Goal: Task Accomplishment & Management: Use online tool/utility

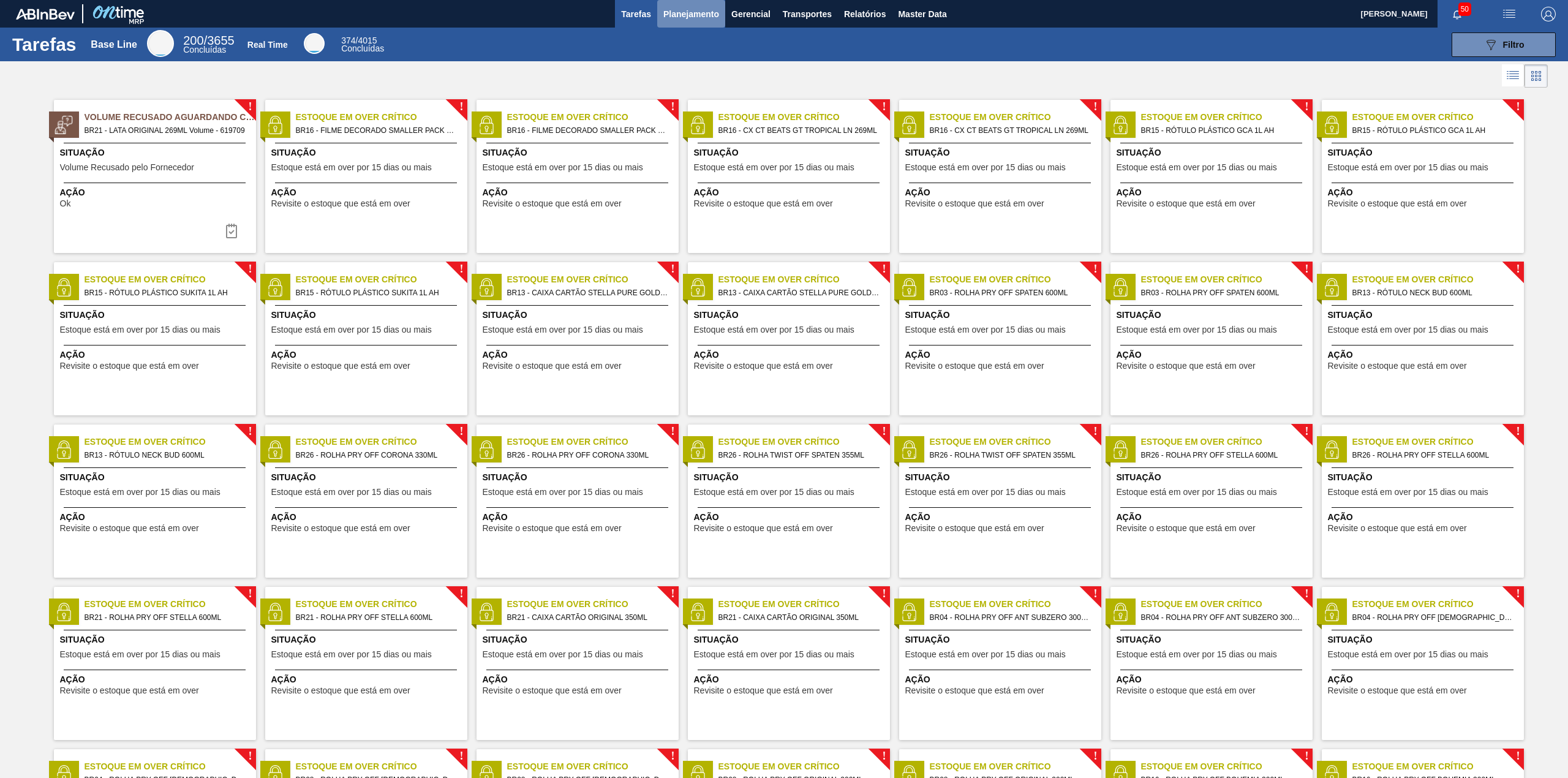
click at [682, 7] on span "Planejamento" at bounding box center [691, 14] width 56 height 15
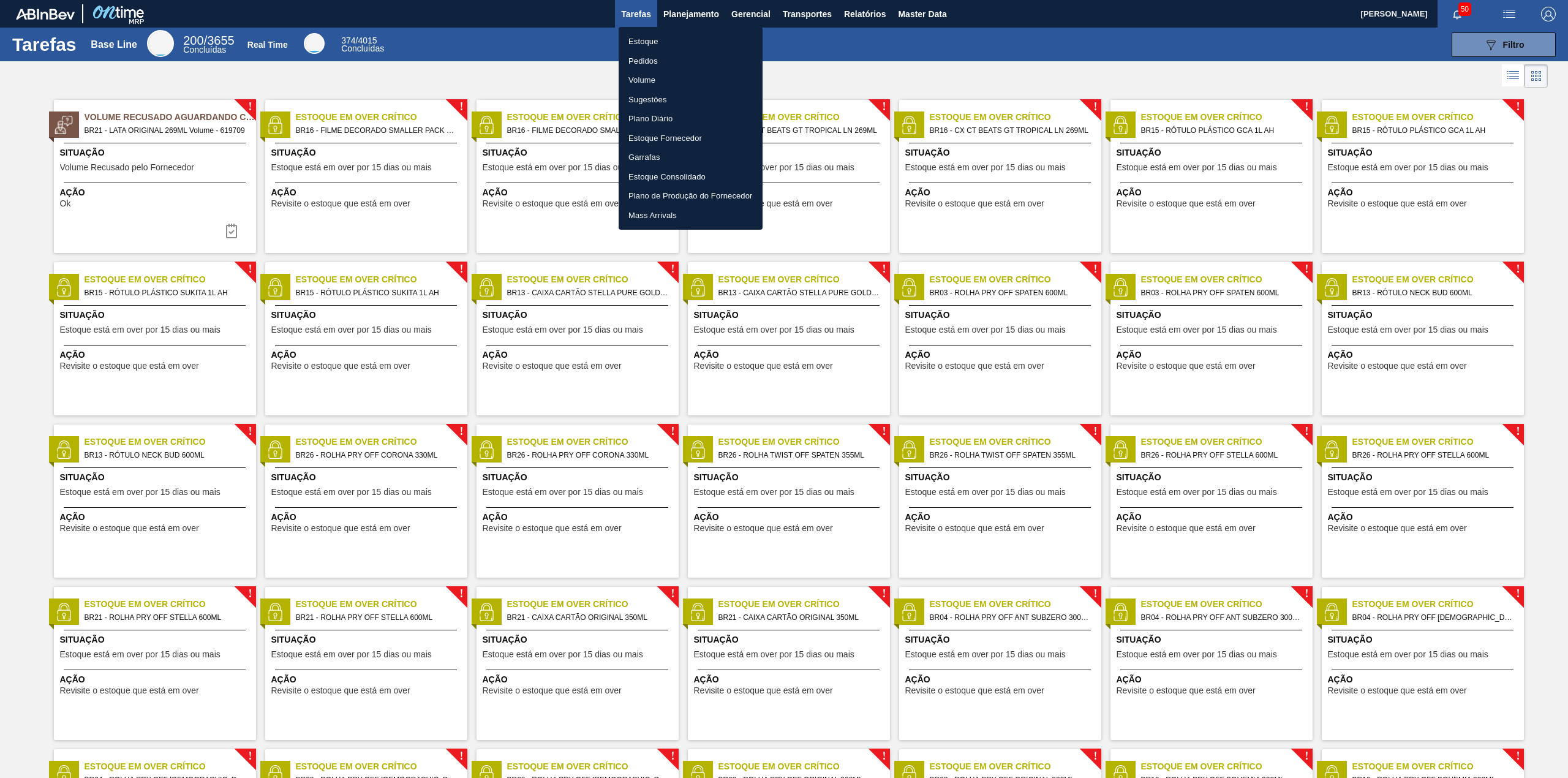
click at [865, 11] on div at bounding box center [784, 389] width 1568 height 778
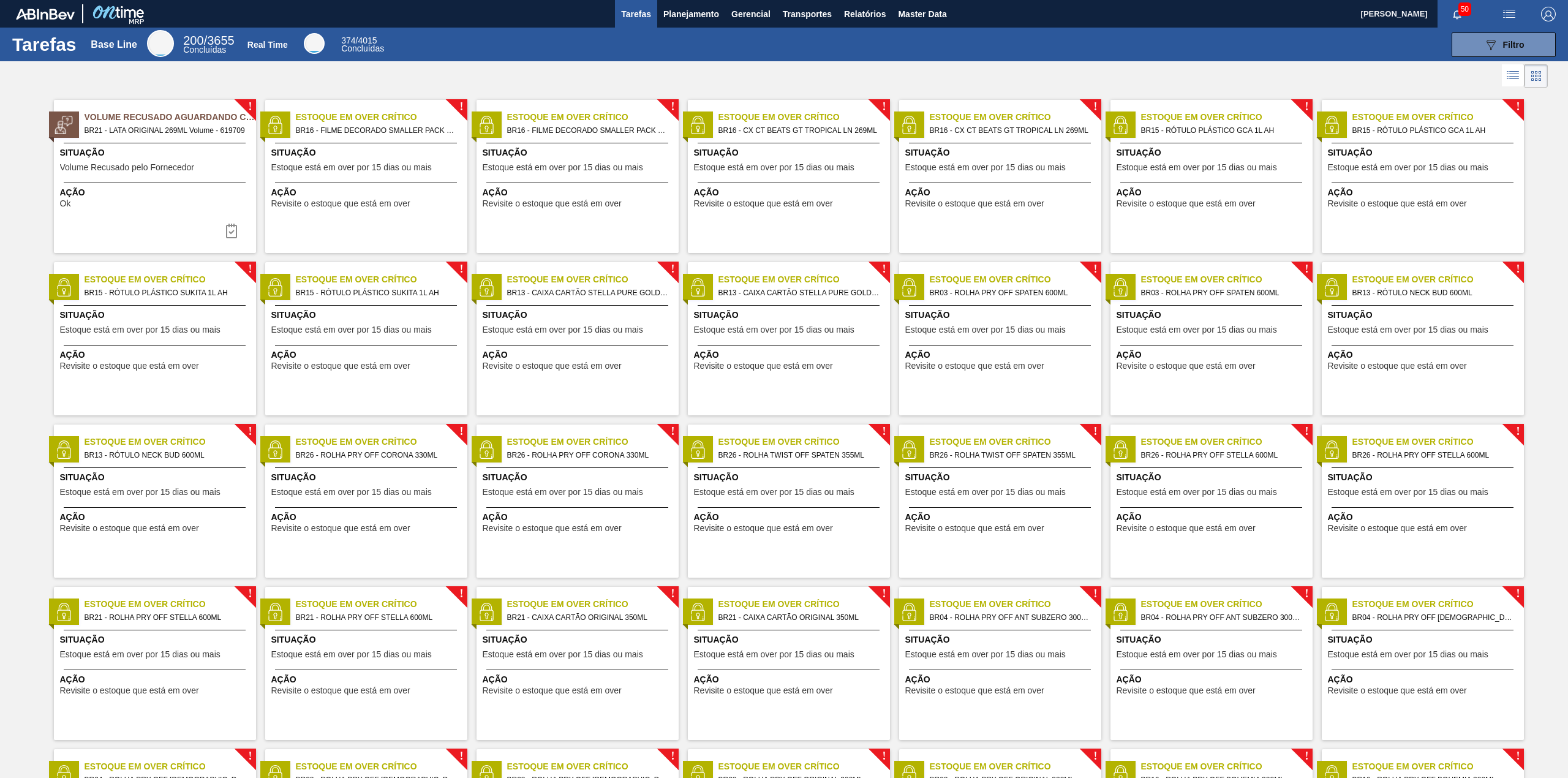
click at [866, 11] on div "Estoque Pedidos Volume Sugestões Plano Diário Estoque Fornecedor Garrafas Estoq…" at bounding box center [784, 389] width 1568 height 778
click at [866, 11] on span "Relatórios" at bounding box center [865, 14] width 42 height 15
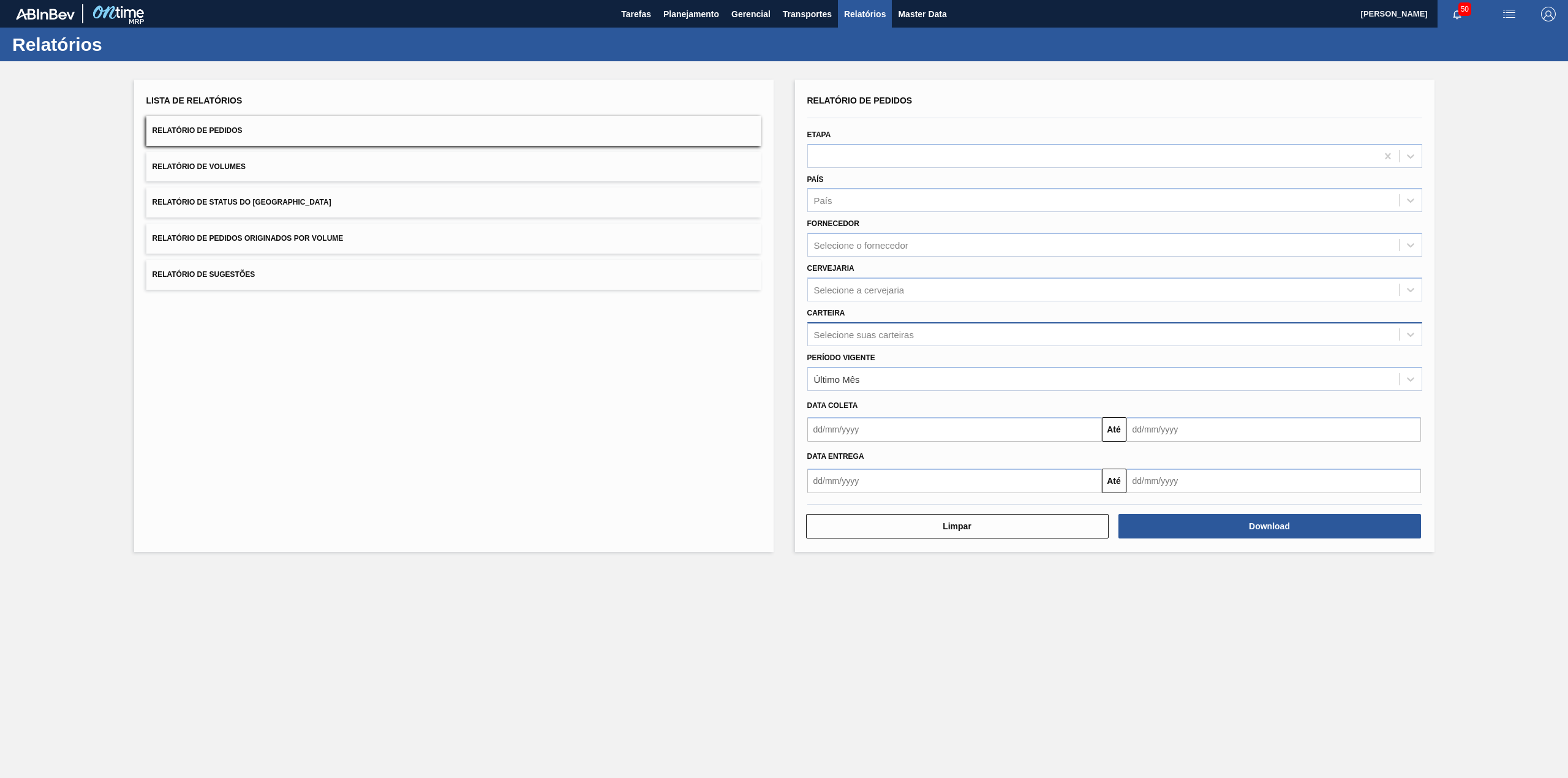
click at [919, 329] on div "Selecione suas carteiras" at bounding box center [1103, 334] width 591 height 18
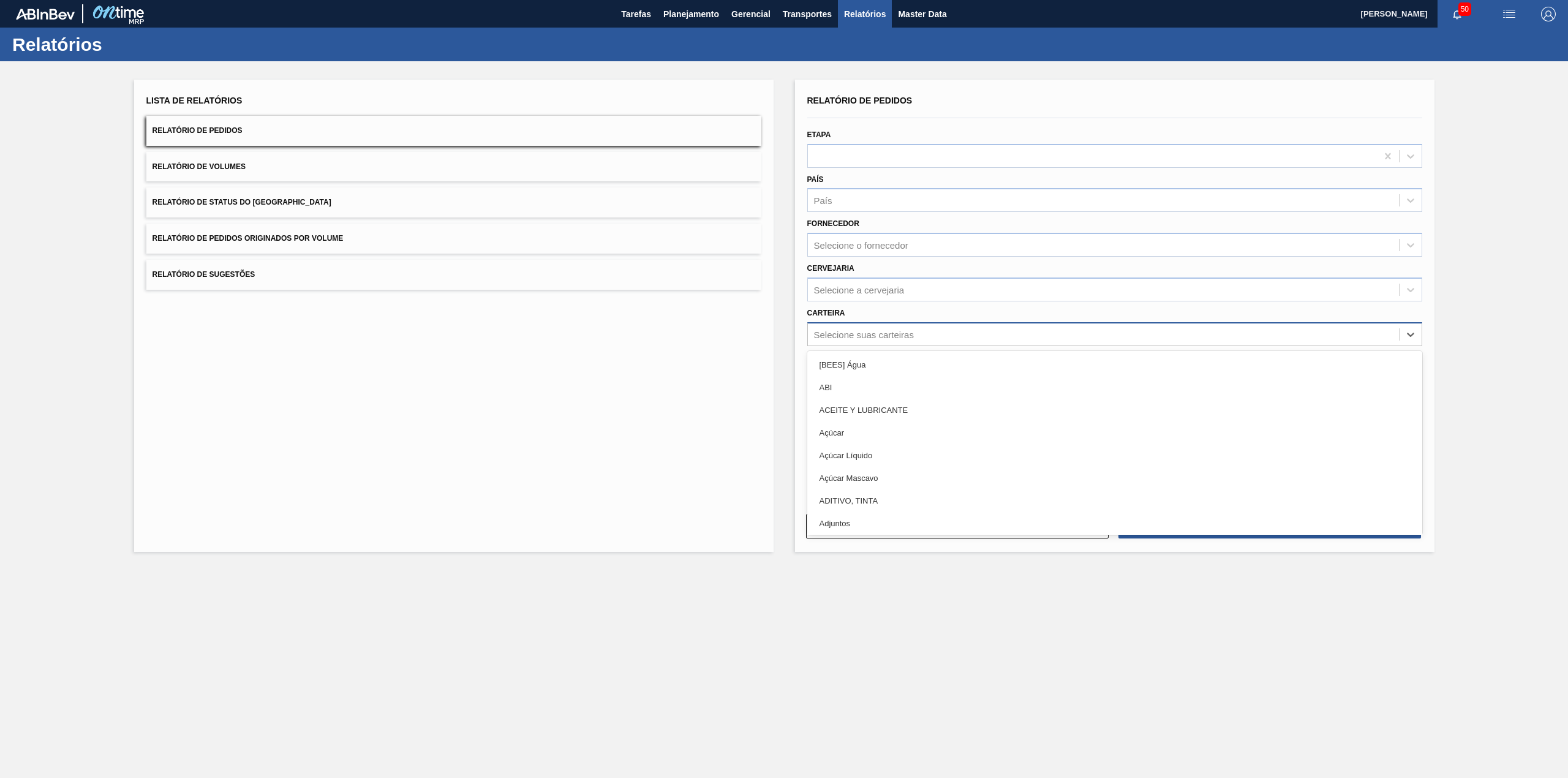
click at [899, 325] on div "Selecione suas carteiras" at bounding box center [1103, 334] width 591 height 18
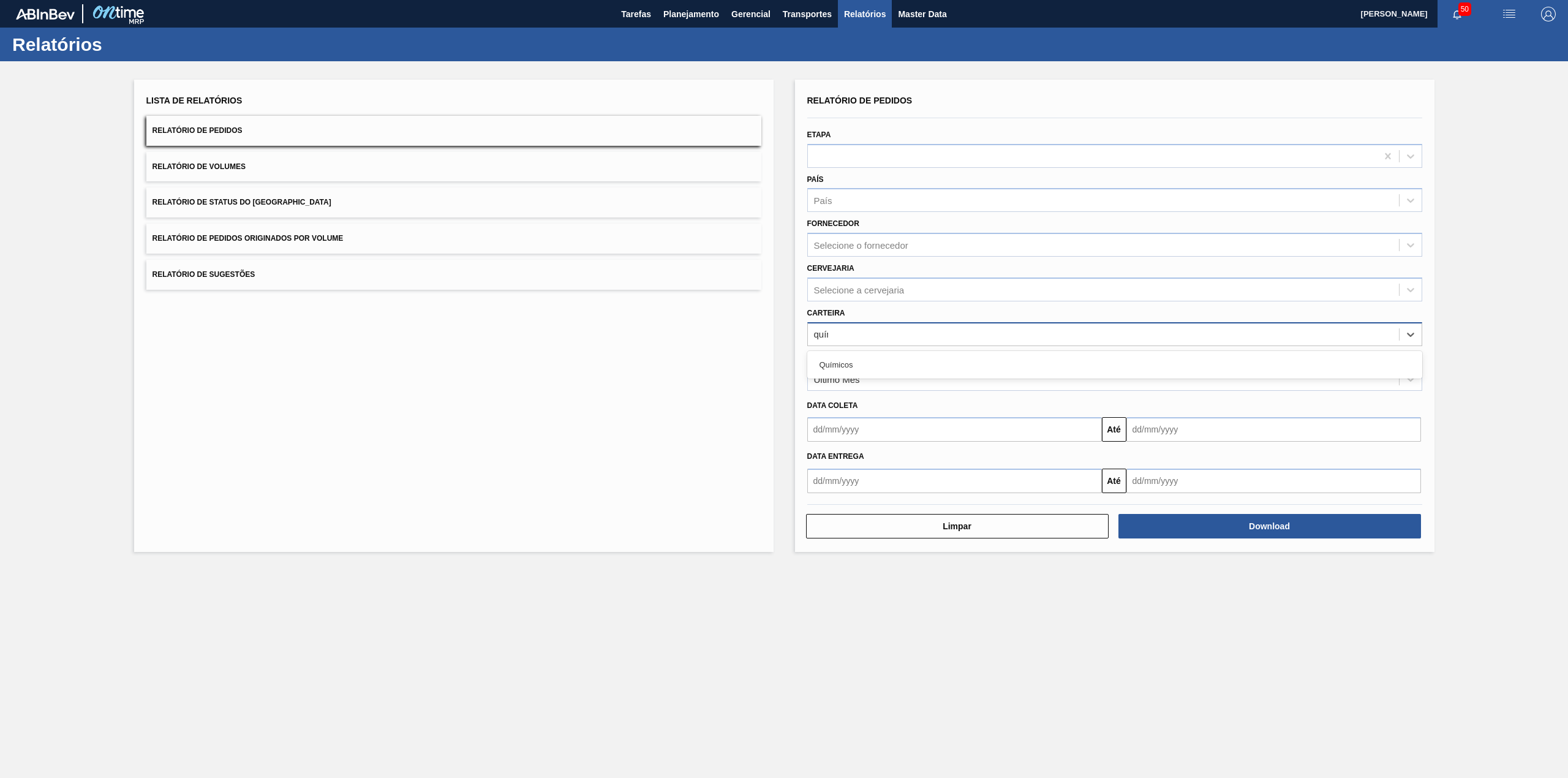
type input "quími"
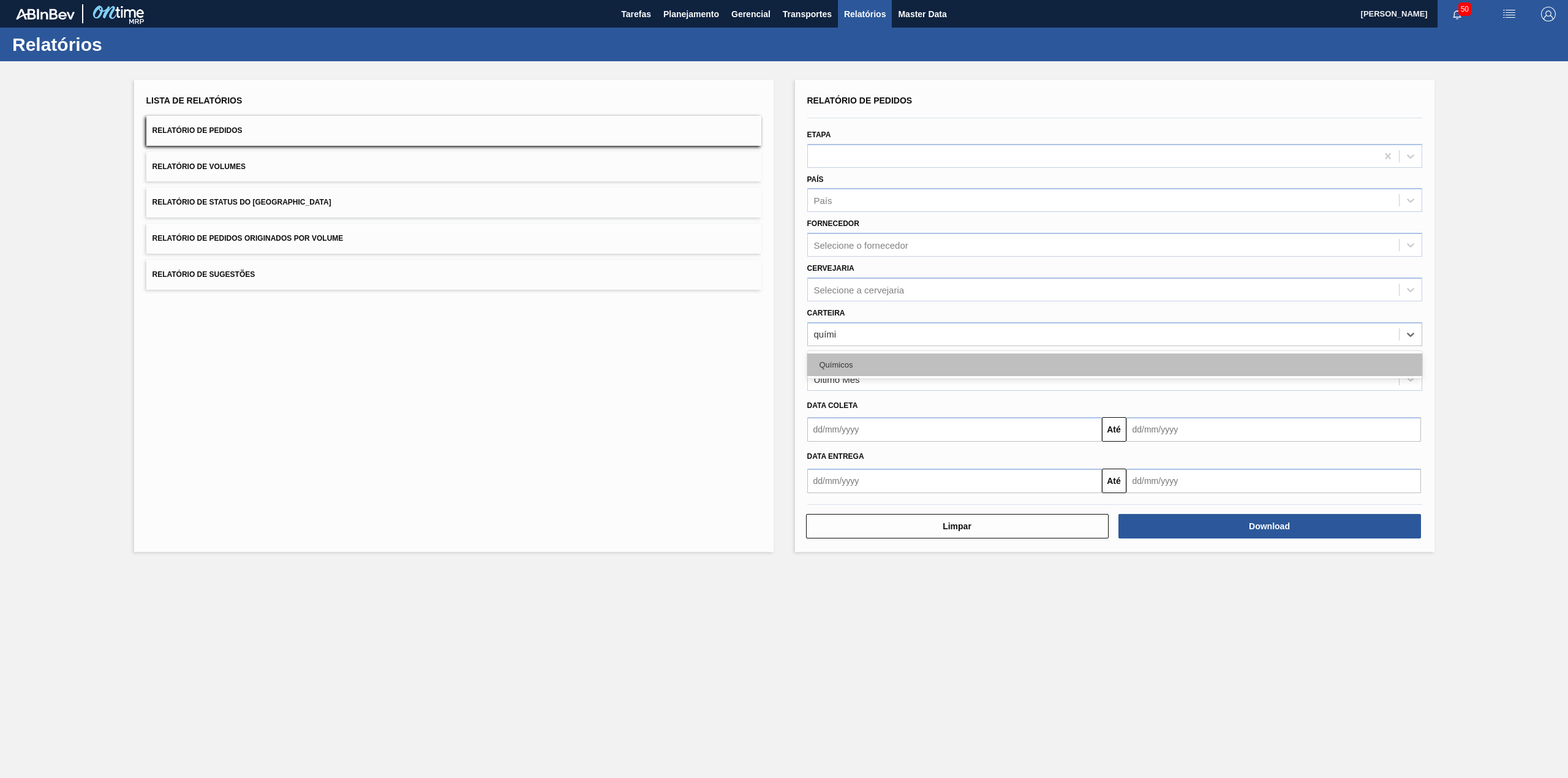
click at [897, 360] on div "Químicos" at bounding box center [1114, 365] width 615 height 23
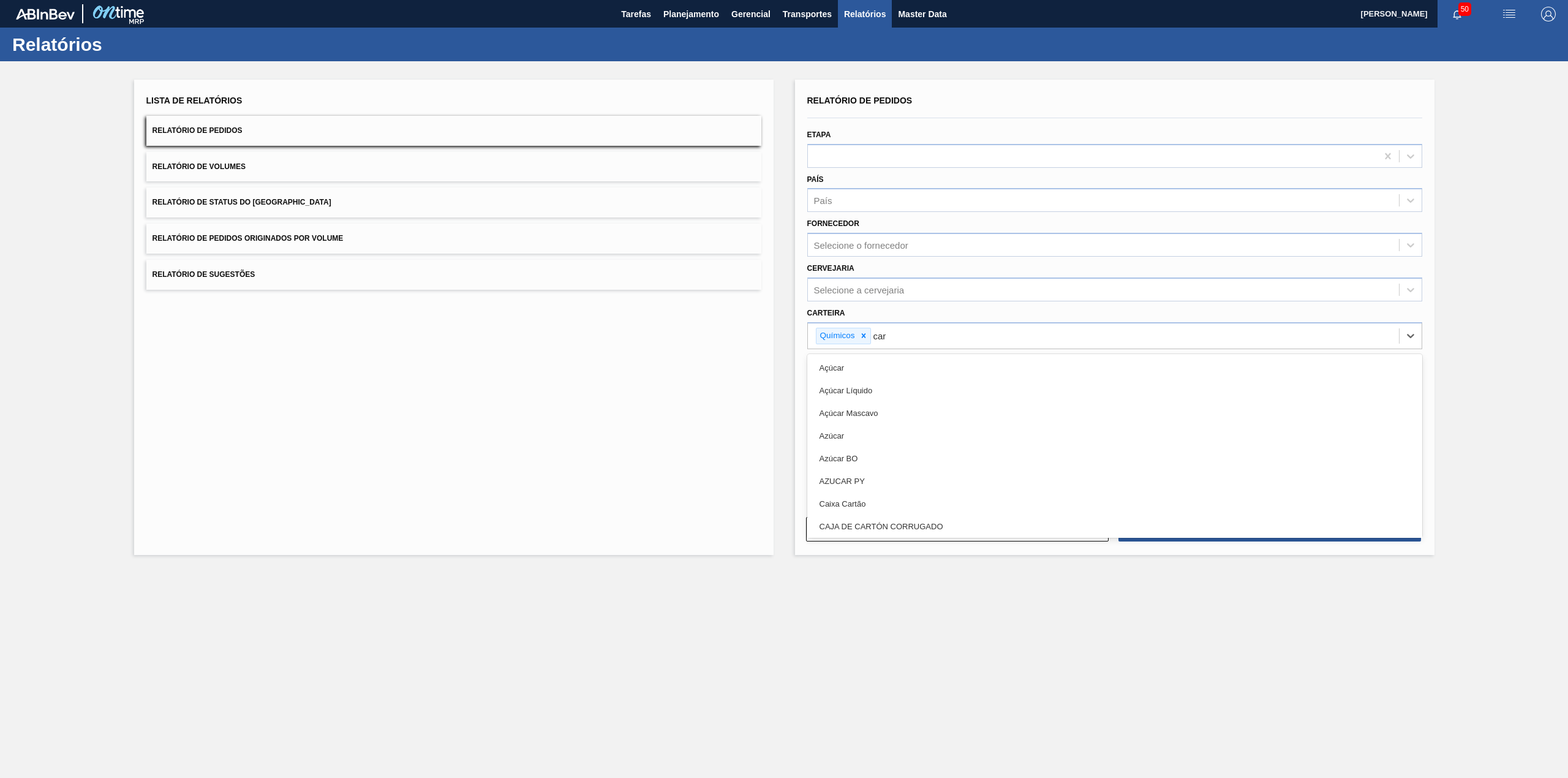
type input "carv"
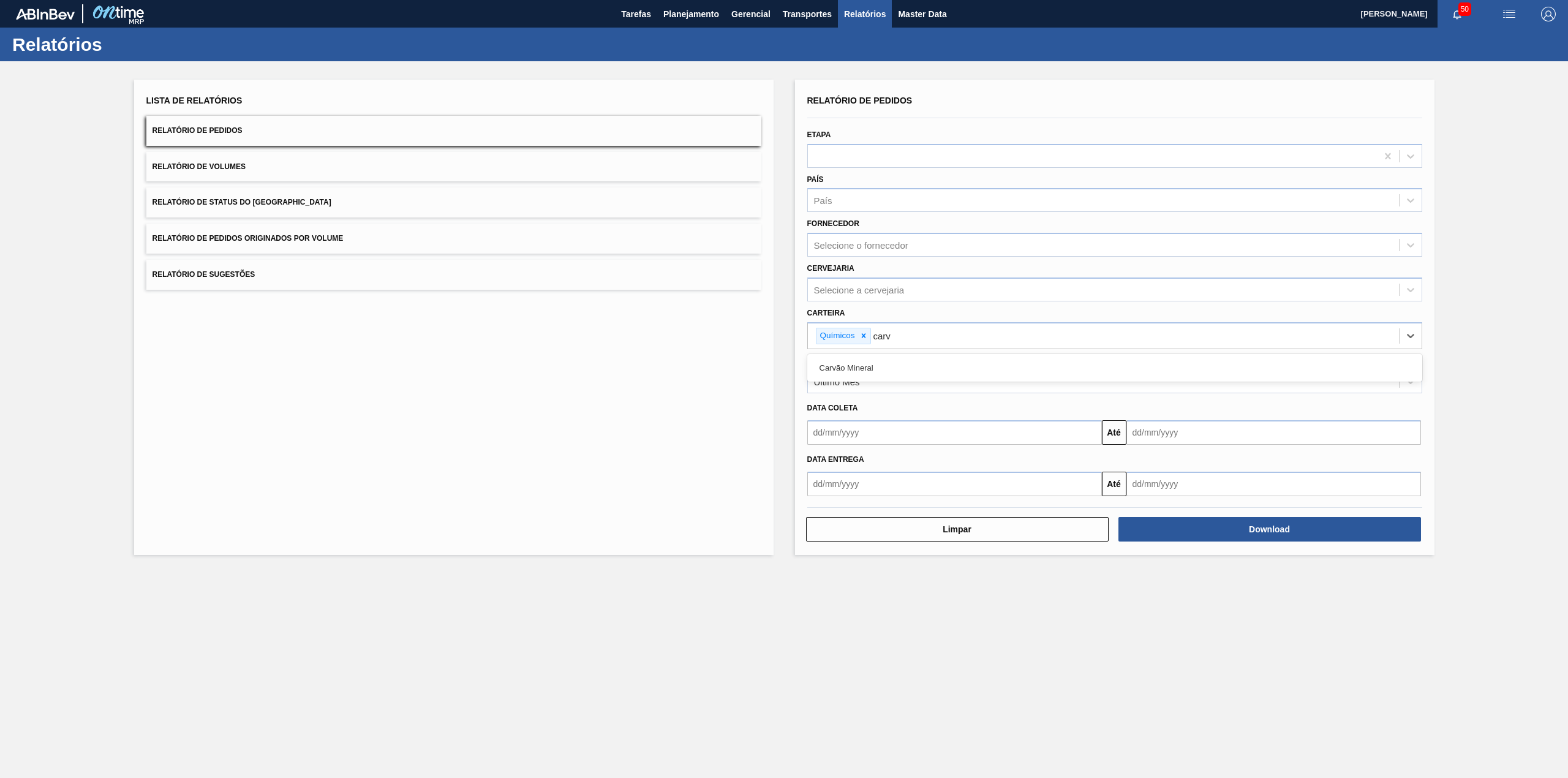
click at [896, 363] on div "Carvão Mineral" at bounding box center [1114, 368] width 615 height 23
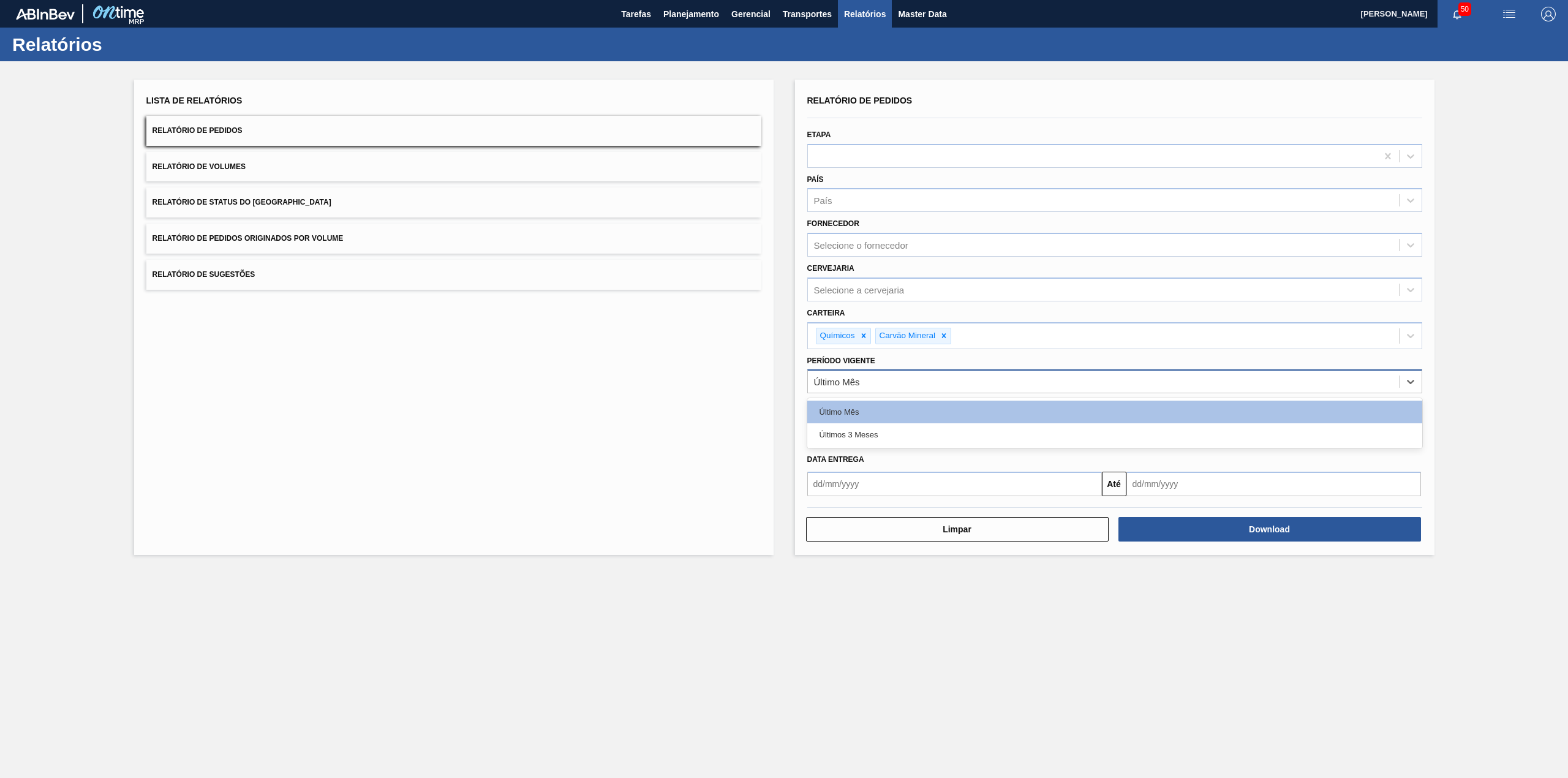
click at [898, 383] on div "Último Mês" at bounding box center [1103, 382] width 591 height 18
click at [884, 442] on div "Últimos 3 Meses" at bounding box center [1114, 434] width 615 height 23
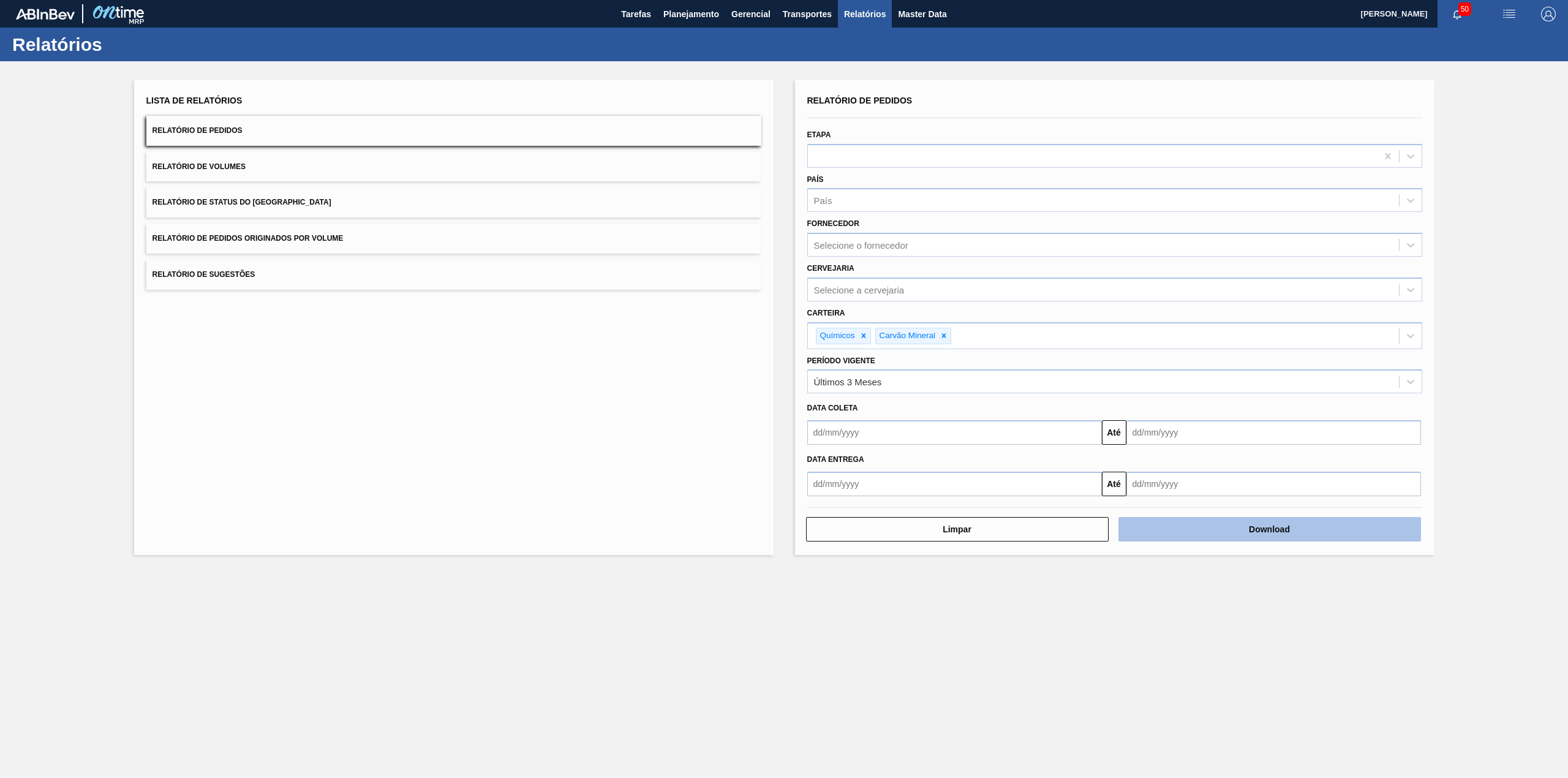
click at [1362, 527] on button "Download" at bounding box center [1270, 529] width 303 height 24
click at [437, 200] on button "Relatório de Status do Estoque" at bounding box center [453, 202] width 615 height 30
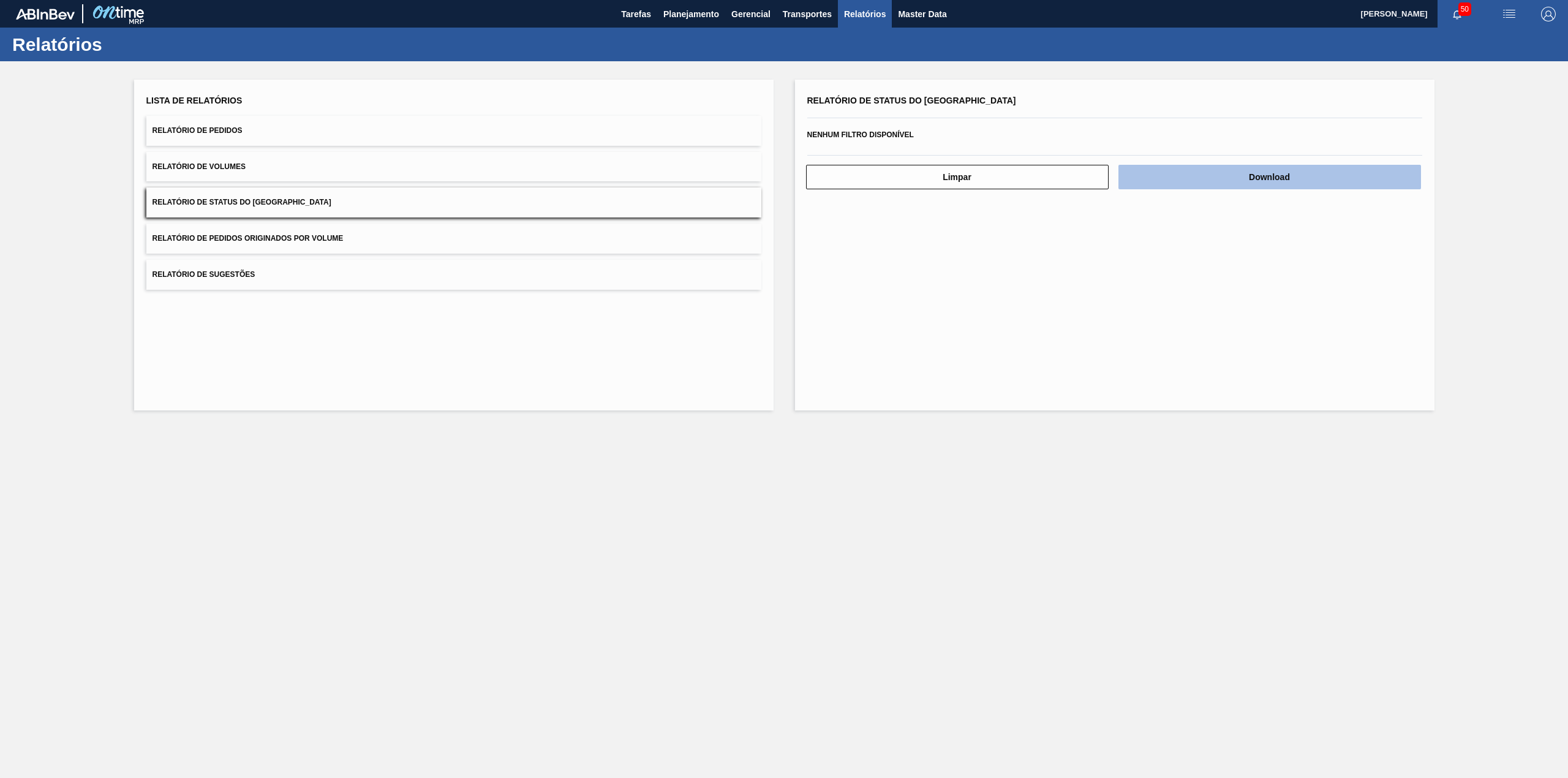
click at [1190, 184] on button "Download" at bounding box center [1270, 177] width 303 height 24
click at [713, 17] on span "Planejamento" at bounding box center [691, 14] width 56 height 15
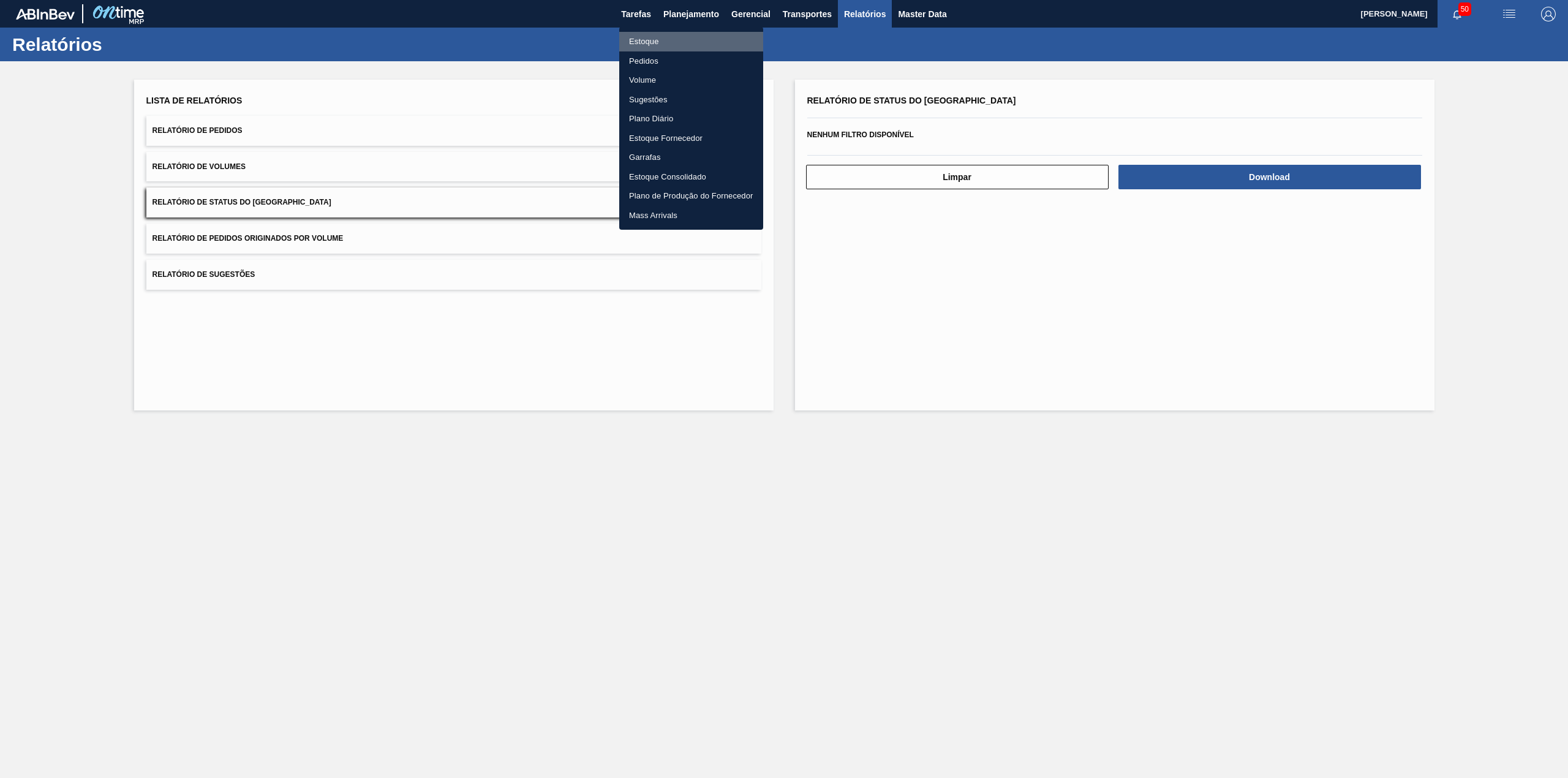
click at [662, 40] on li "Estoque" at bounding box center [691, 42] width 144 height 20
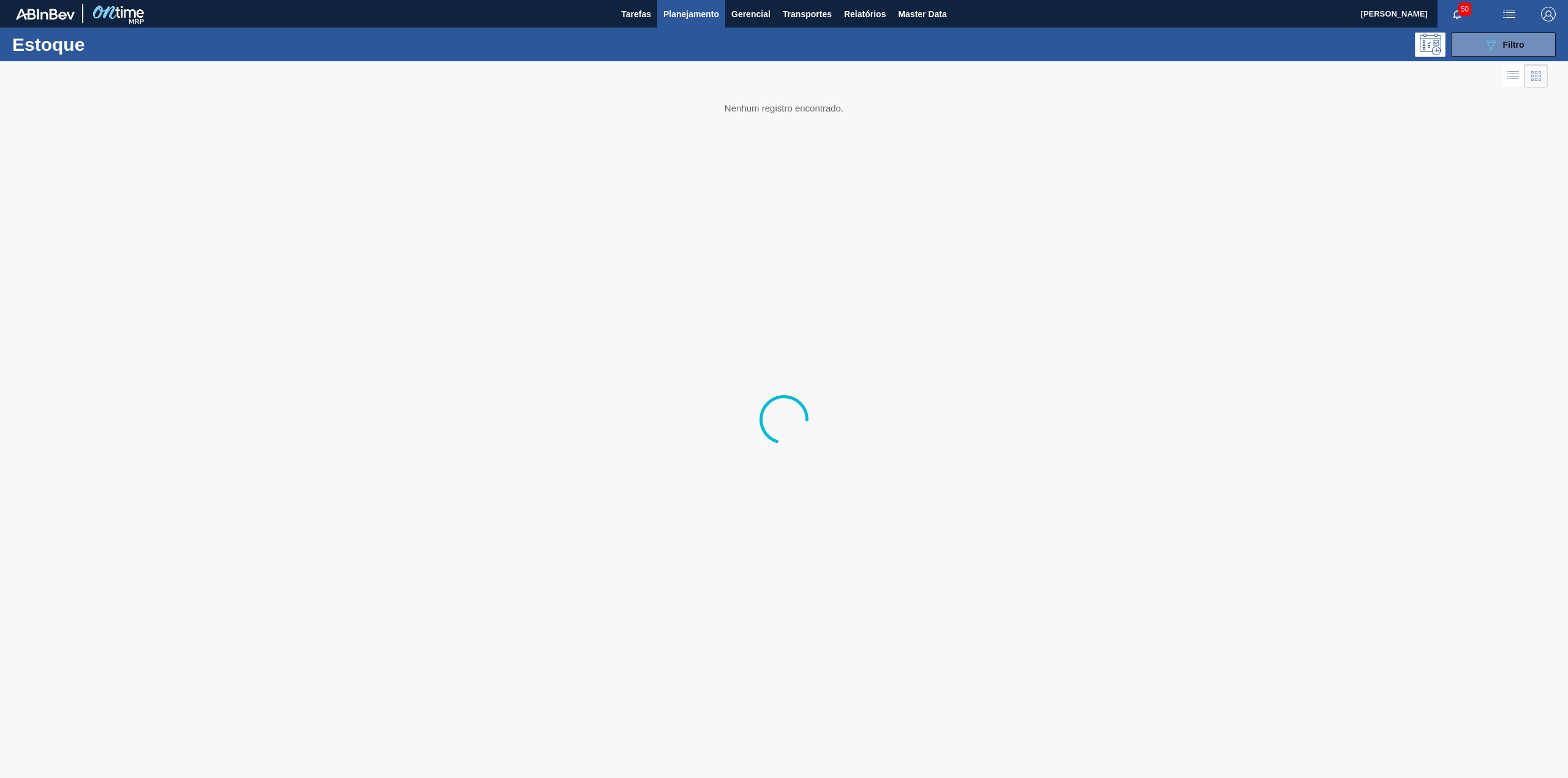
click at [1477, 47] on button "089F7B8B-B2A5-4AFE-B5C0-19BA573D28AC Filtro" at bounding box center [1503, 44] width 104 height 24
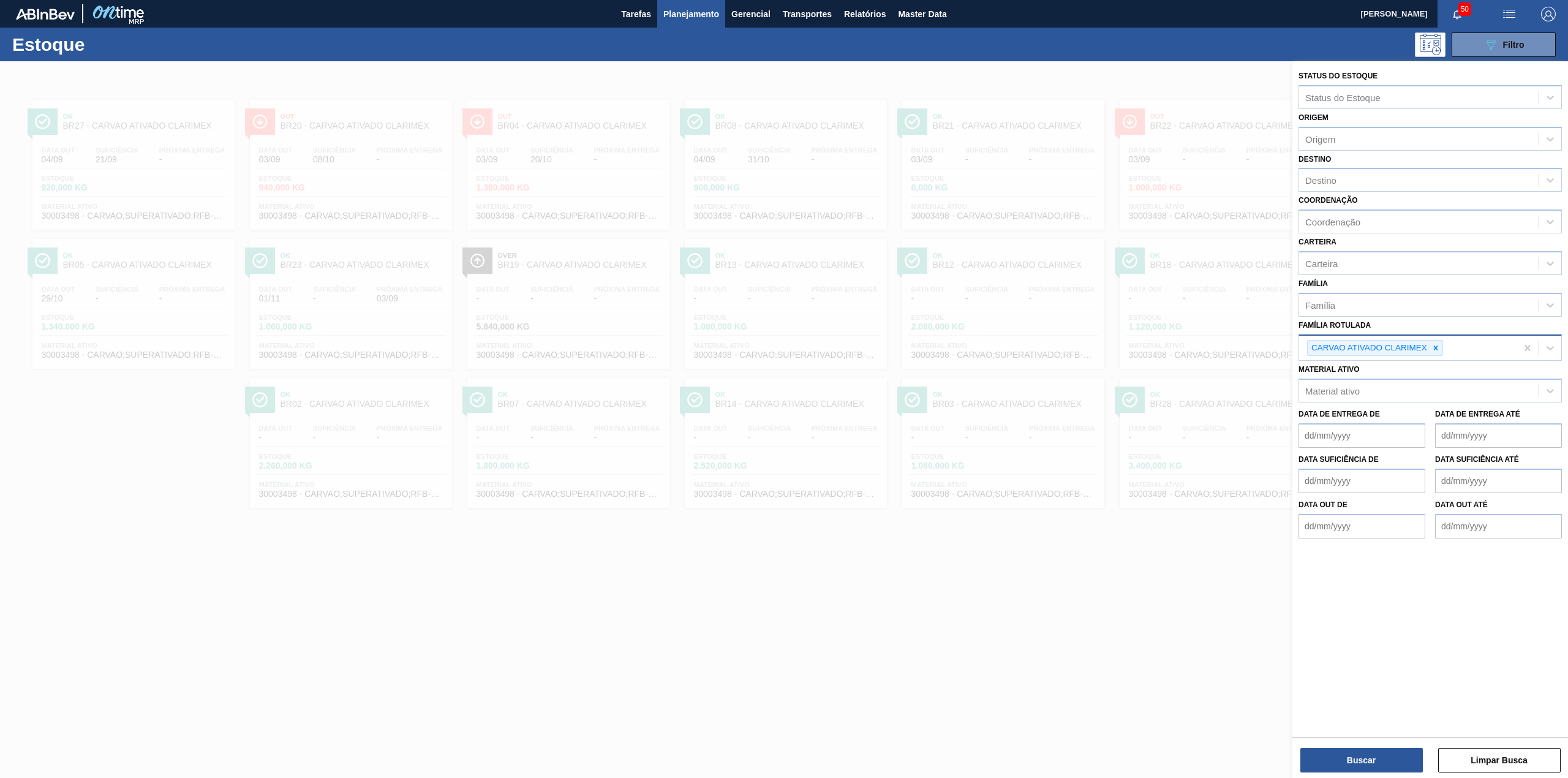
click at [1432, 355] on div "CARVAO ATIVADO CLARIMEX" at bounding box center [1407, 348] width 218 height 25
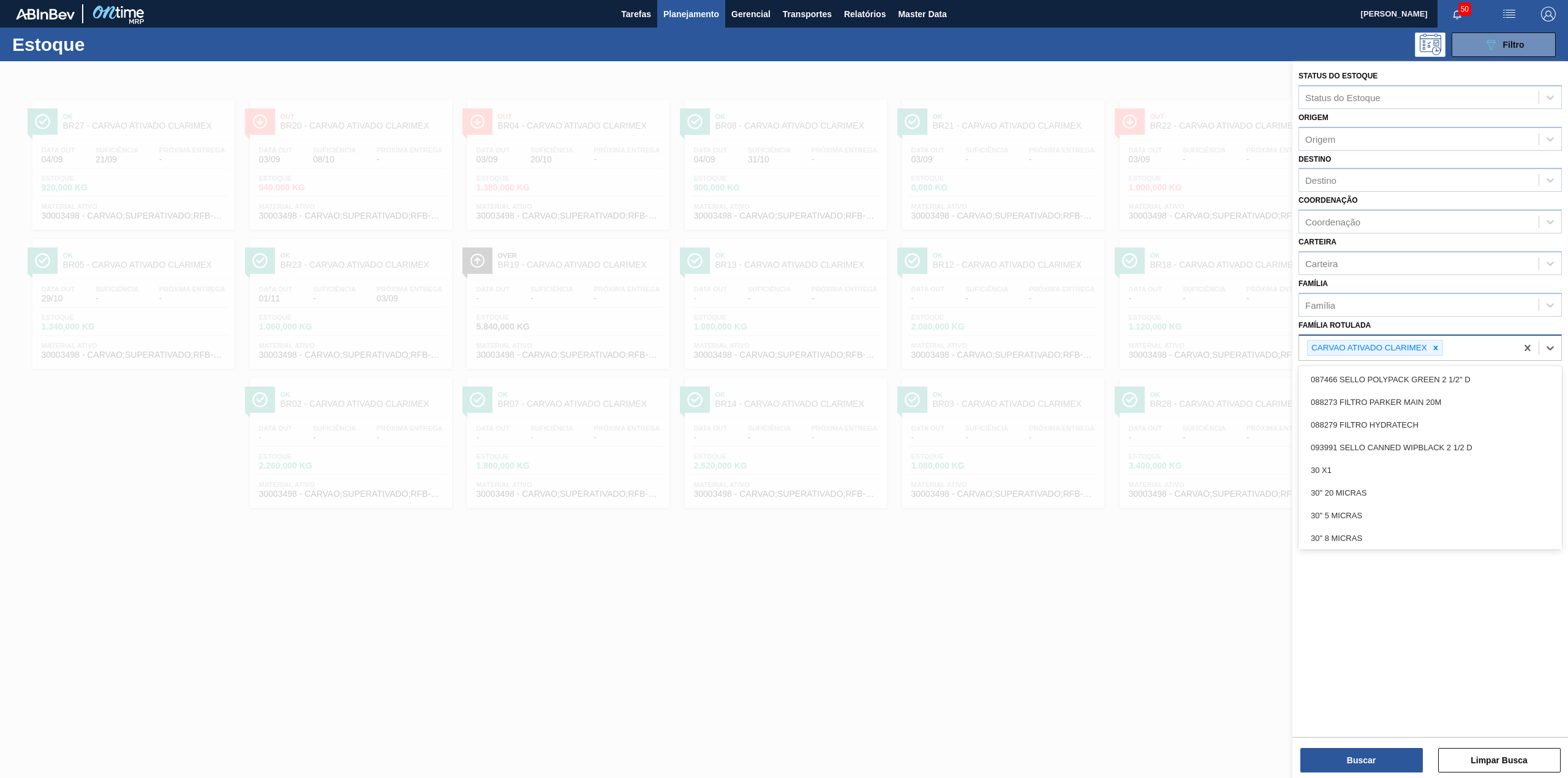
click at [1440, 354] on div "CARVAO ATIVADO CLARIMEX" at bounding box center [1374, 348] width 136 height 17
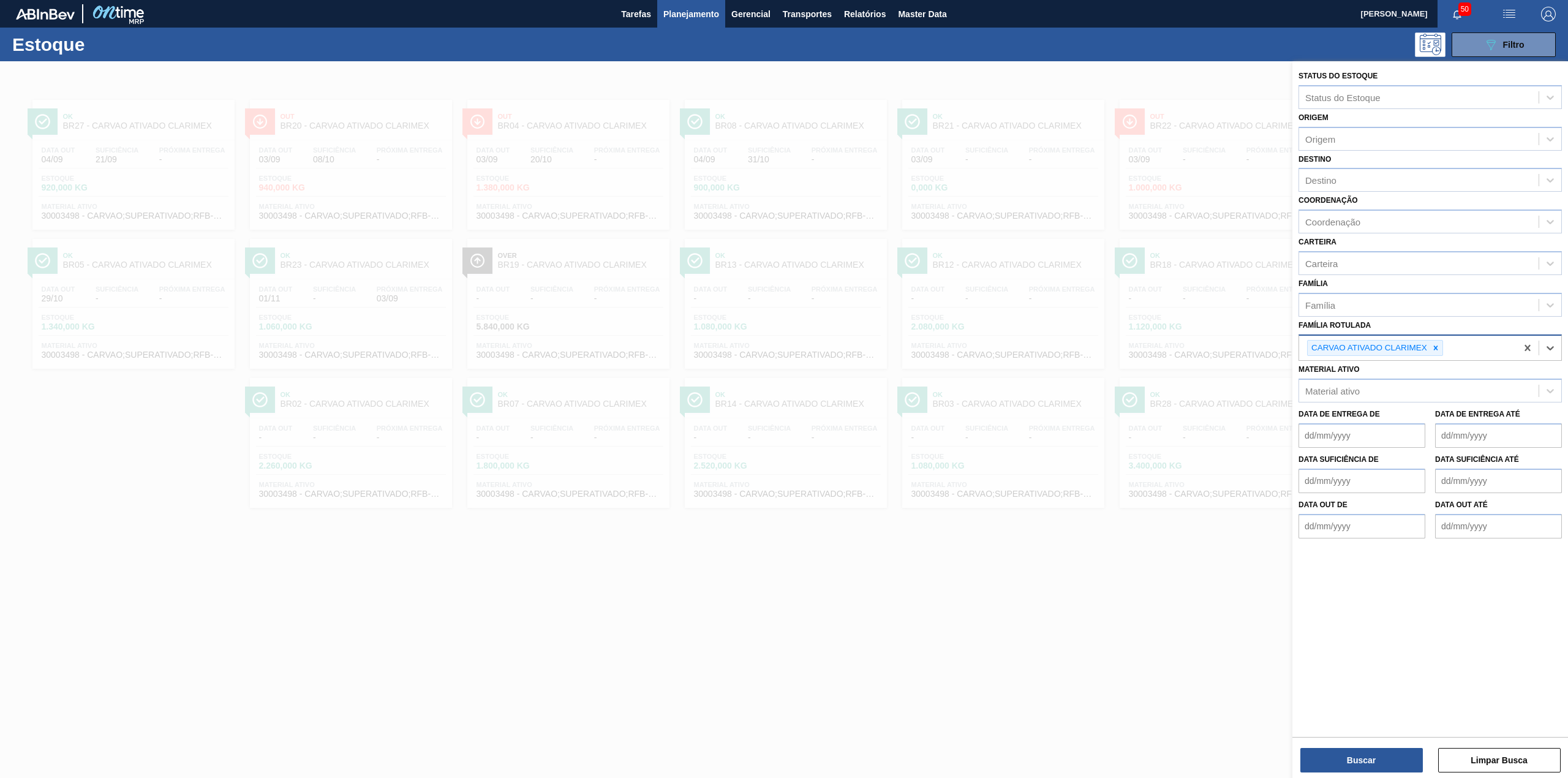
click at [1440, 354] on div "CARVAO ATIVADO CLARIMEX" at bounding box center [1374, 348] width 136 height 17
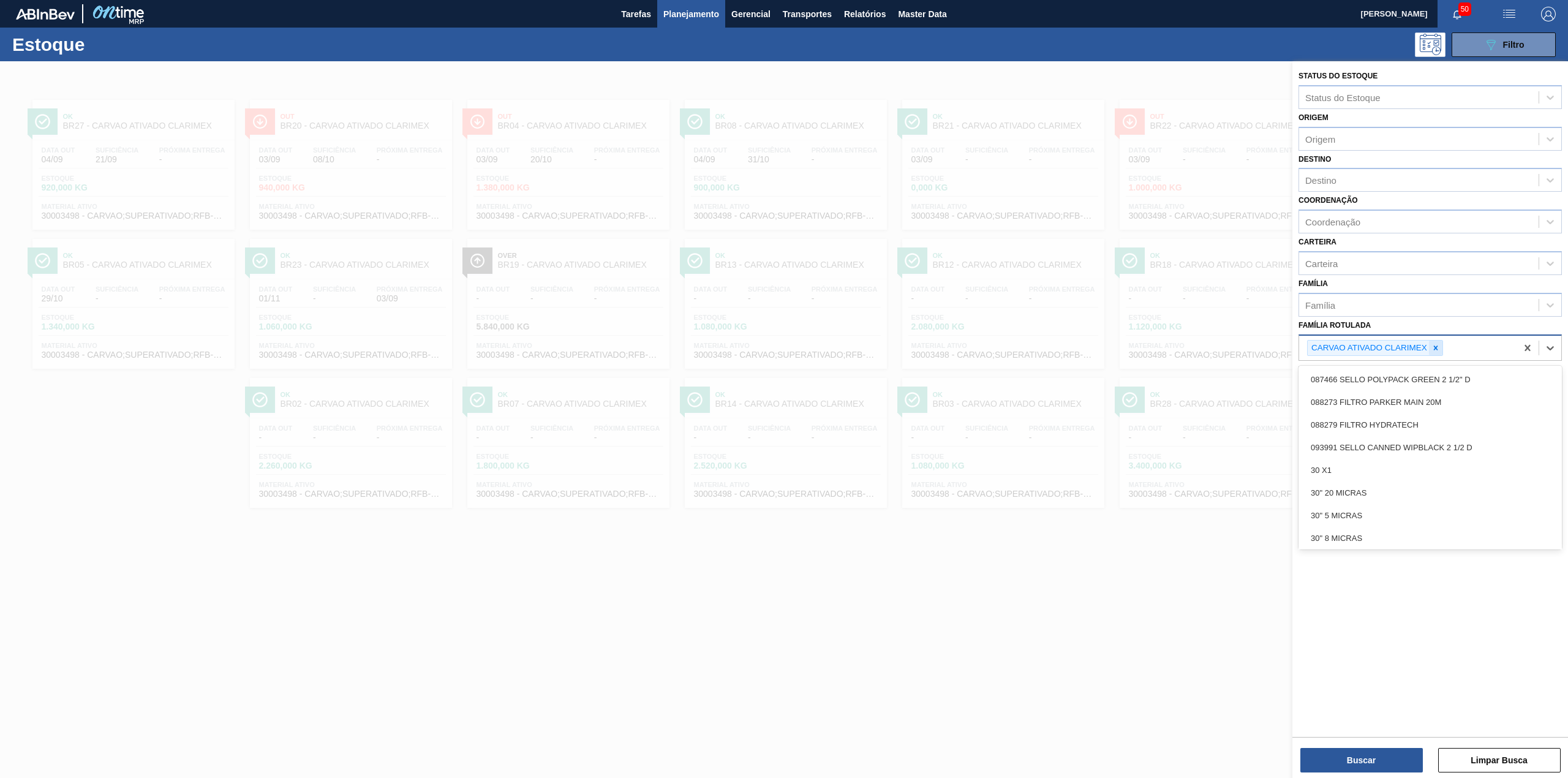
click at [1440, 353] on div at bounding box center [1436, 348] width 14 height 16
type Rotulada "traditi"
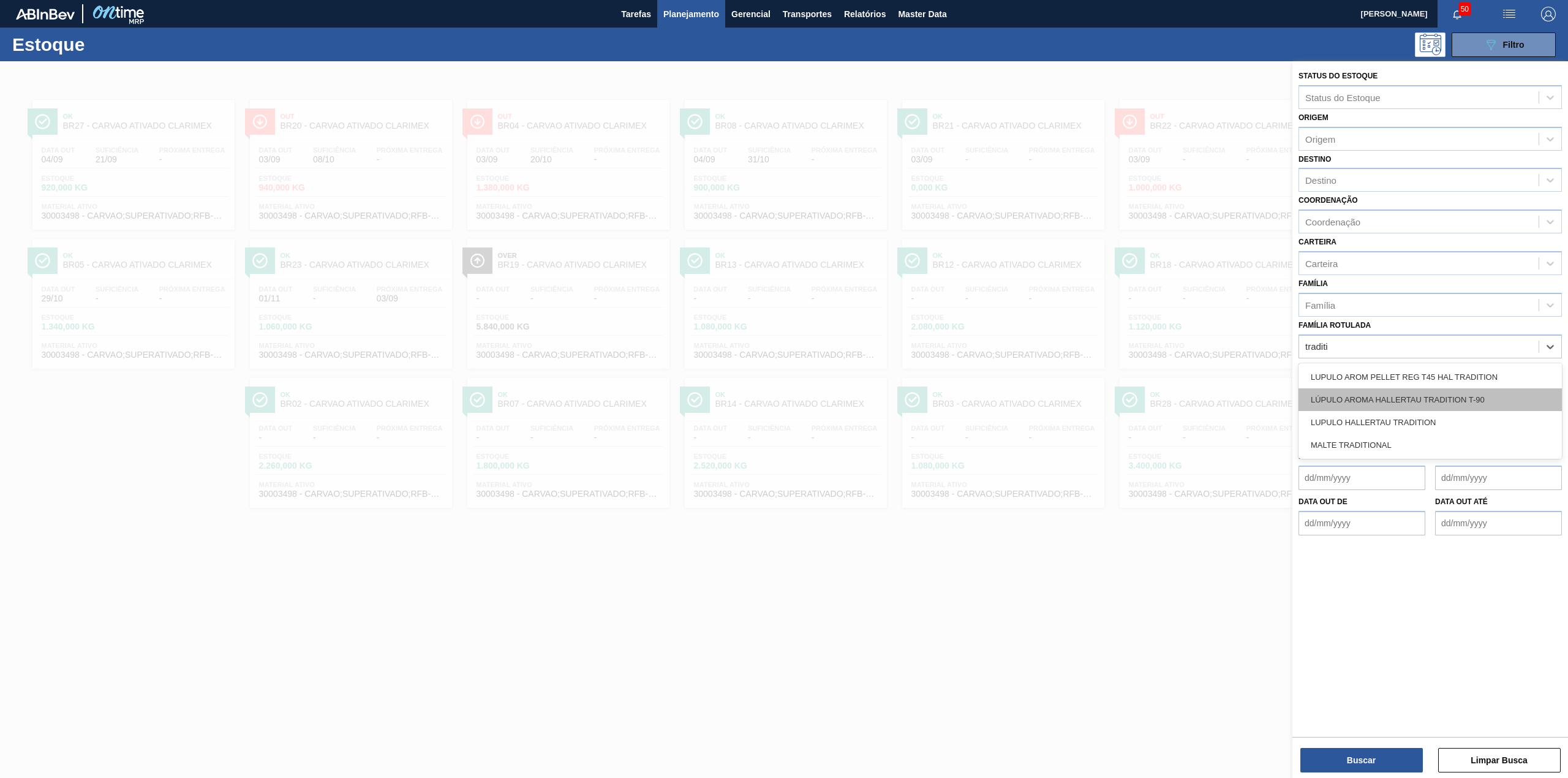
click at [1441, 400] on div "LÚPULO AROMA HALLERTAU TRADITION T-90" at bounding box center [1430, 400] width 264 height 23
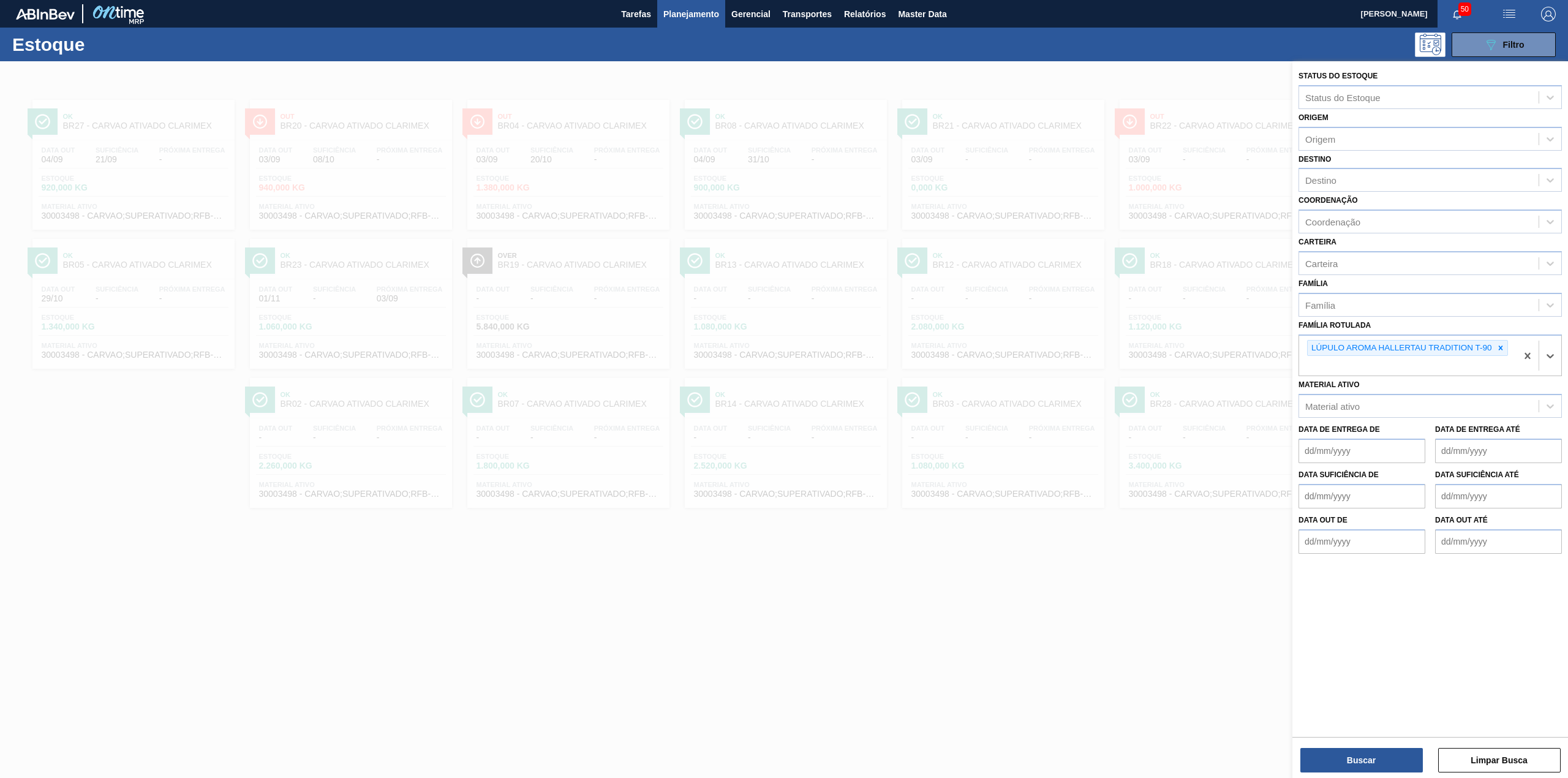
click at [1372, 746] on div "Buscar Limpar Busca" at bounding box center [1430, 754] width 275 height 34
click at [1375, 758] on button "Buscar" at bounding box center [1361, 760] width 122 height 24
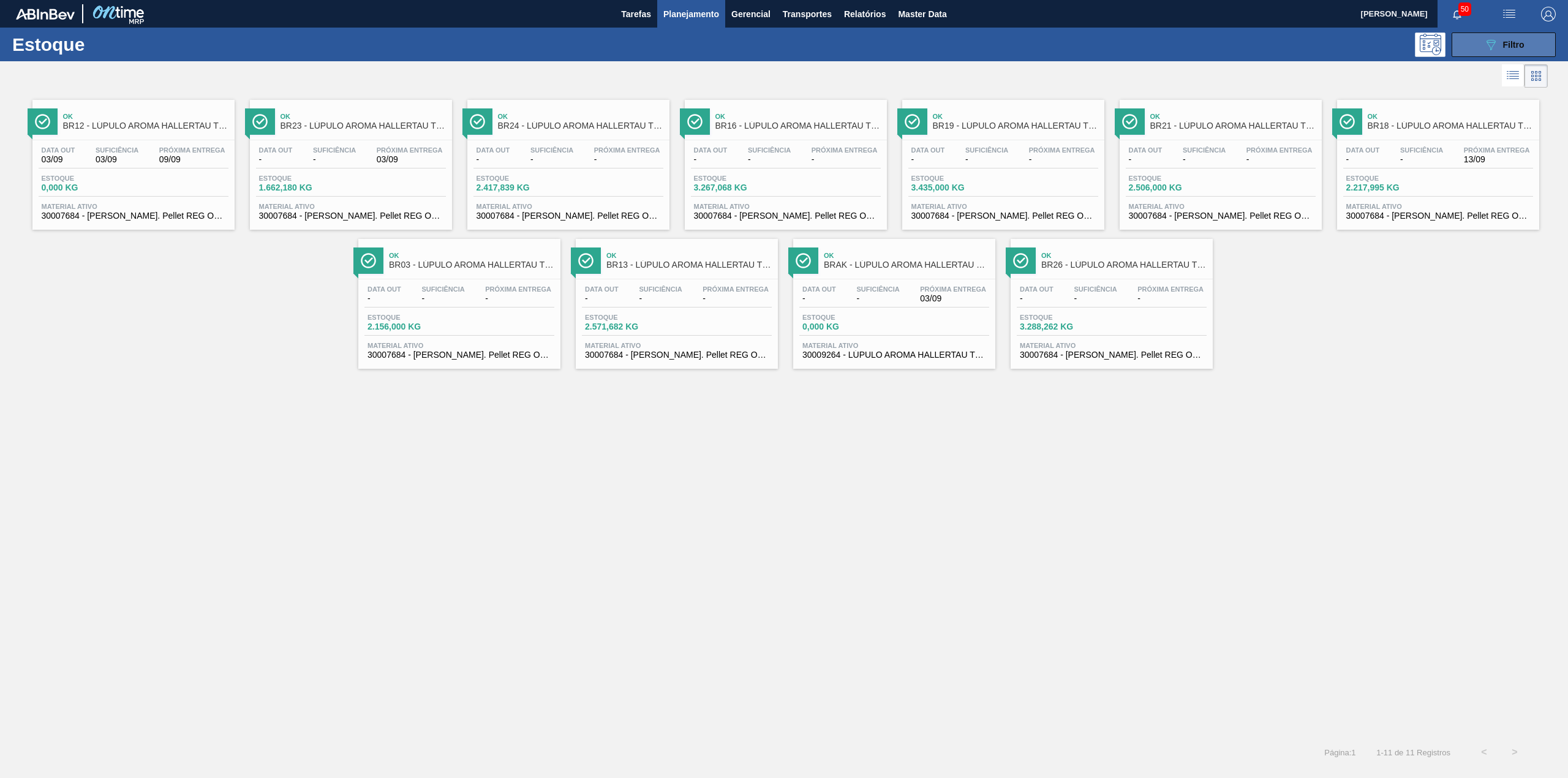
click at [1529, 47] on button "089F7B8B-B2A5-4AFE-B5C0-19BA573D28AC Filtro" at bounding box center [1503, 44] width 104 height 24
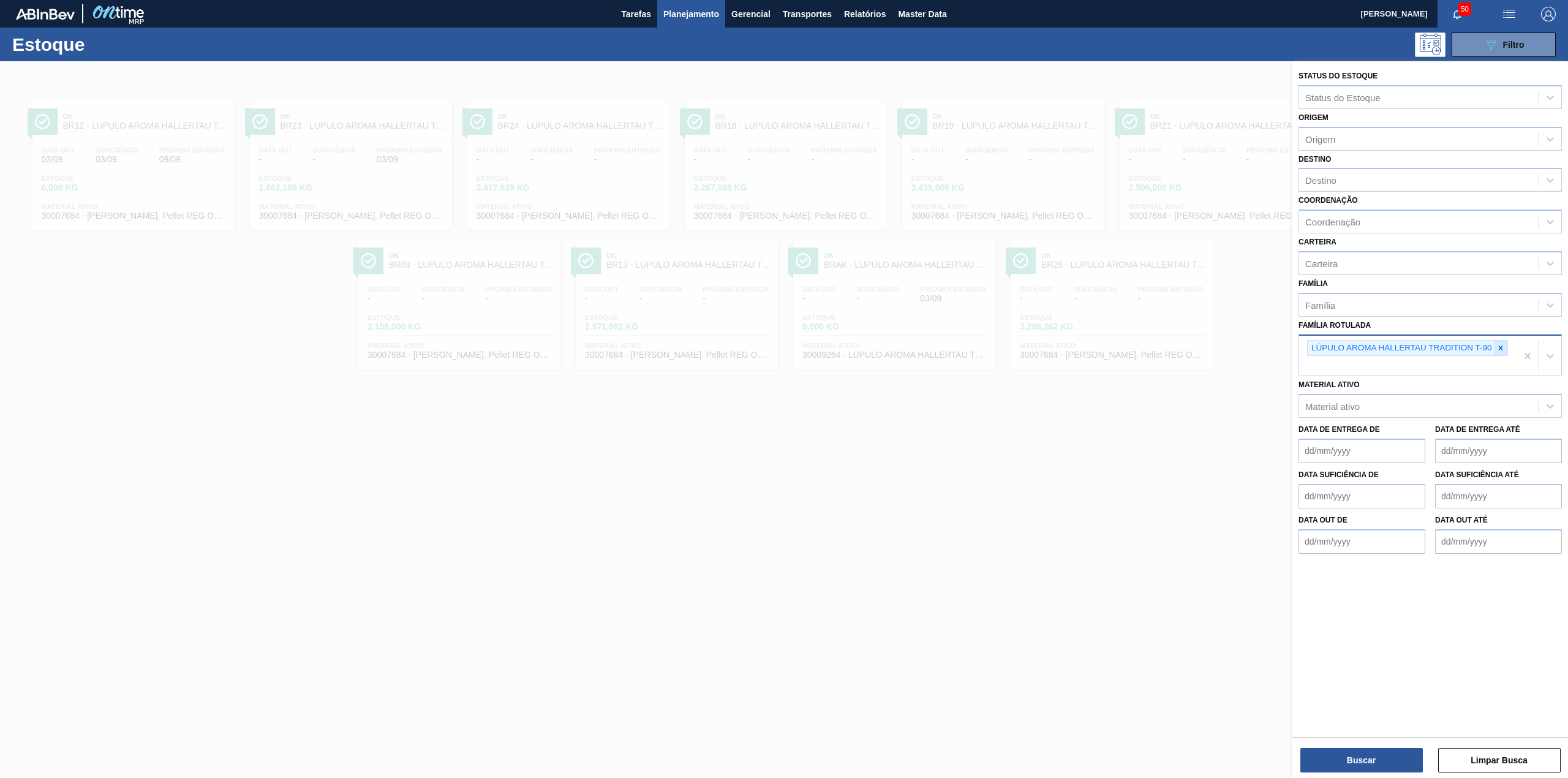
click at [1494, 346] on div at bounding box center [1500, 348] width 14 height 16
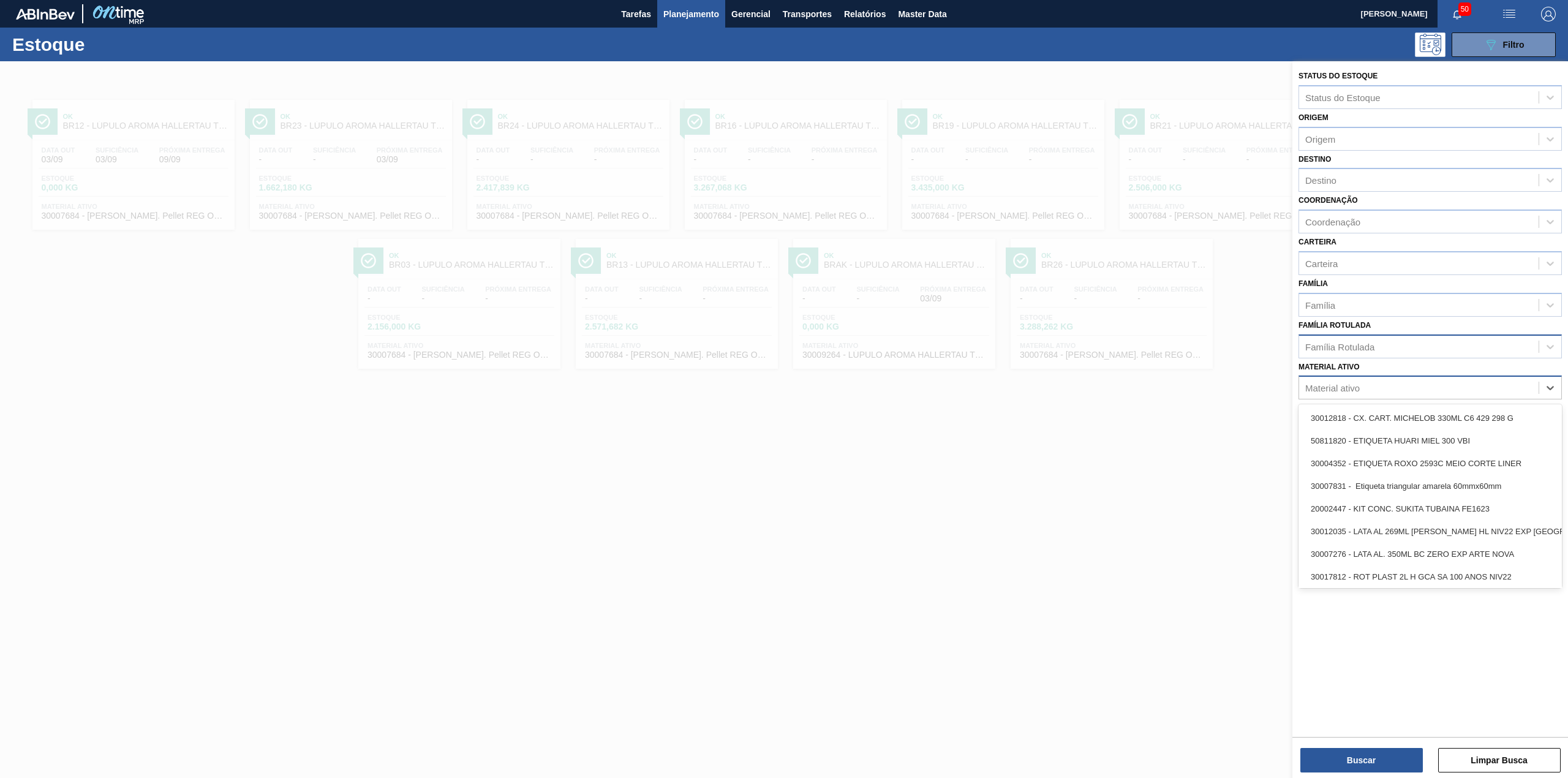
click at [1366, 392] on div "Material ativo" at bounding box center [1419, 388] width 239 height 18
paste ativo "30009305"
type ativo "30009305"
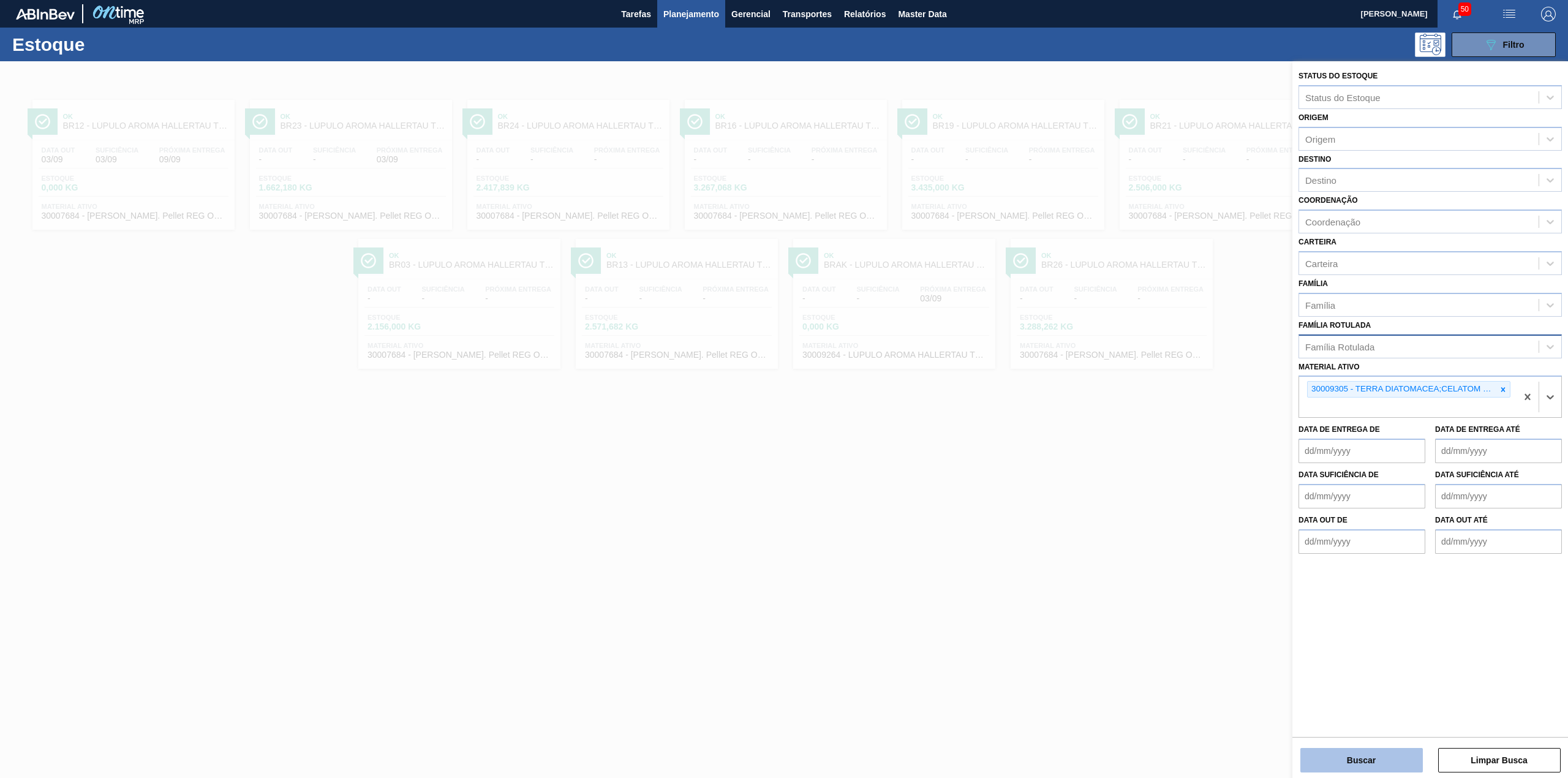
click at [1407, 754] on button "Buscar" at bounding box center [1361, 760] width 122 height 24
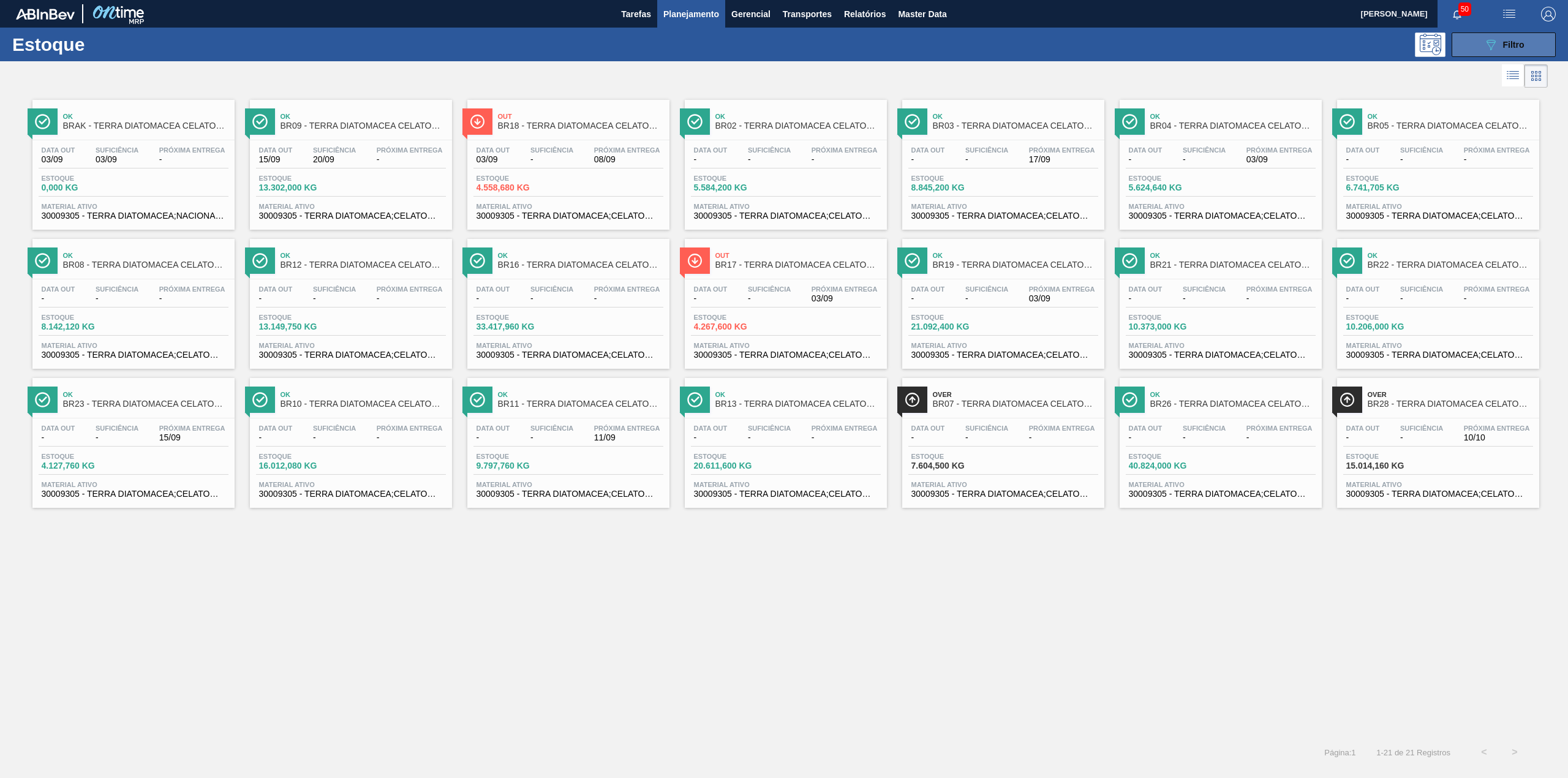
click at [1463, 49] on button "089F7B8B-B2A5-4AFE-B5C0-19BA573D28AC Filtro" at bounding box center [1503, 44] width 104 height 24
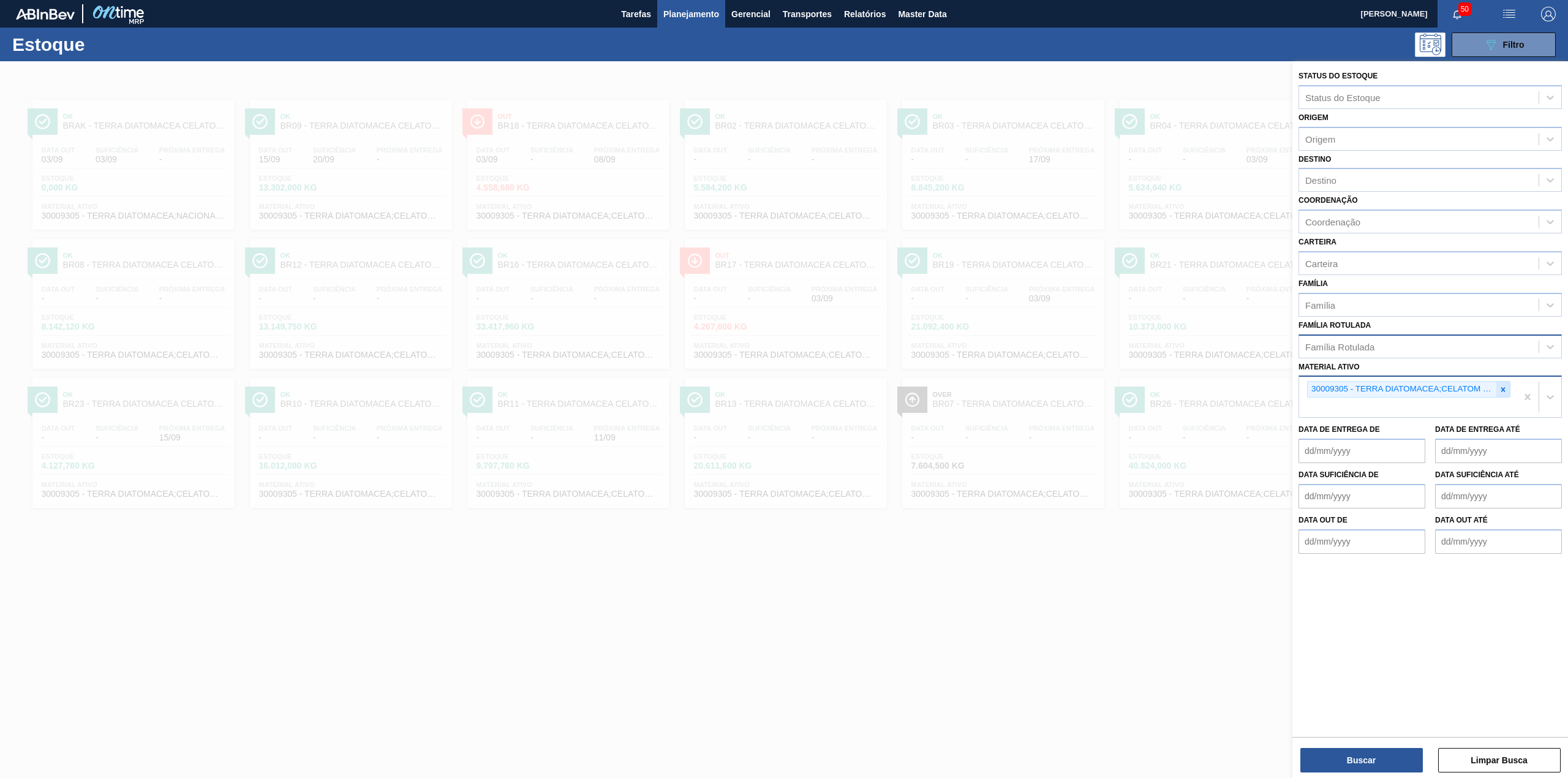
click at [1505, 393] on div at bounding box center [1503, 389] width 14 height 16
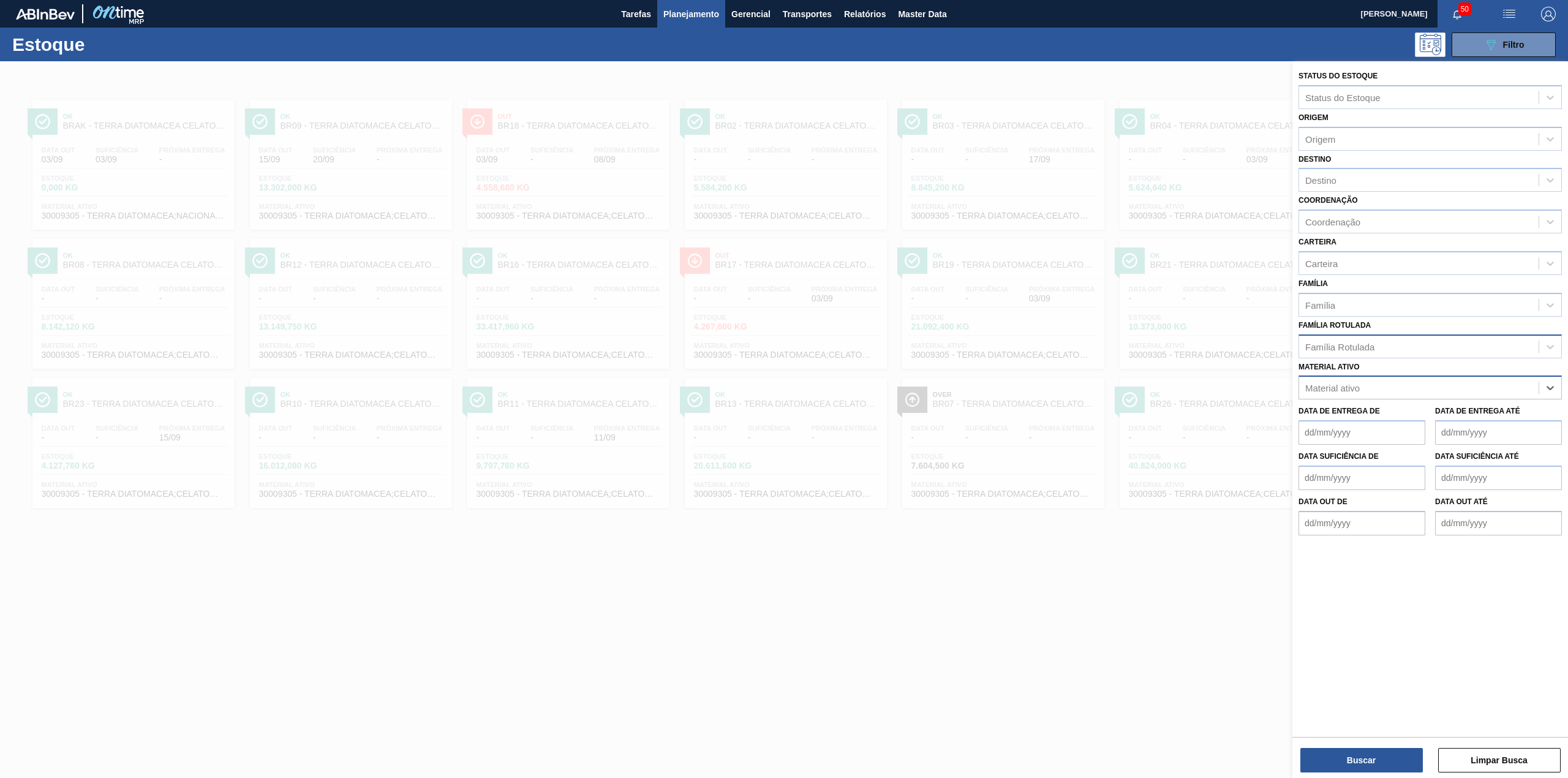
paste ativo "30003637"
type ativo "30003637"
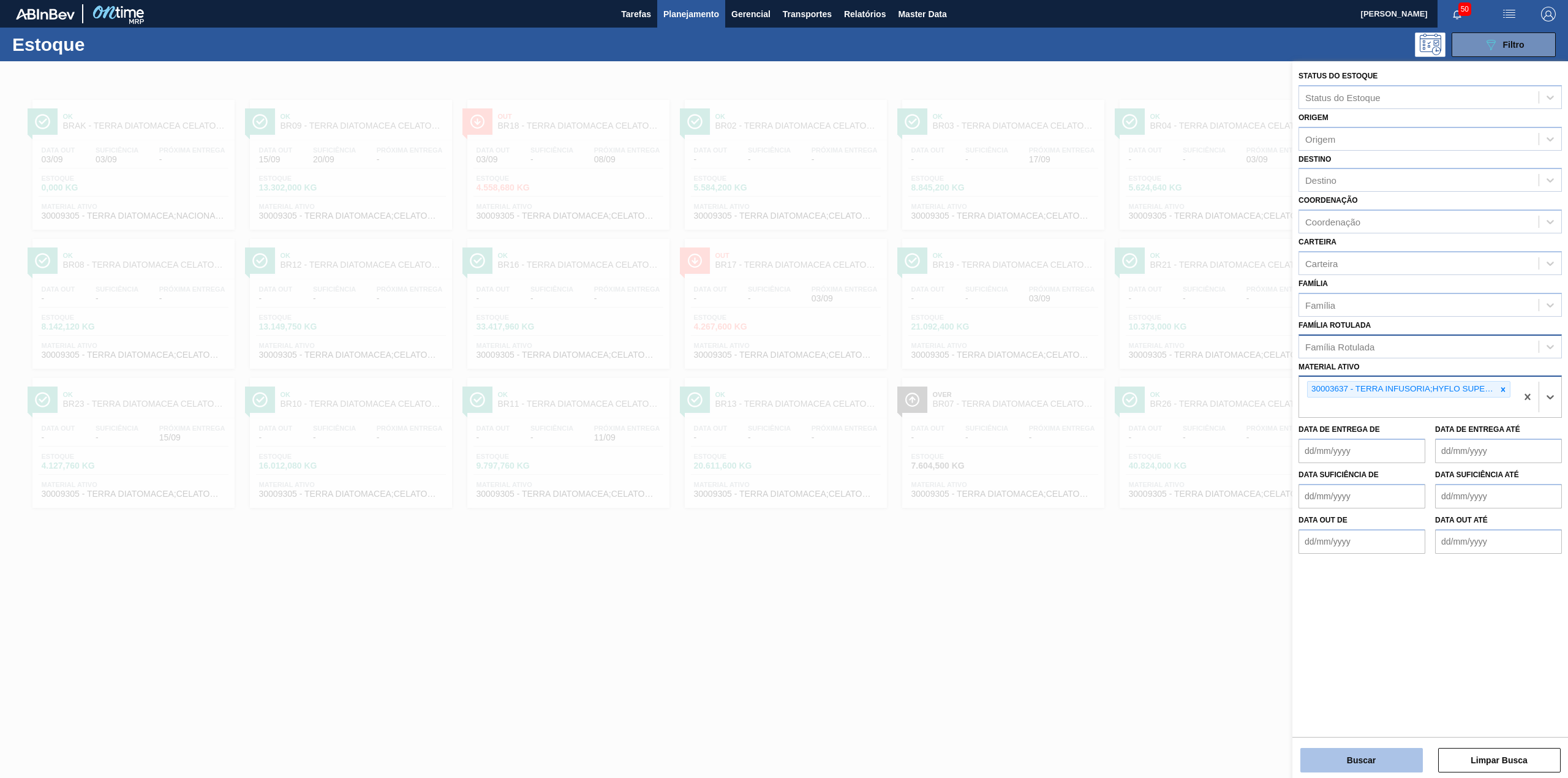
click at [1391, 751] on button "Buscar" at bounding box center [1361, 760] width 122 height 24
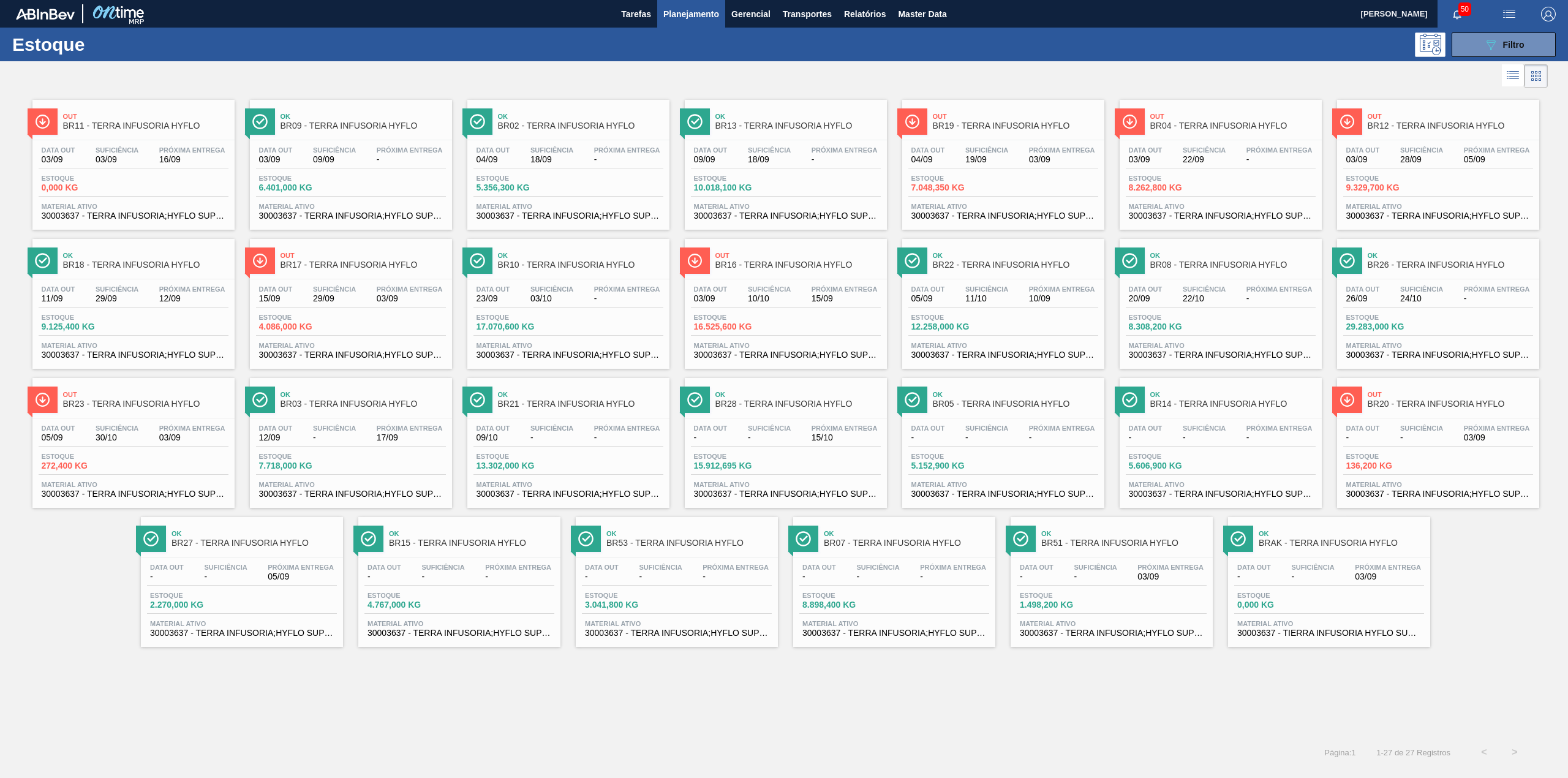
drag, startPoint x: 1490, startPoint y: 43, endPoint x: 1487, endPoint y: 64, distance: 21.2
click at [1489, 43] on icon "089F7B8B-B2A5-4AFE-B5C0-19BA573D28AC" at bounding box center [1491, 45] width 15 height 15
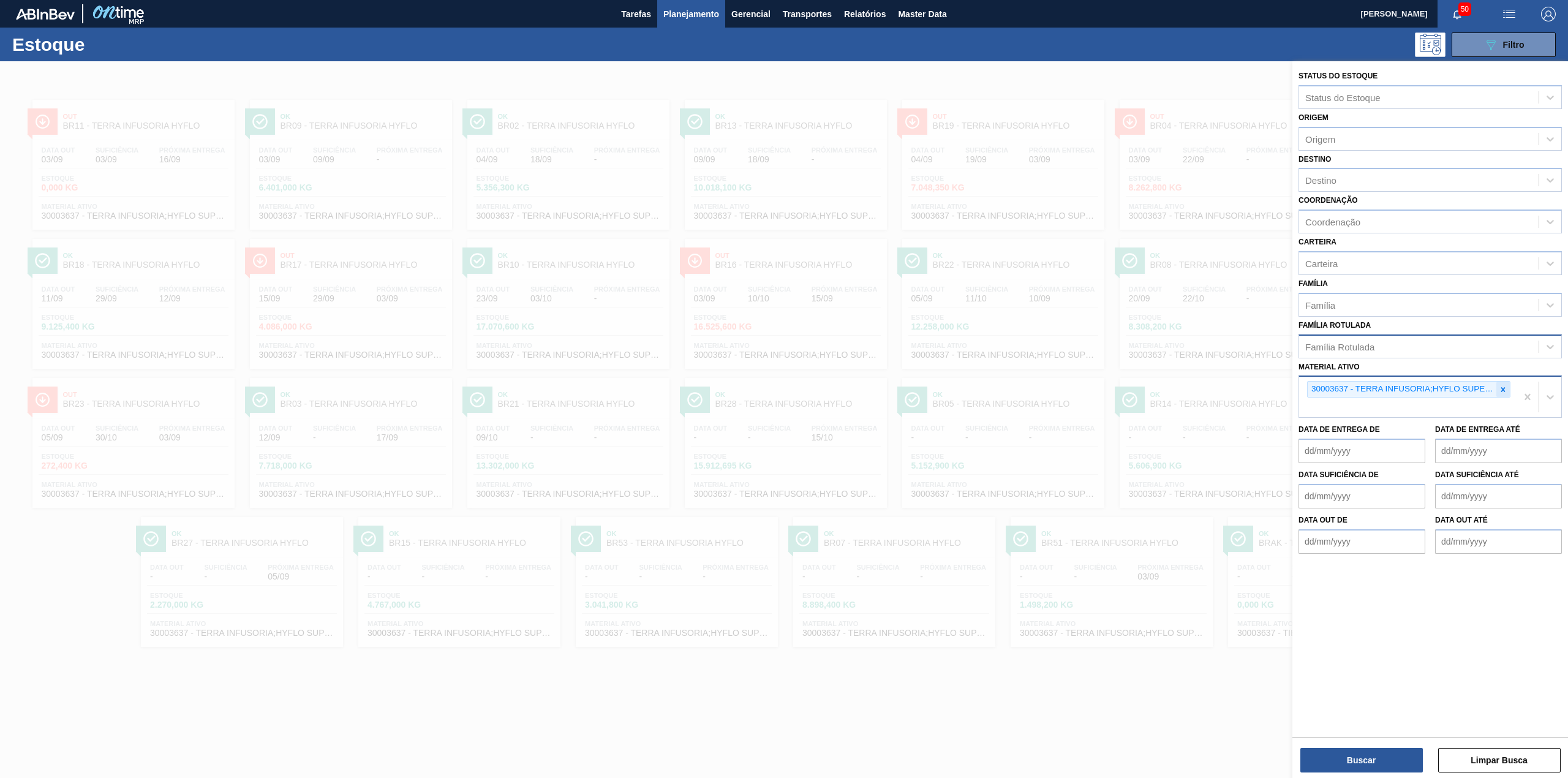
click at [1504, 385] on icon at bounding box center [1503, 390] width 9 height 9
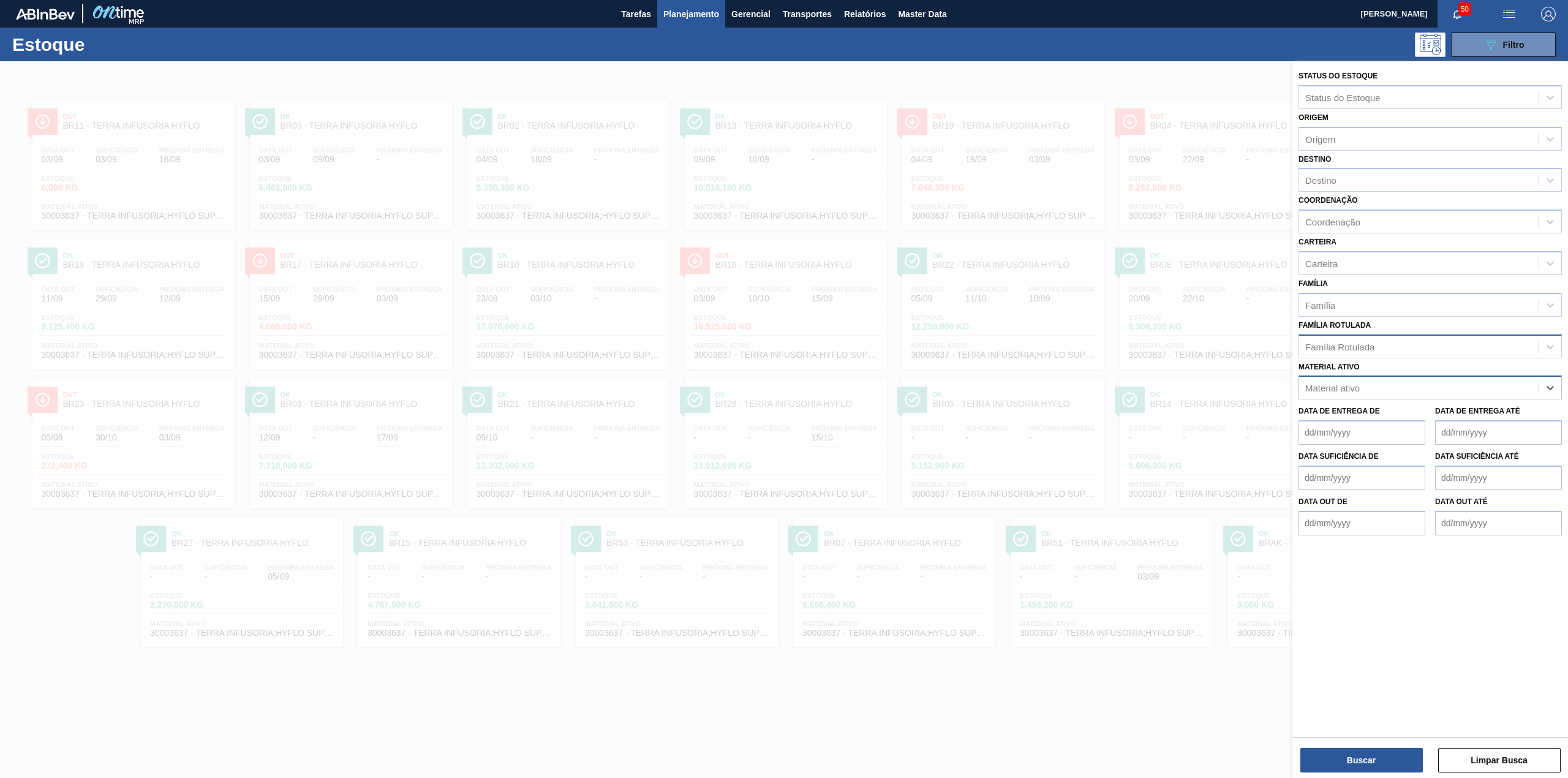
paste ativo "30003637"
type ativo "30003637"
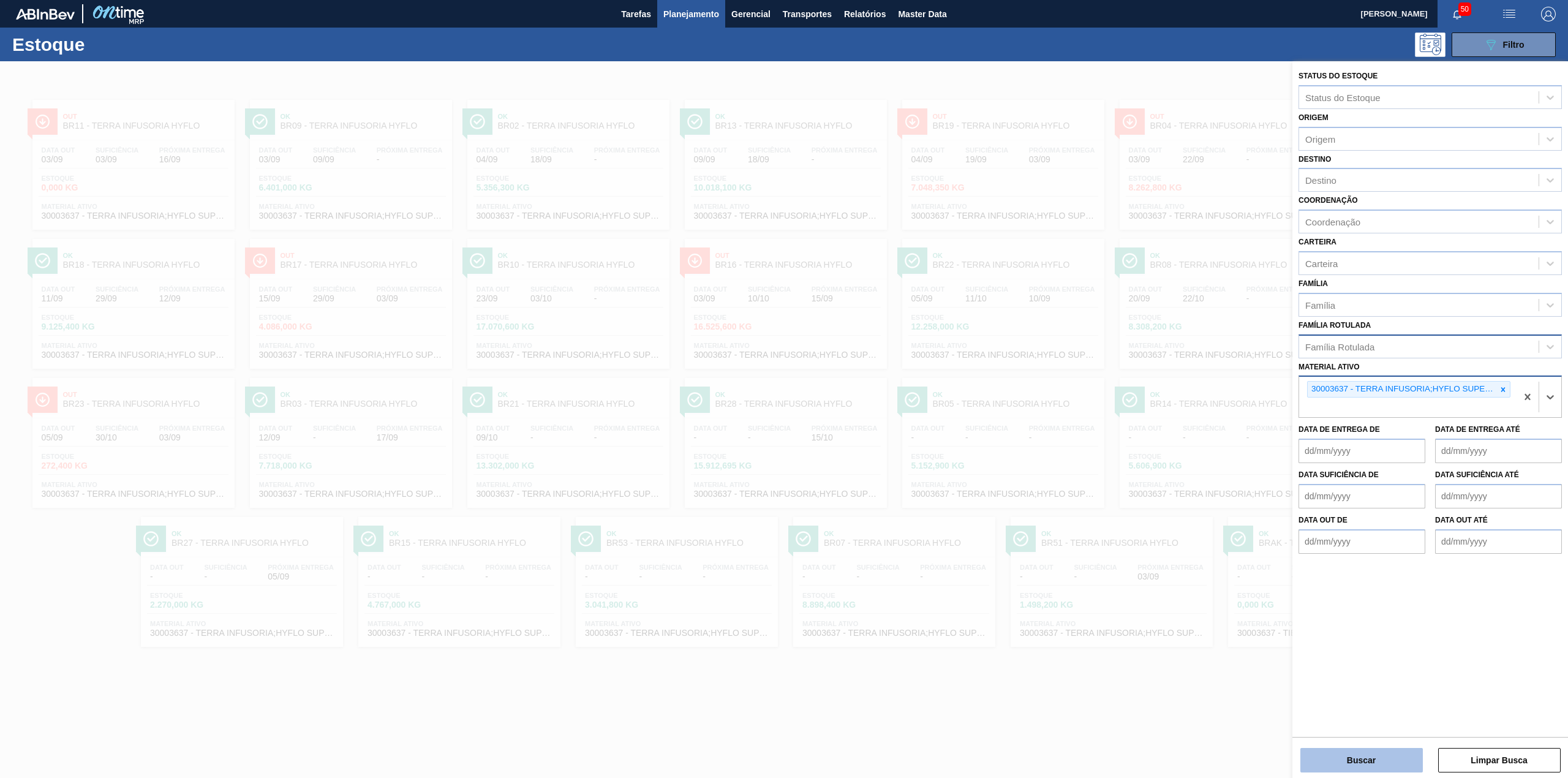
click at [1352, 763] on button "Buscar" at bounding box center [1361, 760] width 122 height 24
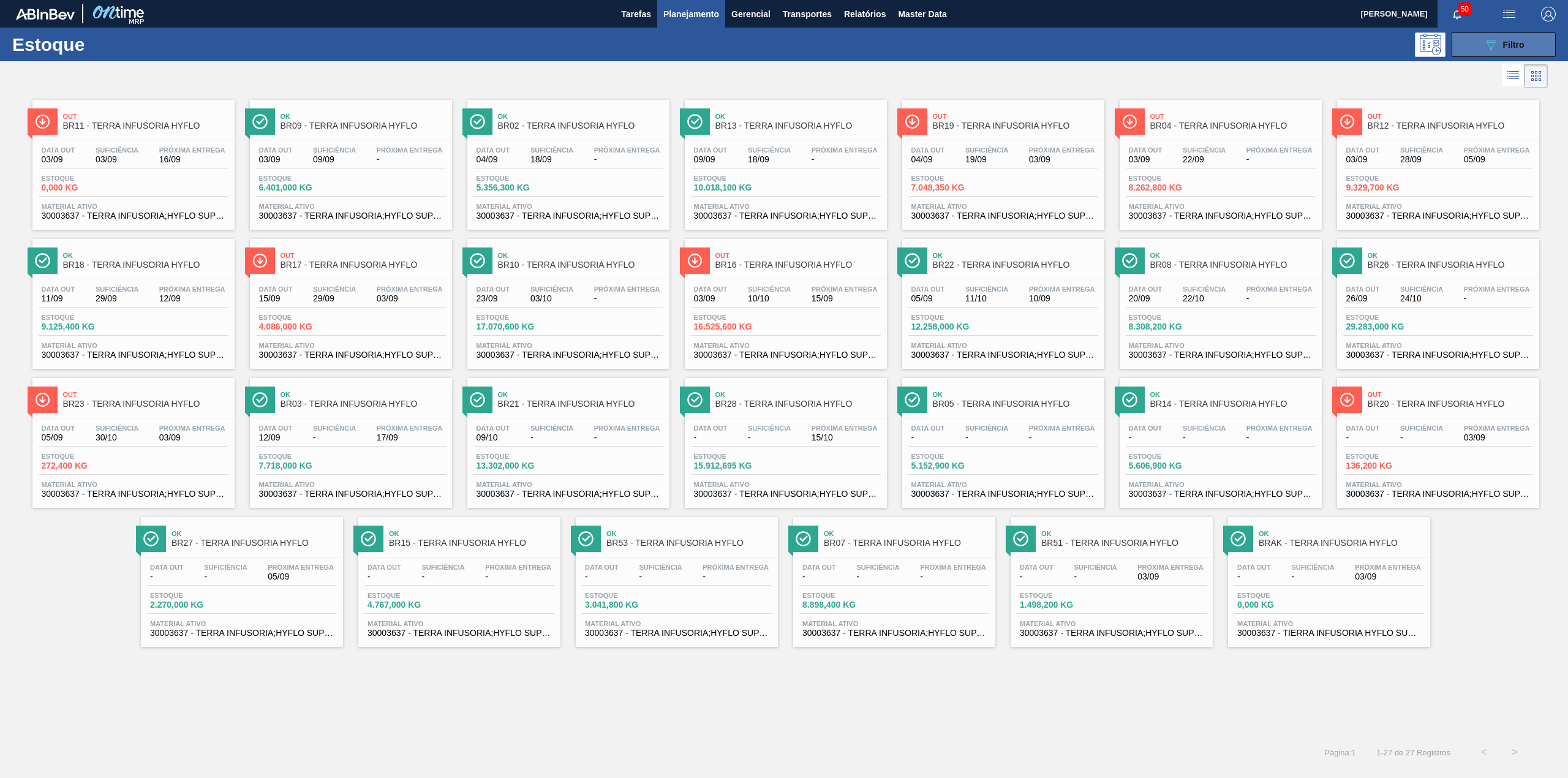
click at [1463, 49] on button "089F7B8B-B2A5-4AFE-B5C0-19BA573D28AC Filtro" at bounding box center [1503, 44] width 104 height 24
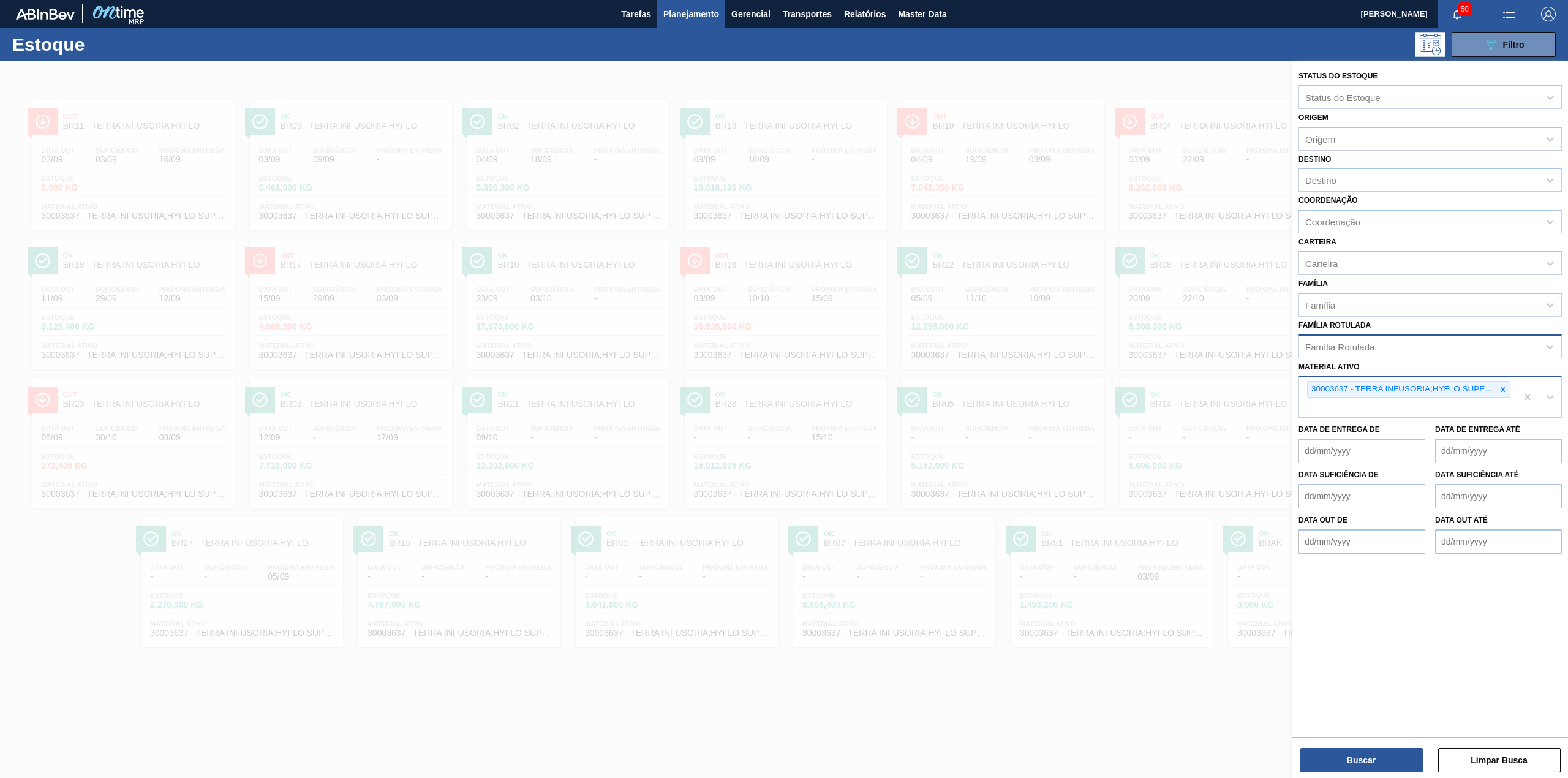
click at [1500, 392] on div at bounding box center [1503, 389] width 14 height 16
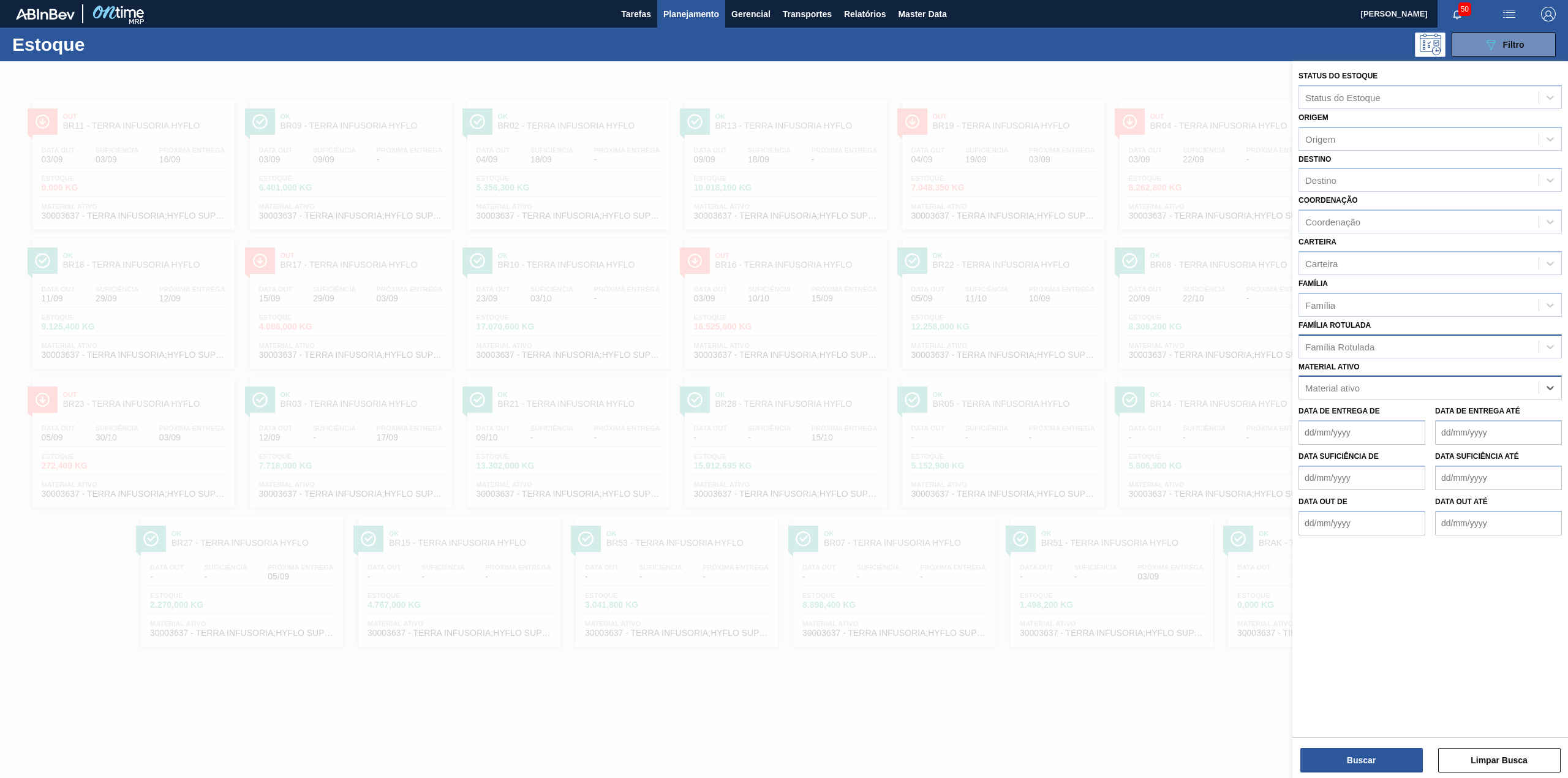
paste ativo "30009305"
type ativo "30009305"
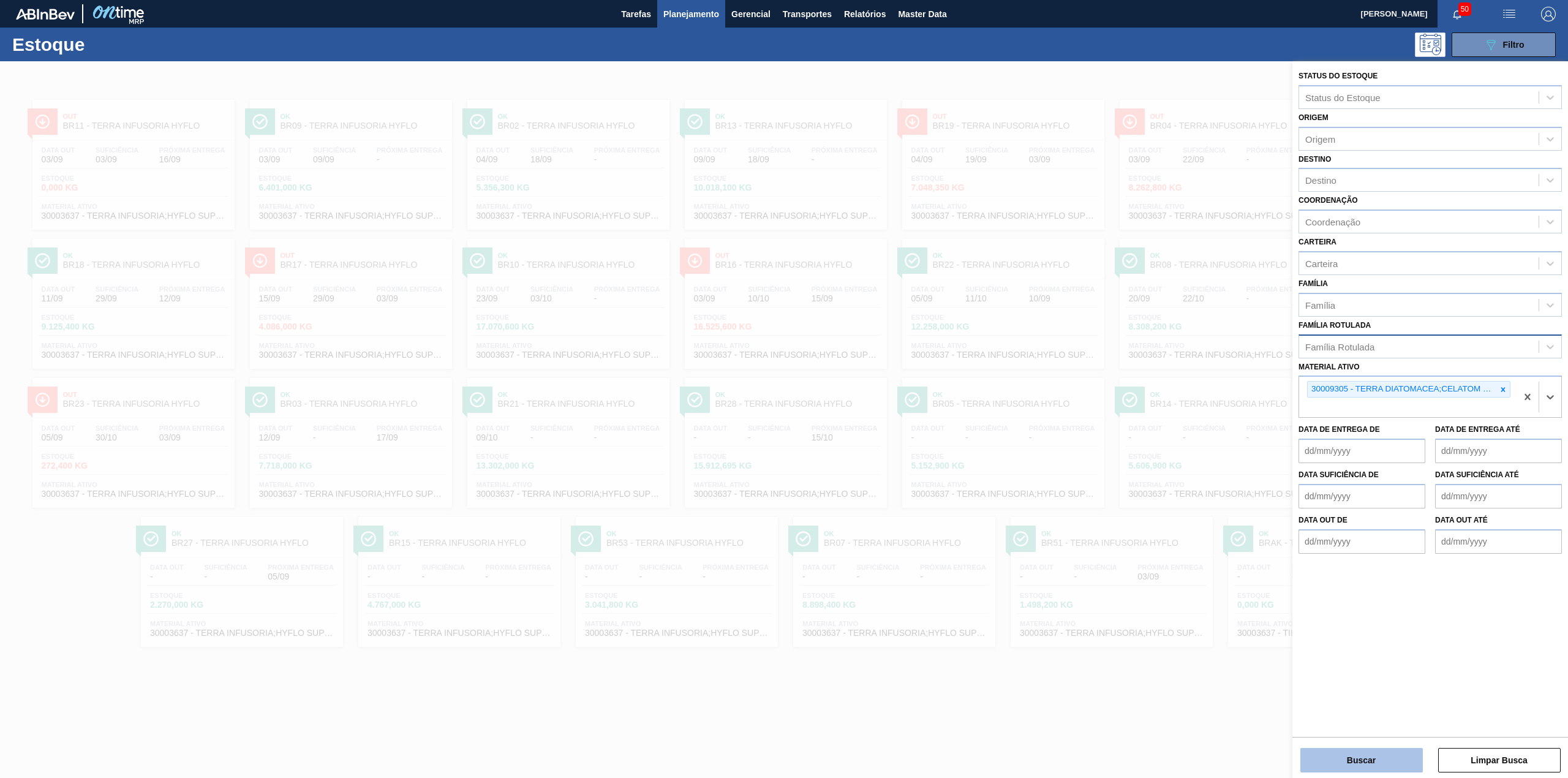
click at [1378, 764] on button "Buscar" at bounding box center [1361, 760] width 122 height 24
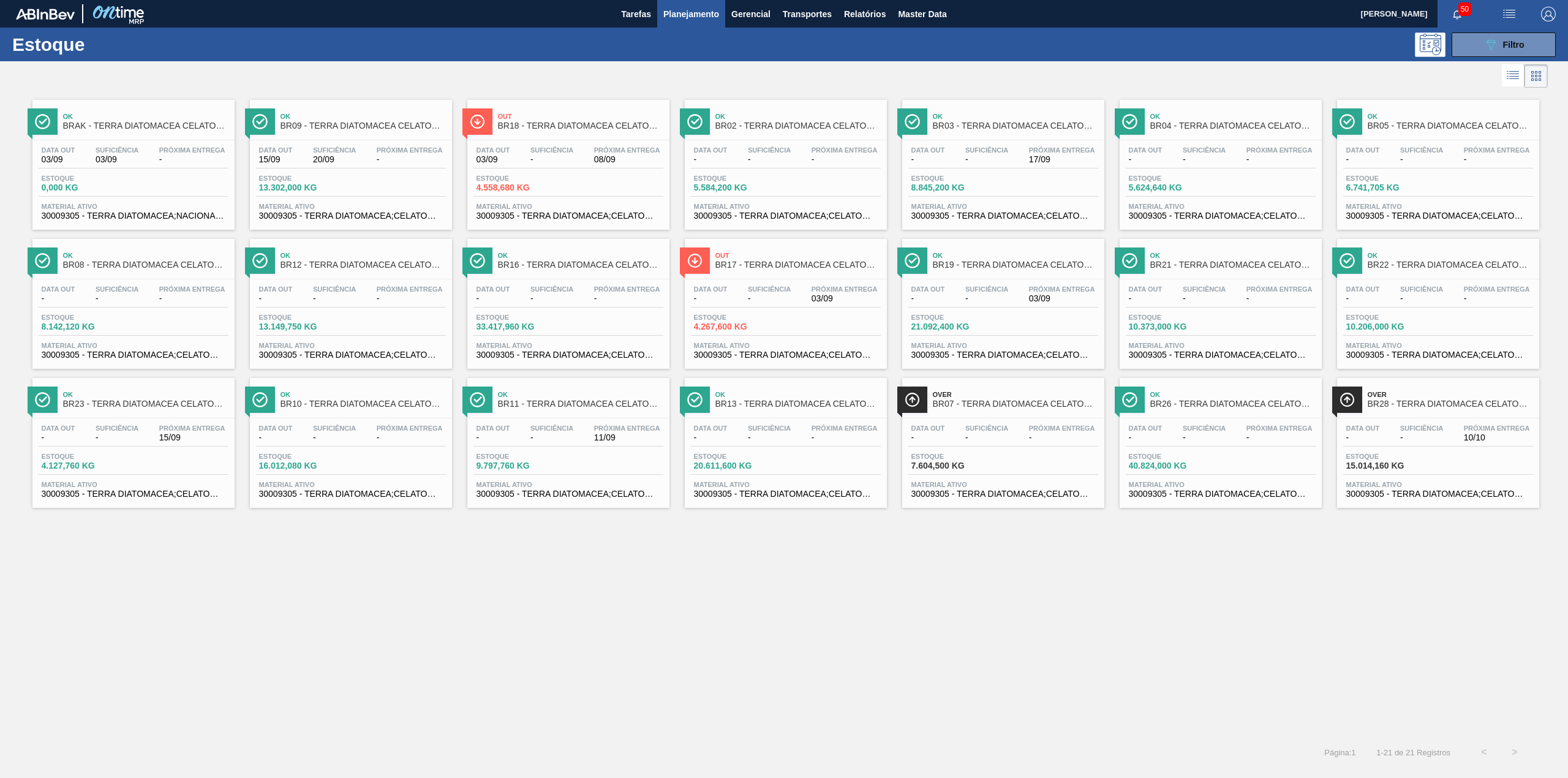
click at [726, 632] on div "Ok BRAK - TERRA DIATOMACEA CELATOM FW14 Data out 03/09 Suficiência 03/09 Próxim…" at bounding box center [784, 414] width 1568 height 646
click at [718, 635] on div "Ok BRAK - TERRA DIATOMACEA CELATOM FW14 Data out 03/09 Suficiência 03/09 Próxim…" at bounding box center [784, 414] width 1568 height 646
click at [1505, 40] on span "Filtro" at bounding box center [1513, 45] width 22 height 10
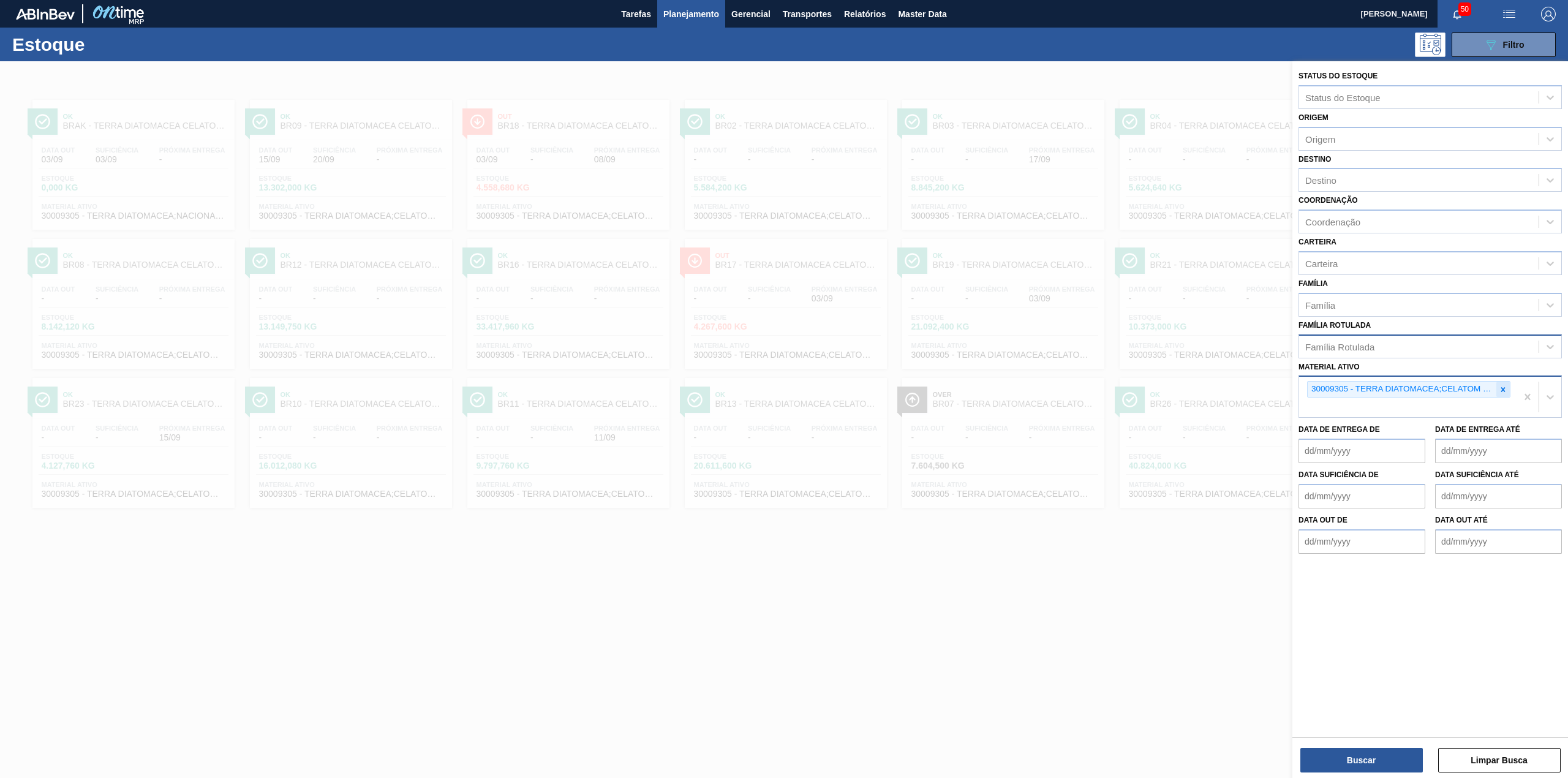
click at [1507, 393] on div at bounding box center [1503, 389] width 14 height 16
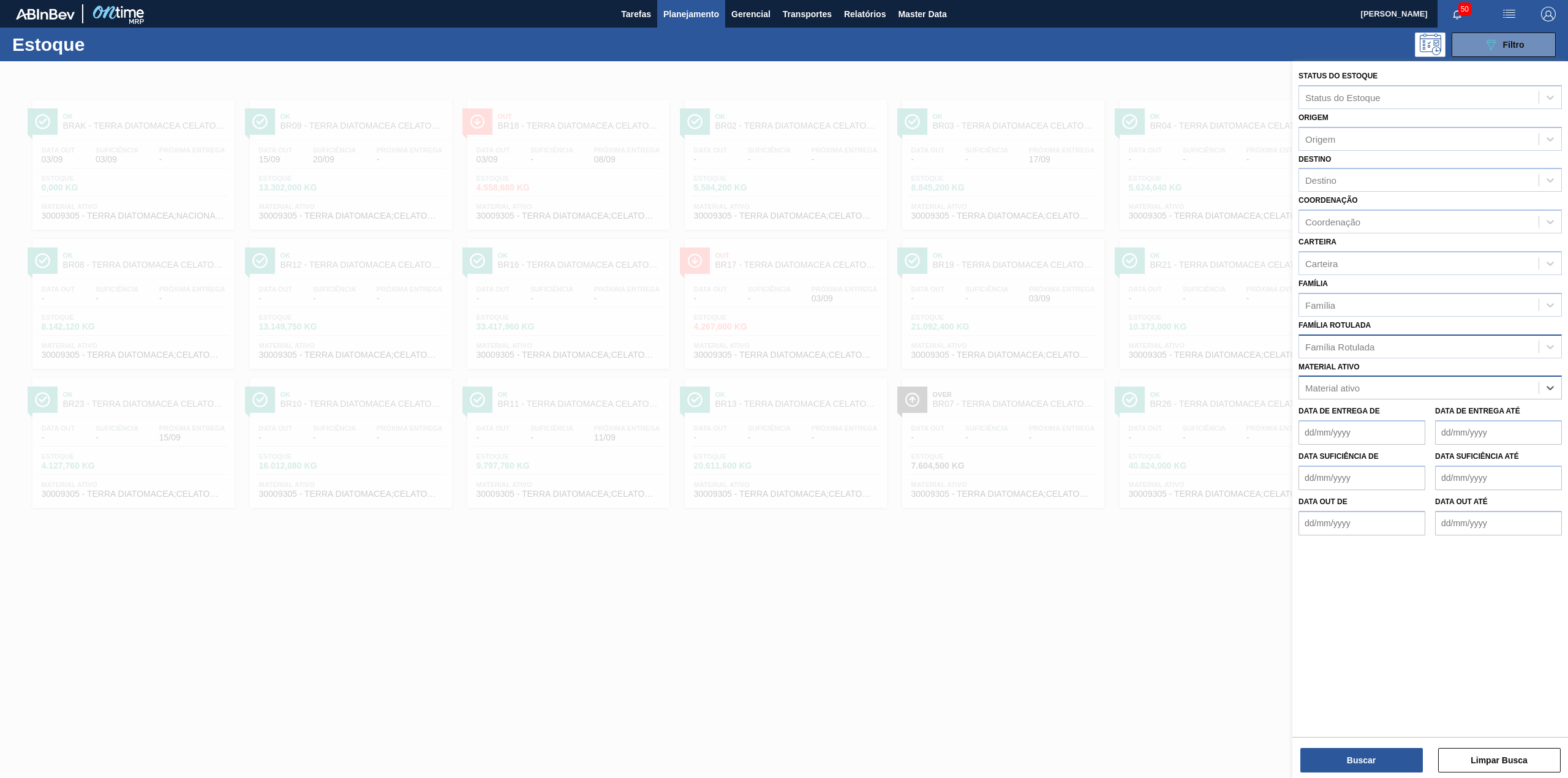
paste ativo "30029274"
type ativo "30029274"
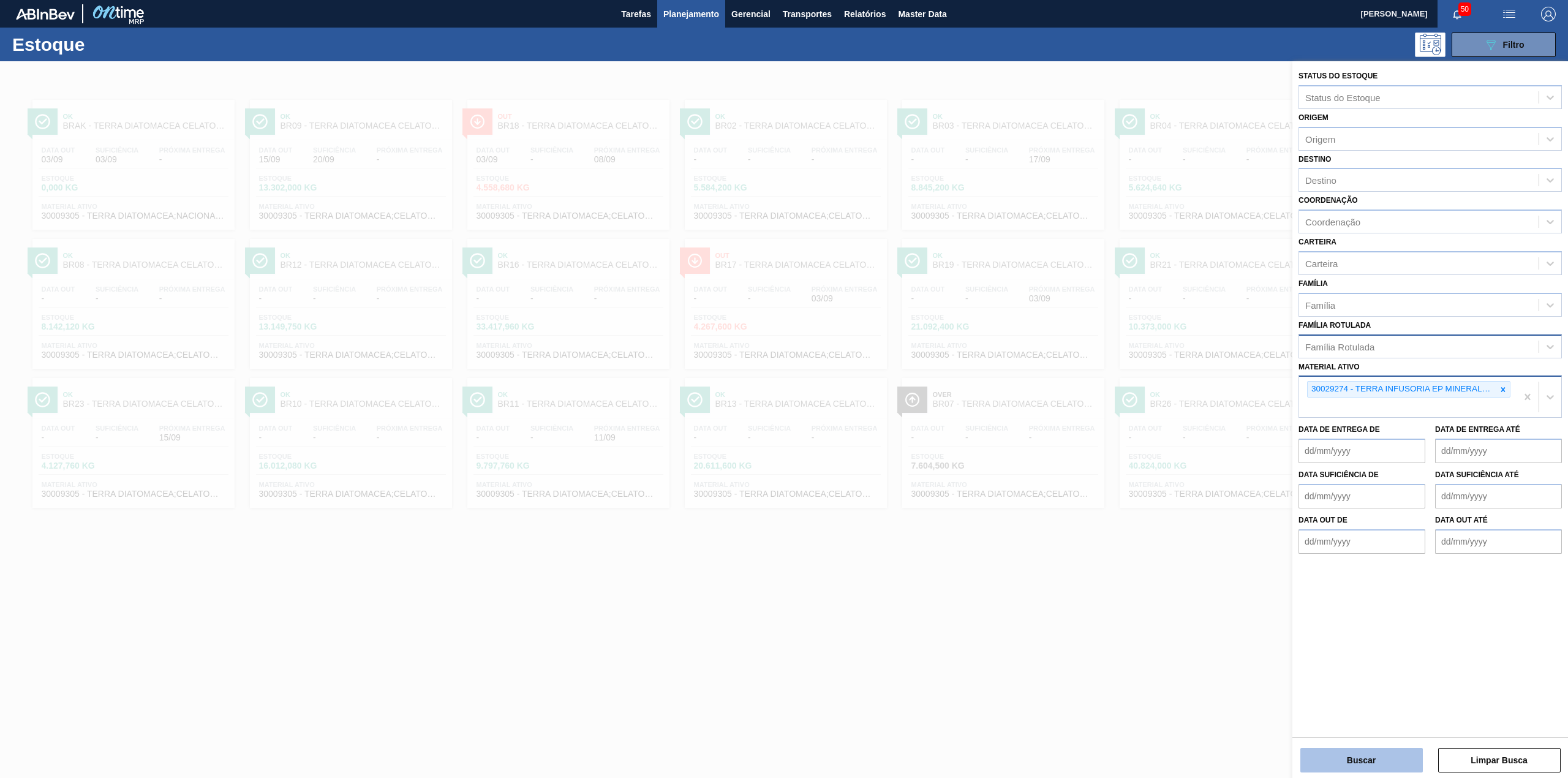
click at [1358, 769] on button "Buscar" at bounding box center [1361, 760] width 122 height 24
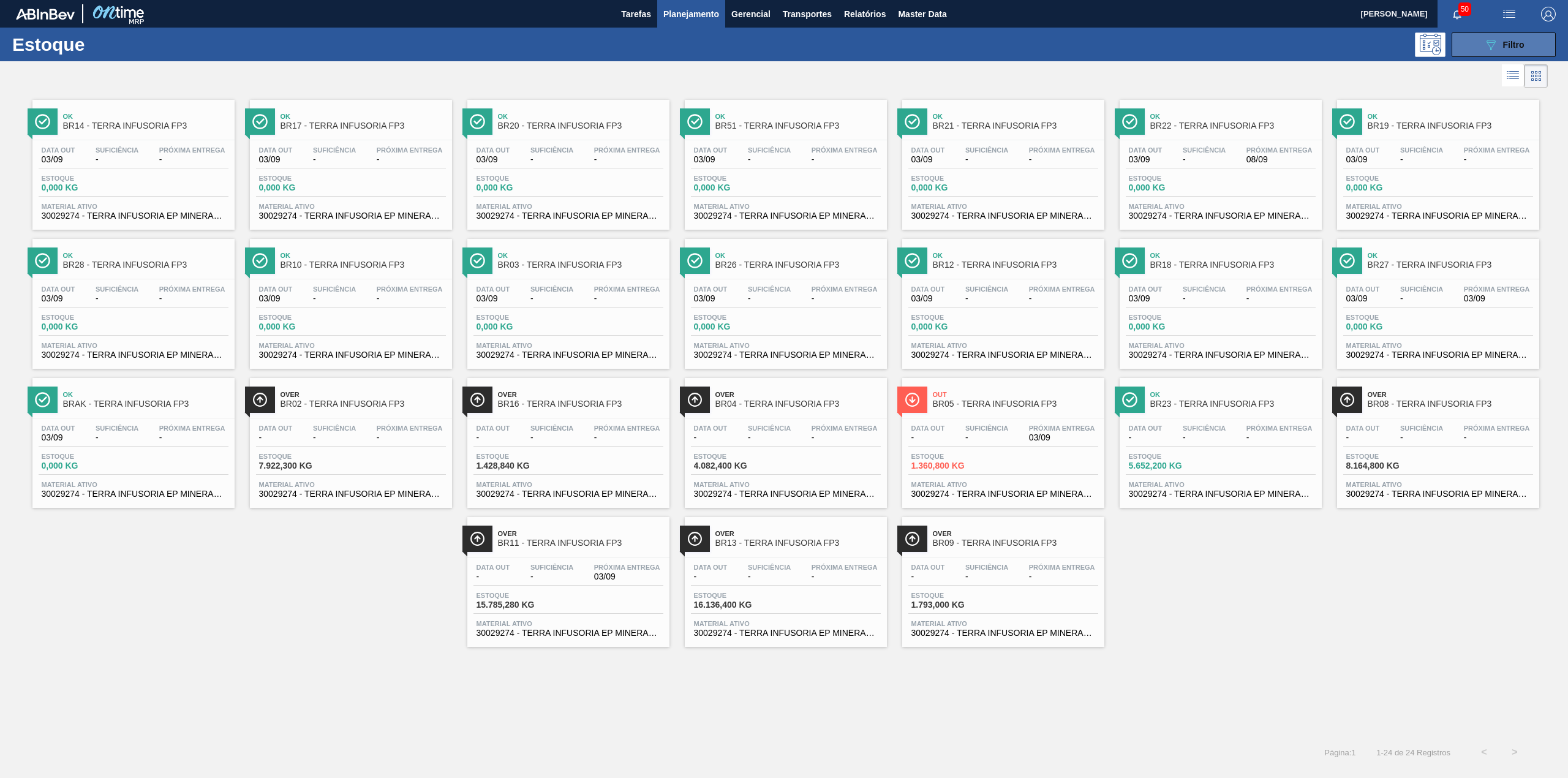
click at [1517, 34] on button "089F7B8B-B2A5-4AFE-B5C0-19BA573D28AC Filtro" at bounding box center [1503, 44] width 104 height 24
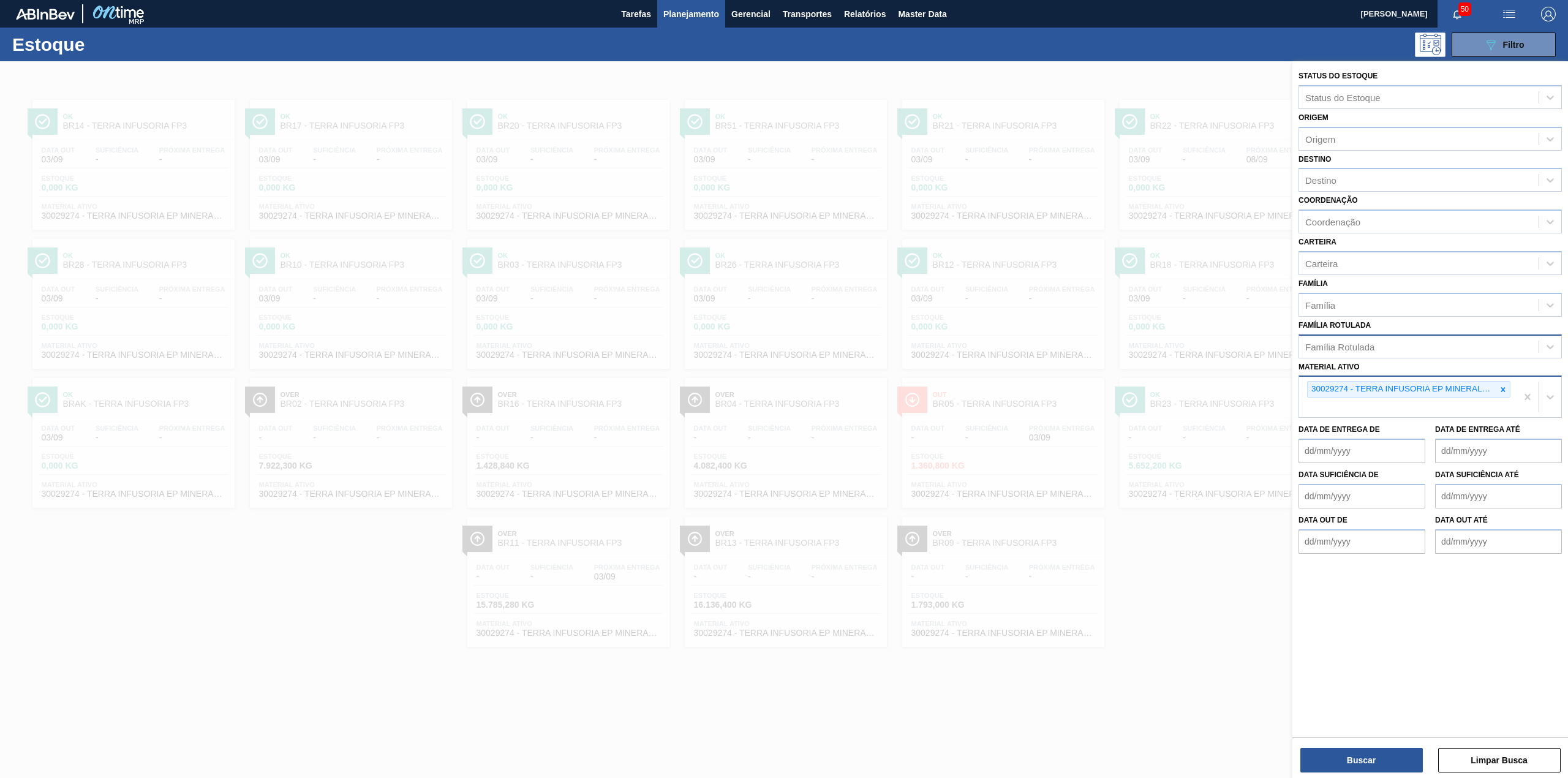
click at [1508, 385] on div at bounding box center [1503, 389] width 14 height 16
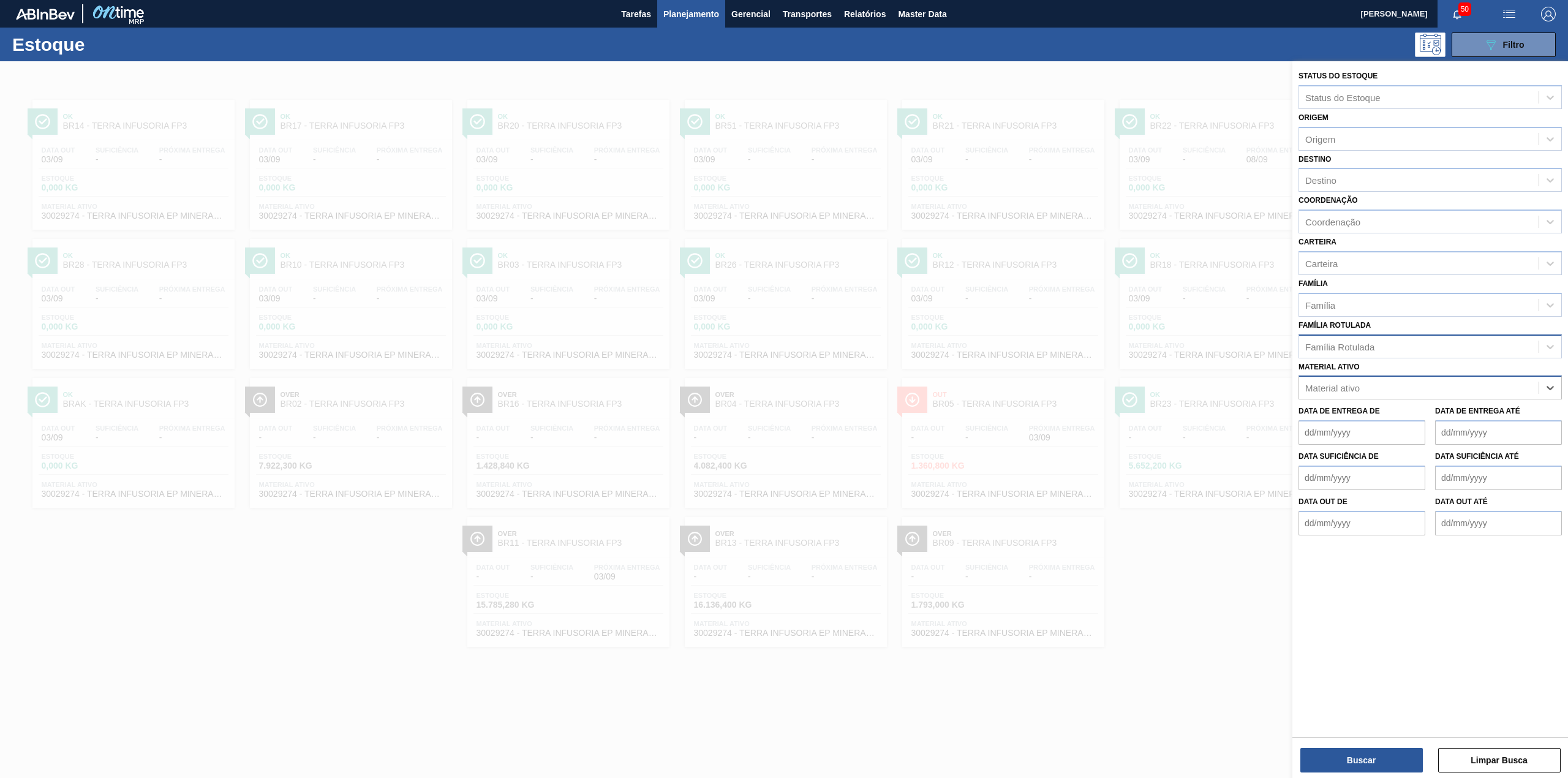
paste ativo "30003422"
type ativo "30003422"
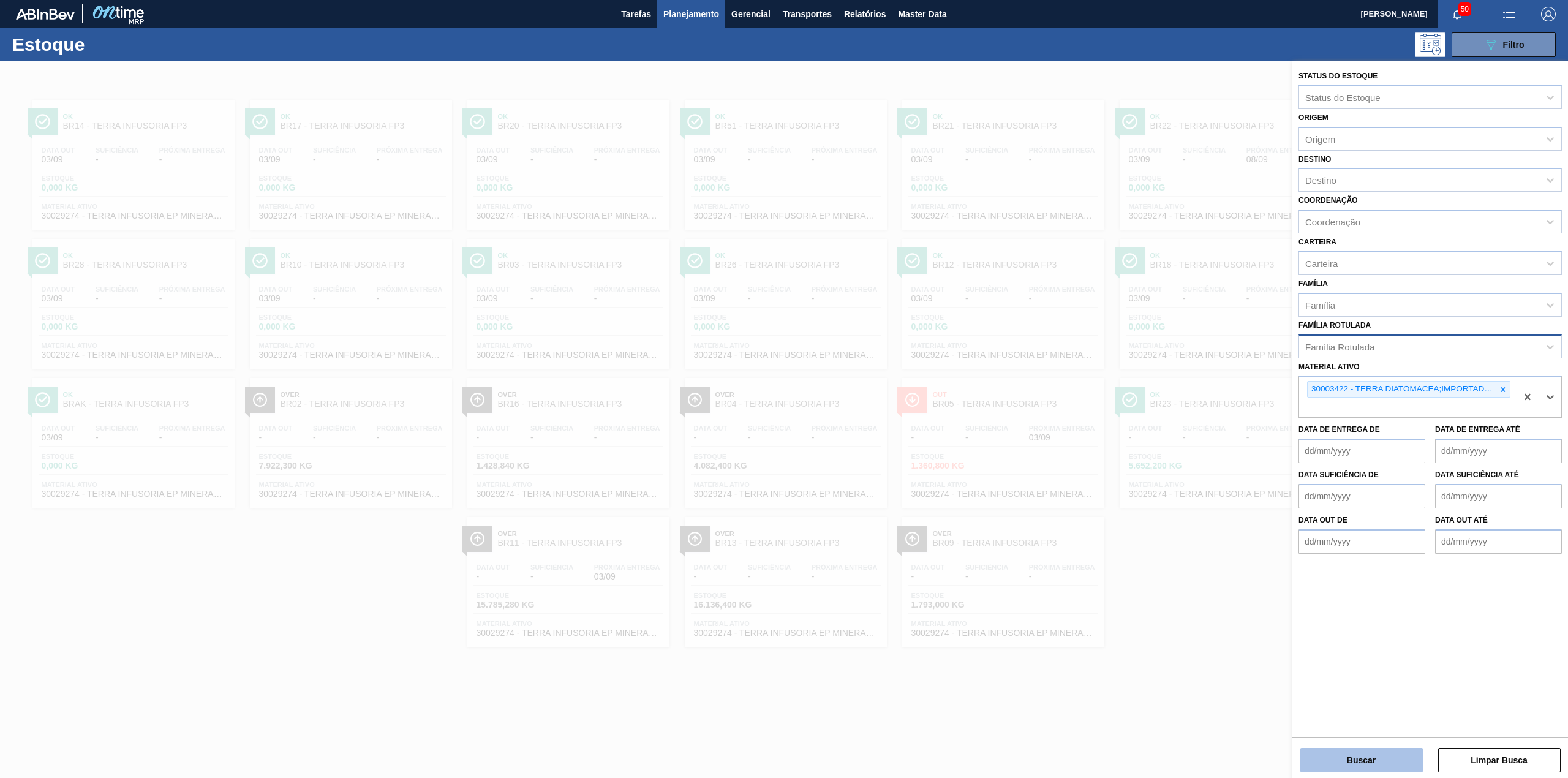
click at [1350, 751] on button "Buscar" at bounding box center [1361, 760] width 122 height 24
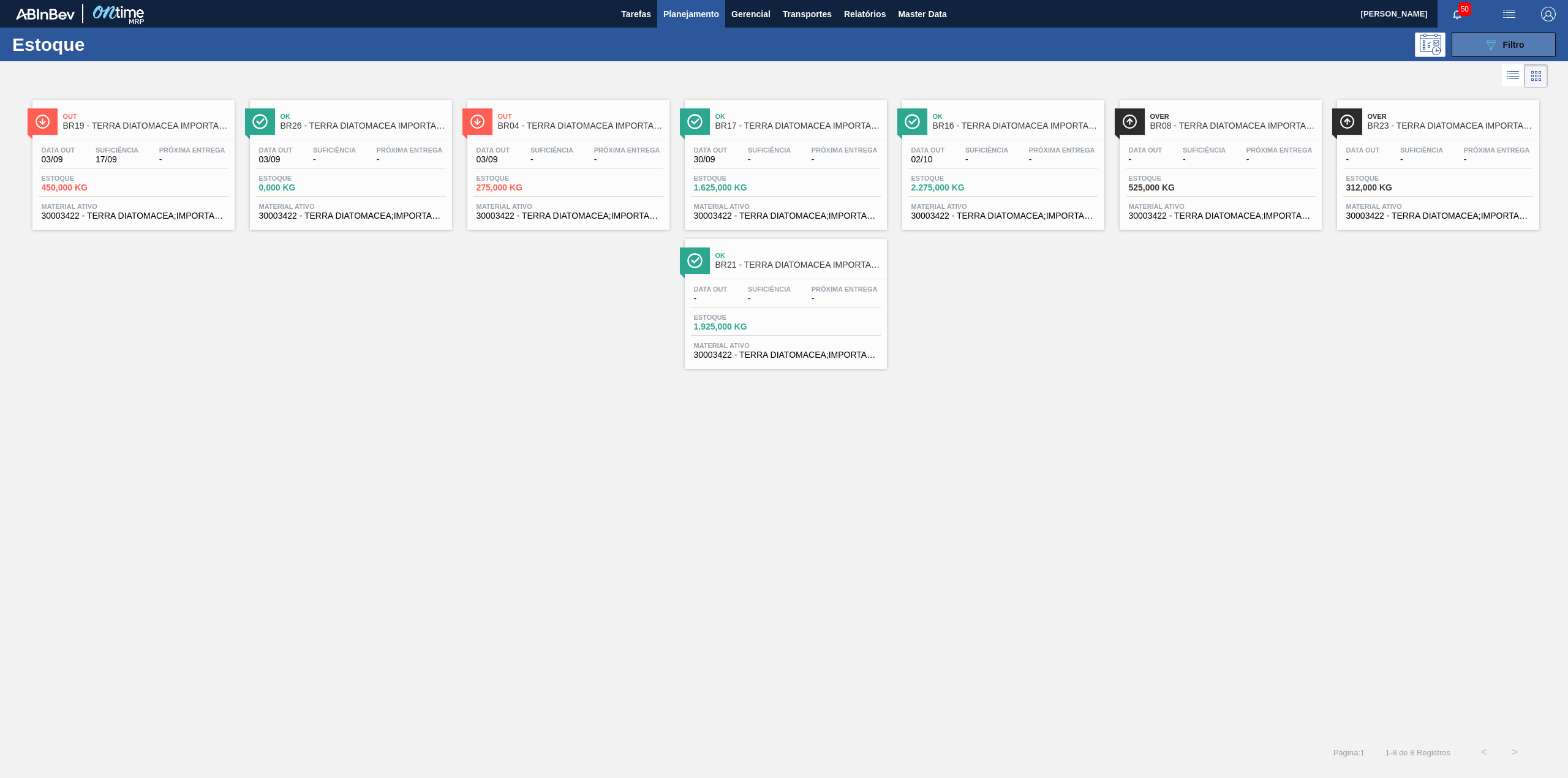
click at [1468, 48] on button "089F7B8B-B2A5-4AFE-B5C0-19BA573D28AC Filtro" at bounding box center [1503, 44] width 104 height 24
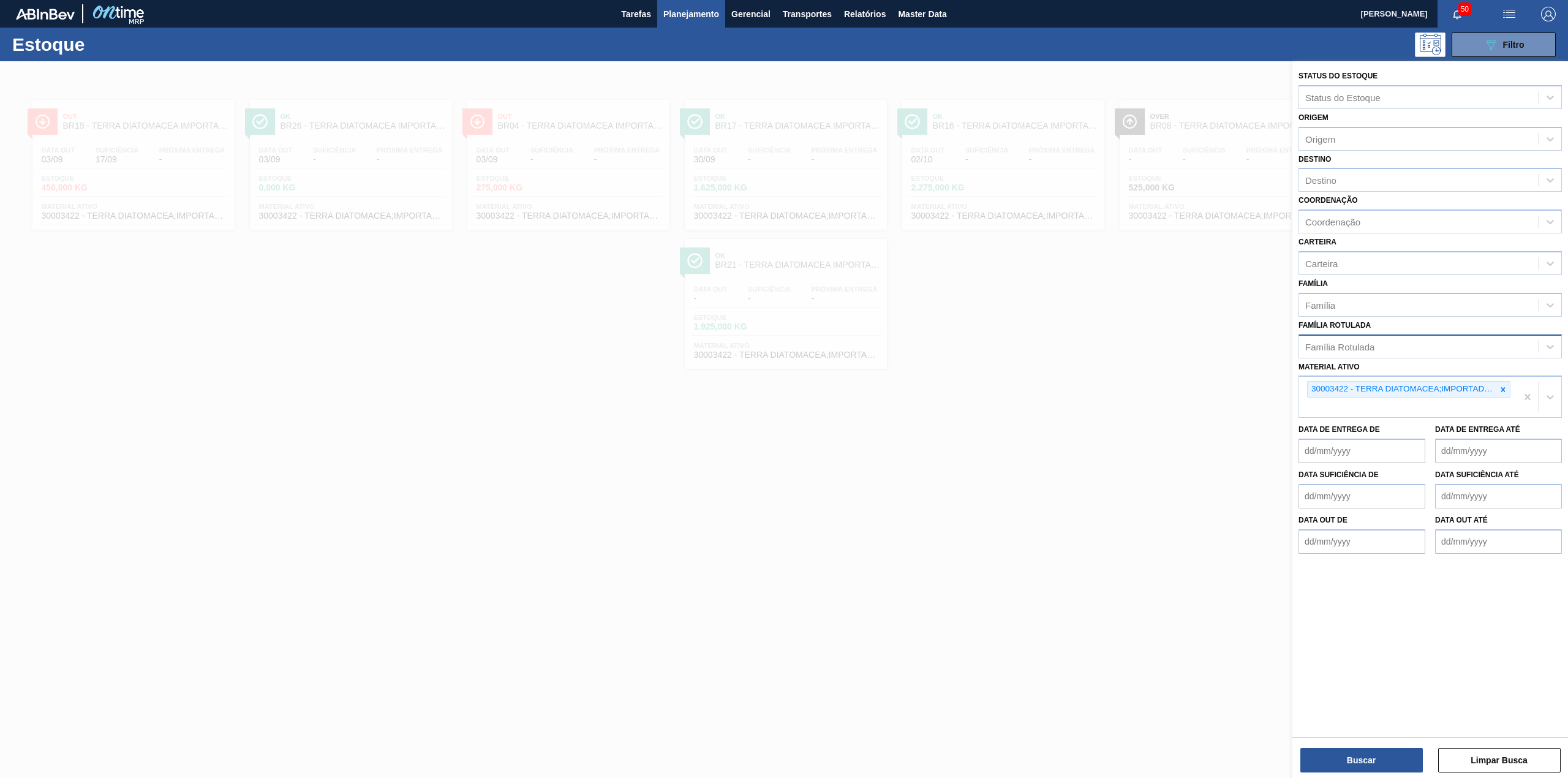
click at [676, 16] on span "Planejamento" at bounding box center [691, 14] width 56 height 15
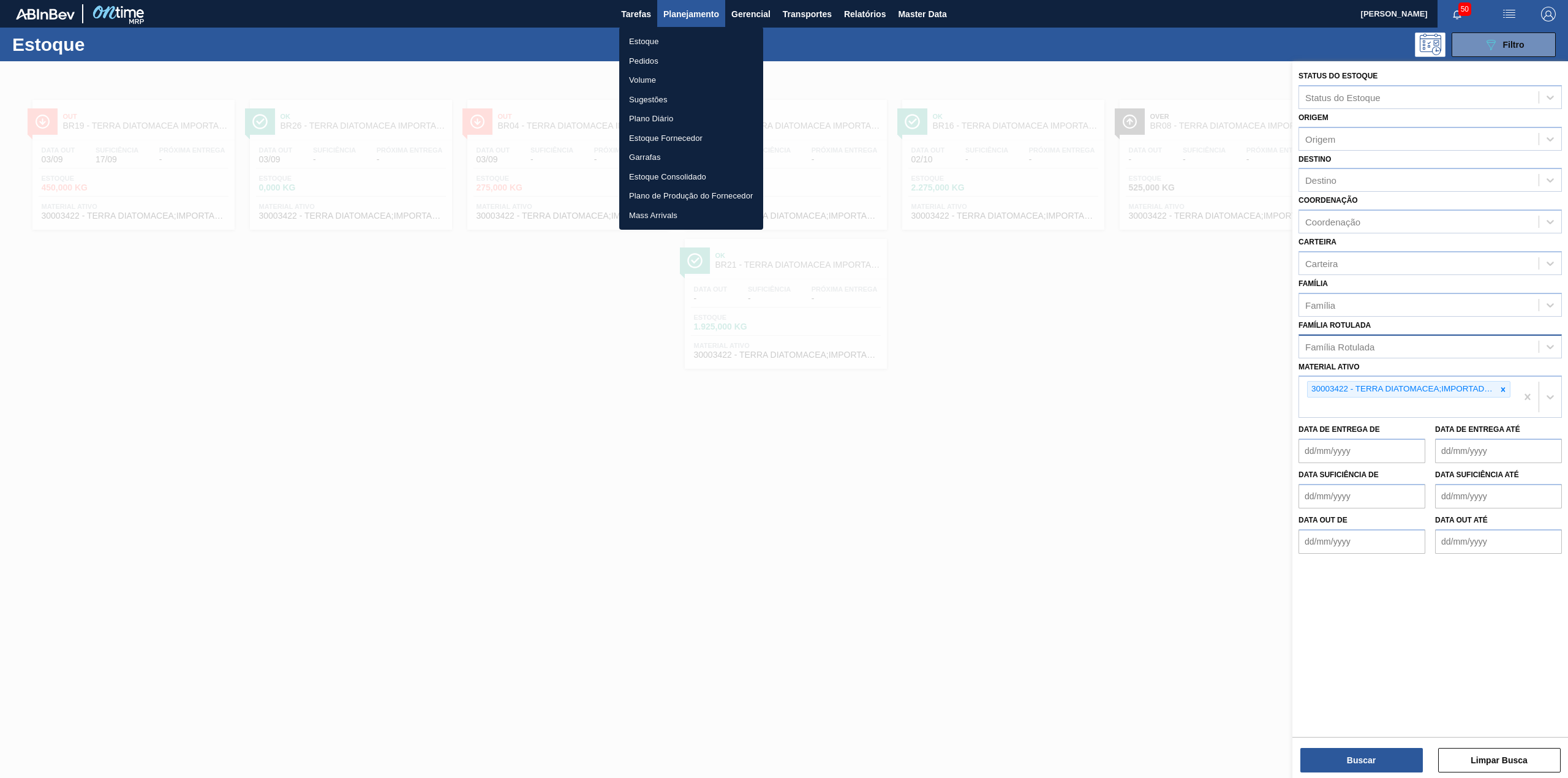
click at [659, 42] on li "Estoque" at bounding box center [691, 42] width 144 height 20
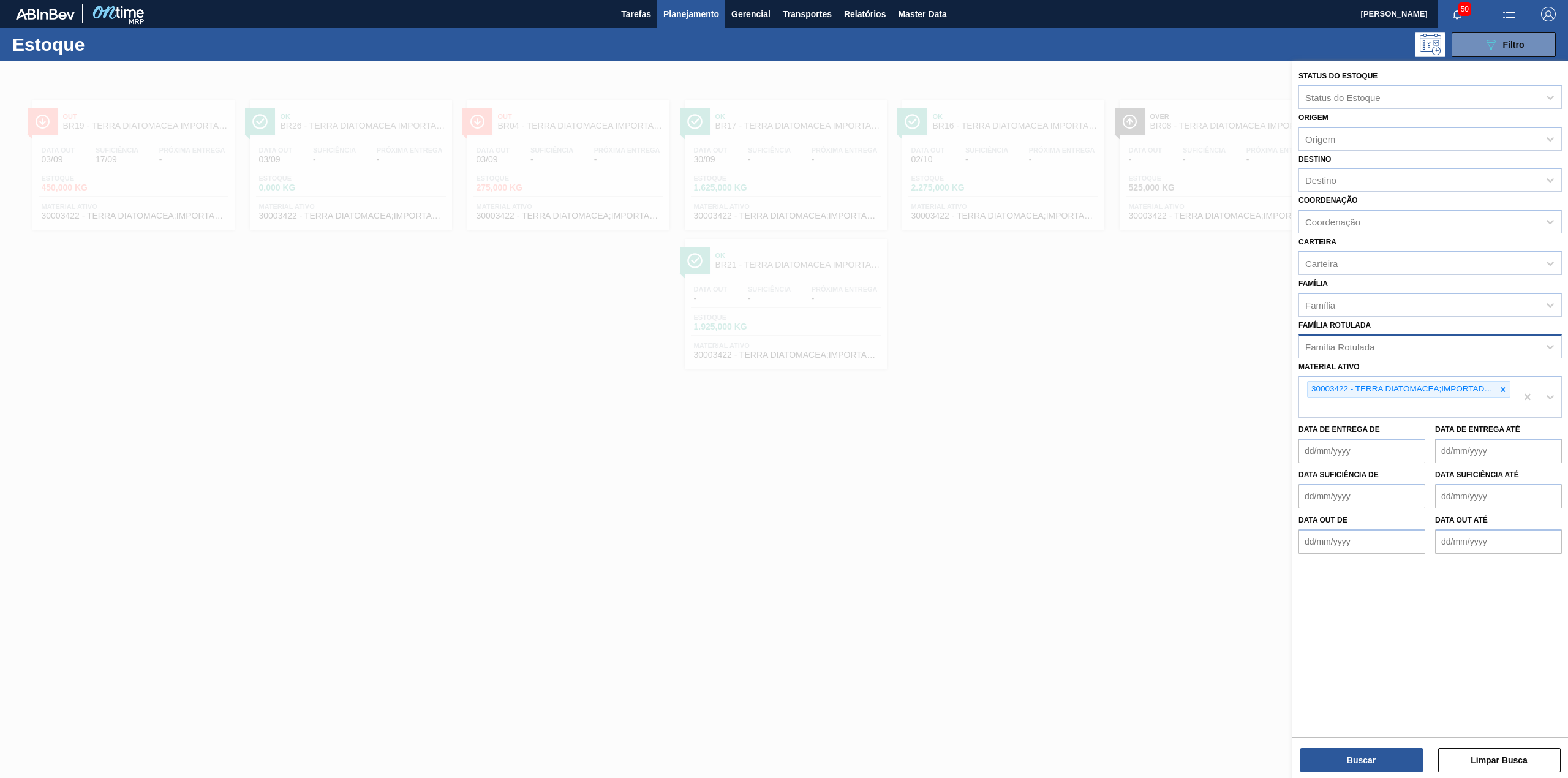
click at [679, 15] on span "Planejamento" at bounding box center [691, 14] width 56 height 15
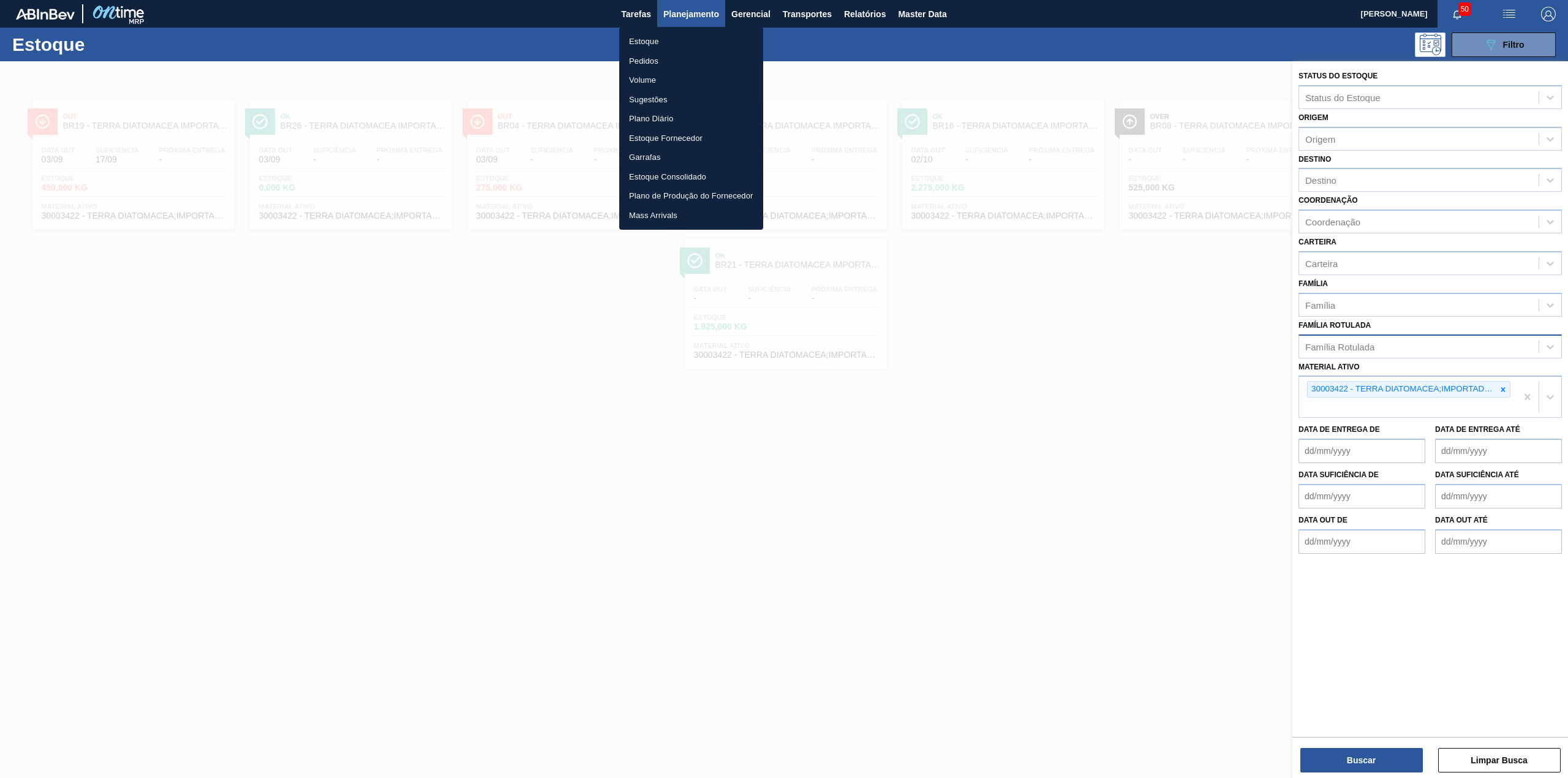
click at [650, 65] on li "Pedidos" at bounding box center [691, 61] width 144 height 20
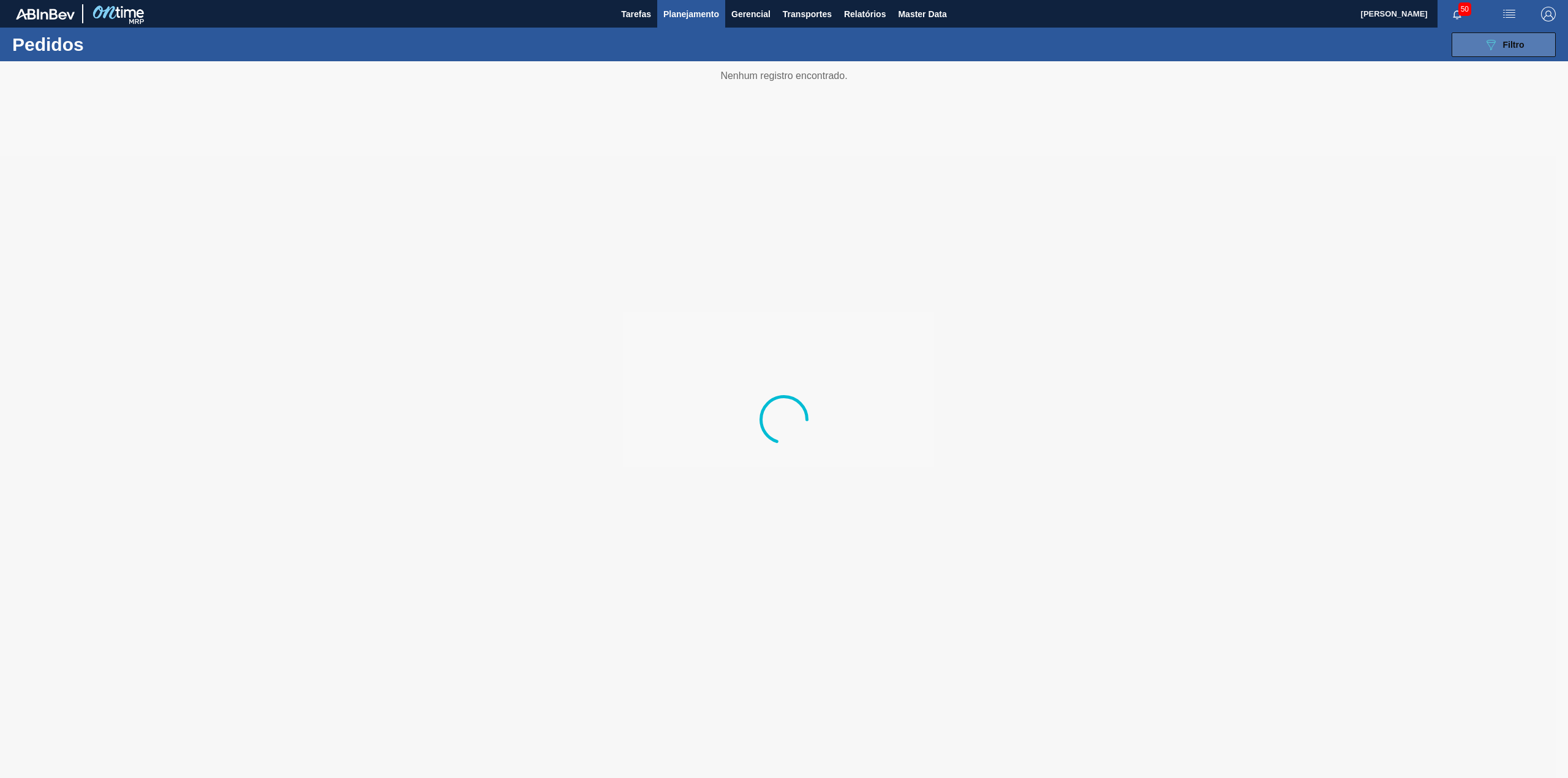
click at [1527, 50] on button "089F7B8B-B2A5-4AFE-B5C0-19BA573D28AC Filtro" at bounding box center [1503, 44] width 104 height 24
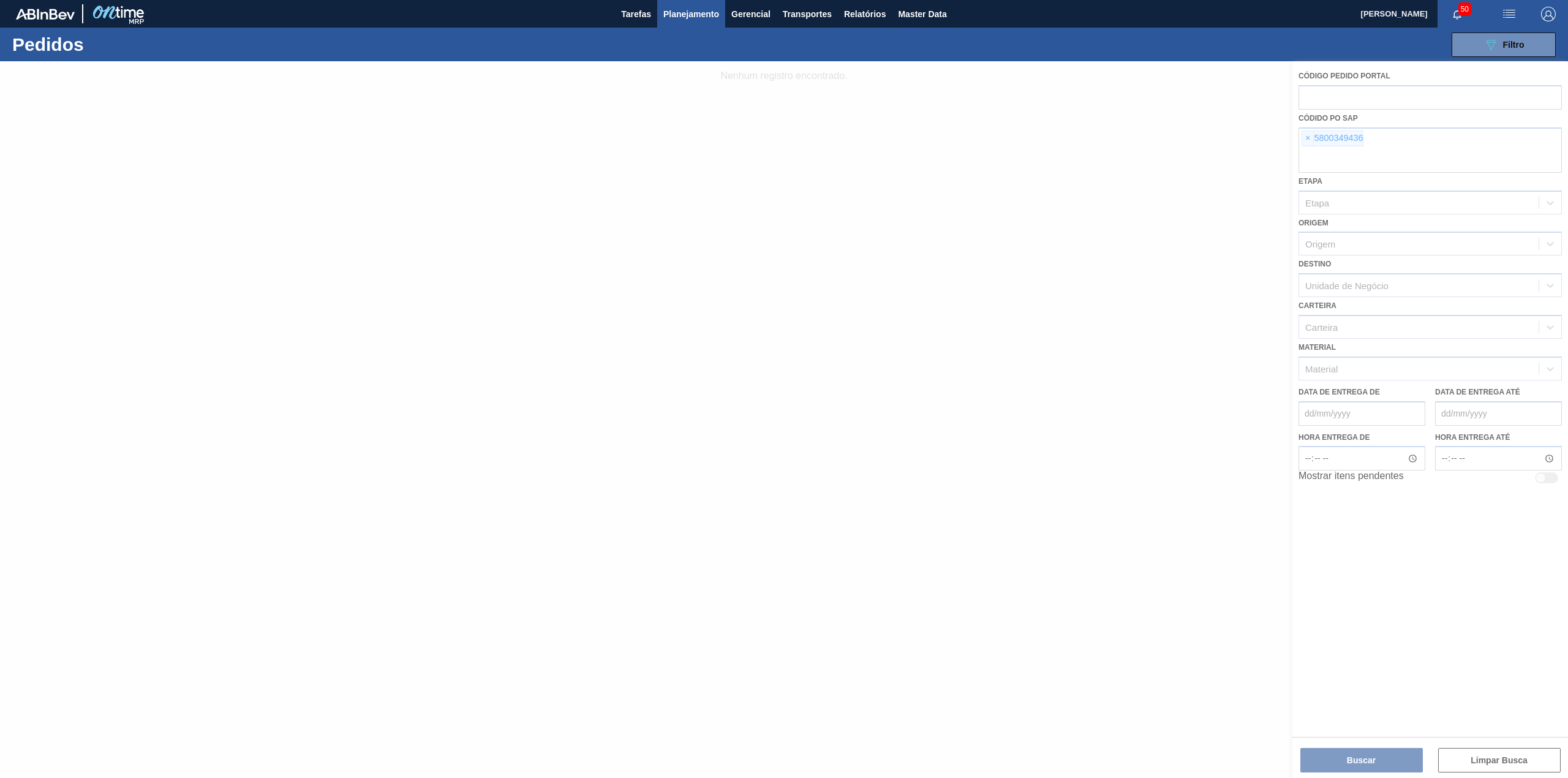
click at [1303, 133] on div at bounding box center [784, 419] width 1568 height 717
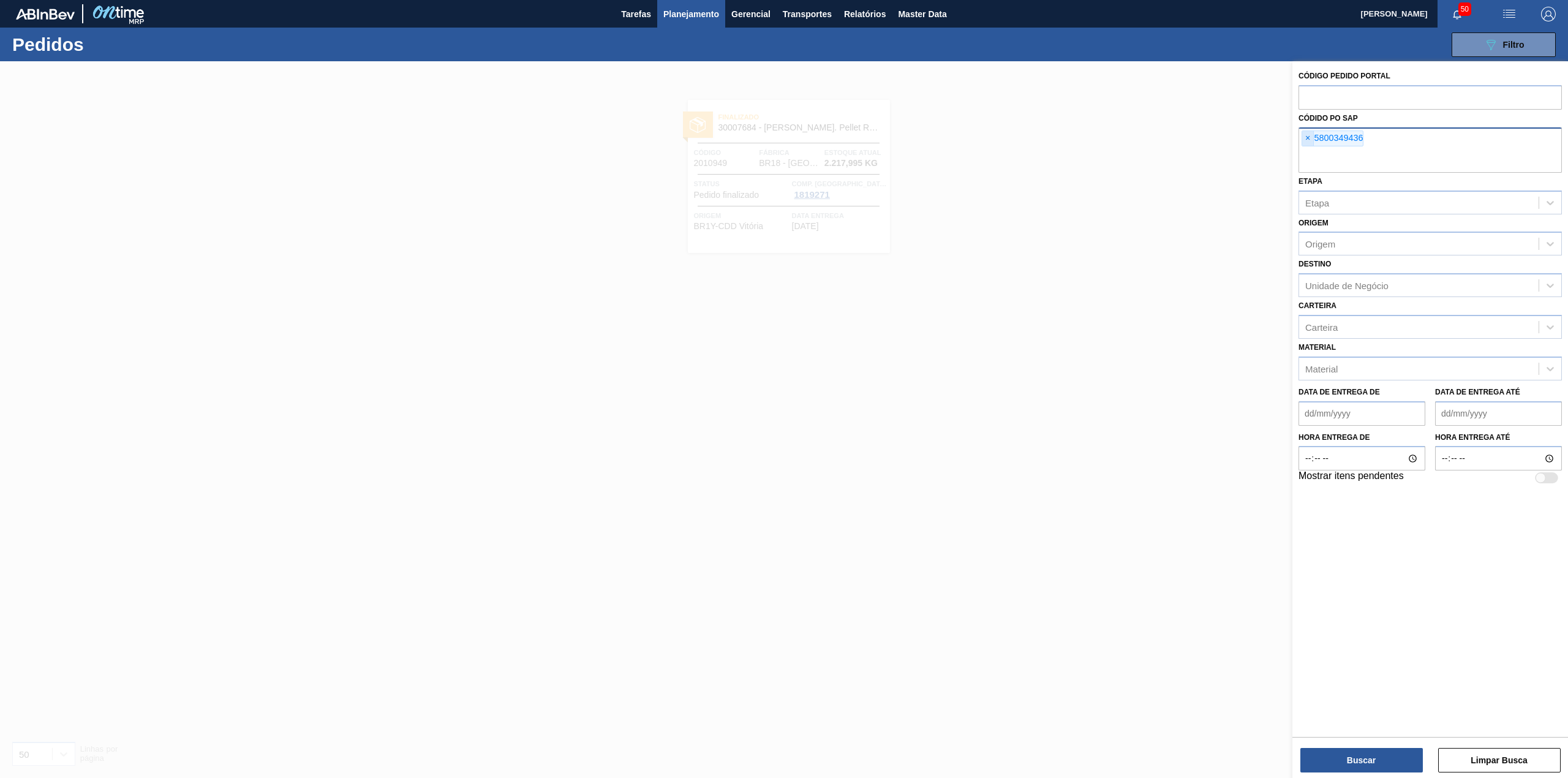
click at [1313, 143] on span "×" at bounding box center [1307, 138] width 12 height 15
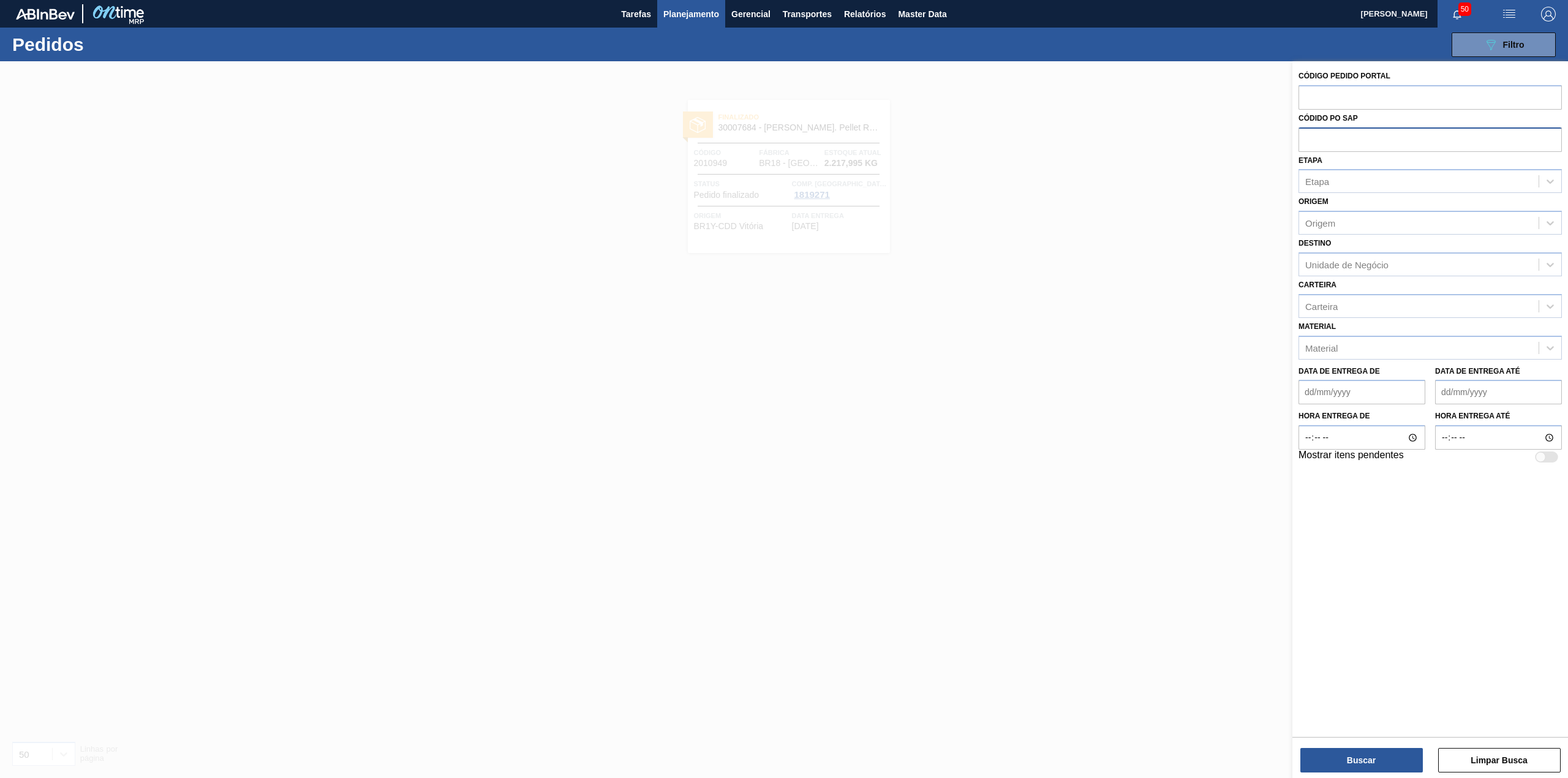
paste input "2021930"
type input "2021930"
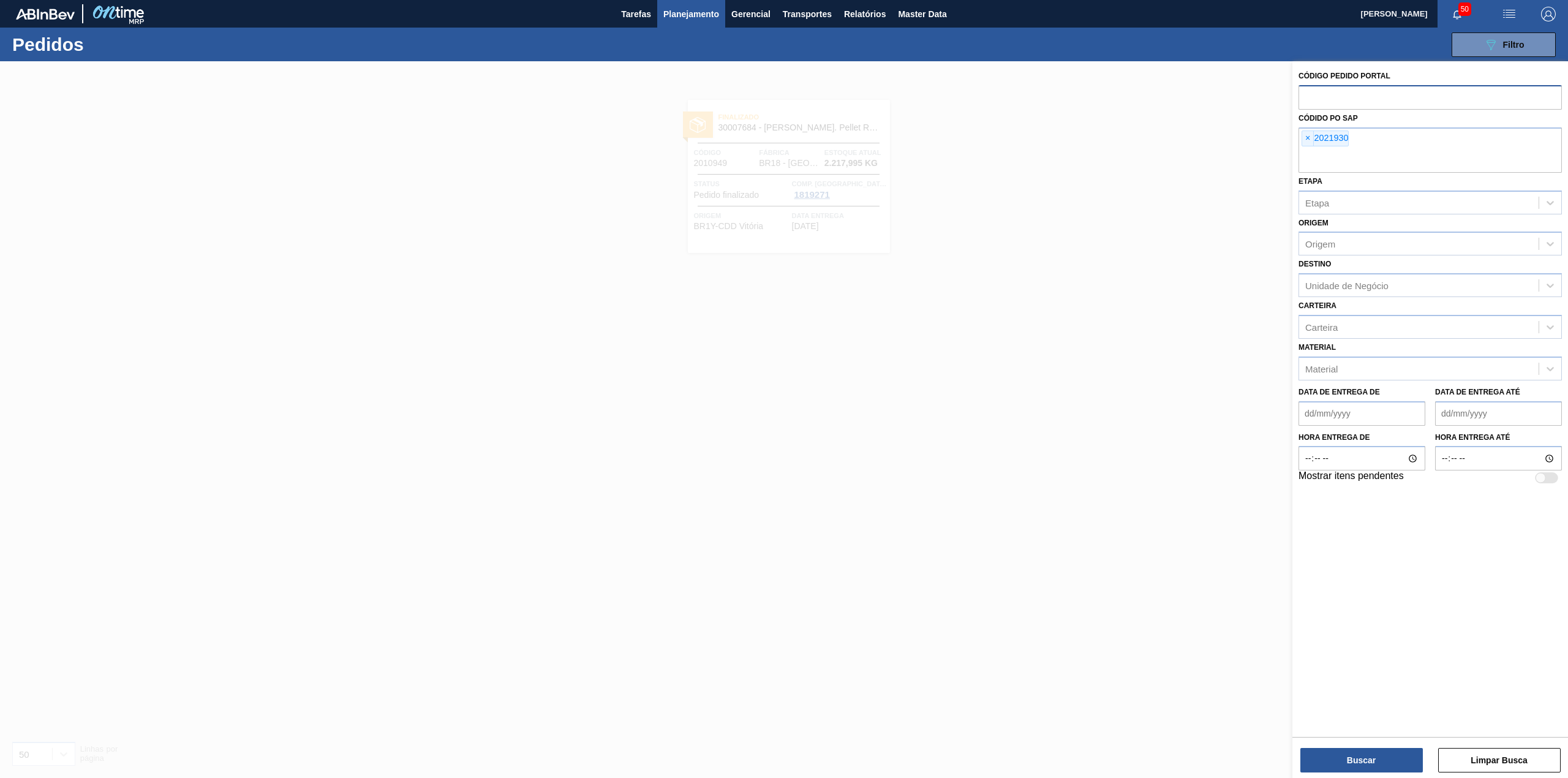
click at [1350, 105] on input "text" at bounding box center [1430, 97] width 264 height 24
click at [1309, 138] on span "×" at bounding box center [1307, 138] width 12 height 15
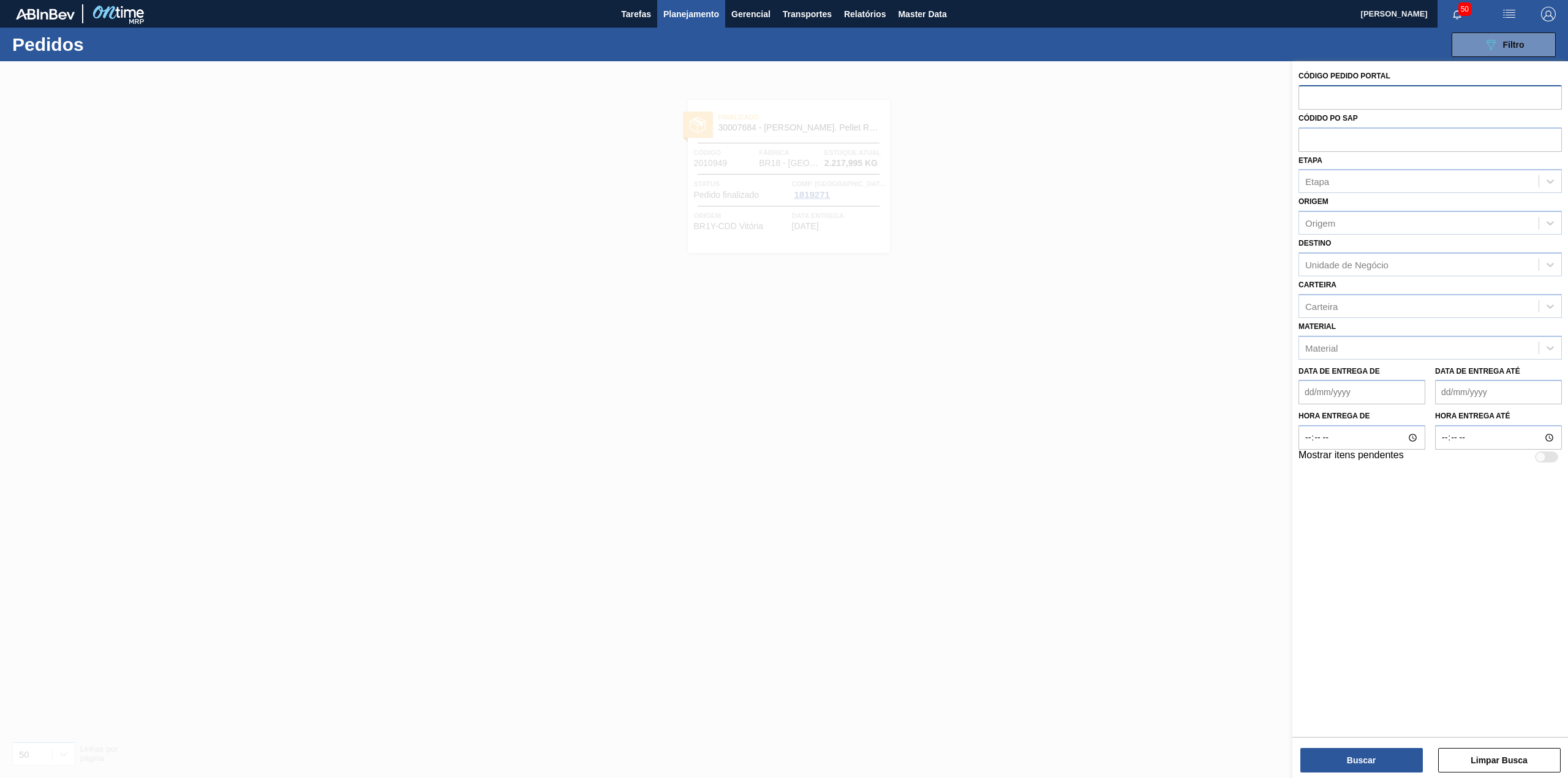
click at [1348, 96] on input "text" at bounding box center [1430, 97] width 264 height 24
paste input "2021930"
type input "2021930"
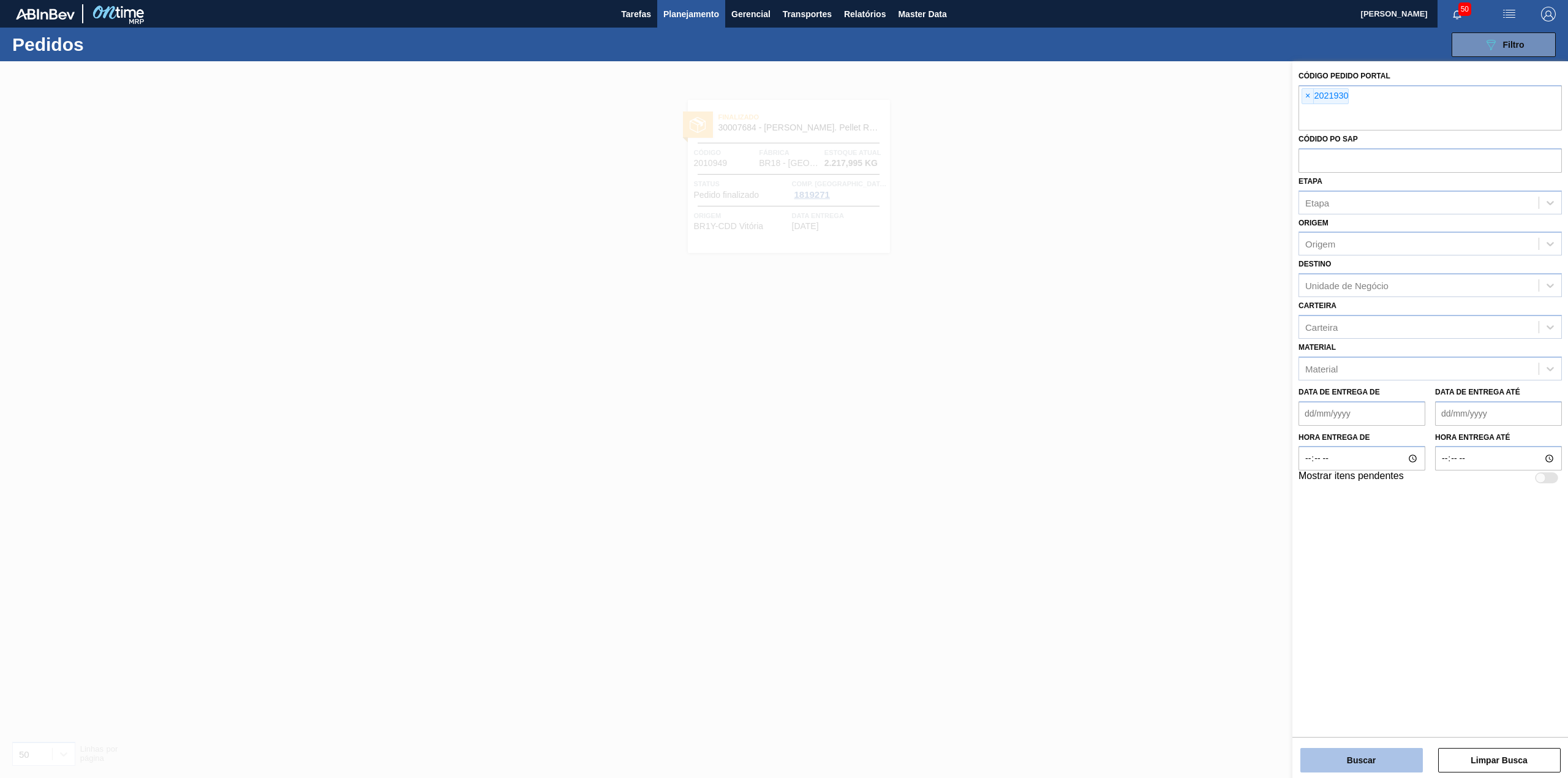
click at [1404, 768] on button "Buscar" at bounding box center [1361, 760] width 122 height 24
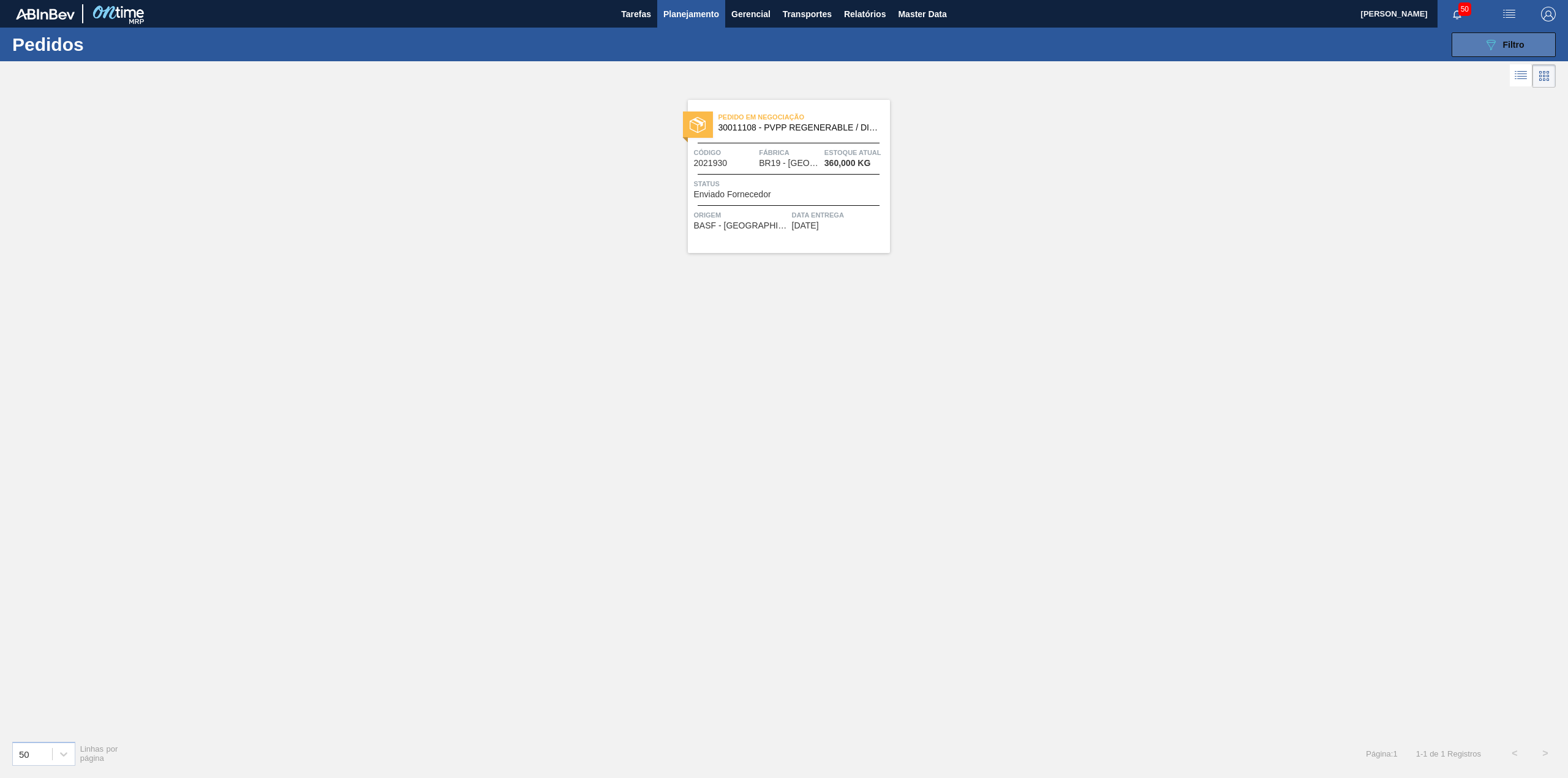
click at [1497, 52] on button "089F7B8B-B2A5-4AFE-B5C0-19BA573D28AC Filtro" at bounding box center [1503, 44] width 104 height 24
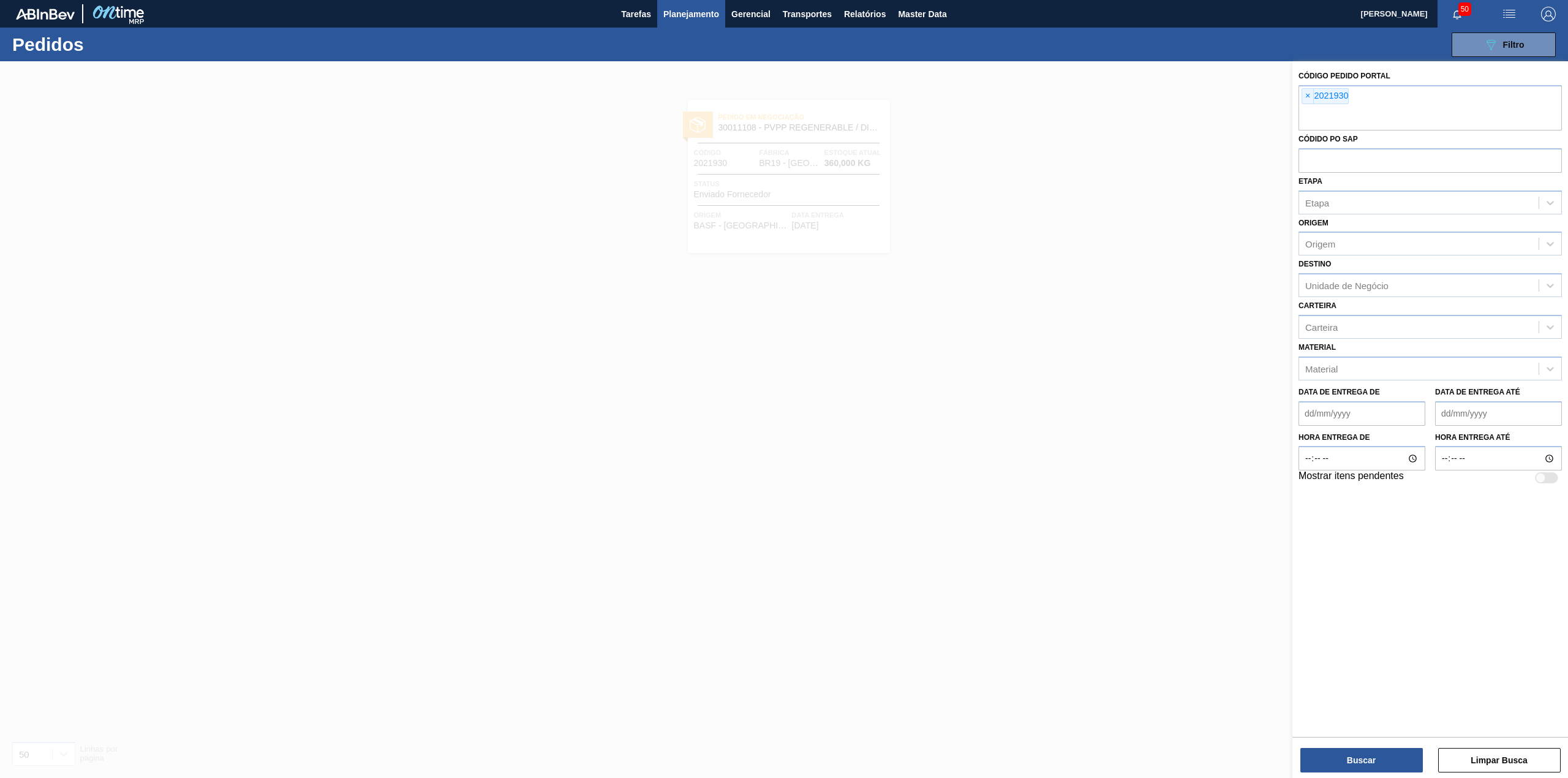
click at [697, 19] on span "Planejamento" at bounding box center [691, 14] width 56 height 15
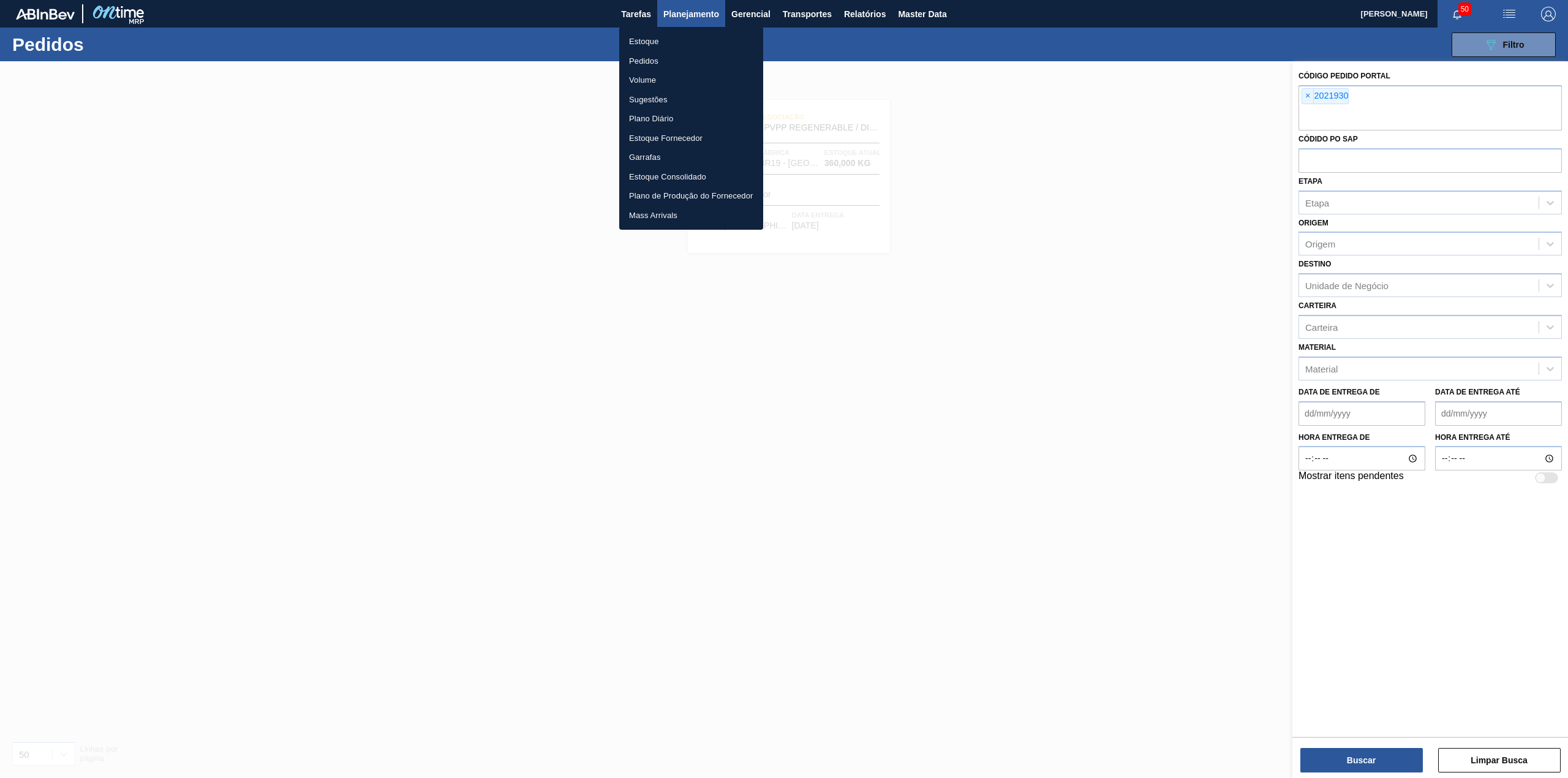
click at [682, 42] on li "Estoque" at bounding box center [691, 42] width 144 height 20
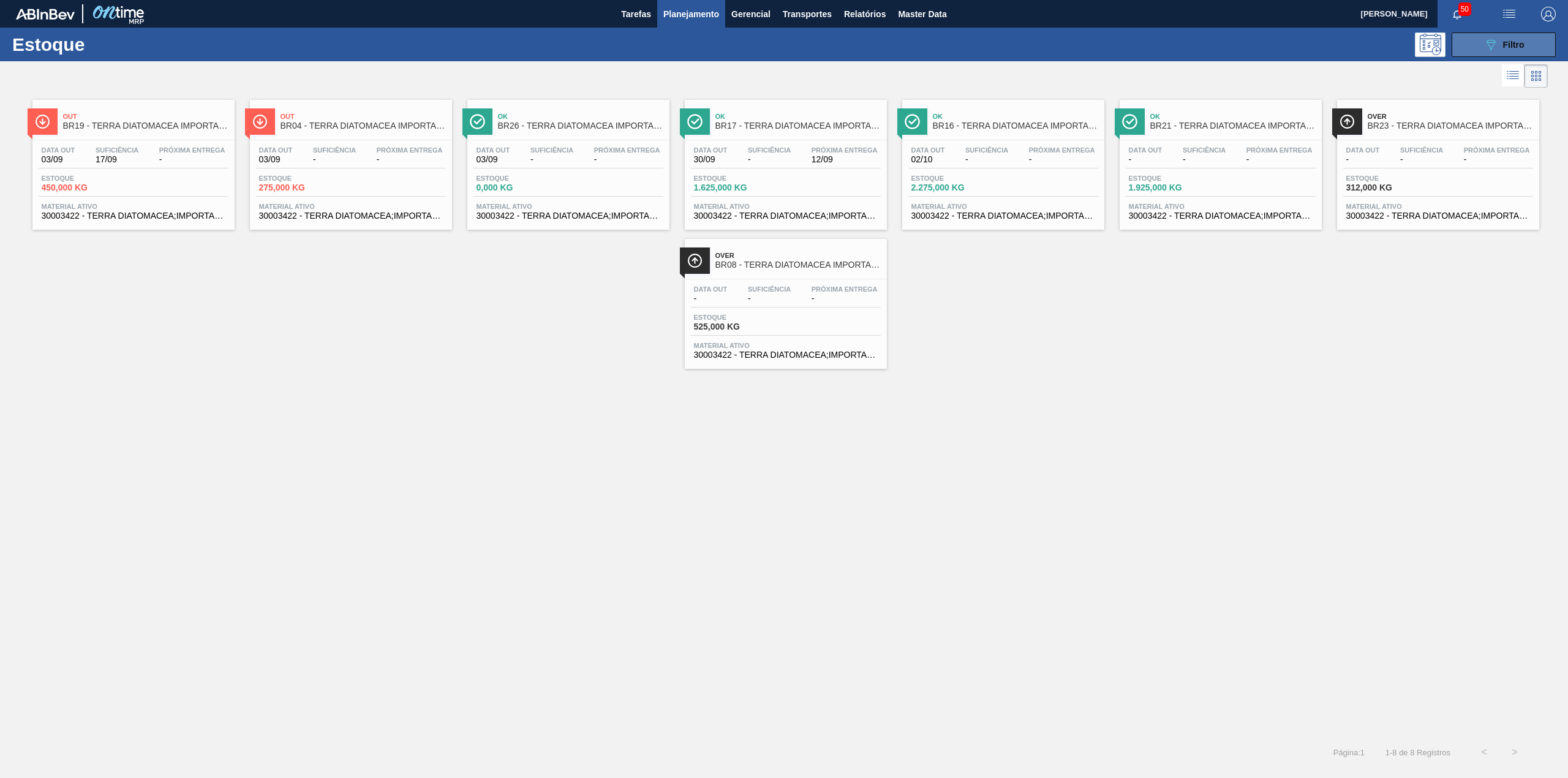
click at [1489, 54] on button "089F7B8B-B2A5-4AFE-B5C0-19BA573D28AC Filtro" at bounding box center [1503, 44] width 104 height 24
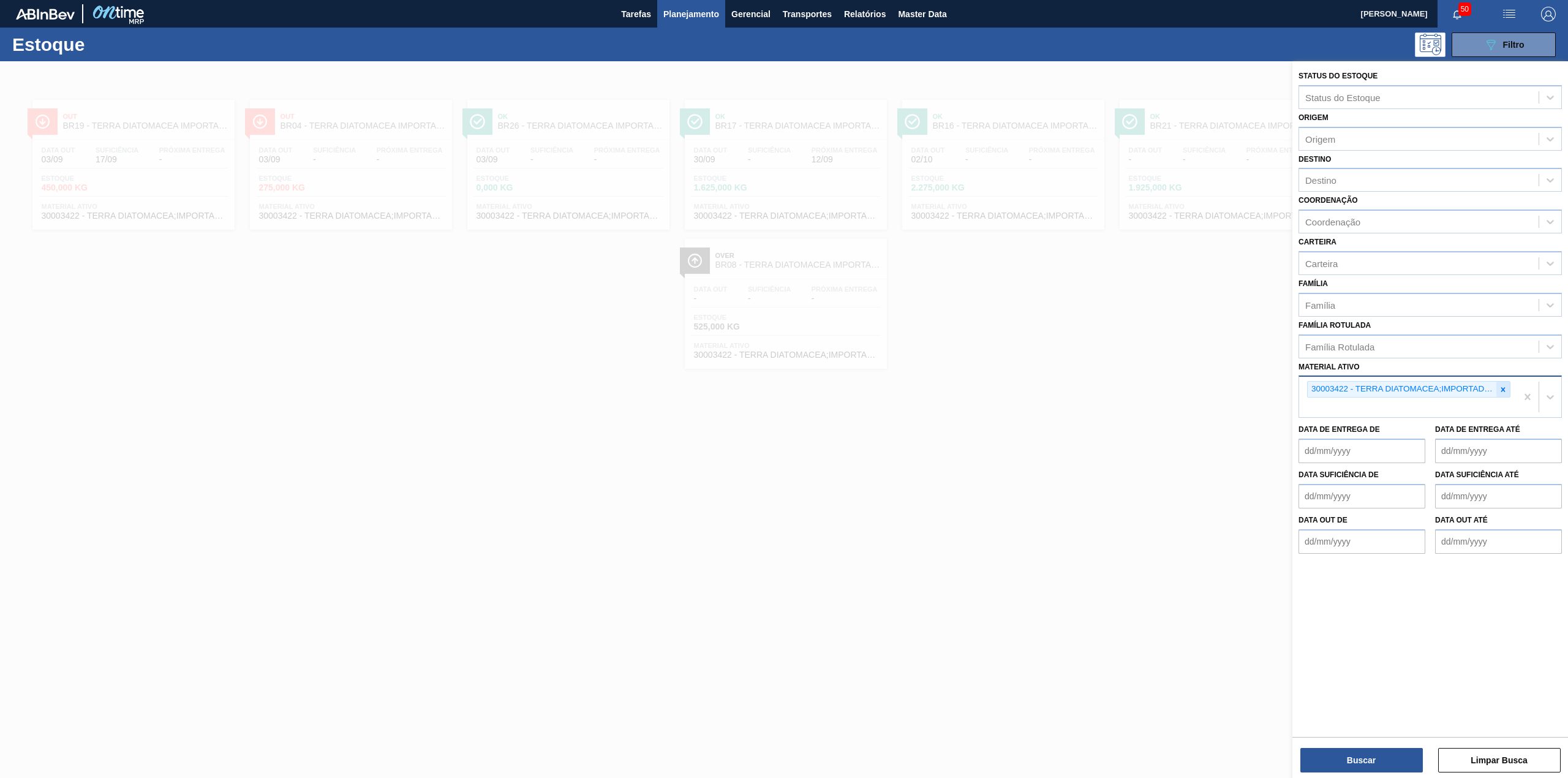
click at [1500, 387] on icon at bounding box center [1503, 390] width 9 height 9
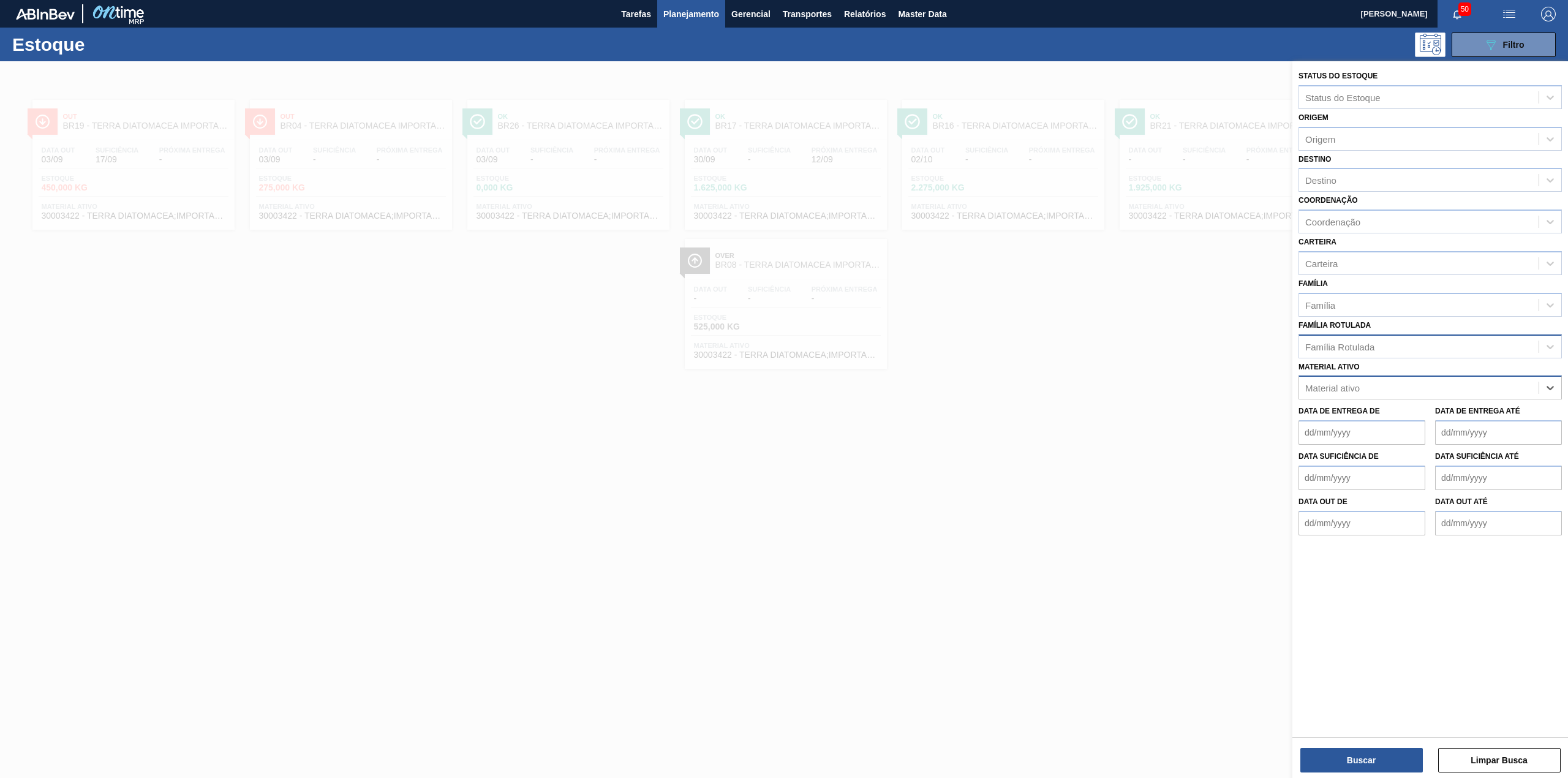
click at [1475, 351] on div "Família Rotulada" at bounding box center [1419, 346] width 239 height 18
type Rotulada "tradition"
click at [1460, 391] on div "LÚPULO AROMA HALLERTAU TRADITION T-90" at bounding box center [1430, 400] width 264 height 23
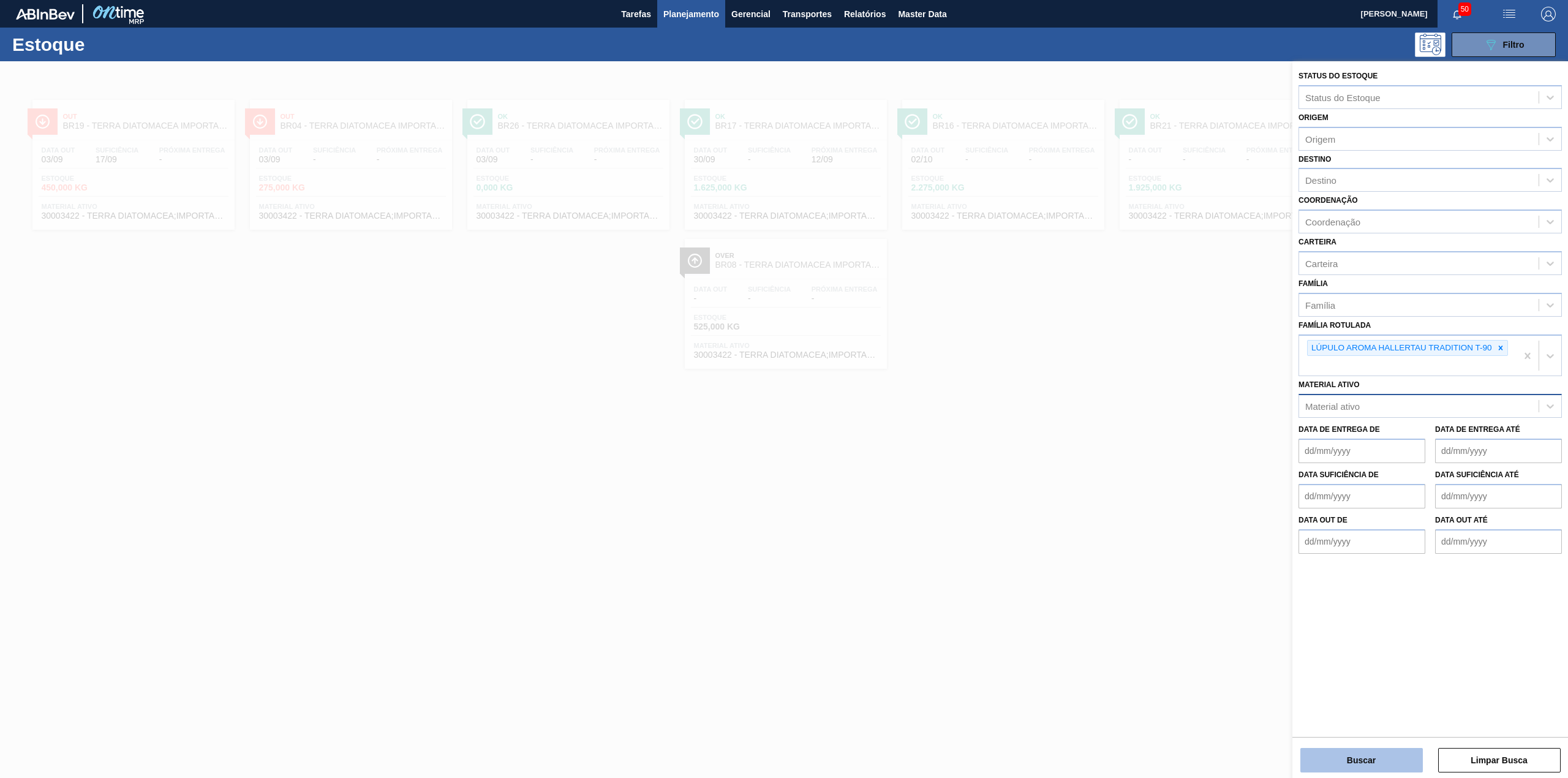
click at [1380, 762] on button "Buscar" at bounding box center [1361, 760] width 122 height 24
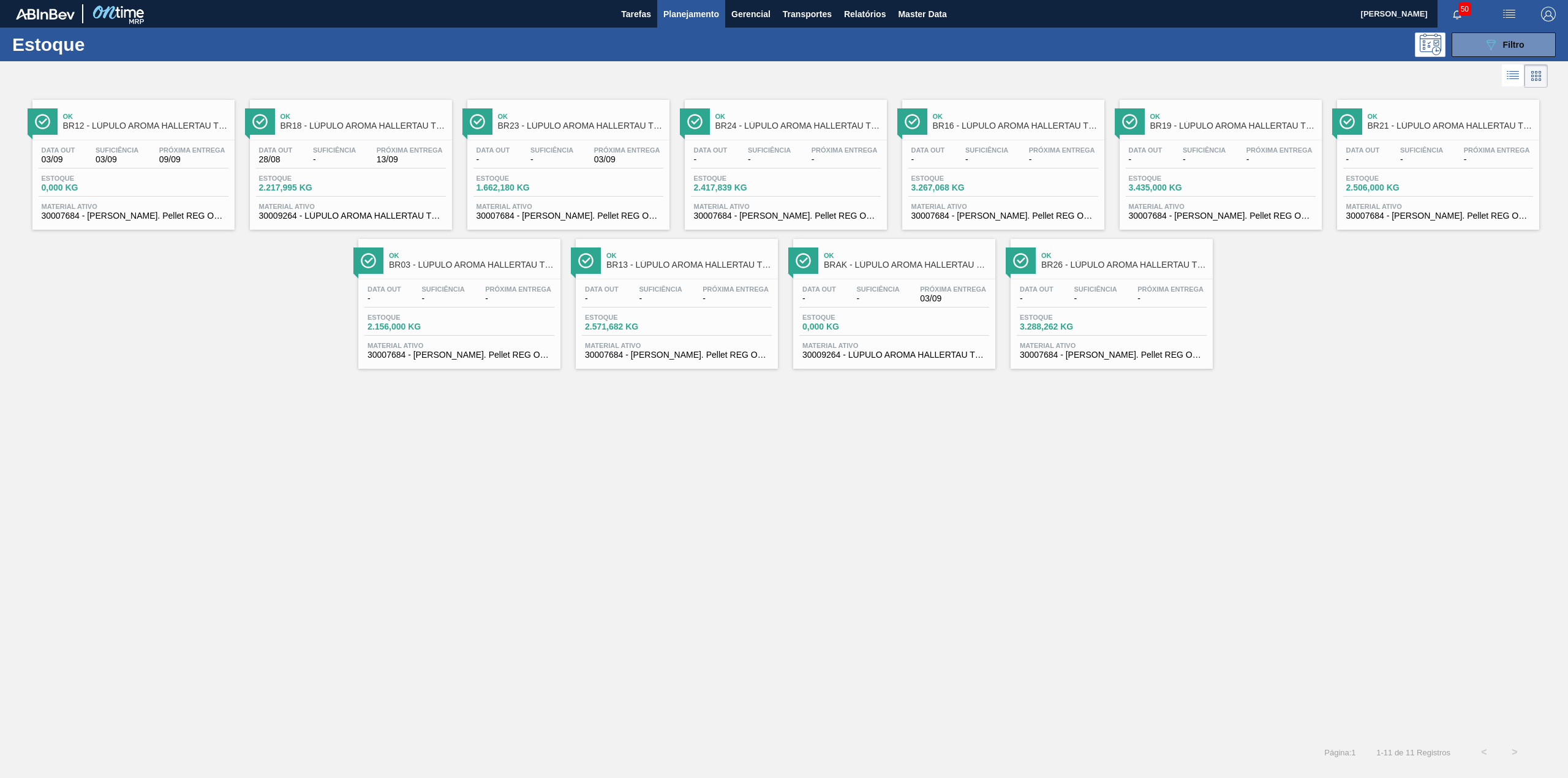
click at [687, 2] on button "Planejamento" at bounding box center [692, 14] width 68 height 27
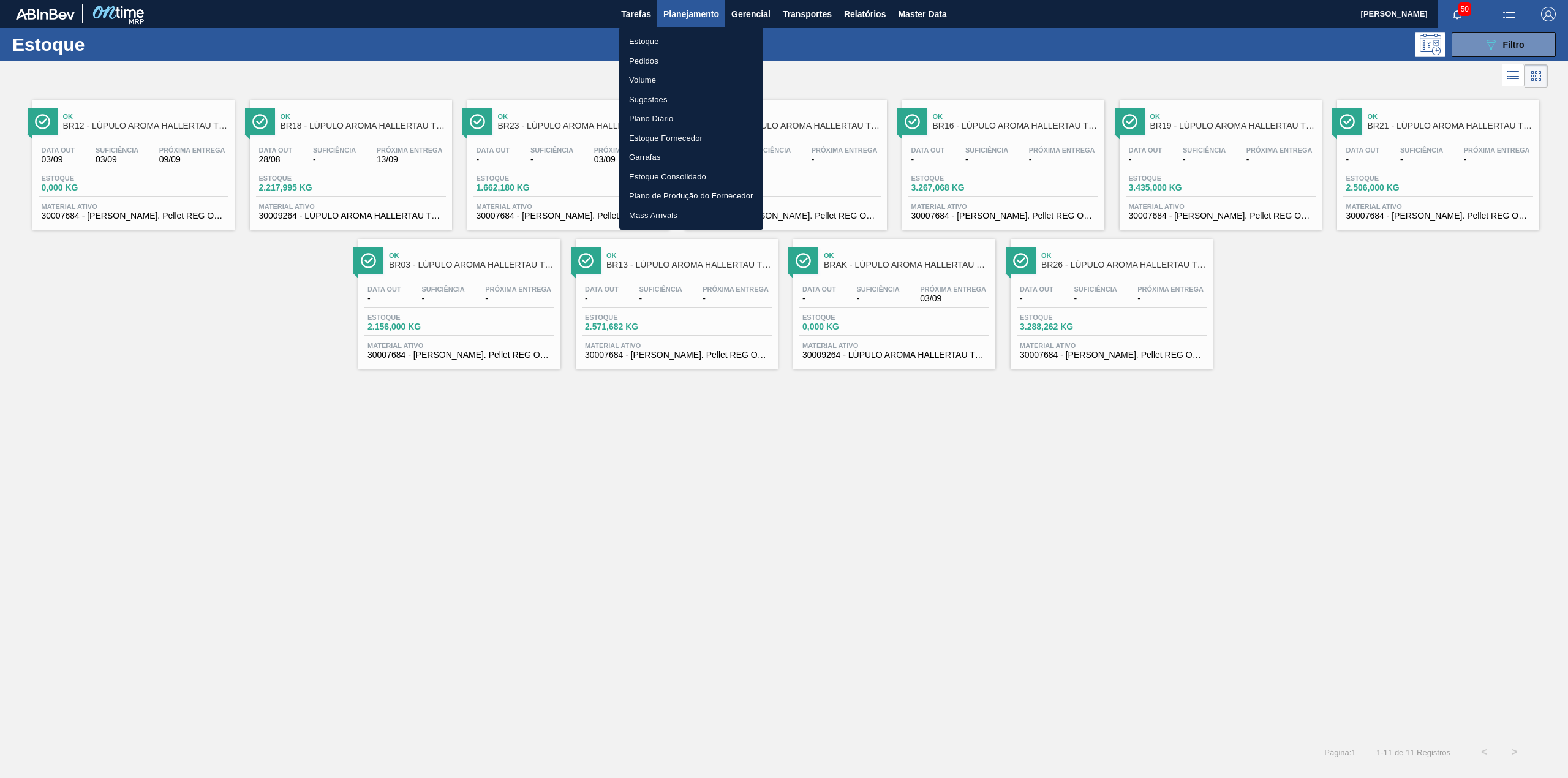
click at [675, 42] on li "Estoque" at bounding box center [691, 42] width 144 height 20
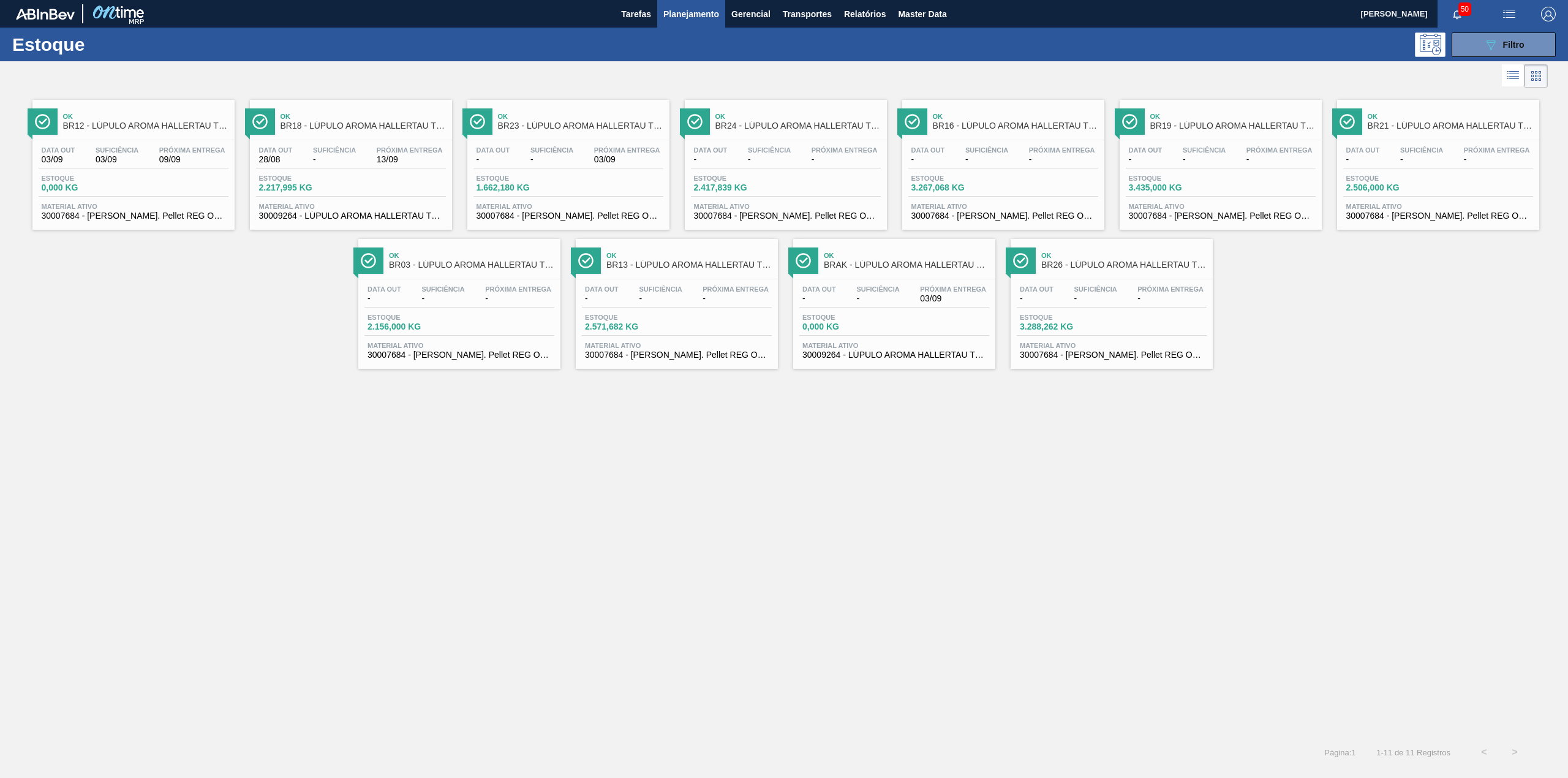
click at [675, 42] on li "Estoque" at bounding box center [691, 43] width 108 height 11
click at [713, 9] on span "Planejamento" at bounding box center [691, 14] width 56 height 15
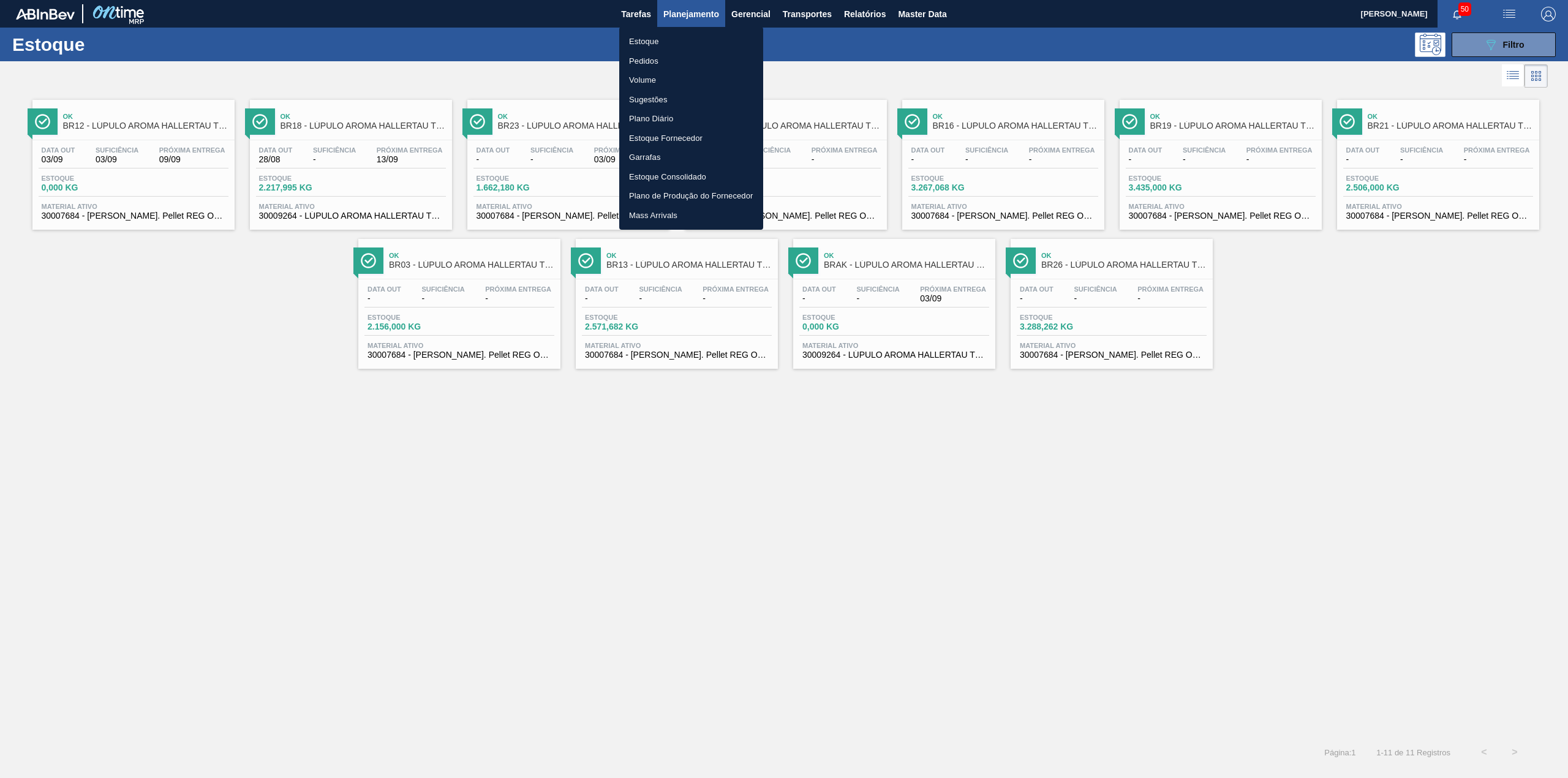
click at [671, 63] on li "Pedidos" at bounding box center [691, 61] width 144 height 20
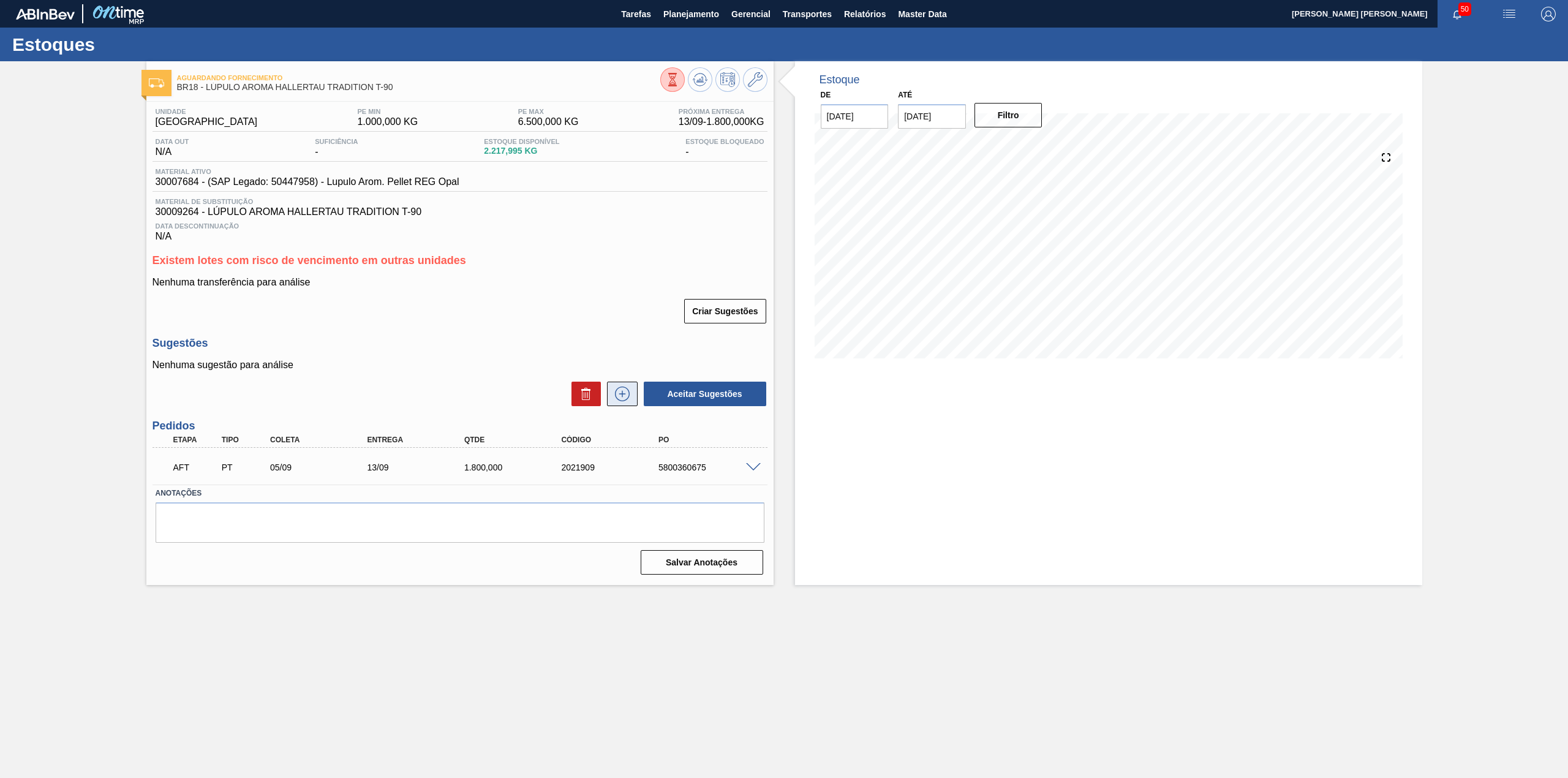
click at [625, 396] on icon at bounding box center [622, 394] width 20 height 15
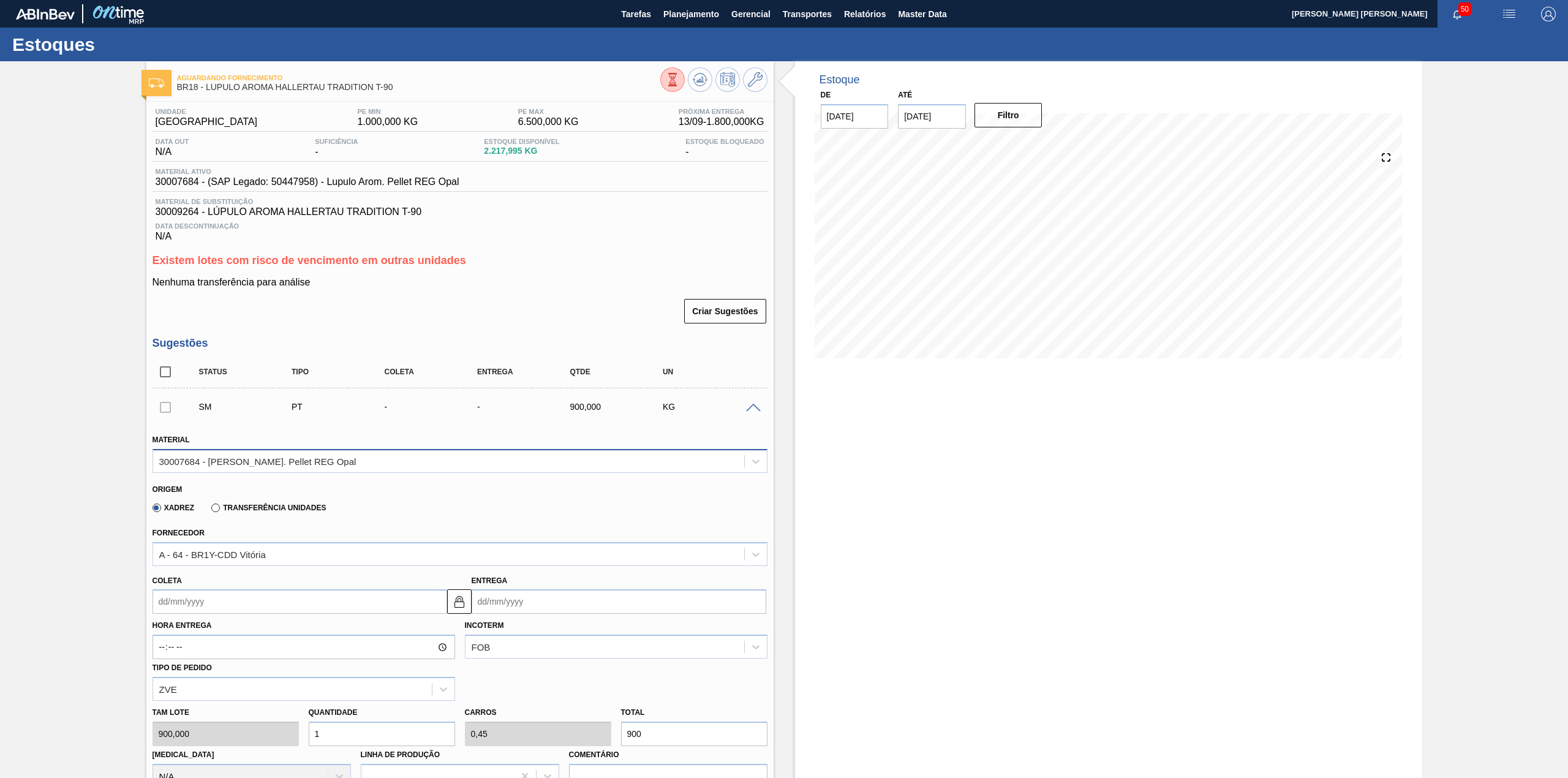
scroll to position [81, 0]
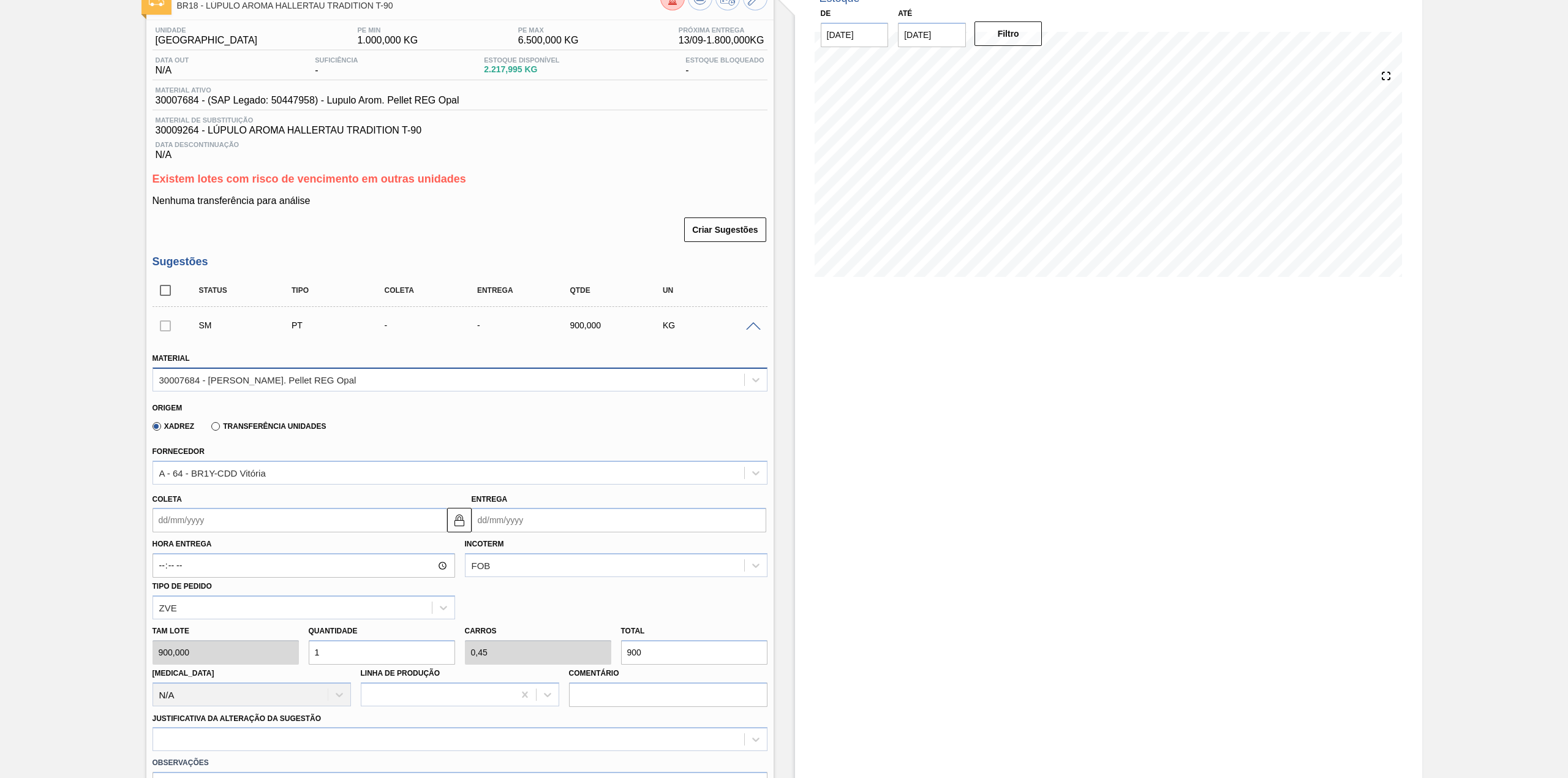
click at [351, 383] on div "30007684 - Lupulo Arom. Pellet REG Opal" at bounding box center [448, 379] width 591 height 18
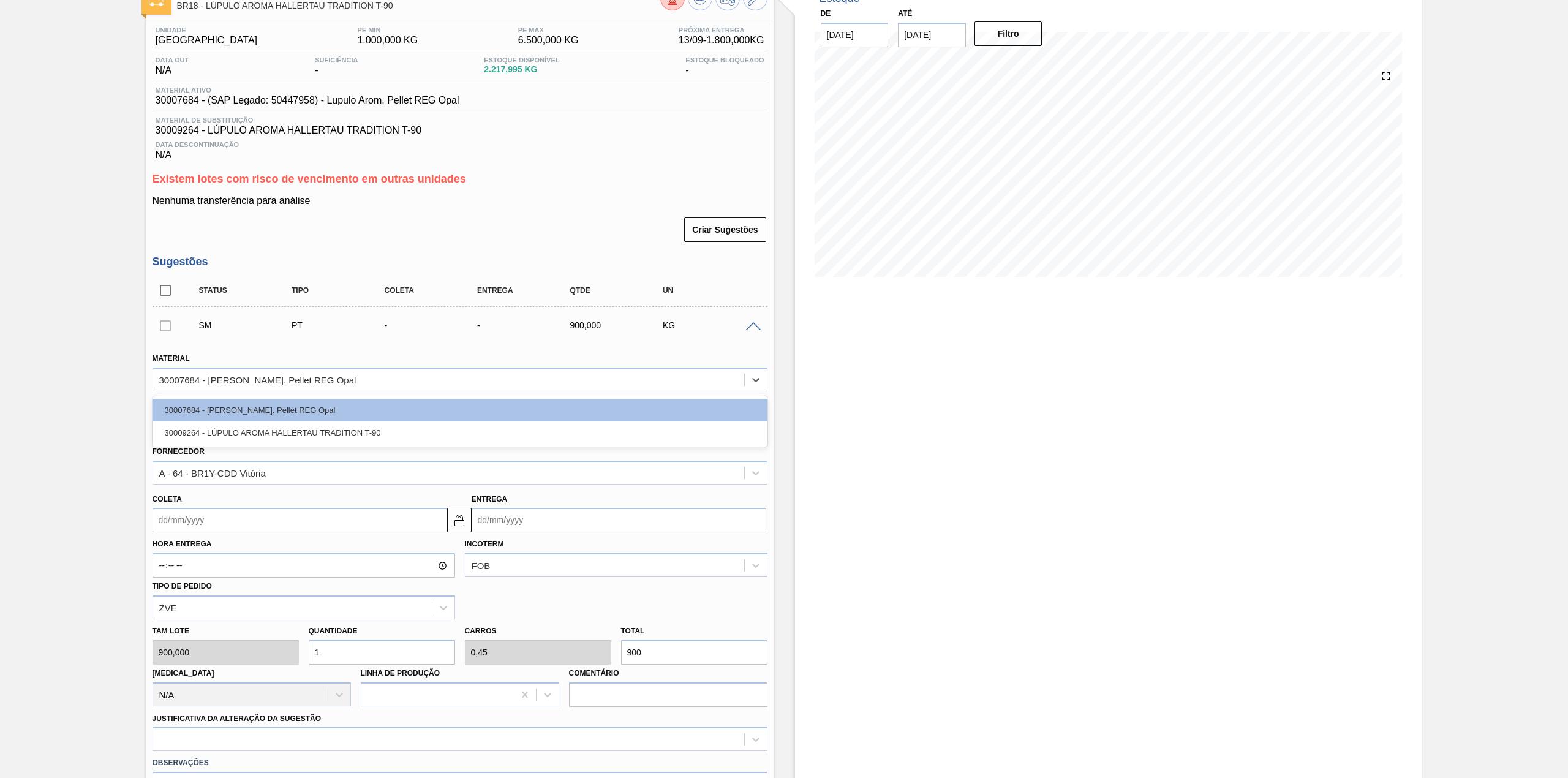
click at [404, 363] on div "Material option 30007684 - Lupulo Arom. Pellet REG Opal focused, 1 of 2. 2 resu…" at bounding box center [460, 370] width 615 height 42
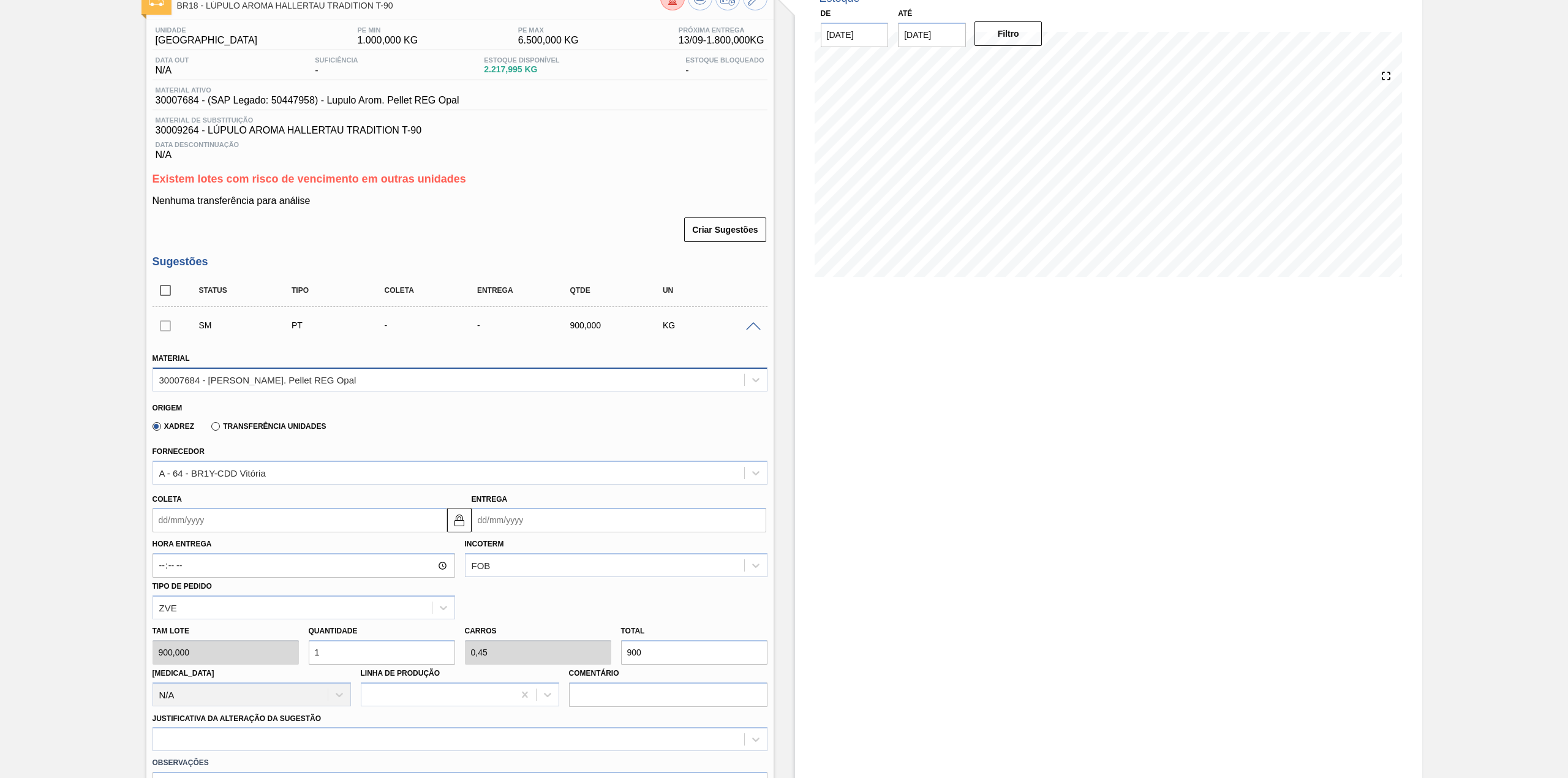
click at [396, 380] on div "30007684 - Lupulo Arom. Pellet REG Opal" at bounding box center [448, 379] width 591 height 18
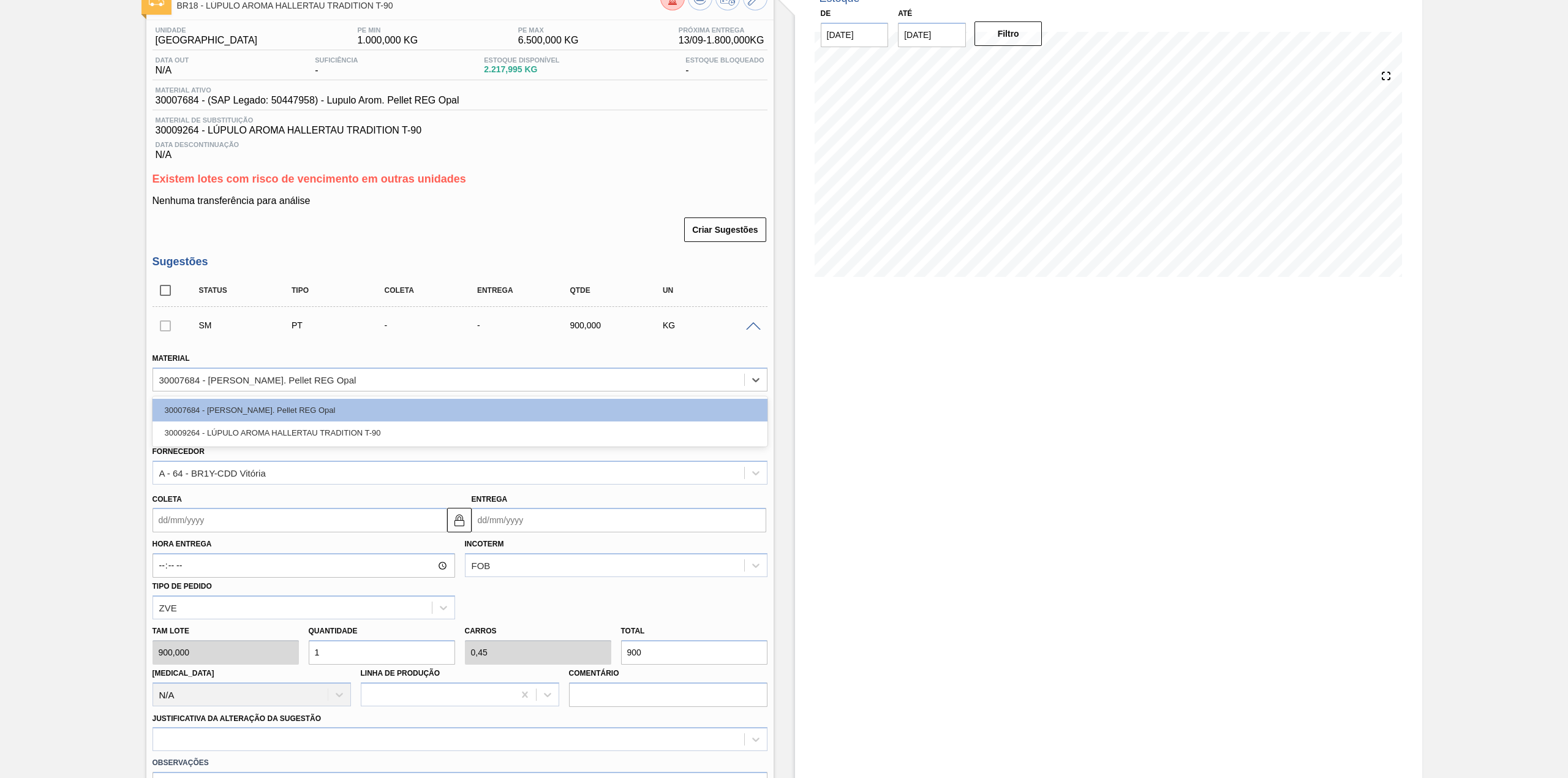
click at [406, 366] on div "Material option 30007684 - Lupulo Arom. Pellet REG Opal focused, 1 of 2. 2 resu…" at bounding box center [460, 370] width 615 height 42
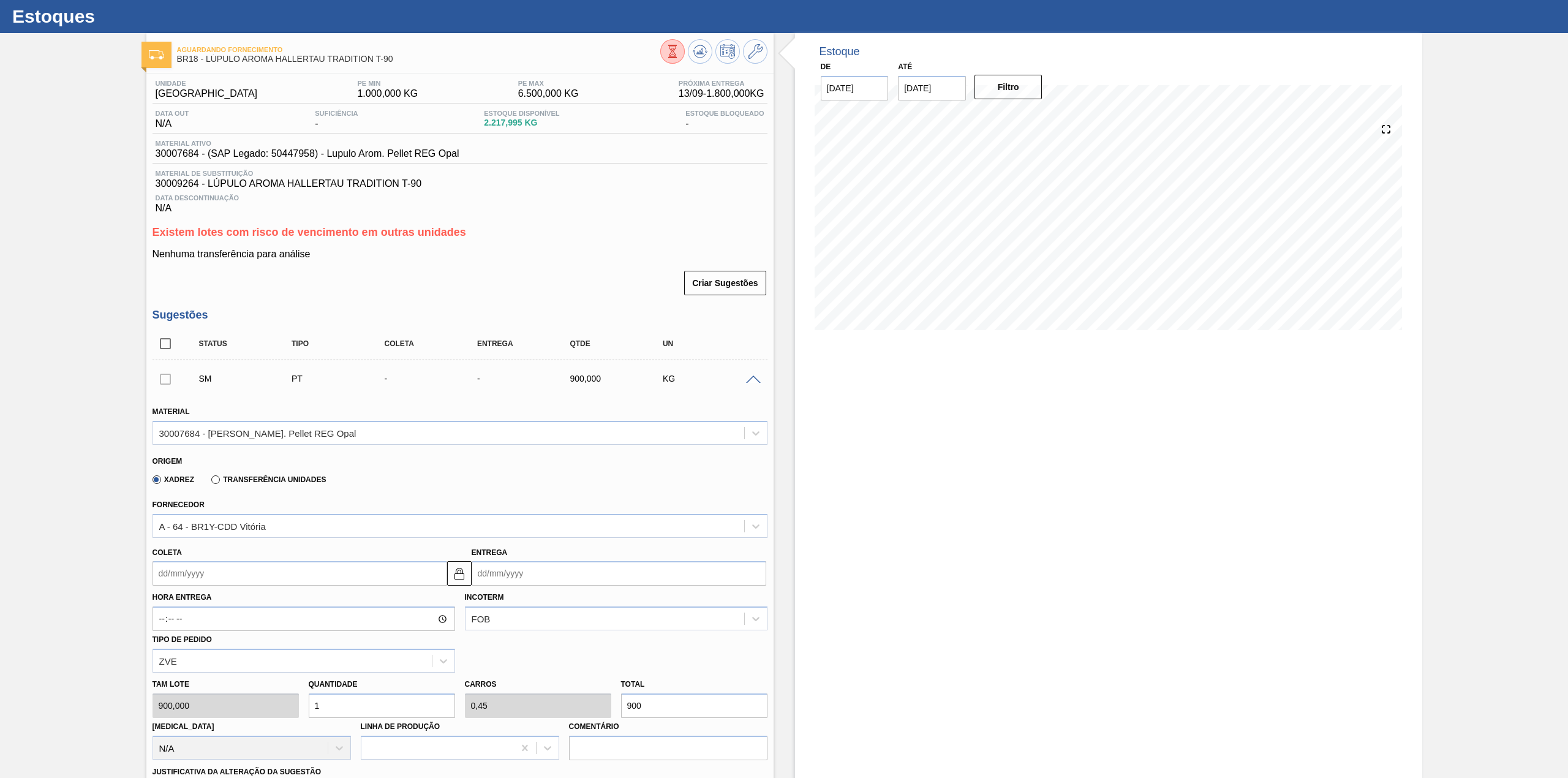
scroll to position [0, 0]
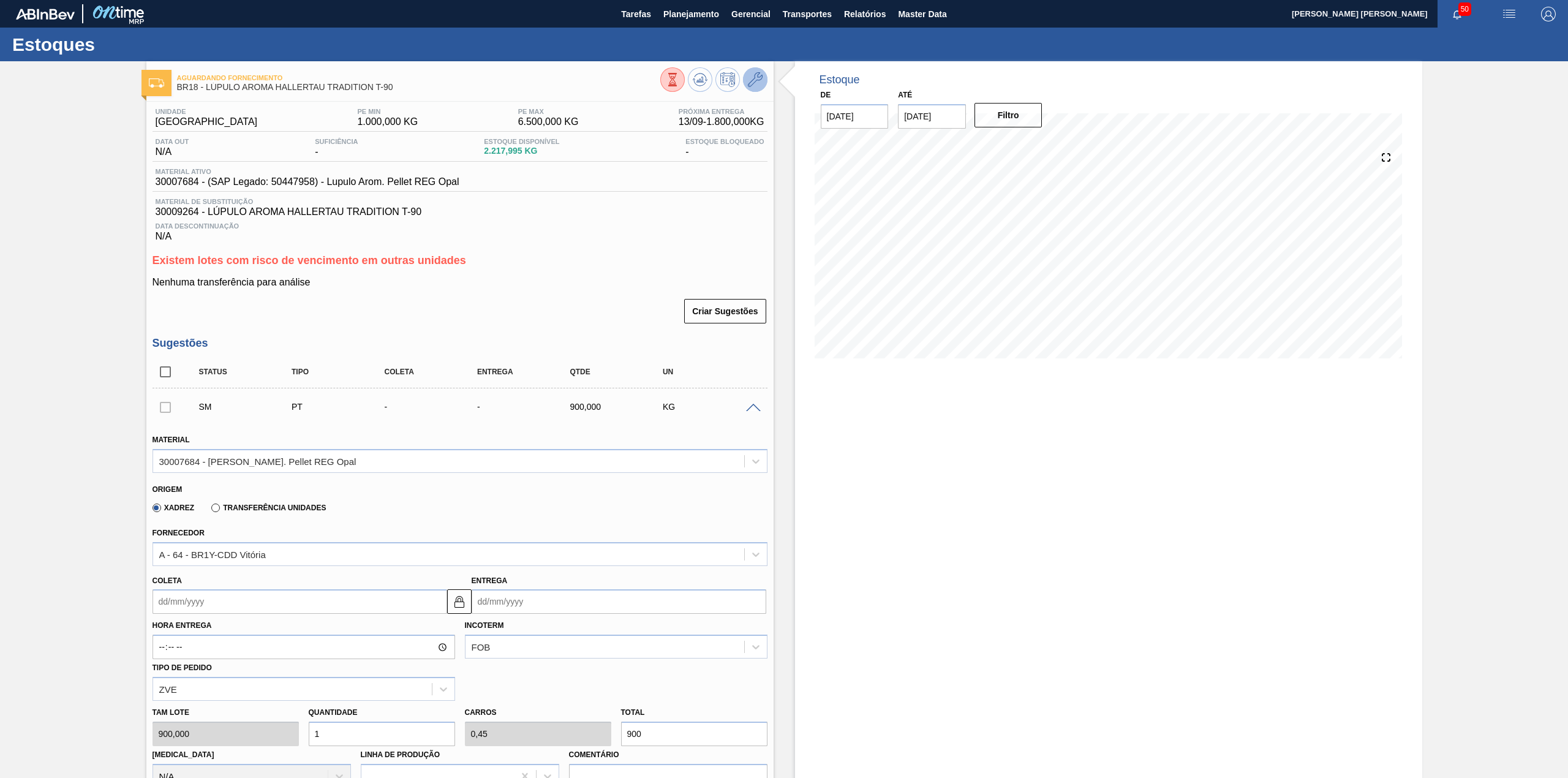
click at [755, 81] on icon at bounding box center [755, 80] width 15 height 15
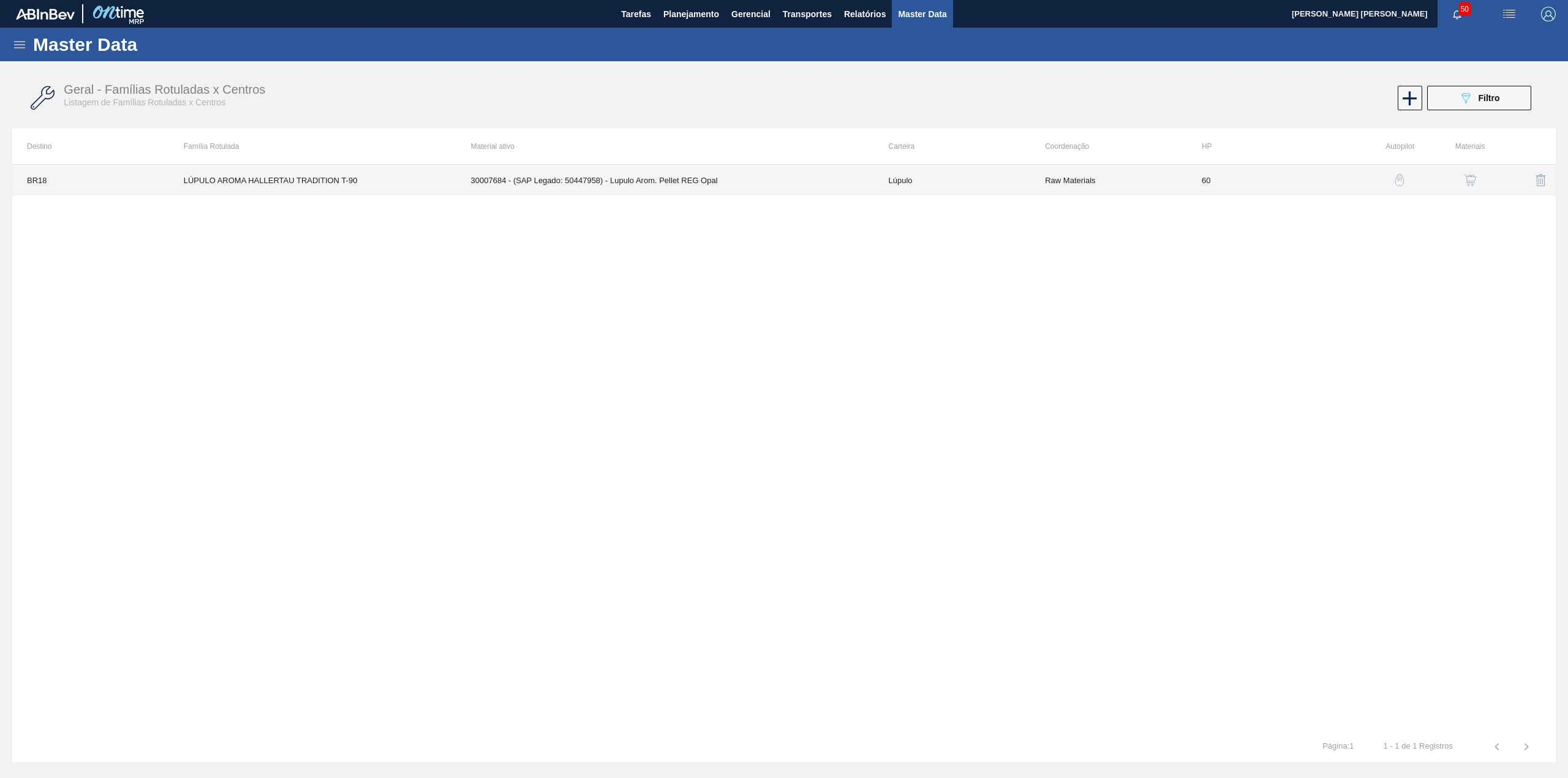
click at [671, 179] on td "30007684 - (SAP Legado: 50447958) - Lupulo Arom. Pellet REG Opal" at bounding box center [665, 180] width 417 height 30
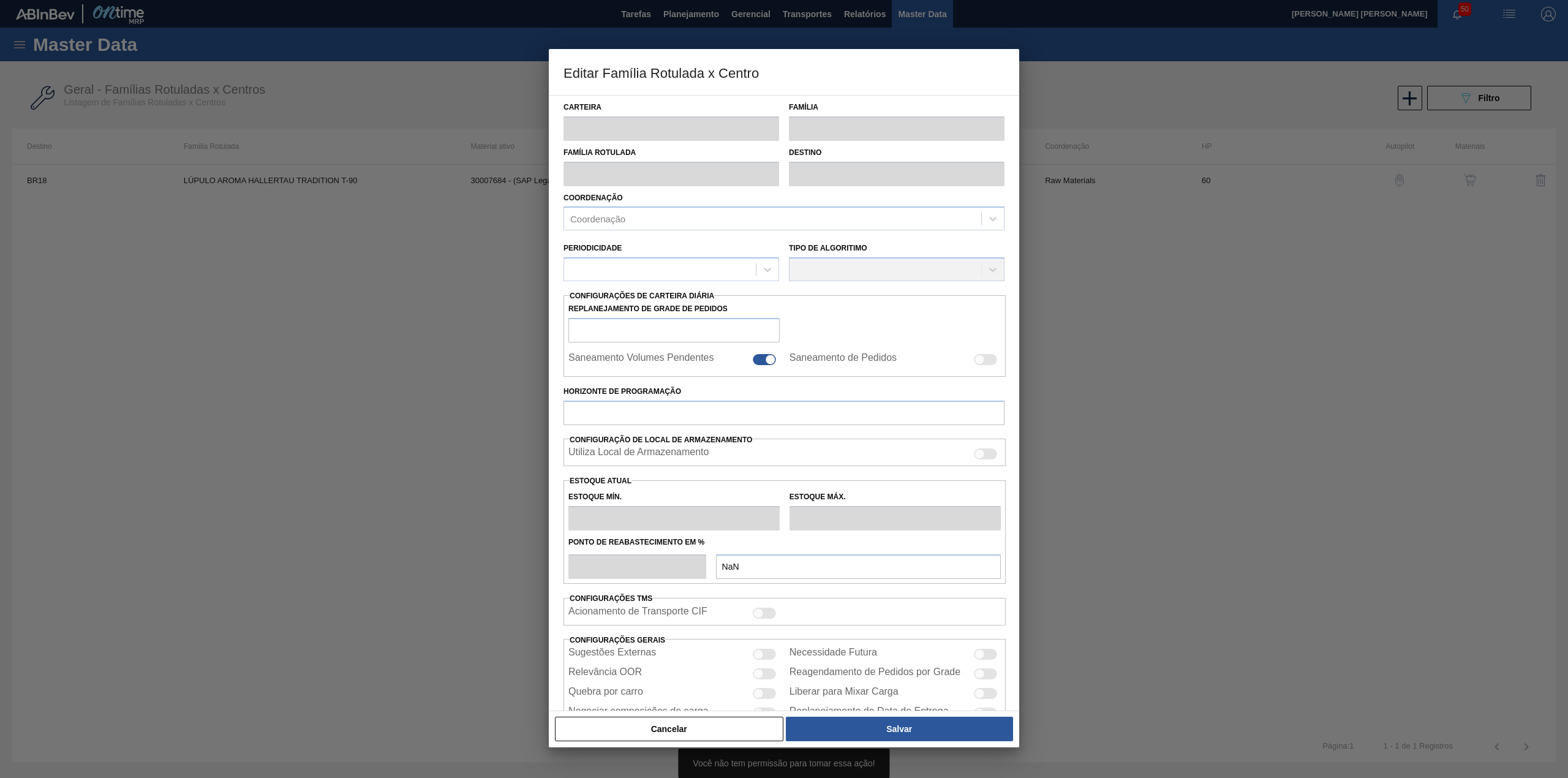
type input "Lúpulo"
type input "LÚPULO AROMA HALLERTAU TRADITION T-90"
type input "BR18 - Pernambuco"
type input "60"
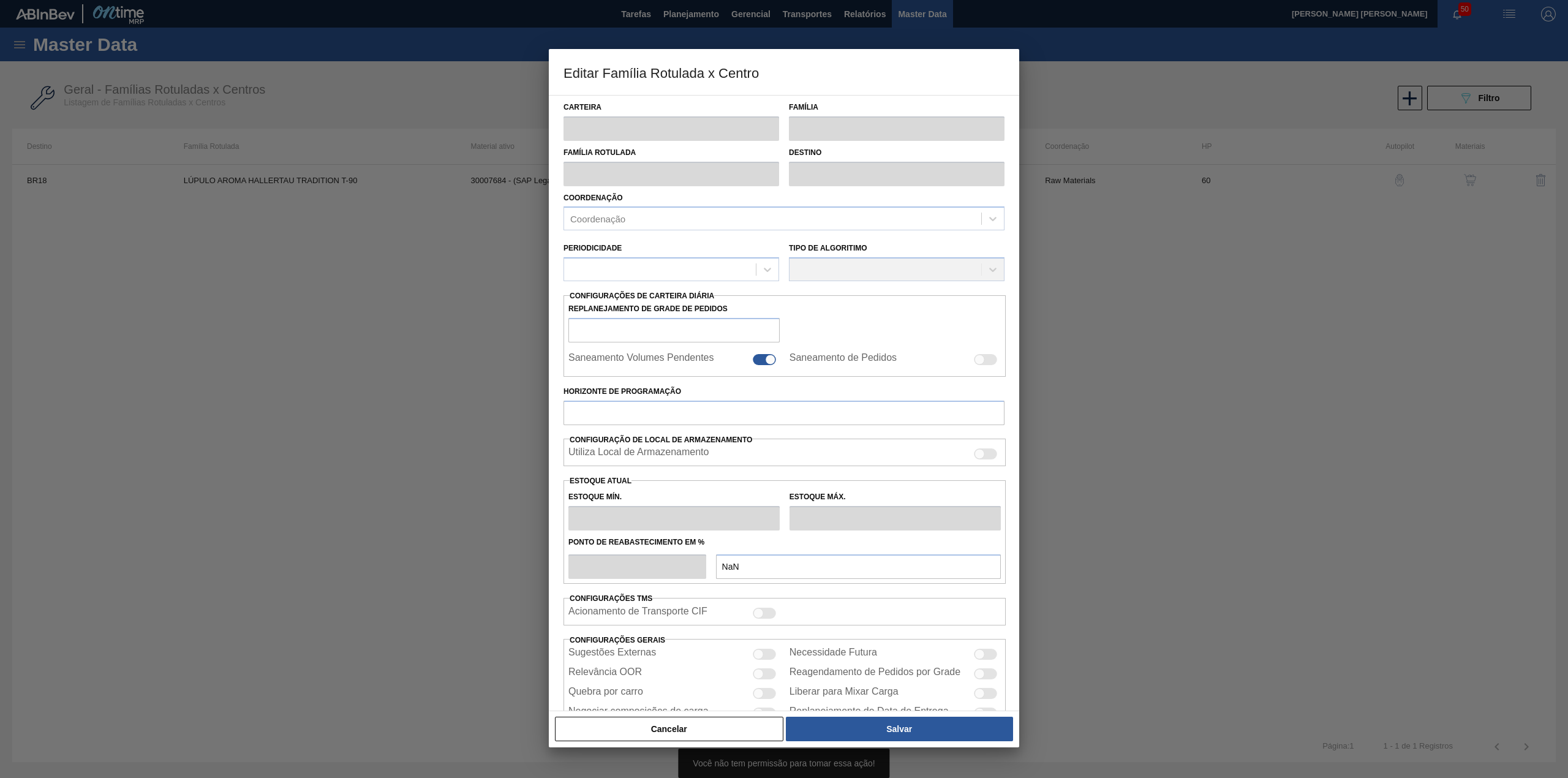
type input "1.000"
type input "6.500"
type input "50"
type input "3.750,000"
checkbox input "true"
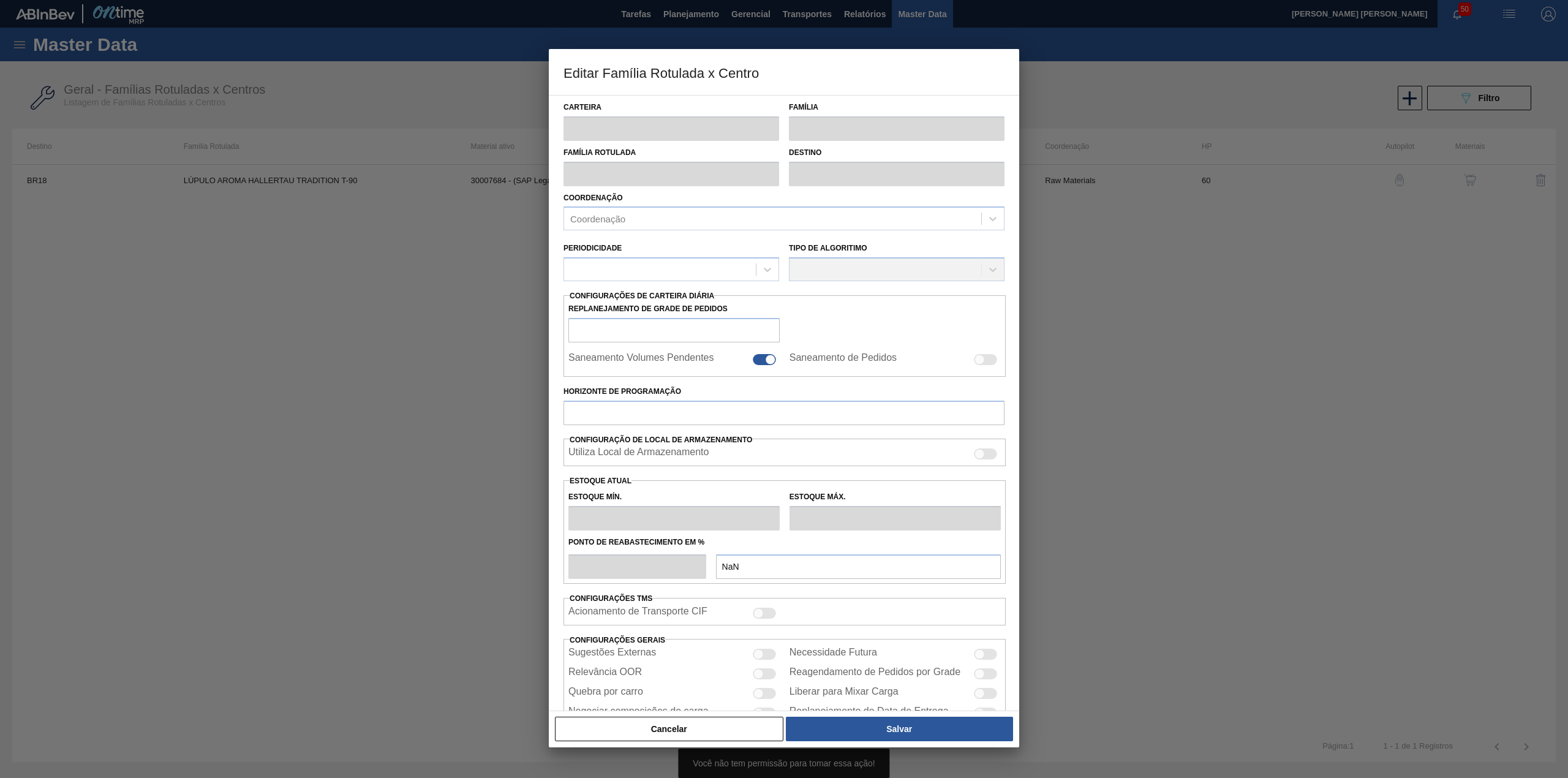
checkbox input "true"
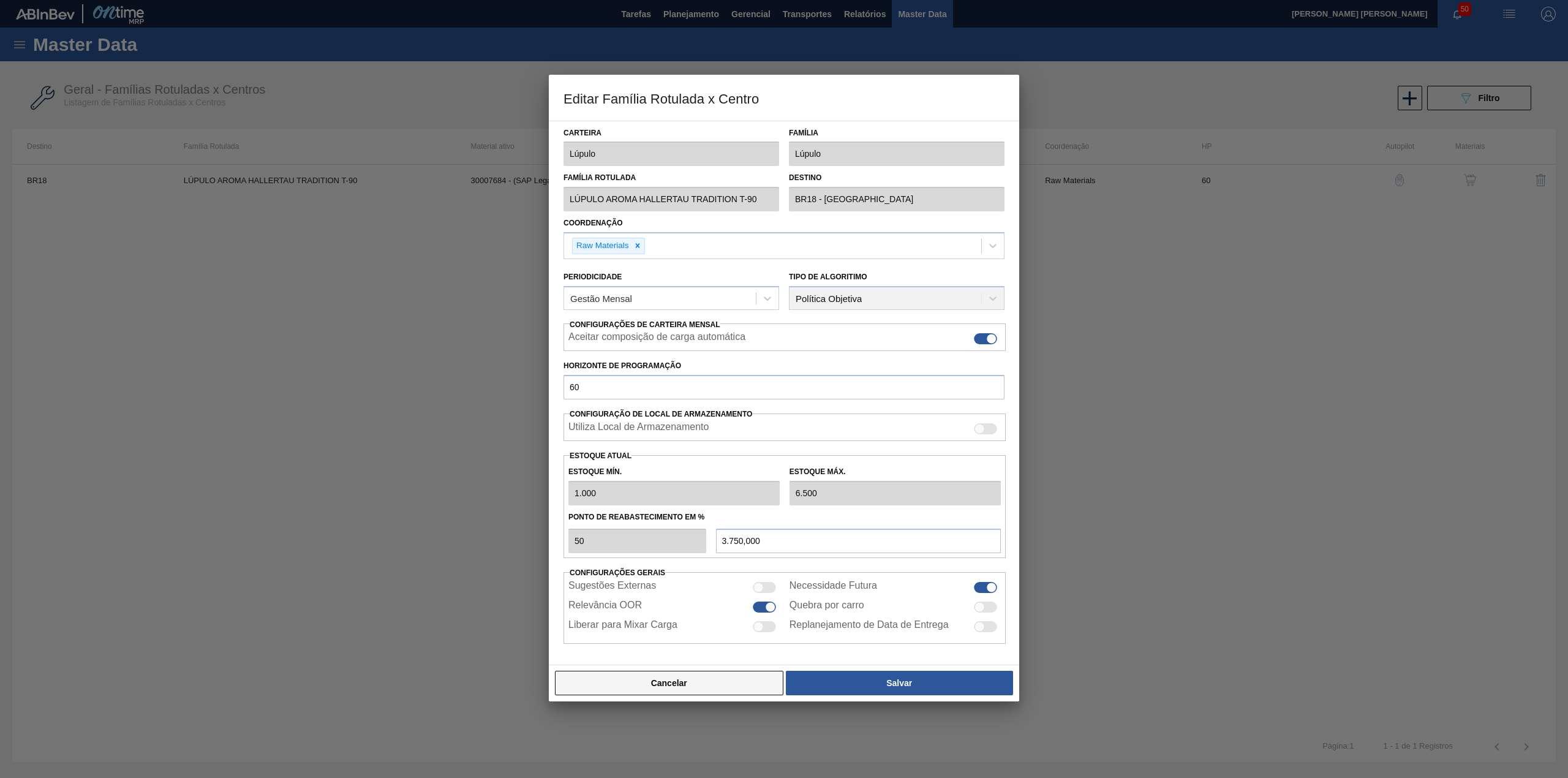
click at [667, 687] on button "Cancelar" at bounding box center [669, 682] width 228 height 24
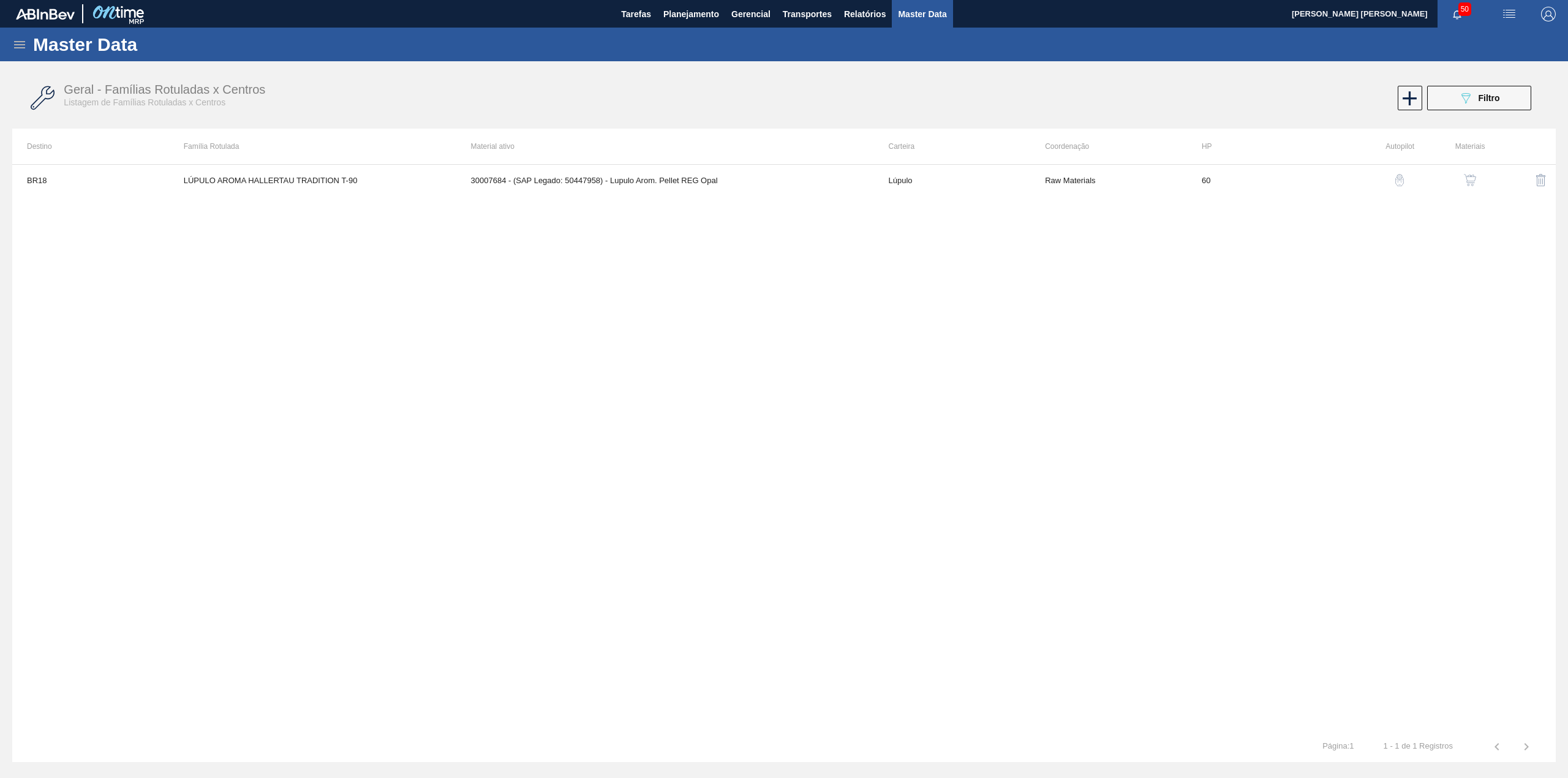
click at [1475, 187] on button "button" at bounding box center [1469, 180] width 29 height 29
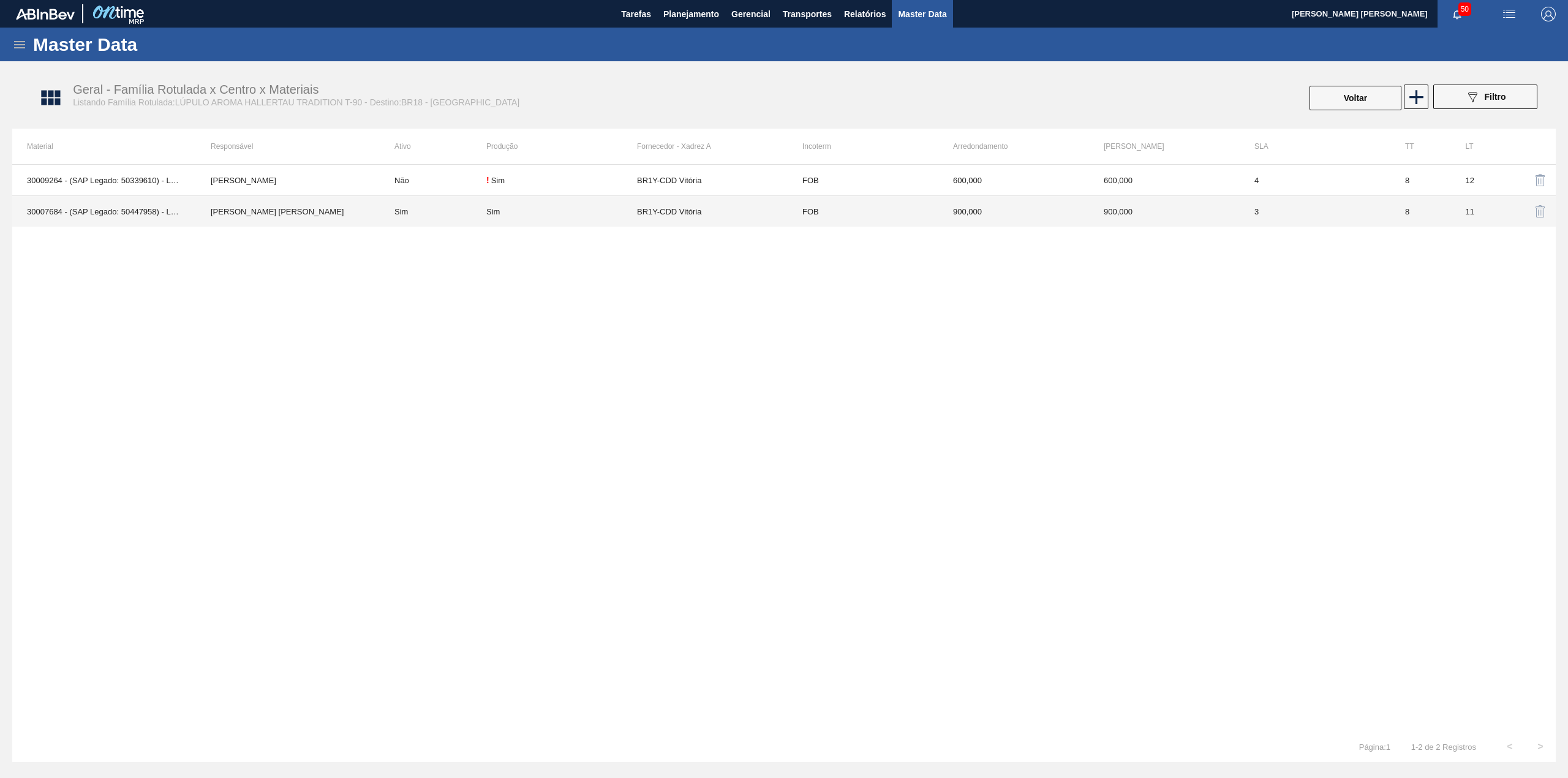
click at [387, 218] on td "Sim" at bounding box center [433, 212] width 107 height 31
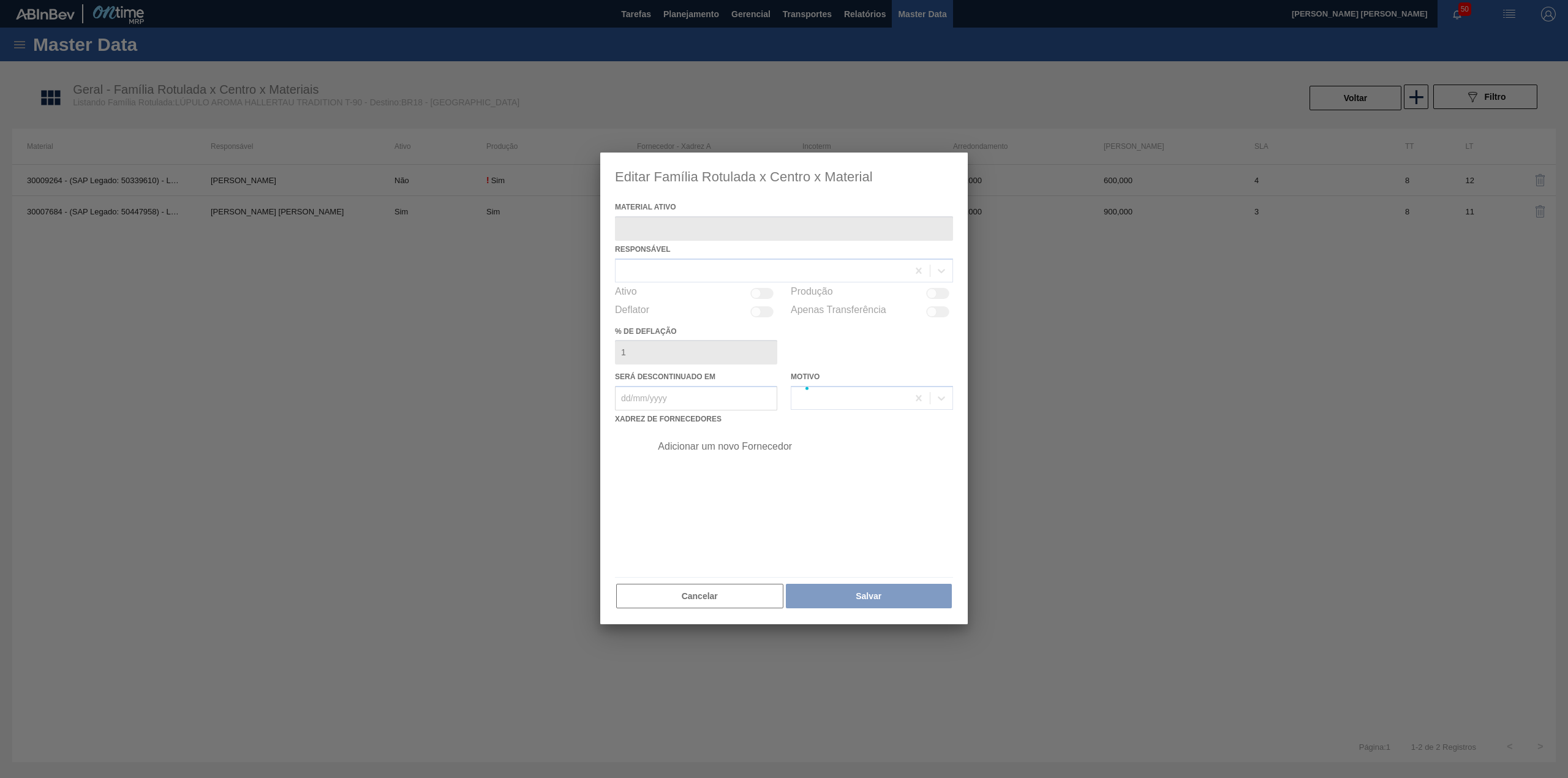
type ativo "30007684 - (SAP Legado: 50447958) - Lupulo Arom. Pellet REG Opal"
checkbox input "true"
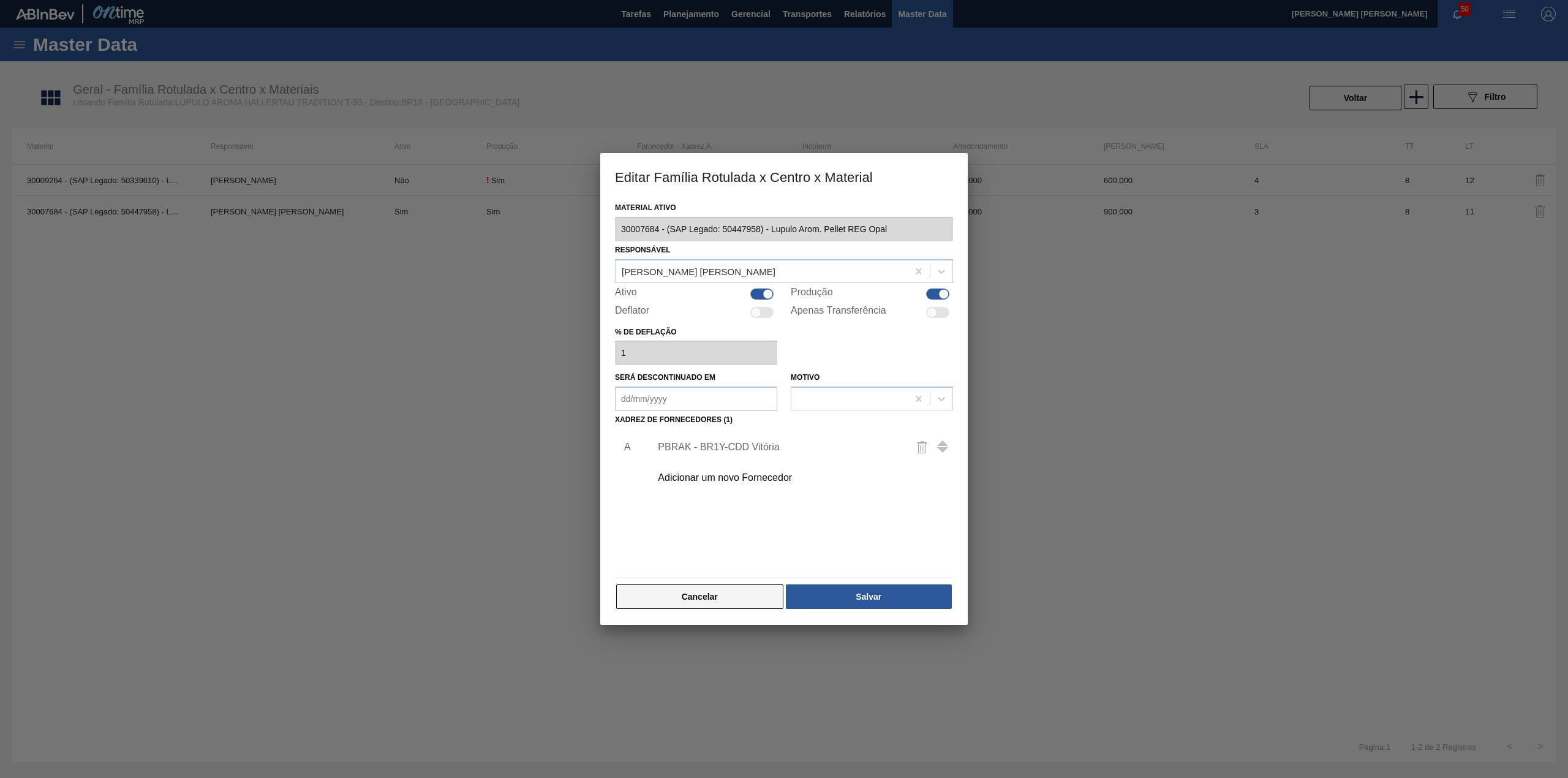
click at [674, 592] on button "Cancelar" at bounding box center [700, 596] width 167 height 24
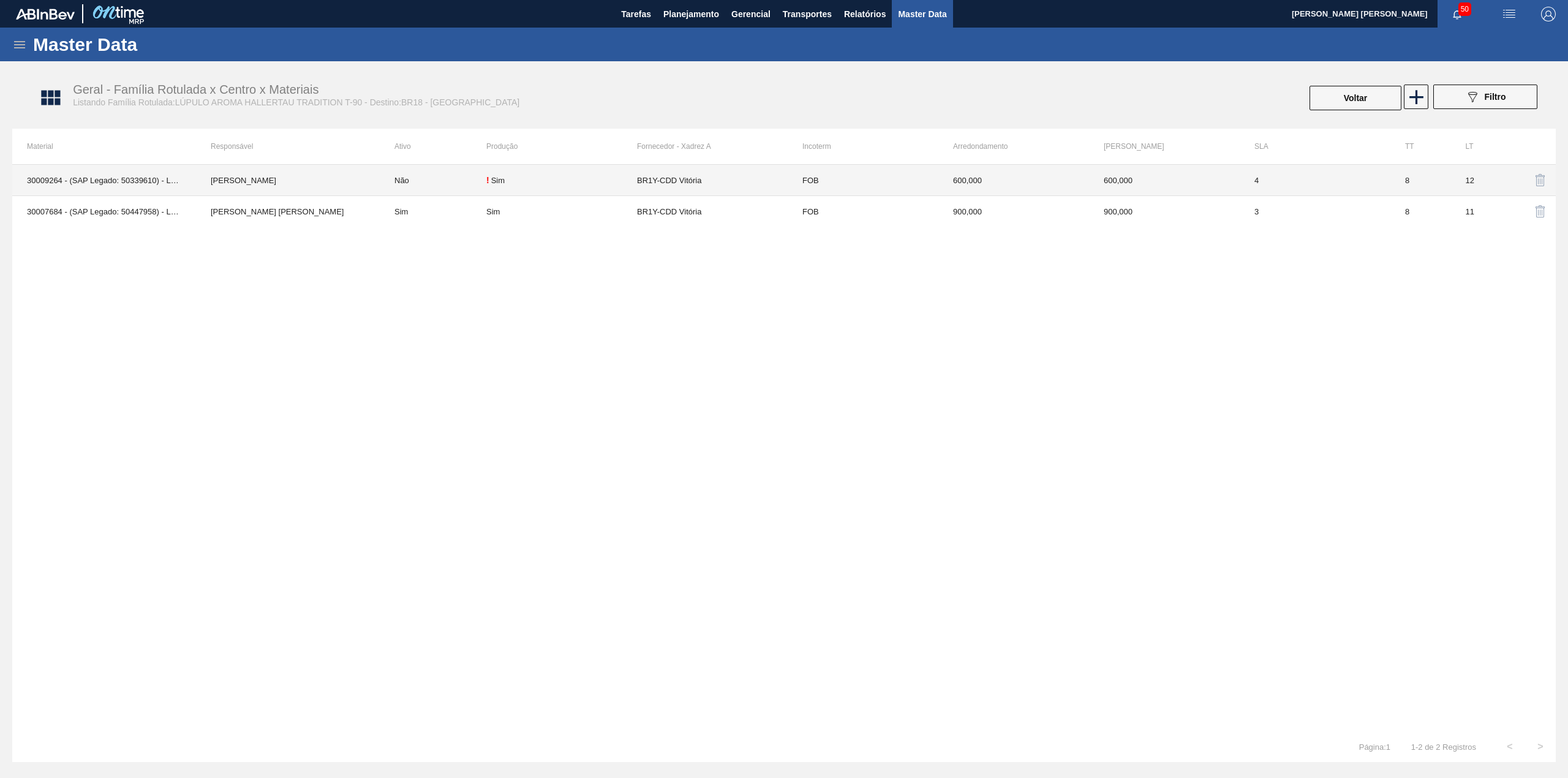
click at [455, 187] on td "Não" at bounding box center [433, 181] width 107 height 31
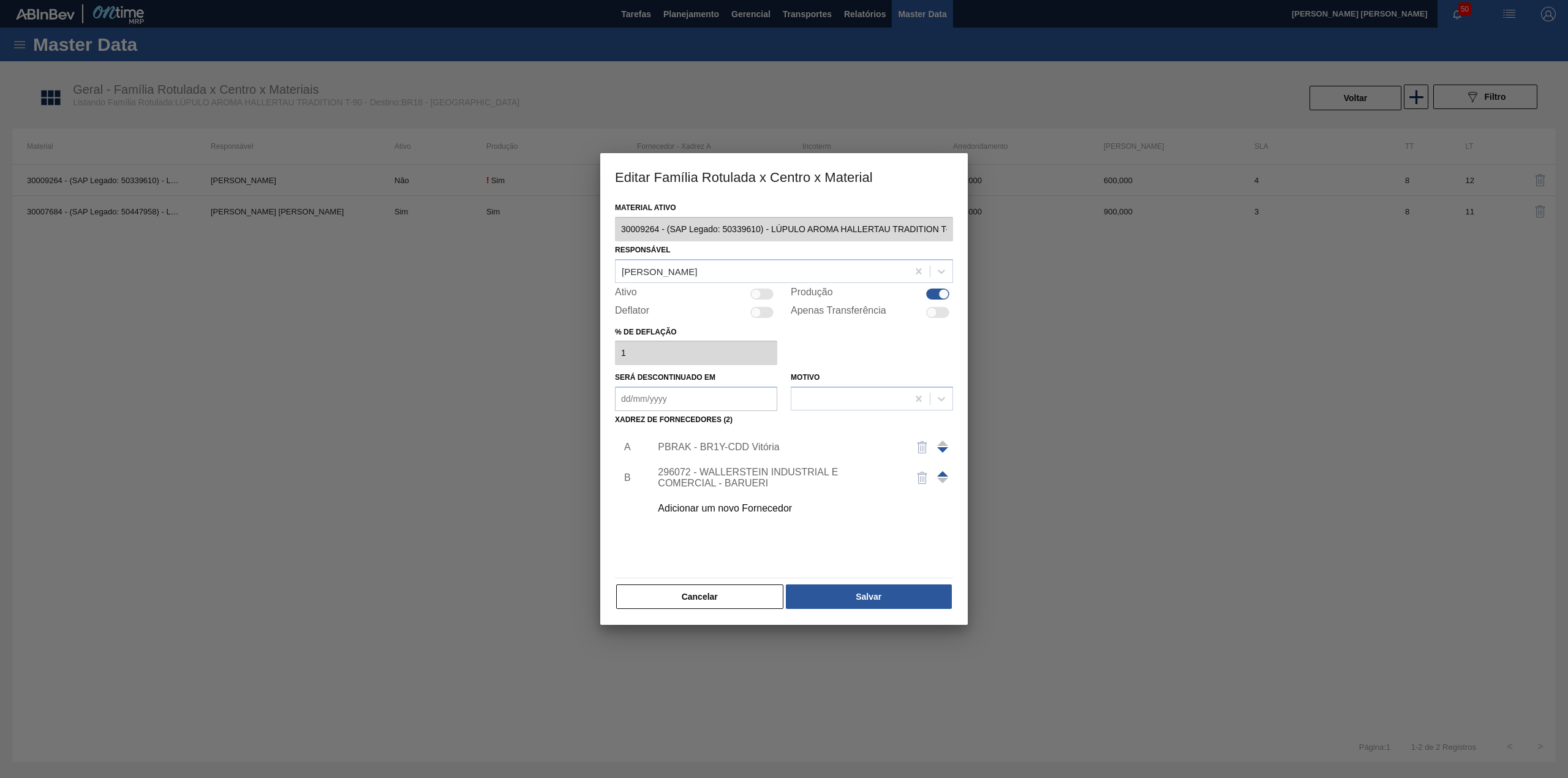
click at [890, 241] on div "Responsável Lucas Pondian" at bounding box center [783, 262] width 338 height 42
click at [762, 297] on div at bounding box center [762, 294] width 24 height 11
checkbox input "true"
click at [854, 597] on button "Salvar" at bounding box center [869, 596] width 166 height 24
click at [741, 594] on button "Cancelar" at bounding box center [700, 596] width 167 height 24
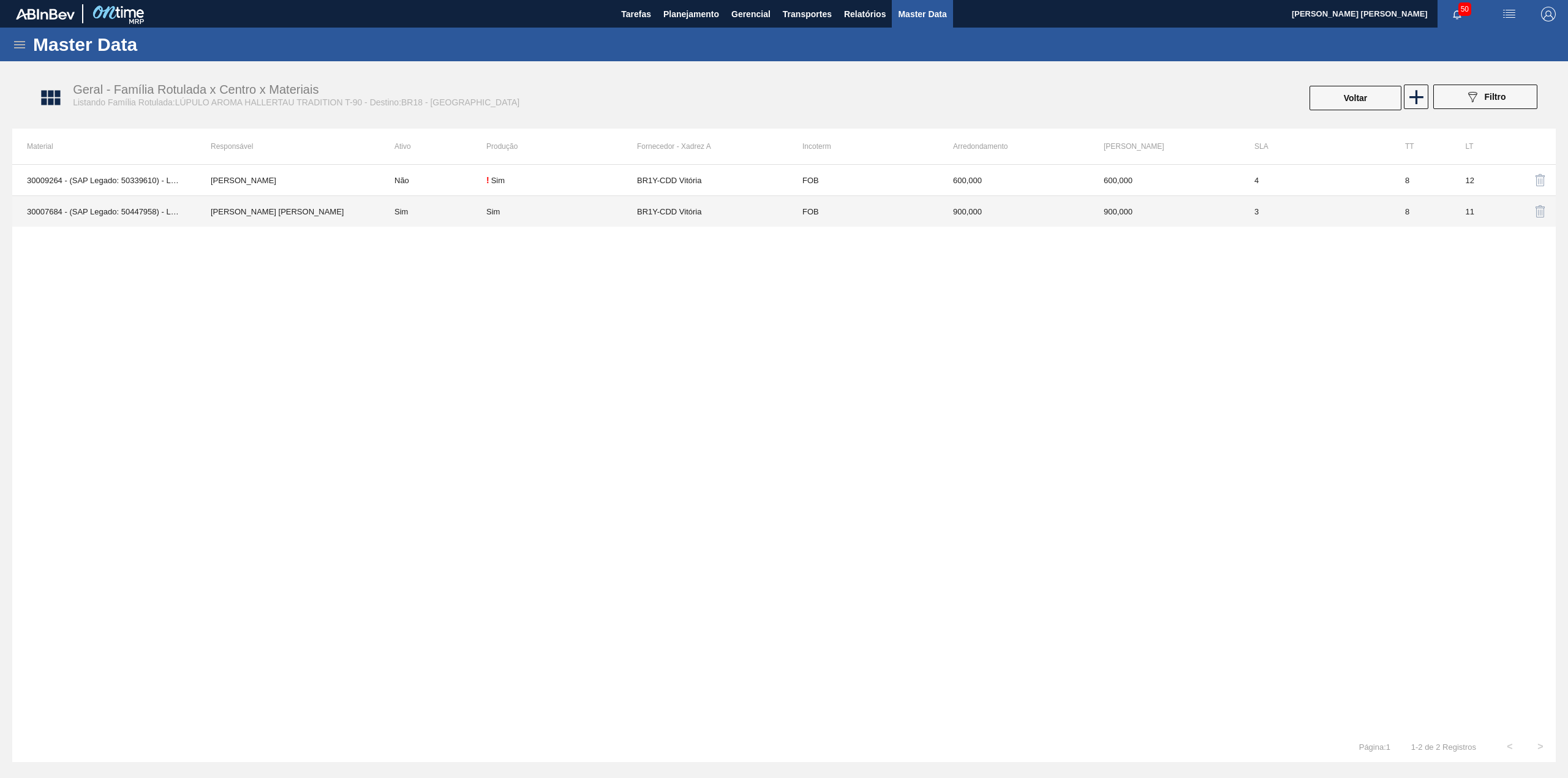
click at [456, 221] on td "Sim" at bounding box center [433, 212] width 107 height 31
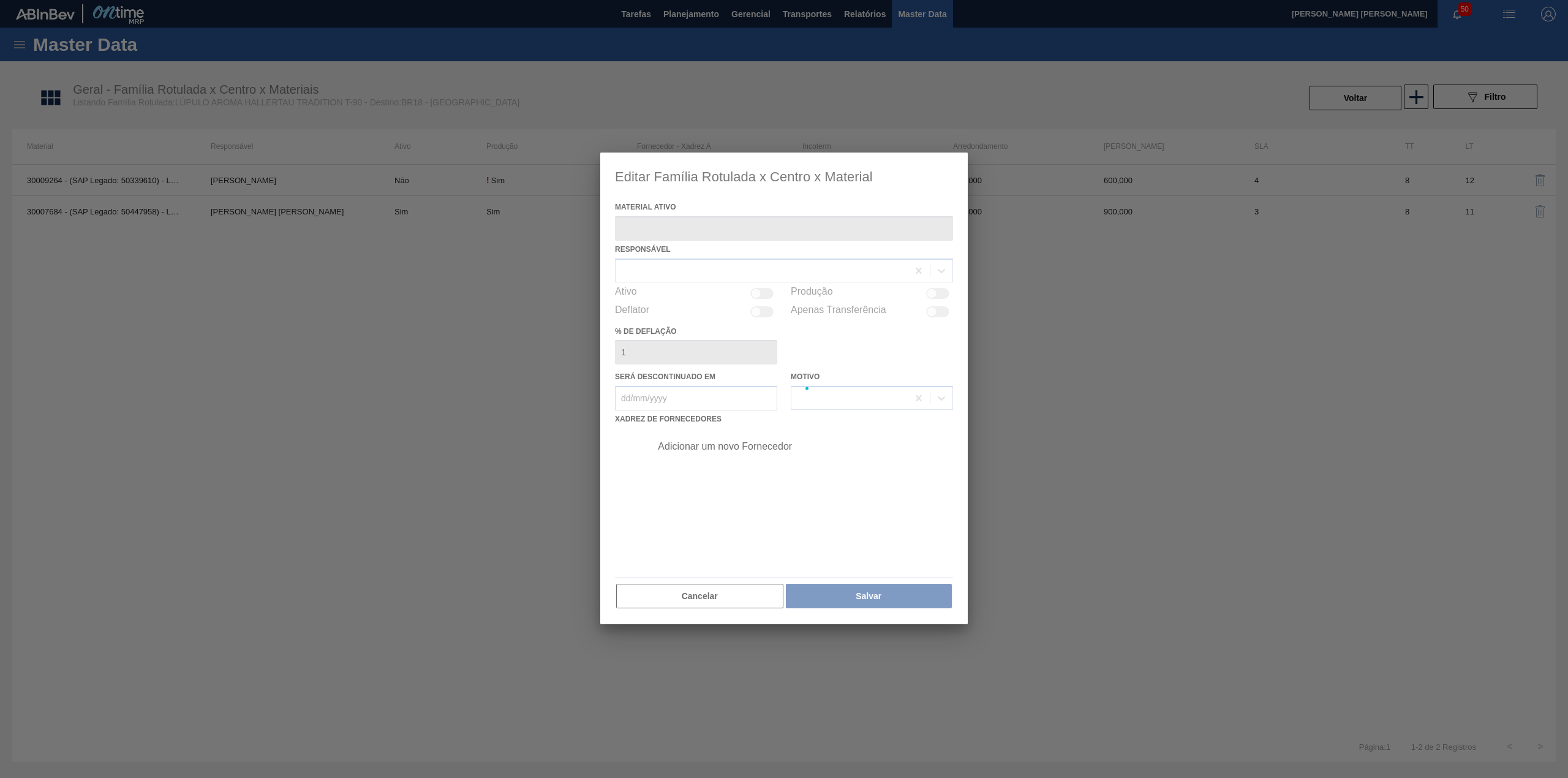
type ativo "30007684 - (SAP Legado: 50447958) - Lupulo Arom. Pellet REG Opal"
checkbox input "true"
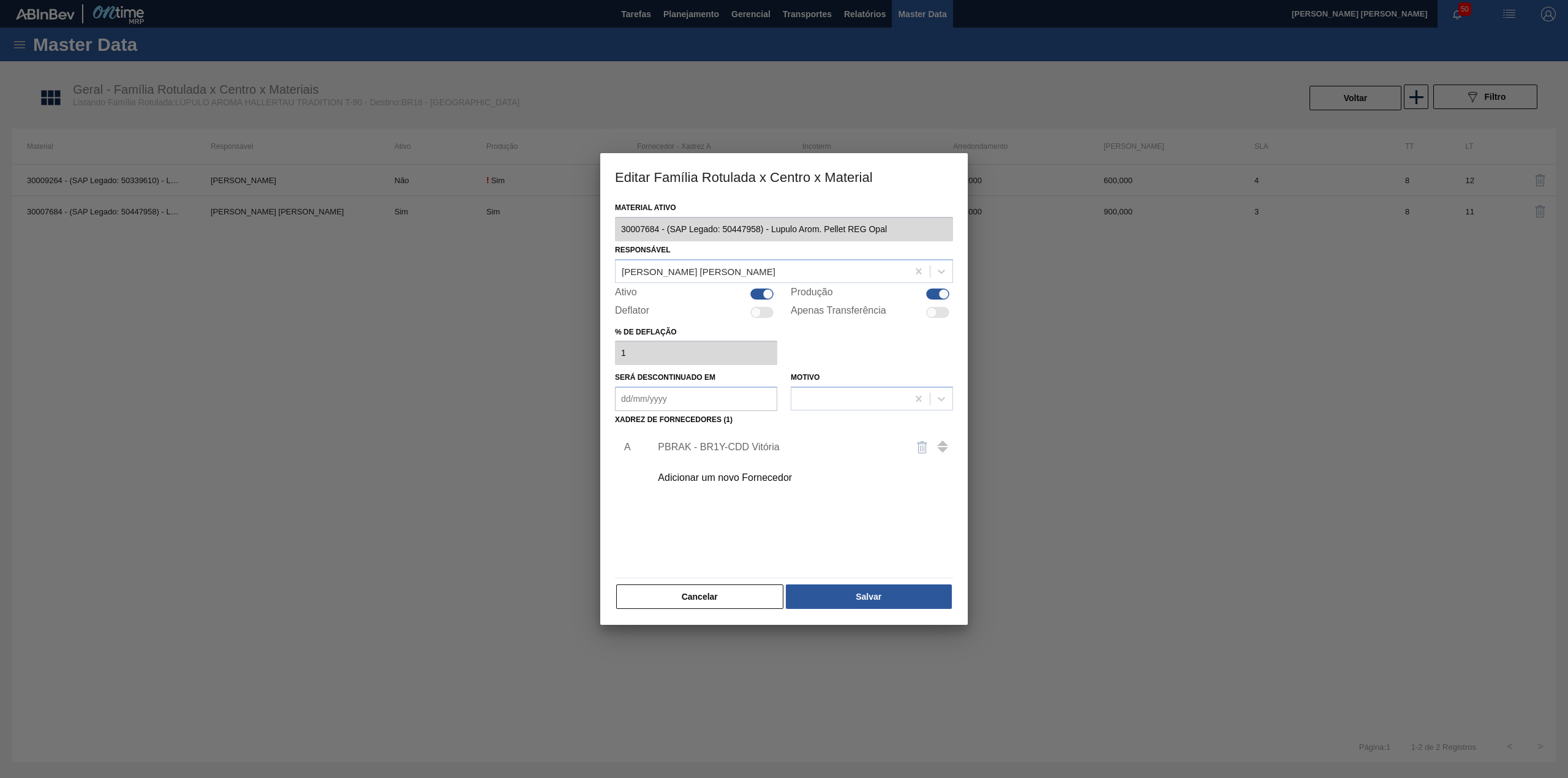
click at [760, 295] on div at bounding box center [762, 294] width 24 height 11
checkbox input "false"
click at [850, 589] on button "Salvar" at bounding box center [869, 596] width 166 height 24
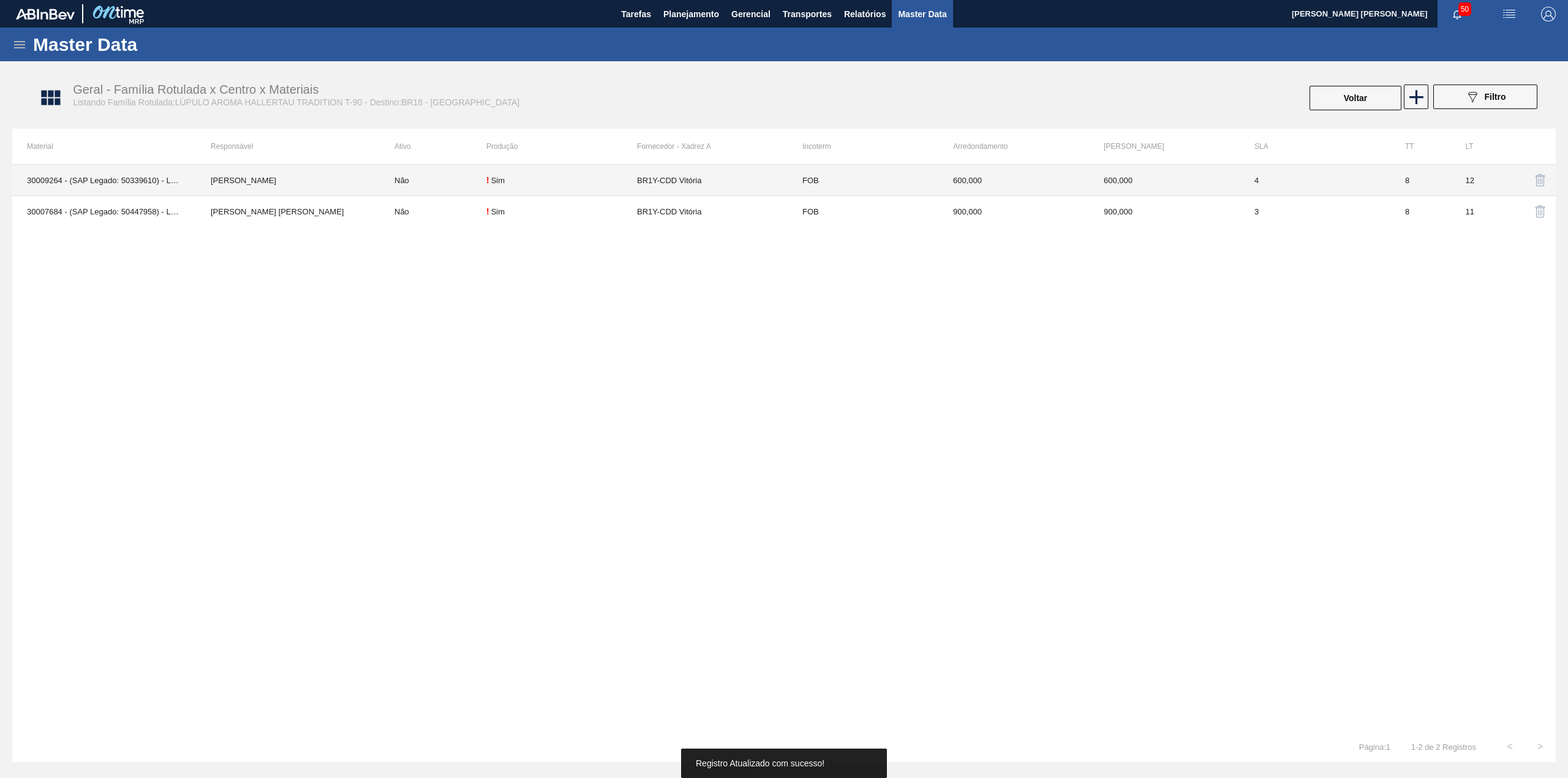
click at [419, 182] on td "Não" at bounding box center [433, 181] width 107 height 31
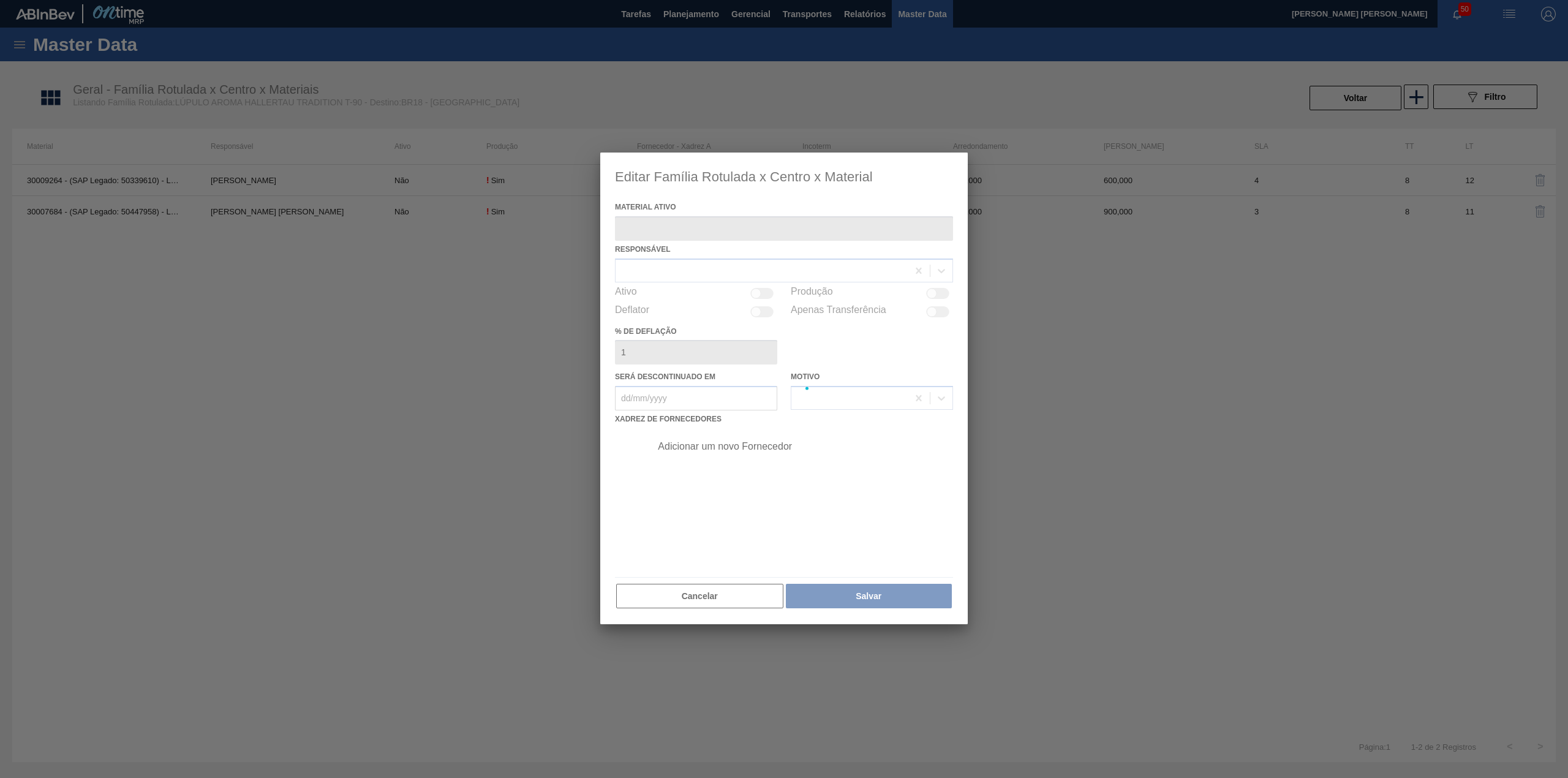
type ativo "30009264 - (SAP Legado: 50339610) - LÚPULO AROMA HALLERTAU TRADITION T-90"
checkbox input "true"
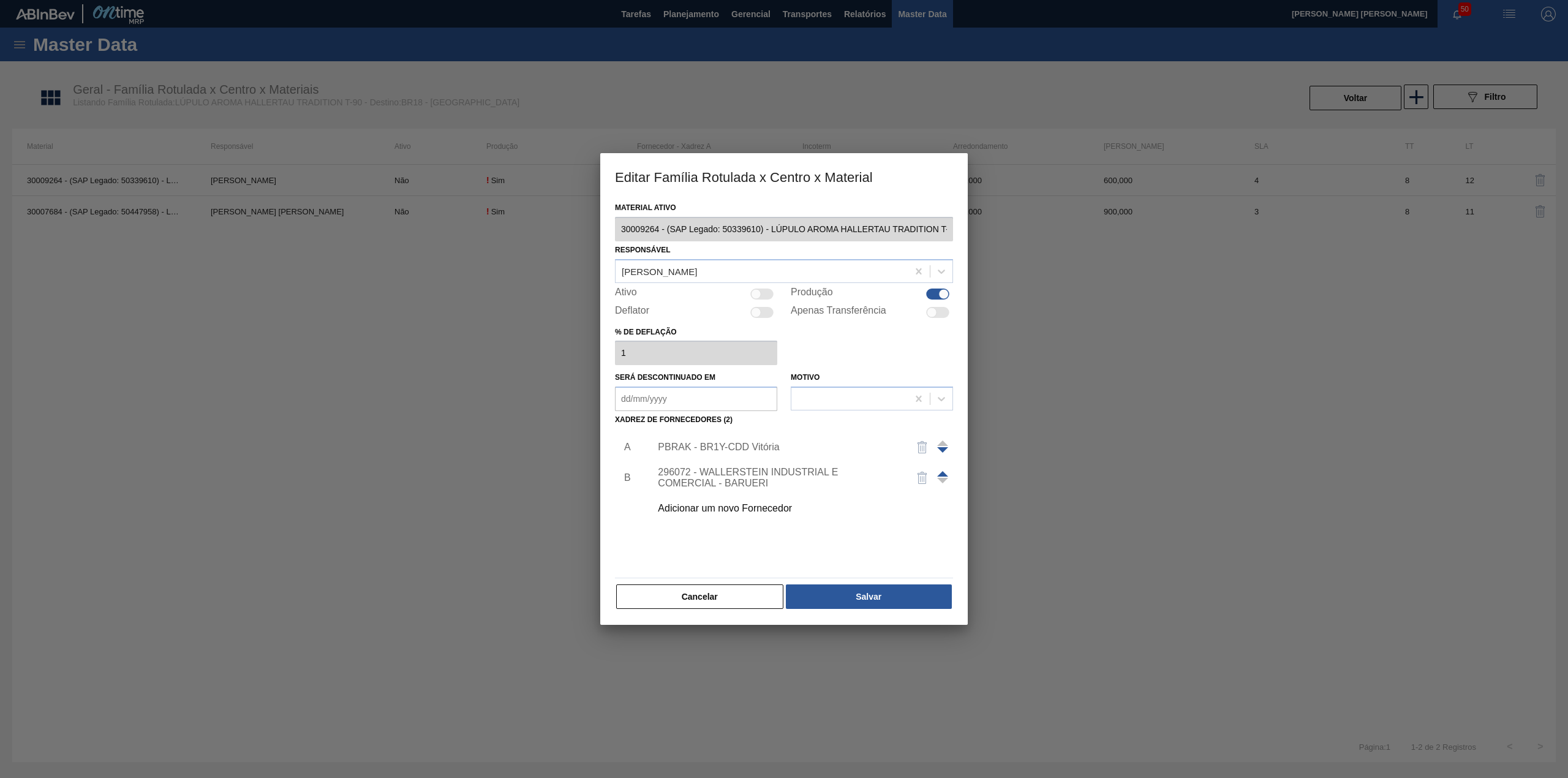
click at [762, 292] on div at bounding box center [762, 294] width 24 height 11
checkbox input "true"
click at [850, 591] on button "Salvar" at bounding box center [869, 596] width 166 height 24
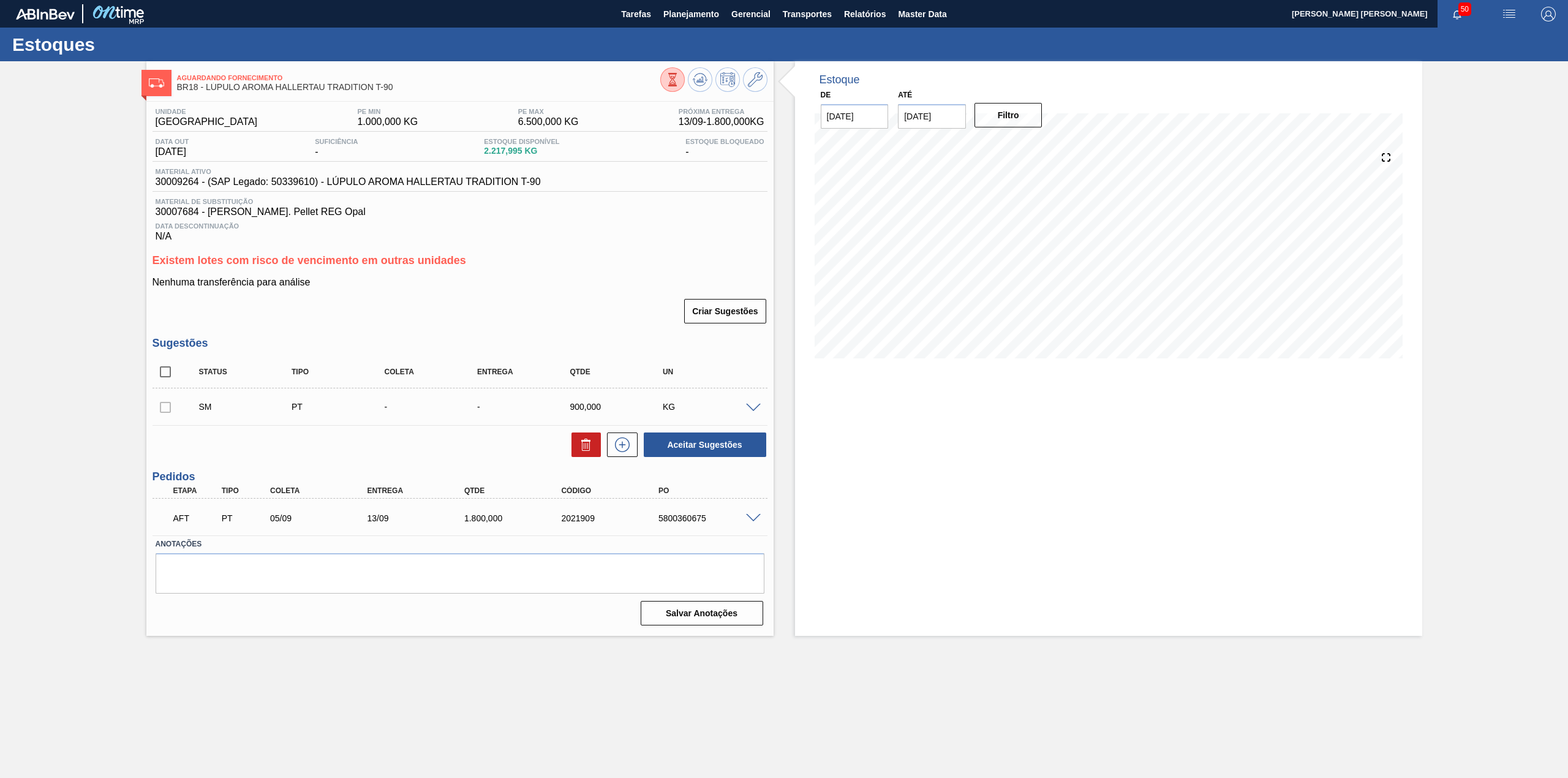
click at [756, 408] on span at bounding box center [754, 408] width 15 height 9
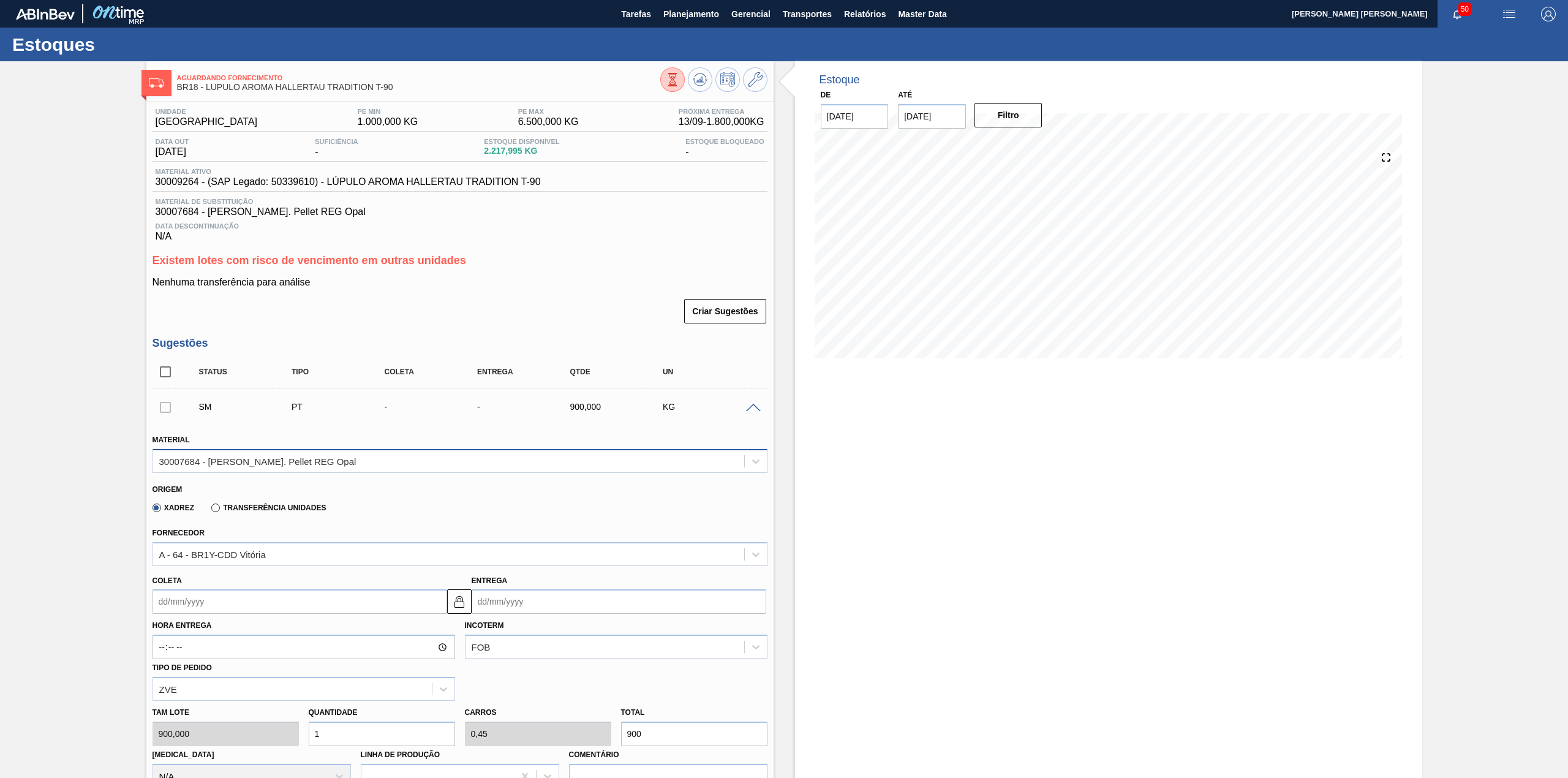
click at [376, 457] on div "30007684 - Lupulo Arom. Pellet REG Opal" at bounding box center [448, 461] width 591 height 18
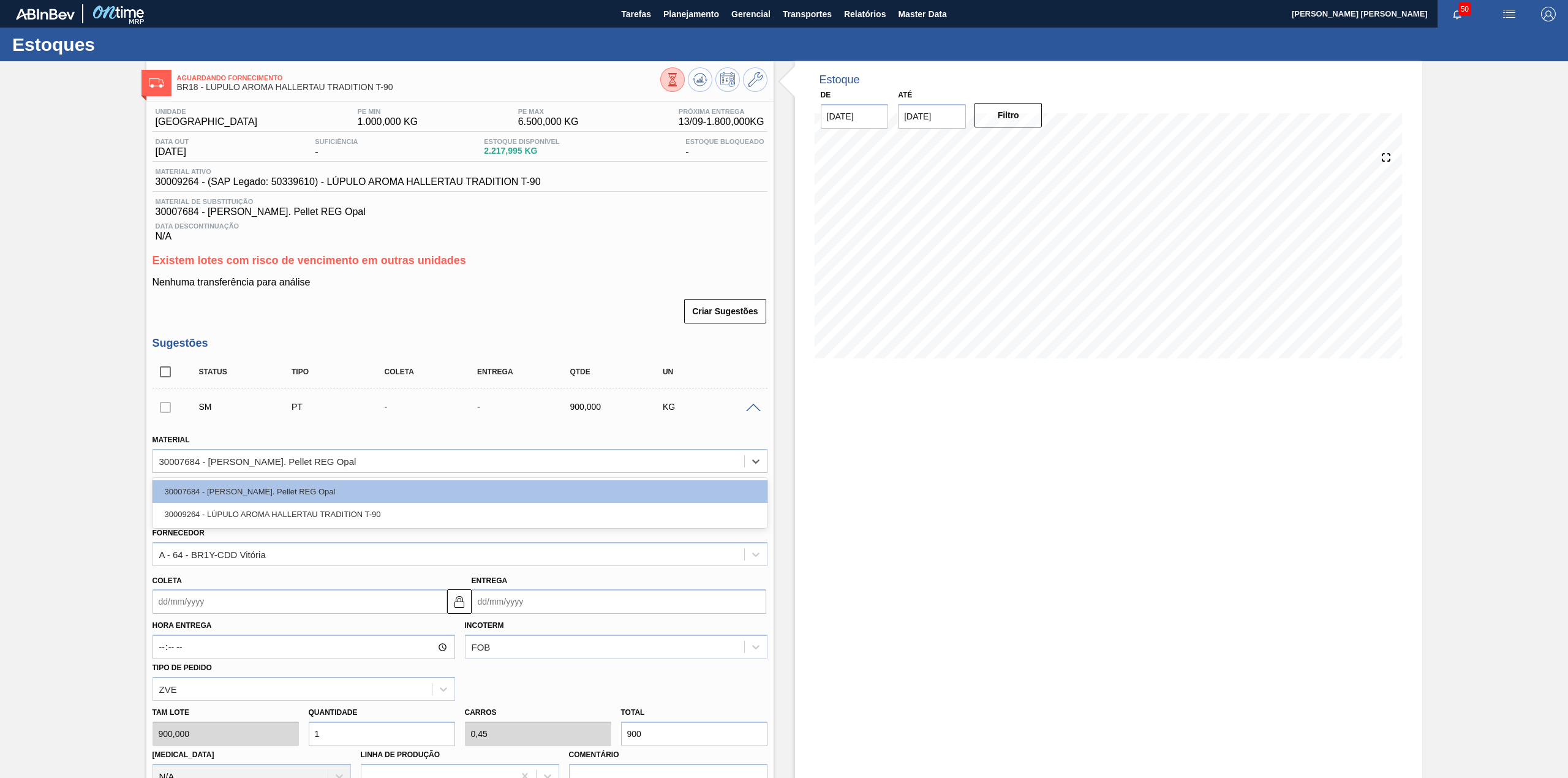
click at [363, 446] on div "Material option 30007684 - Lupulo Arom. Pellet REG Opal focused, 1 of 2. 2 resu…" at bounding box center [460, 452] width 615 height 42
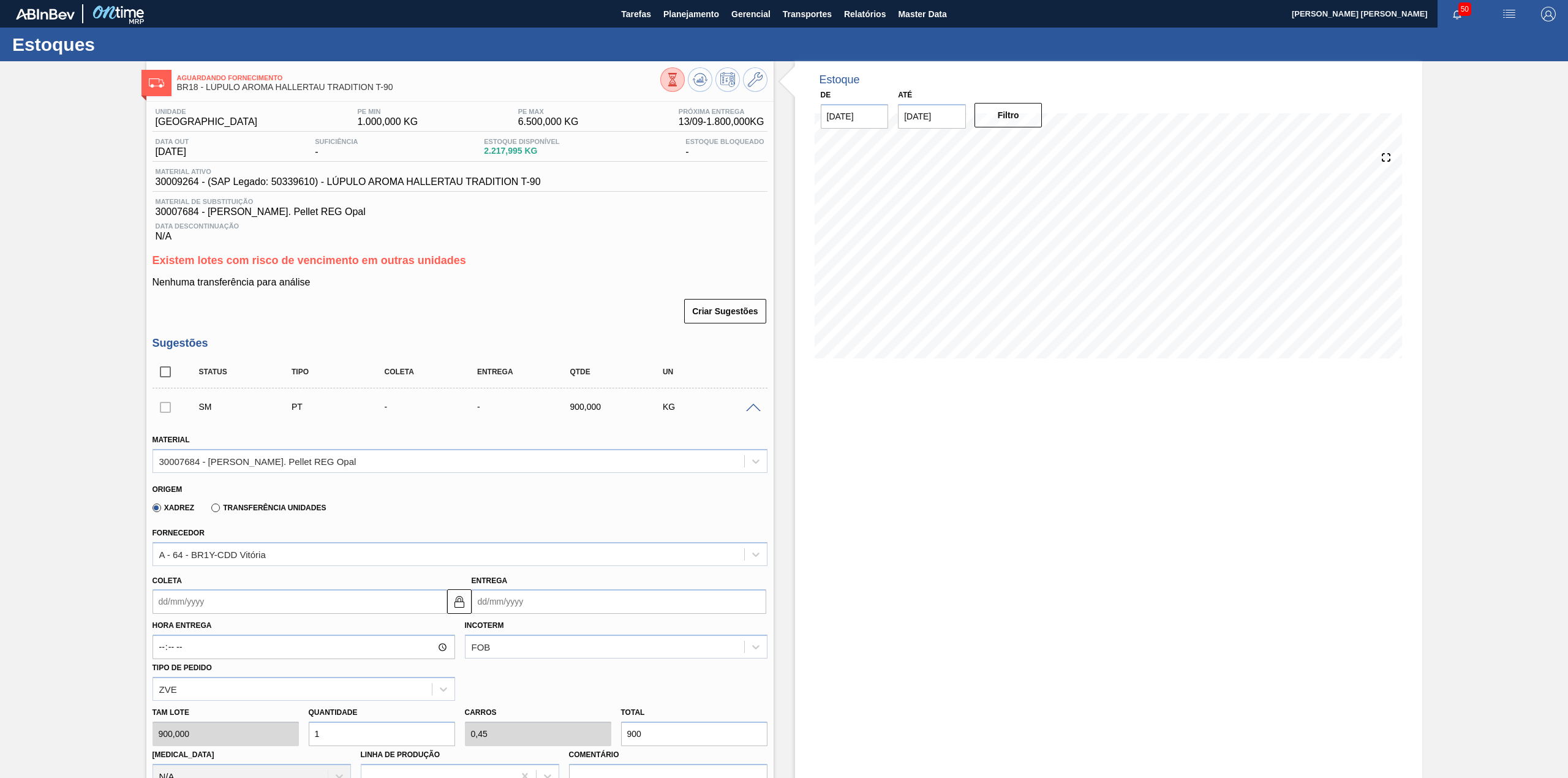
click at [171, 375] on input "checkbox" at bounding box center [165, 372] width 25 height 25
checkbox input "true"
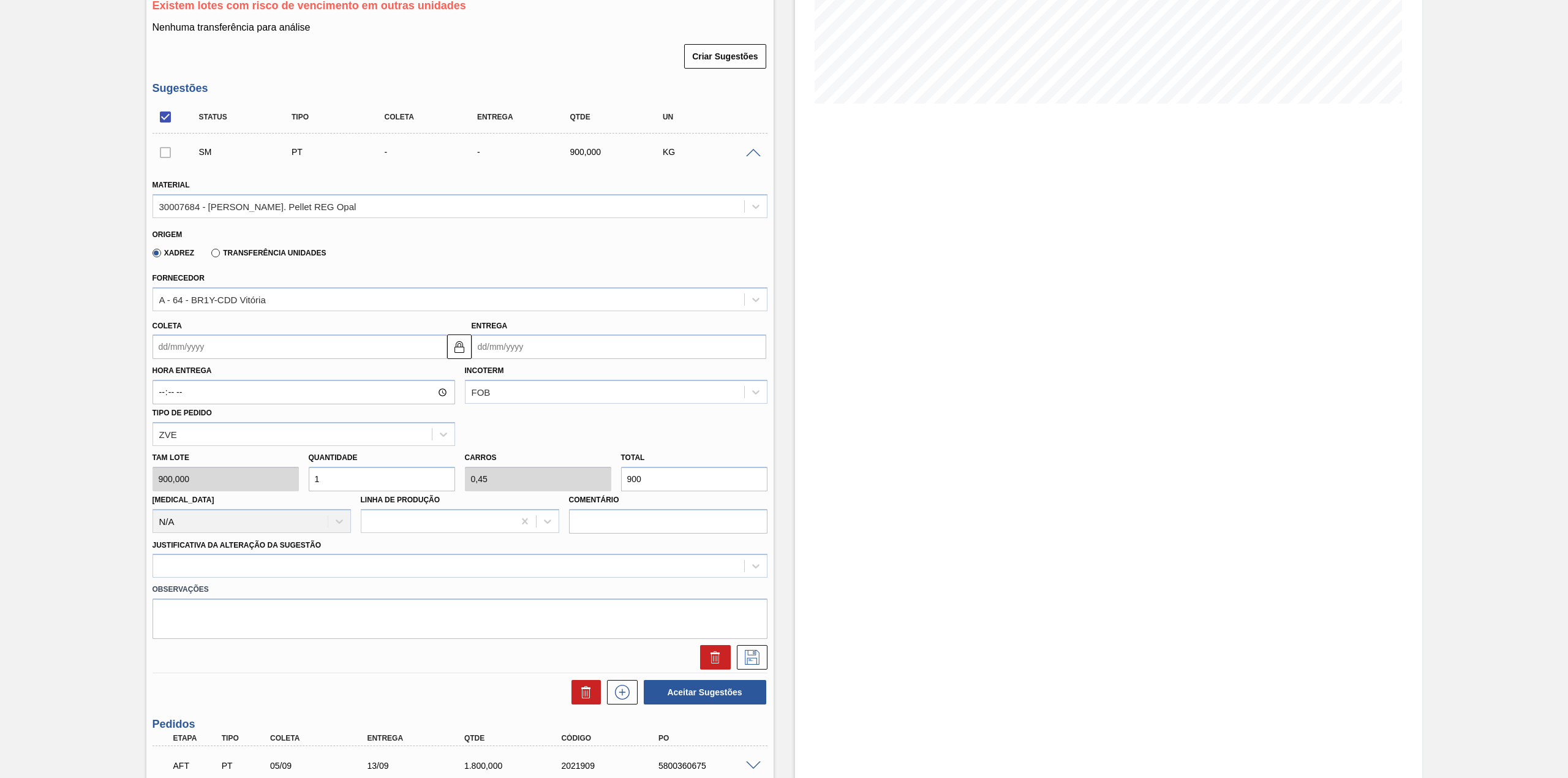
scroll to position [360, 0]
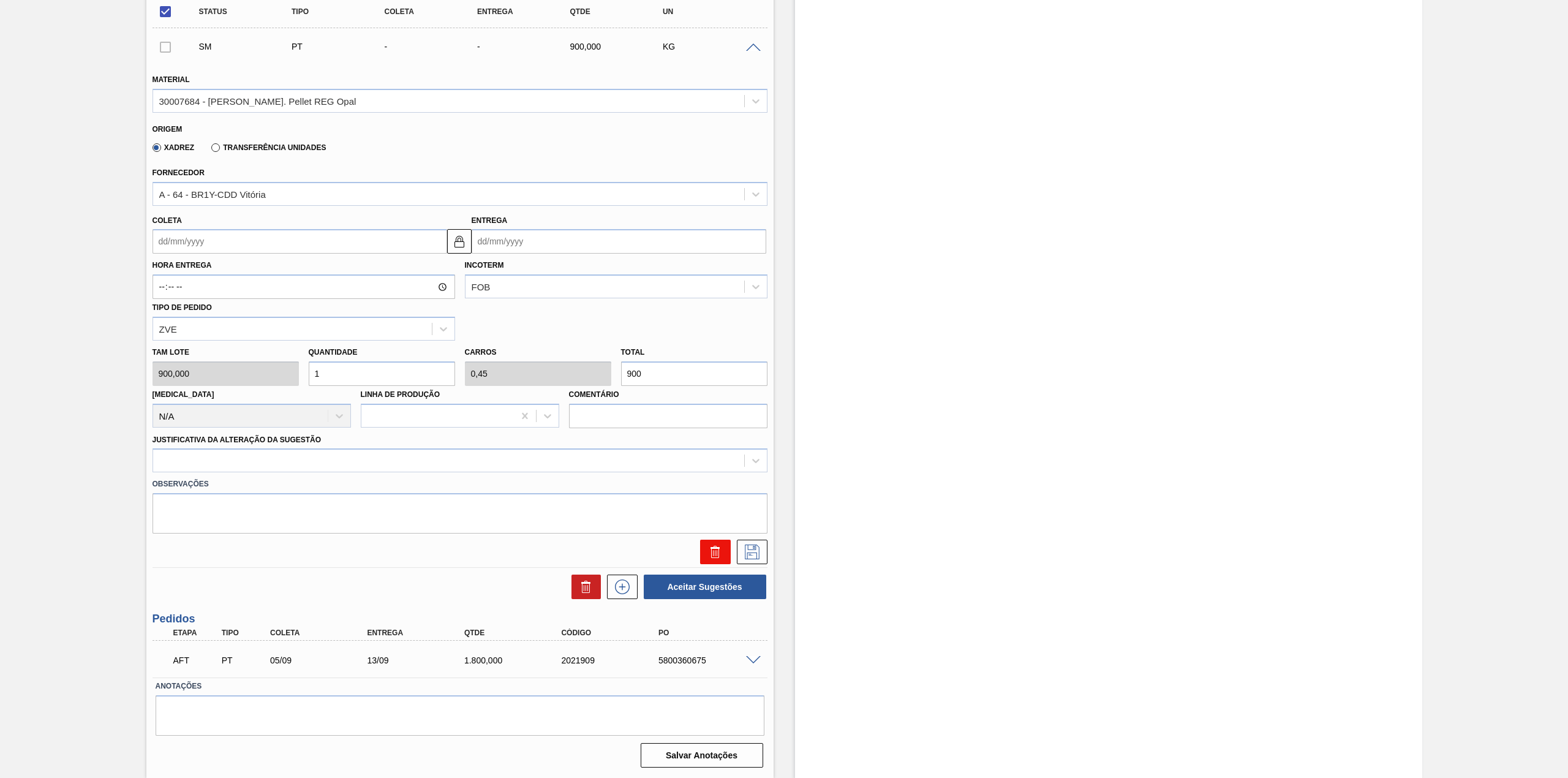
click at [701, 554] on button at bounding box center [715, 552] width 30 height 24
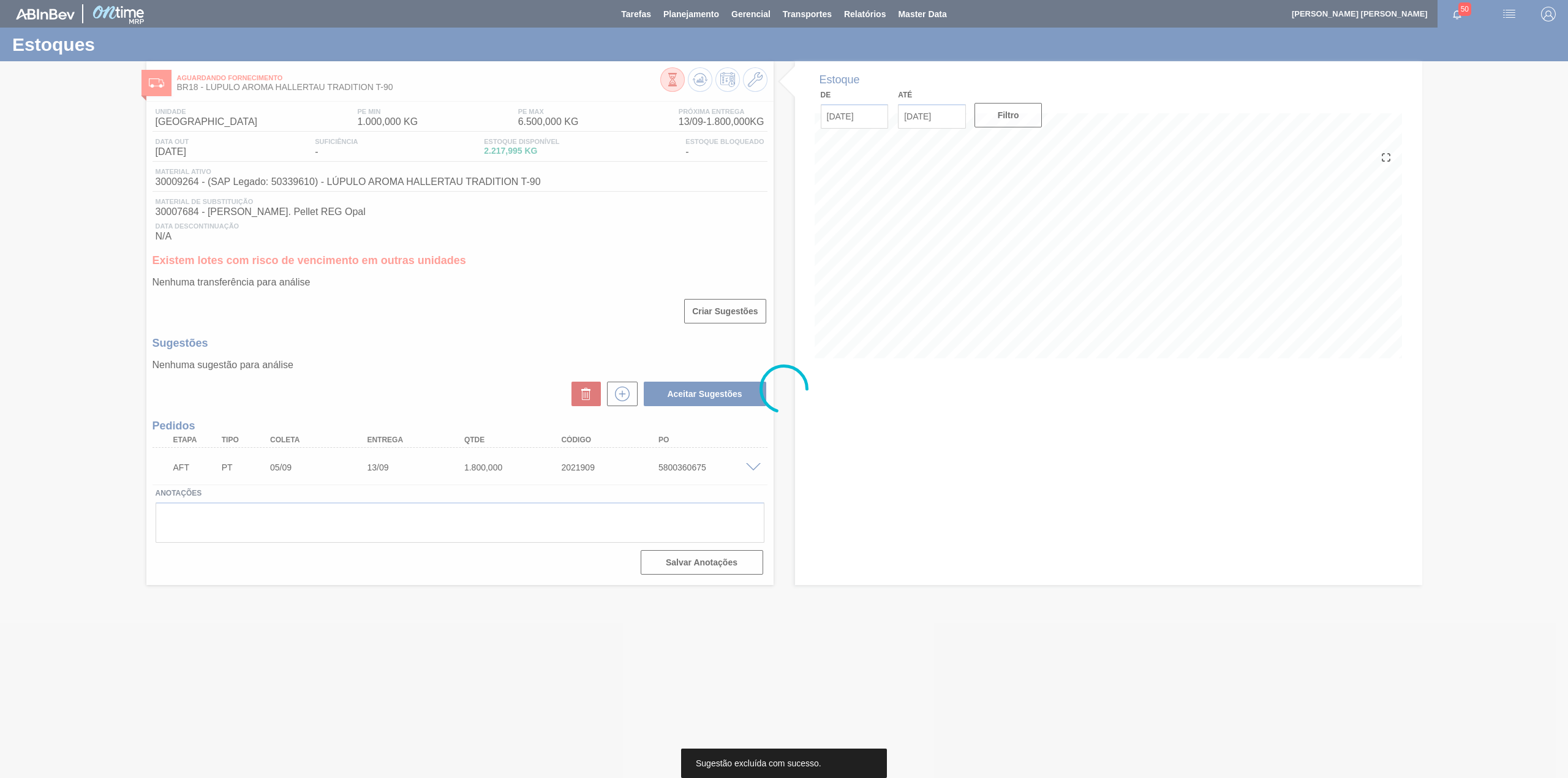
scroll to position [0, 0]
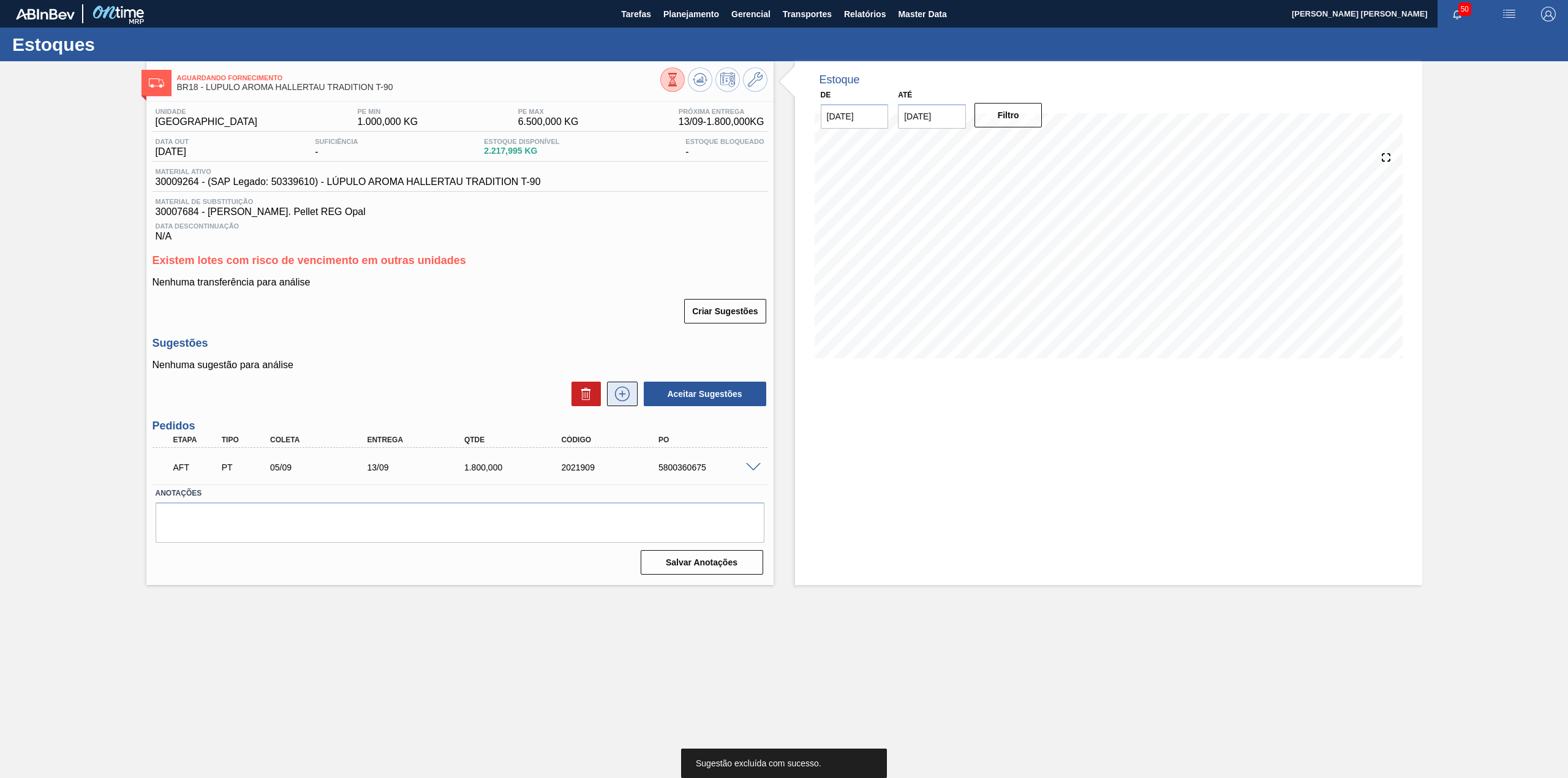
click at [616, 406] on button at bounding box center [622, 393] width 30 height 24
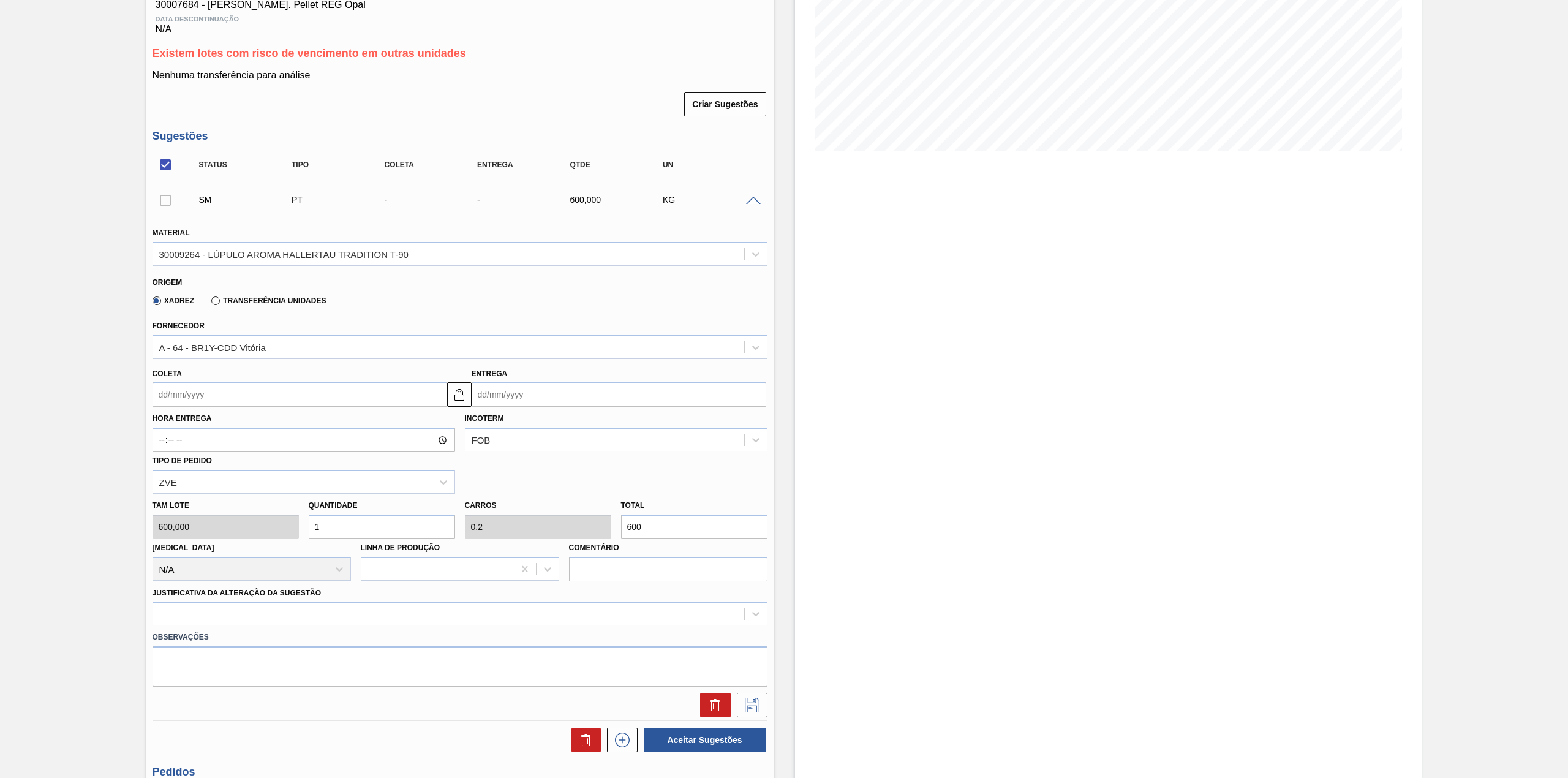
scroll to position [245, 0]
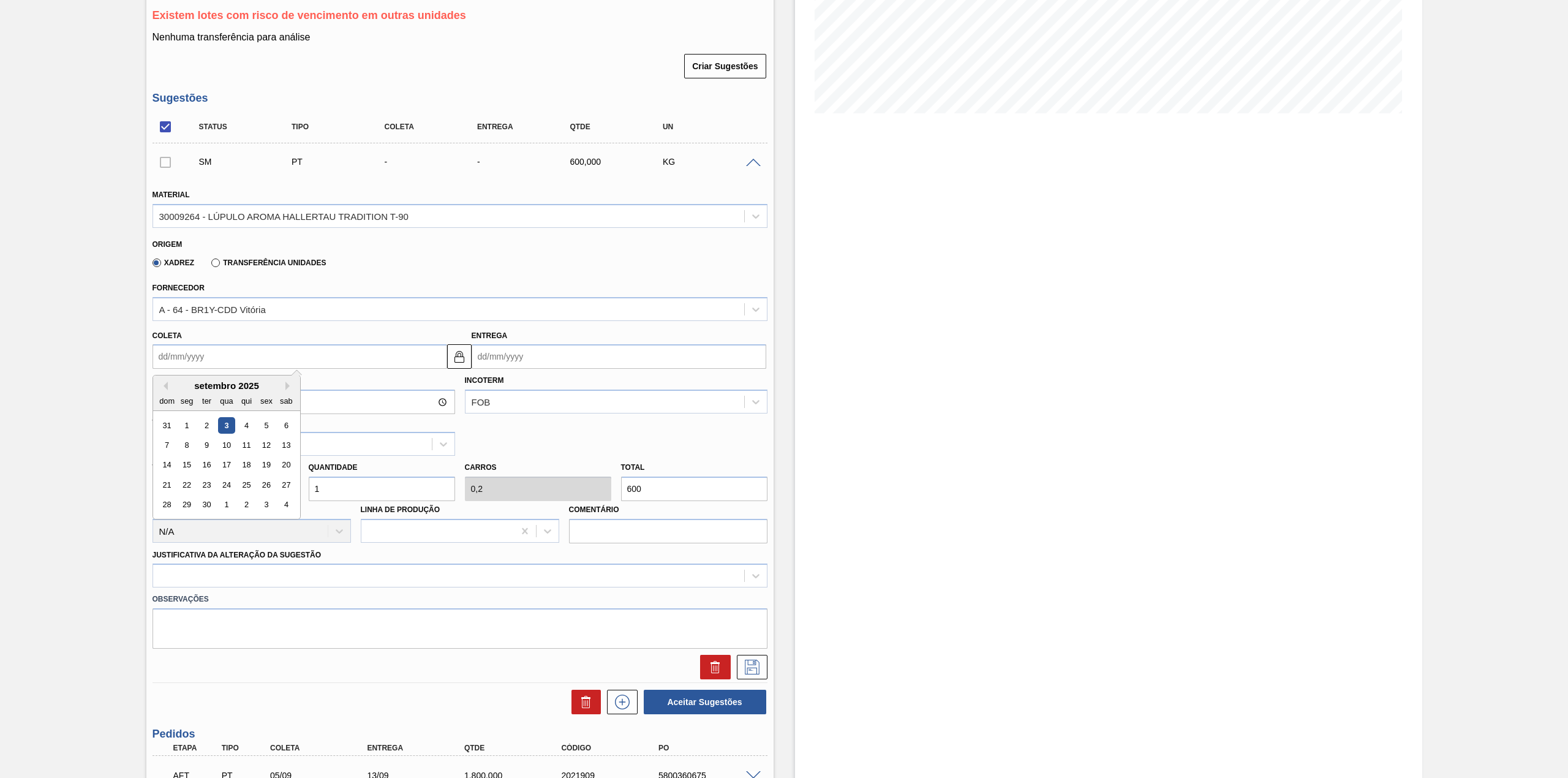
drag, startPoint x: 238, startPoint y: 362, endPoint x: 248, endPoint y: 381, distance: 21.5
click at [238, 361] on input "Coleta" at bounding box center [300, 356] width 295 height 24
click at [265, 424] on div "5" at bounding box center [266, 425] width 17 height 17
type input "05/09/2025"
type input "13/09/2025"
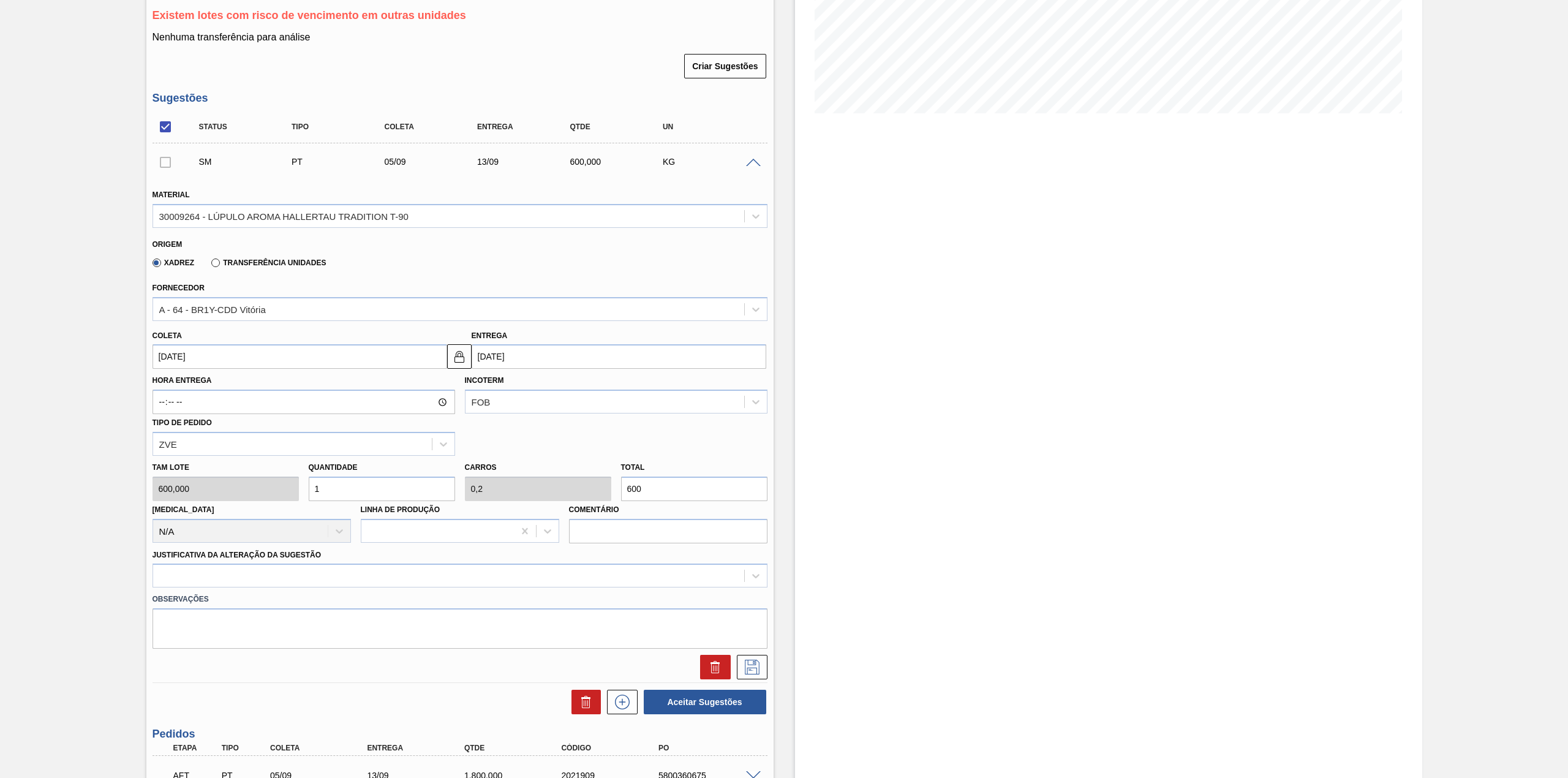
click at [326, 483] on input "1" at bounding box center [382, 488] width 146 height 24
click at [654, 500] on input "600" at bounding box center [694, 488] width 146 height 24
type input "0,002"
type input "0"
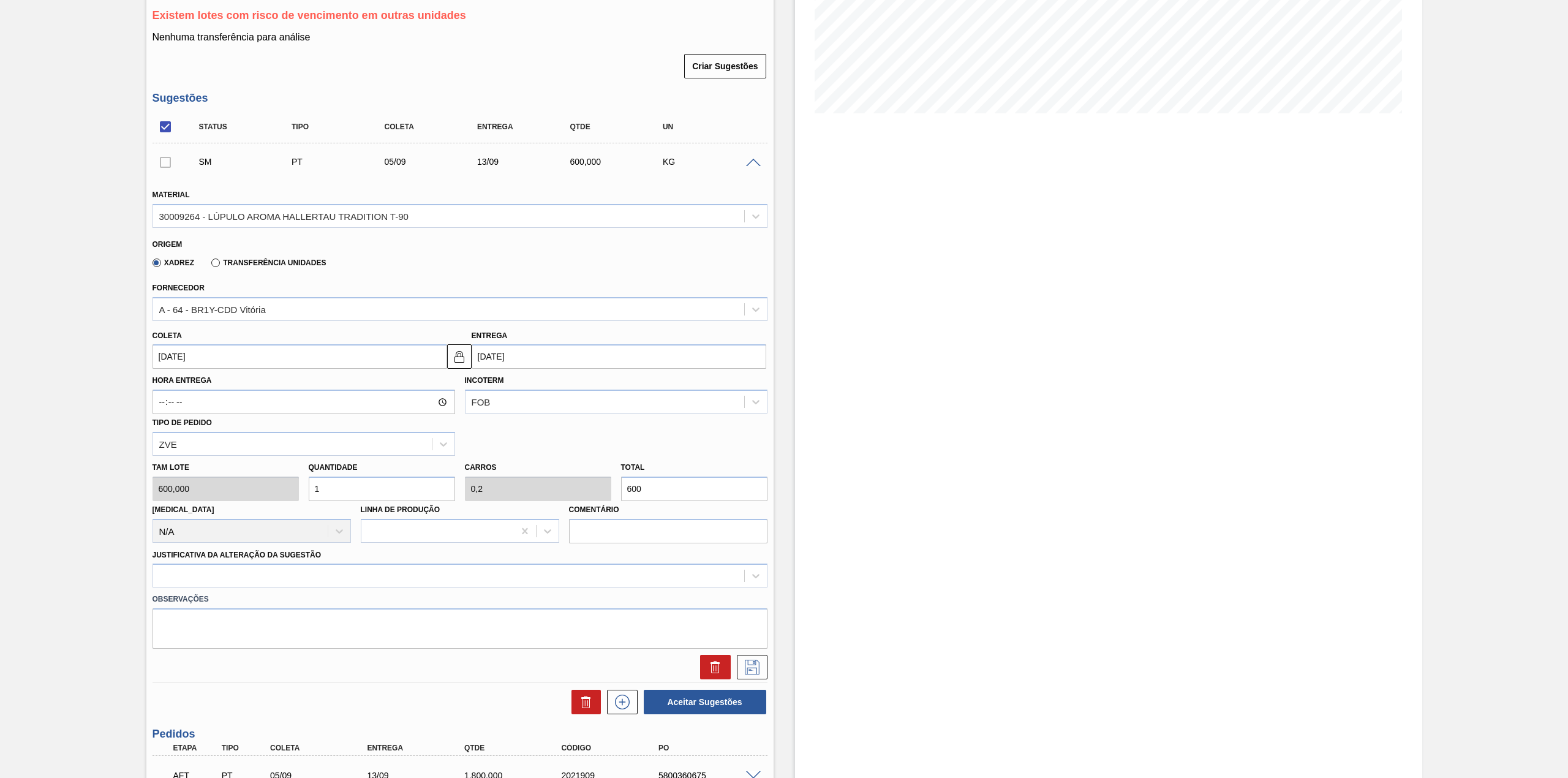
type input "1"
type input "0,03"
type input "0,006"
type input "18"
type input "0,3"
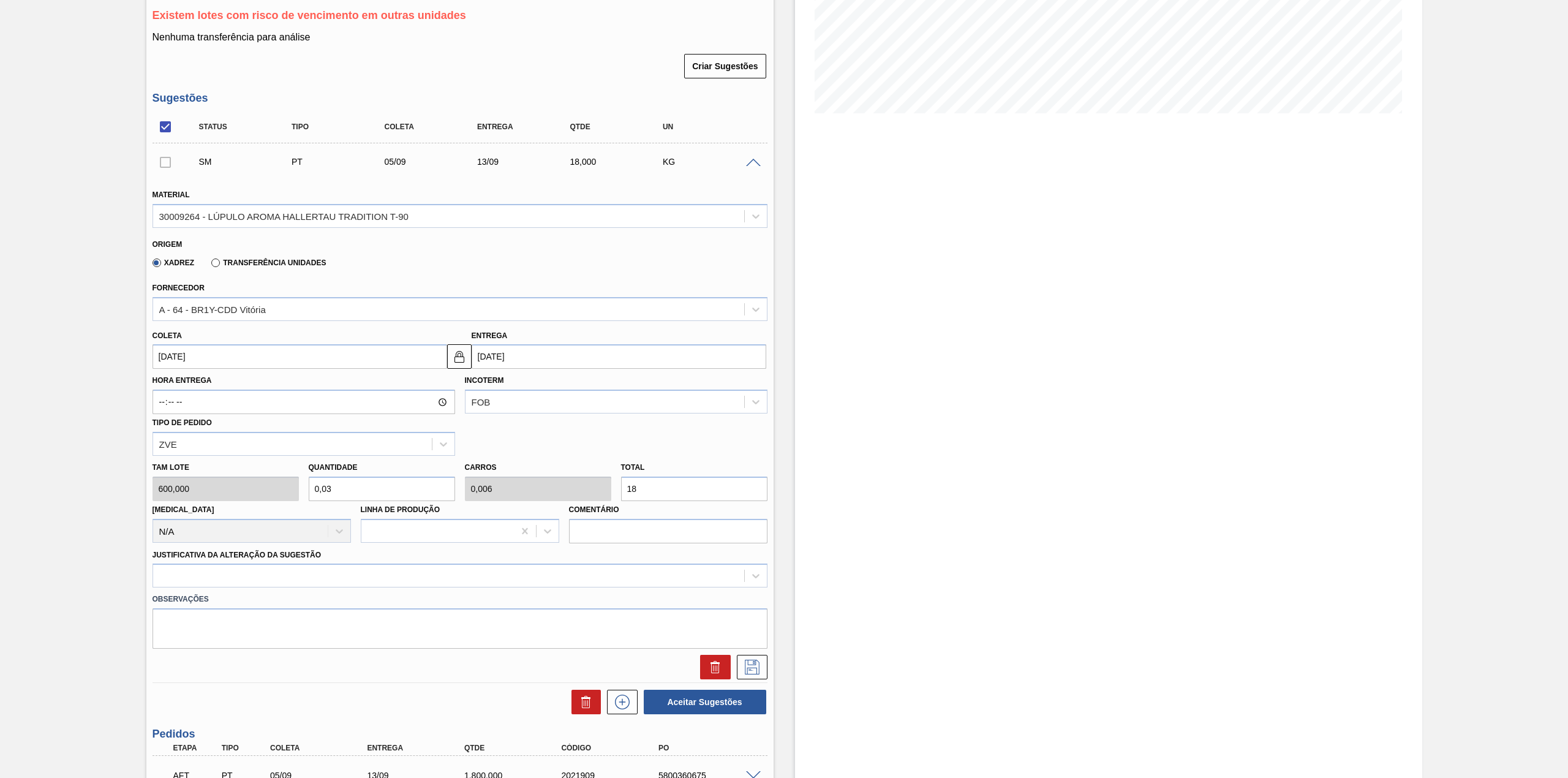
type input "0,06"
type input "180"
type input "3"
type input "0,6"
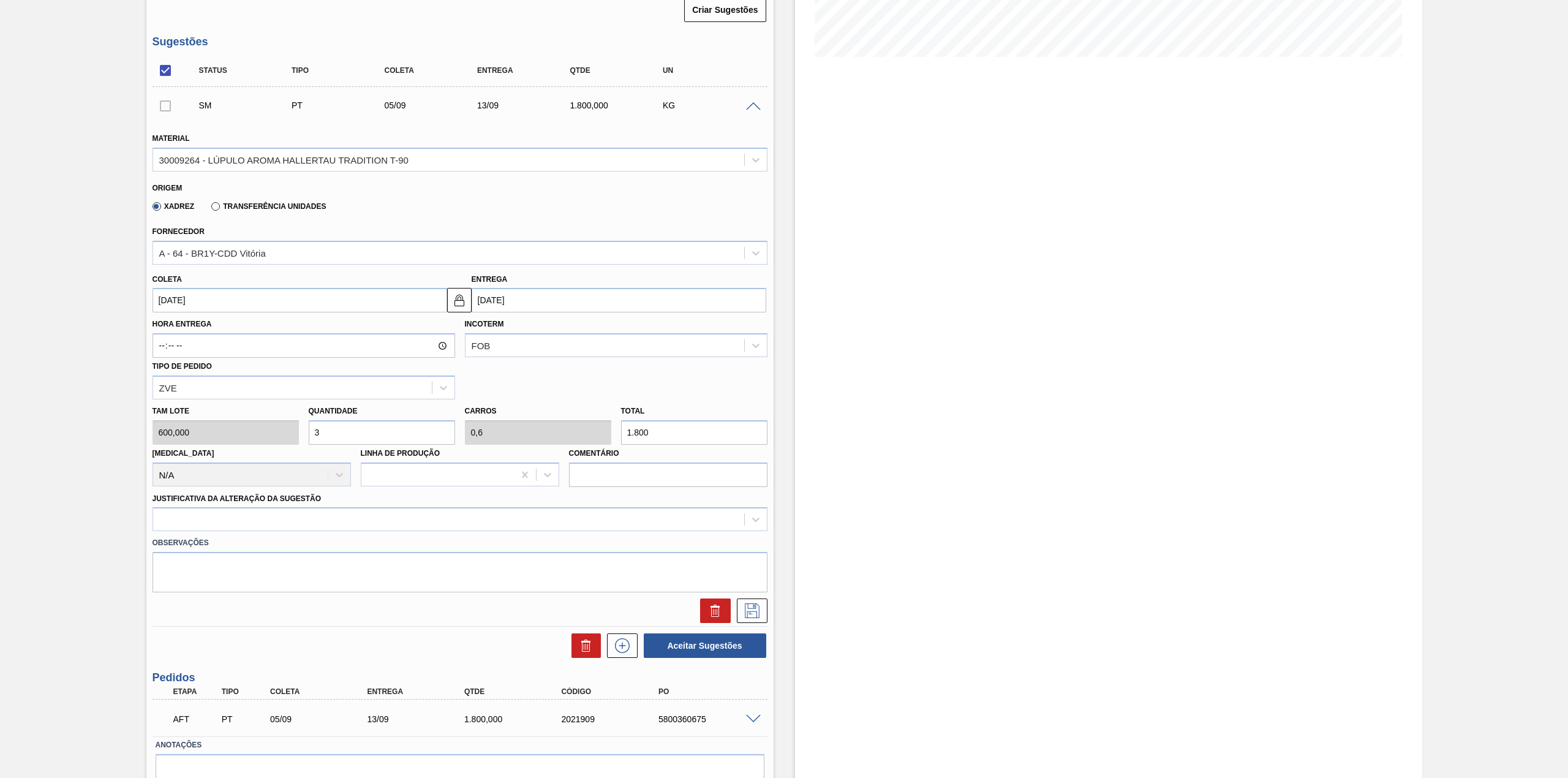
scroll to position [360, 0]
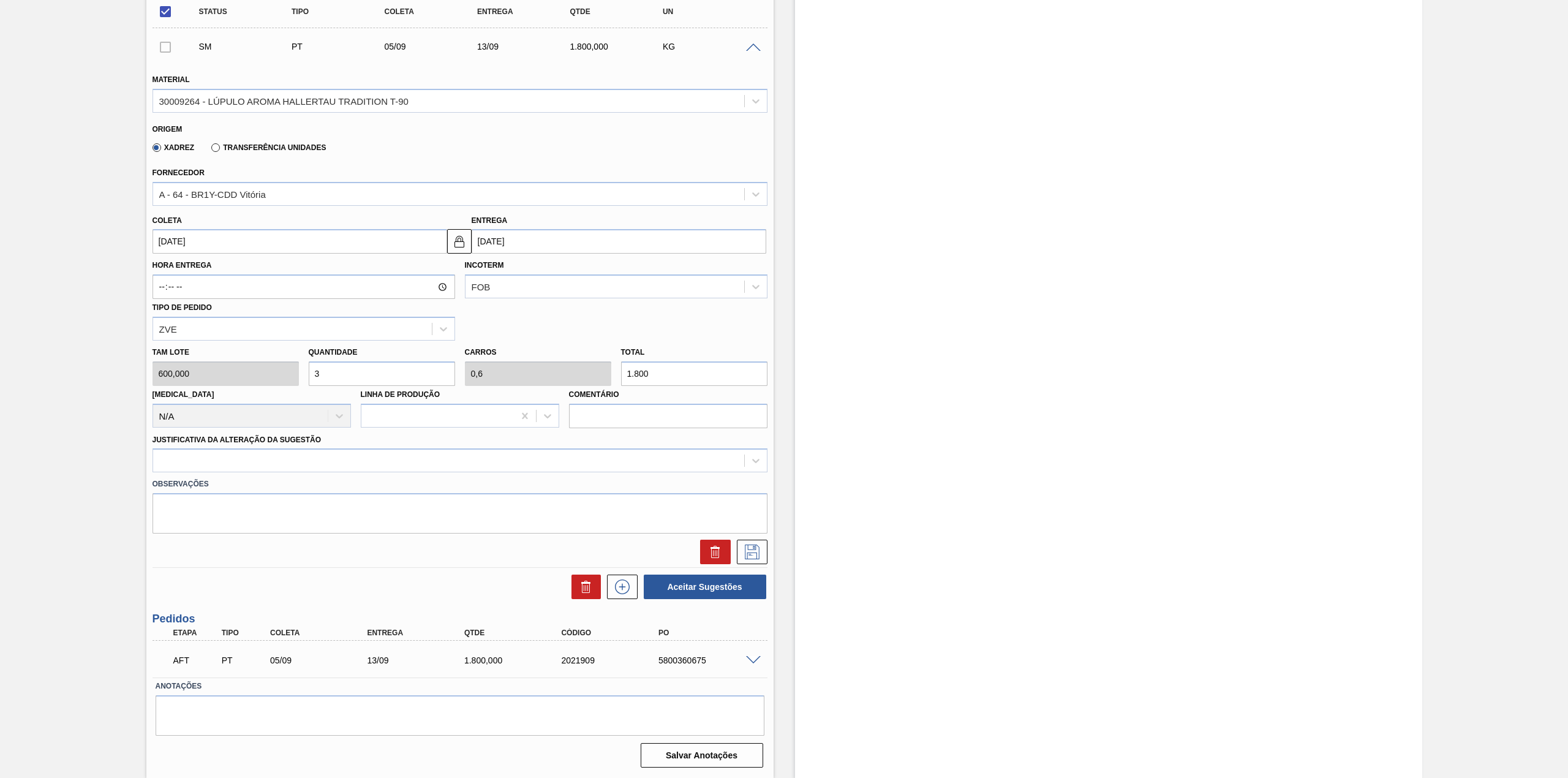
type input "1.800"
click at [753, 660] on span at bounding box center [754, 661] width 15 height 9
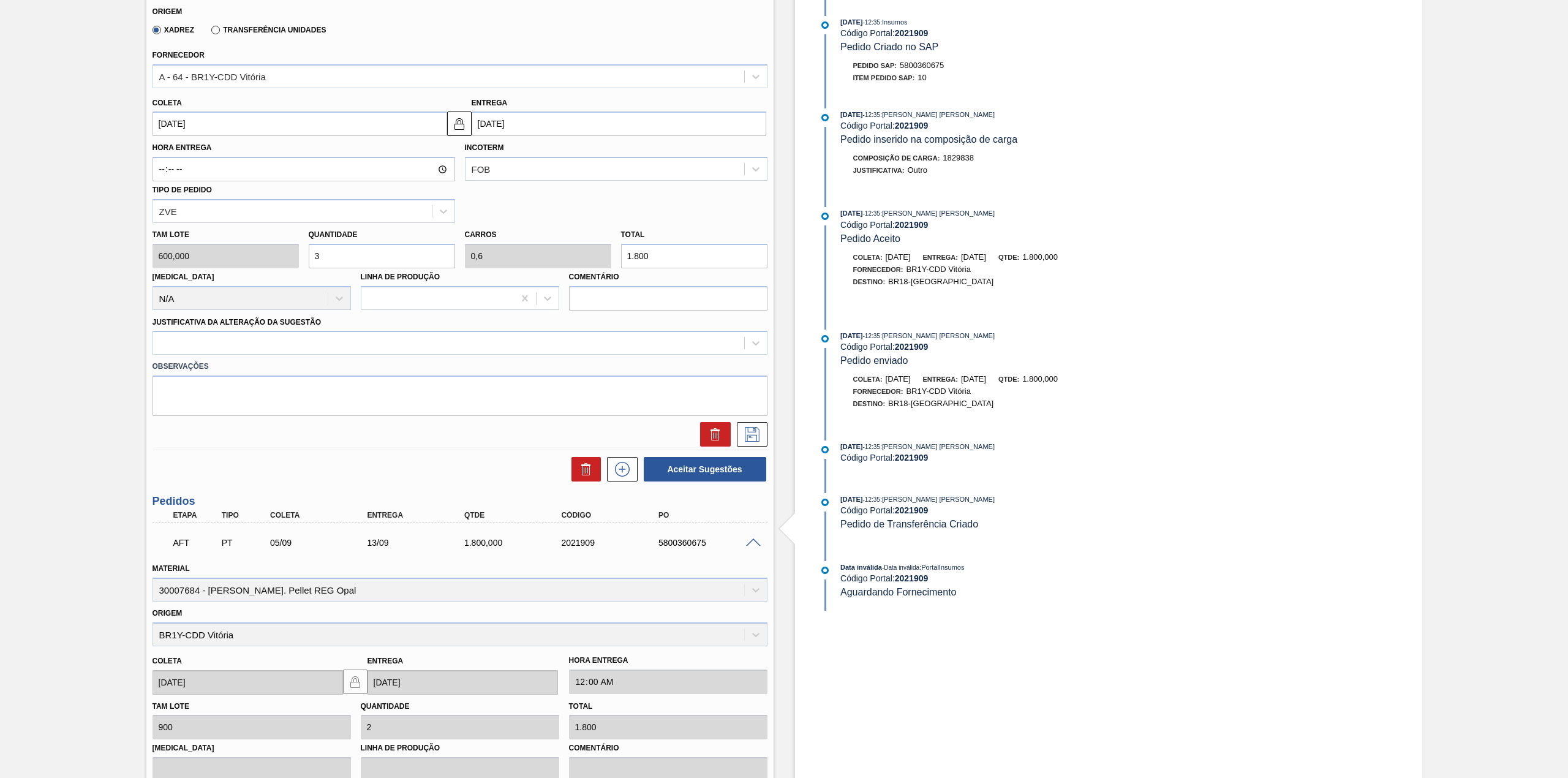
scroll to position [560, 0]
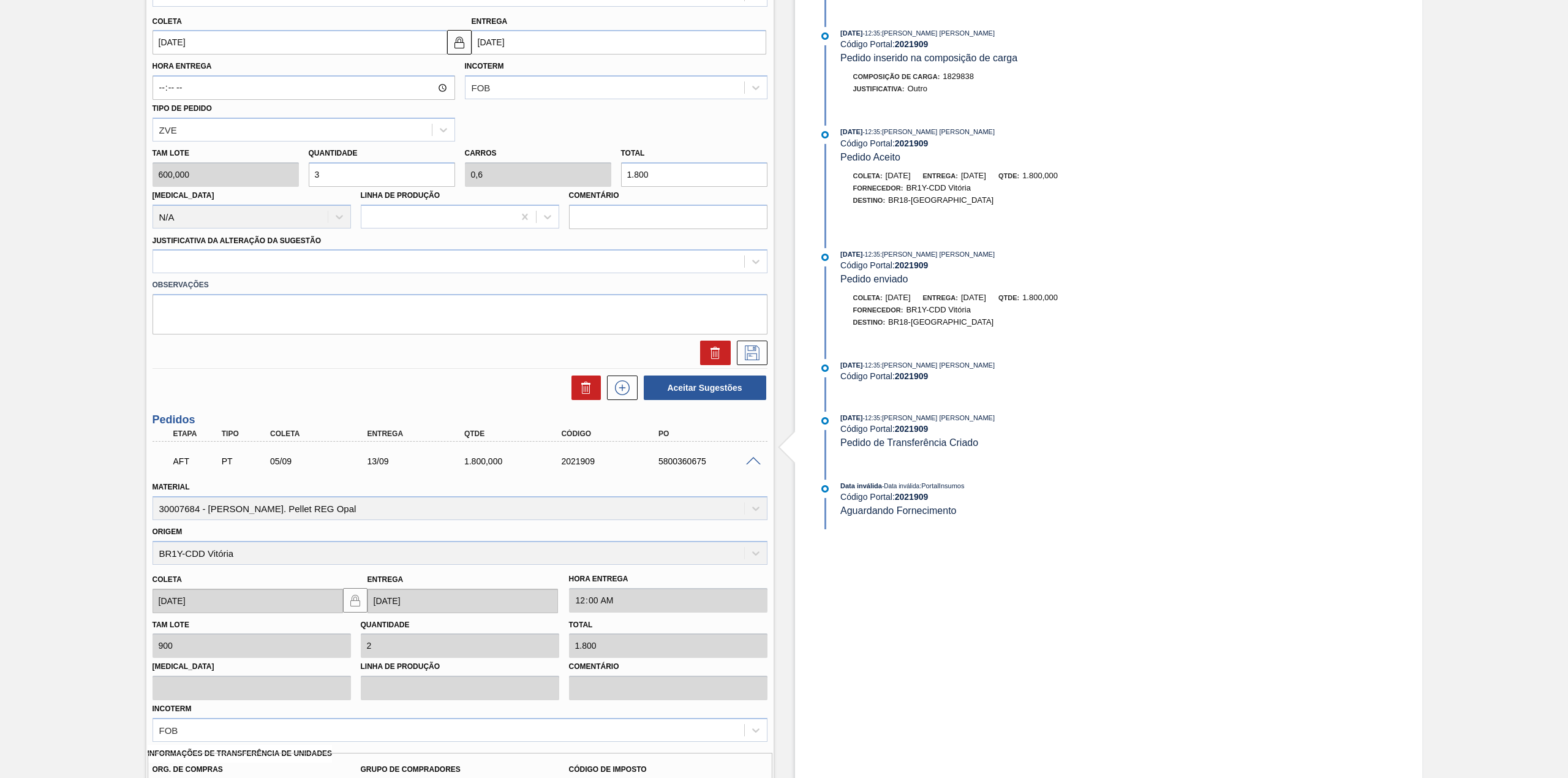
click at [755, 460] on span at bounding box center [754, 462] width 15 height 9
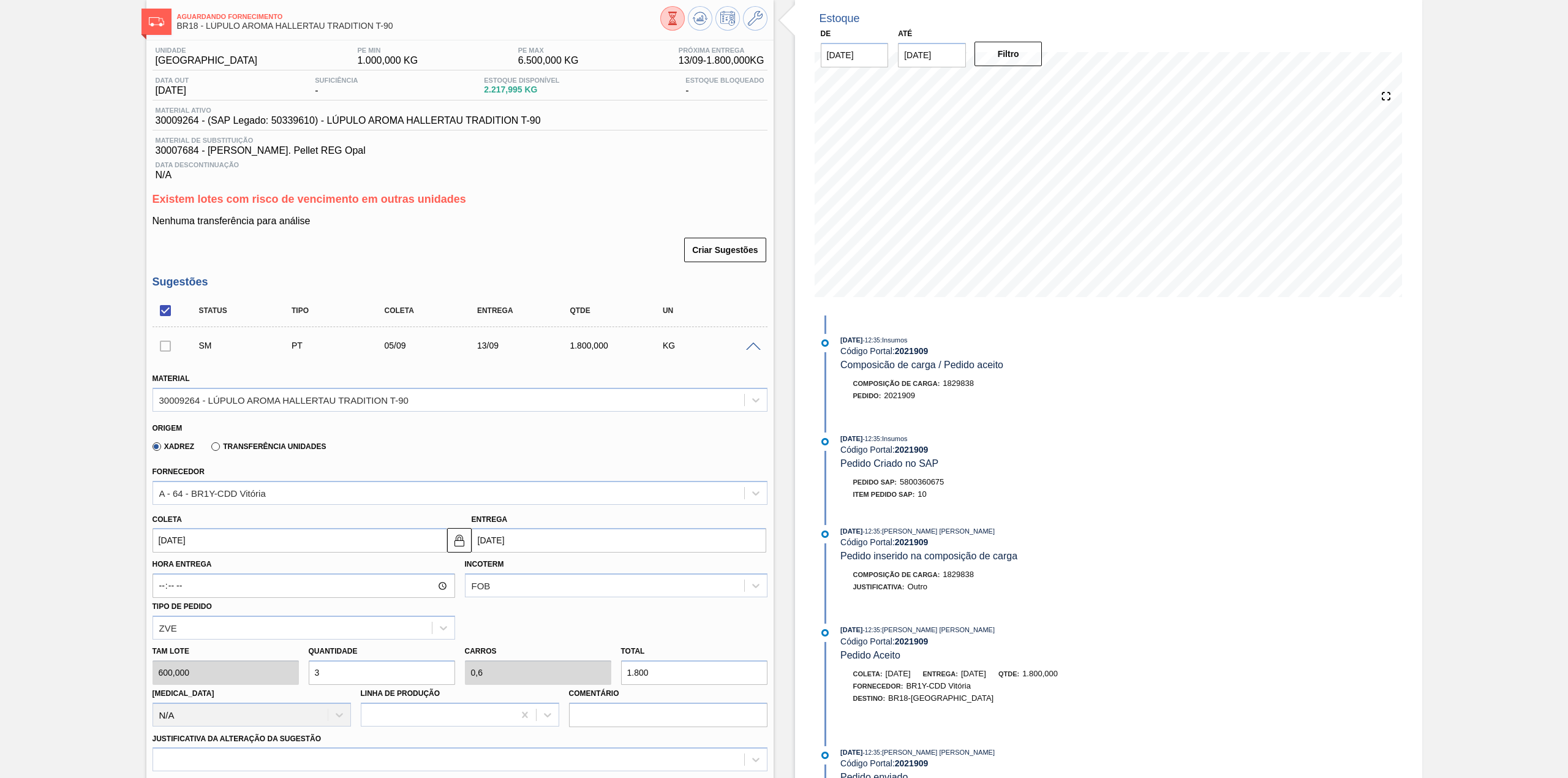
scroll to position [0, 0]
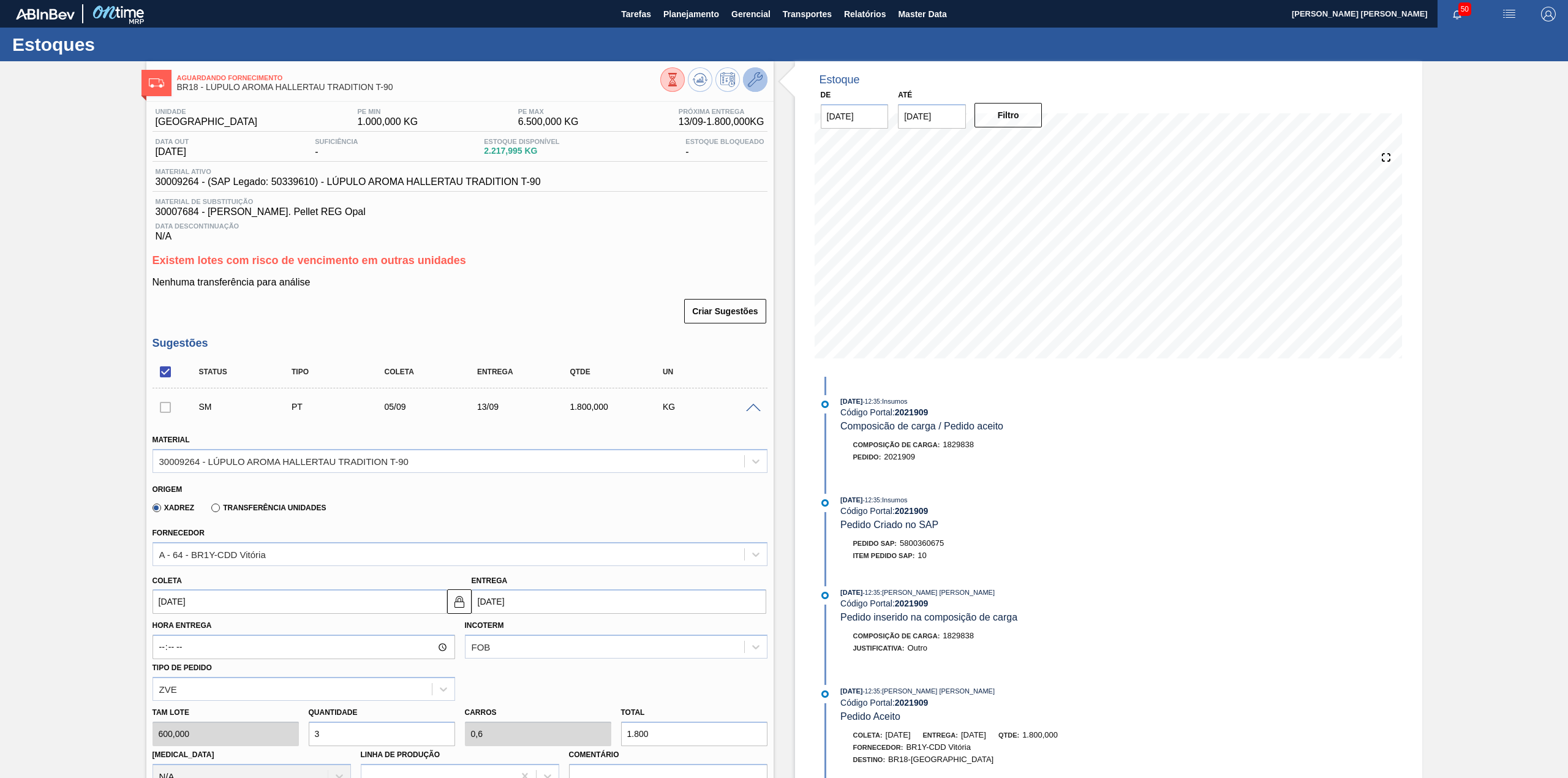
click at [744, 78] on button at bounding box center [755, 79] width 24 height 24
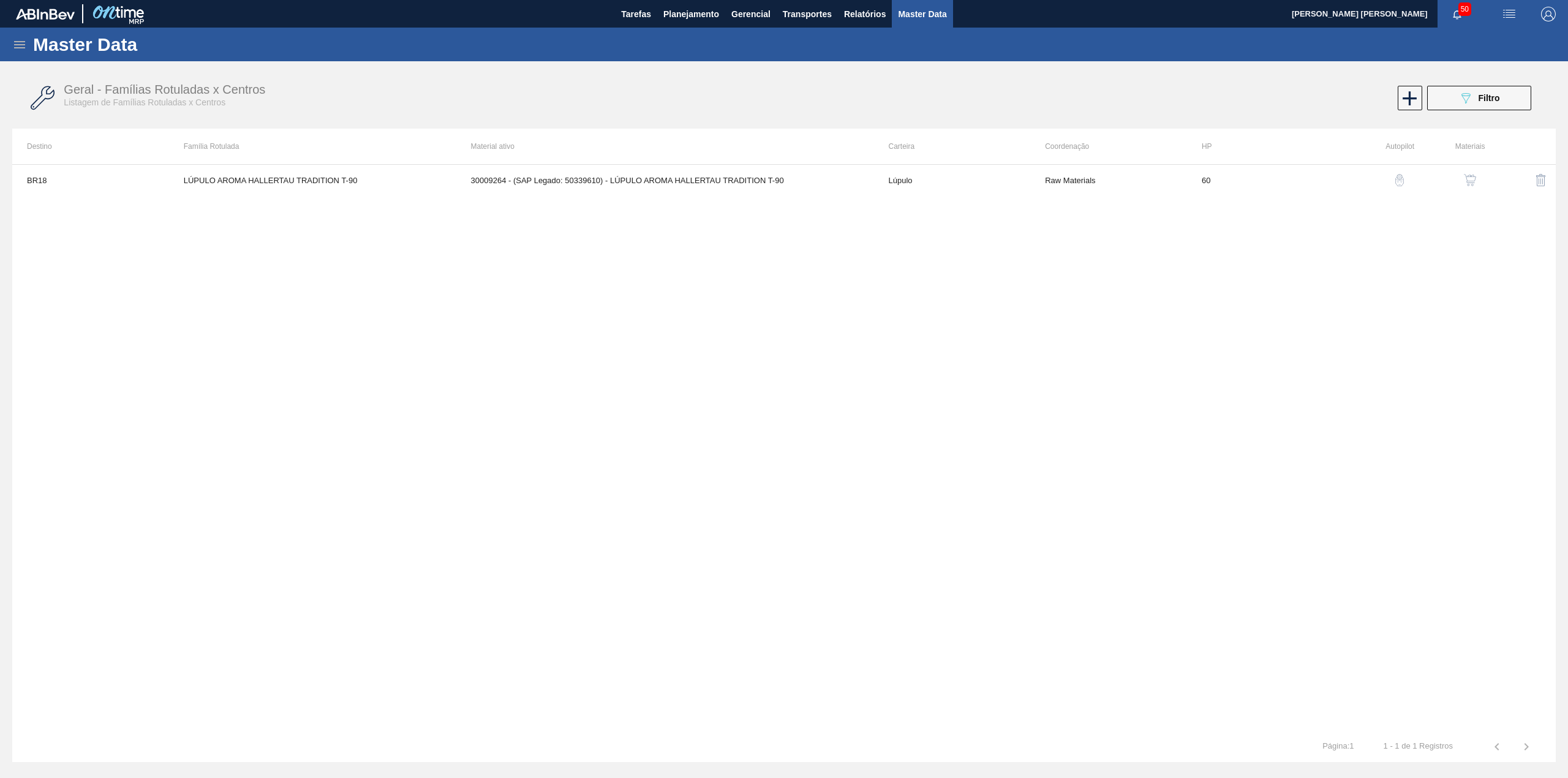
click at [1466, 182] on img "button" at bounding box center [1470, 180] width 12 height 12
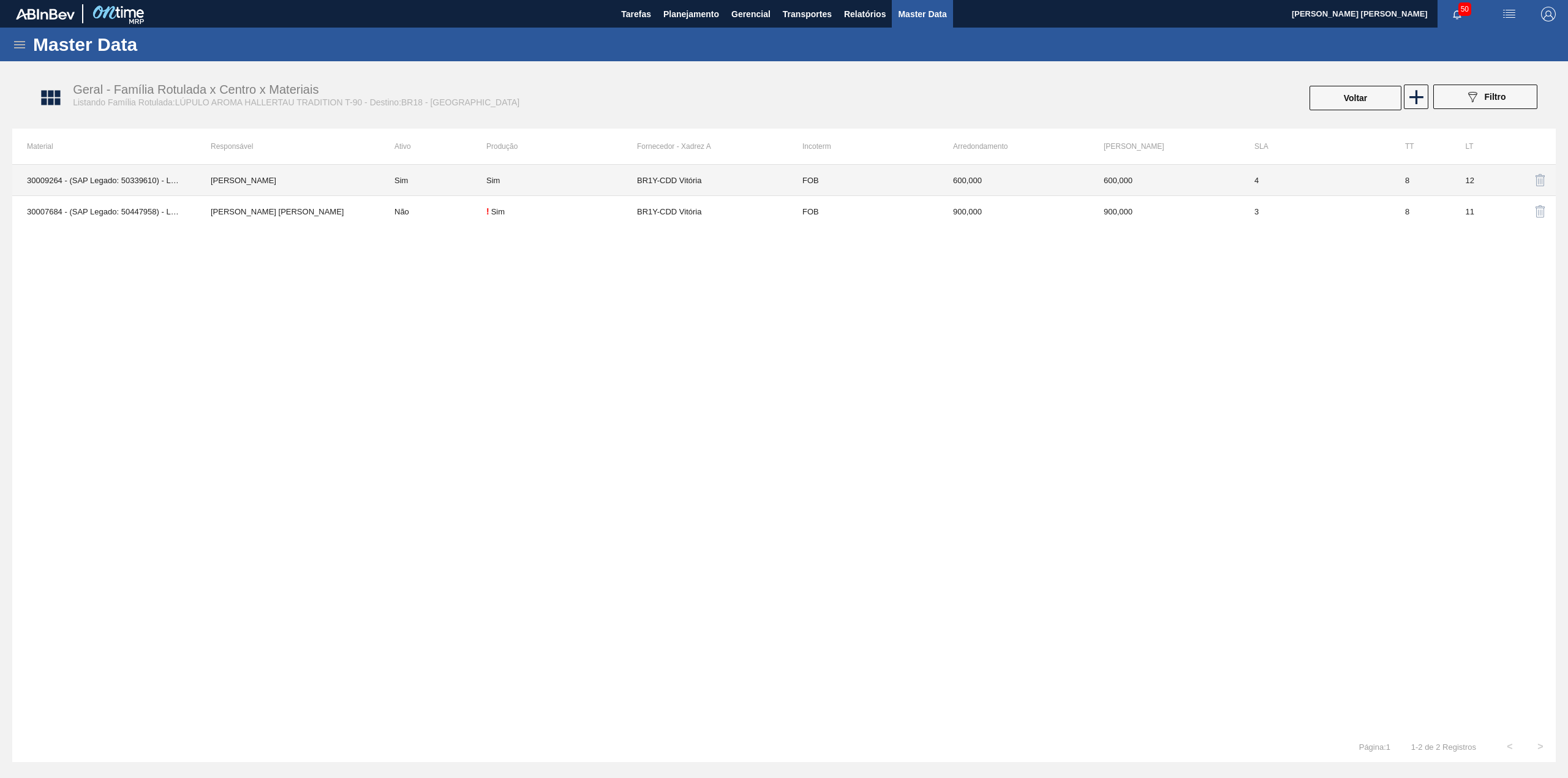
click at [561, 185] on td "Sim" at bounding box center [561, 181] width 151 height 31
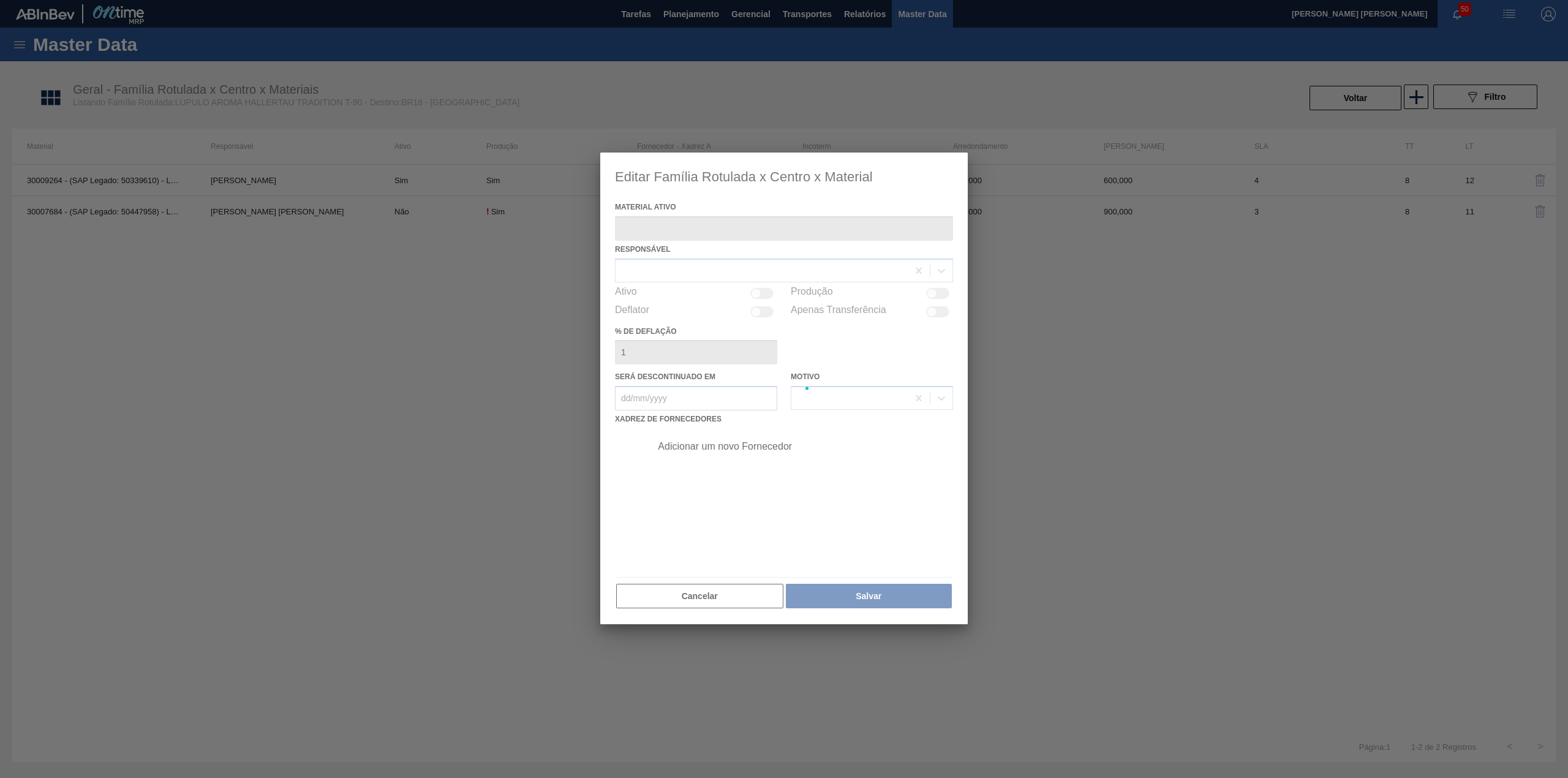
type ativo "30009264 - (SAP Legado: 50339610) - LÚPULO AROMA HALLERTAU TRADITION T-90"
checkbox input "true"
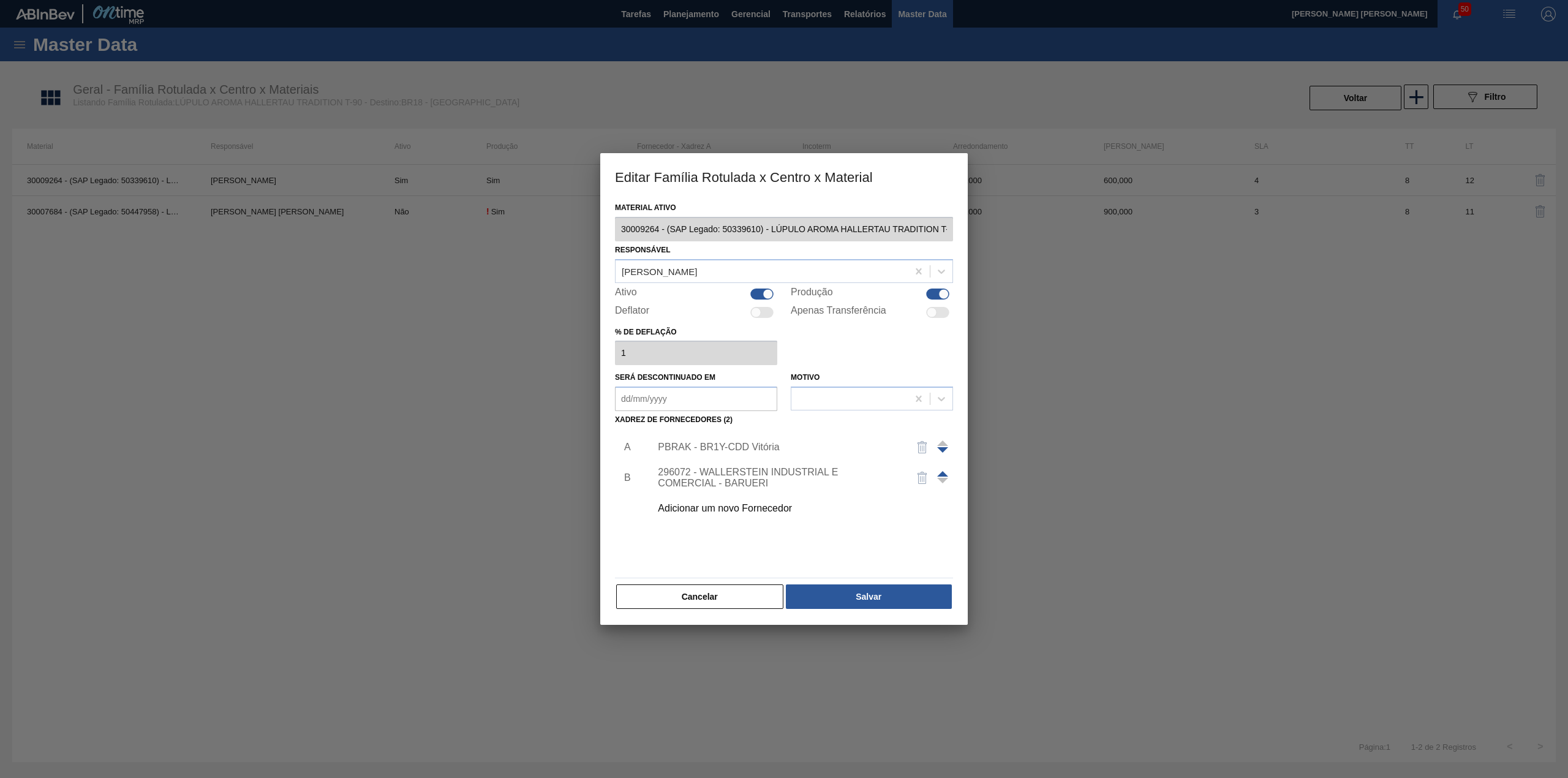
click at [743, 439] on div "PBRAK - BR1Y-CDD Vitória" at bounding box center [798, 447] width 310 height 30
click at [721, 439] on div "PBRAK - BR1Y-CDD Vitória" at bounding box center [798, 447] width 310 height 30
click at [721, 445] on div "PBRAK - BR1Y-CDD Vitória" at bounding box center [778, 447] width 240 height 11
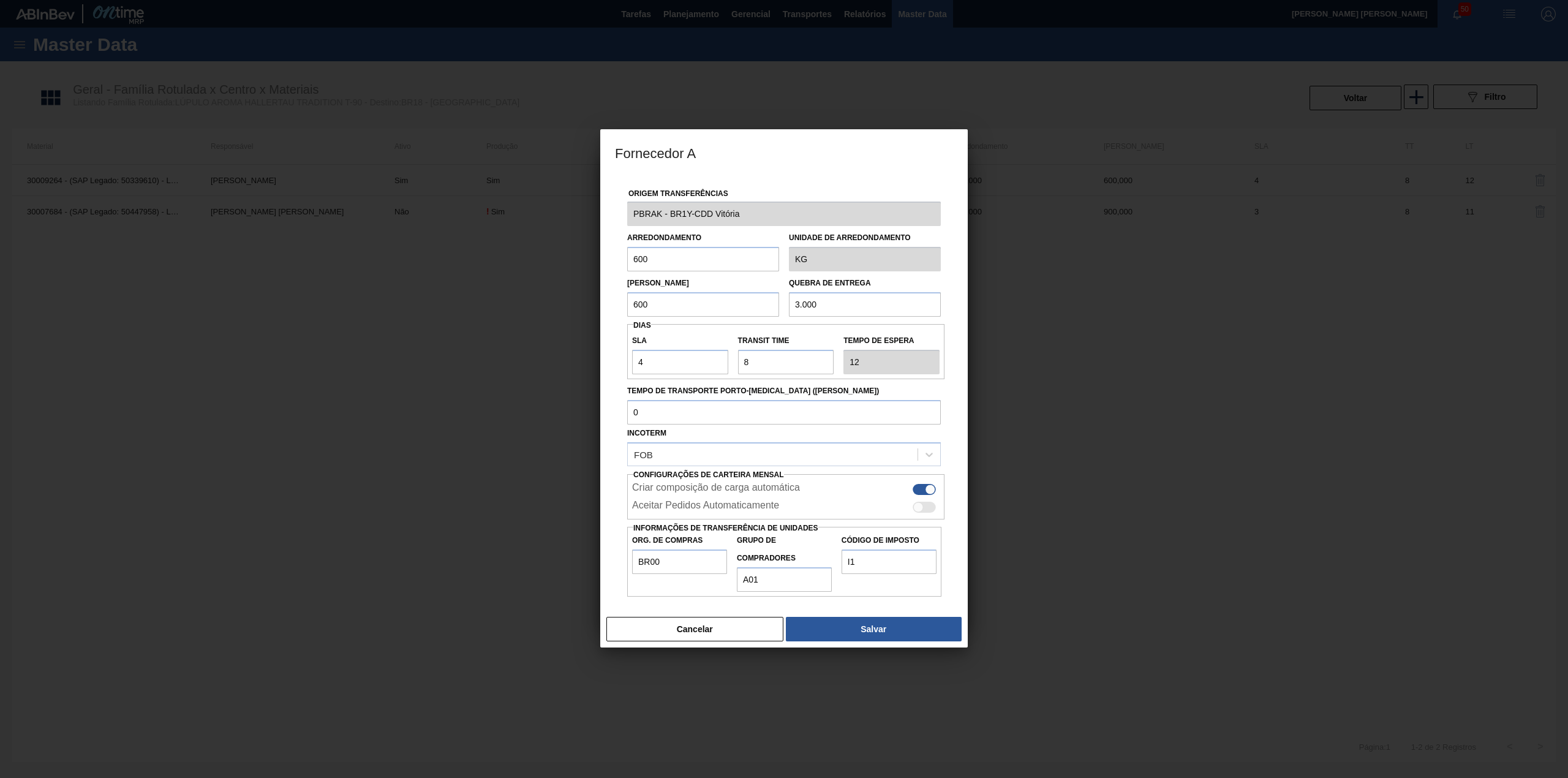
click at [666, 261] on input "600" at bounding box center [703, 259] width 152 height 24
click at [665, 261] on input "600" at bounding box center [703, 259] width 152 height 24
type input "900"
click at [660, 302] on input "600" at bounding box center [703, 304] width 152 height 24
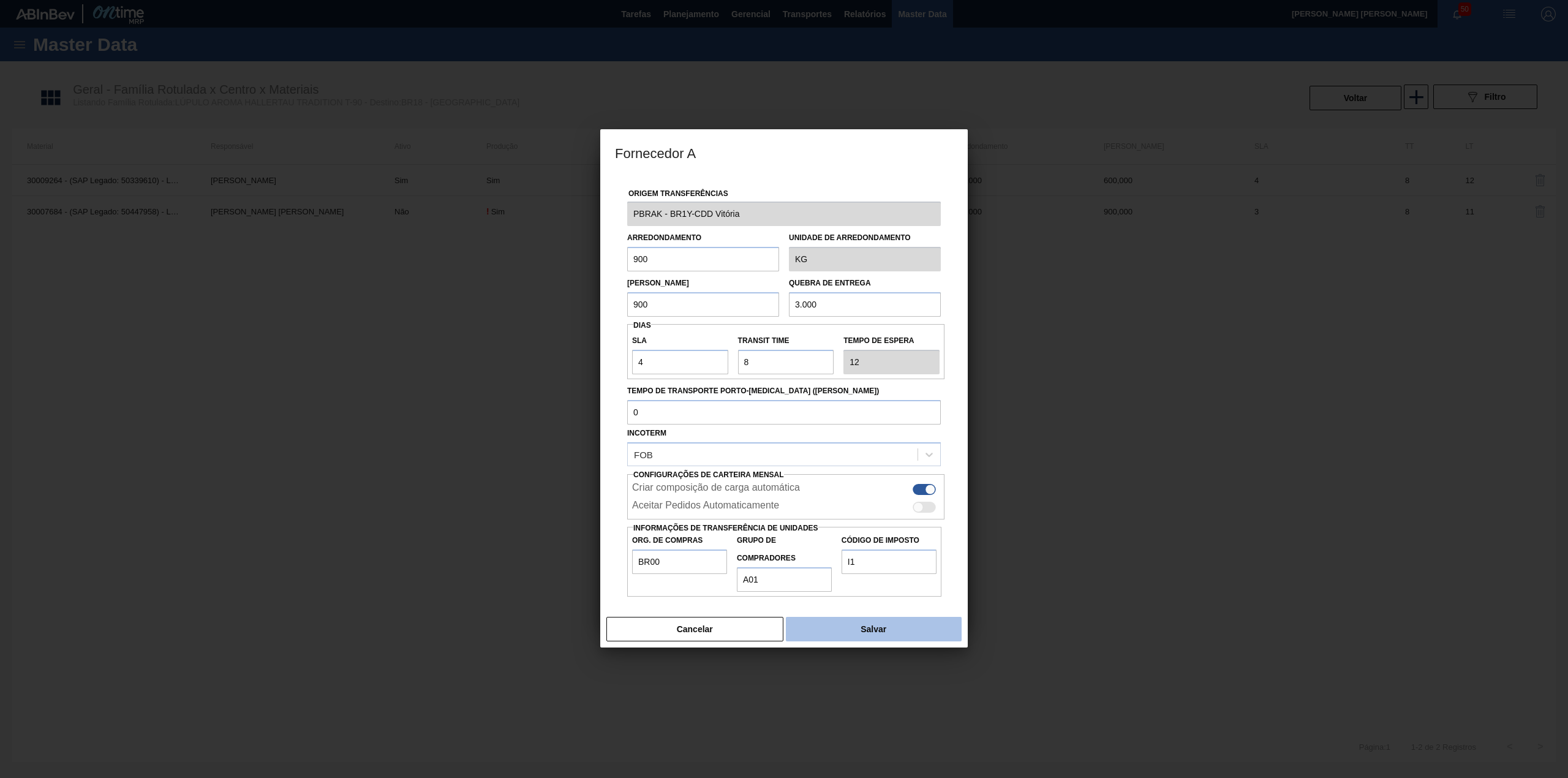
type input "900"
click at [856, 628] on button "Salvar" at bounding box center [873, 628] width 176 height 24
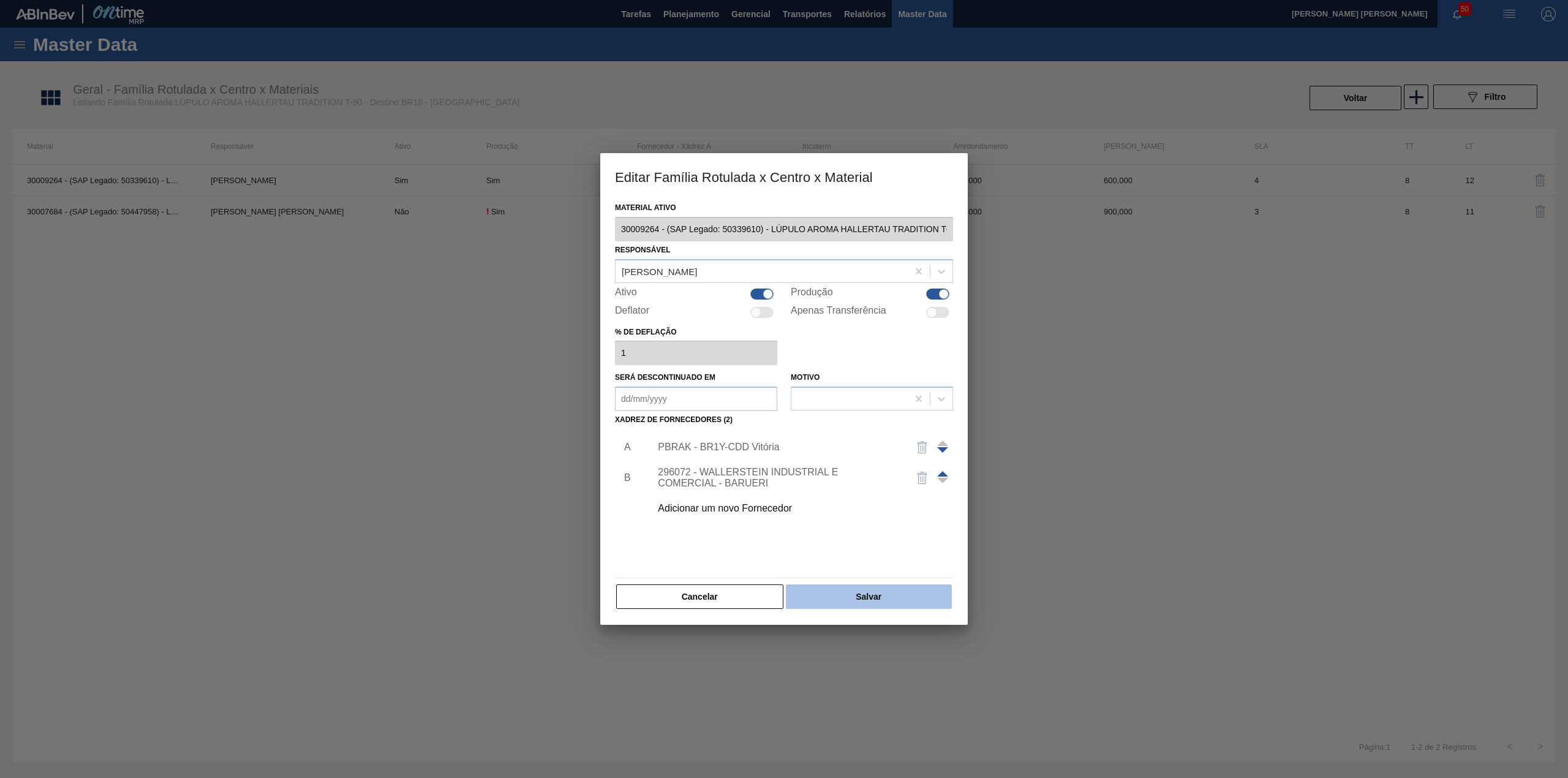
click at [828, 607] on button "Salvar" at bounding box center [869, 596] width 166 height 24
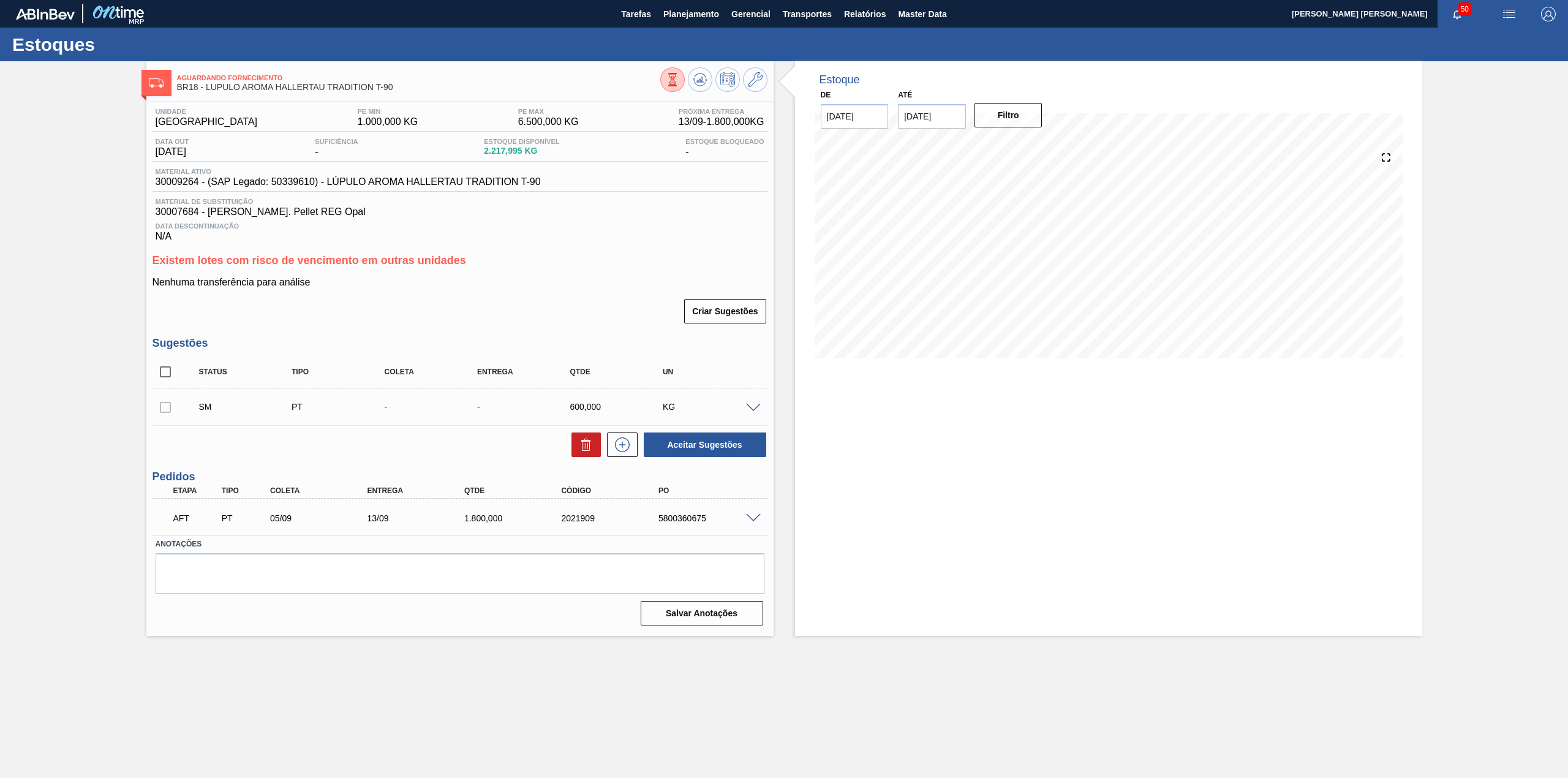
click at [751, 409] on span at bounding box center [754, 408] width 15 height 9
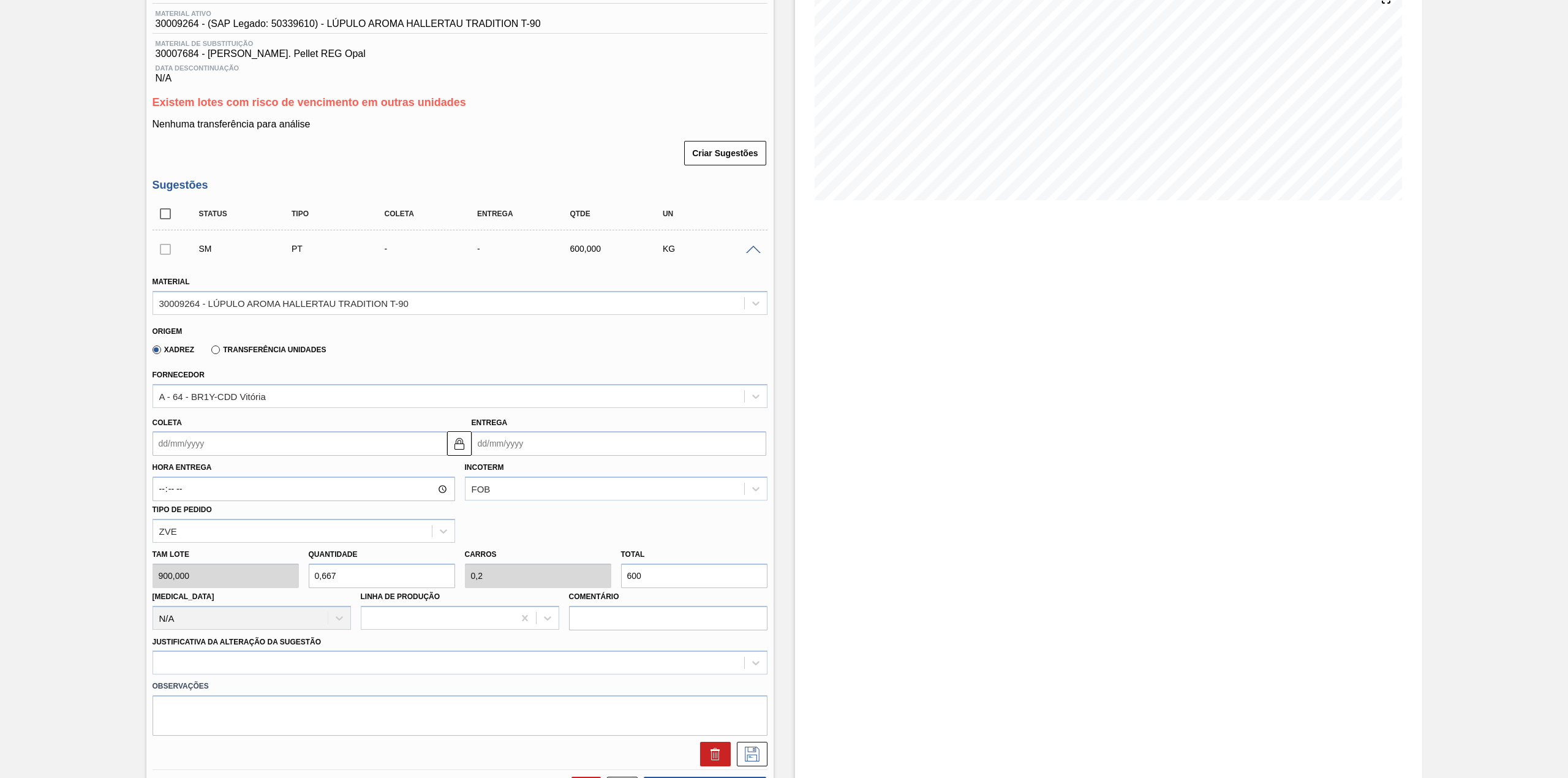
scroll to position [163, 0]
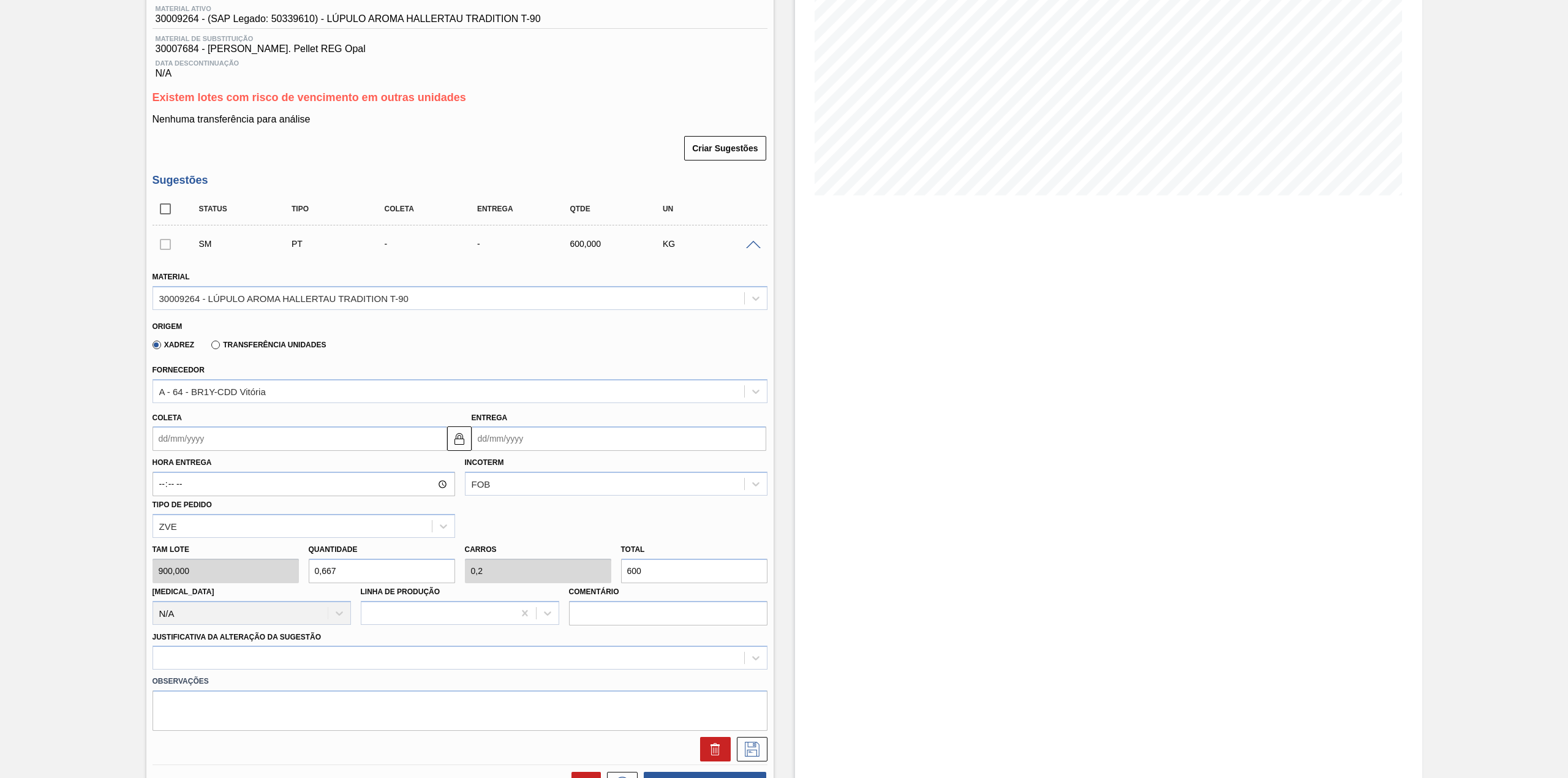
click at [412, 567] on input "0,667" at bounding box center [382, 571] width 146 height 24
type input "2"
type input "0,6"
type input "1.800"
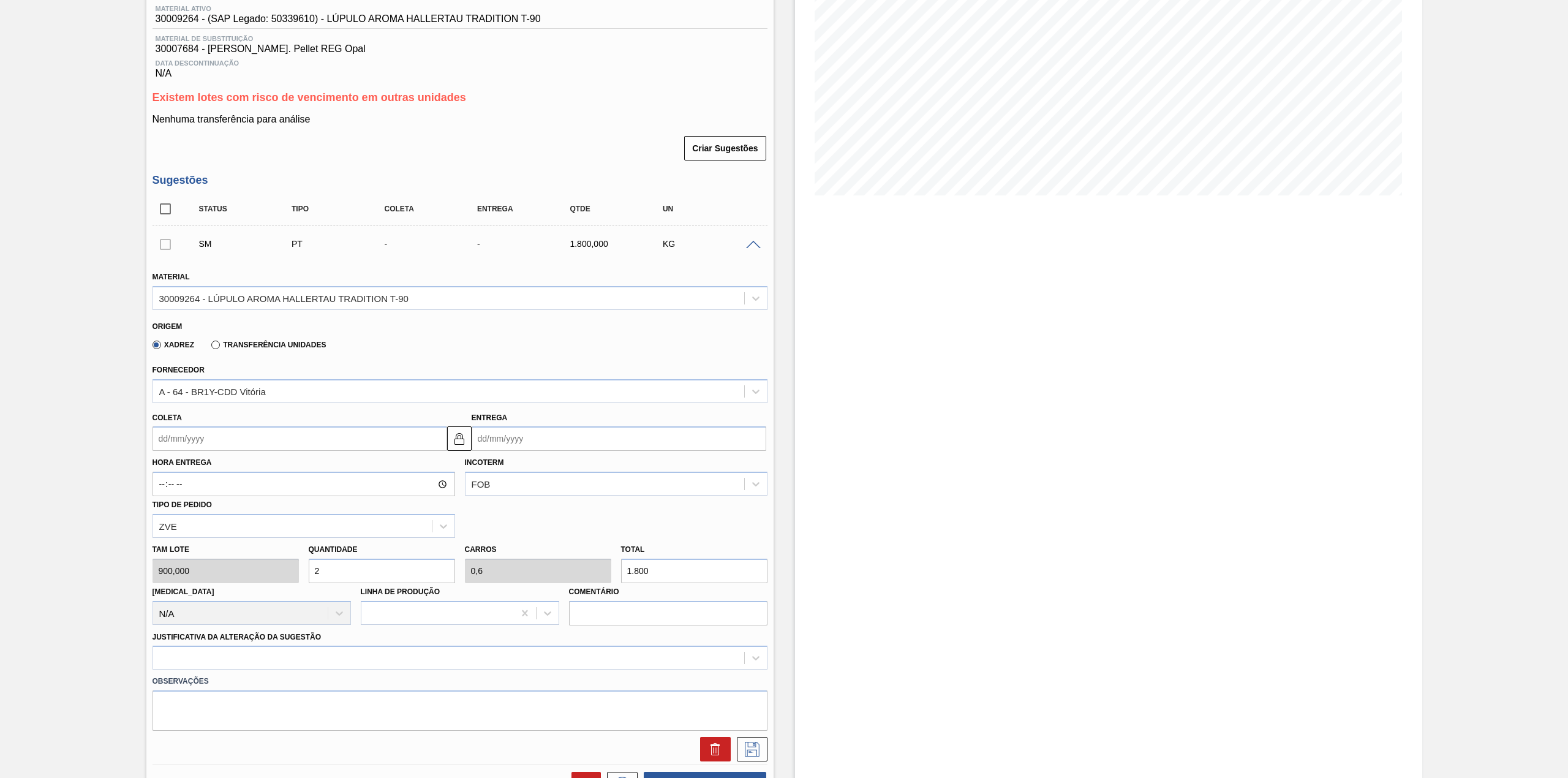
type input "2"
drag, startPoint x: 226, startPoint y: 444, endPoint x: 228, endPoint y: 451, distance: 7.3
click at [226, 444] on input "Coleta" at bounding box center [300, 438] width 295 height 24
click at [265, 504] on div "5" at bounding box center [266, 507] width 17 height 17
type input "[DATE]"
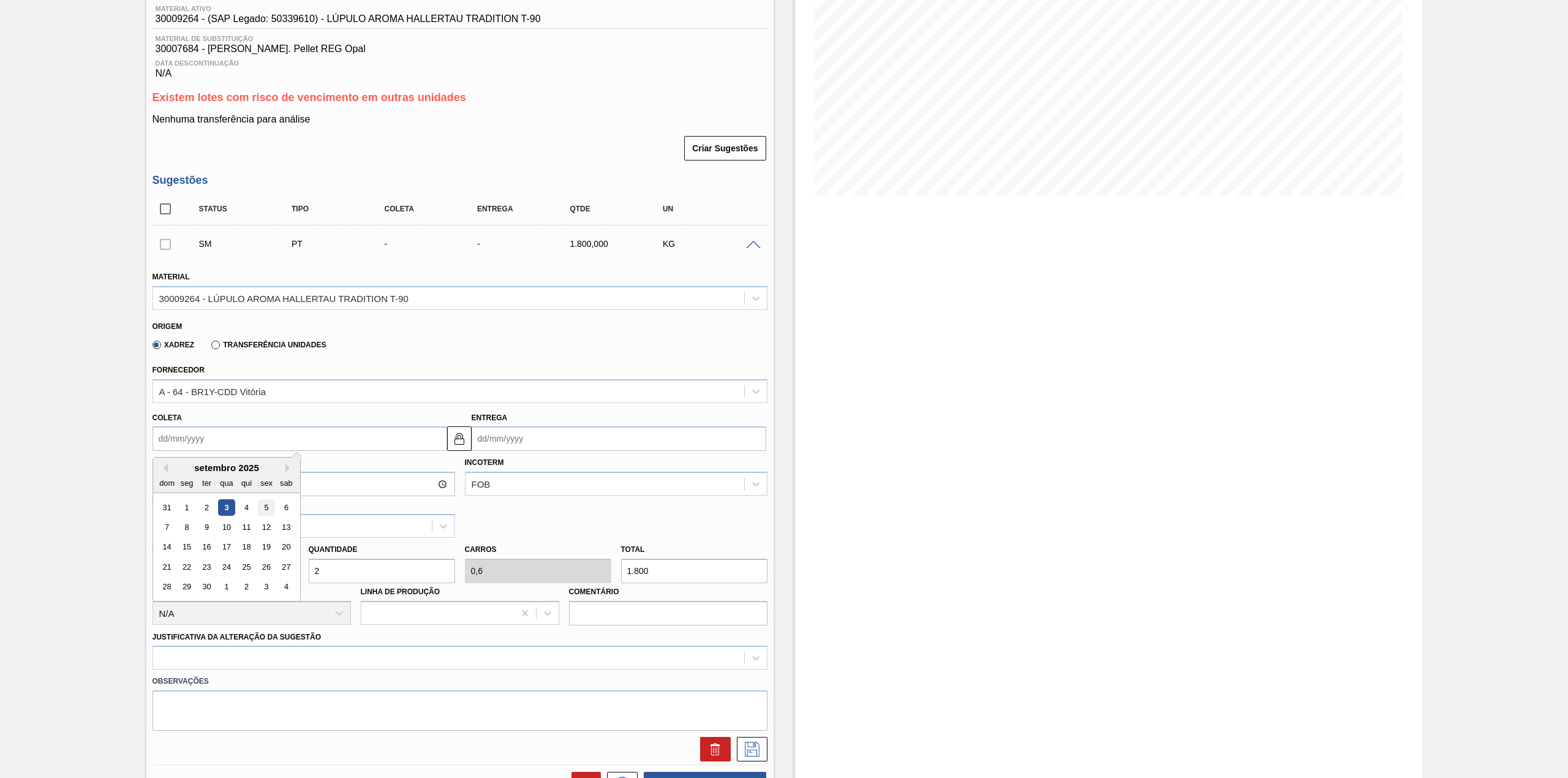
type input "[DATE]"
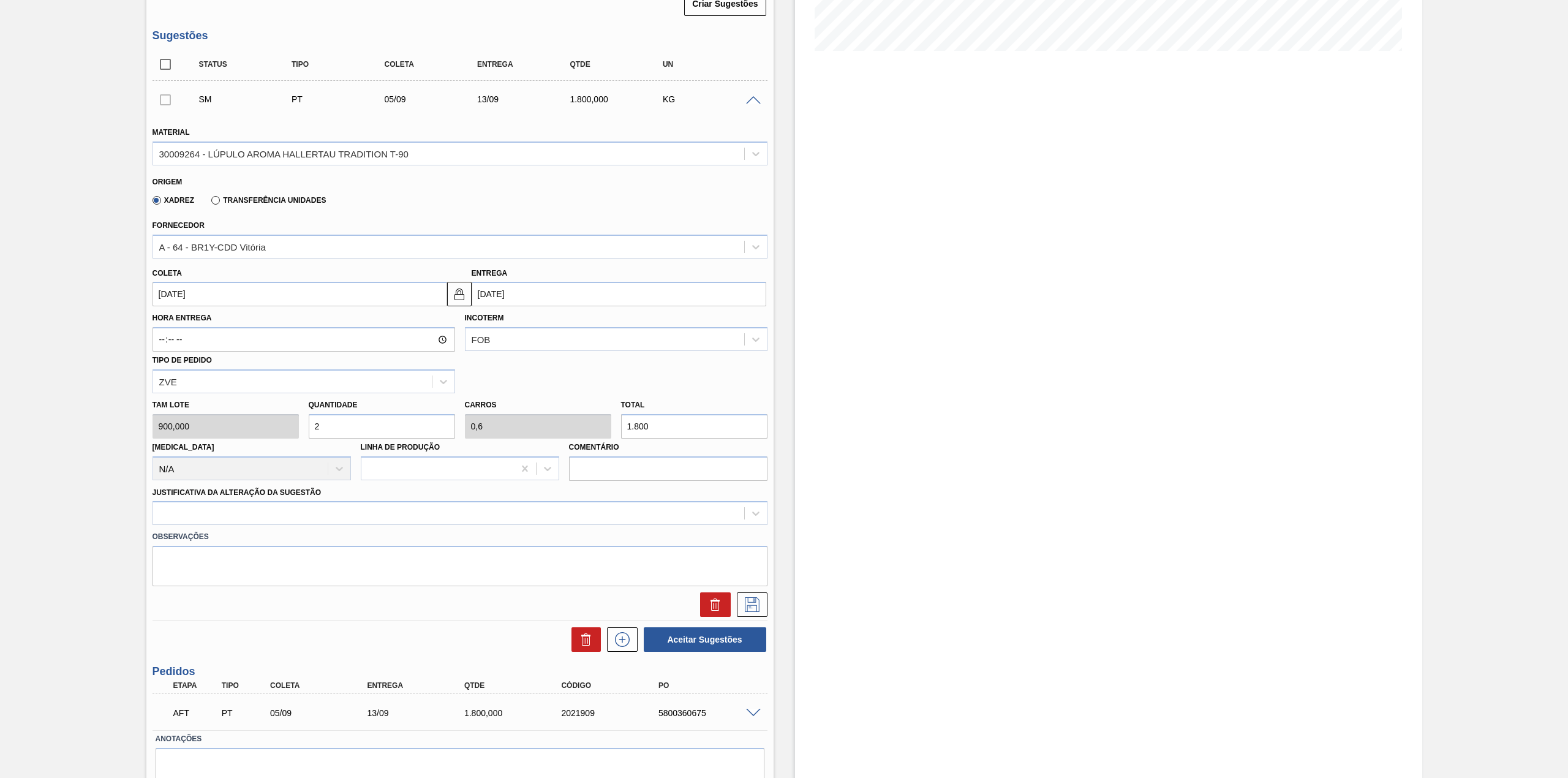
scroll to position [326, 0]
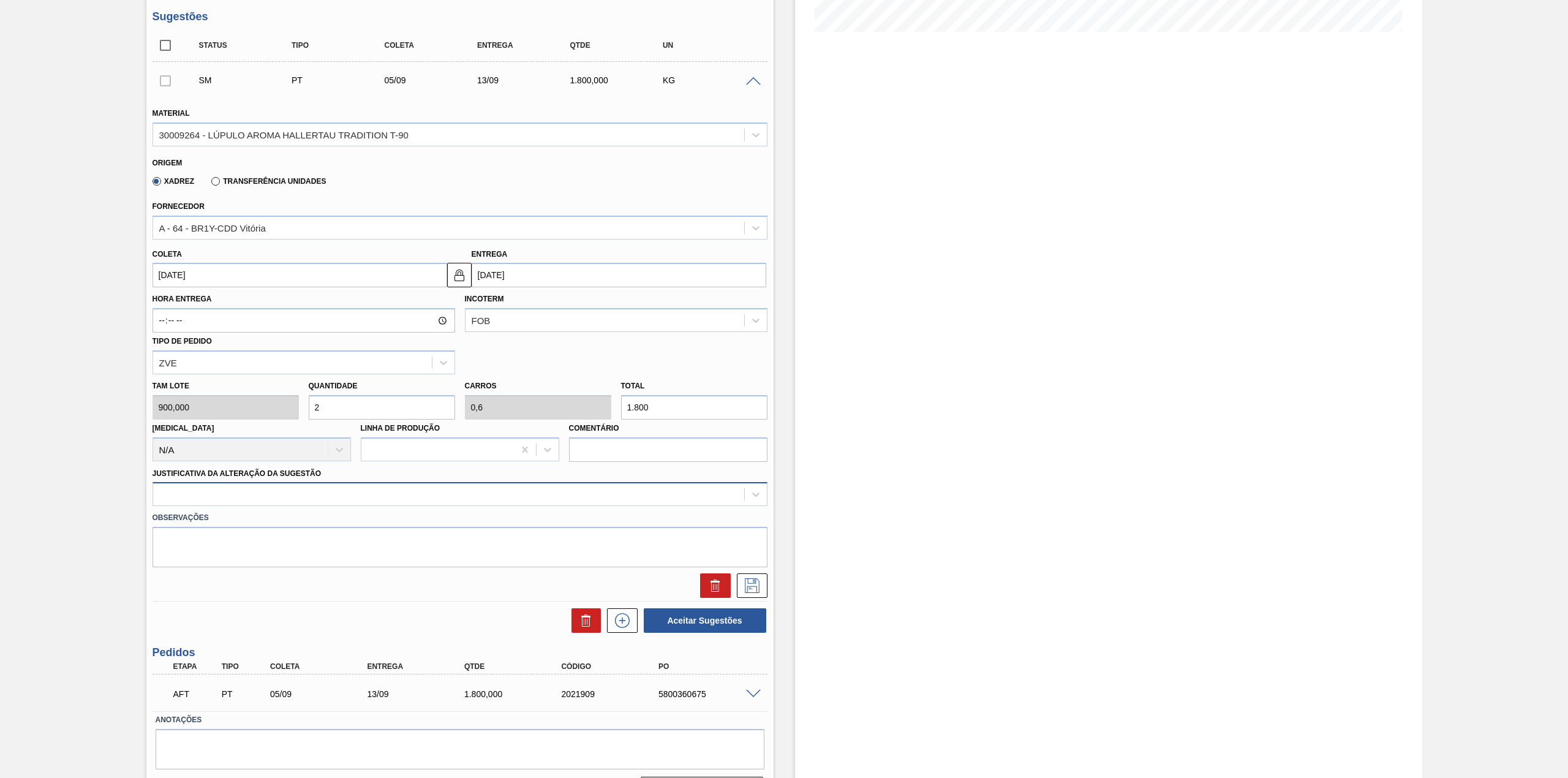
click at [287, 490] on div at bounding box center [448, 494] width 591 height 18
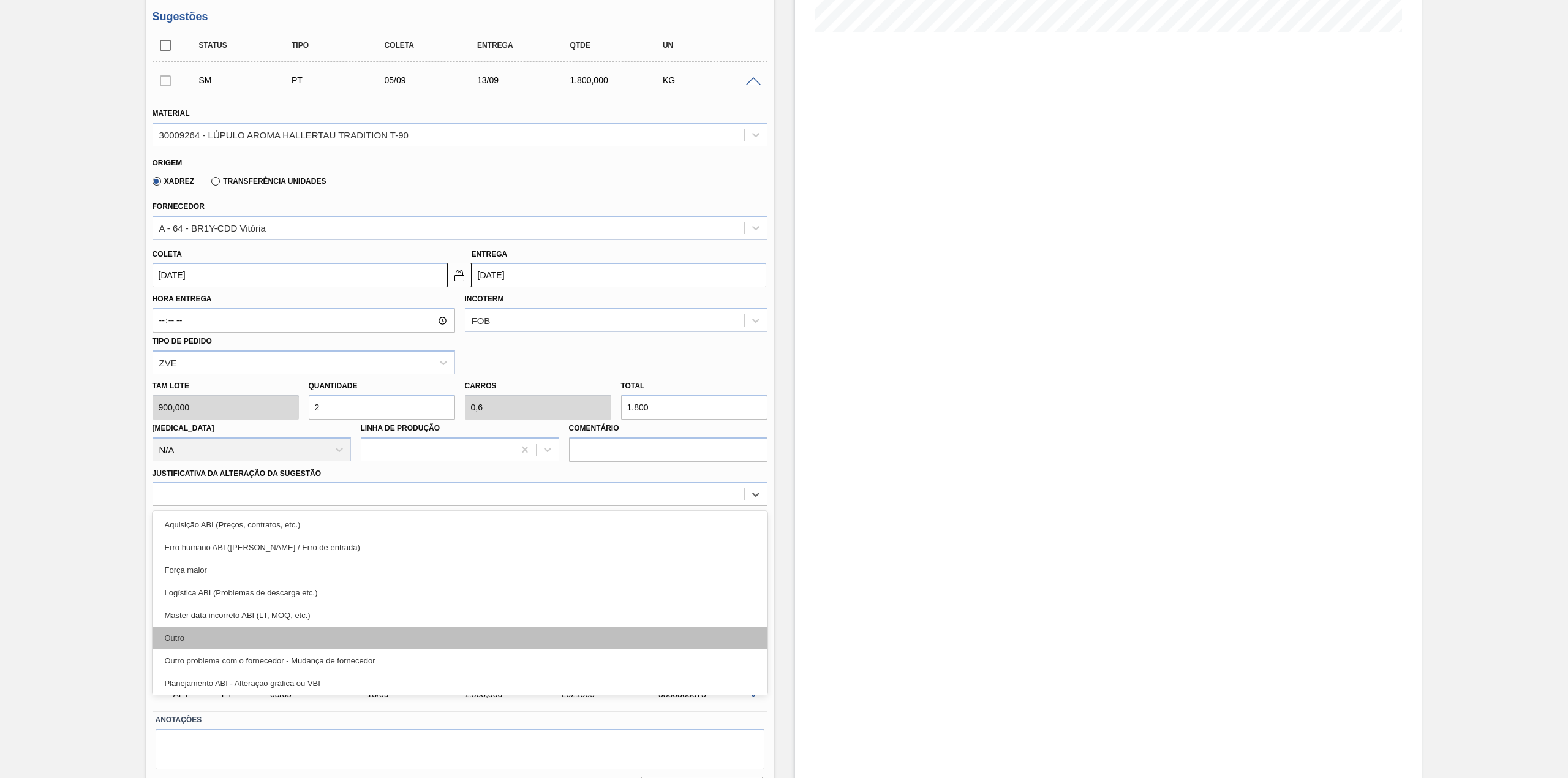
click at [248, 633] on div "Outro" at bounding box center [460, 638] width 615 height 23
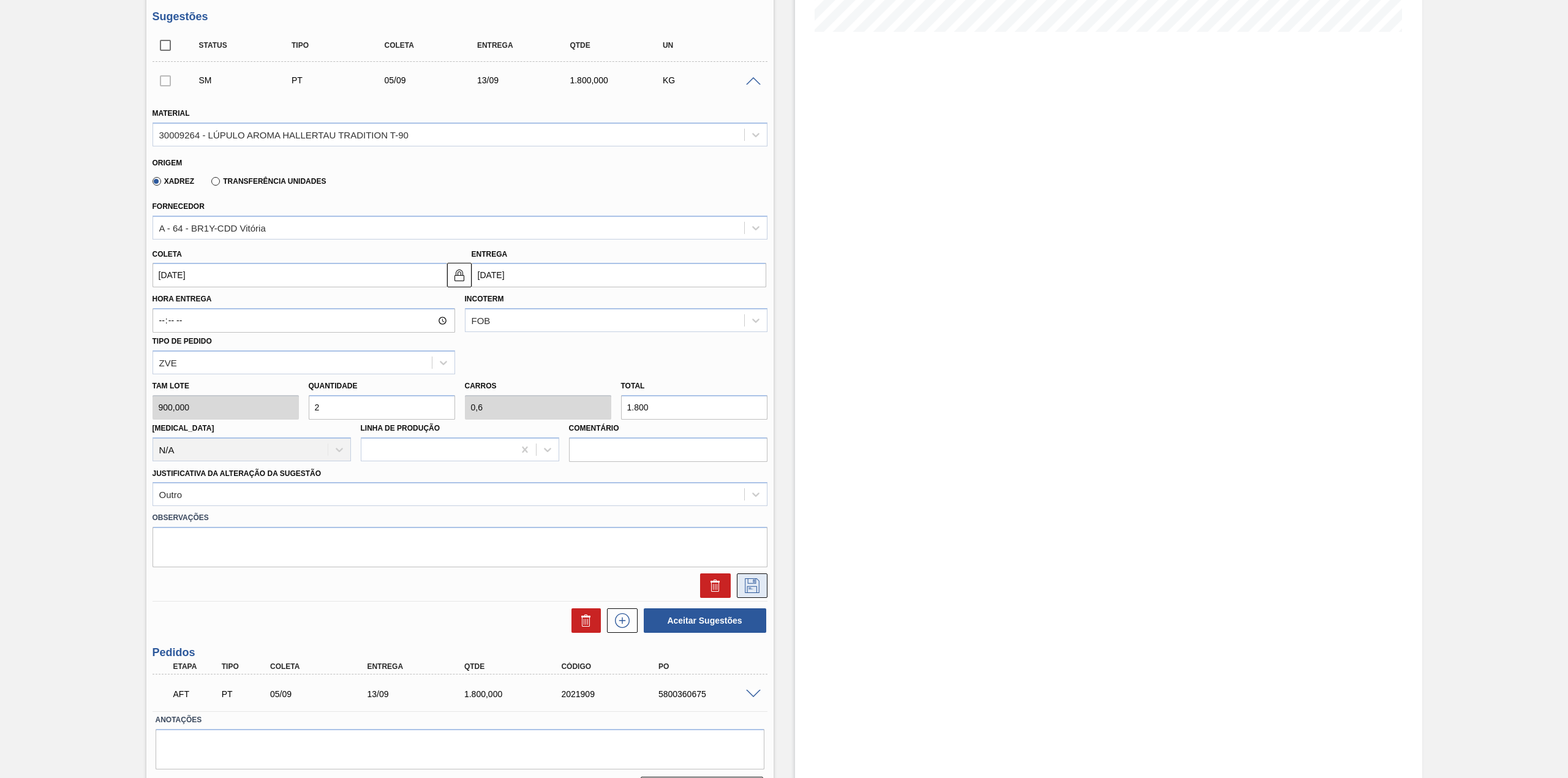
click at [757, 591] on icon at bounding box center [752, 586] width 15 height 15
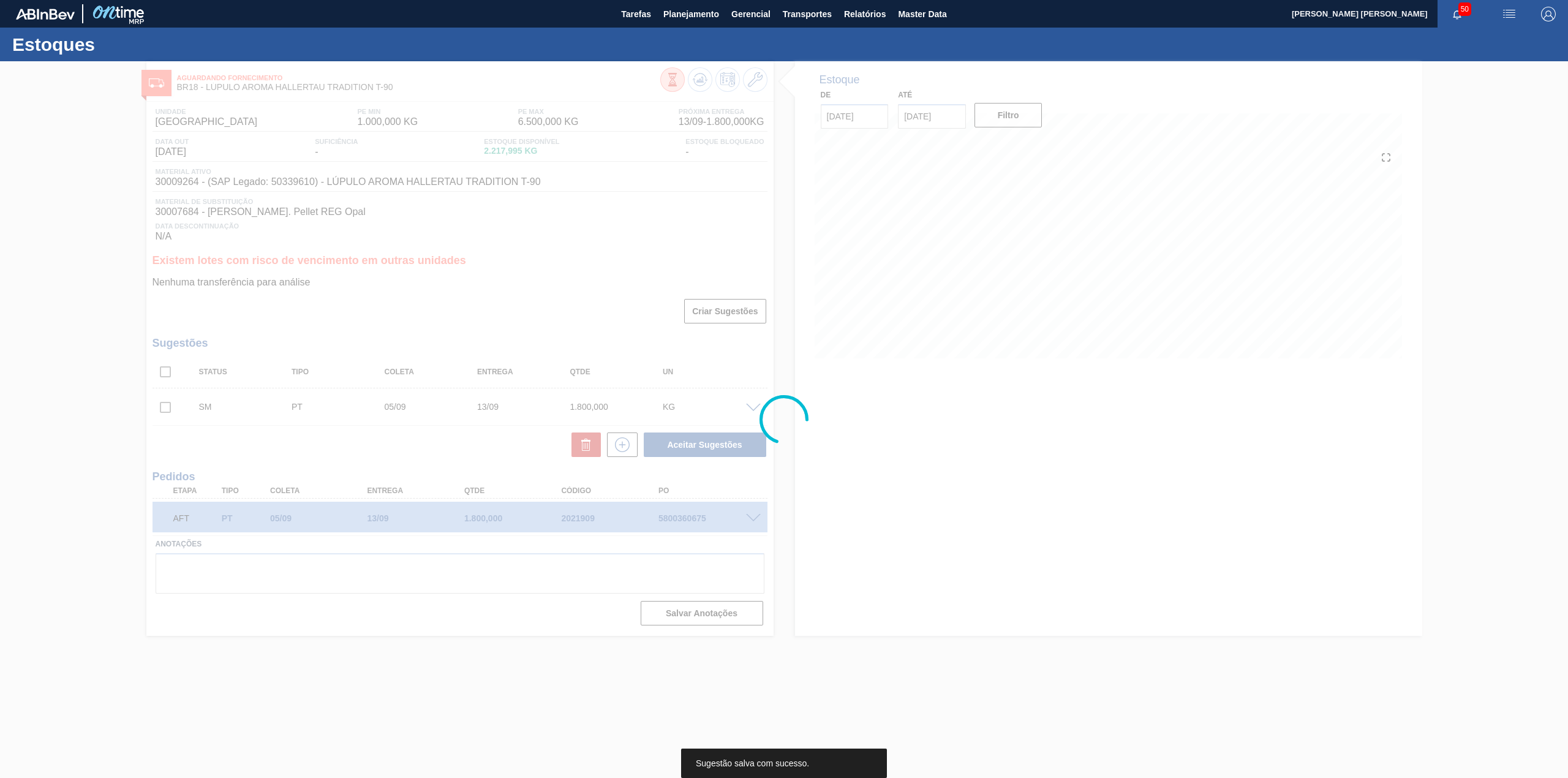
scroll to position [0, 0]
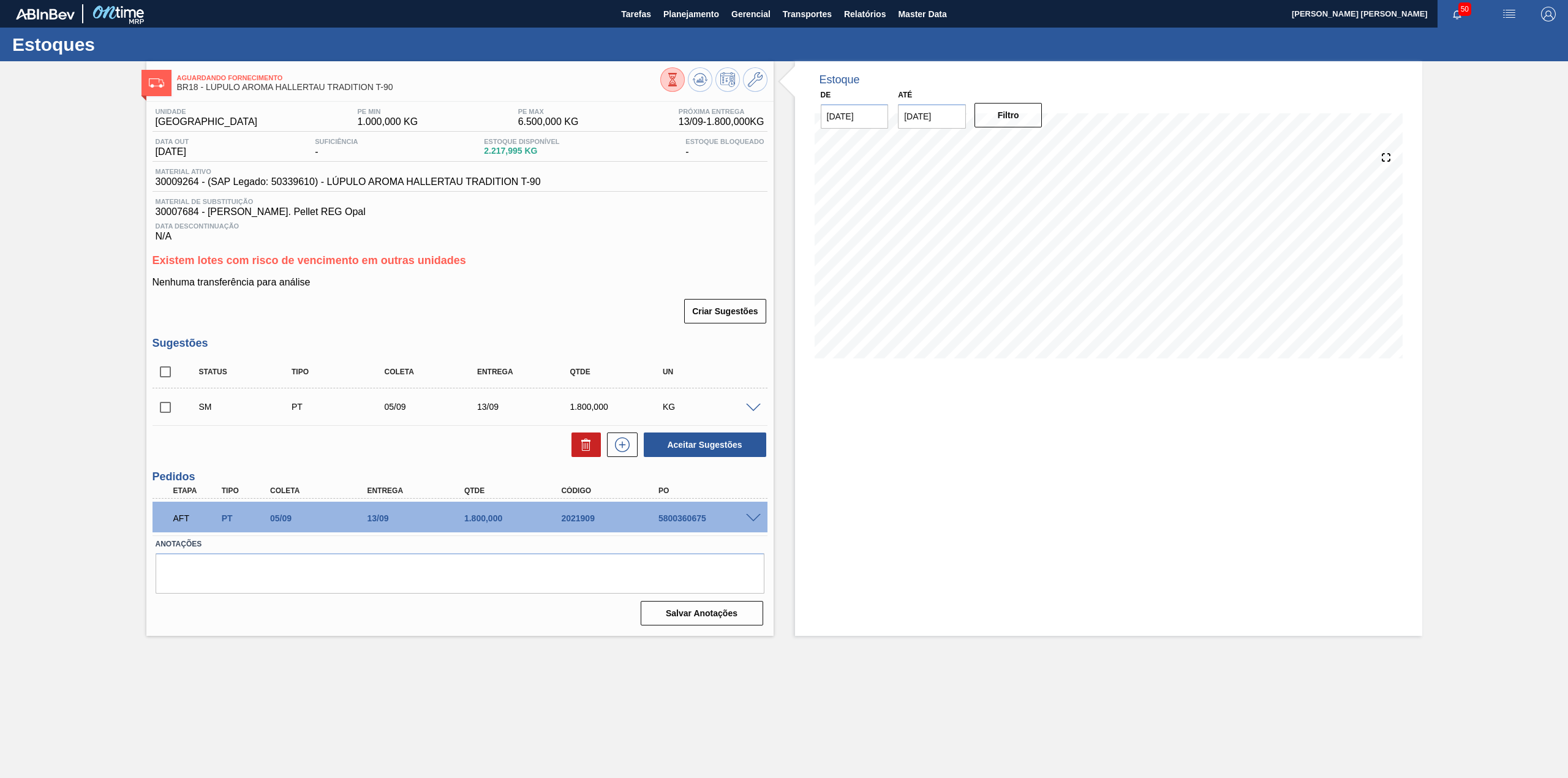
click at [166, 412] on input "checkbox" at bounding box center [165, 407] width 25 height 25
click at [695, 447] on button "Aceitar Sugestões" at bounding box center [705, 444] width 122 height 24
checkbox input "false"
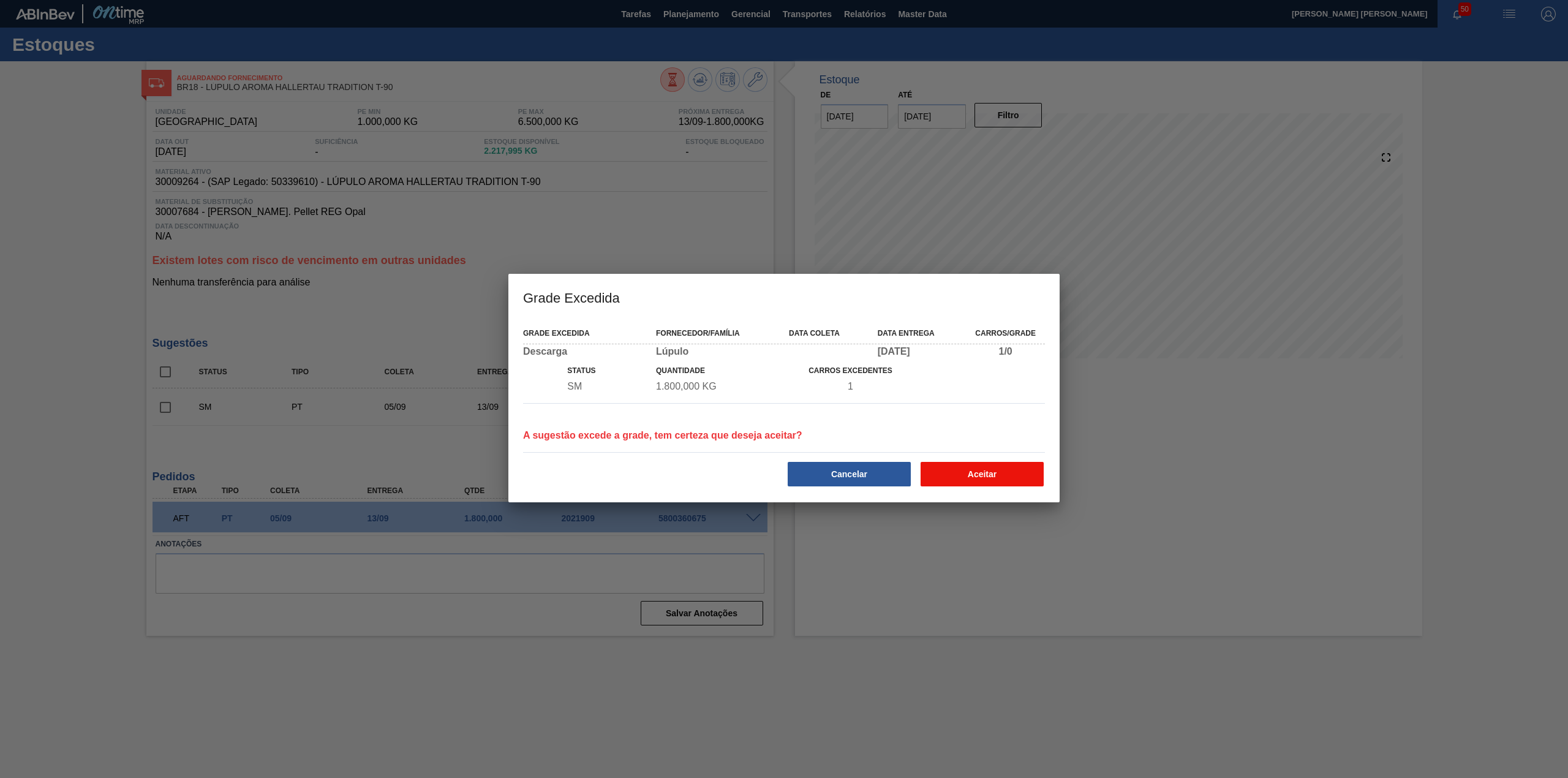
click at [990, 468] on button "Aceitar" at bounding box center [982, 474] width 123 height 24
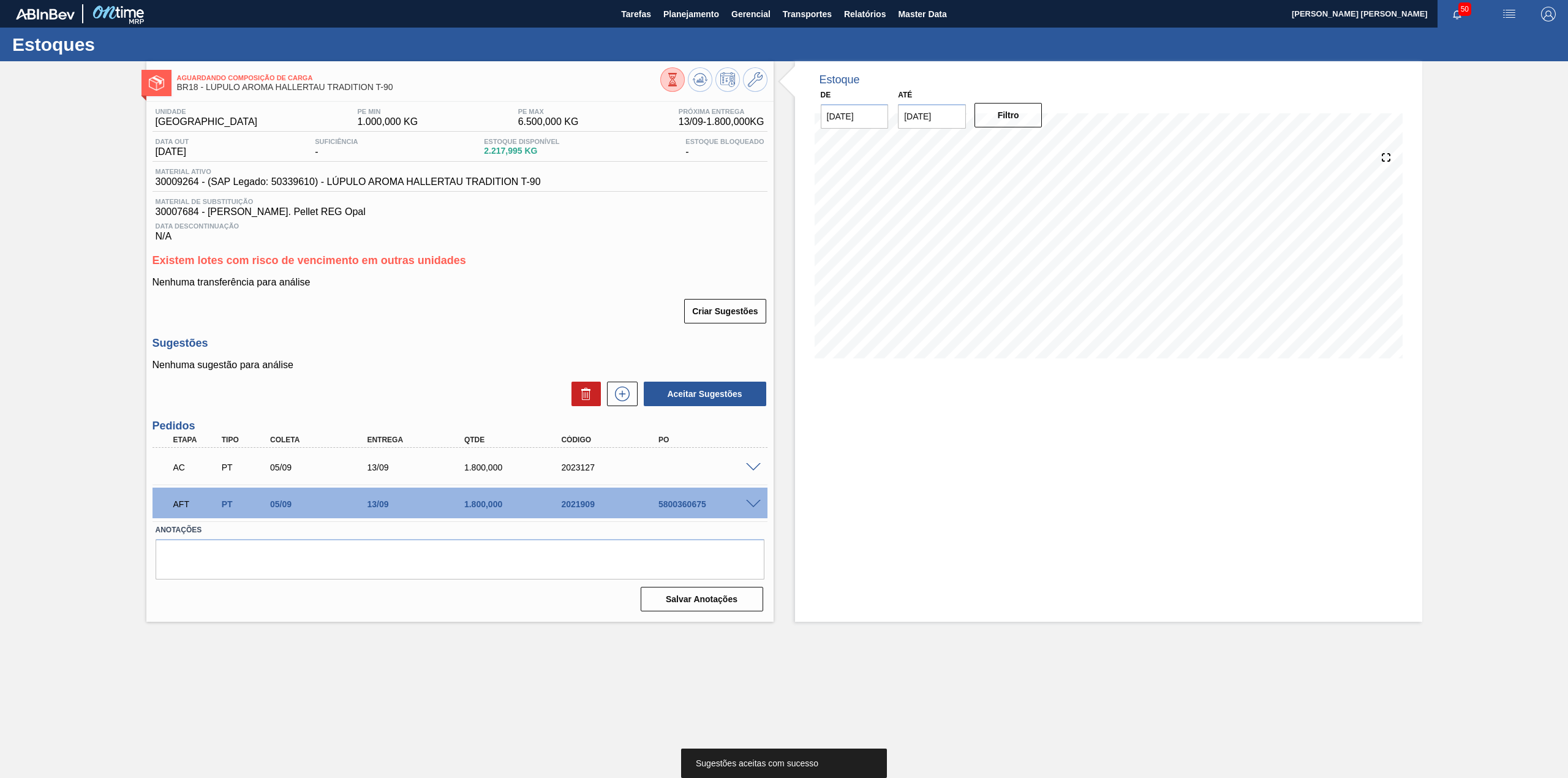
click at [751, 465] on span at bounding box center [754, 468] width 15 height 9
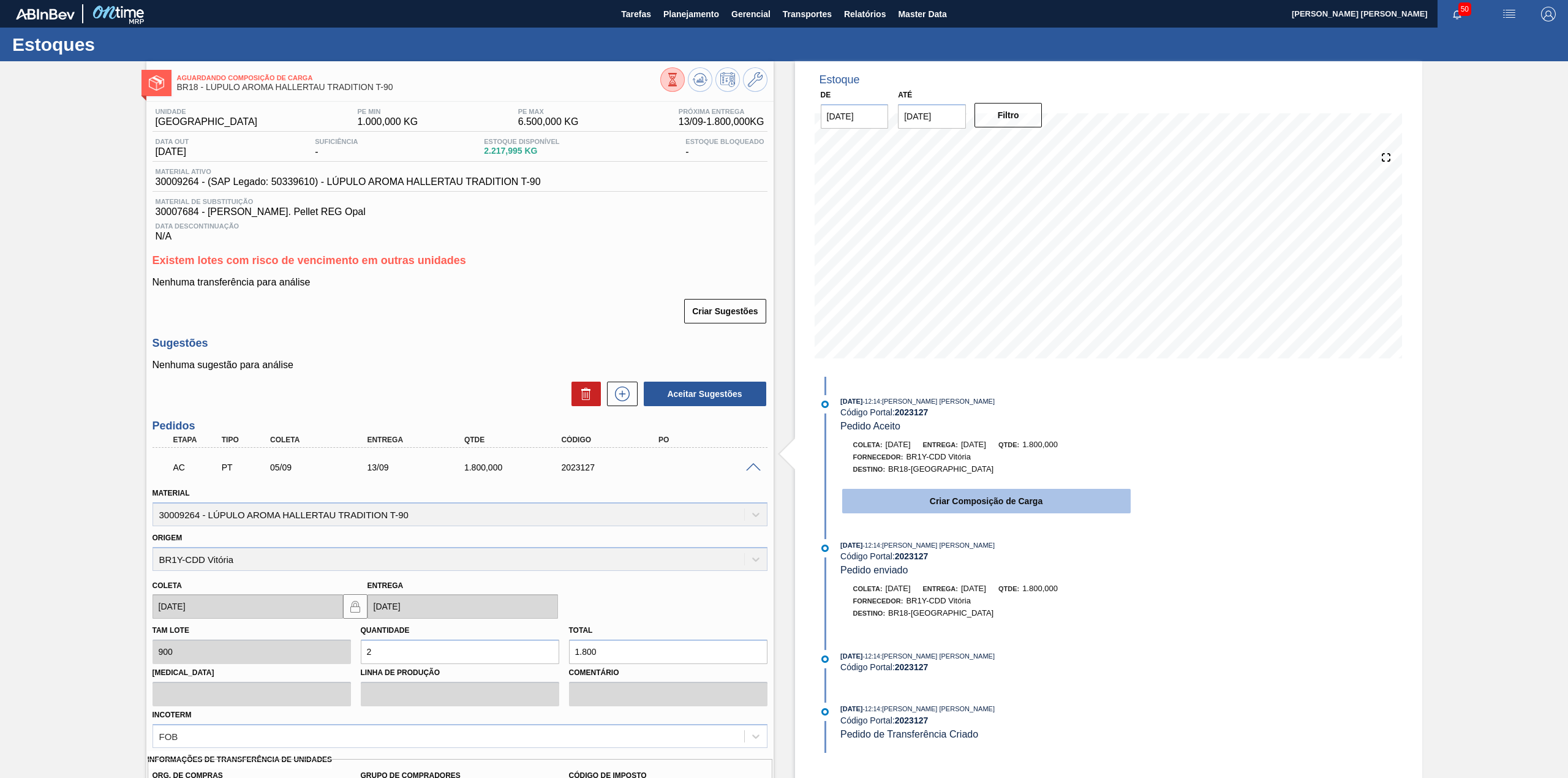
click at [973, 511] on button "Criar Composição de Carga" at bounding box center [986, 501] width 288 height 24
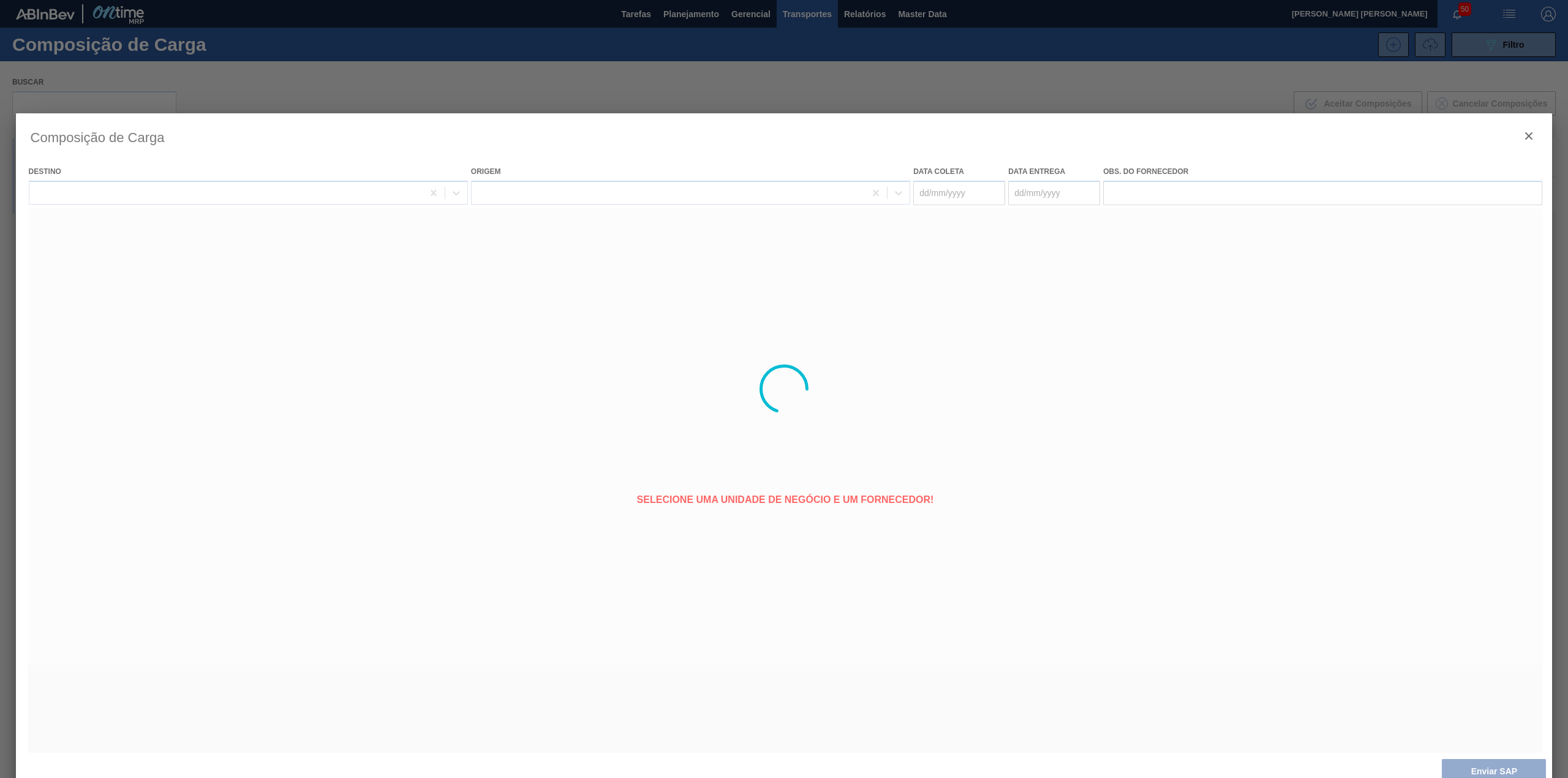
type coleta "[DATE]"
type entrega "[DATE]"
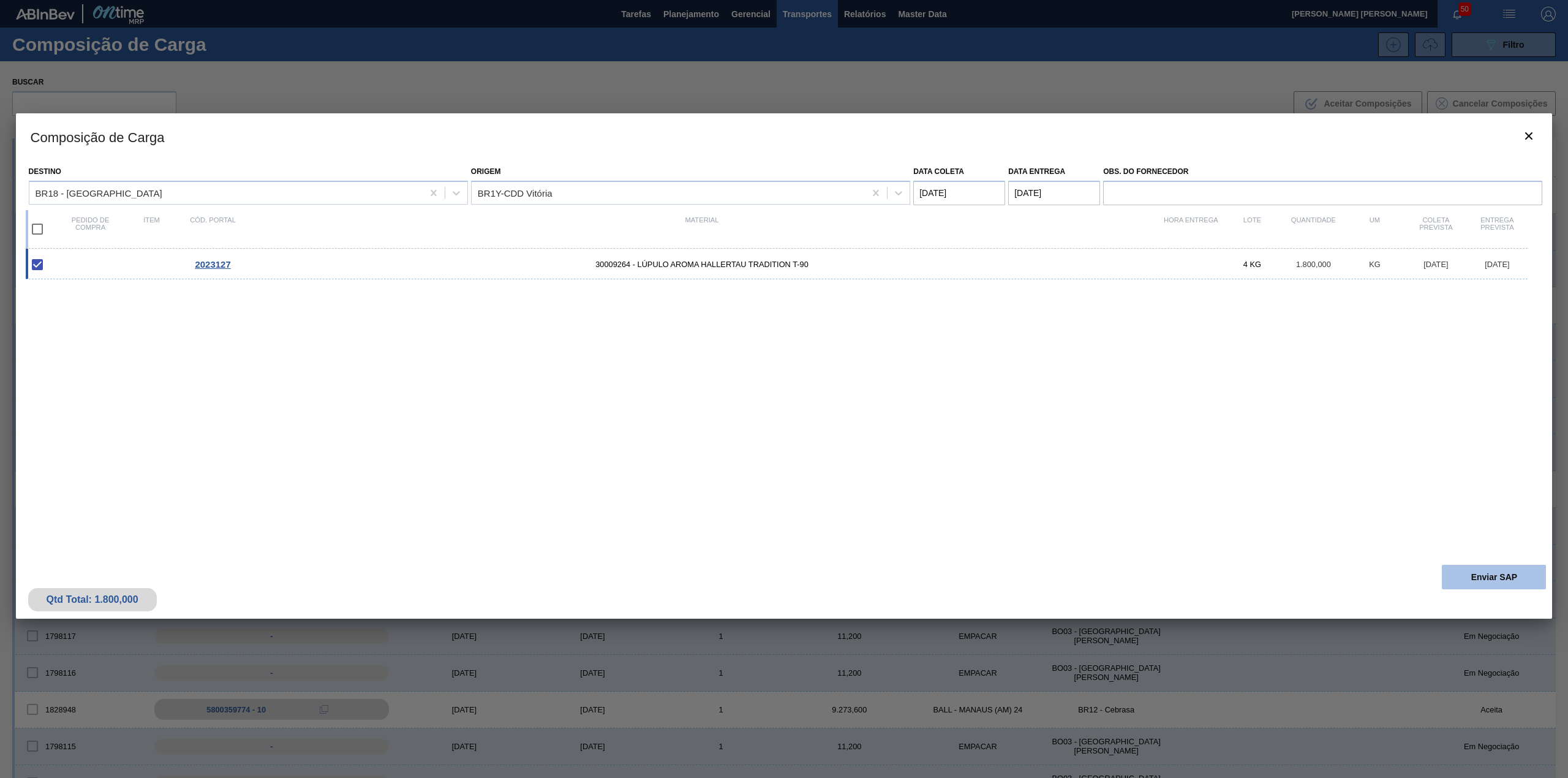
click at [1471, 579] on button "Enviar SAP" at bounding box center [1494, 576] width 104 height 24
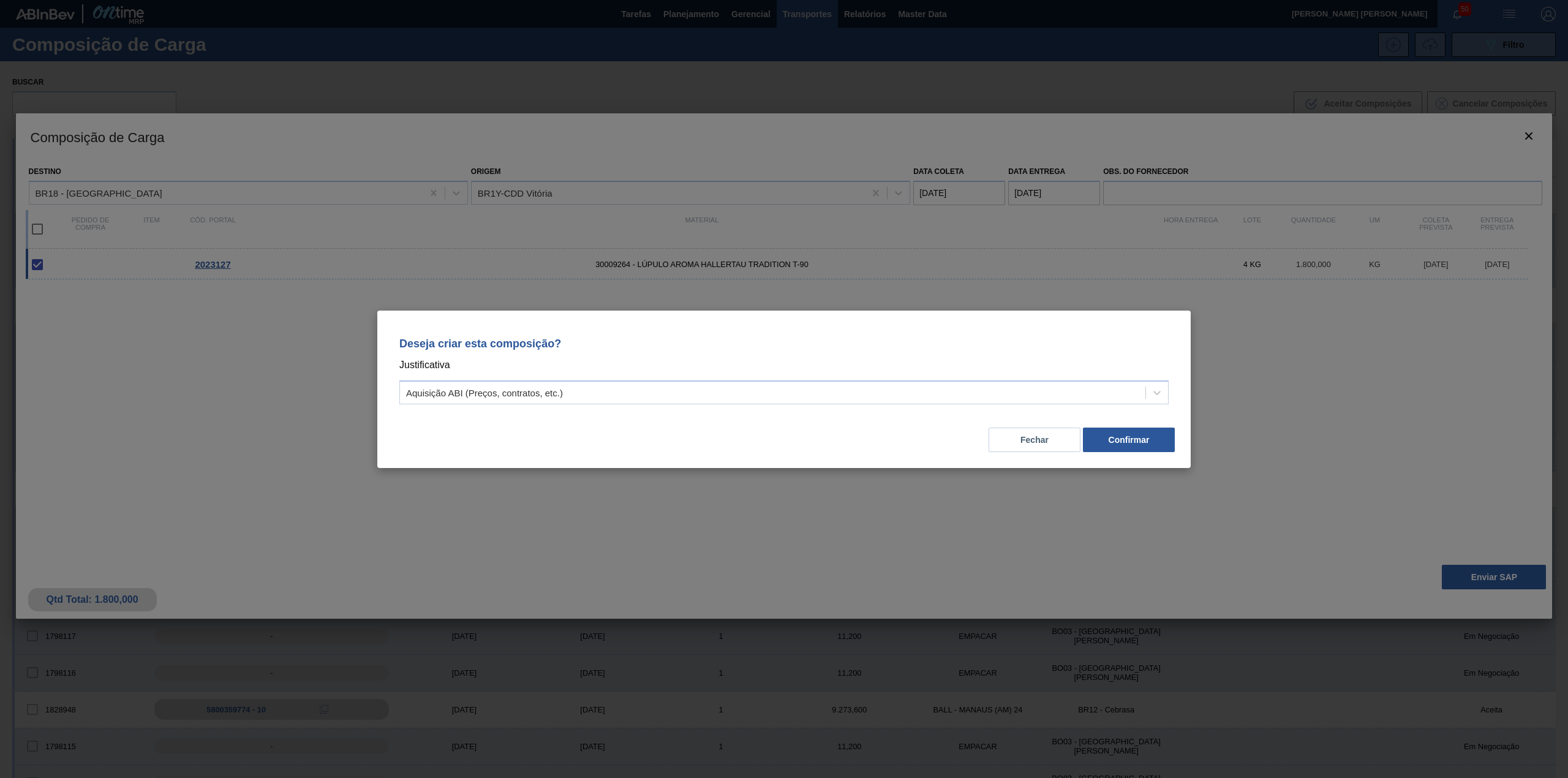
click at [601, 405] on div "Deseja criar esta composição? Justificativa Aquisição ABI (Preços, contratos, e…" at bounding box center [784, 368] width 784 height 86
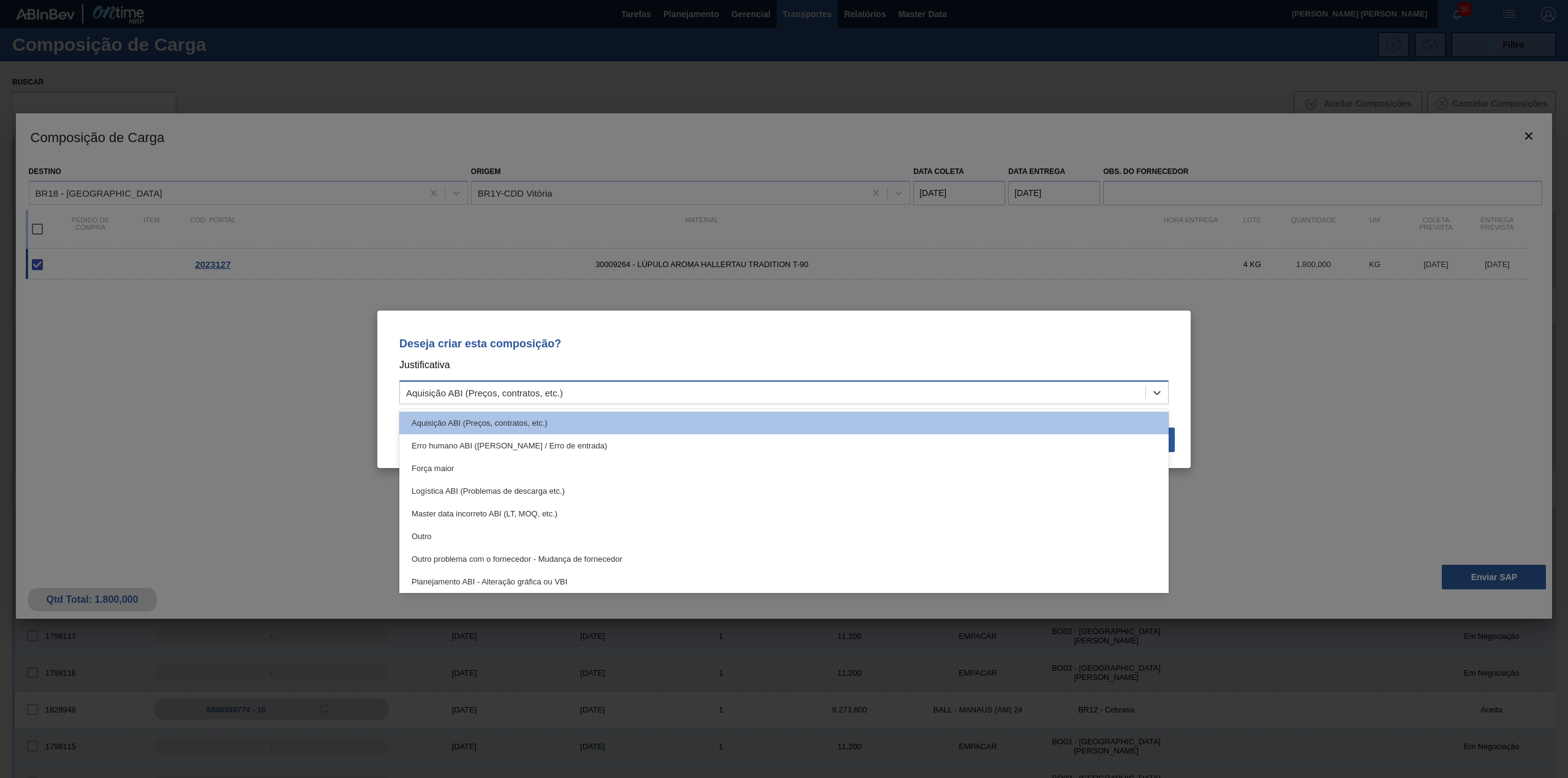
click at [543, 393] on div "Aquisição ABI (Preços, contratos, etc.)" at bounding box center [484, 392] width 157 height 11
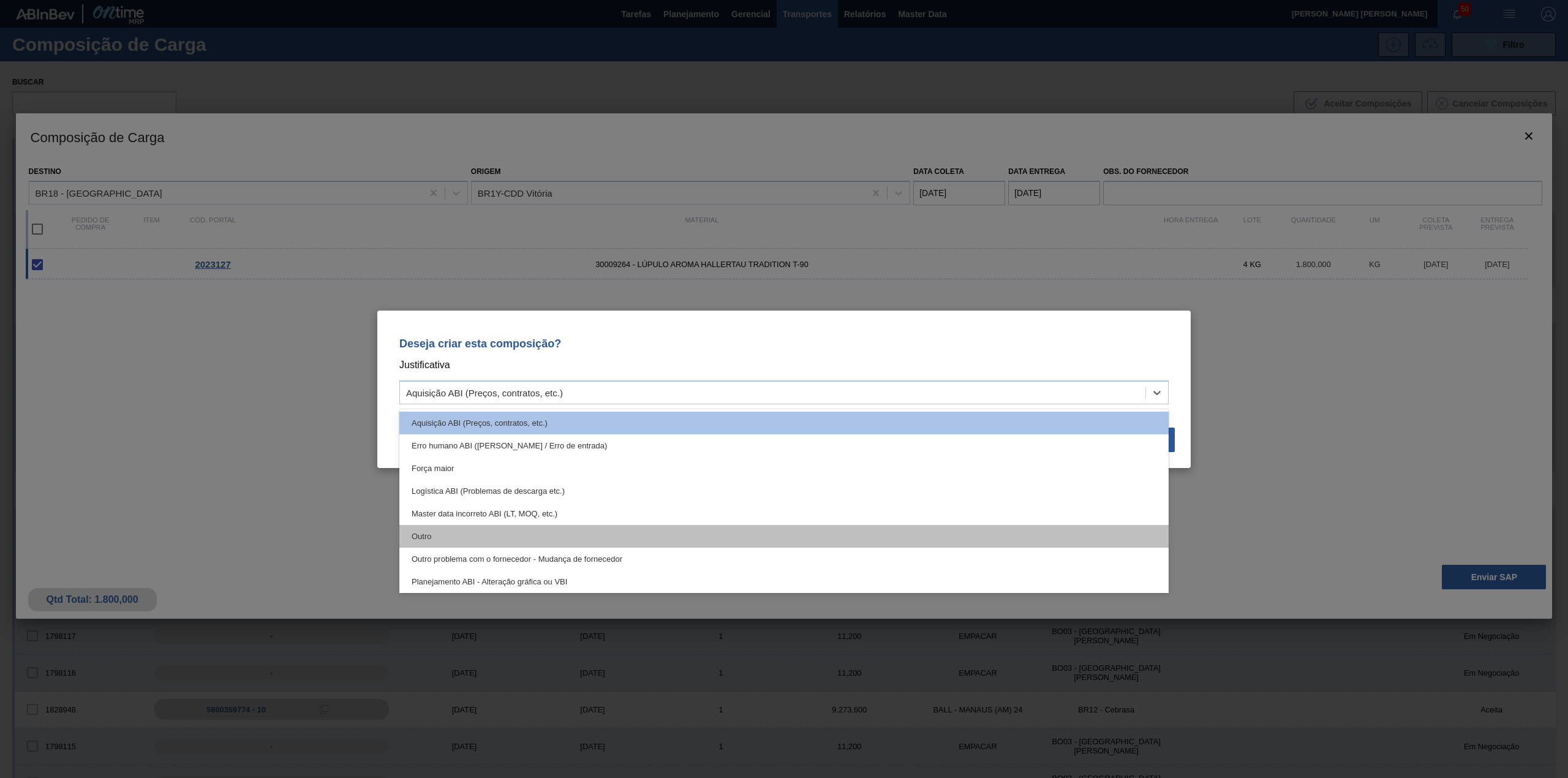
click at [491, 527] on div "Outro" at bounding box center [784, 536] width 769 height 23
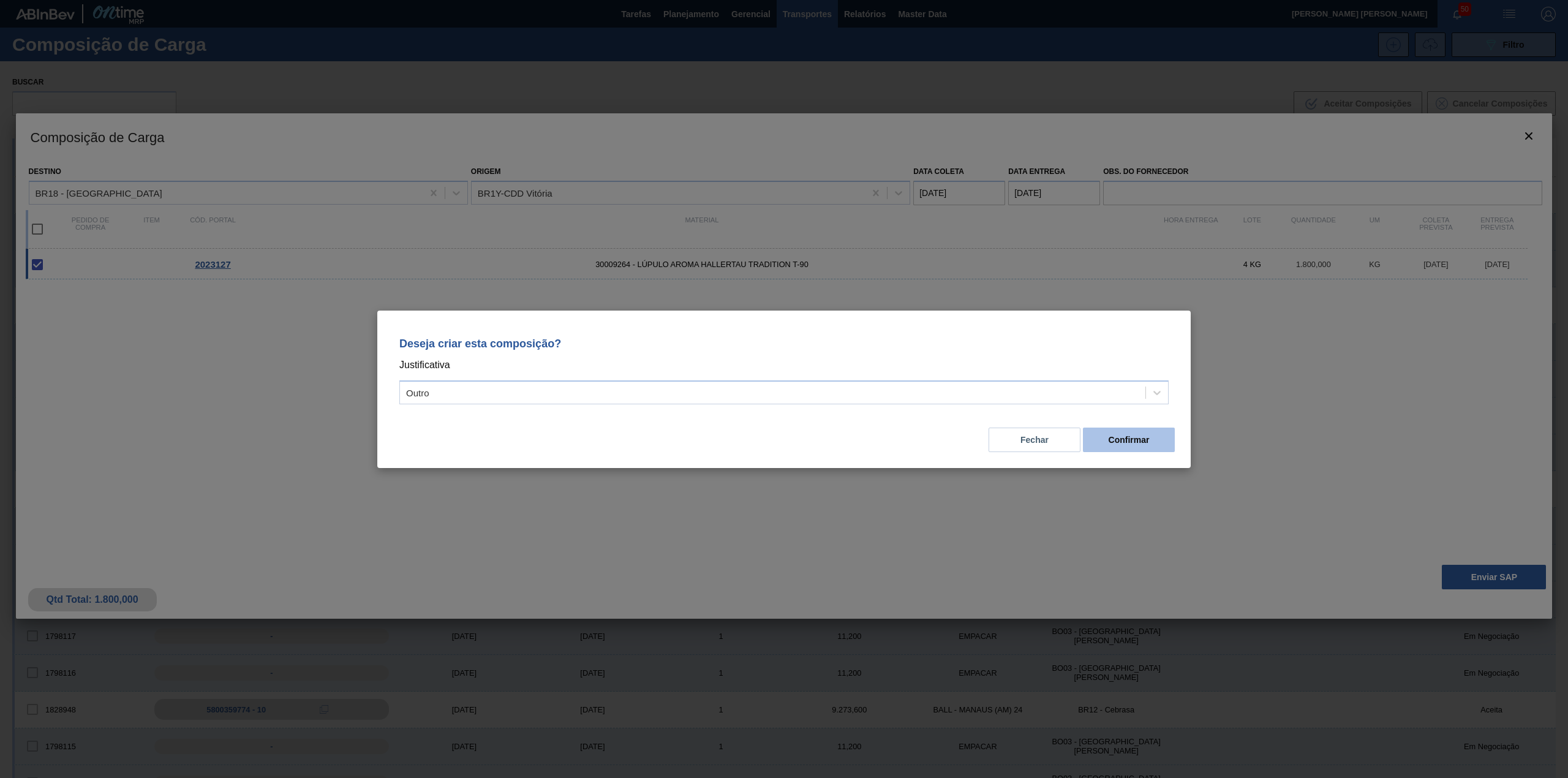
click at [1125, 440] on button "Confirmar" at bounding box center [1129, 439] width 92 height 24
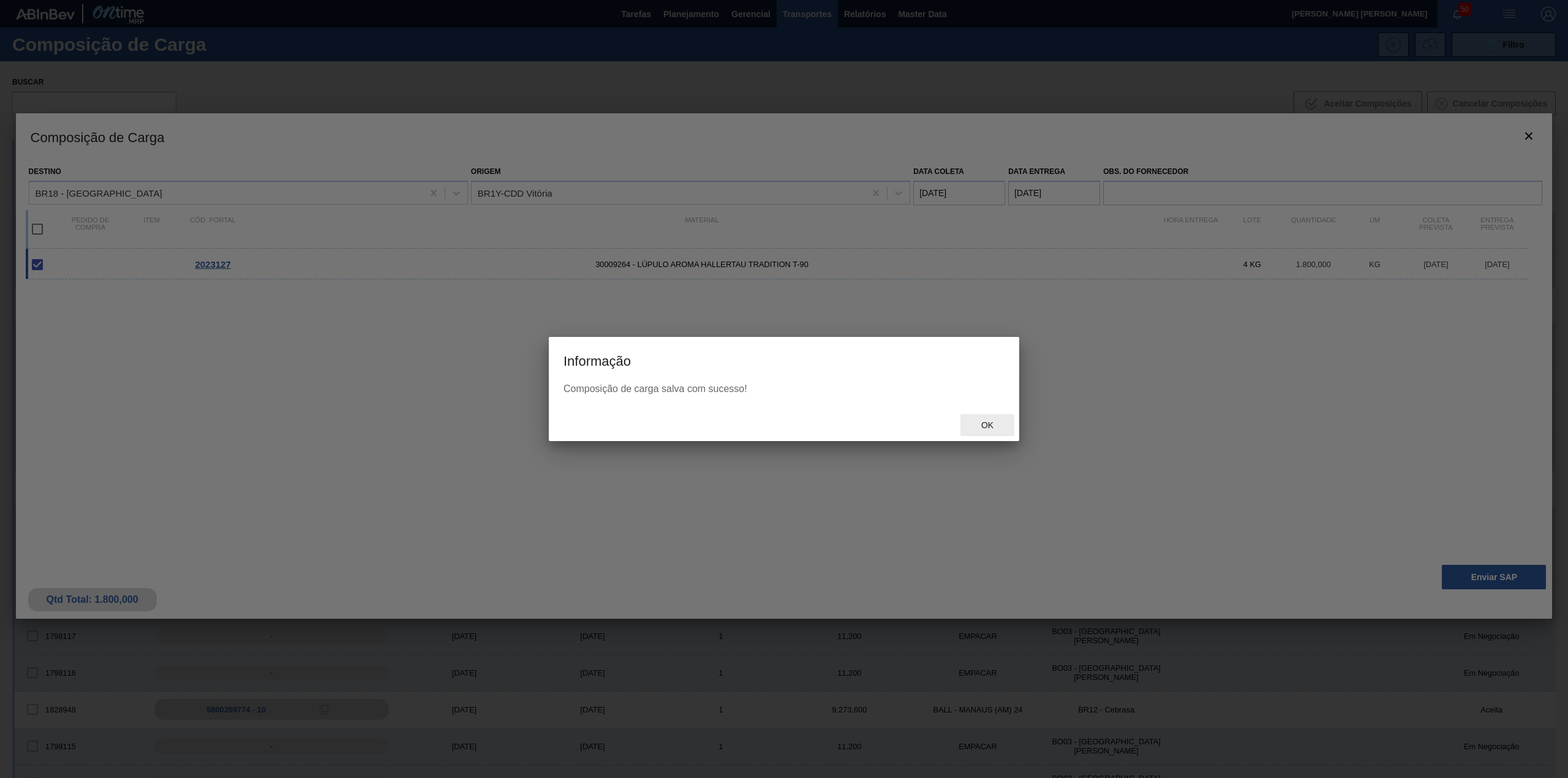
click at [988, 423] on span "Ok" at bounding box center [987, 425] width 32 height 10
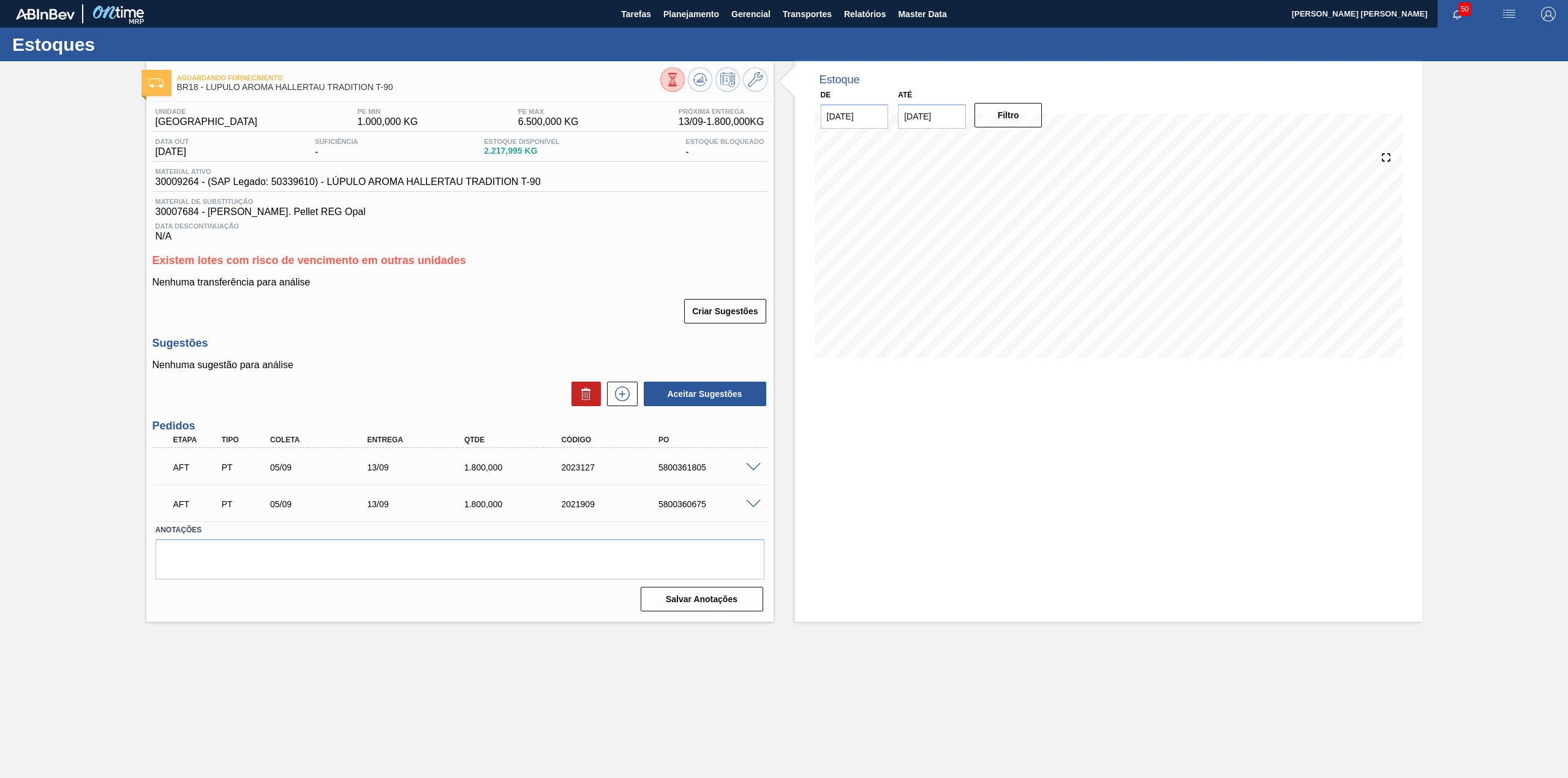
click at [751, 470] on span at bounding box center [754, 468] width 15 height 9
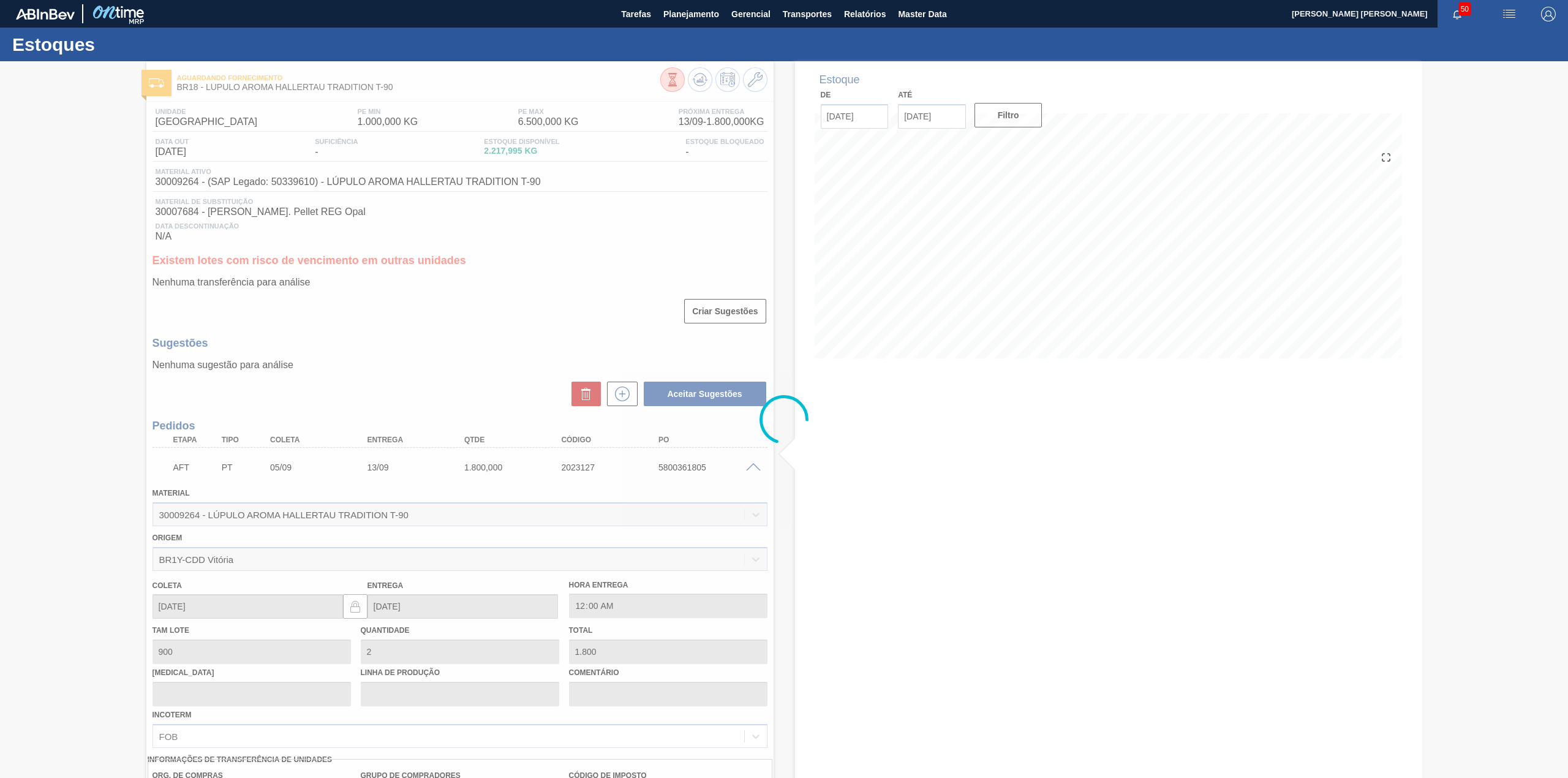
click at [752, 469] on div at bounding box center [784, 419] width 1568 height 717
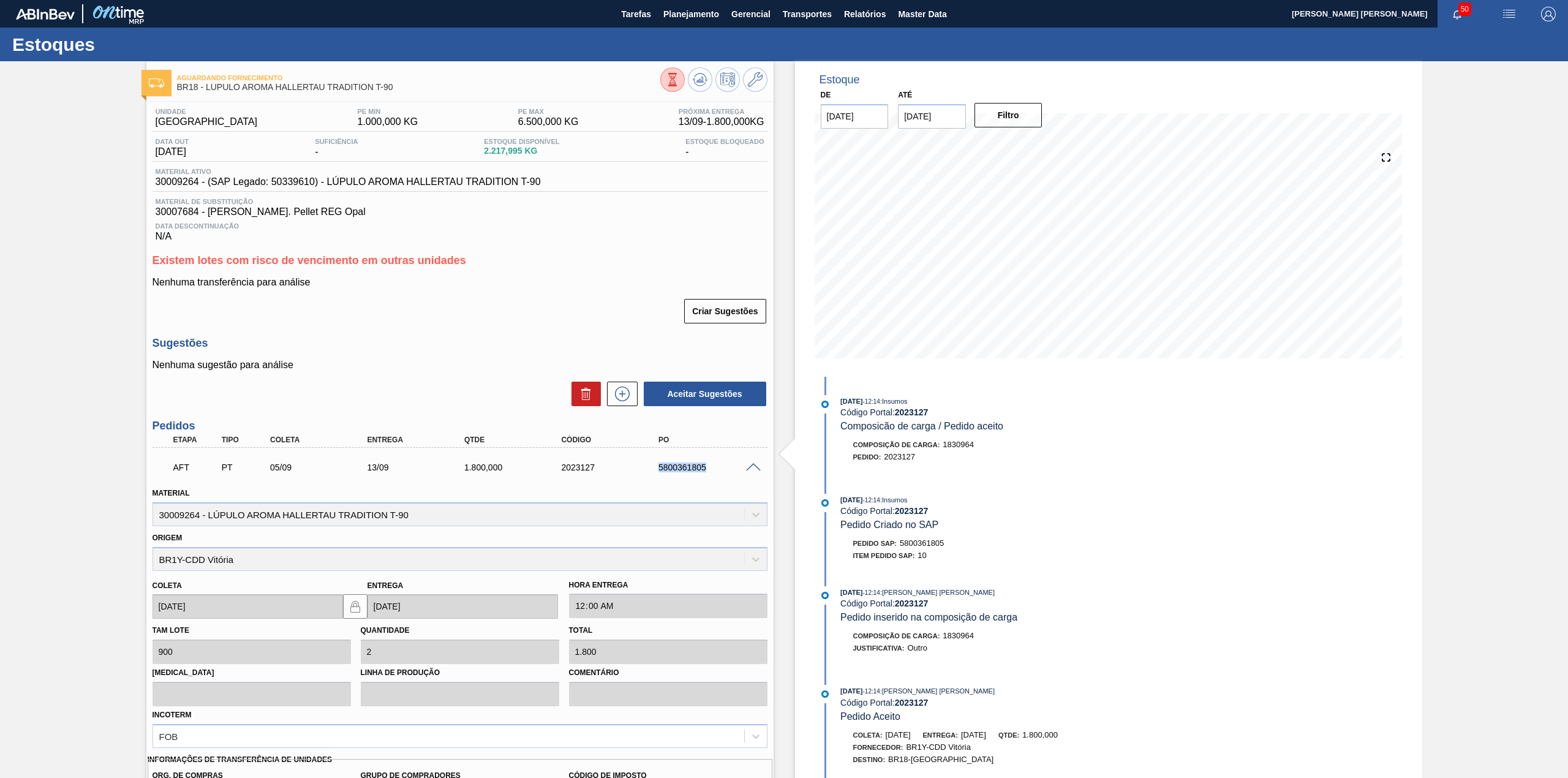
drag, startPoint x: 637, startPoint y: 467, endPoint x: 708, endPoint y: 473, distance: 71.3
click at [708, 473] on div "AFT PT 05/09 13/09 1.800,000 2023127 5800361805" at bounding box center [457, 466] width 582 height 24
copy div "5800361805"
click at [689, 483] on div "Material 30009264 - LÚPULO AROMA HALLERTAU TRADITION T-90" at bounding box center [460, 504] width 625 height 45
drag, startPoint x: 657, startPoint y: 472, endPoint x: 704, endPoint y: 475, distance: 47.1
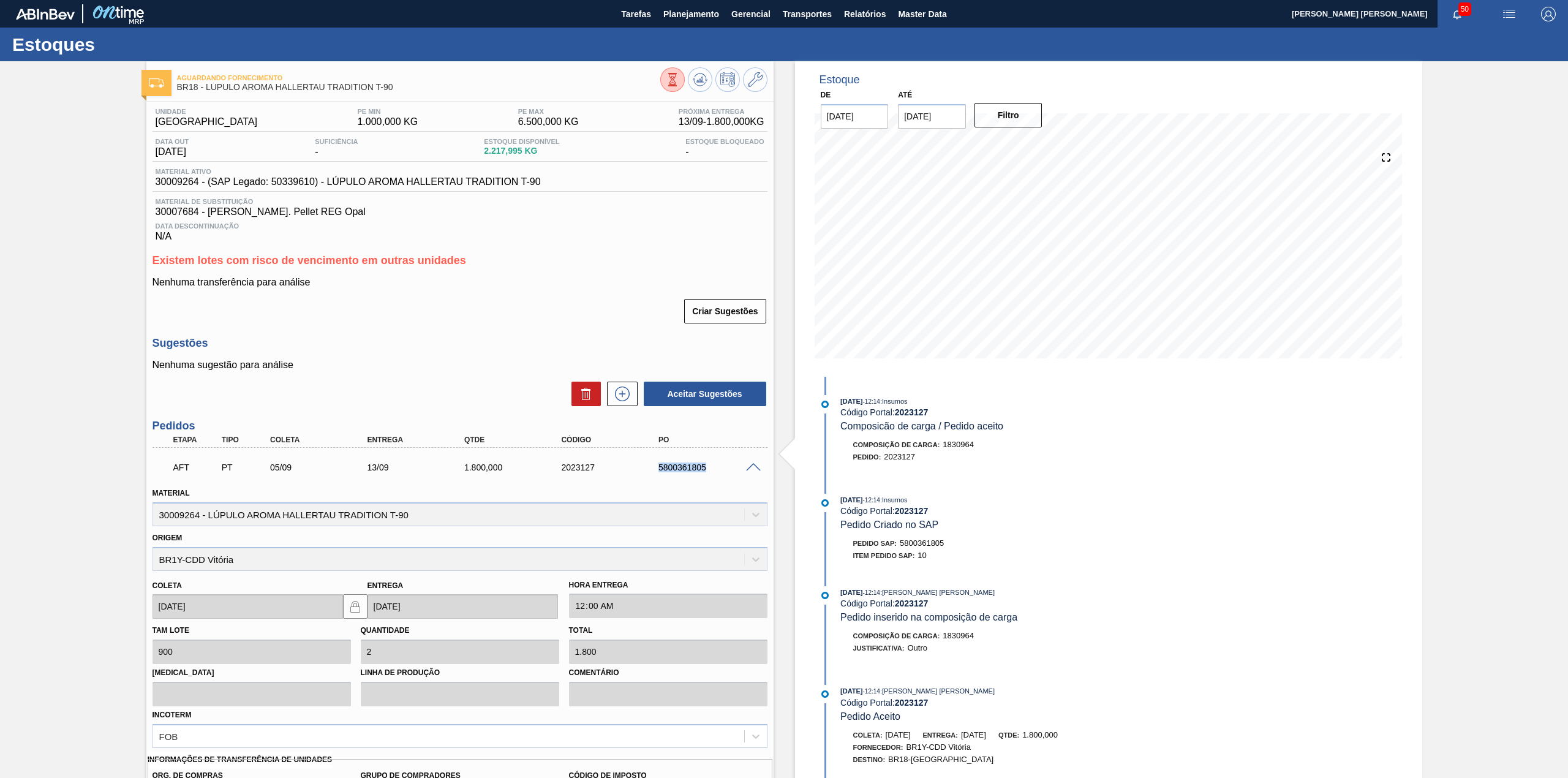
click at [704, 475] on div "AFT PT 05/09 13/09 1.800,000 2023127 5800361805" at bounding box center [457, 466] width 582 height 24
copy div "5800361805"
click at [750, 473] on div "AFT PT 05/09 13/09 1.800,000 2023127 5800361805" at bounding box center [460, 466] width 615 height 30
click at [751, 473] on div "AFT PT 05/09 13/09 1.800,000 2023127 5800361805" at bounding box center [460, 466] width 615 height 30
click at [751, 467] on span at bounding box center [754, 468] width 15 height 9
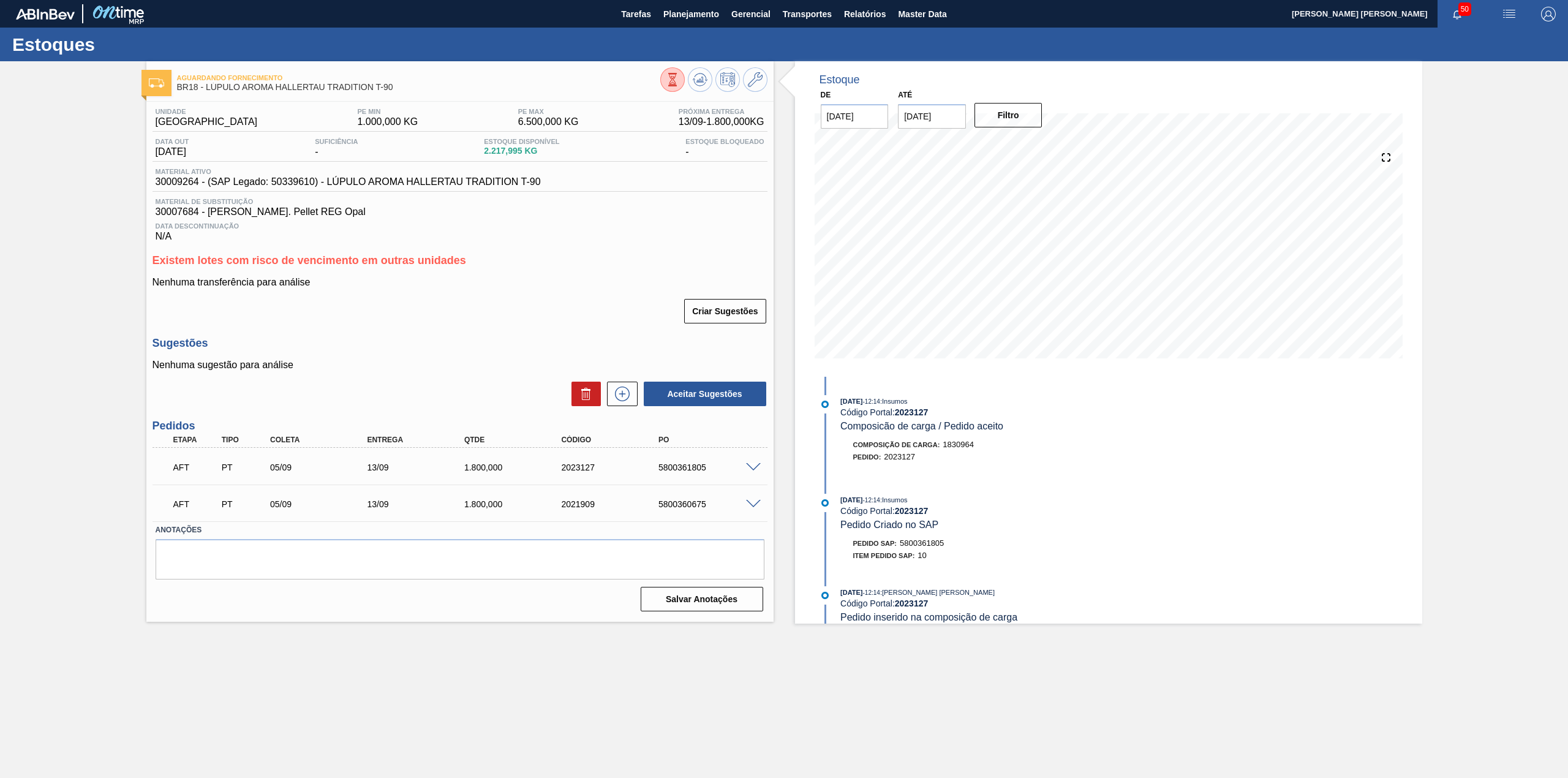
click at [760, 506] on span at bounding box center [754, 504] width 15 height 9
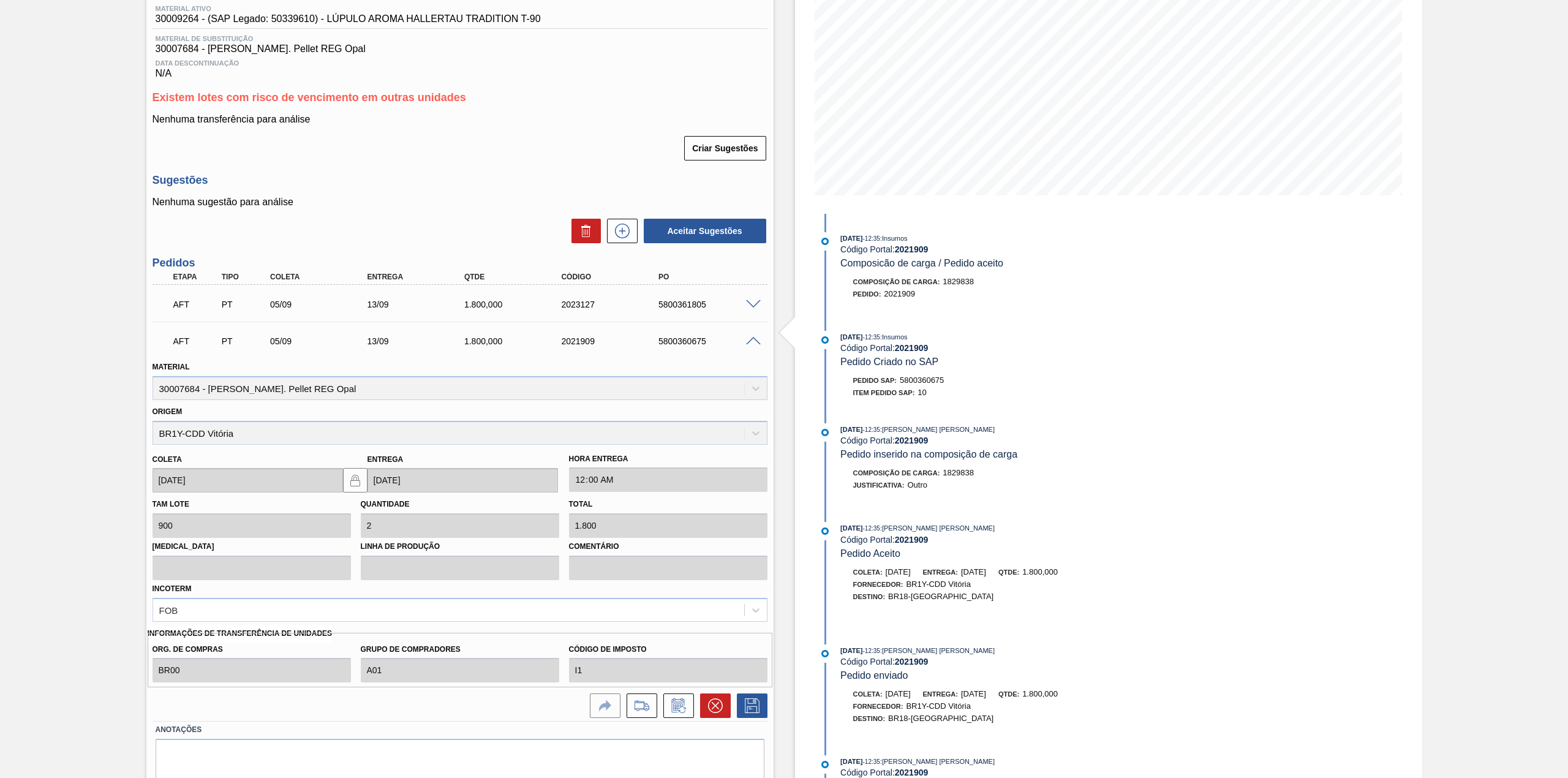
scroll to position [207, 0]
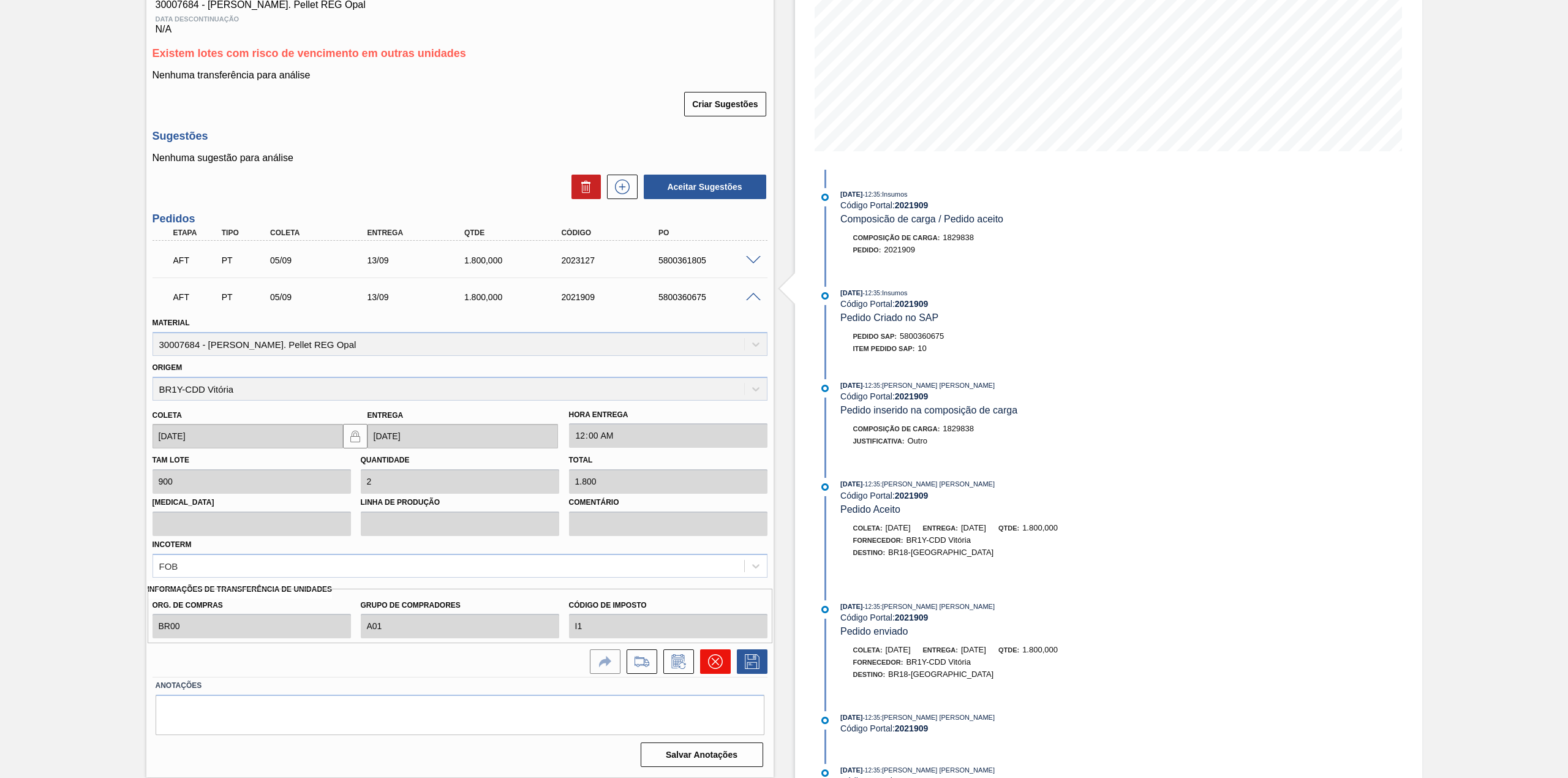
click at [724, 660] on button at bounding box center [715, 661] width 30 height 24
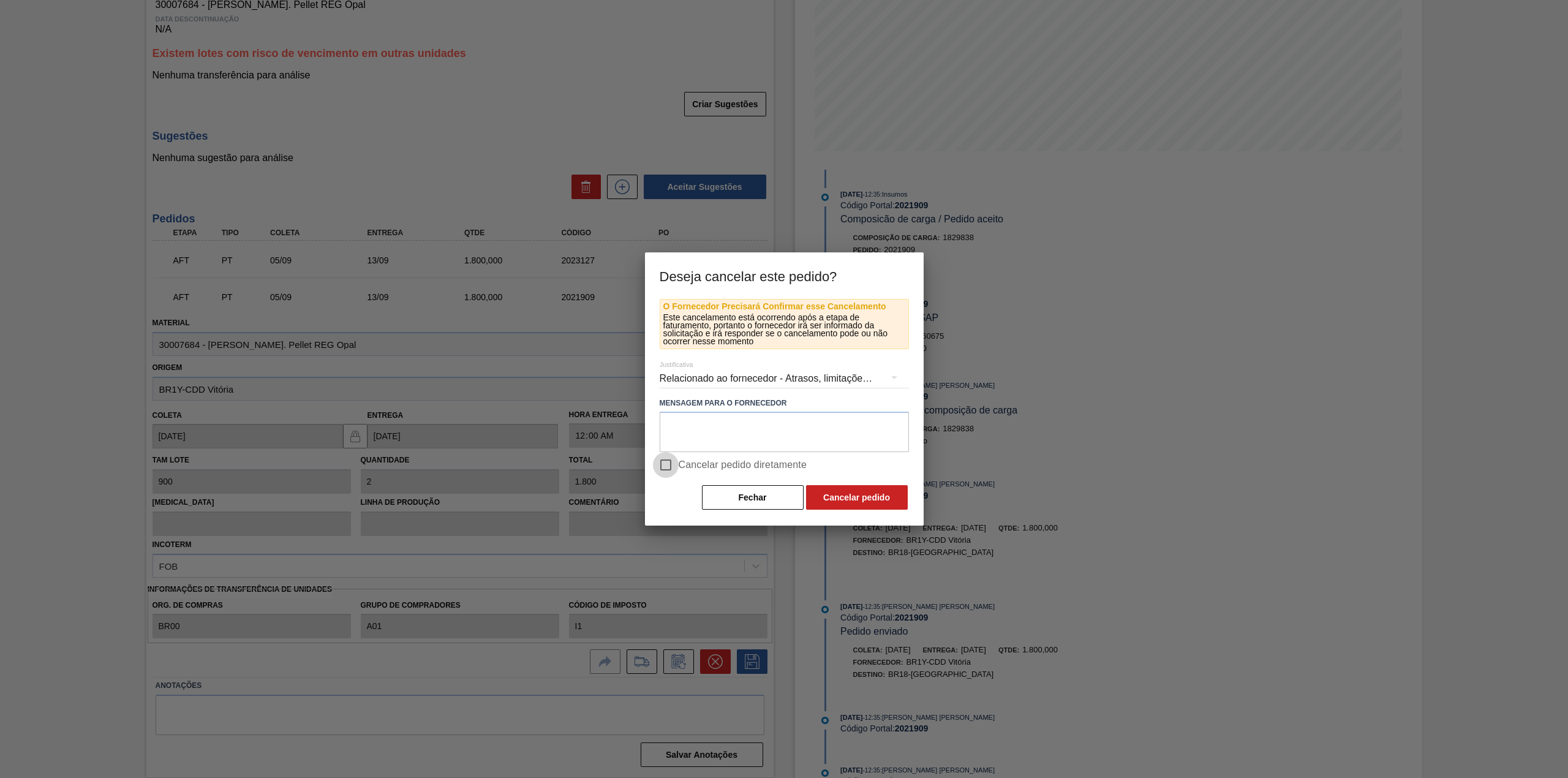
click at [670, 472] on input "Cancelar pedido diretamente" at bounding box center [666, 465] width 25 height 25
checkbox input "true"
click at [843, 506] on button "Cancelar pedido" at bounding box center [857, 497] width 102 height 24
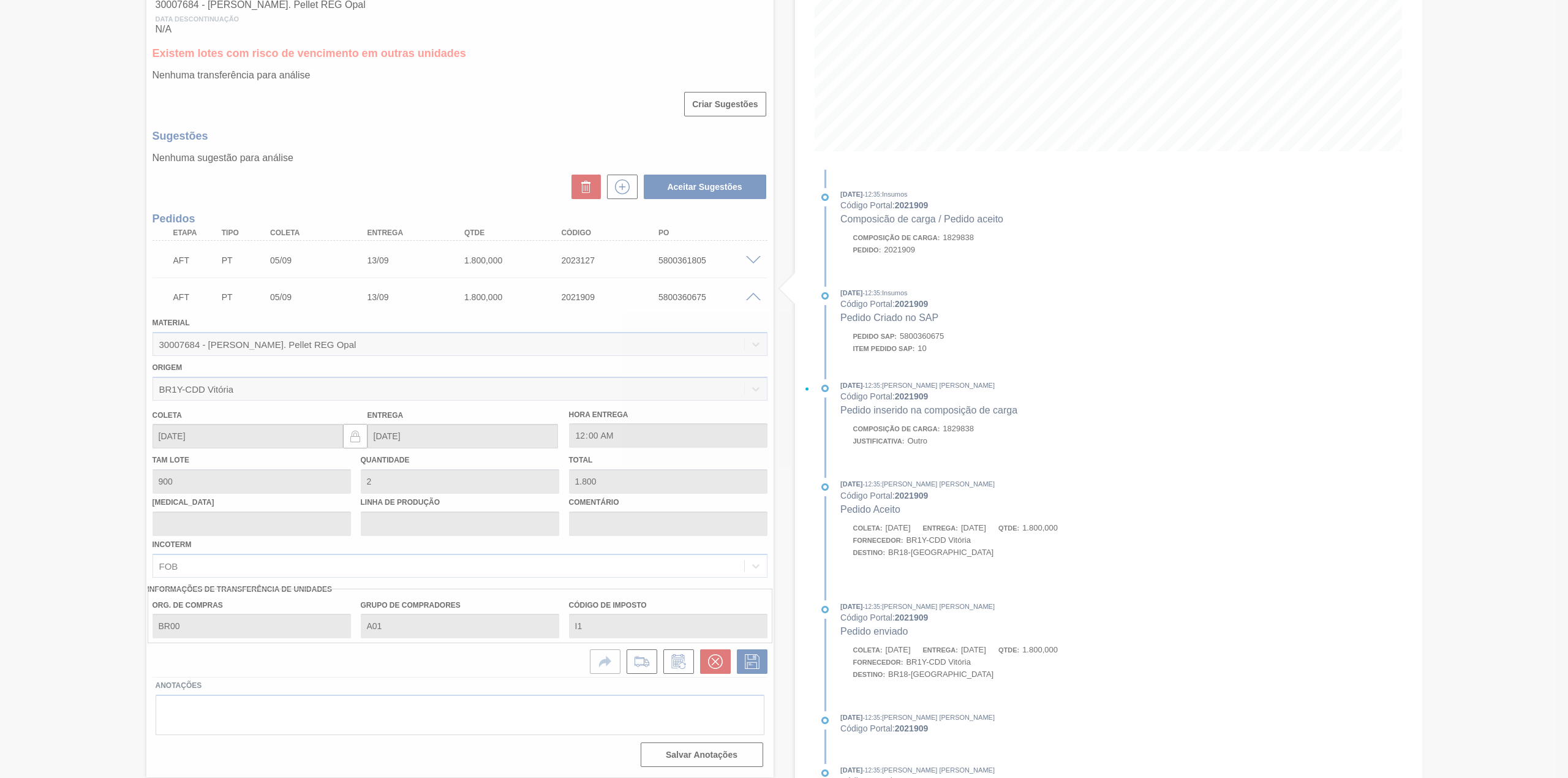
scroll to position [0, 0]
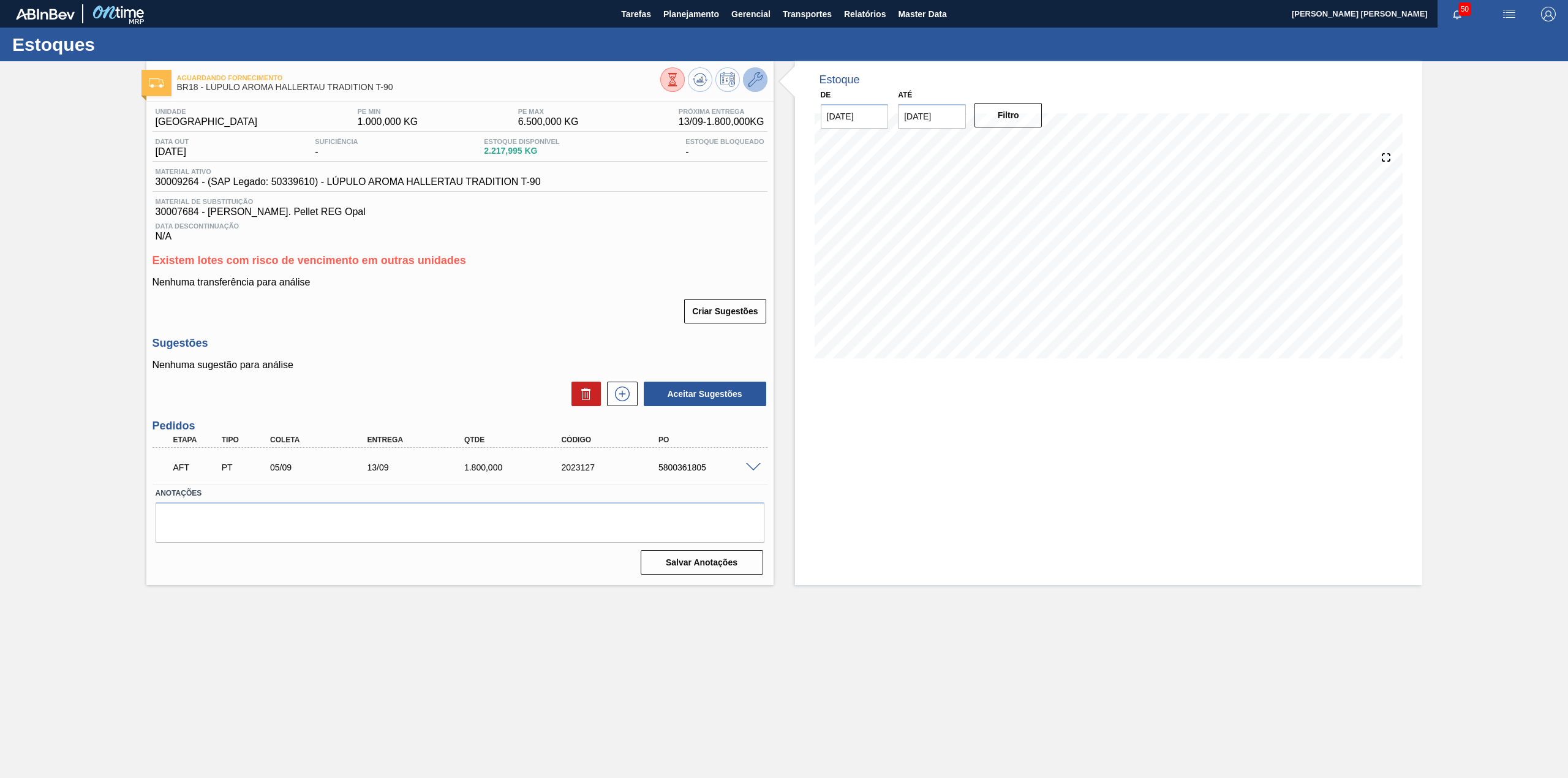
click at [753, 81] on icon at bounding box center [755, 80] width 15 height 15
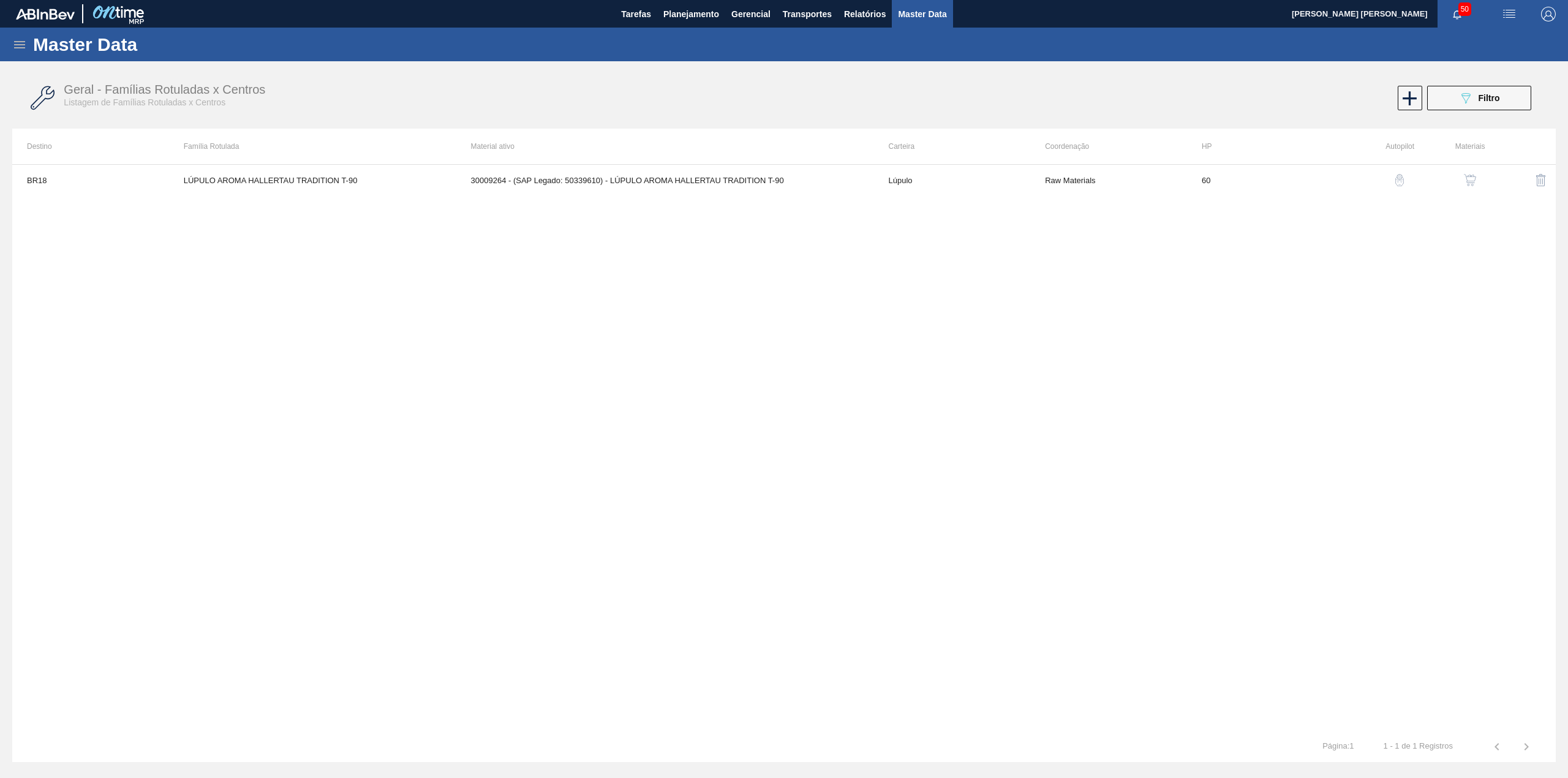
click at [1465, 187] on button "button" at bounding box center [1469, 180] width 29 height 29
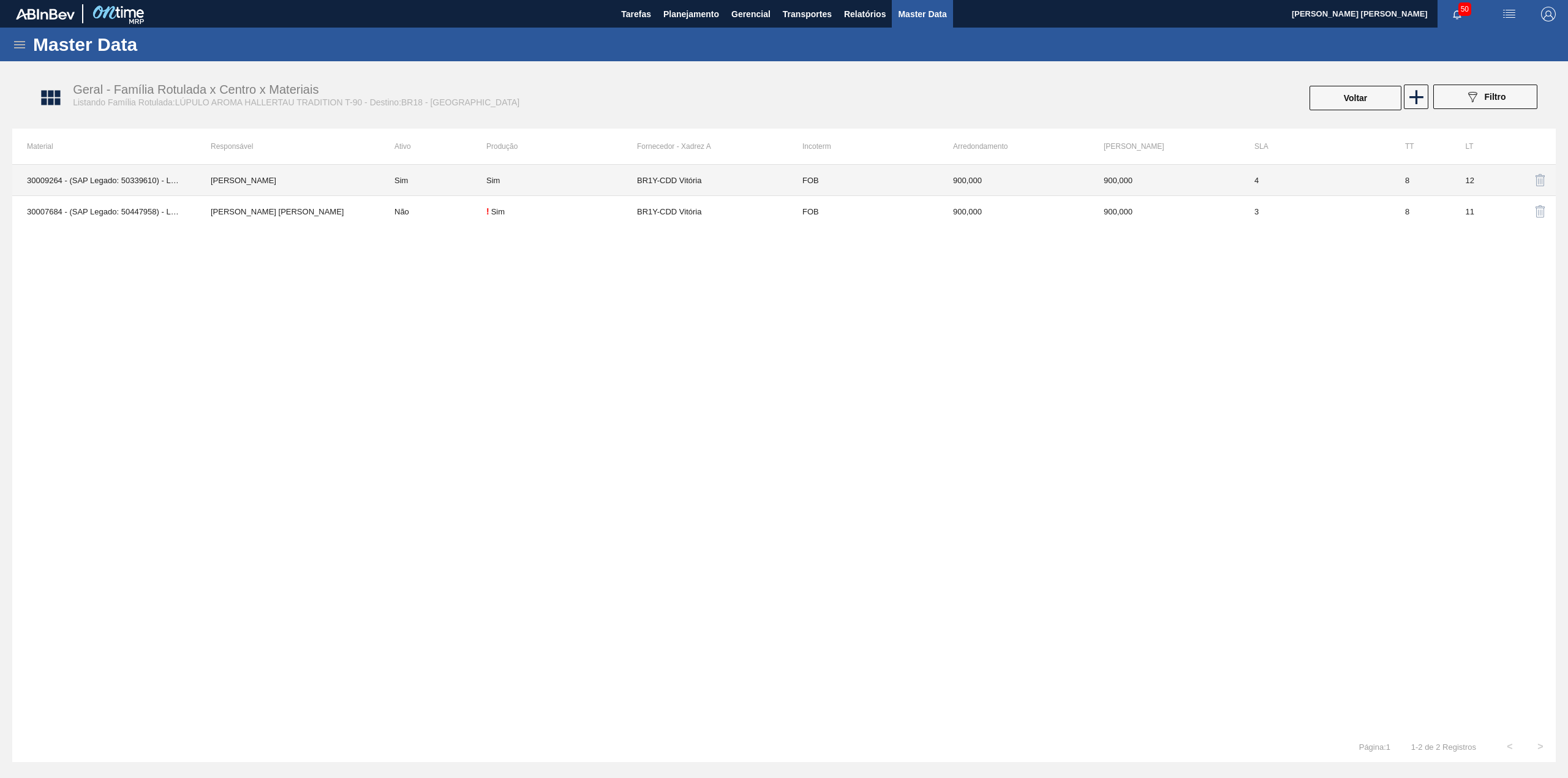
click at [315, 180] on td "Lucas Pondian" at bounding box center [288, 181] width 184 height 31
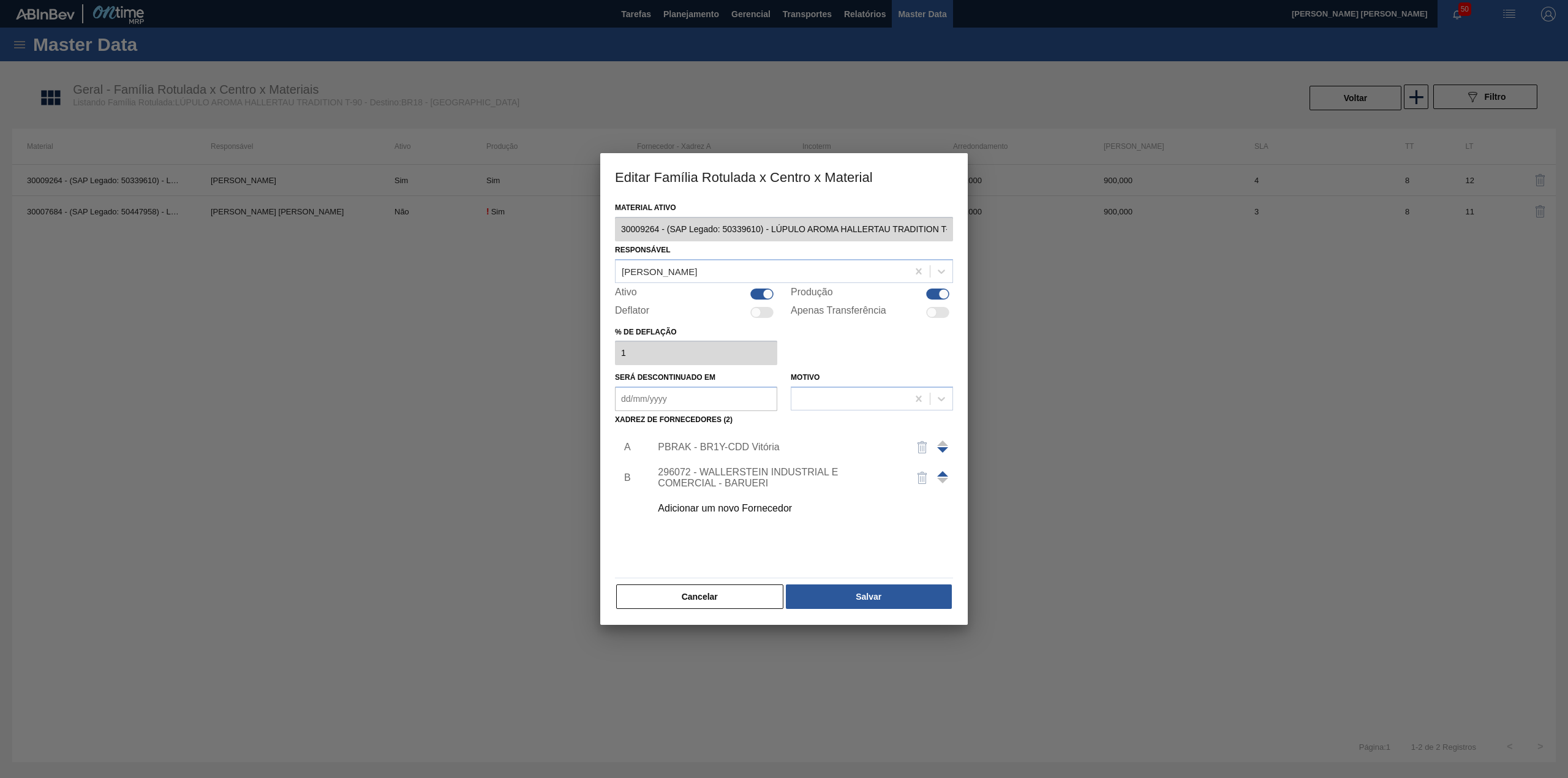
click at [713, 449] on div "PBRAK - BR1Y-CDD Vitória" at bounding box center [778, 447] width 240 height 11
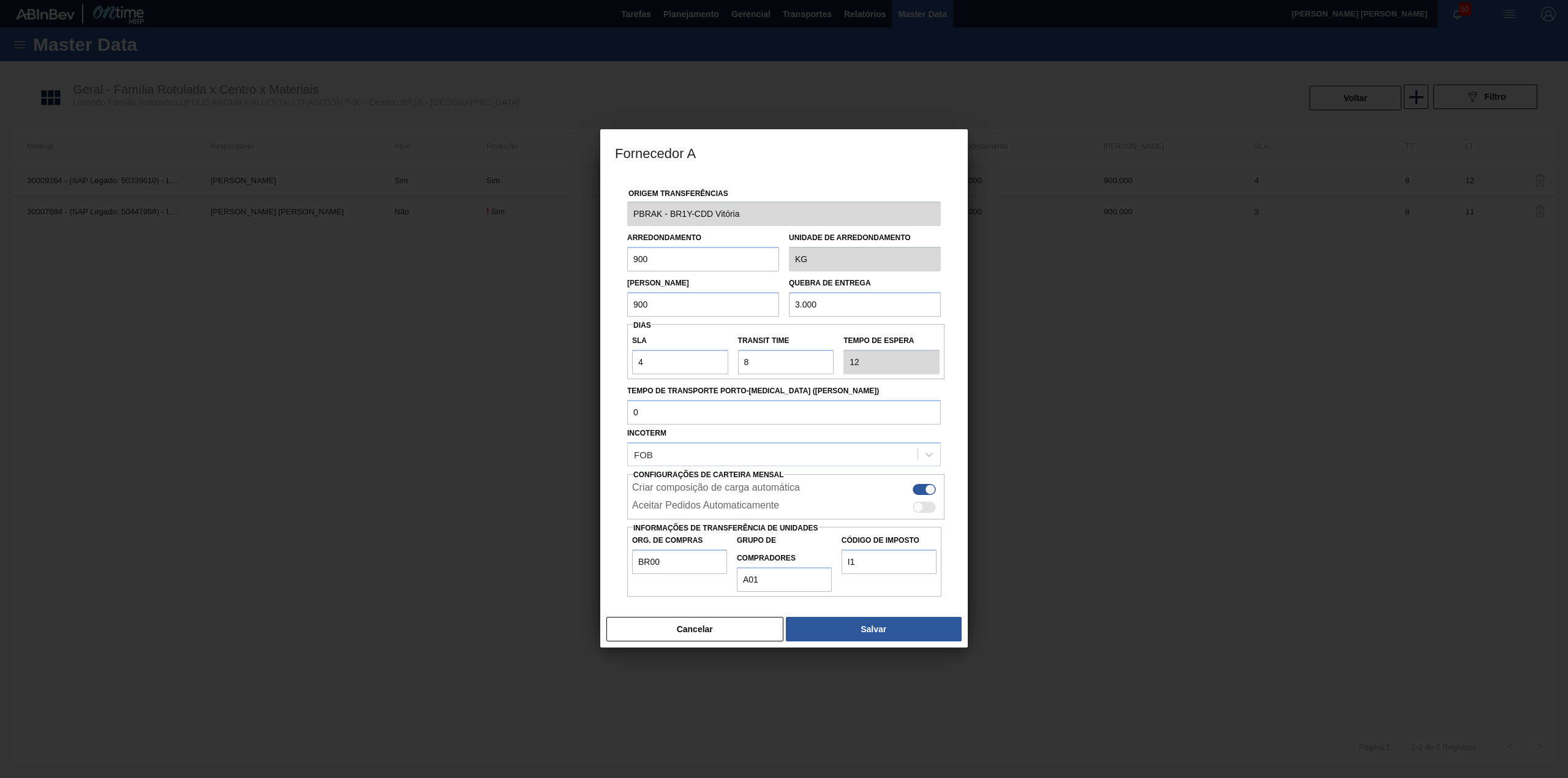
click at [672, 273] on div "Lote Mínimo 900 Quebra de entrega 3.000" at bounding box center [783, 293] width 323 height 45
click at [672, 260] on input "900" at bounding box center [703, 259] width 152 height 24
type input "600"
click at [675, 297] on input "900" at bounding box center [703, 304] width 152 height 24
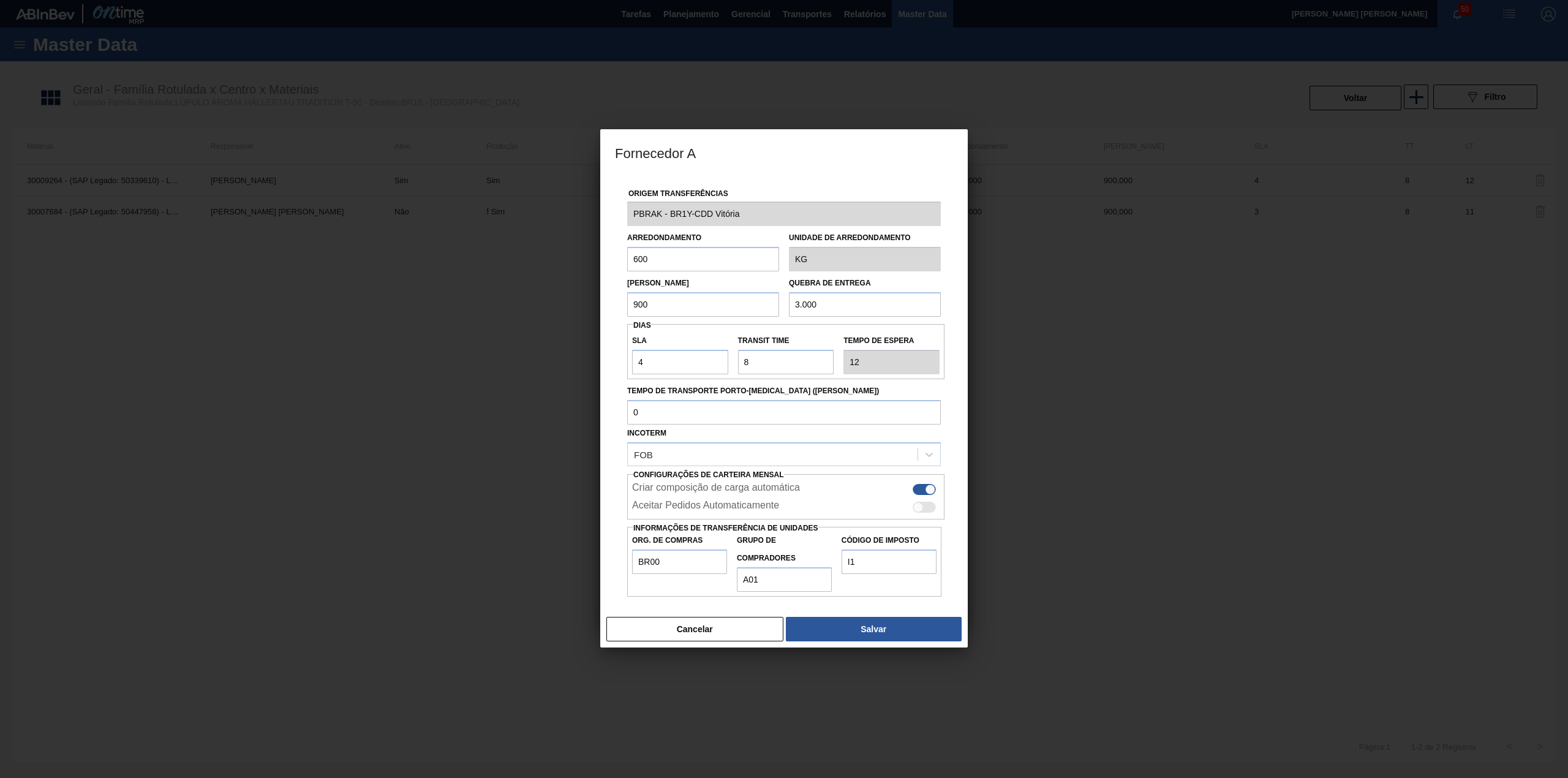
click at [675, 297] on input "900" at bounding box center [703, 304] width 152 height 24
type input "600"
click at [806, 628] on button "Salvar" at bounding box center [873, 628] width 176 height 24
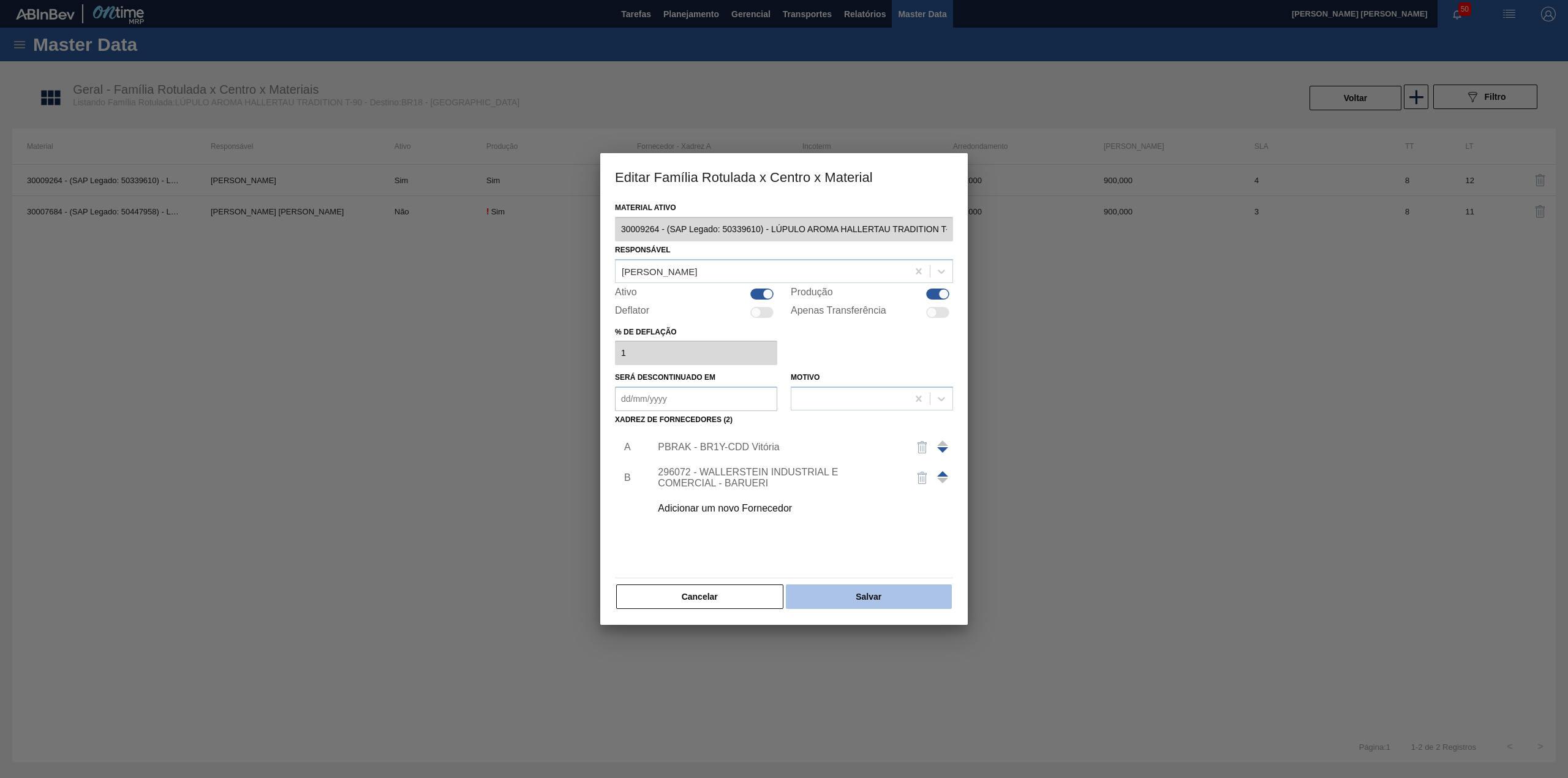
click at [816, 603] on button "Salvar" at bounding box center [869, 596] width 166 height 24
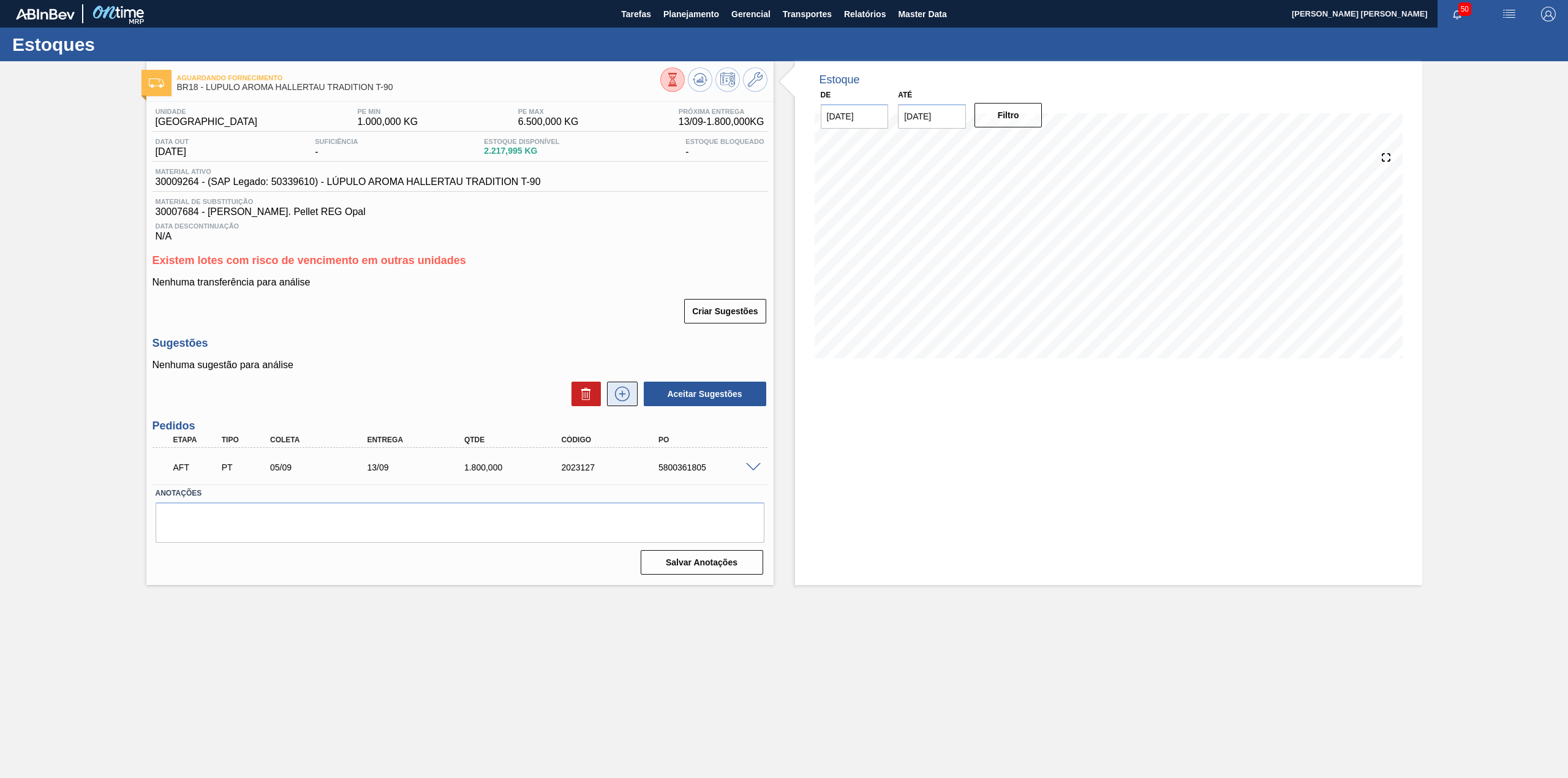
click at [612, 390] on icon at bounding box center [622, 394] width 20 height 15
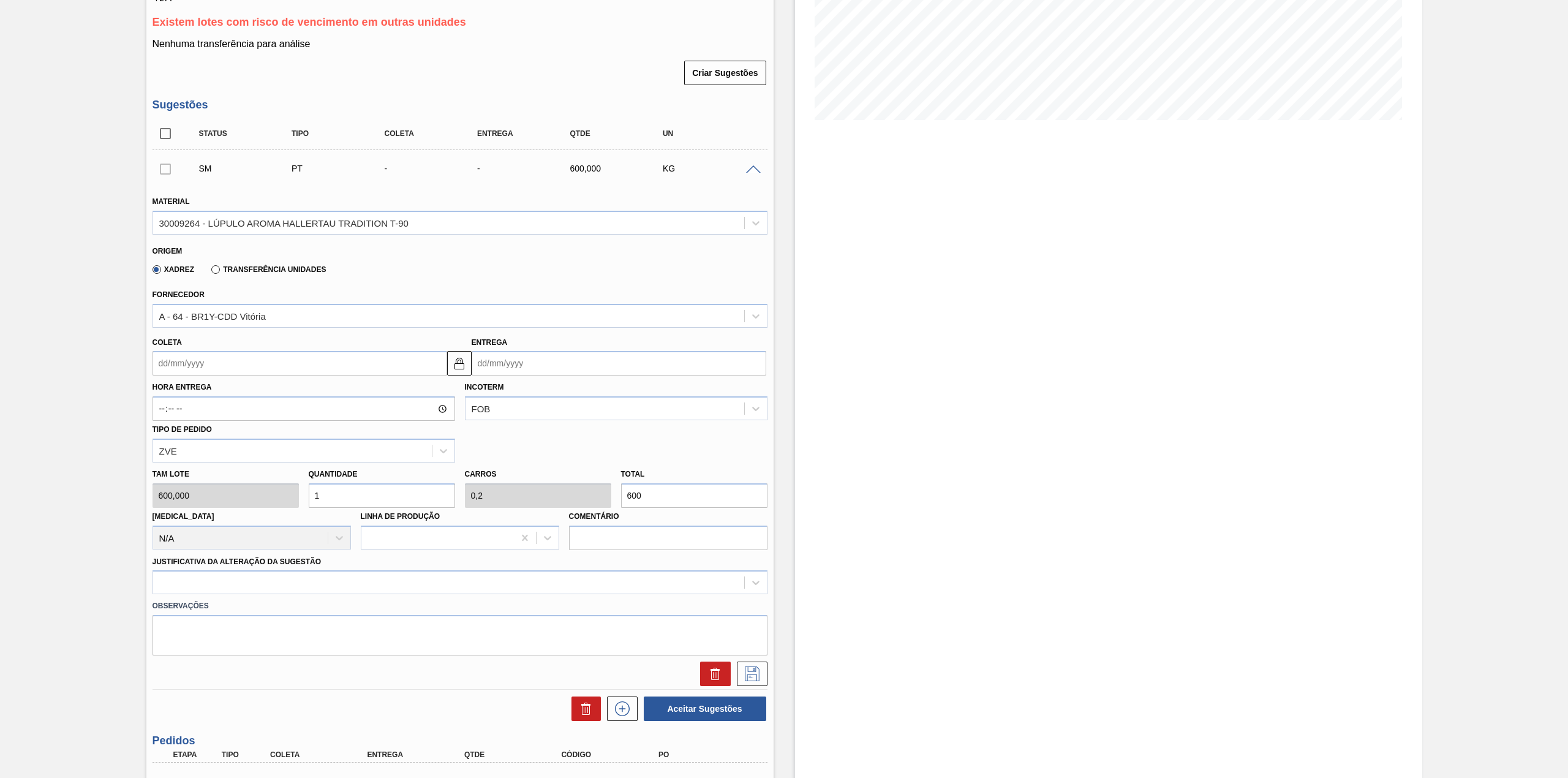
scroll to position [245, 0]
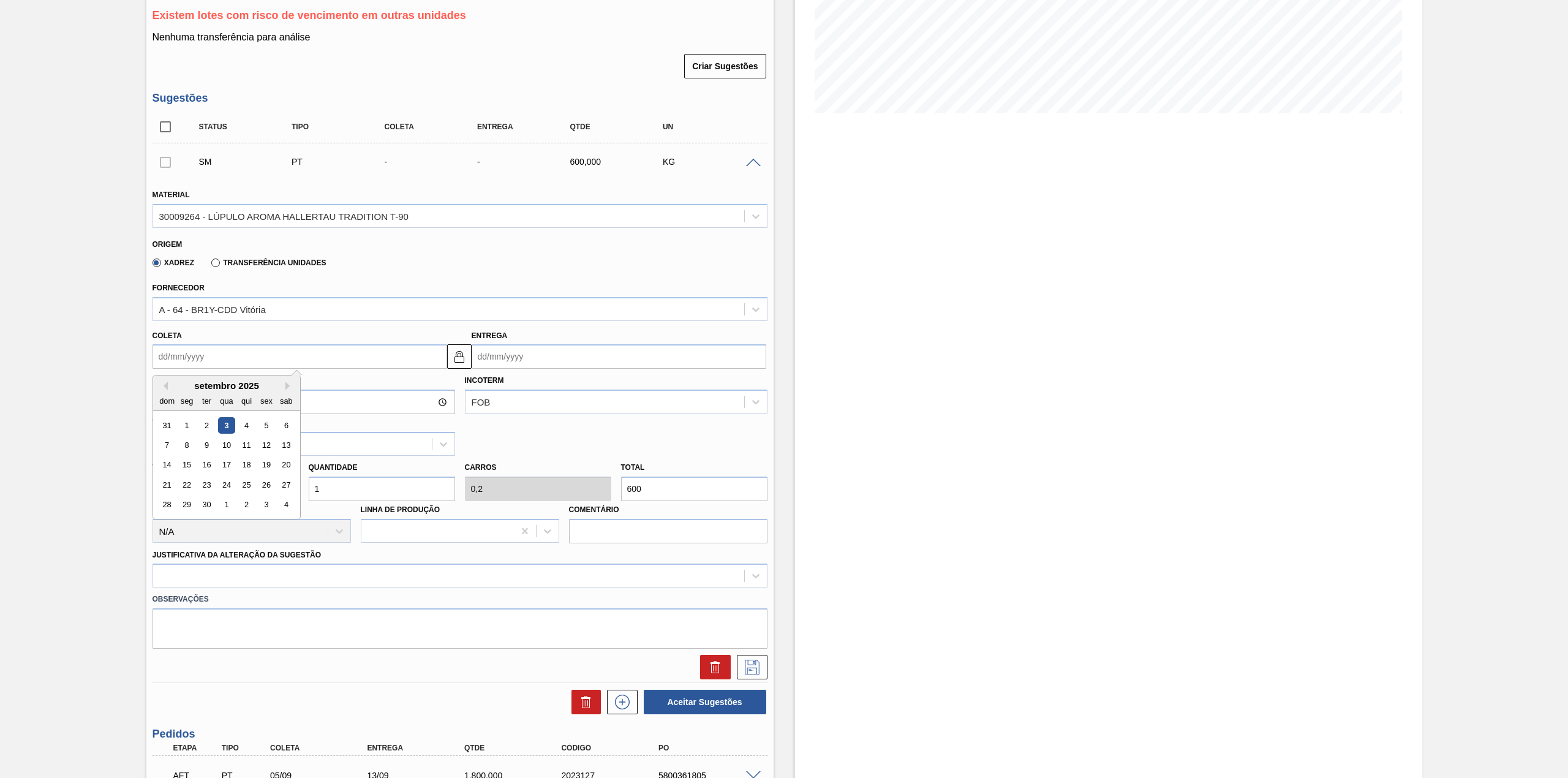
click at [290, 348] on input "Coleta" at bounding box center [300, 356] width 295 height 24
click at [262, 424] on div "5" at bounding box center [266, 425] width 17 height 17
type input "[DATE]"
click at [691, 493] on input "600" at bounding box center [694, 488] width 146 height 24
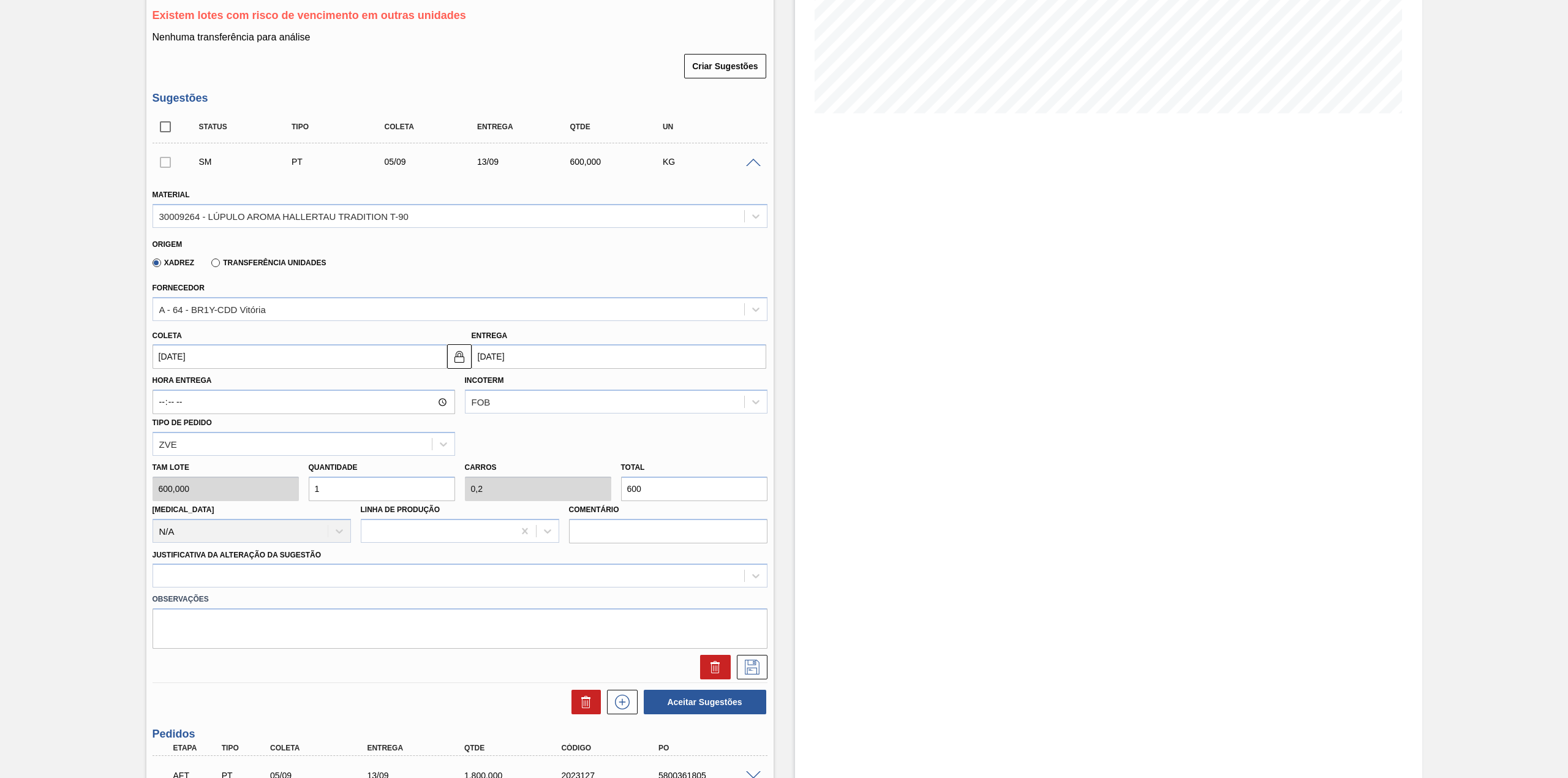
click at [691, 493] on input "600" at bounding box center [694, 488] width 146 height 24
type input "0,002"
type input "0"
type input "1"
type input "0,028"
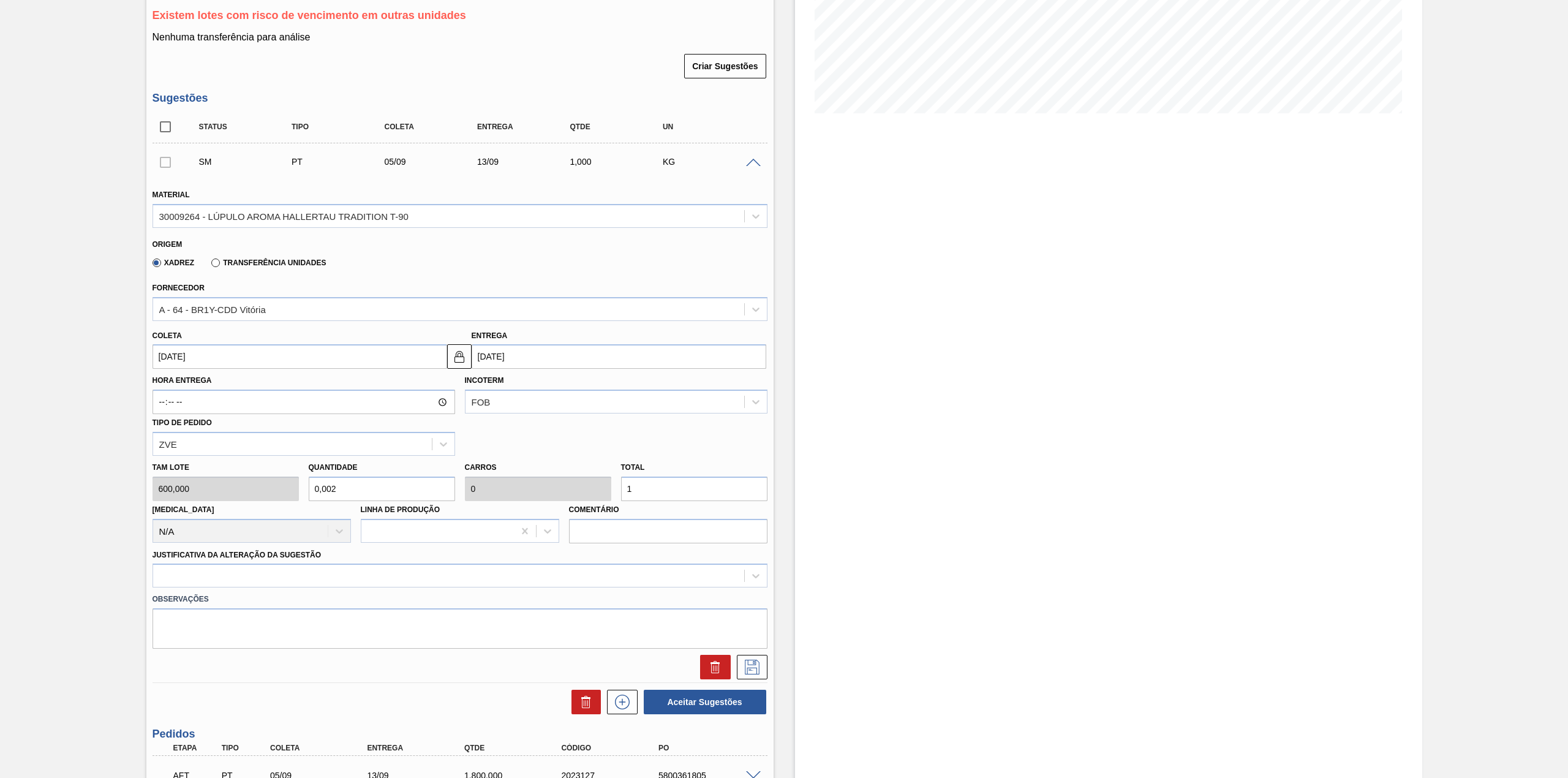
type input "0,006"
type input "17"
type input "0,283"
type input "0,057"
type input "170"
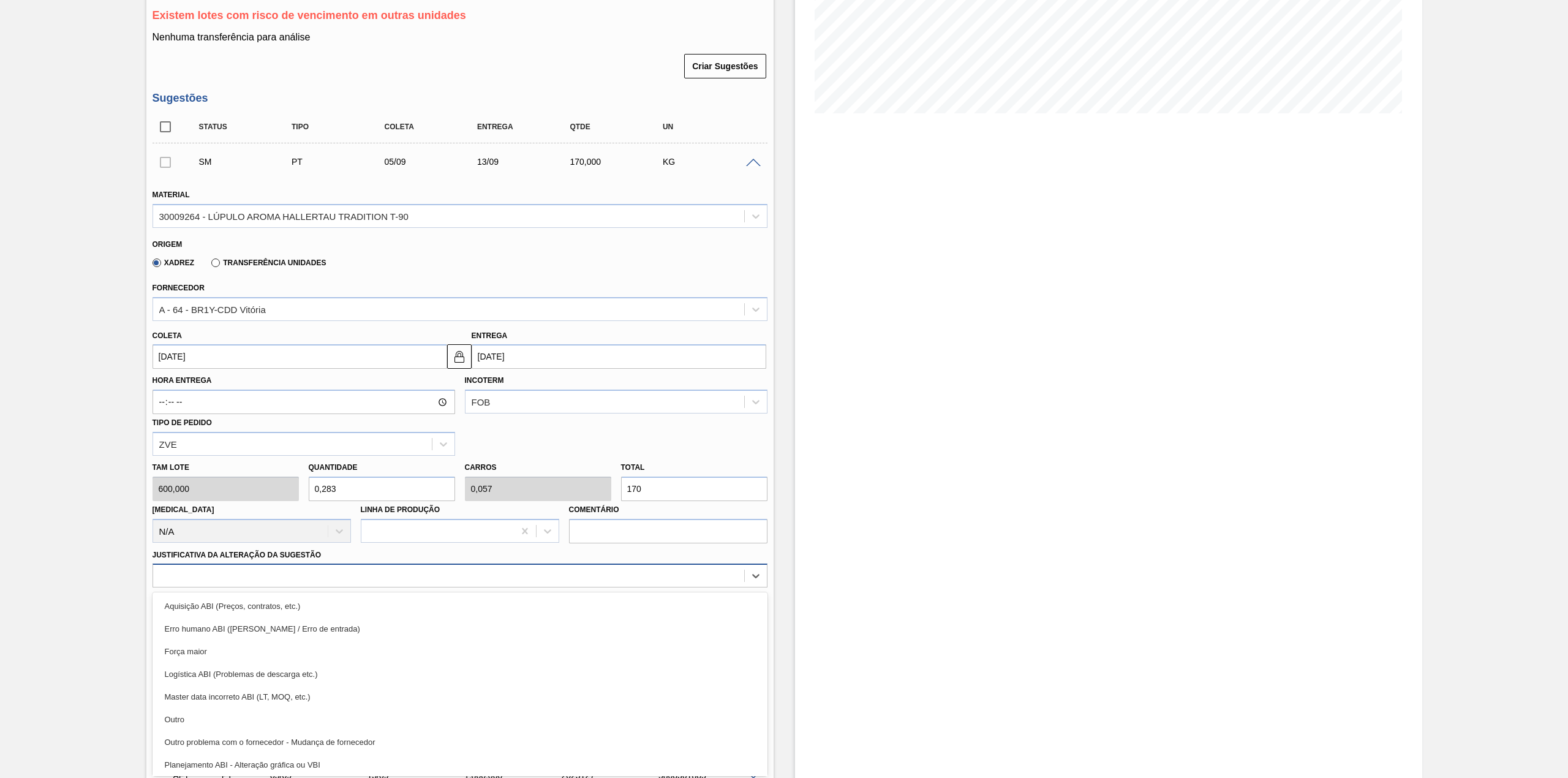
click at [347, 575] on div at bounding box center [448, 576] width 591 height 18
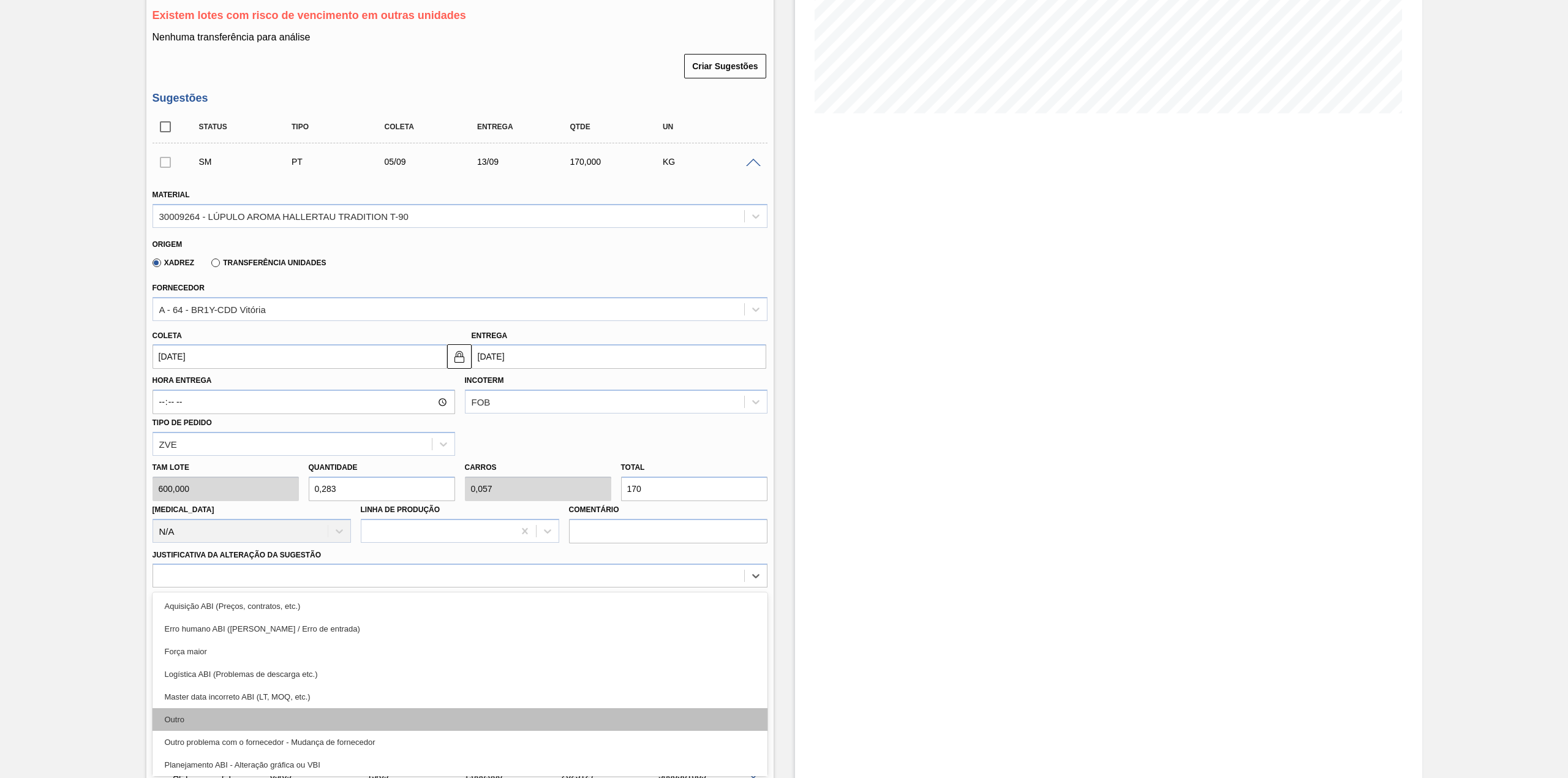
click at [277, 711] on div "Outro" at bounding box center [460, 720] width 615 height 23
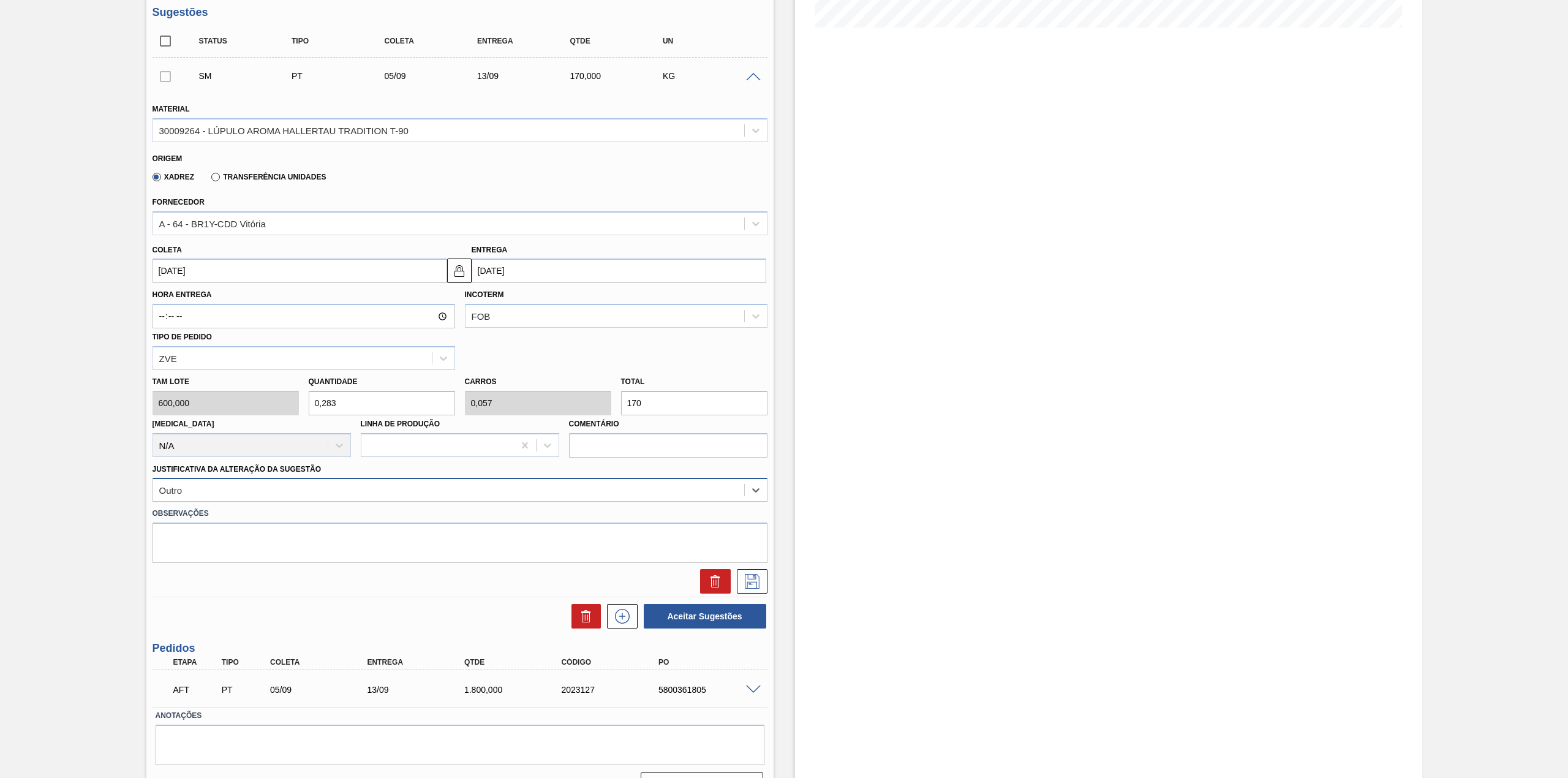
scroll to position [360, 0]
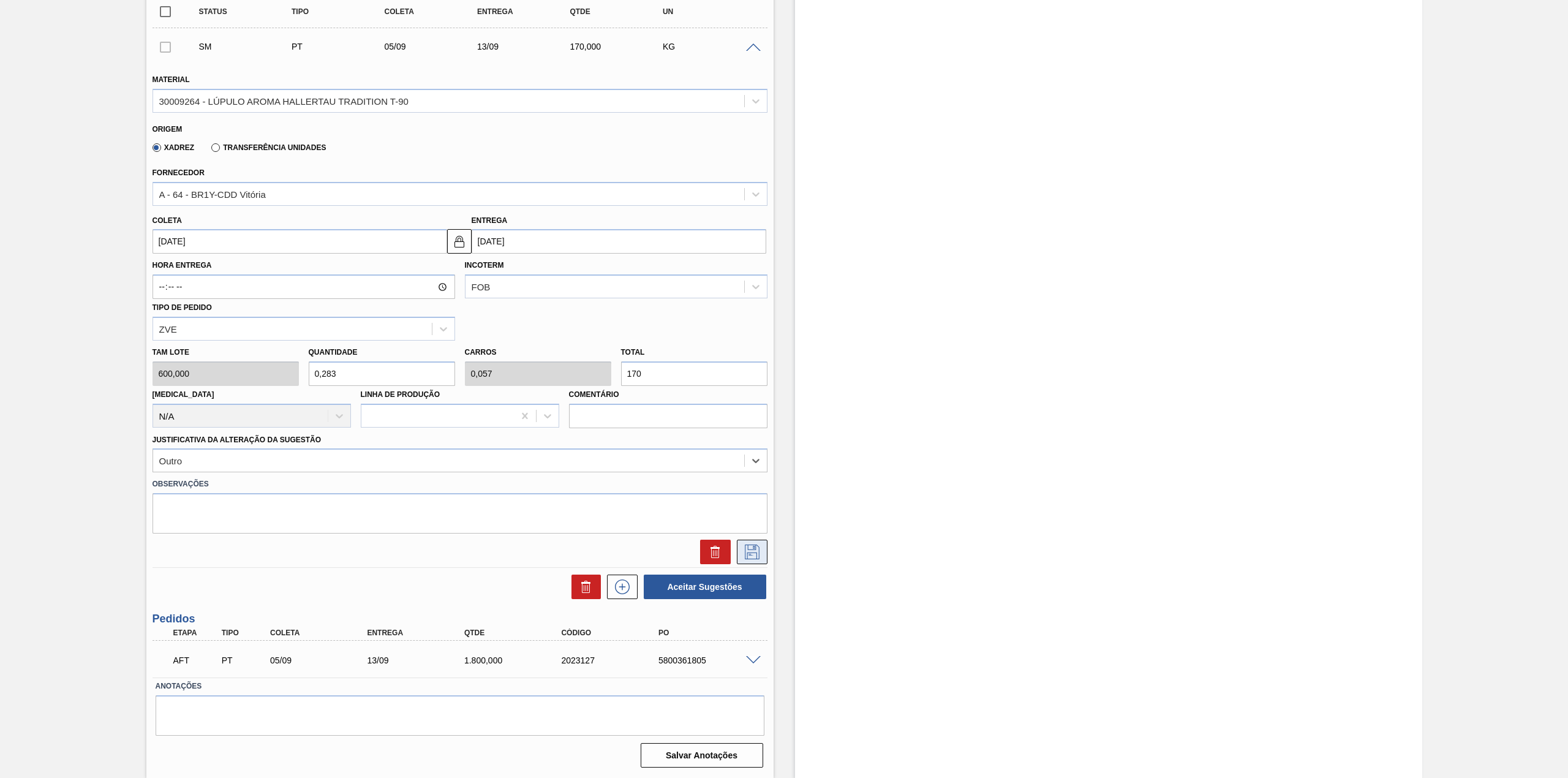
click at [753, 552] on icon at bounding box center [752, 552] width 20 height 15
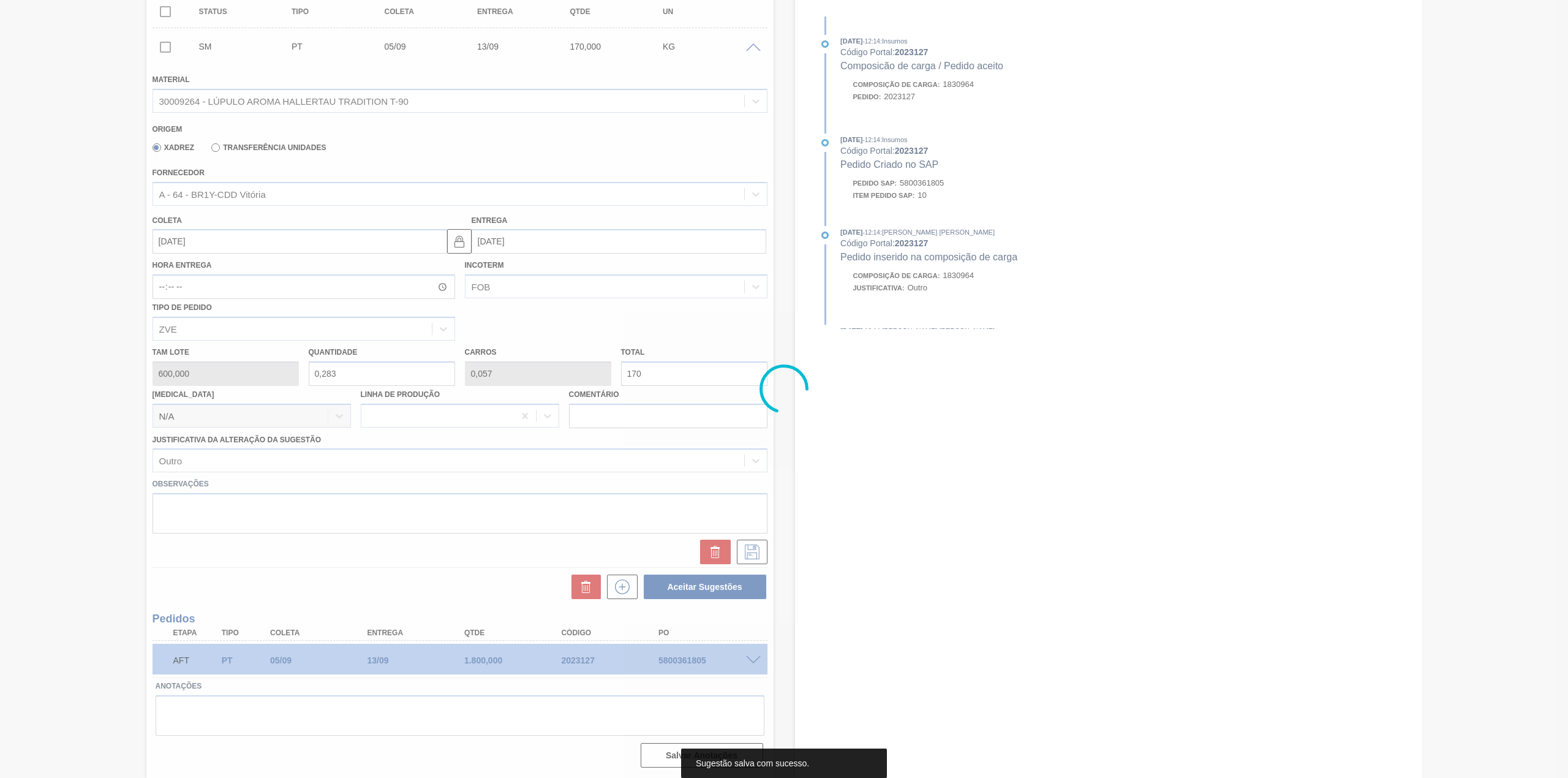
scroll to position [0, 0]
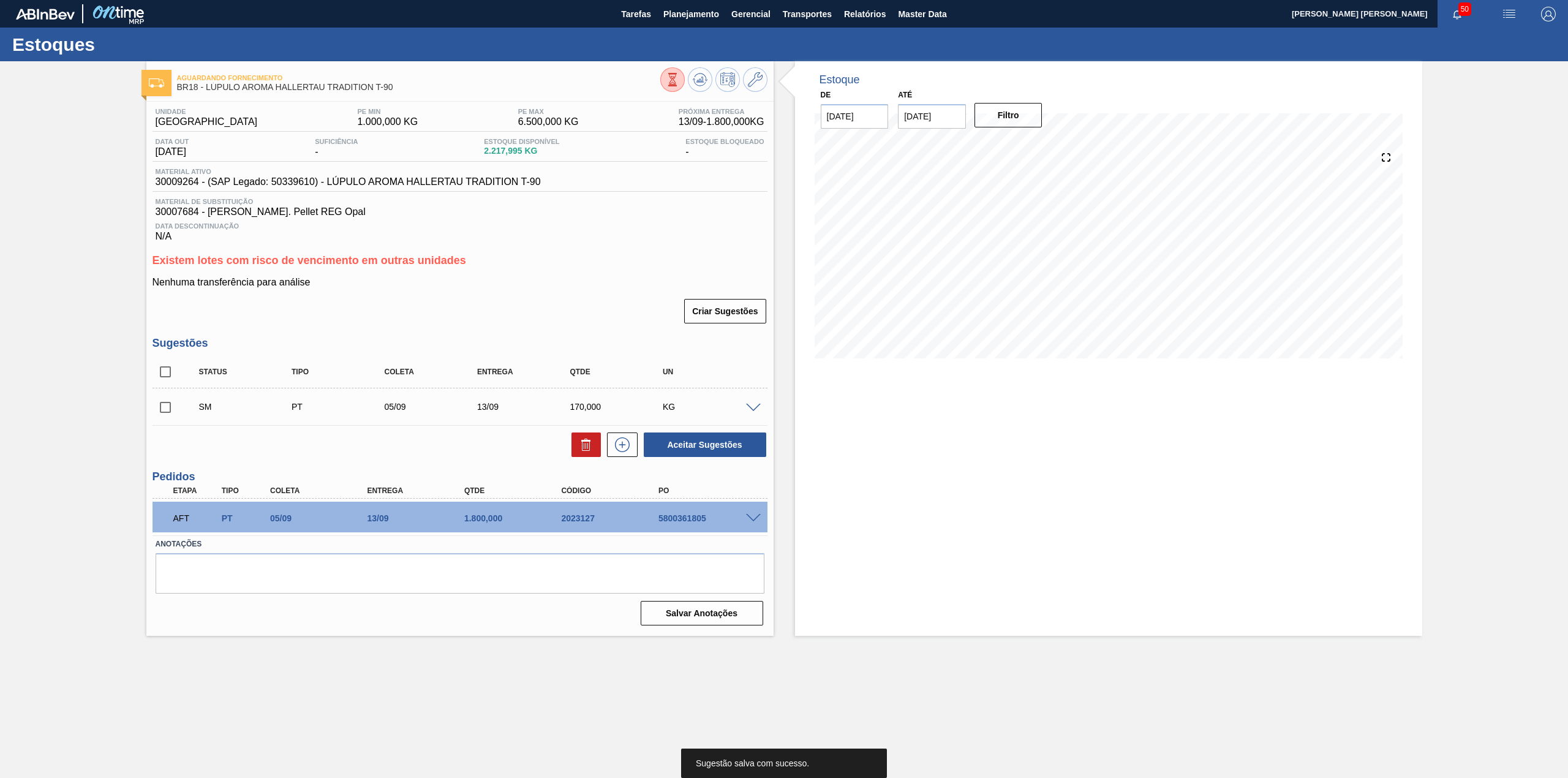
click at [163, 407] on input "checkbox" at bounding box center [165, 407] width 25 height 25
click at [711, 449] on button "Aceitar Sugestões" at bounding box center [705, 444] width 122 height 24
checkbox input "false"
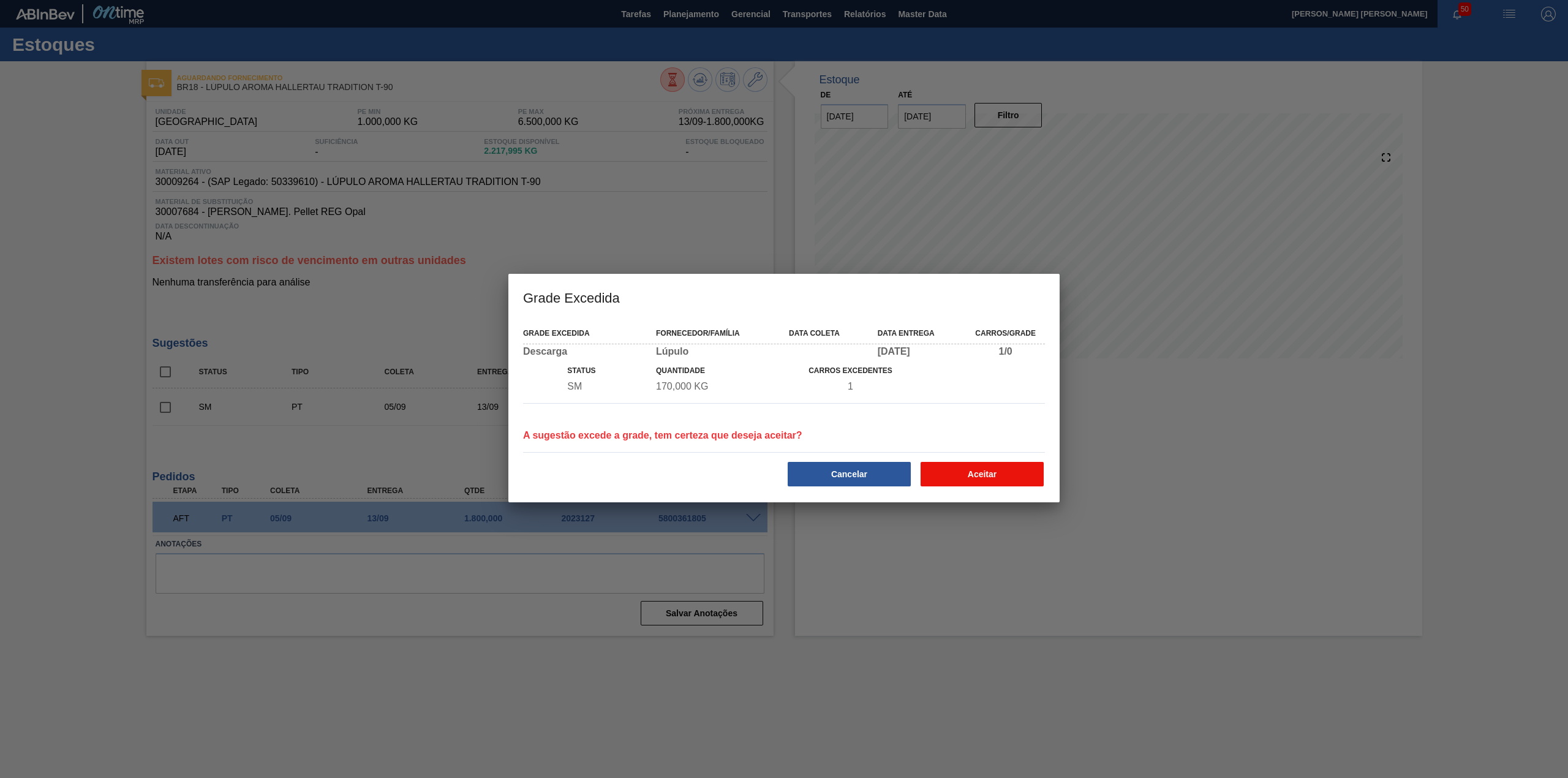
click at [981, 471] on button "Aceitar" at bounding box center [982, 474] width 123 height 24
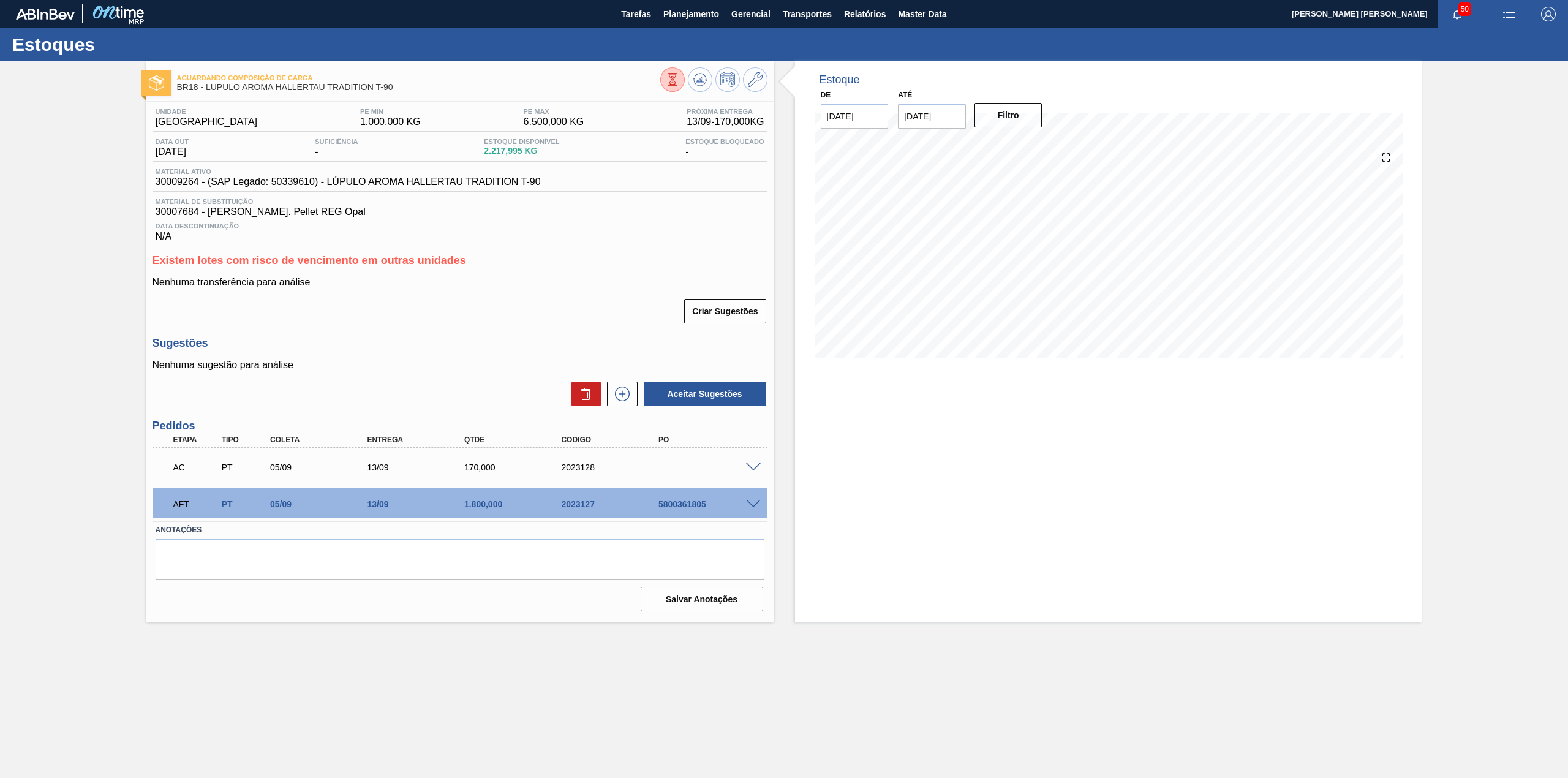
click at [753, 470] on span at bounding box center [754, 468] width 15 height 9
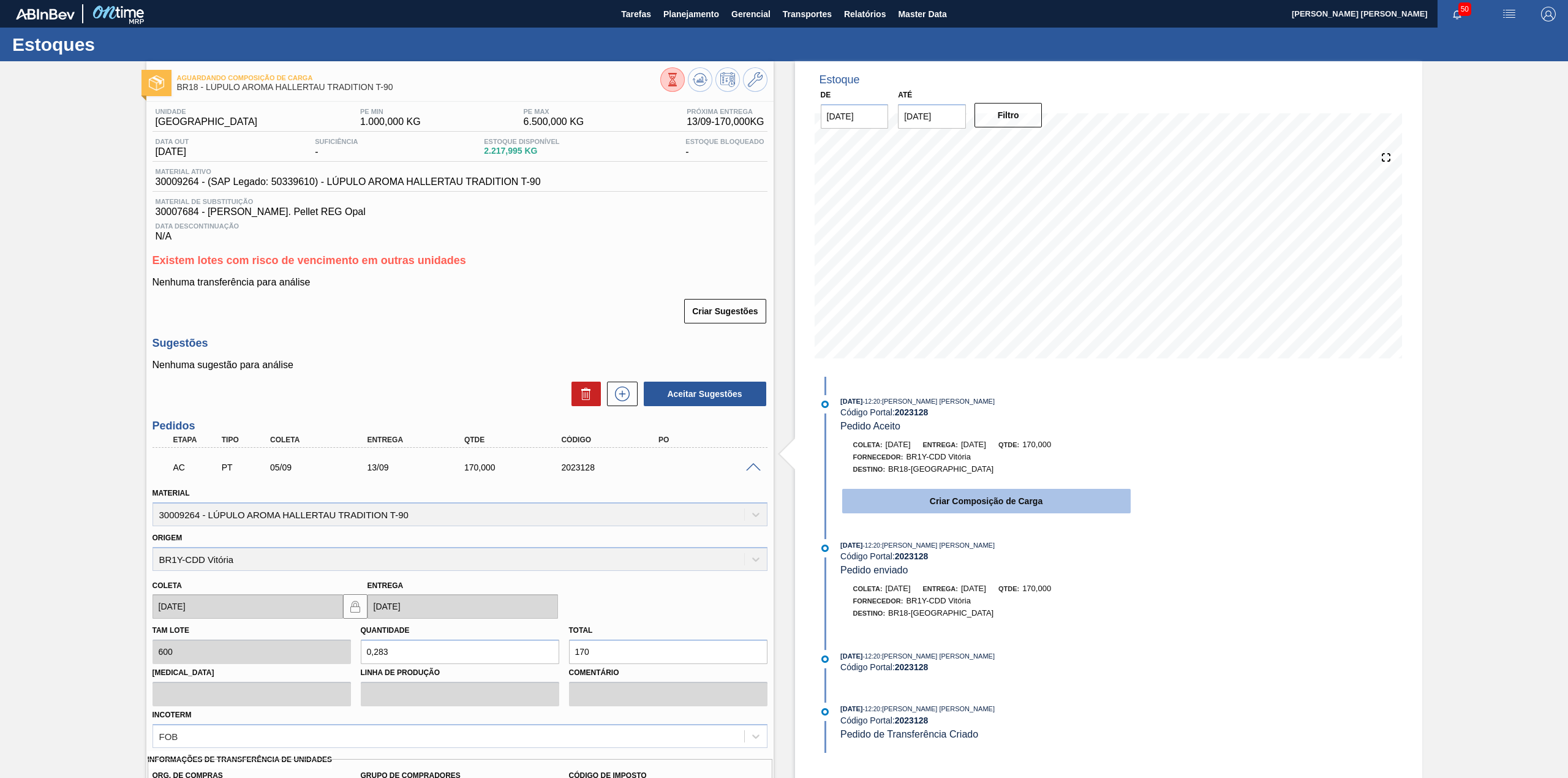
click at [945, 511] on button "Criar Composição de Carga" at bounding box center [986, 501] width 288 height 24
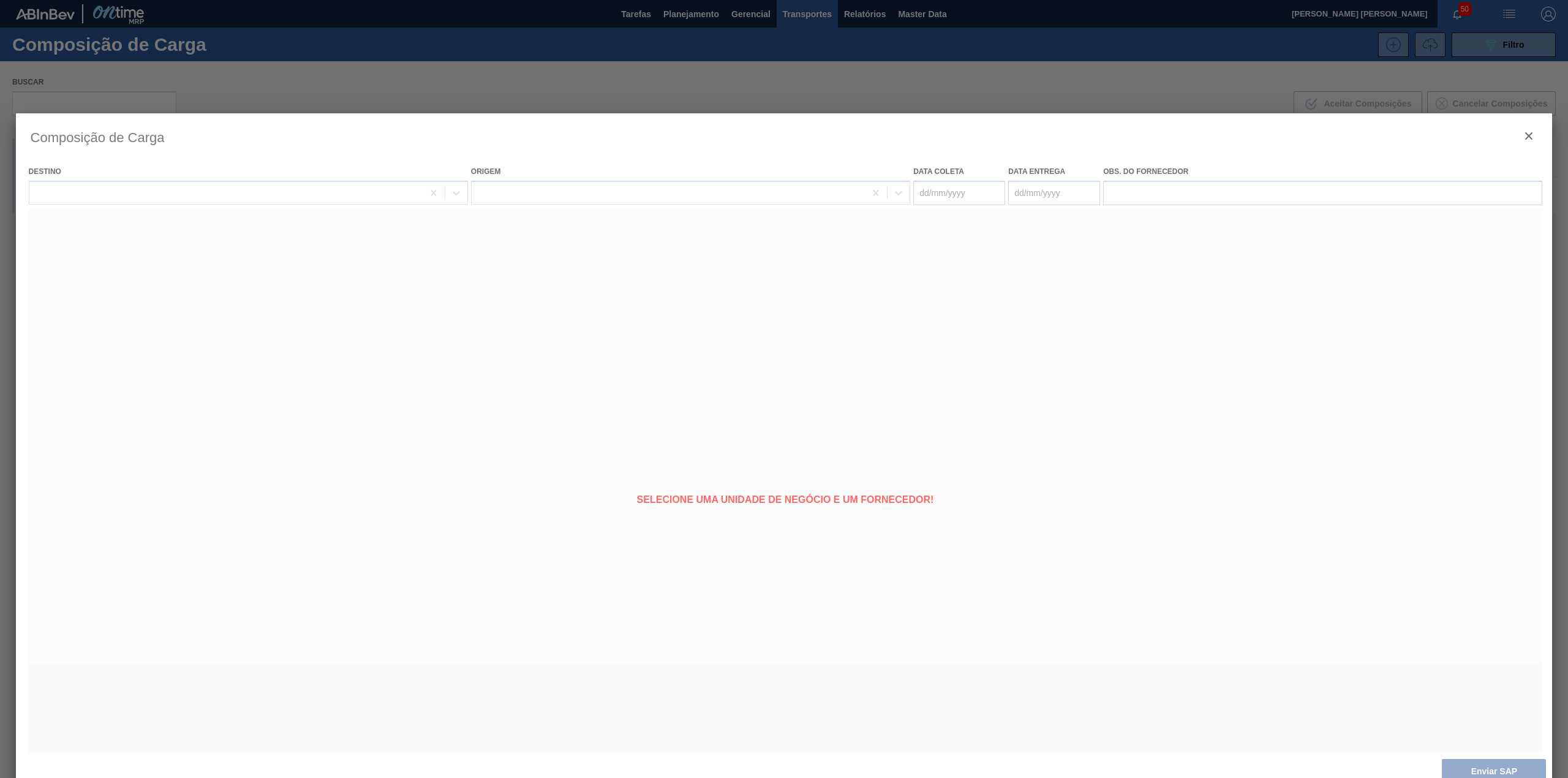
type coleta "[DATE]"
type entrega "[DATE]"
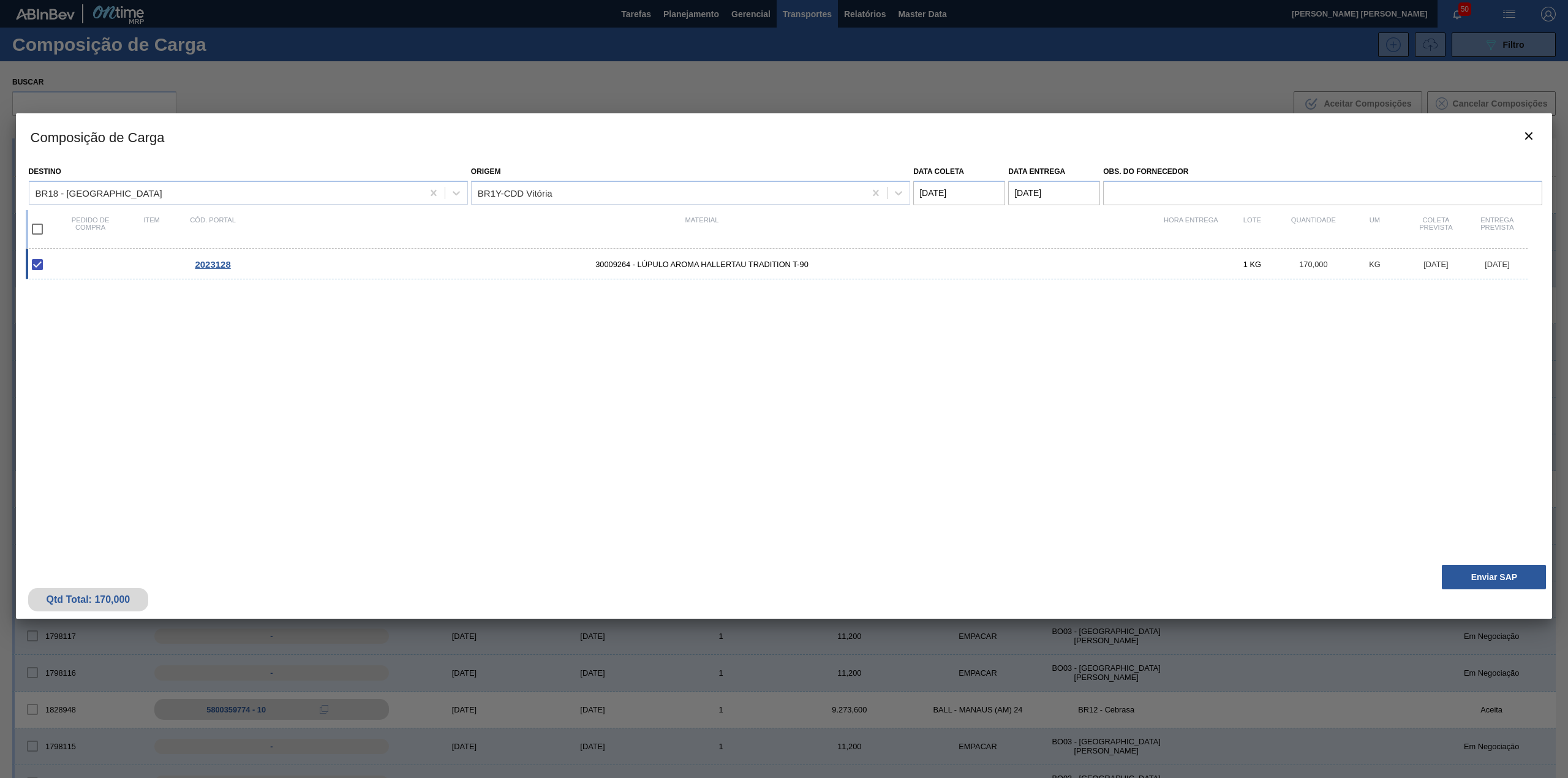
click at [1514, 560] on div "Qtd Total: 170,000 Enviar SAP" at bounding box center [785, 589] width 1537 height 60
click at [1512, 571] on button "Enviar SAP" at bounding box center [1494, 576] width 104 height 24
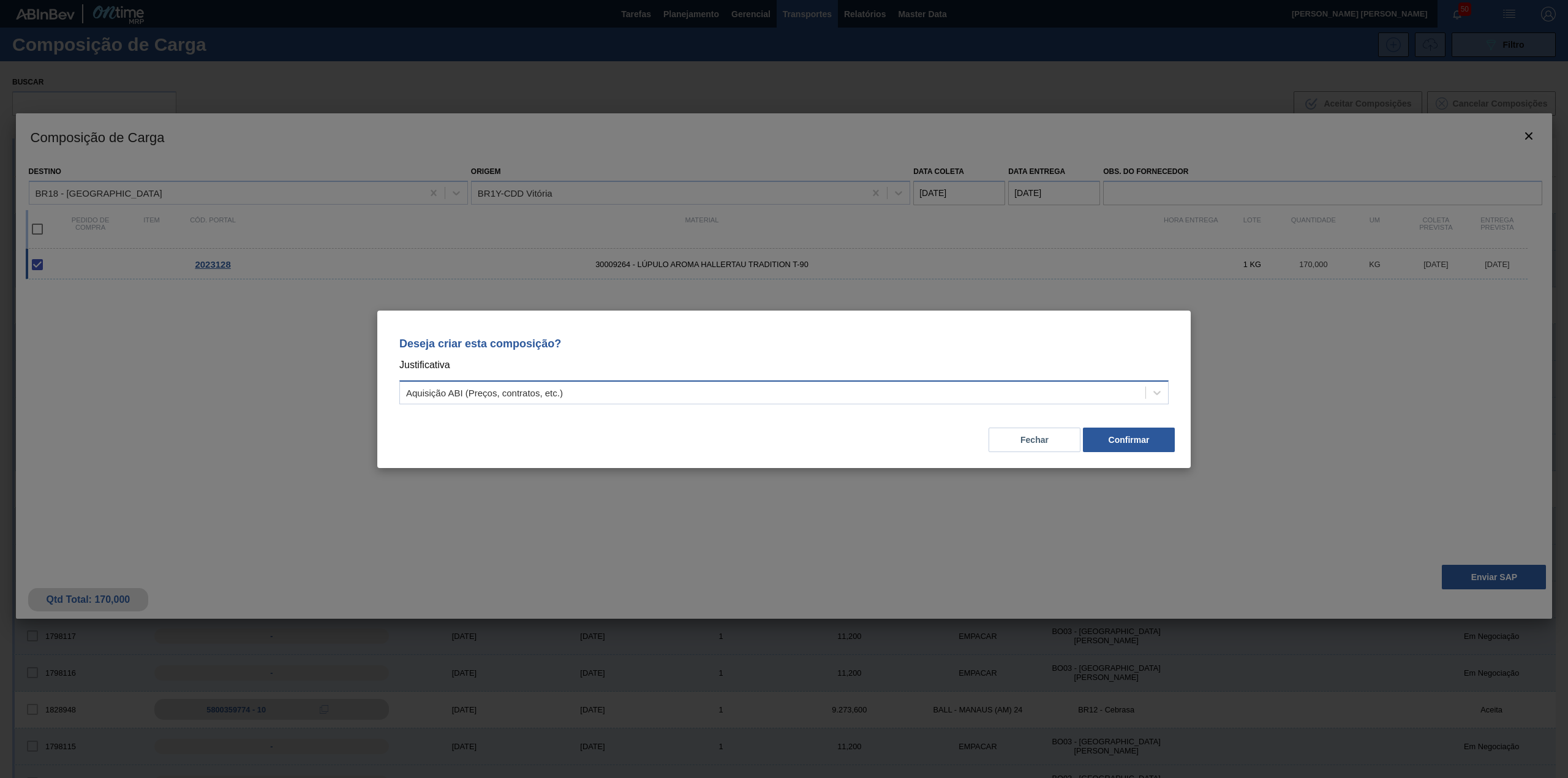
click at [706, 383] on div "Aquisição ABI (Preços, contratos, etc.)" at bounding box center [784, 392] width 769 height 24
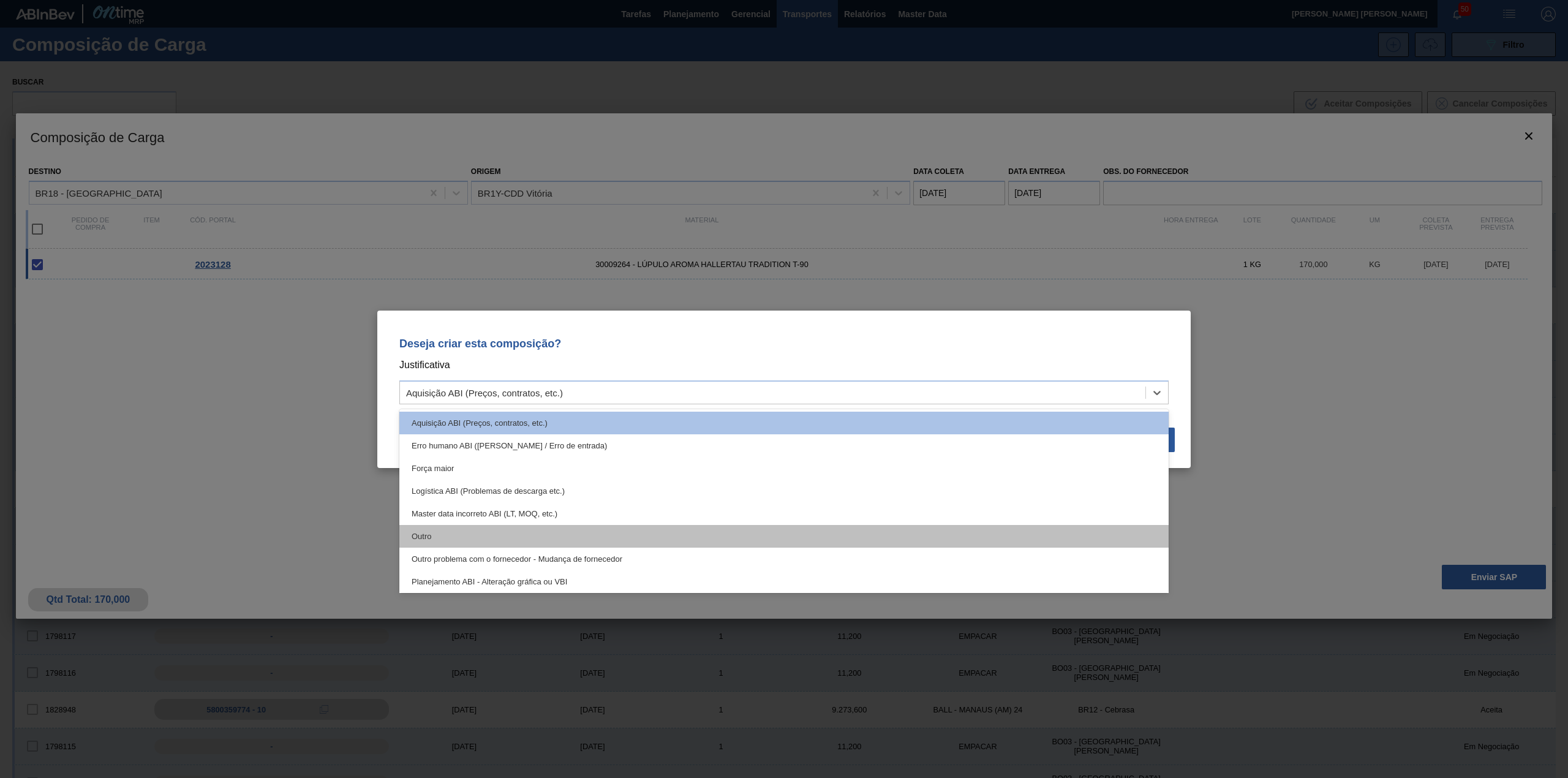
click at [538, 529] on div "Outro" at bounding box center [784, 536] width 769 height 23
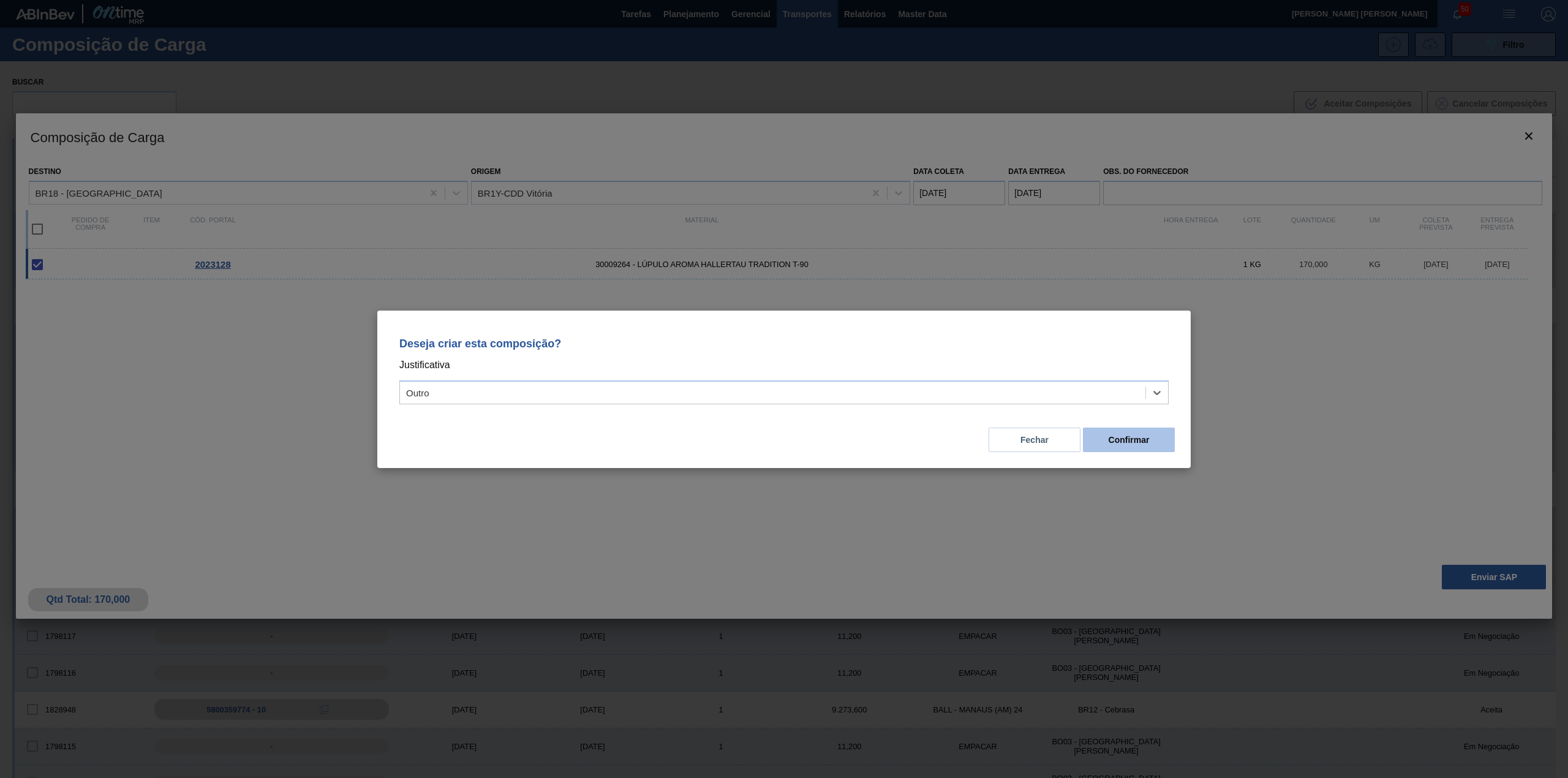
click at [1149, 440] on button "Confirmar" at bounding box center [1129, 439] width 92 height 24
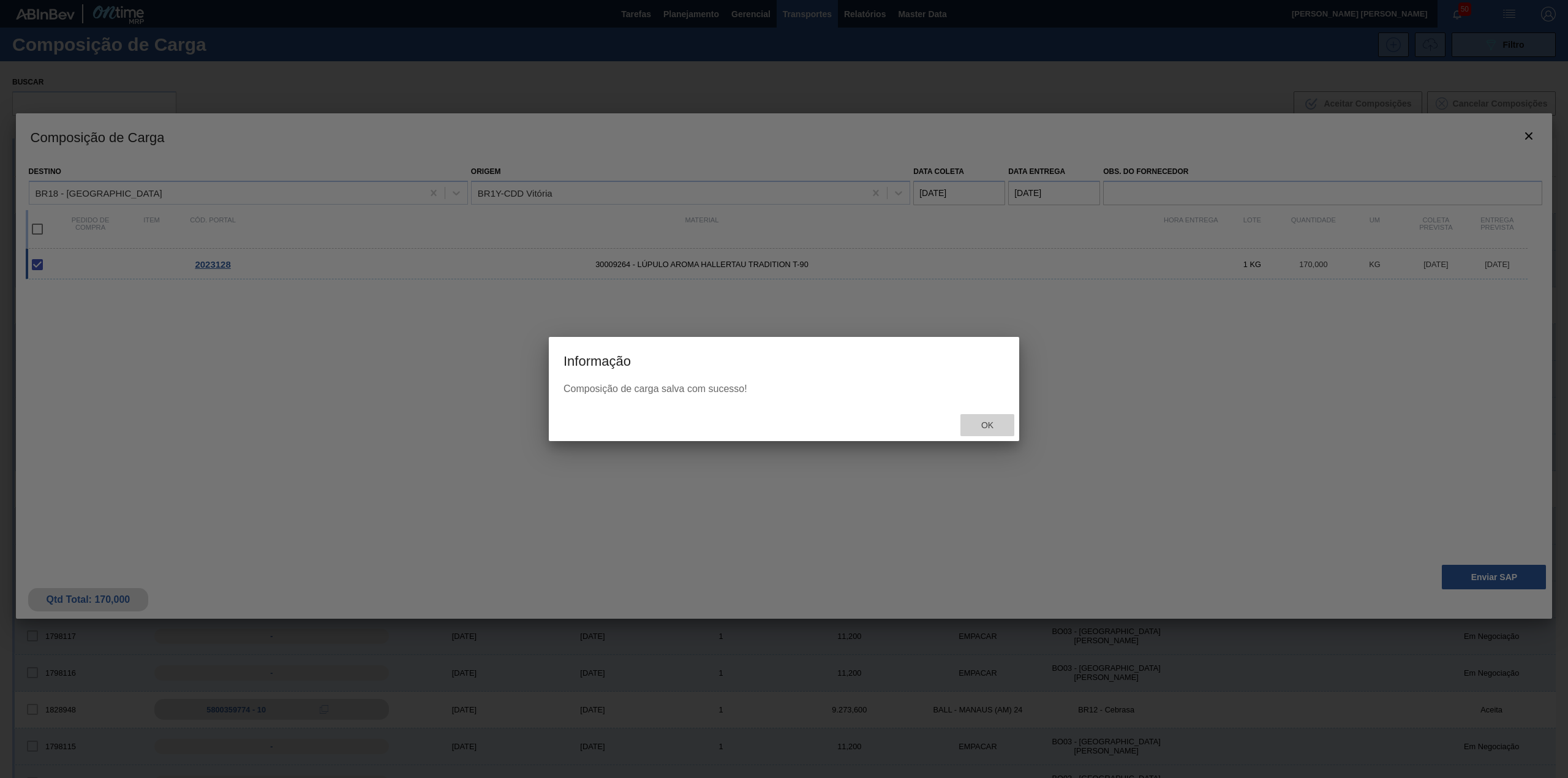
click at [989, 420] on span "Ok" at bounding box center [987, 425] width 32 height 10
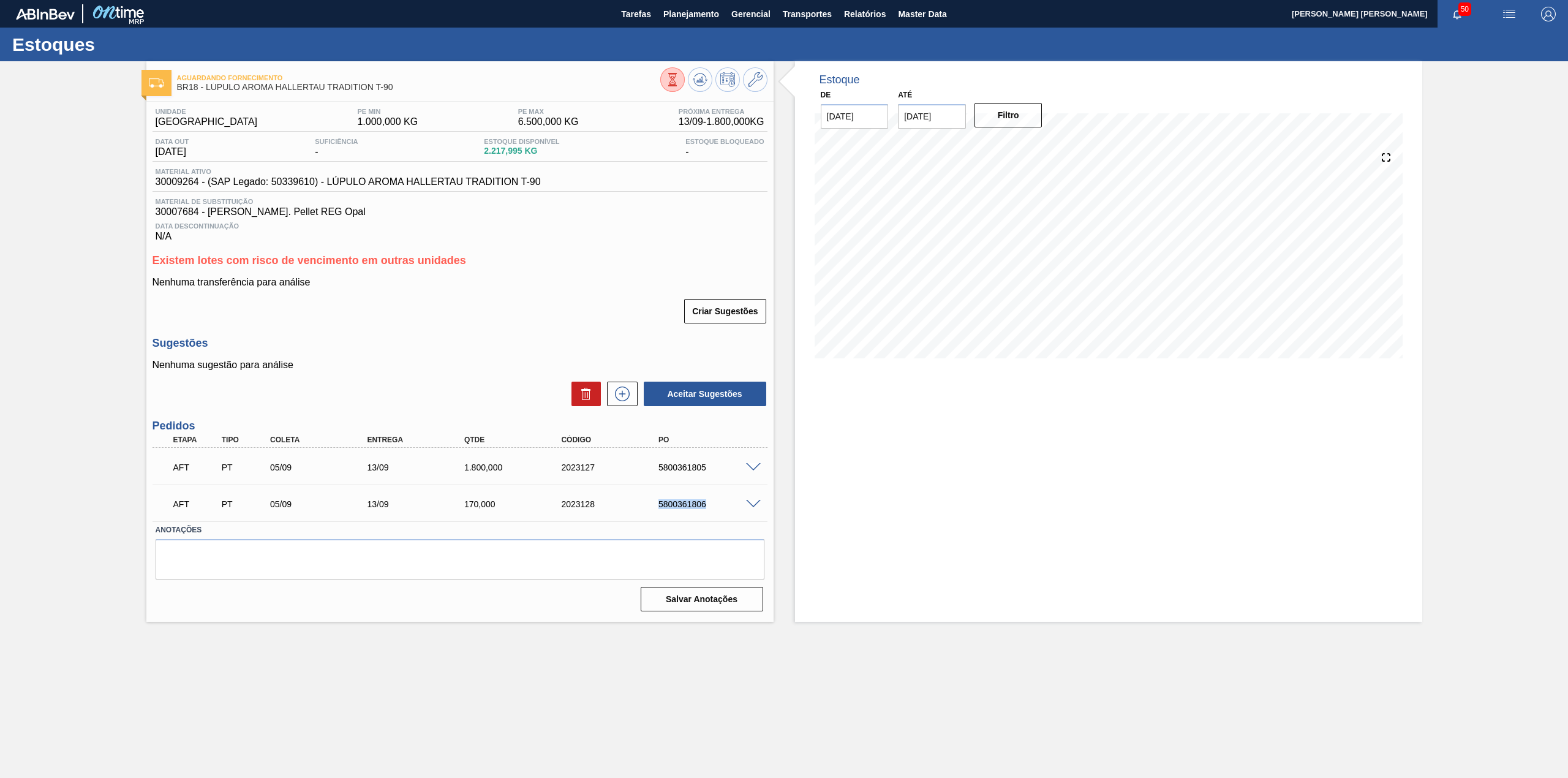
drag, startPoint x: 653, startPoint y: 506, endPoint x: 716, endPoint y: 515, distance: 63.6
click at [716, 515] on div "AFT PT 05/09 13/09 170,000 2023128 5800361806" at bounding box center [457, 503] width 582 height 24
copy div "5800361806"
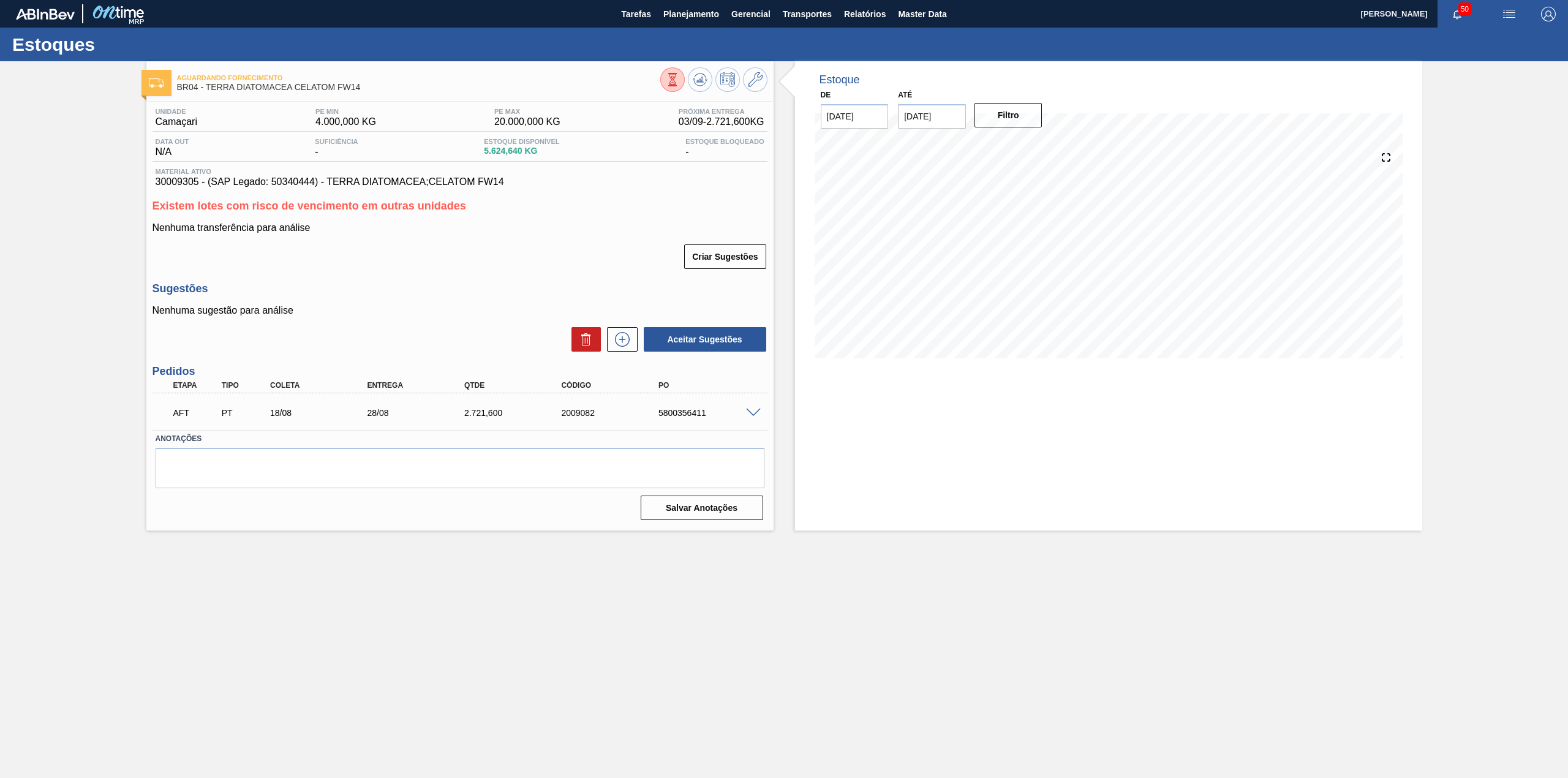
click at [756, 409] on span at bounding box center [754, 413] width 15 height 9
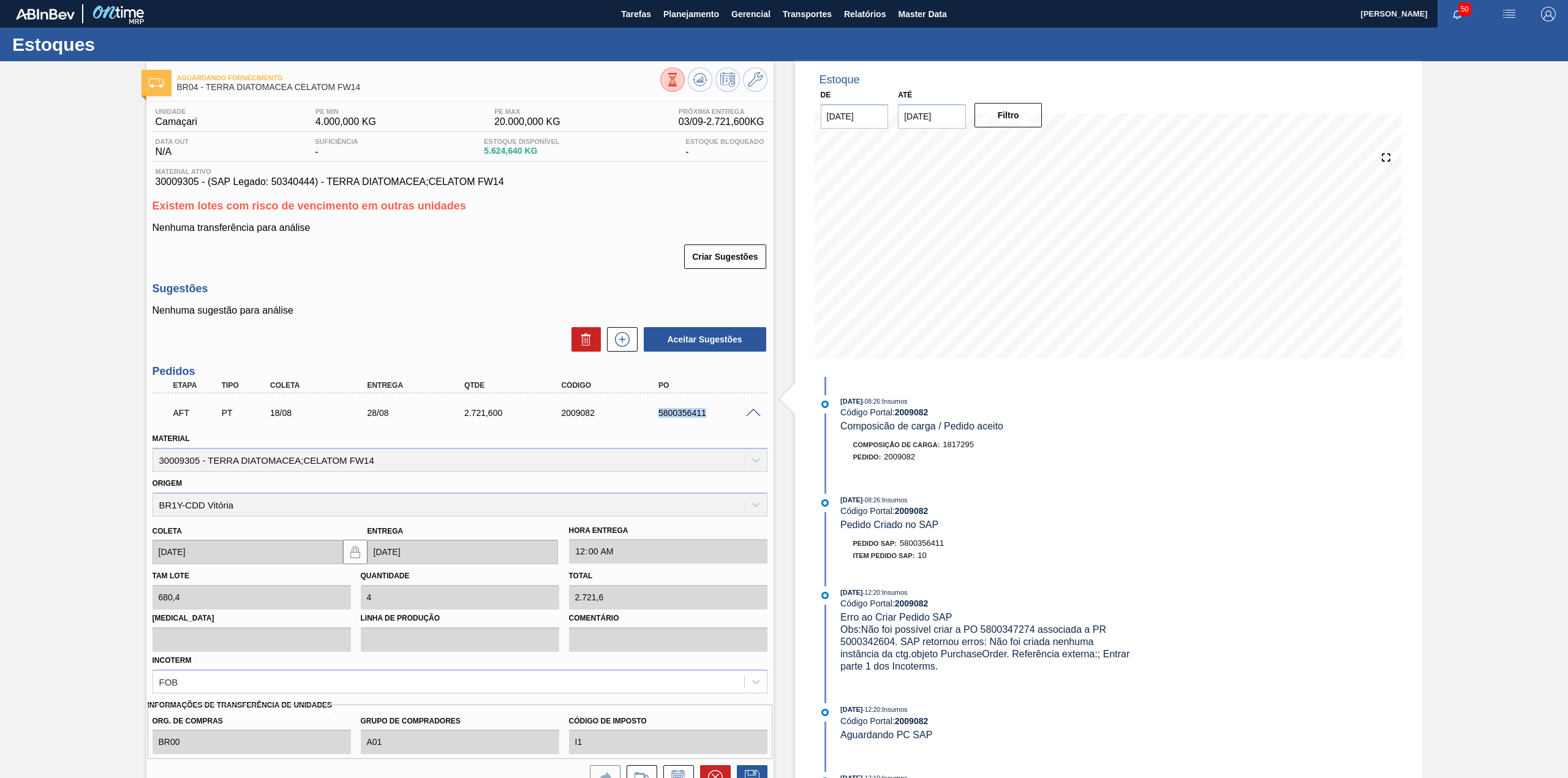
drag, startPoint x: 708, startPoint y: 416, endPoint x: 648, endPoint y: 414, distance: 60.0
click at [648, 414] on div "AFT PT 18/08 28/08 2.721,[PHONE_NUMBER] 5800356411" at bounding box center [457, 411] width 582 height 24
copy div "5800356411"
drag, startPoint x: 688, startPoint y: 472, endPoint x: 696, endPoint y: 447, distance: 26.2
click at [688, 472] on div "Origem BR1Y-CDD Vitória" at bounding box center [460, 494] width 625 height 45
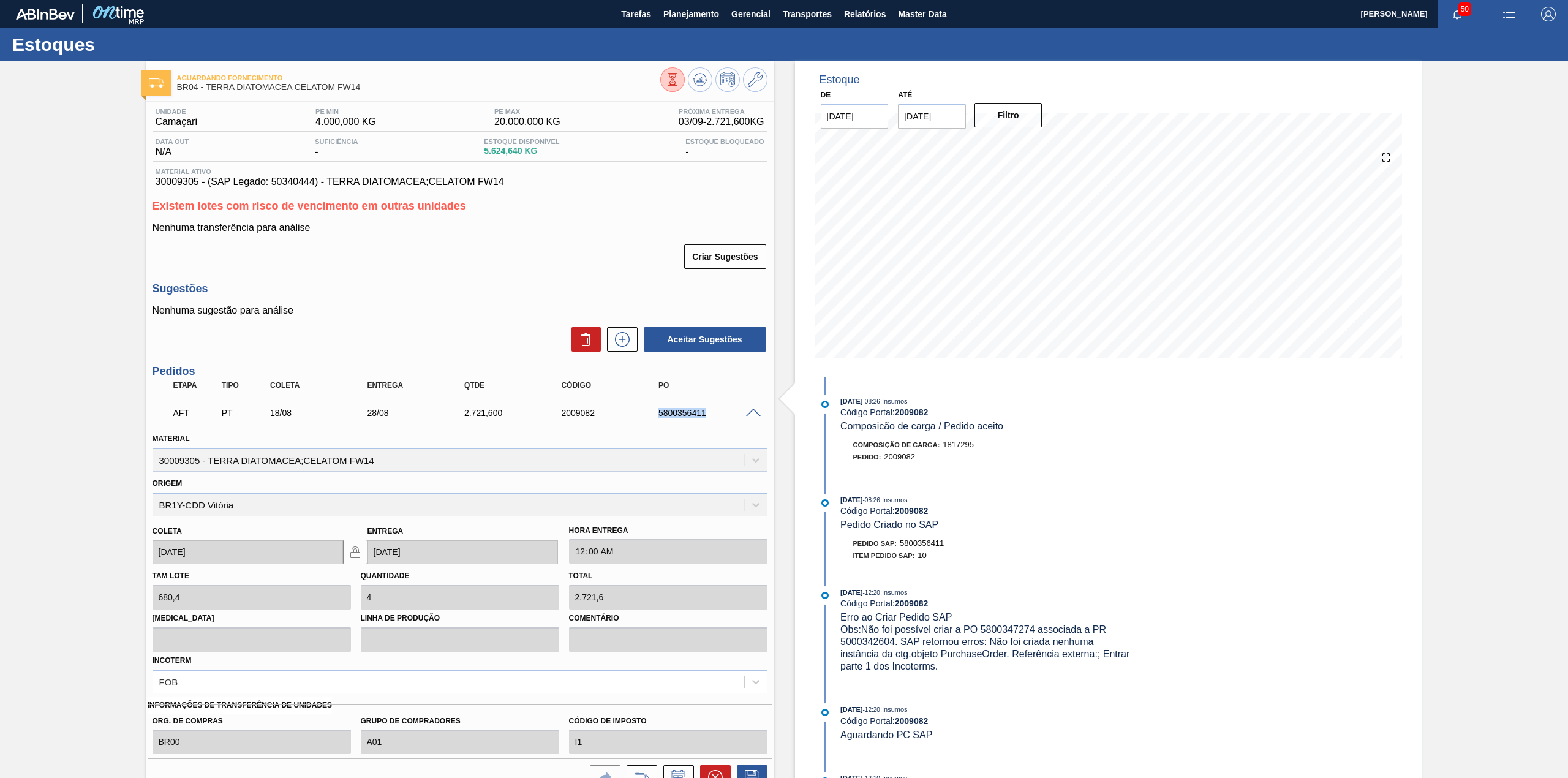
drag, startPoint x: 705, startPoint y: 418, endPoint x: 649, endPoint y: 420, distance: 56.0
click at [647, 420] on div "AFT PT 18/08 28/08 2.721,[PHONE_NUMBER] 5800356411" at bounding box center [457, 411] width 582 height 24
copy div "5800356411"
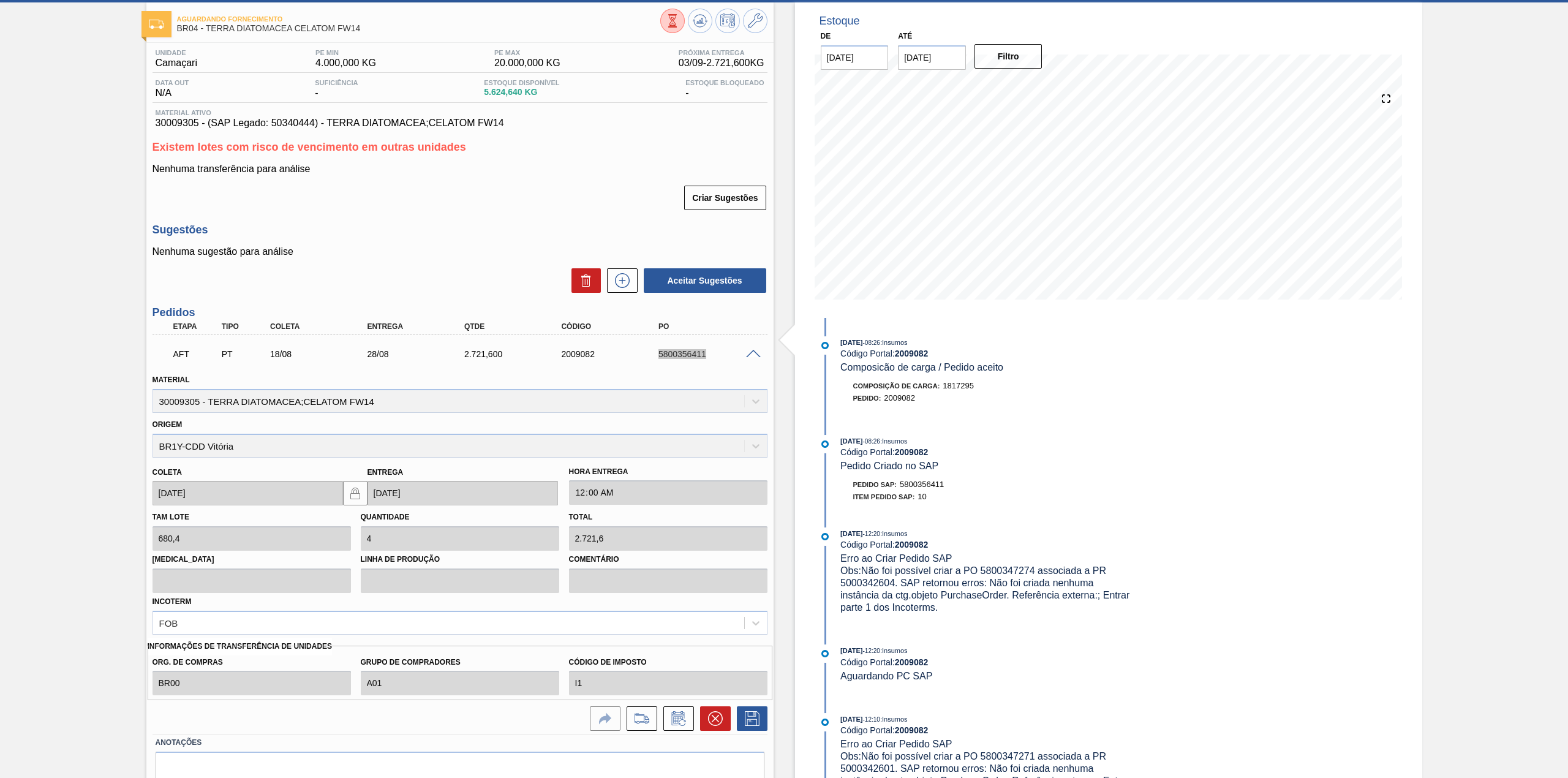
scroll to position [115, 0]
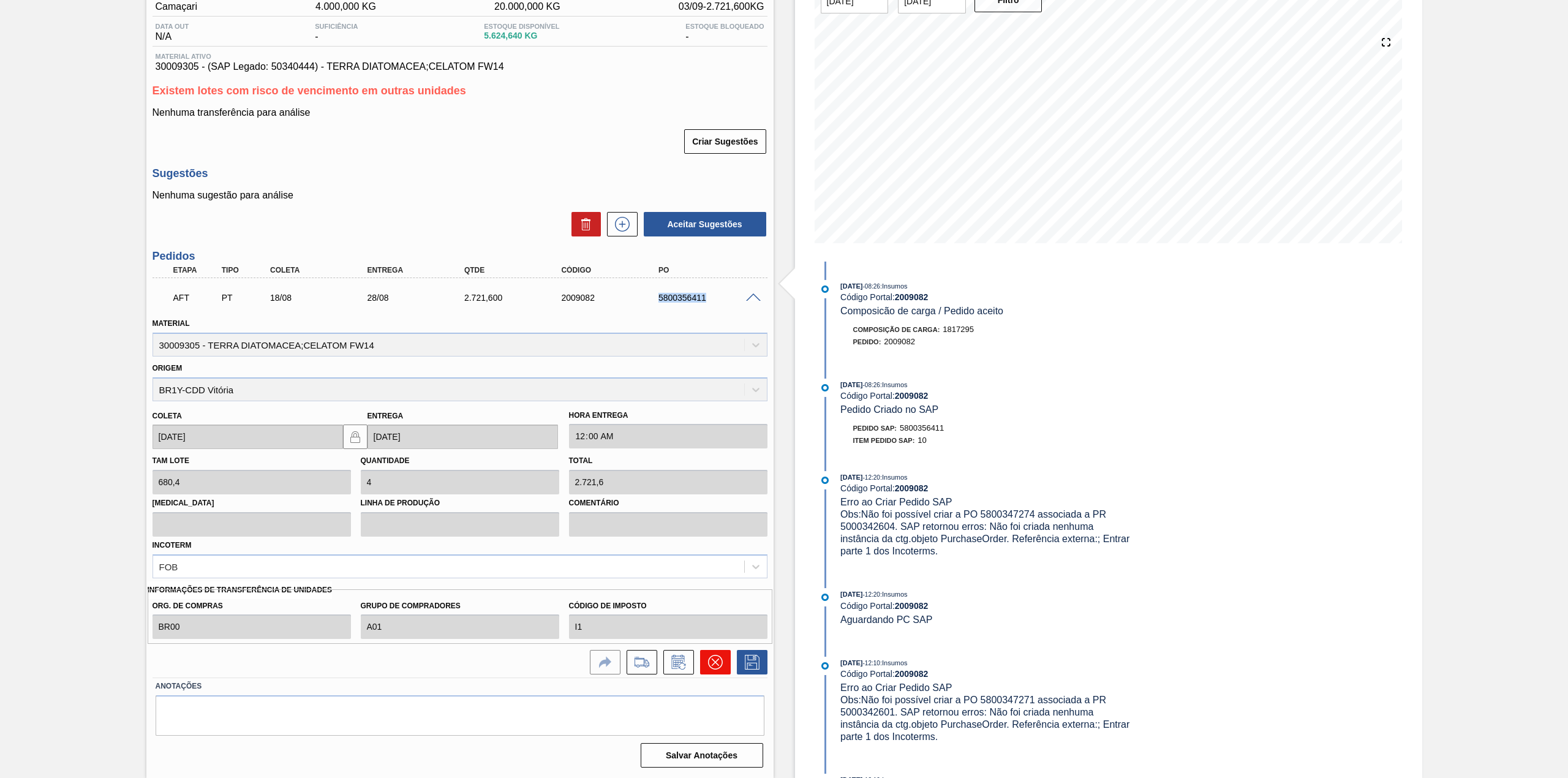
click at [711, 658] on icon at bounding box center [716, 663] width 15 height 15
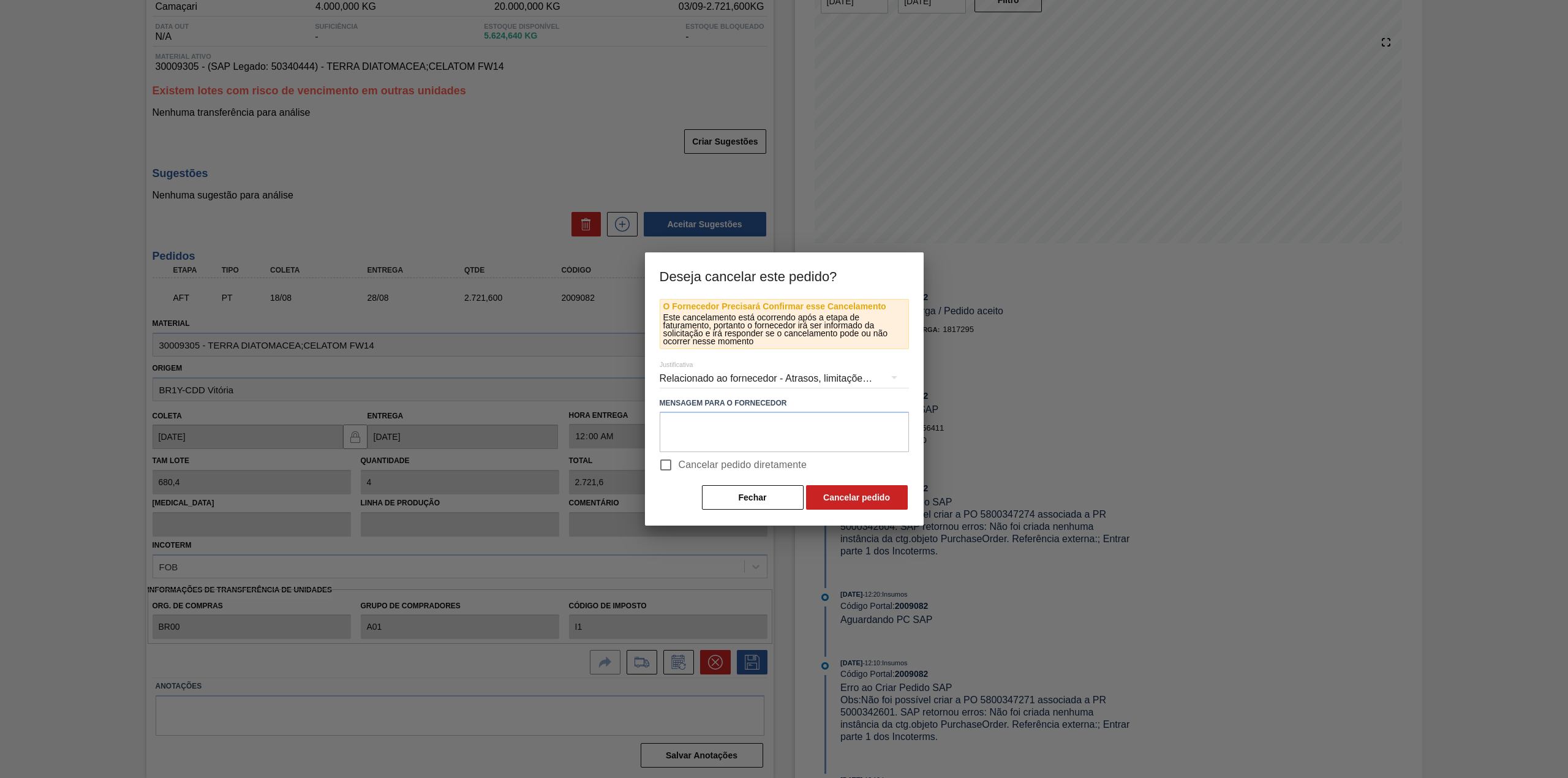
click at [696, 463] on span "Cancelar pedido diretamente" at bounding box center [742, 465] width 128 height 15
click at [679, 463] on input "Cancelar pedido diretamente" at bounding box center [666, 465] width 25 height 25
checkbox input "true"
click at [852, 496] on button "Cancelar pedido" at bounding box center [857, 497] width 102 height 24
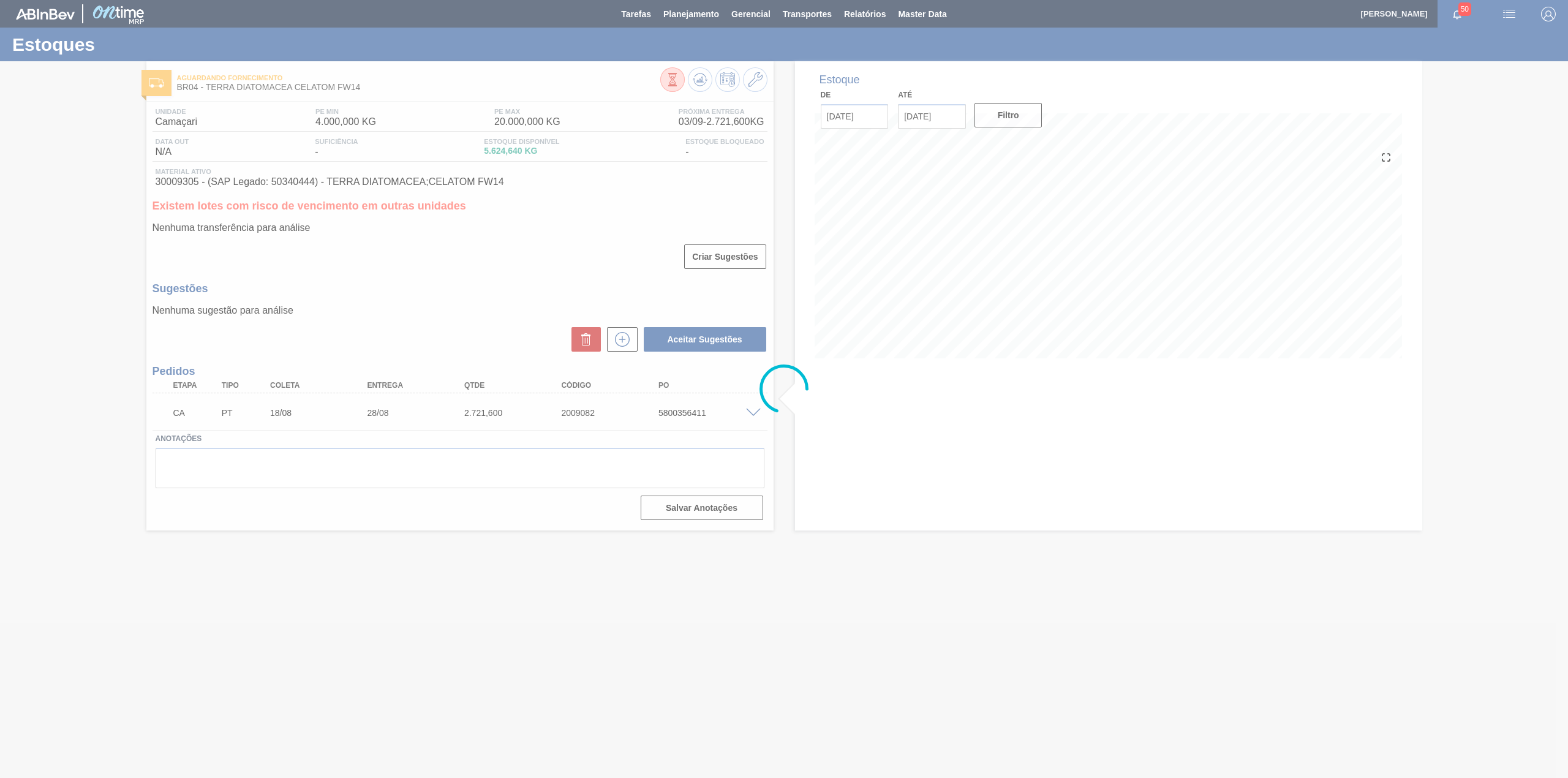
scroll to position [0, 0]
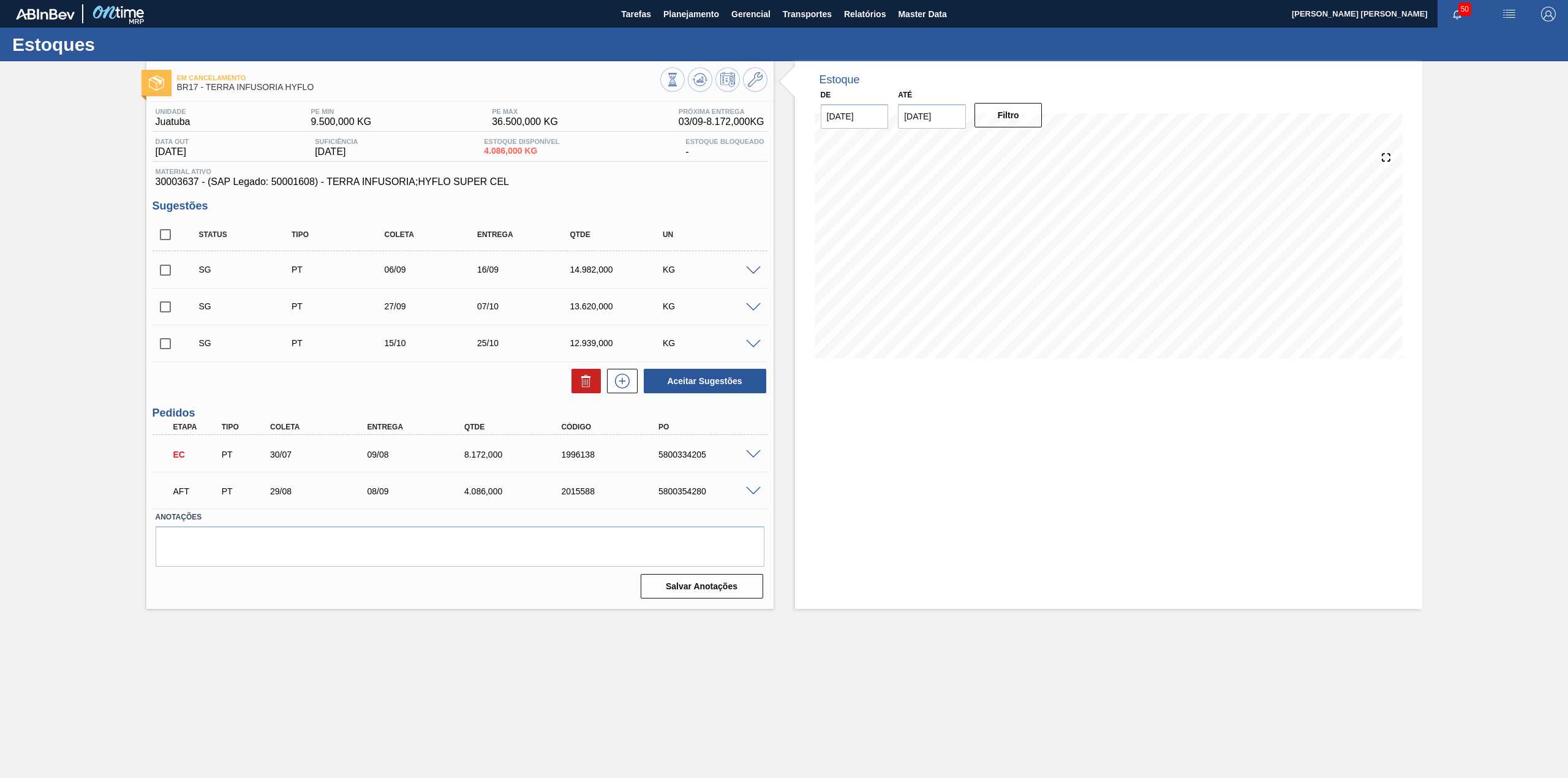
click at [751, 493] on span at bounding box center [754, 491] width 15 height 9
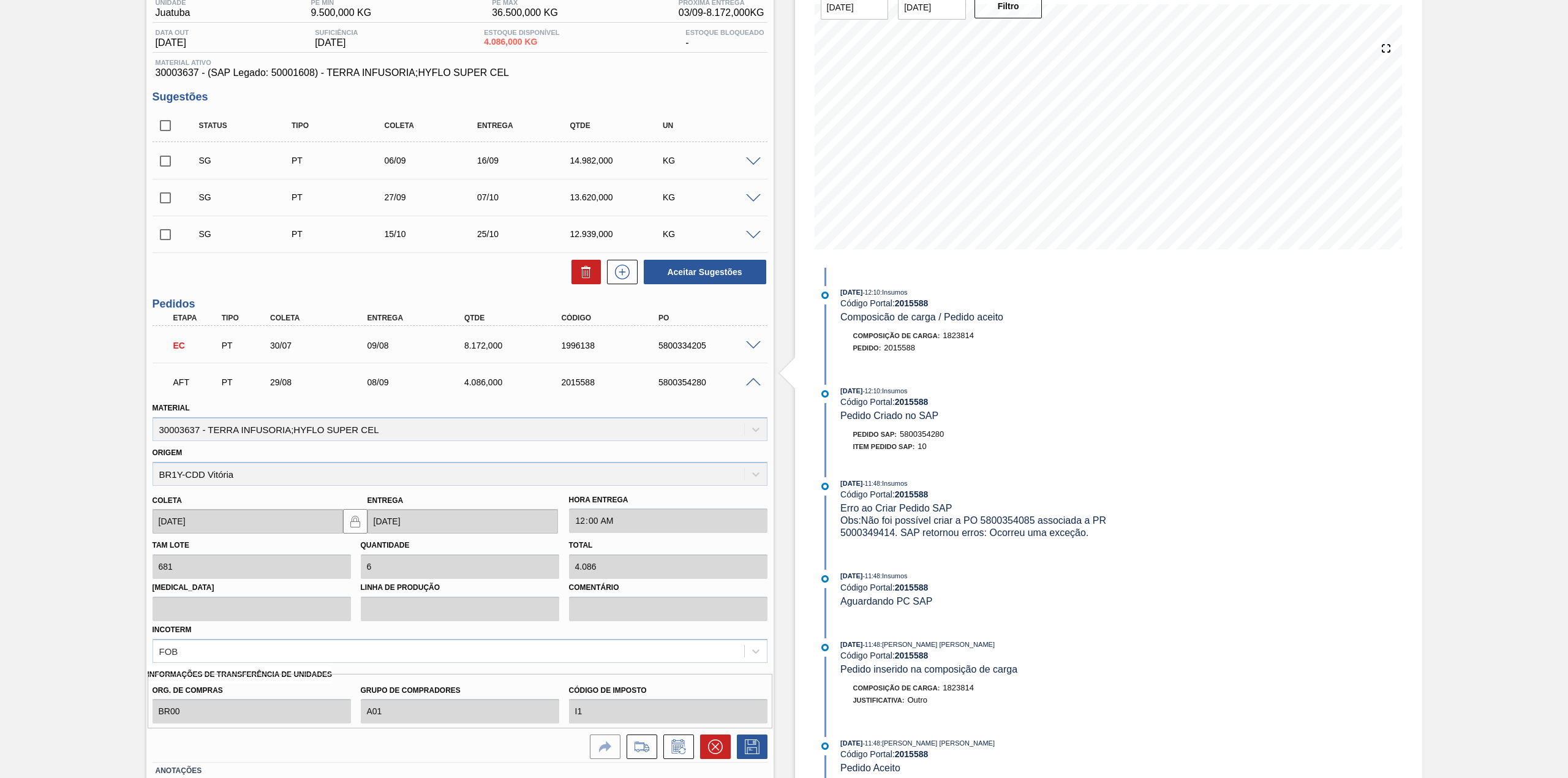
scroll to position [81, 0]
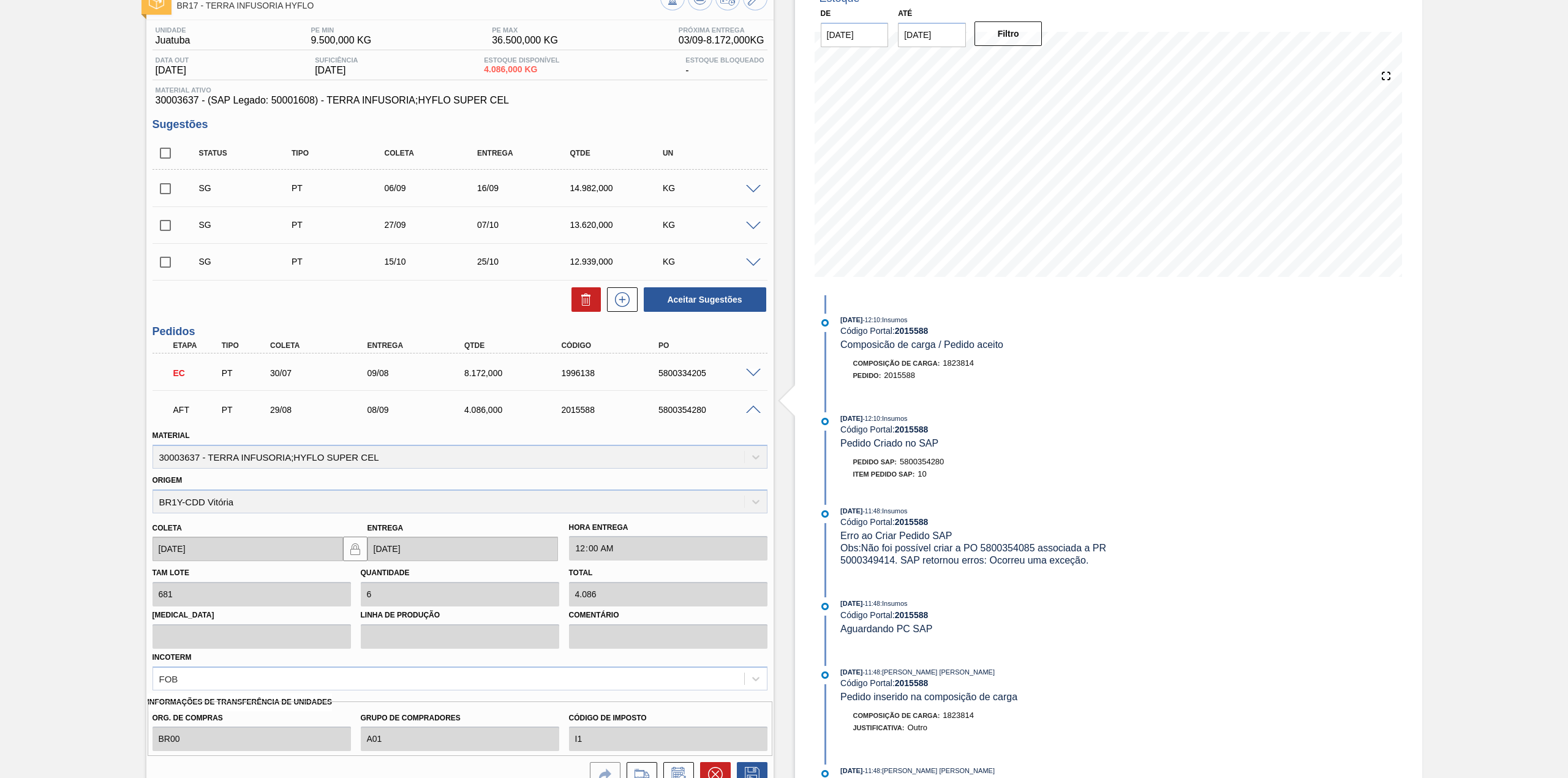
click at [747, 413] on div "AFT PT 29/08 08/09 4.086,000 2015588 5800354280" at bounding box center [460, 408] width 615 height 30
click at [748, 414] on div "5800354280" at bounding box center [711, 410] width 111 height 10
click at [755, 411] on span at bounding box center [754, 410] width 15 height 9
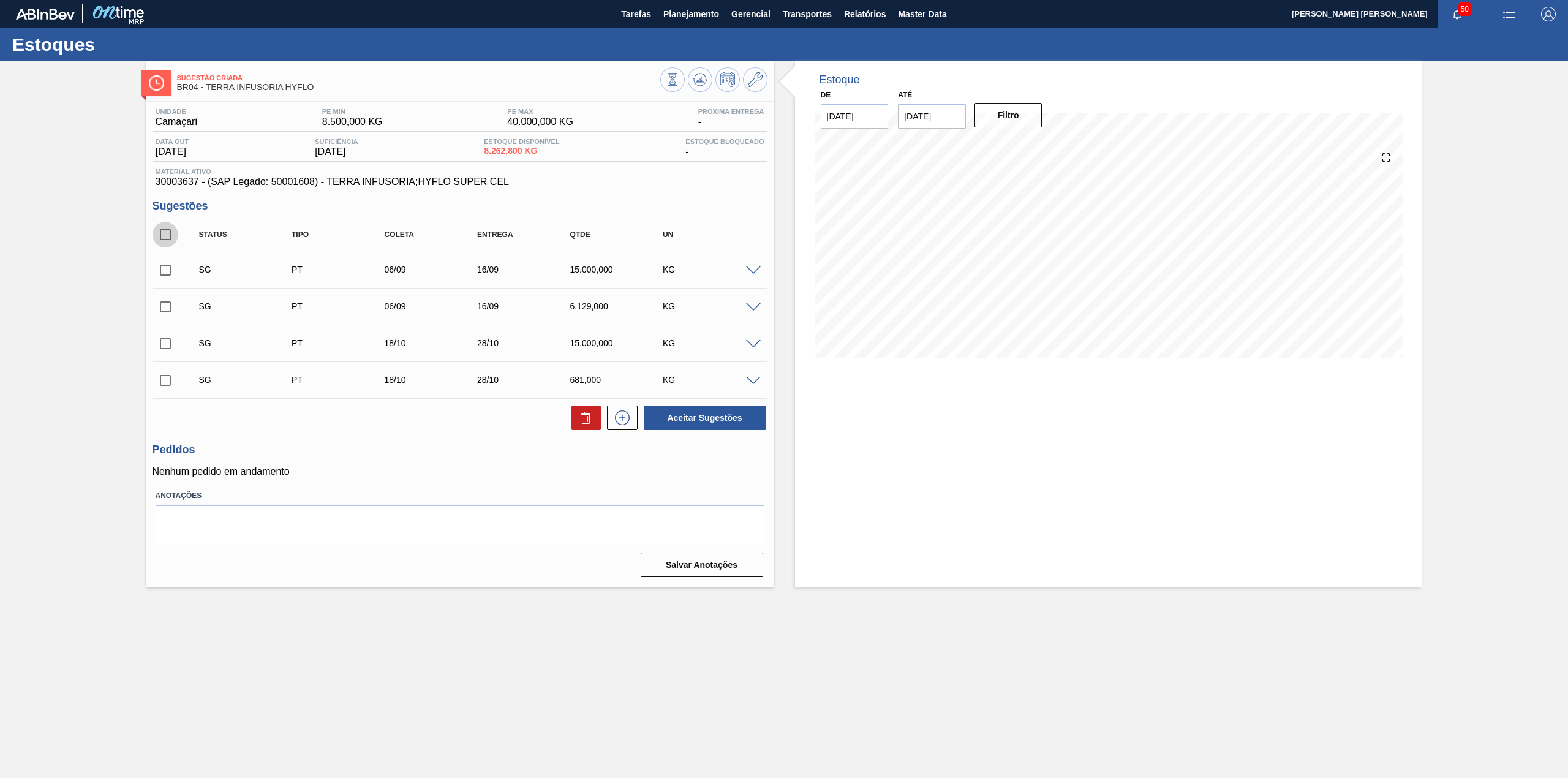
click at [168, 239] on input "checkbox" at bounding box center [165, 234] width 25 height 25
checkbox input "true"
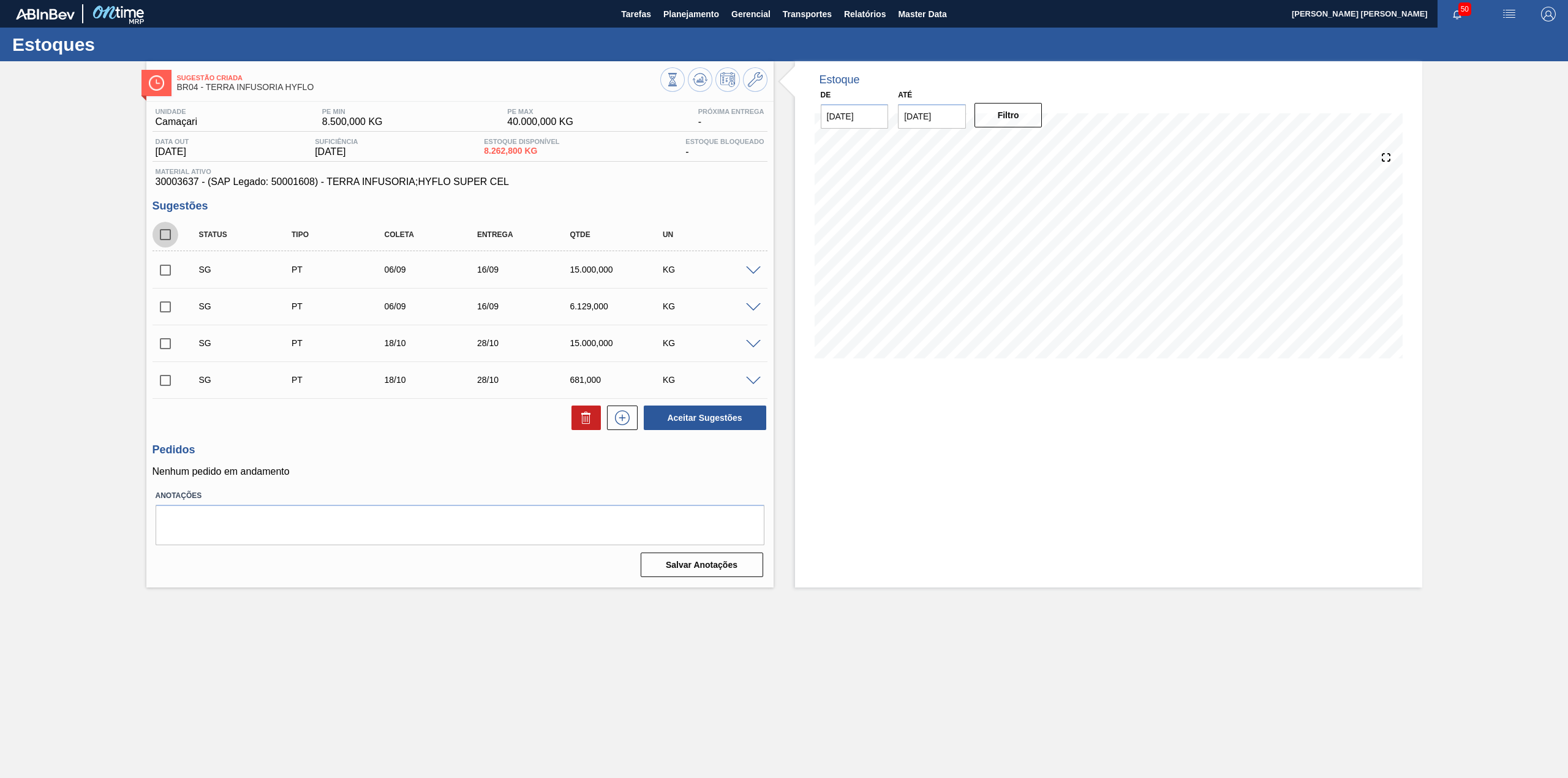
checkbox input "true"
click at [584, 410] on button at bounding box center [586, 418] width 29 height 24
checkbox input "false"
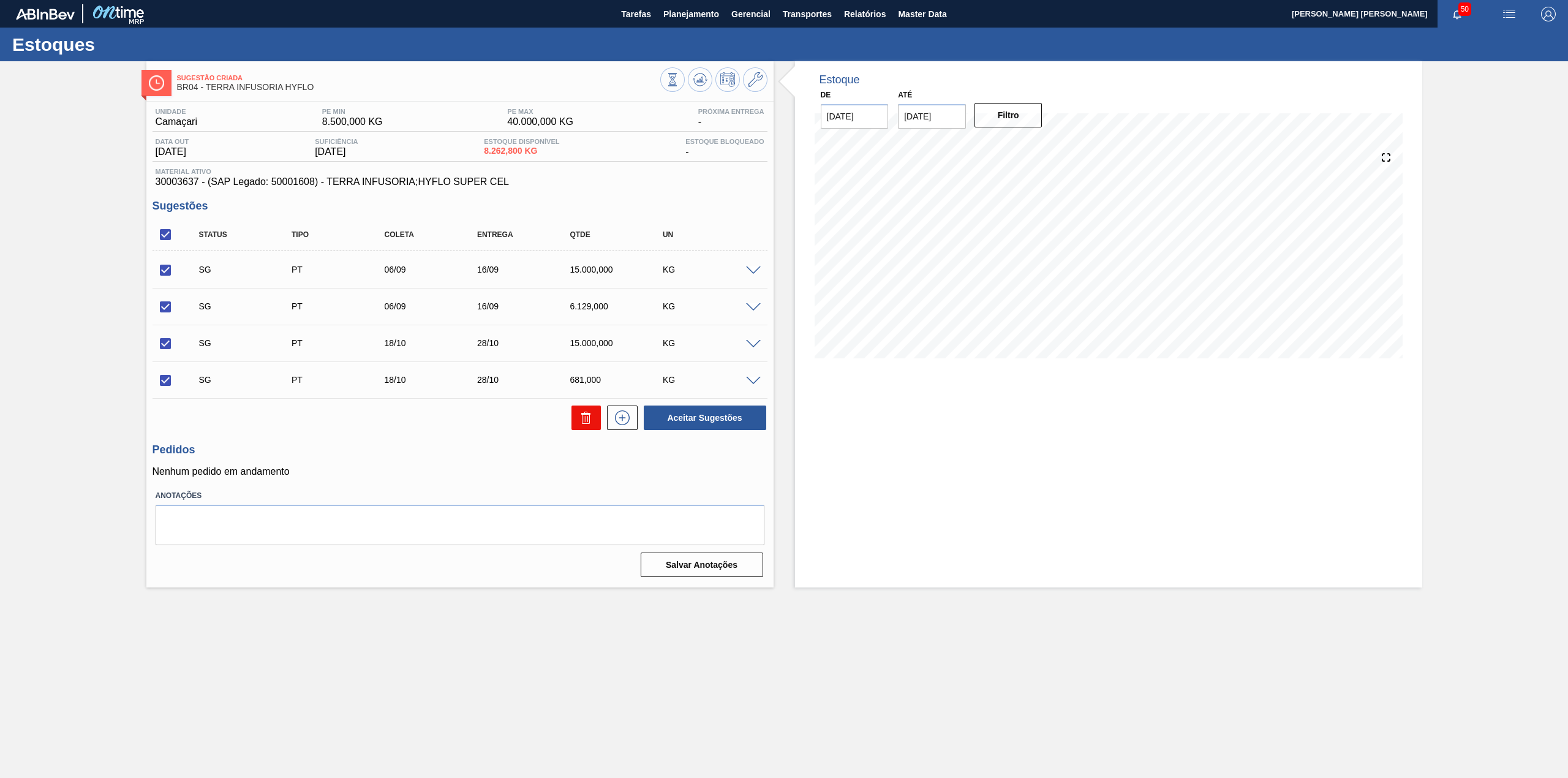
checkbox input "false"
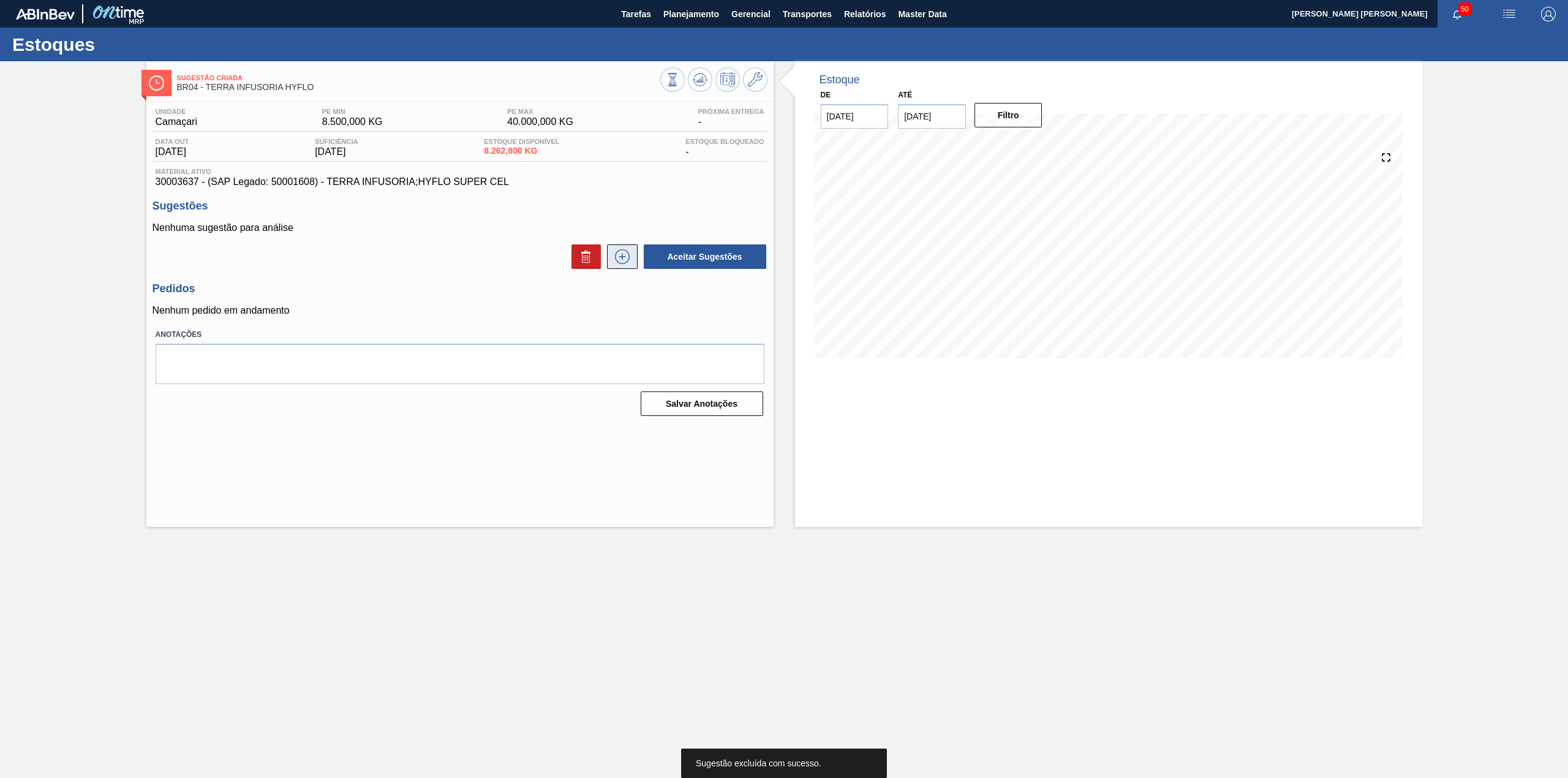
click at [623, 264] on icon at bounding box center [622, 257] width 15 height 15
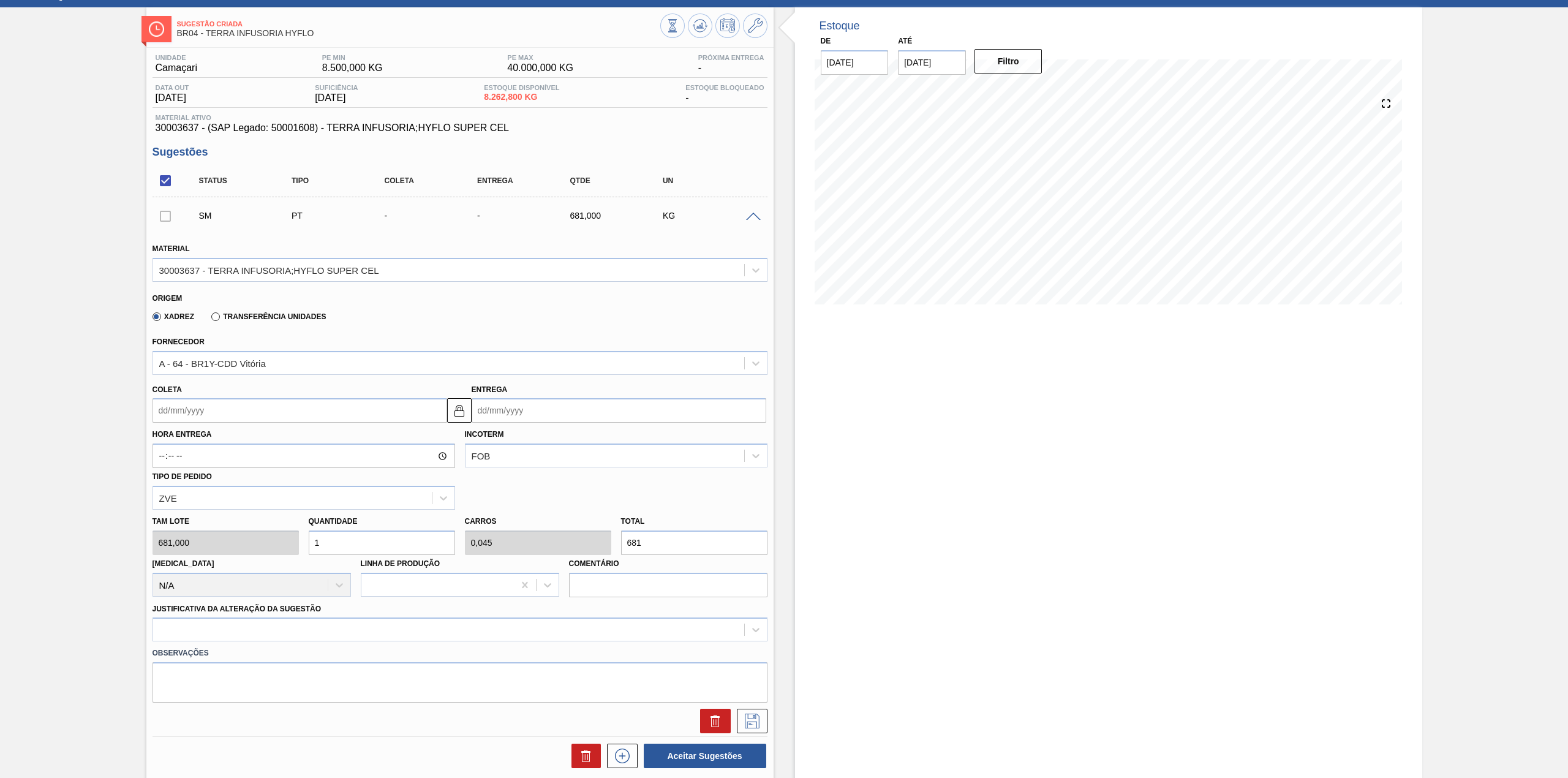
scroll to position [163, 0]
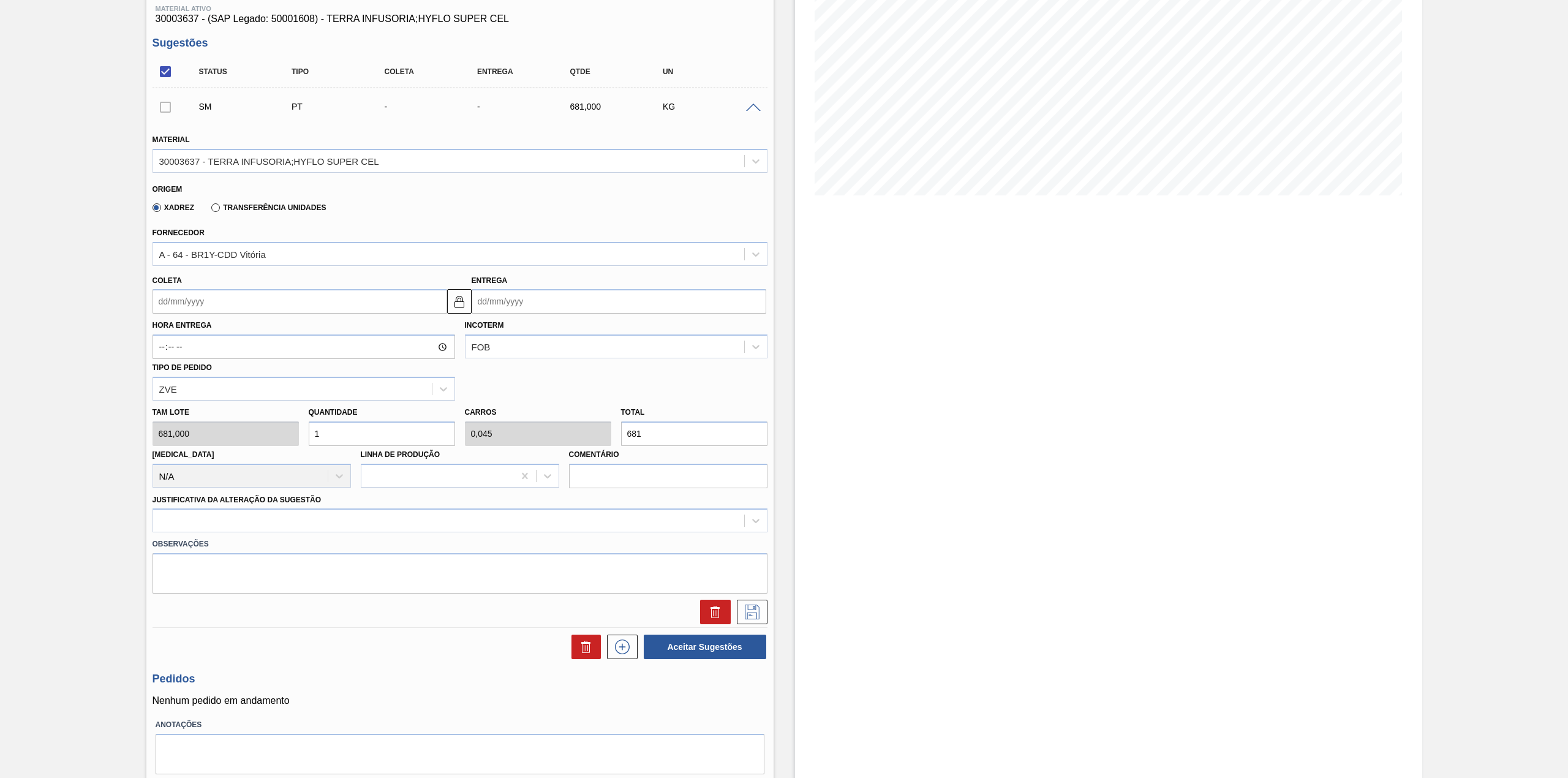
click at [241, 300] on input "Coleta" at bounding box center [300, 301] width 295 height 24
click at [270, 370] on div "5" at bounding box center [266, 370] width 17 height 17
type input "05/09/2025"
type input "[DATE]"
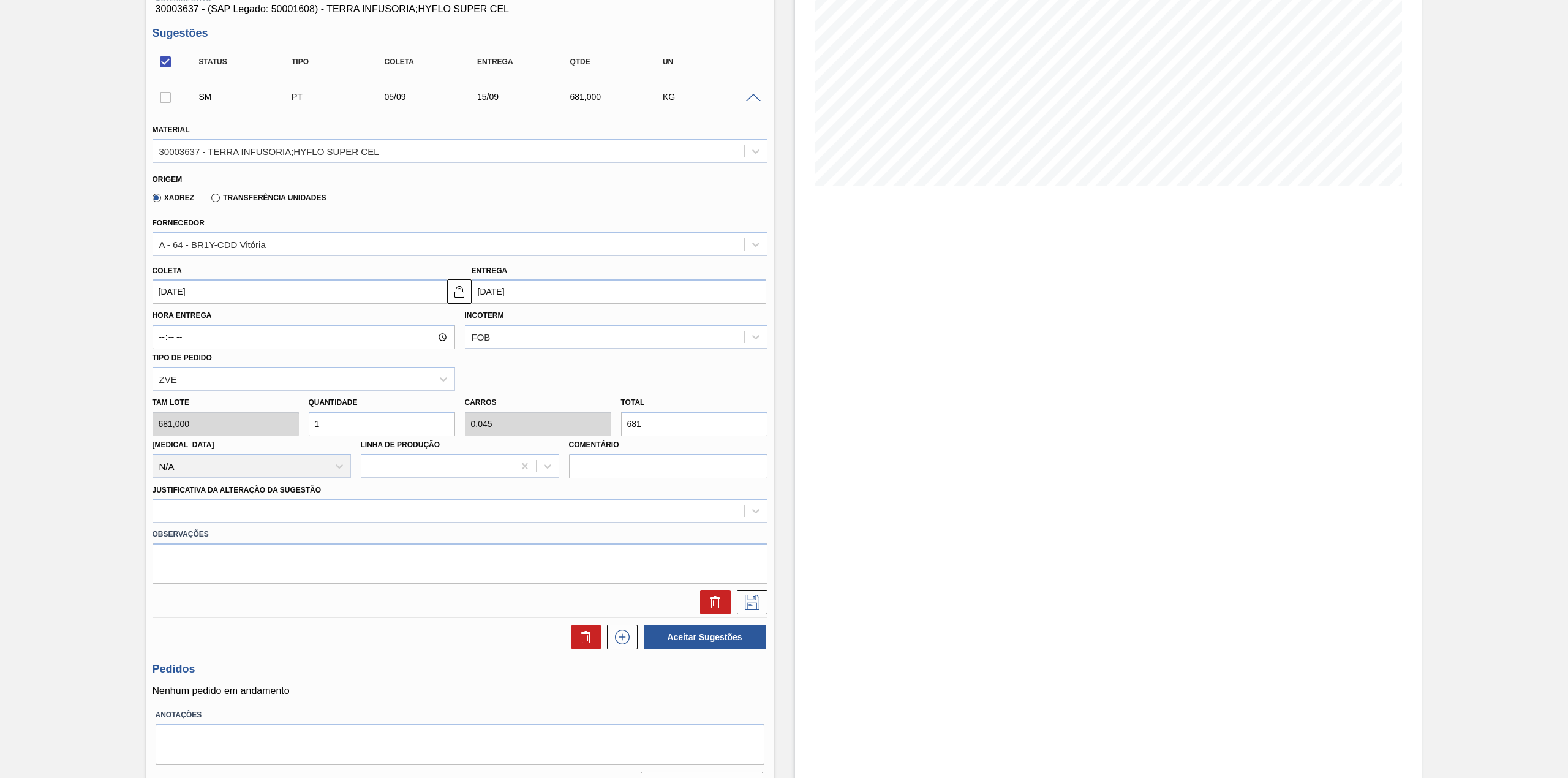
scroll to position [201, 0]
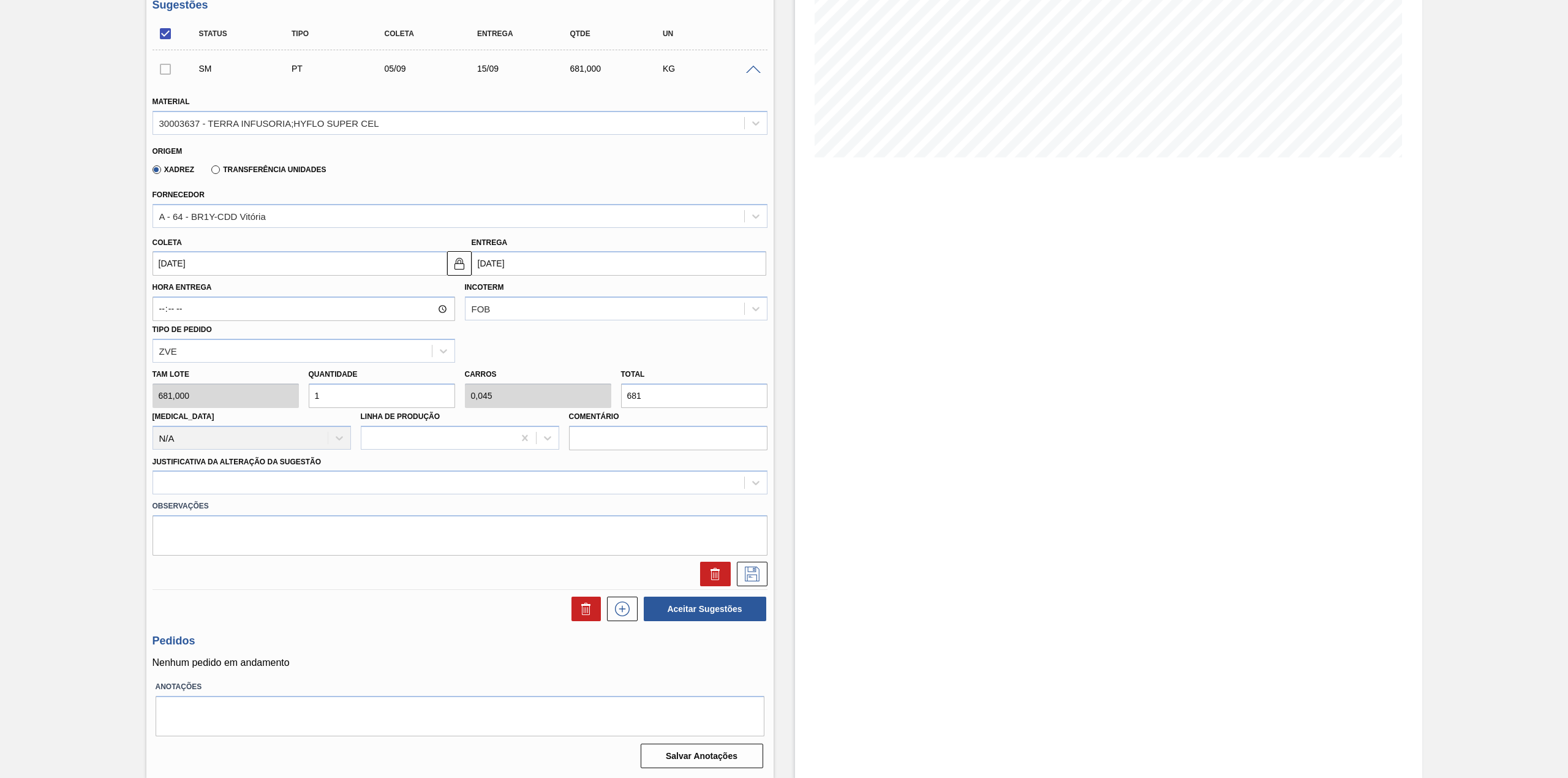
click at [341, 405] on input "1" at bounding box center [382, 395] width 146 height 24
type input "10"
type input "0,454"
type input "6.810"
type input "10"
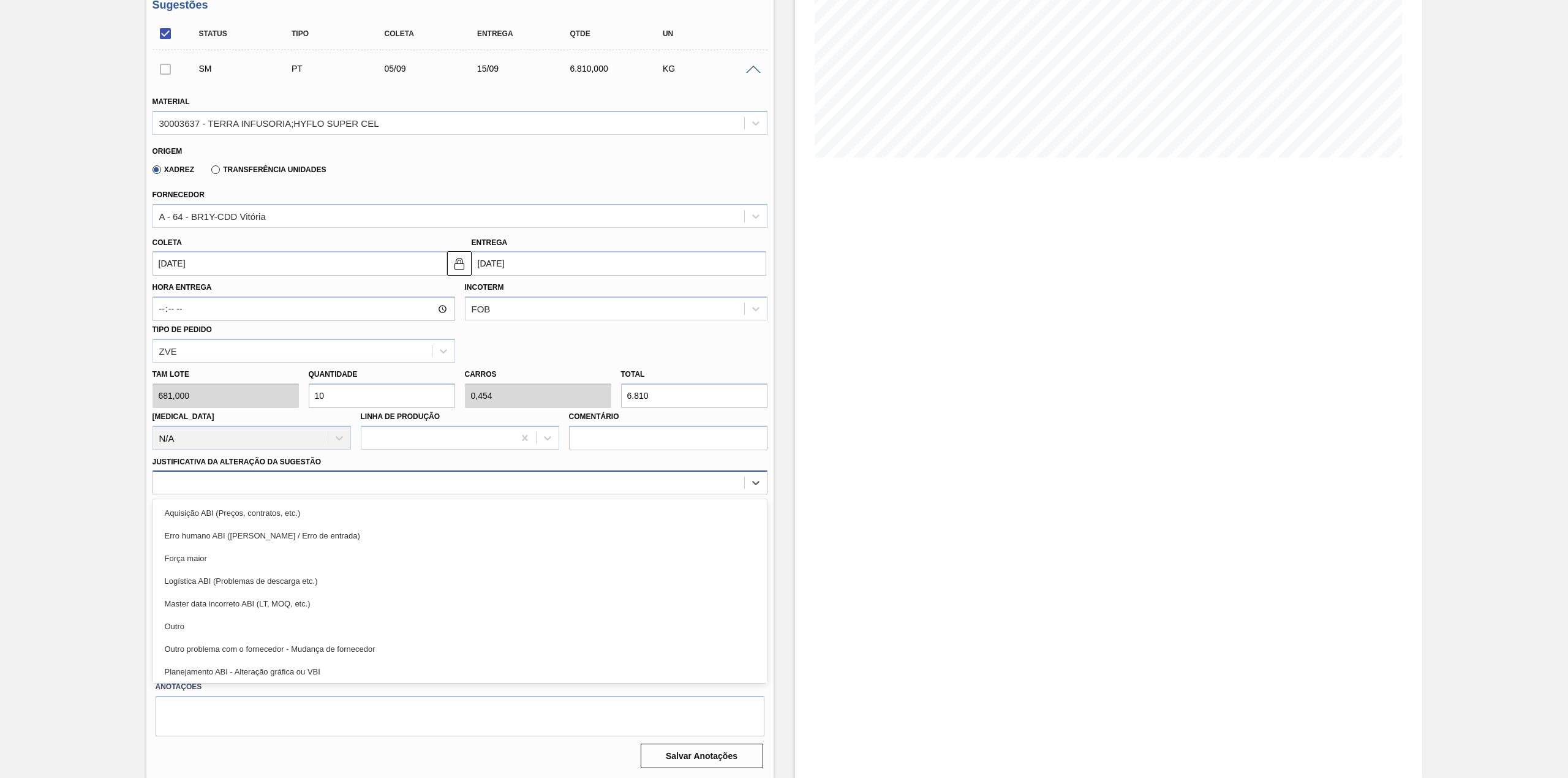
click at [309, 476] on div at bounding box center [448, 483] width 591 height 18
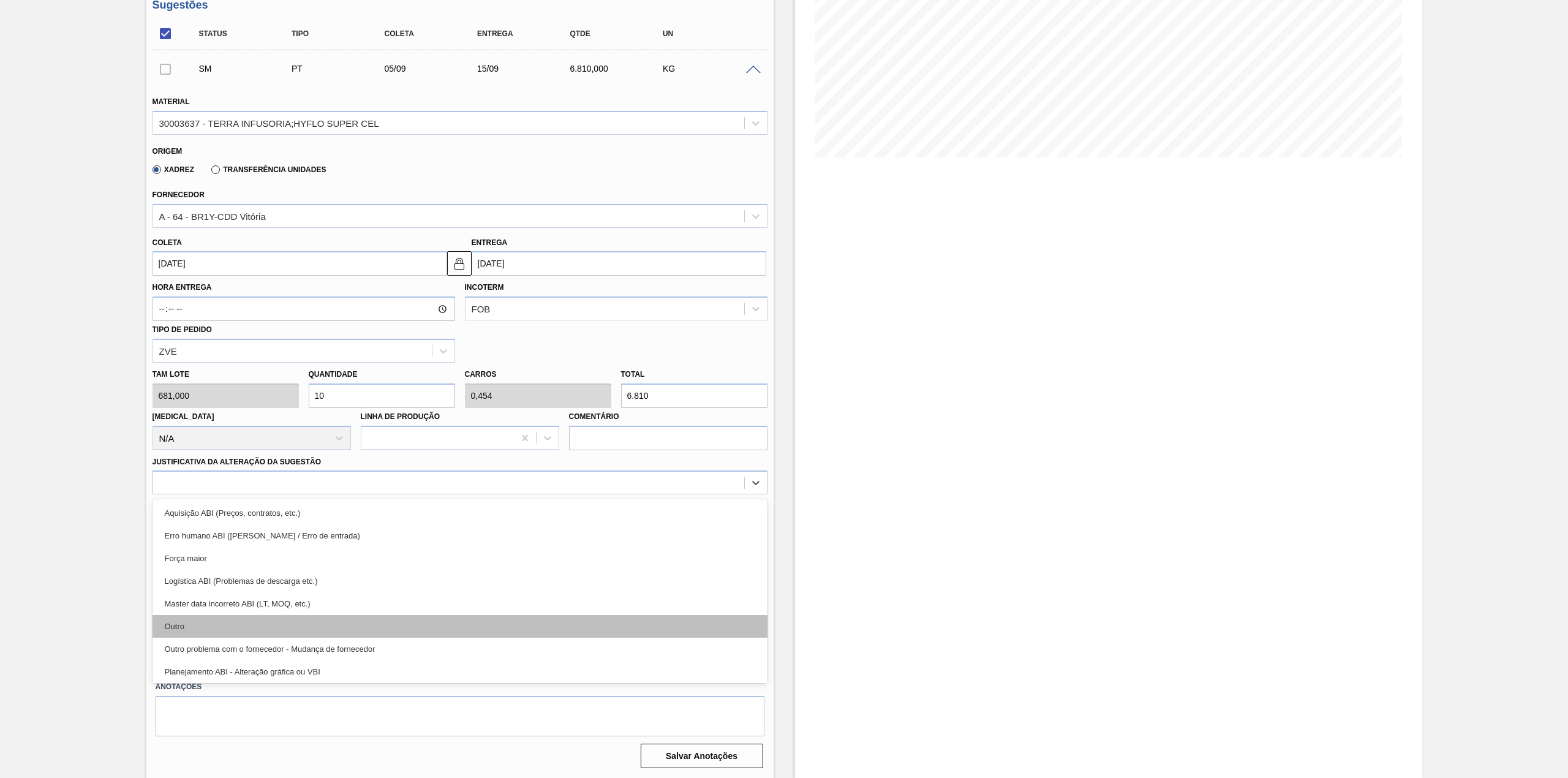
click at [241, 620] on div "Outro" at bounding box center [460, 626] width 615 height 23
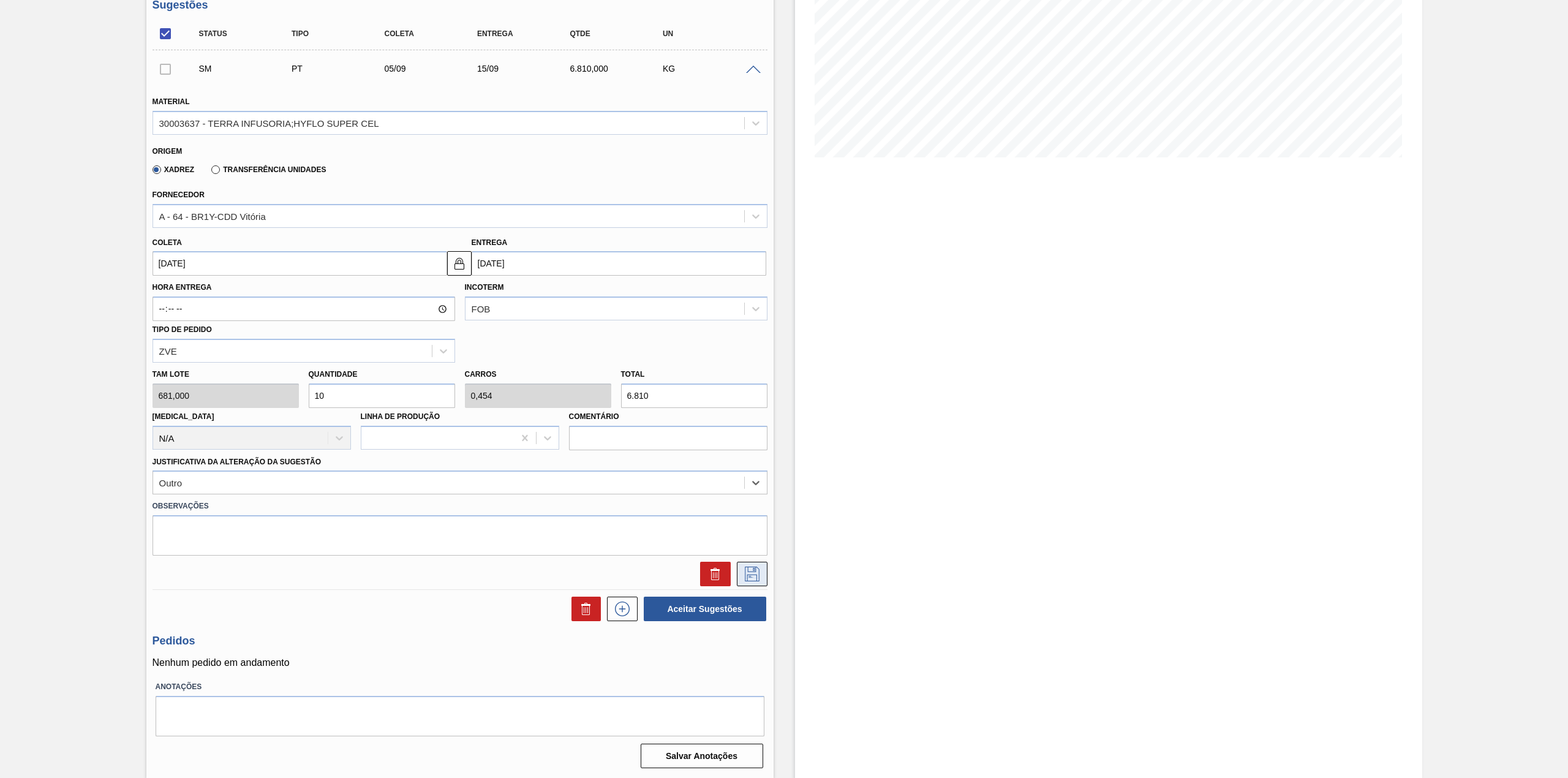
click at [753, 574] on icon at bounding box center [752, 574] width 20 height 15
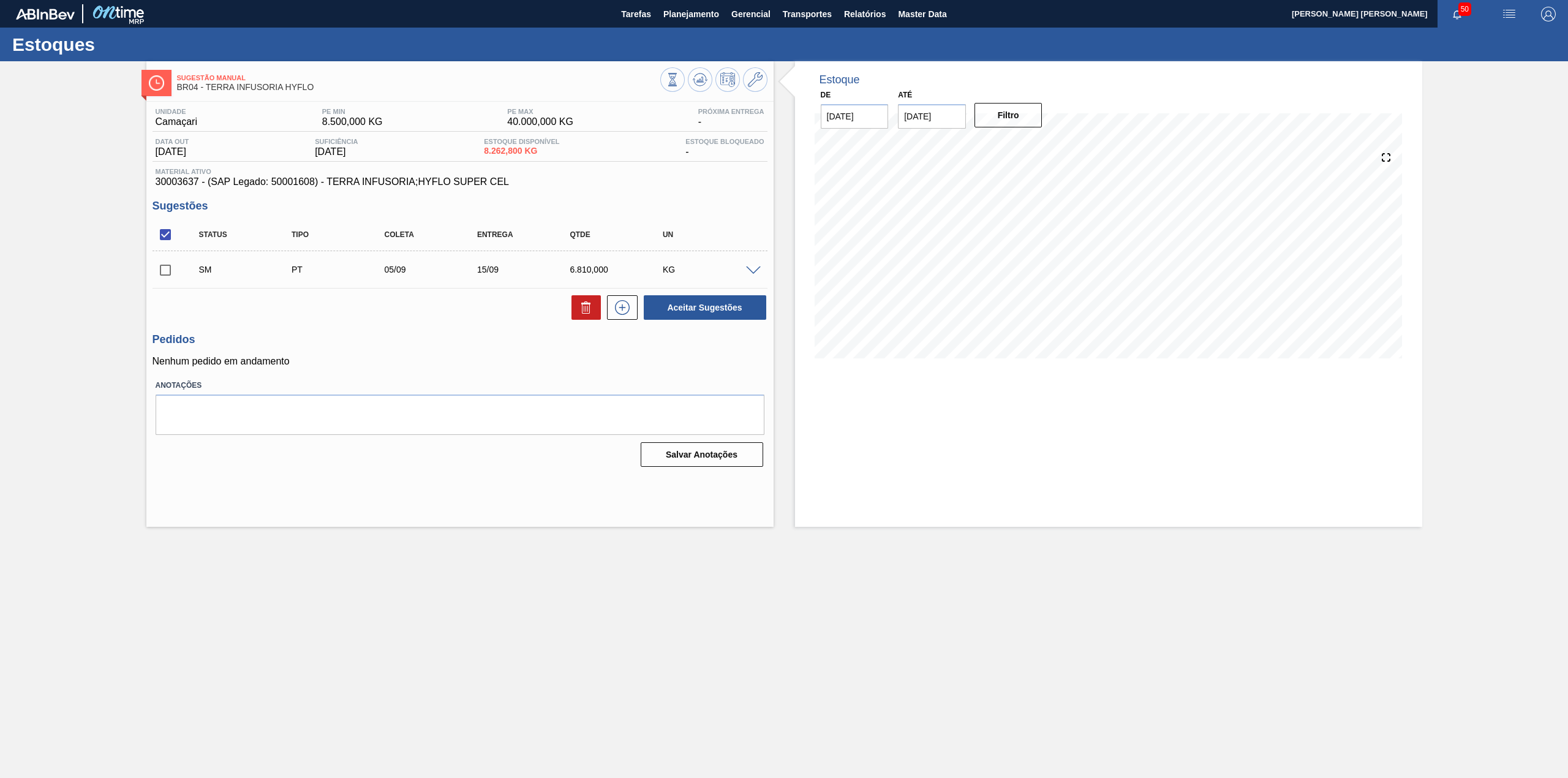
scroll to position [0, 0]
click at [176, 272] on input "checkbox" at bounding box center [165, 270] width 25 height 25
checkbox input "true"
click at [699, 306] on button "Aceitar Sugestões" at bounding box center [705, 307] width 122 height 24
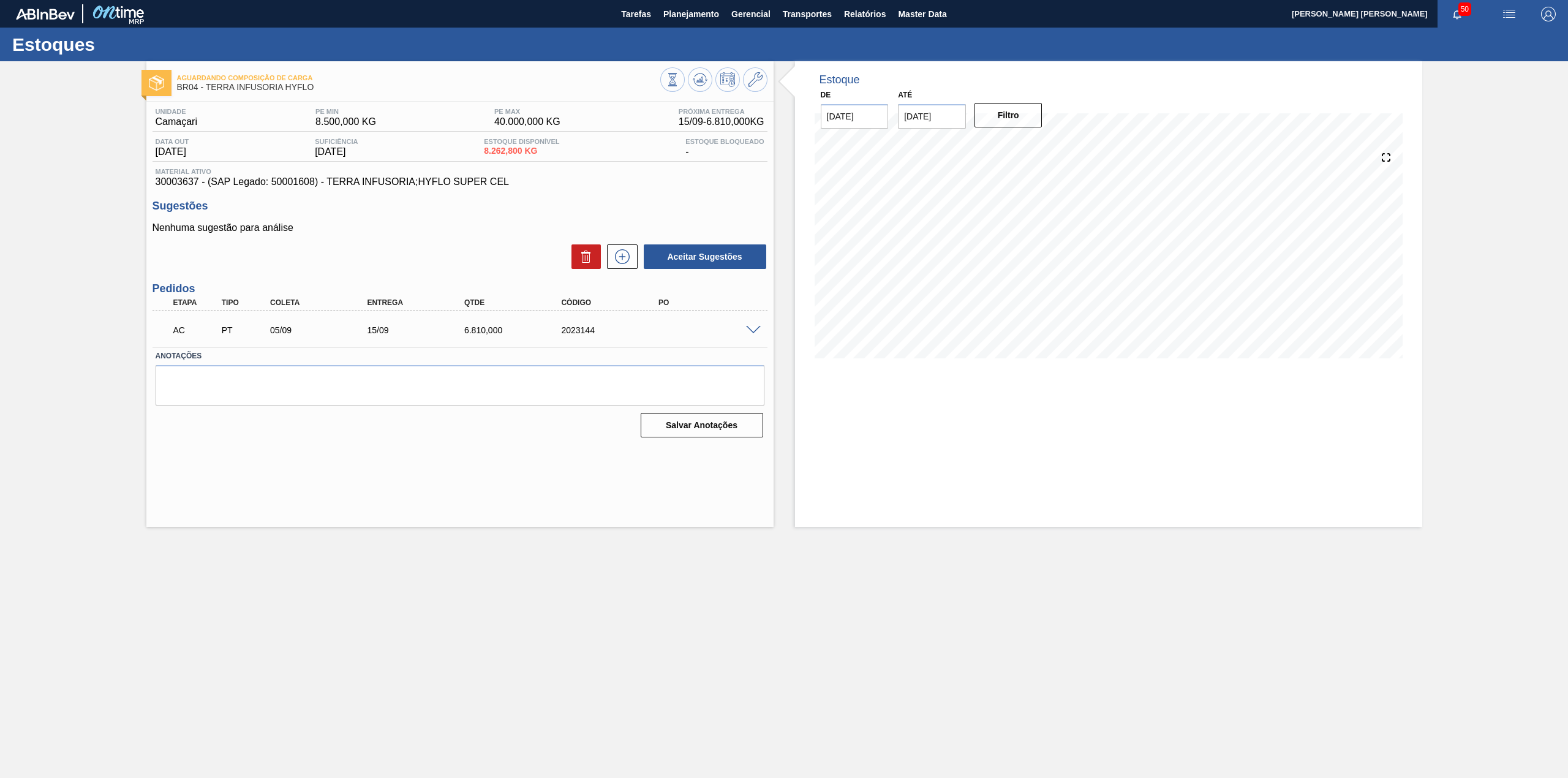
click at [748, 329] on span at bounding box center [754, 330] width 15 height 9
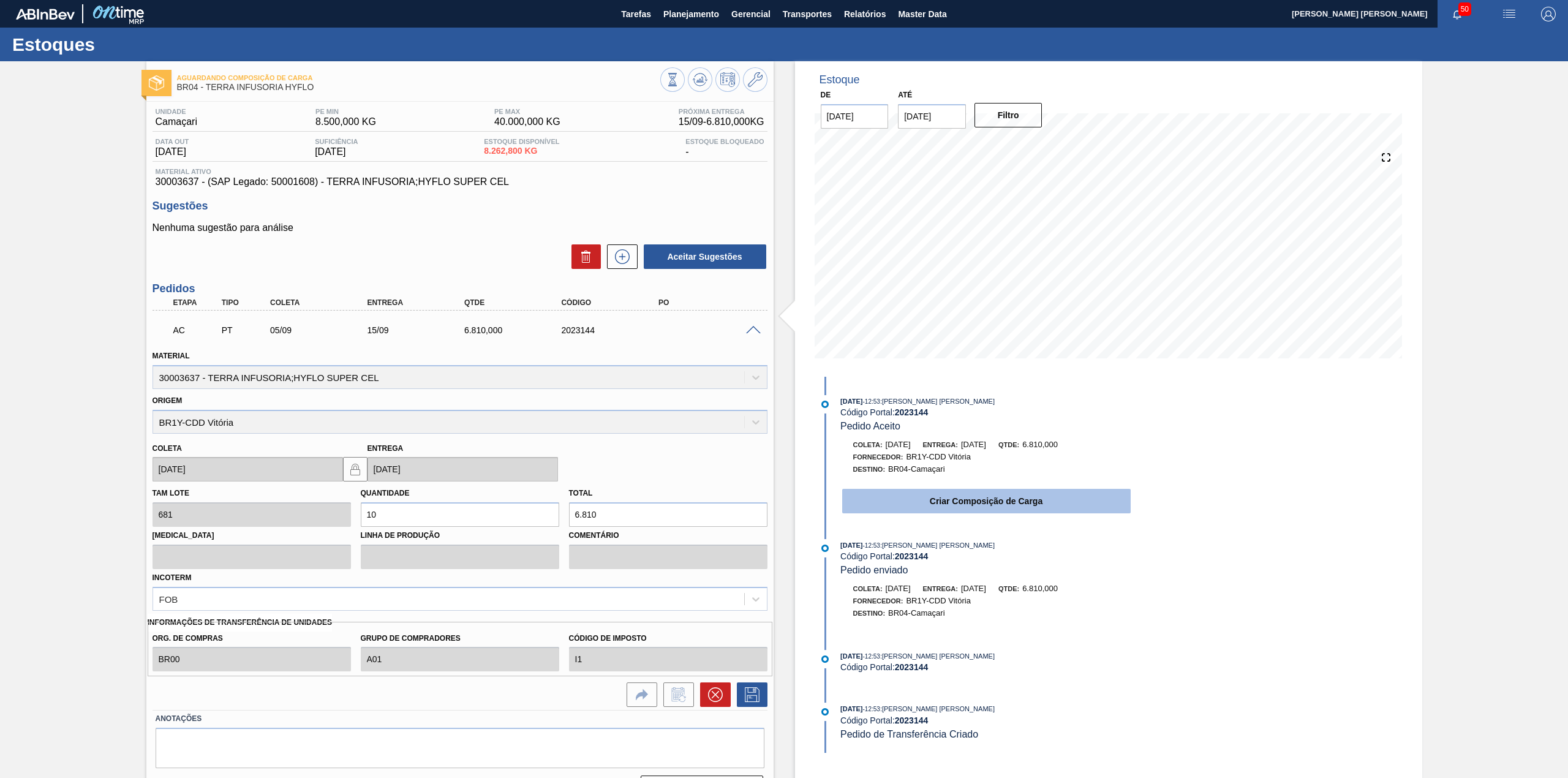
click at [885, 500] on button "Criar Composição de Carga" at bounding box center [986, 501] width 288 height 24
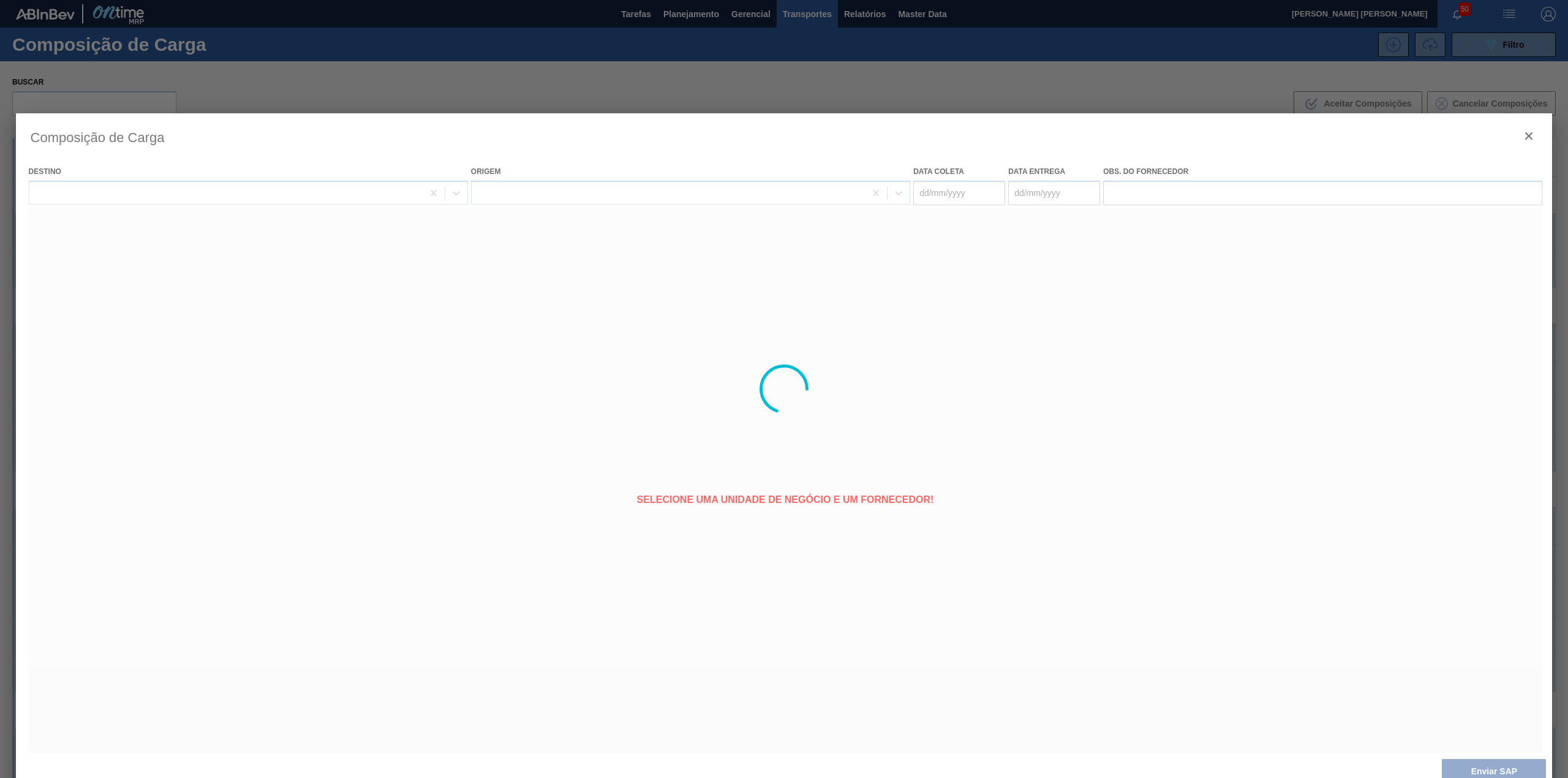
type coleta "05/09/2025"
type entrega "[DATE]"
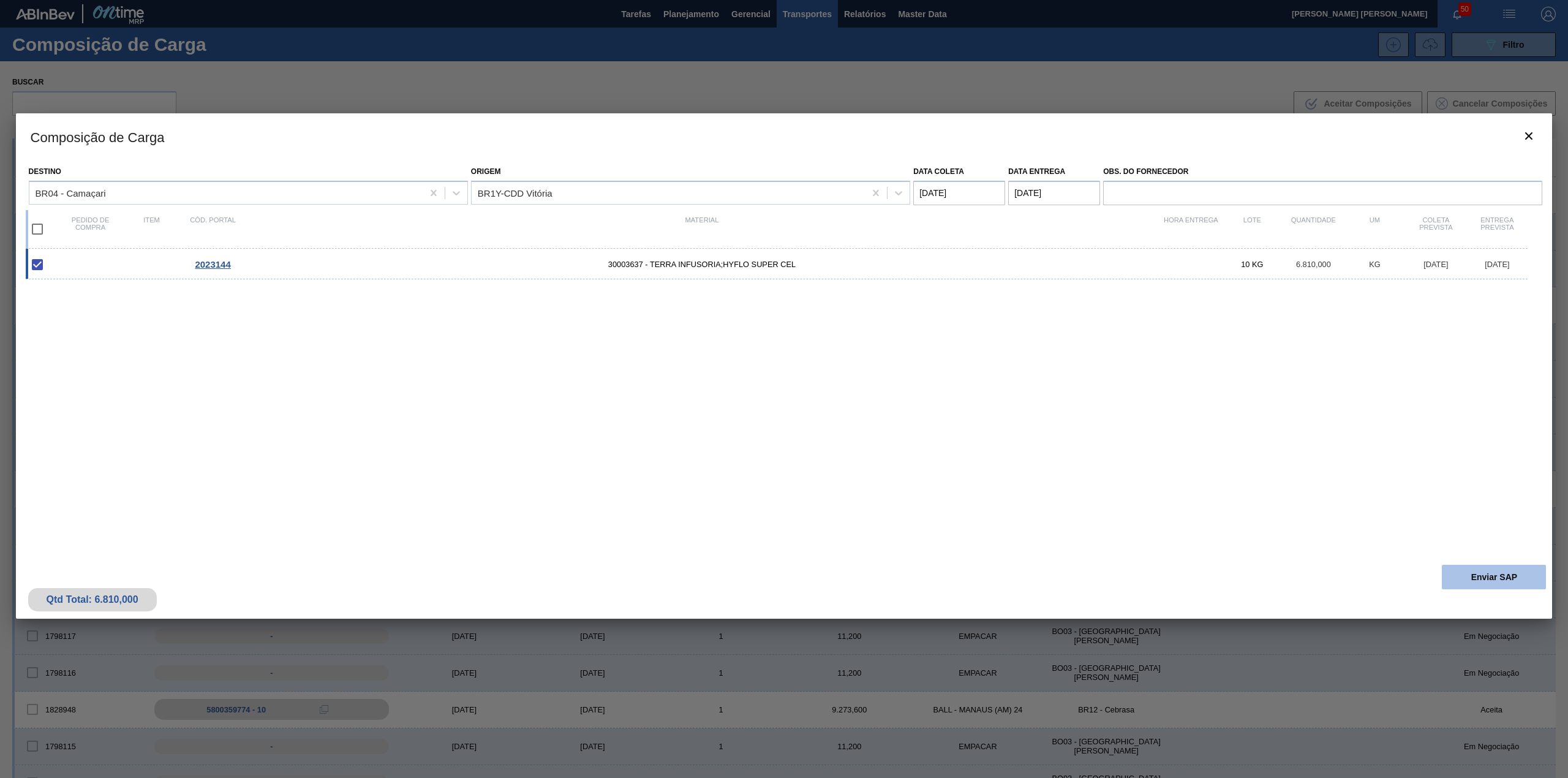
click at [1450, 574] on button "Enviar SAP" at bounding box center [1494, 576] width 104 height 24
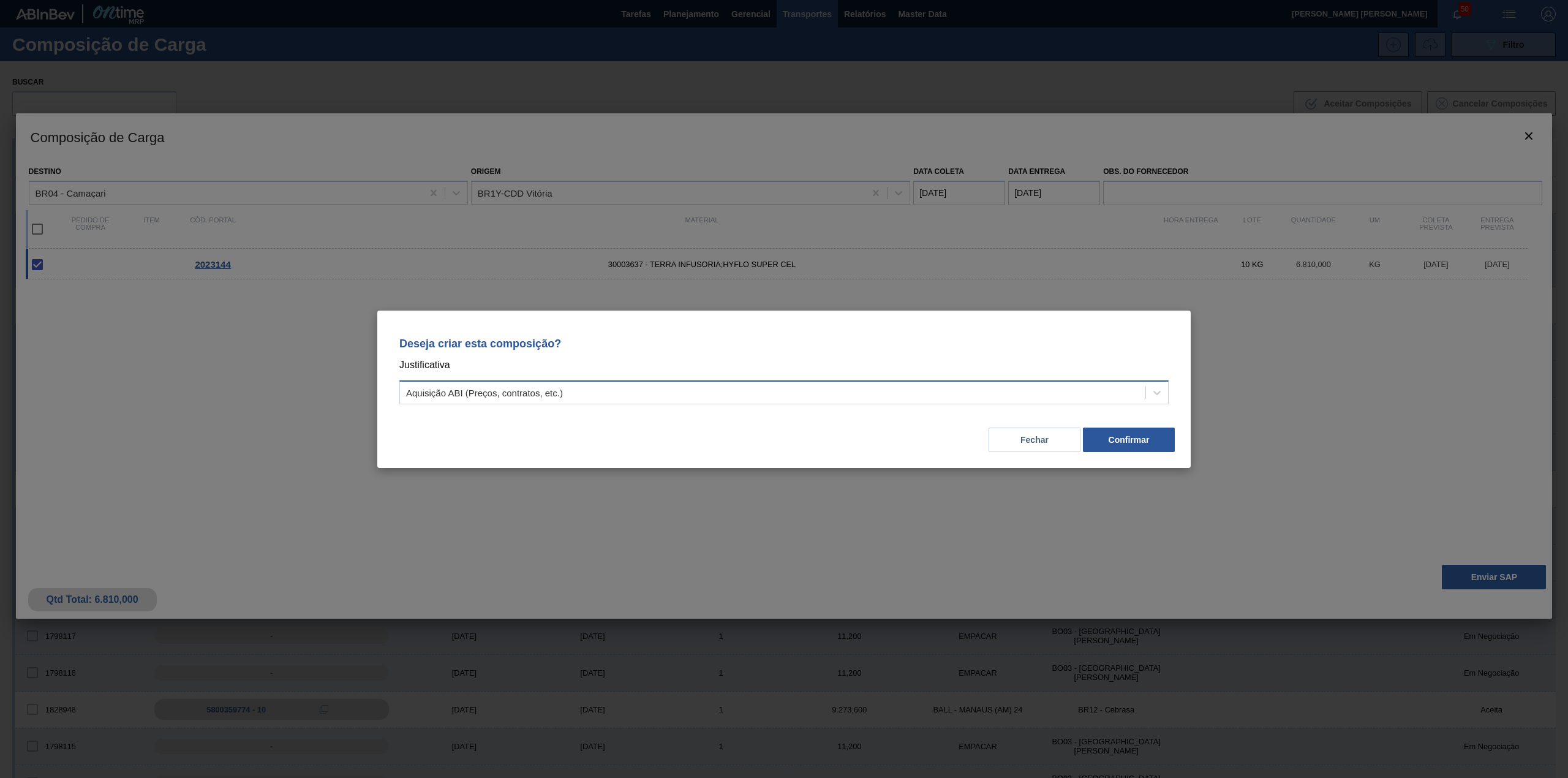
click at [973, 388] on div "Aquisição ABI (Preços, contratos, etc.)" at bounding box center [773, 392] width 746 height 18
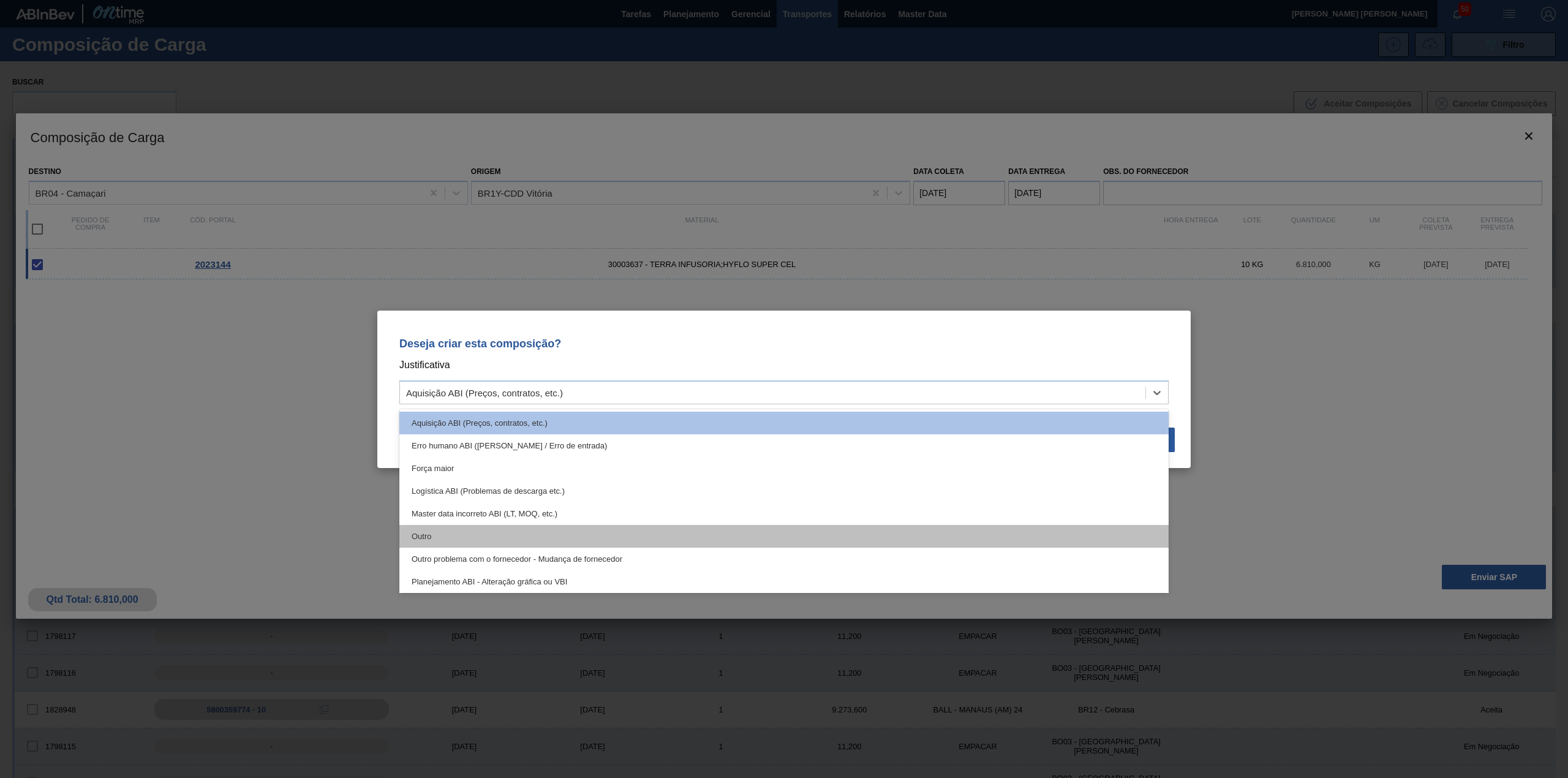
click at [427, 533] on div "Outro" at bounding box center [784, 536] width 769 height 23
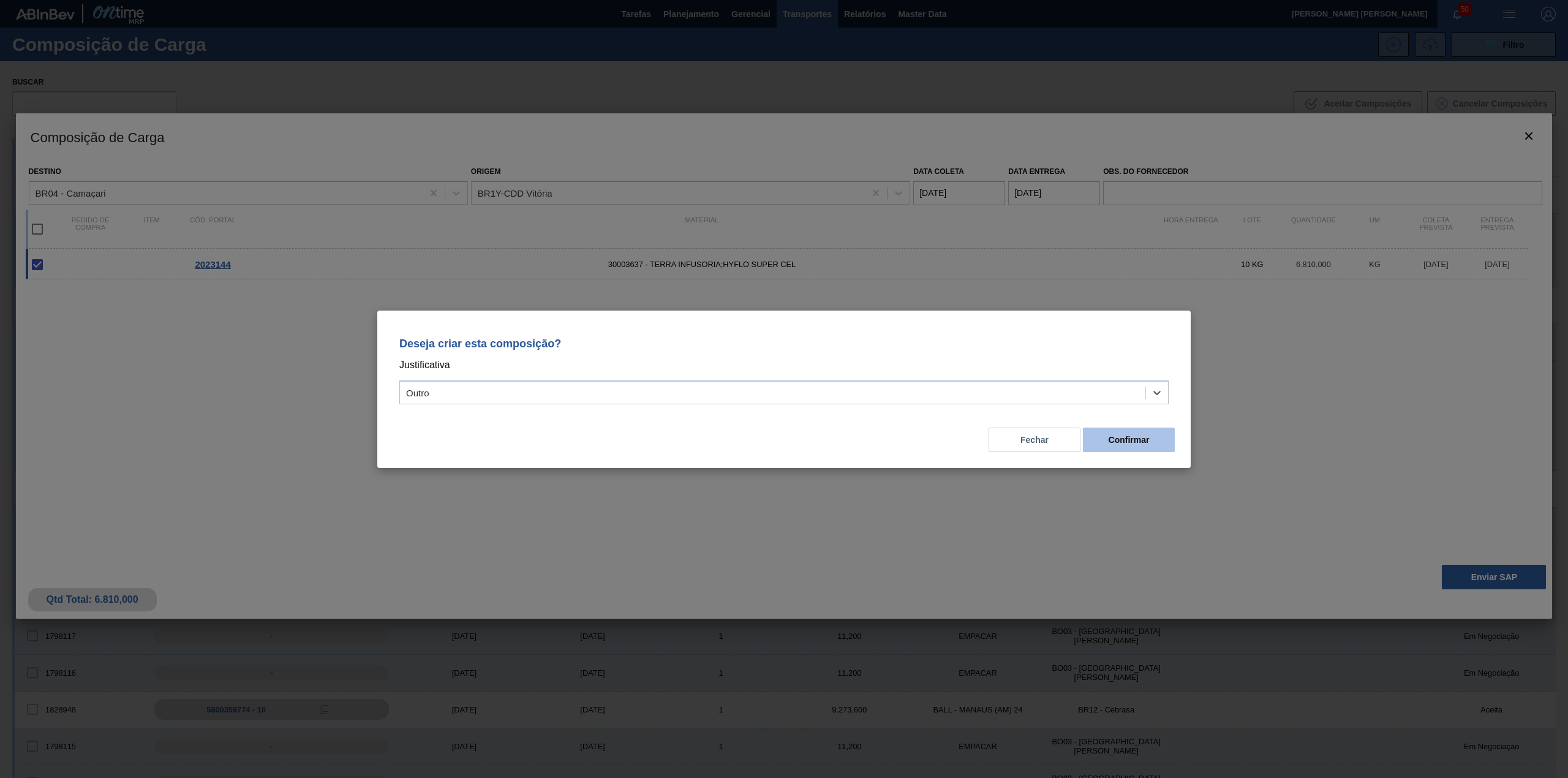
click at [1125, 435] on button "Confirmar" at bounding box center [1129, 439] width 92 height 24
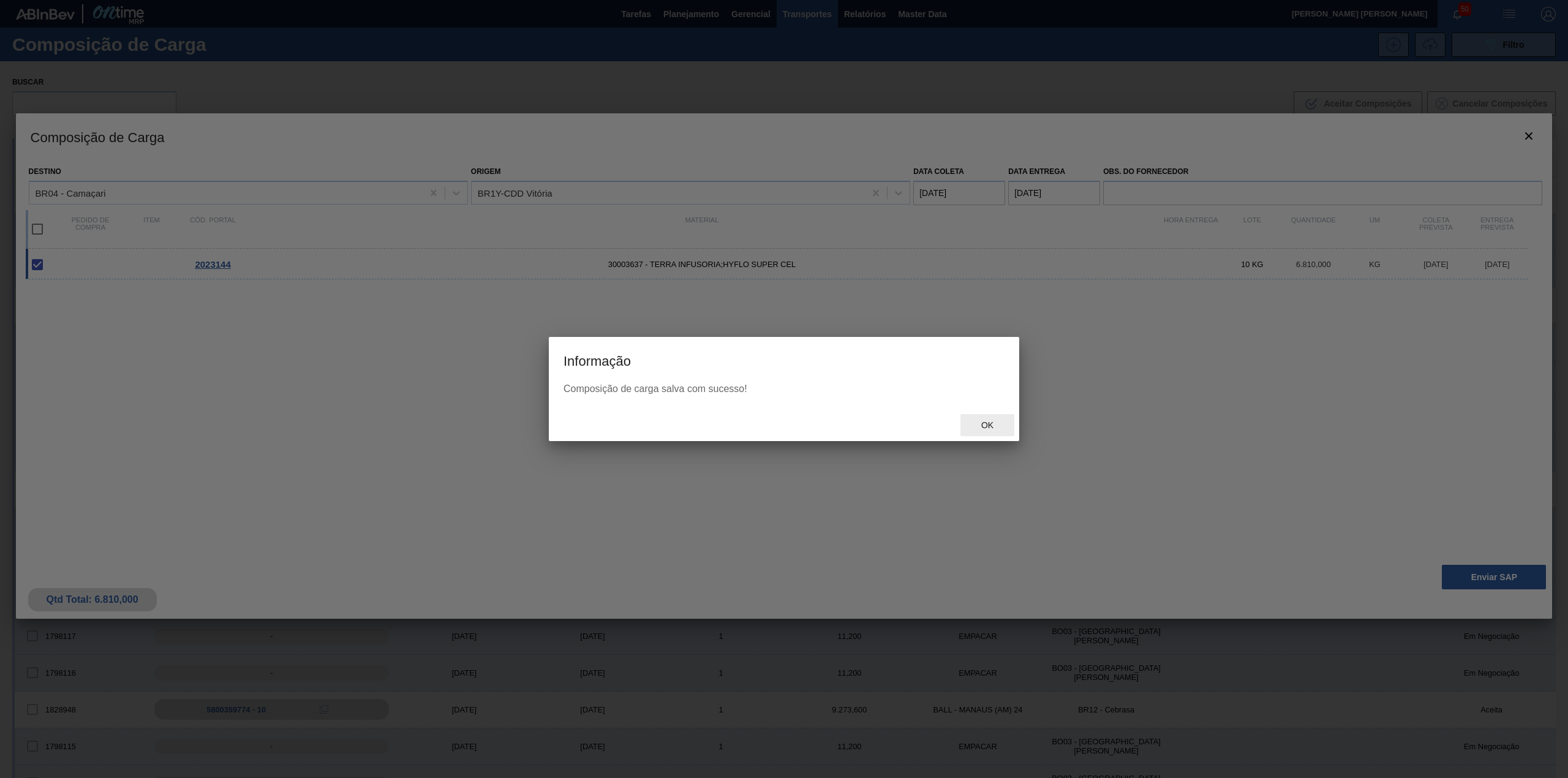
click at [997, 420] on span "Ok" at bounding box center [987, 425] width 32 height 10
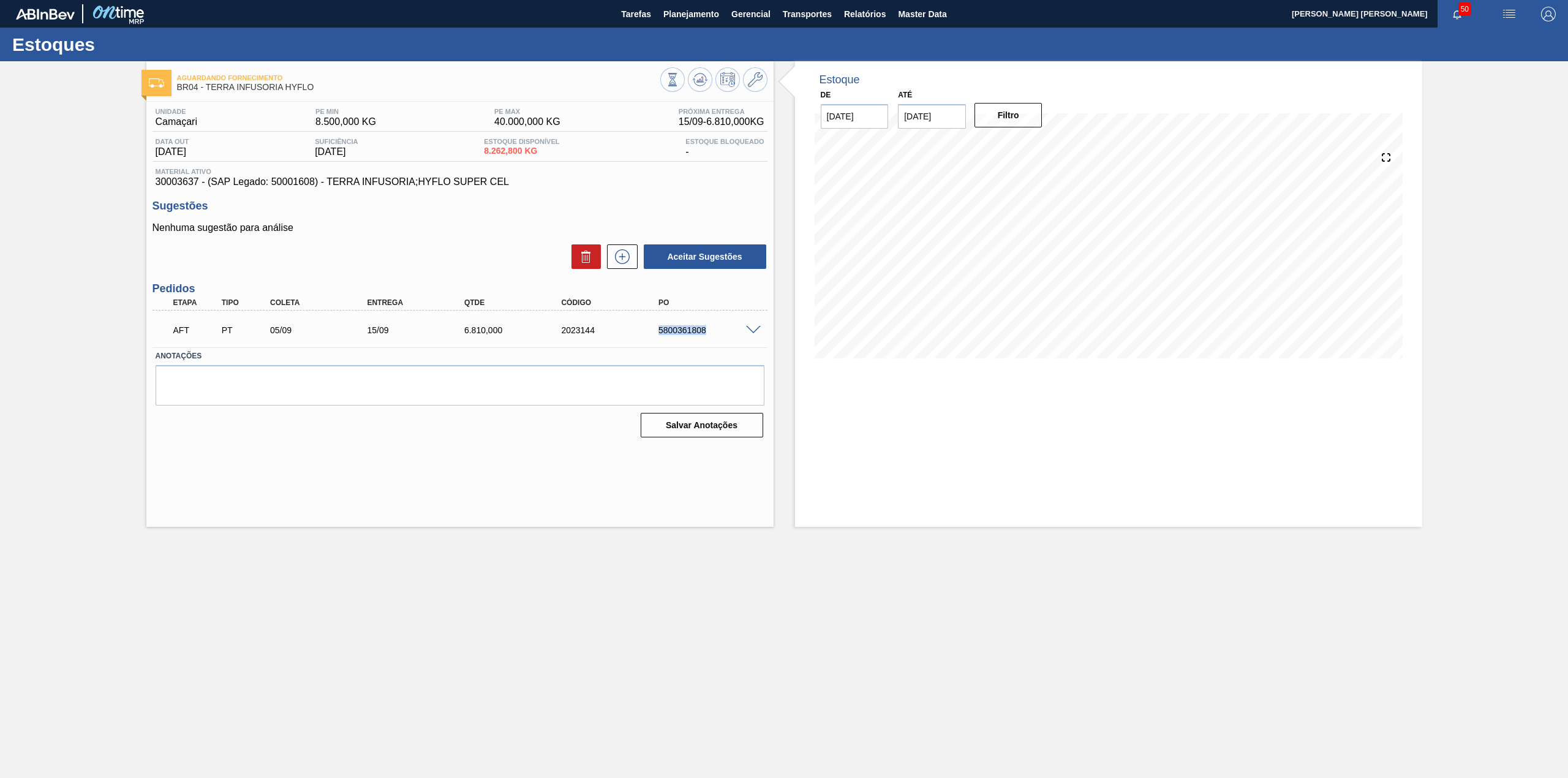
drag, startPoint x: 659, startPoint y: 331, endPoint x: 716, endPoint y: 341, distance: 57.9
click at [716, 341] on div "AFT PT 05/09 15/09 6.810,000 2023144 5800361808" at bounding box center [457, 329] width 582 height 24
copy div "5800361808"
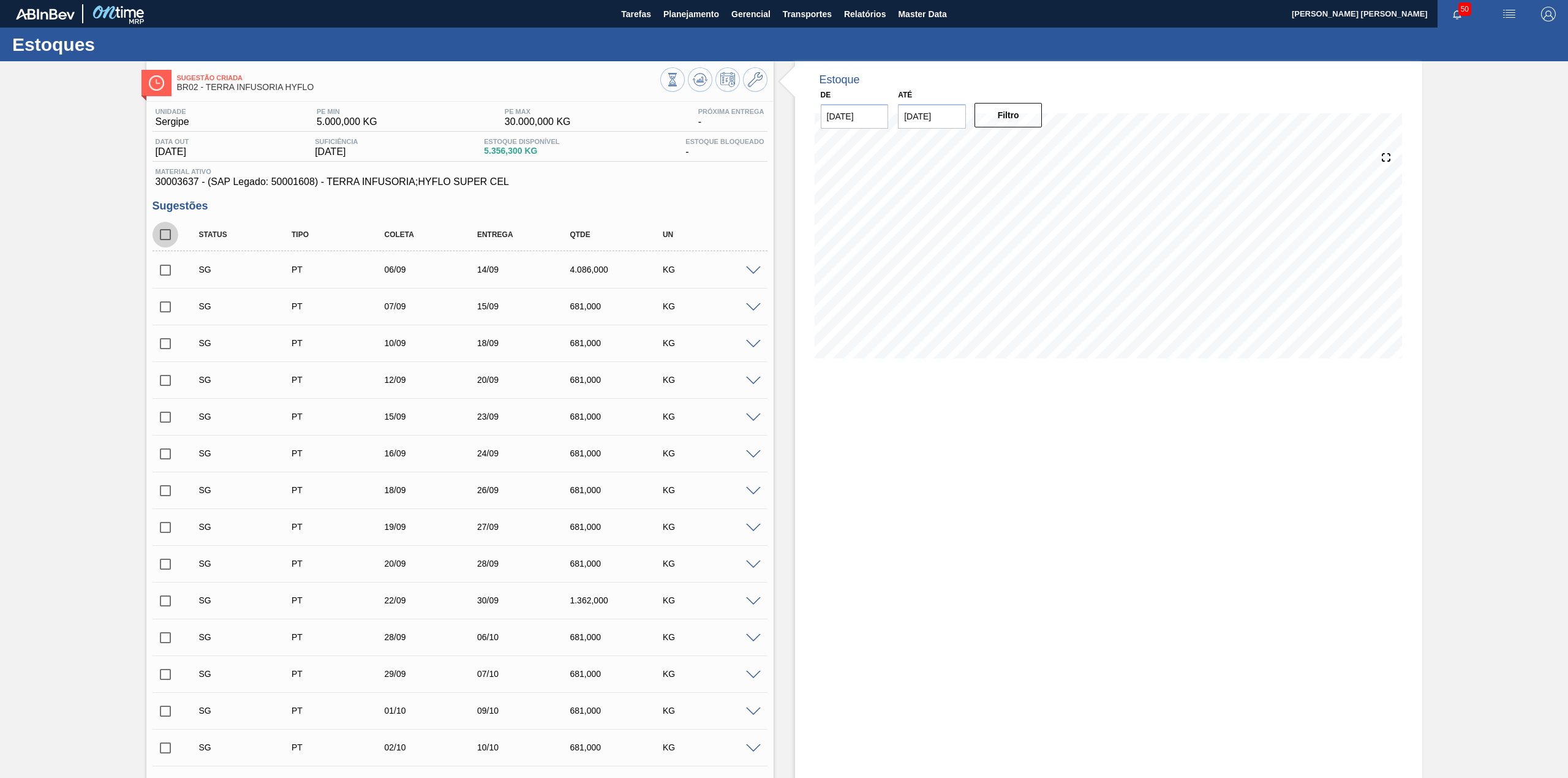
click at [168, 233] on input "checkbox" at bounding box center [165, 234] width 25 height 25
checkbox input "true"
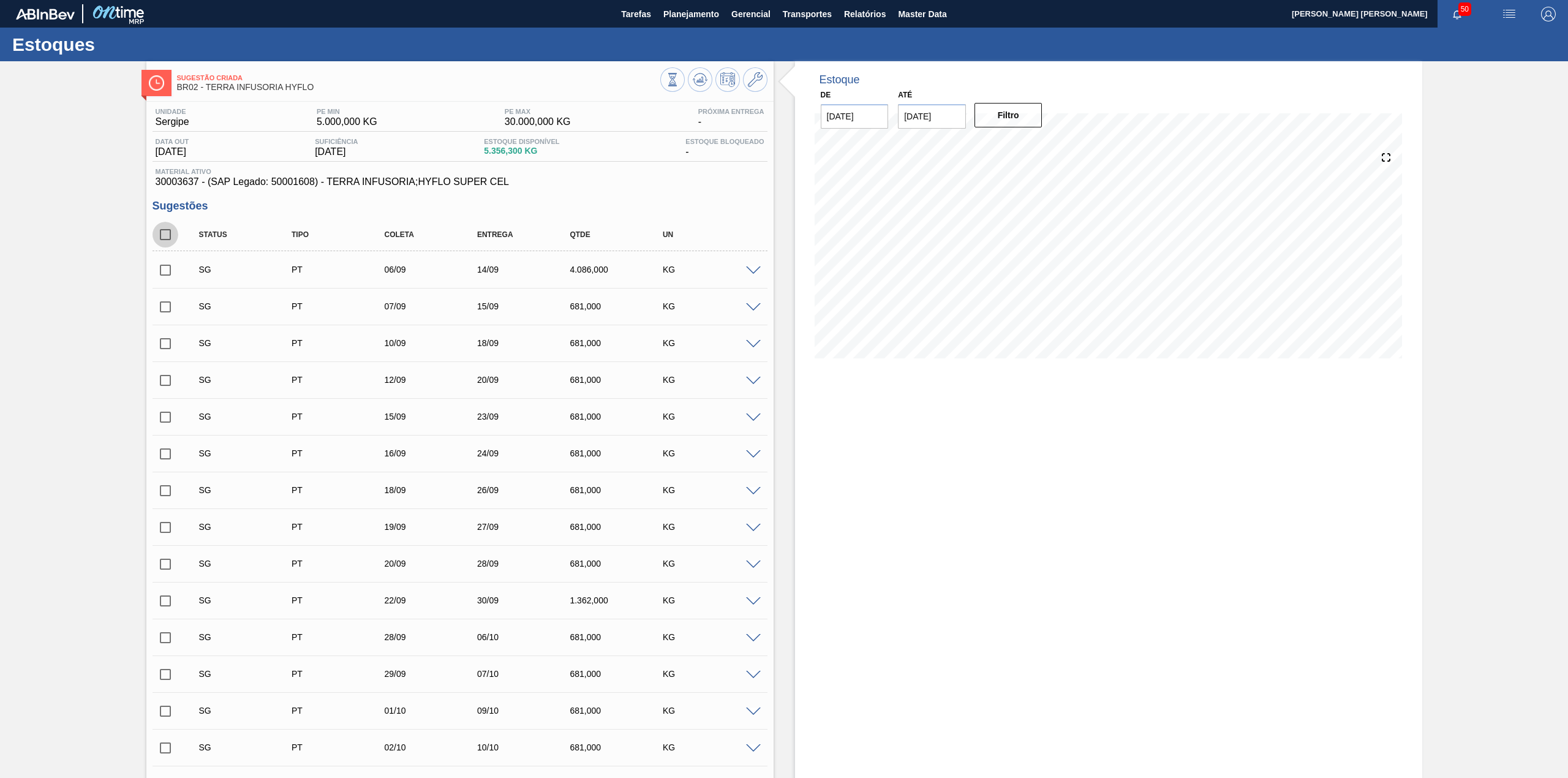
checkbox input "true"
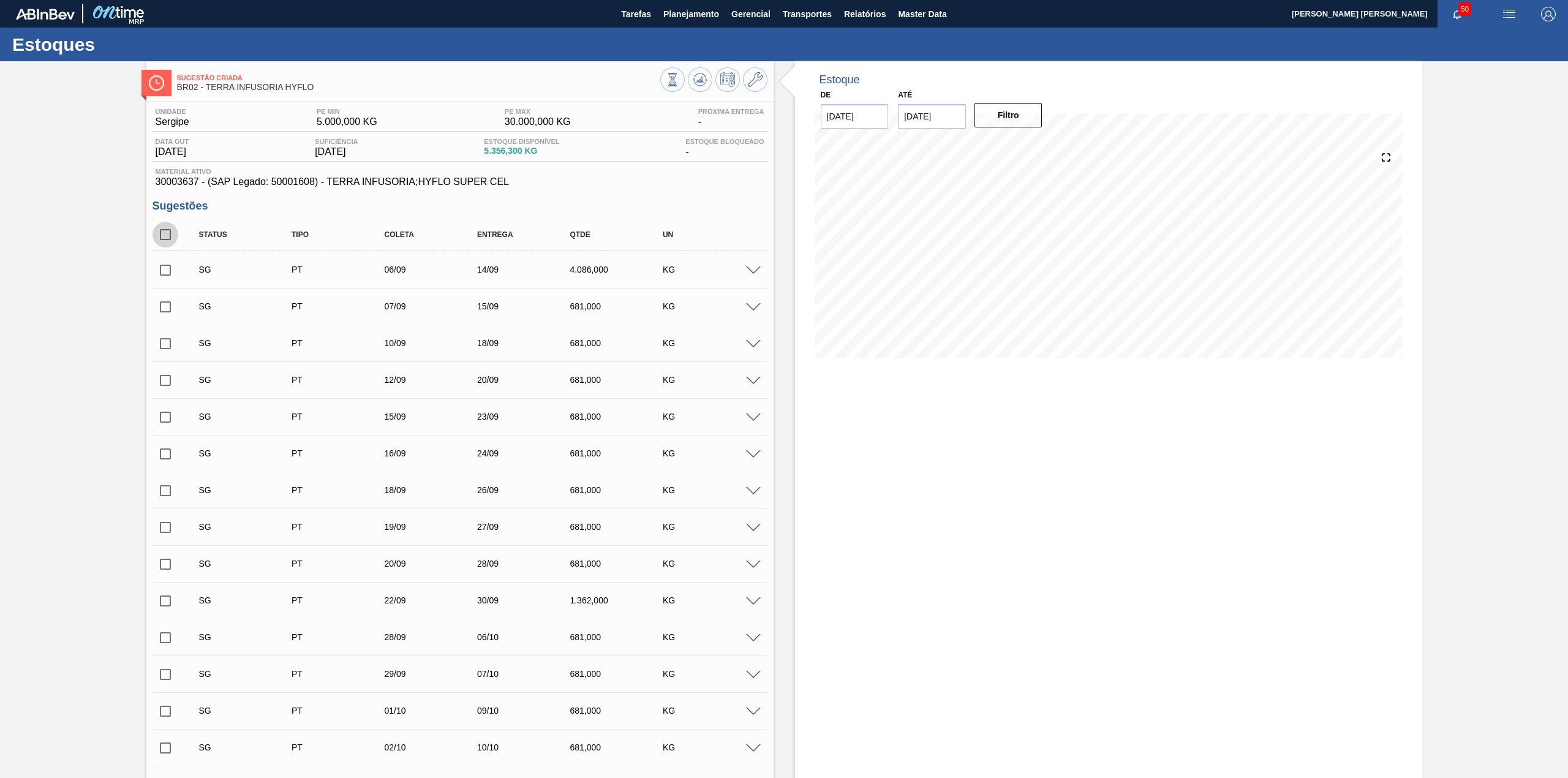
checkbox input "true"
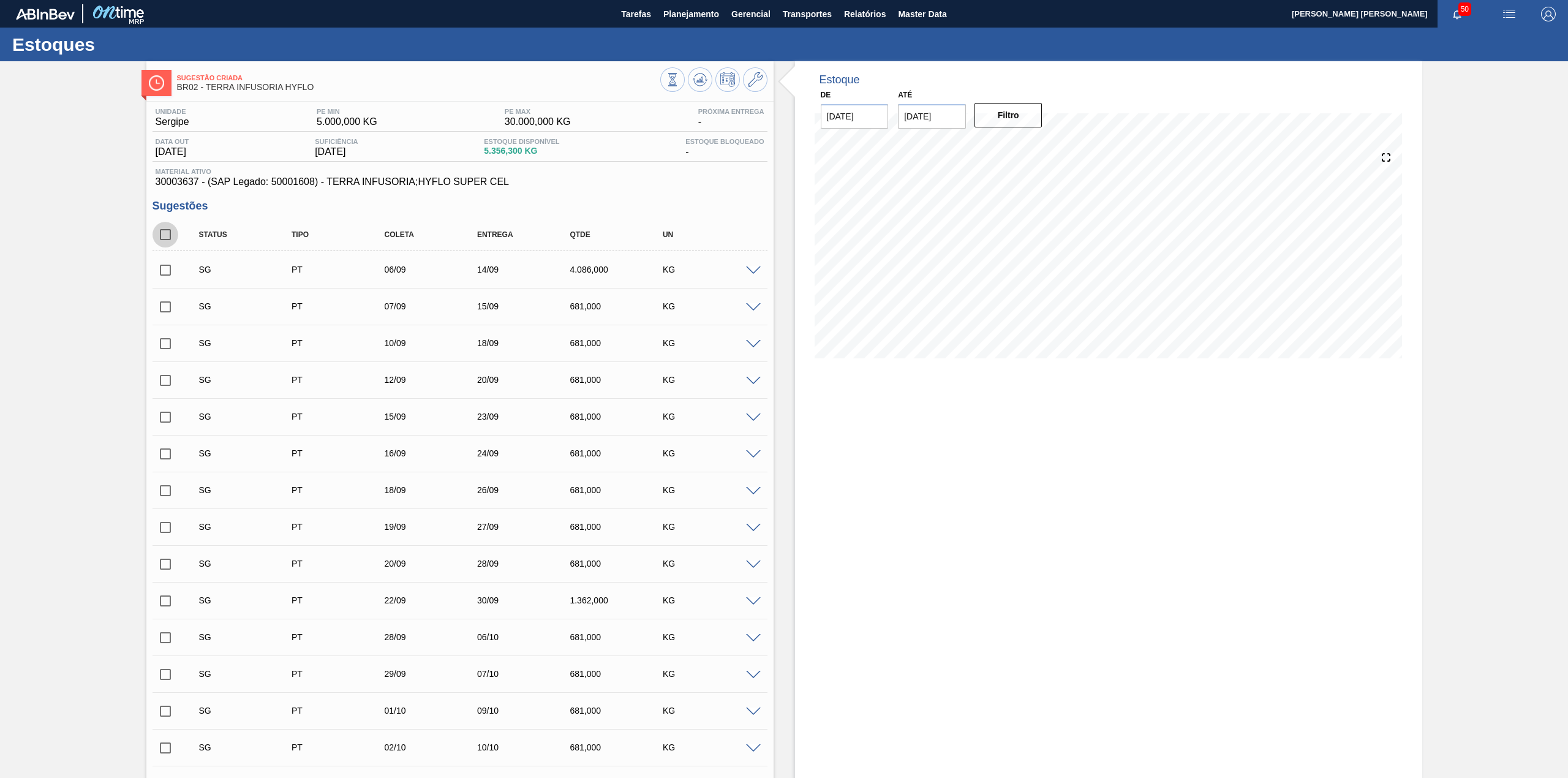
checkbox input "true"
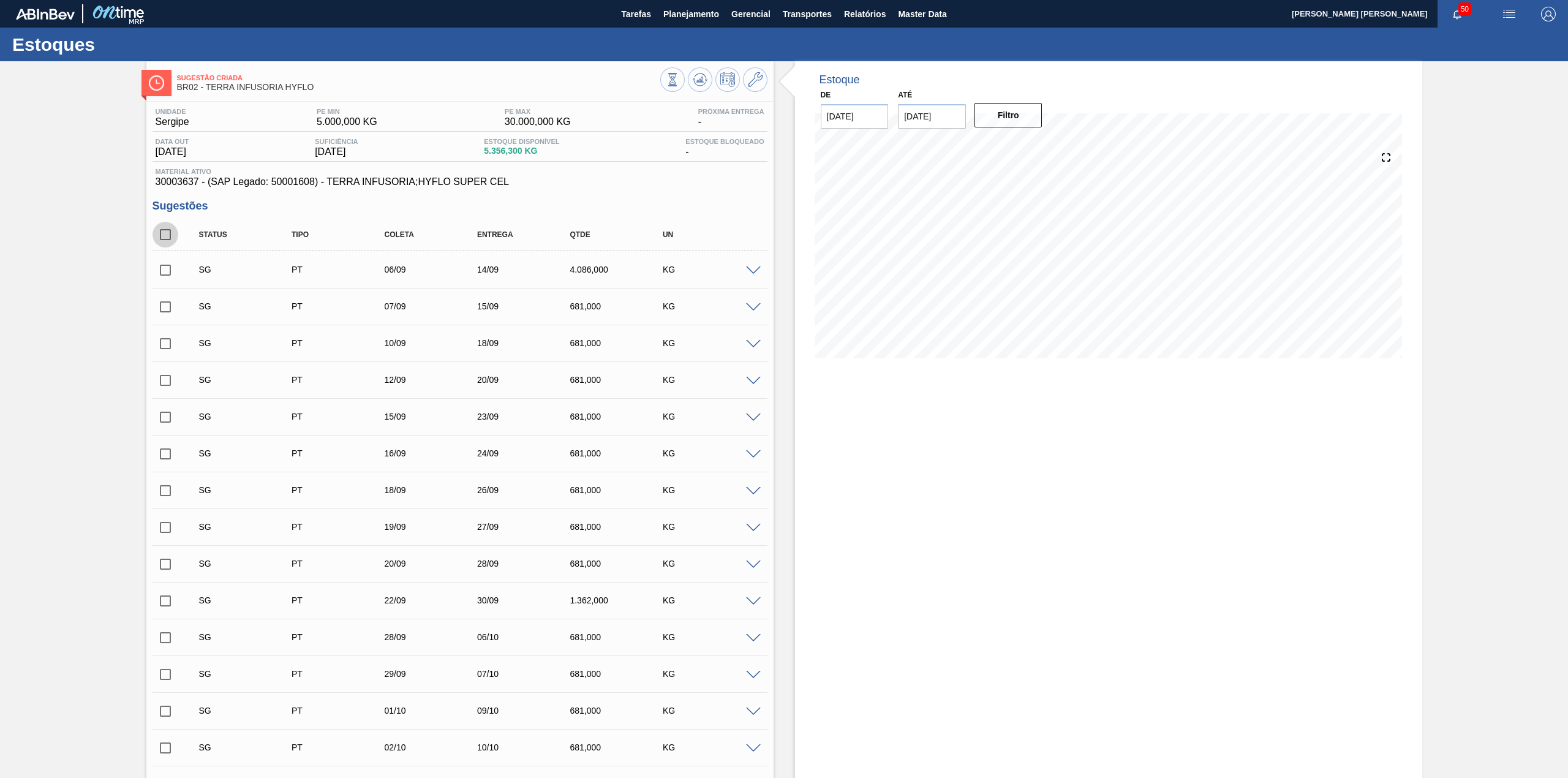
checkbox input "true"
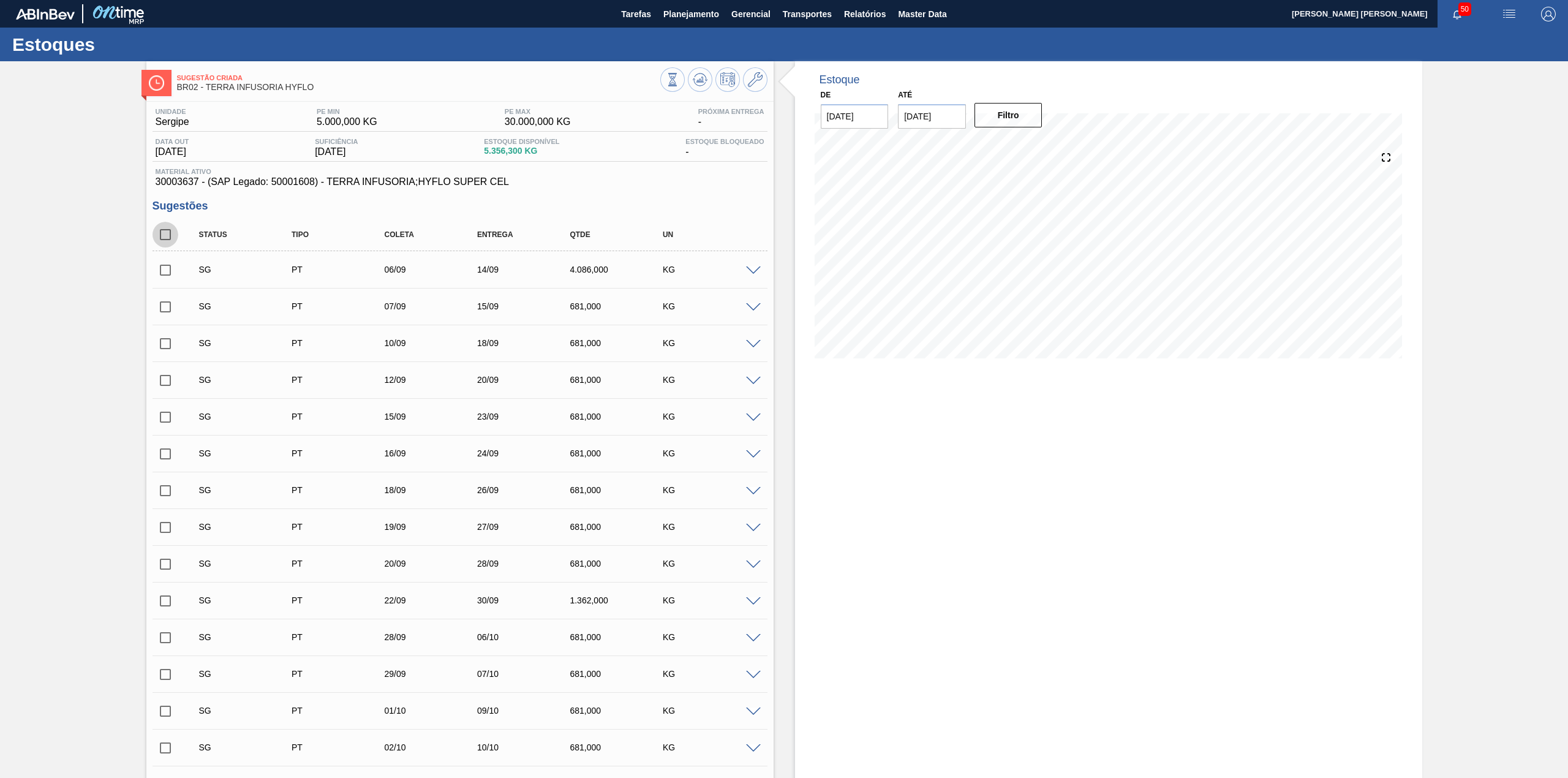
checkbox input "true"
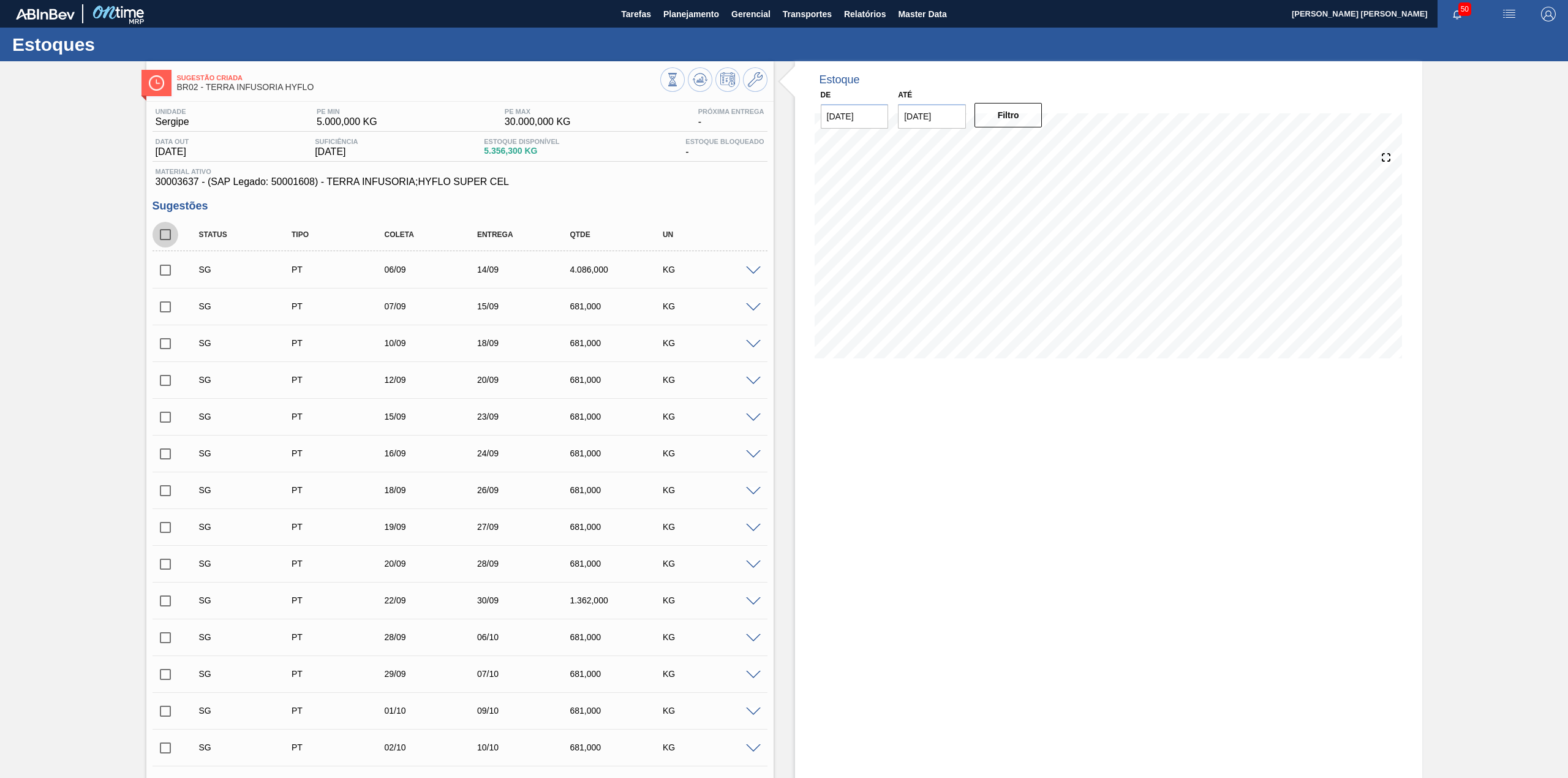
checkbox input "true"
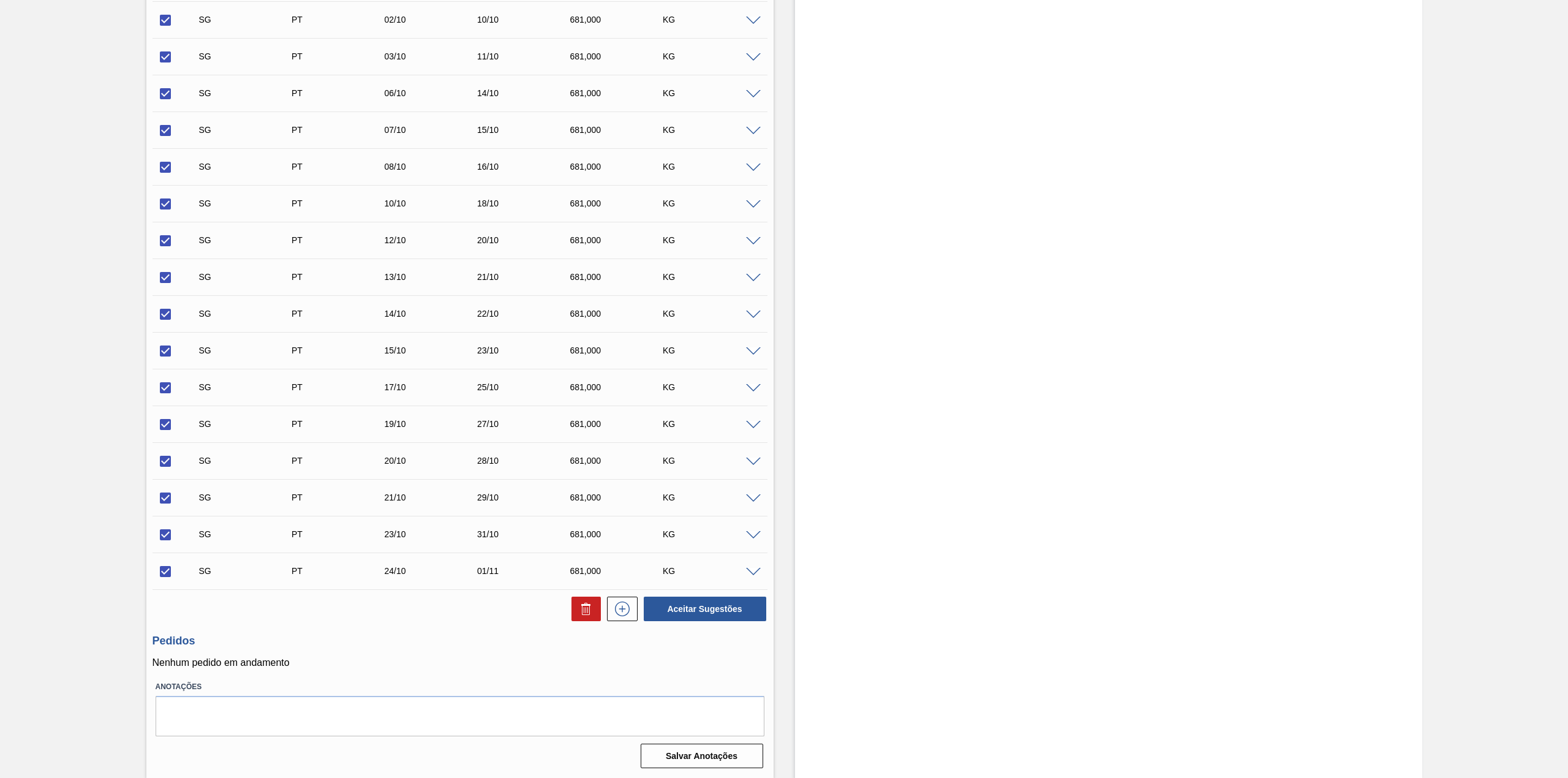
scroll to position [728, 0]
click at [594, 610] on button at bounding box center [586, 608] width 29 height 24
checkbox input "false"
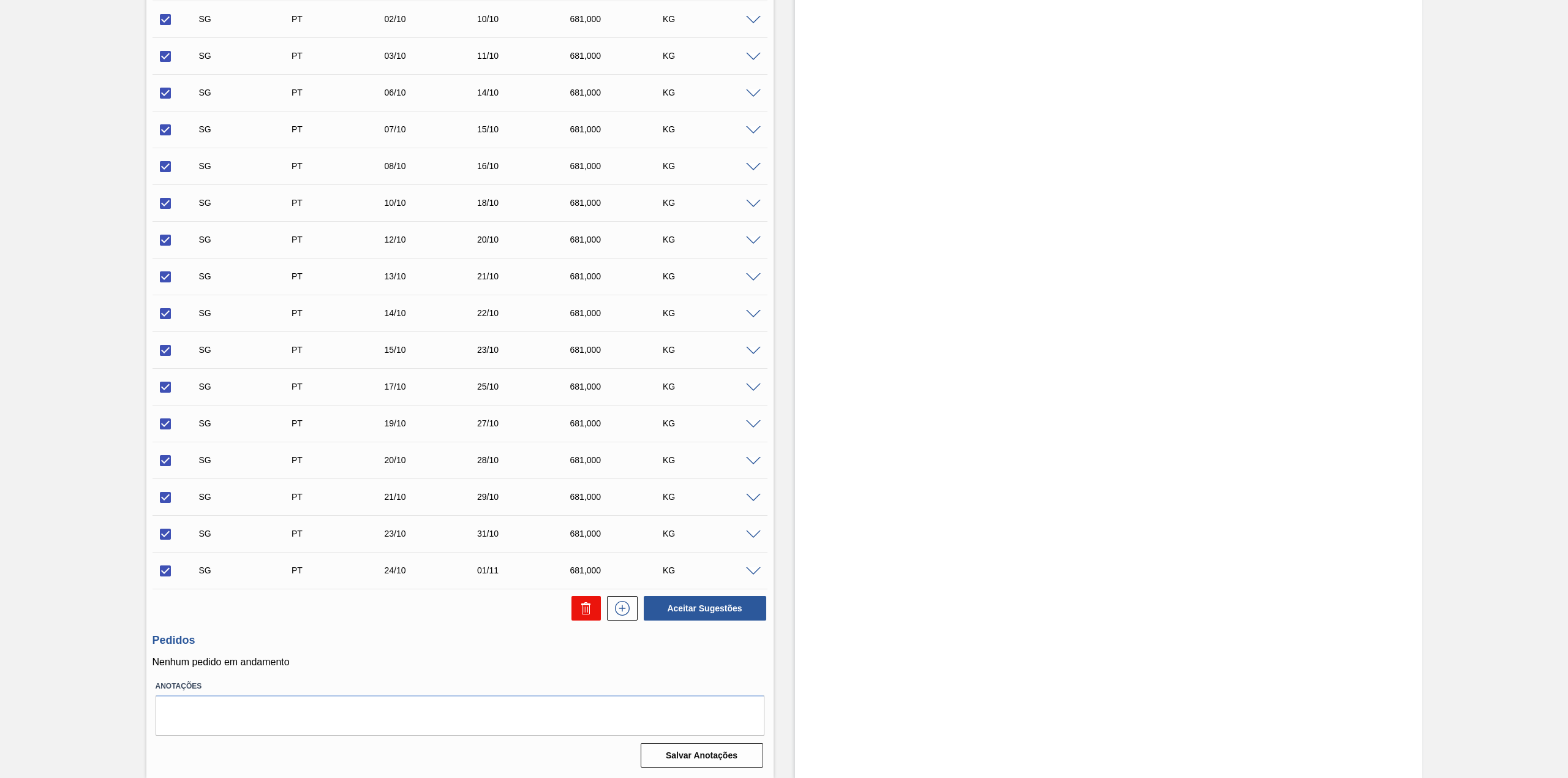
checkbox input "false"
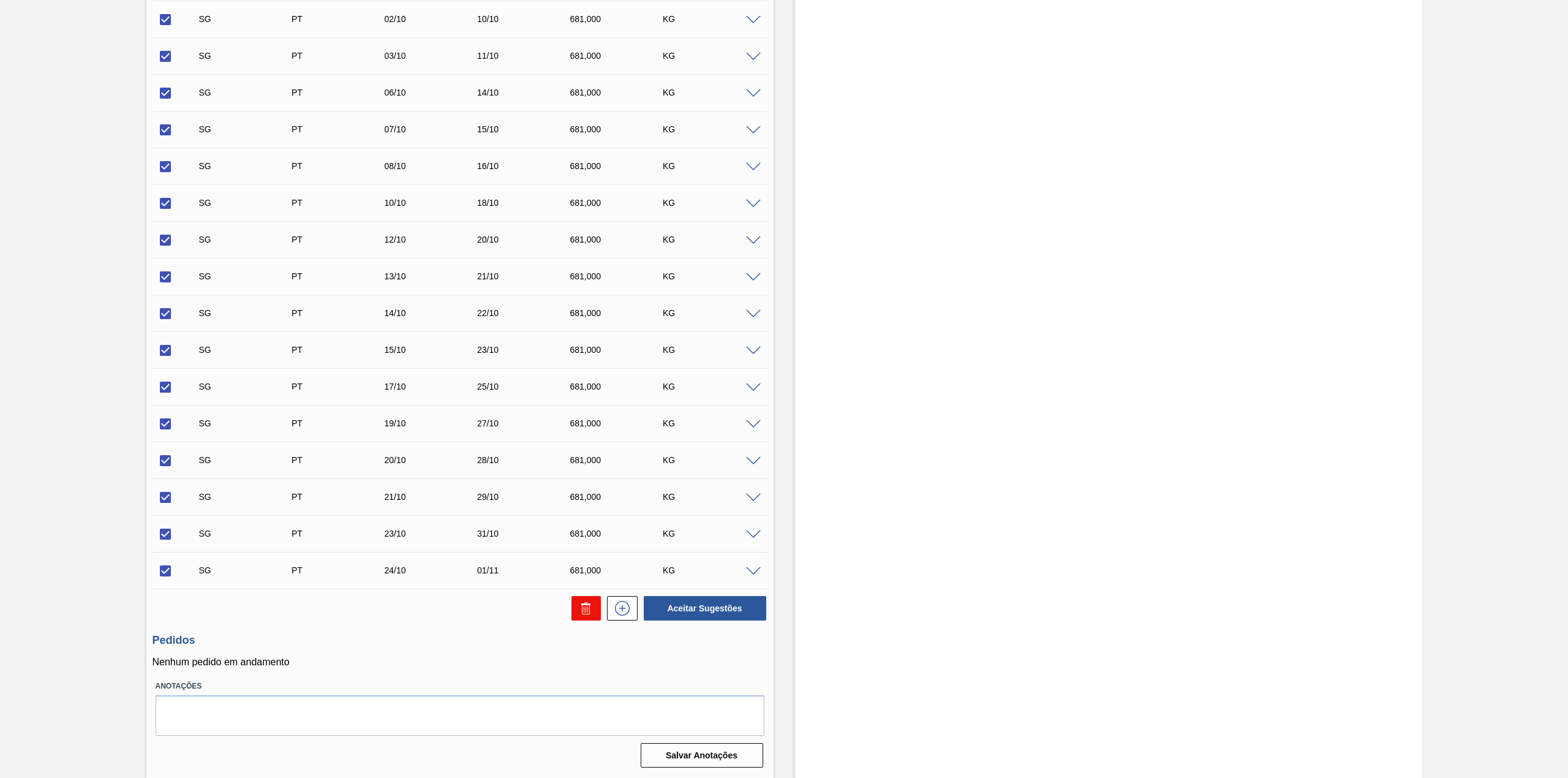
checkbox input "false"
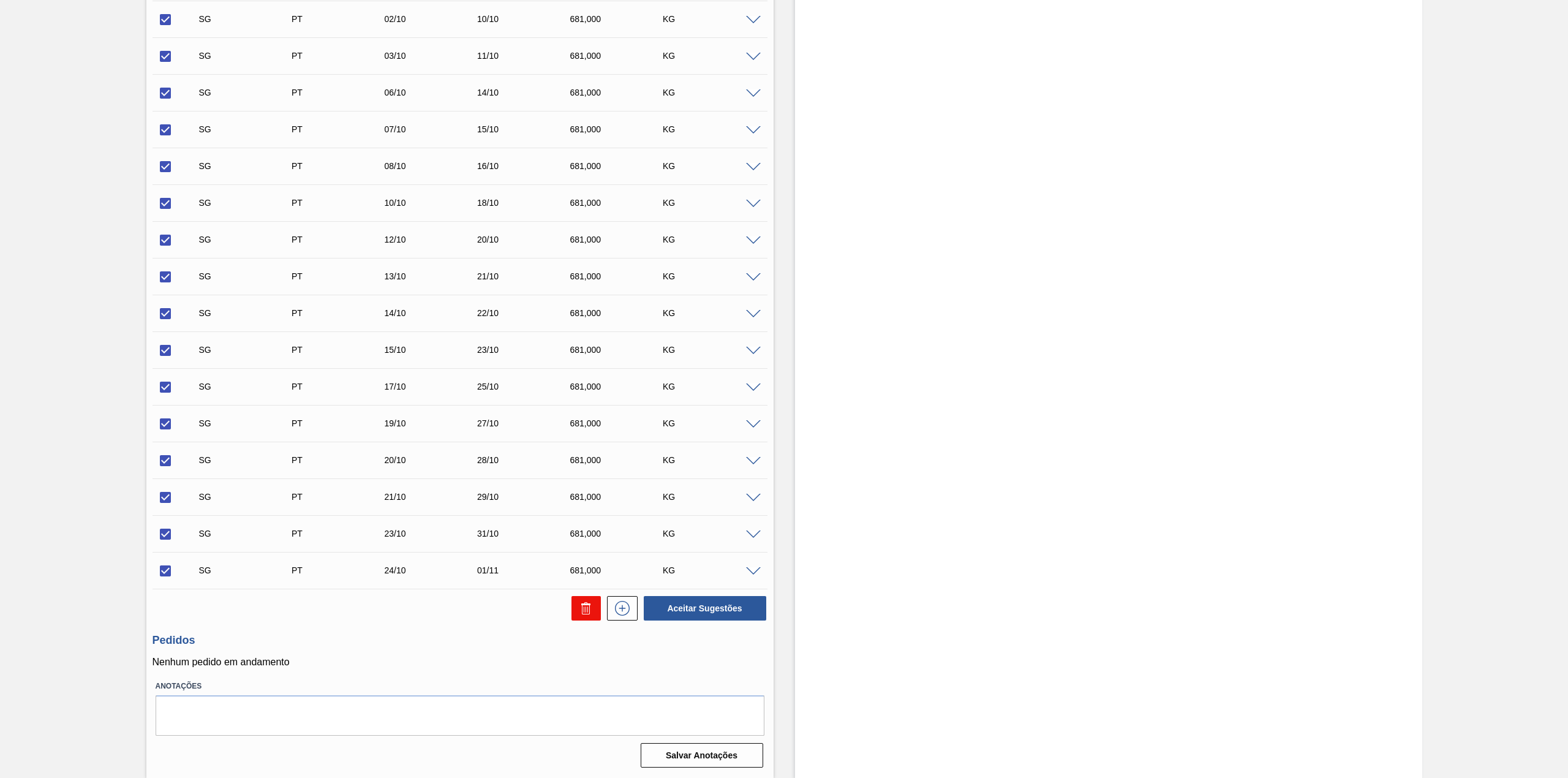
checkbox input "false"
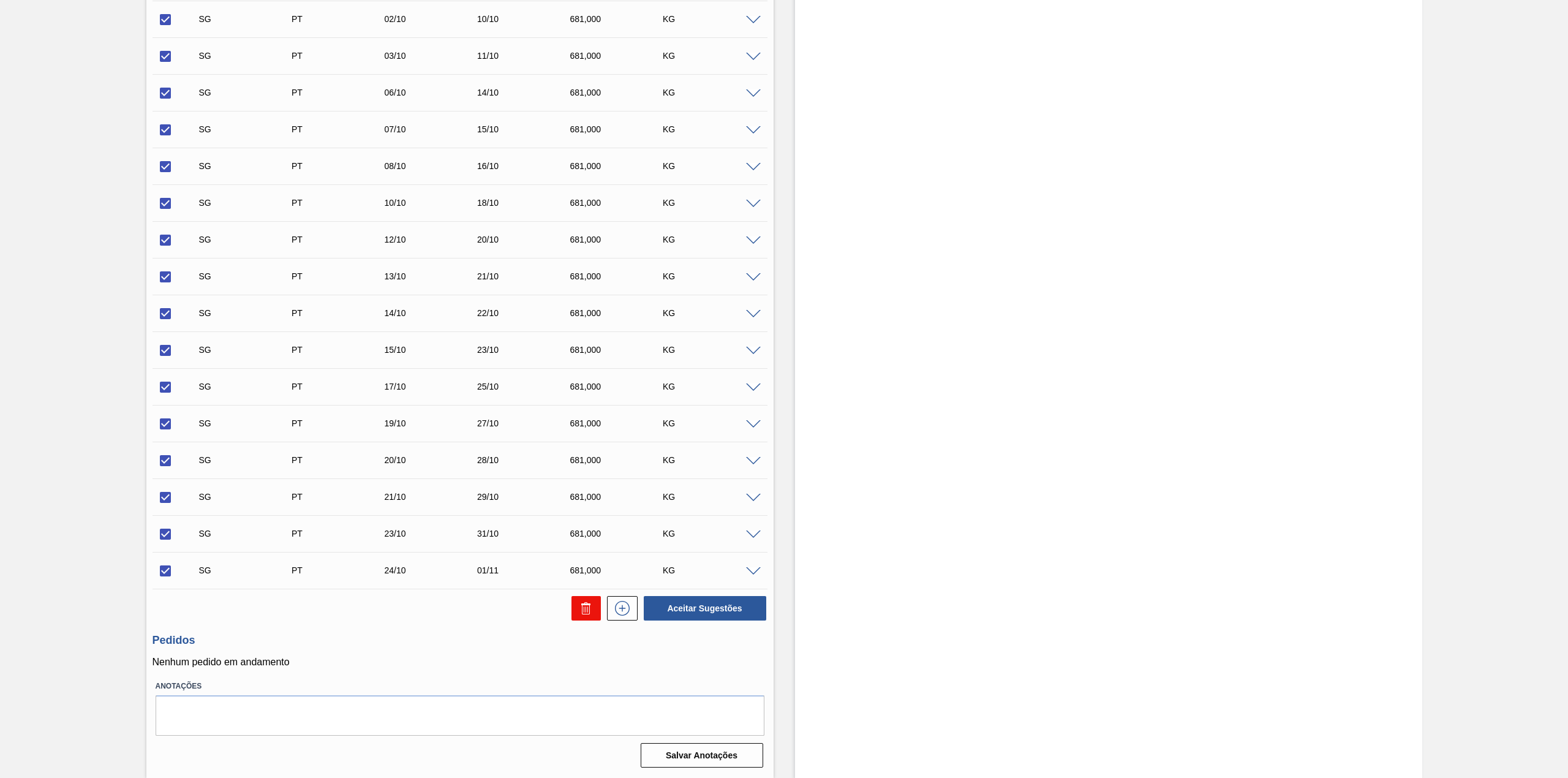
checkbox input "false"
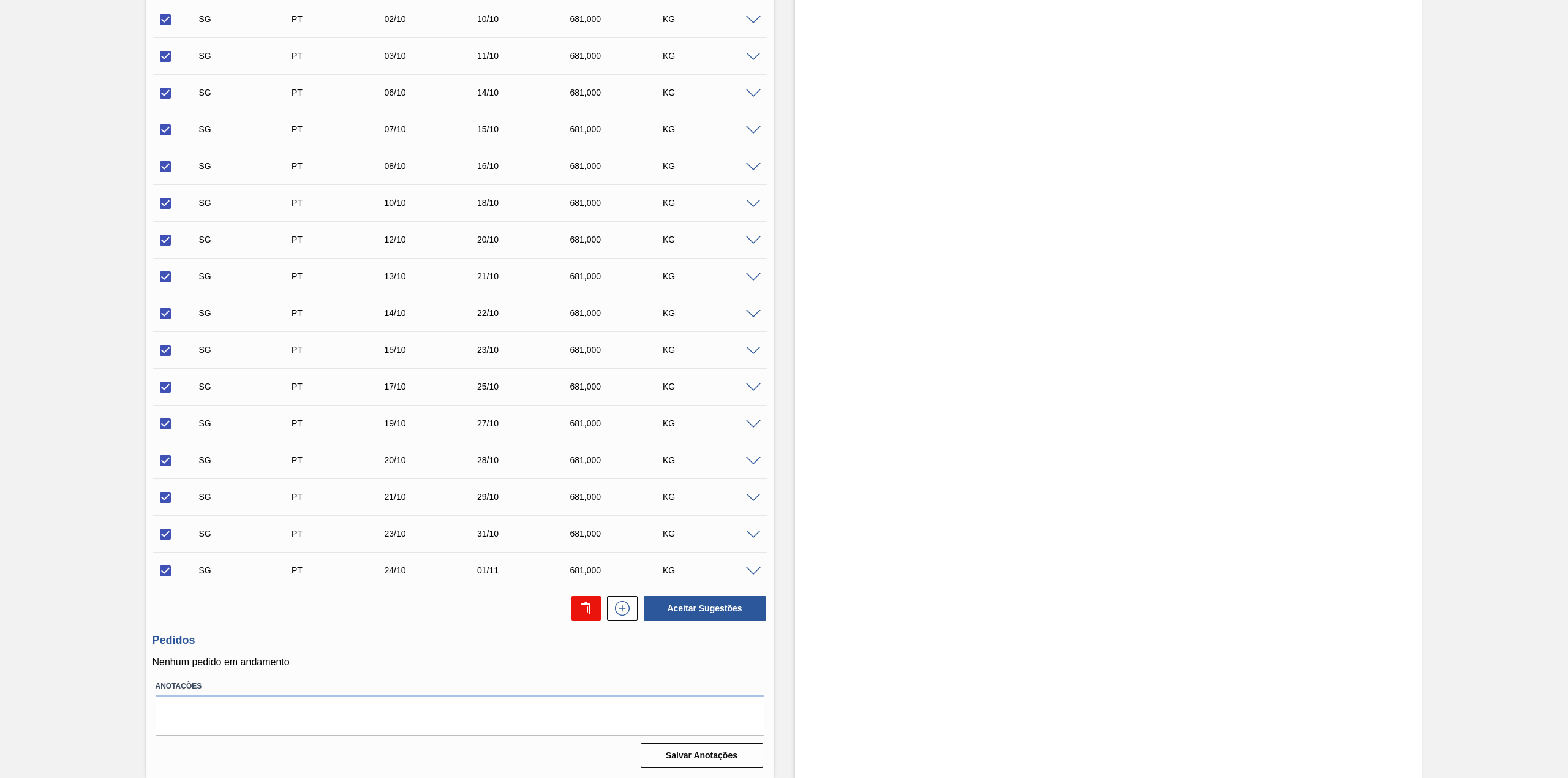
checkbox input "false"
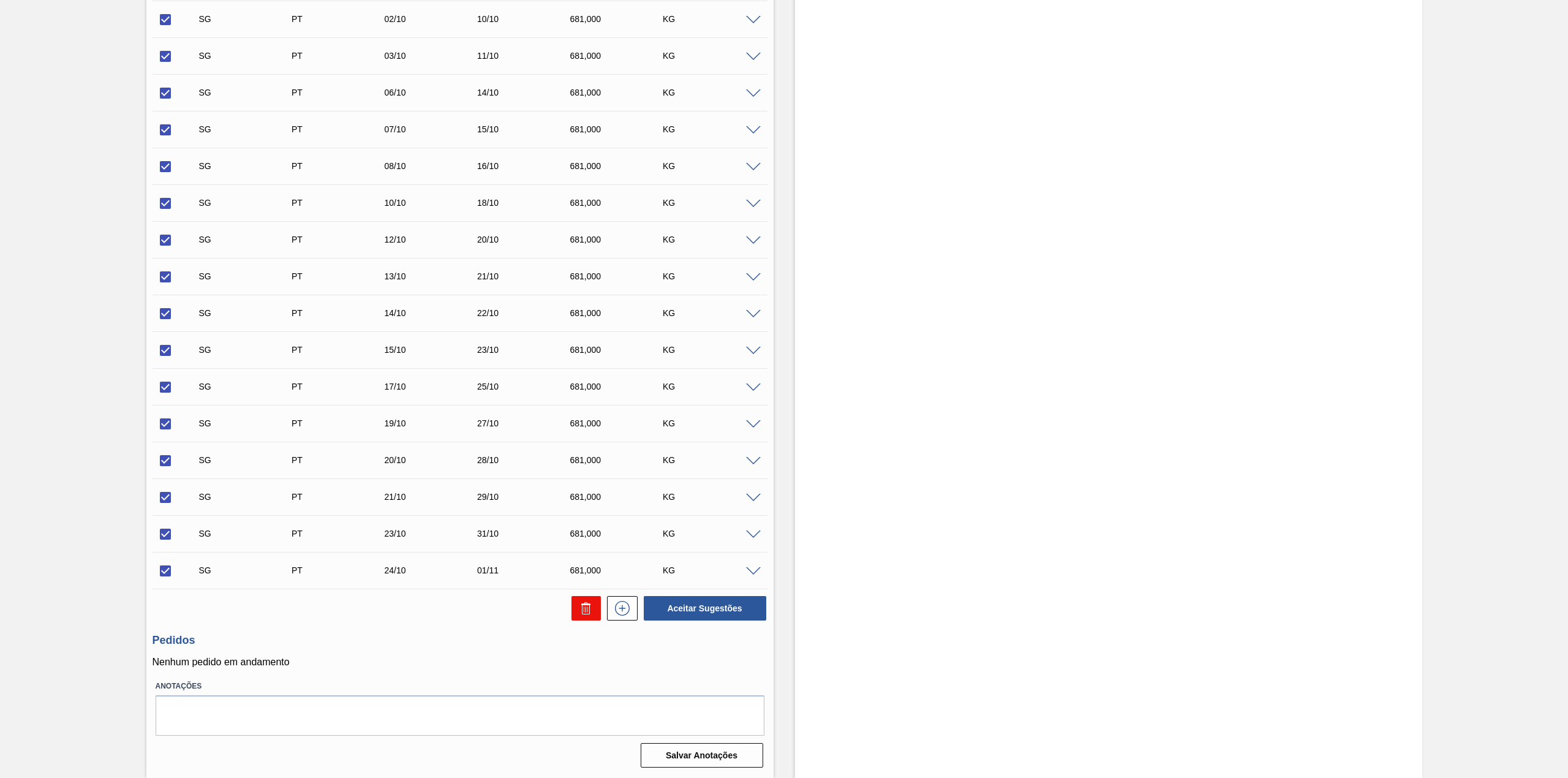
checkbox input "false"
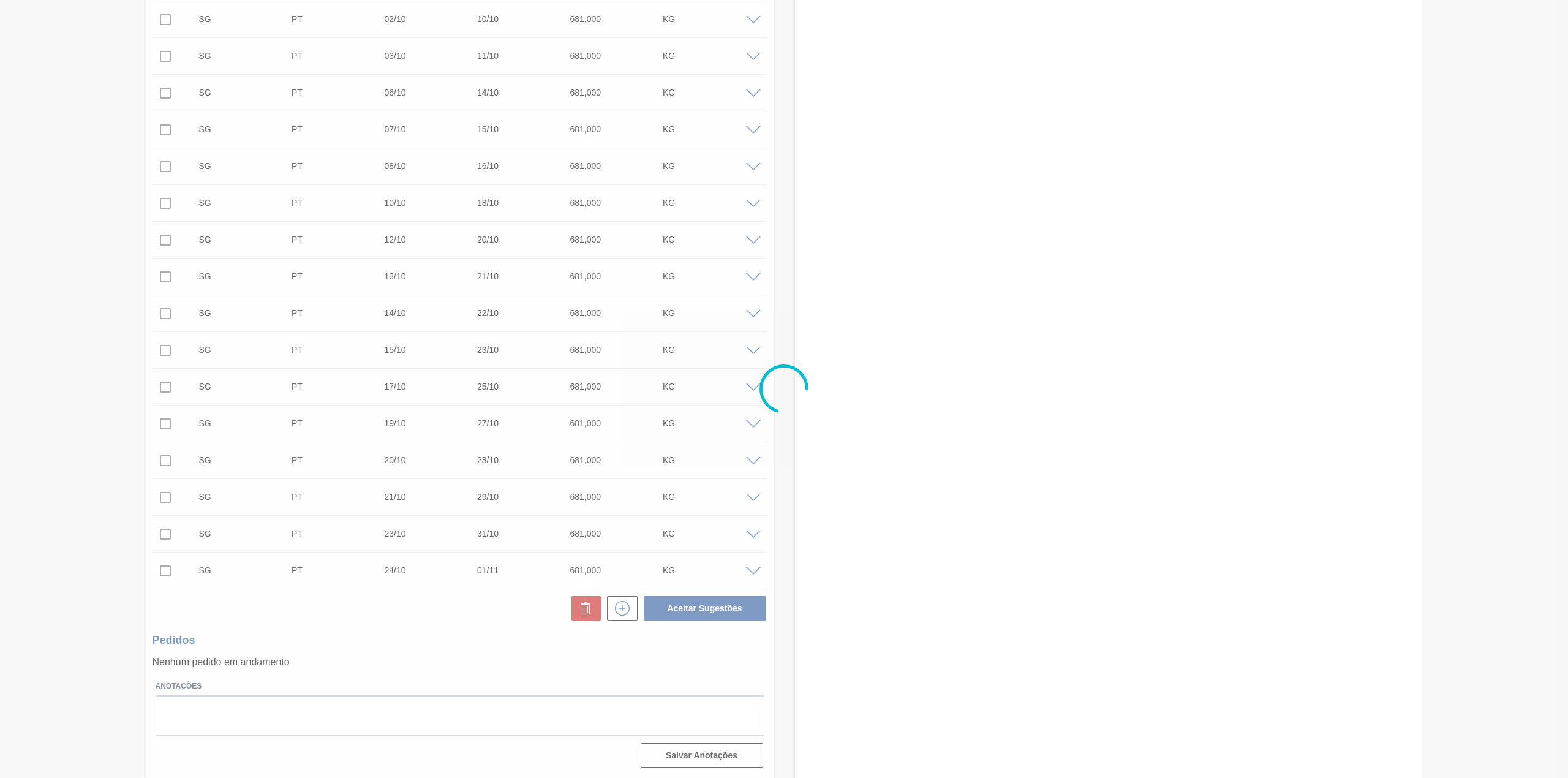
scroll to position [0, 0]
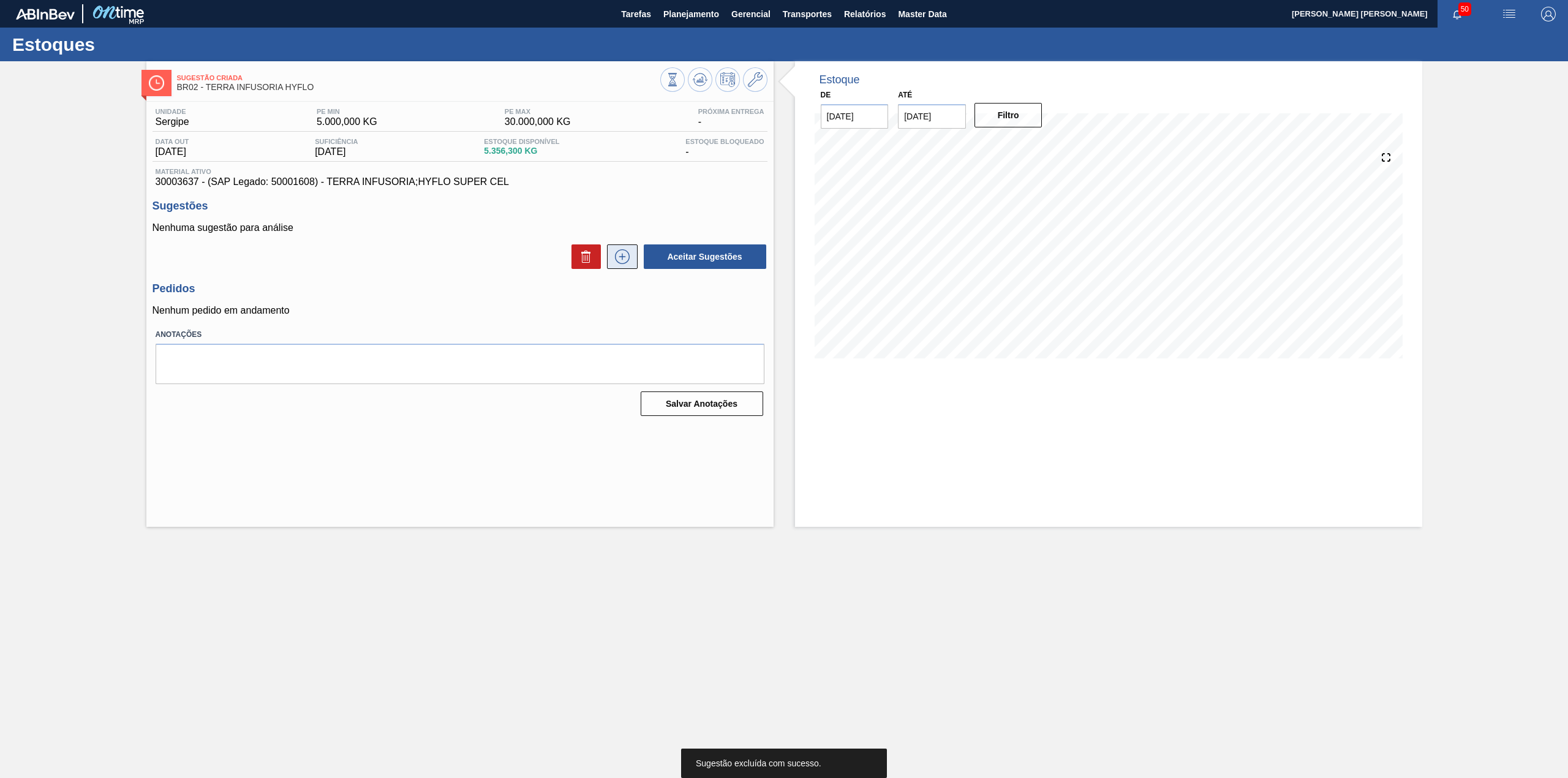
click at [622, 267] on button at bounding box center [622, 256] width 30 height 24
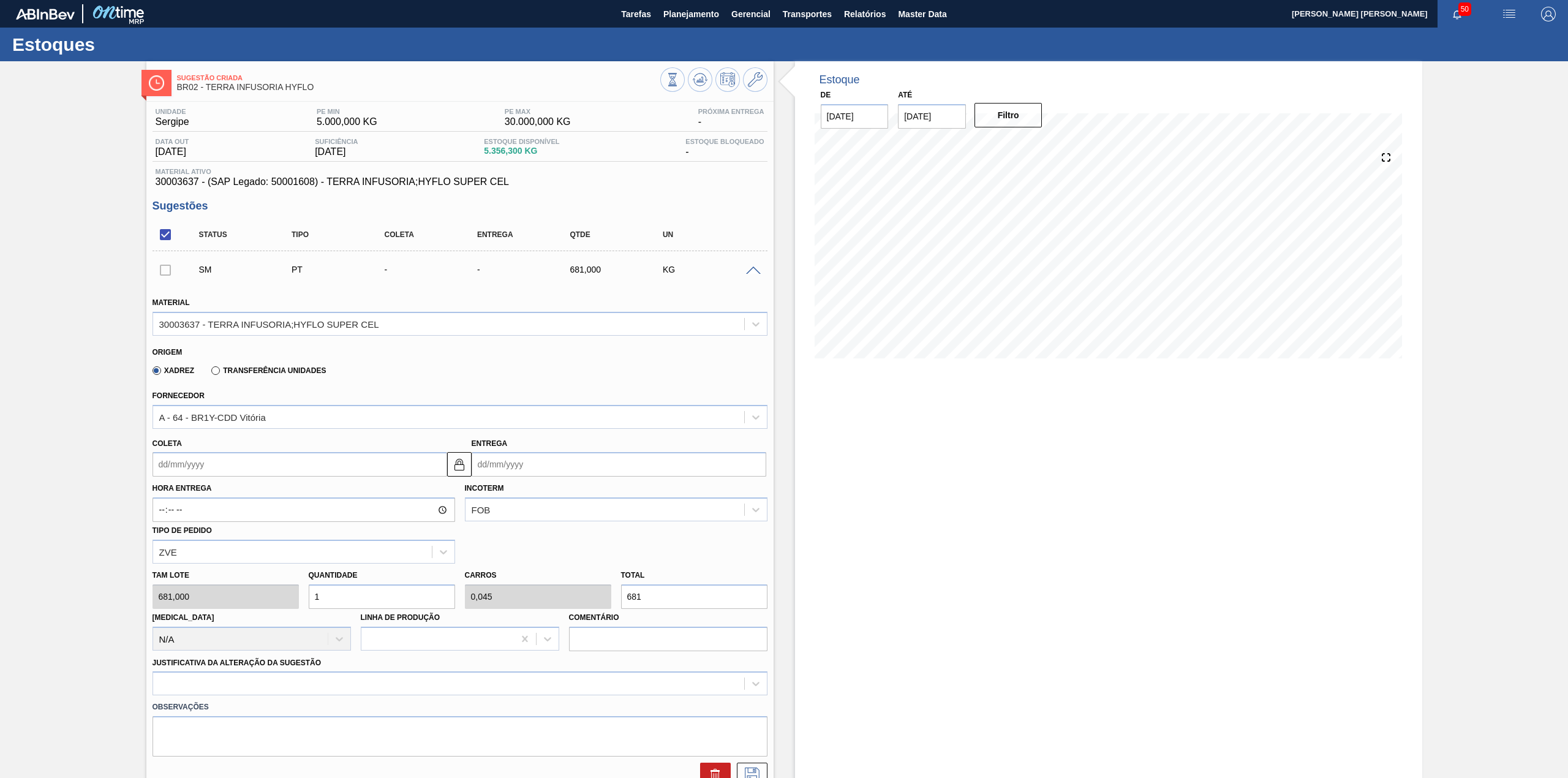
scroll to position [81, 0]
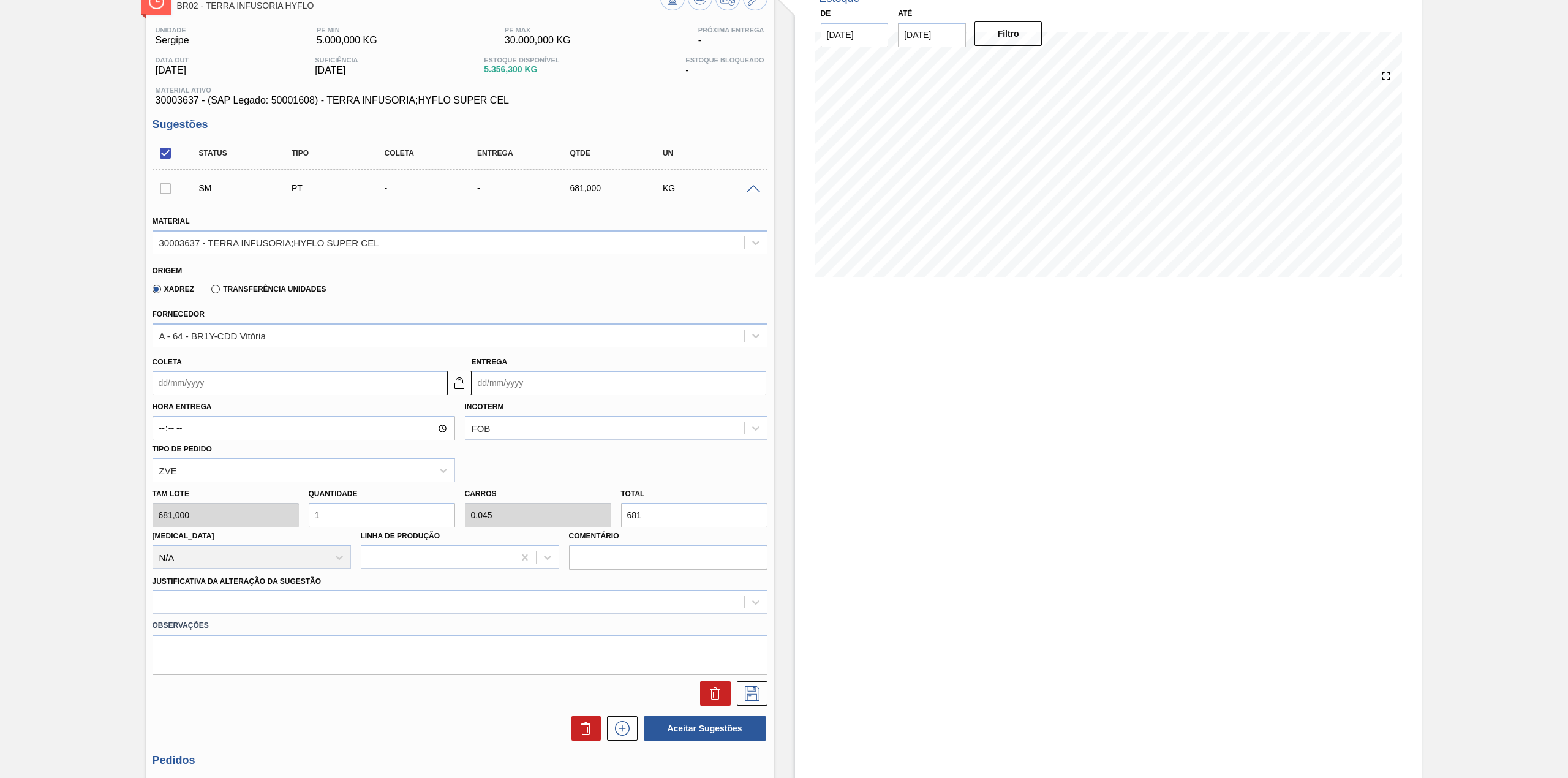
click at [231, 385] on input "Coleta" at bounding box center [300, 382] width 295 height 24
click at [262, 454] on div "5" at bounding box center [266, 452] width 17 height 17
type input "[DATE]"
click at [360, 513] on input "1" at bounding box center [382, 515] width 146 height 24
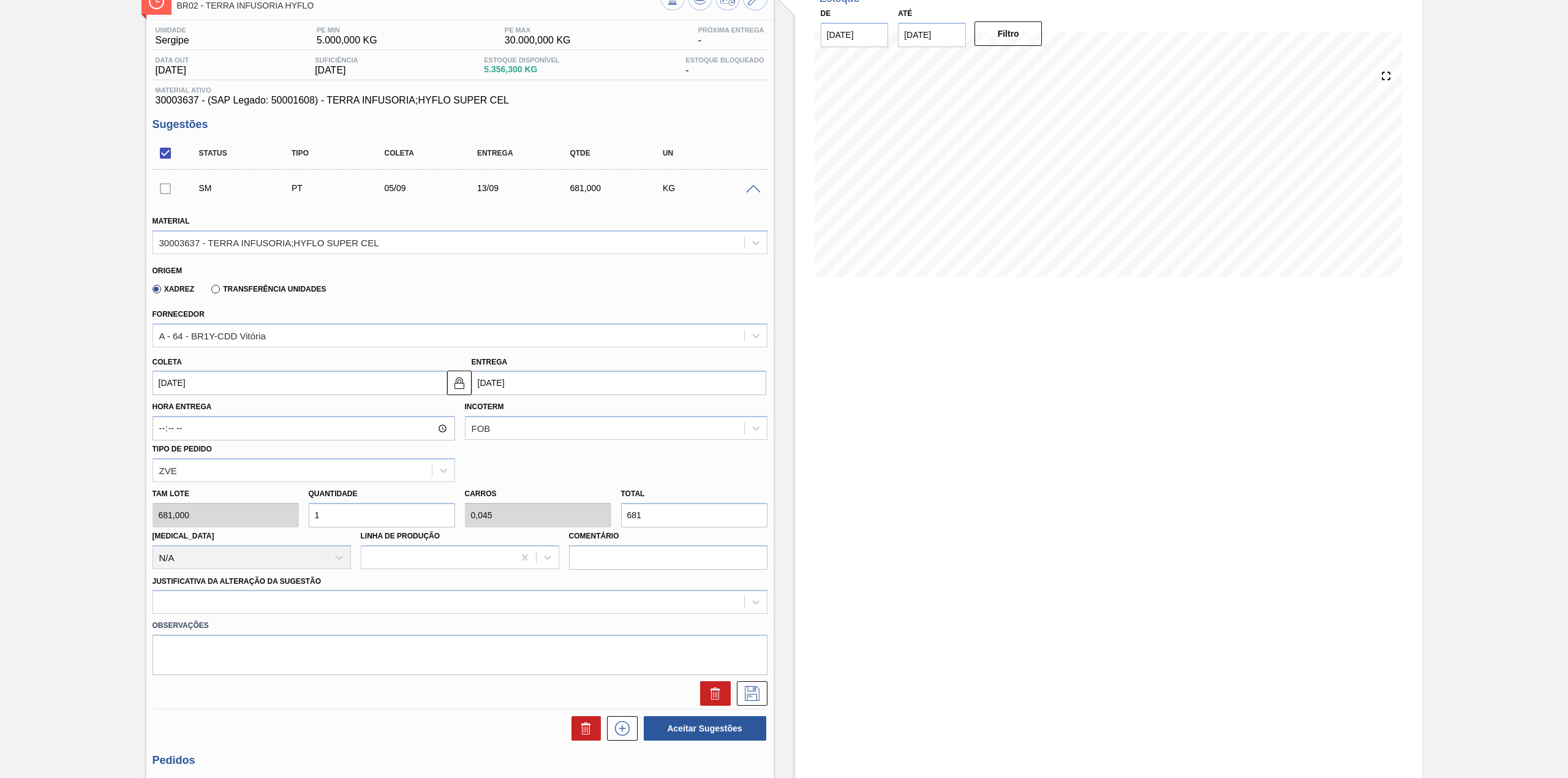
type input "10"
type input "0,454"
type input "6.810"
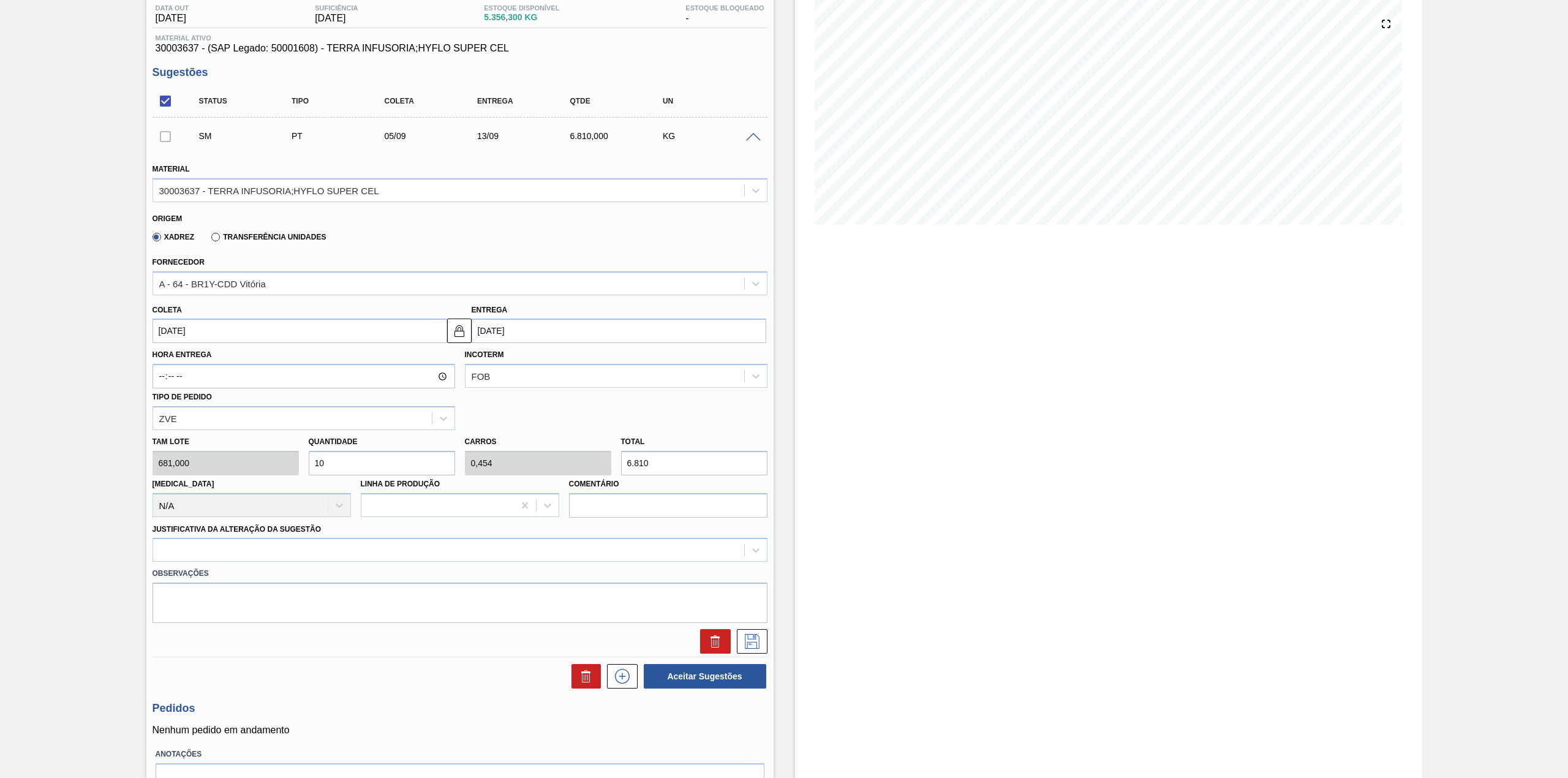
scroll to position [163, 0]
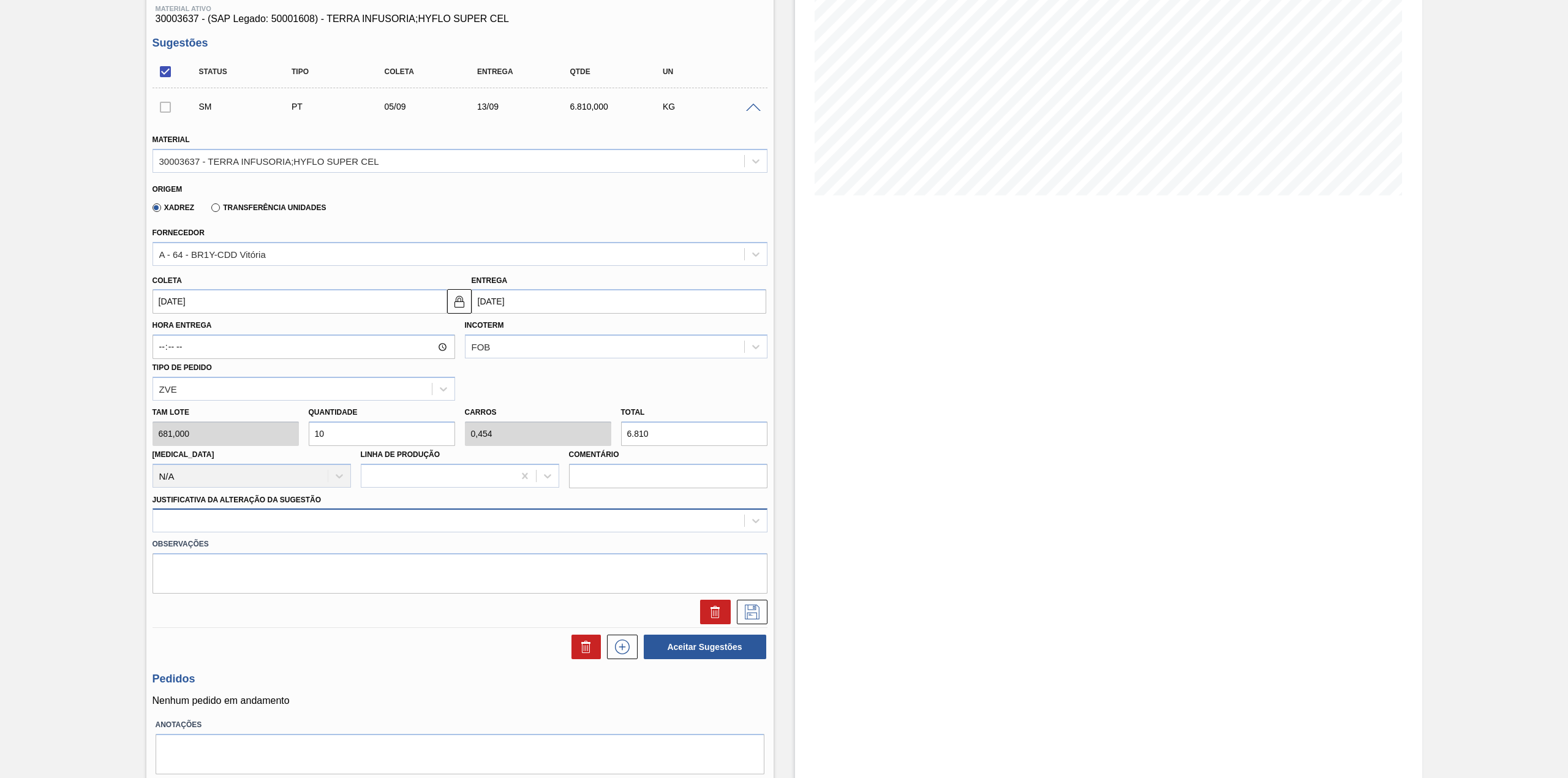
type input "10"
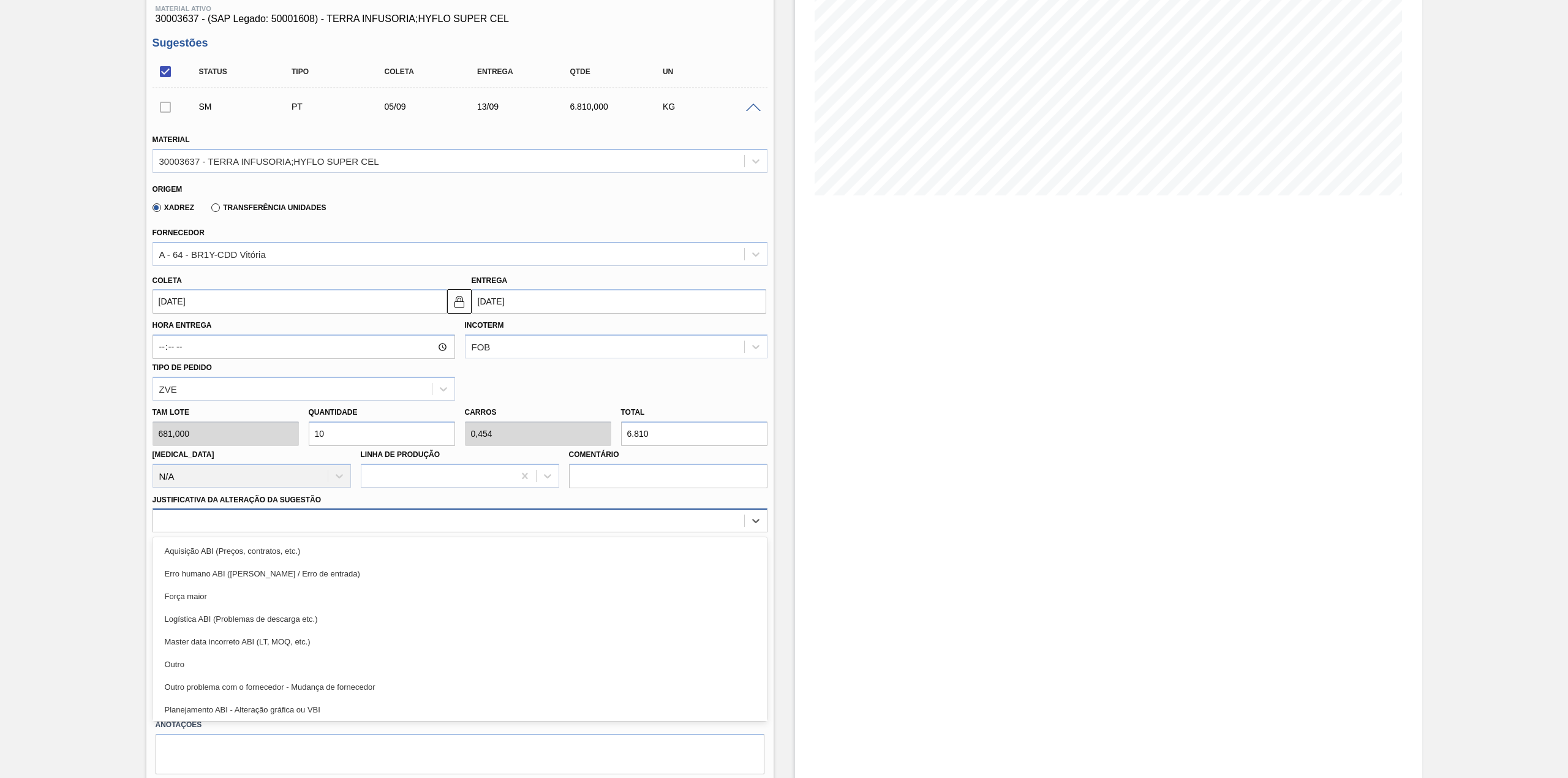
click at [285, 525] on div at bounding box center [448, 521] width 591 height 18
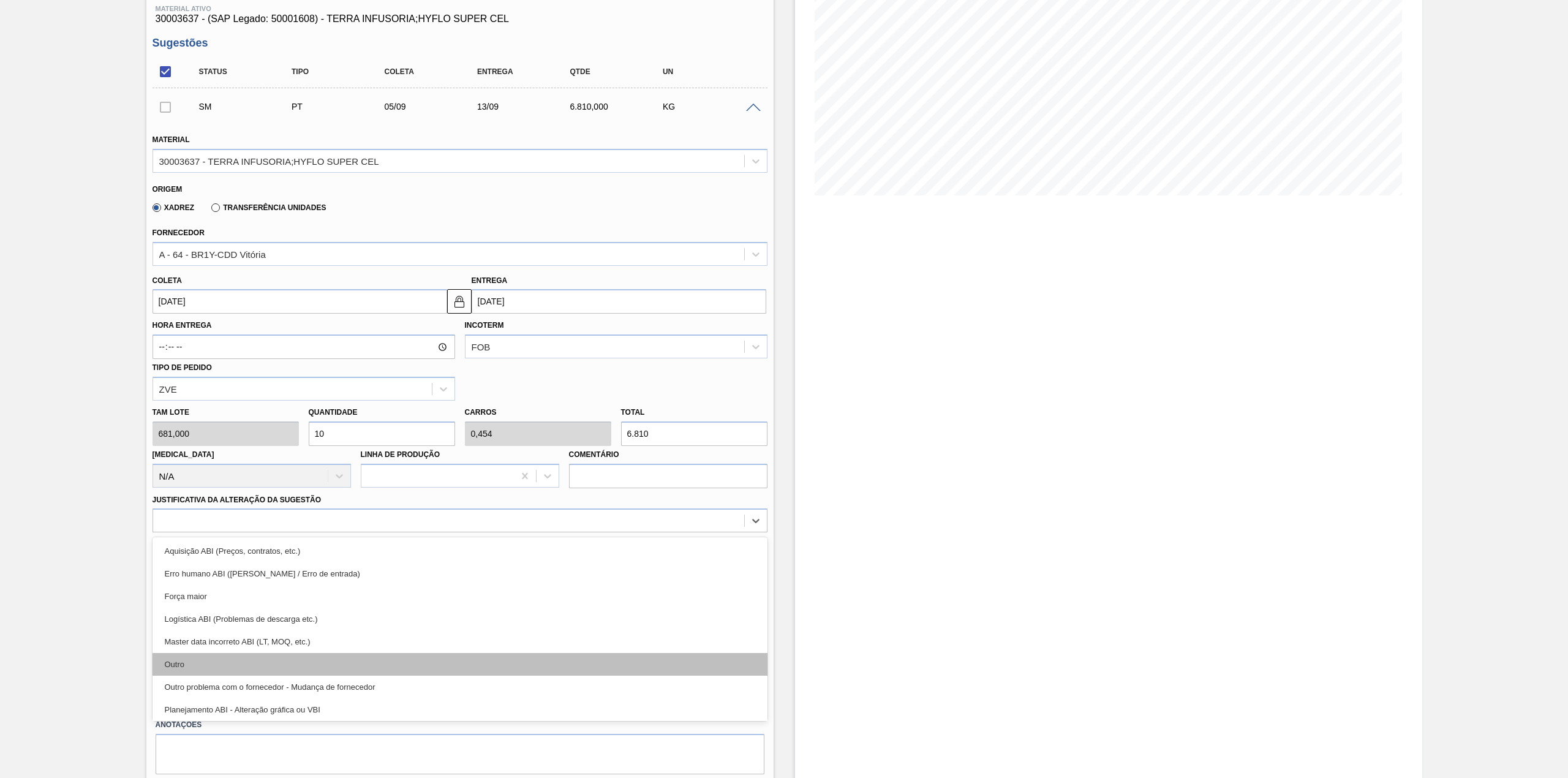
click at [230, 660] on div "Outro" at bounding box center [460, 664] width 615 height 23
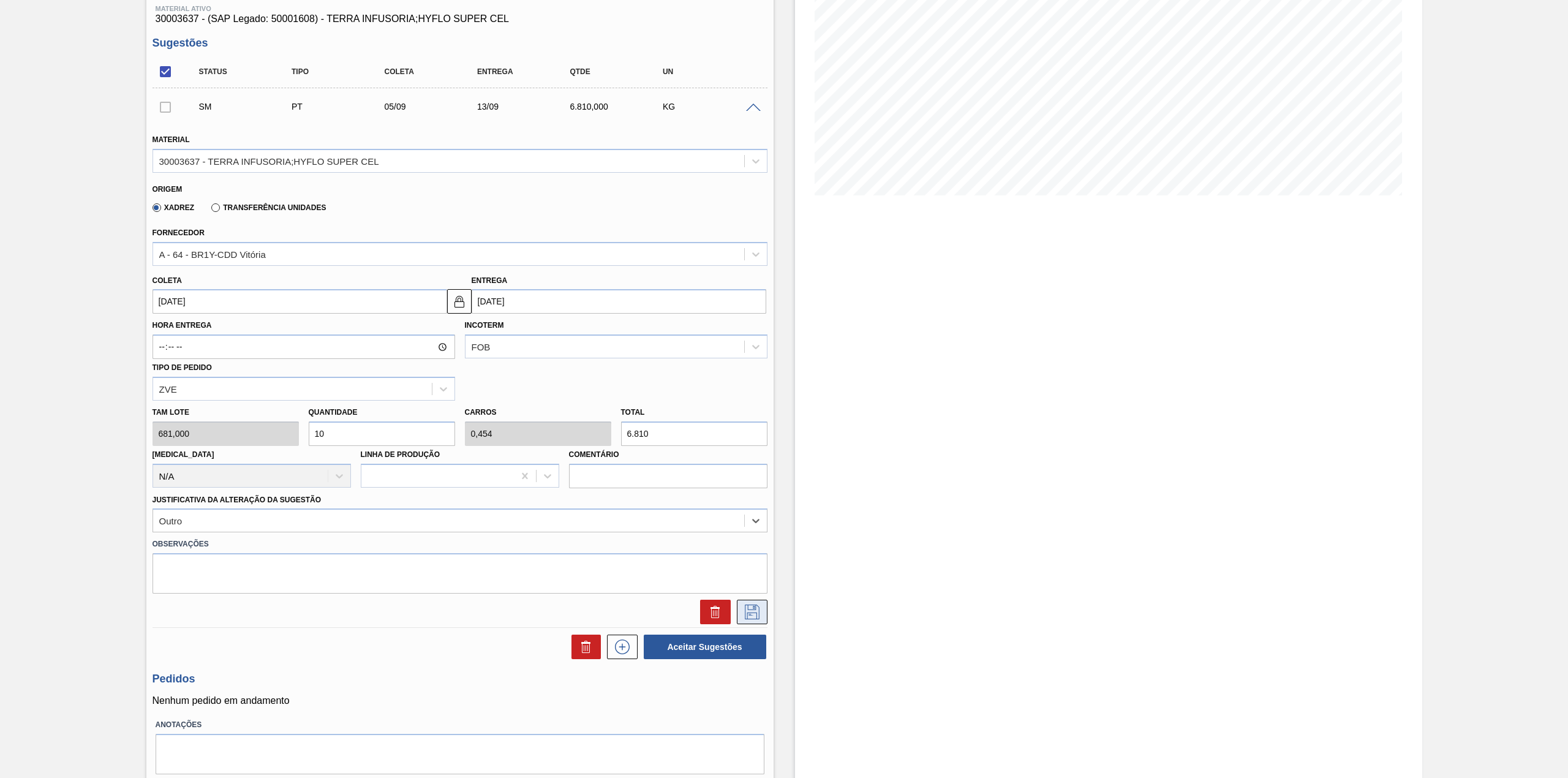
click at [746, 618] on icon at bounding box center [752, 612] width 20 height 15
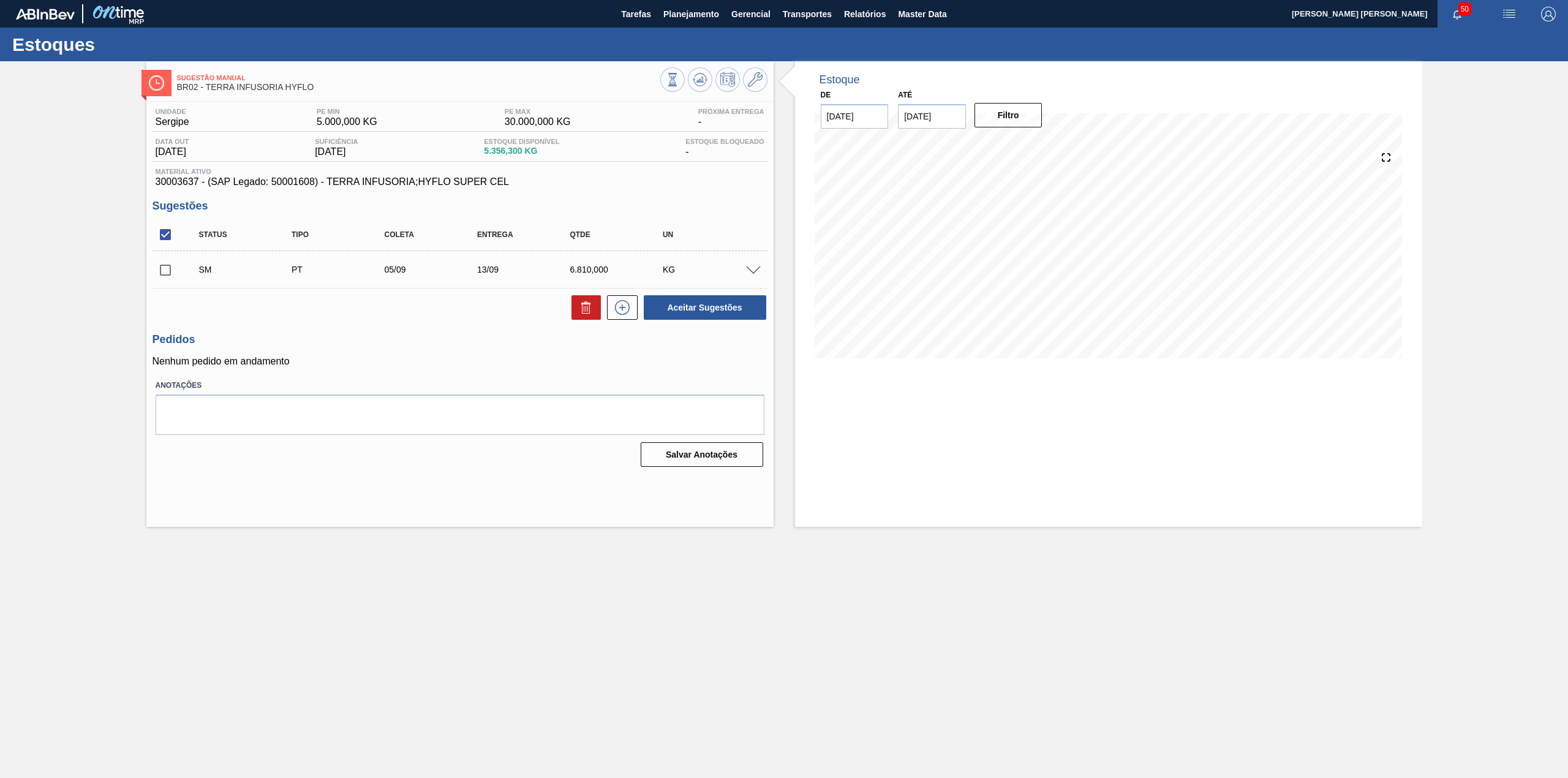
scroll to position [0, 0]
click at [160, 264] on input "checkbox" at bounding box center [165, 270] width 25 height 25
checkbox input "true"
click at [669, 305] on button "Aceitar Sugestões" at bounding box center [705, 307] width 122 height 24
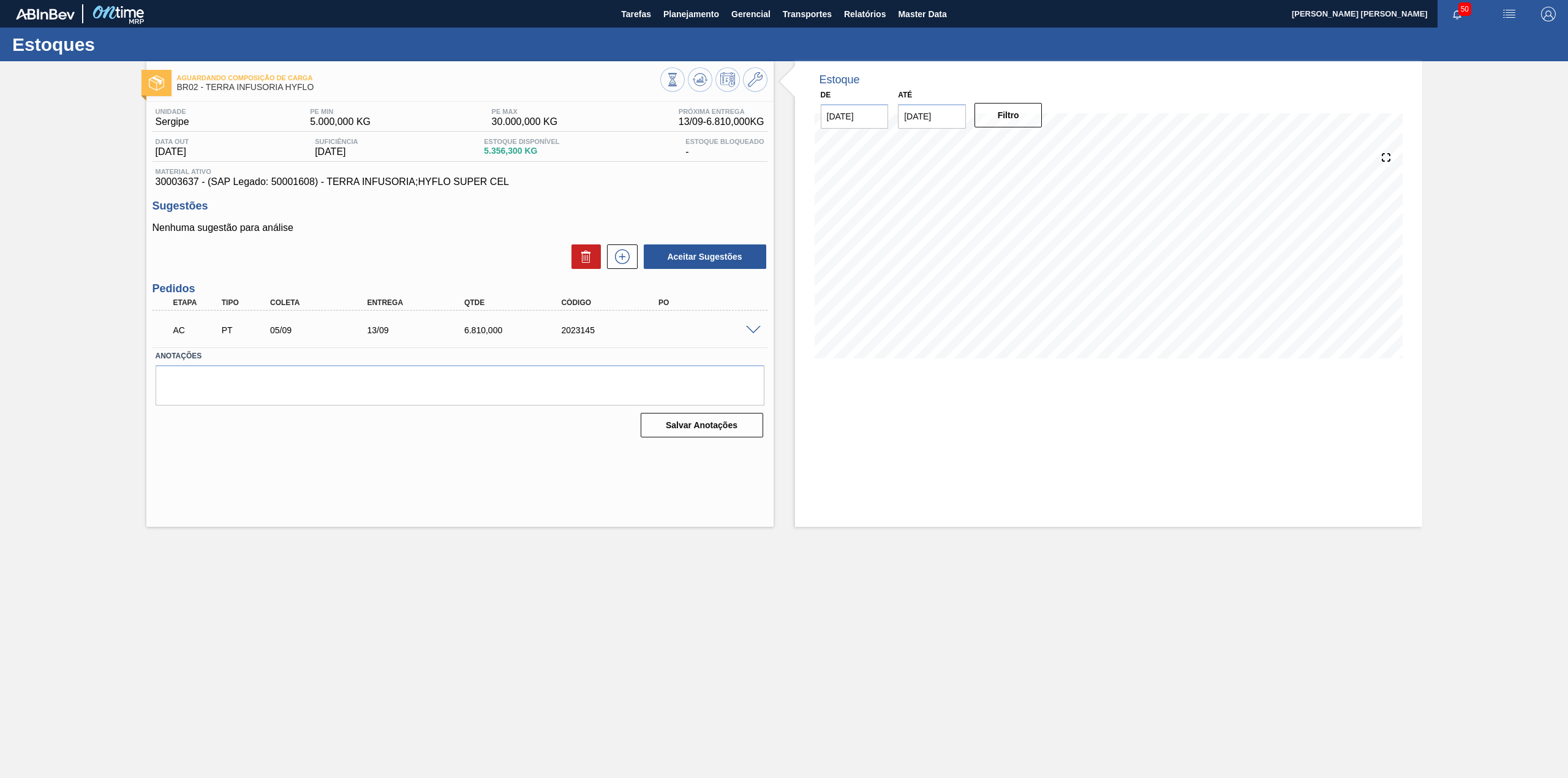
click at [744, 328] on div at bounding box center [755, 329] width 24 height 9
click at [751, 338] on div "AC PT 05/09 13/09 6.810,000 2023145" at bounding box center [460, 329] width 615 height 30
click at [752, 329] on span at bounding box center [754, 330] width 15 height 9
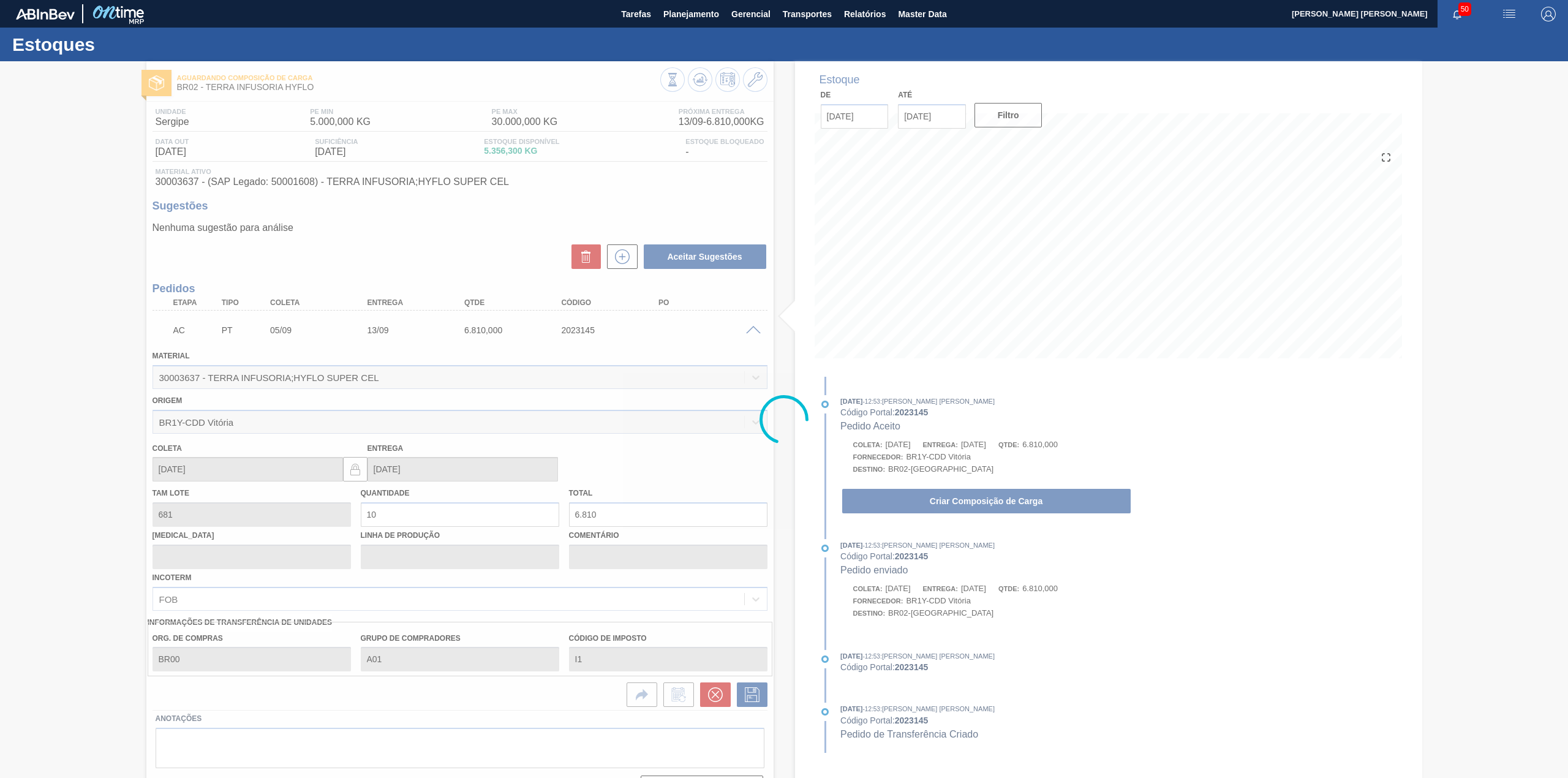
click at [953, 501] on div at bounding box center [784, 419] width 1568 height 717
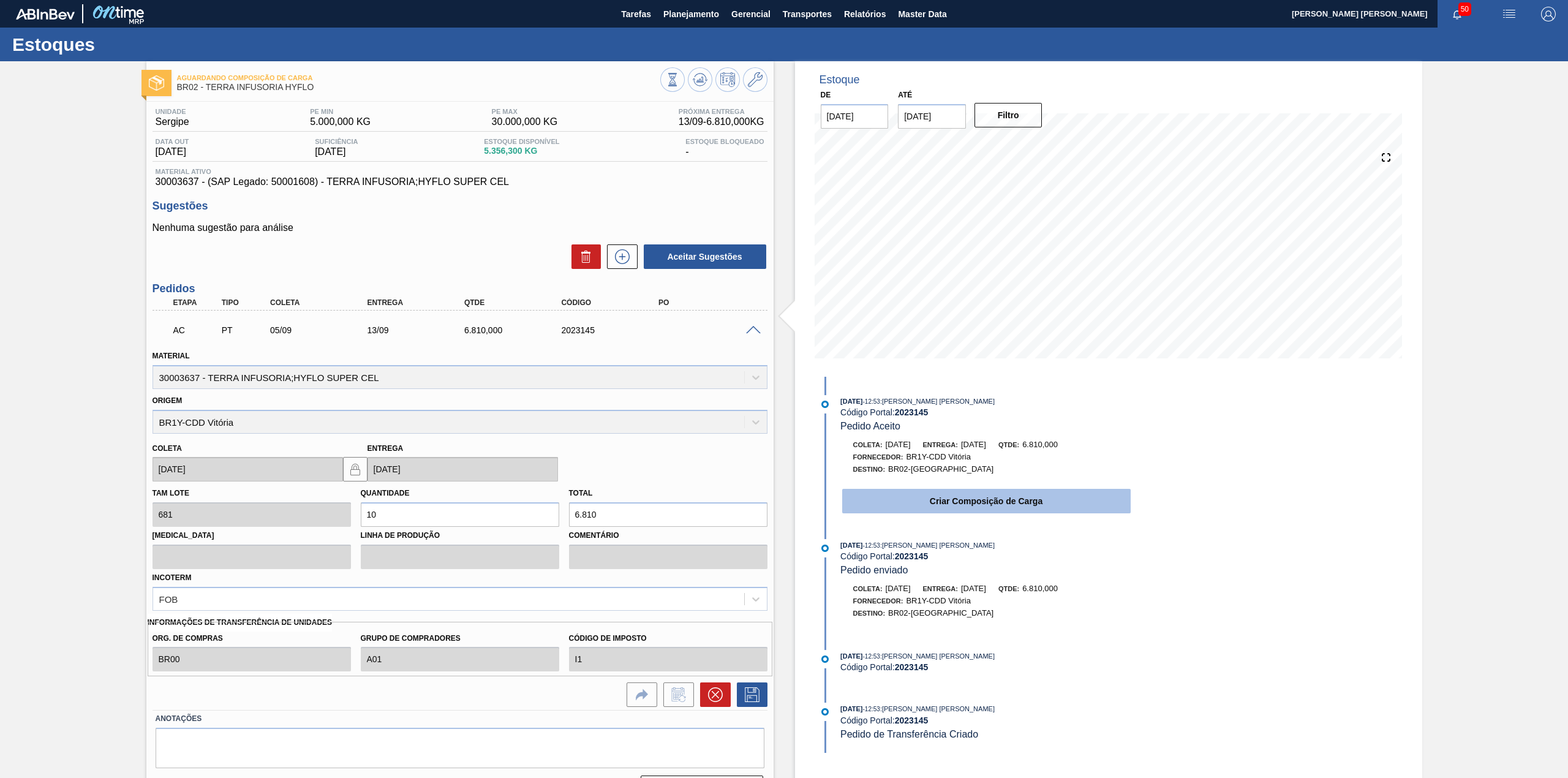
click at [940, 506] on button "Criar Composição de Carga" at bounding box center [986, 501] width 288 height 24
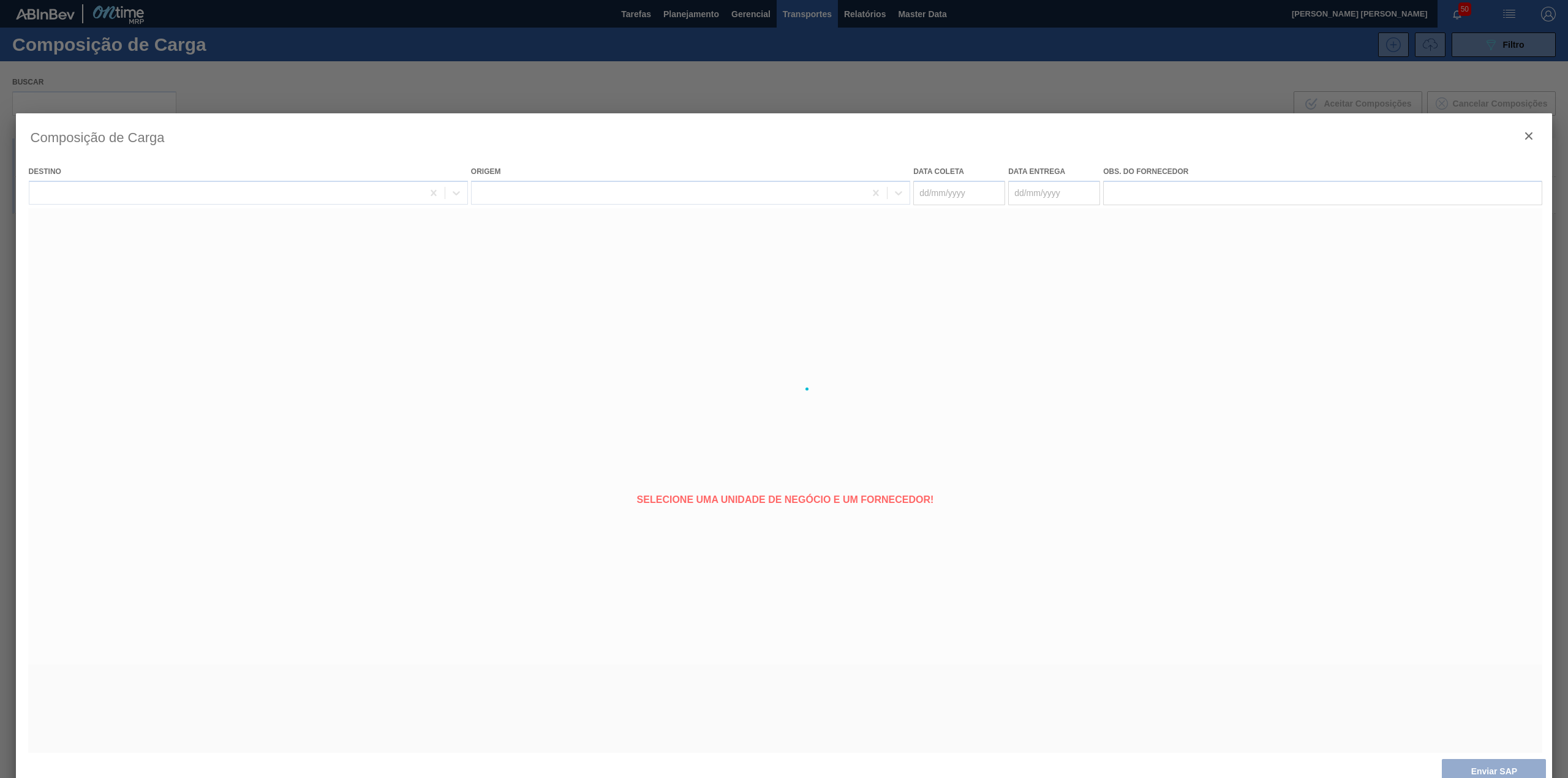
type coleta "[DATE]"
type entrega "[DATE]"
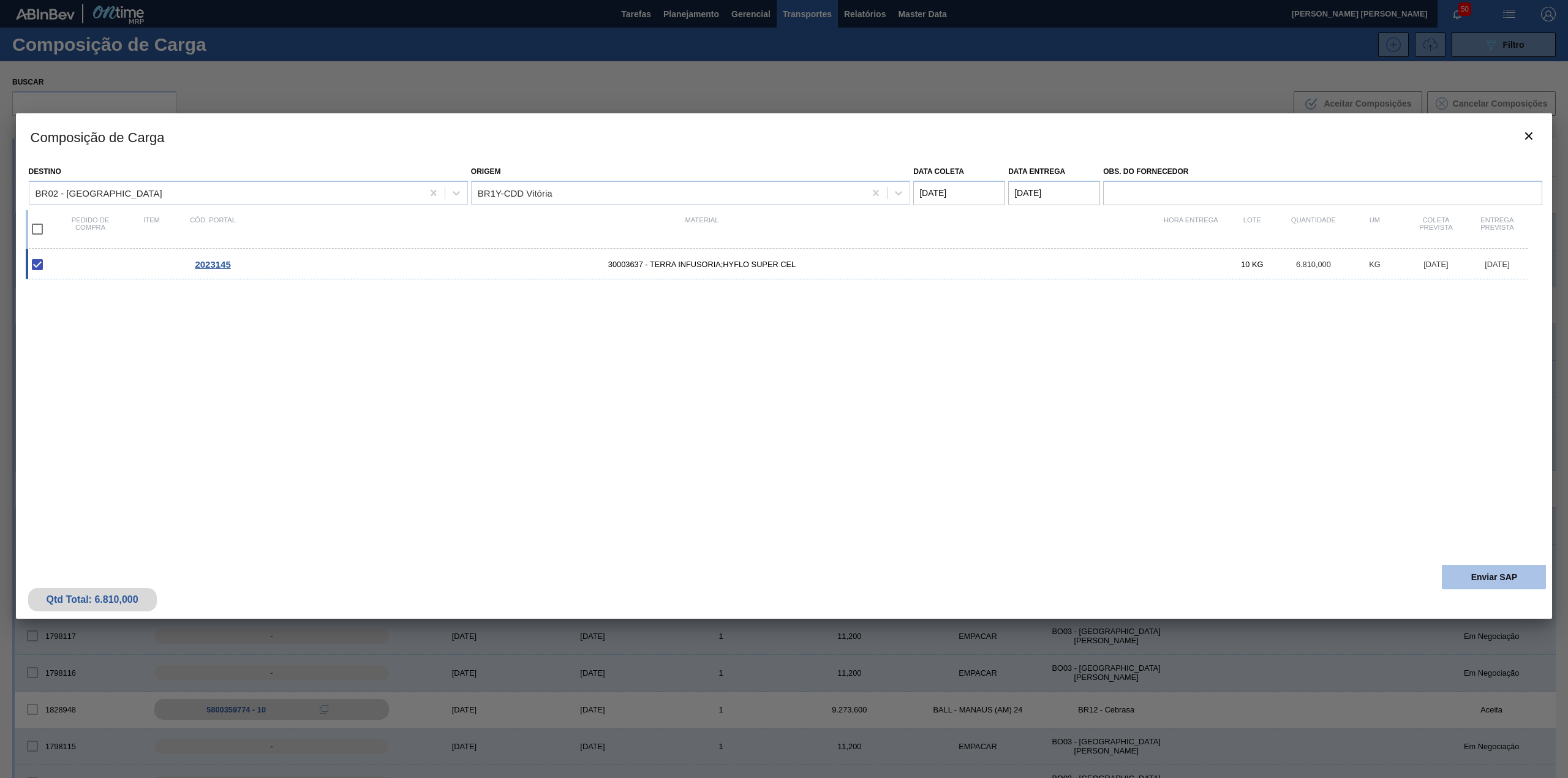
click at [1456, 583] on button "Enviar SAP" at bounding box center [1494, 576] width 104 height 24
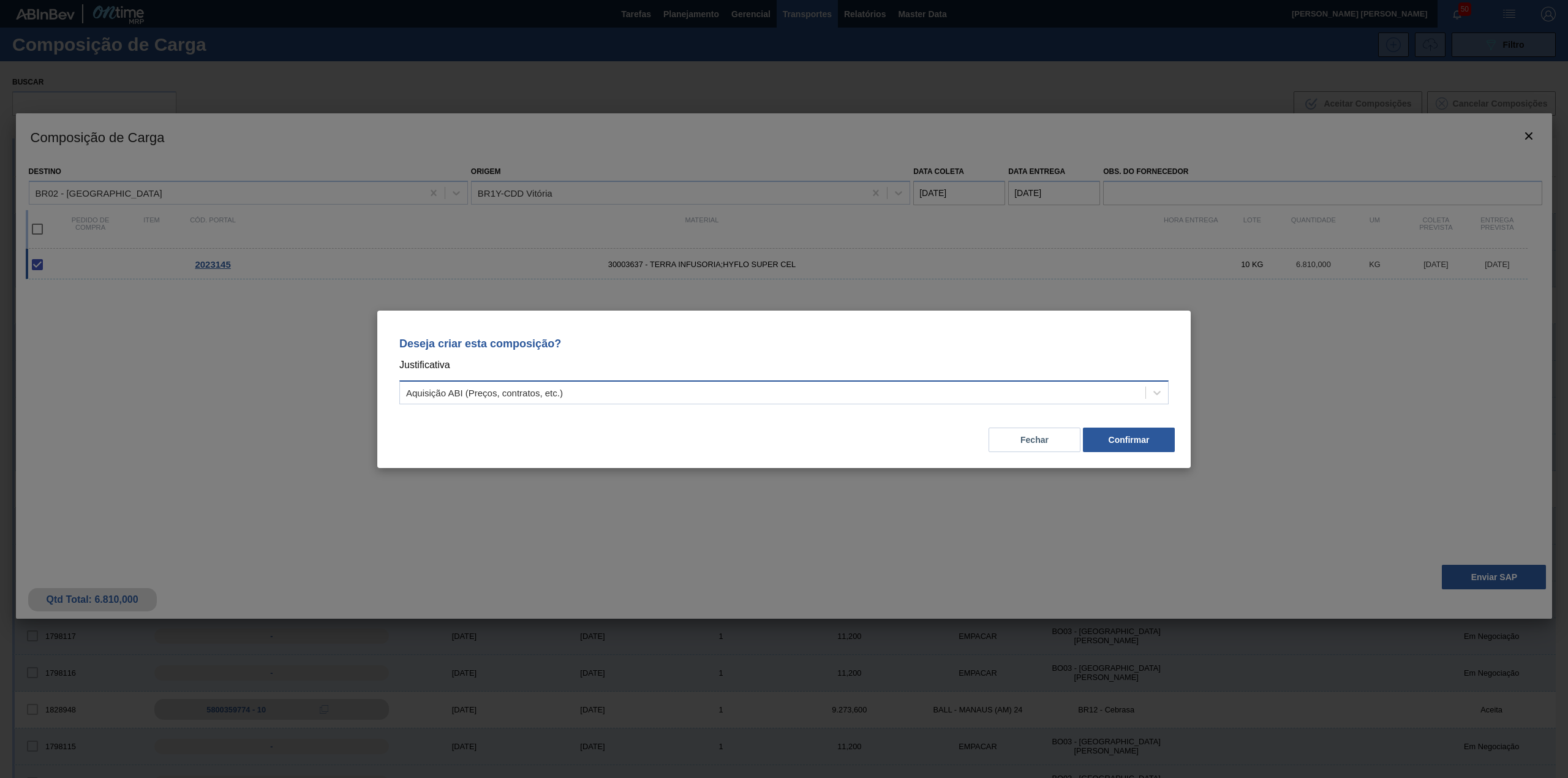
click at [806, 385] on div "Aquisição ABI (Preços, contratos, etc.)" at bounding box center [773, 392] width 746 height 18
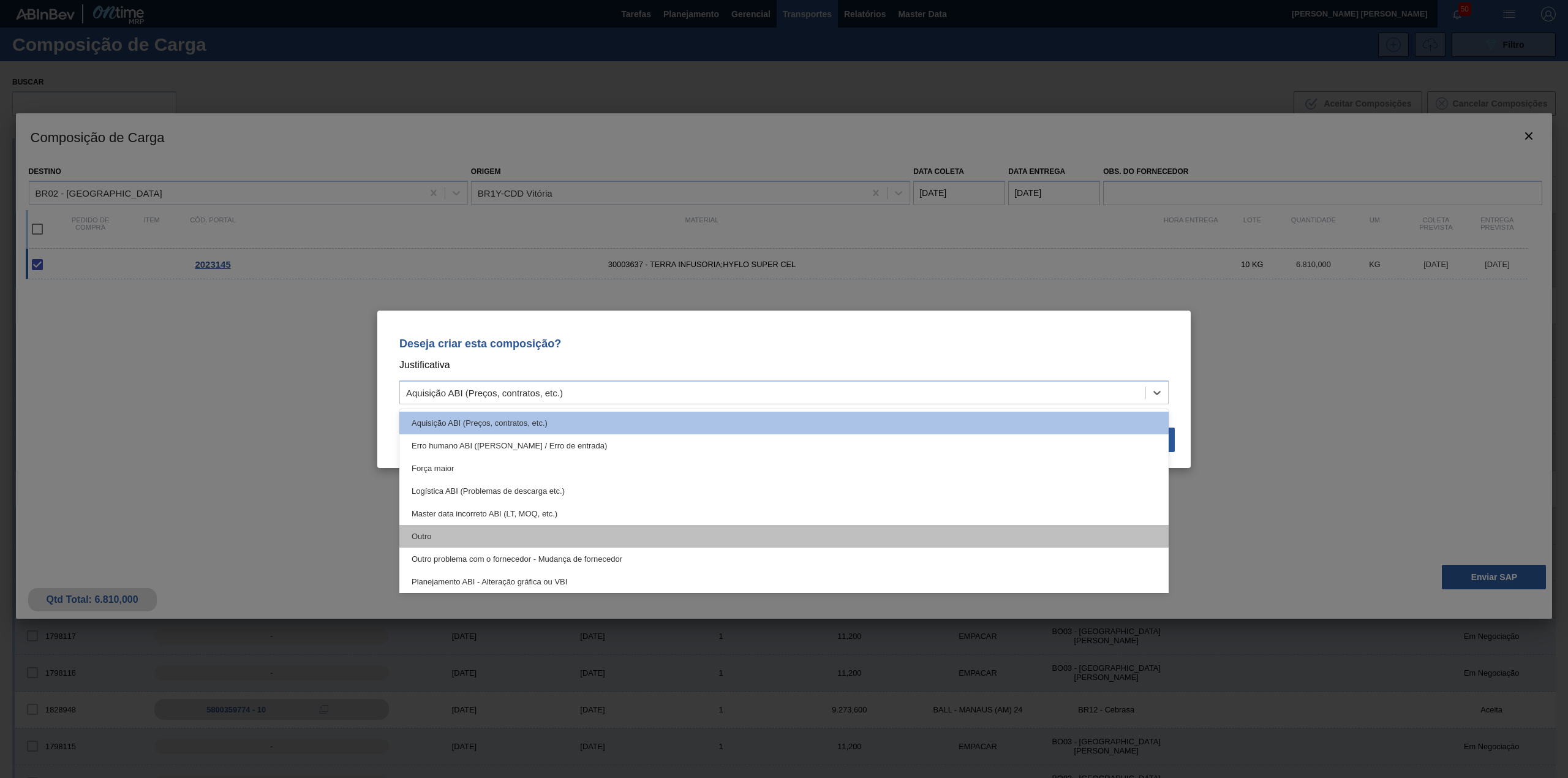
click at [566, 525] on div "Outro" at bounding box center [784, 536] width 769 height 23
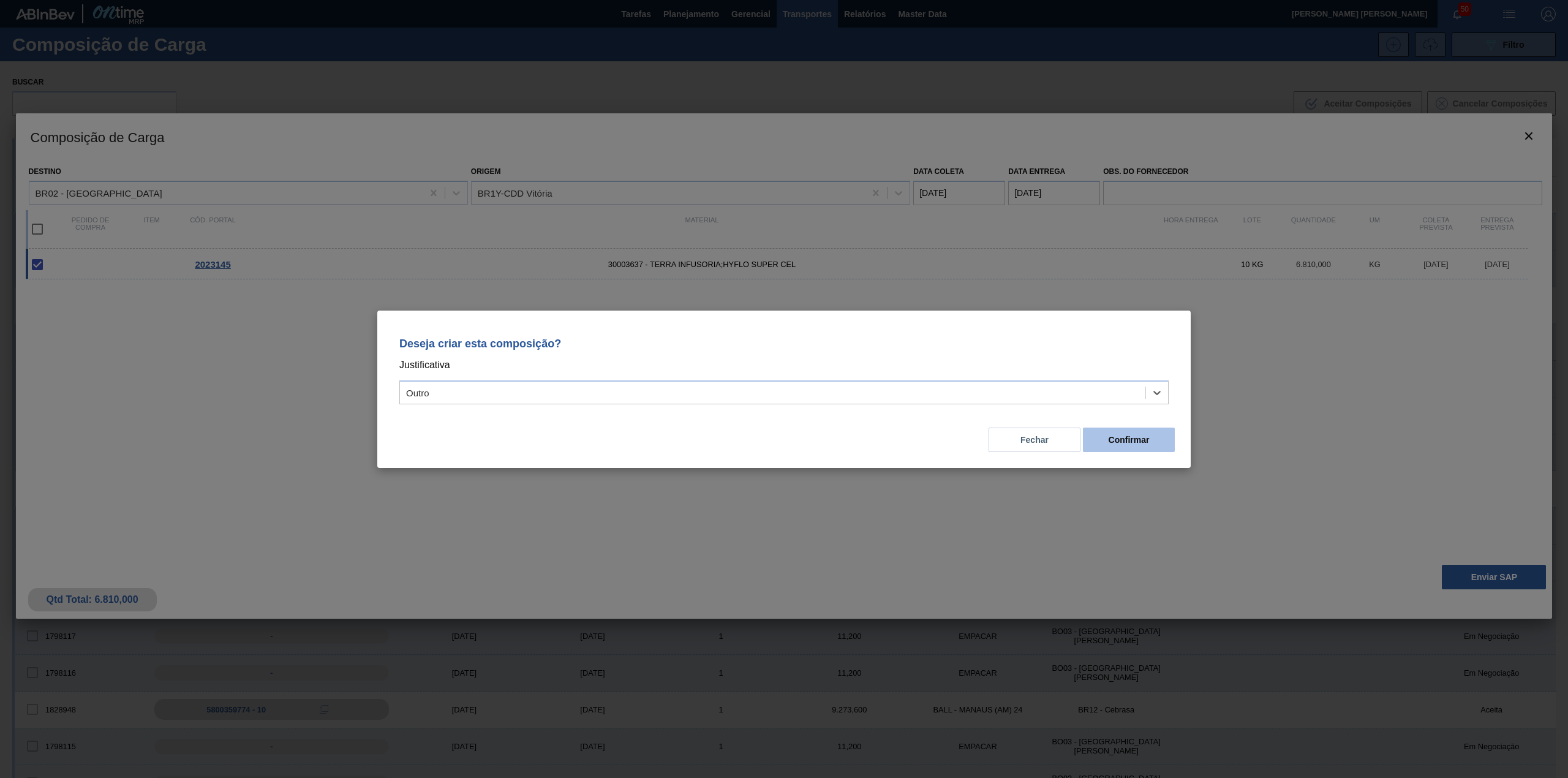
click at [1118, 432] on button "Confirmar" at bounding box center [1129, 439] width 92 height 24
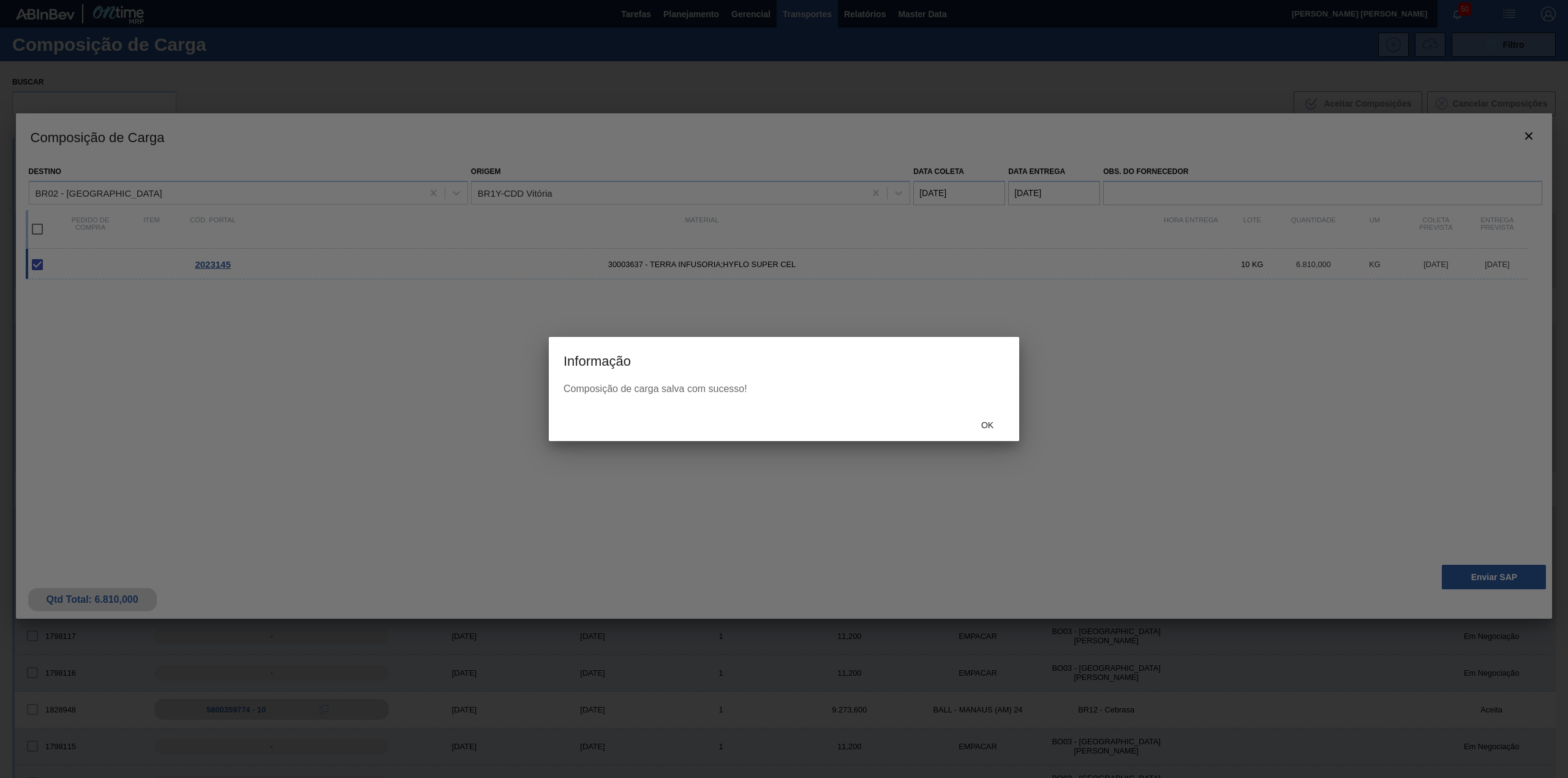
click at [989, 417] on div "Ok" at bounding box center [987, 426] width 54 height 23
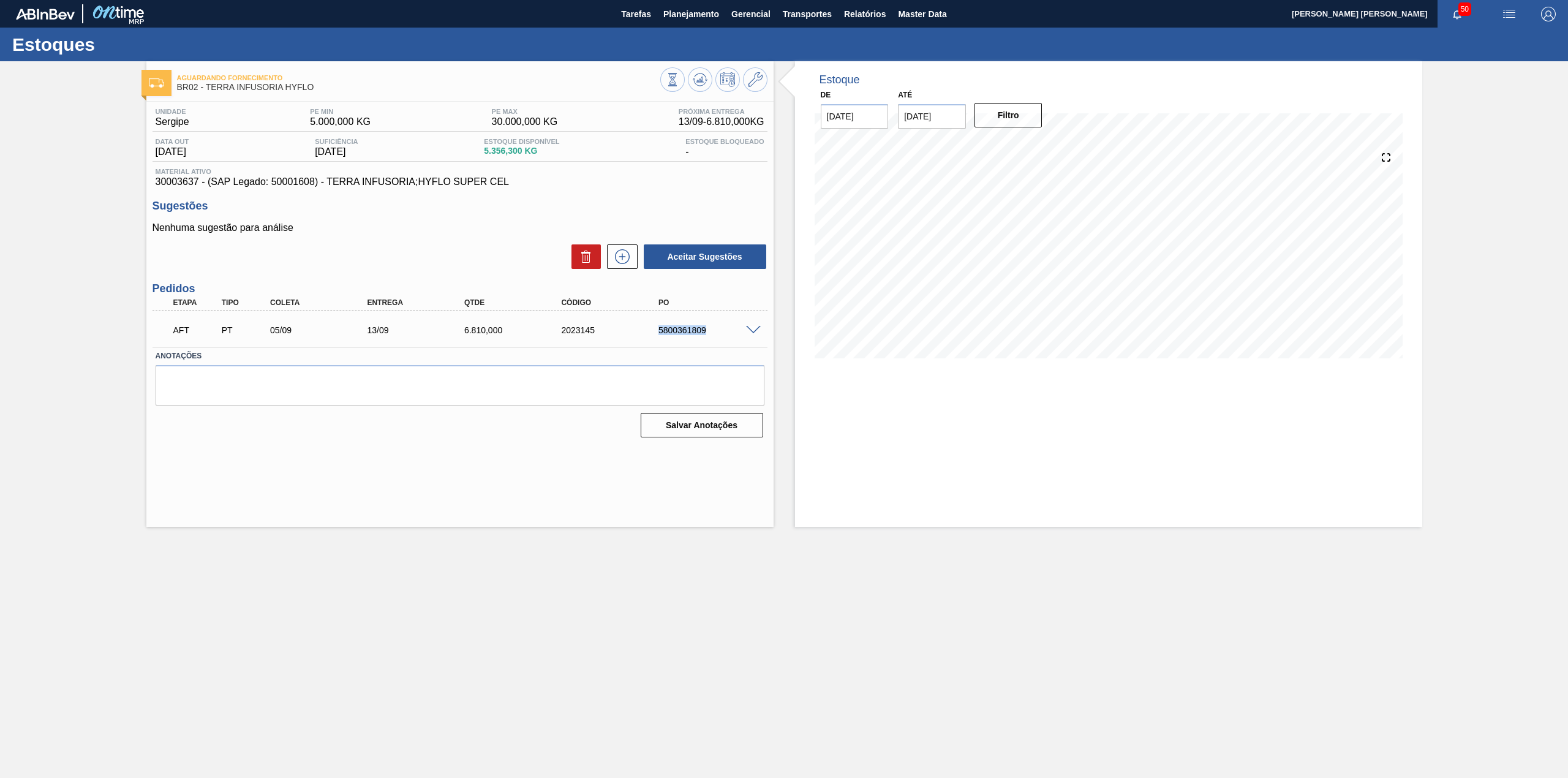
drag, startPoint x: 659, startPoint y: 328, endPoint x: 705, endPoint y: 334, distance: 46.4
click at [705, 334] on div "5800361809" at bounding box center [711, 330] width 111 height 10
copy div "5800361809"
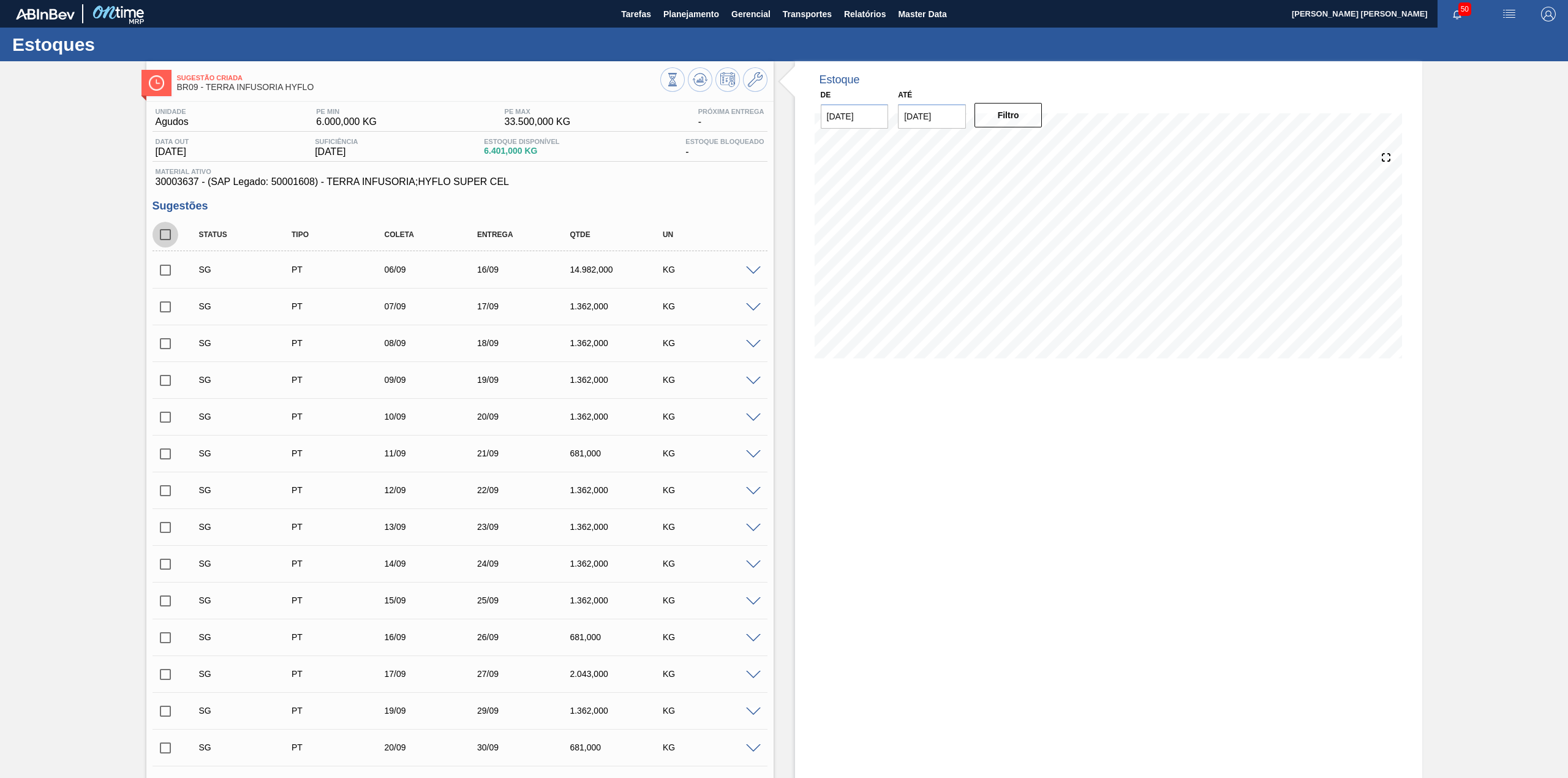
drag, startPoint x: 162, startPoint y: 240, endPoint x: 469, endPoint y: 513, distance: 410.8
click at [163, 240] on input "checkbox" at bounding box center [165, 234] width 25 height 25
checkbox input "true"
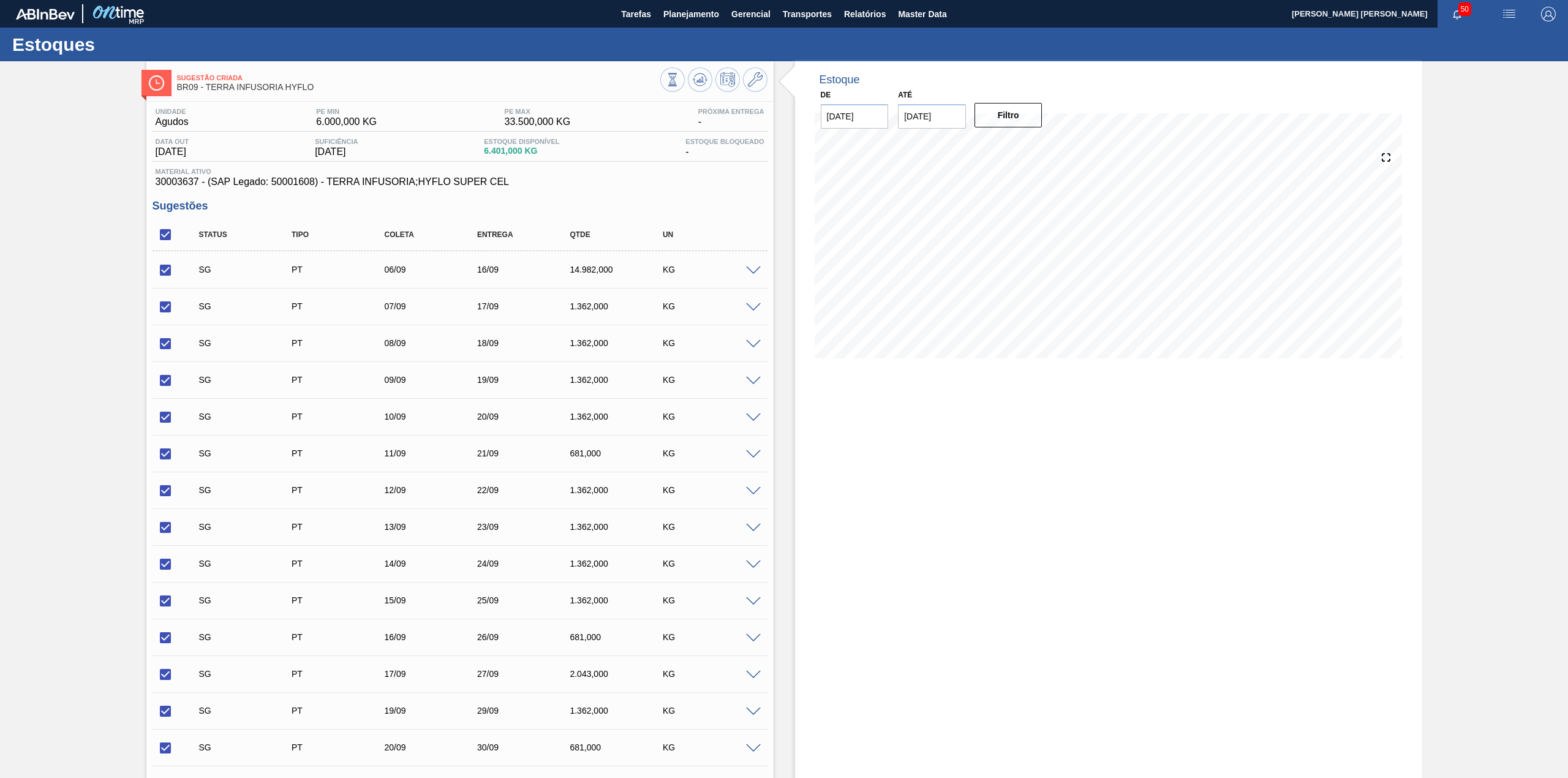
checkbox input "true"
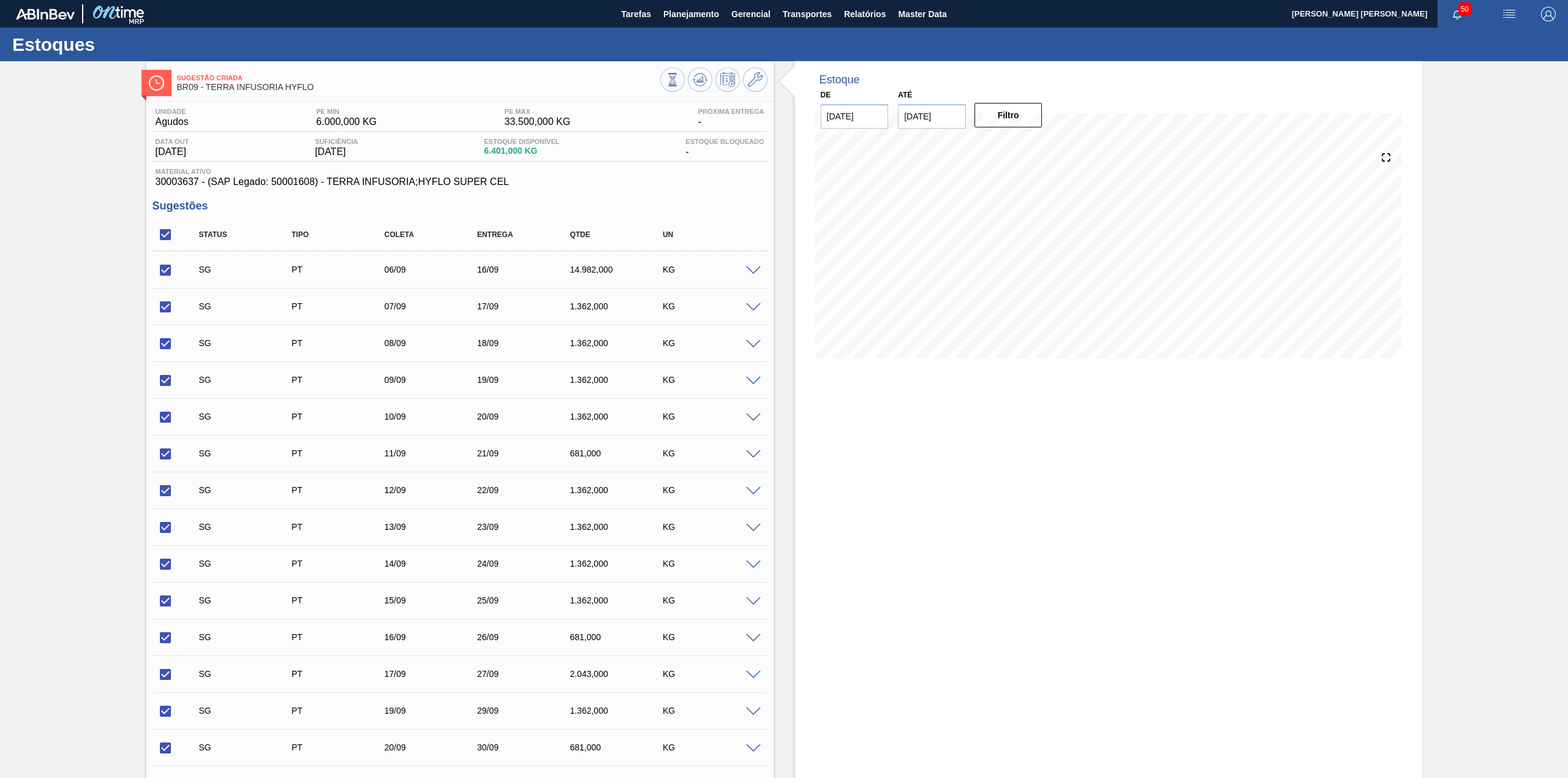
checkbox input "true"
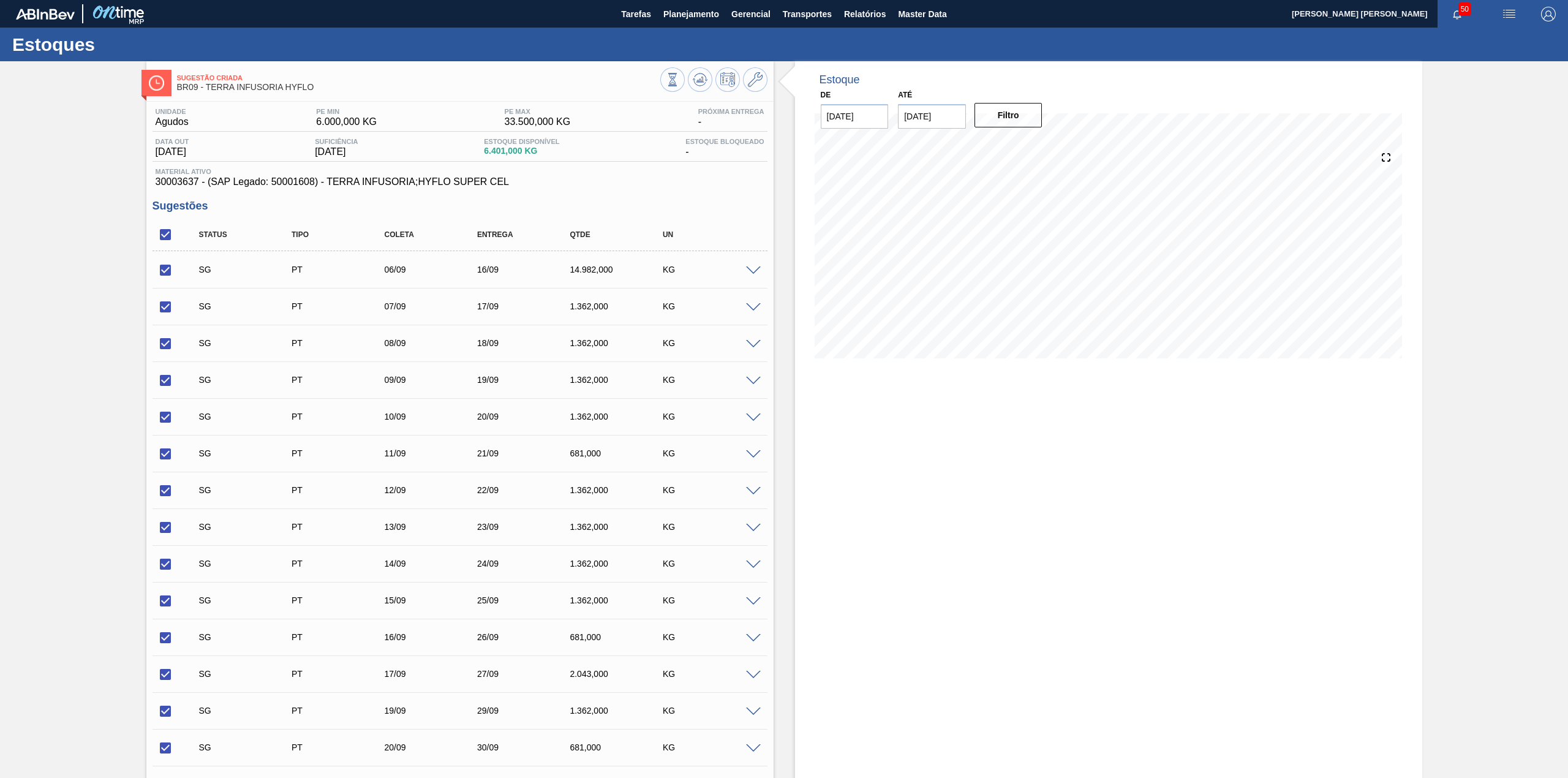
checkbox input "true"
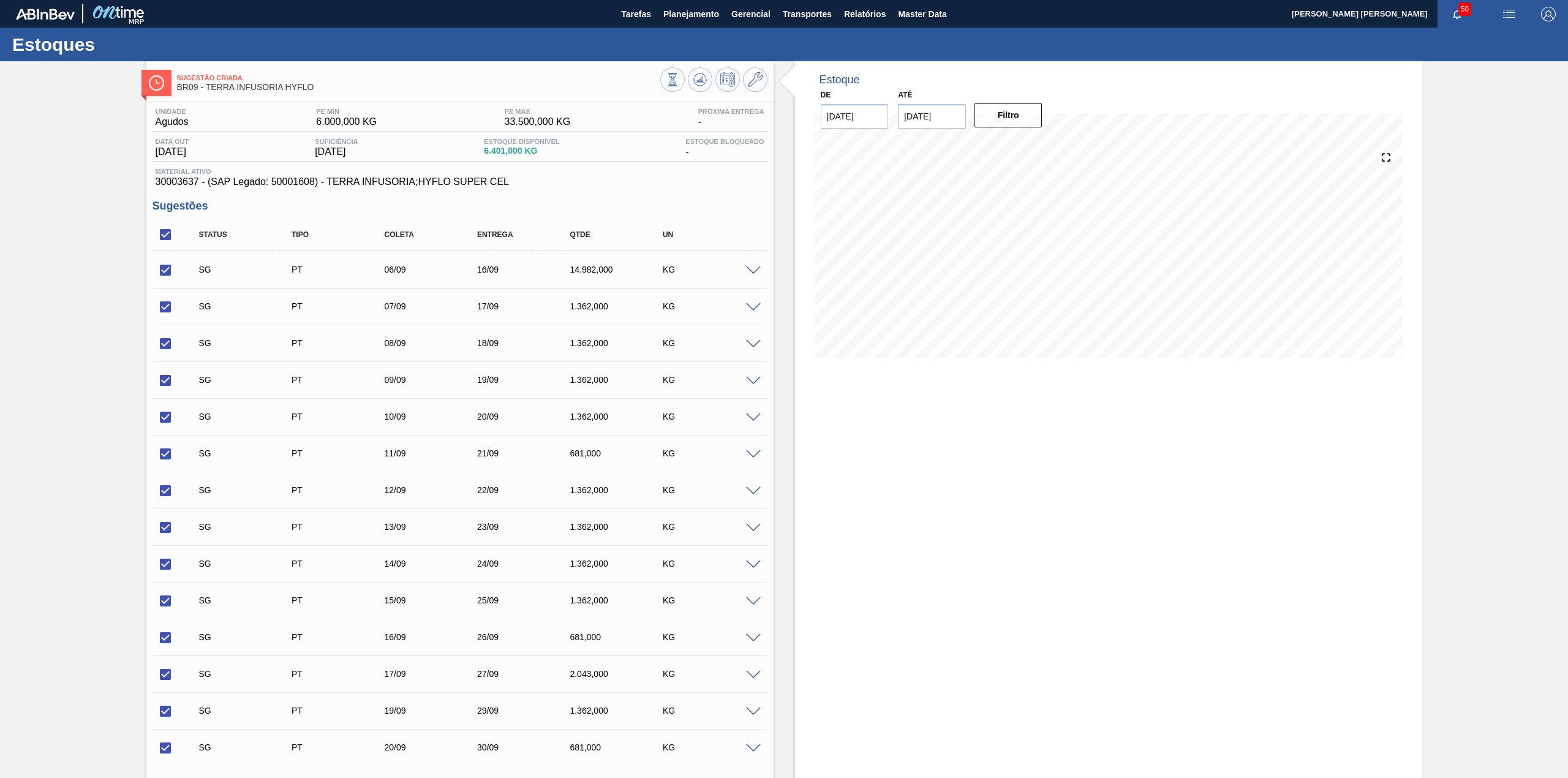
checkbox input "true"
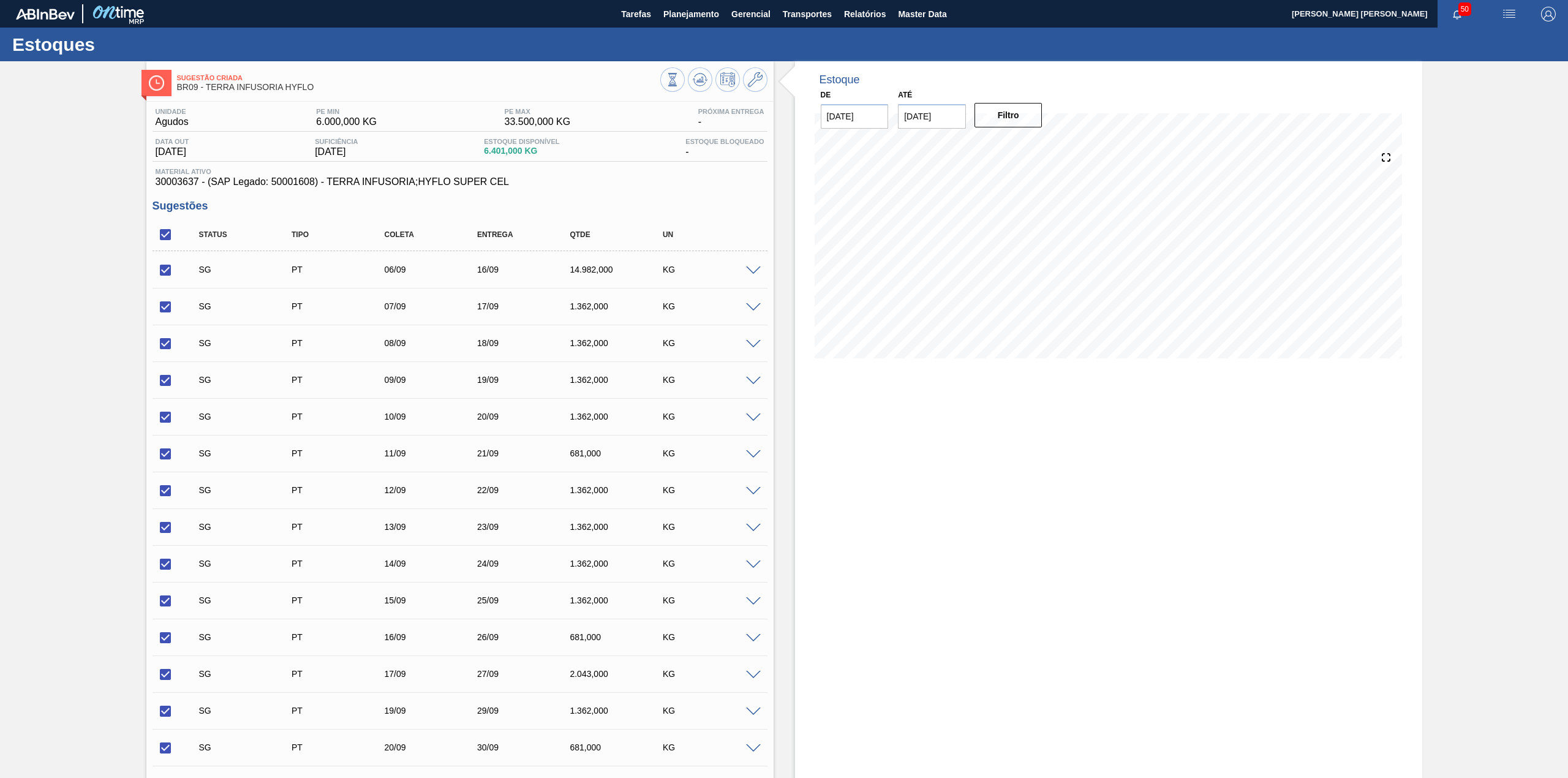
checkbox input "true"
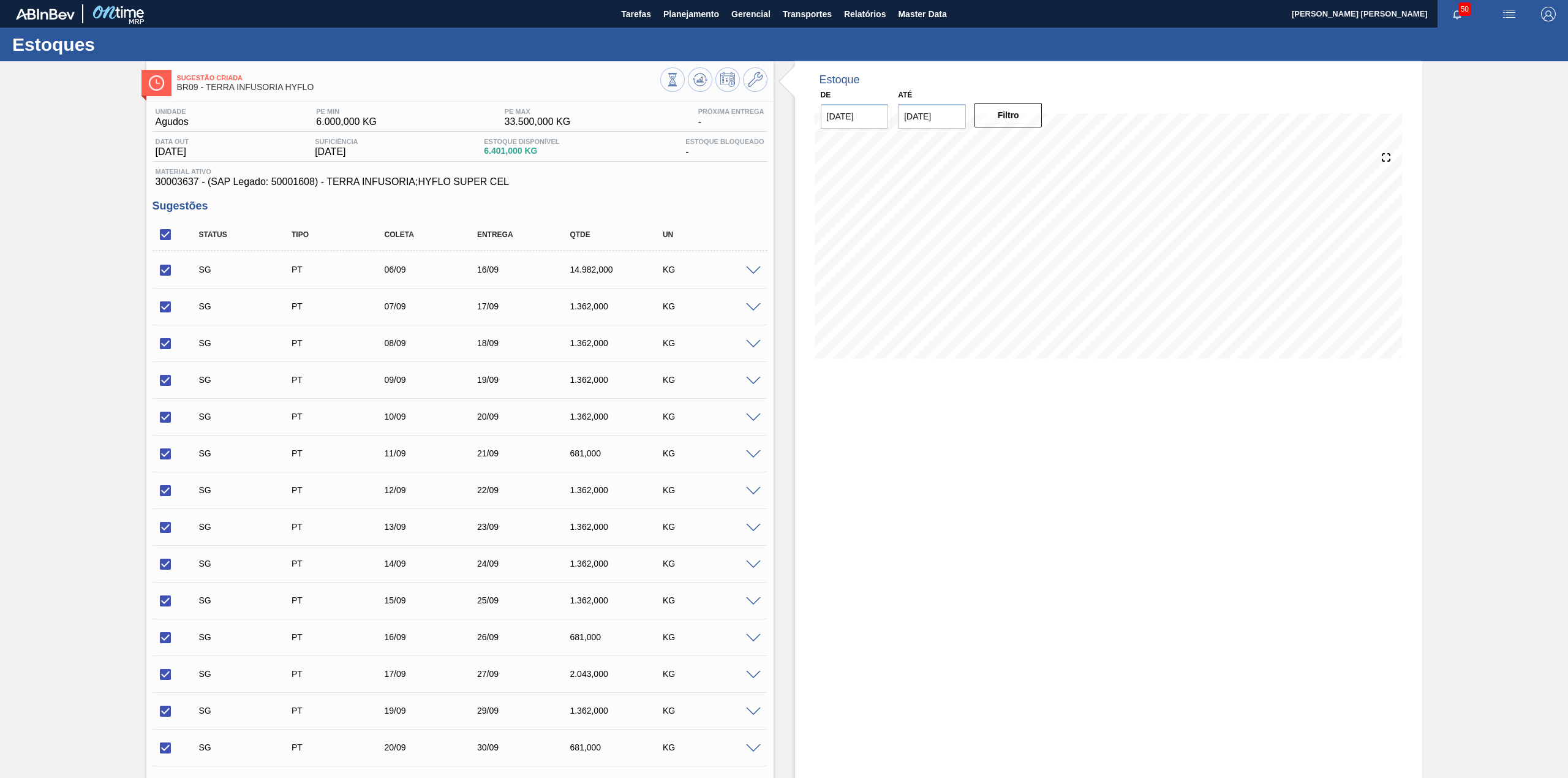
checkbox input "true"
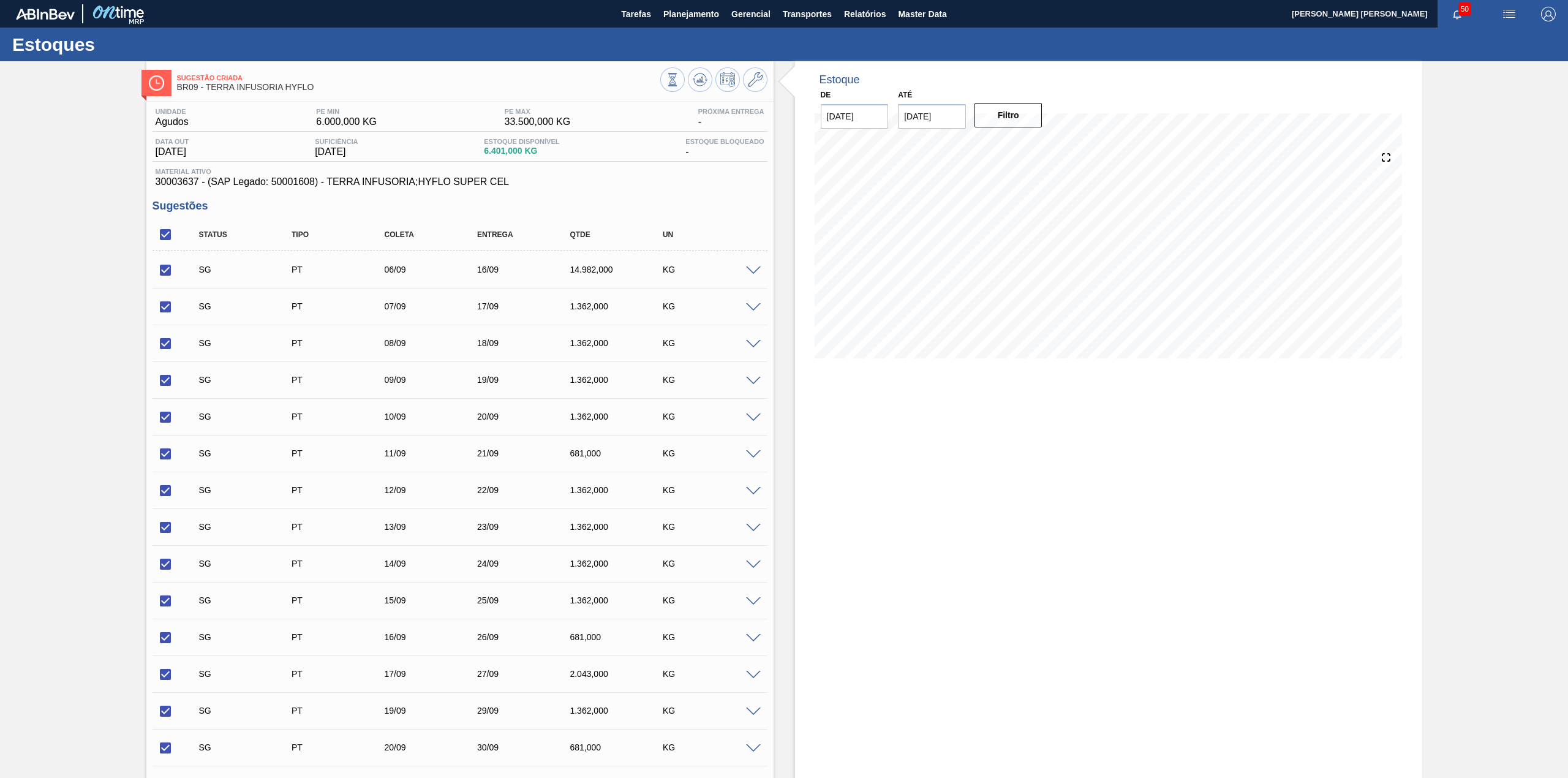
checkbox input "true"
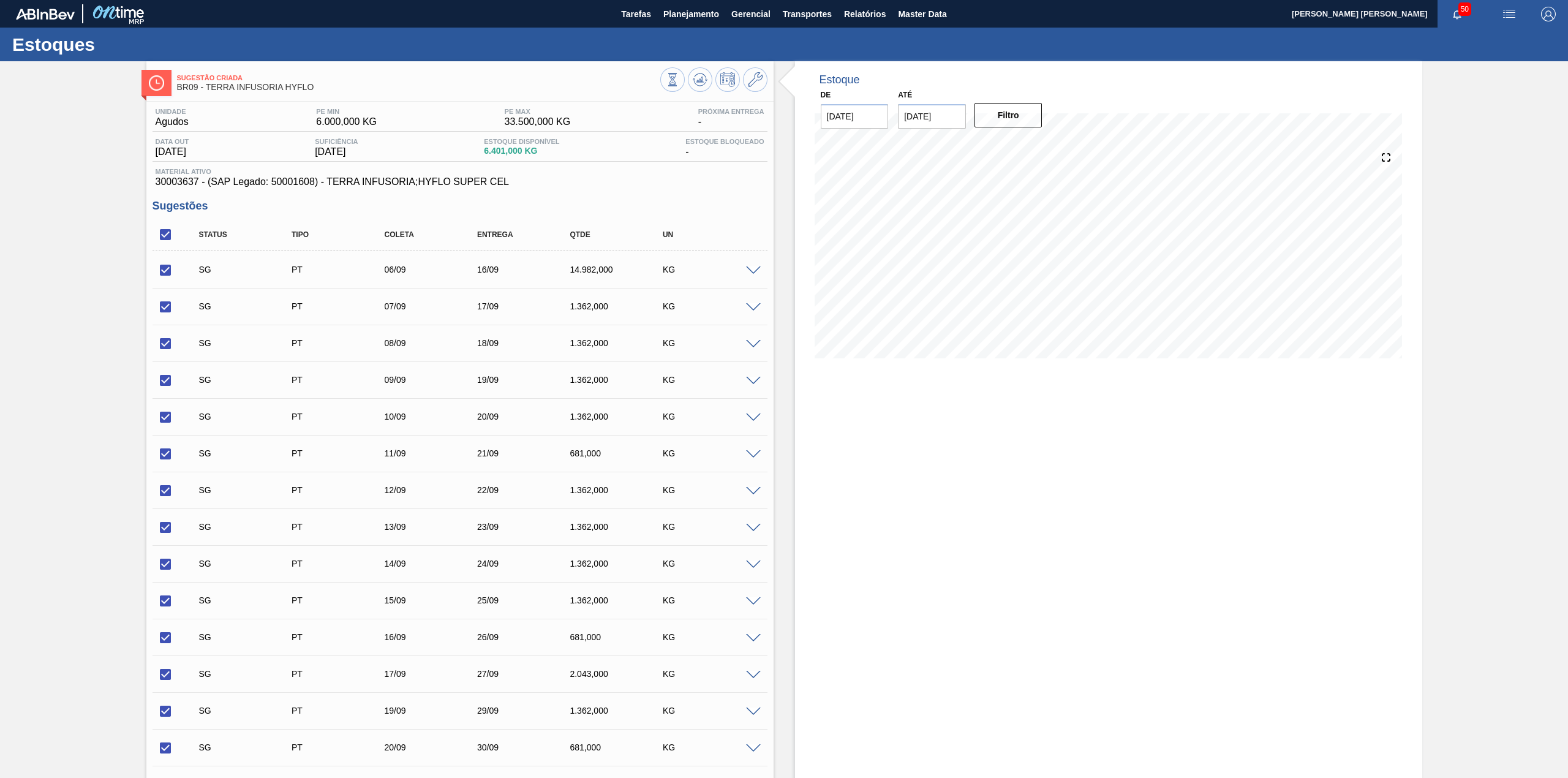
checkbox input "true"
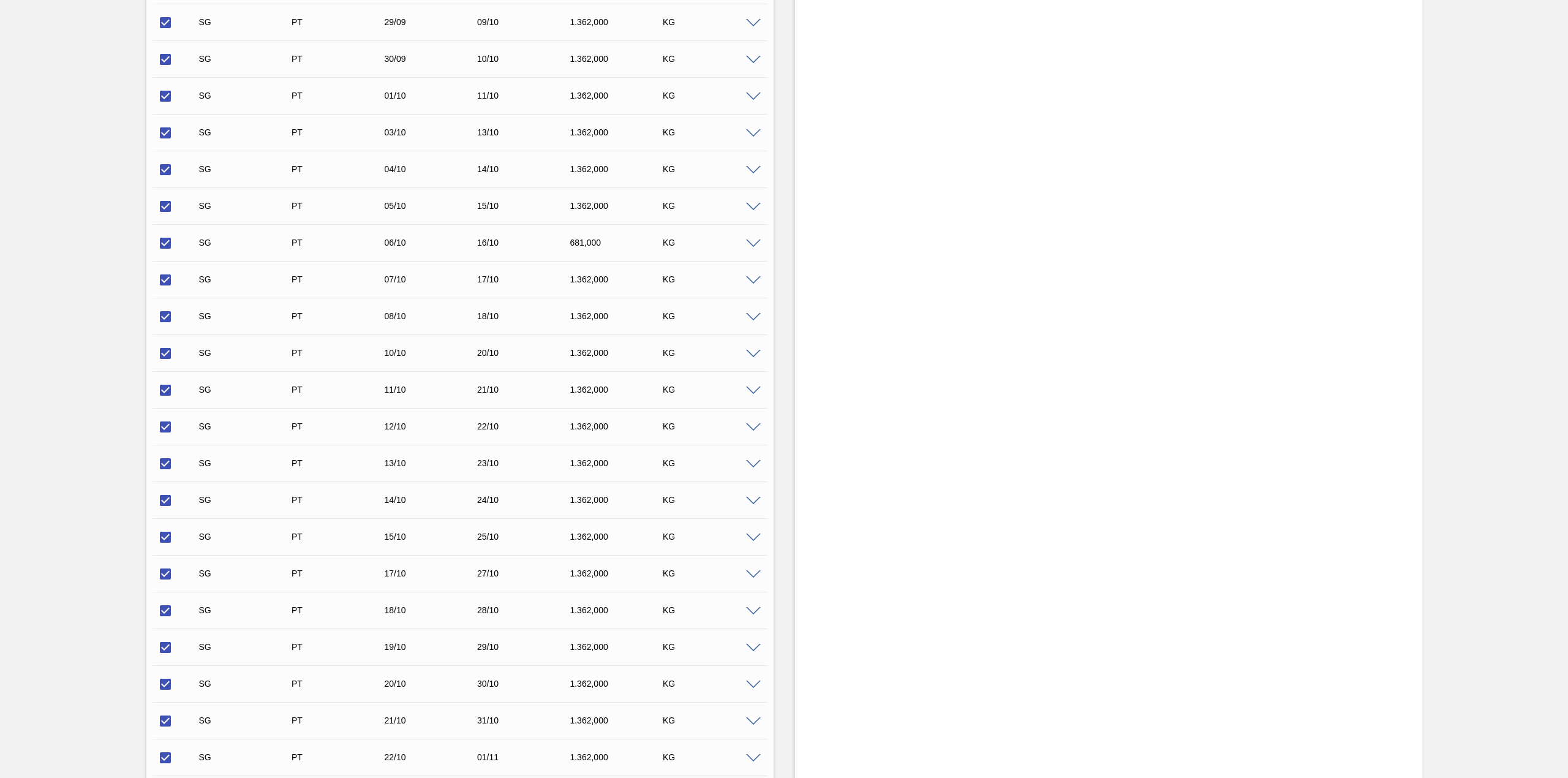
scroll to position [1125, 0]
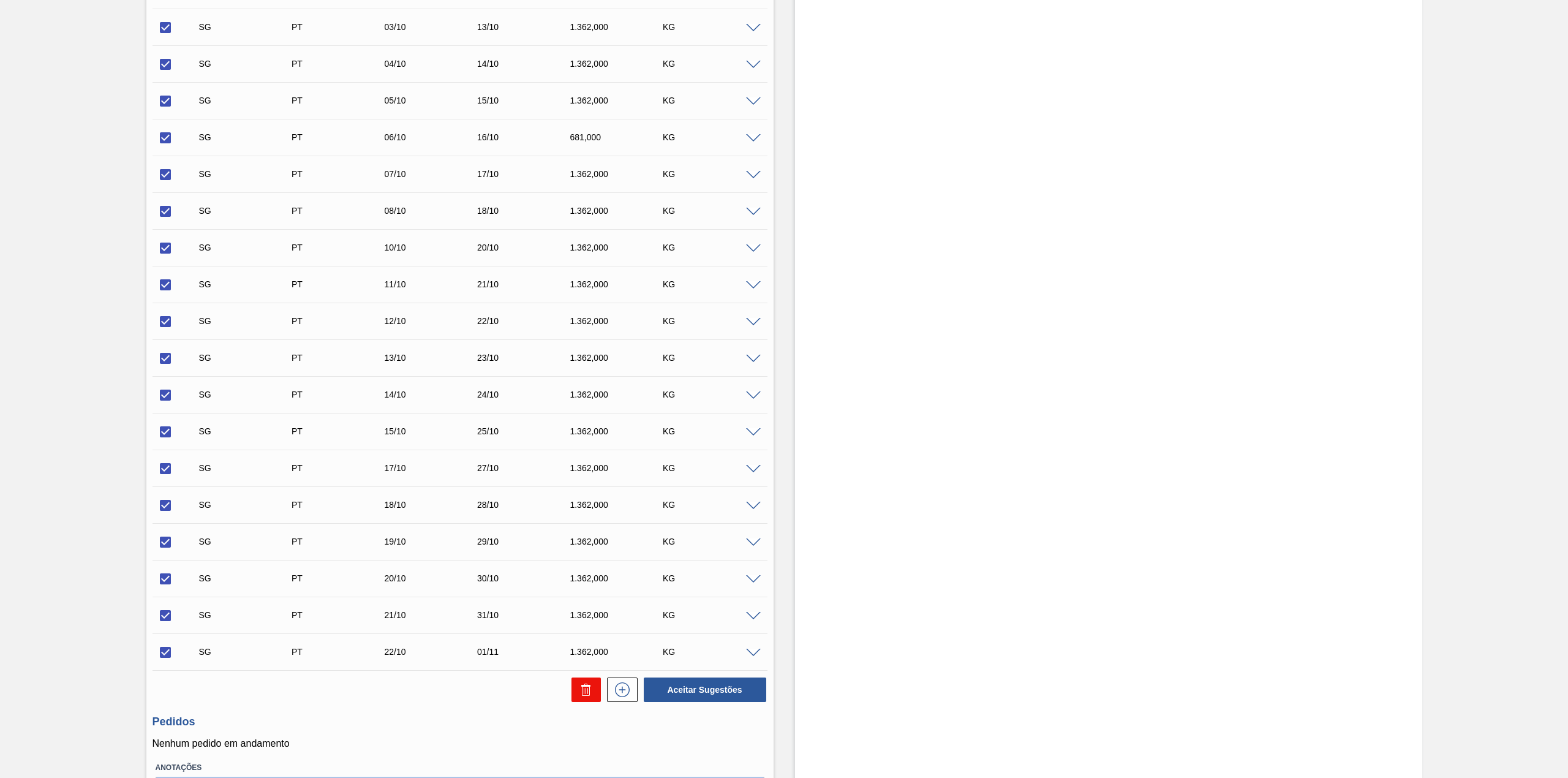
click at [587, 689] on icon at bounding box center [586, 690] width 15 height 15
checkbox input "false"
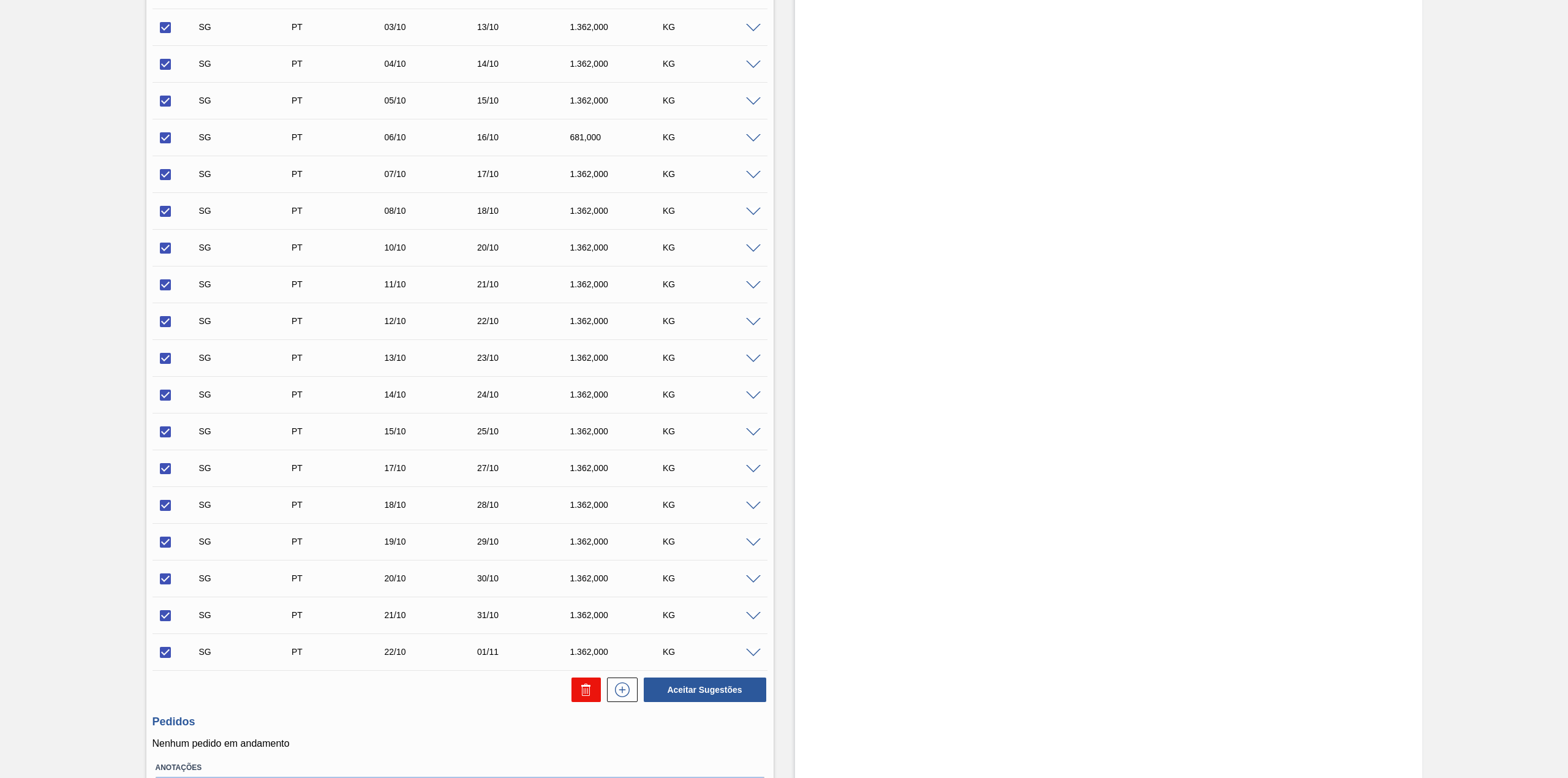
checkbox input "false"
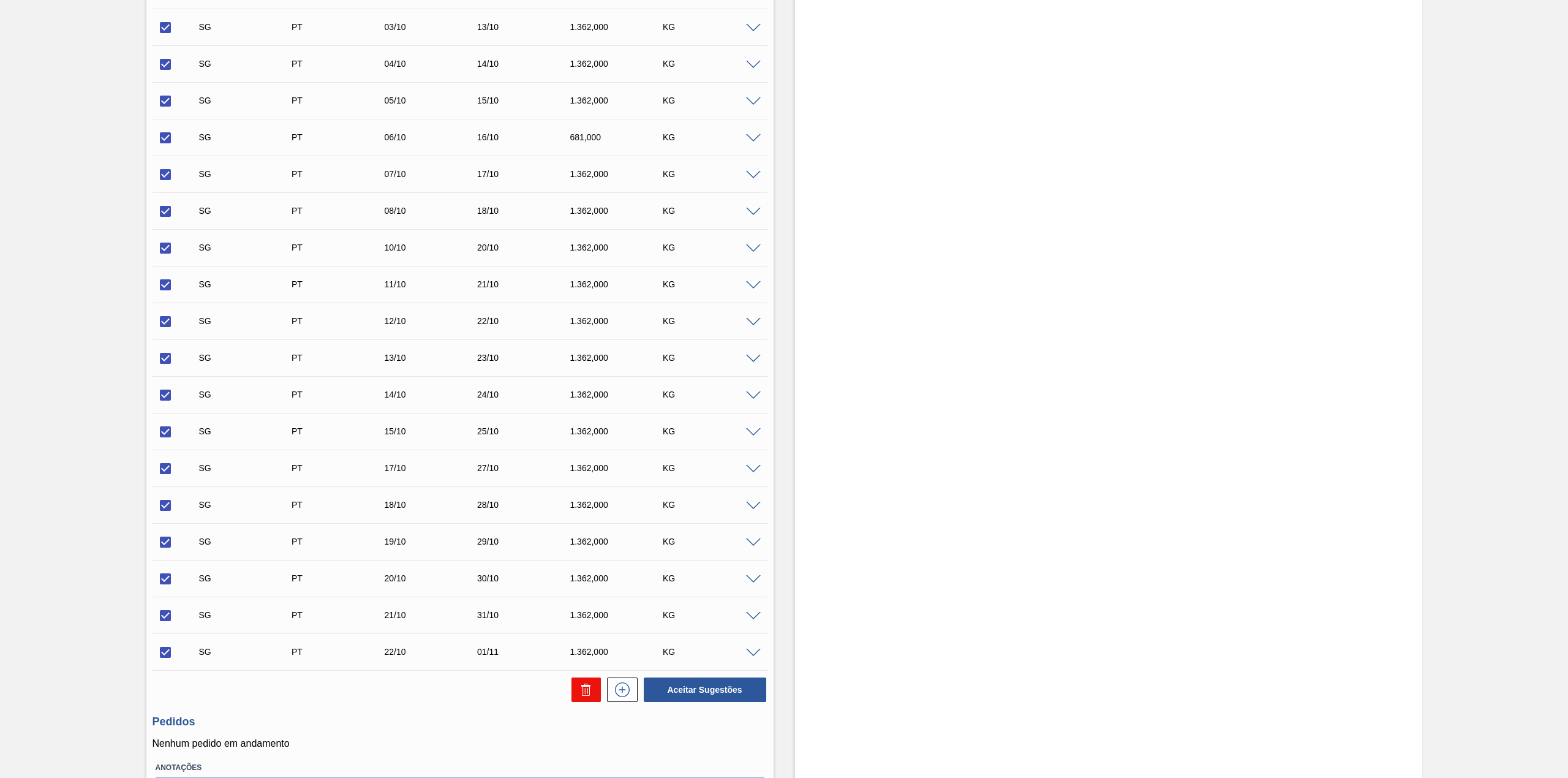
checkbox input "false"
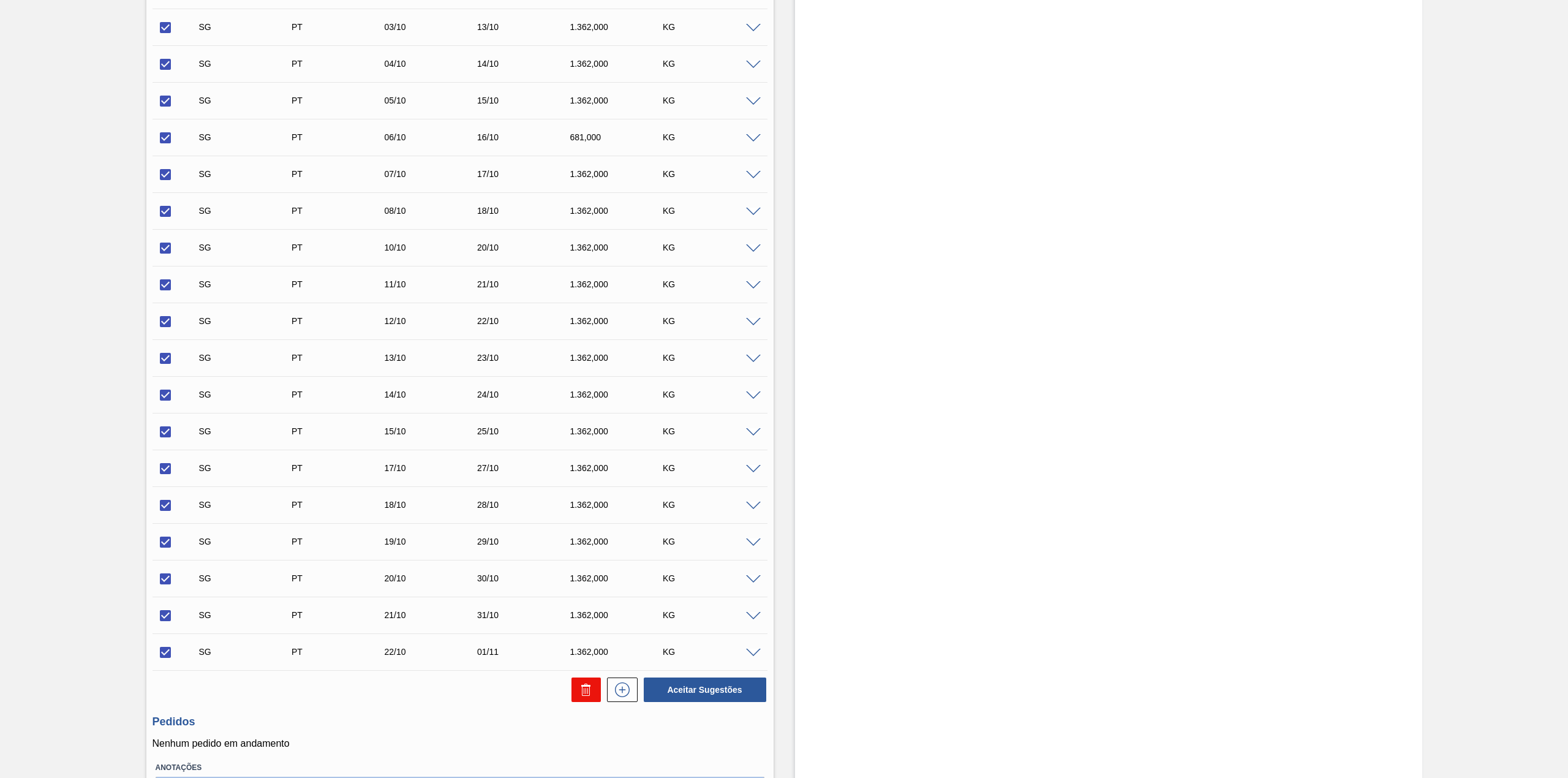
checkbox input "false"
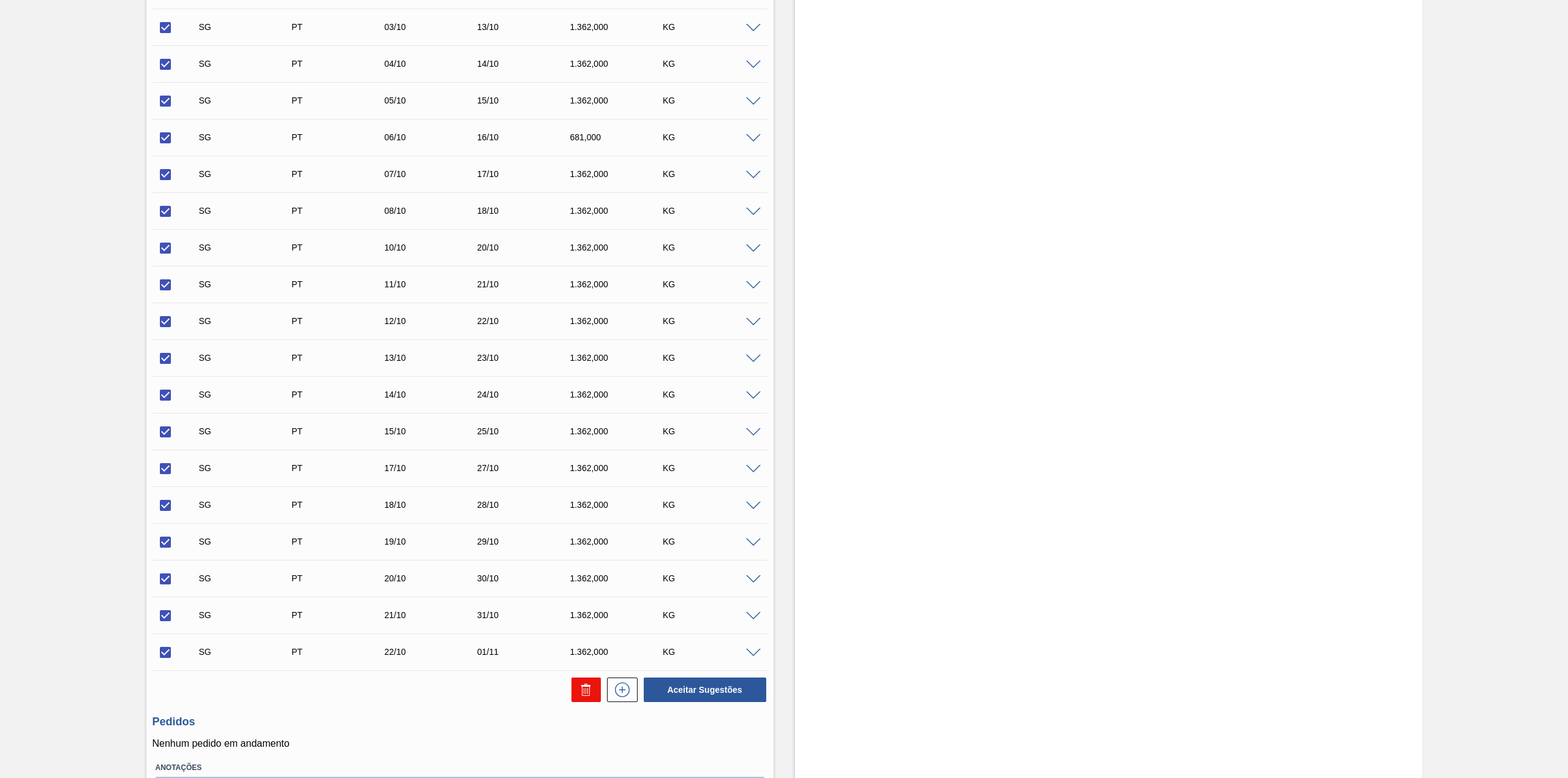
checkbox input "false"
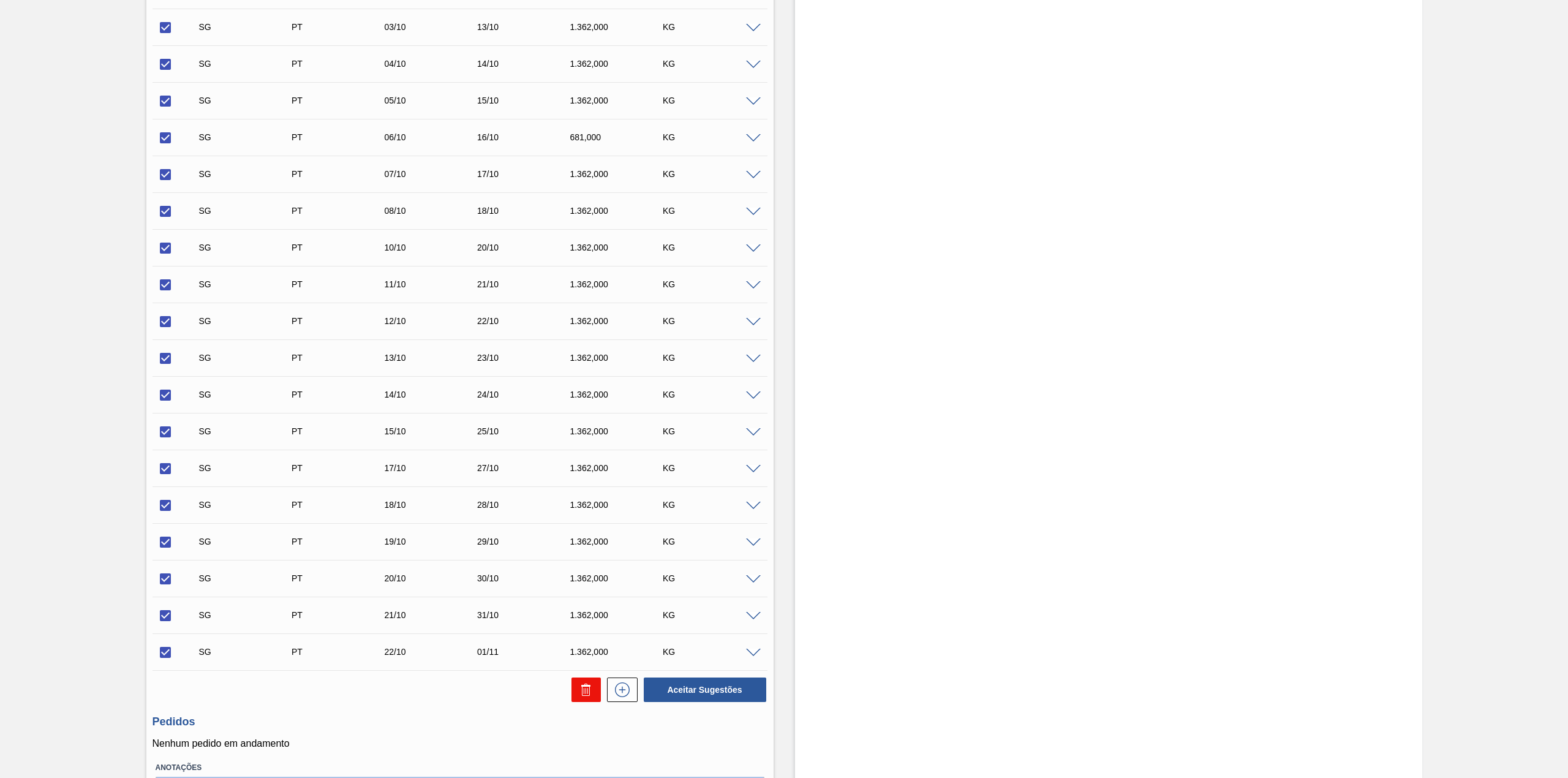
checkbox input "false"
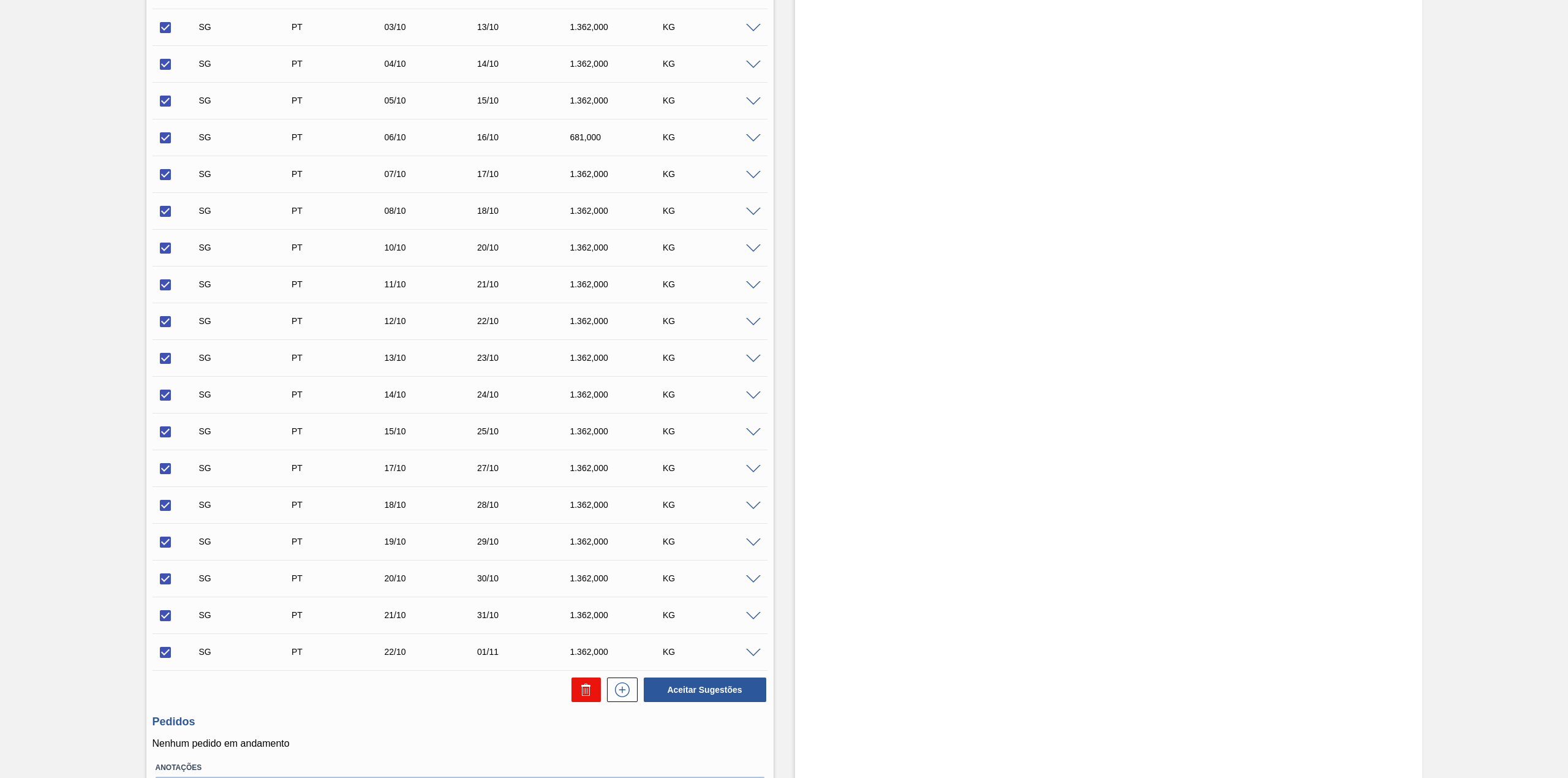
checkbox input "false"
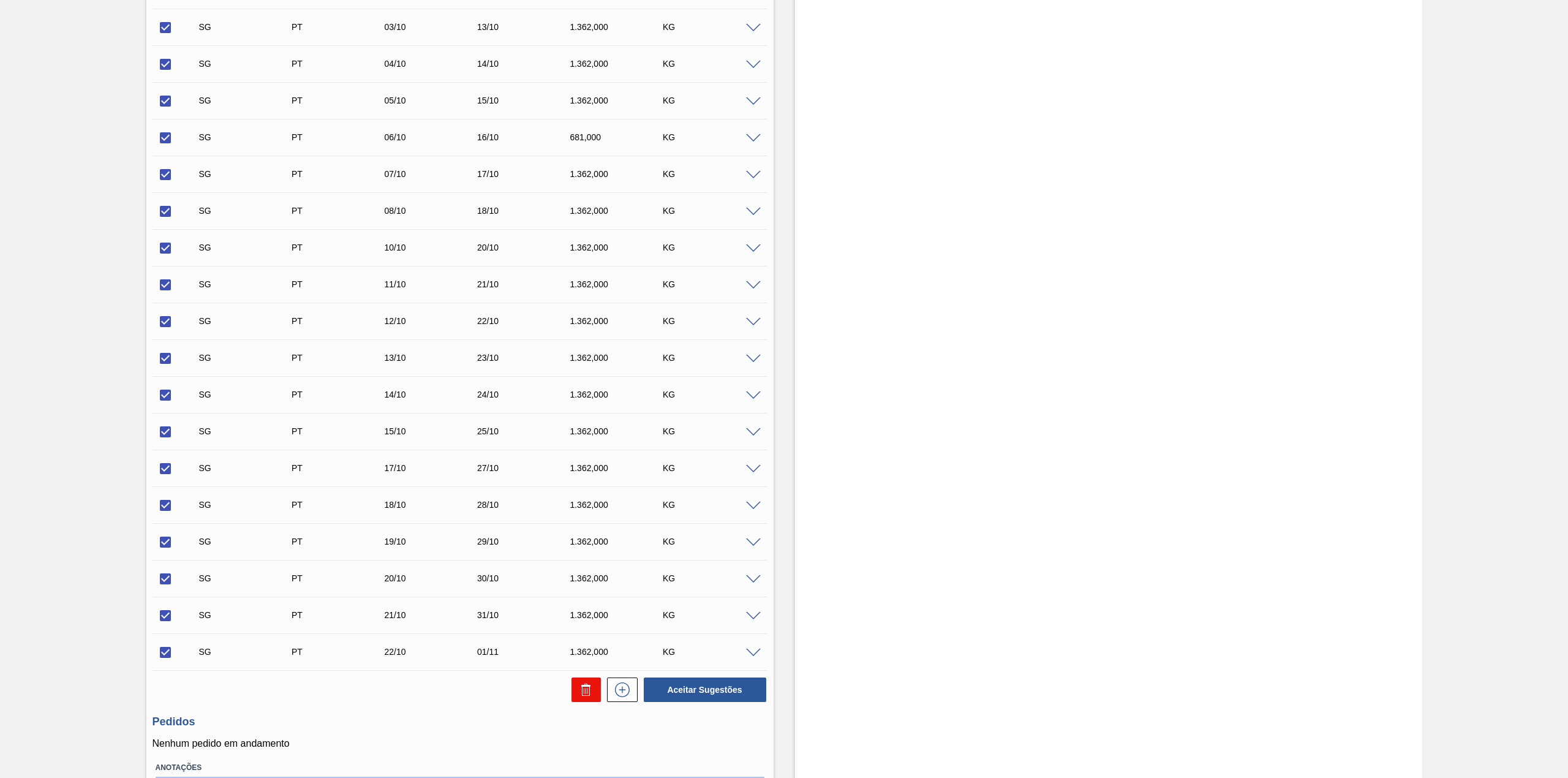
checkbox input "false"
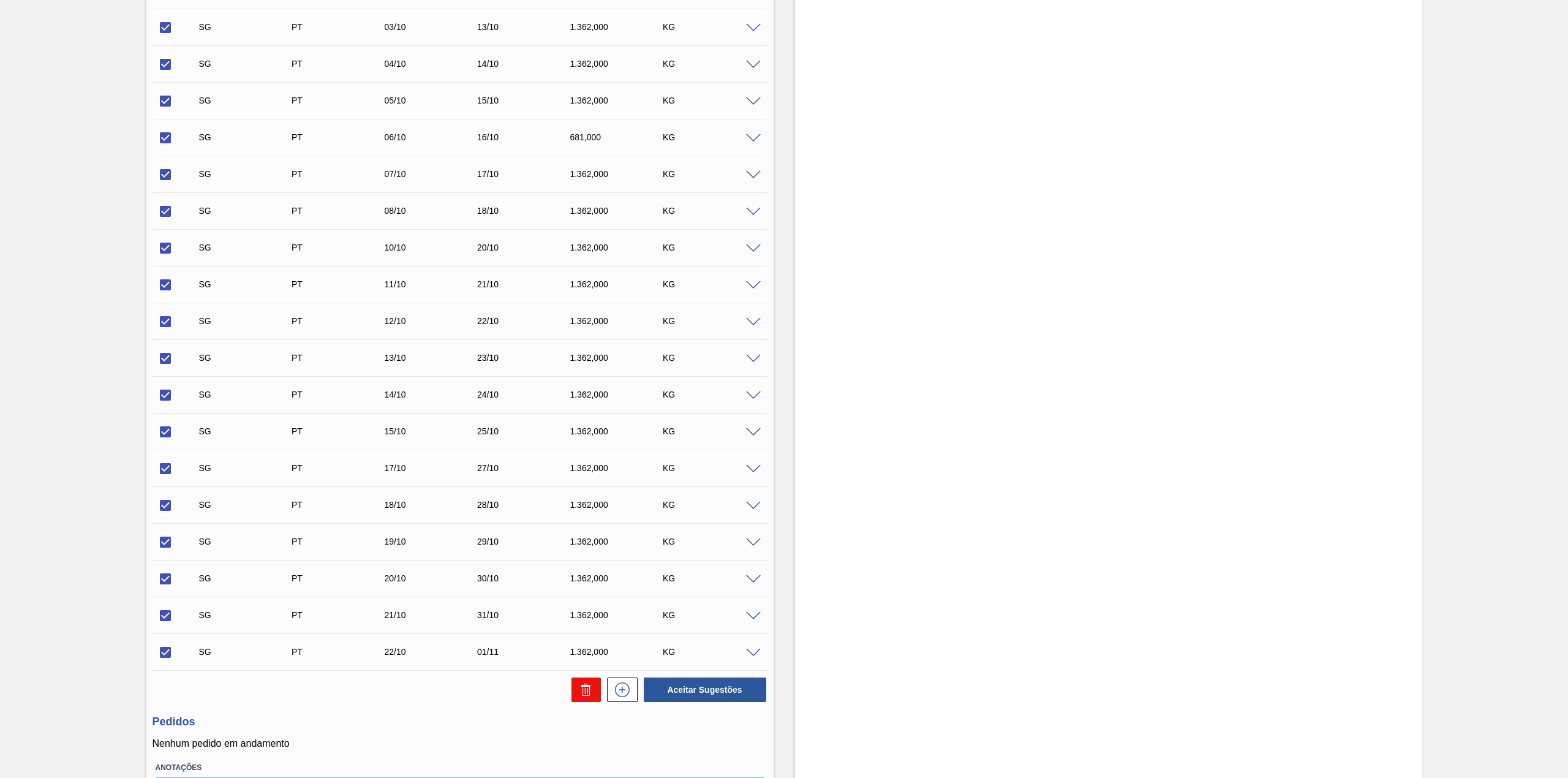
checkbox input "false"
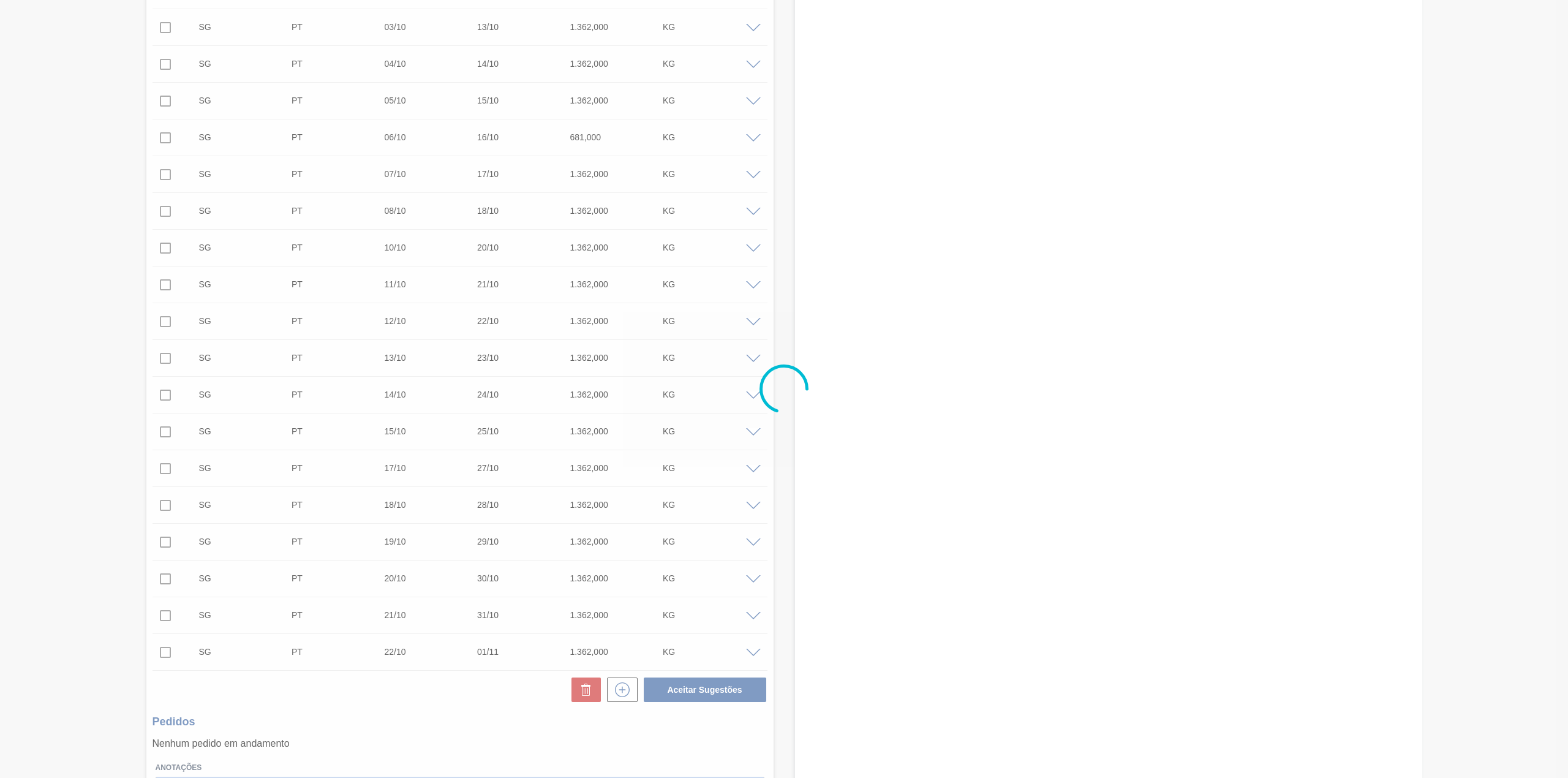
scroll to position [0, 0]
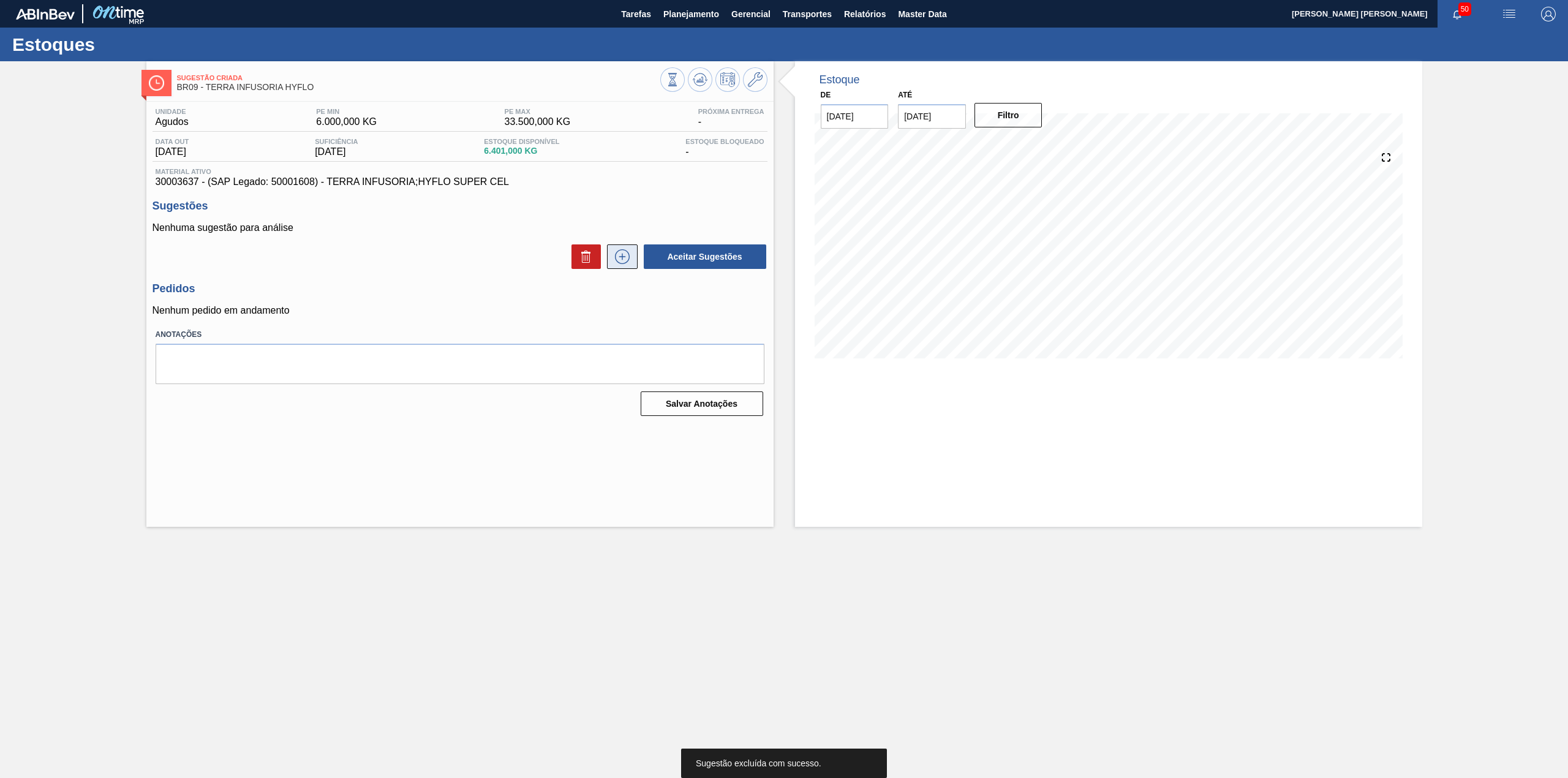
click at [613, 257] on icon at bounding box center [622, 257] width 20 height 15
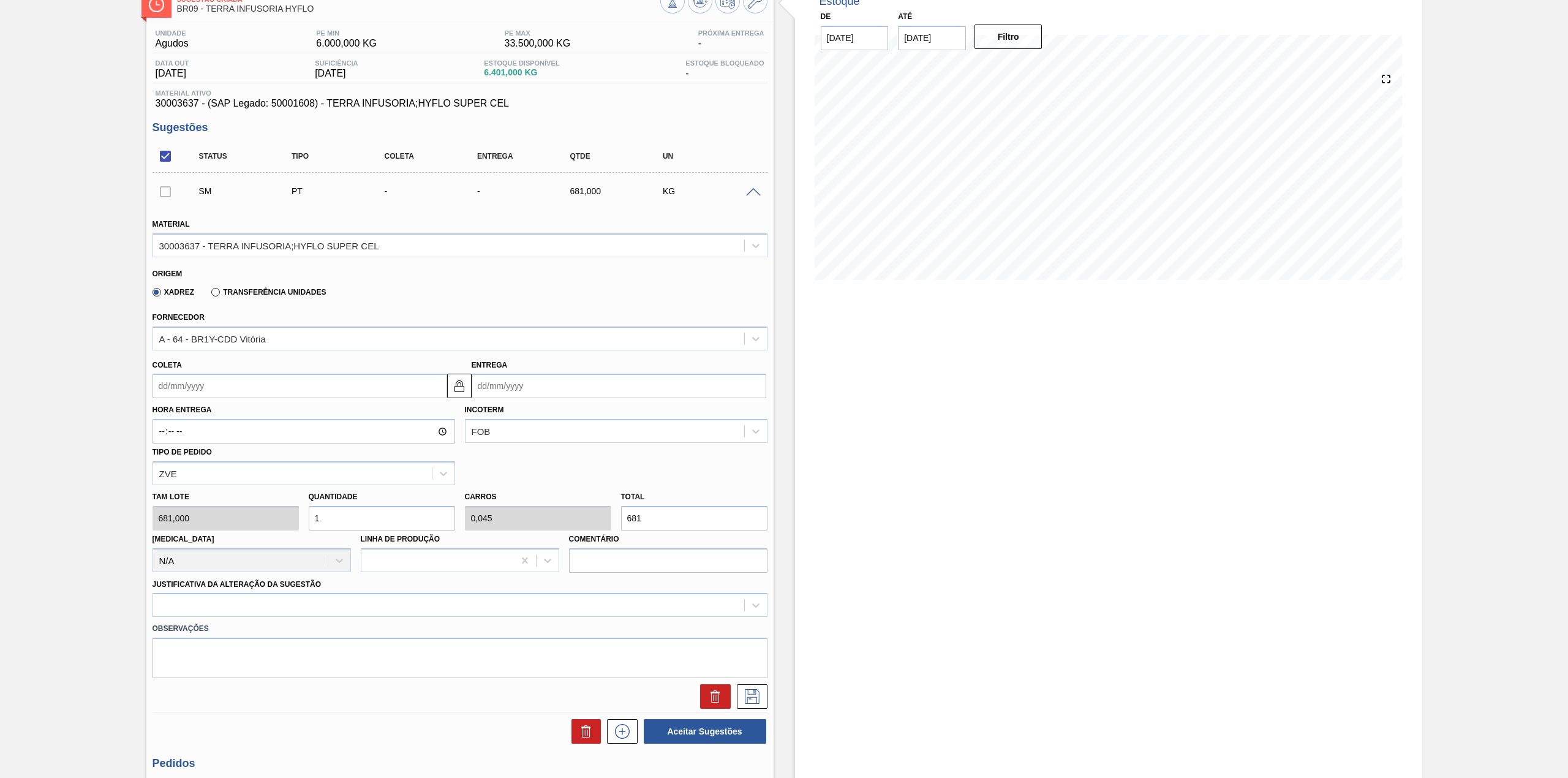
scroll to position [81, 0]
click at [207, 392] on input "Coleta" at bounding box center [300, 382] width 295 height 24
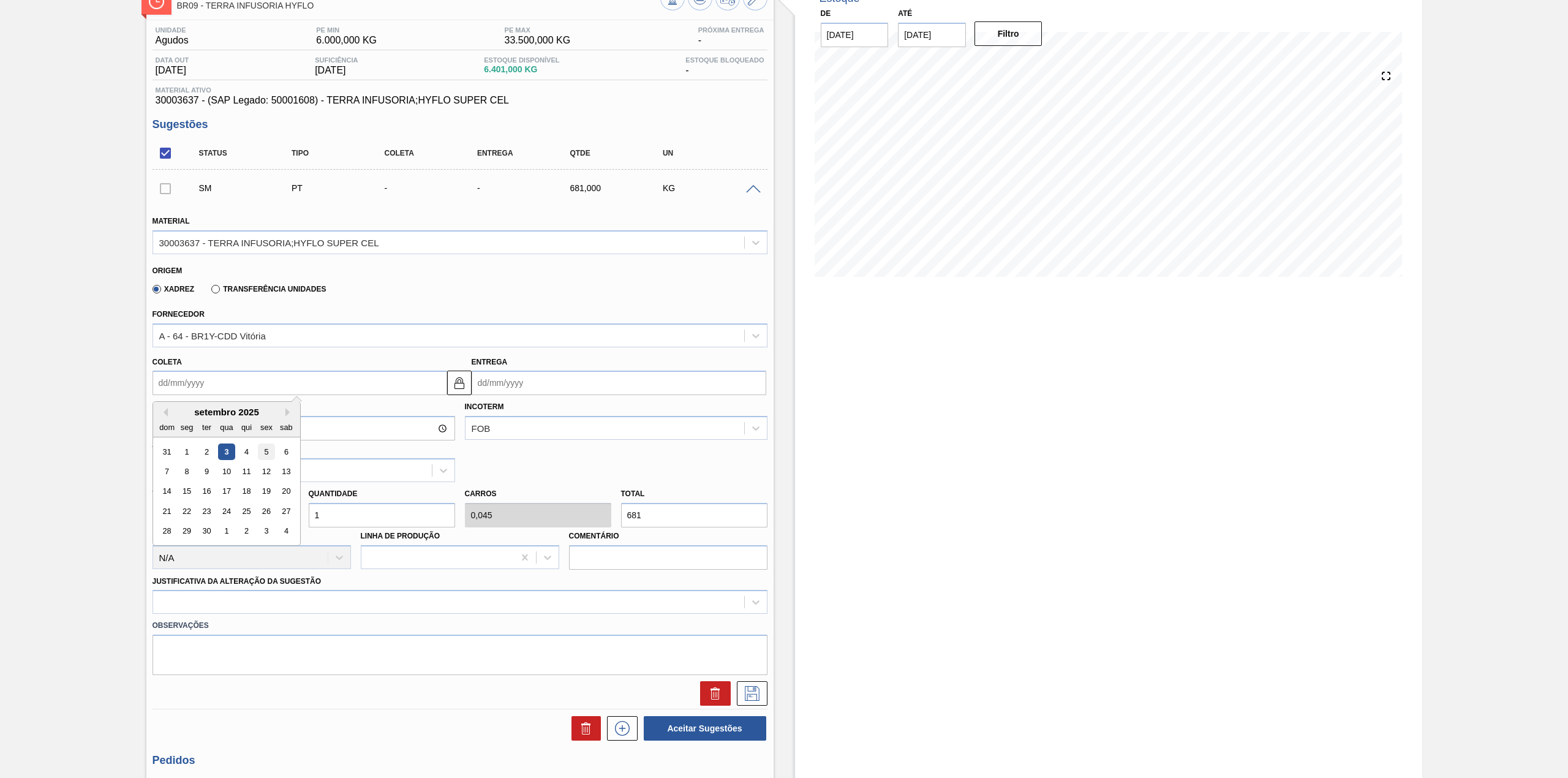
click at [261, 449] on div "5" at bounding box center [266, 452] width 17 height 17
type input "[DATE]"
click at [341, 522] on input "1" at bounding box center [382, 515] width 146 height 24
type input "10"
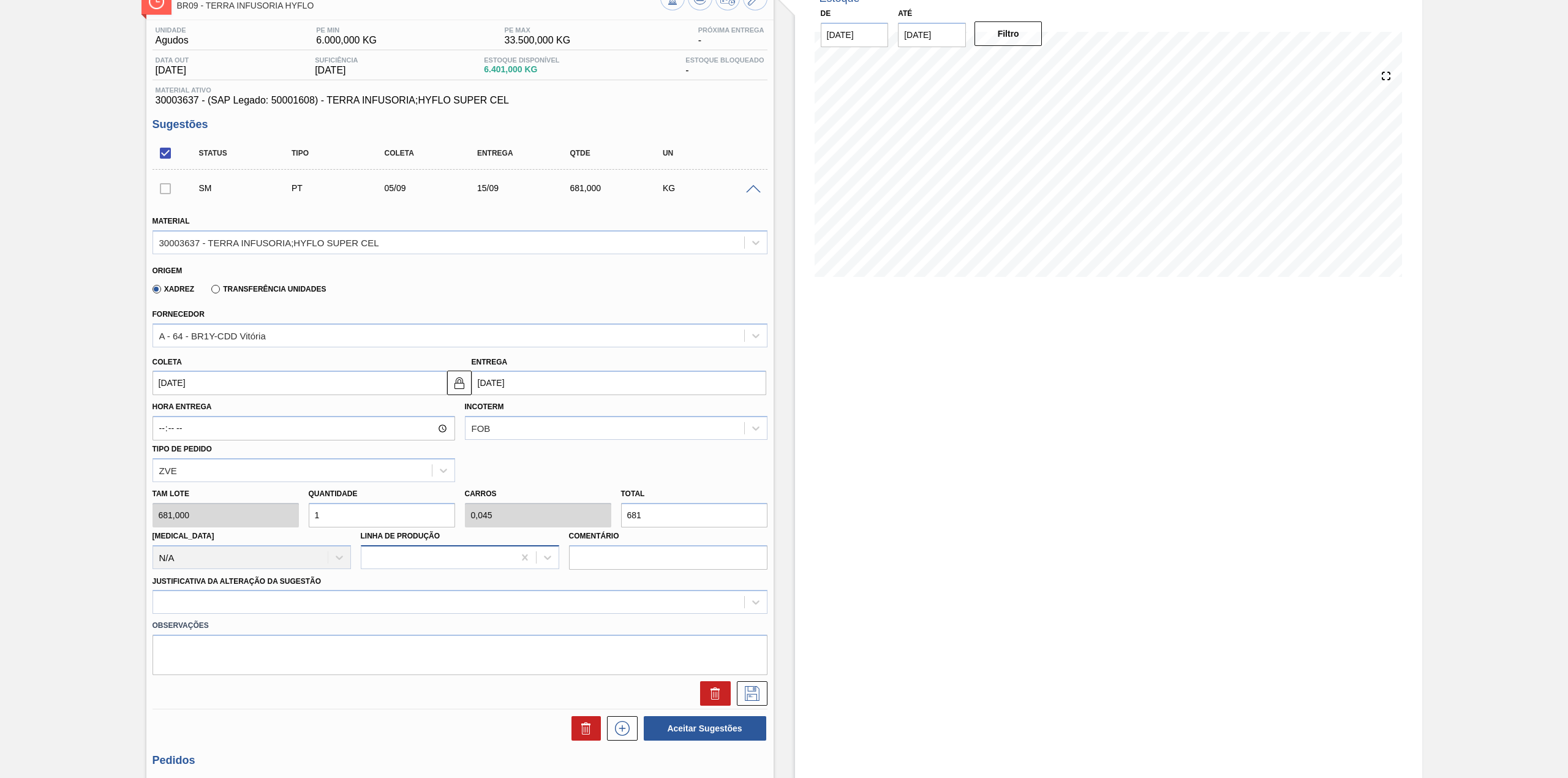
type input "0,454"
type input "6.810"
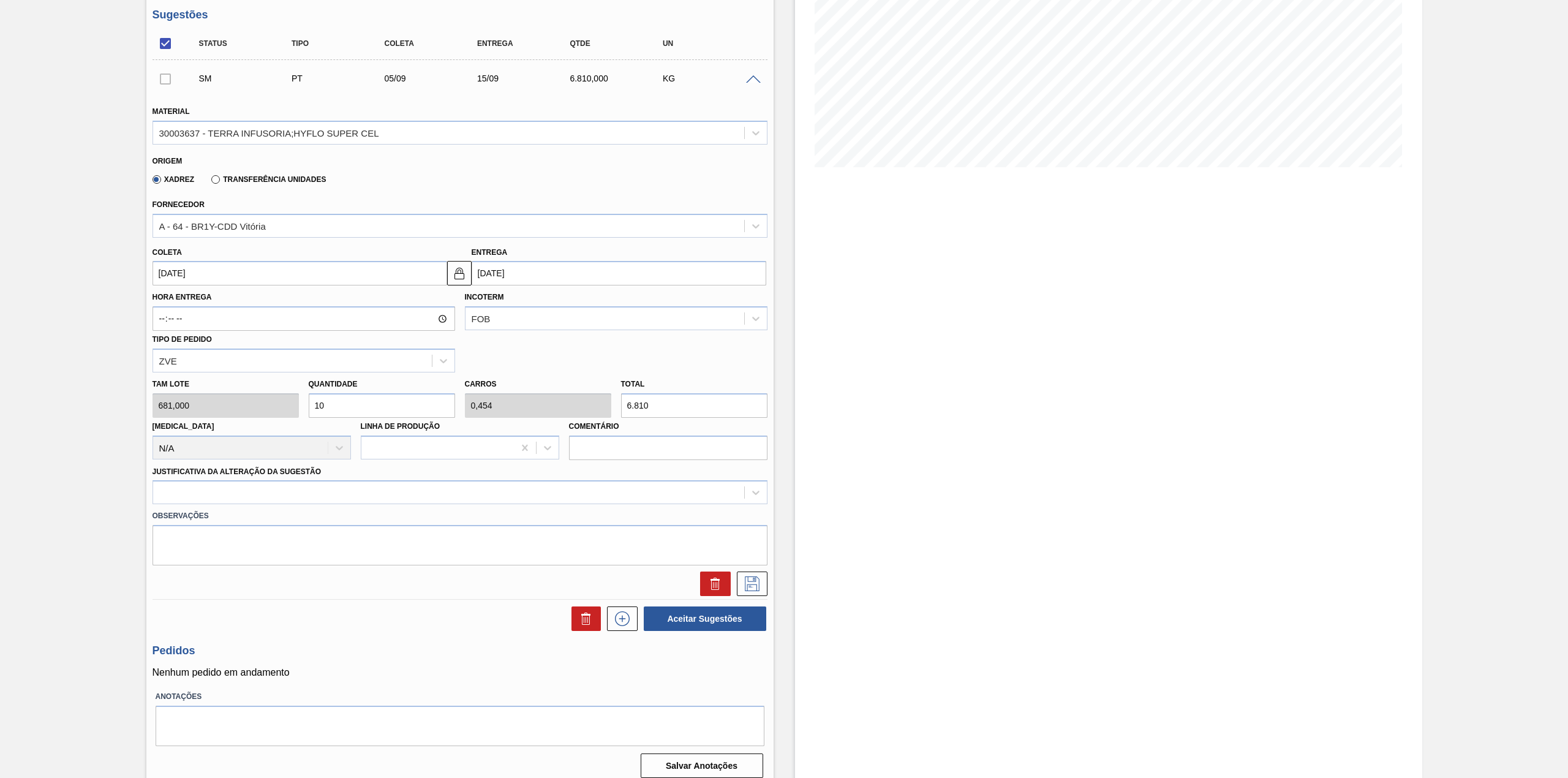
scroll to position [201, 0]
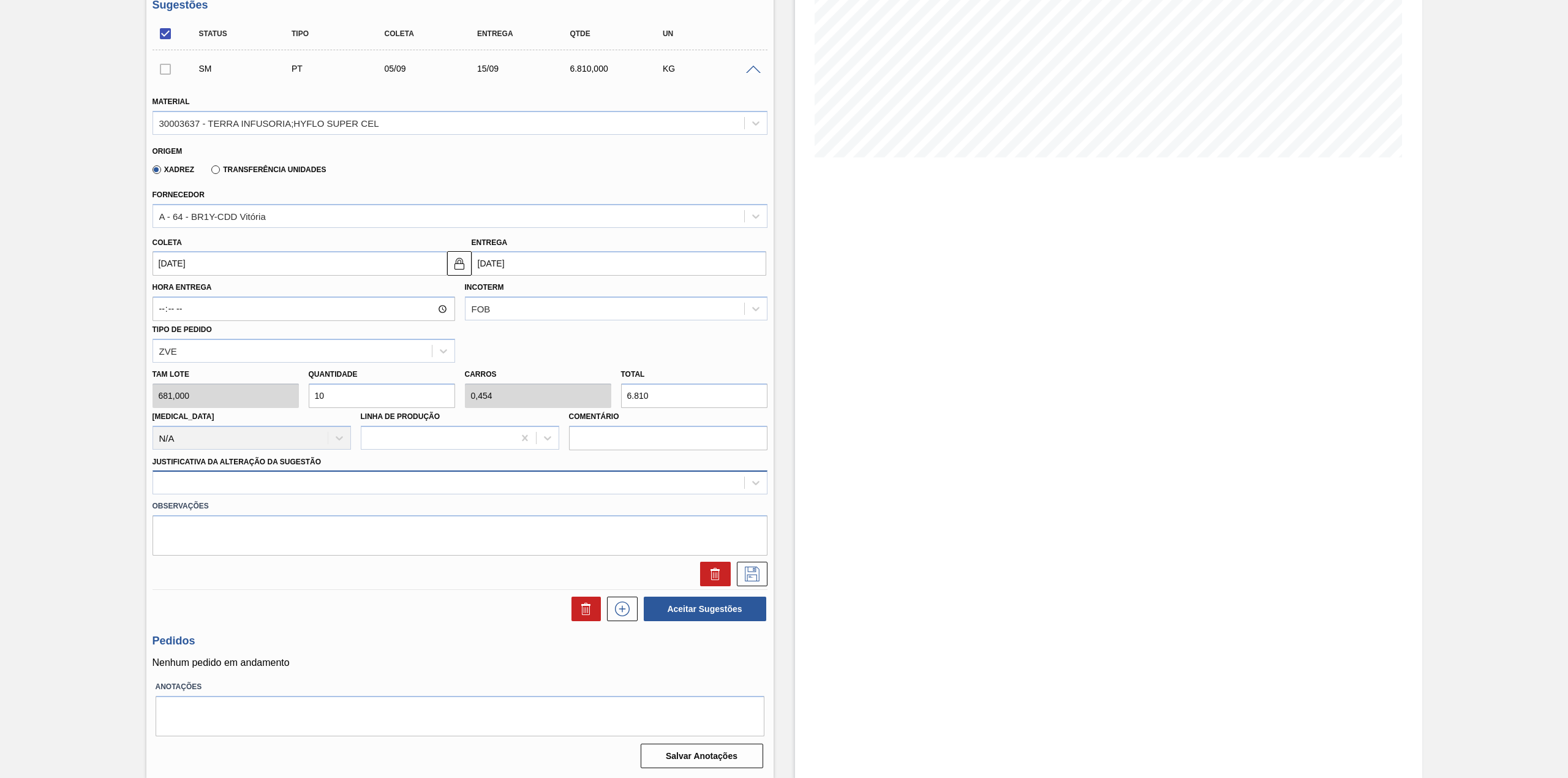
type input "10"
click at [261, 485] on div at bounding box center [448, 483] width 591 height 18
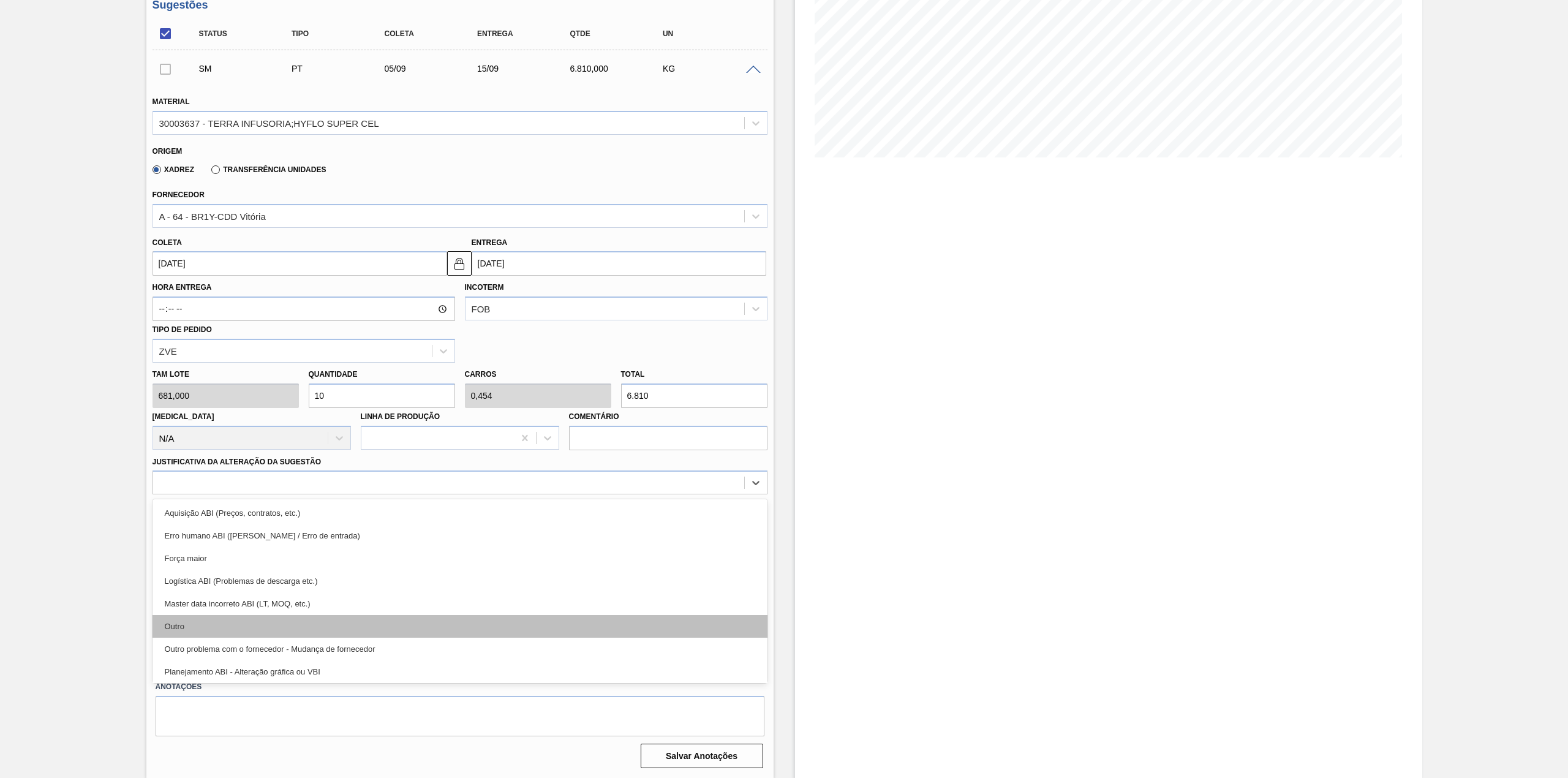
click at [226, 628] on div "Outro" at bounding box center [460, 626] width 615 height 23
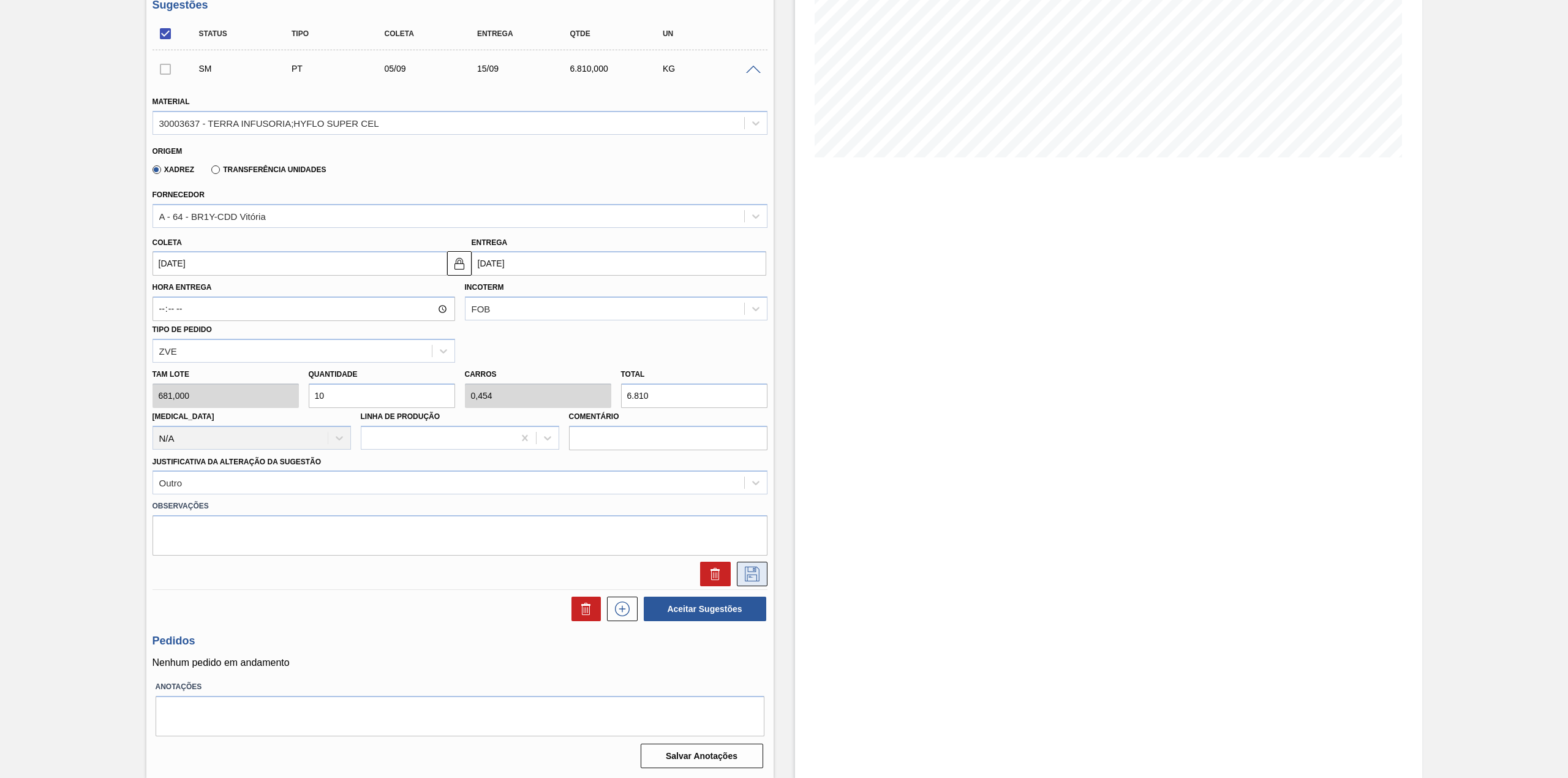
click at [765, 574] on button at bounding box center [752, 573] width 30 height 24
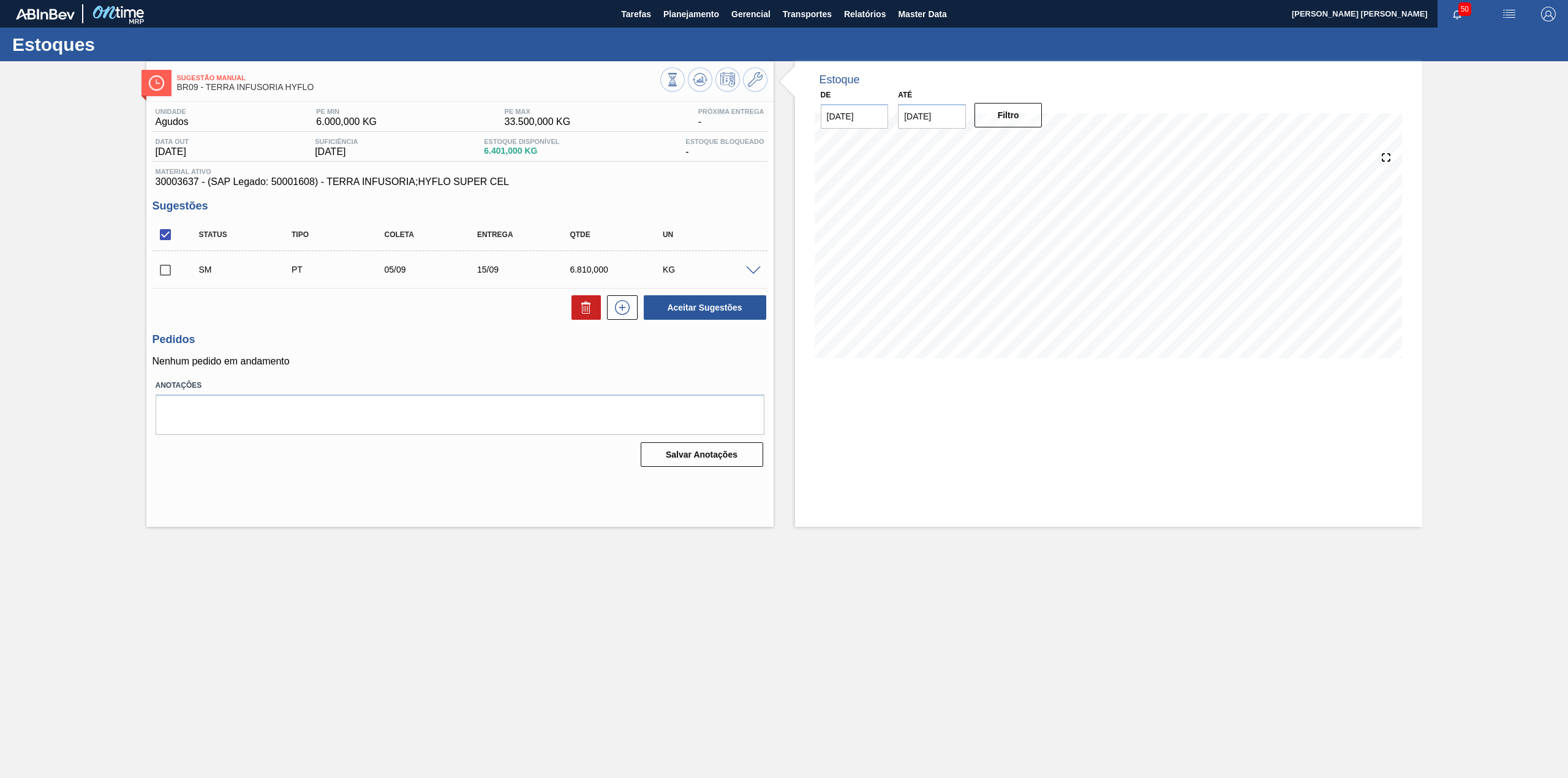
scroll to position [0, 0]
click at [171, 272] on input "checkbox" at bounding box center [165, 270] width 25 height 25
checkbox input "true"
click at [700, 313] on button "Aceitar Sugestões" at bounding box center [705, 307] width 122 height 24
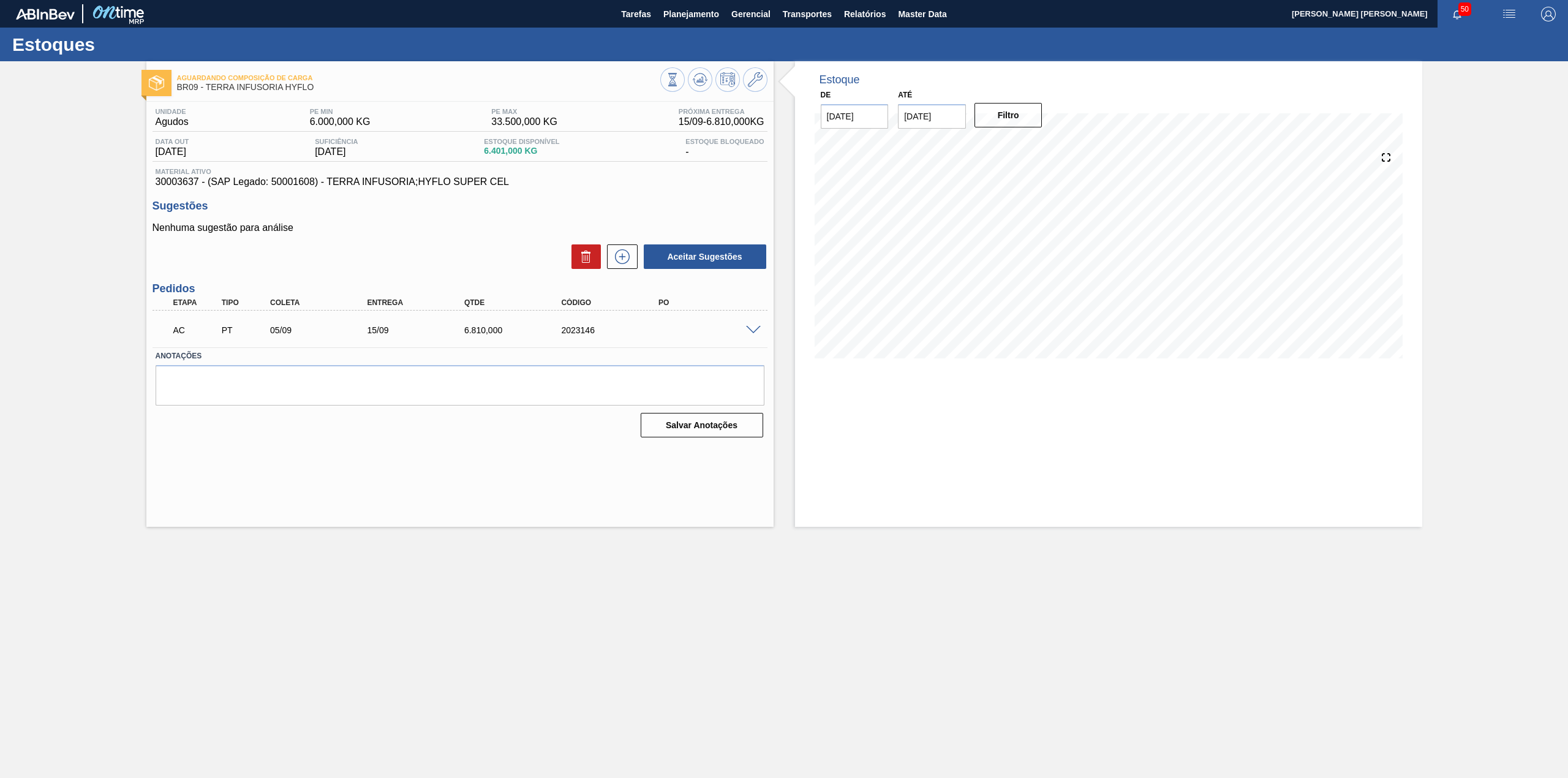
click at [751, 331] on span at bounding box center [754, 330] width 15 height 9
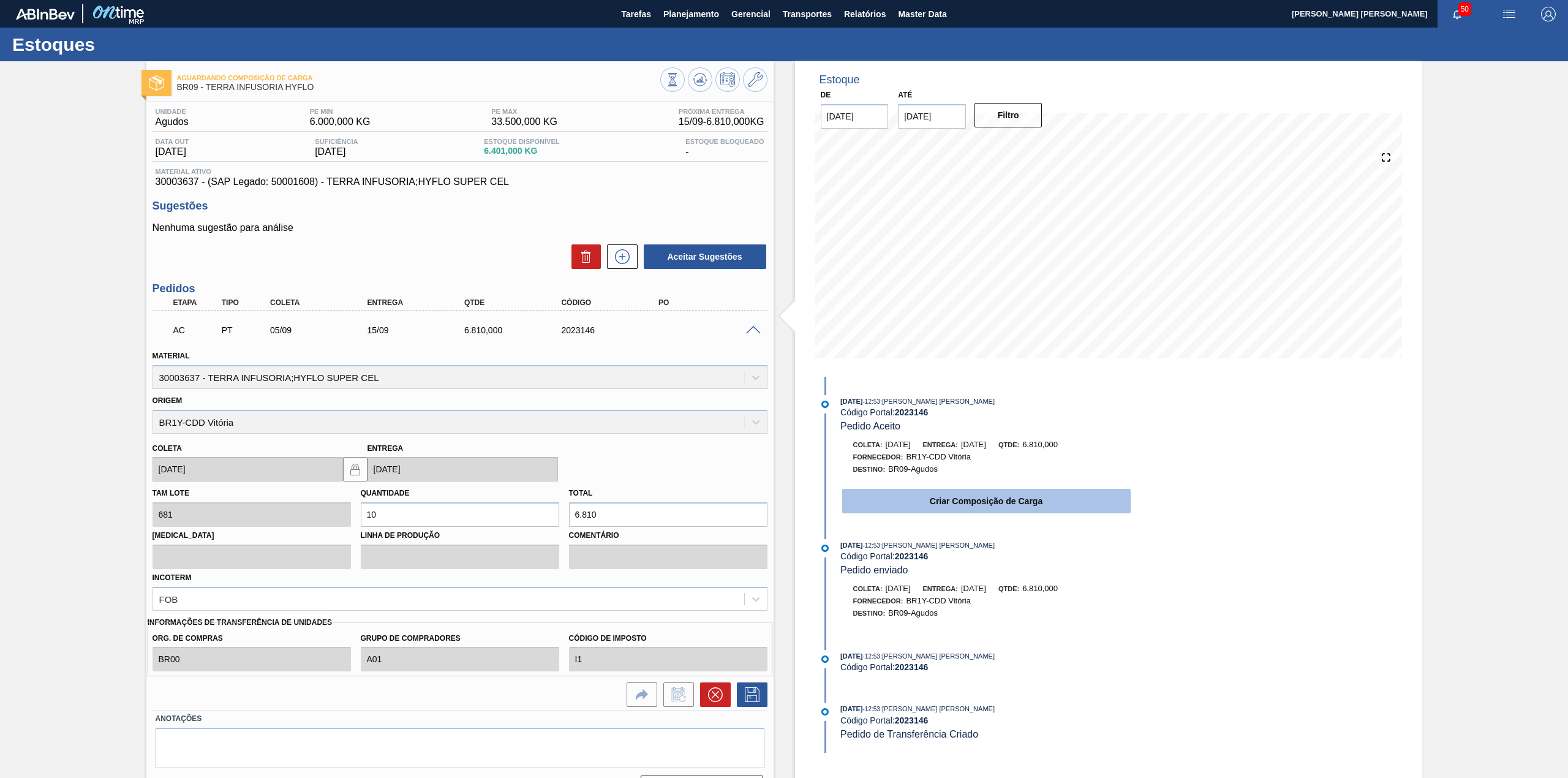
click at [950, 505] on button "Criar Composição de Carga" at bounding box center [986, 501] width 288 height 24
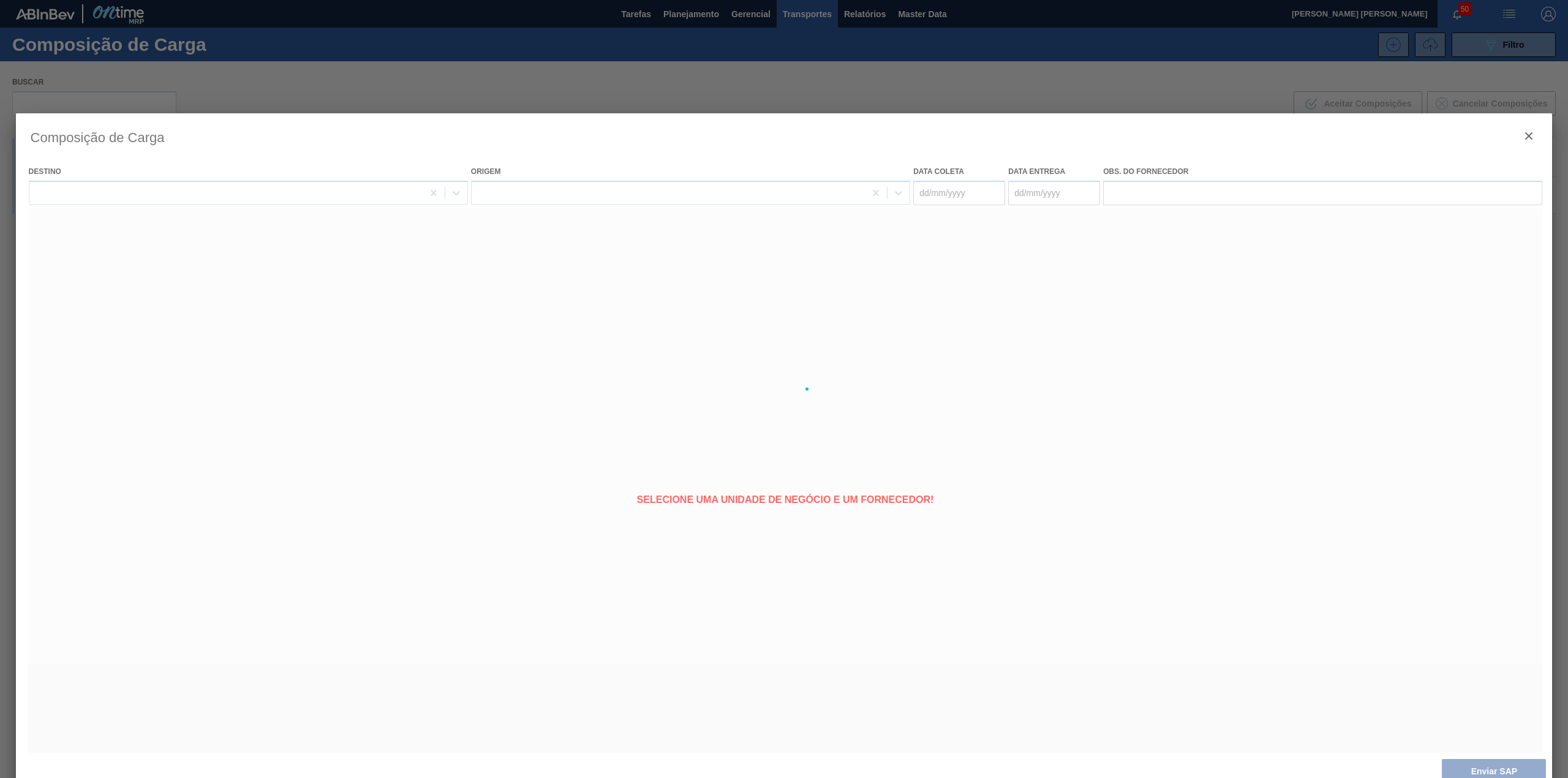
type coleta "[DATE]"
type entrega "[DATE]"
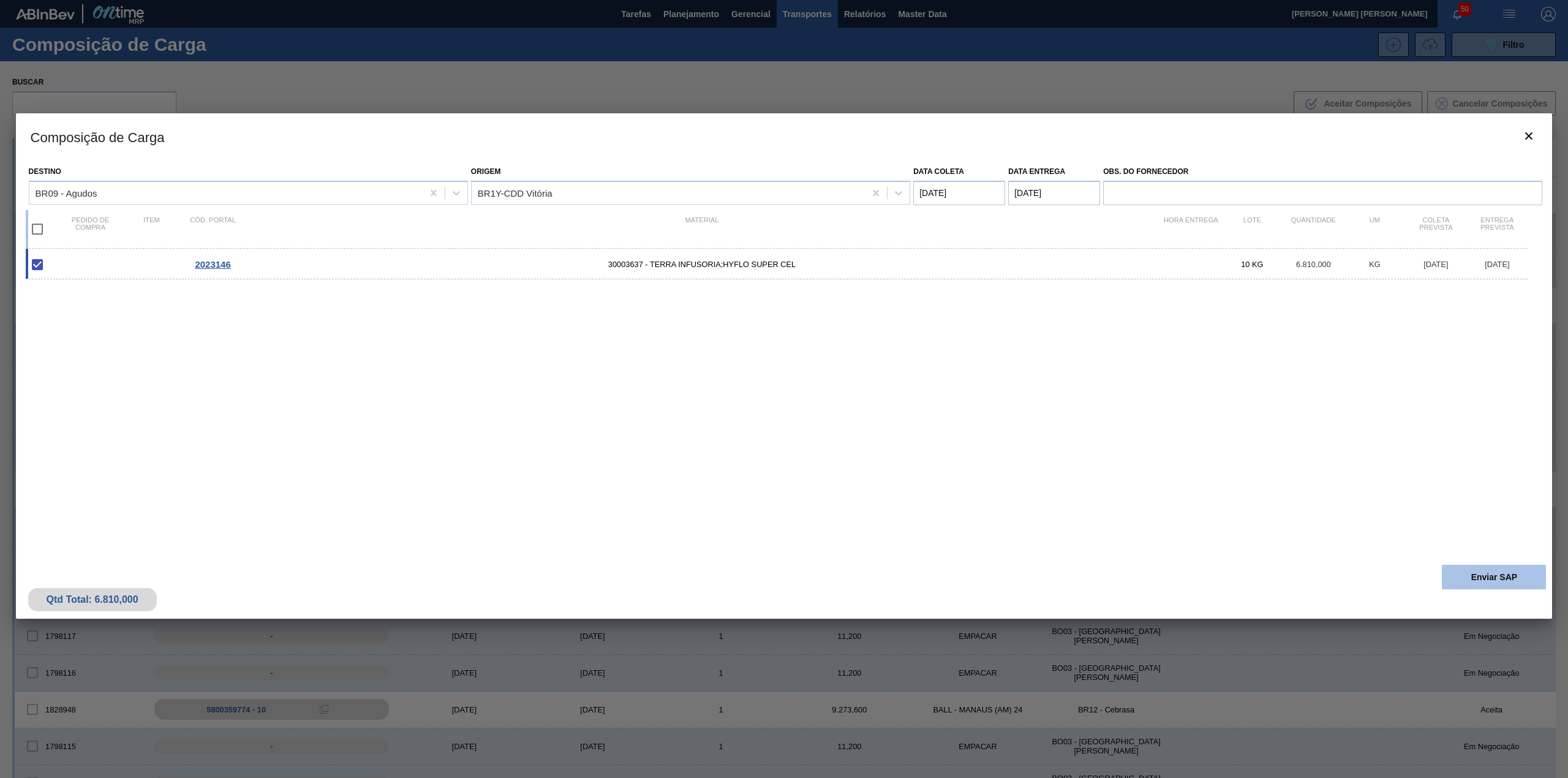
click at [1481, 573] on button "Enviar SAP" at bounding box center [1494, 576] width 104 height 24
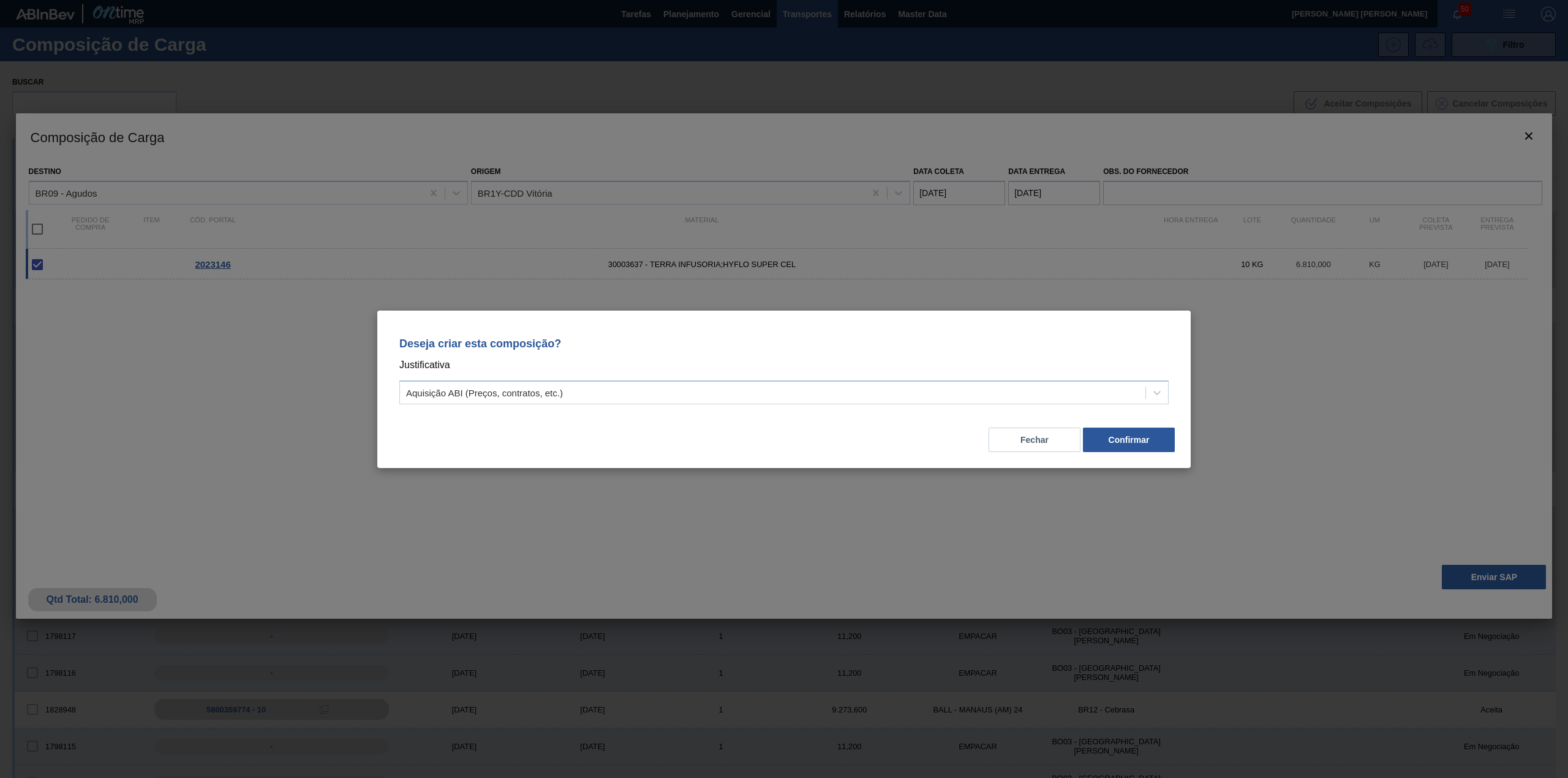
click at [671, 415] on div "Fechar Confirmar" at bounding box center [784, 432] width 784 height 42
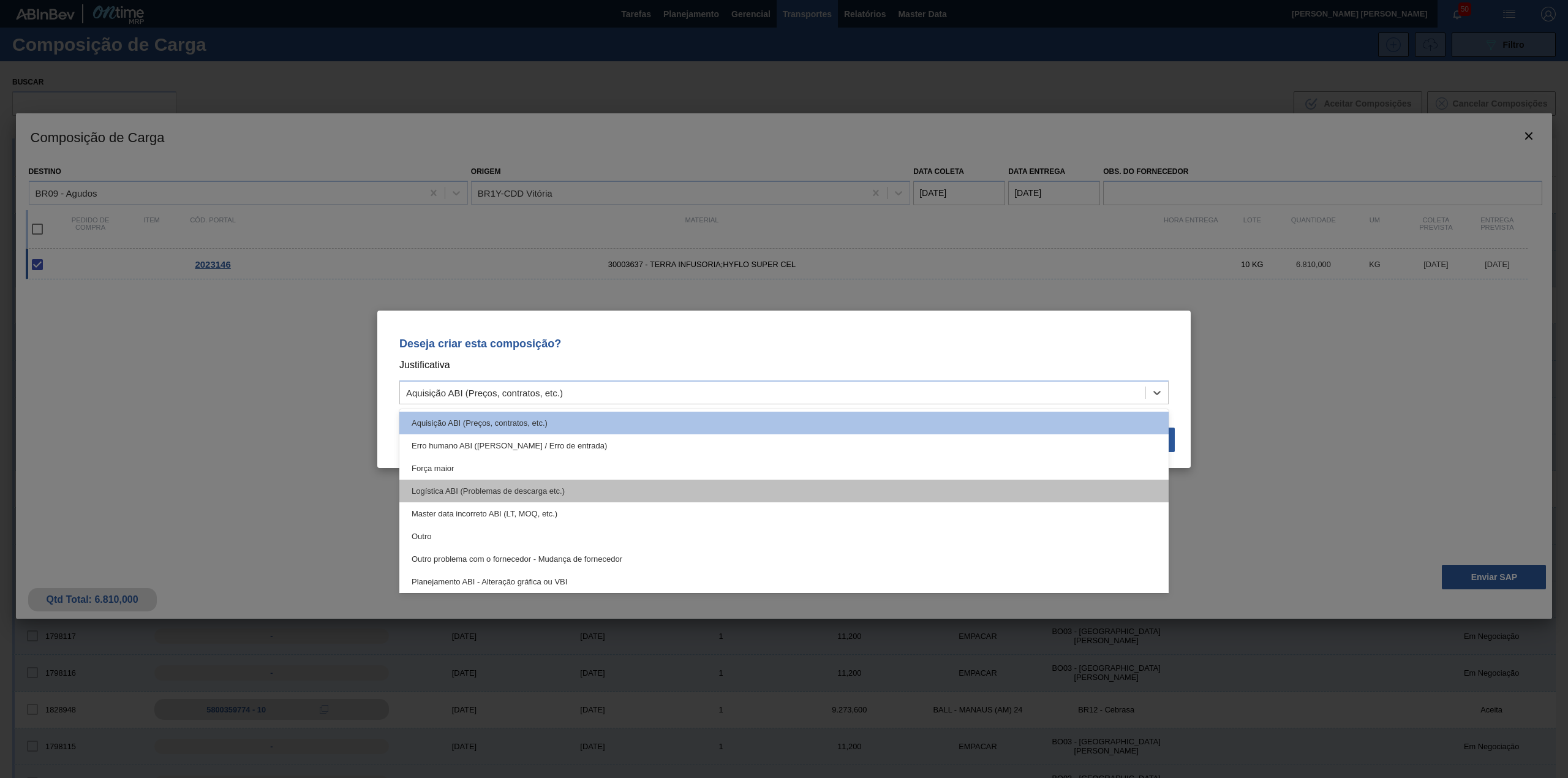
drag, startPoint x: 657, startPoint y: 397, endPoint x: 497, endPoint y: 494, distance: 187.1
click at [653, 397] on div "Aquisição ABI (Preços, contratos, etc.)" at bounding box center [773, 392] width 746 height 18
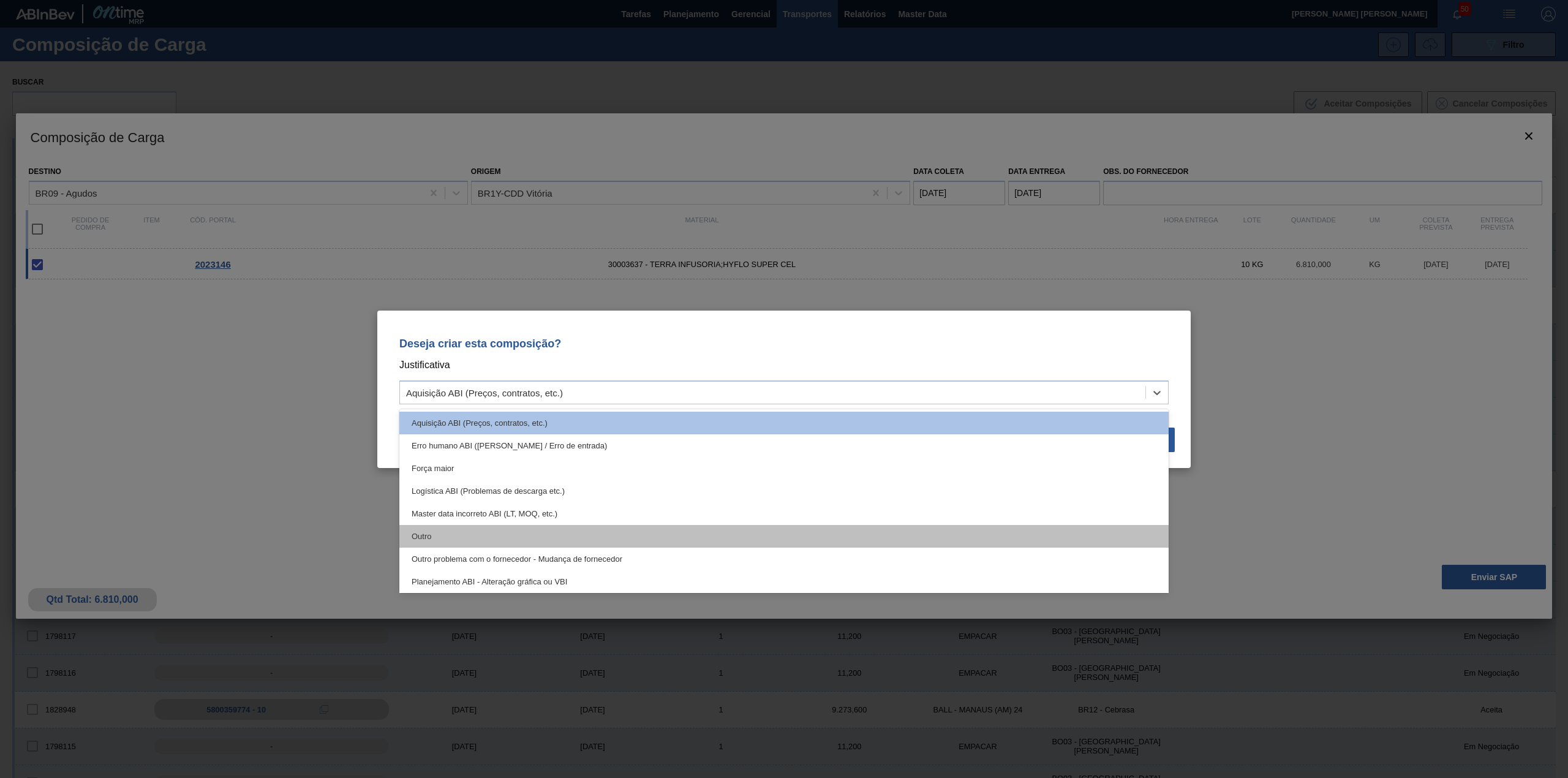
click at [499, 532] on div "Outro" at bounding box center [784, 536] width 769 height 23
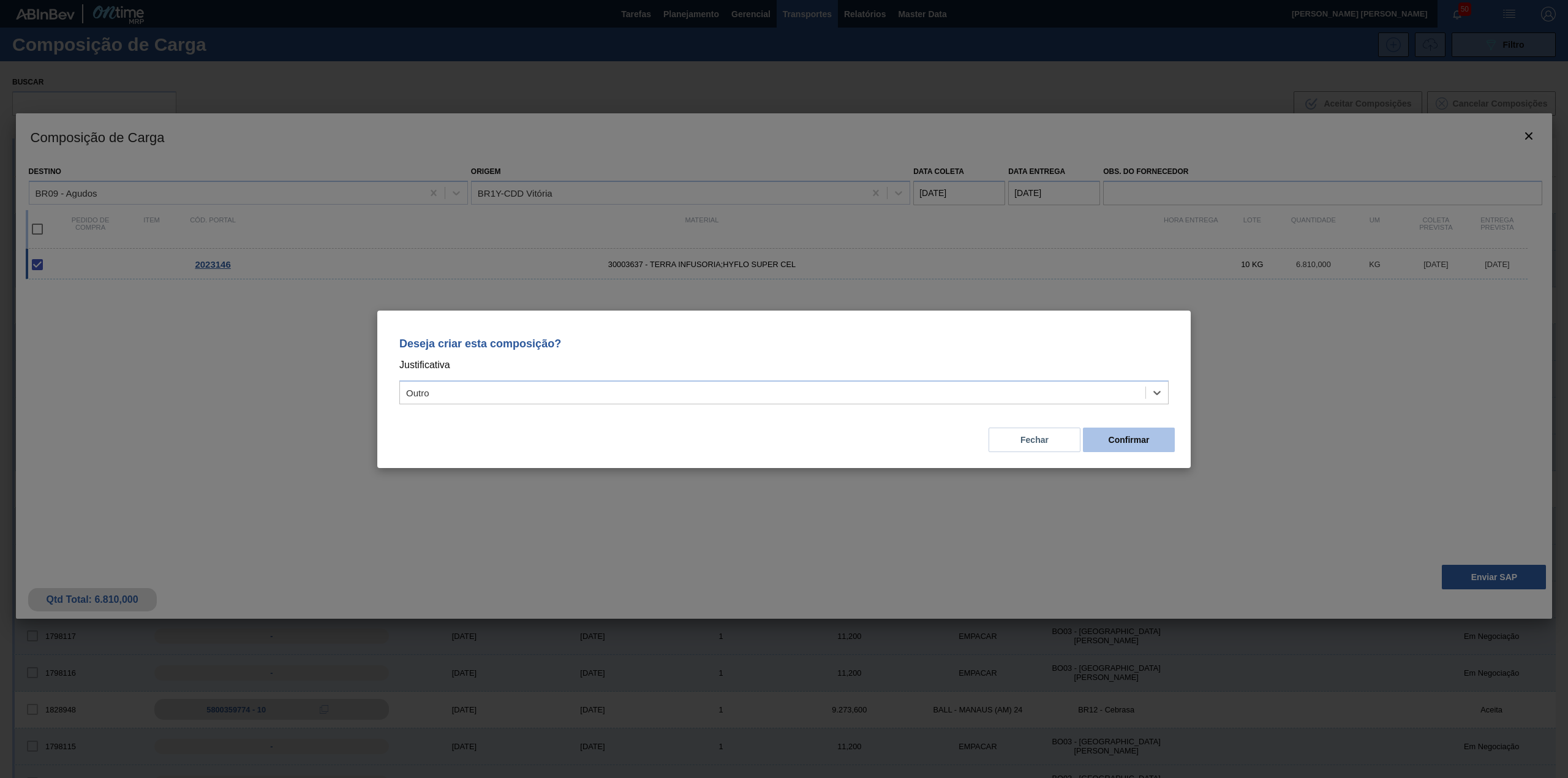
click at [1140, 441] on button "Confirmar" at bounding box center [1129, 439] width 92 height 24
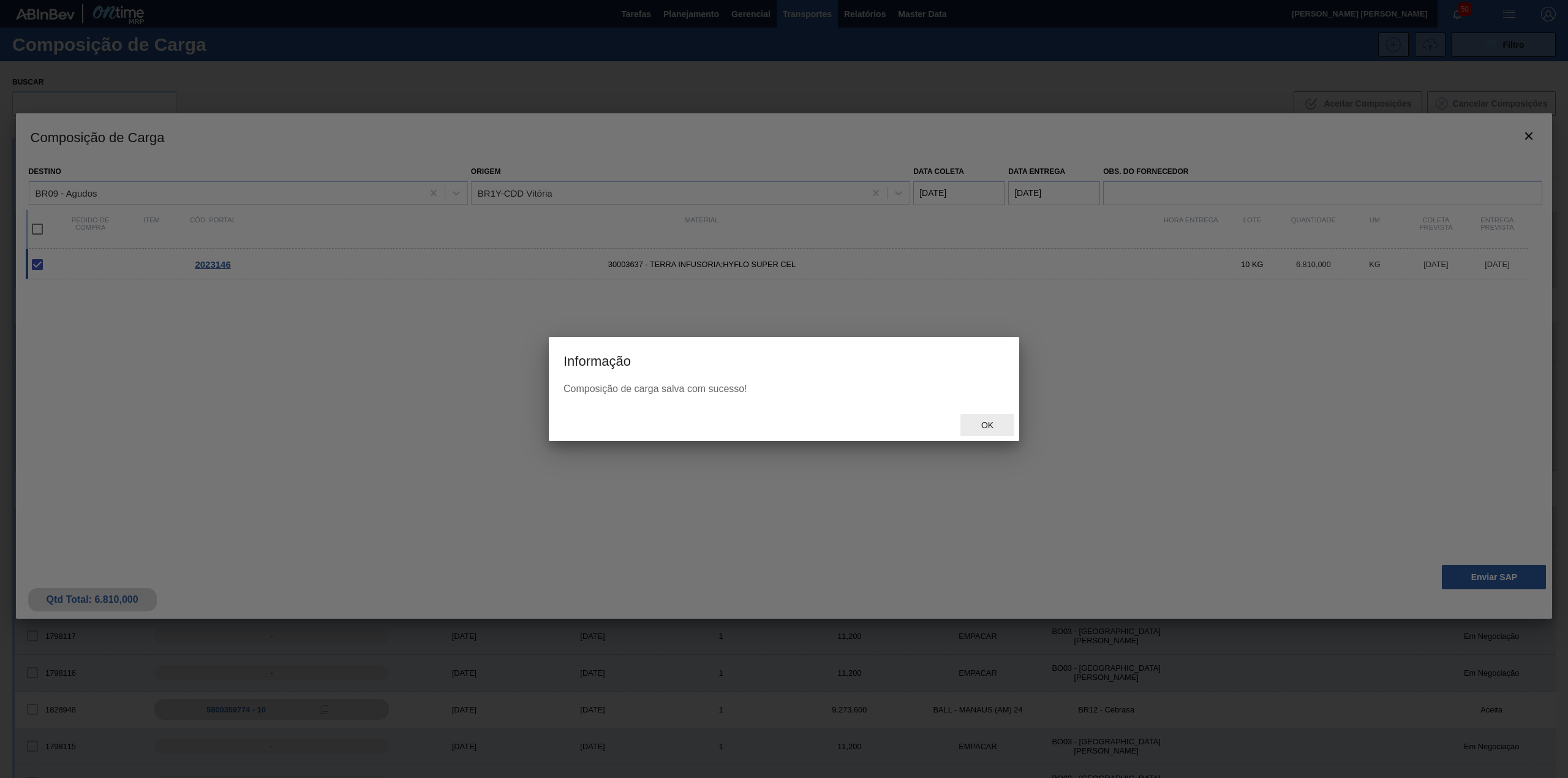
click at [979, 432] on div "Ok" at bounding box center [987, 426] width 54 height 23
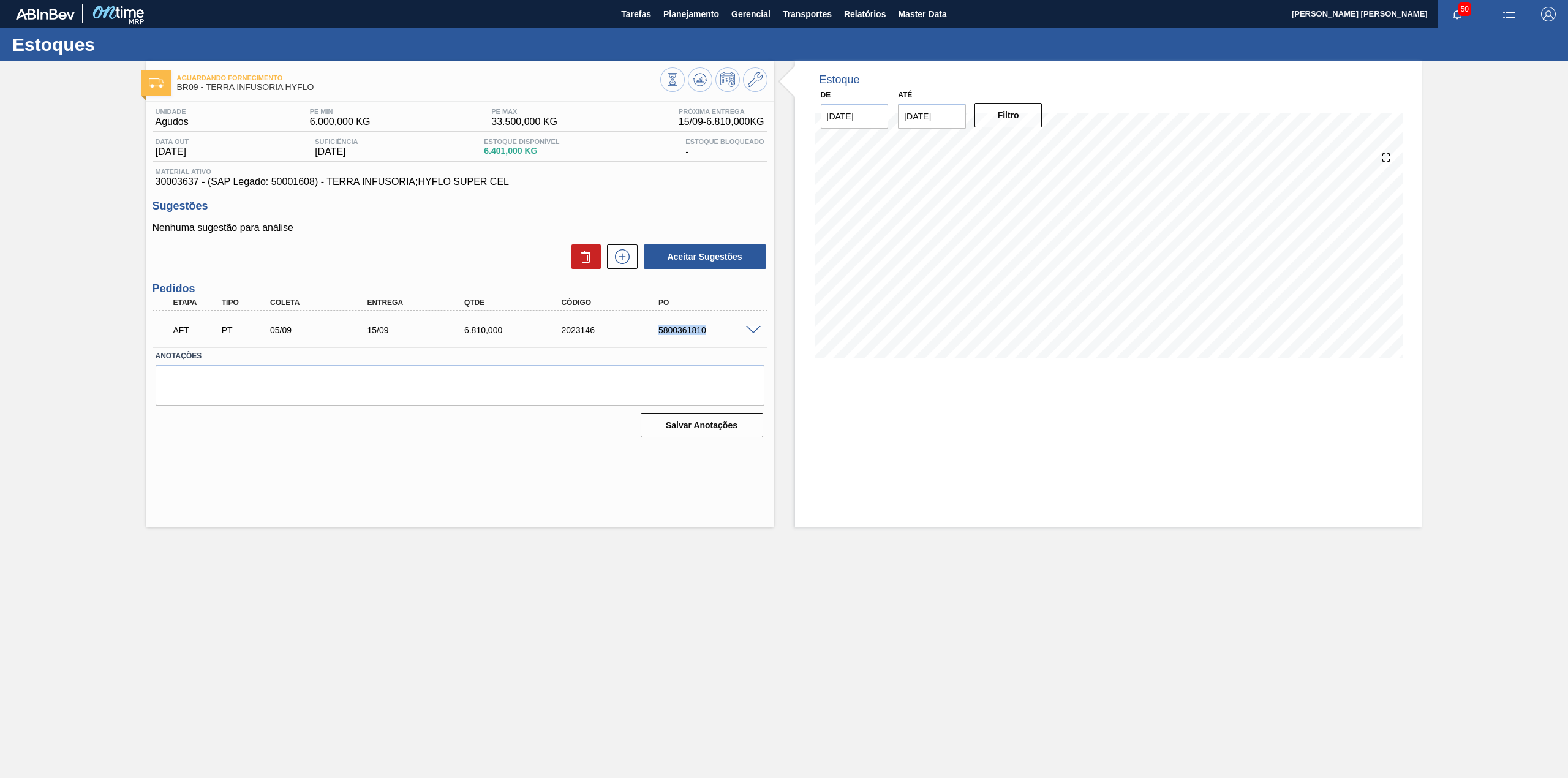
drag, startPoint x: 659, startPoint y: 334, endPoint x: 706, endPoint y: 341, distance: 47.5
click at [706, 341] on div "AFT PT 05/09 15/09 6.810,000 2023146 5800361810" at bounding box center [457, 329] width 582 height 24
copy div "5800361810"
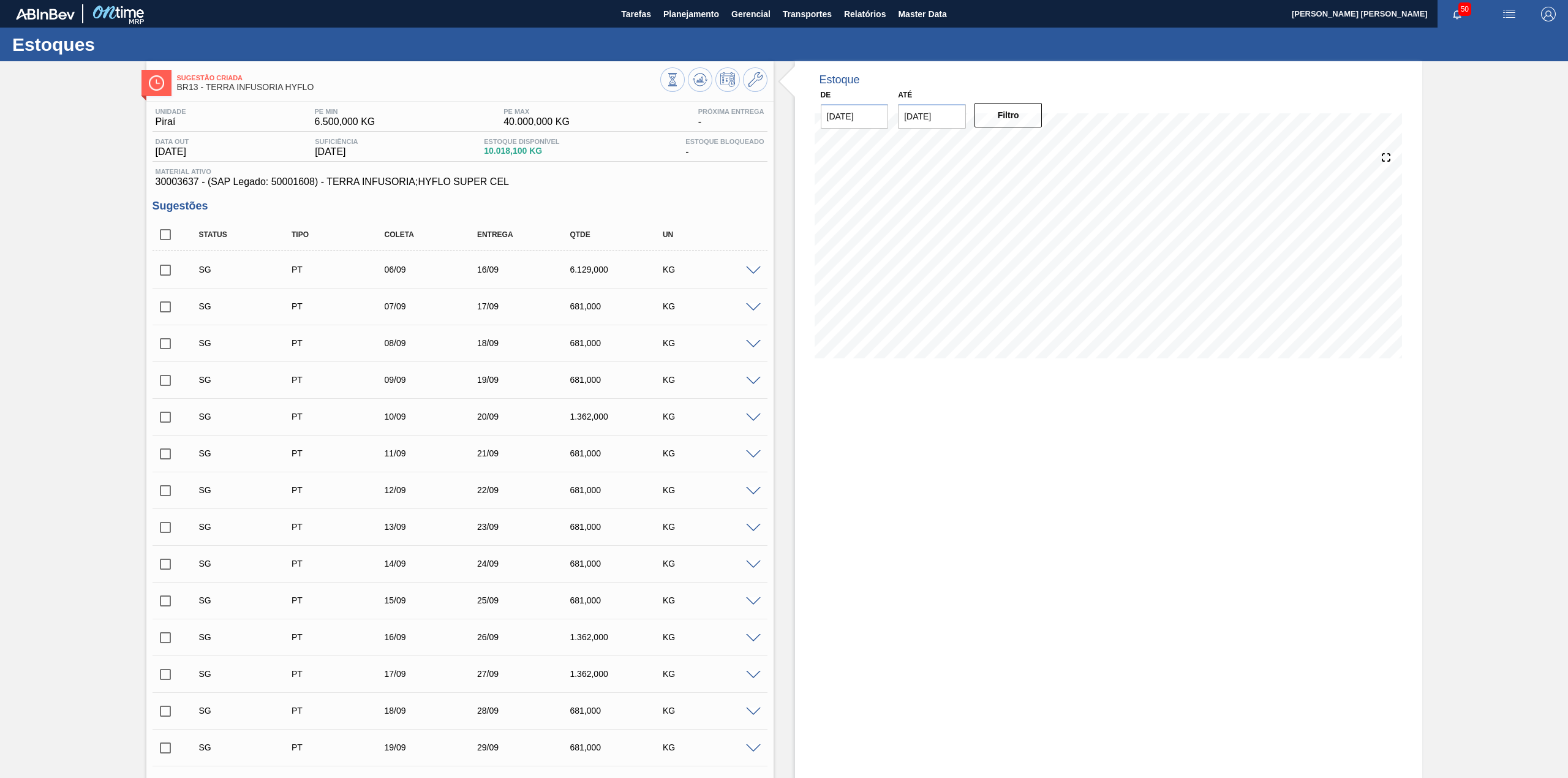
click at [163, 246] on input "checkbox" at bounding box center [165, 234] width 25 height 25
checkbox input "true"
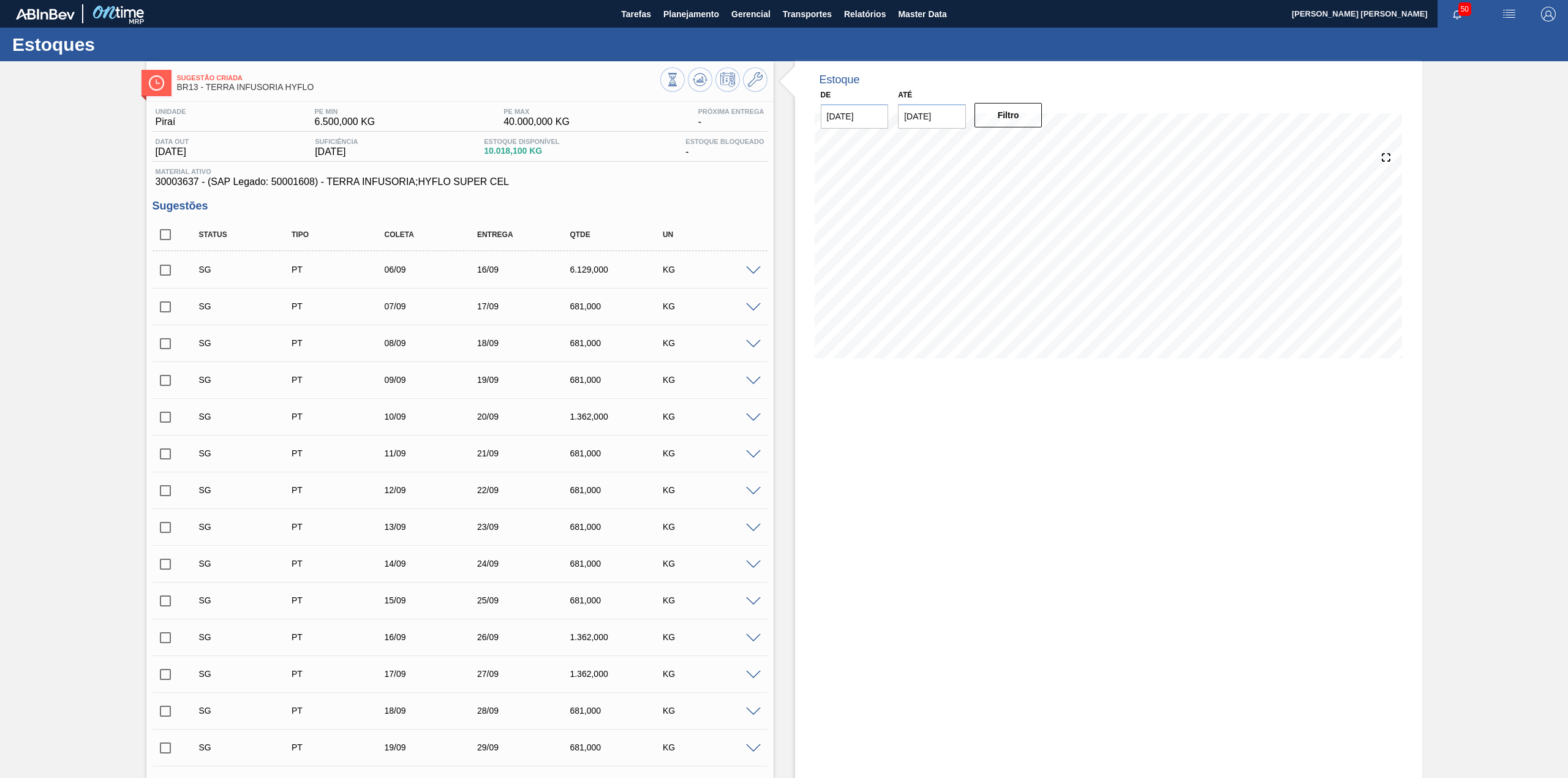
checkbox input "true"
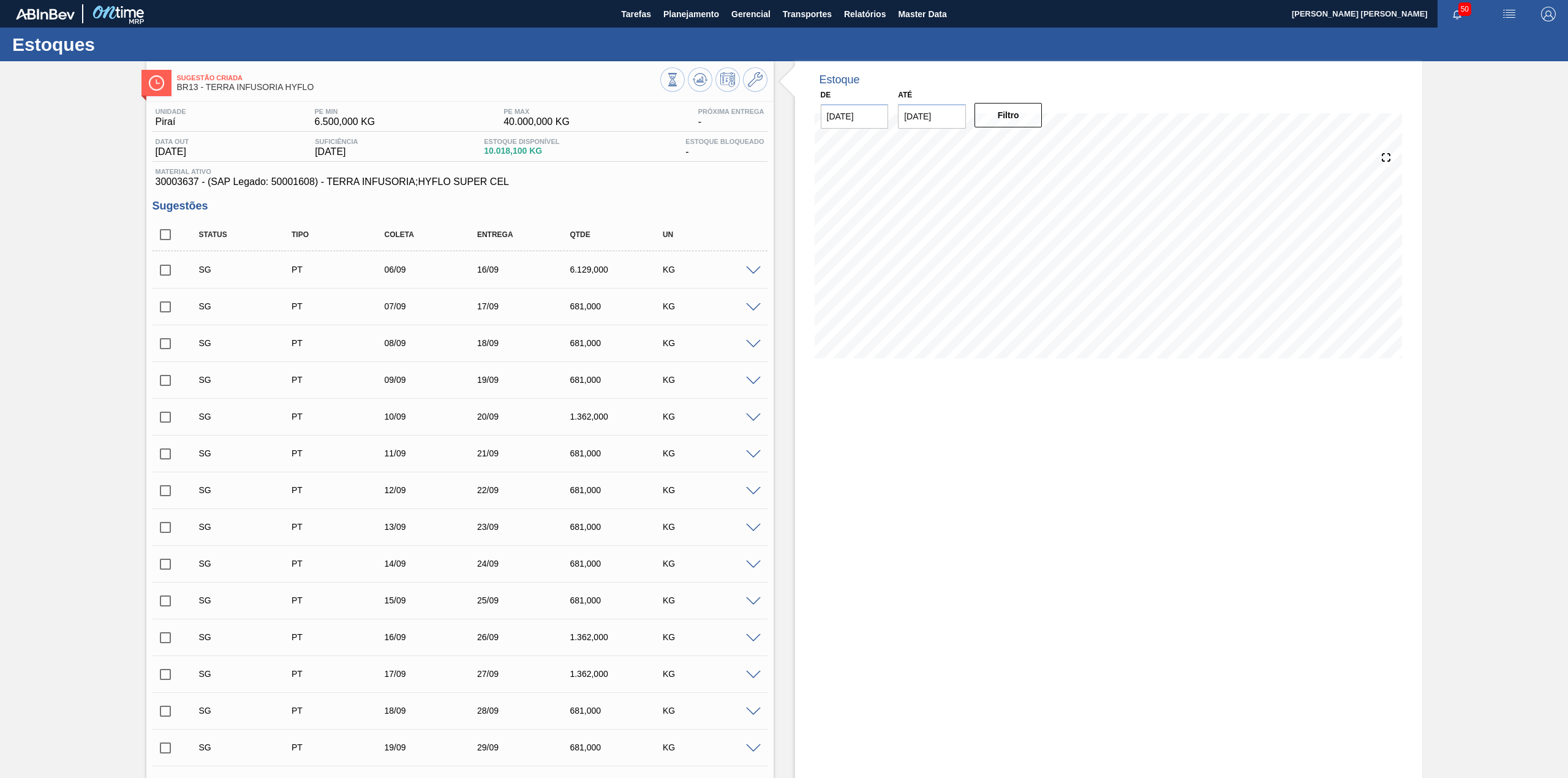
checkbox input "true"
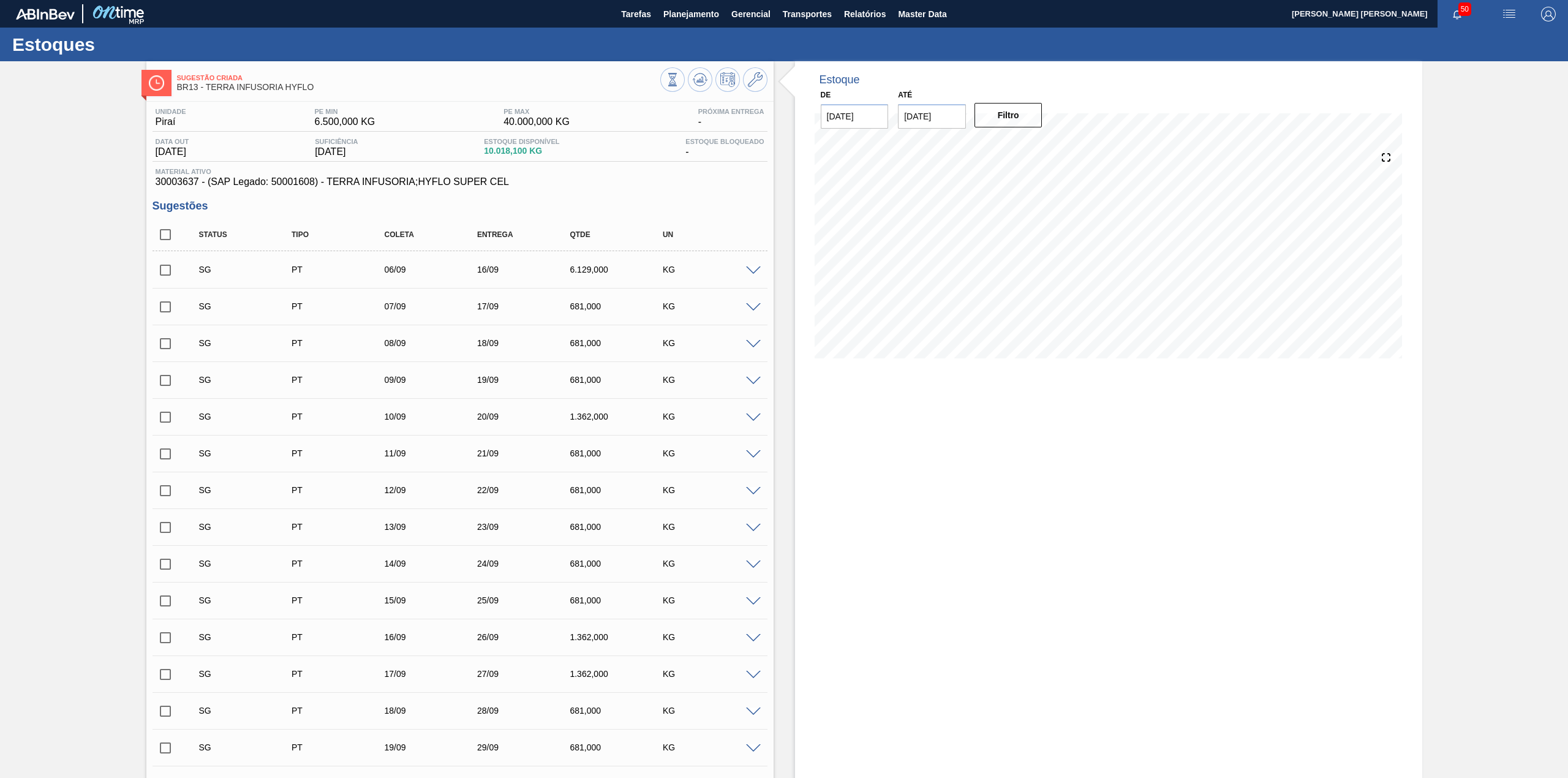
checkbox input "true"
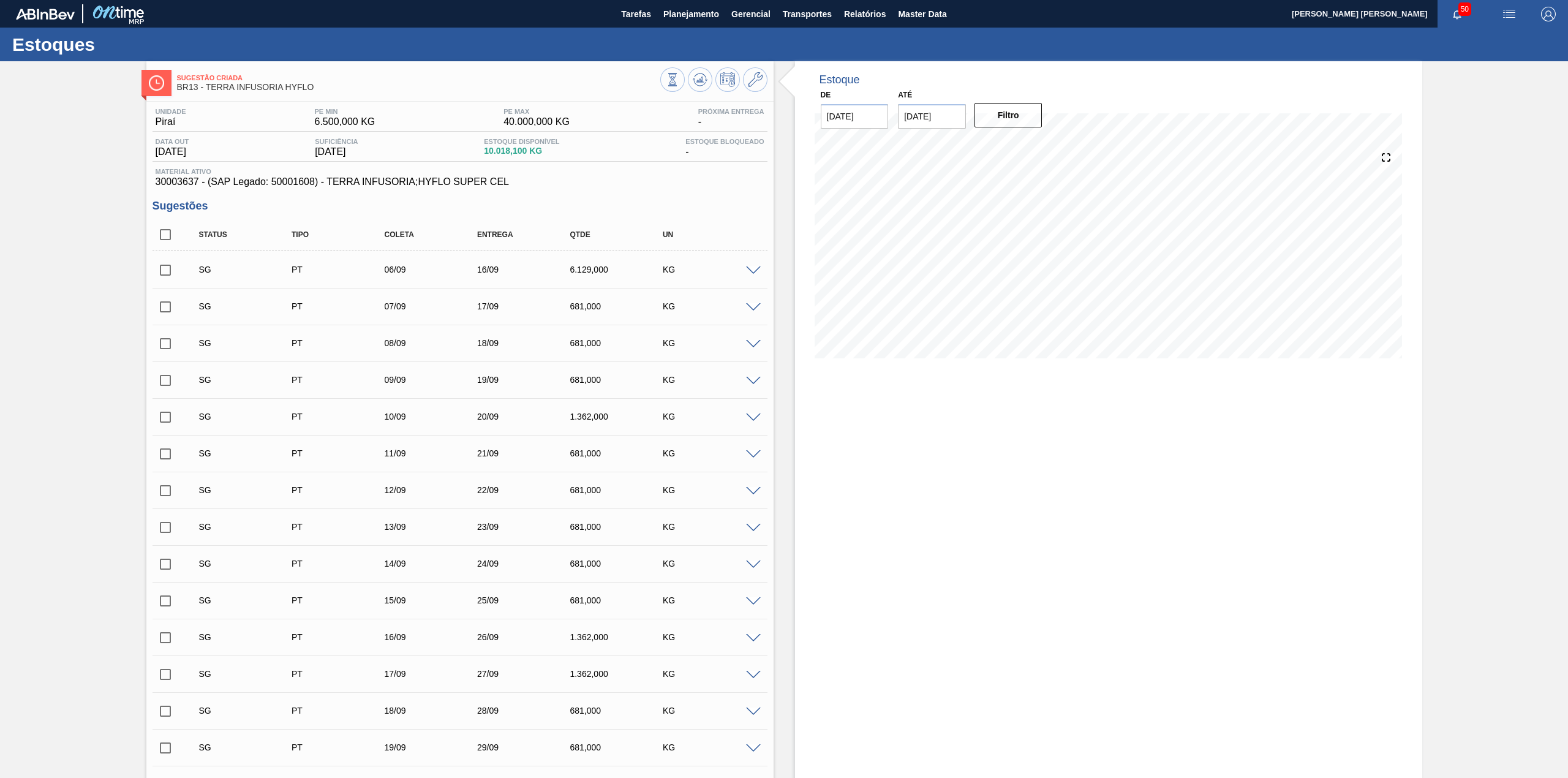
checkbox input "true"
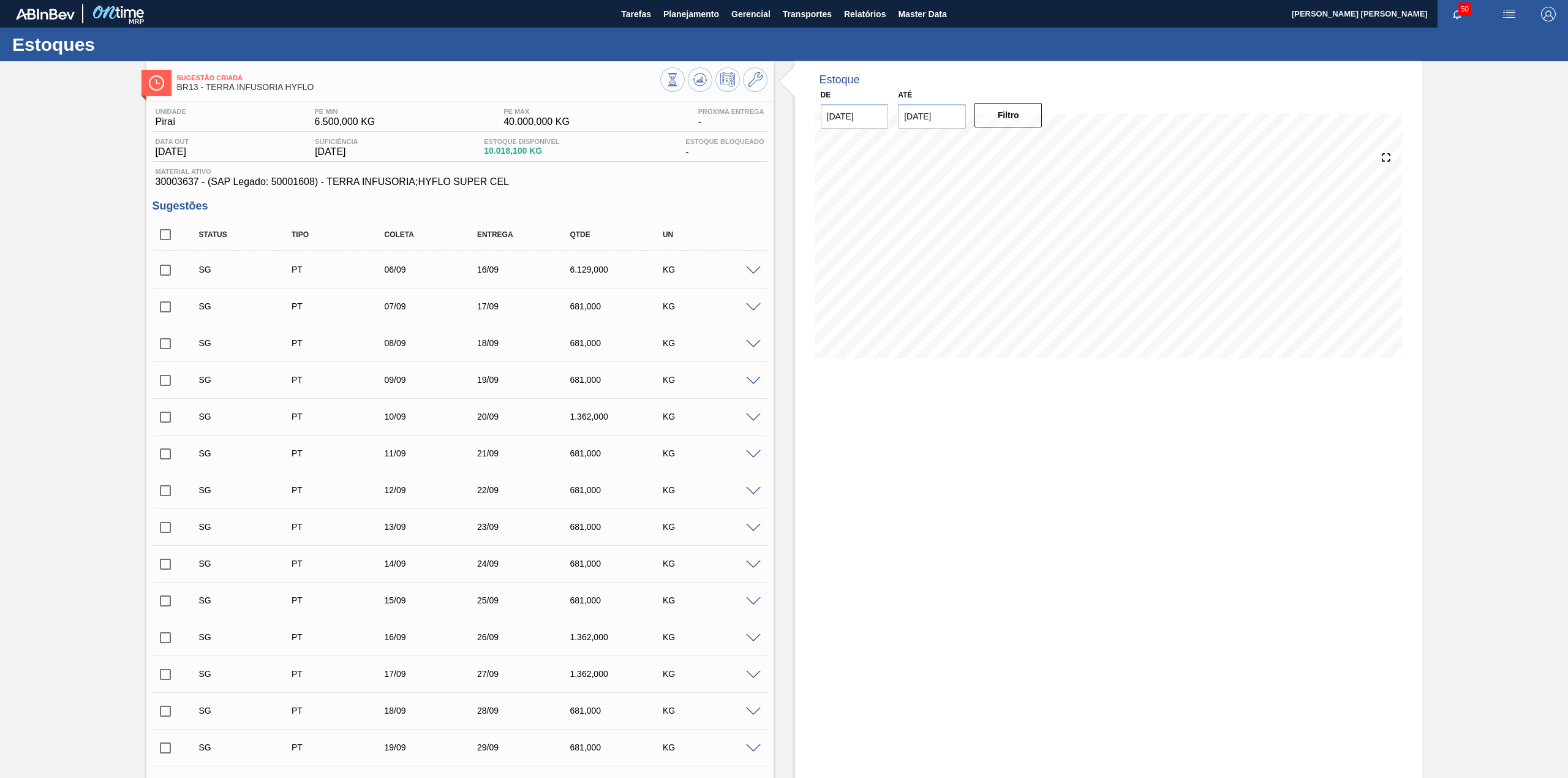
checkbox input "true"
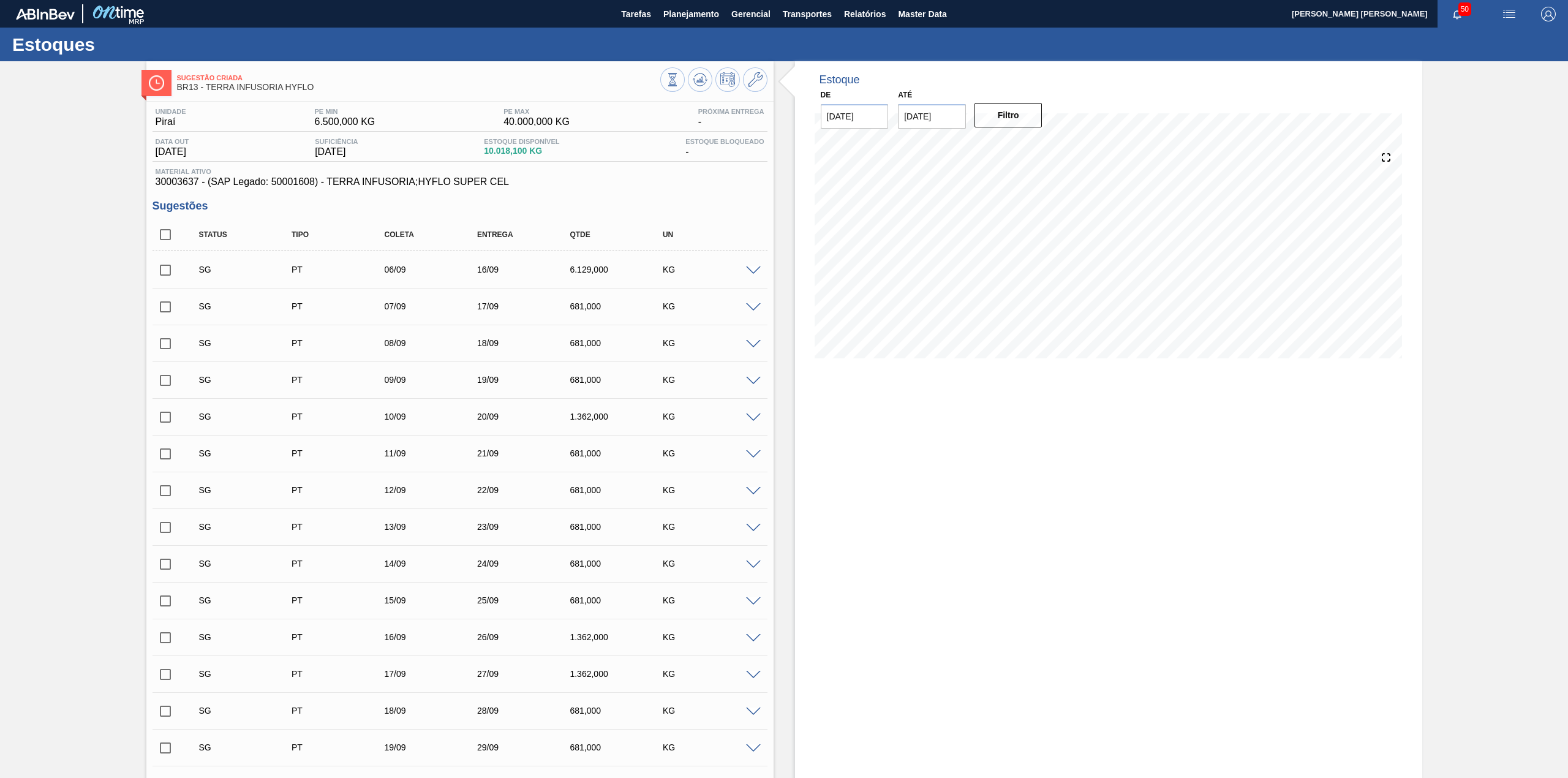
checkbox input "true"
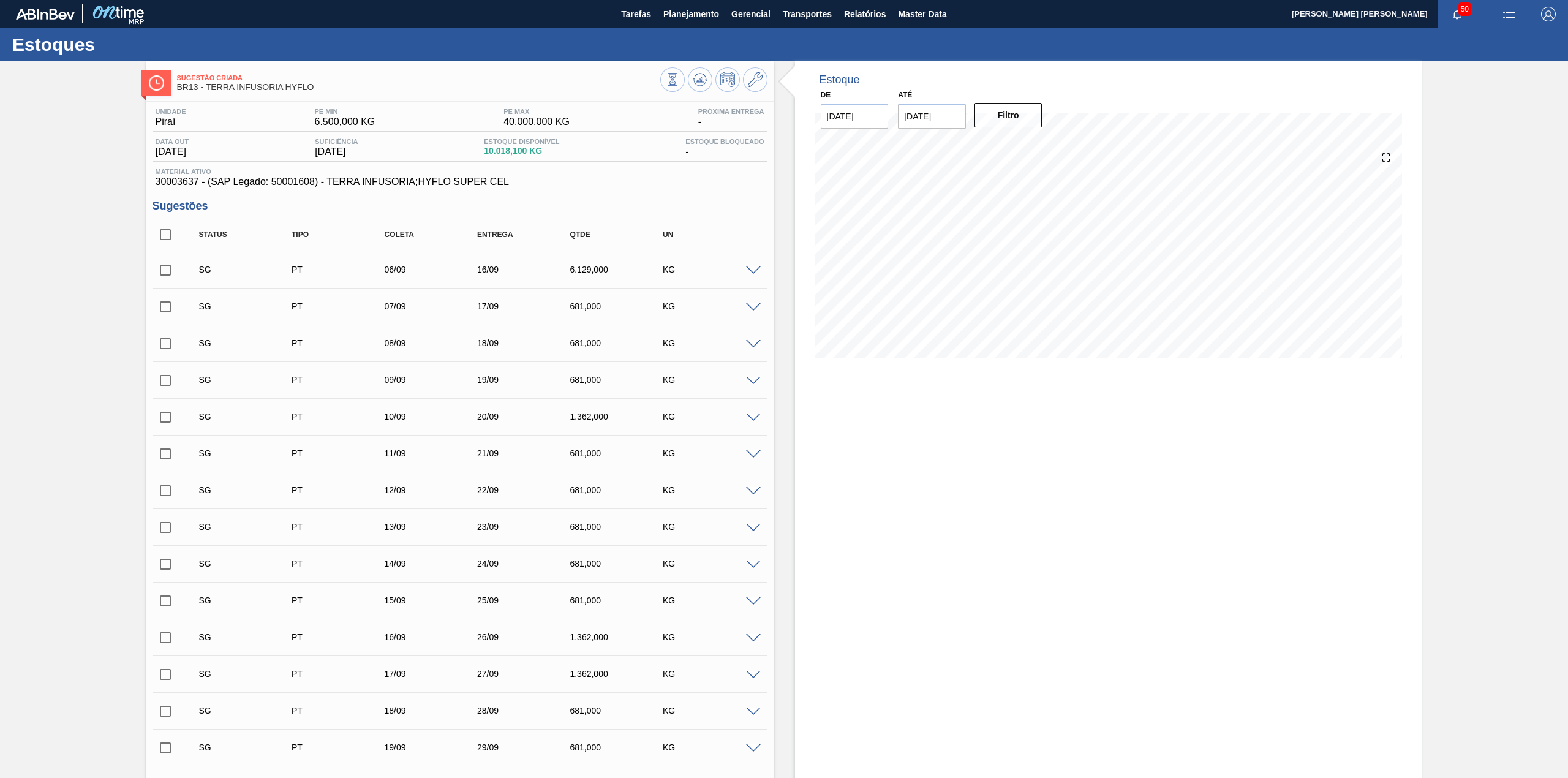
checkbox input "true"
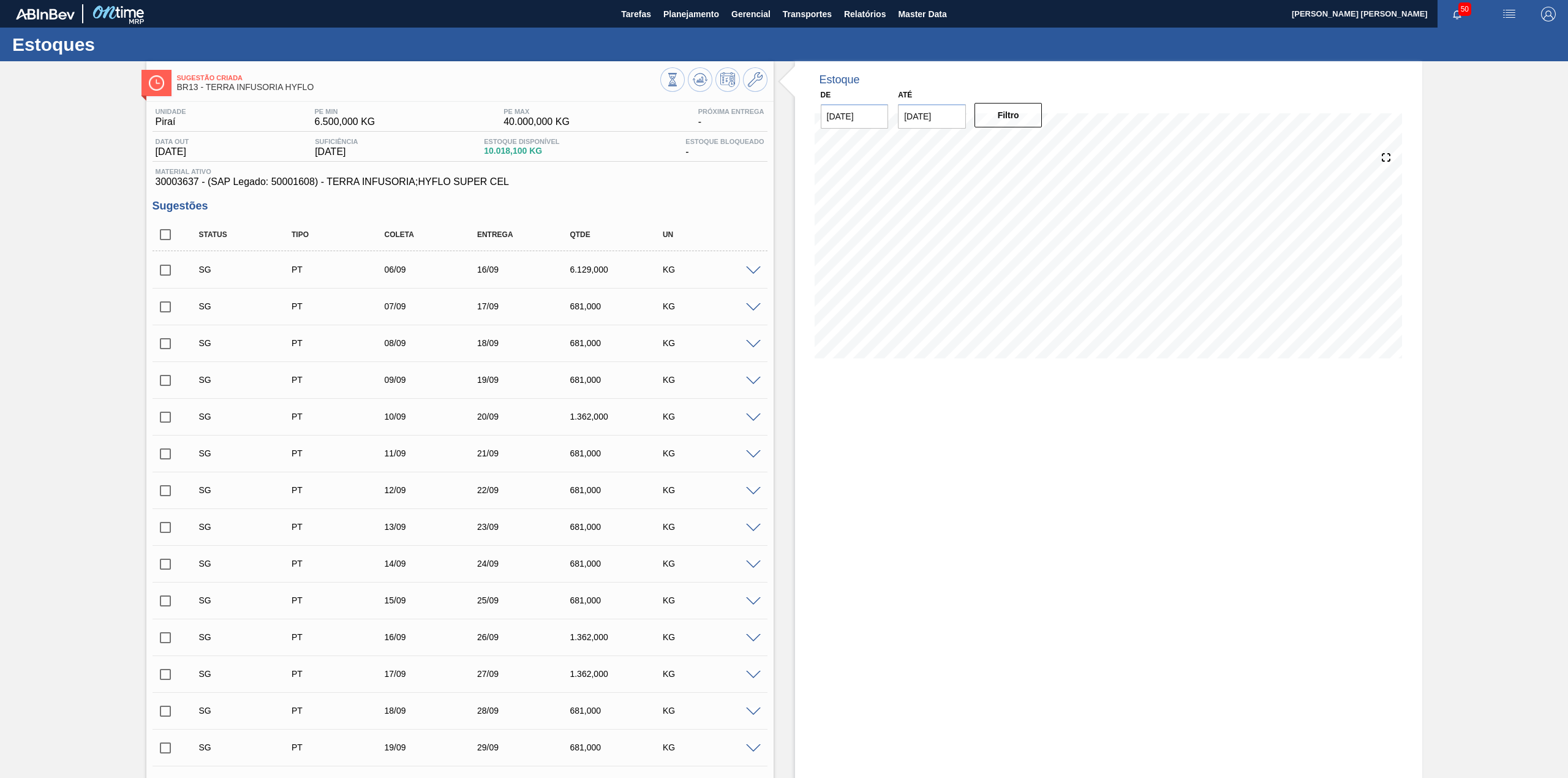
checkbox input "true"
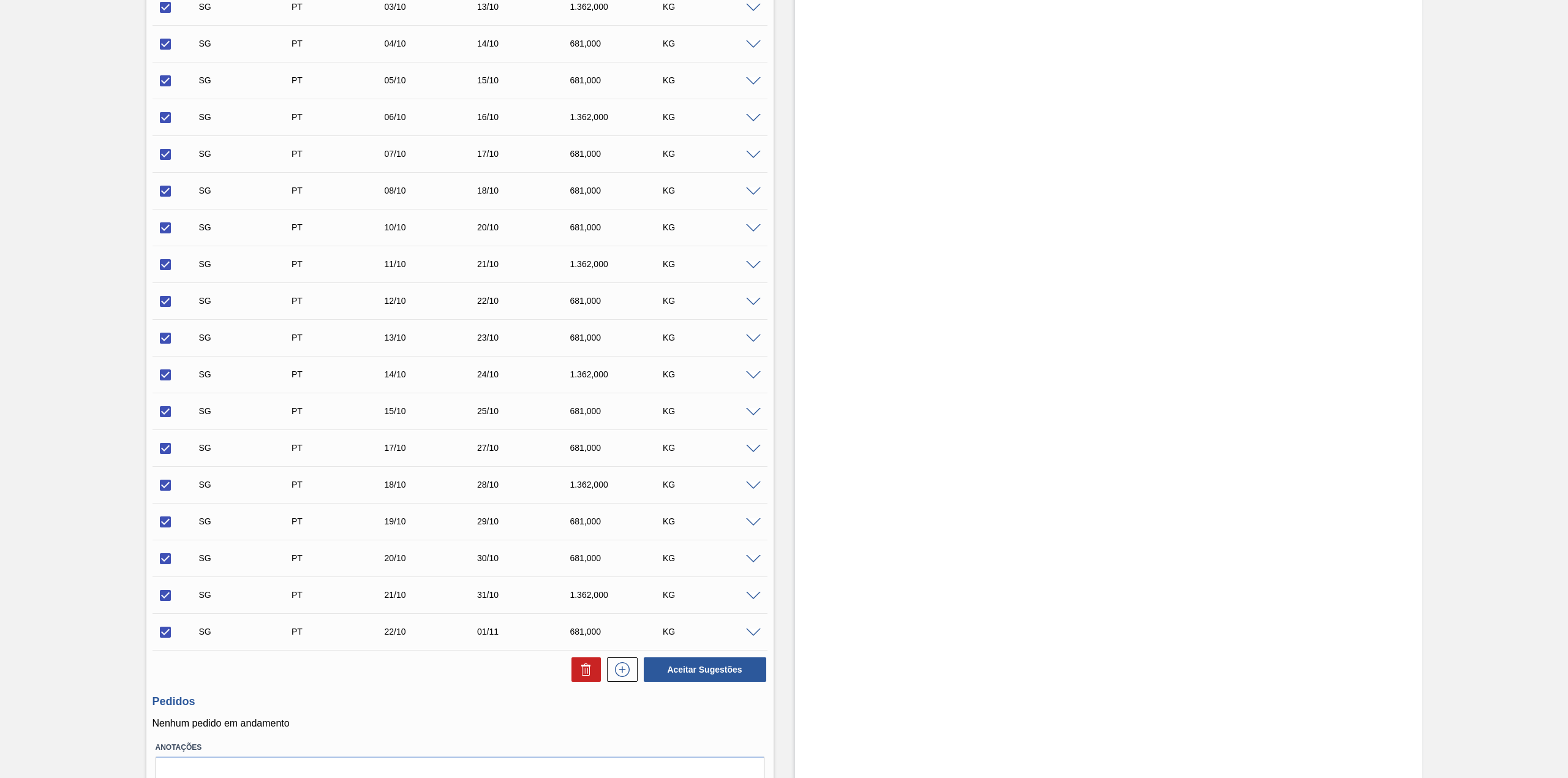
scroll to position [1206, 0]
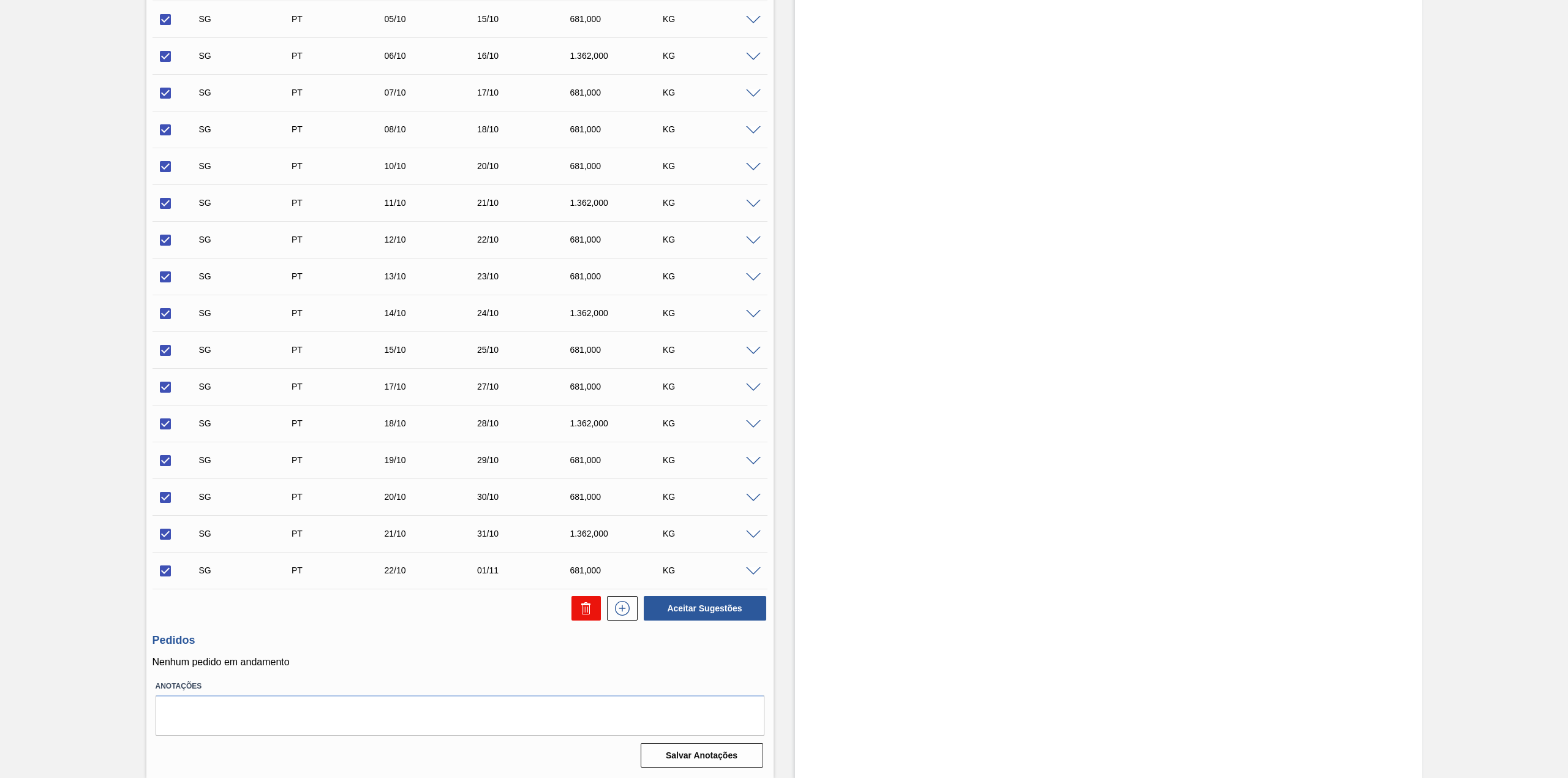
click at [588, 610] on icon at bounding box center [586, 609] width 15 height 15
checkbox input "false"
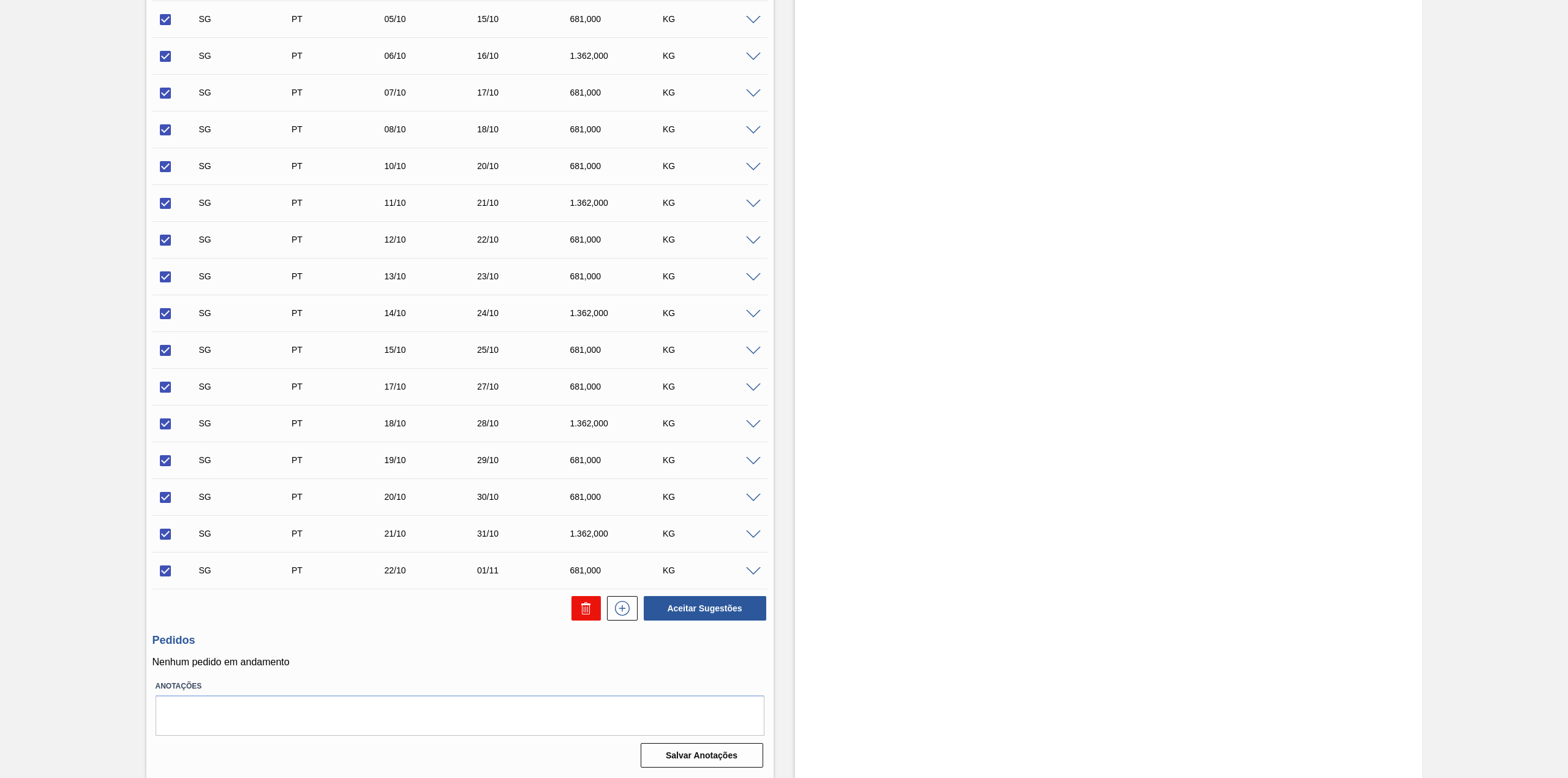
checkbox input "false"
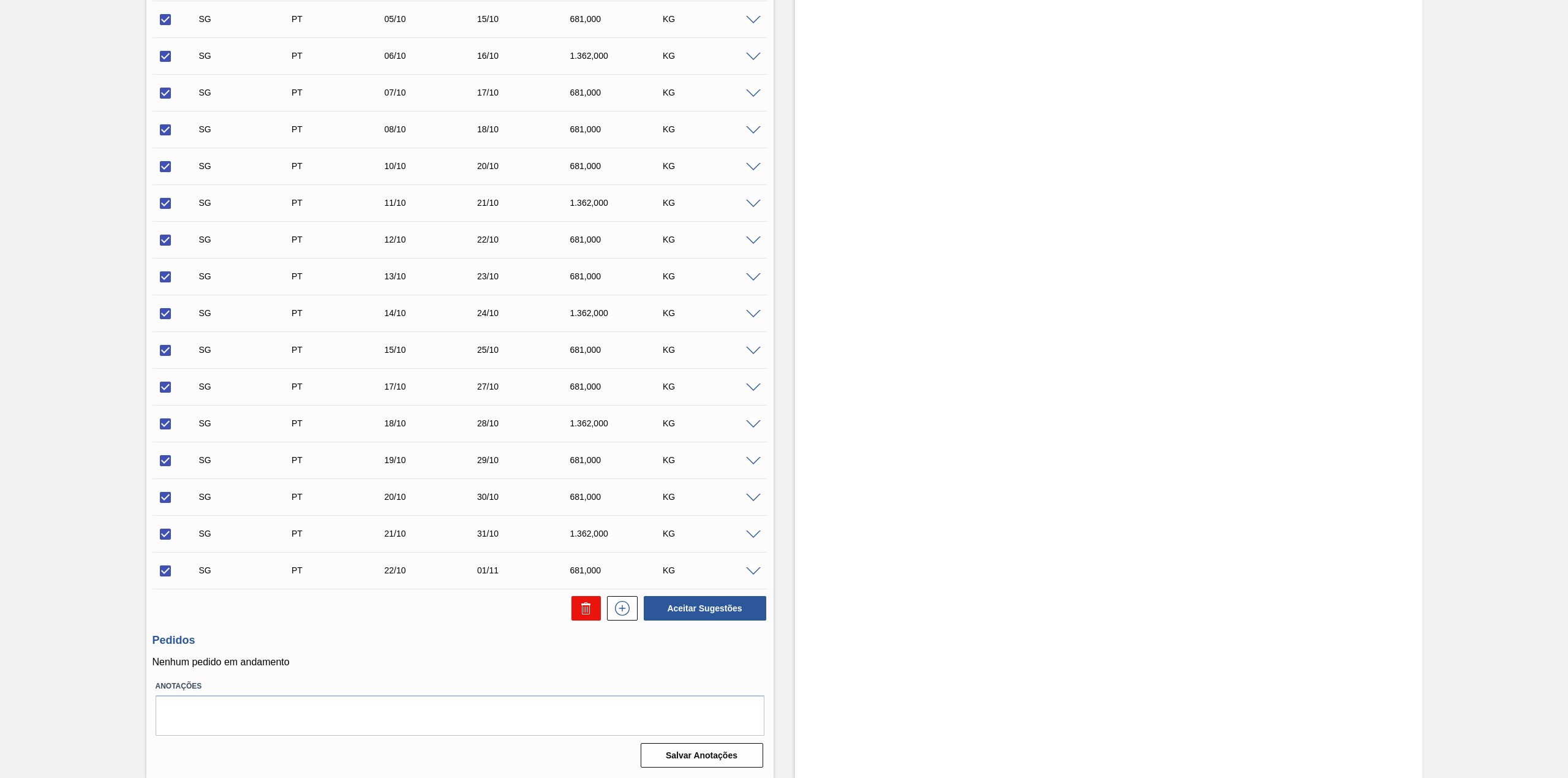
checkbox input "false"
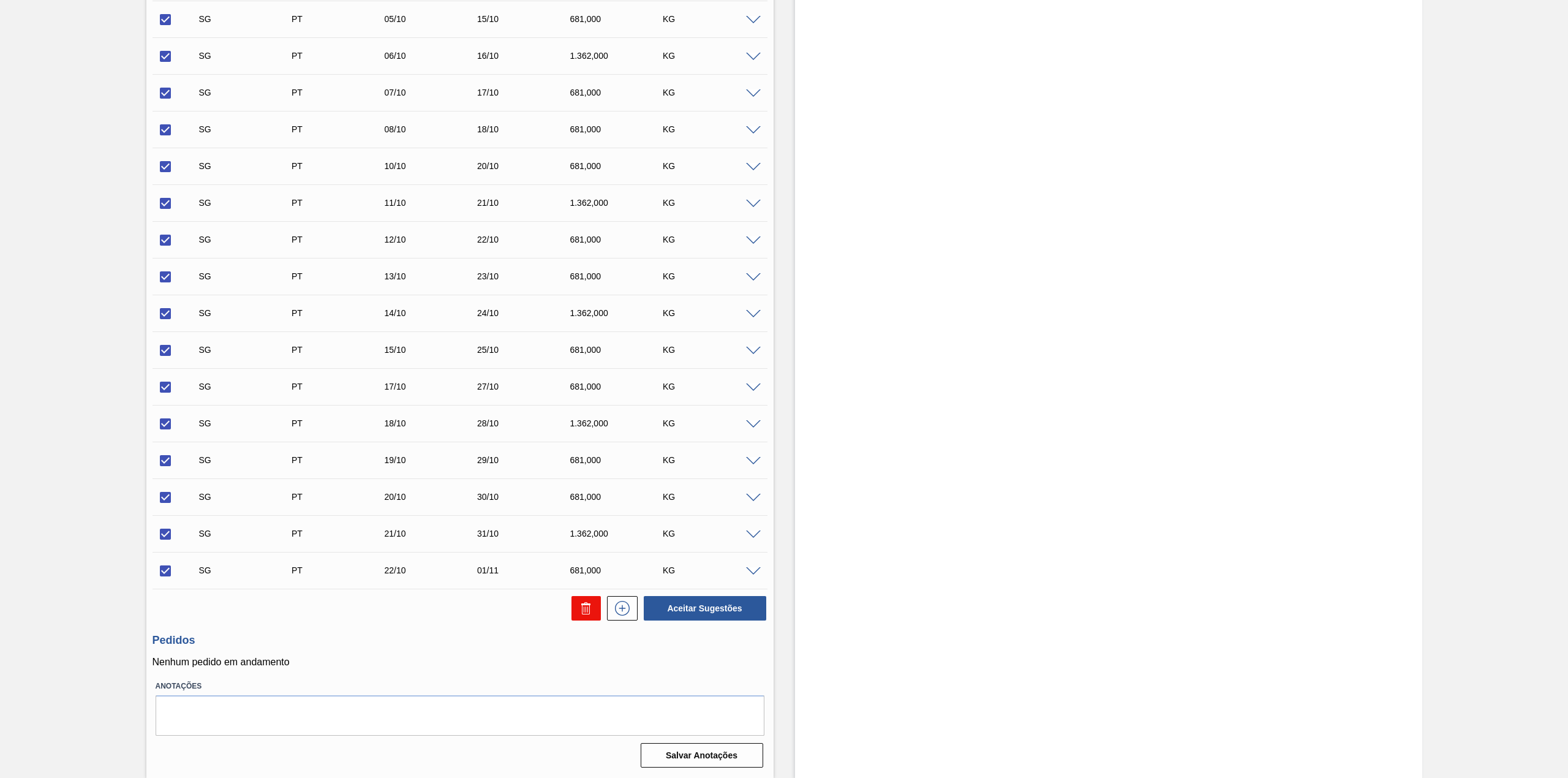
checkbox input "false"
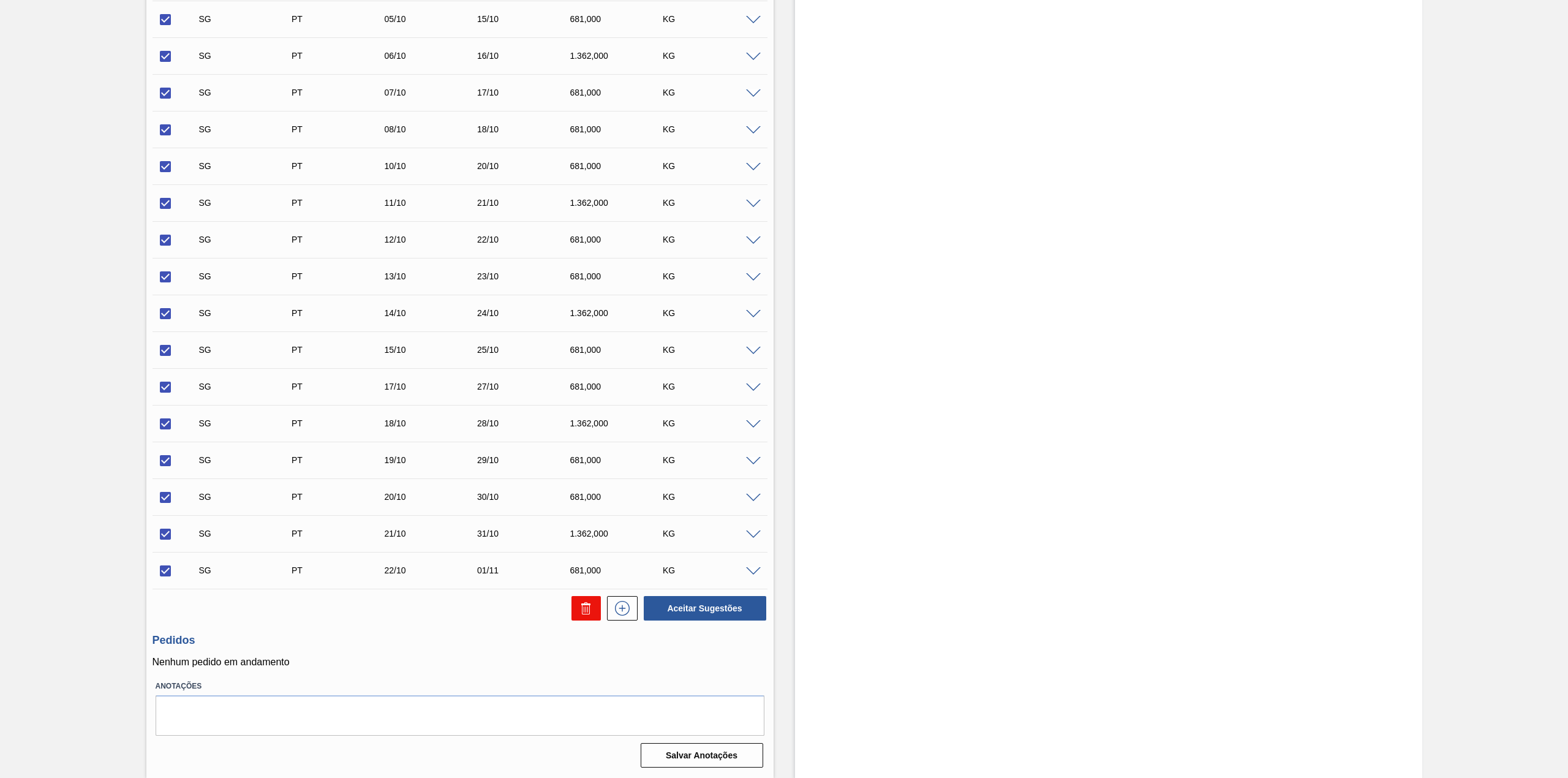
checkbox input "false"
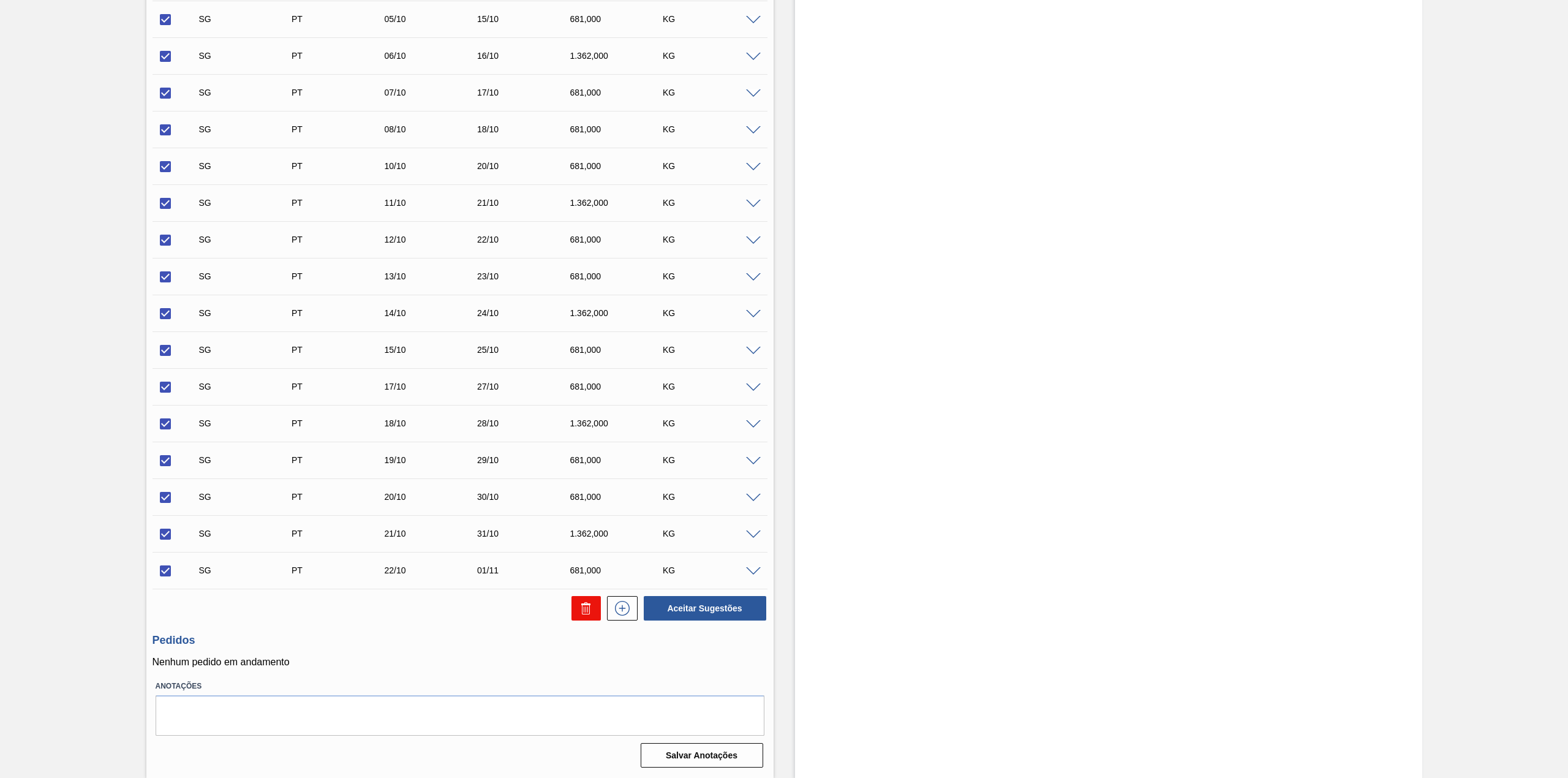
checkbox input "false"
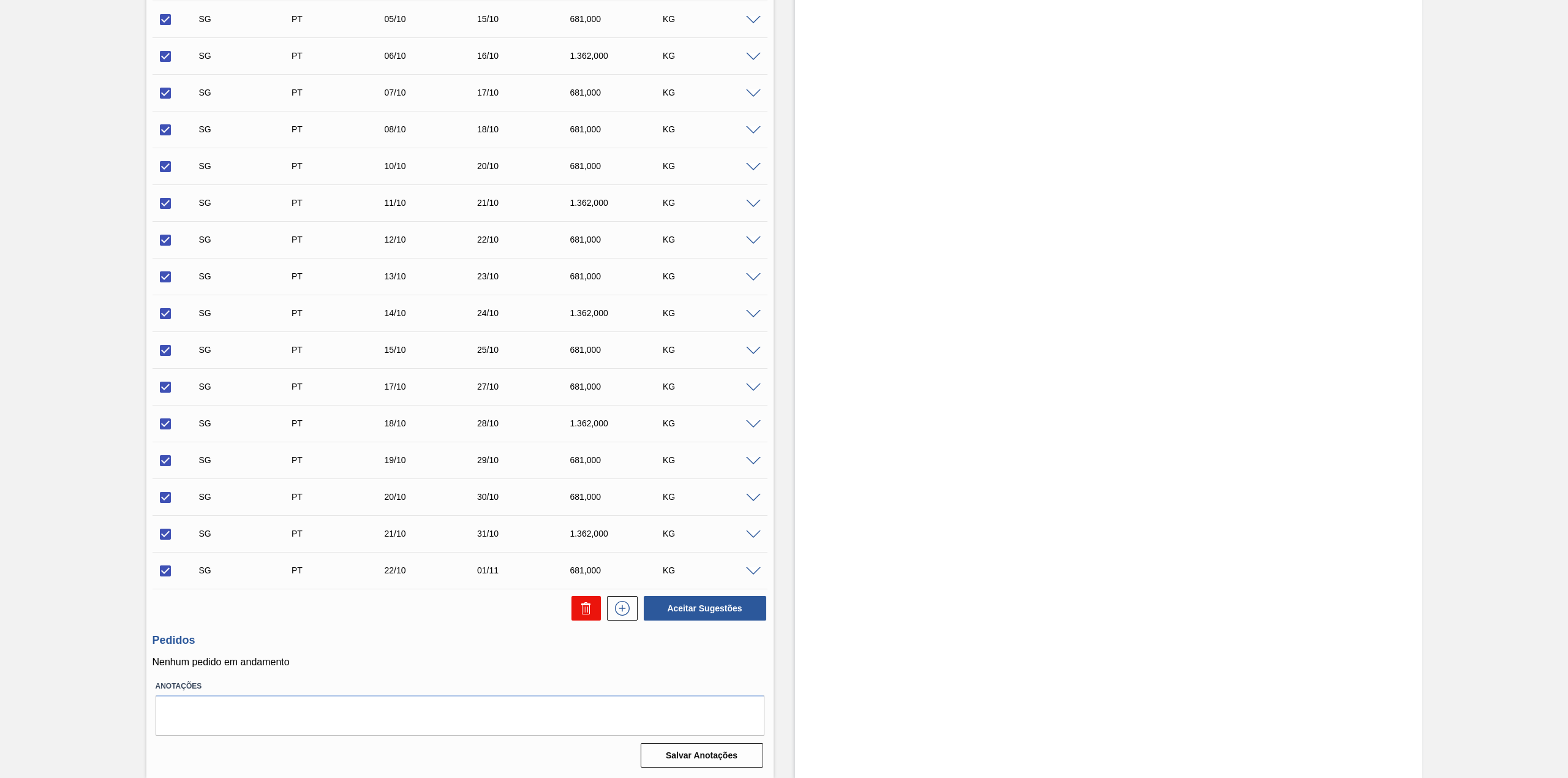
checkbox input "false"
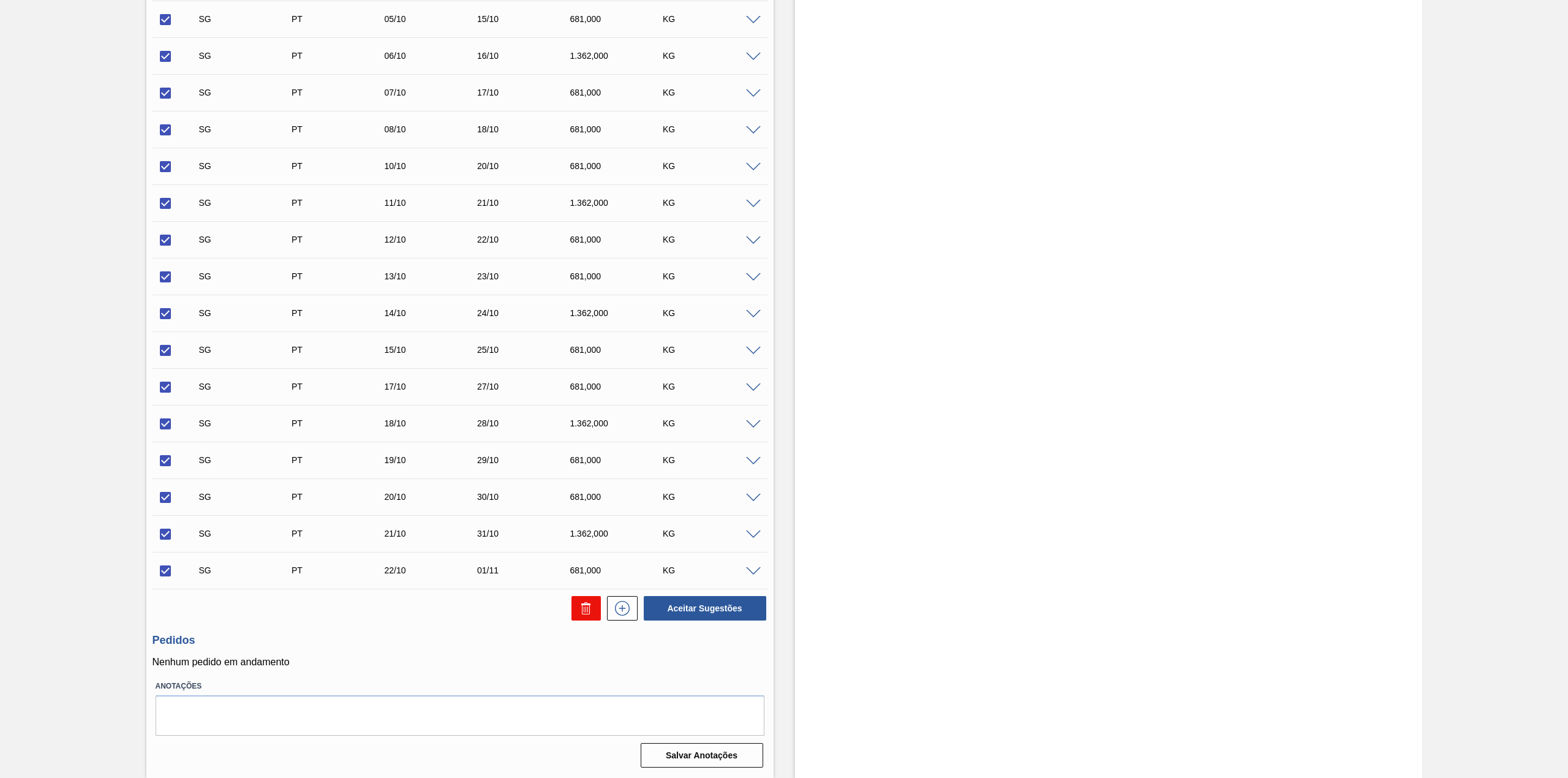
checkbox input "false"
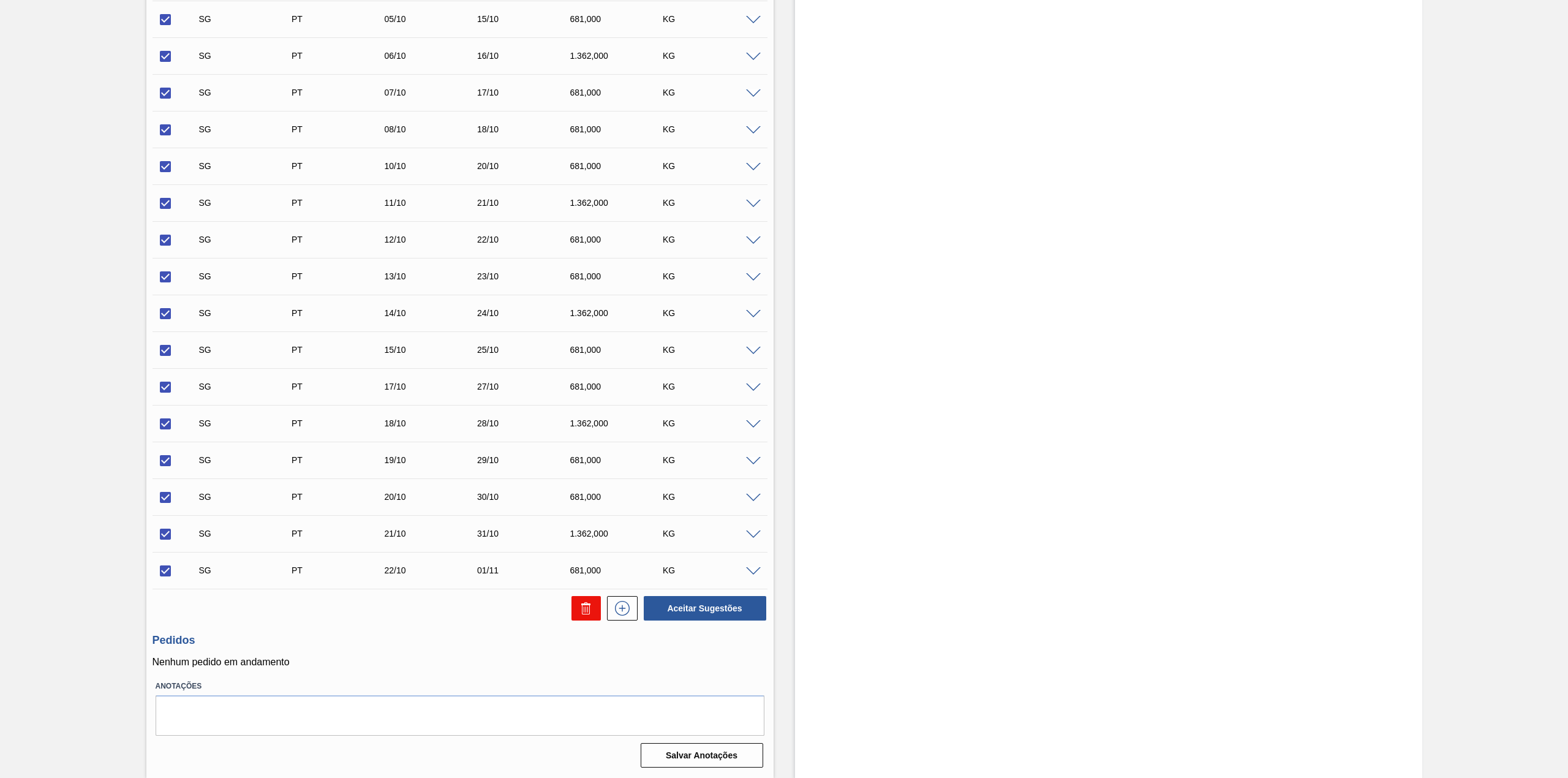
checkbox input "false"
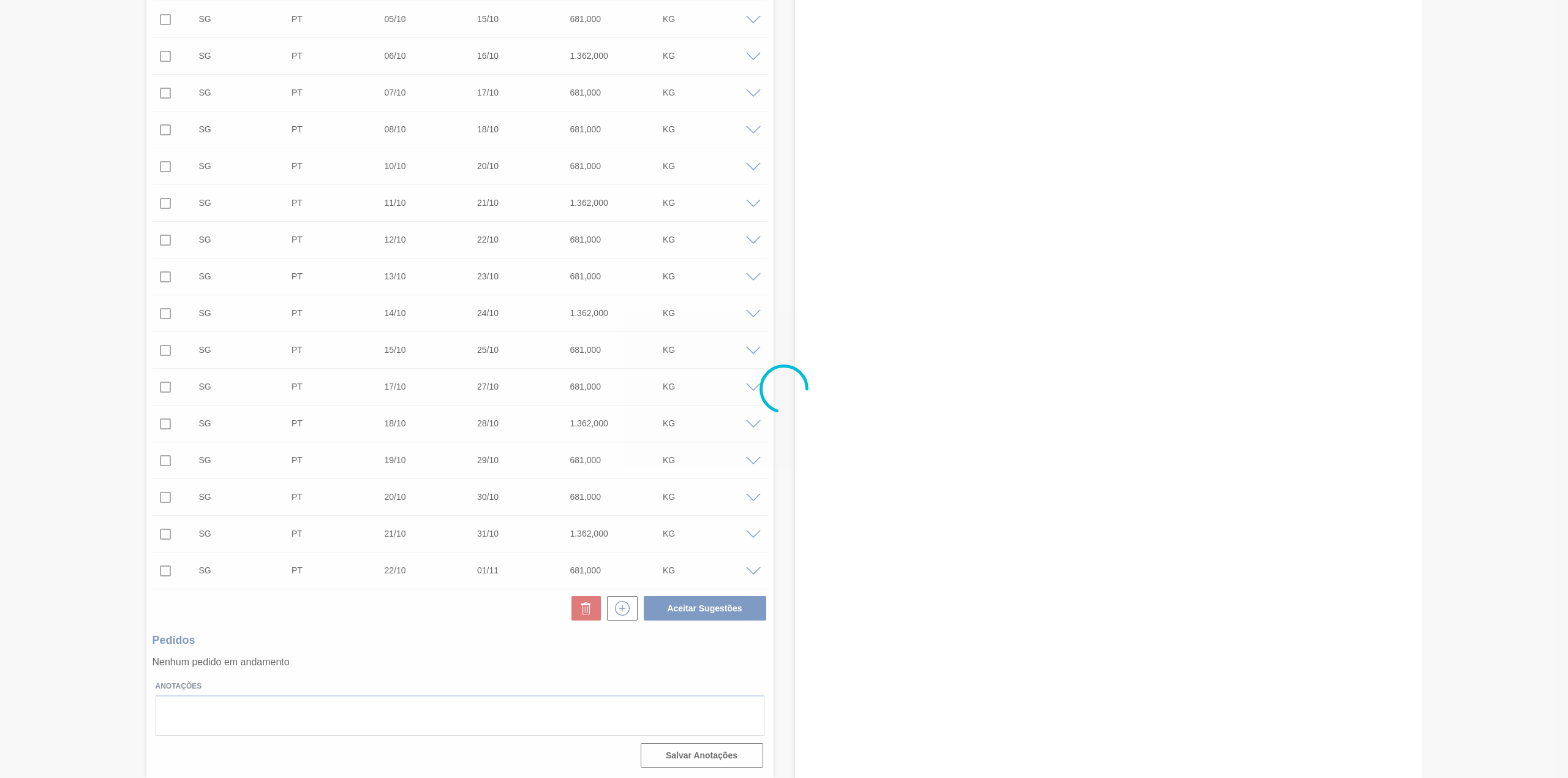
scroll to position [0, 0]
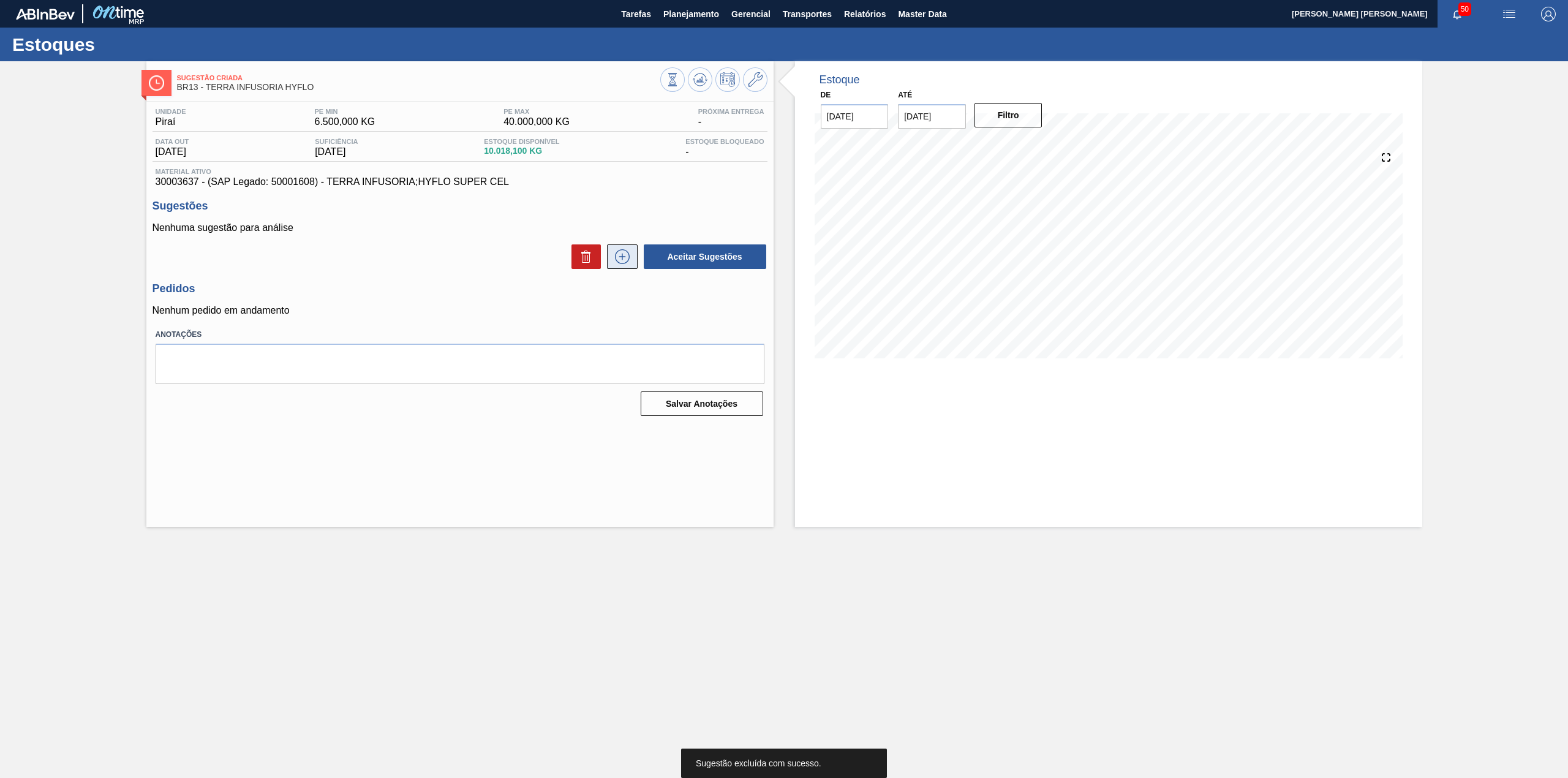
click at [613, 253] on icon at bounding box center [622, 257] width 20 height 15
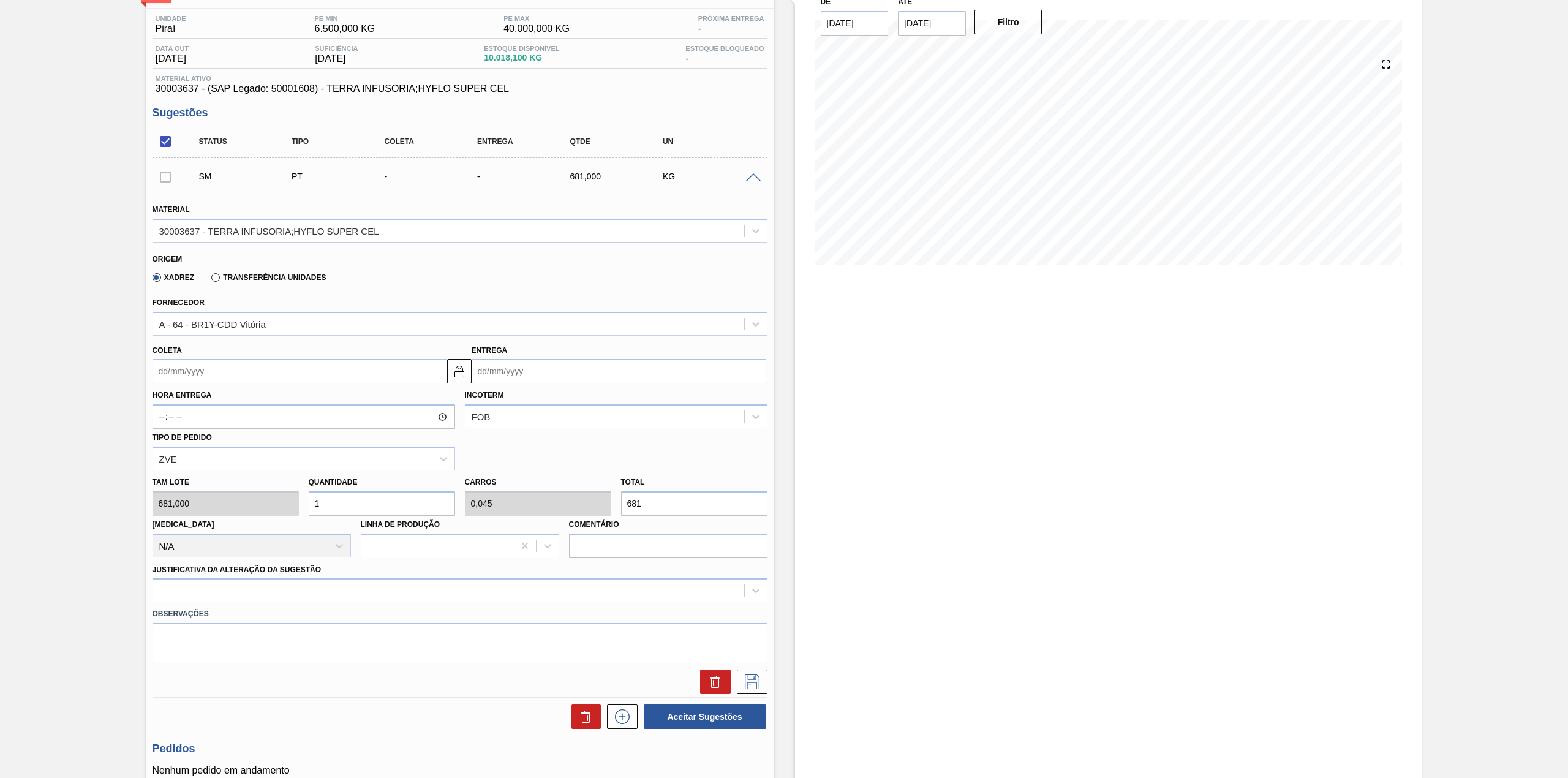
scroll to position [201, 0]
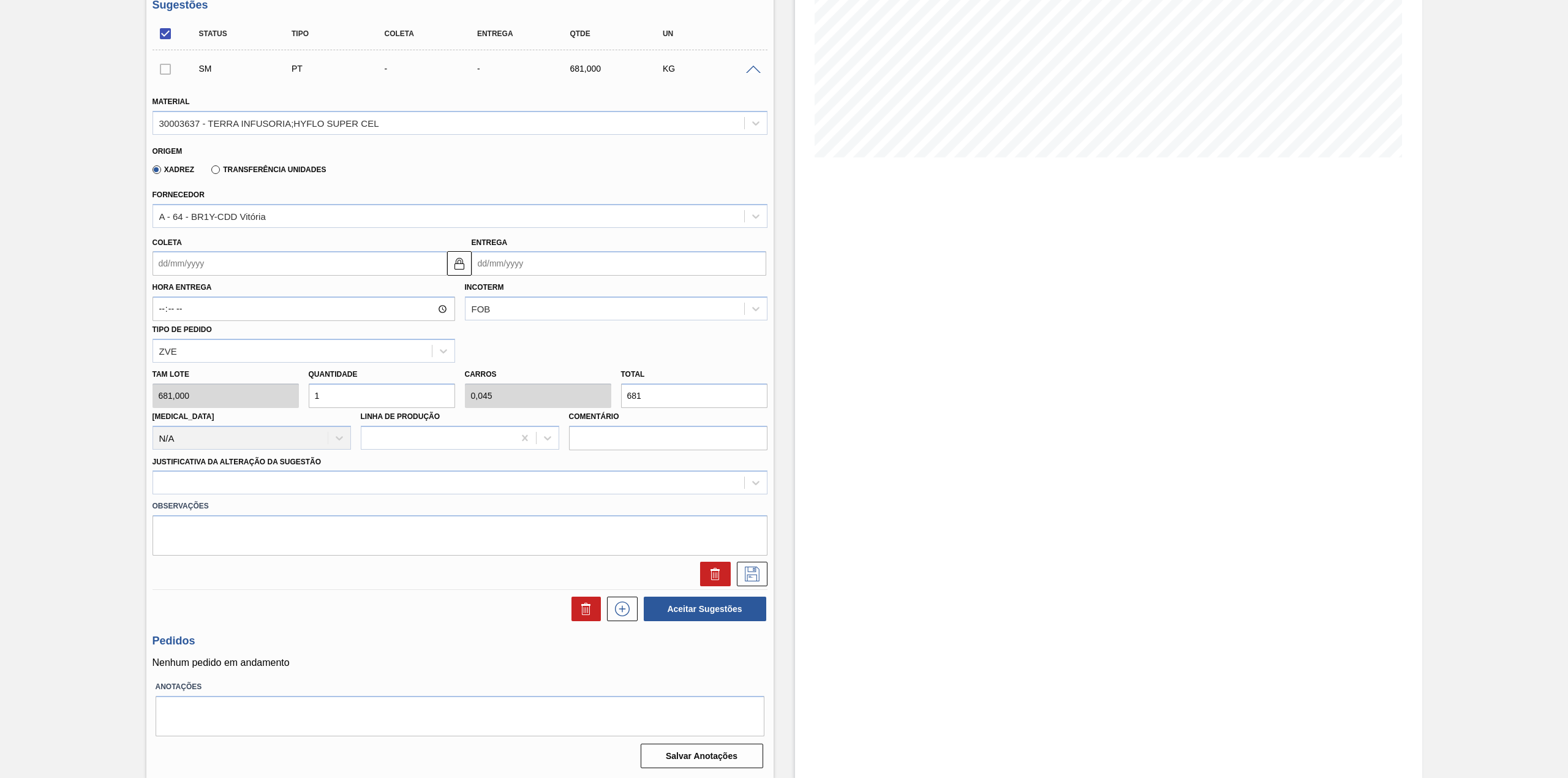
click at [341, 395] on input "1" at bounding box center [382, 395] width 146 height 24
type input "10"
type input "0,454"
type input "6.810"
type input "10"
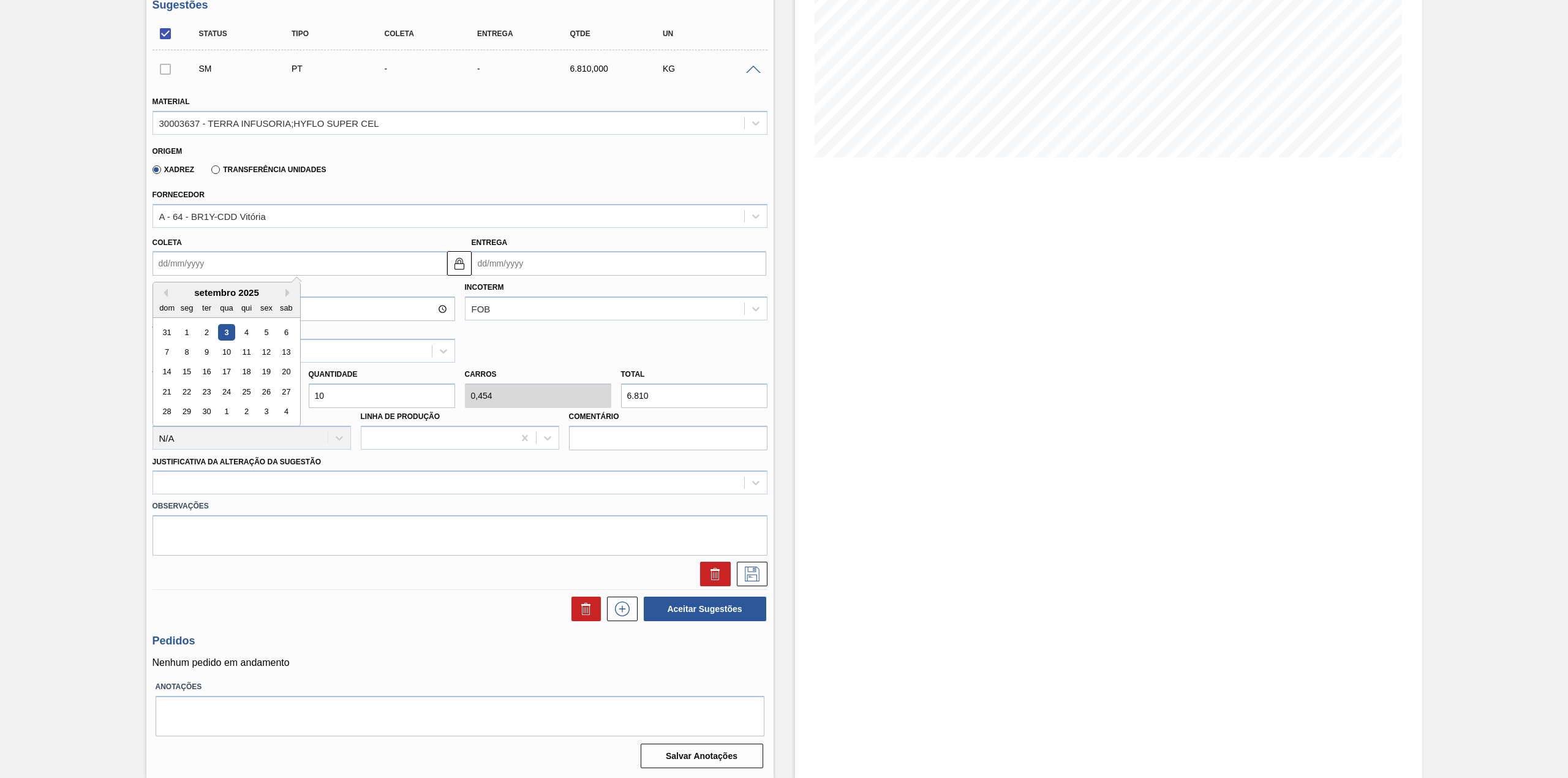
click at [226, 272] on input "Coleta" at bounding box center [300, 263] width 295 height 24
click at [266, 331] on div "5" at bounding box center [266, 332] width 17 height 17
type input "[DATE]"
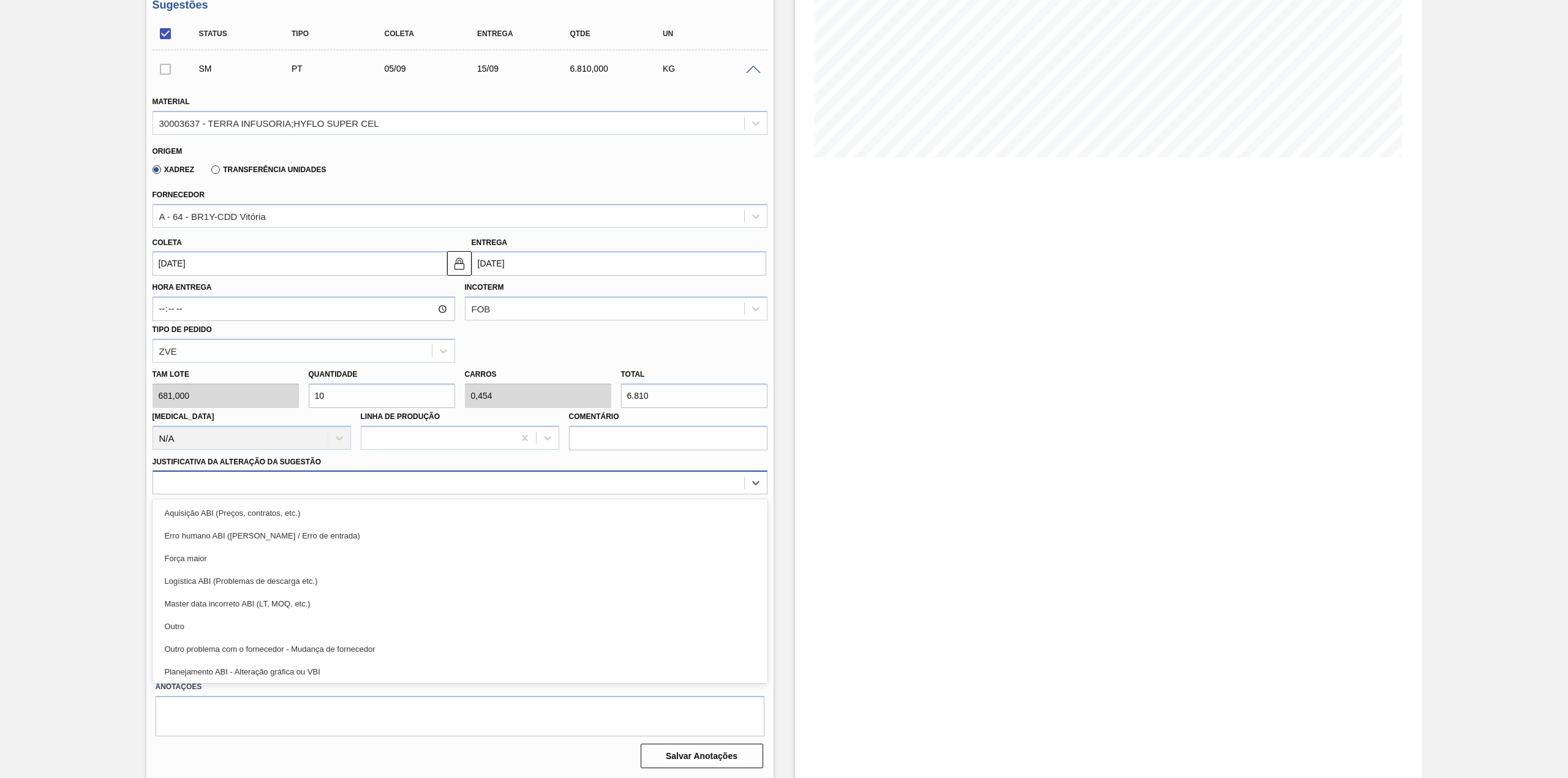
click at [269, 480] on div at bounding box center [448, 483] width 591 height 18
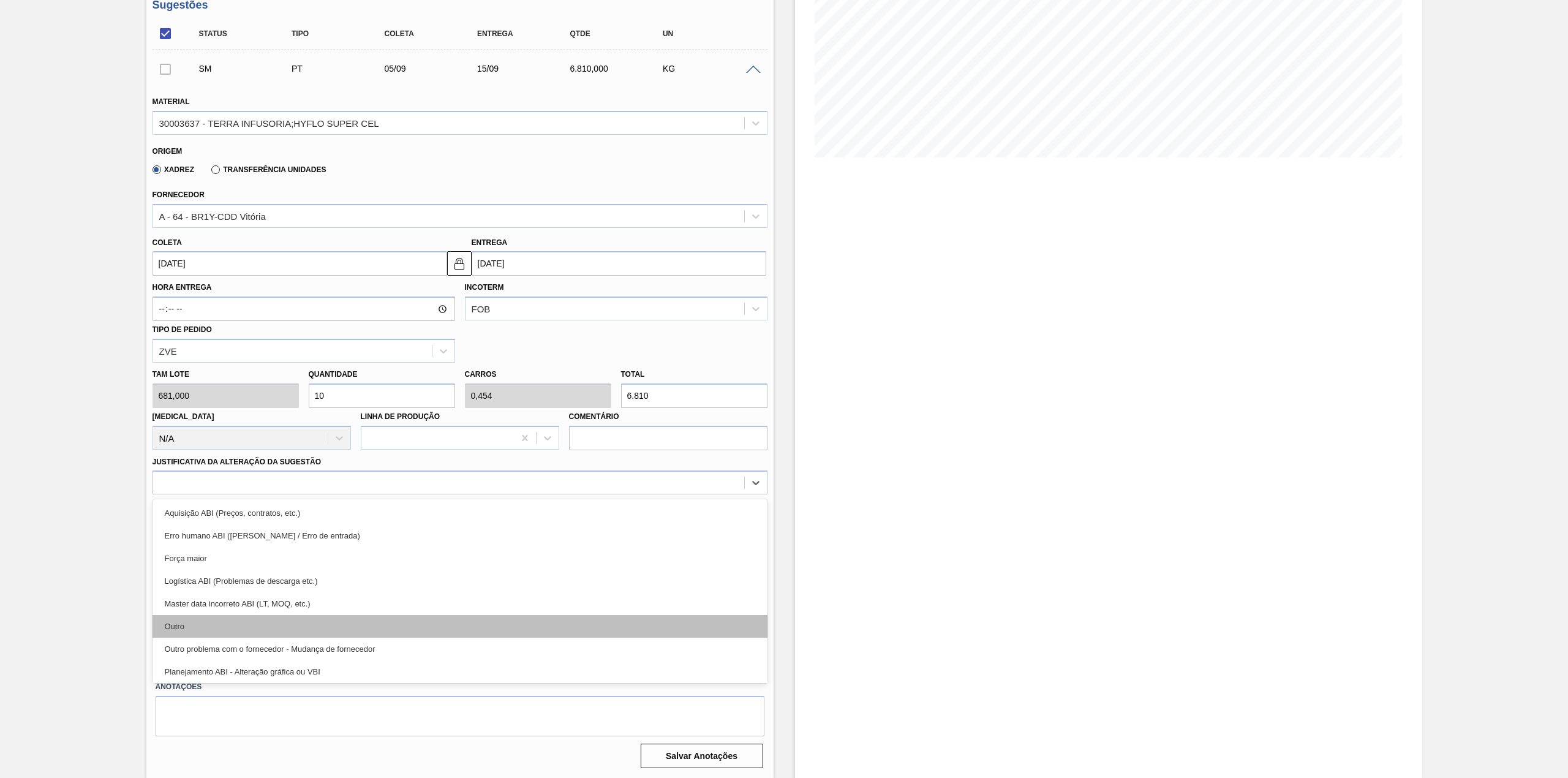
click at [254, 623] on div "Outro" at bounding box center [460, 626] width 615 height 23
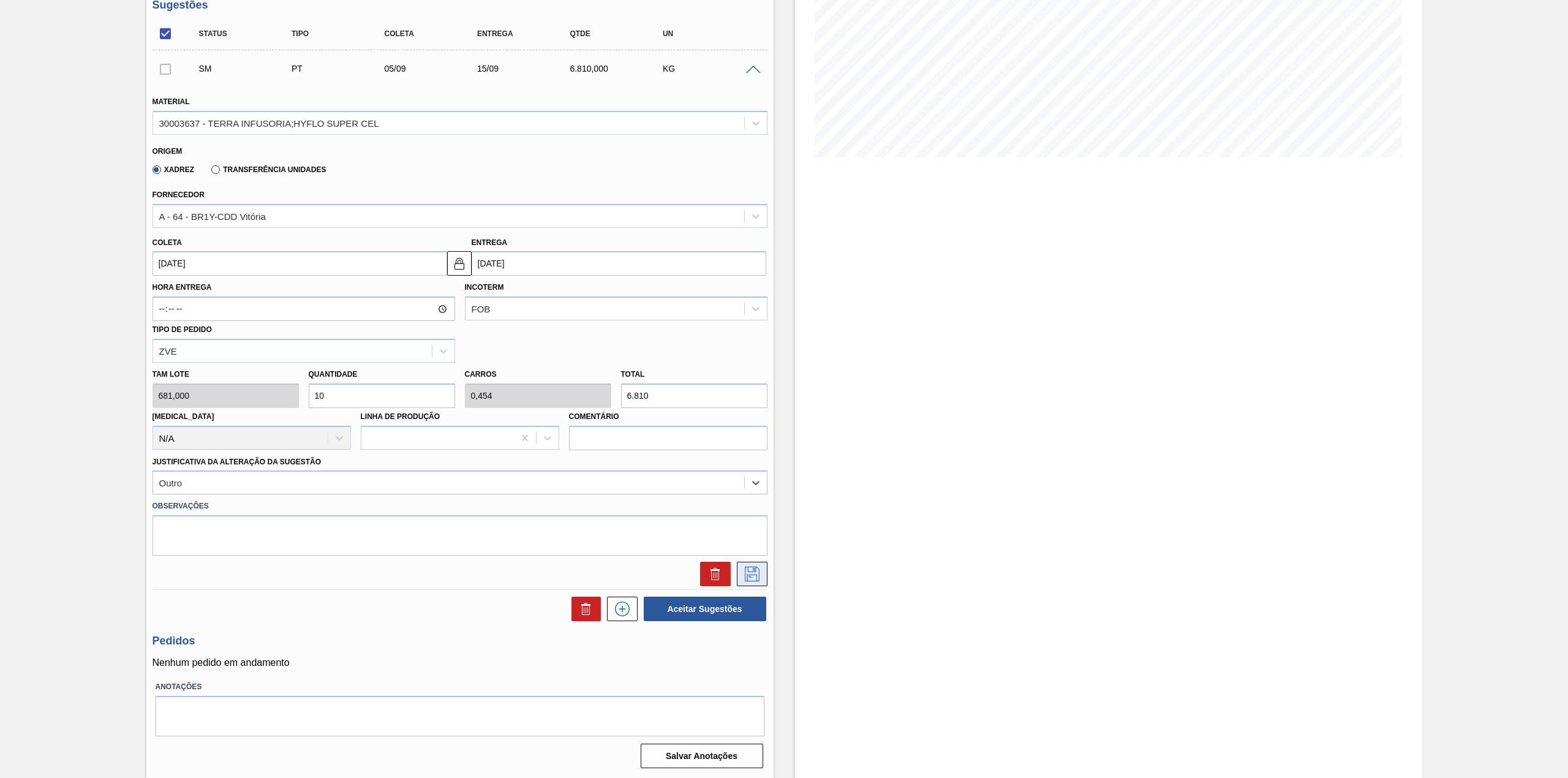
click at [746, 579] on icon at bounding box center [752, 574] width 15 height 15
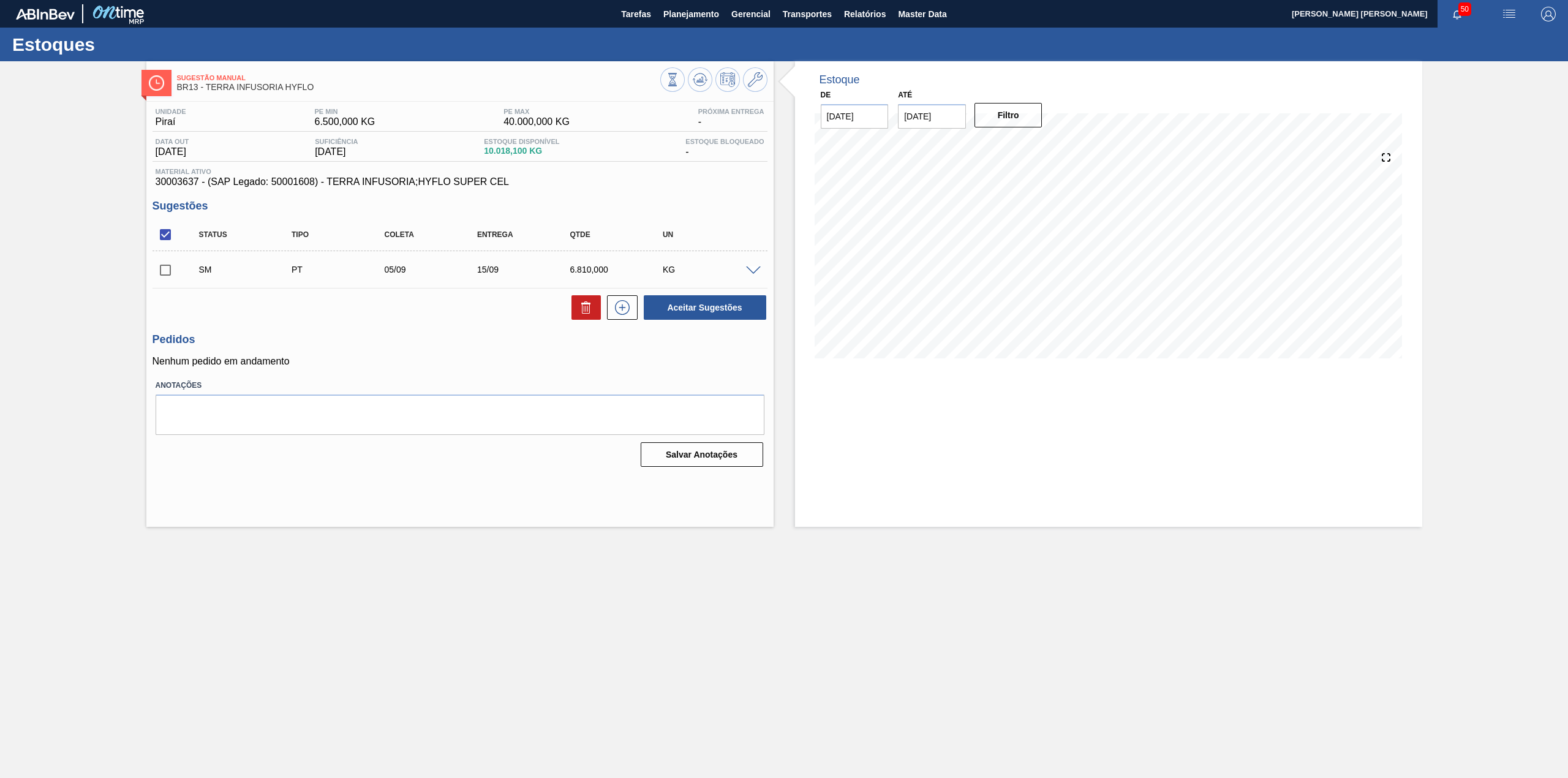
scroll to position [0, 0]
click at [172, 273] on input "checkbox" at bounding box center [165, 270] width 25 height 25
checkbox input "true"
click at [692, 299] on button "Aceitar Sugestões" at bounding box center [705, 307] width 122 height 24
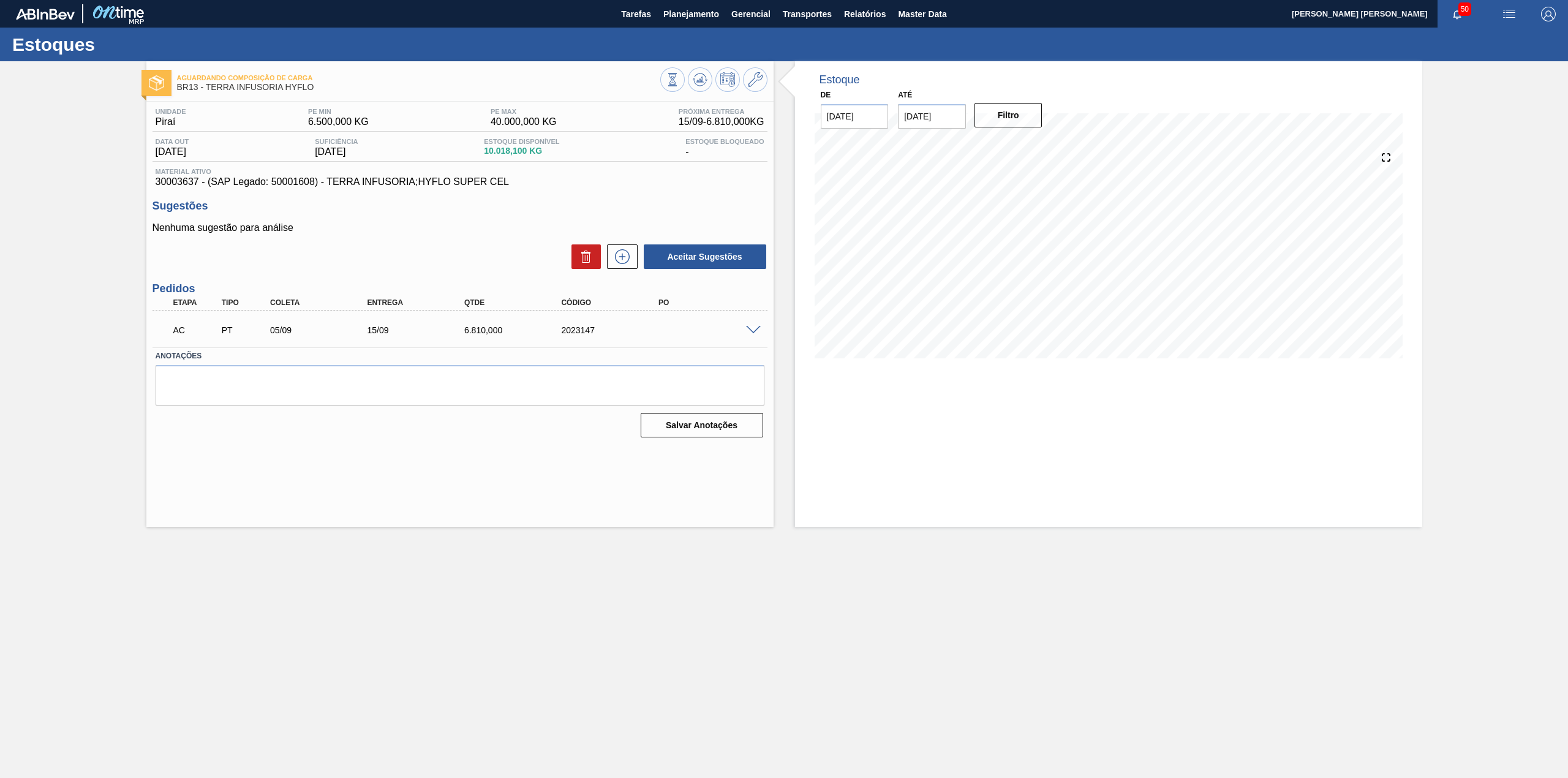
click at [749, 326] on span at bounding box center [754, 330] width 15 height 9
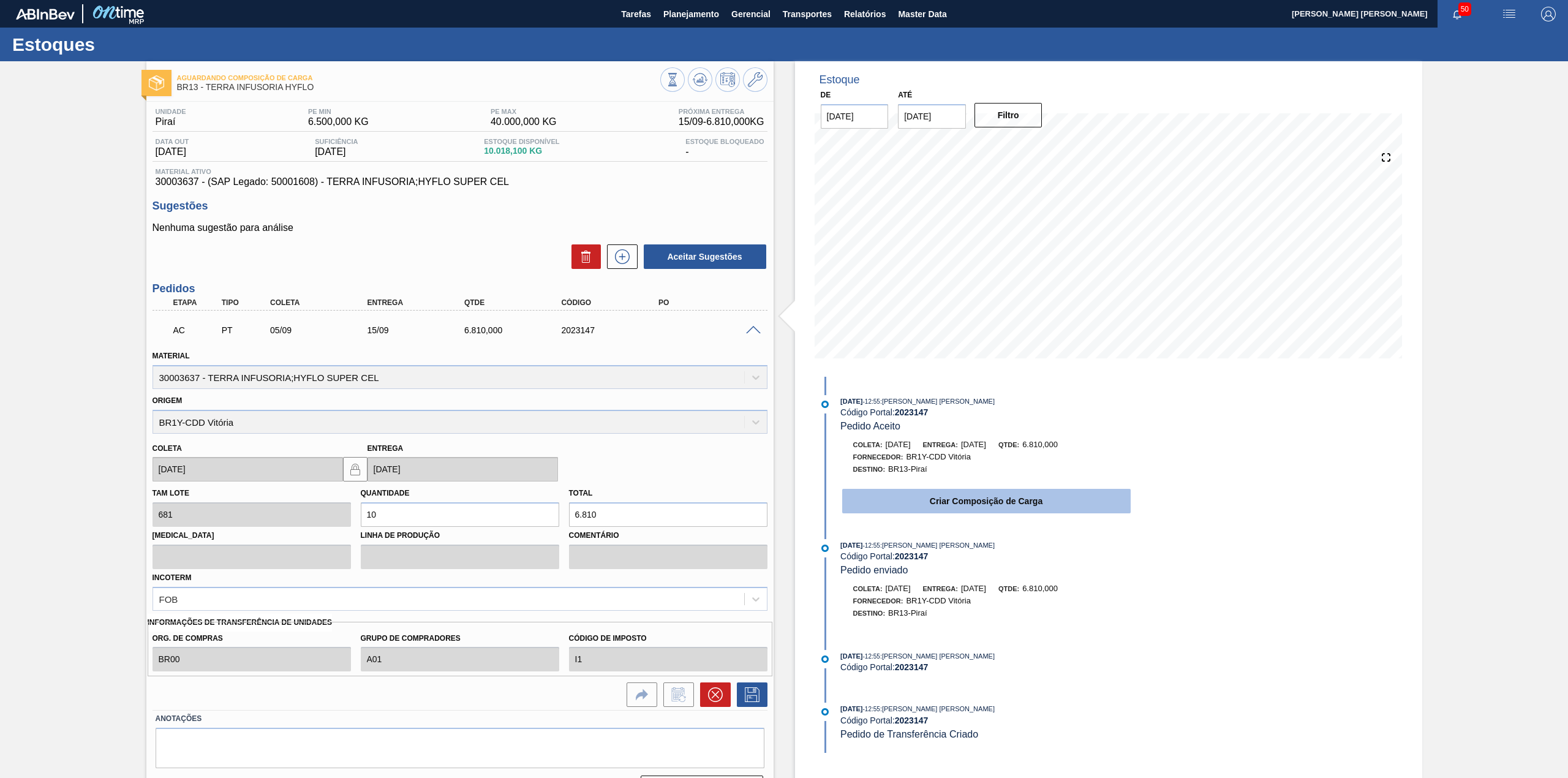
click at [893, 511] on button "Criar Composição de Carga" at bounding box center [986, 501] width 288 height 24
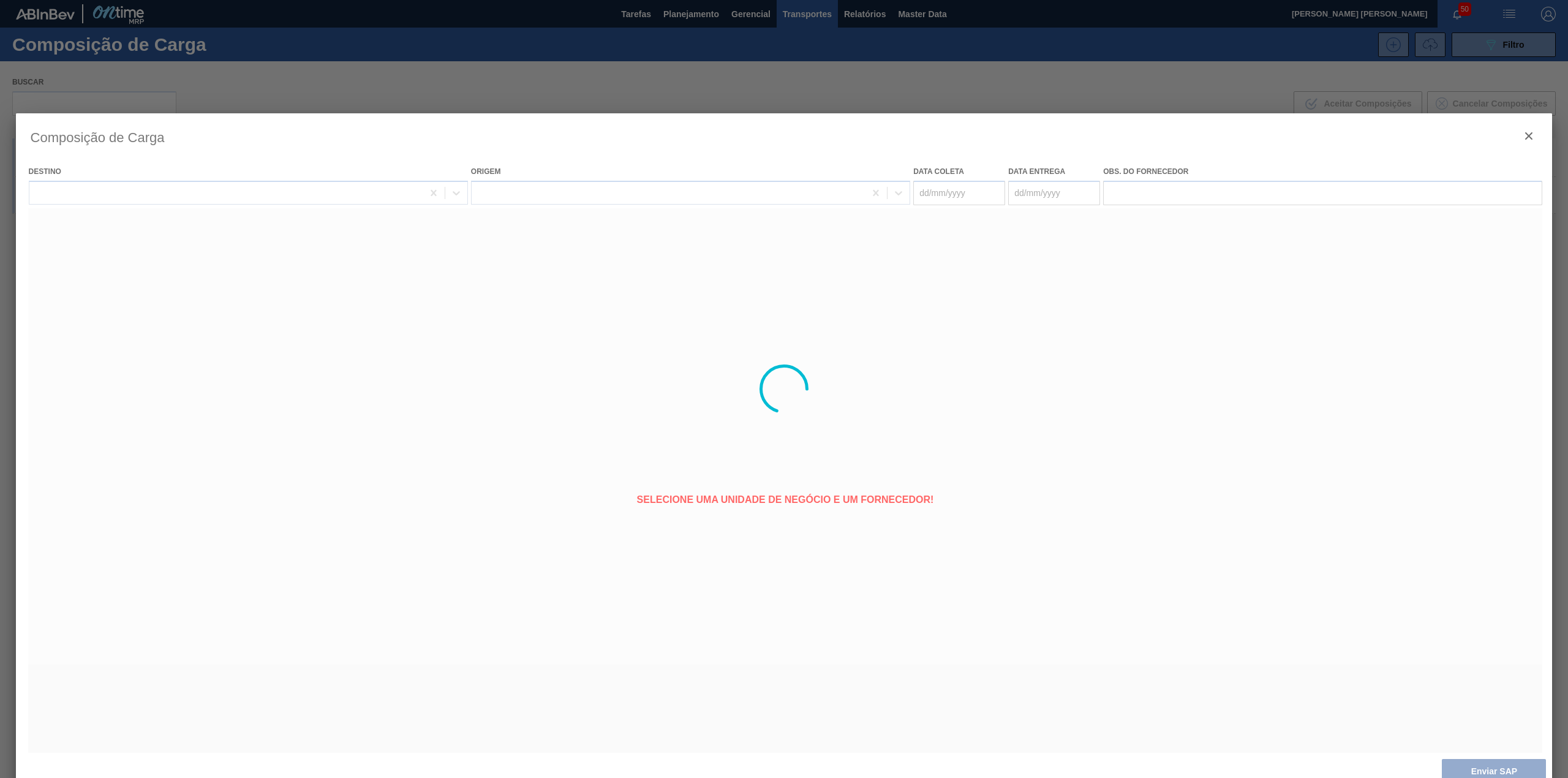
type coleta "[DATE]"
type entrega "[DATE]"
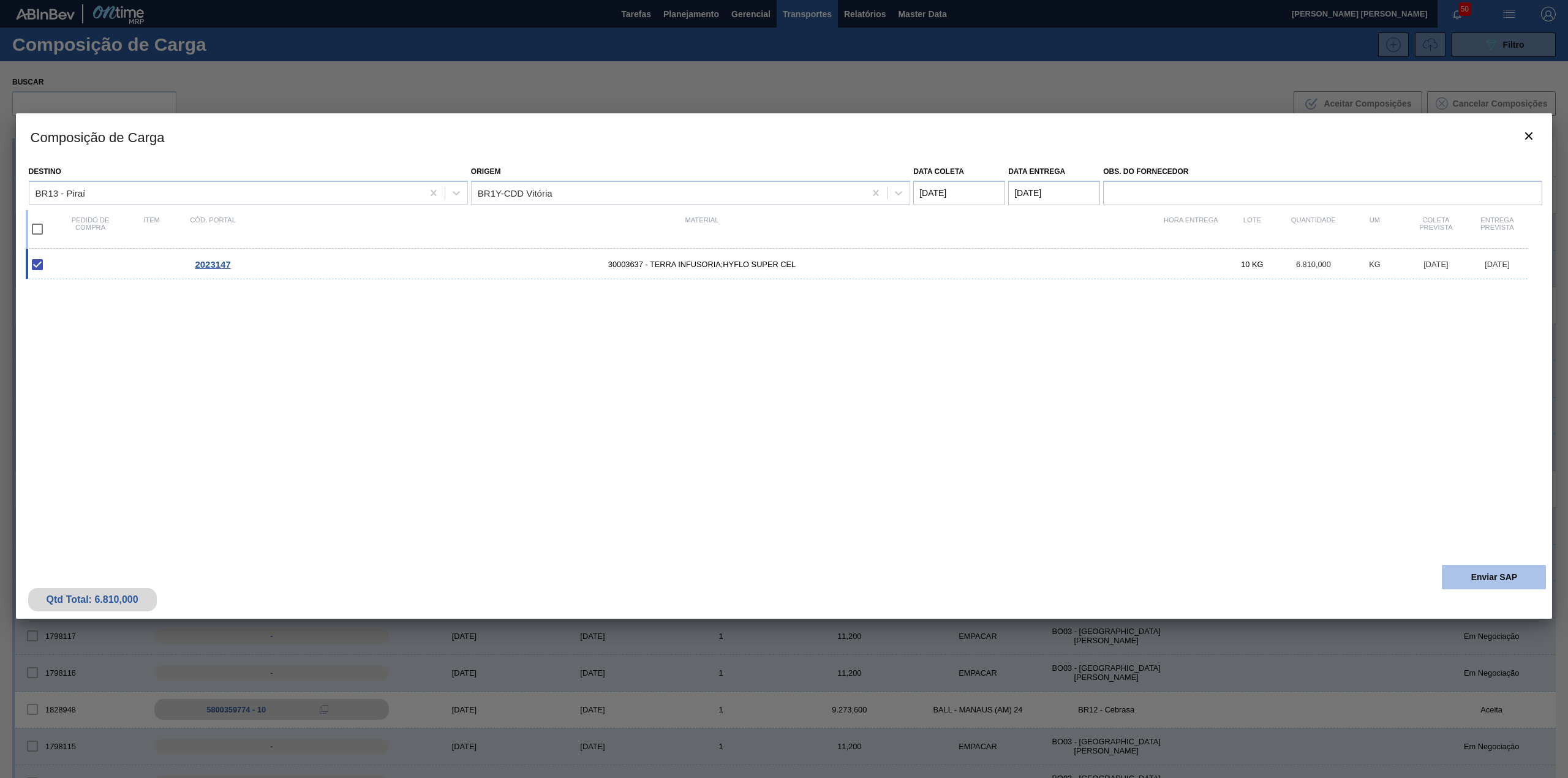
click at [1445, 578] on button "Enviar SAP" at bounding box center [1494, 576] width 104 height 24
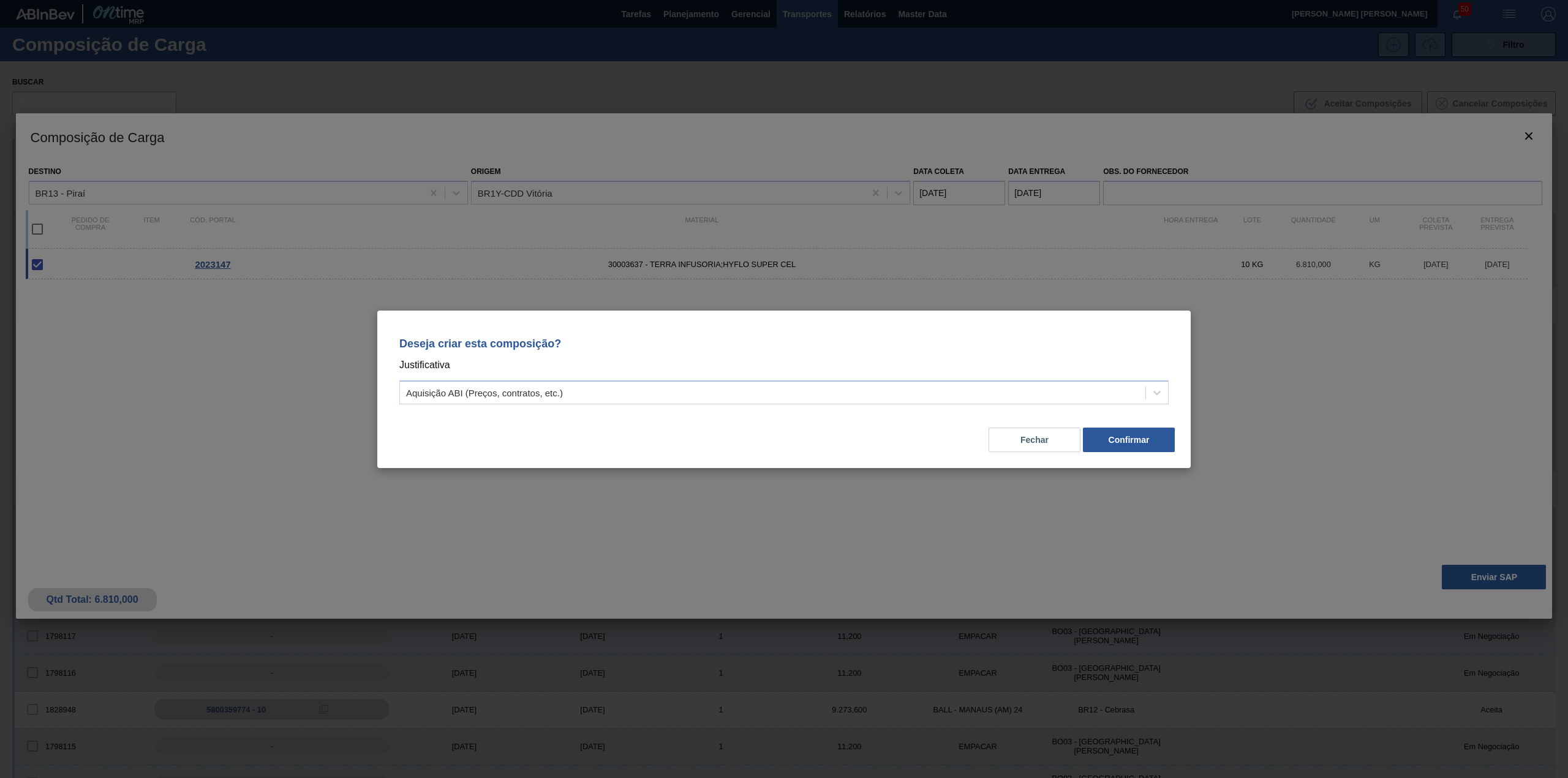
drag, startPoint x: 677, startPoint y: 411, endPoint x: 657, endPoint y: 406, distance: 20.6
click at [675, 411] on div "Deseja criar esta composição? Justificativa Aquisição ABI (Preços, contratos, e…" at bounding box center [784, 368] width 784 height 86
click at [641, 400] on div "Aquisição ABI (Preços, contratos, etc.)" at bounding box center [773, 392] width 746 height 18
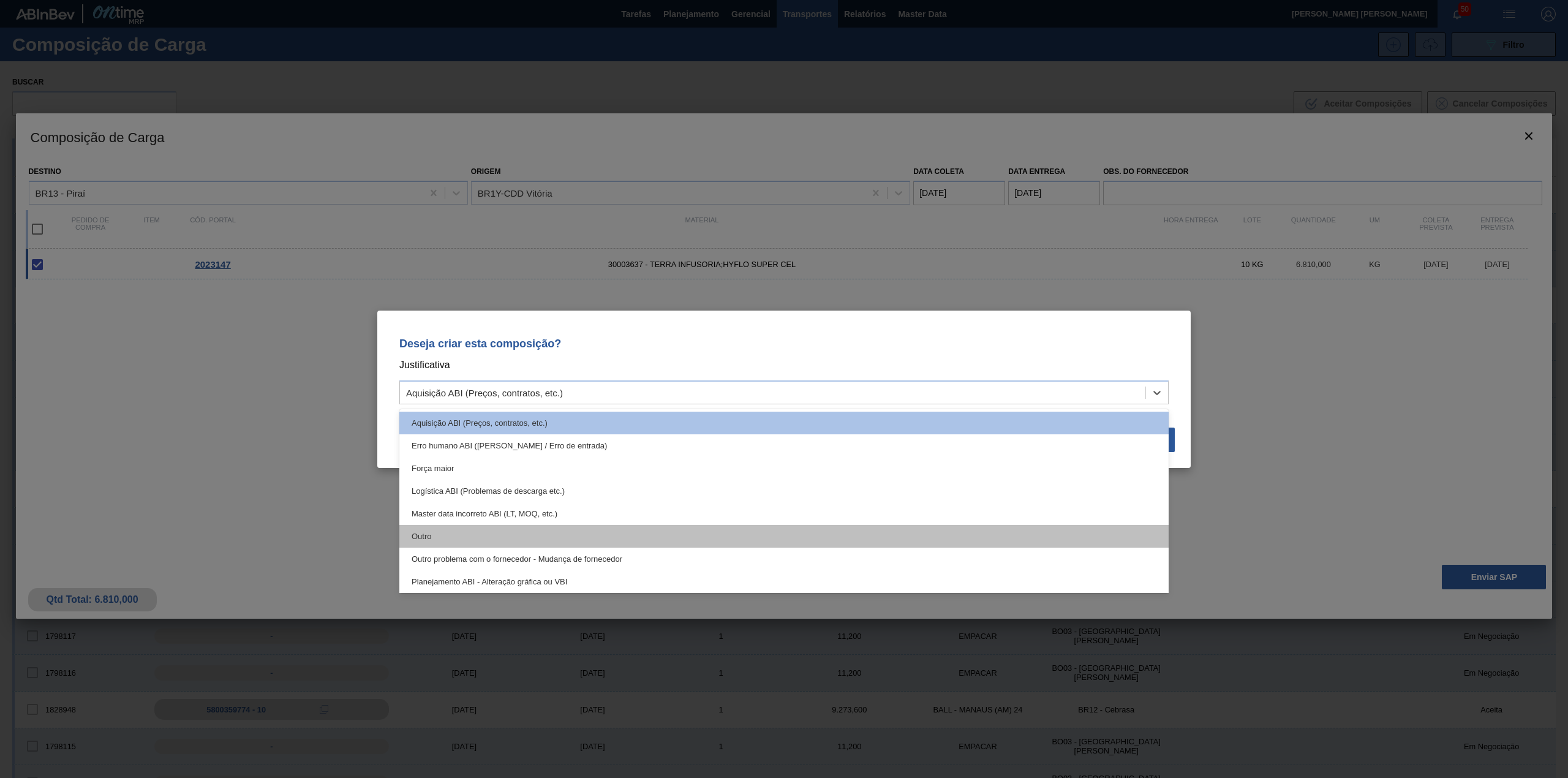
click at [503, 527] on div "Outro" at bounding box center [784, 536] width 769 height 23
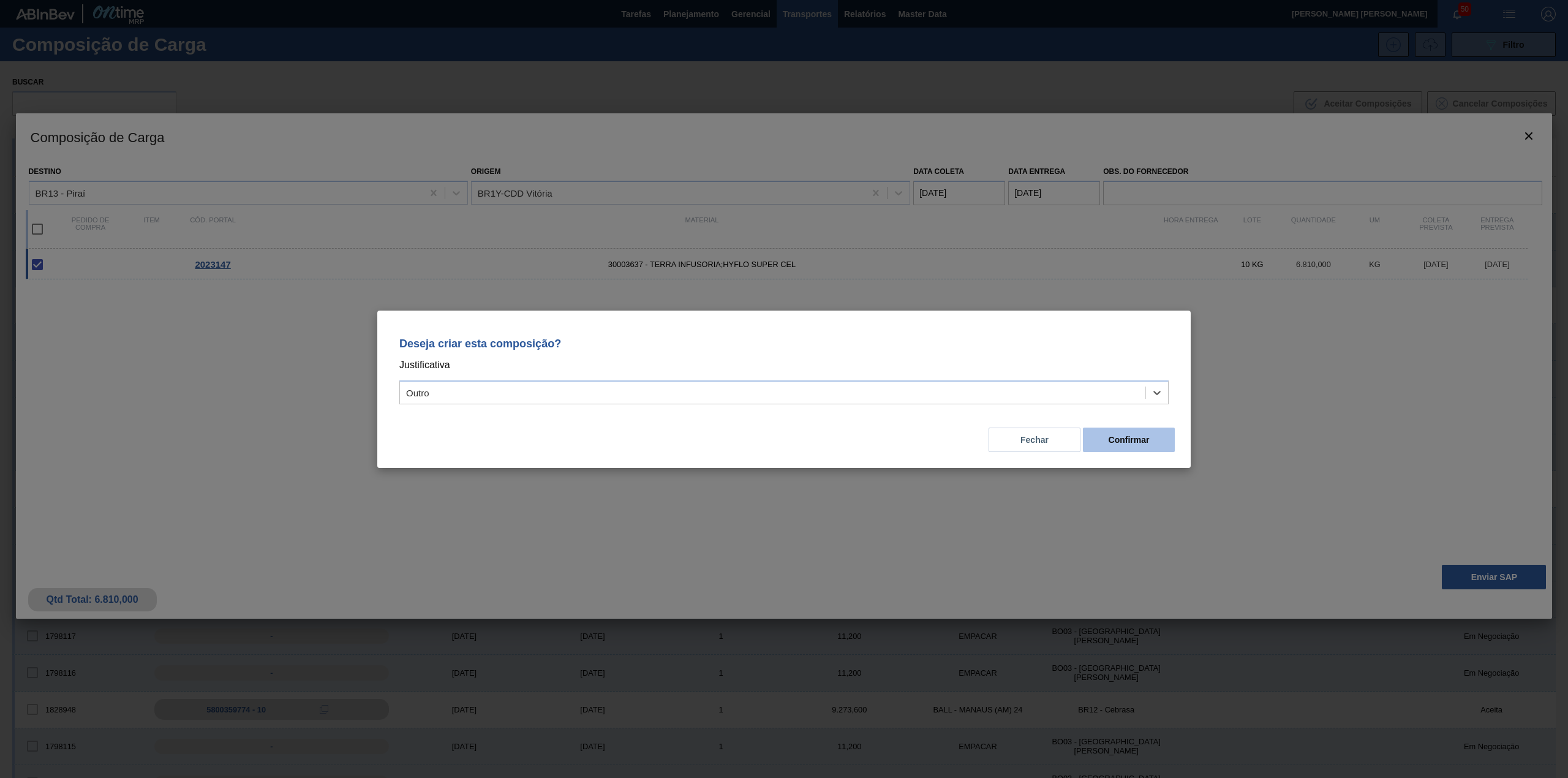
click at [1110, 449] on button "Confirmar" at bounding box center [1129, 439] width 92 height 24
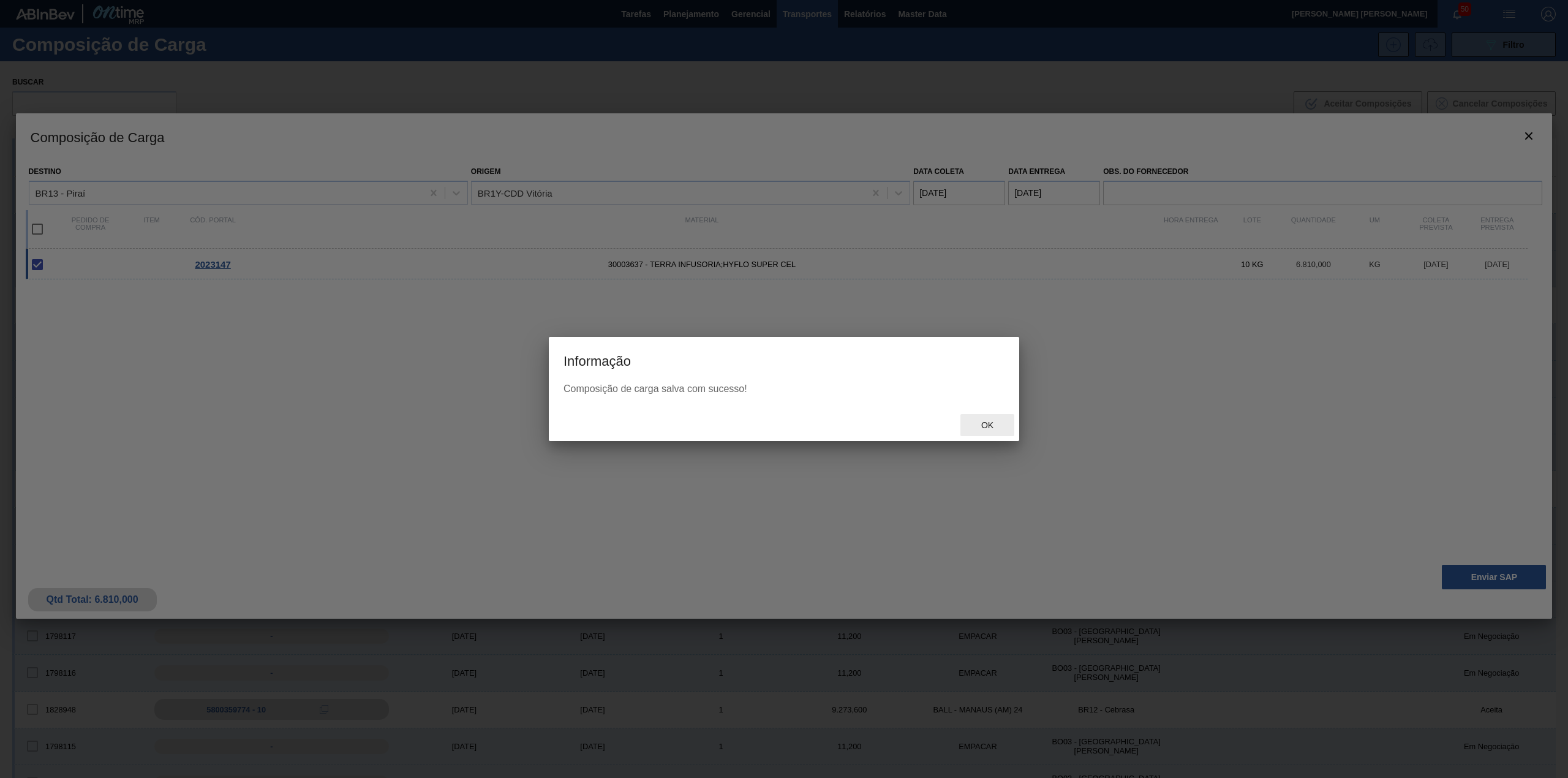
click at [980, 426] on span "Ok" at bounding box center [987, 425] width 32 height 10
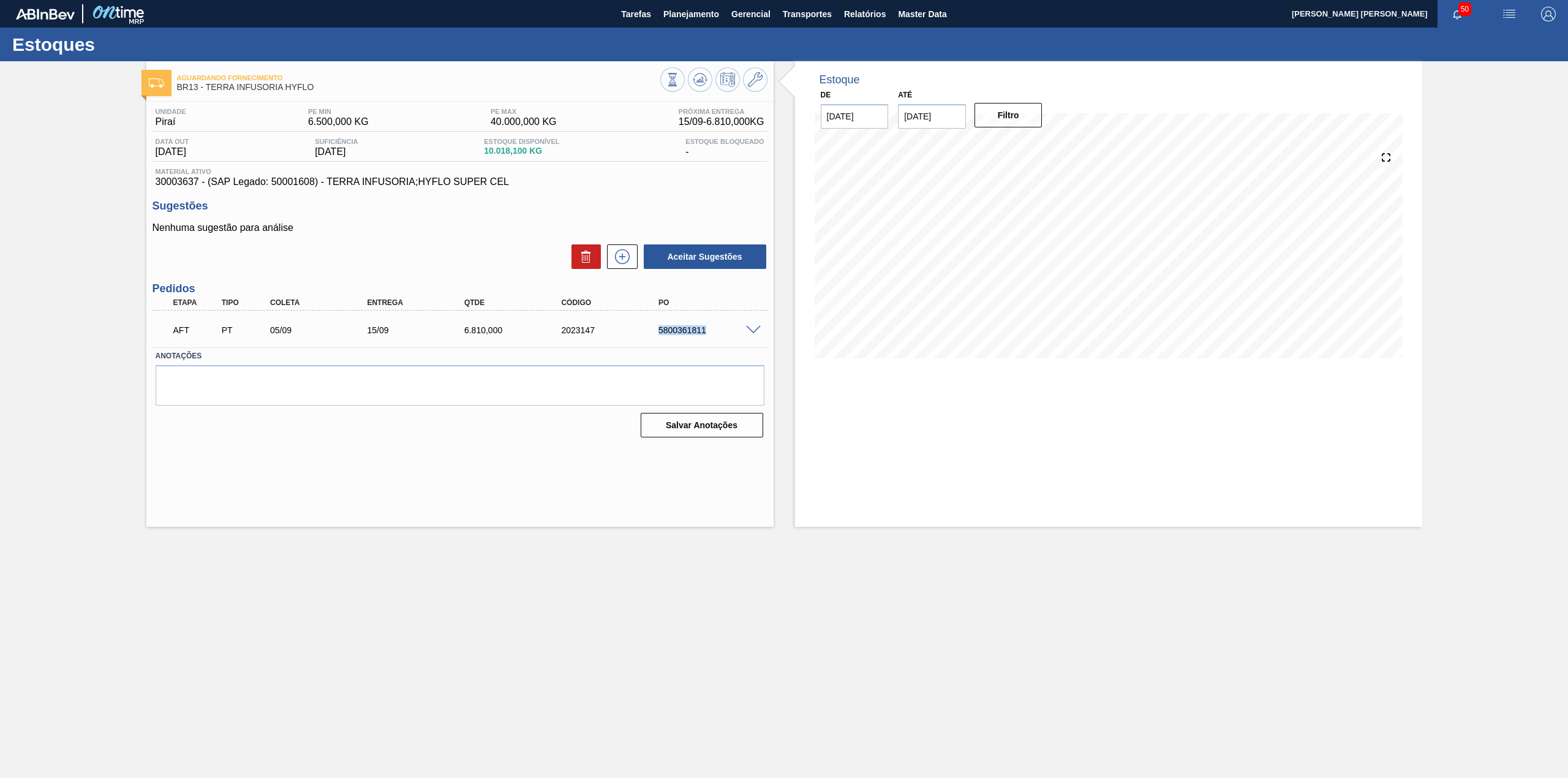
drag, startPoint x: 658, startPoint y: 334, endPoint x: 713, endPoint y: 334, distance: 55.0
click at [713, 334] on div "5800361811" at bounding box center [711, 330] width 111 height 10
copy div "5800361811"
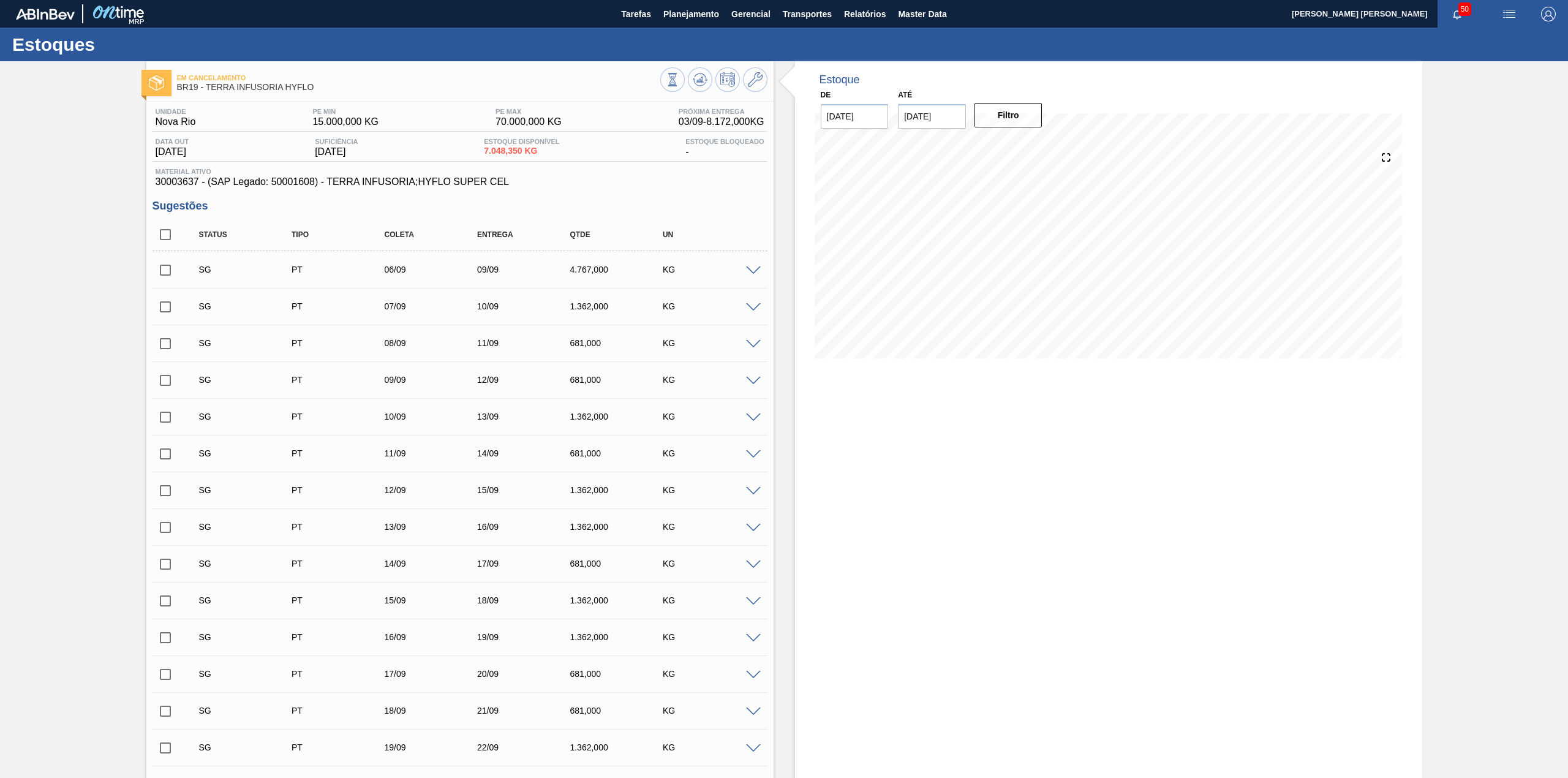
click at [168, 236] on input "checkbox" at bounding box center [165, 234] width 25 height 25
checkbox input "true"
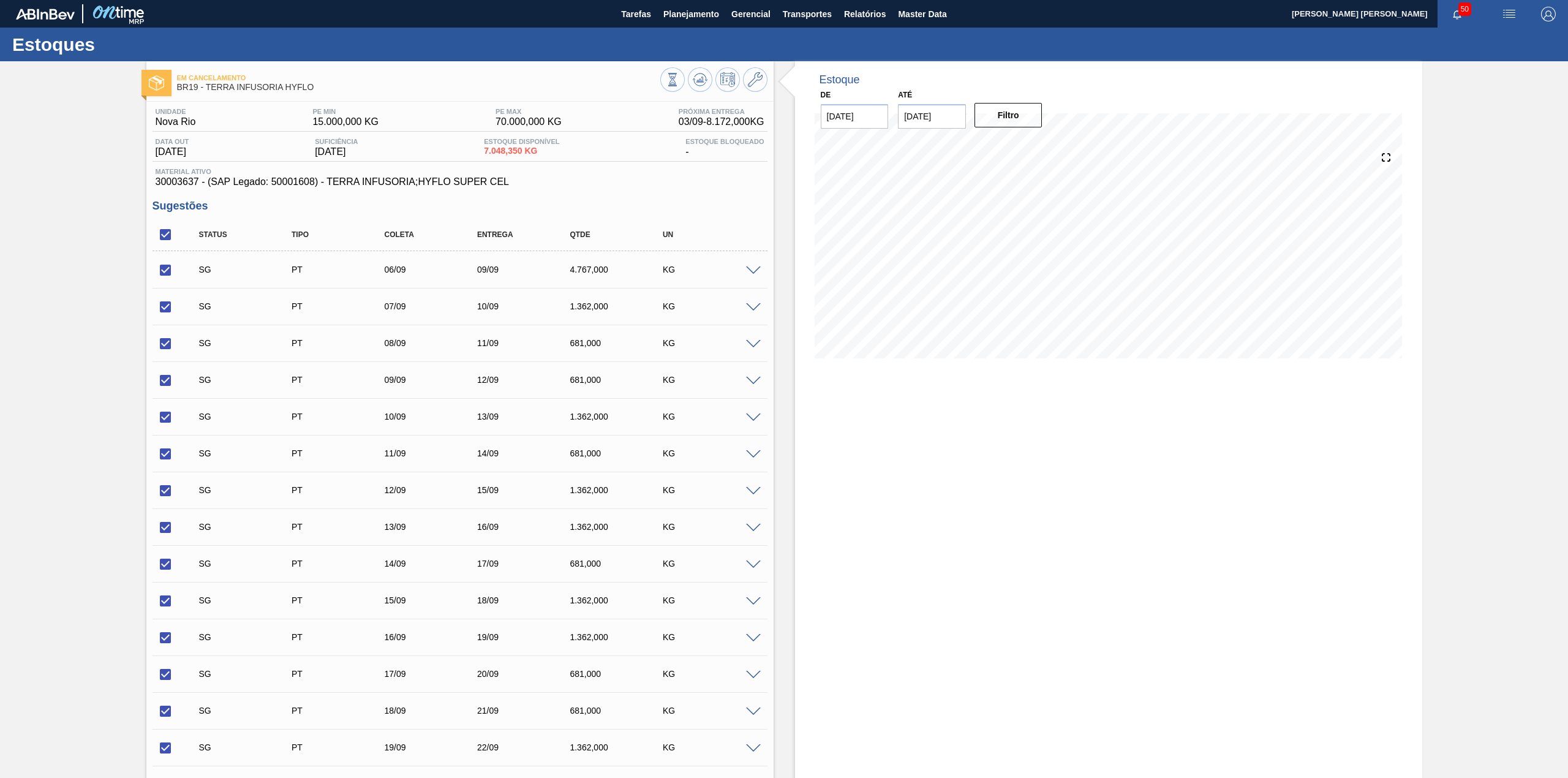
checkbox input "true"
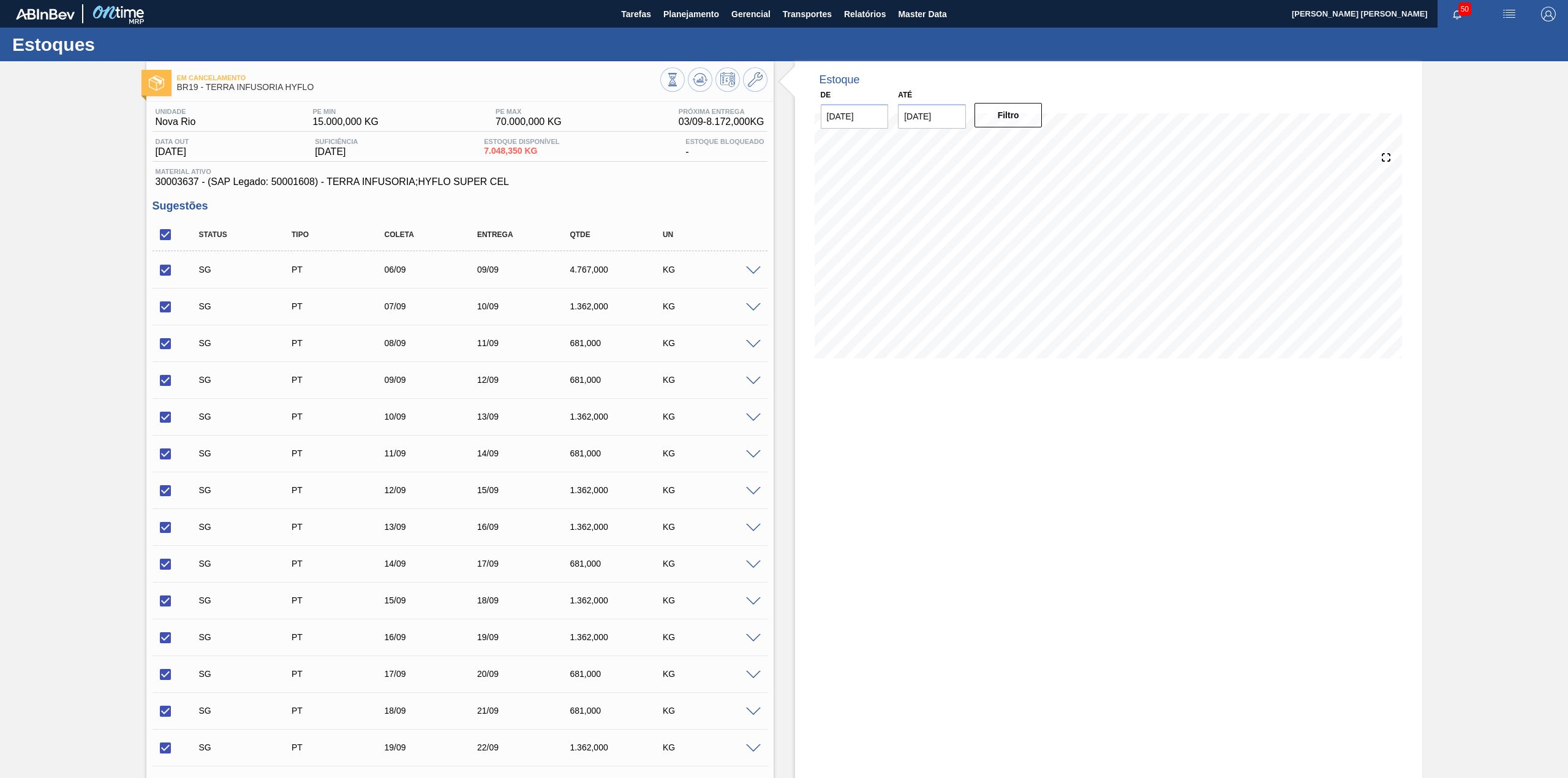
checkbox input "true"
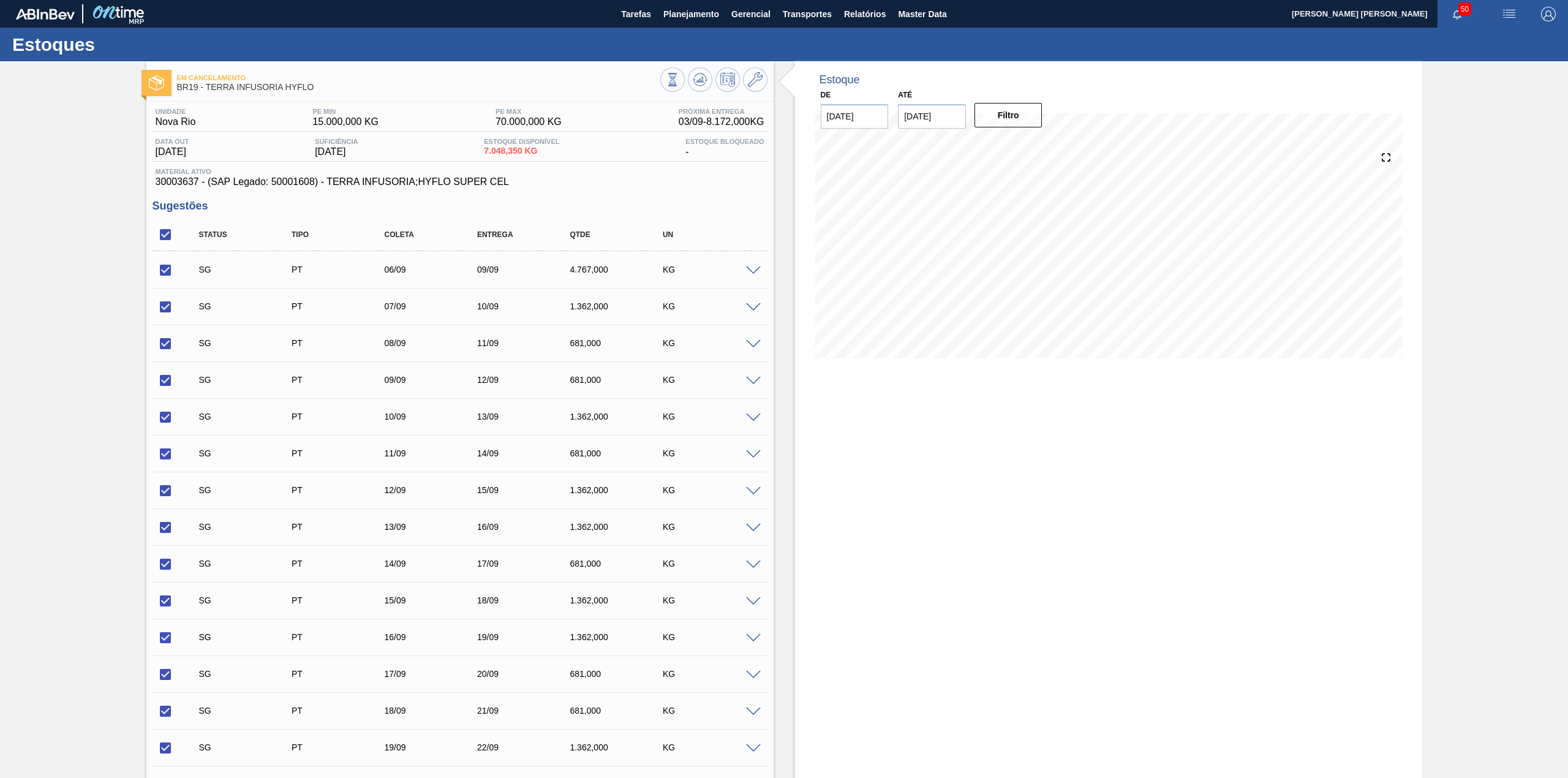
checkbox input "true"
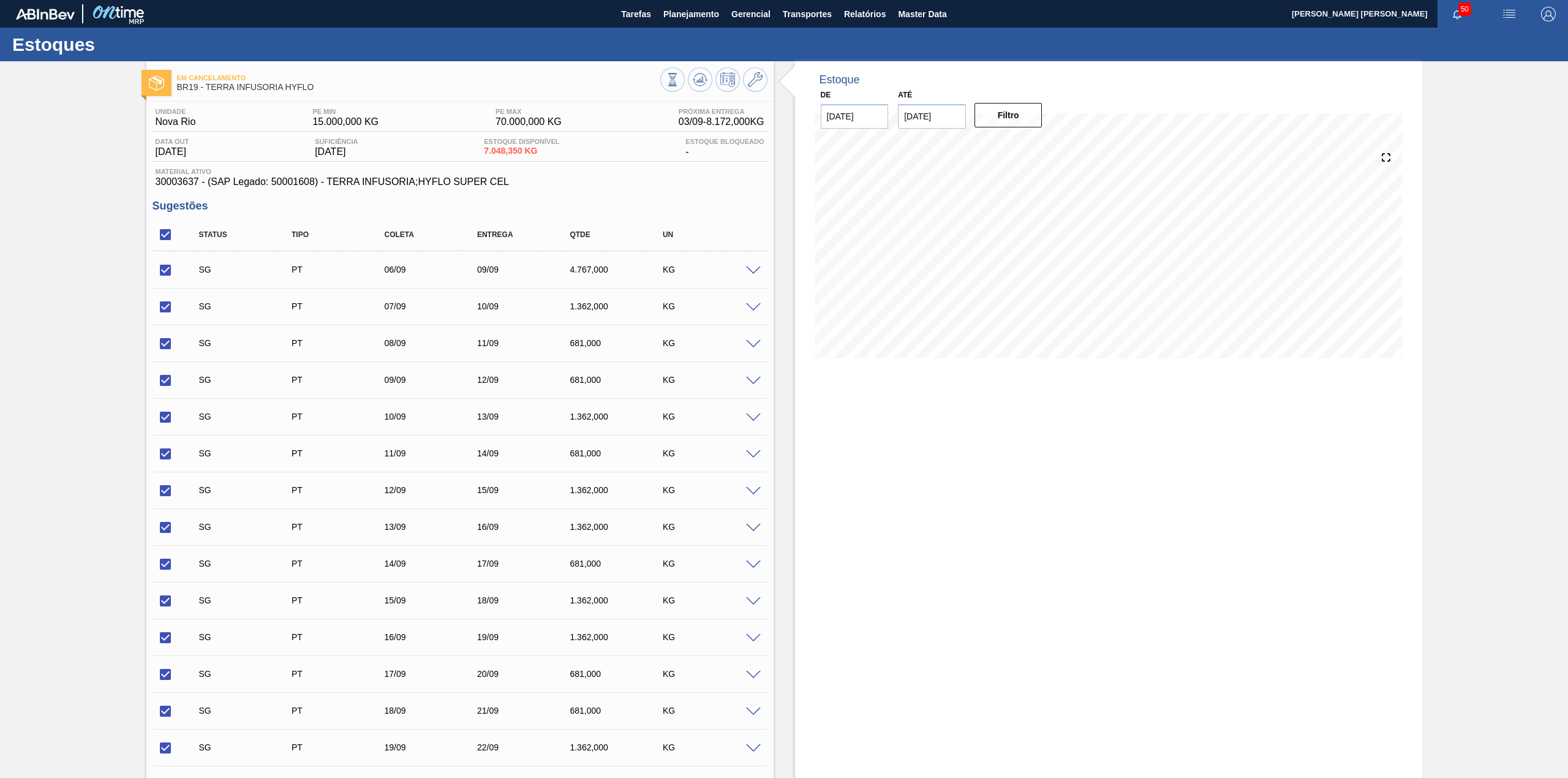
checkbox input "true"
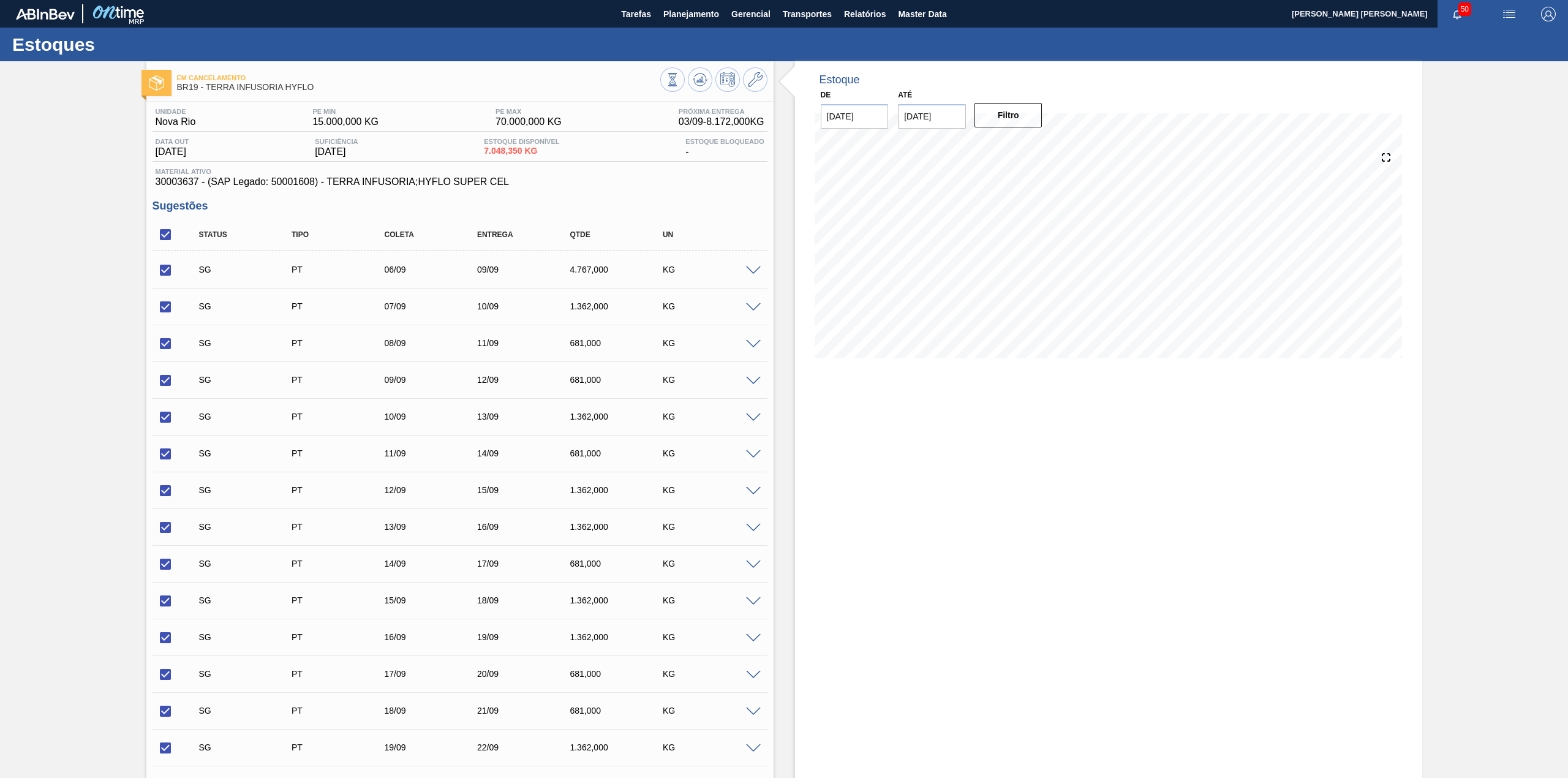
checkbox input "true"
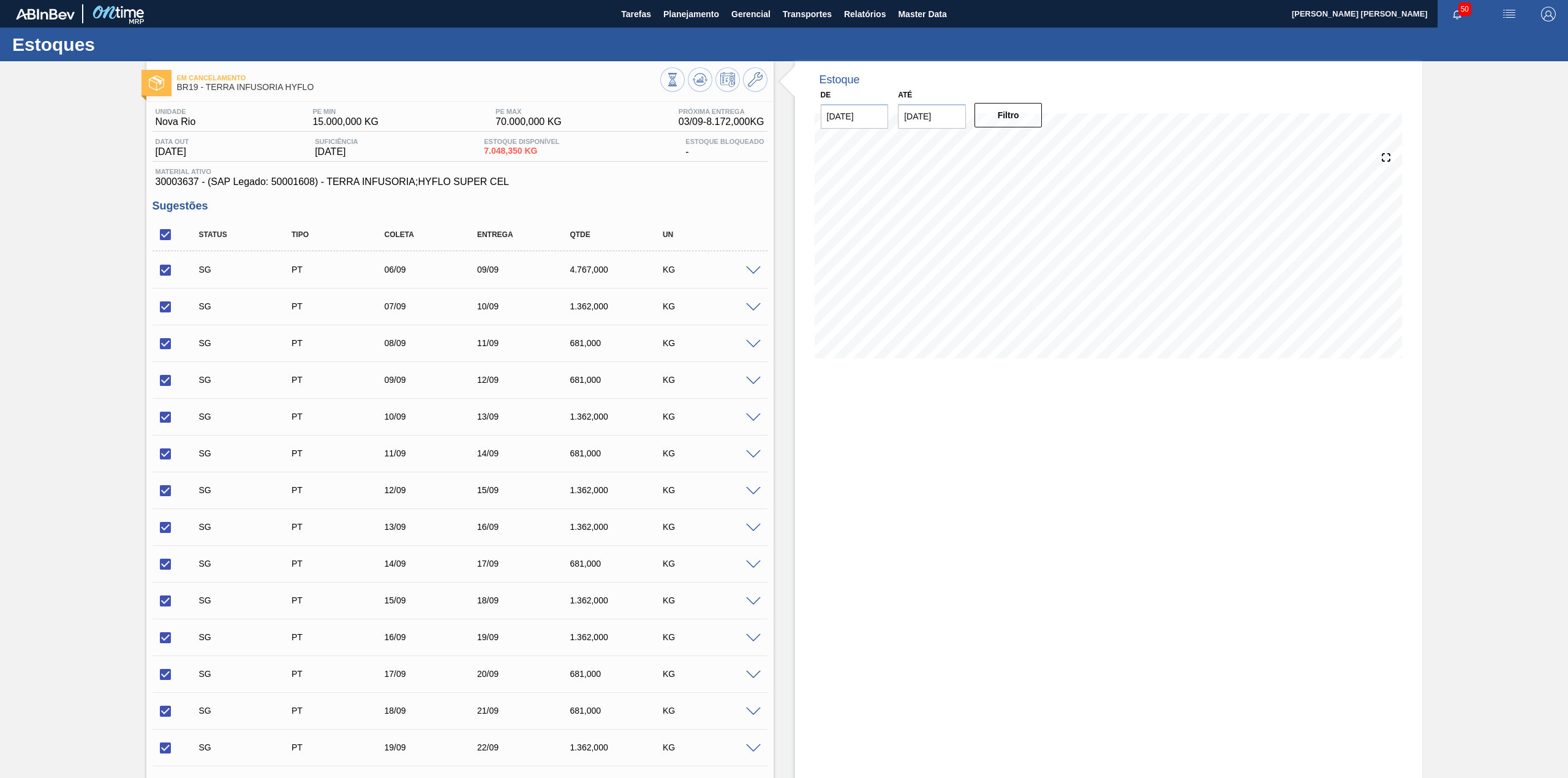
checkbox input "true"
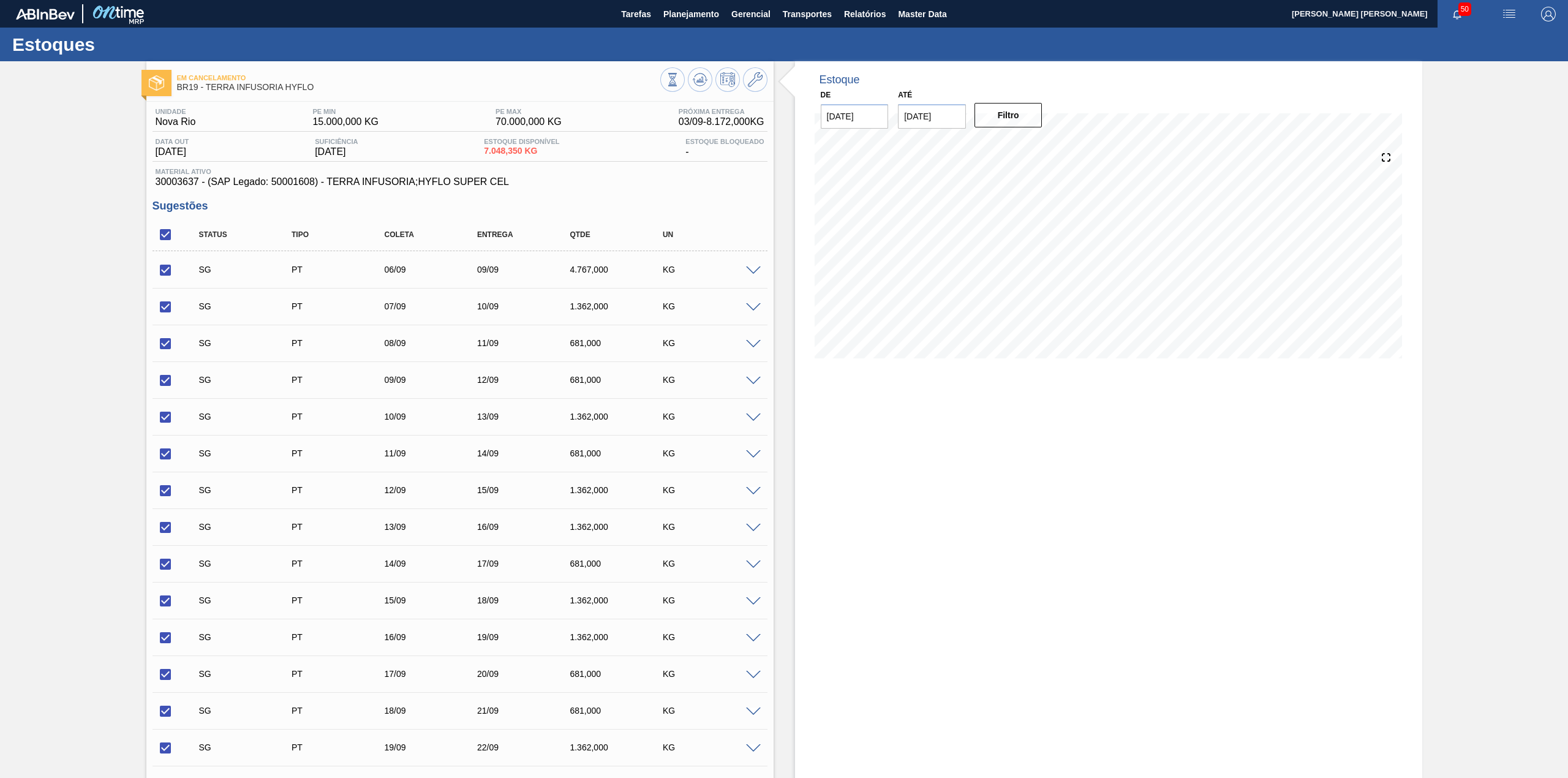
checkbox input "true"
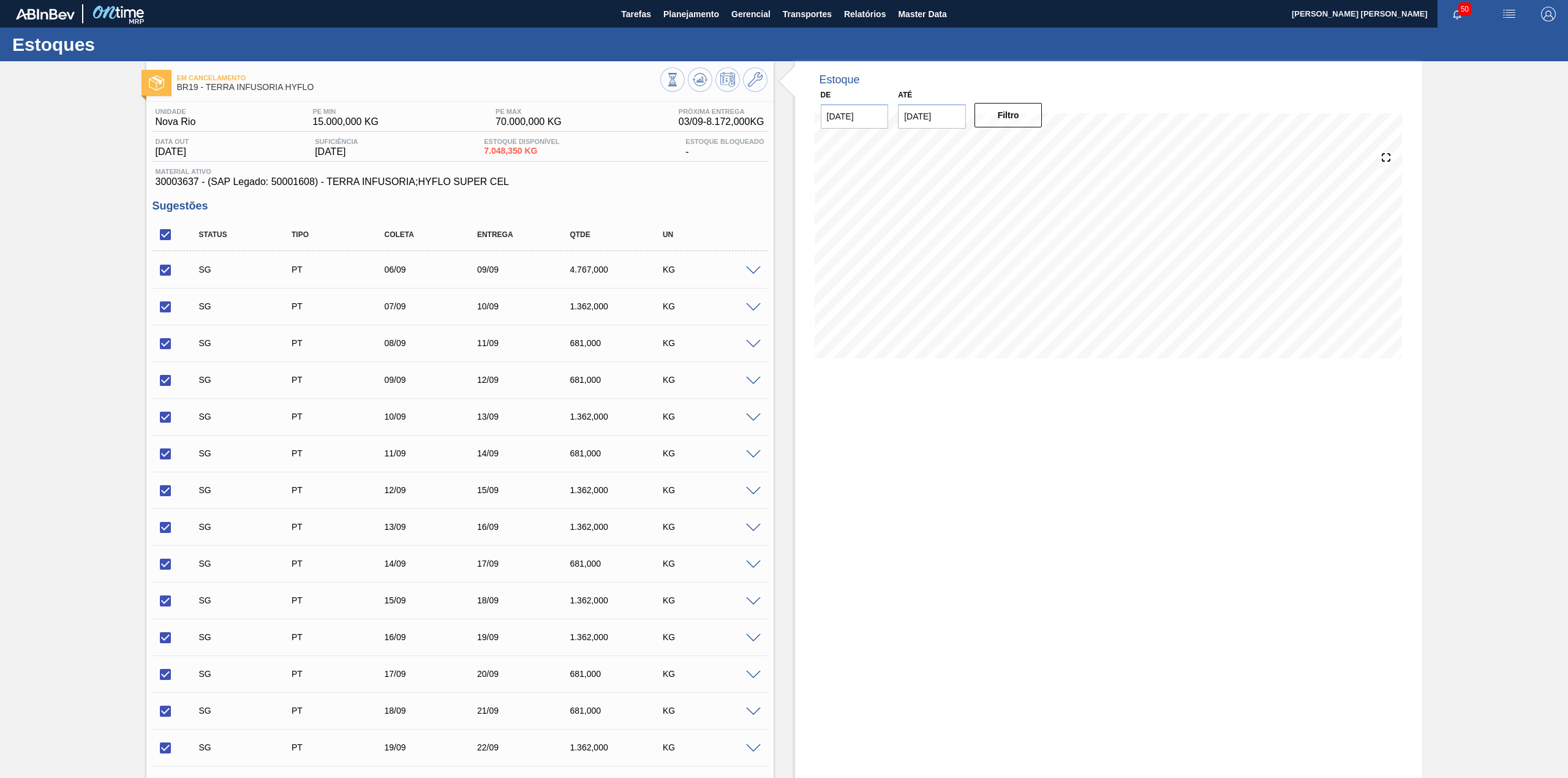
checkbox input "true"
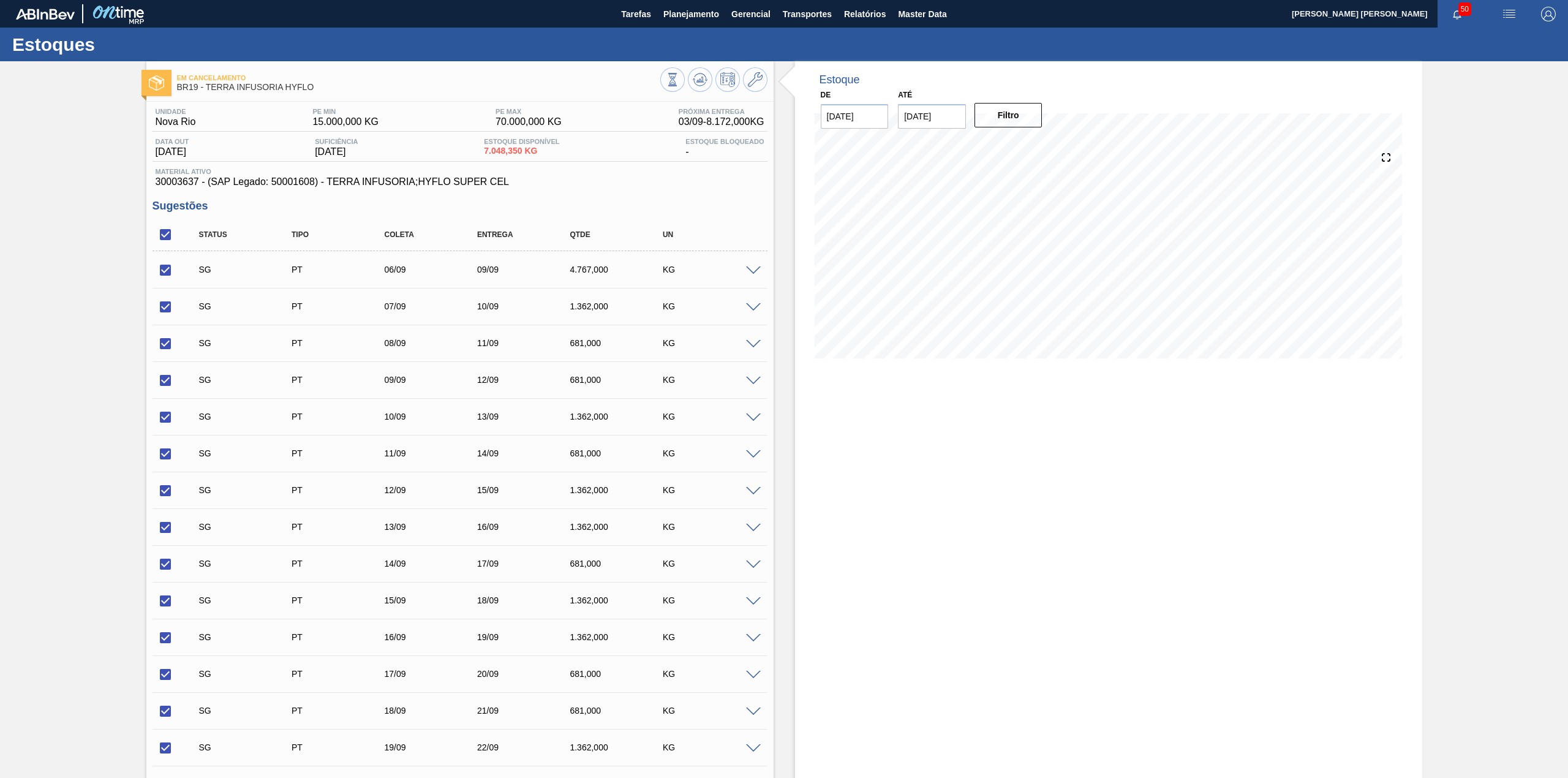
checkbox input "true"
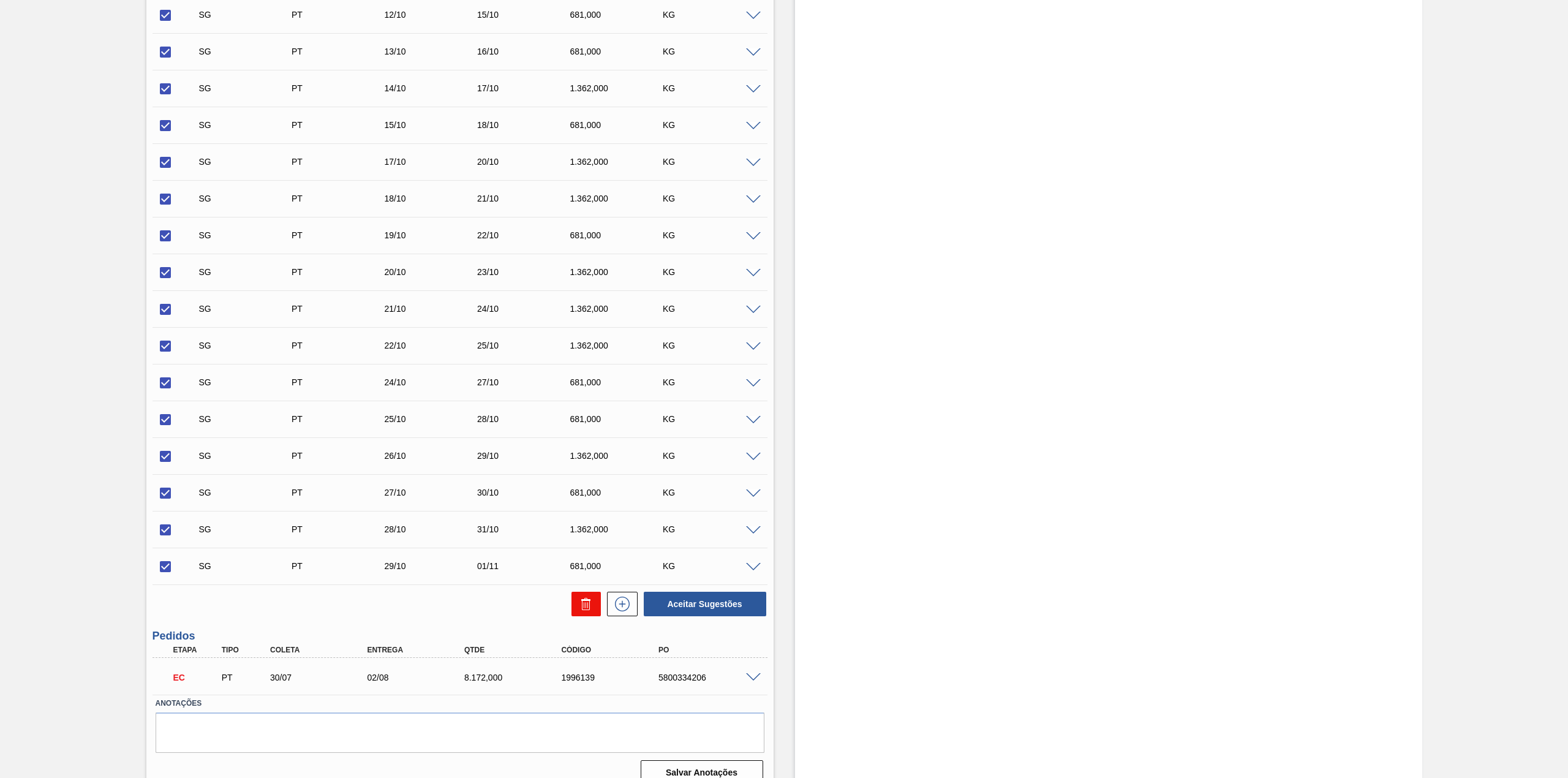
scroll to position [1411, 0]
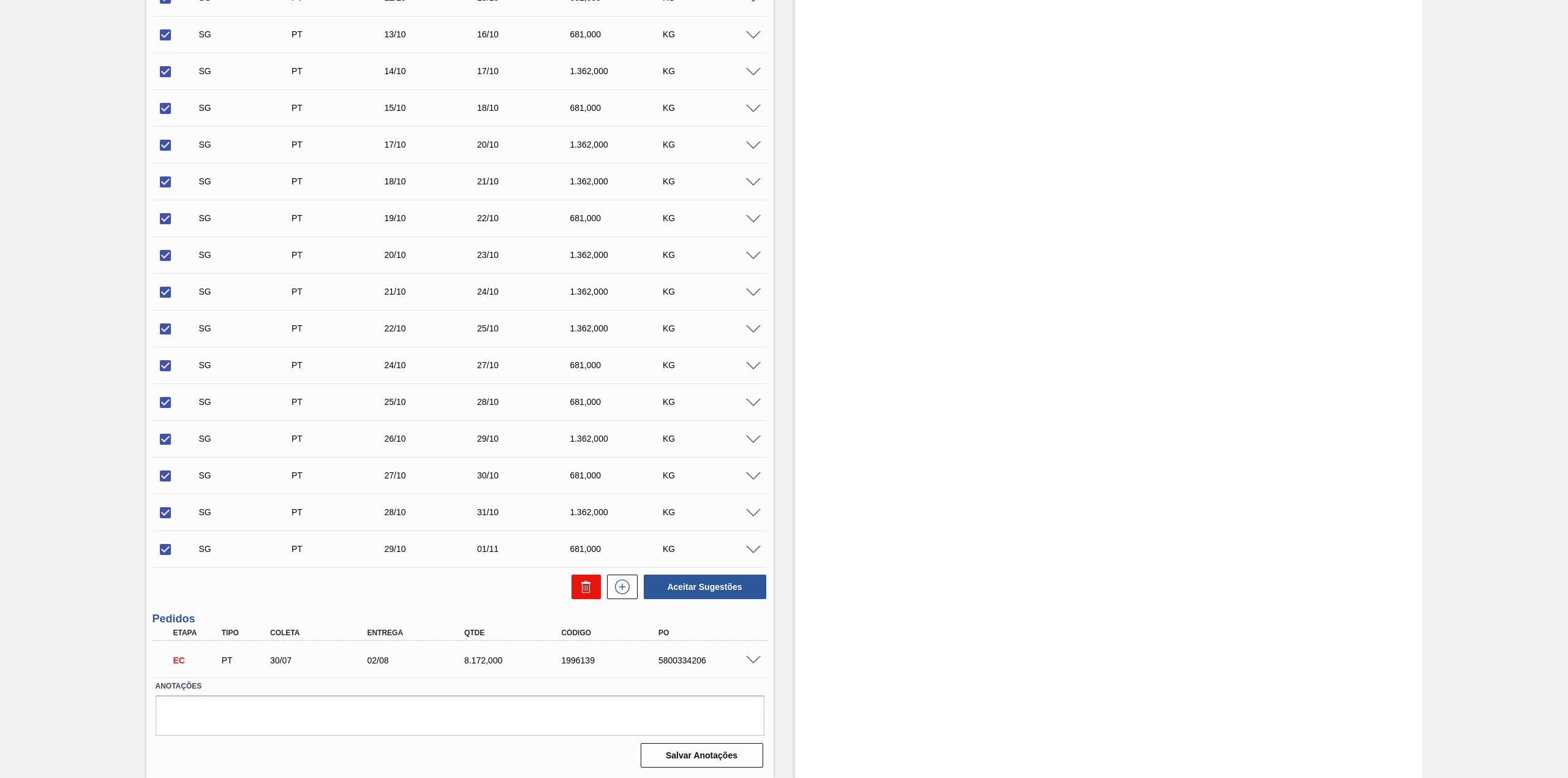
click at [593, 589] on button at bounding box center [586, 586] width 29 height 24
checkbox input "false"
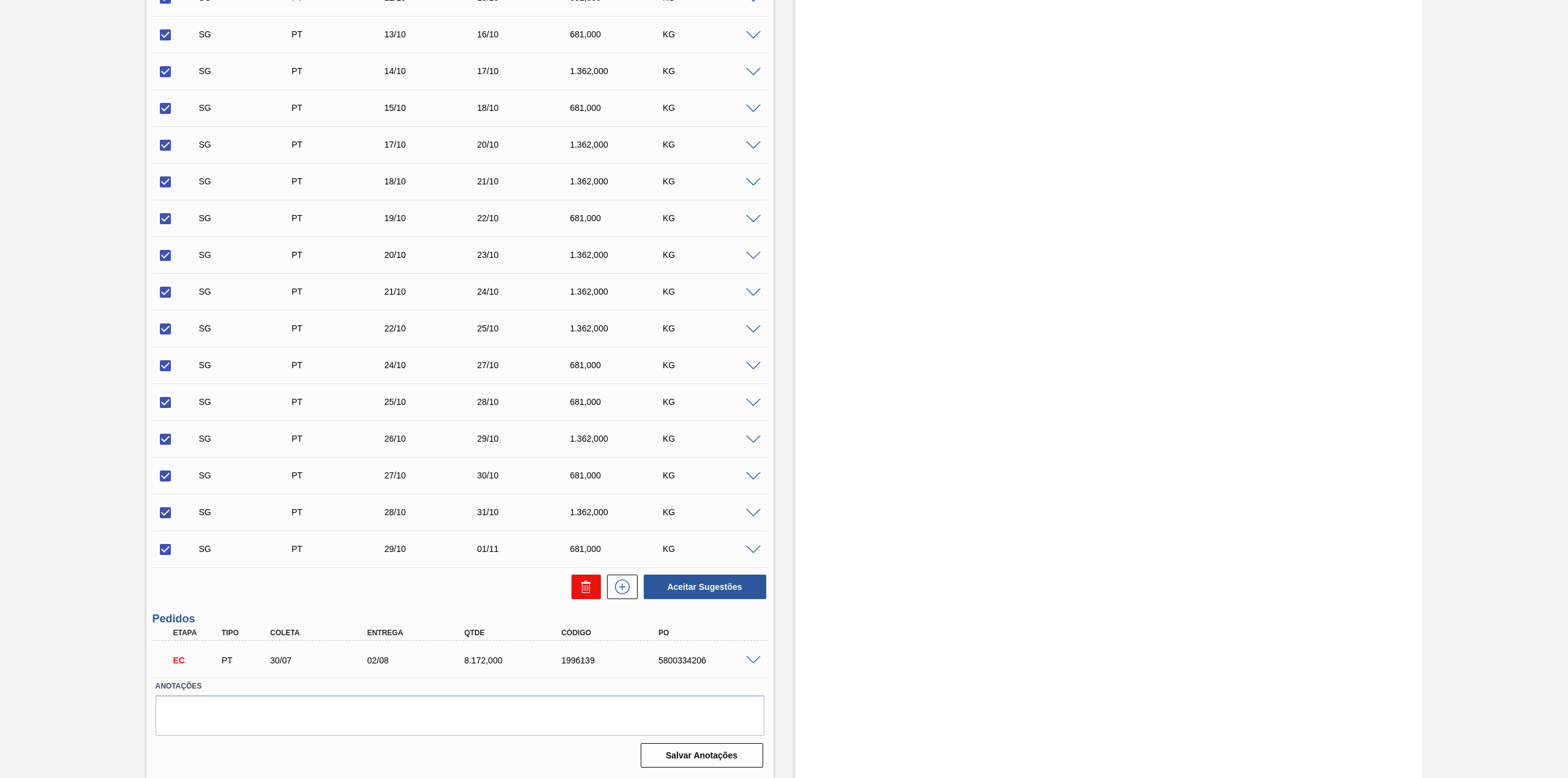
checkbox input "false"
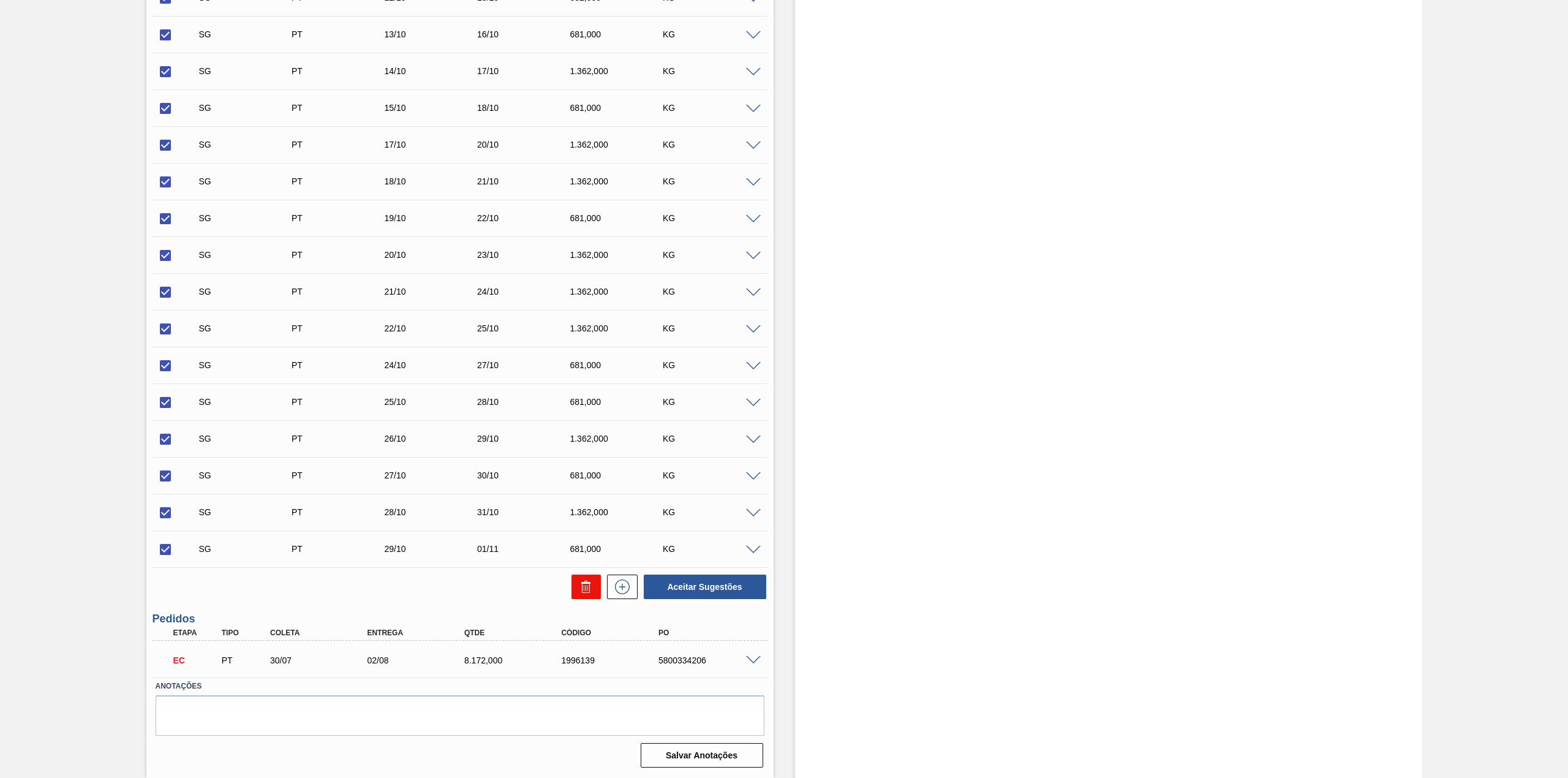
checkbox input "false"
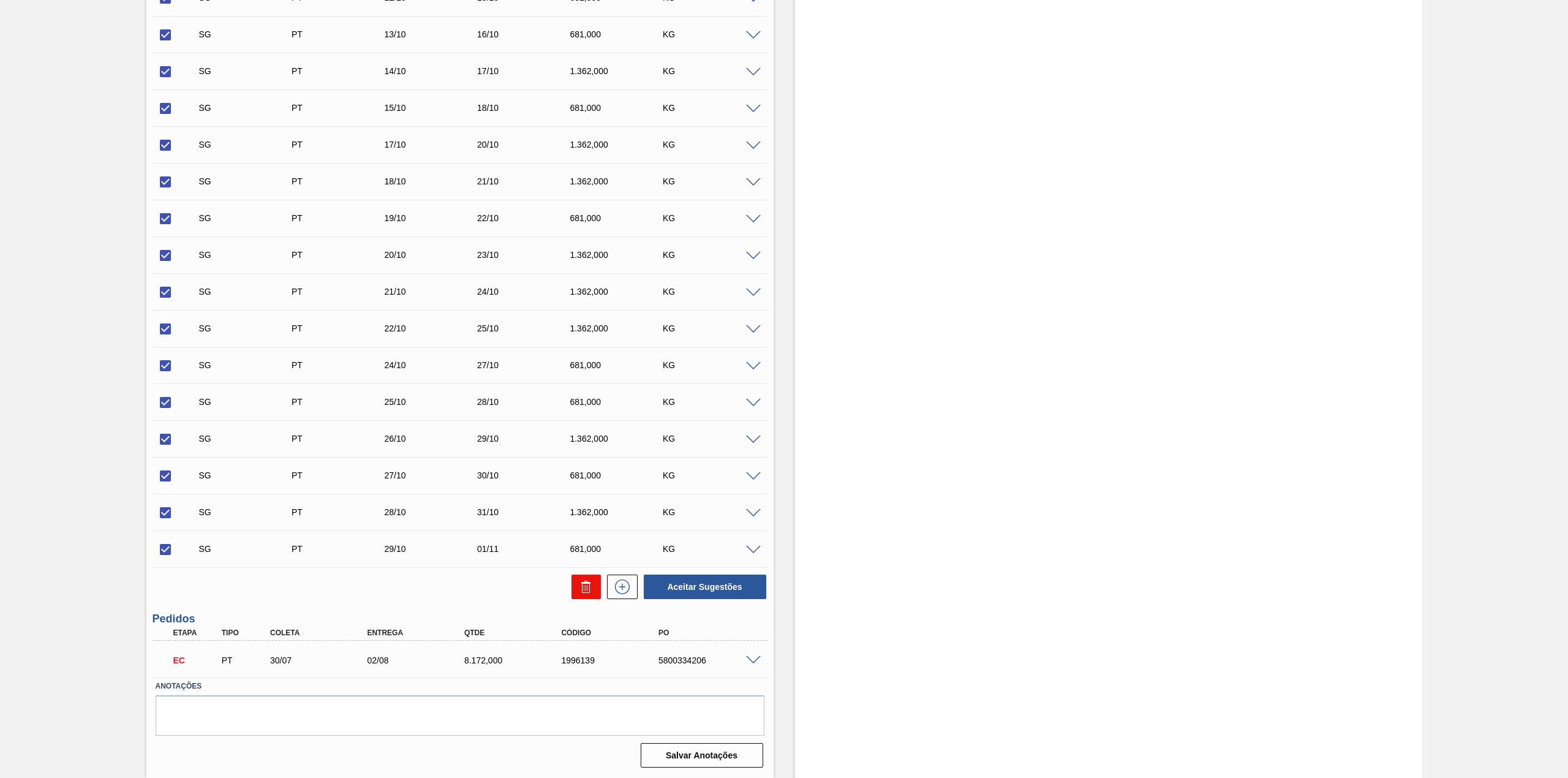
checkbox input "false"
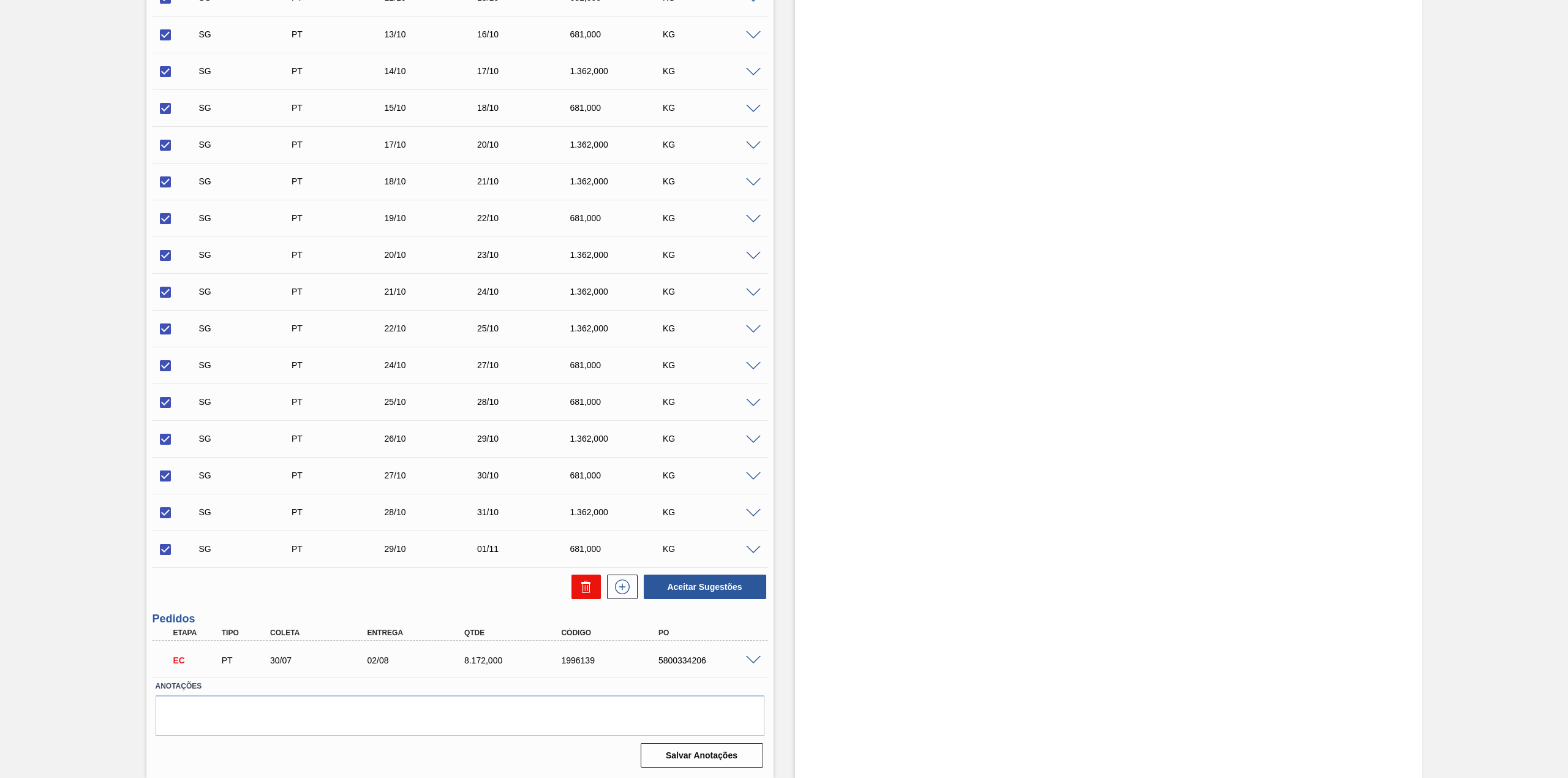
checkbox input "false"
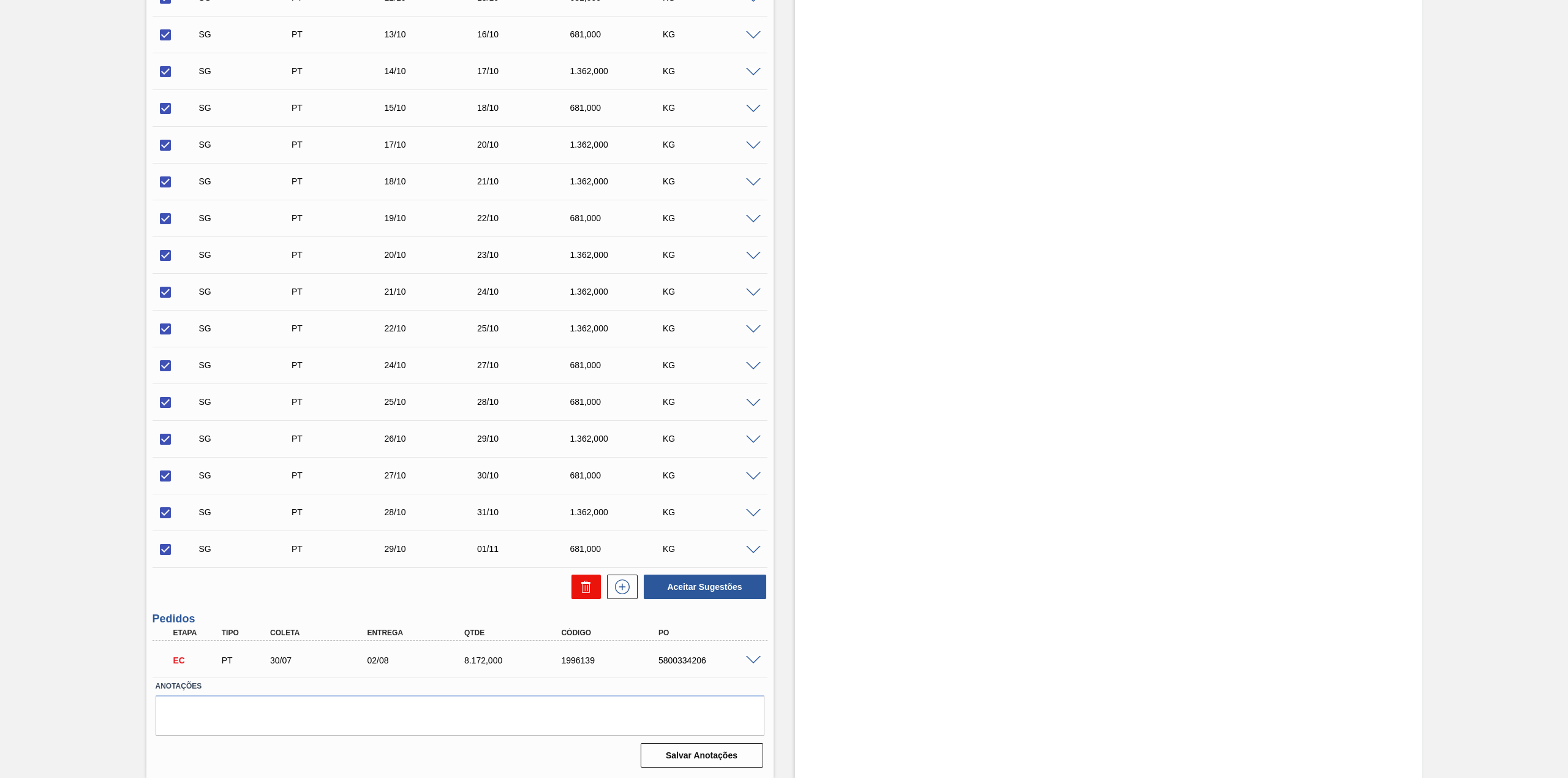
checkbox input "false"
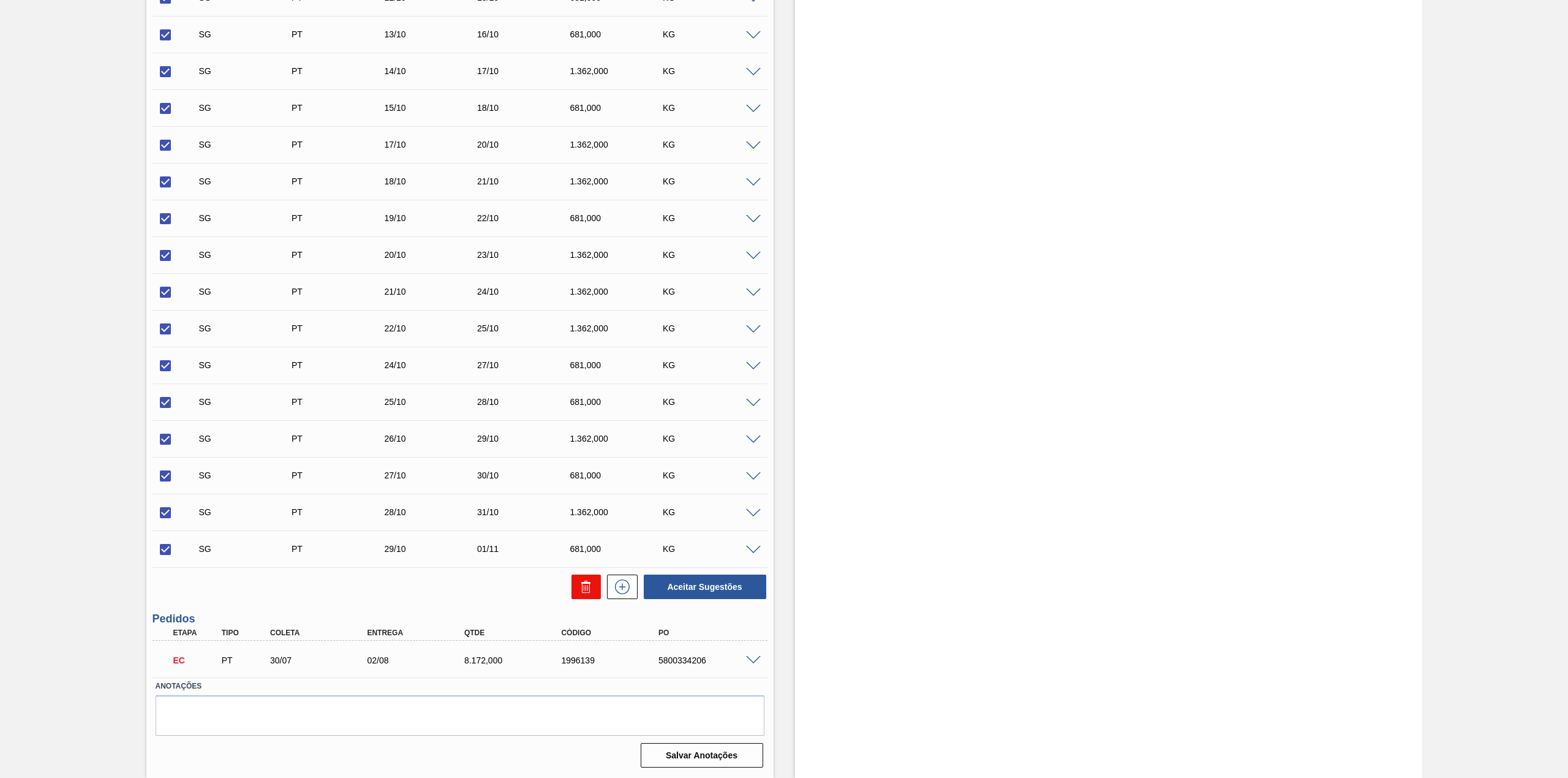
checkbox input "false"
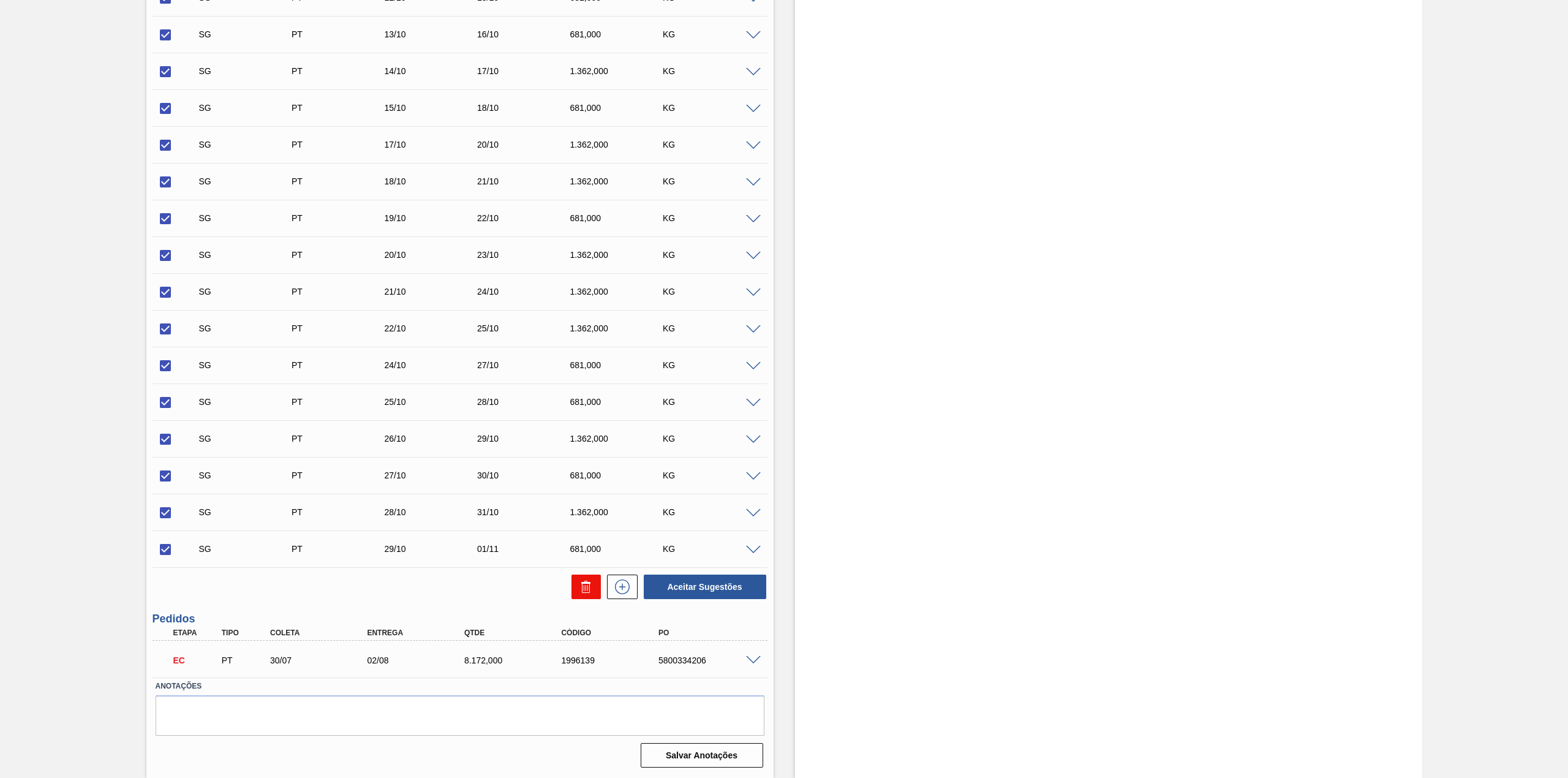
checkbox input "false"
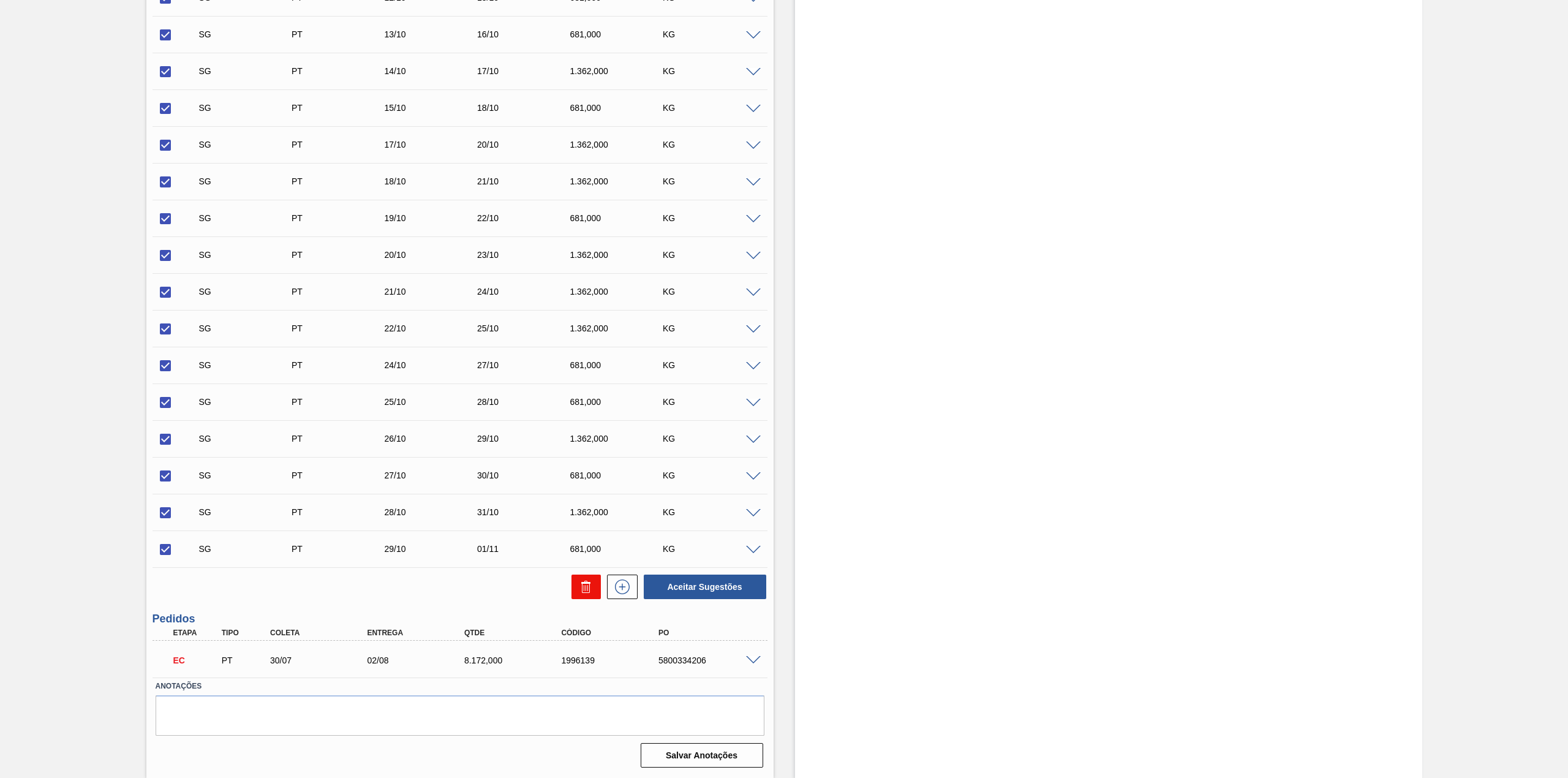
checkbox input "false"
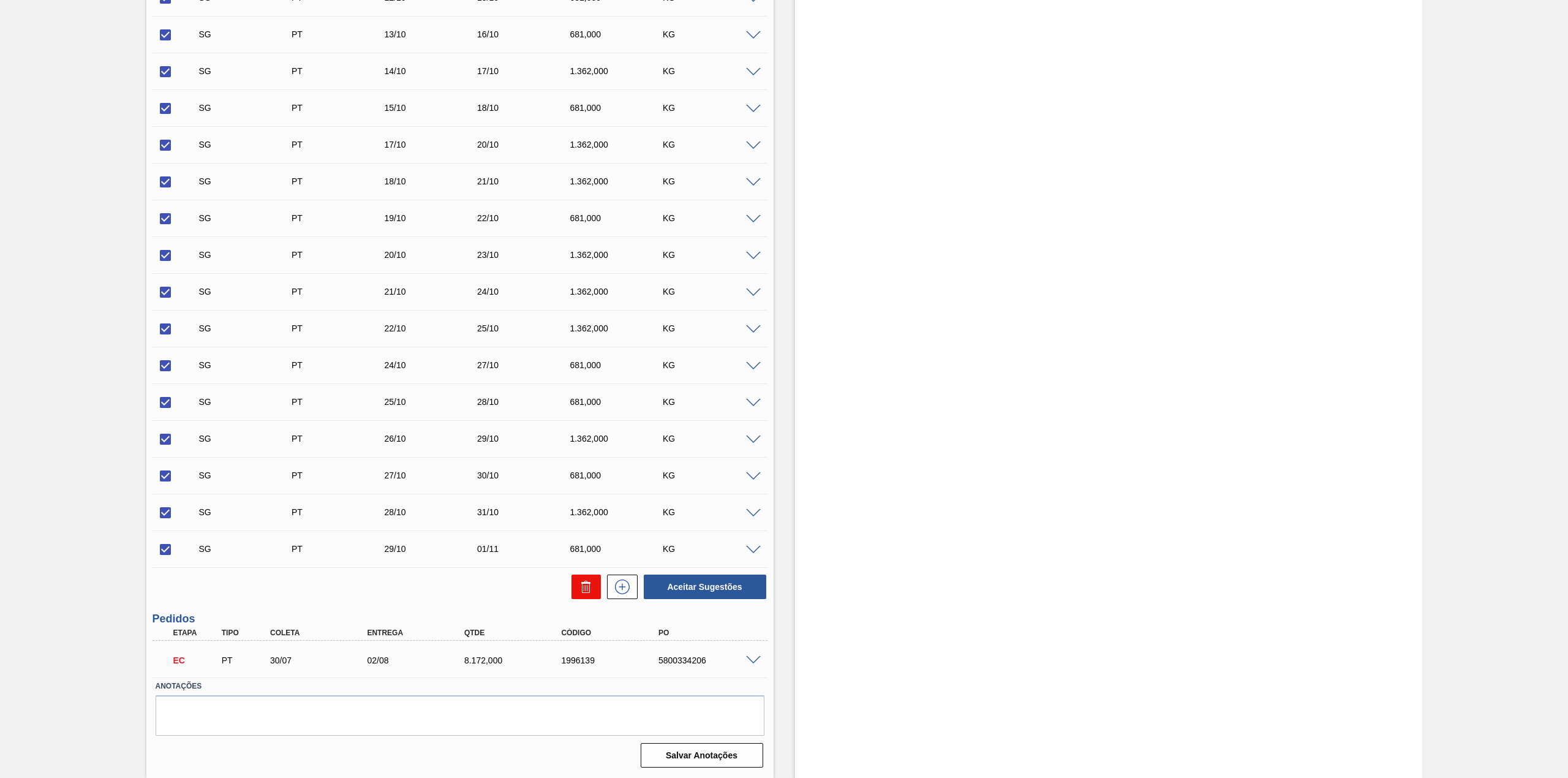
checkbox input "false"
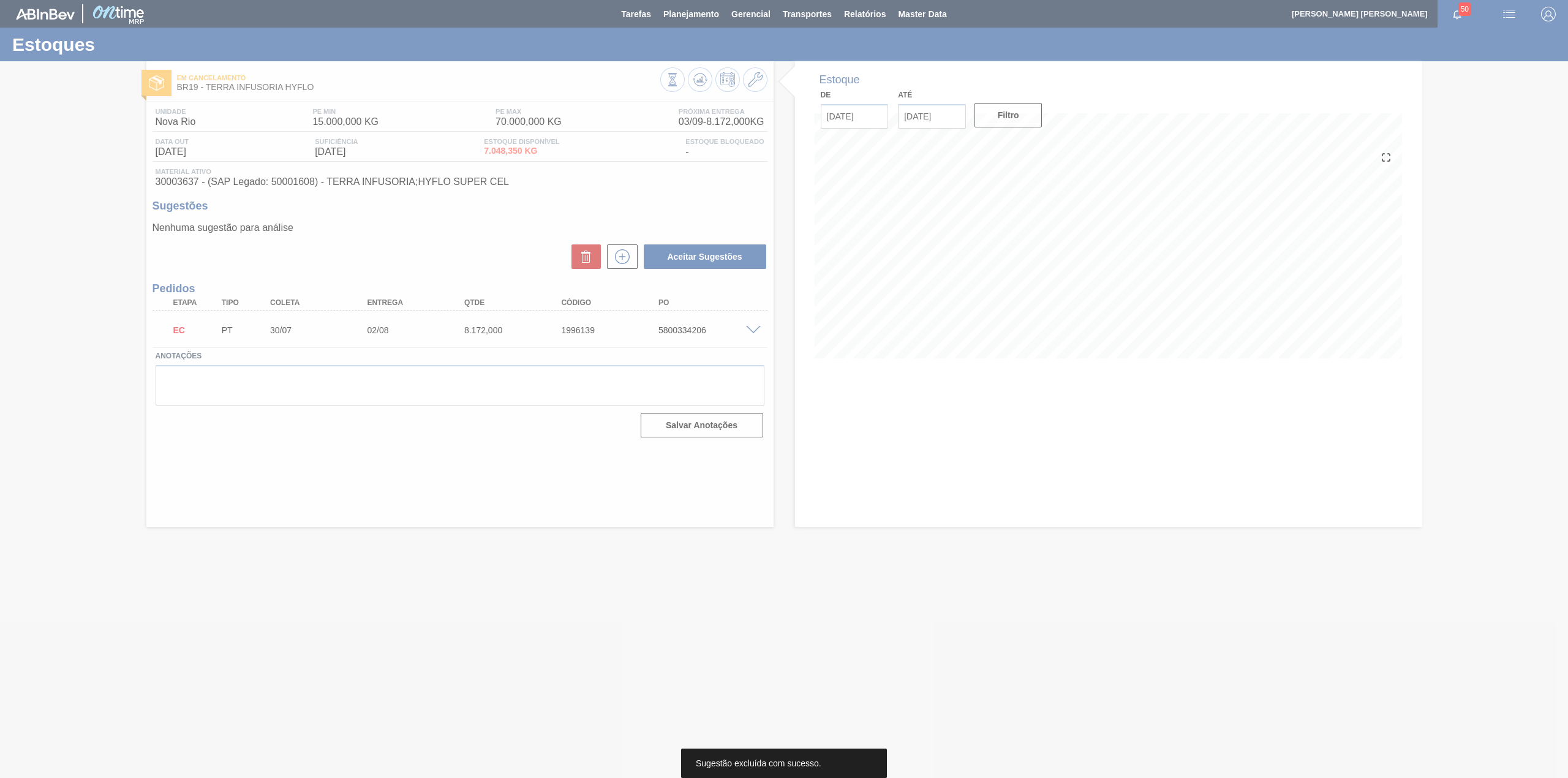
scroll to position [0, 0]
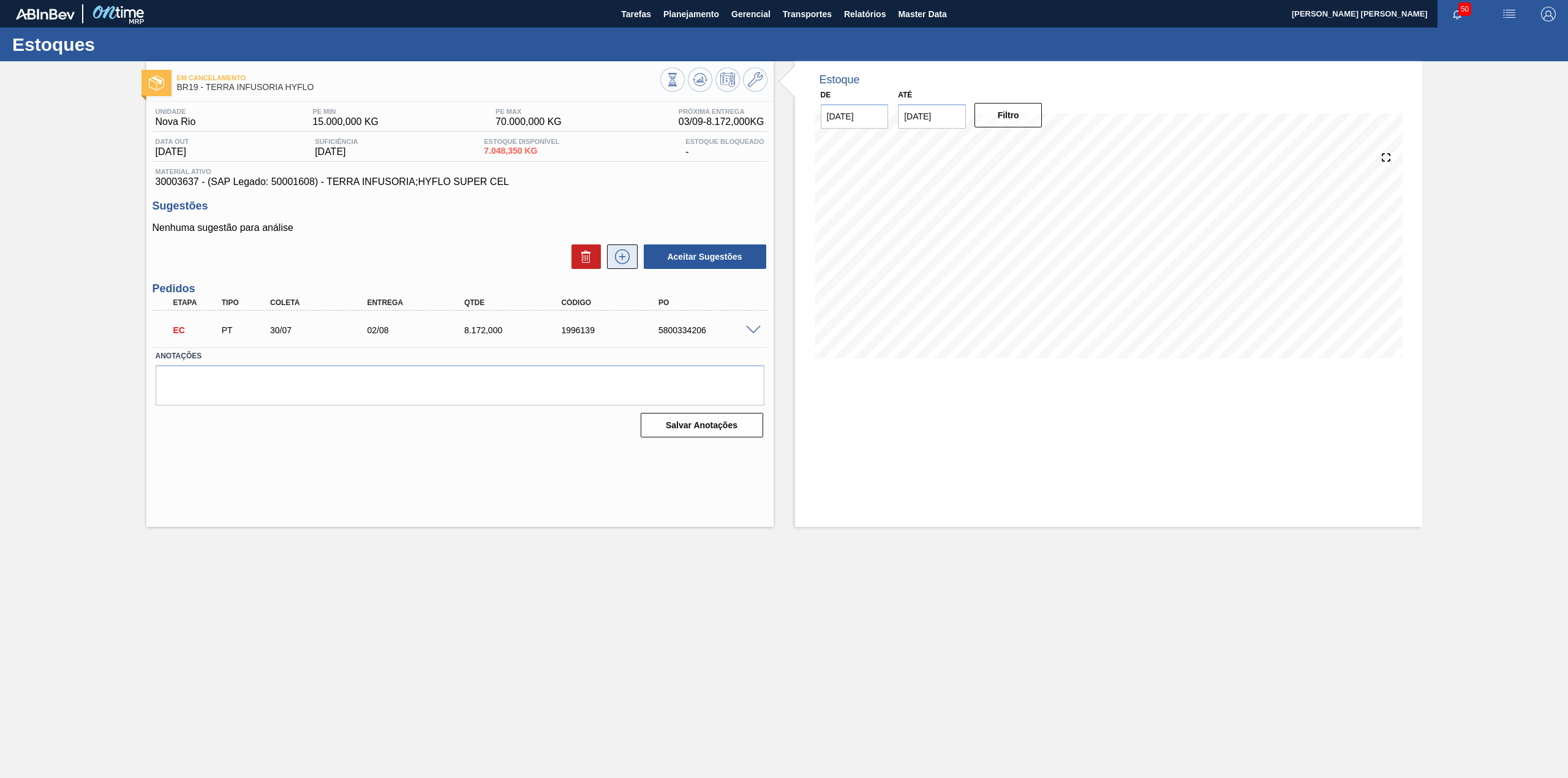
click at [615, 261] on icon at bounding box center [622, 257] width 15 height 15
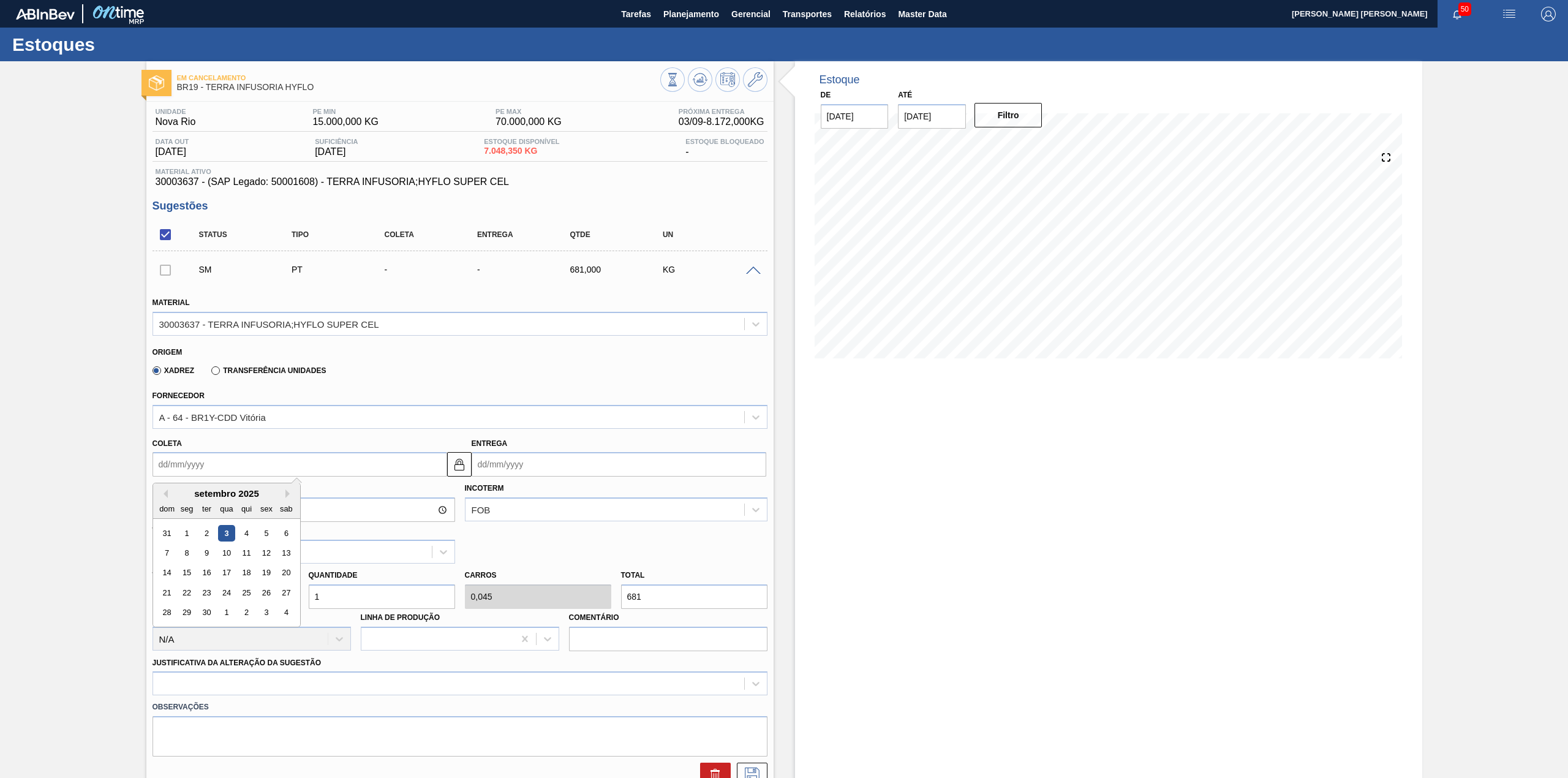
click at [228, 468] on input "Coleta" at bounding box center [300, 464] width 295 height 24
click at [265, 532] on div "5" at bounding box center [266, 533] width 17 height 17
type input "05/09/2025"
type input "08/09/2025"
click at [352, 597] on input "1" at bounding box center [382, 596] width 146 height 24
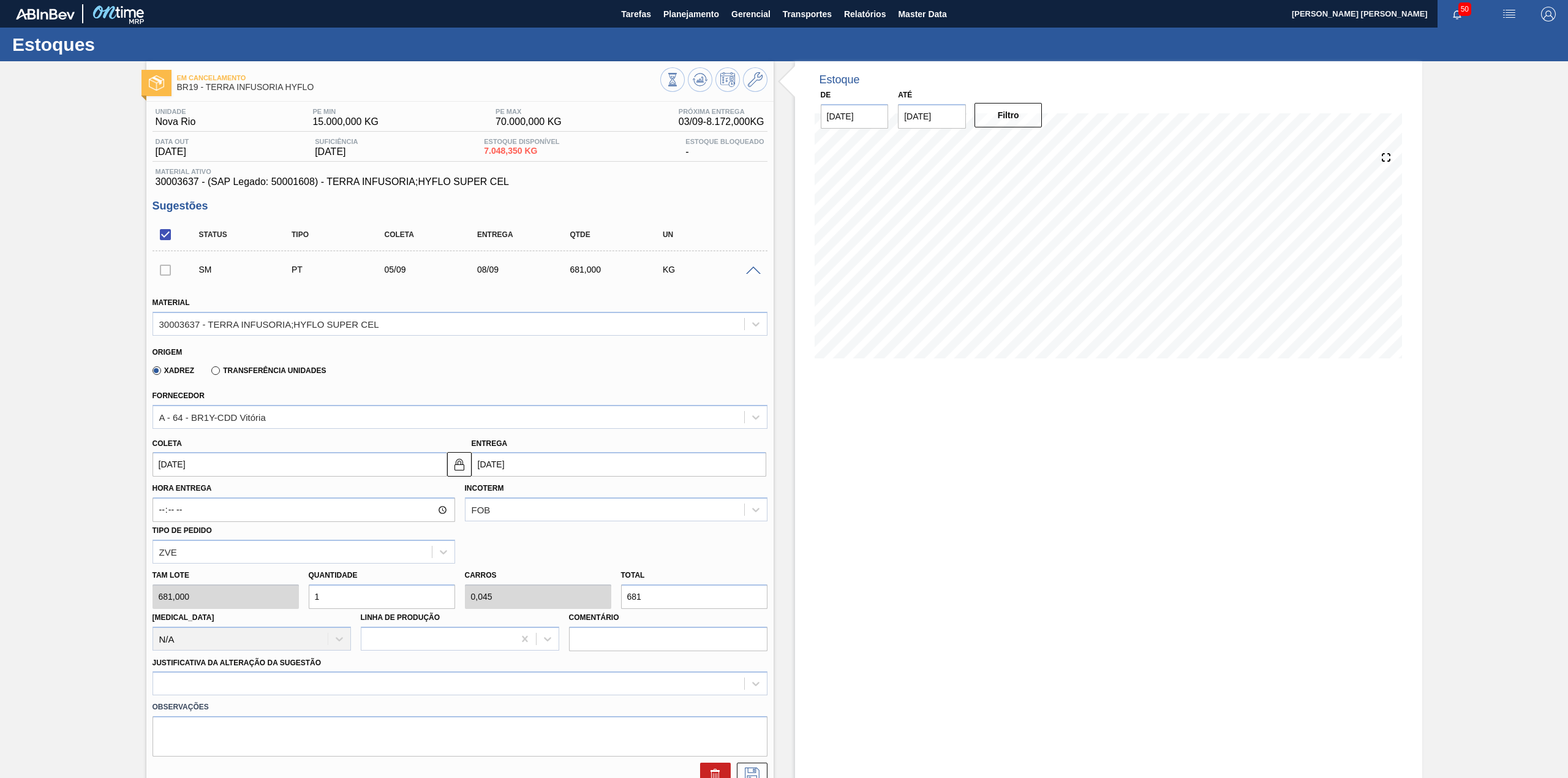
type input "16"
type input "0,726"
type input "10.896"
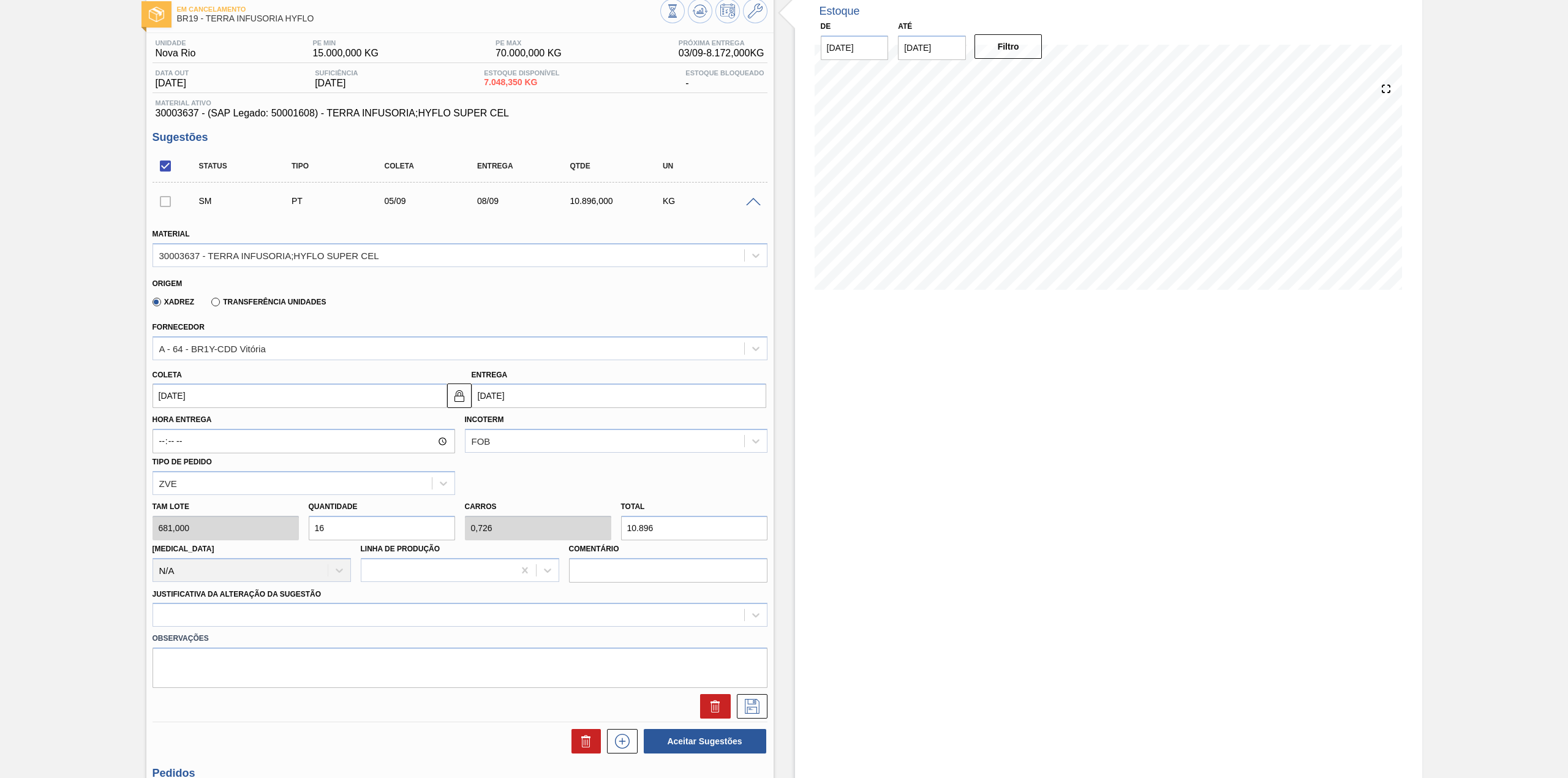
scroll to position [163, 0]
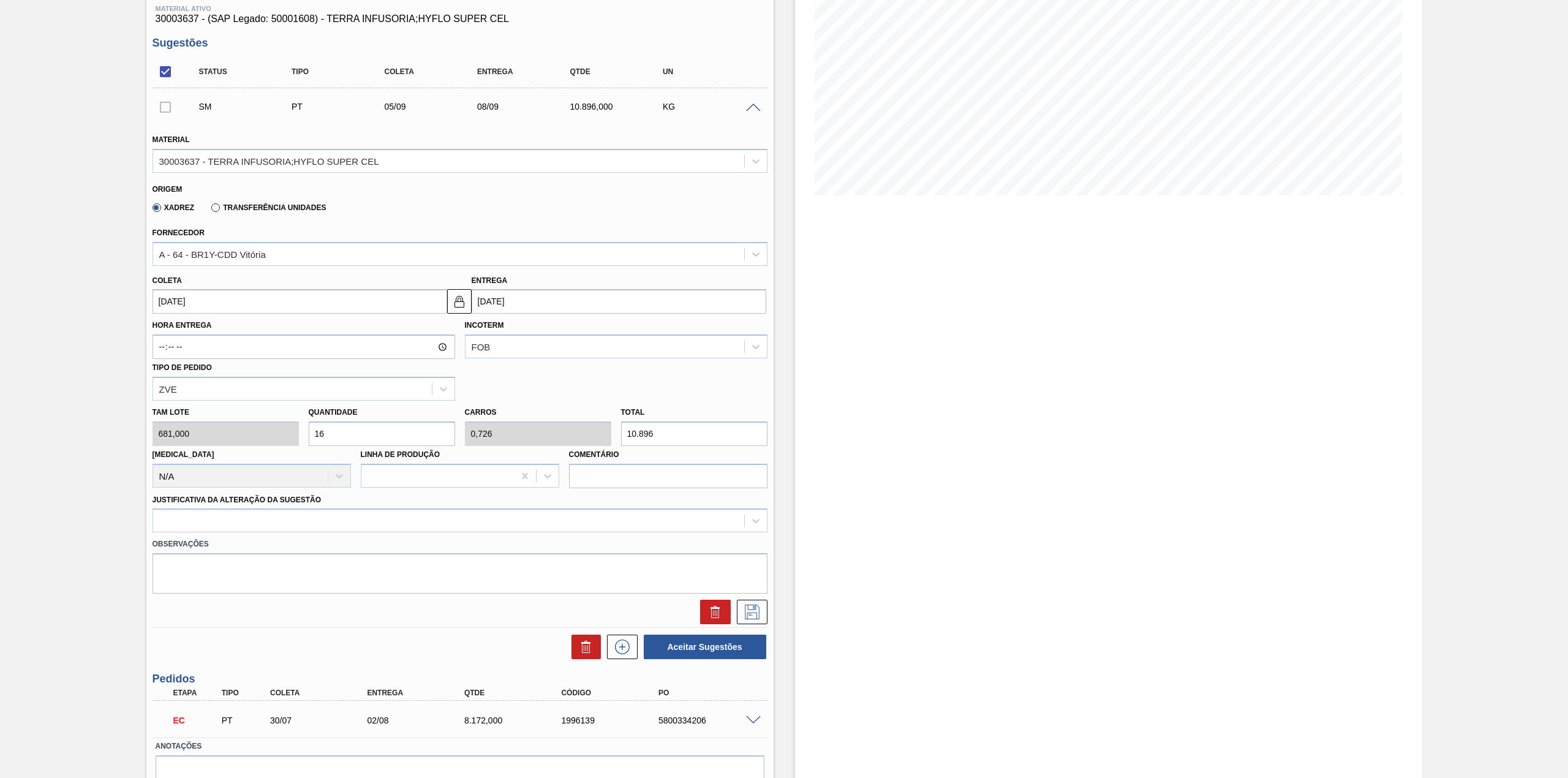
type input "16"
click at [255, 535] on label "Observações" at bounding box center [460, 544] width 615 height 18
click at [247, 524] on div at bounding box center [448, 521] width 591 height 18
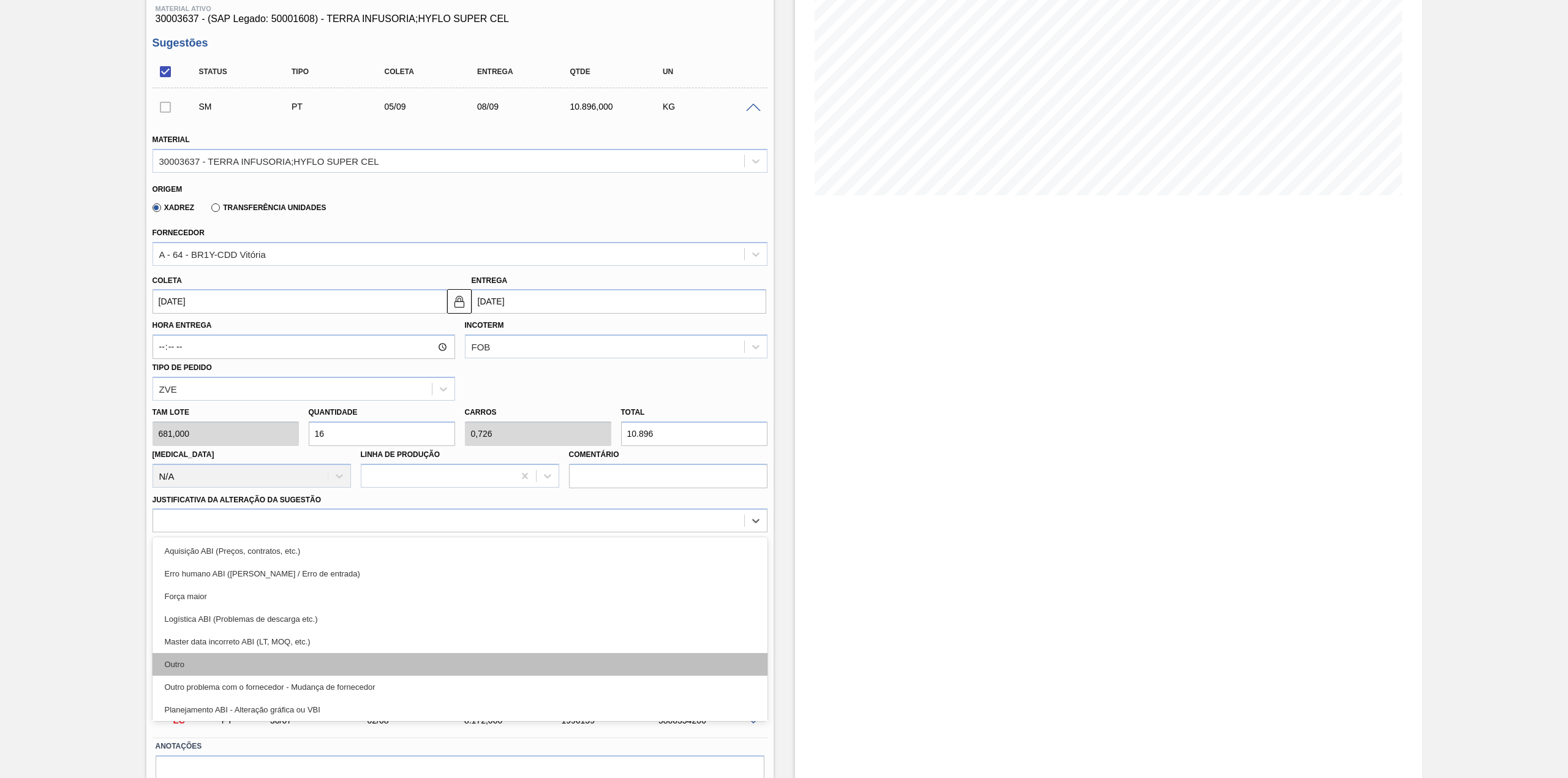
click at [226, 669] on div "Outro" at bounding box center [460, 664] width 615 height 23
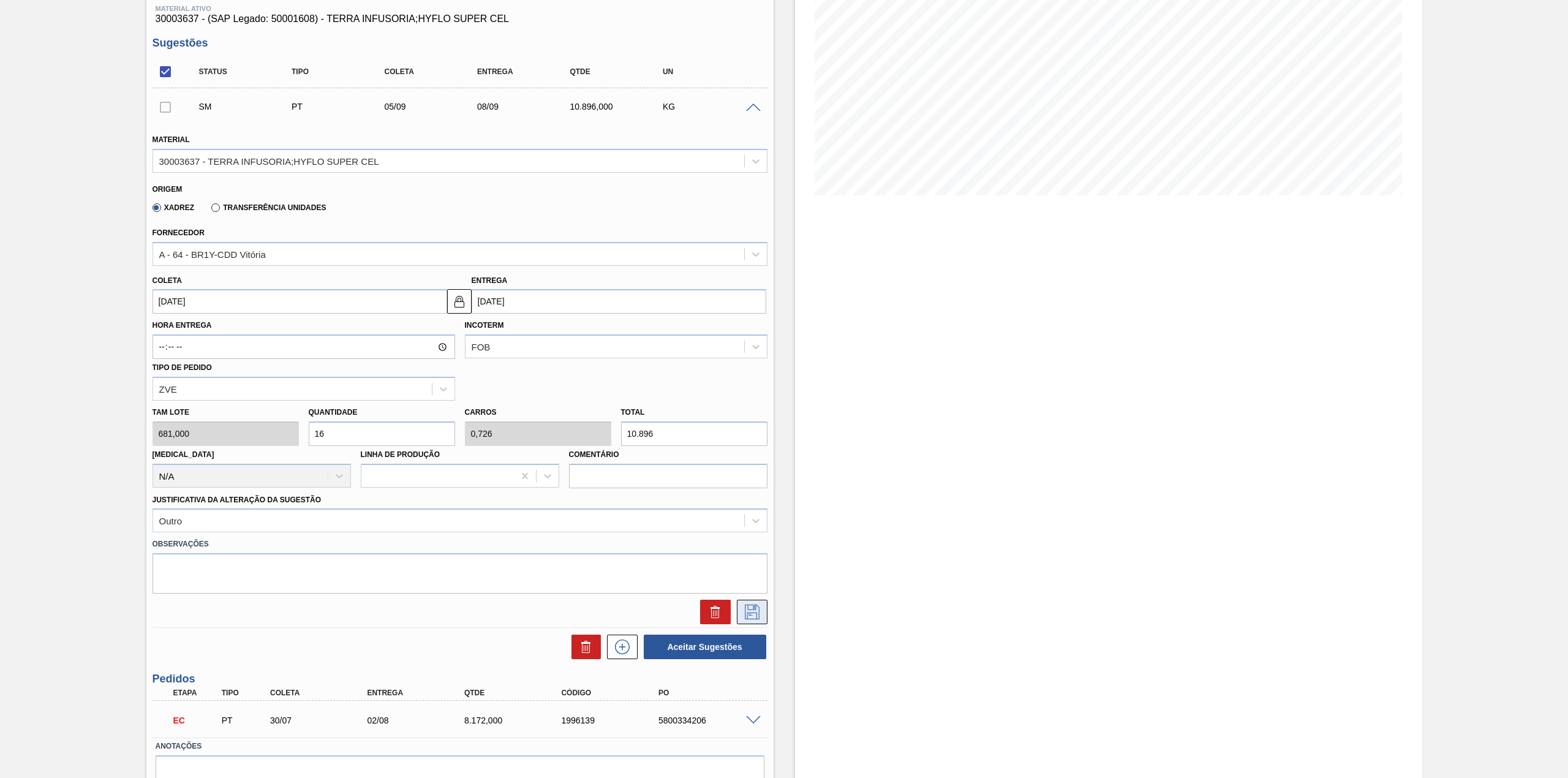
click at [745, 615] on icon at bounding box center [752, 612] width 15 height 15
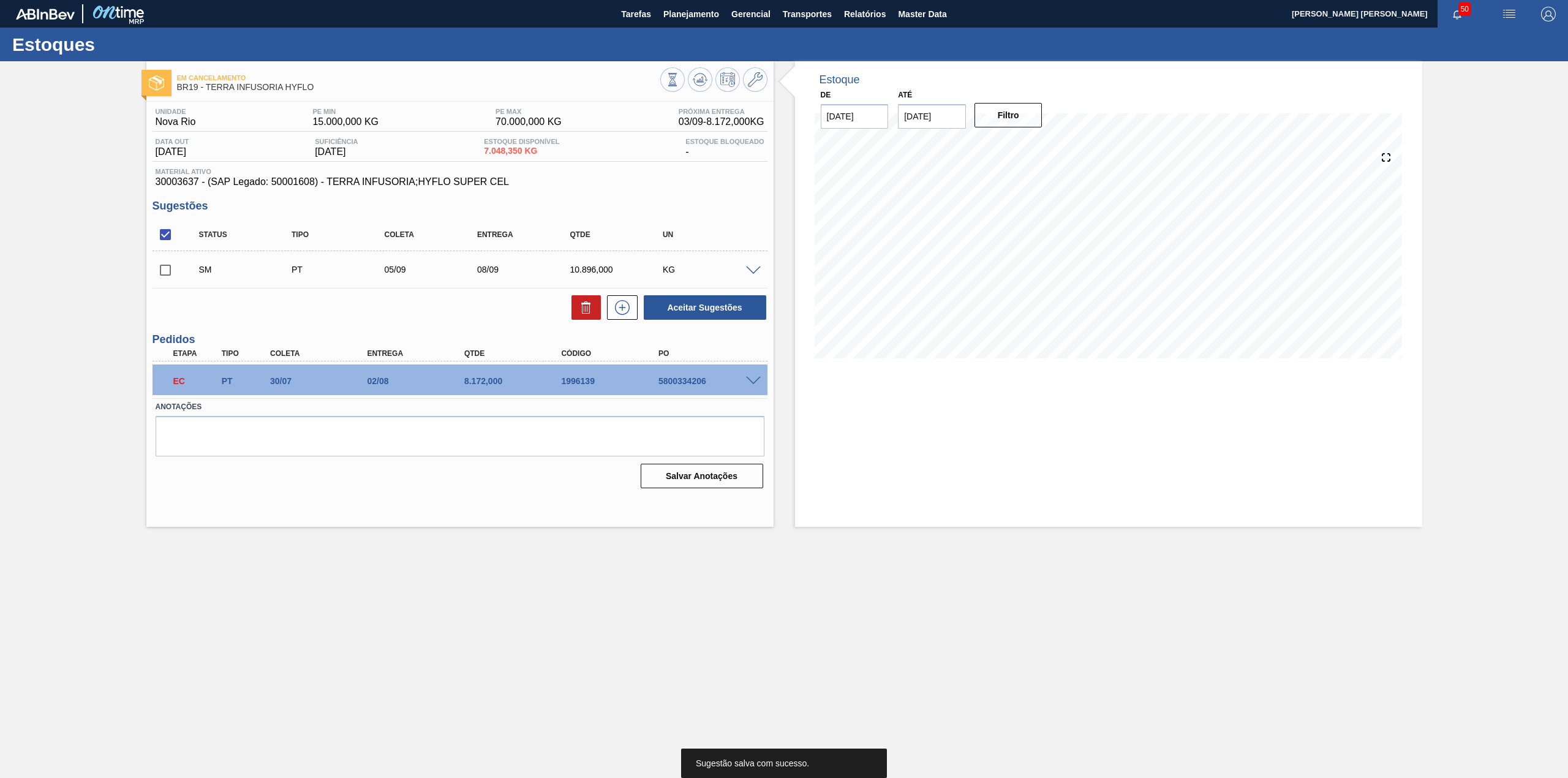
scroll to position [0, 0]
click at [164, 275] on input "checkbox" at bounding box center [165, 270] width 25 height 25
checkbox input "true"
click at [721, 316] on button "Aceitar Sugestões" at bounding box center [705, 307] width 122 height 24
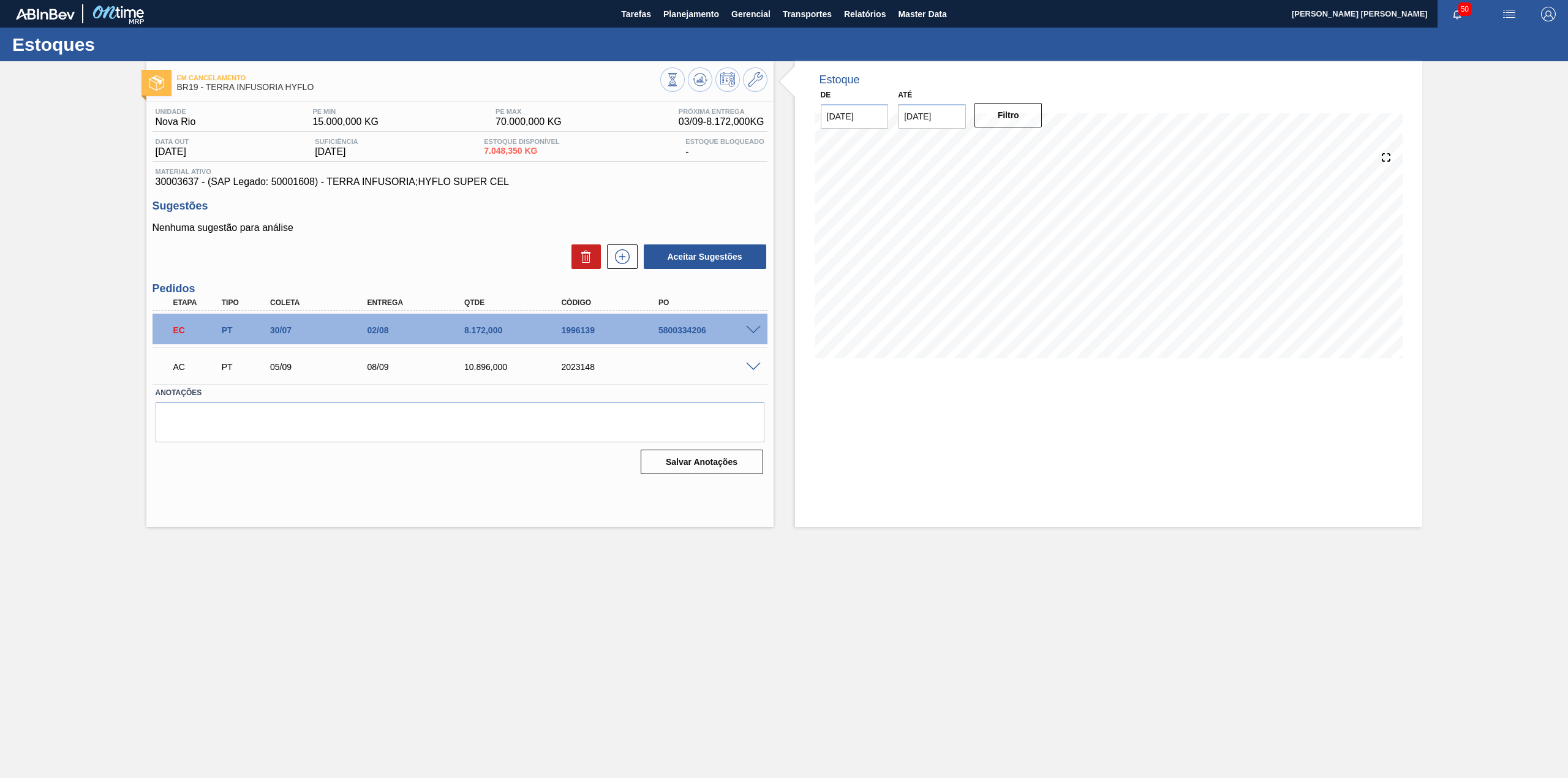
click at [751, 367] on span at bounding box center [754, 367] width 15 height 9
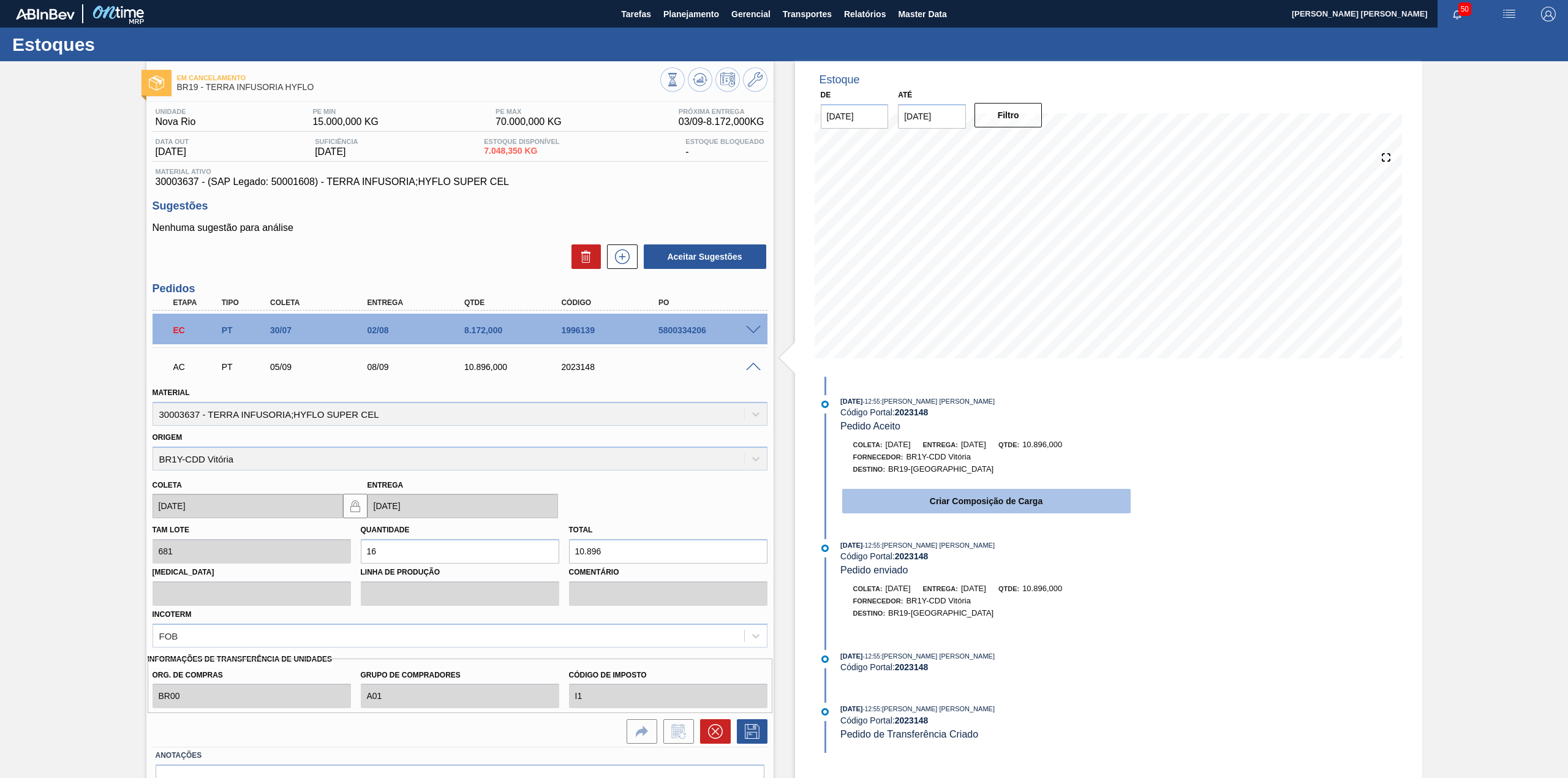
click at [999, 513] on button "Criar Composição de Carga" at bounding box center [986, 501] width 288 height 24
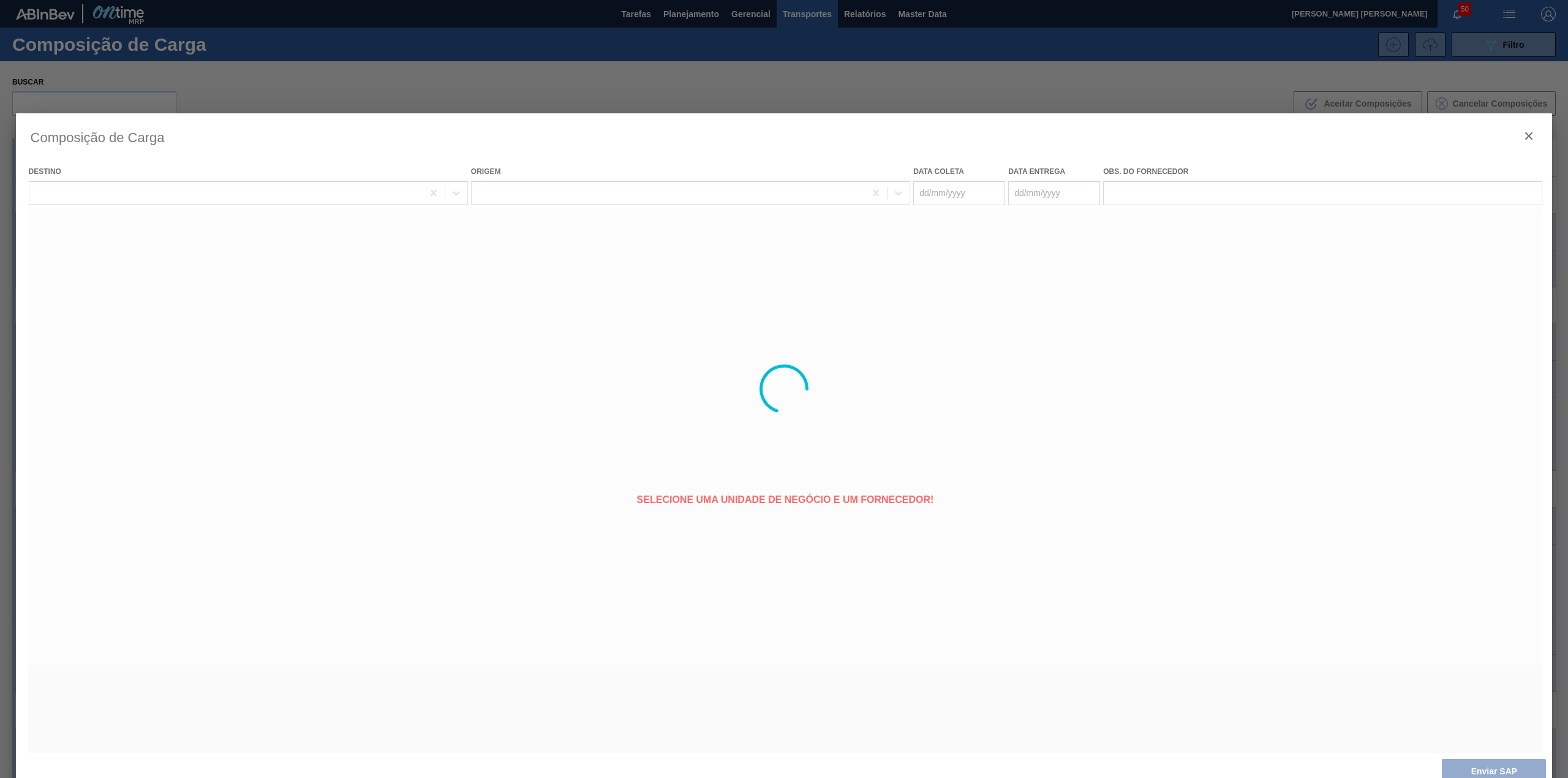
type coleta "05/09/2025"
type entrega "08/09/2025"
click at [1499, 761] on button "Enviar SAP" at bounding box center [1494, 771] width 104 height 24
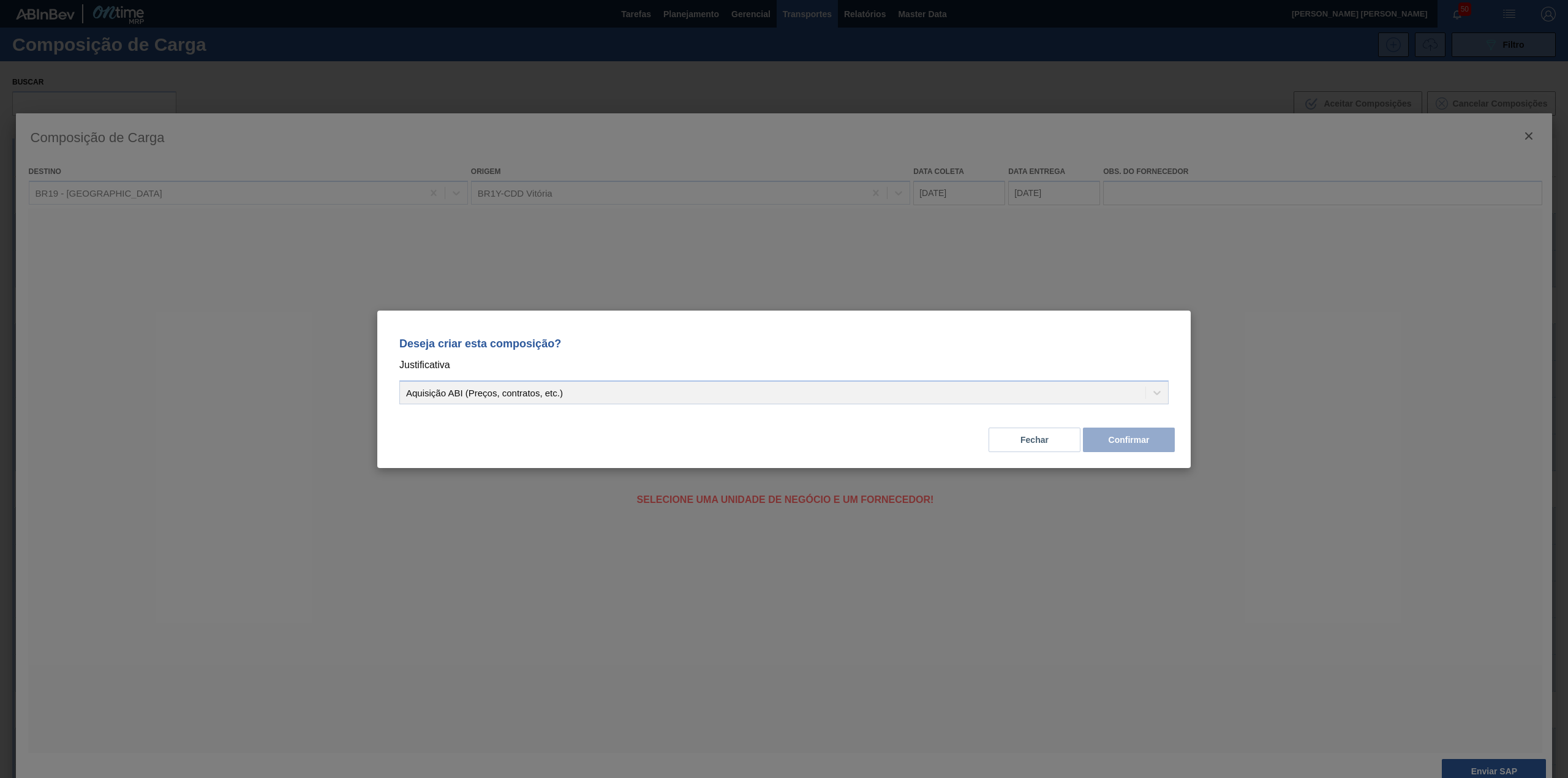
click at [578, 380] on div "Deseja criar esta composição? Justificativa Aquisição ABI (Preços, contratos, e…" at bounding box center [784, 368] width 784 height 86
drag, startPoint x: 571, startPoint y: 408, endPoint x: 559, endPoint y: 398, distance: 15.6
click at [564, 406] on div "Deseja criar esta composição? Justificativa Aquisição ABI (Preços, contratos, e…" at bounding box center [784, 368] width 784 height 86
click at [560, 396] on div "Aquisição ABI (Preços, contratos, etc.)" at bounding box center [784, 392] width 769 height 24
drag, startPoint x: 627, startPoint y: 385, endPoint x: 982, endPoint y: 427, distance: 357.5
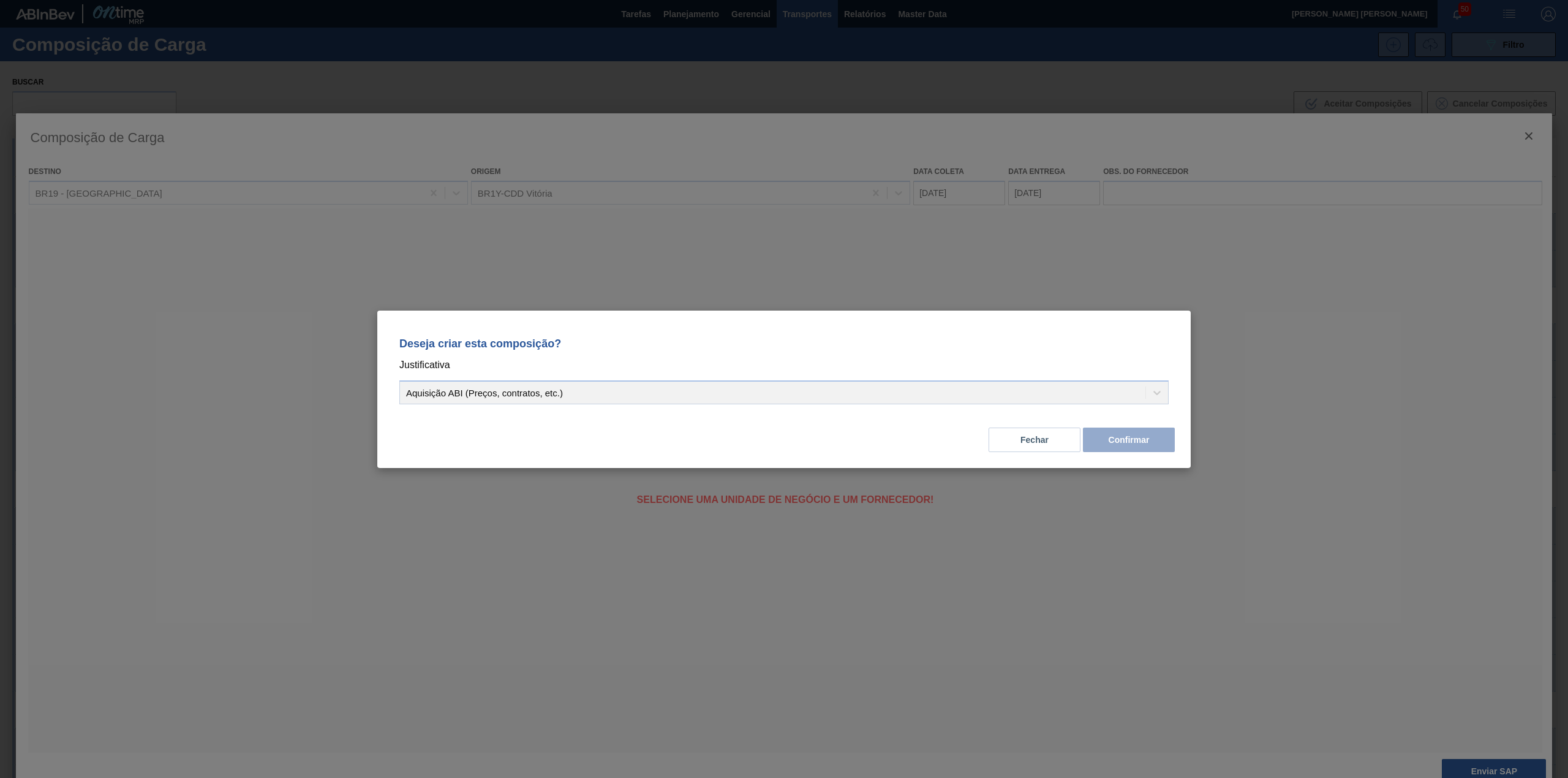
click at [648, 398] on div "Aquisição ABI (Preços, contratos, etc.)" at bounding box center [784, 392] width 769 height 24
click at [1028, 444] on button "Fechar" at bounding box center [1035, 439] width 92 height 24
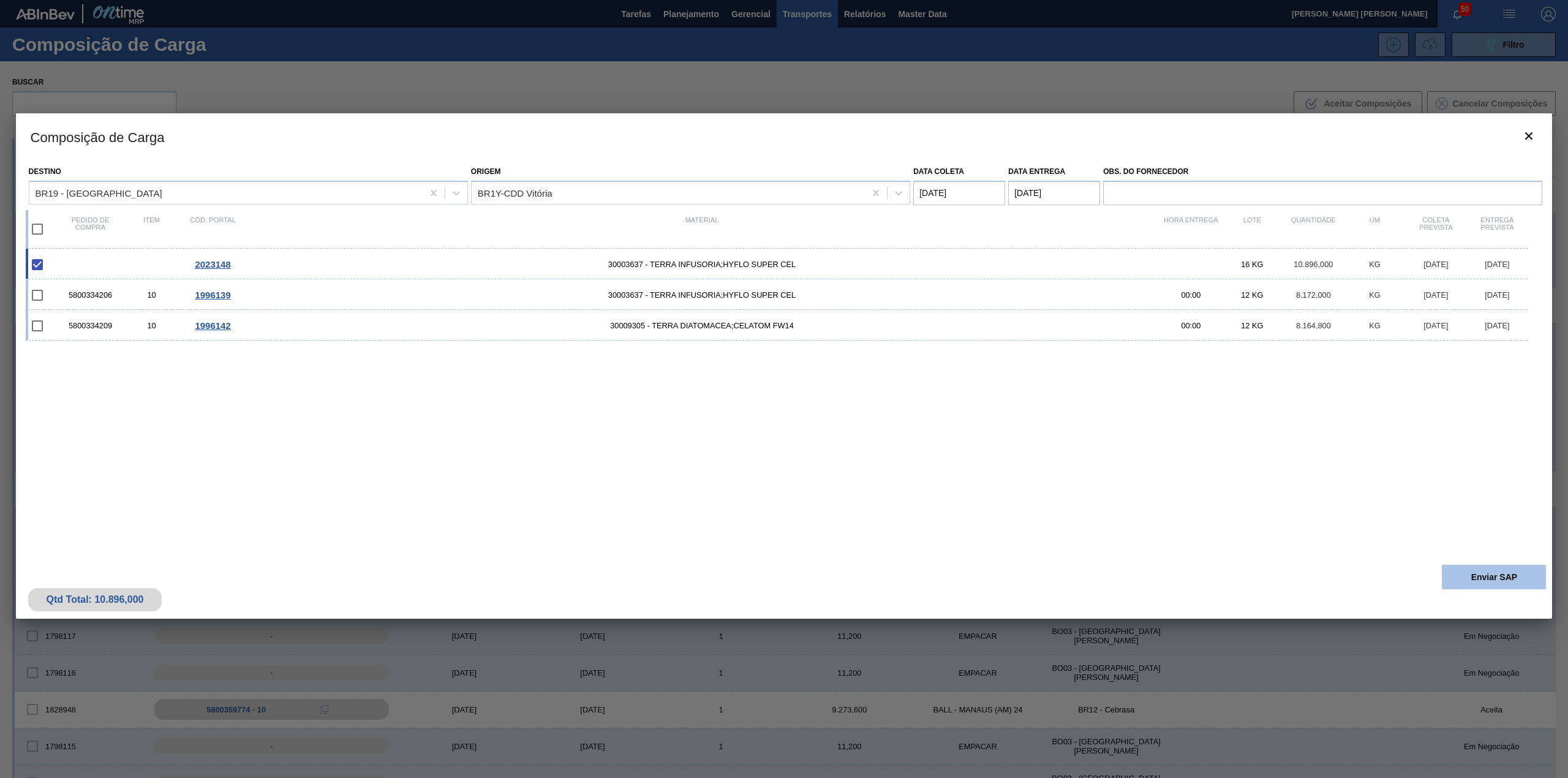
click at [1464, 582] on button "Enviar SAP" at bounding box center [1494, 576] width 104 height 24
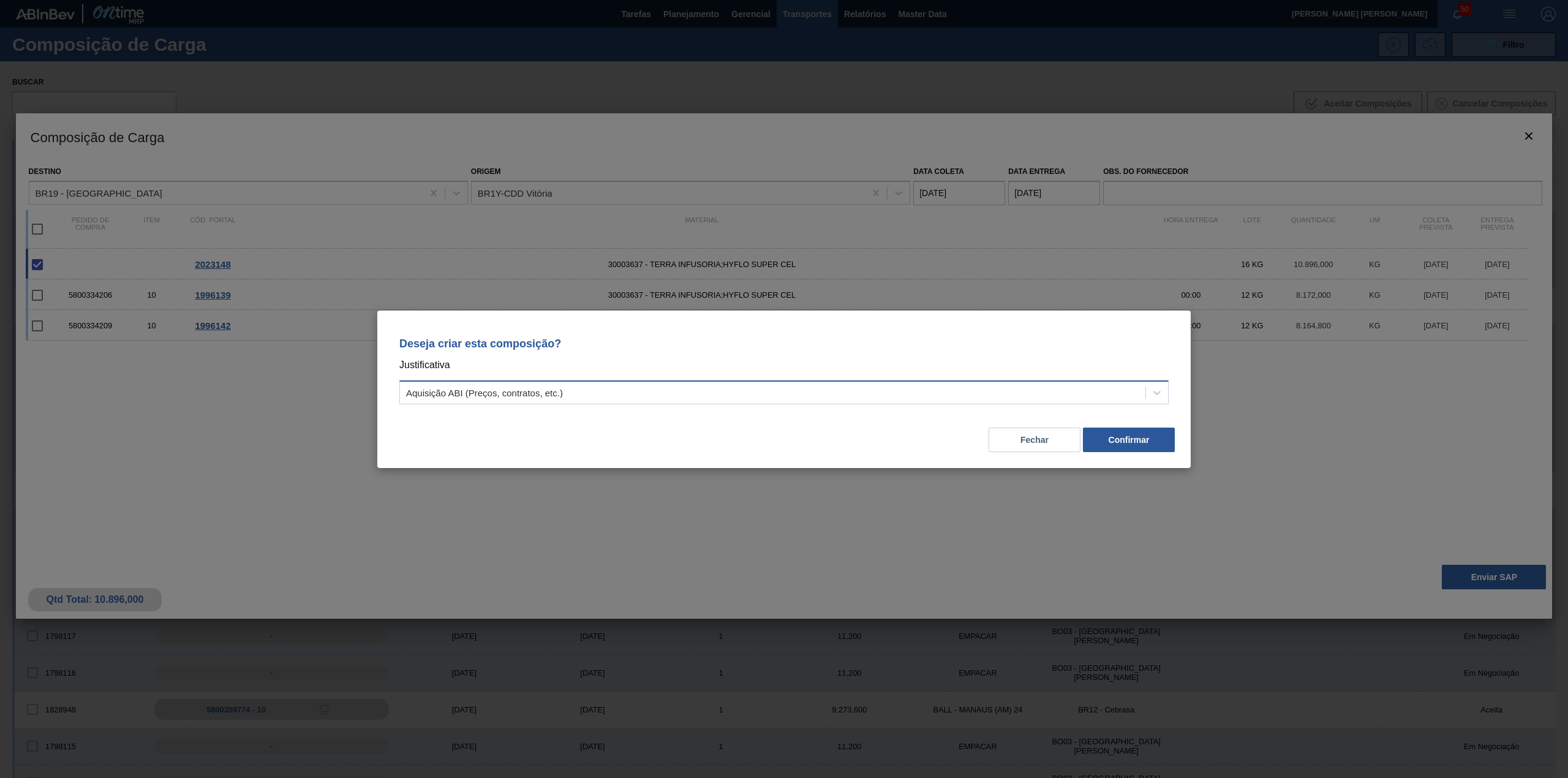
click at [818, 398] on div "Aquisição ABI (Preços, contratos, etc.)" at bounding box center [773, 392] width 746 height 18
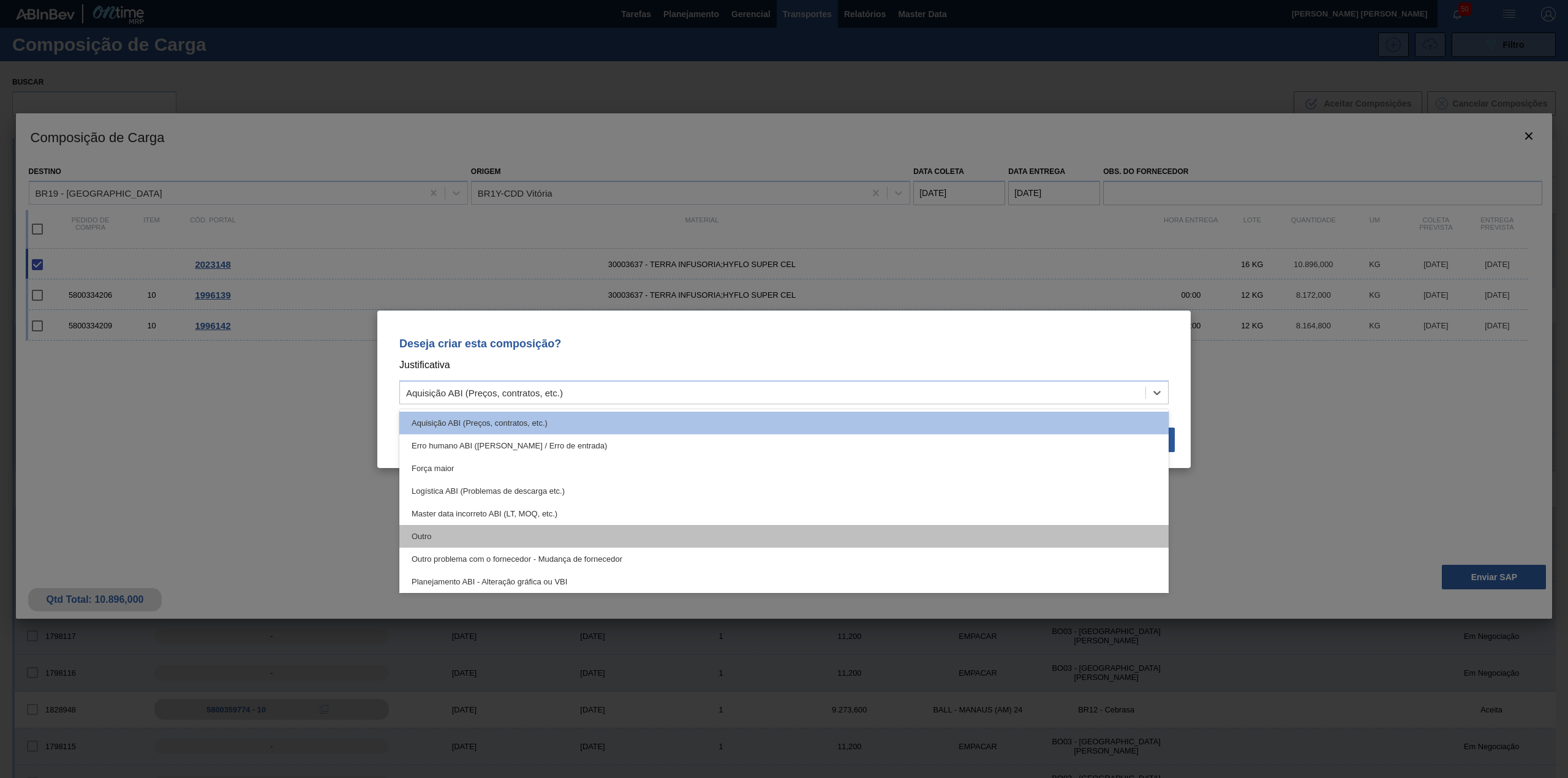
click at [603, 529] on div "Outro" at bounding box center [784, 536] width 769 height 23
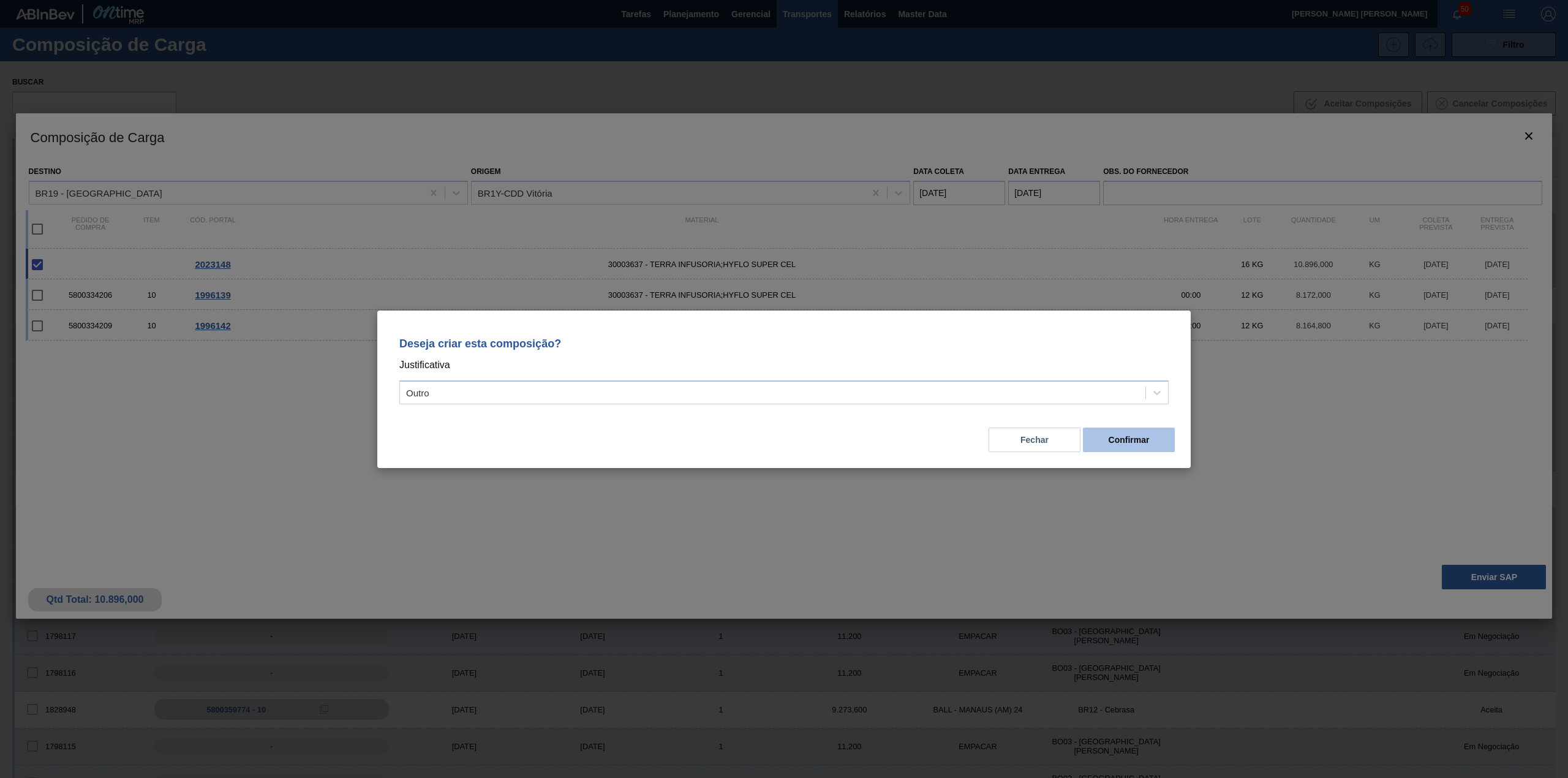
click at [1164, 447] on button "Confirmar" at bounding box center [1129, 439] width 92 height 24
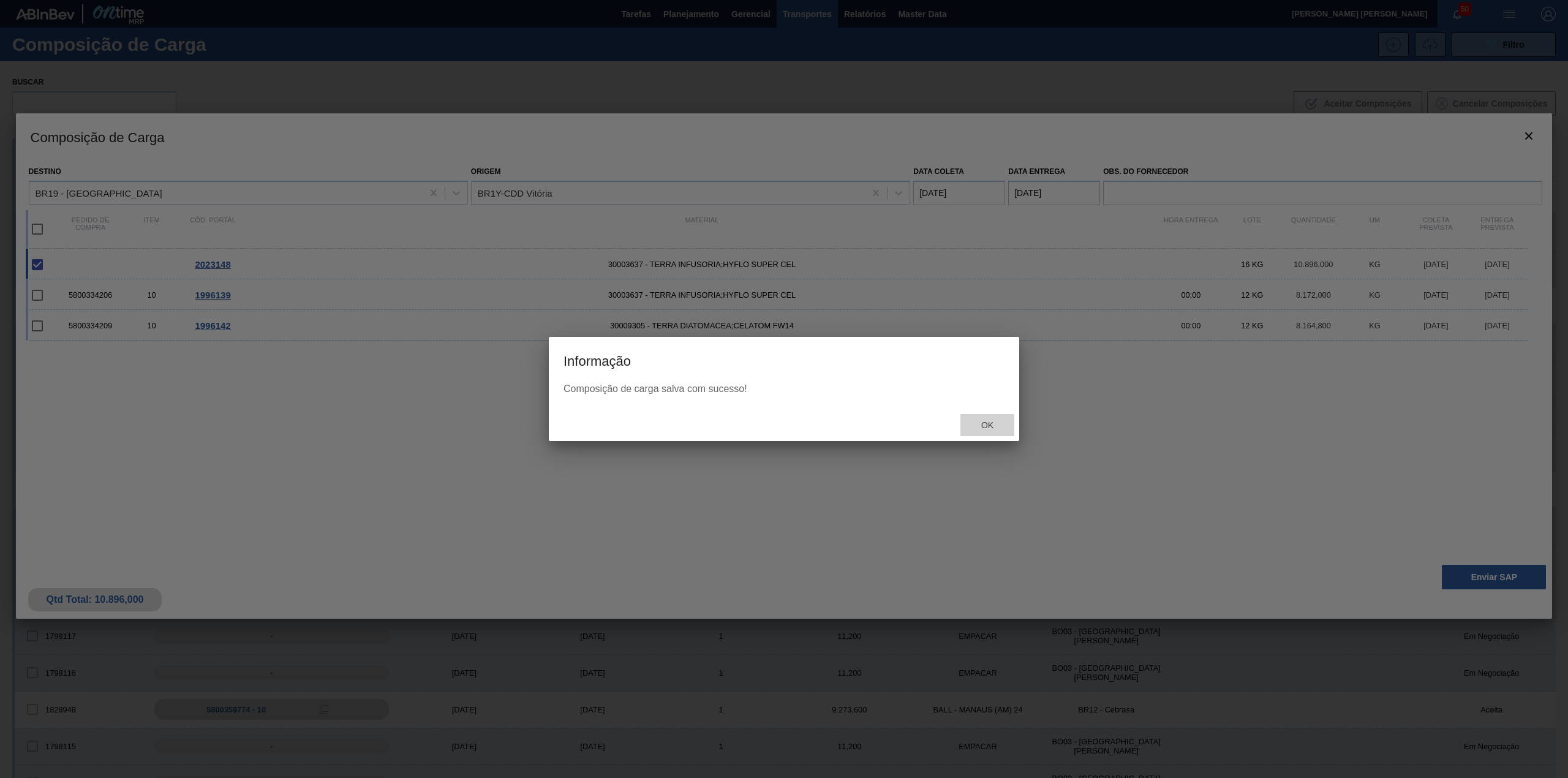
click at [974, 427] on span "Ok" at bounding box center [987, 425] width 32 height 10
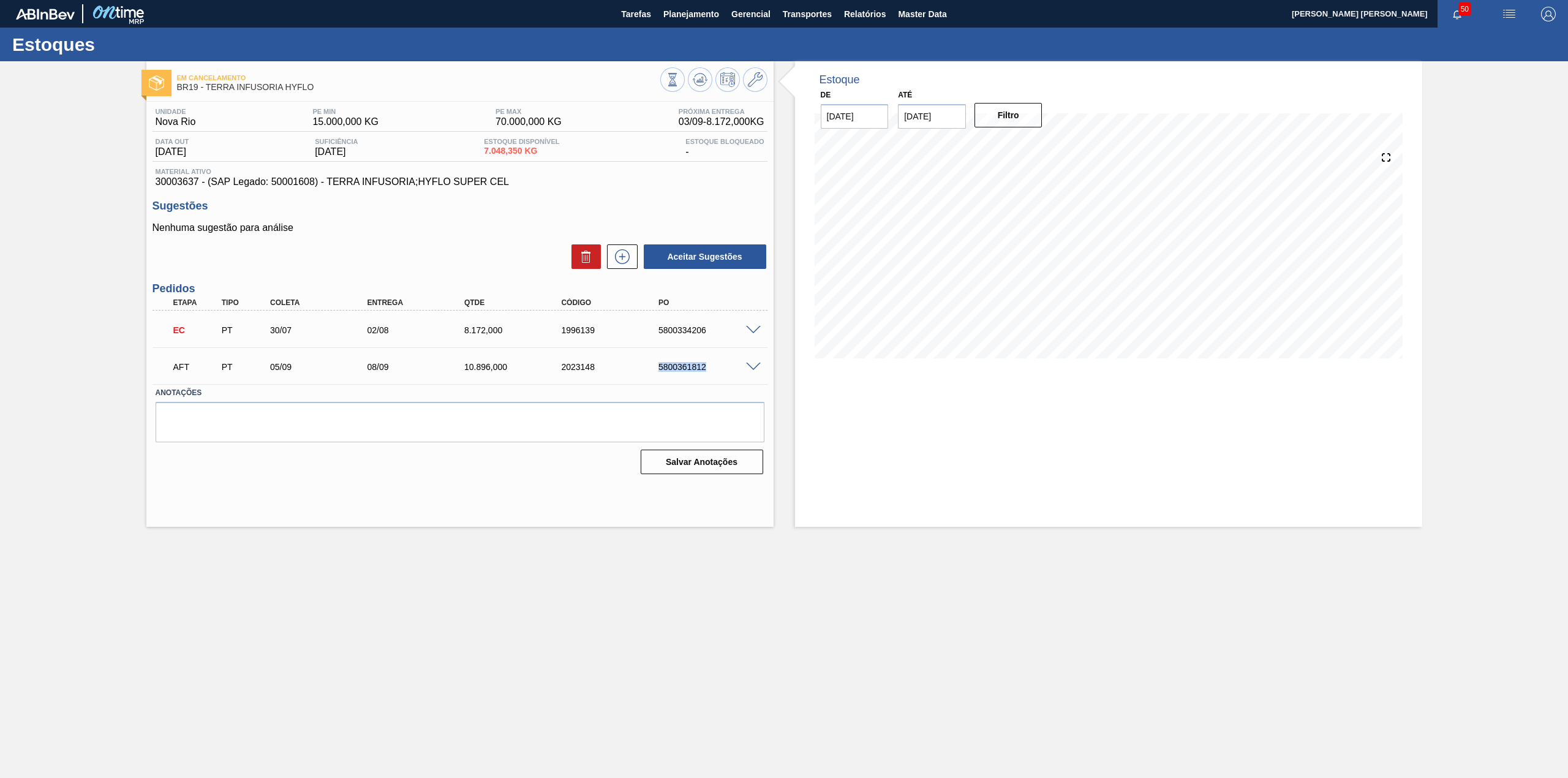
drag, startPoint x: 655, startPoint y: 370, endPoint x: 707, endPoint y: 375, distance: 52.2
click at [707, 375] on div "AFT PT 05/09 08/09 10.896,000 2023148 5800361812" at bounding box center [457, 365] width 582 height 24
copy div "5800361812"
click at [900, 393] on div "Estoque De 03/09/2025 Até 17/09/2025 Filtro 15/09 Projeção de Estoque 4,410.566…" at bounding box center [1108, 294] width 627 height 465
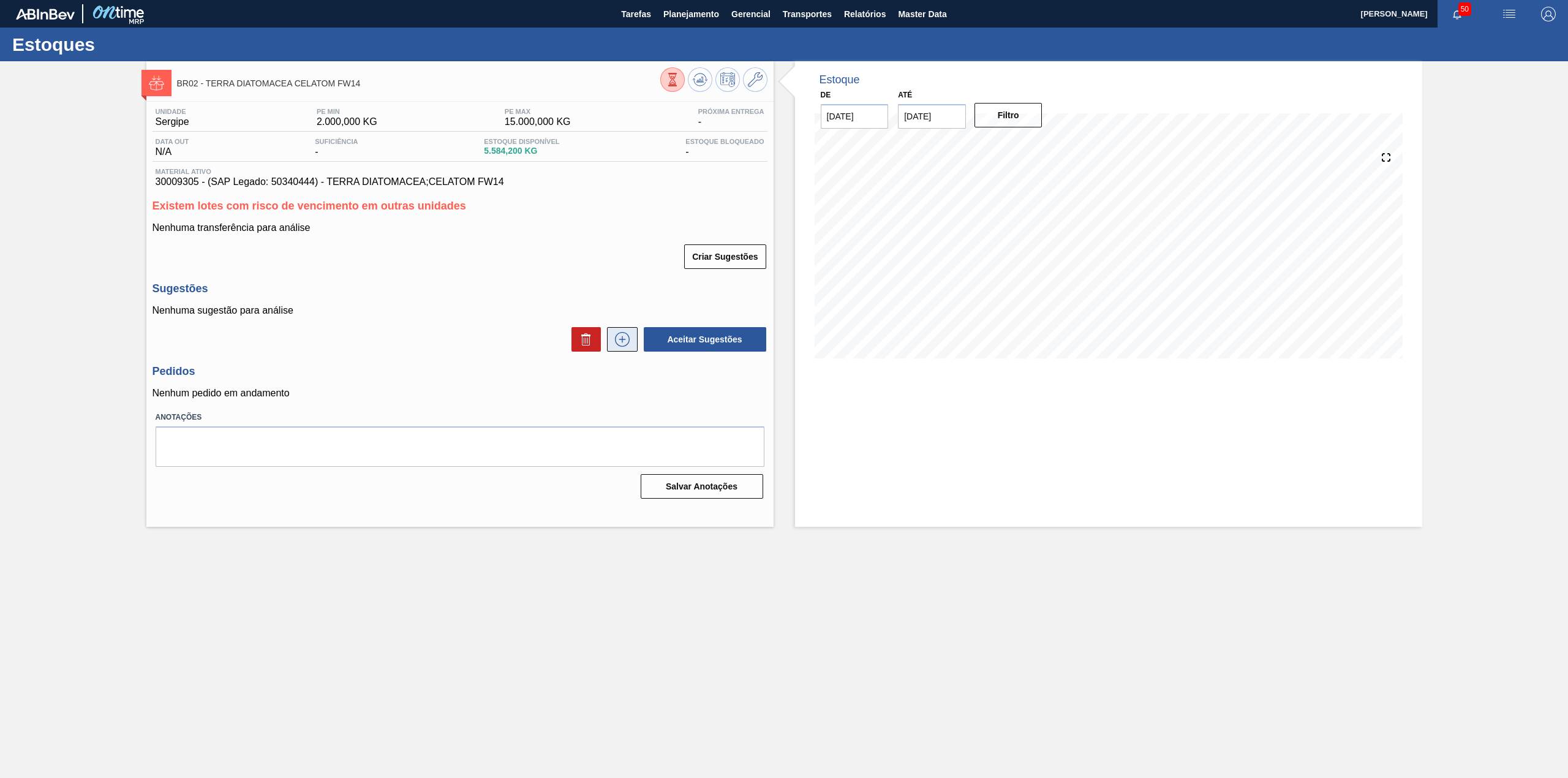
click at [622, 346] on icon at bounding box center [622, 339] width 20 height 15
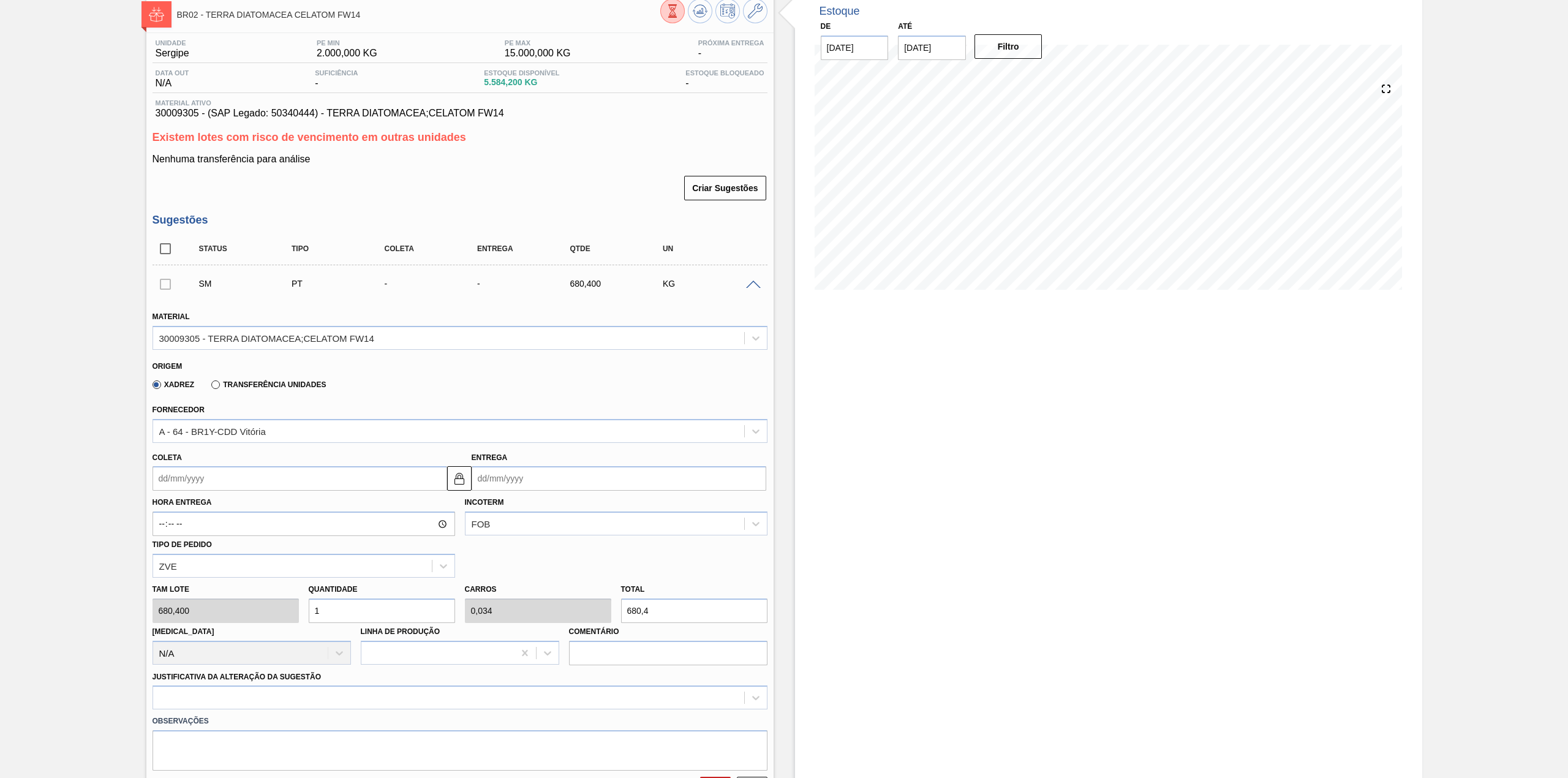
scroll to position [163, 0]
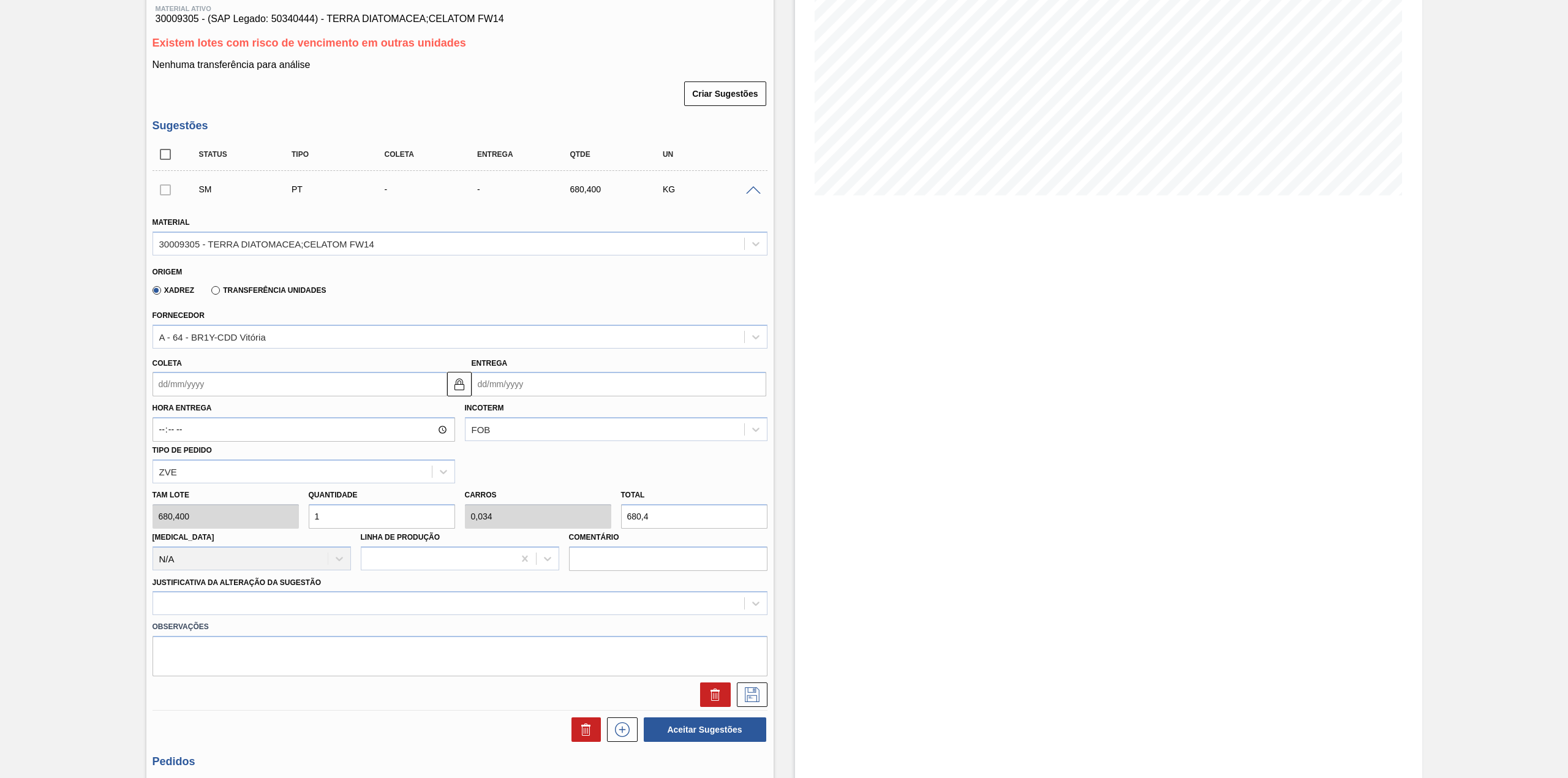
click at [275, 396] on input "Coleta" at bounding box center [300, 383] width 295 height 24
click at [267, 450] on div "5" at bounding box center [266, 453] width 17 height 17
type input "[DATE]"
click at [329, 513] on input "1" at bounding box center [382, 516] width 146 height 24
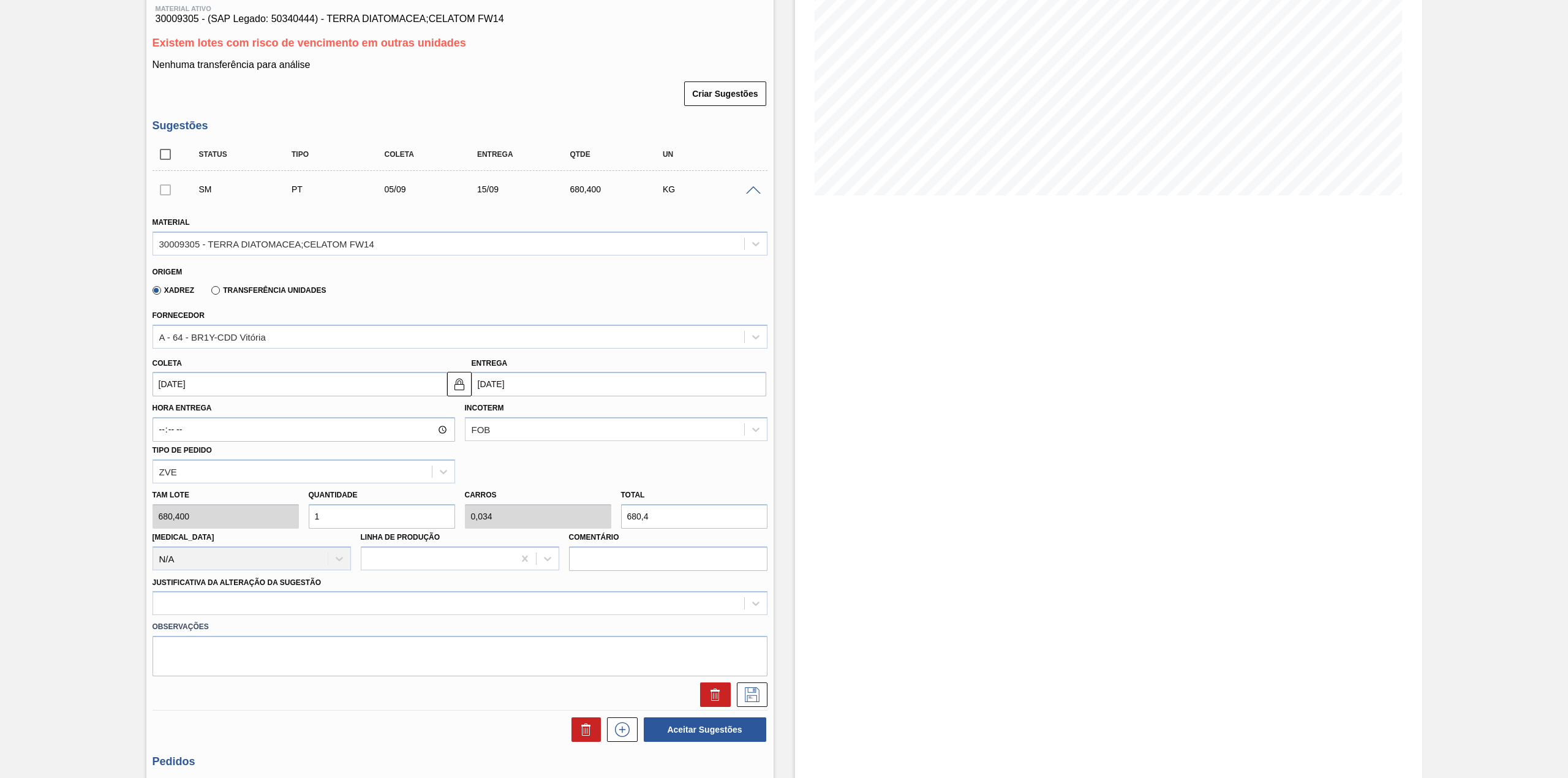
click at [329, 513] on input "1" at bounding box center [382, 516] width 146 height 24
type input "2"
type input "0,068"
type input "1.360,8"
type input "2"
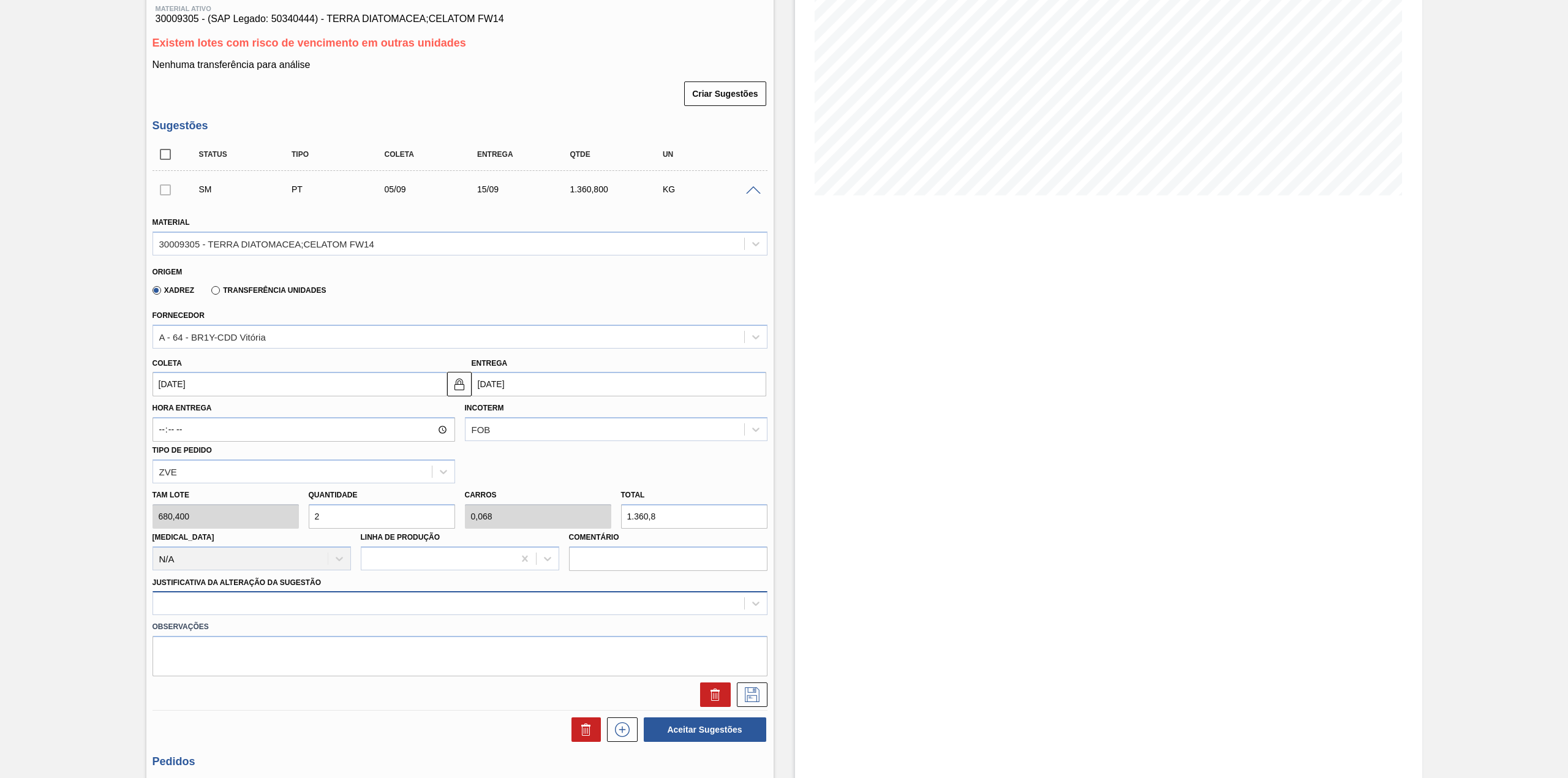
click at [345, 604] on div at bounding box center [460, 603] width 615 height 24
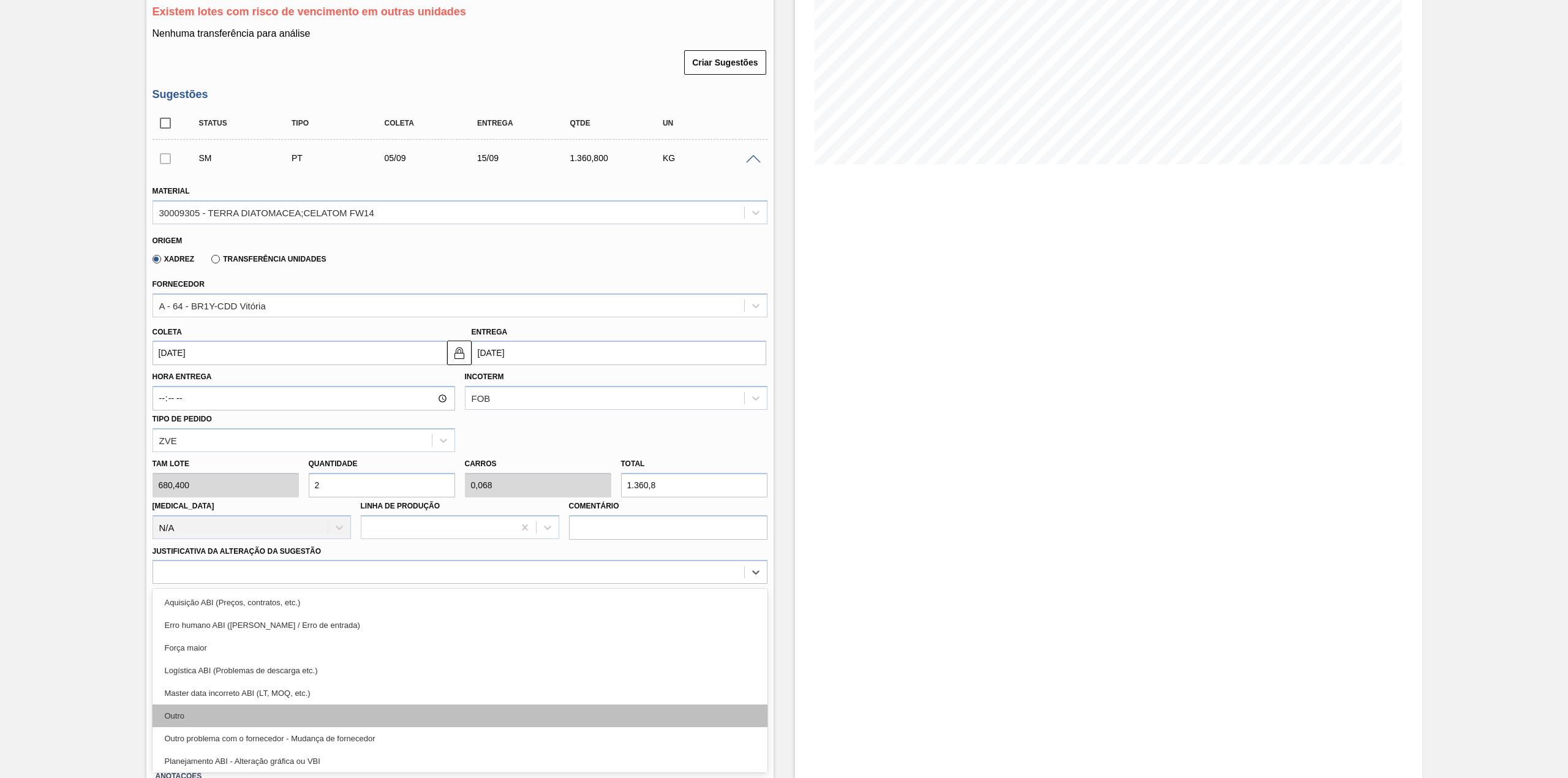
click at [300, 713] on div "Outro" at bounding box center [460, 716] width 615 height 23
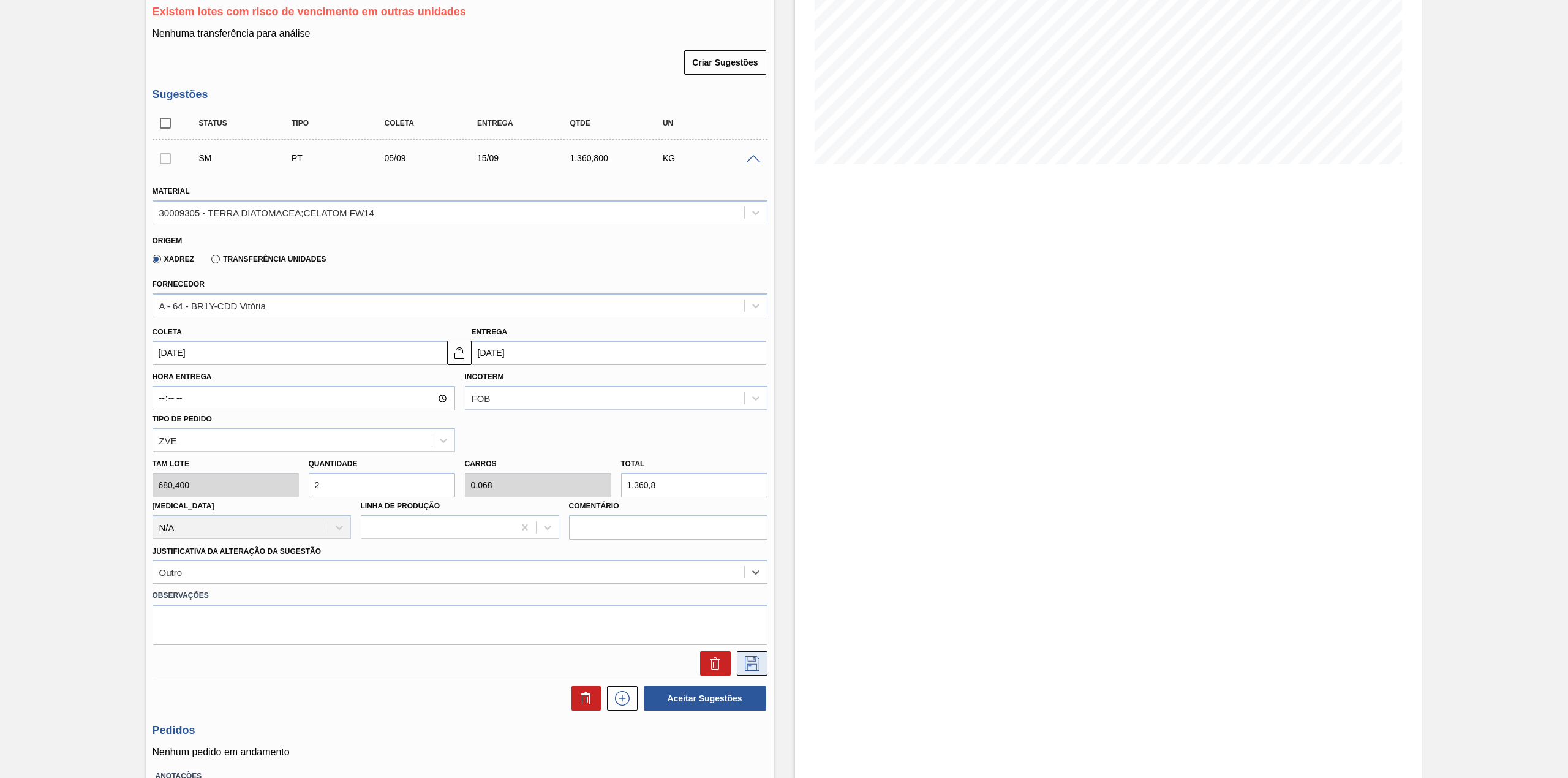
click at [742, 664] on icon at bounding box center [752, 664] width 20 height 15
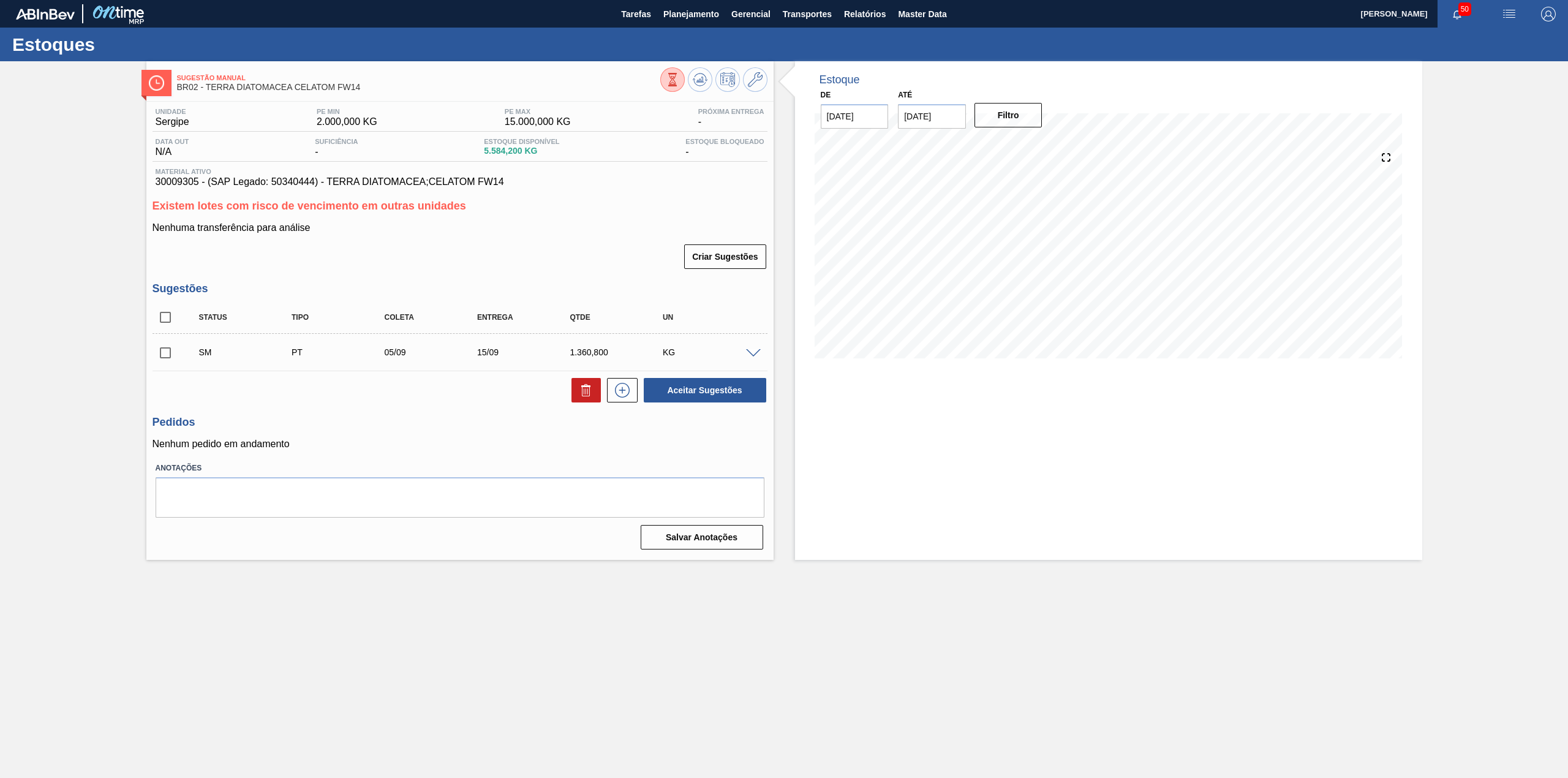
scroll to position [0, 0]
click at [162, 354] on input "checkbox" at bounding box center [165, 352] width 25 height 25
click at [710, 406] on div "Unidade Sergipe PE MIN 2.000,000 KG PE MAX 15.000,000 KG Próxima Entrega - Data…" at bounding box center [460, 328] width 627 height 452
click at [706, 393] on button "Aceitar Sugestões" at bounding box center [705, 390] width 122 height 24
checkbox input "false"
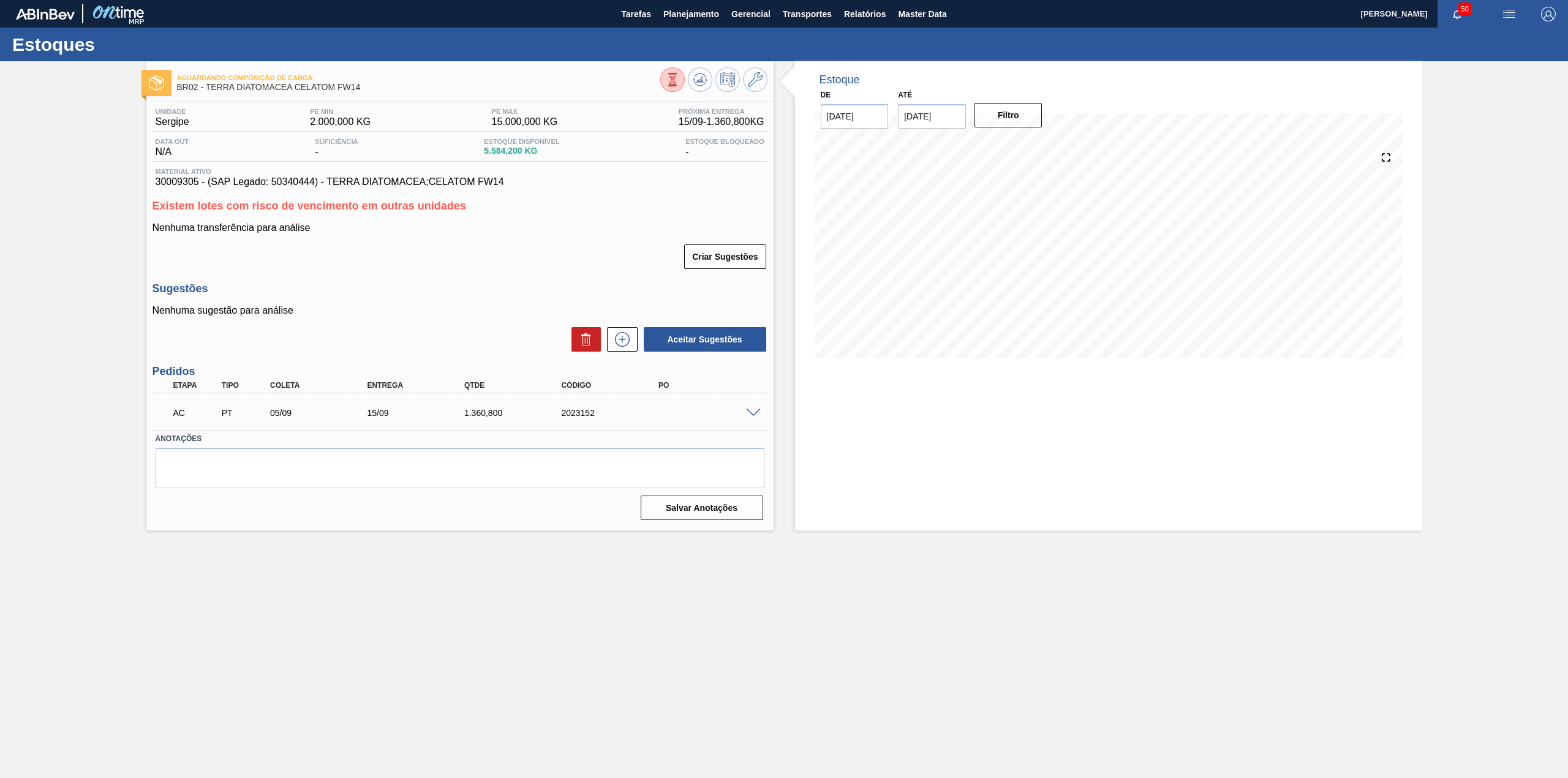
click at [755, 412] on span at bounding box center [754, 413] width 15 height 9
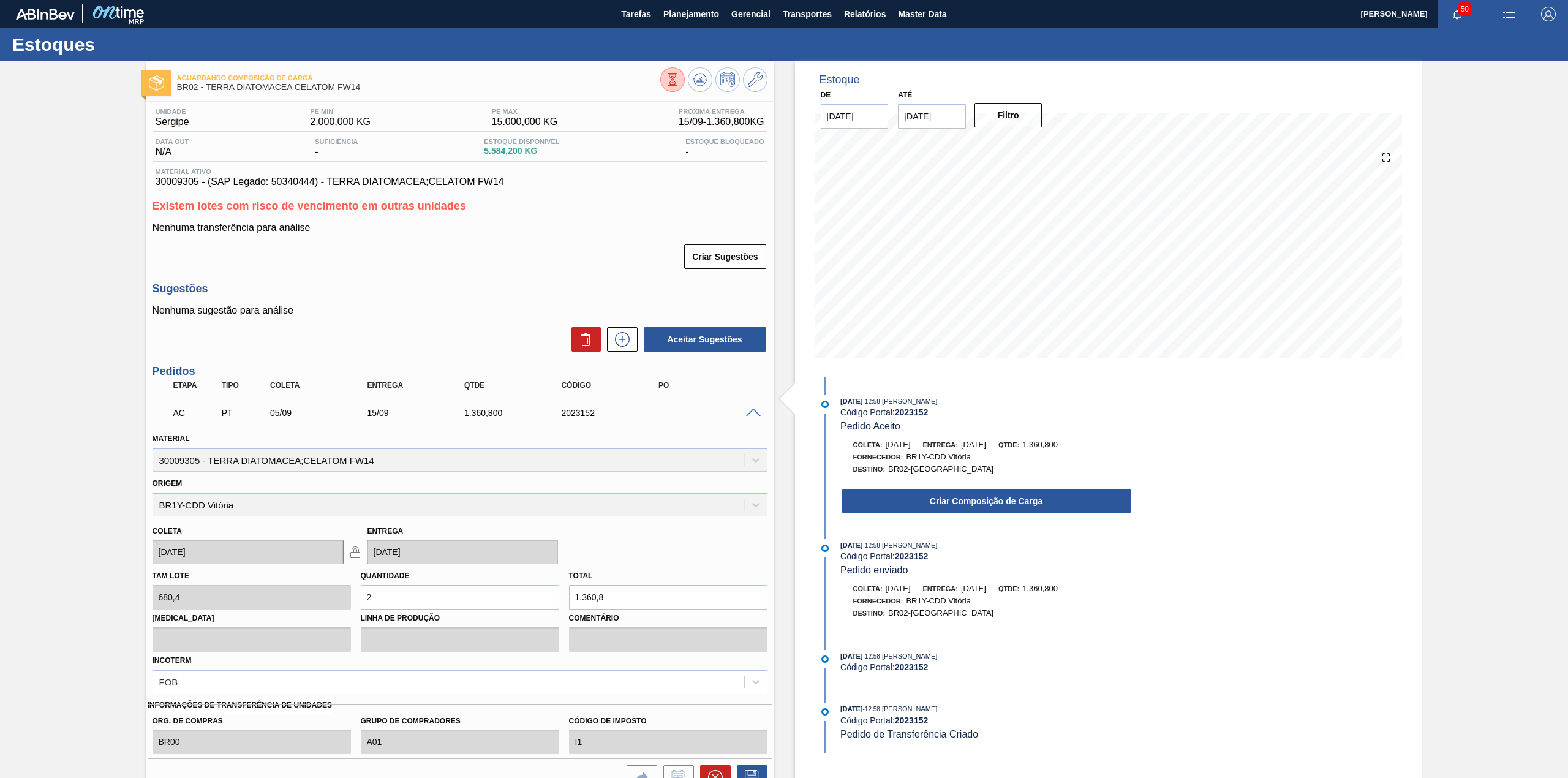
click at [1012, 518] on div "03/09/2025 - 12:58 : GUSTAVO HENRIQUE CALO FARIAS Código Portal: 2023152 Pedido…" at bounding box center [974, 458] width 316 height 125
click at [1002, 507] on button "Criar Composição de Carga" at bounding box center [986, 501] width 288 height 24
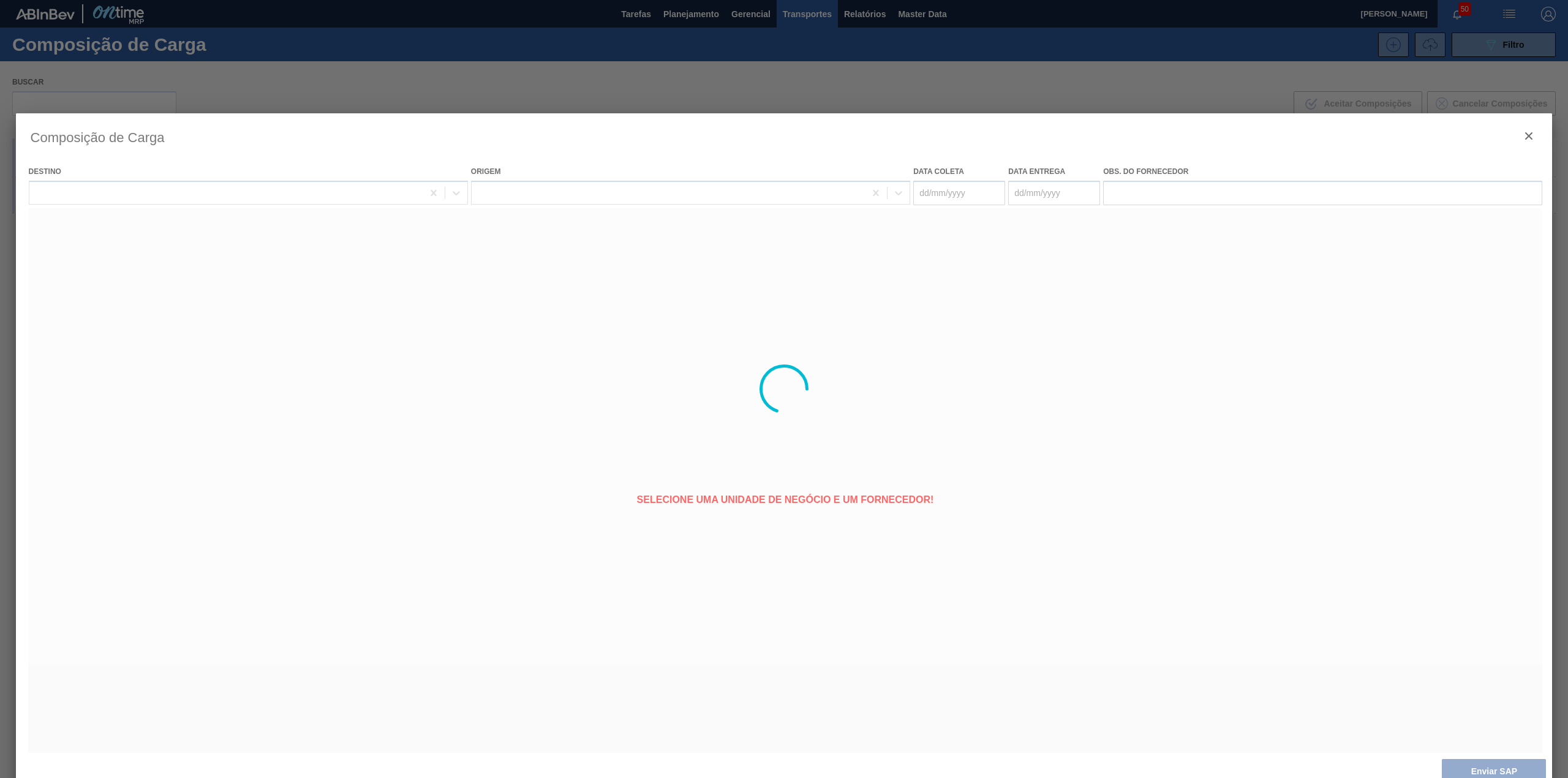
type coleta "[DATE]"
type entrega "[DATE]"
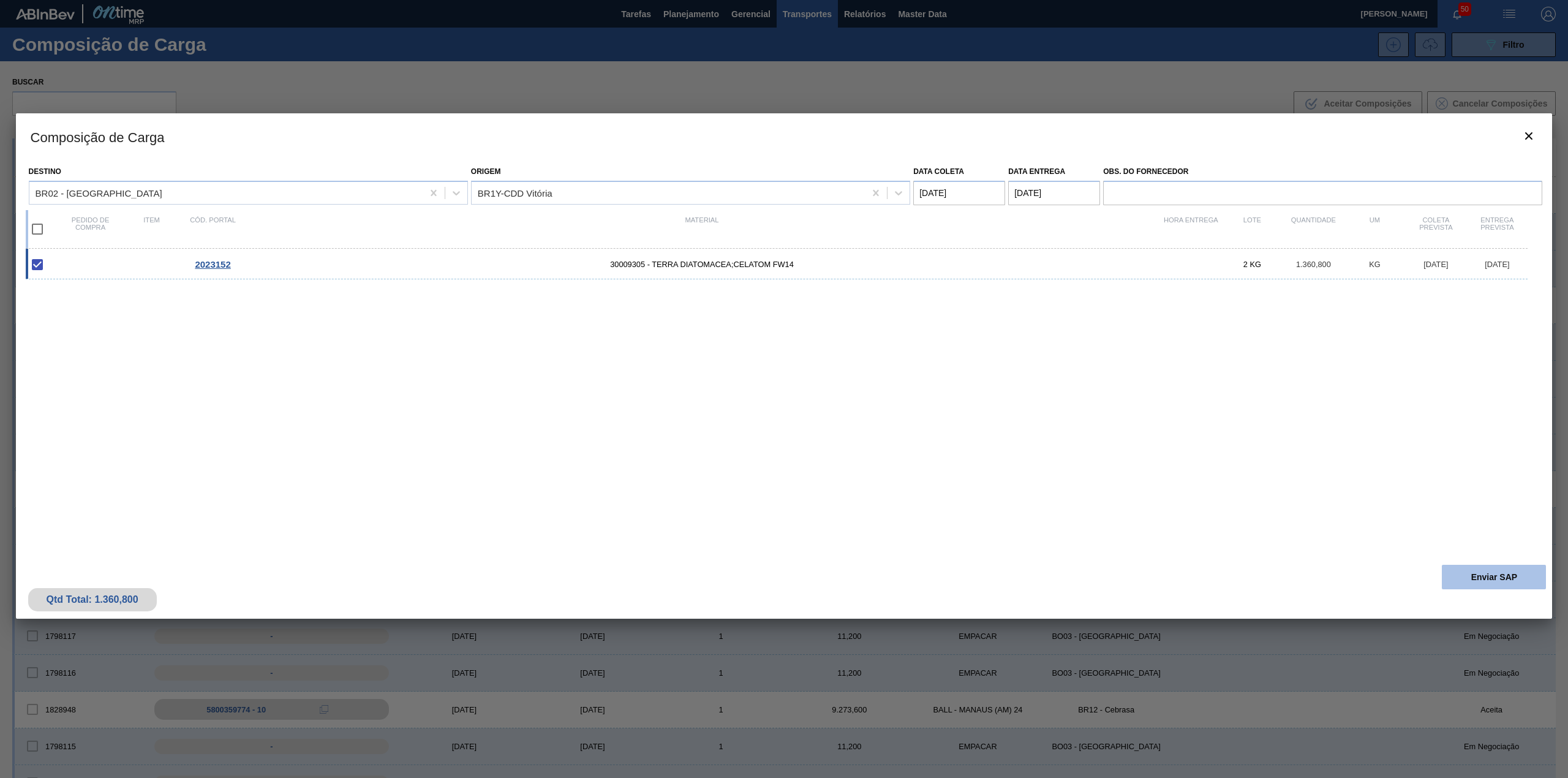
click at [1476, 576] on button "Enviar SAP" at bounding box center [1494, 576] width 104 height 24
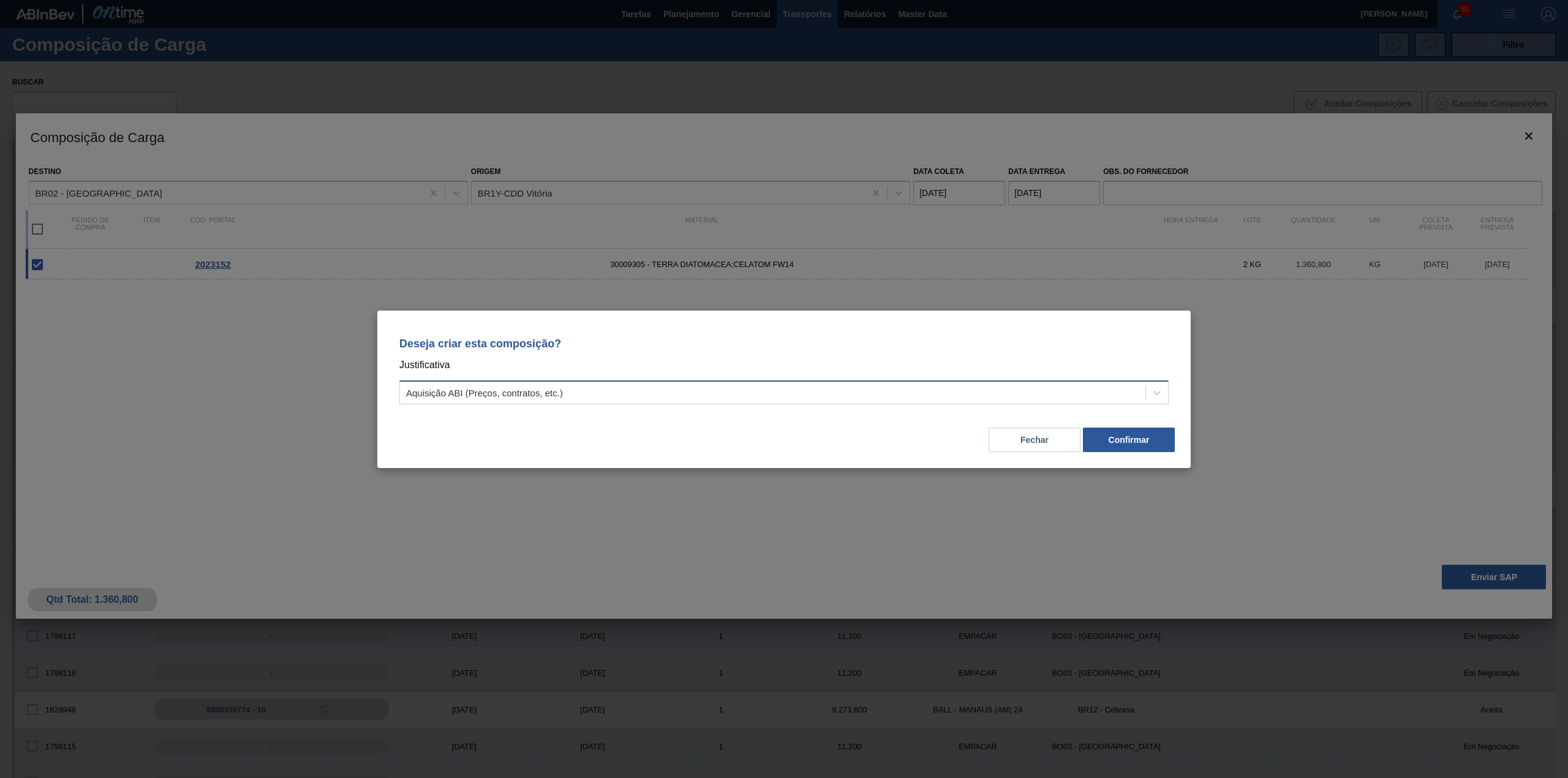
drag, startPoint x: 726, startPoint y: 388, endPoint x: 692, endPoint y: 390, distance: 34.1
click at [719, 388] on div "Aquisição ABI (Preços, contratos, etc.)" at bounding box center [773, 392] width 746 height 18
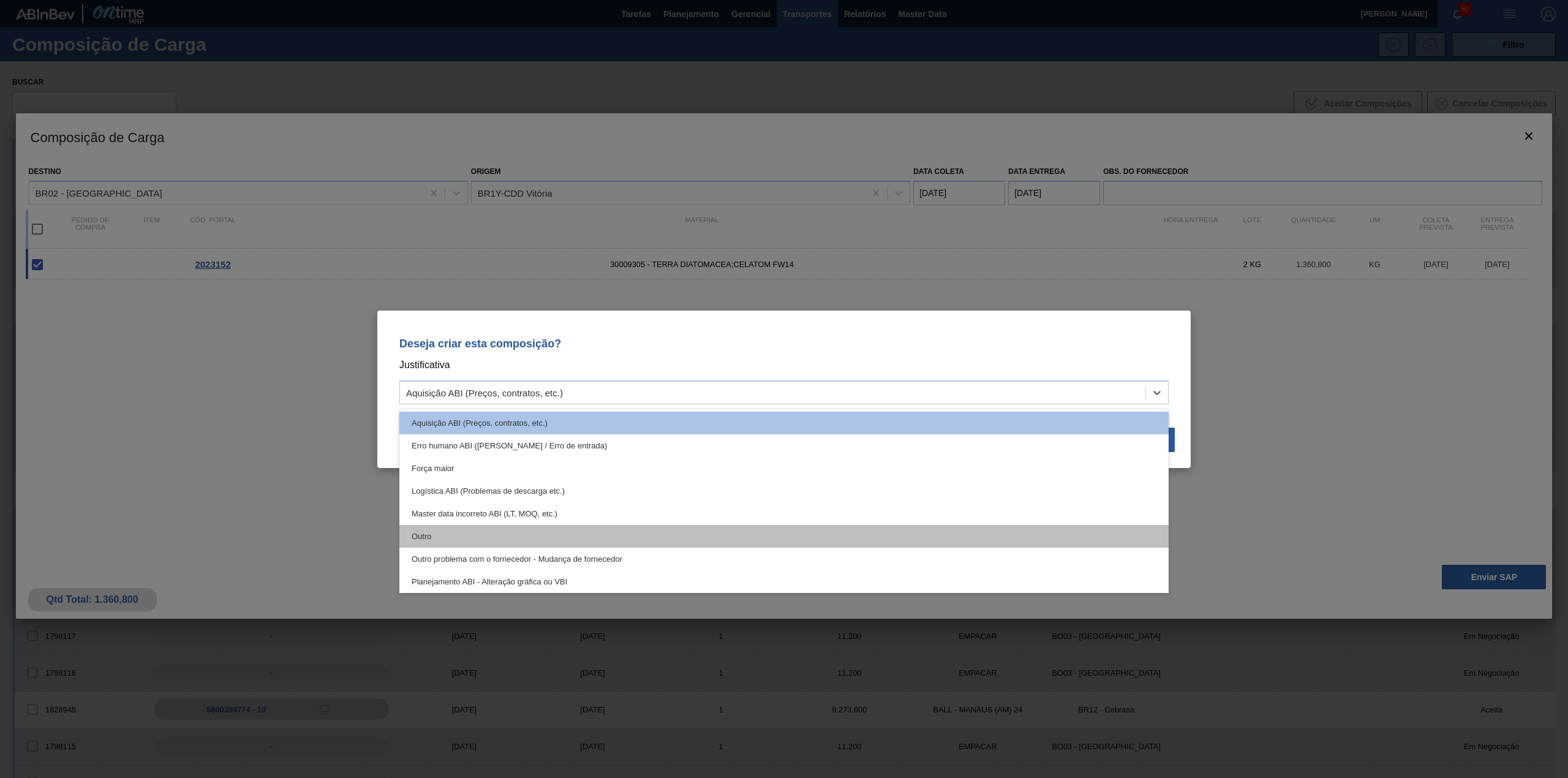
click at [529, 534] on div "Outro" at bounding box center [784, 536] width 769 height 23
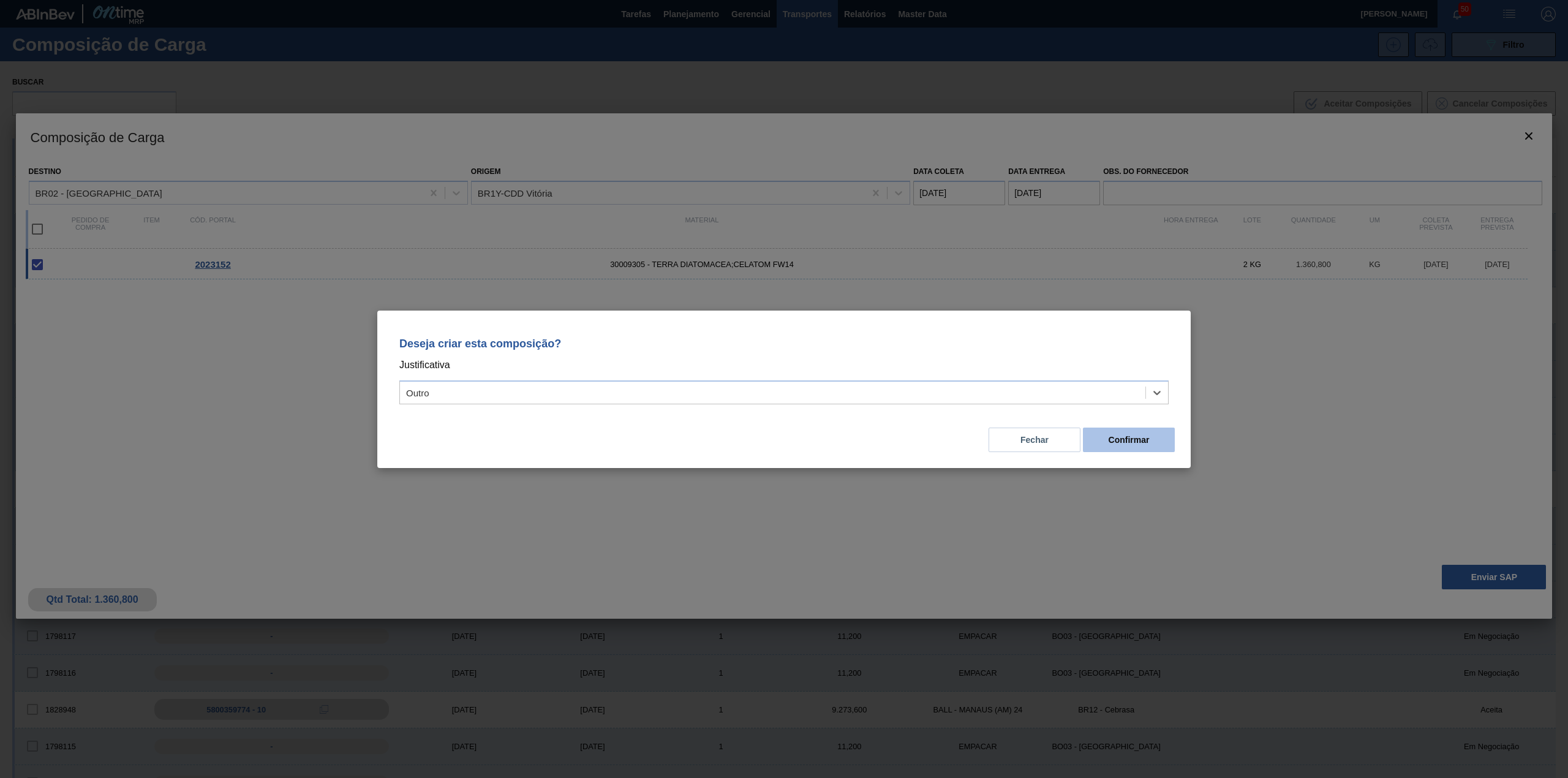
click at [1103, 437] on button "Confirmar" at bounding box center [1129, 439] width 92 height 24
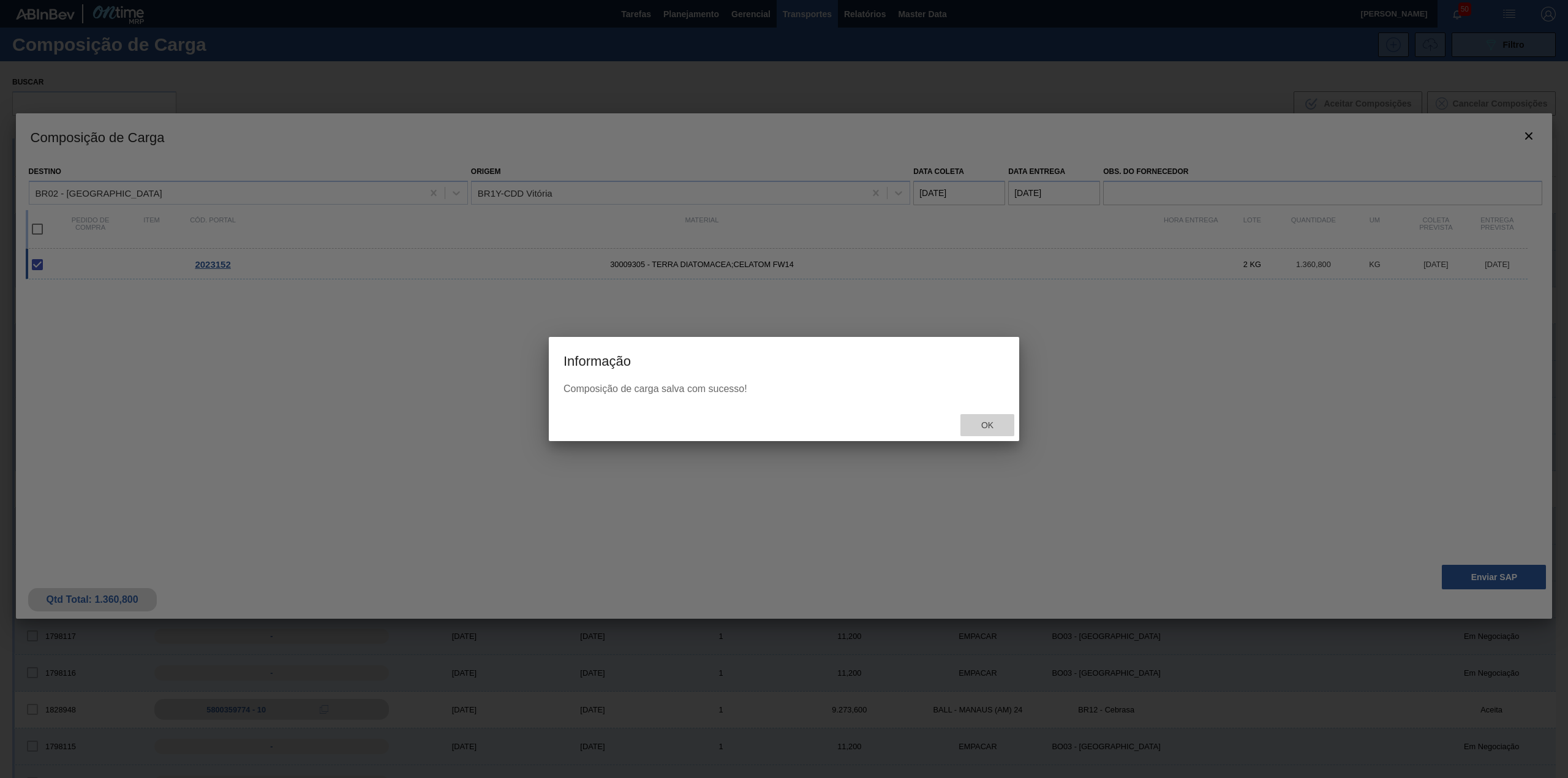
click at [991, 425] on span "Ok" at bounding box center [987, 425] width 32 height 10
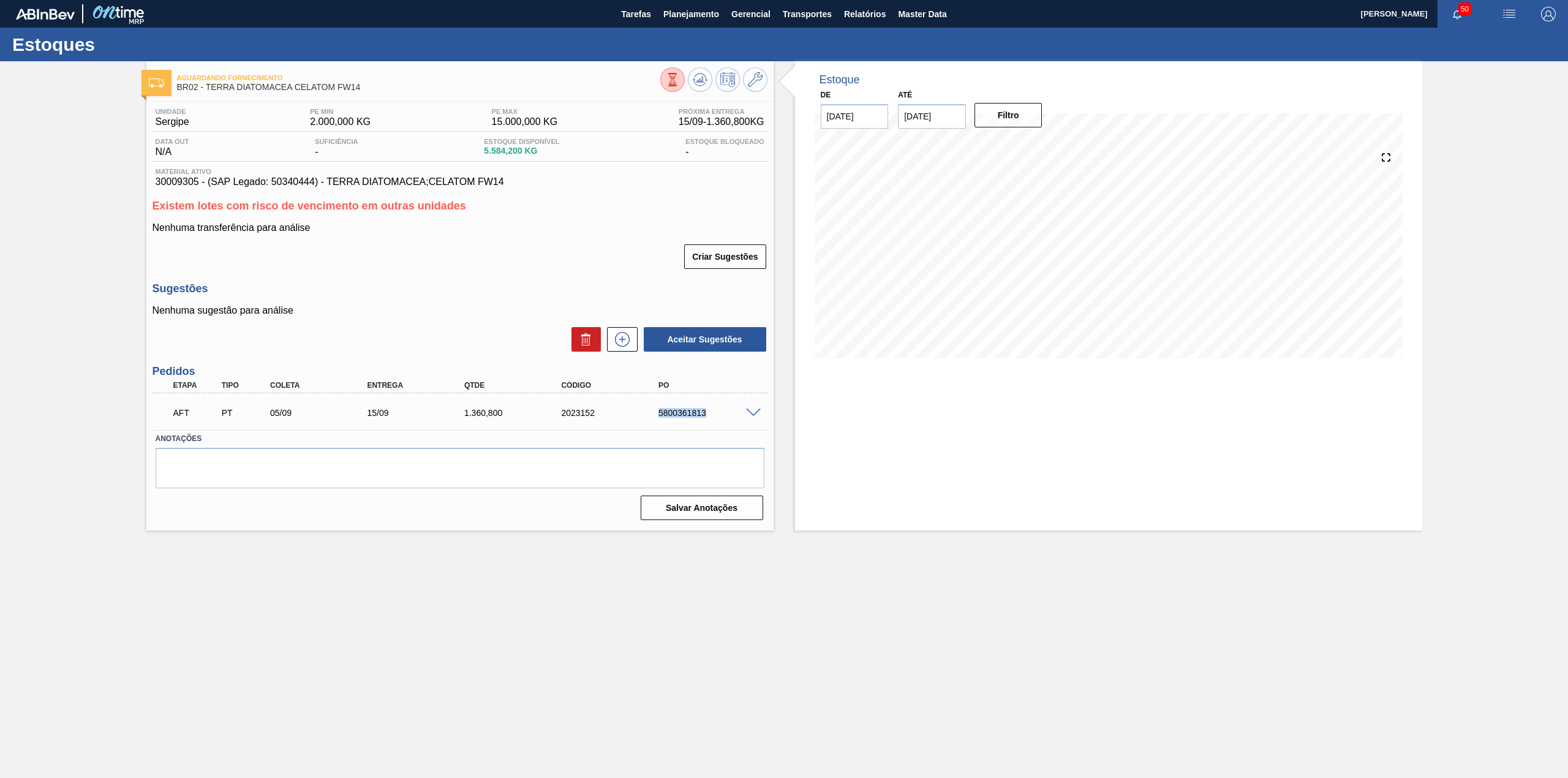
drag, startPoint x: 690, startPoint y: 424, endPoint x: 709, endPoint y: 427, distance: 19.2
click at [709, 427] on div "AFT PT 05/09 15/09 1.360,800 2023152 5800361813 Material 30009305 - TERRA DIATO…" at bounding box center [460, 411] width 615 height 37
copy div "5800361813"
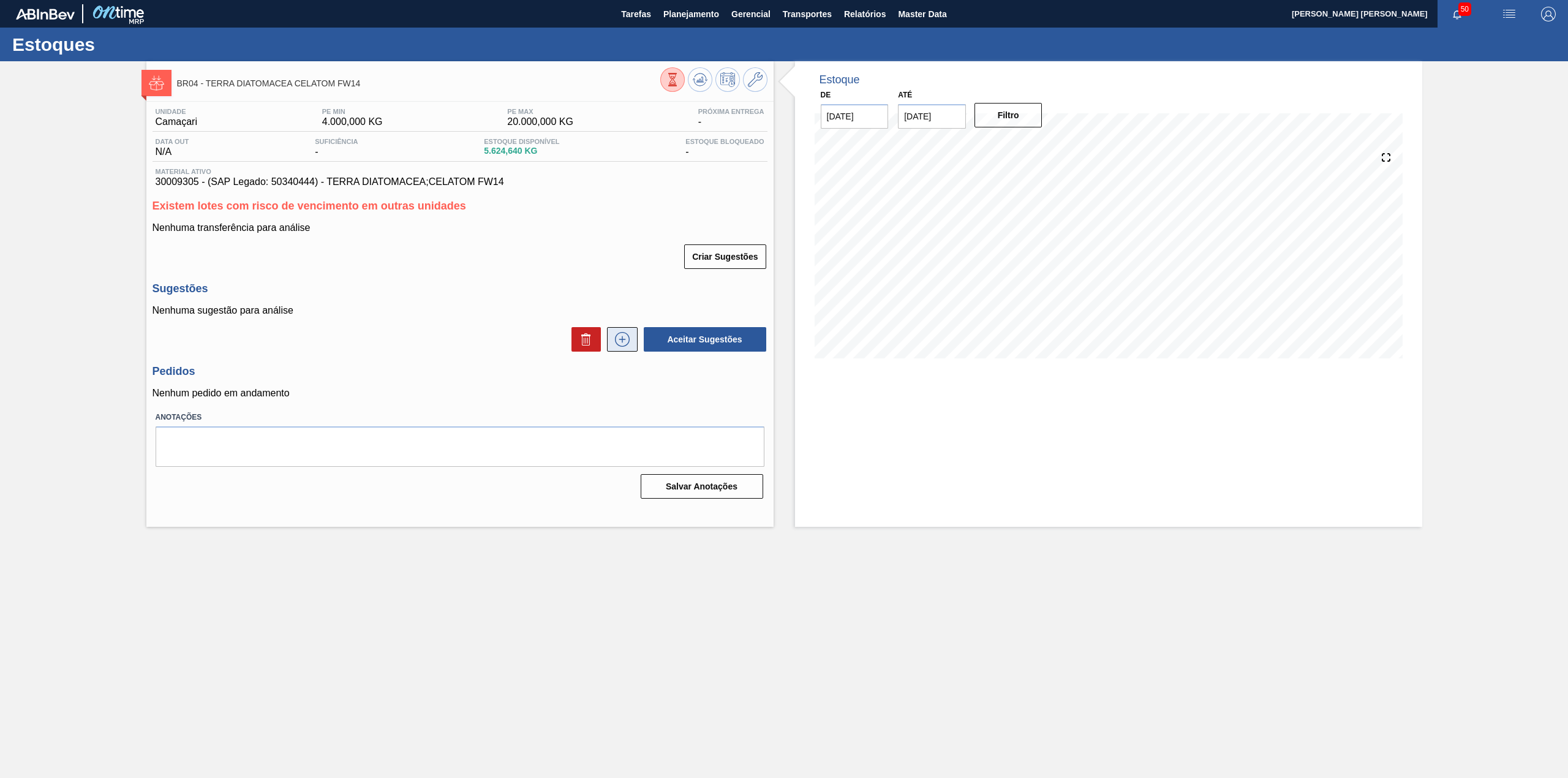
click at [632, 336] on button at bounding box center [622, 339] width 30 height 24
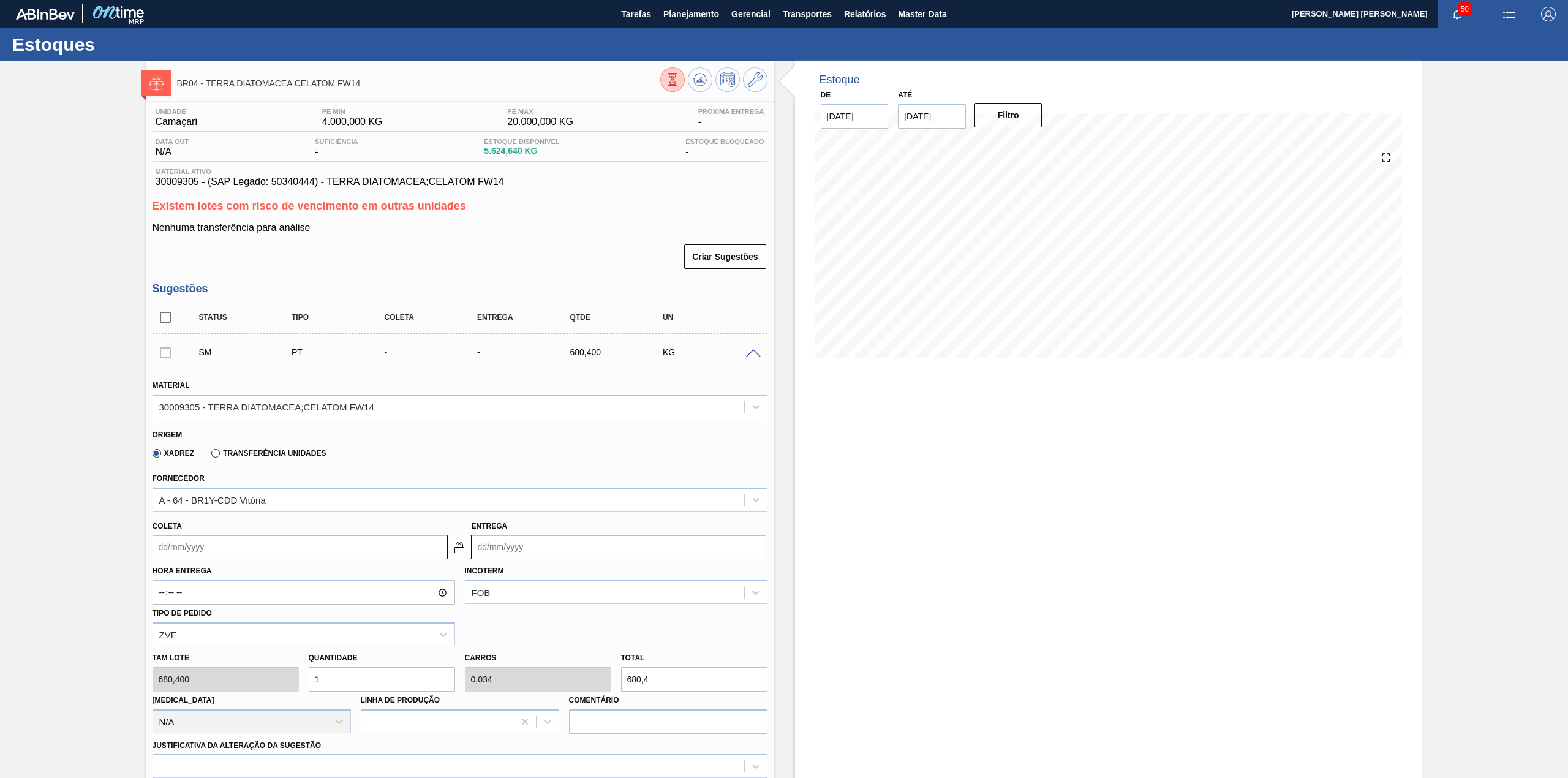
click at [267, 547] on input "Coleta" at bounding box center [300, 547] width 295 height 24
click at [261, 616] on div "5" at bounding box center [266, 616] width 17 height 17
type input "[DATE]"
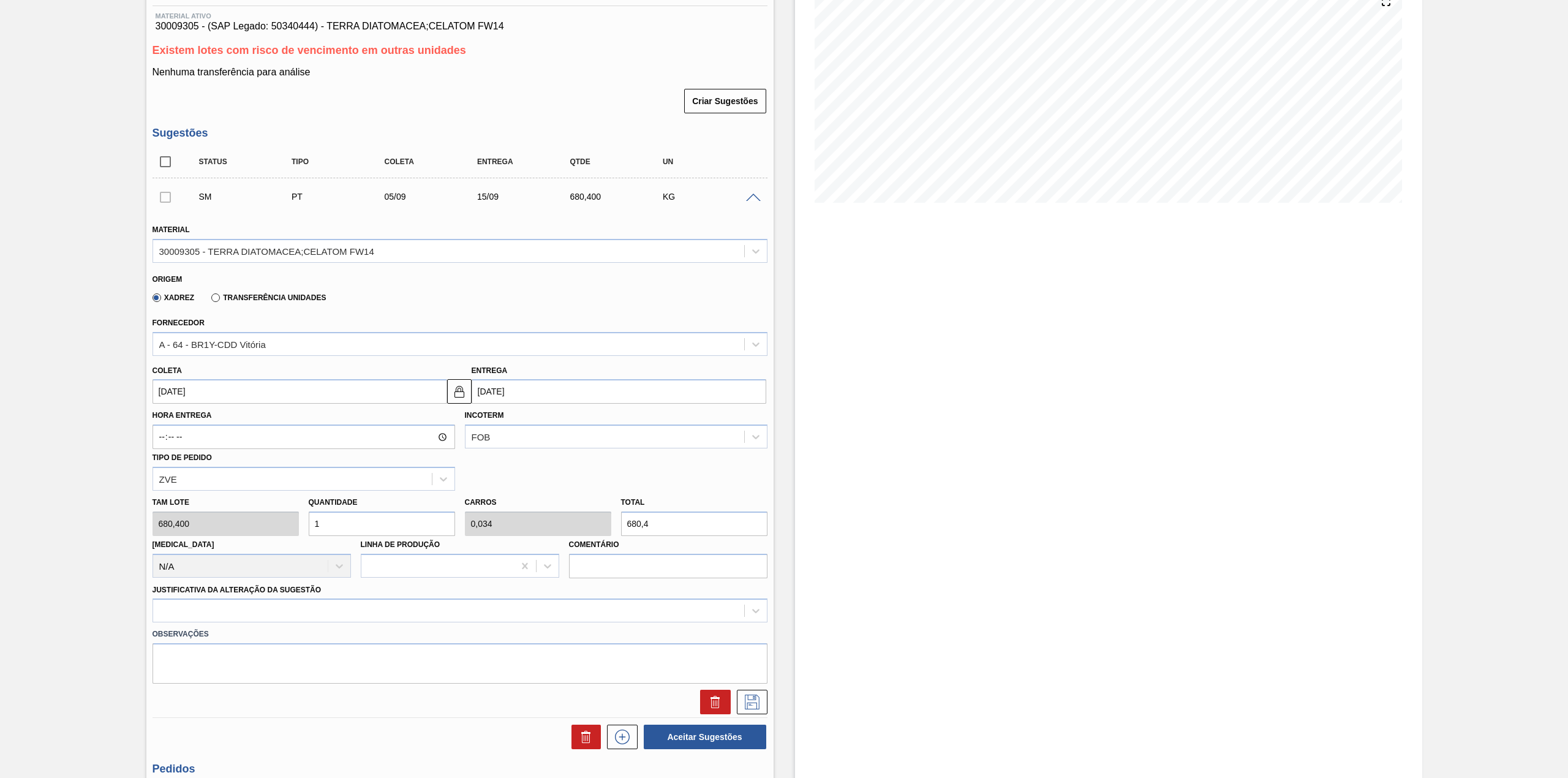
scroll to position [163, 0]
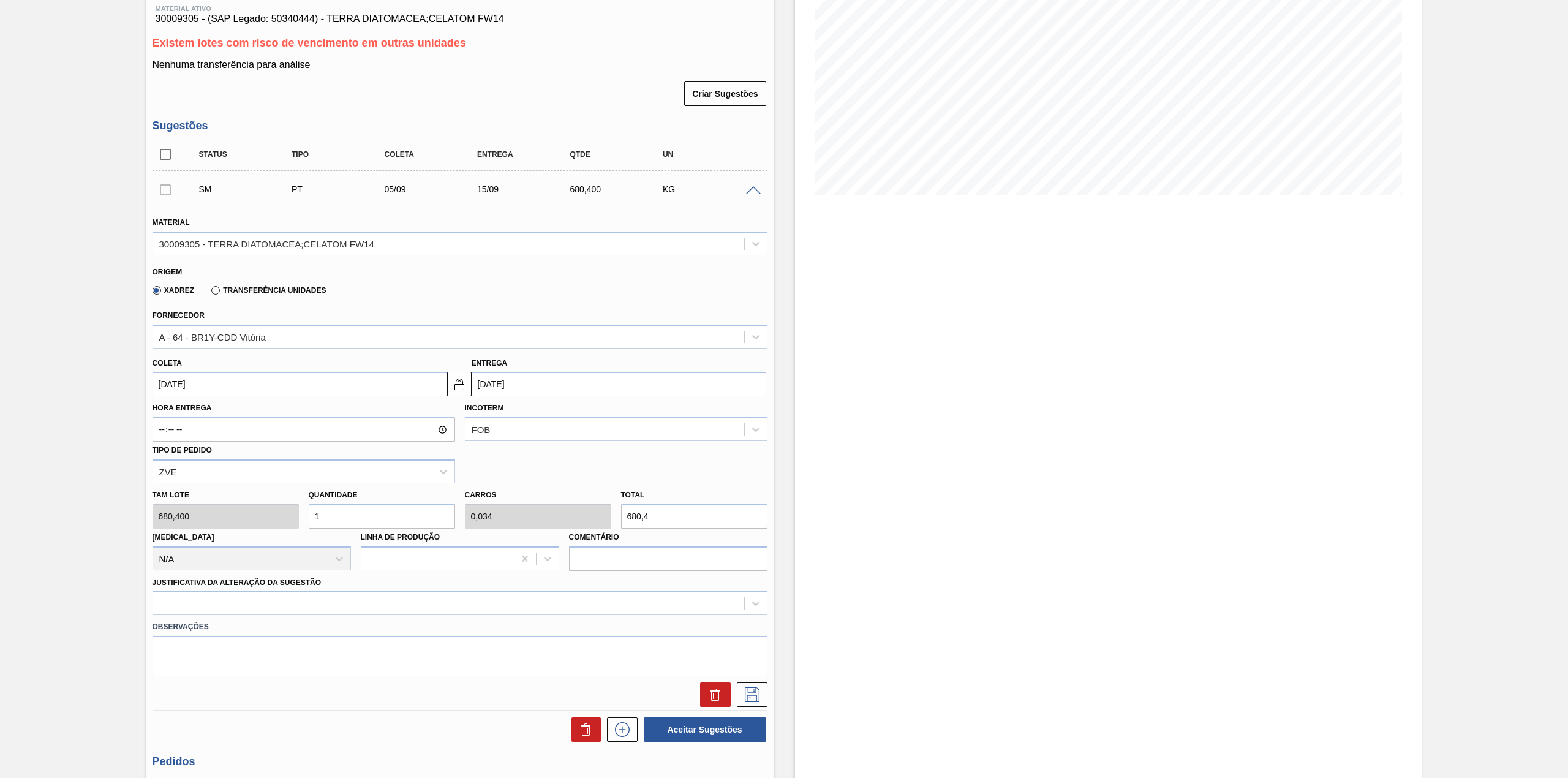
click at [336, 518] on input "1" at bounding box center [382, 516] width 146 height 24
type input "2"
type input "0,068"
type input "1.360,8"
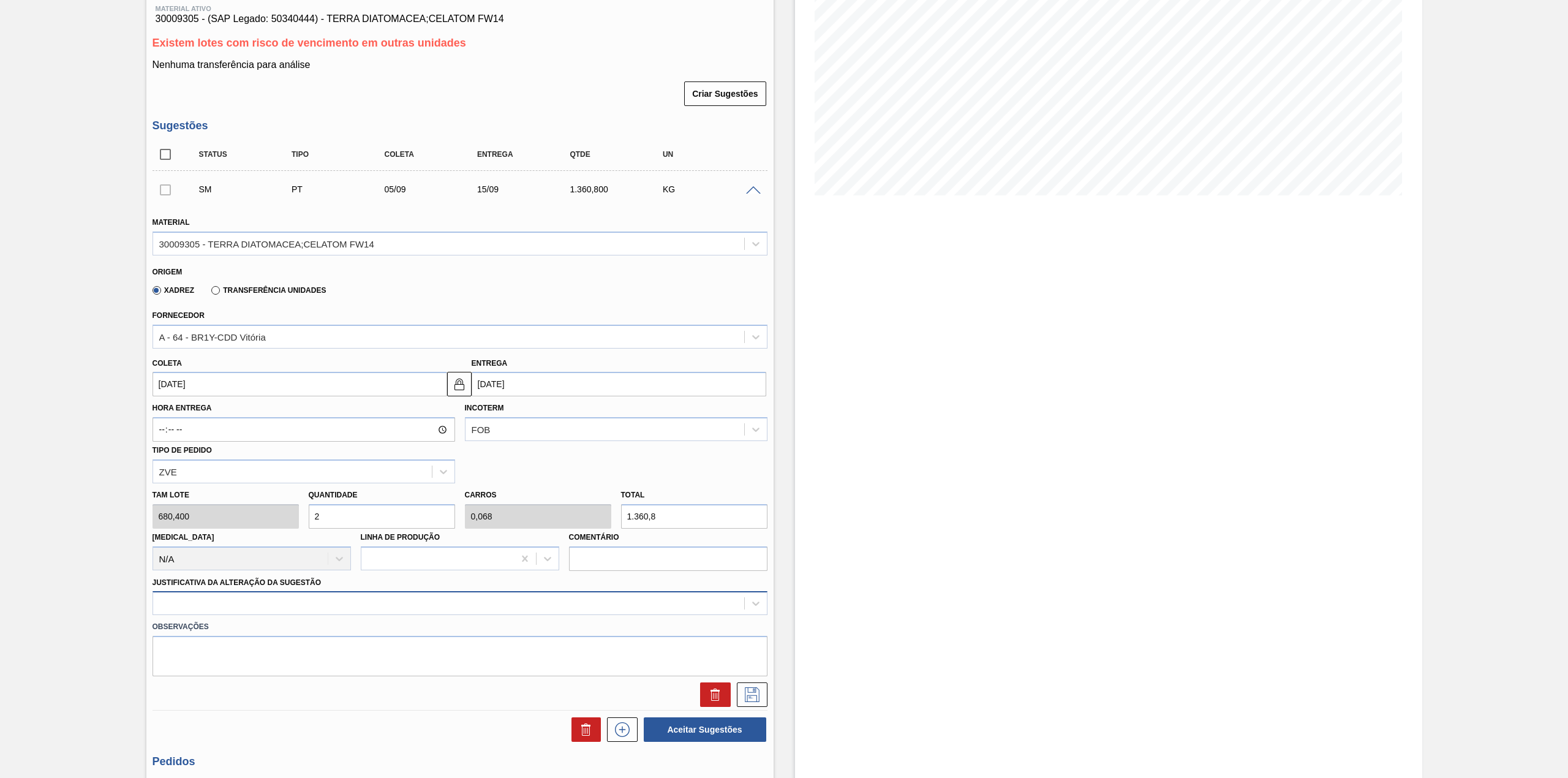
type input "2"
click at [336, 598] on div at bounding box center [460, 603] width 615 height 24
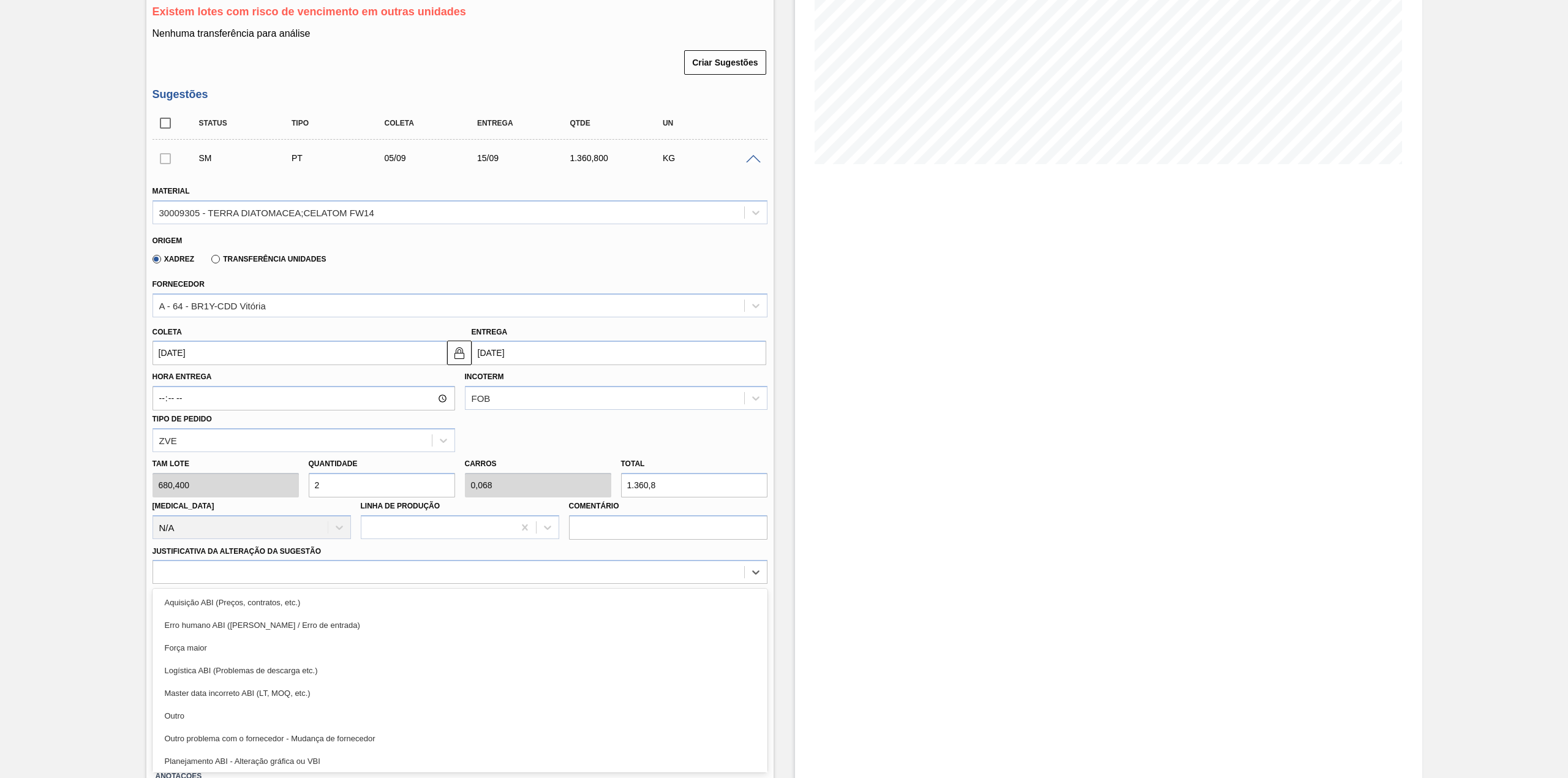
click at [261, 704] on div "Master data incorreto ABI (LT, MOQ, etc.)" at bounding box center [460, 693] width 615 height 23
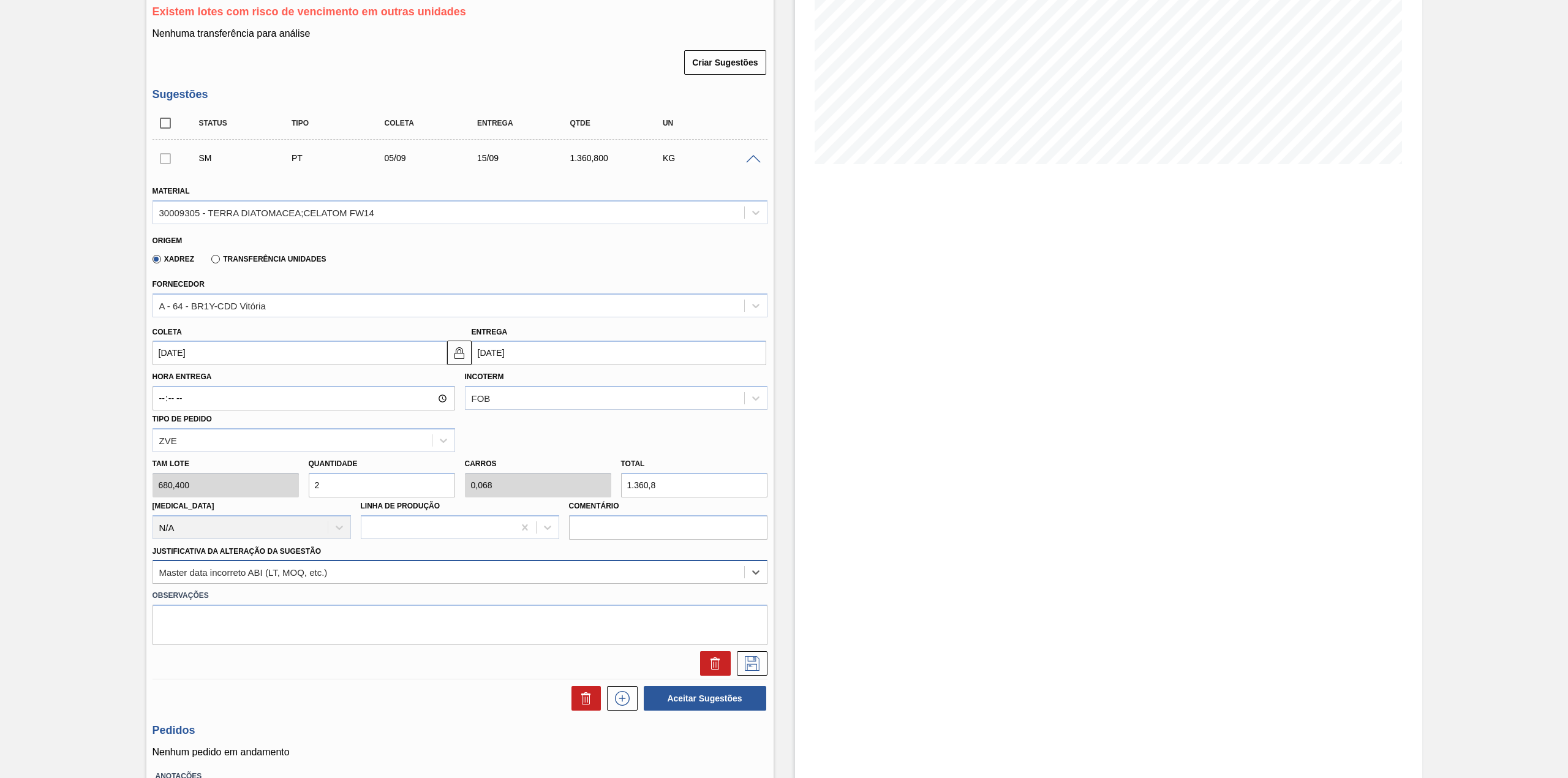
click at [303, 567] on div "Master data incorreto ABI (LT, MOQ, etc.)" at bounding box center [244, 572] width 169 height 11
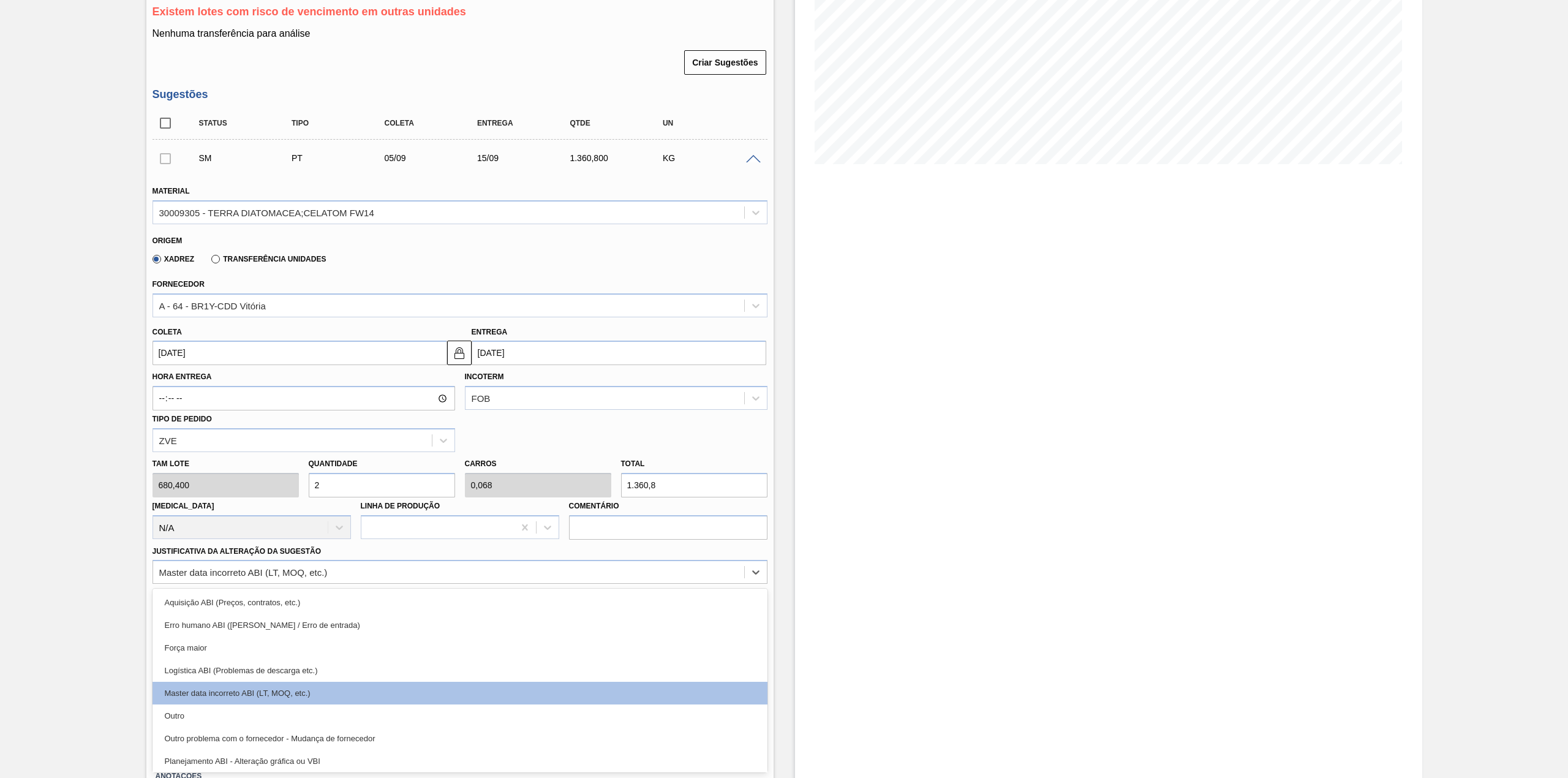
click at [256, 711] on div "Outro" at bounding box center [460, 716] width 615 height 23
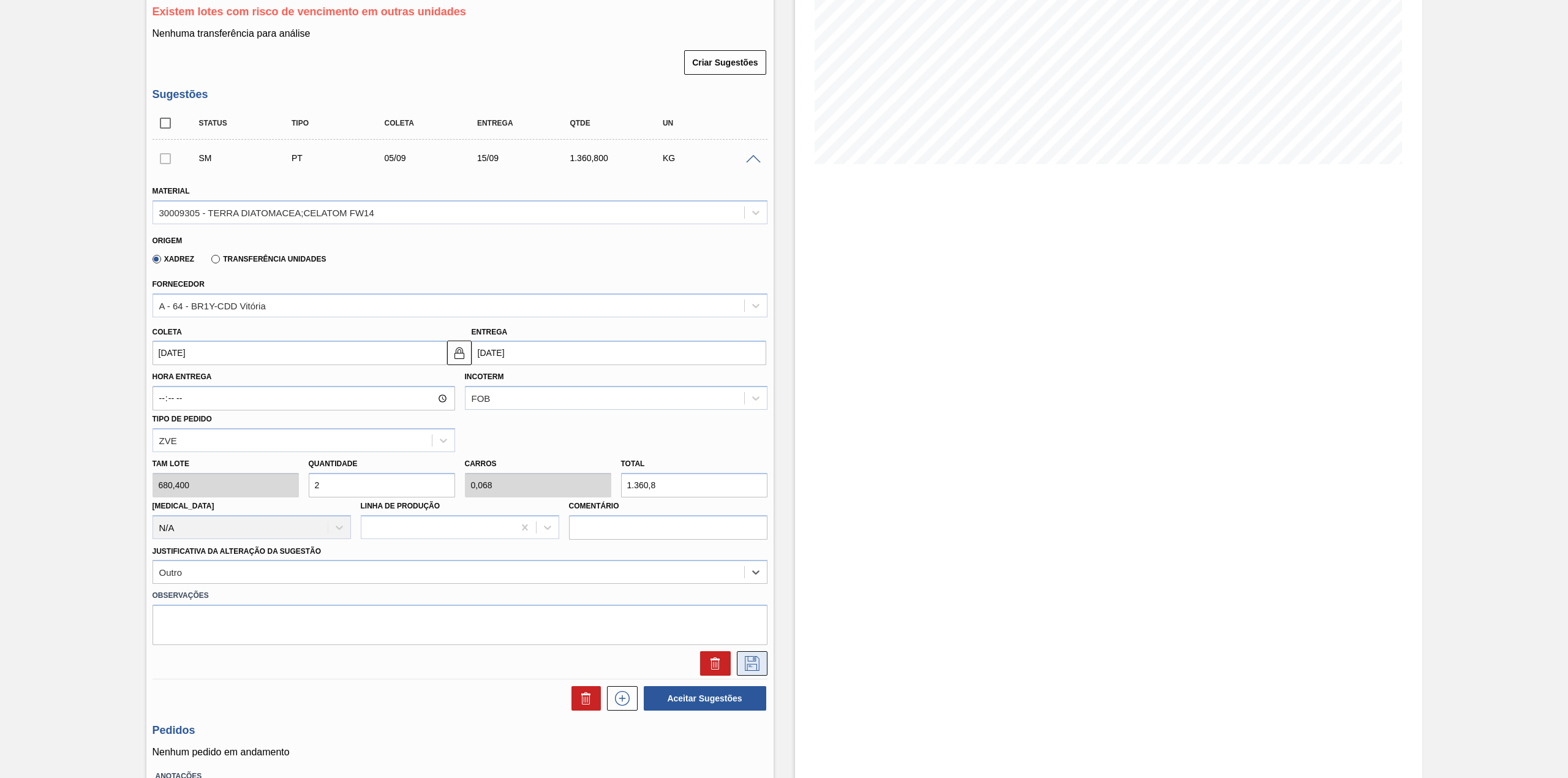
click at [745, 661] on icon at bounding box center [752, 664] width 15 height 15
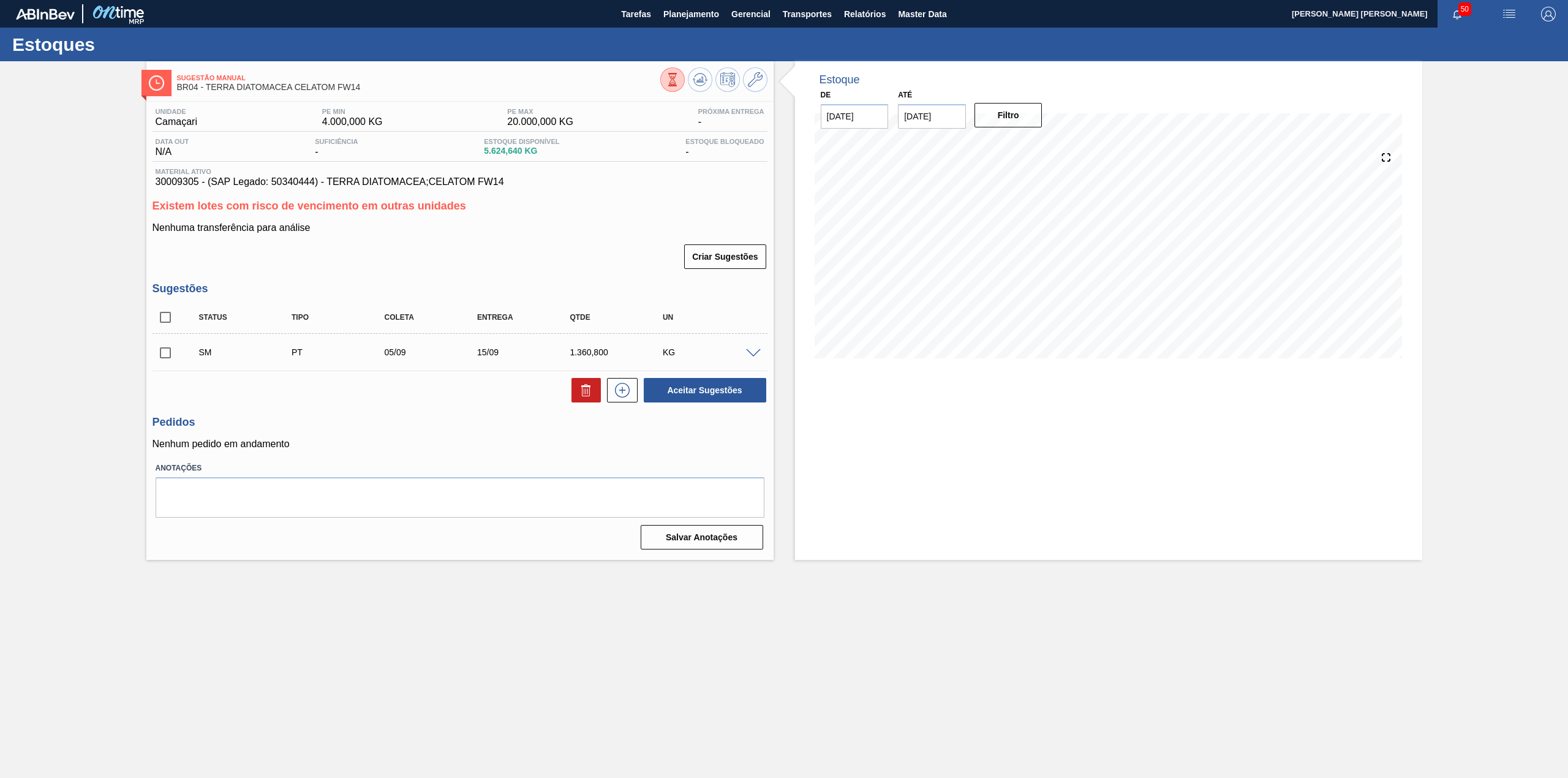
scroll to position [0, 0]
click at [166, 354] on input "checkbox" at bounding box center [165, 352] width 25 height 25
click at [735, 393] on button "Aceitar Sugestões" at bounding box center [705, 390] width 122 height 24
checkbox input "false"
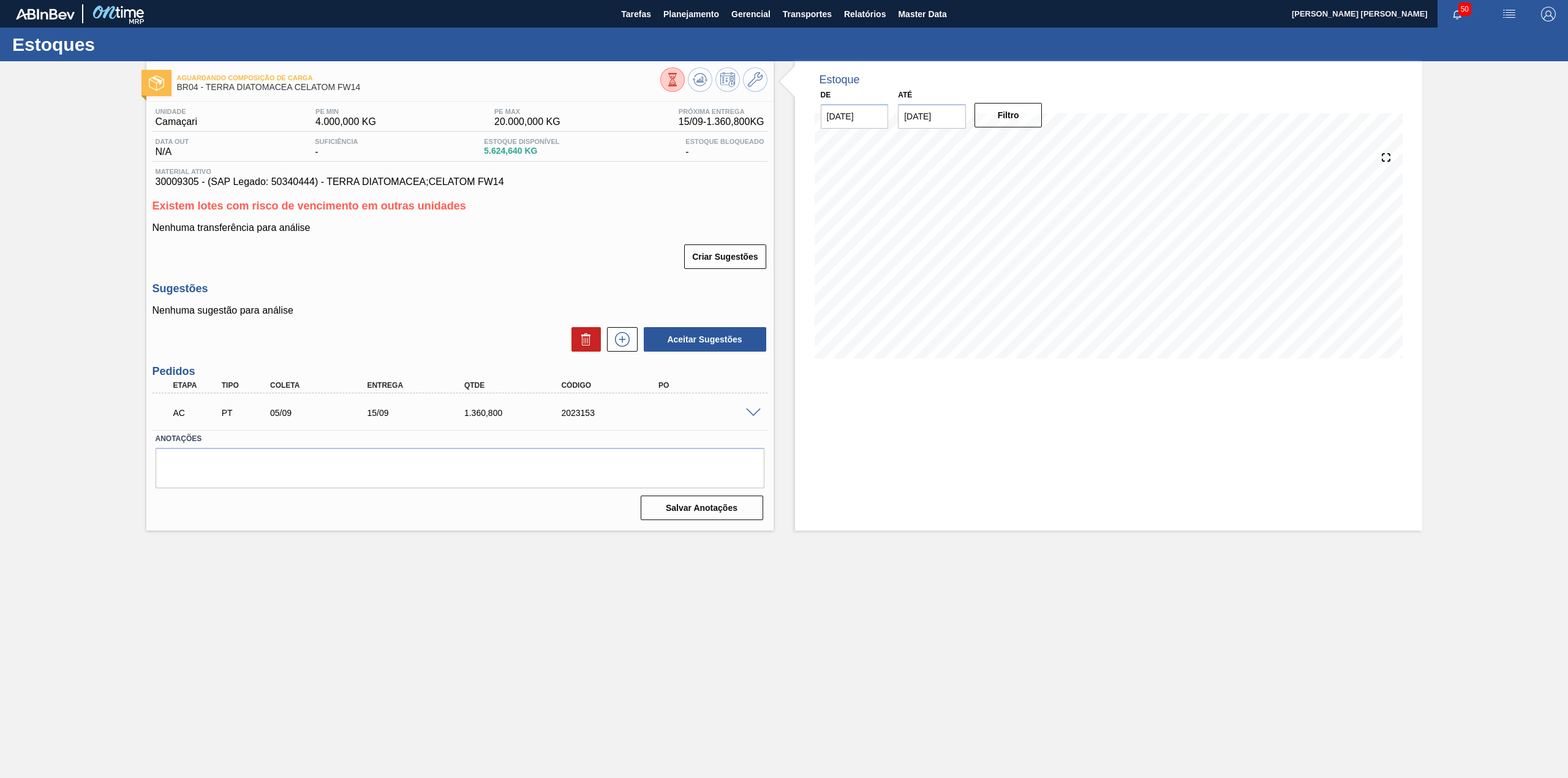
click at [757, 412] on span at bounding box center [754, 413] width 15 height 9
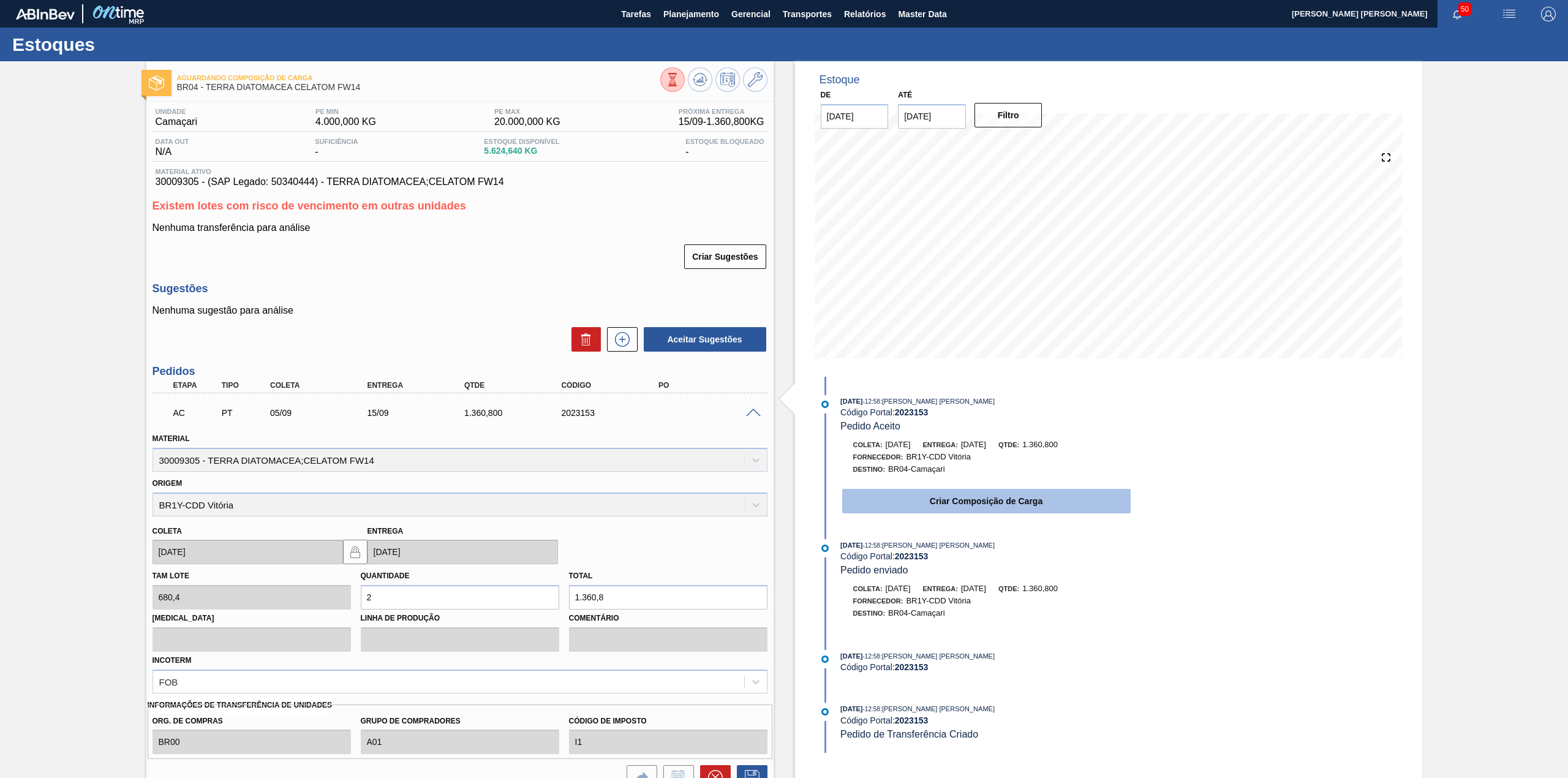
click at [940, 498] on button "Criar Composição de Carga" at bounding box center [986, 501] width 288 height 24
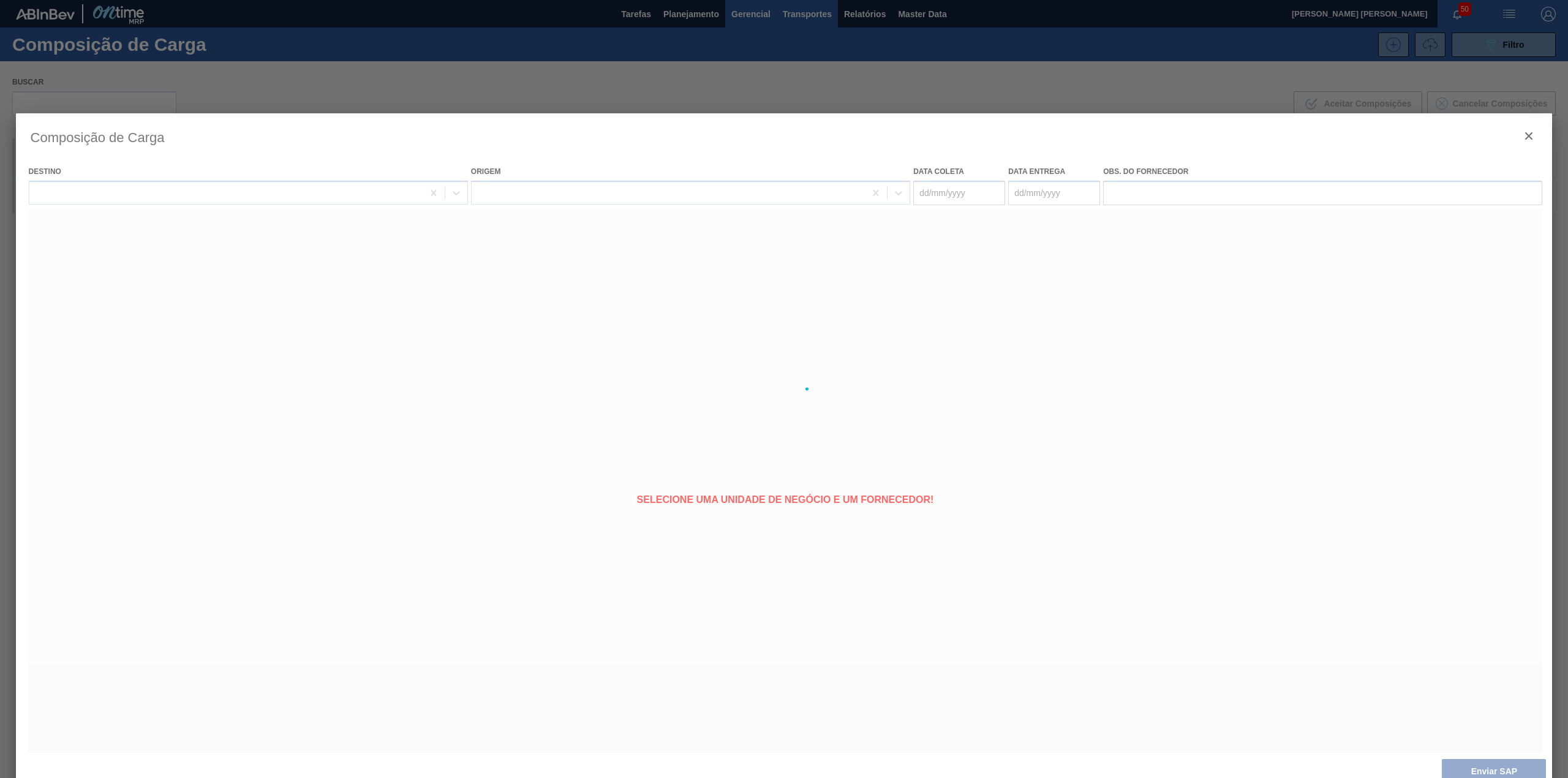
type coleta "05/09/2025"
type entrega "15/09/2025"
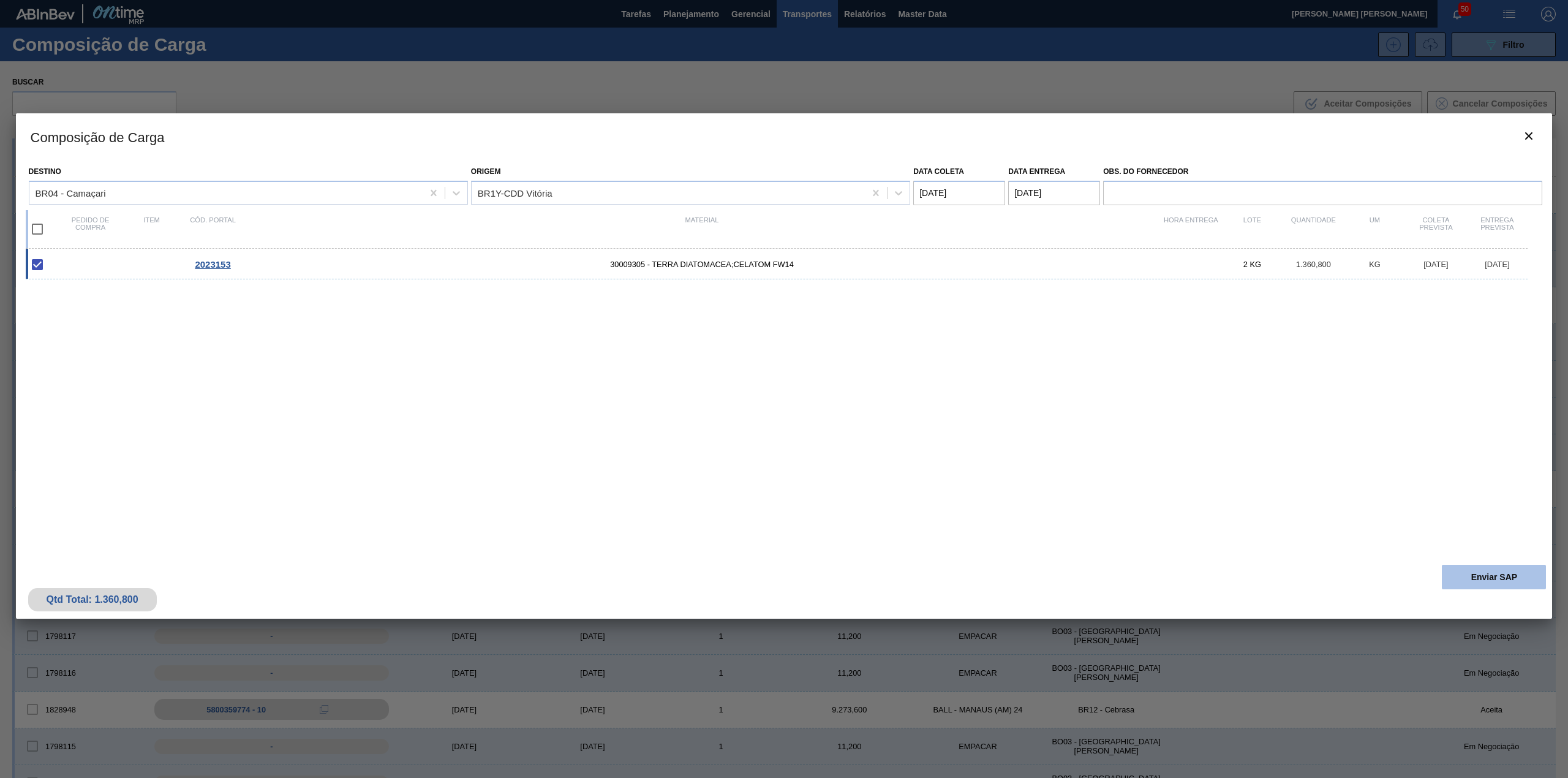
click at [1507, 572] on button "Enviar SAP" at bounding box center [1494, 576] width 104 height 24
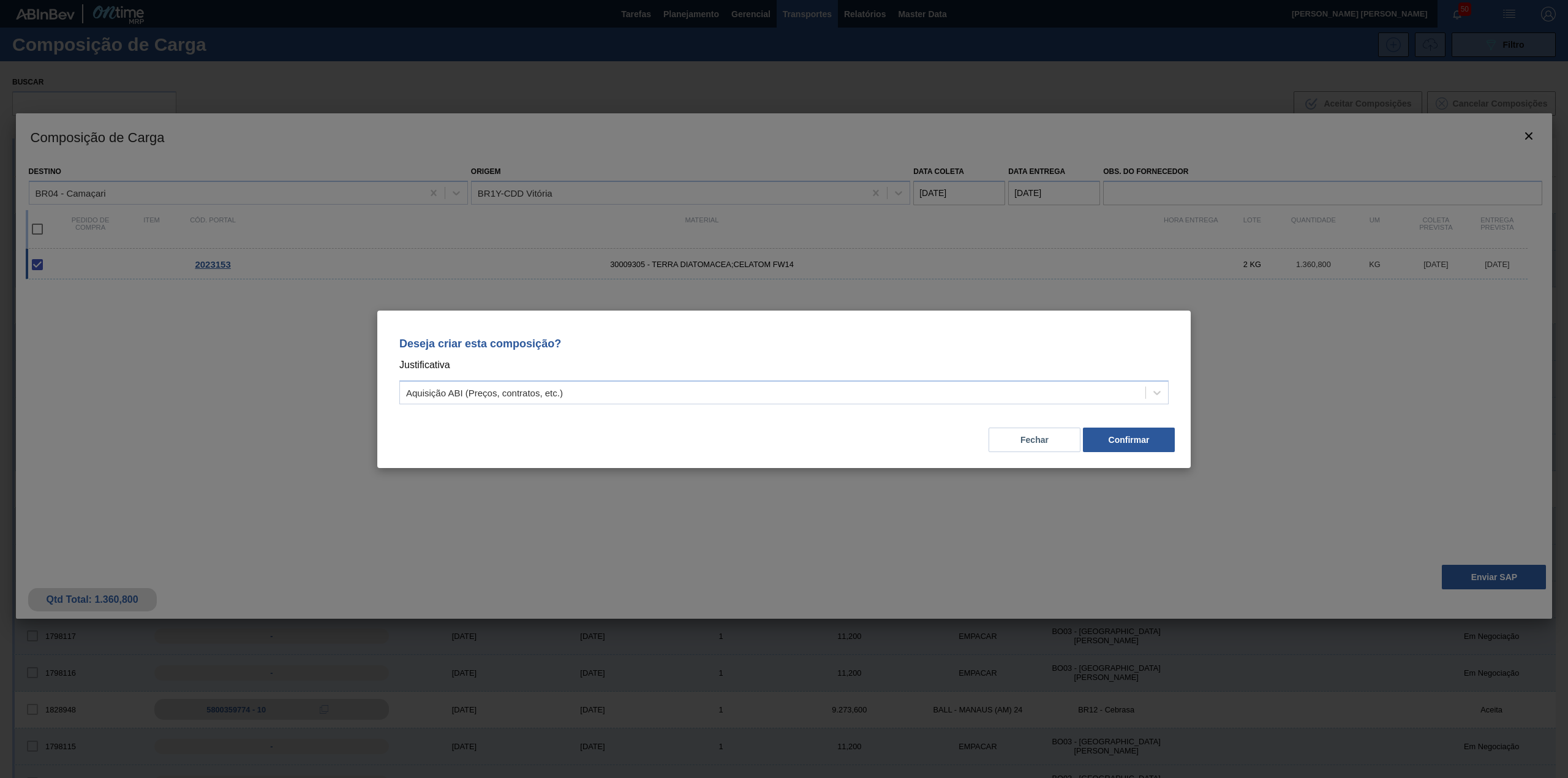
click at [720, 411] on div "Deseja criar esta composição? Justificativa Aquisição ABI (Preços, contratos, e…" at bounding box center [783, 390] width 813 height 158
click at [690, 392] on div "Aquisição ABI (Preços, contratos, etc.)" at bounding box center [773, 392] width 746 height 18
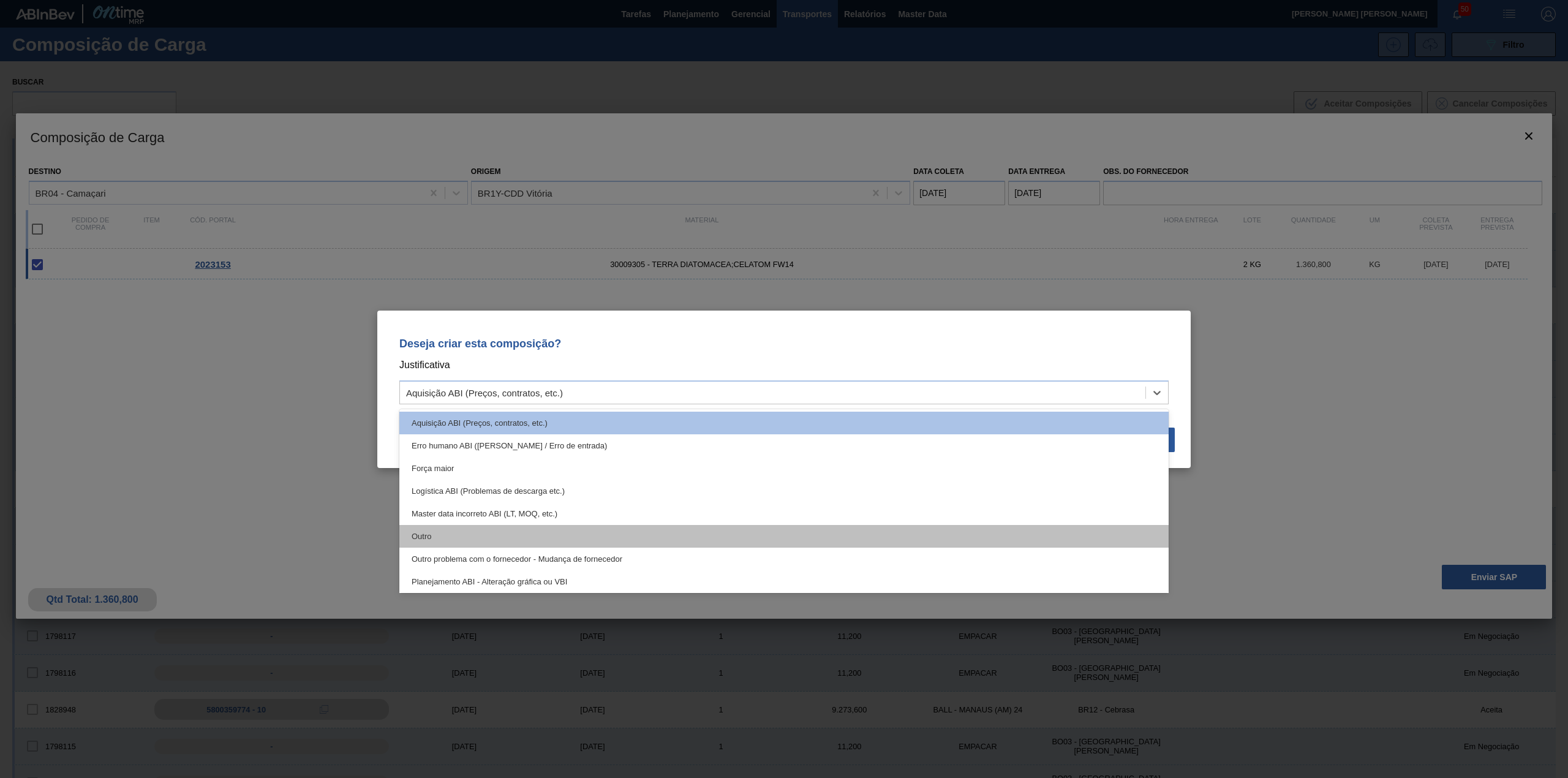
click at [535, 529] on div "Outro" at bounding box center [784, 536] width 769 height 23
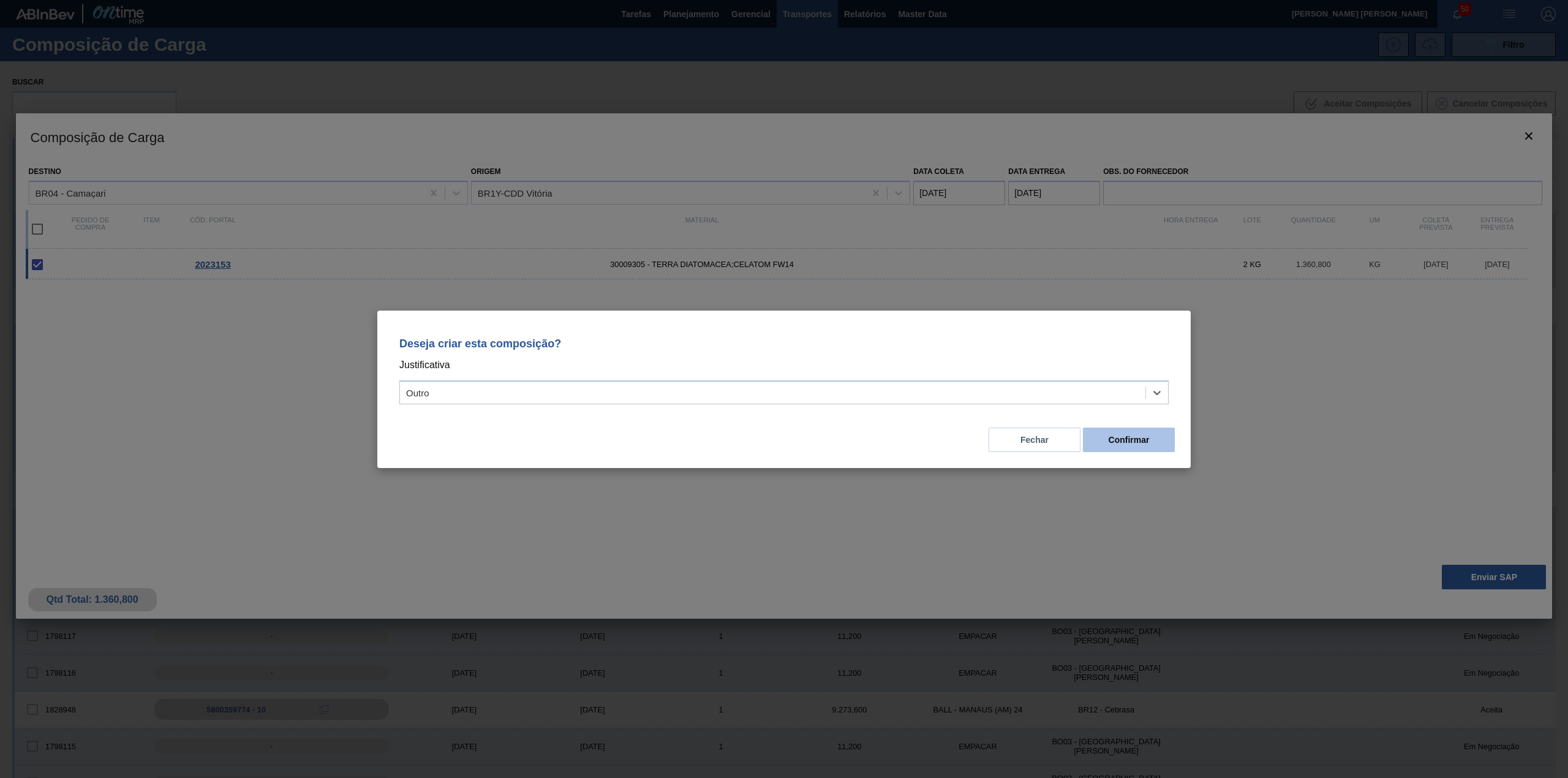
click at [1123, 445] on button "Confirmar" at bounding box center [1129, 439] width 92 height 24
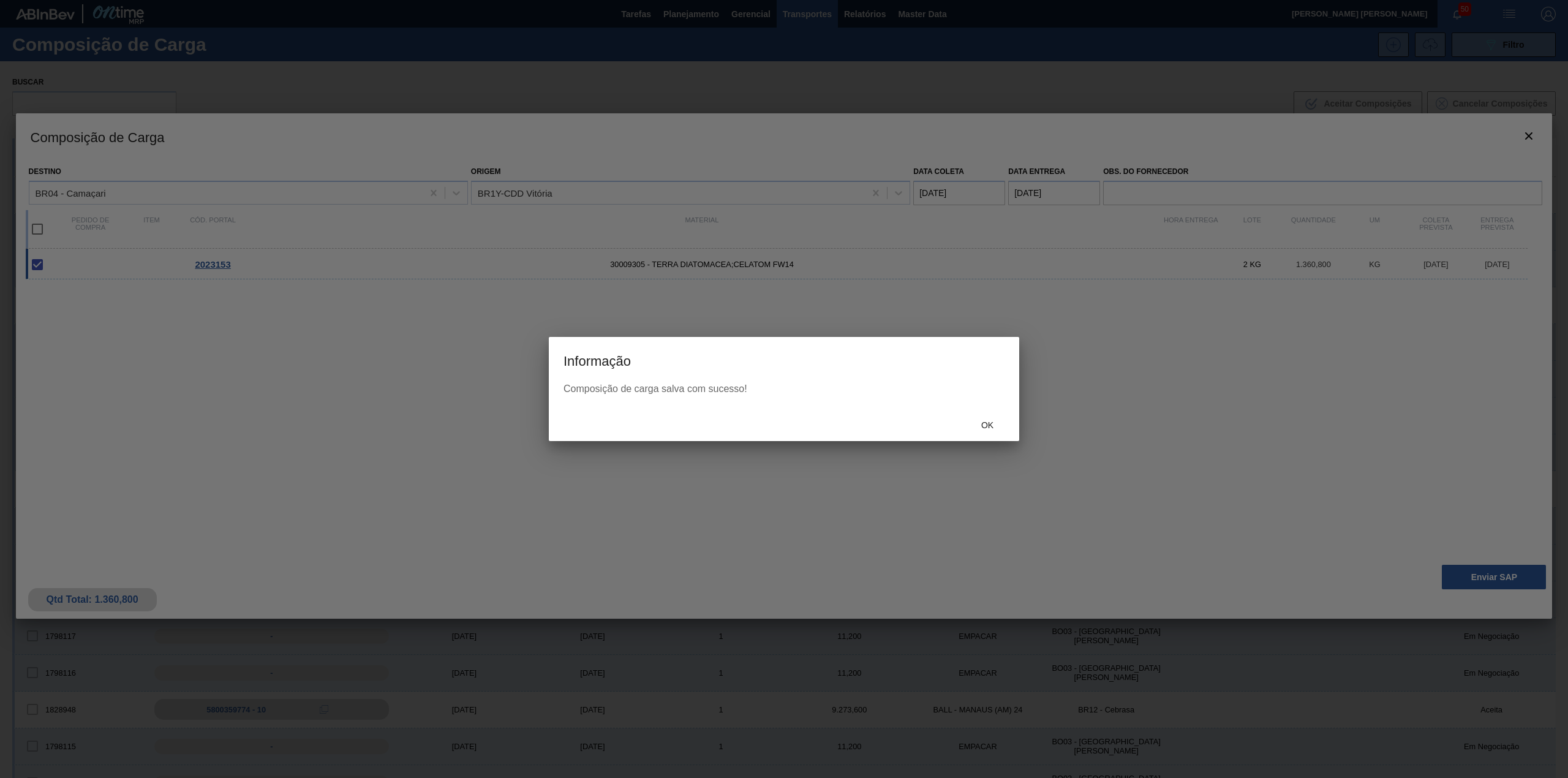
click at [985, 427] on span "Ok" at bounding box center [987, 425] width 32 height 10
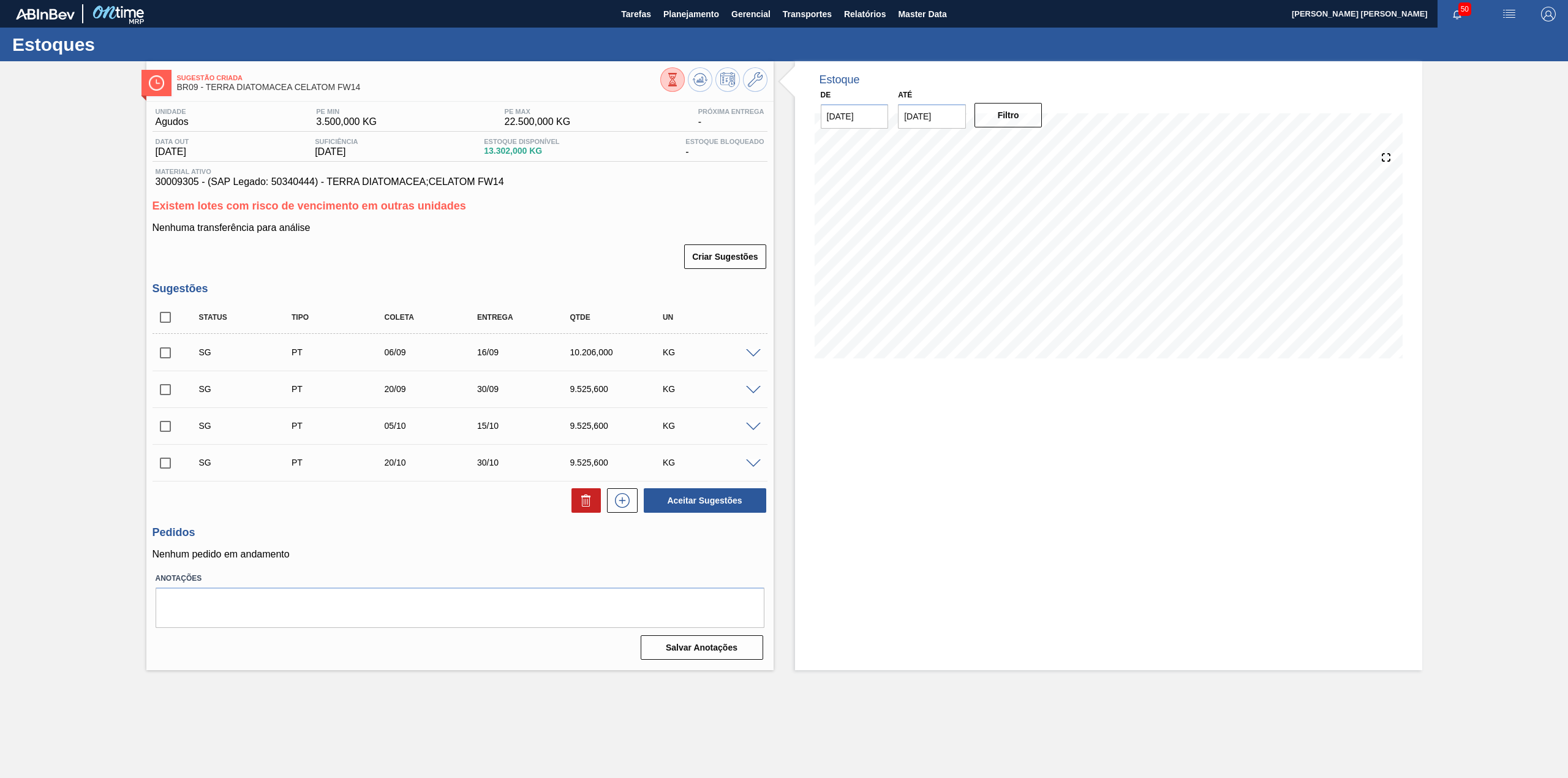
click at [169, 324] on input "checkbox" at bounding box center [165, 317] width 25 height 25
checkbox input "true"
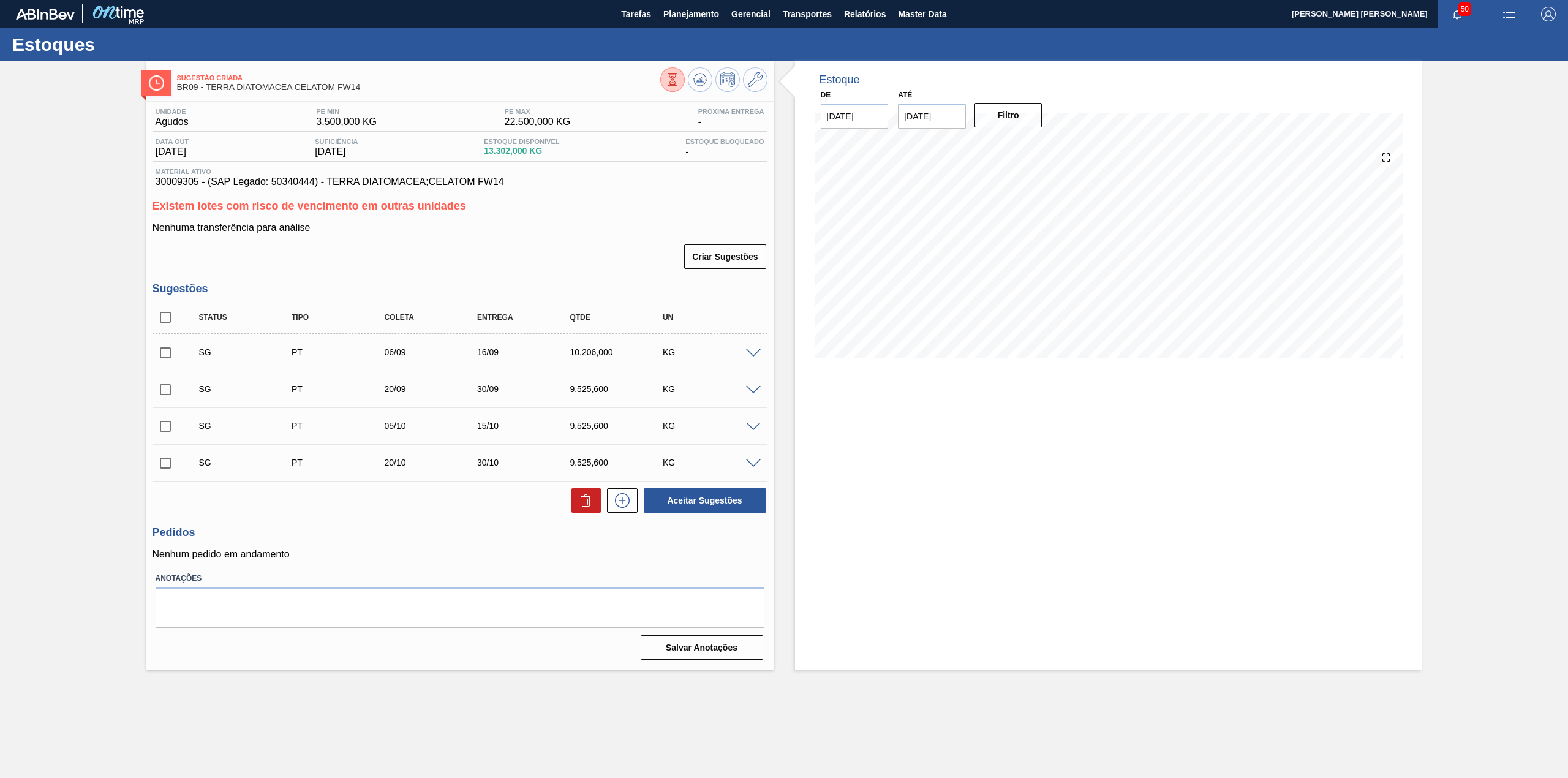
checkbox input "true"
click at [583, 496] on icon at bounding box center [586, 496] width 9 height 2
checkbox input "false"
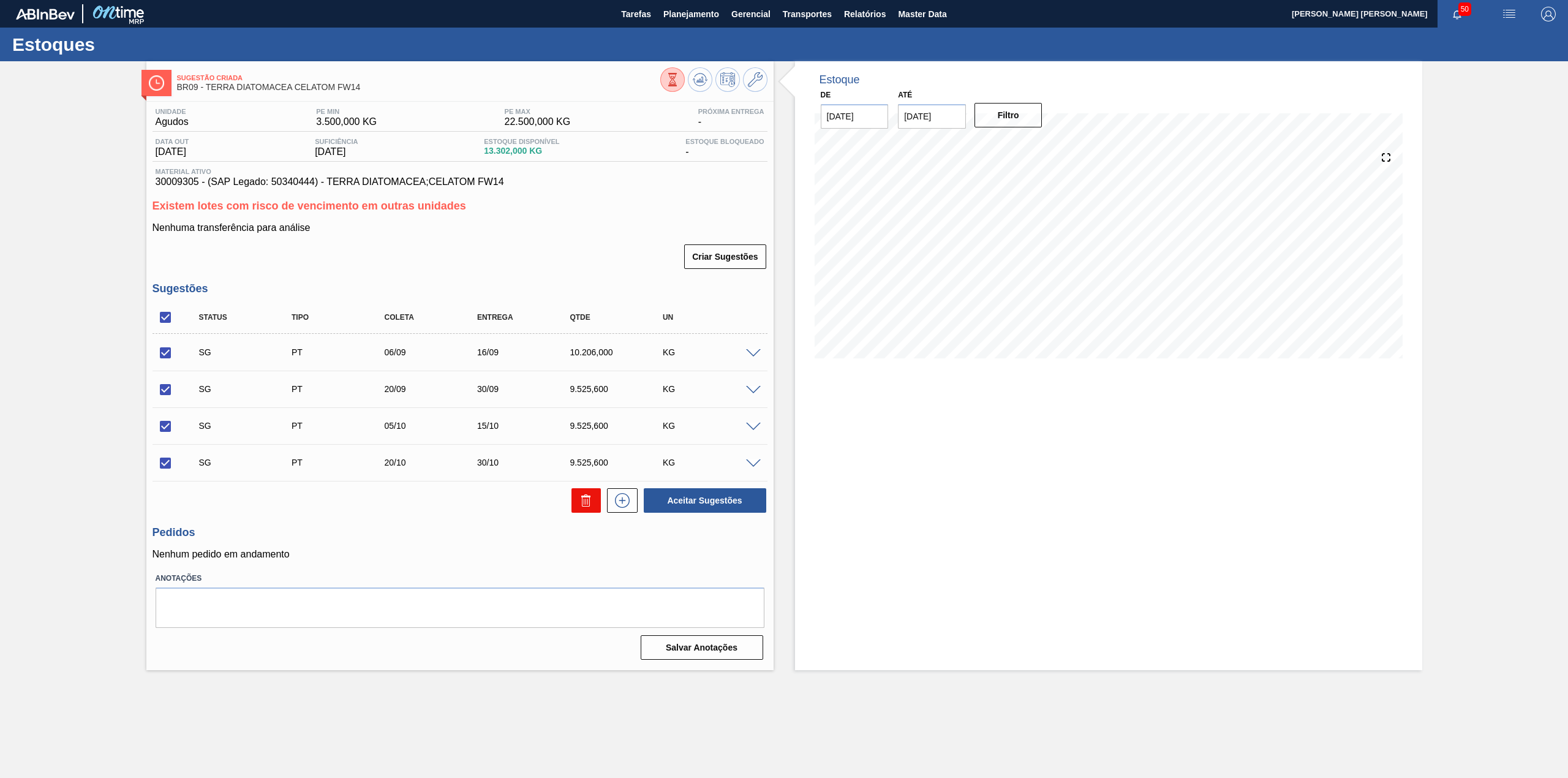
checkbox input "false"
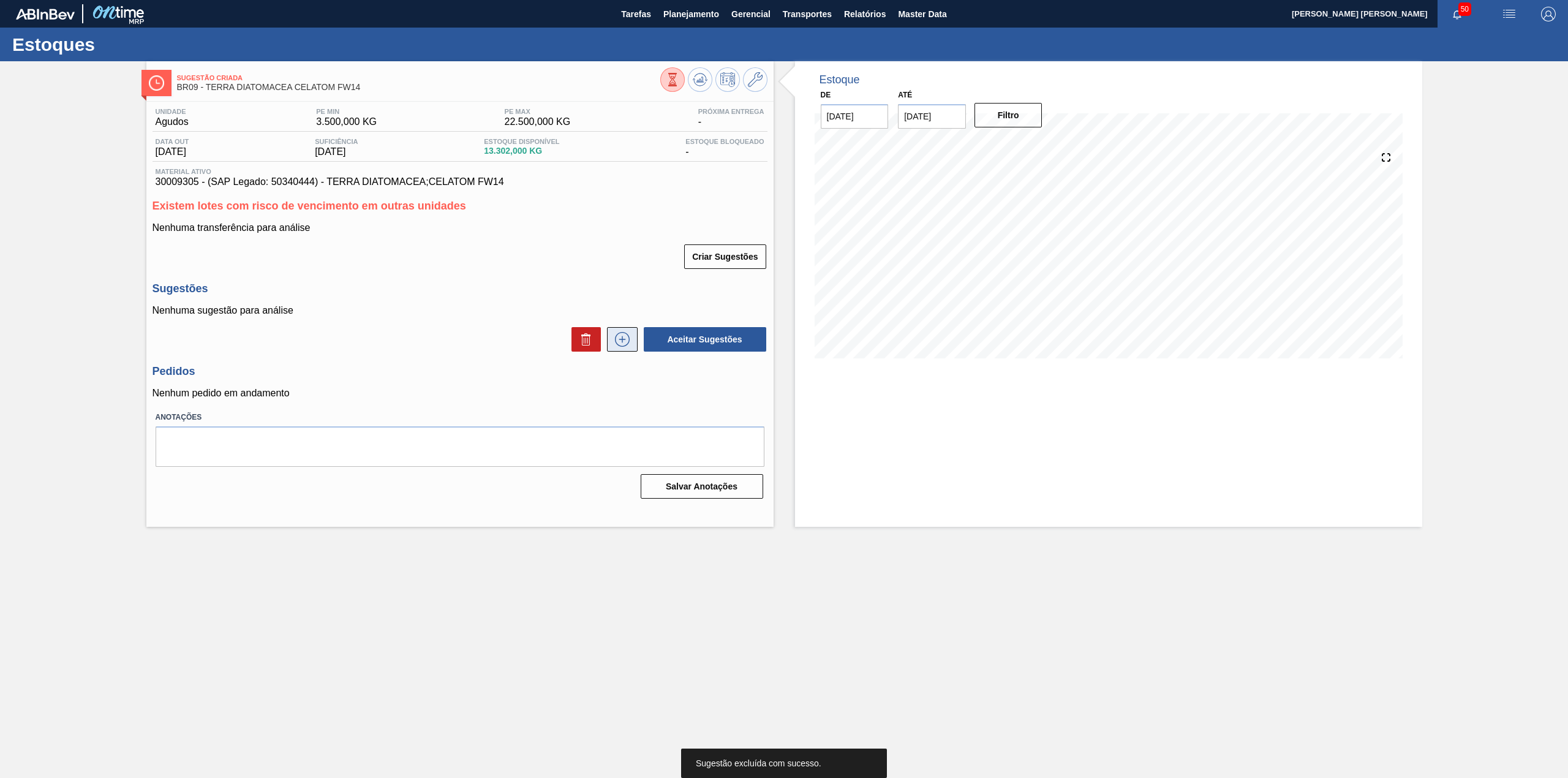
click at [613, 348] on button at bounding box center [622, 339] width 30 height 24
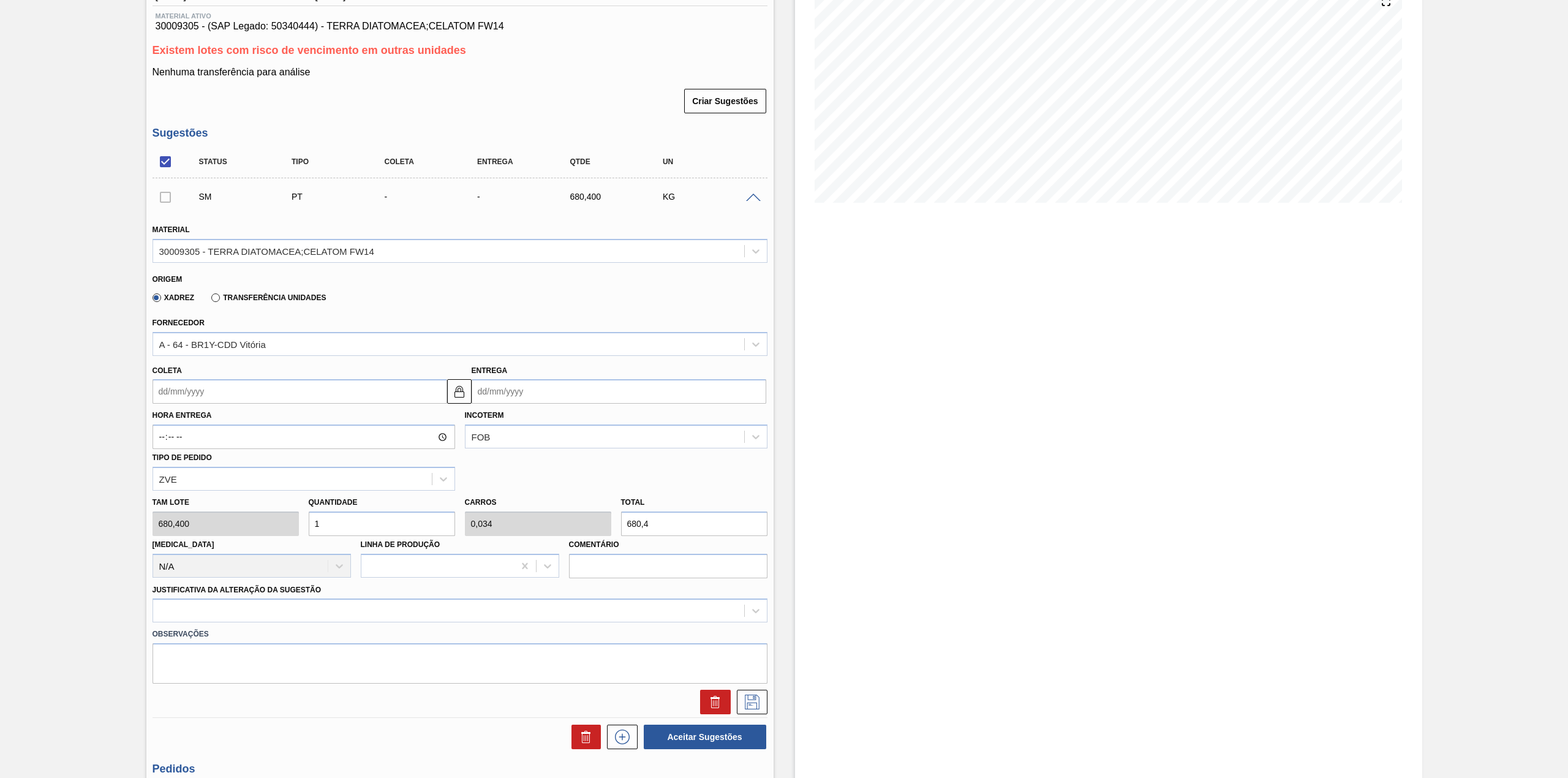
scroll to position [163, 0]
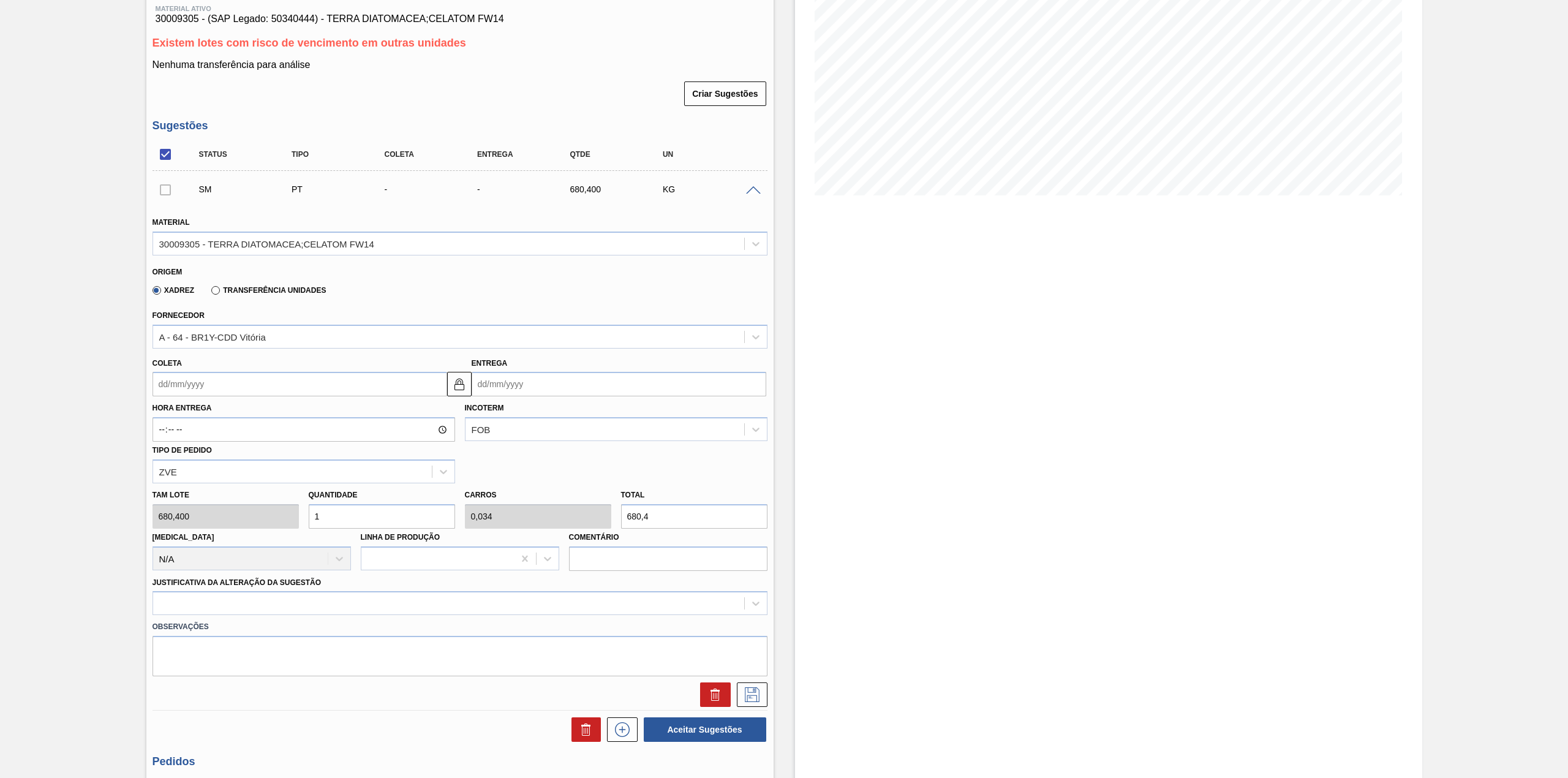
click at [253, 390] on input "Coleta" at bounding box center [300, 383] width 295 height 24
click at [264, 449] on div "5" at bounding box center [266, 453] width 17 height 17
type input "[DATE]"
click at [350, 514] on input "1" at bounding box center [382, 516] width 146 height 24
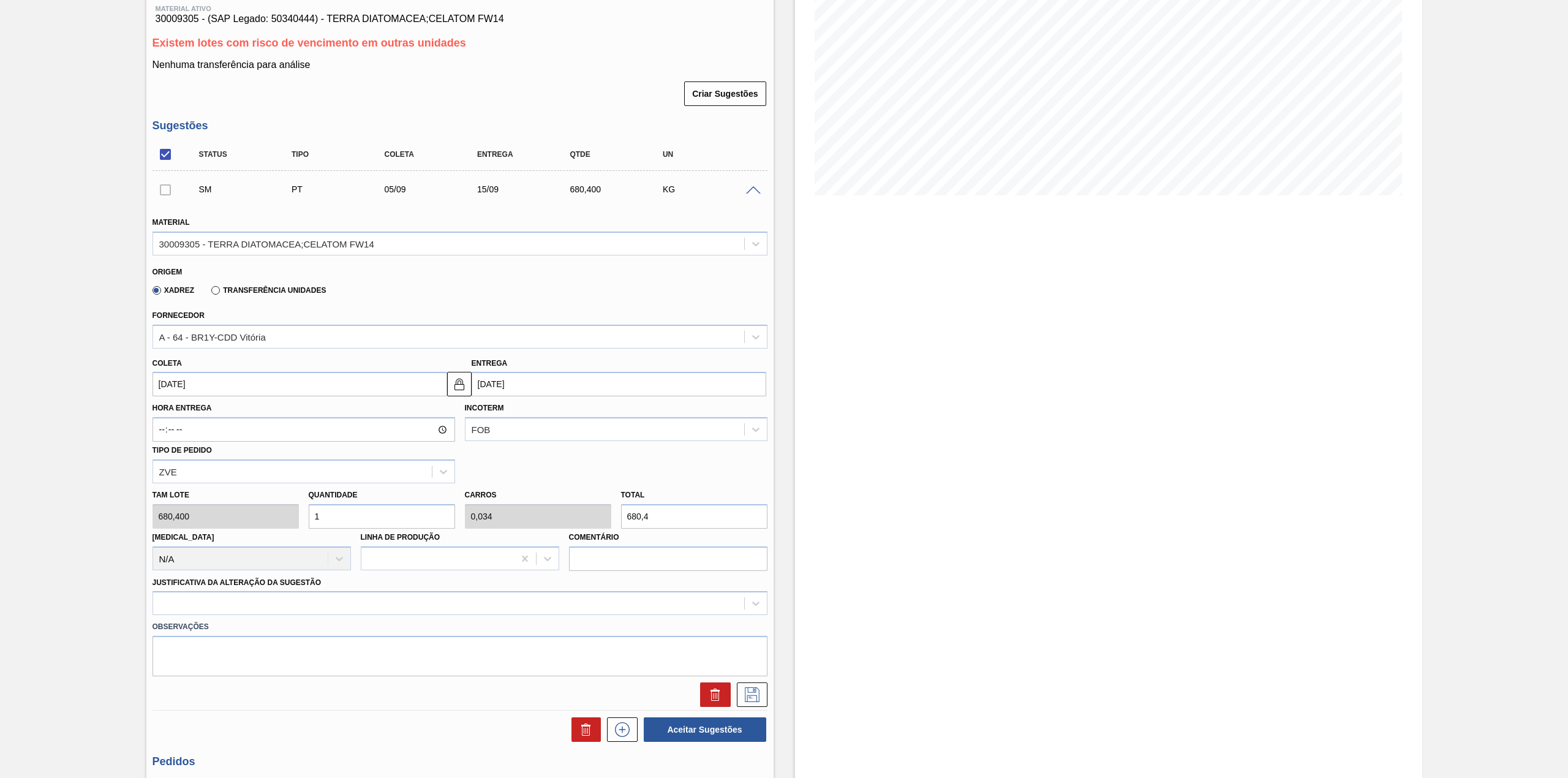
click at [350, 514] on input "1" at bounding box center [382, 516] width 146 height 24
type input "2"
type input "0,068"
type input "1.360,8"
type input "2"
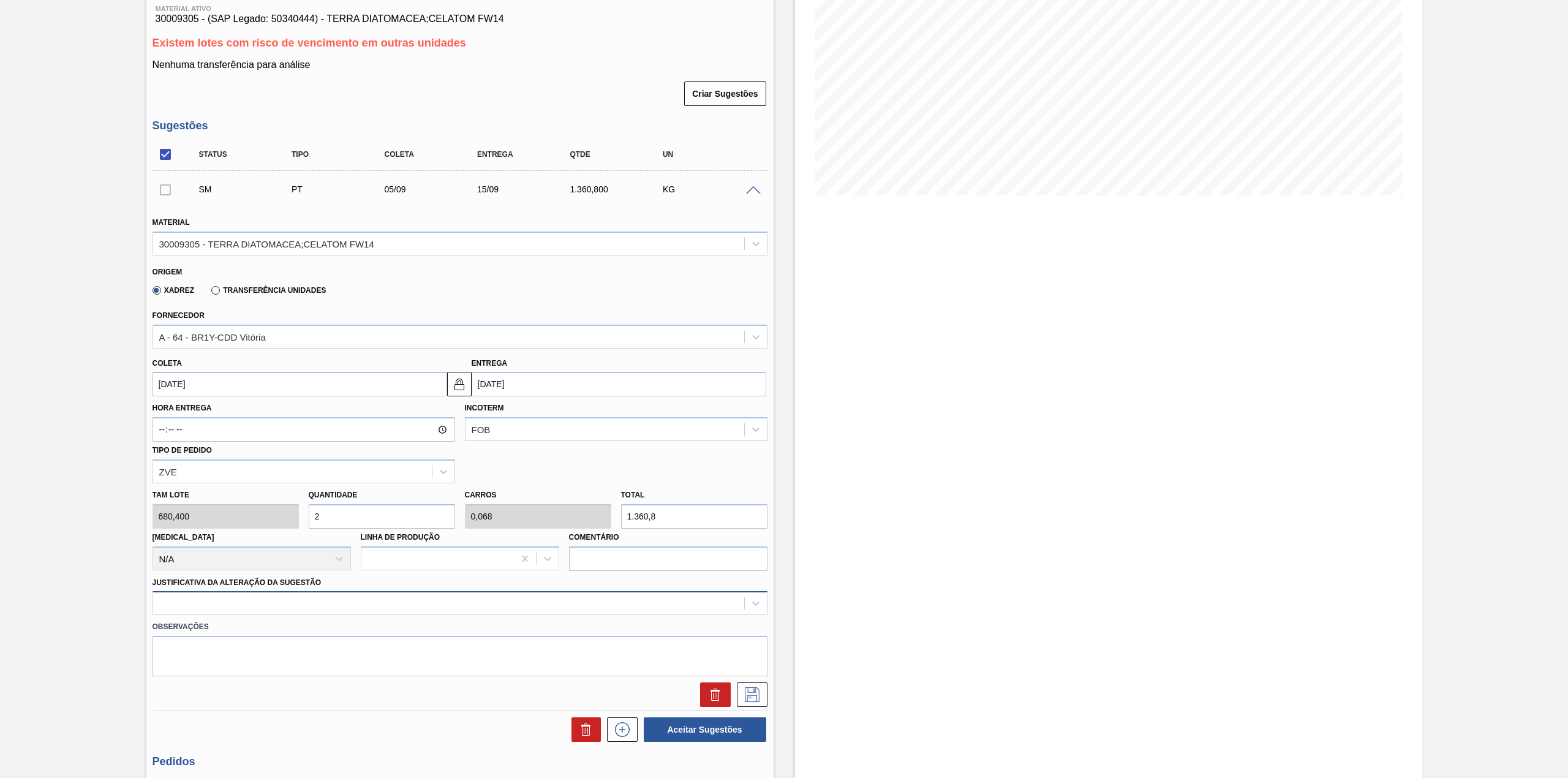
click at [317, 601] on div at bounding box center [460, 603] width 615 height 24
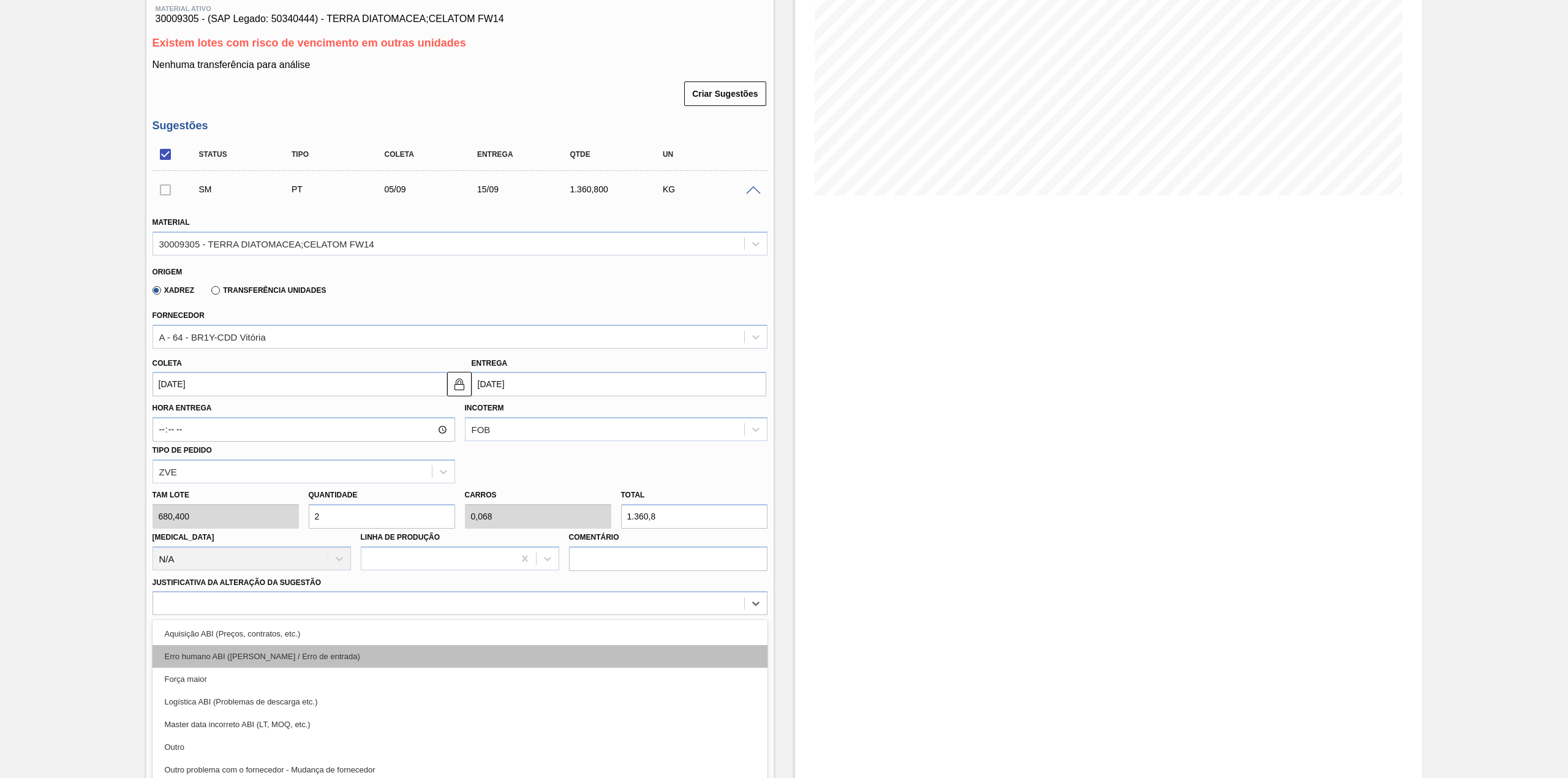
scroll to position [194, 0]
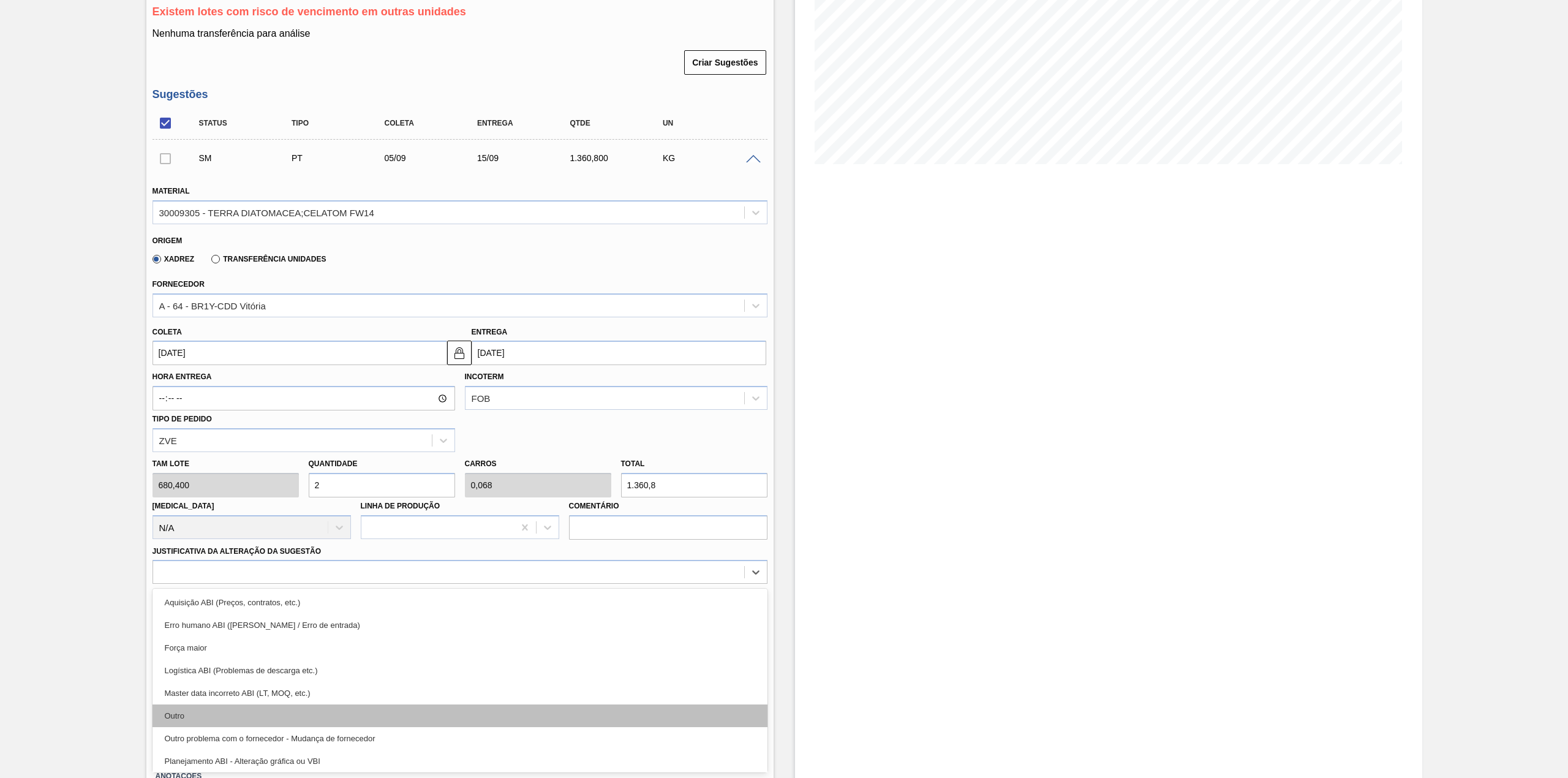
click at [246, 709] on div "Outro" at bounding box center [460, 716] width 615 height 23
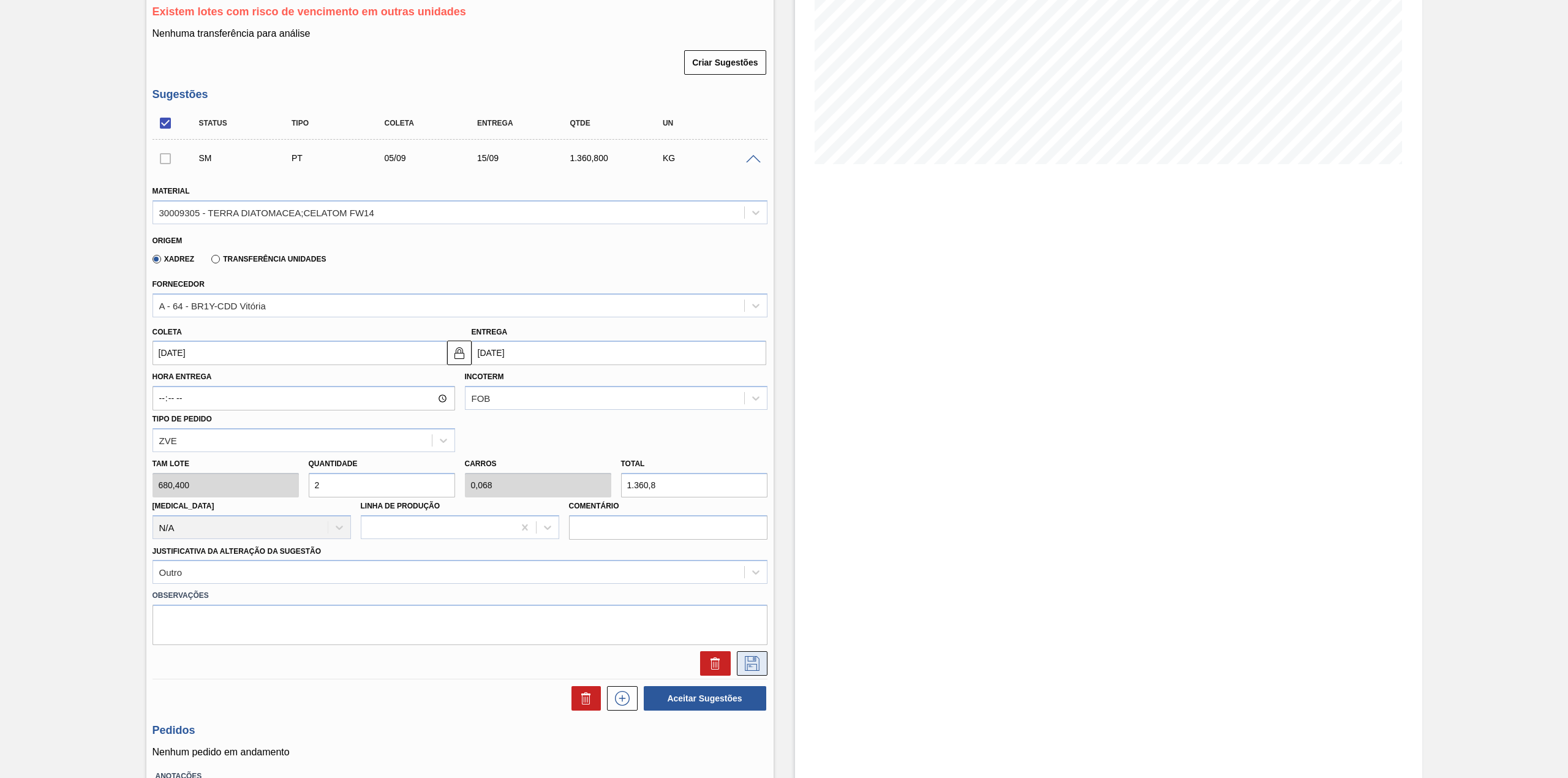
click at [754, 664] on icon at bounding box center [752, 664] width 15 height 15
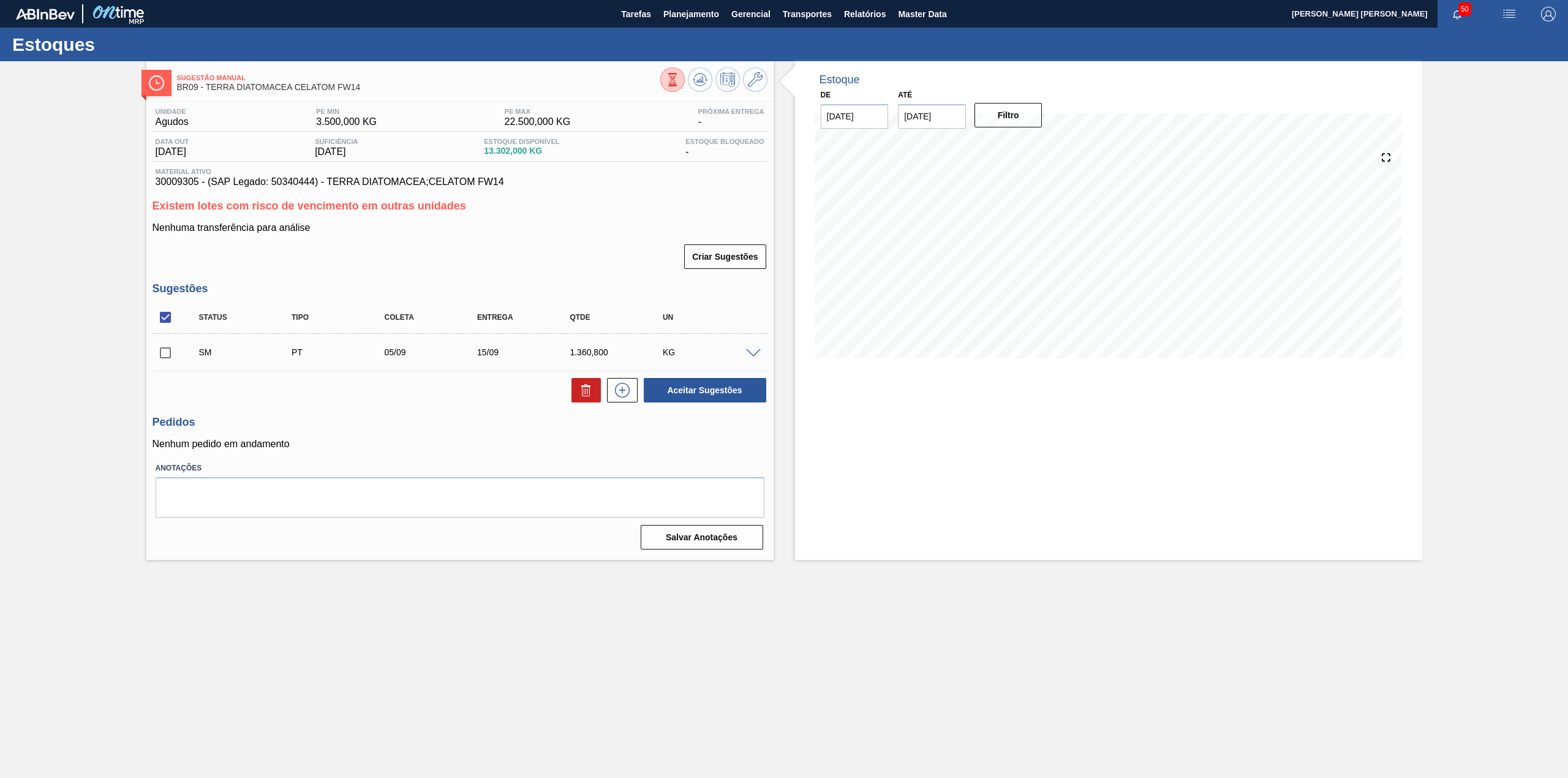
scroll to position [0, 0]
click at [167, 357] on input "checkbox" at bounding box center [165, 352] width 25 height 25
checkbox input "true"
click at [688, 400] on button "Aceitar Sugestões" at bounding box center [705, 390] width 122 height 24
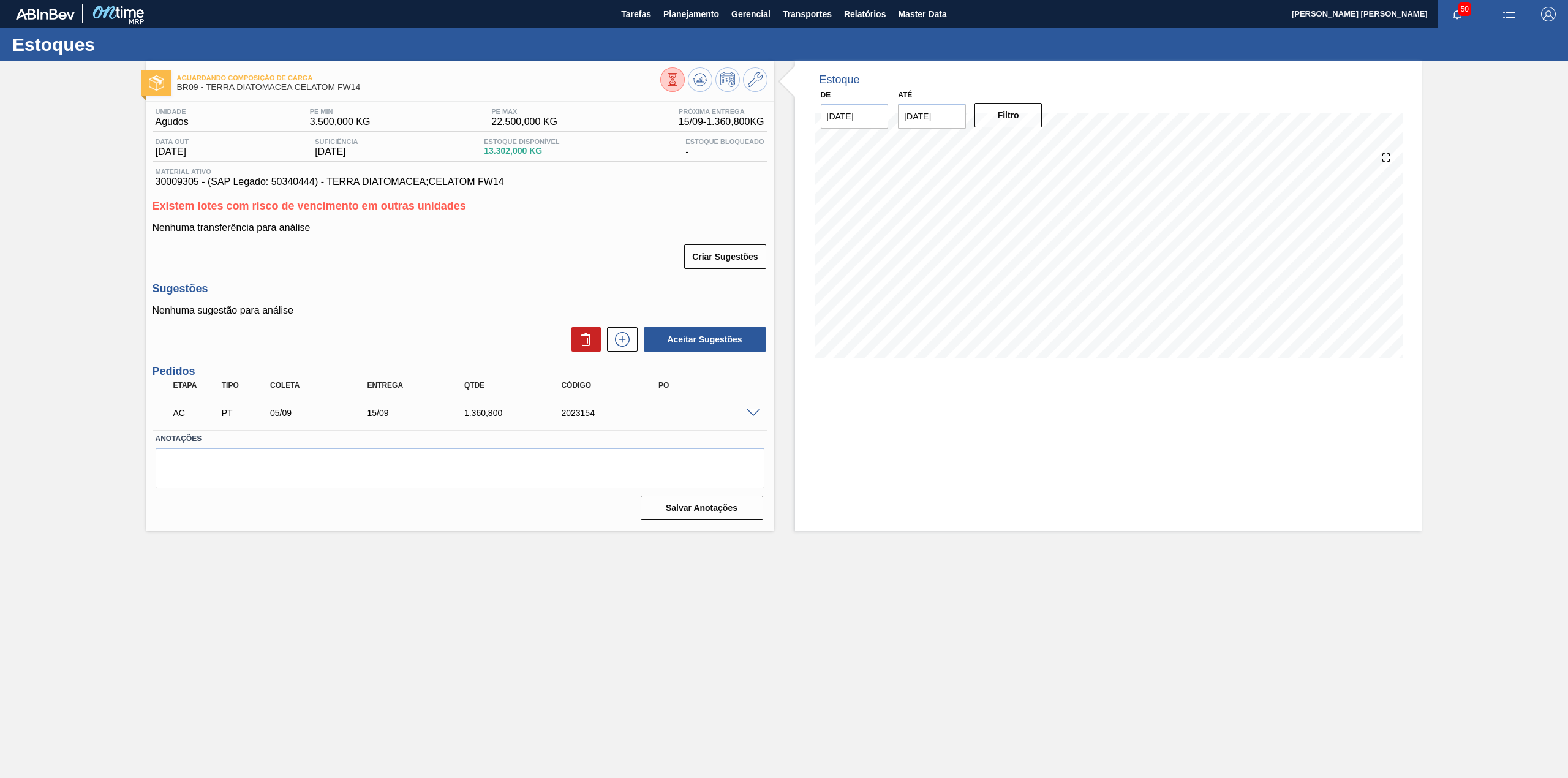
click at [747, 415] on span at bounding box center [754, 413] width 15 height 9
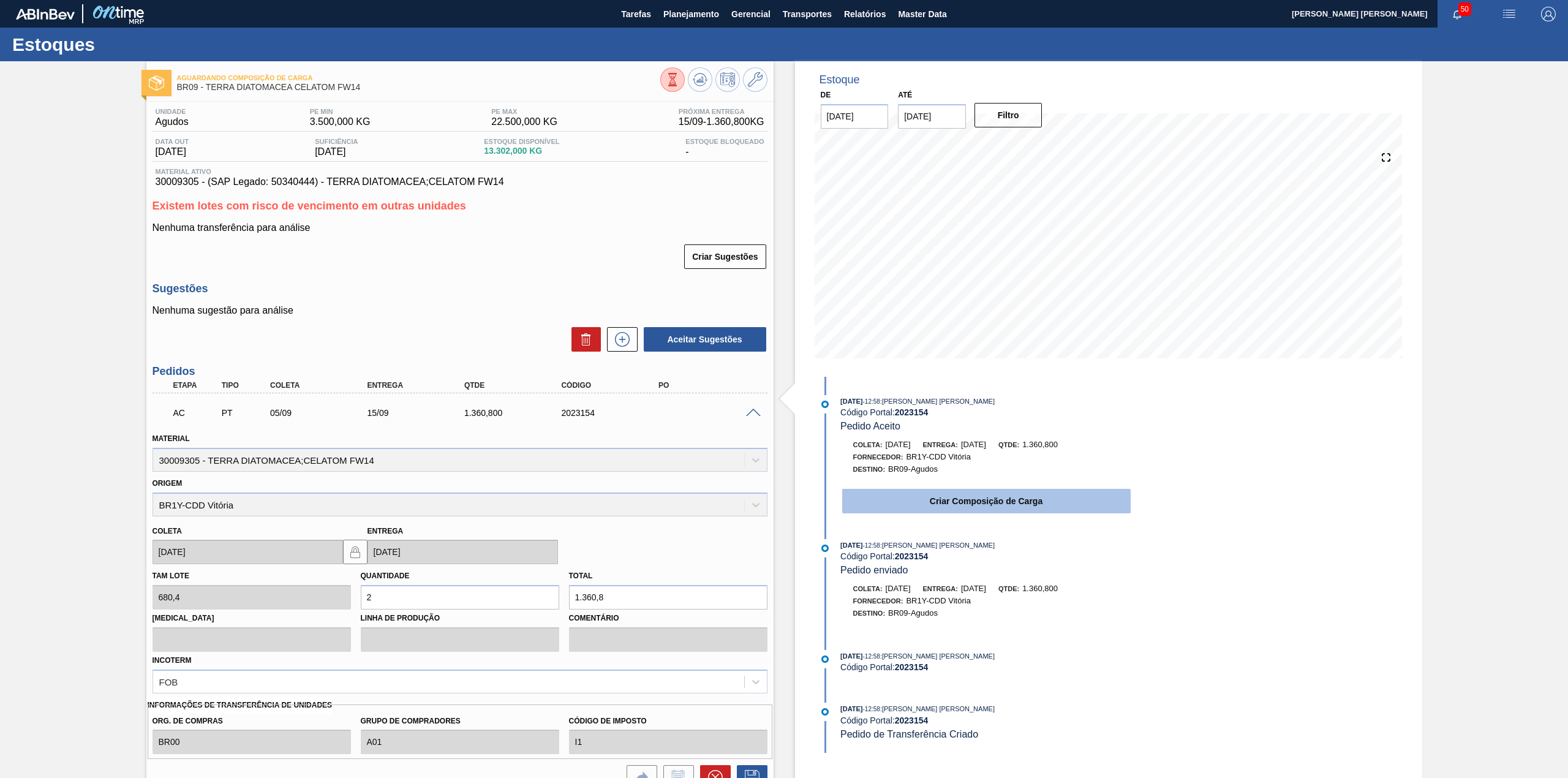
click at [964, 501] on button "Criar Composição de Carga" at bounding box center [986, 501] width 288 height 24
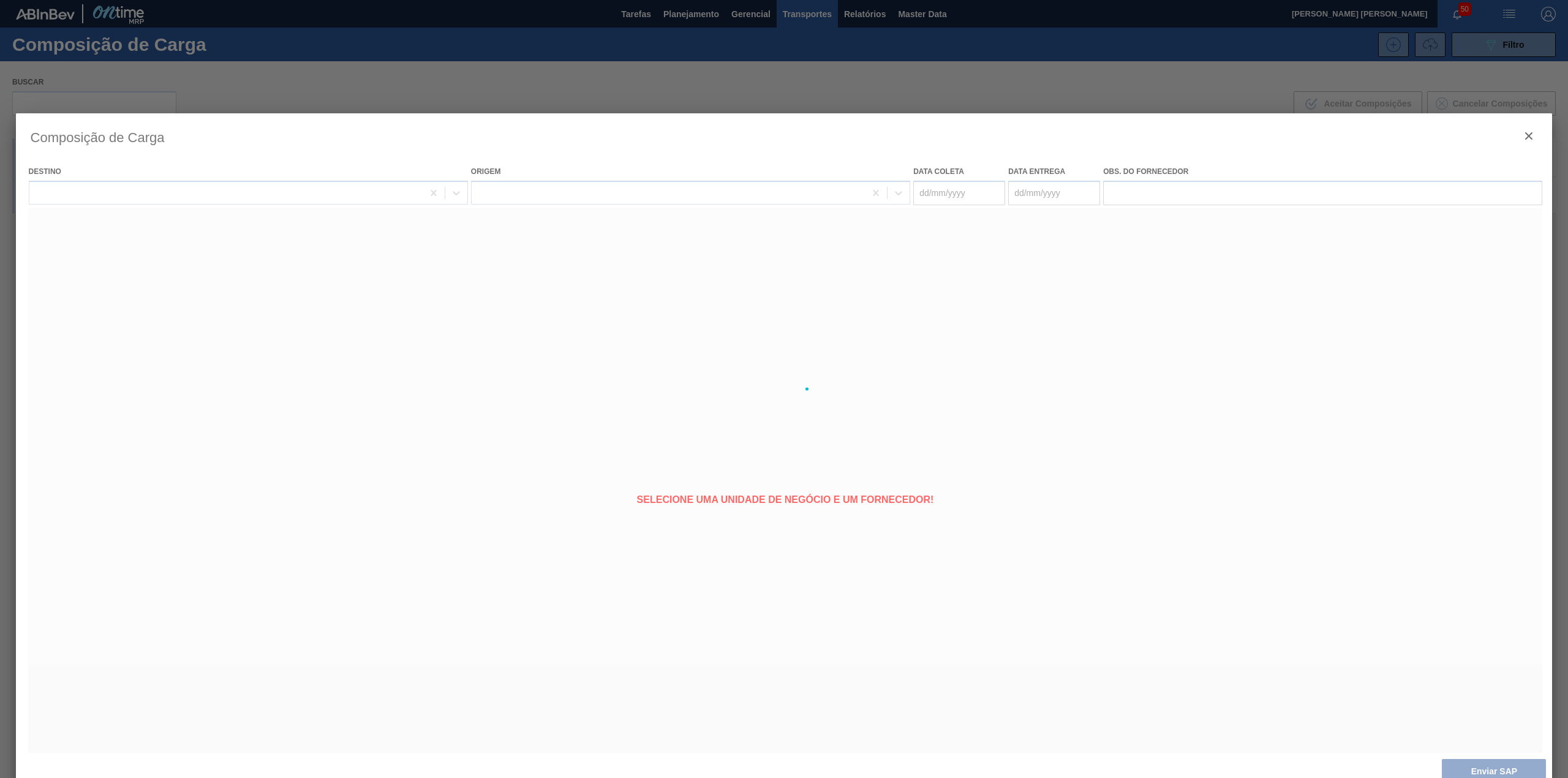
type coleta "[DATE]"
type entrega "[DATE]"
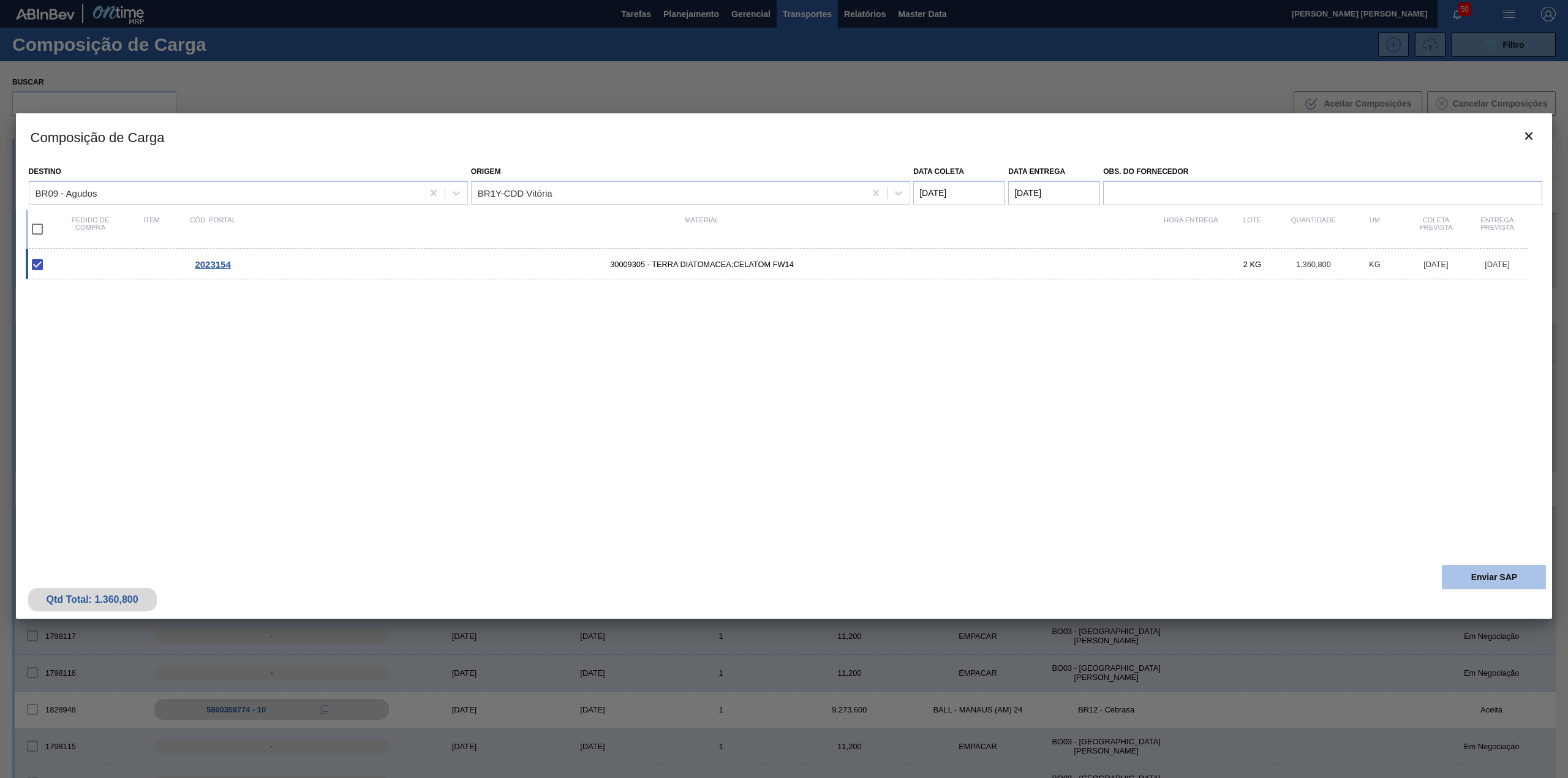
click at [1493, 569] on button "Enviar SAP" at bounding box center [1494, 576] width 104 height 24
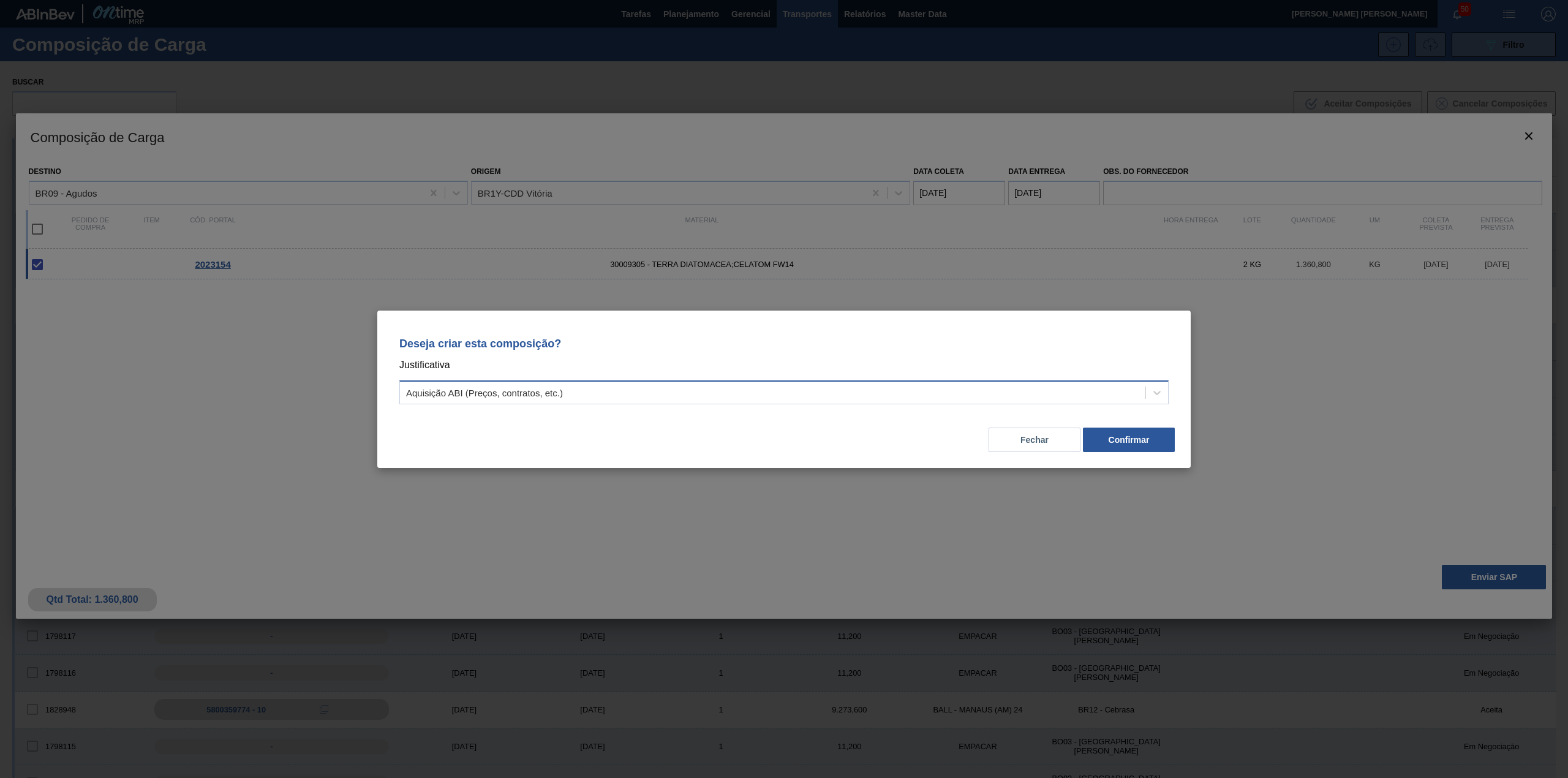
click at [782, 388] on div "Aquisição ABI (Preços, contratos, etc.)" at bounding box center [773, 392] width 746 height 18
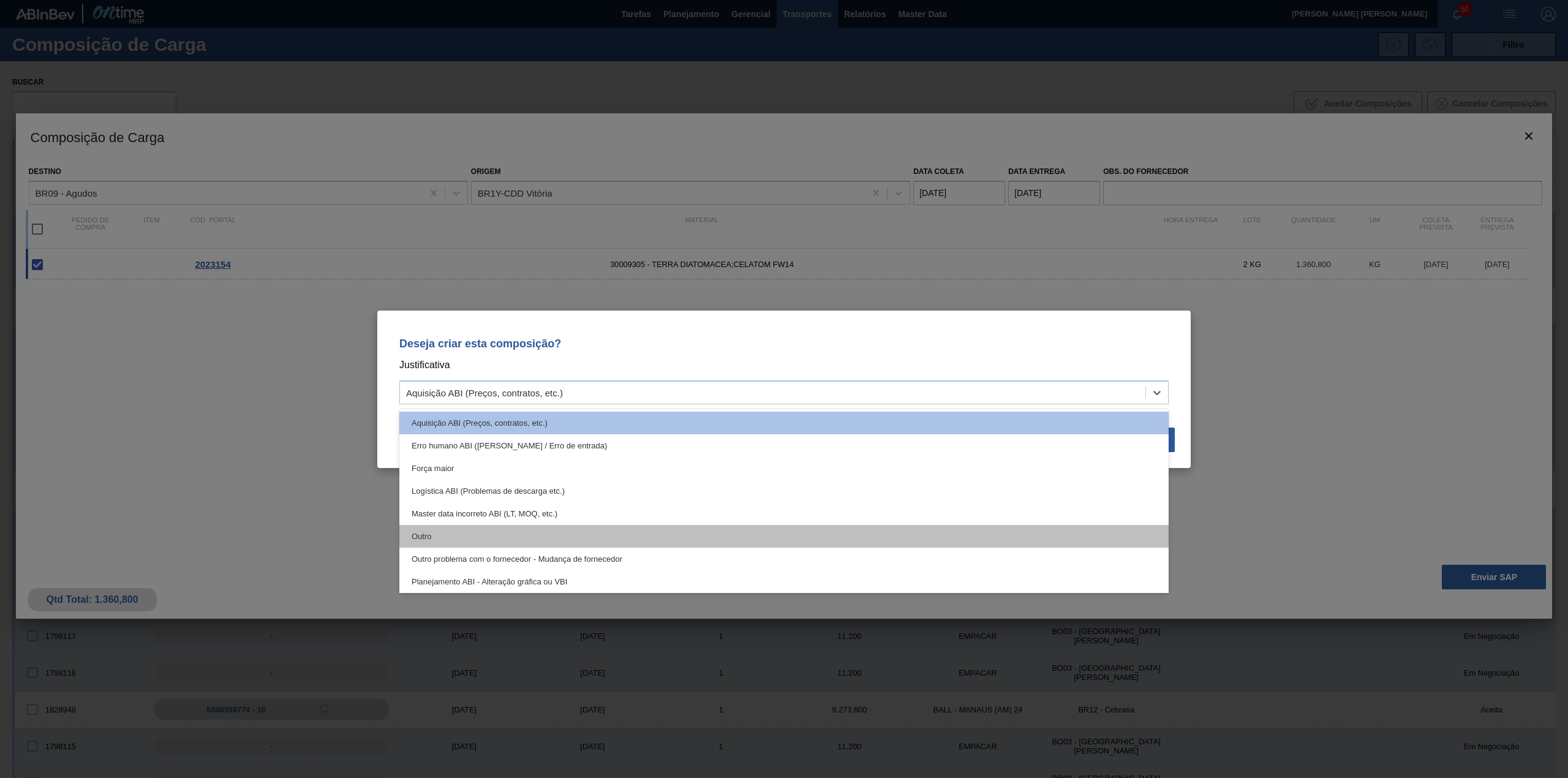
click at [587, 530] on div "Outro" at bounding box center [784, 536] width 769 height 23
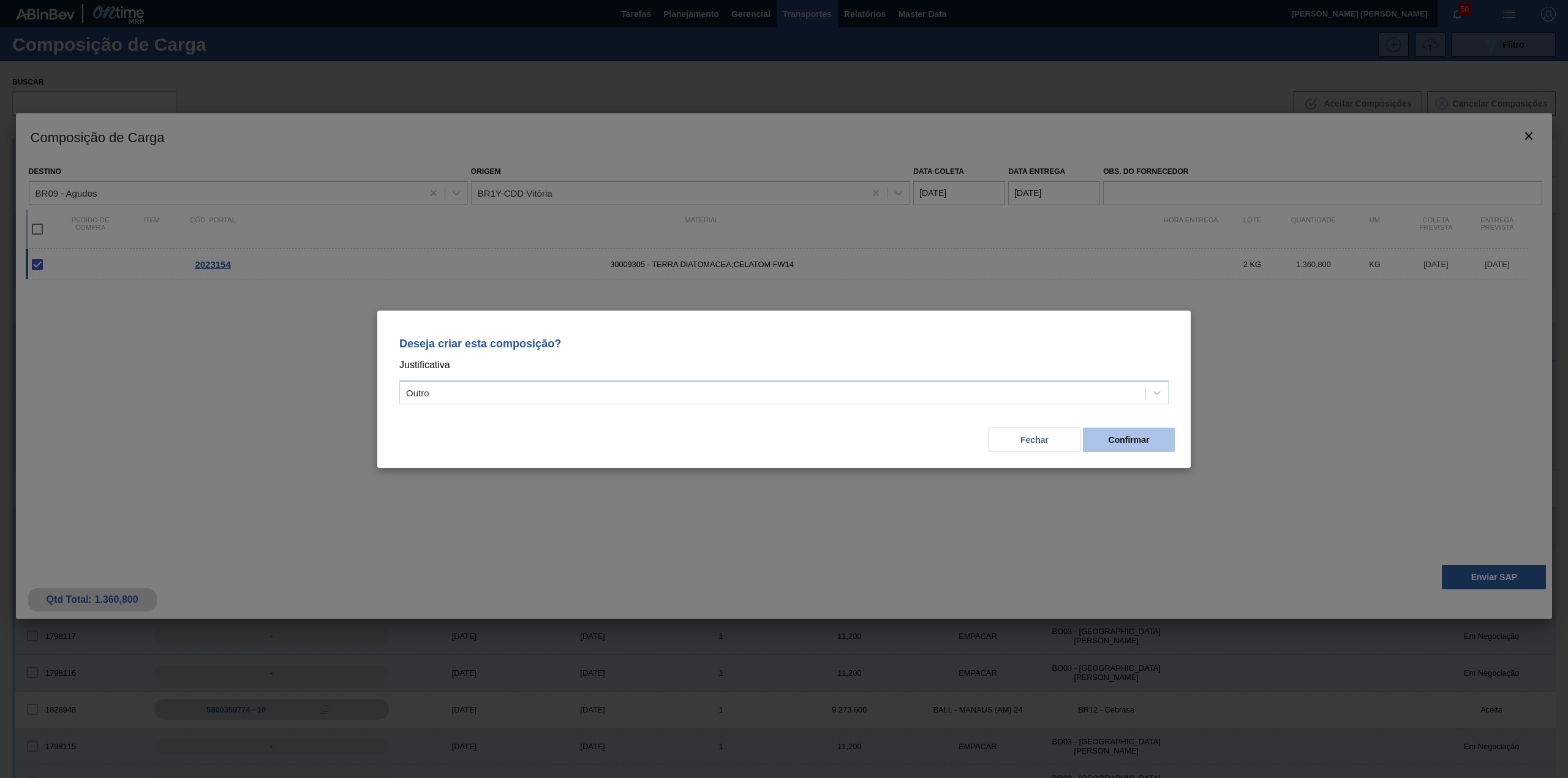
click at [1149, 449] on button "Confirmar" at bounding box center [1129, 439] width 92 height 24
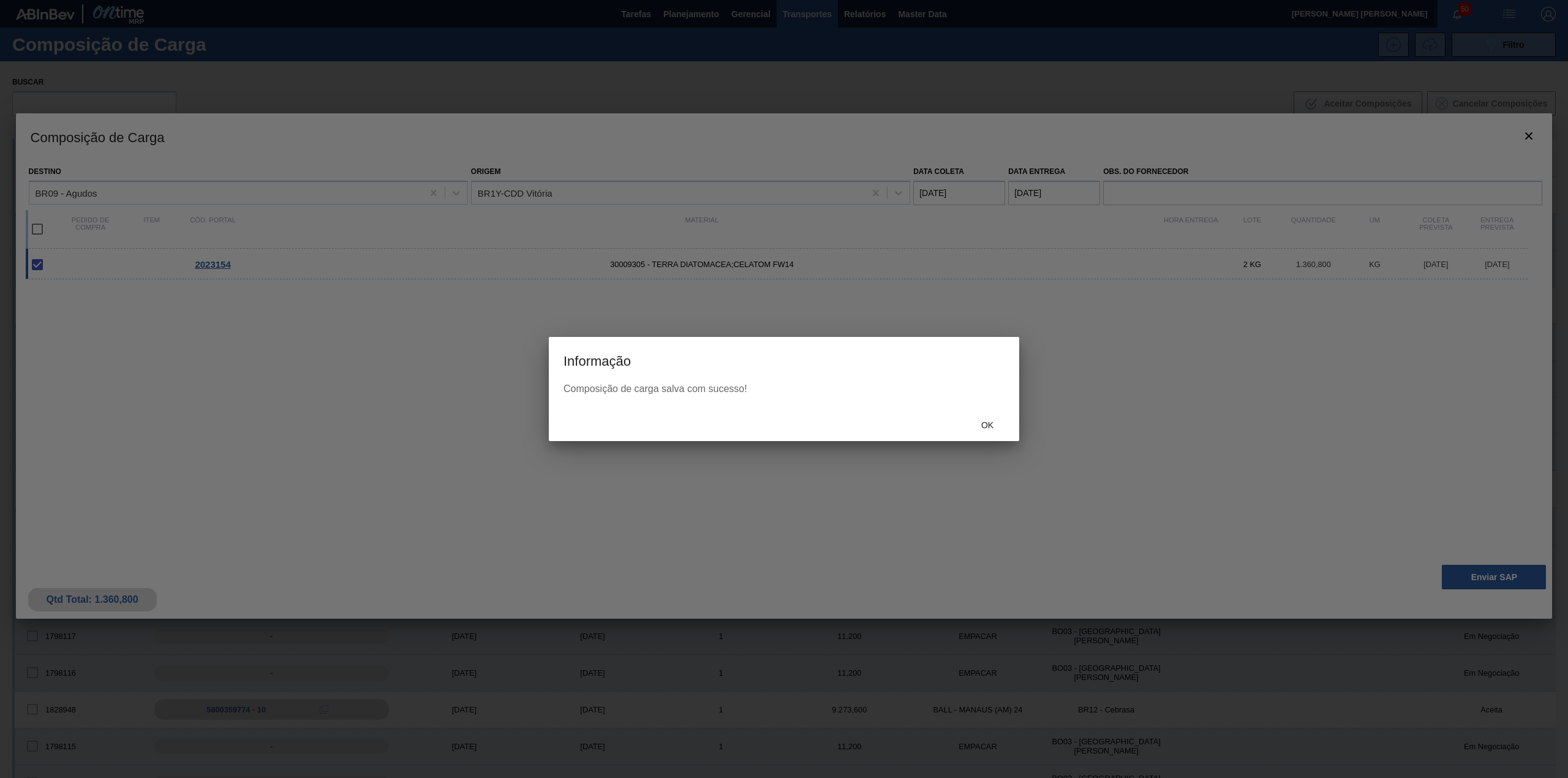
click at [992, 416] on div "Ok" at bounding box center [987, 426] width 54 height 23
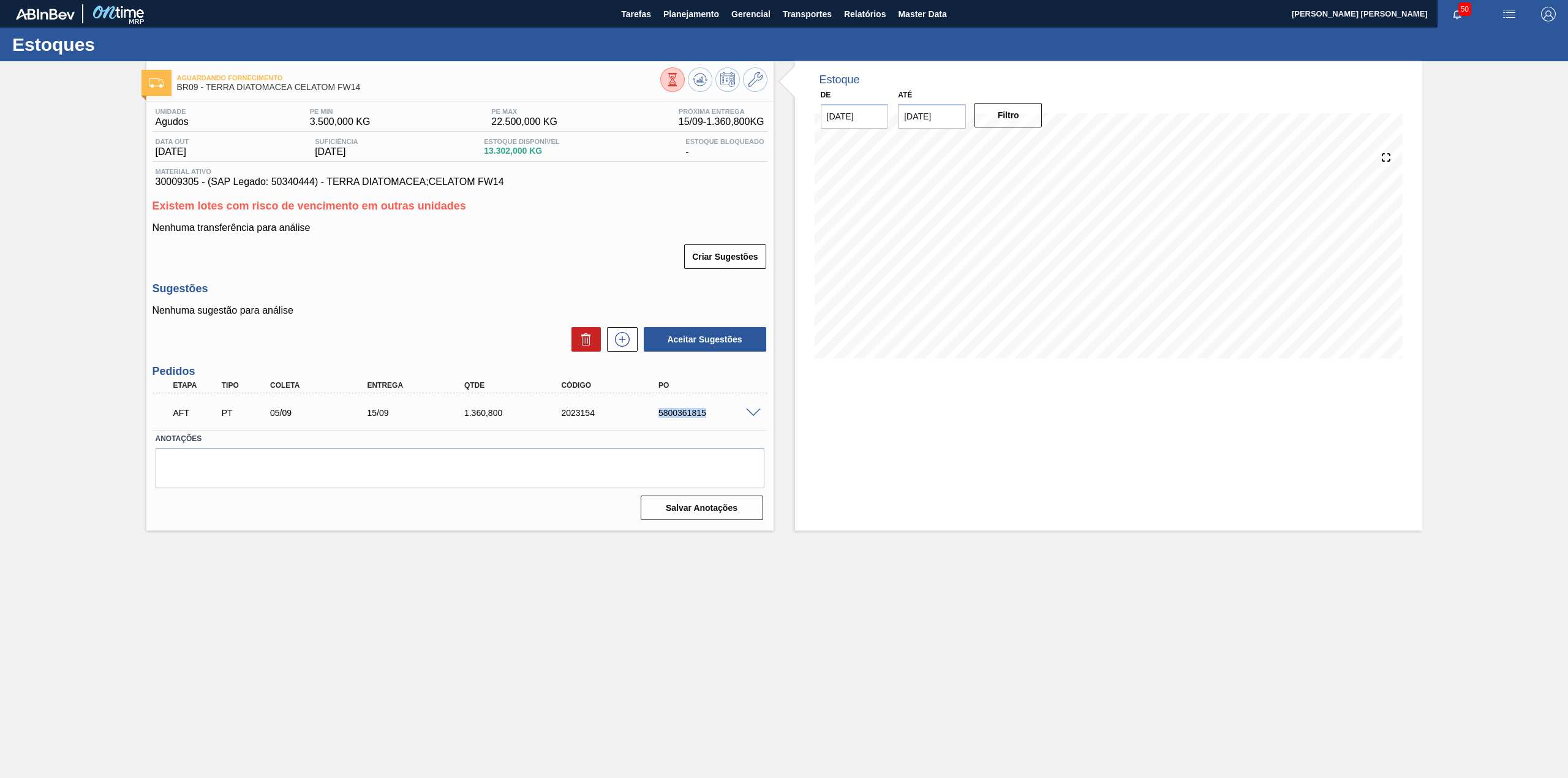
drag, startPoint x: 650, startPoint y: 410, endPoint x: 714, endPoint y: 425, distance: 65.7
click at [714, 425] on div "AFT PT 05/09 15/09 1.360,[PHONE_NUMBER] 5800361815" at bounding box center [460, 411] width 615 height 30
copy div "5800361815"
drag, startPoint x: 654, startPoint y: 412, endPoint x: 709, endPoint y: 422, distance: 55.9
click at [709, 422] on div "AFT PT 05/09 15/09 1.360,[PHONE_NUMBER] 5800361814" at bounding box center [457, 411] width 582 height 24
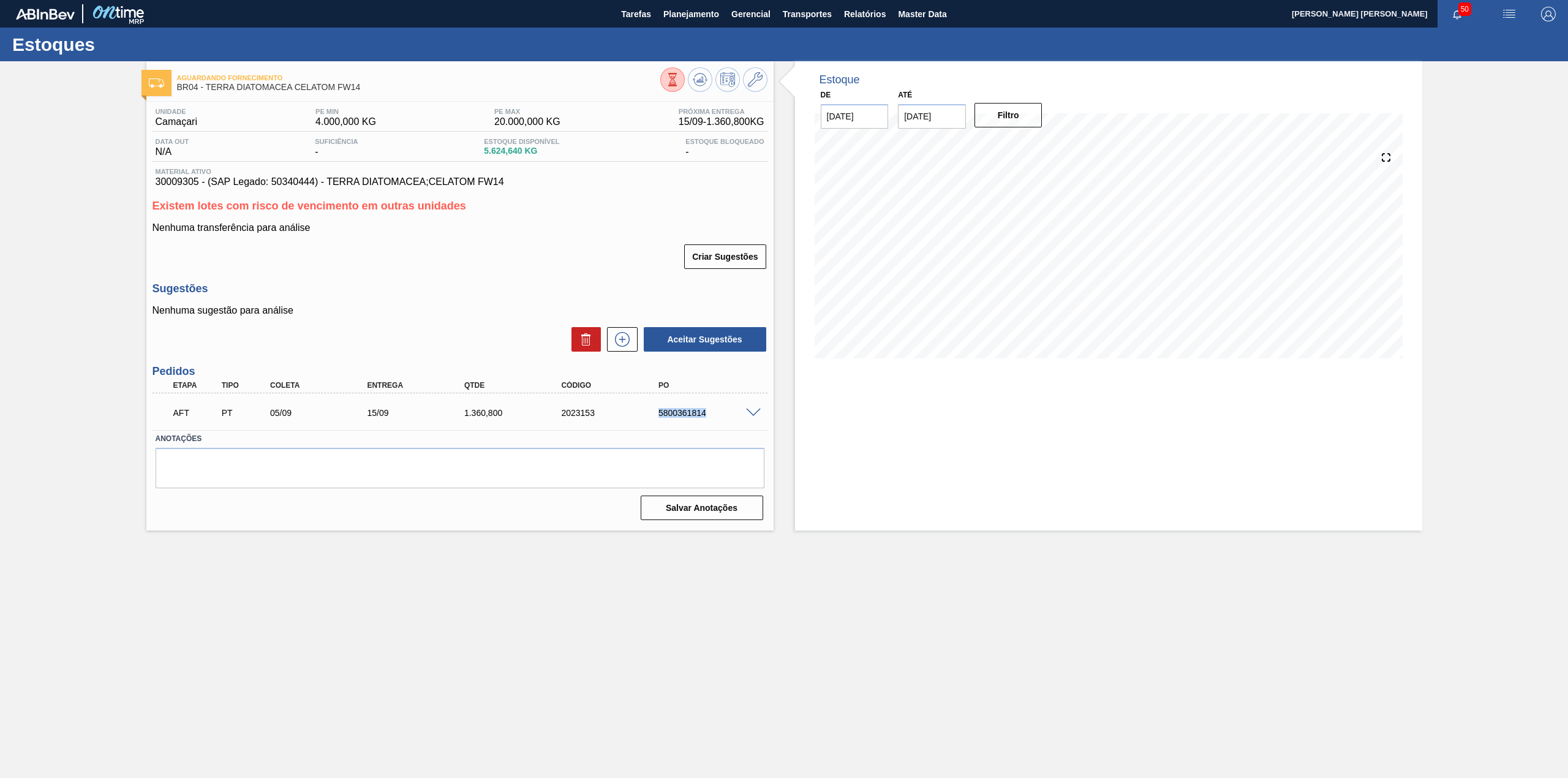
copy div "5800361814"
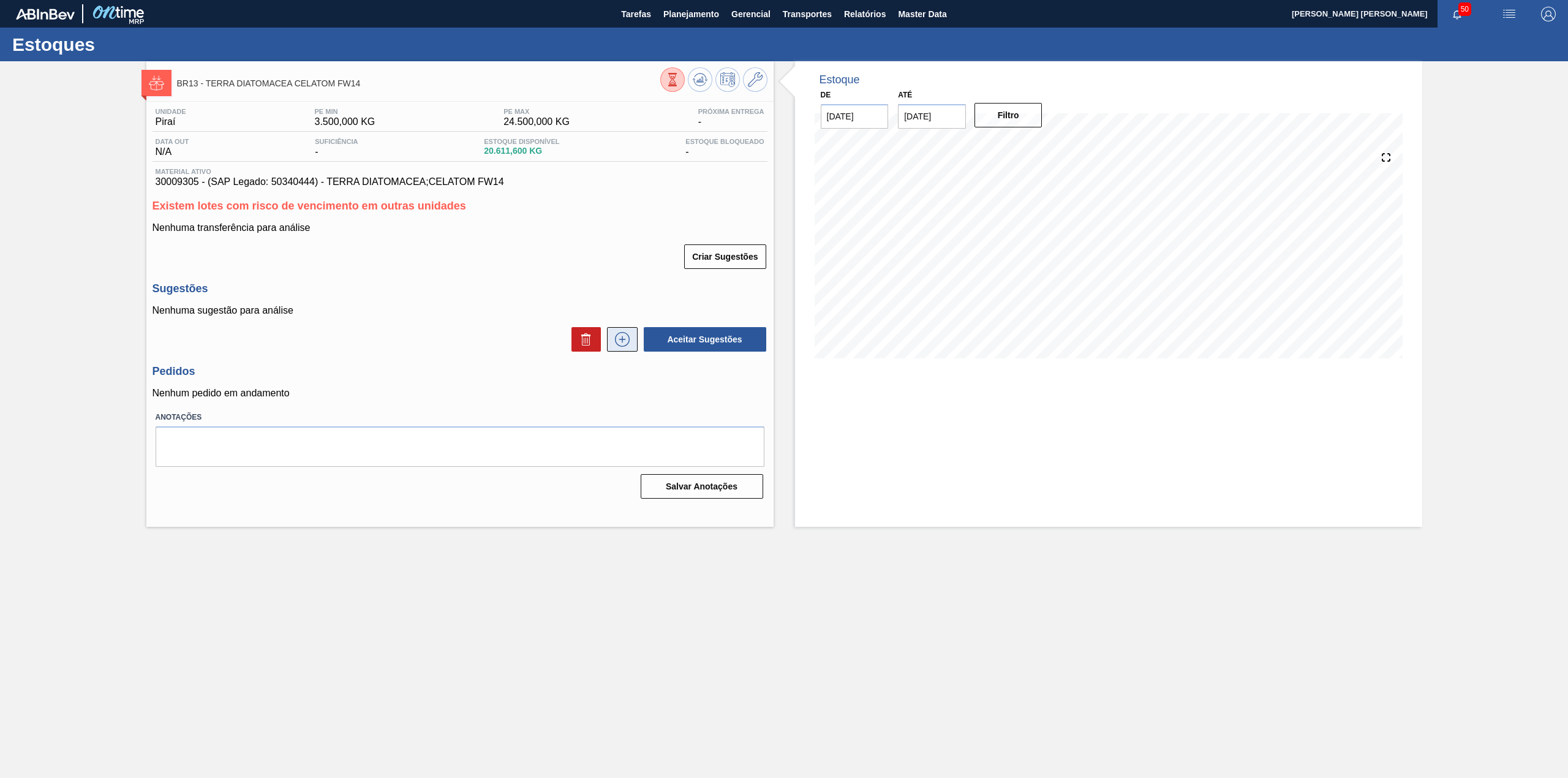
click at [616, 341] on icon at bounding box center [622, 339] width 20 height 15
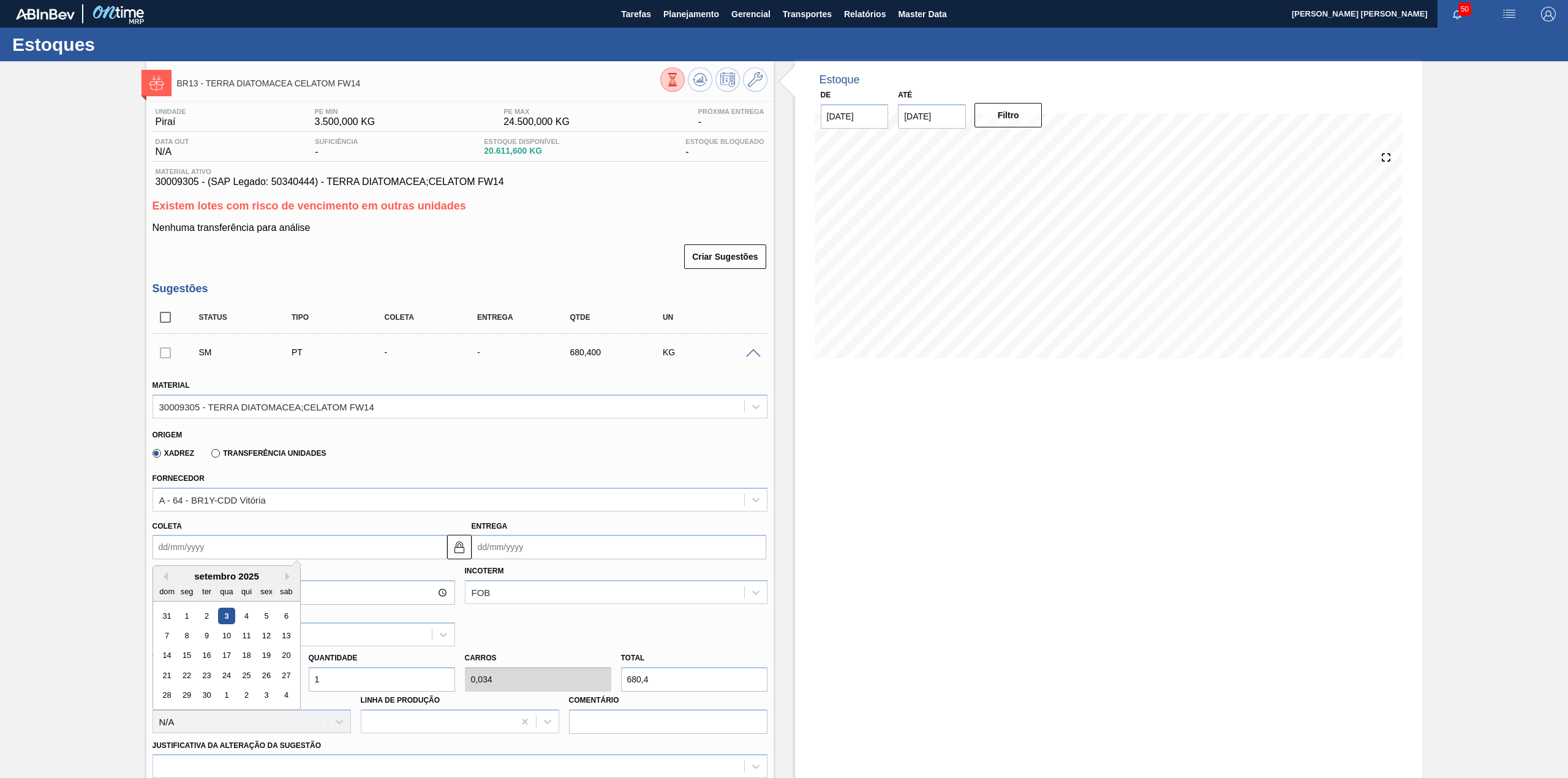
click at [234, 549] on input "Coleta" at bounding box center [300, 547] width 295 height 24
click at [266, 610] on div "5" at bounding box center [266, 616] width 17 height 17
type input "[DATE]"
click at [371, 679] on input "1" at bounding box center [382, 679] width 146 height 24
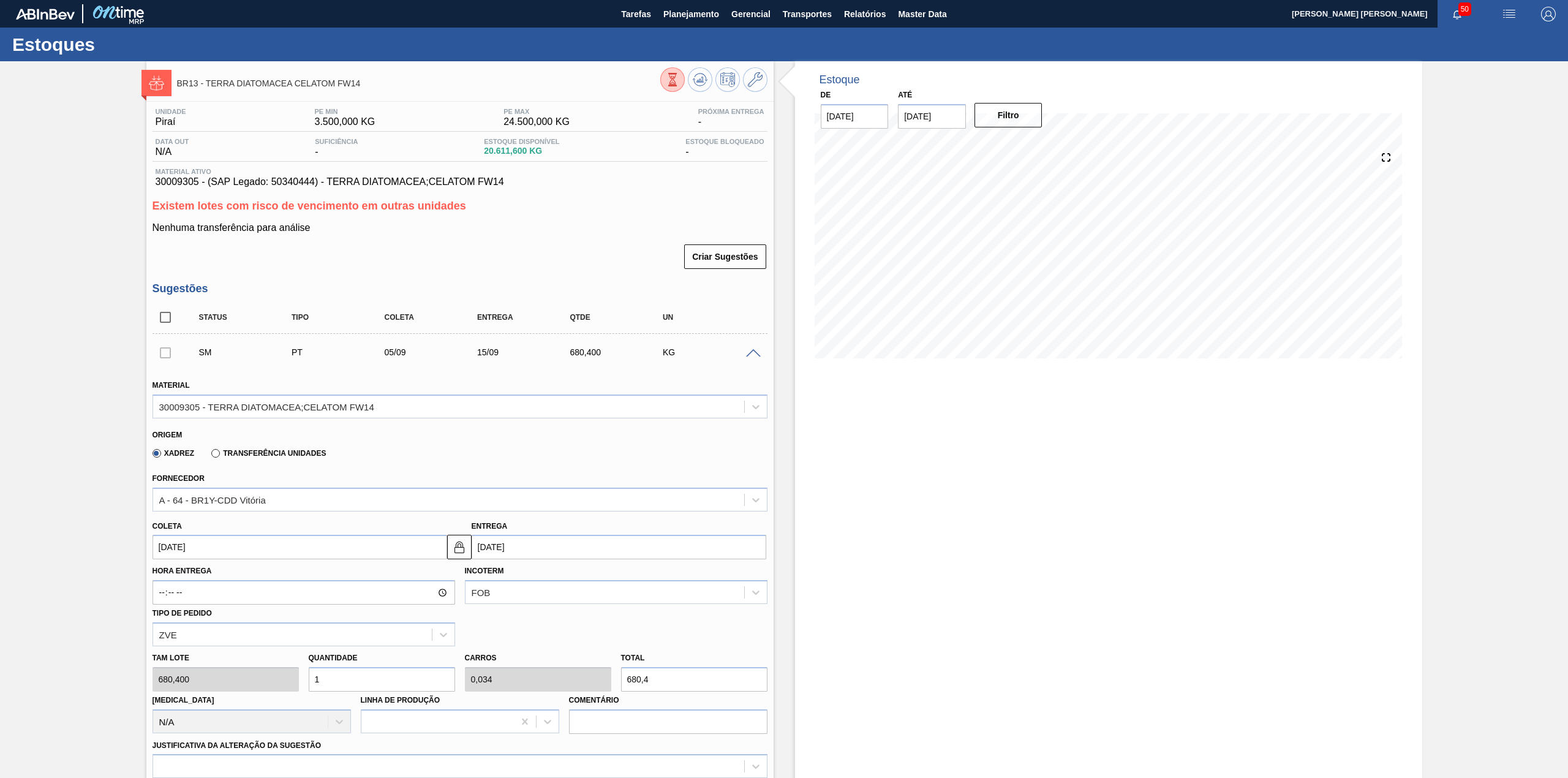
click at [370, 677] on input "1" at bounding box center [382, 679] width 146 height 24
type input "2"
type input "0,068"
type input "1.360,8"
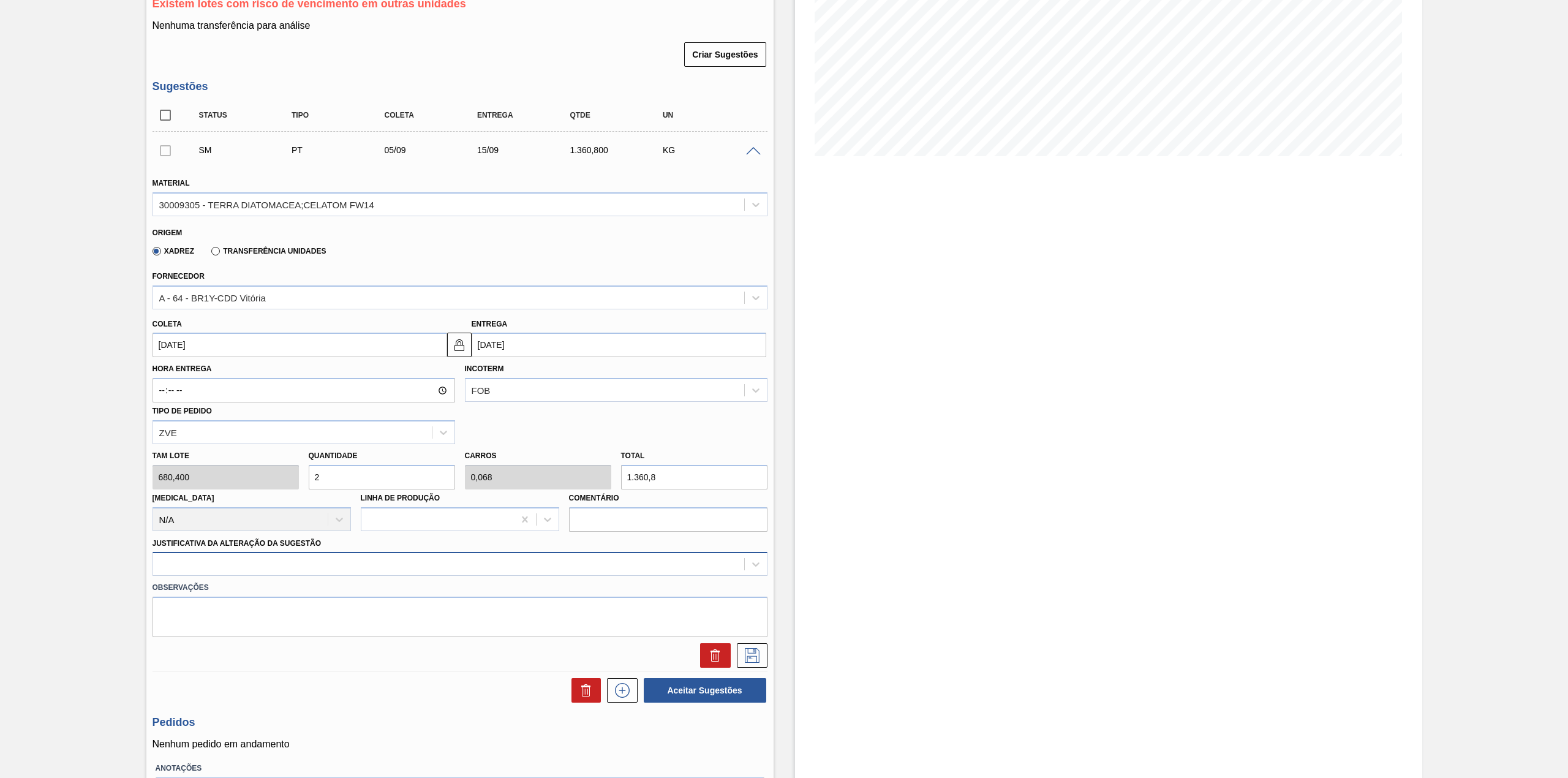
scroll to position [245, 0]
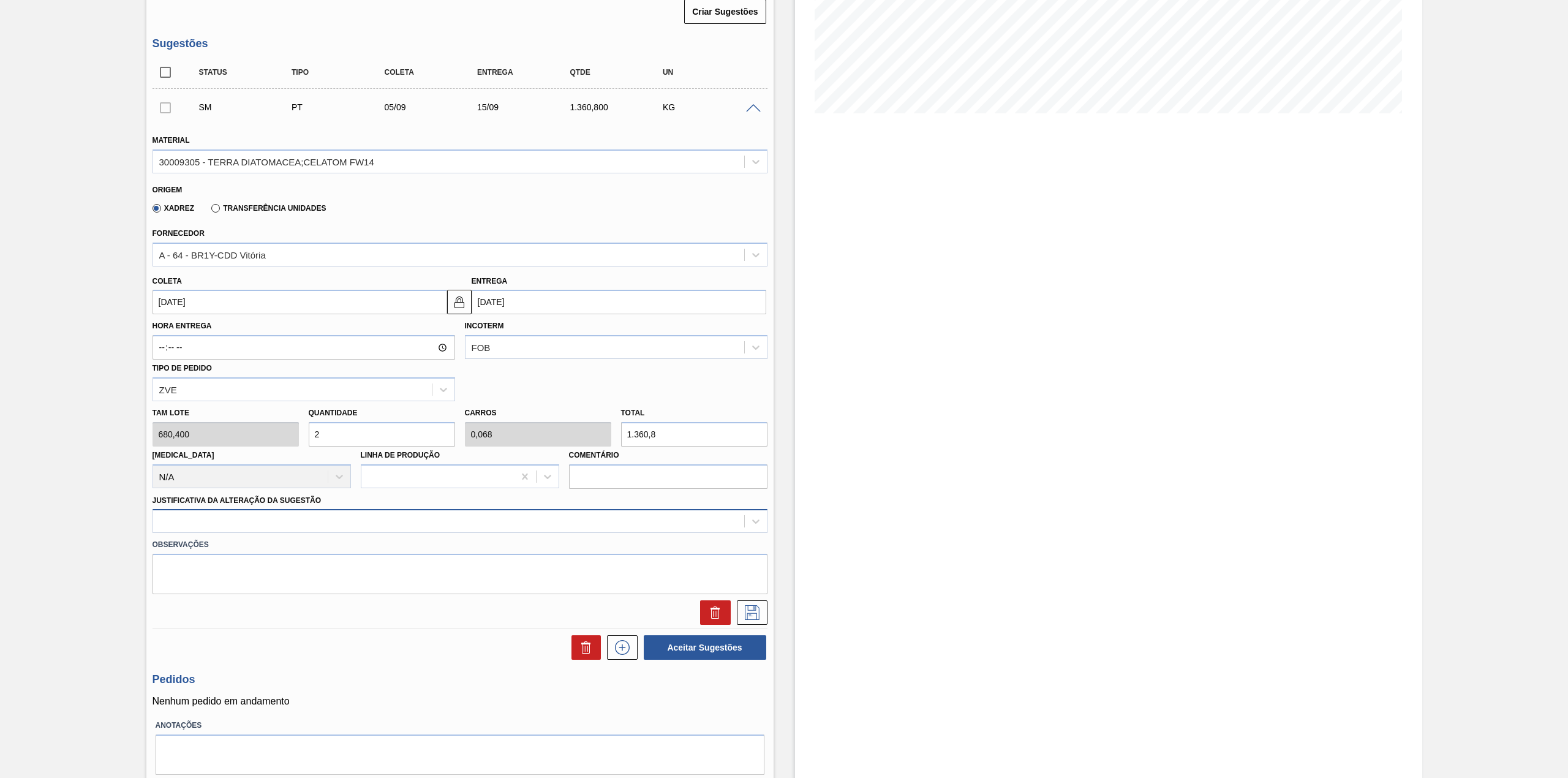
type input "2"
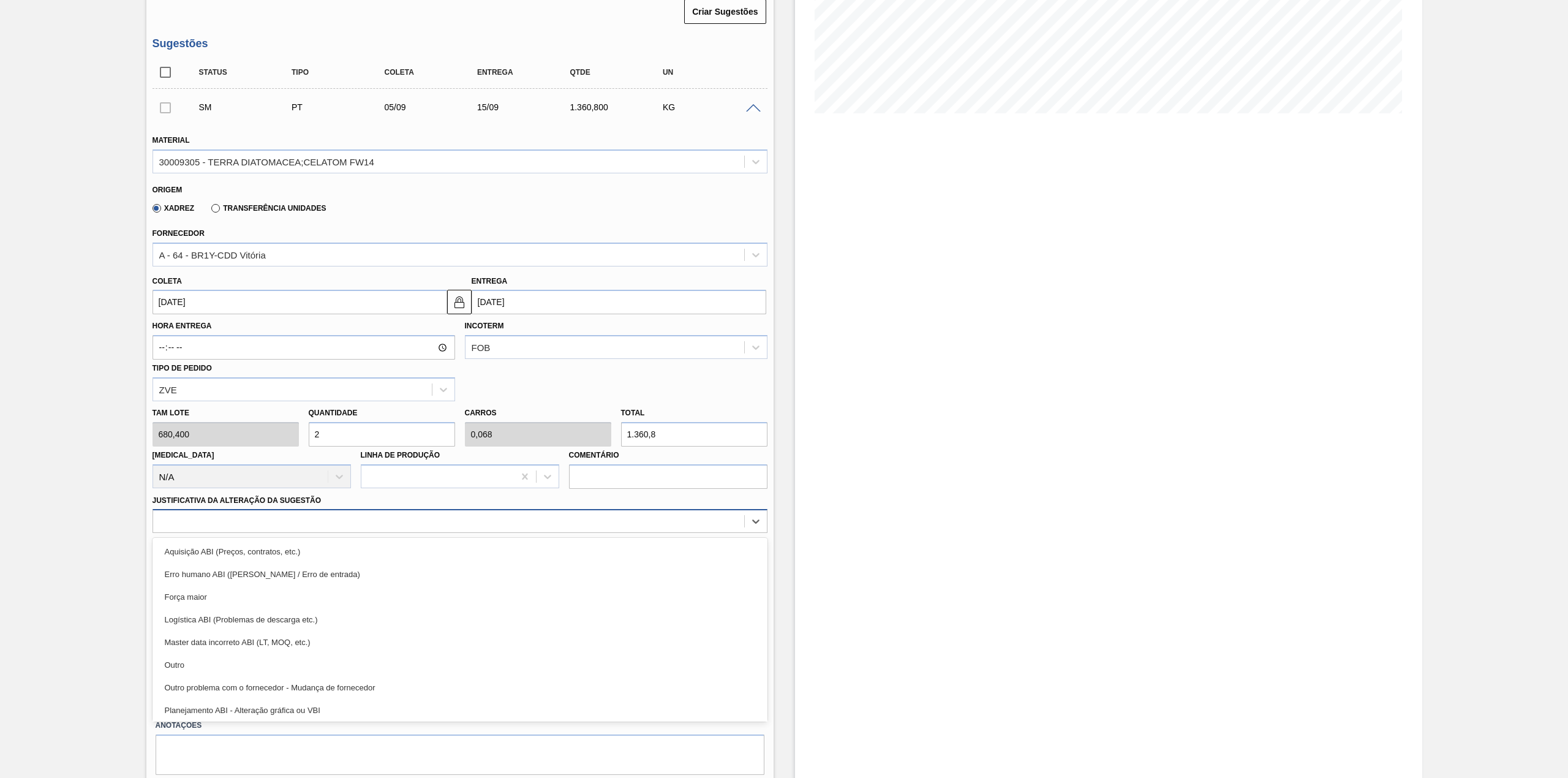
click at [239, 514] on div at bounding box center [448, 522] width 591 height 18
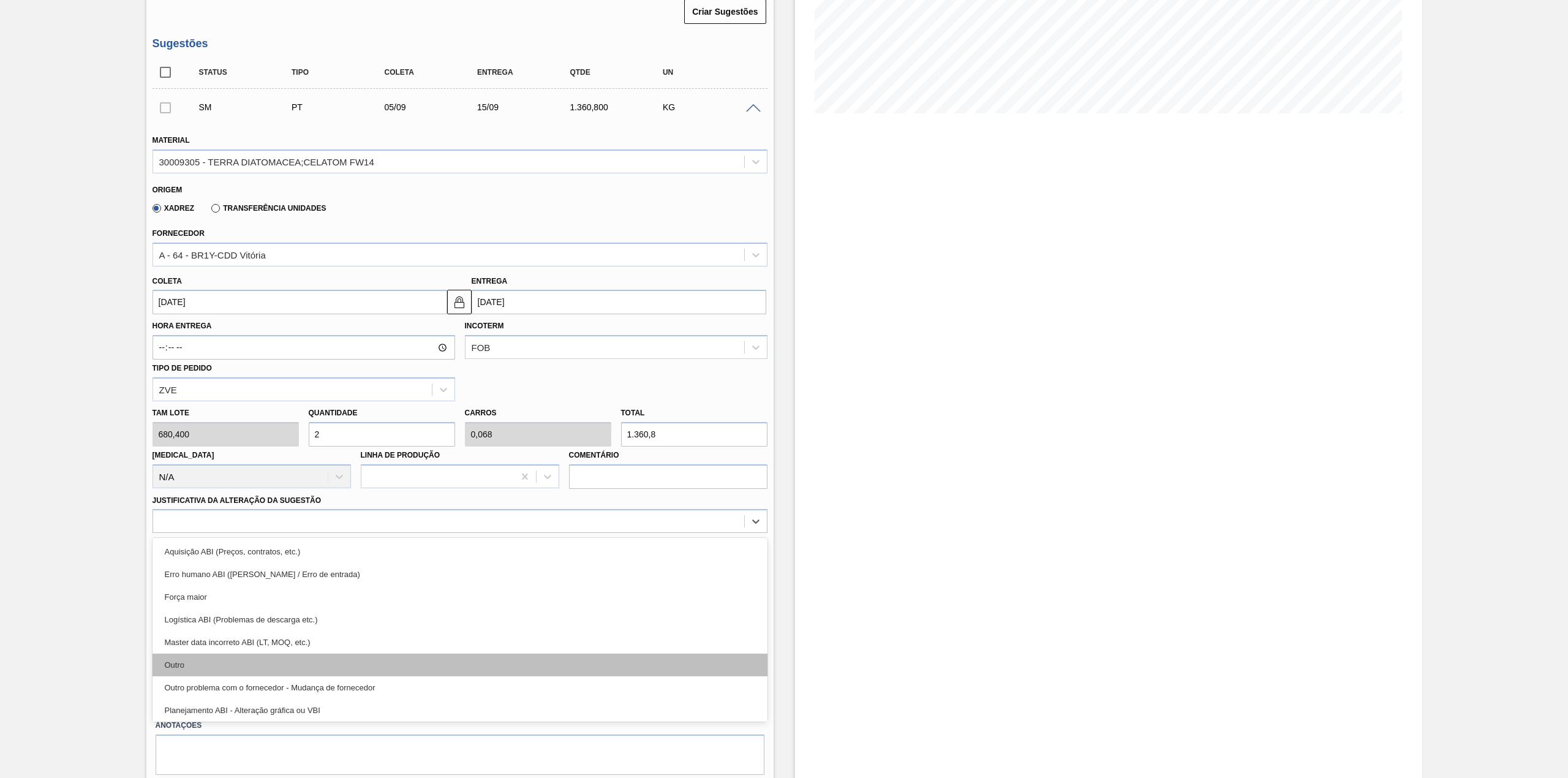
click at [201, 662] on div "Outro" at bounding box center [460, 665] width 615 height 23
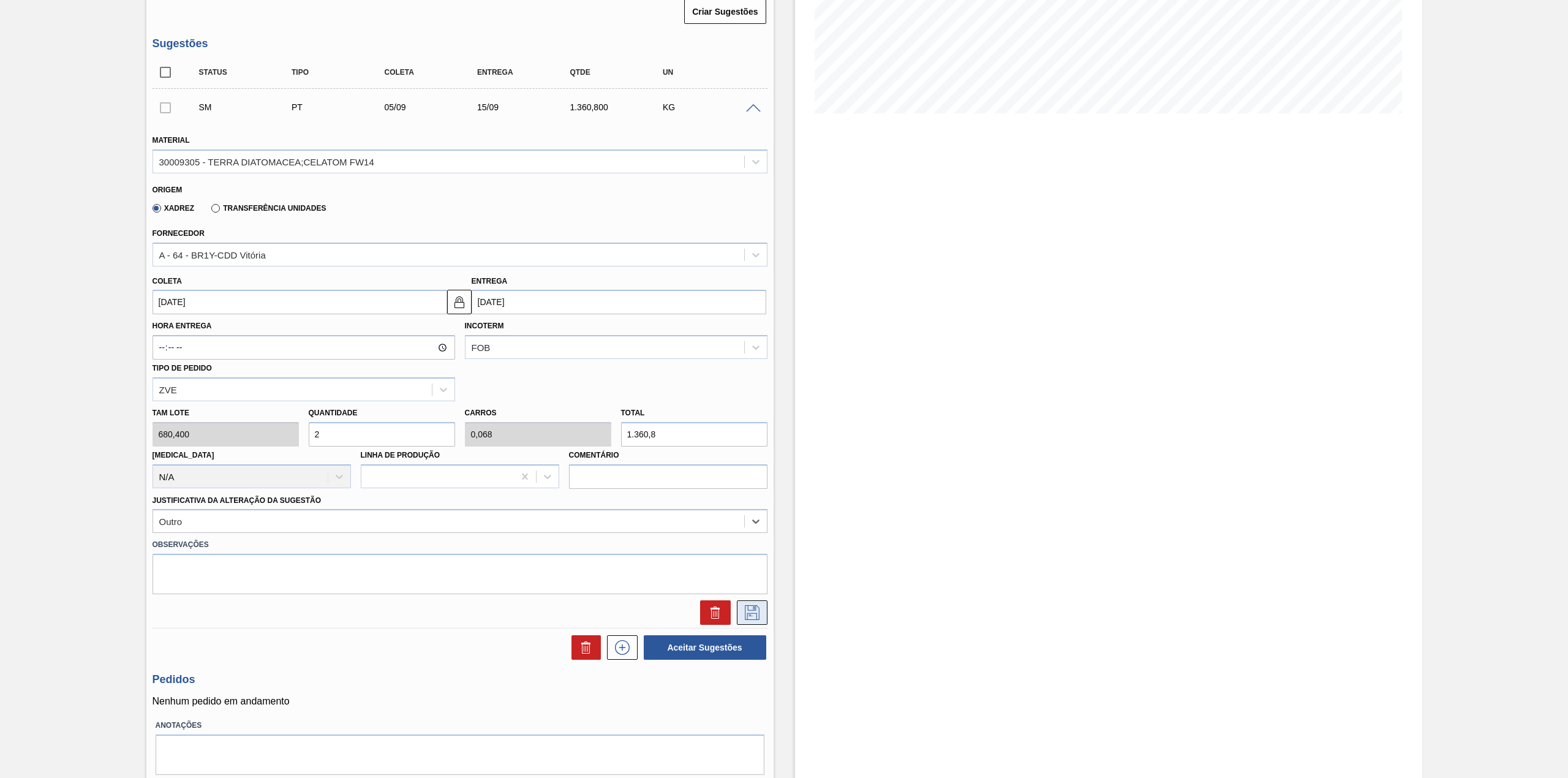
click at [737, 613] on button at bounding box center [752, 612] width 30 height 24
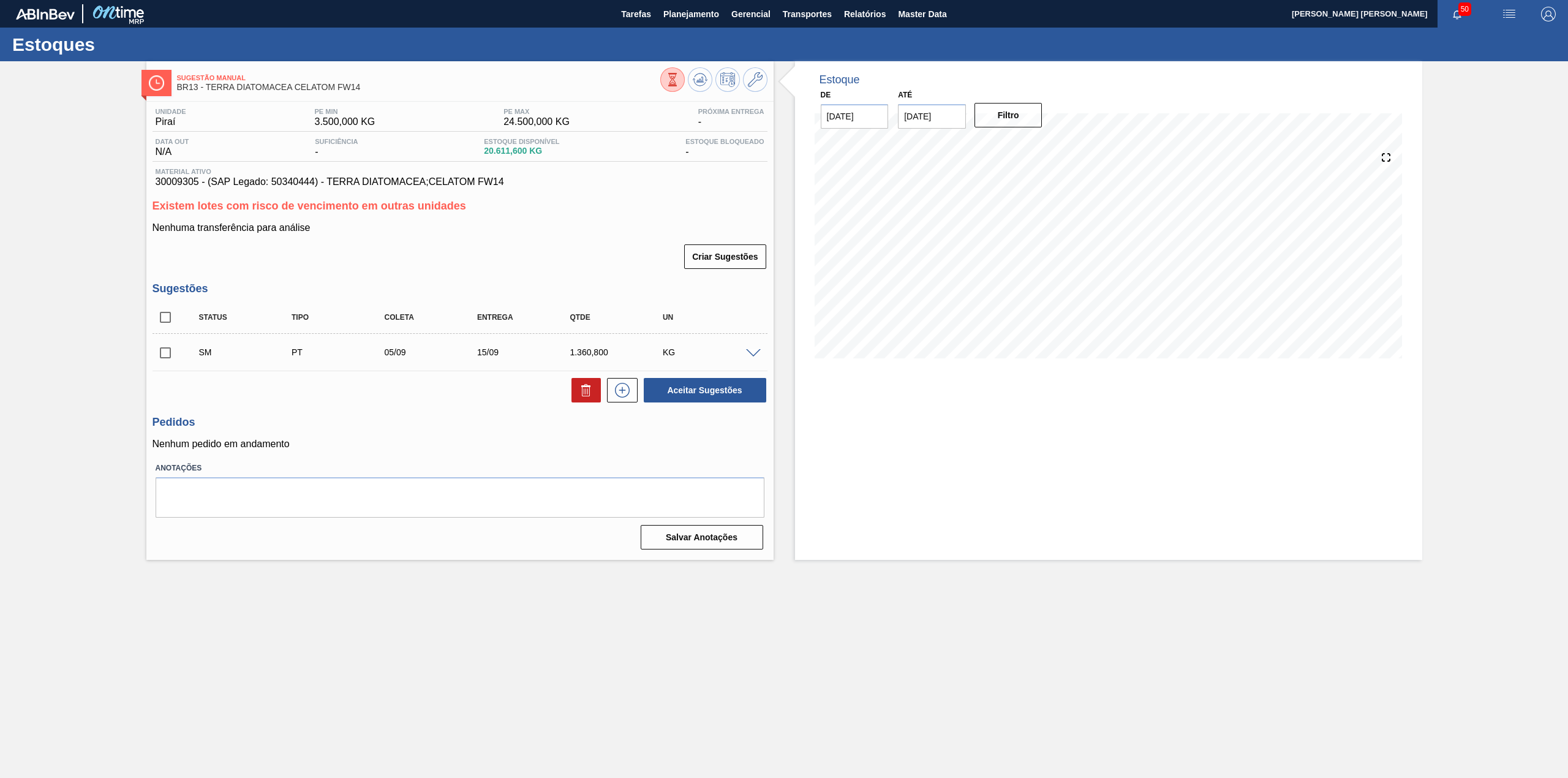
scroll to position [0, 0]
click at [159, 354] on input "checkbox" at bounding box center [165, 352] width 25 height 25
click at [713, 393] on button "Aceitar Sugestões" at bounding box center [705, 390] width 122 height 24
checkbox input "false"
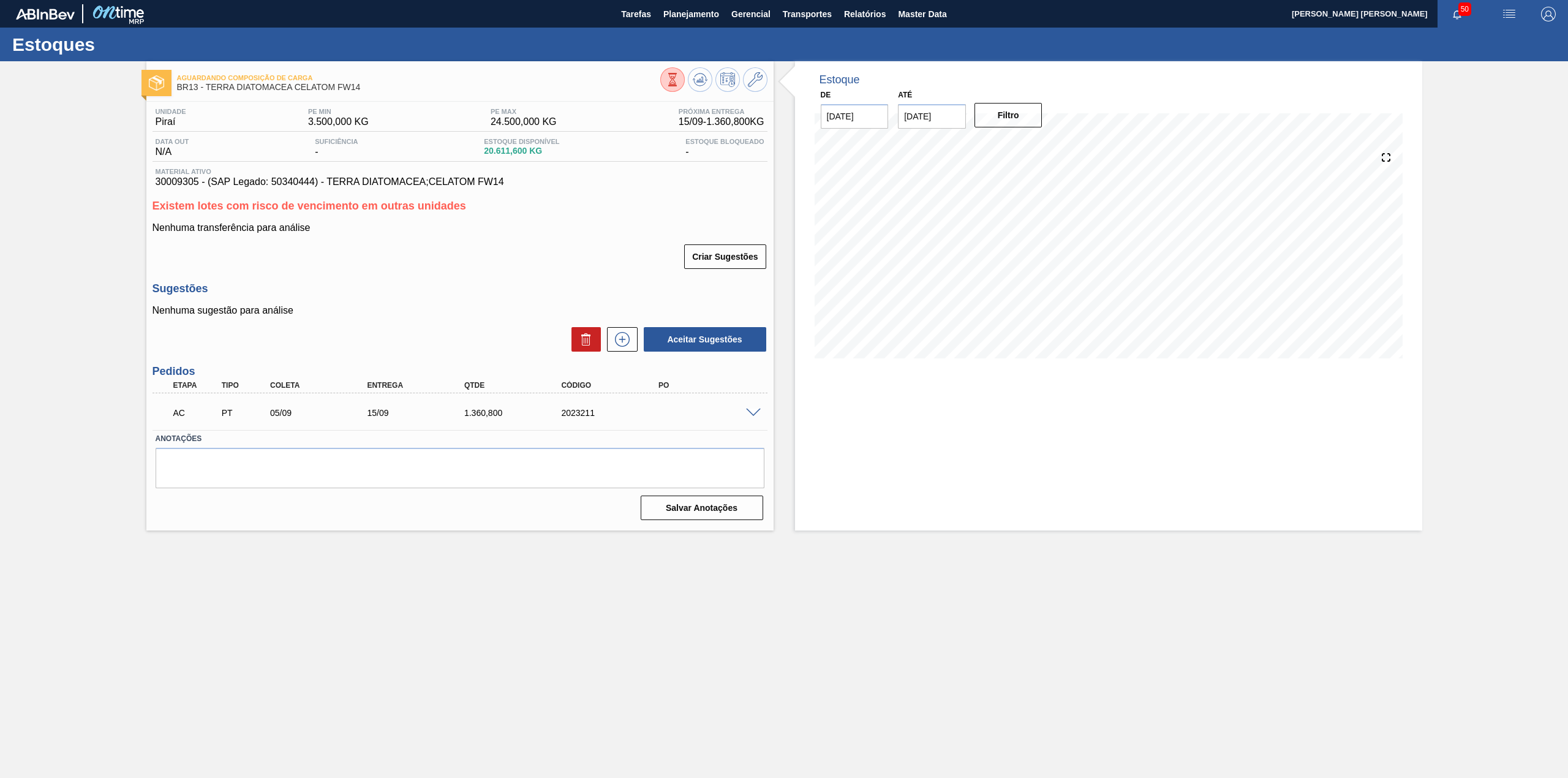
click at [749, 409] on span at bounding box center [754, 413] width 15 height 9
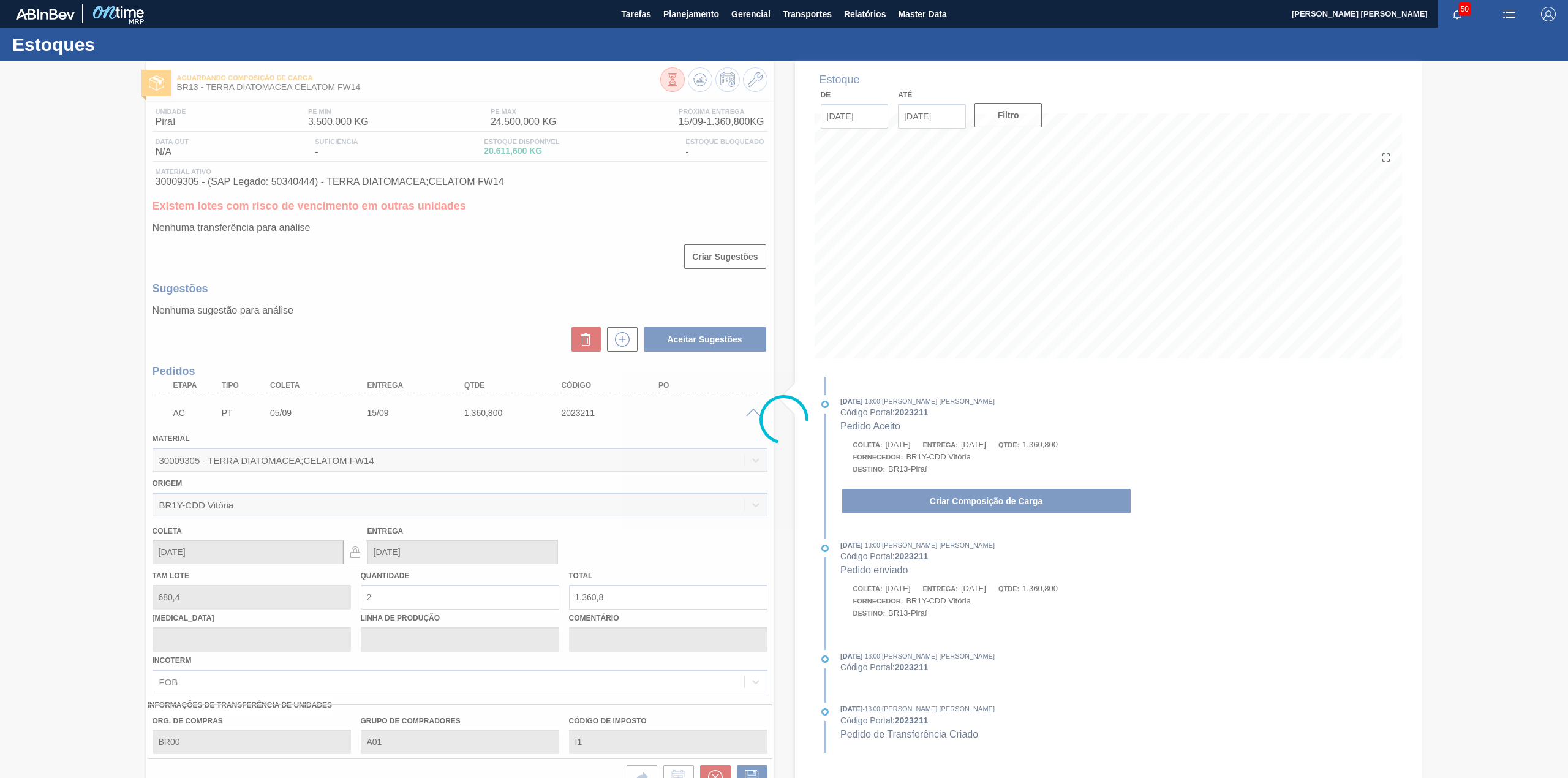
click at [932, 496] on div at bounding box center [784, 419] width 1568 height 717
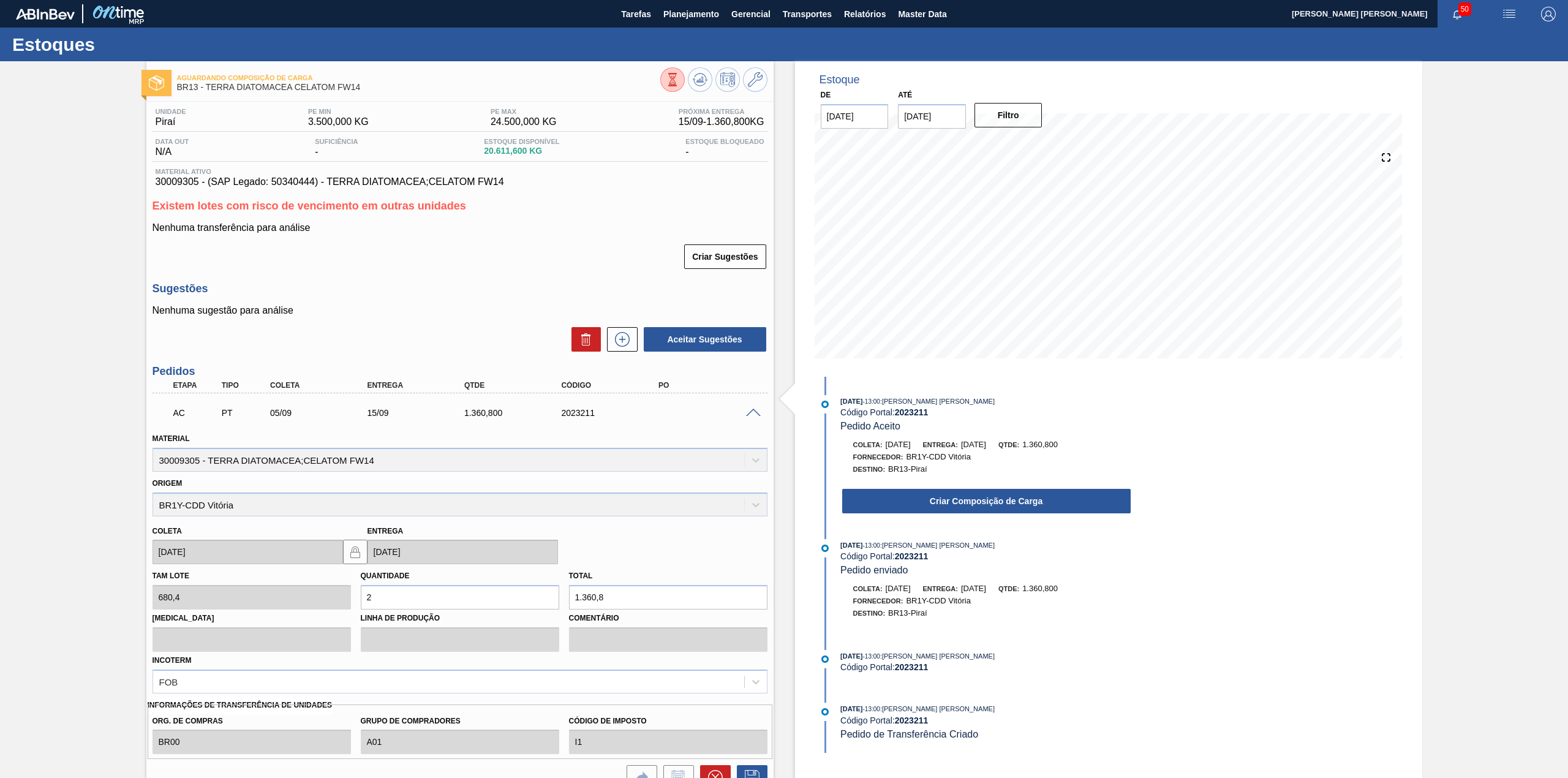
click at [1002, 498] on button "Criar Composição de Carga" at bounding box center [986, 501] width 288 height 24
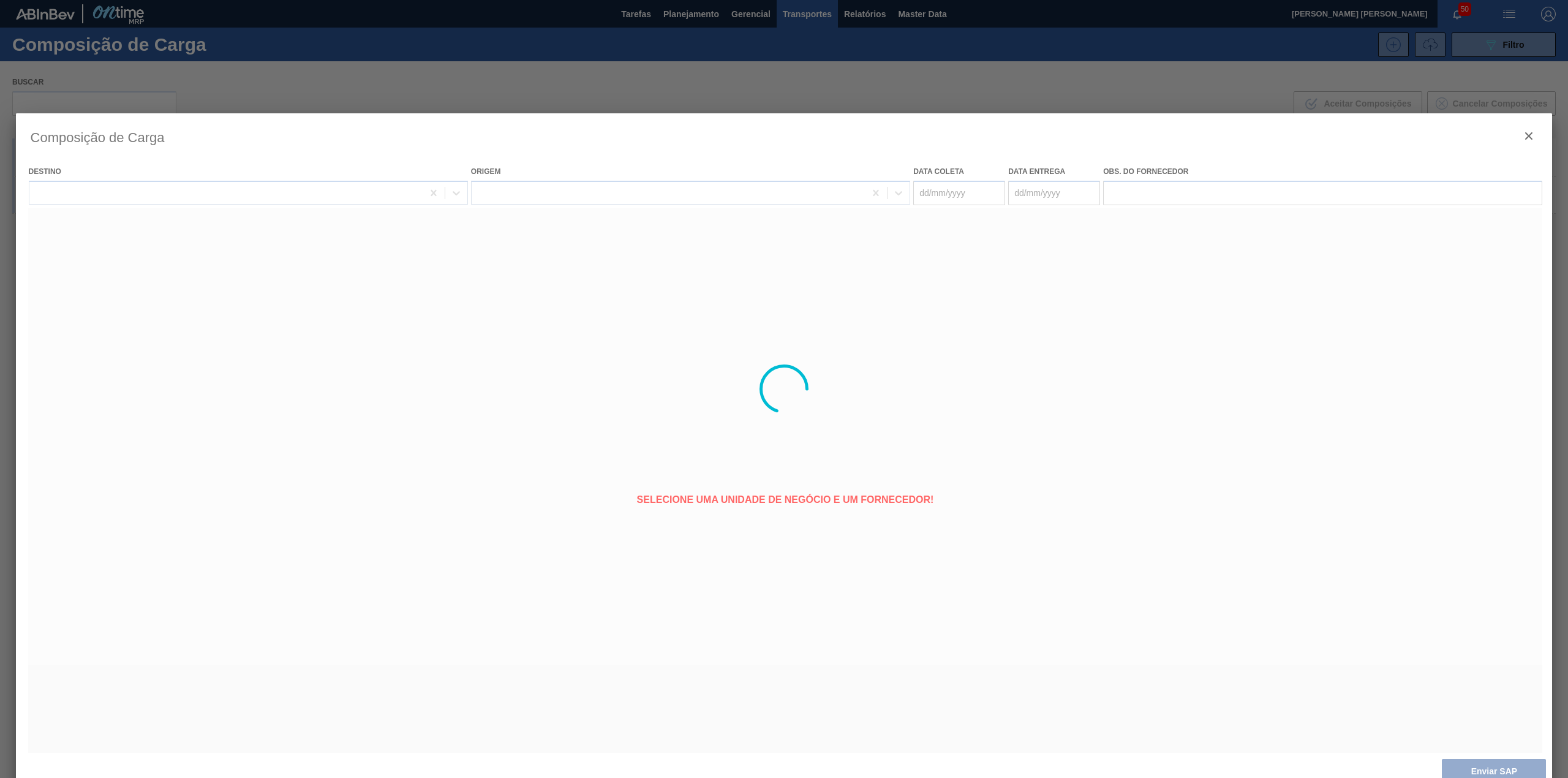
type coleta "[DATE]"
type entrega "15/09/2025"
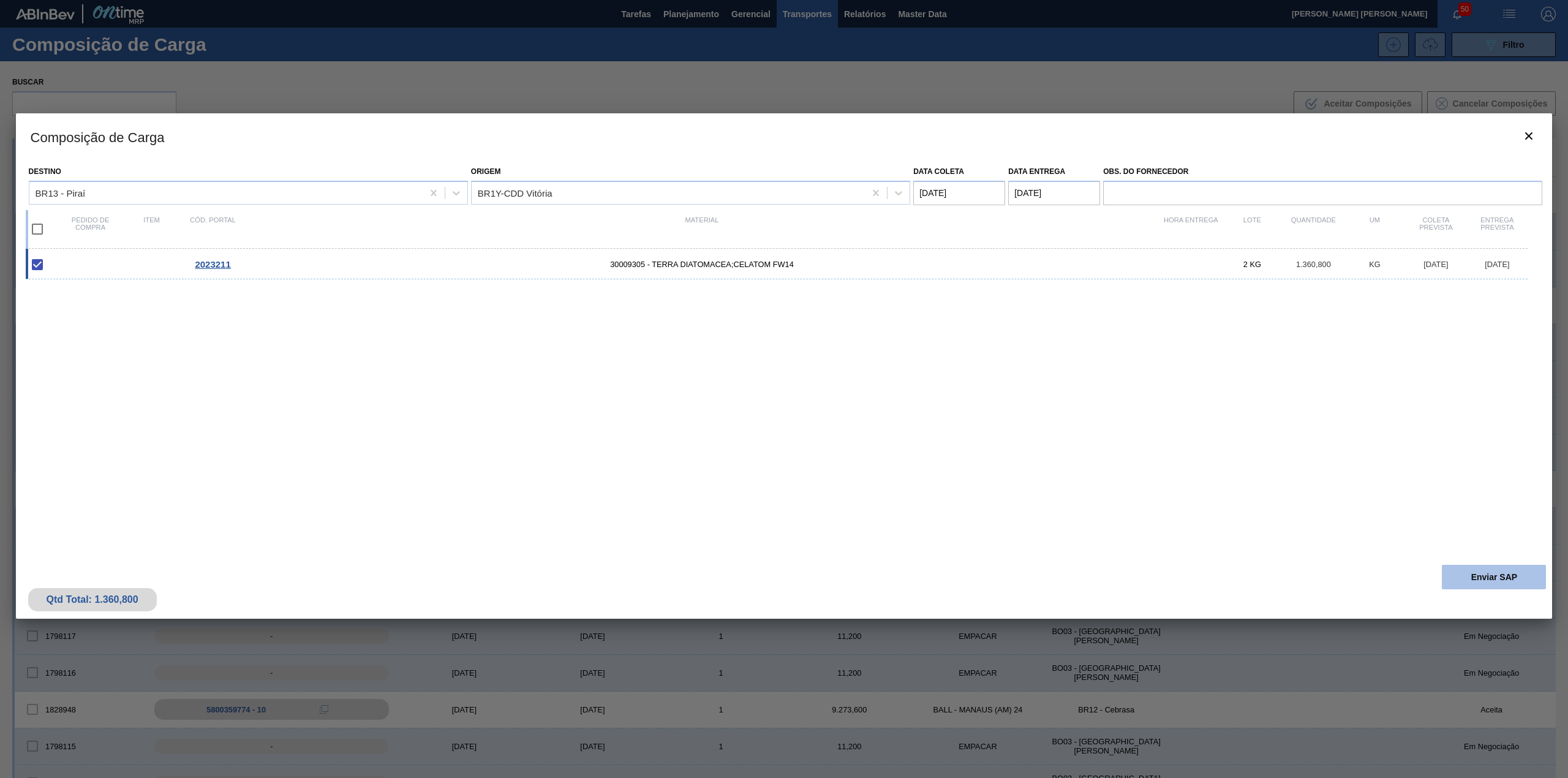
click at [1446, 573] on button "Enviar SAP" at bounding box center [1494, 576] width 104 height 24
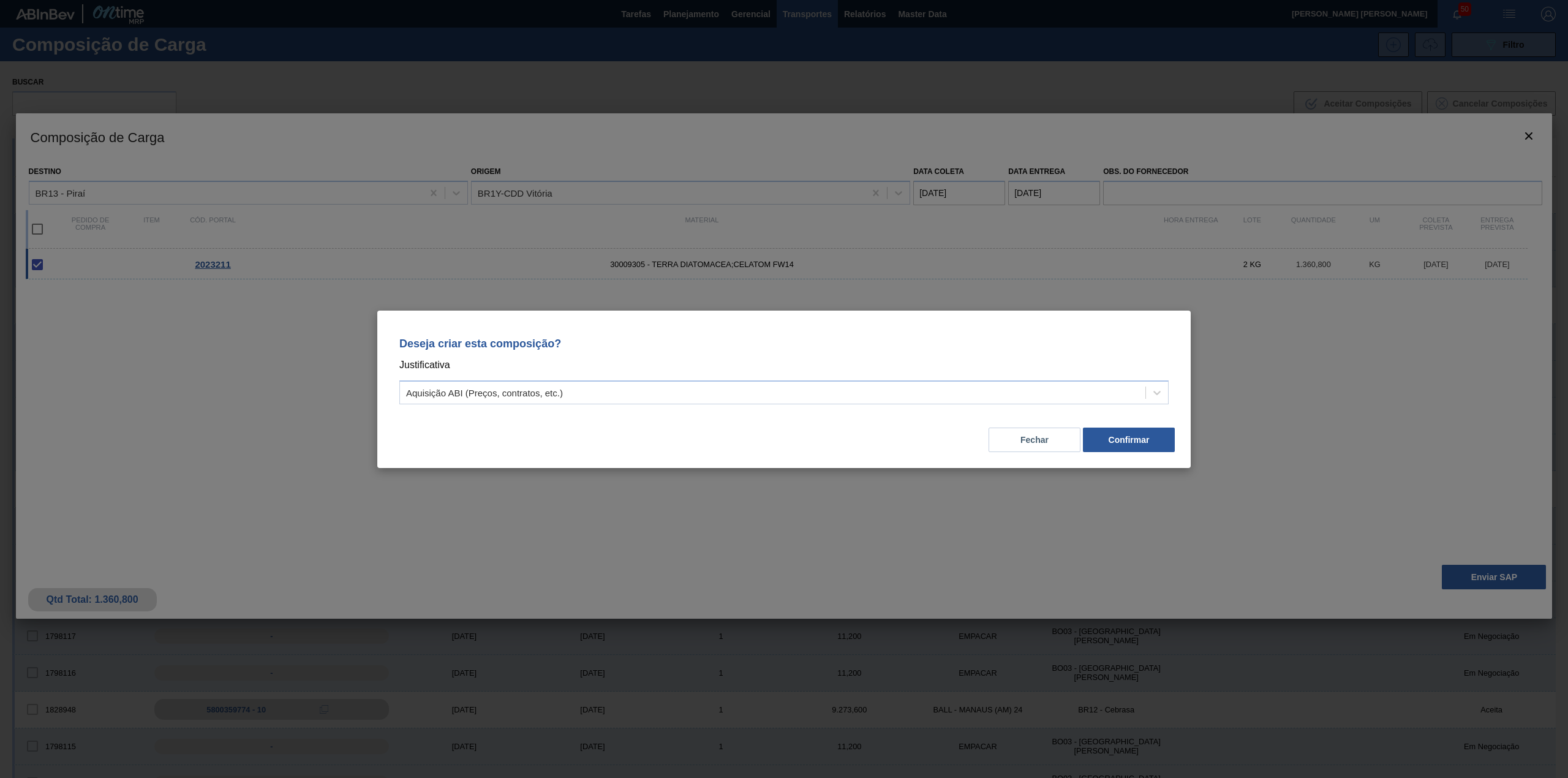
drag, startPoint x: 664, startPoint y: 397, endPoint x: 592, endPoint y: 406, distance: 72.6
click at [657, 397] on div "Aquisição ABI (Preços, contratos, etc.)" at bounding box center [773, 392] width 746 height 18
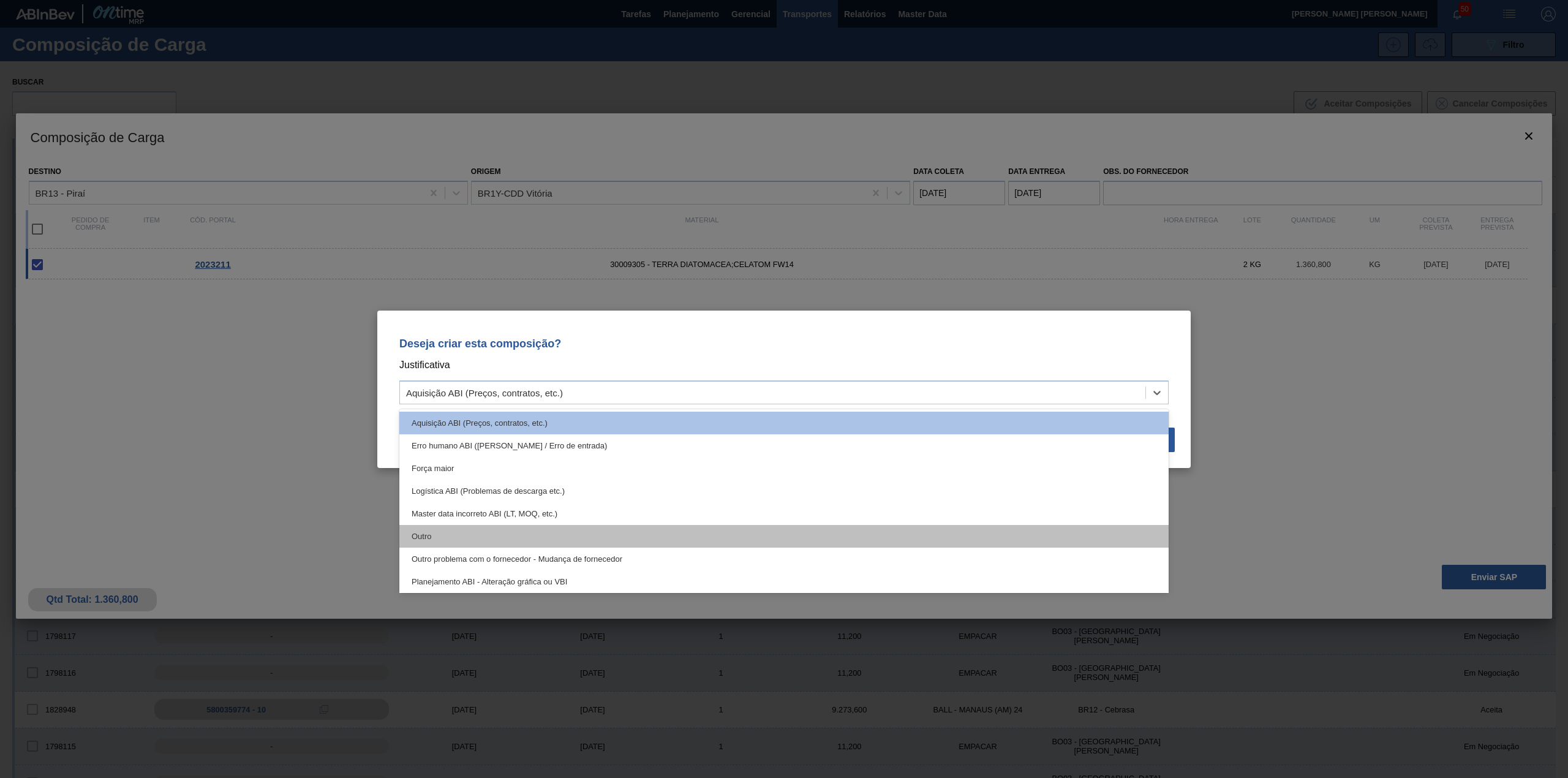
click at [601, 537] on div "Outro" at bounding box center [784, 536] width 769 height 23
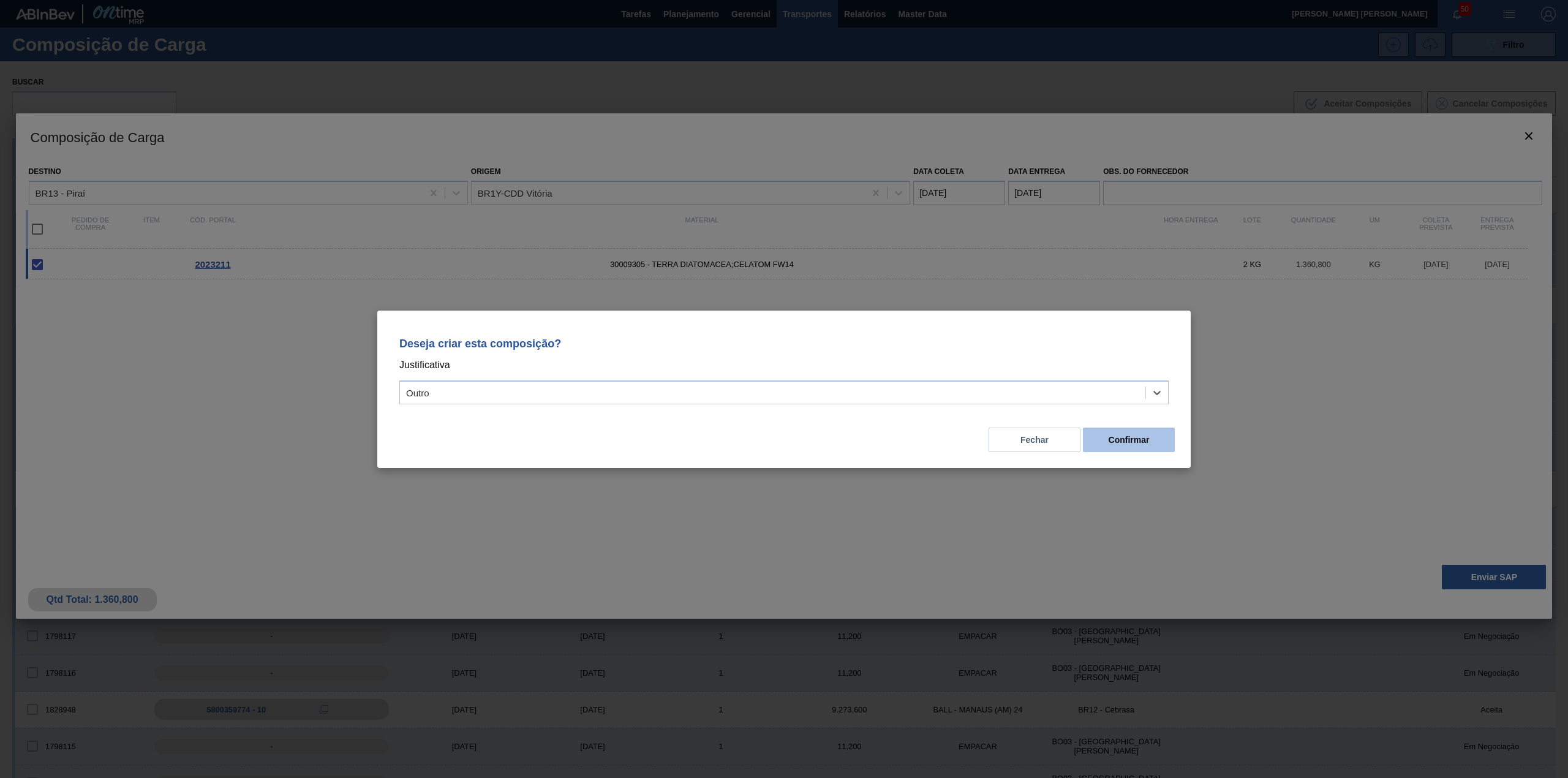
click at [1160, 437] on button "Confirmar" at bounding box center [1129, 439] width 92 height 24
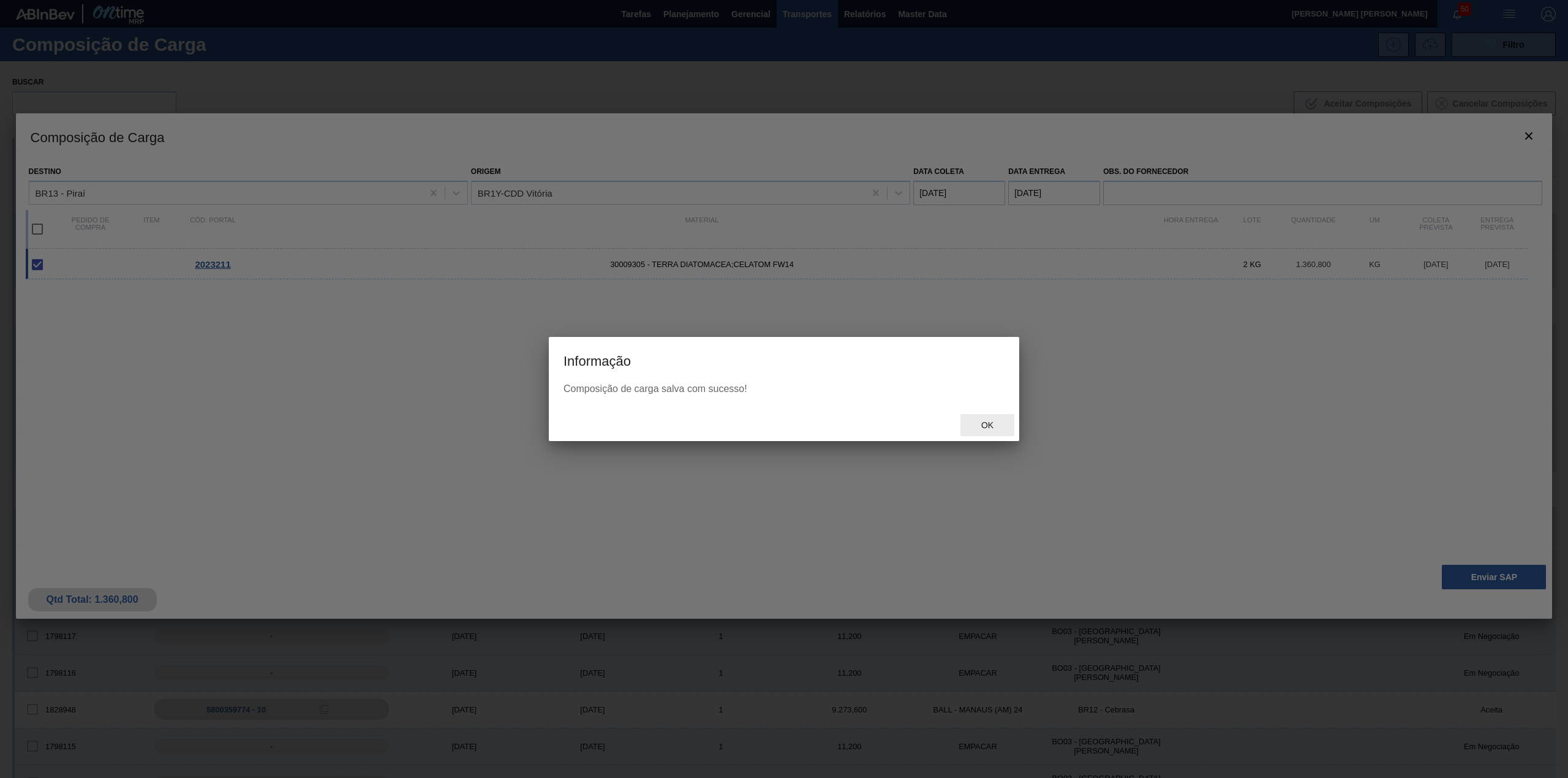
click at [979, 423] on span "Ok" at bounding box center [987, 425] width 32 height 10
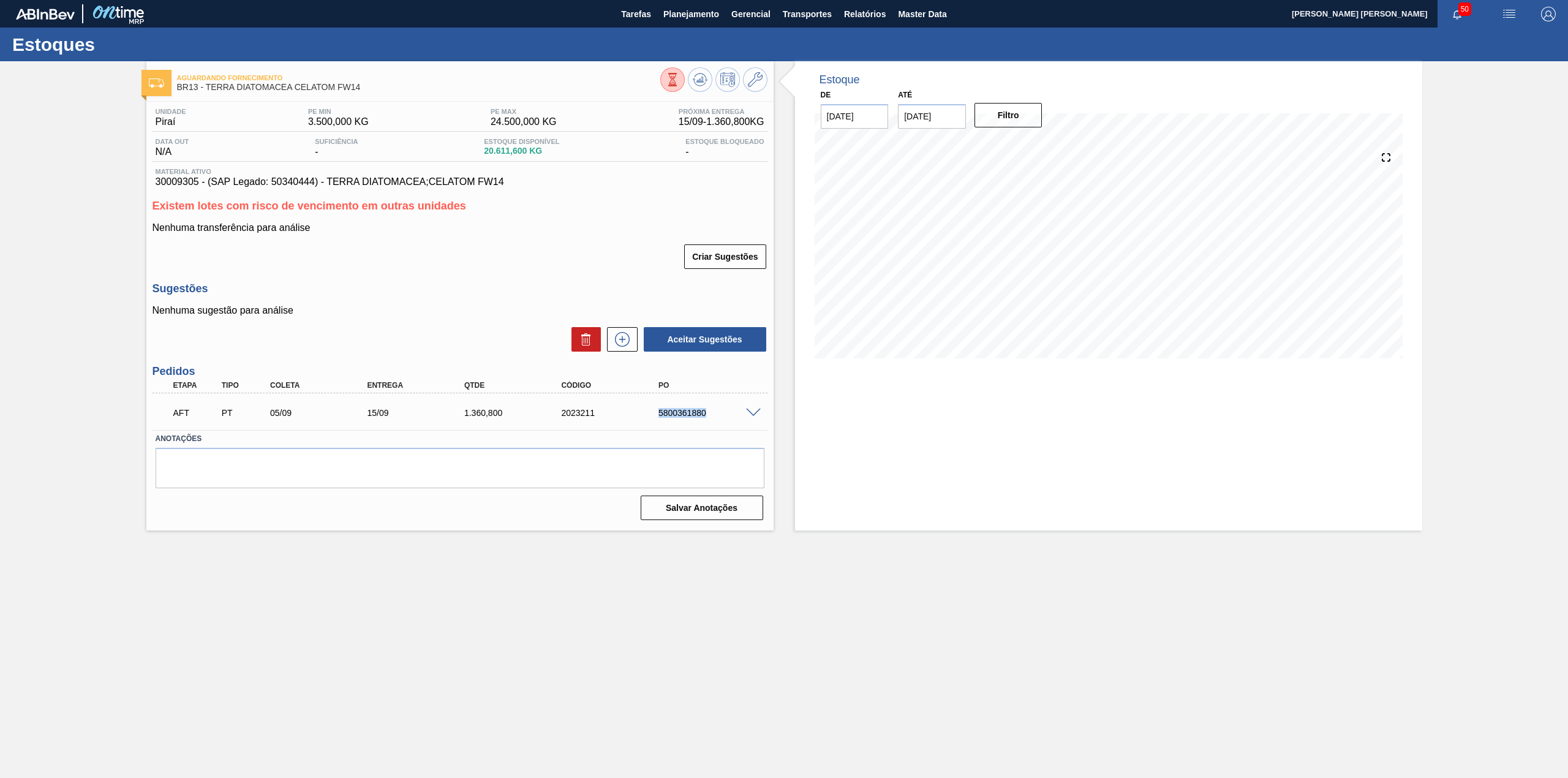
drag, startPoint x: 659, startPoint y: 415, endPoint x: 706, endPoint y: 423, distance: 47.7
click at [706, 423] on div "AFT PT 05/09 15/09 1.360,800 2023211 5800361880" at bounding box center [457, 411] width 582 height 24
copy div "5800361880"
click at [630, 341] on icon at bounding box center [622, 339] width 20 height 15
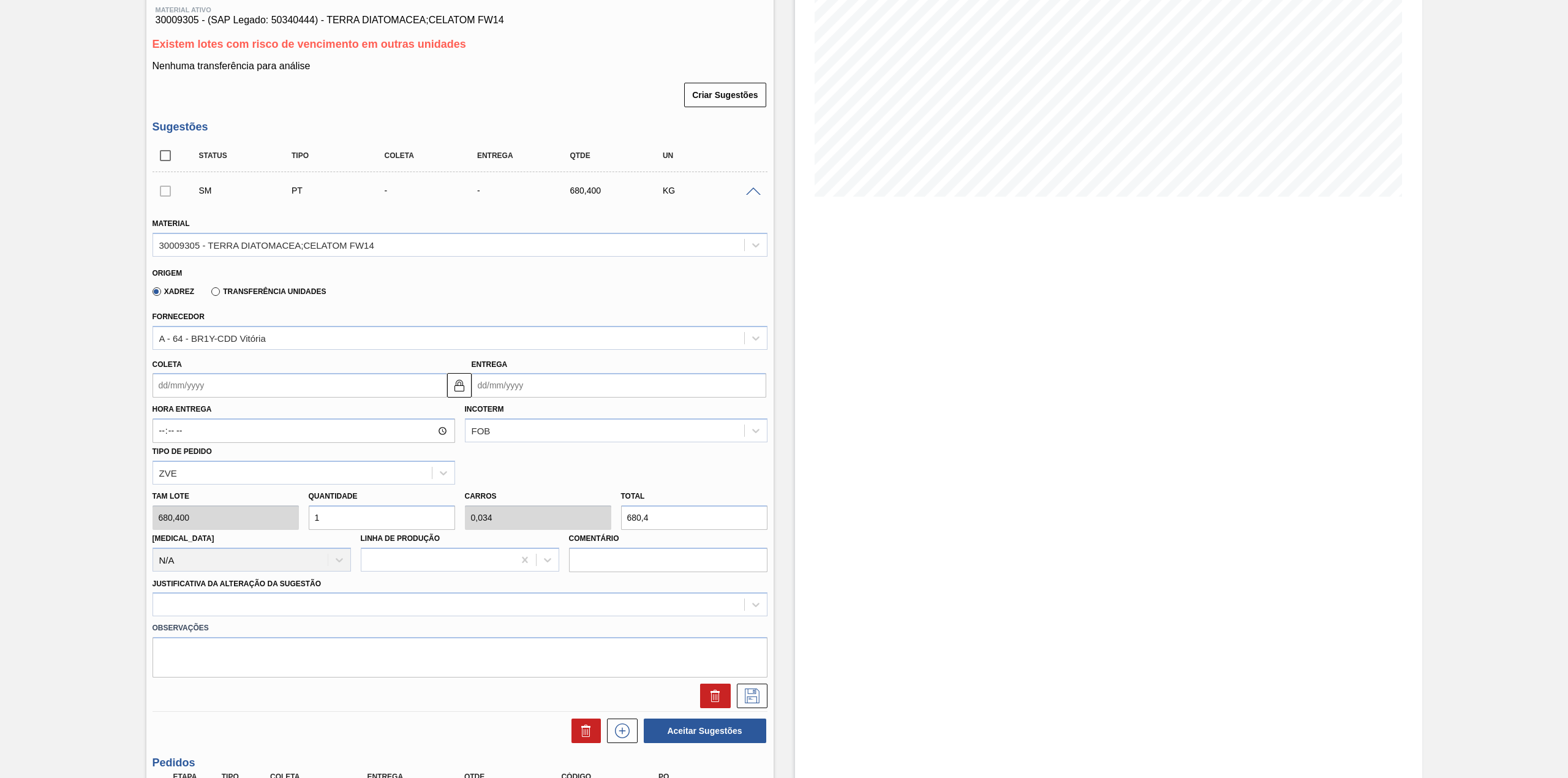
scroll to position [163, 0]
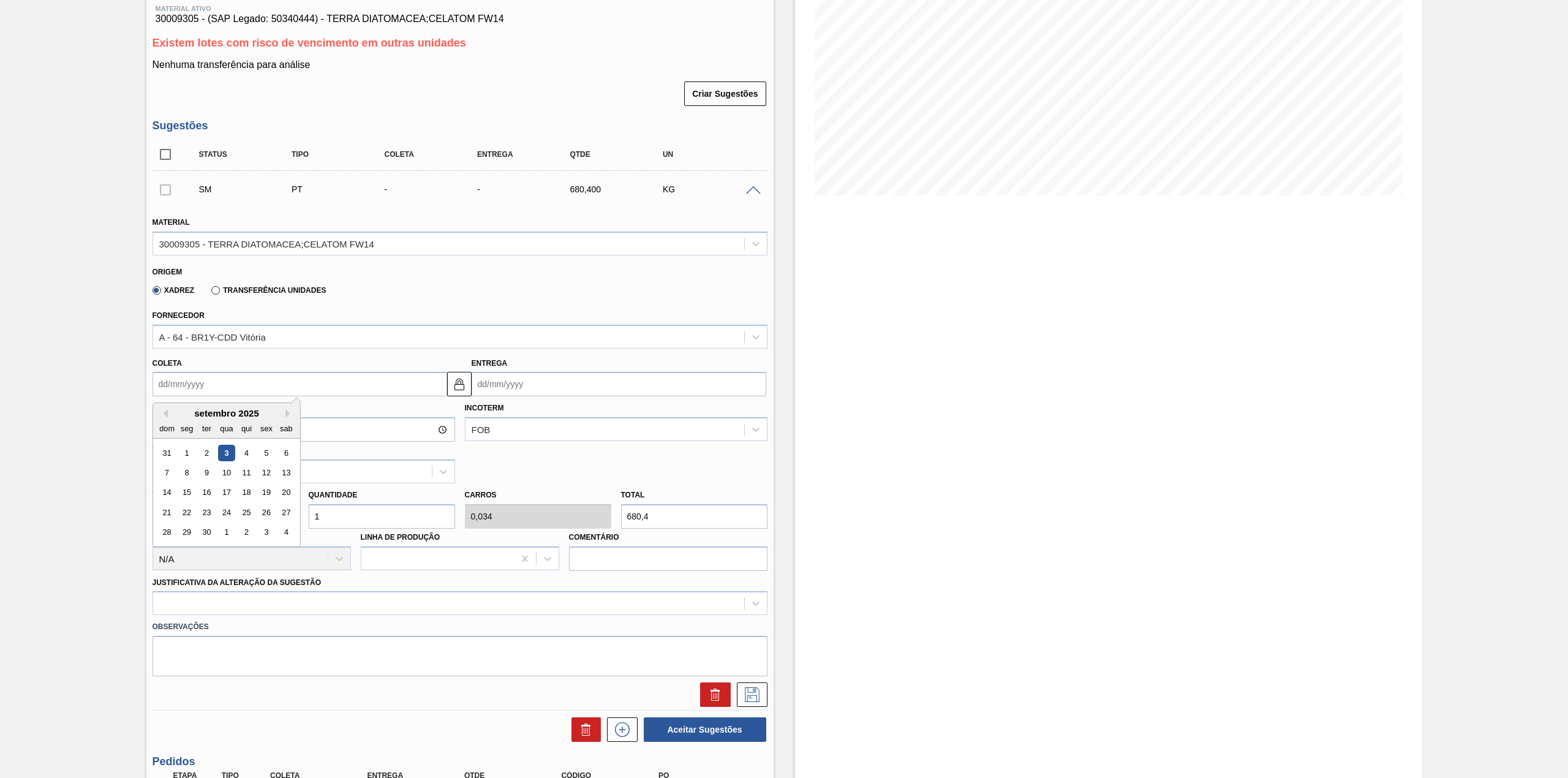
click at [290, 385] on input "Coleta" at bounding box center [300, 383] width 295 height 24
click at [262, 456] on div "5" at bounding box center [266, 453] width 17 height 17
type input "[DATE]"
click at [397, 522] on input "1" at bounding box center [382, 516] width 146 height 24
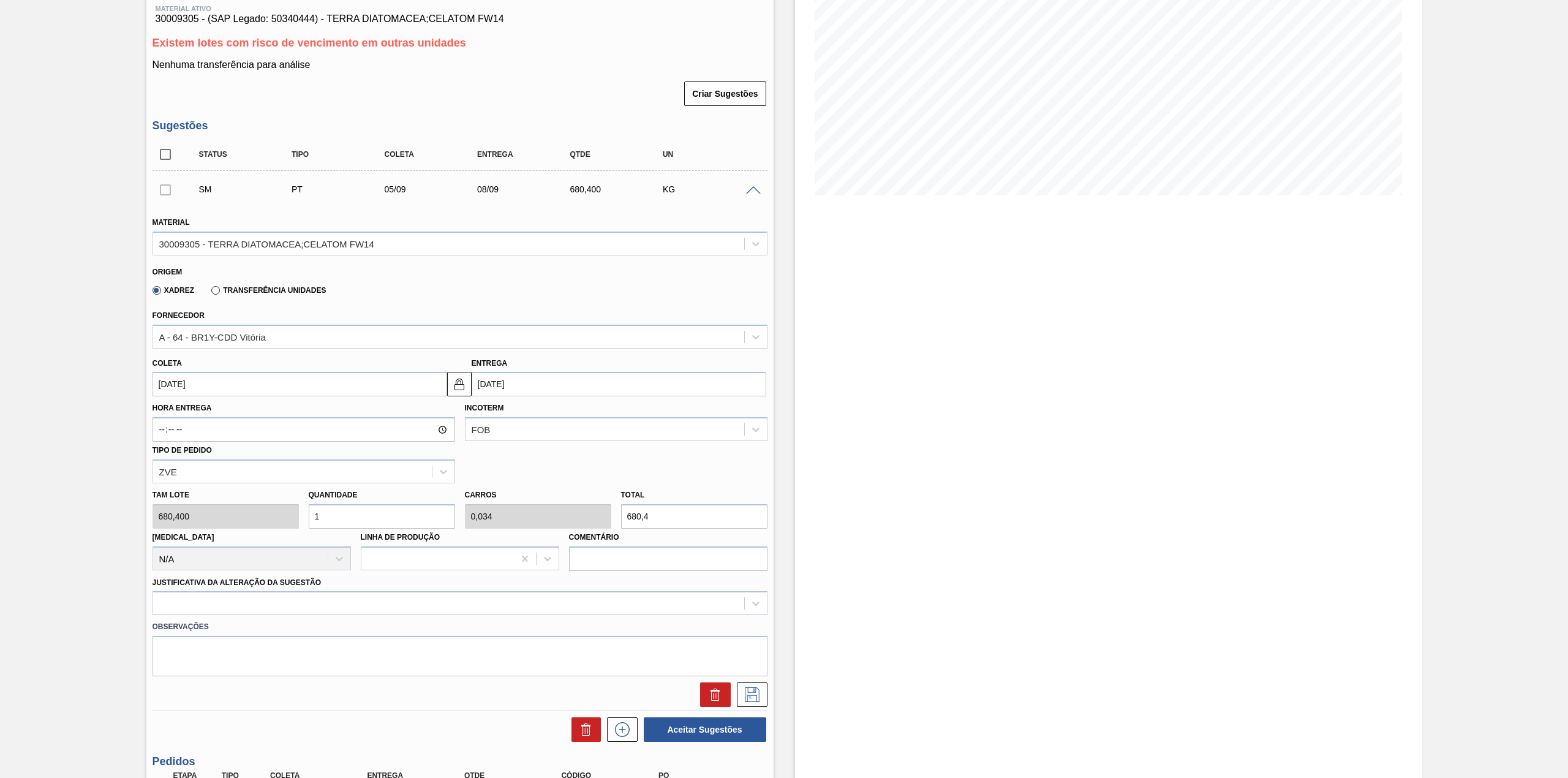
click at [397, 522] on input "1" at bounding box center [382, 516] width 146 height 24
type input "4"
type input "0,136"
type input "2.721,6"
type input "4"
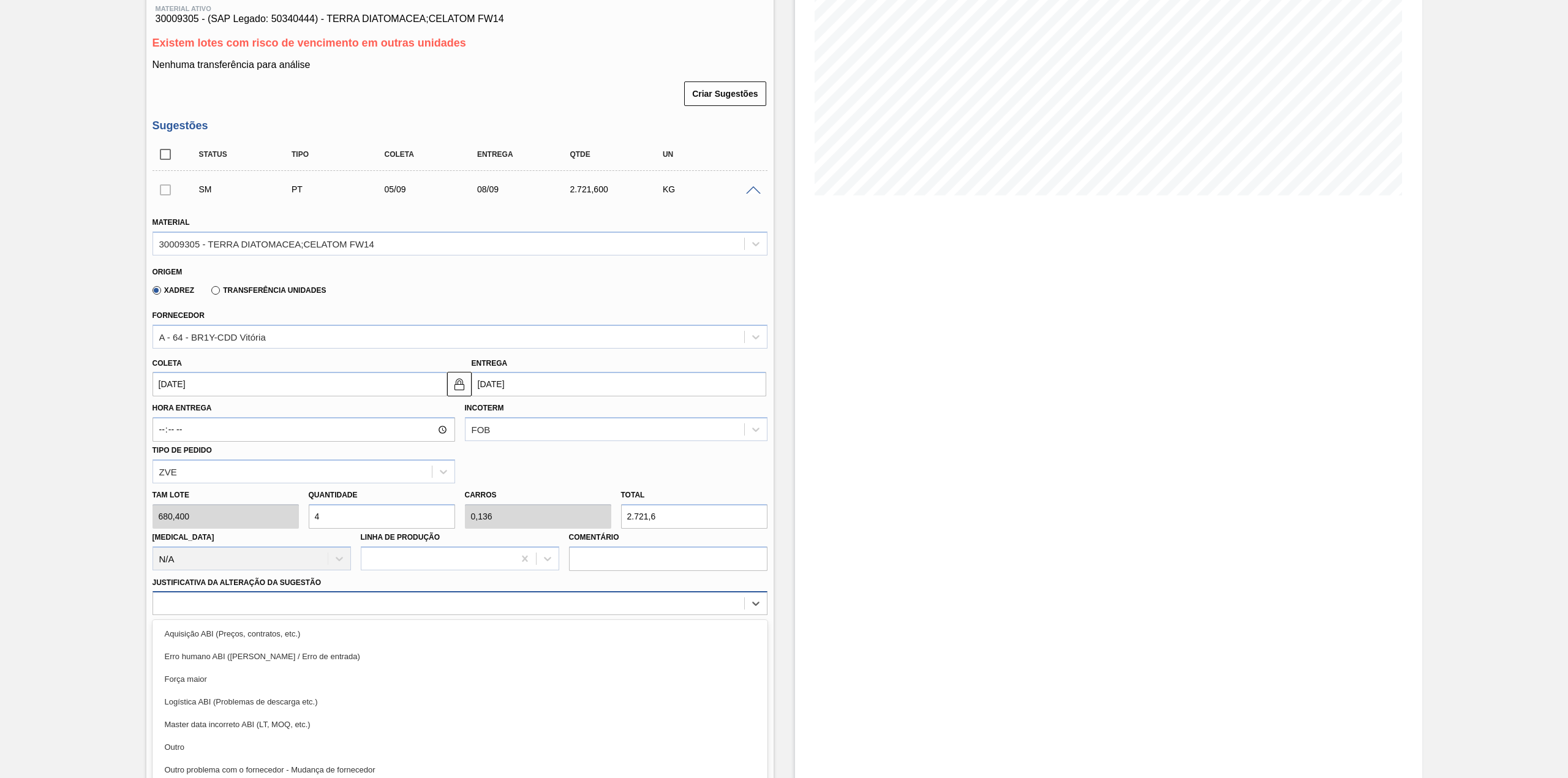
click at [373, 601] on div "option Aquisição ABI (Preços, contratos, etc.) focused, 1 of 18. 18 results ava…" at bounding box center [460, 603] width 615 height 24
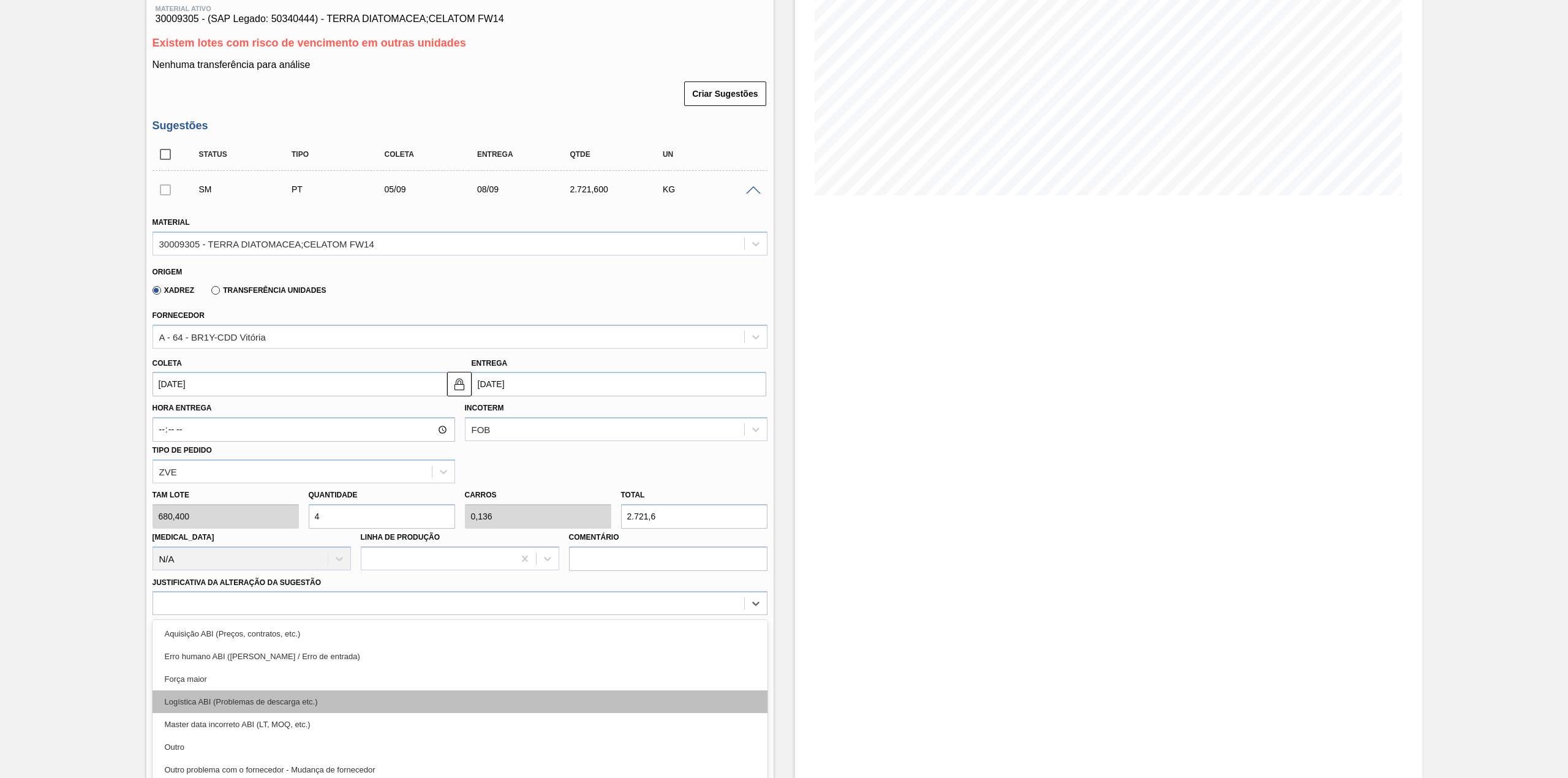
scroll to position [194, 0]
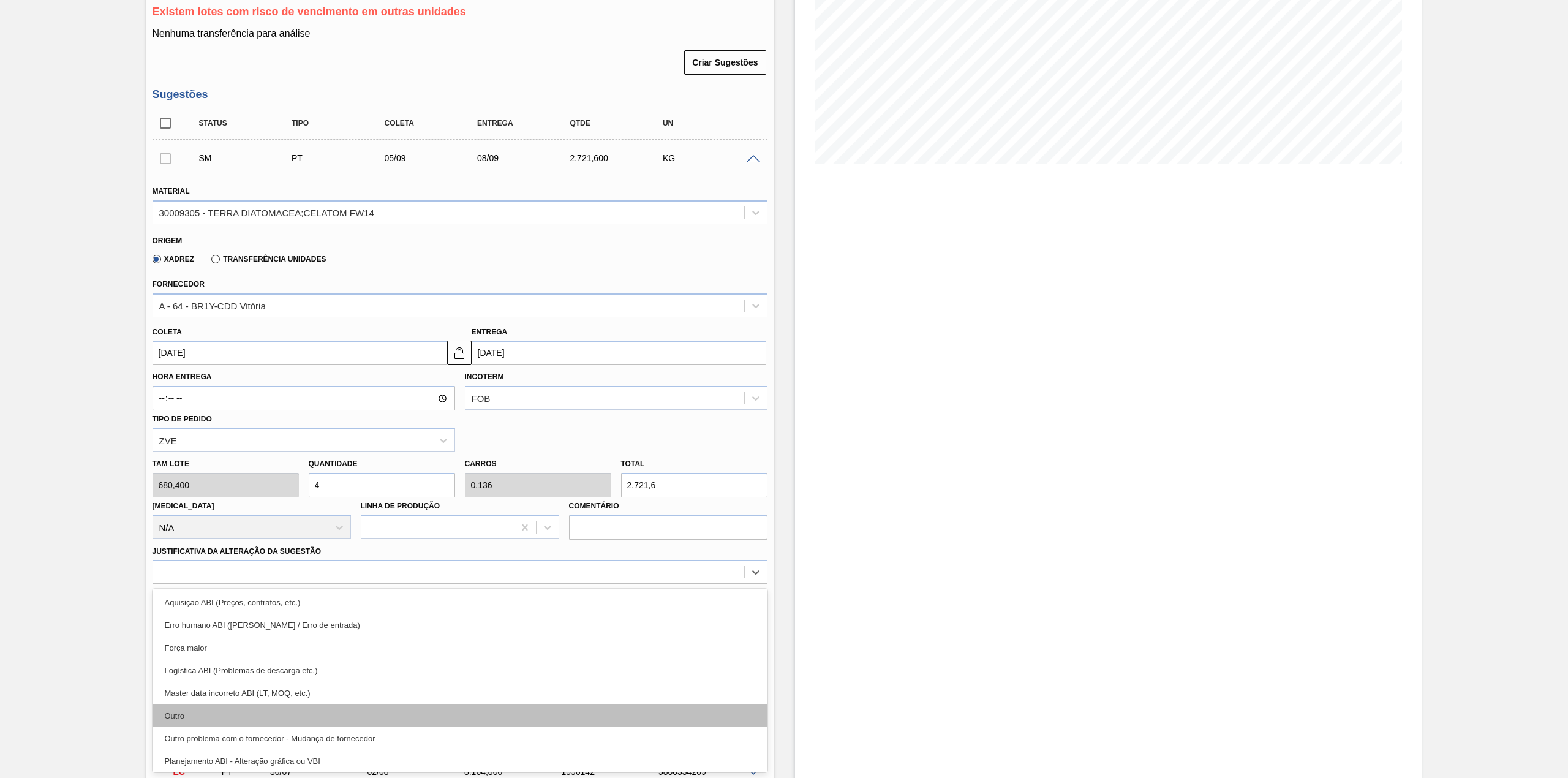
click at [267, 711] on div "Outro" at bounding box center [460, 716] width 615 height 23
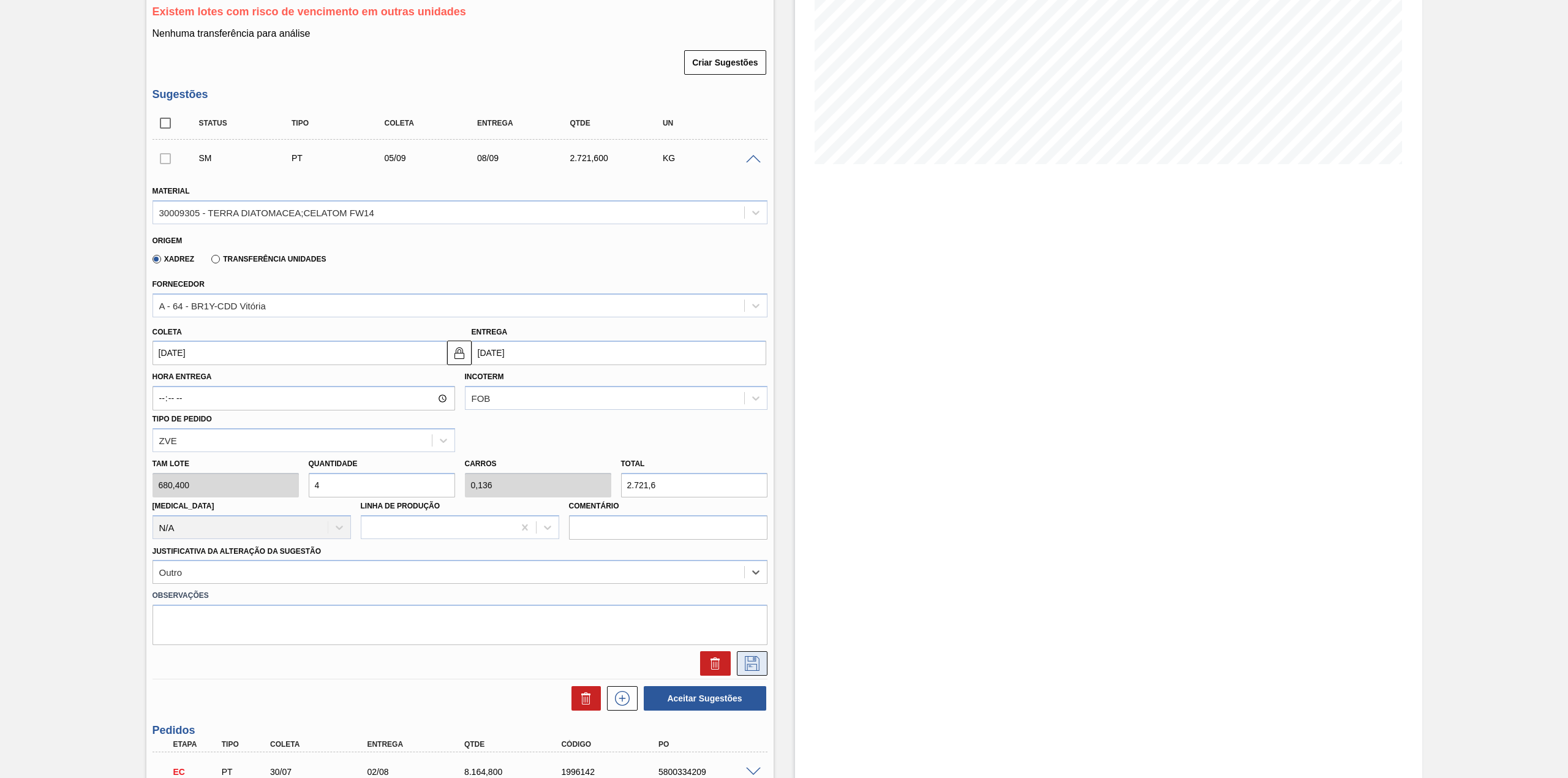
click at [745, 664] on icon at bounding box center [752, 664] width 15 height 15
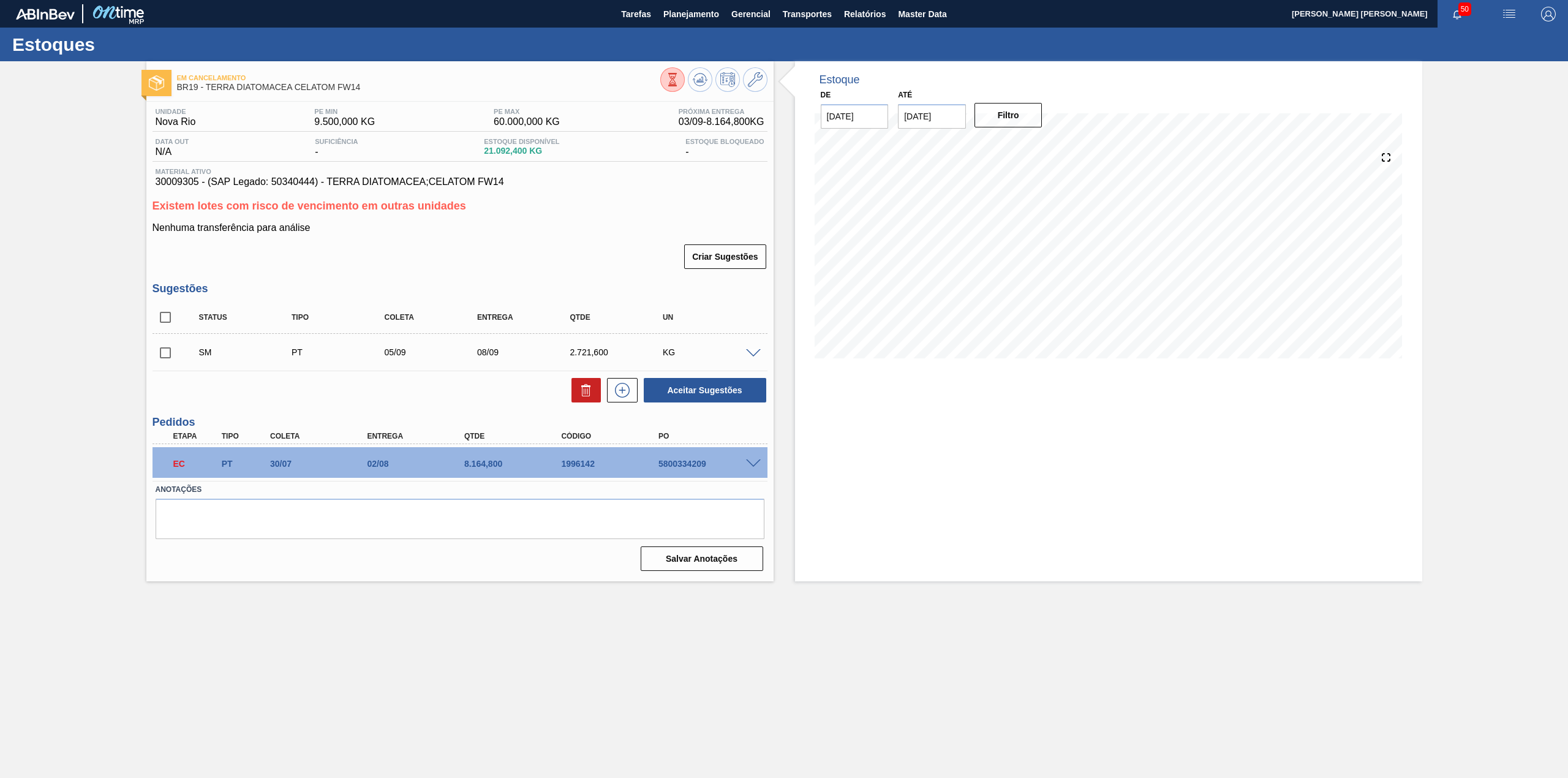
scroll to position [0, 0]
click at [164, 360] on input "checkbox" at bounding box center [165, 352] width 25 height 25
click at [719, 388] on button "Aceitar Sugestões" at bounding box center [705, 390] width 122 height 24
checkbox input "false"
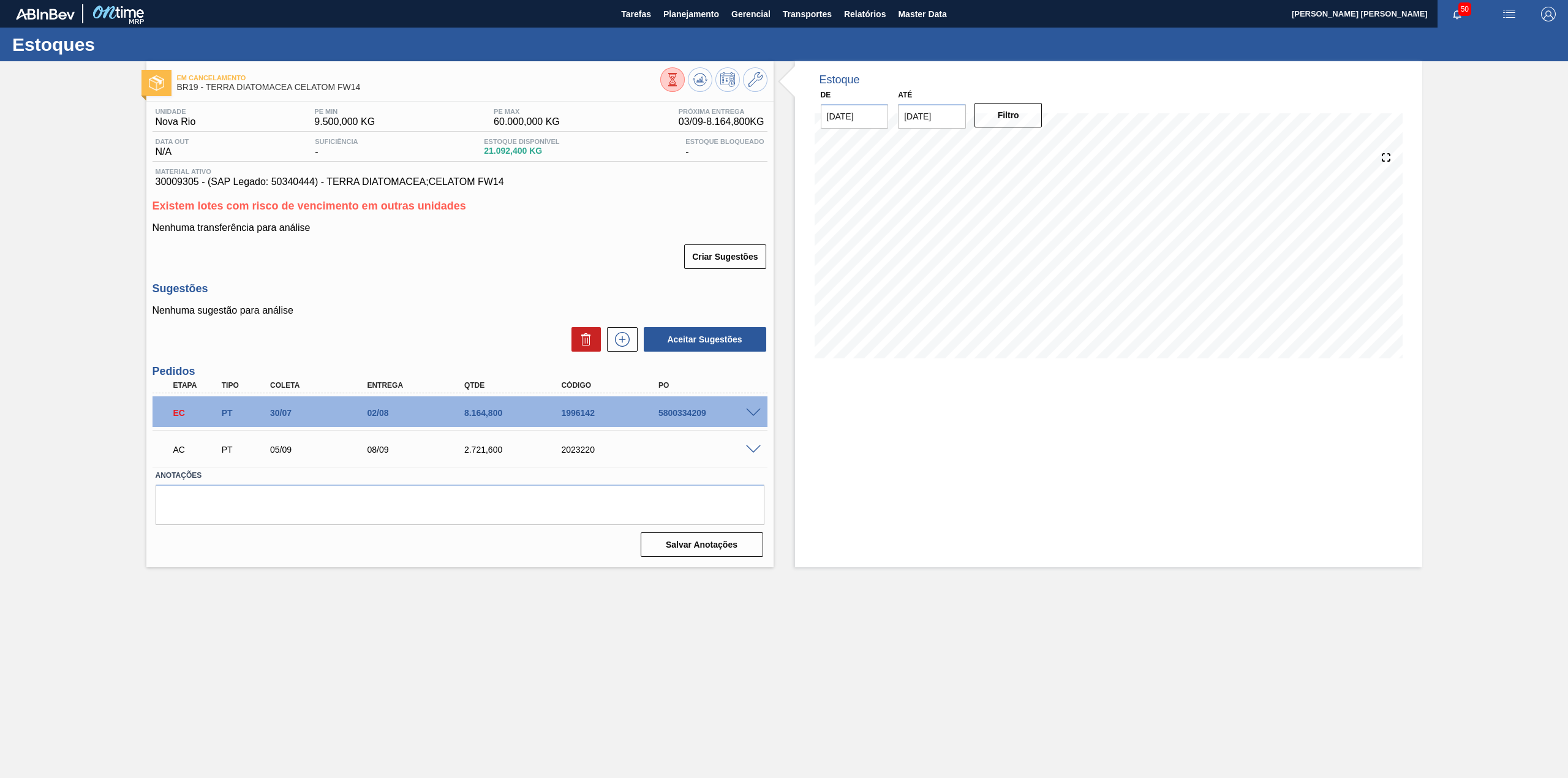
click at [755, 445] on span at bounding box center [754, 450] width 15 height 9
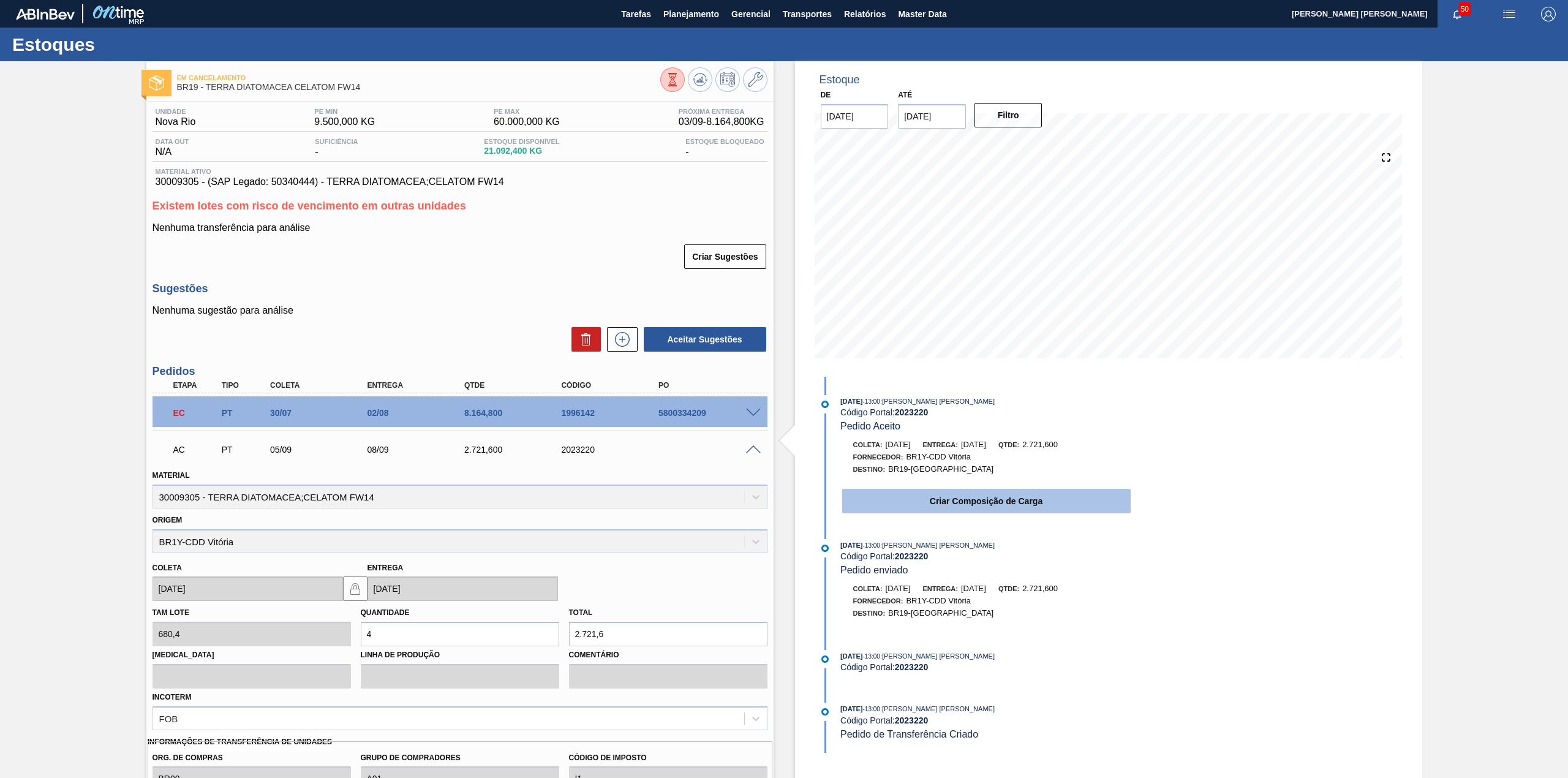
click at [981, 505] on button "Criar Composição de Carga" at bounding box center [986, 501] width 288 height 24
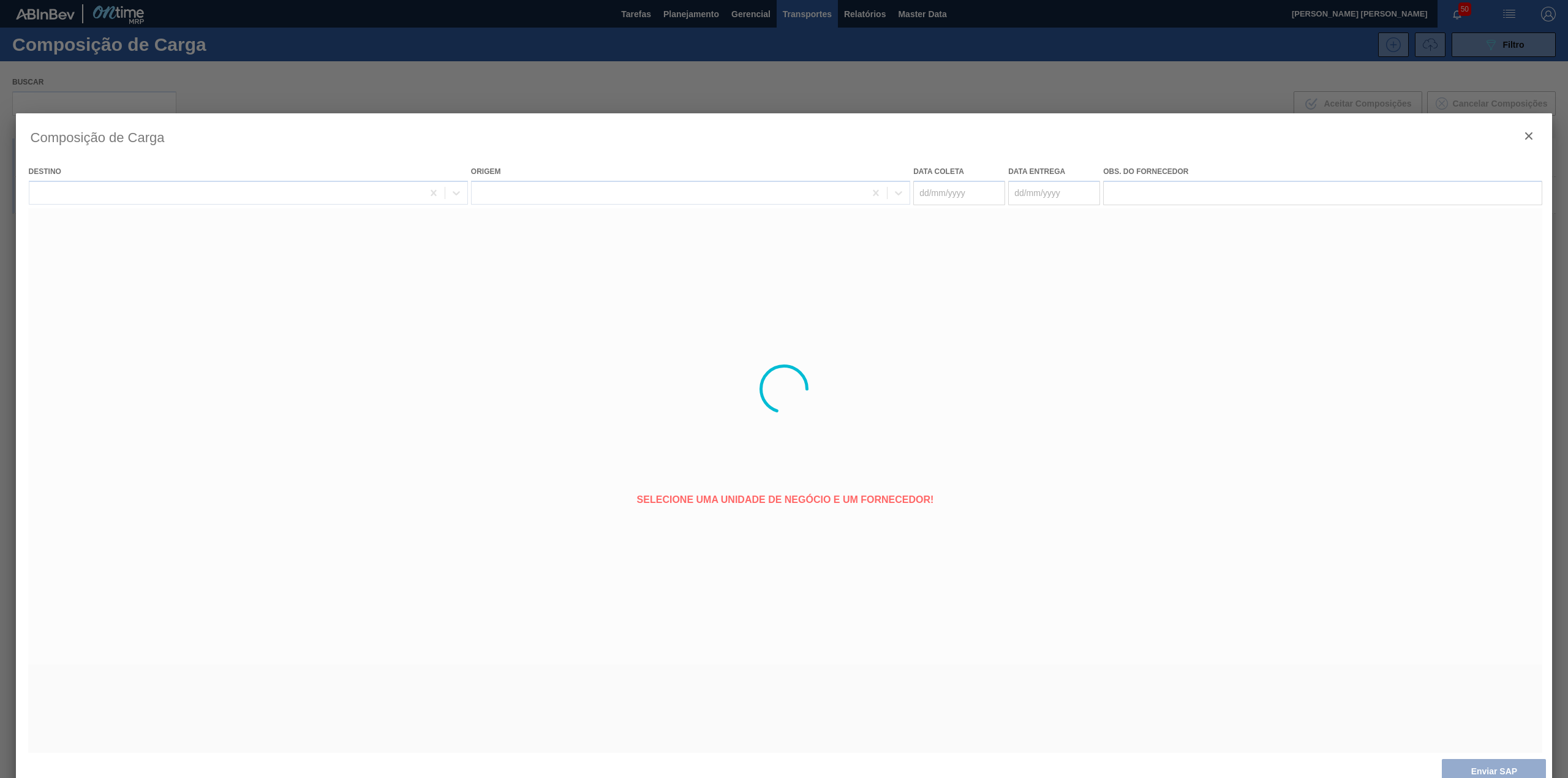
type coleta "[DATE]"
type entrega "[DATE]"
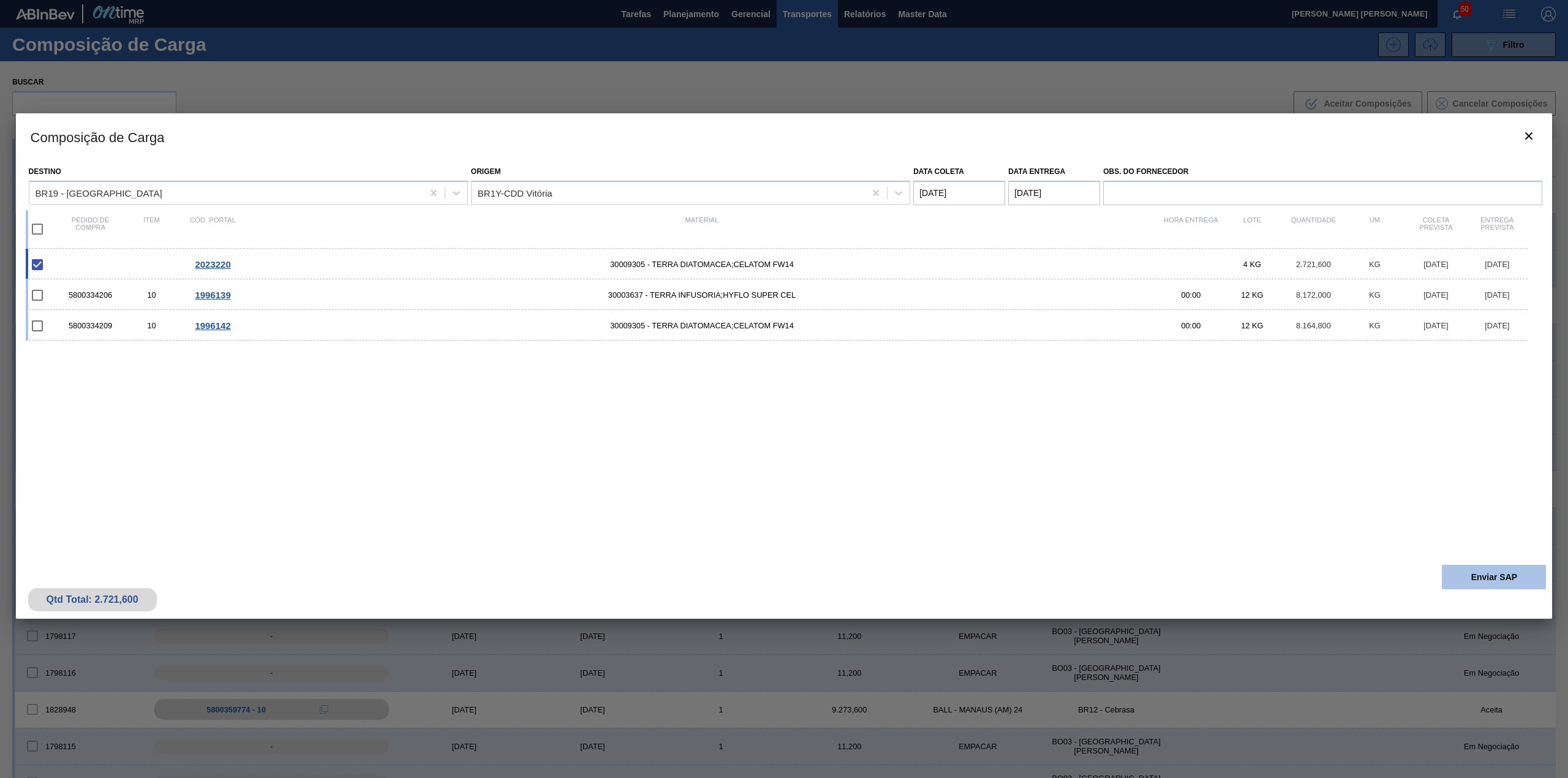
click at [1461, 570] on button "Enviar SAP" at bounding box center [1494, 576] width 104 height 24
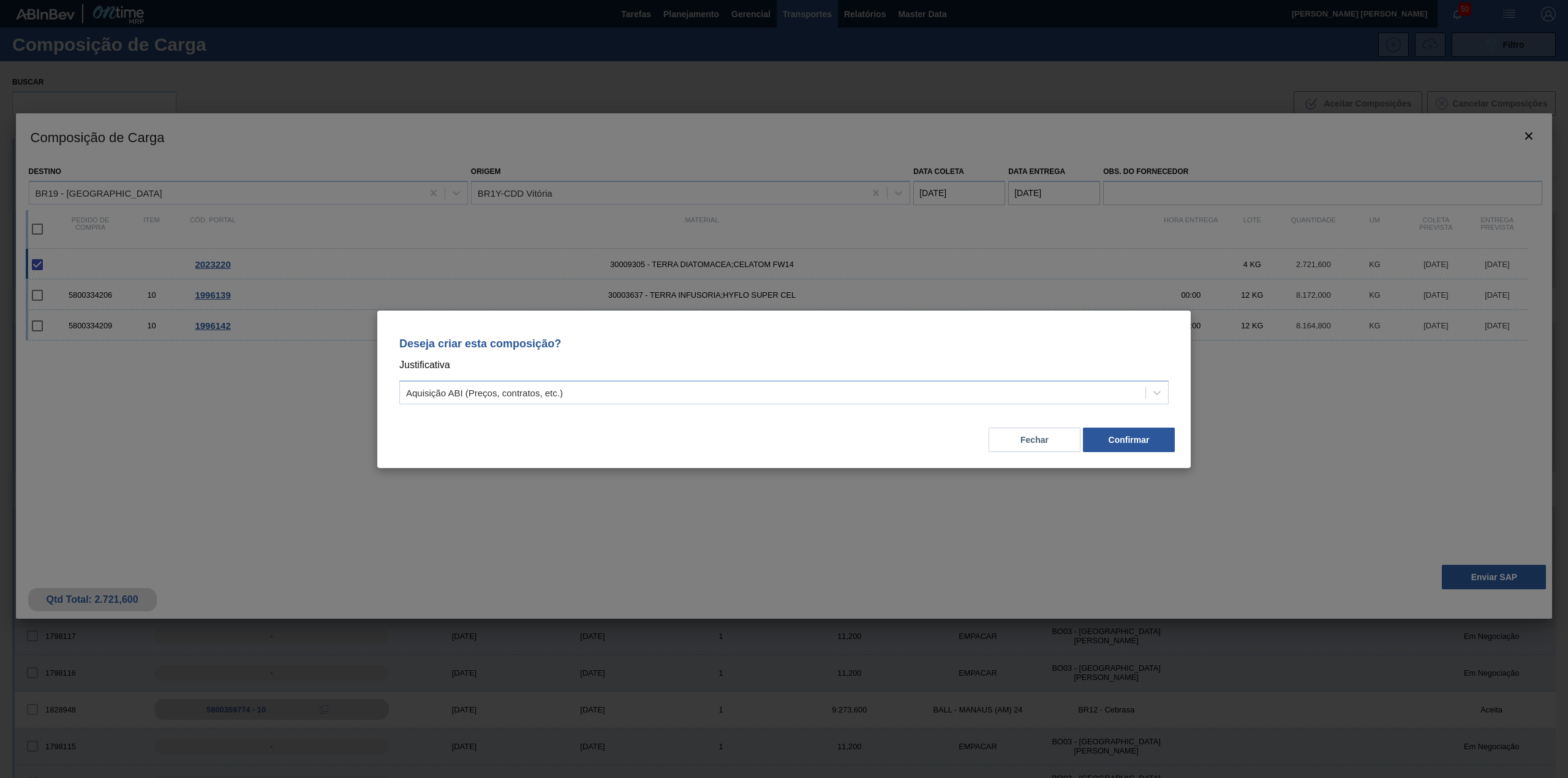
drag, startPoint x: 718, startPoint y: 407, endPoint x: 594, endPoint y: 415, distance: 124.3
click at [718, 407] on div "Deseja criar esta composição? Justificativa Aquisição ABI (Preços, contratos, e…" at bounding box center [784, 368] width 784 height 86
click at [610, 393] on div "Aquisição ABI (Preços, contratos, etc.)" at bounding box center [773, 392] width 746 height 18
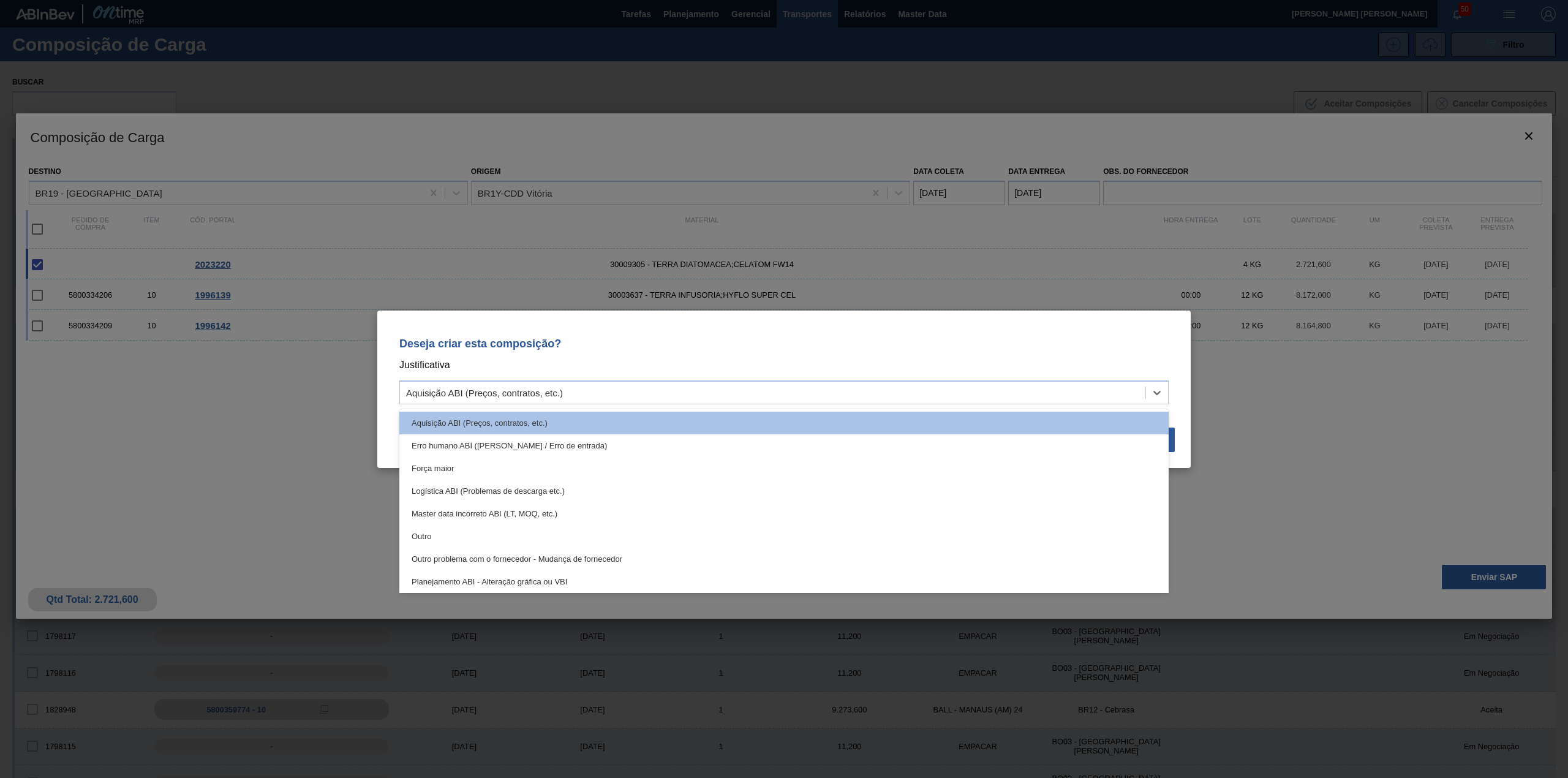
drag, startPoint x: 500, startPoint y: 548, endPoint x: 505, endPoint y: 542, distance: 7.8
click at [501, 549] on div "Outro problema com o fornecedor - Mudança de fornecedor" at bounding box center [784, 559] width 769 height 23
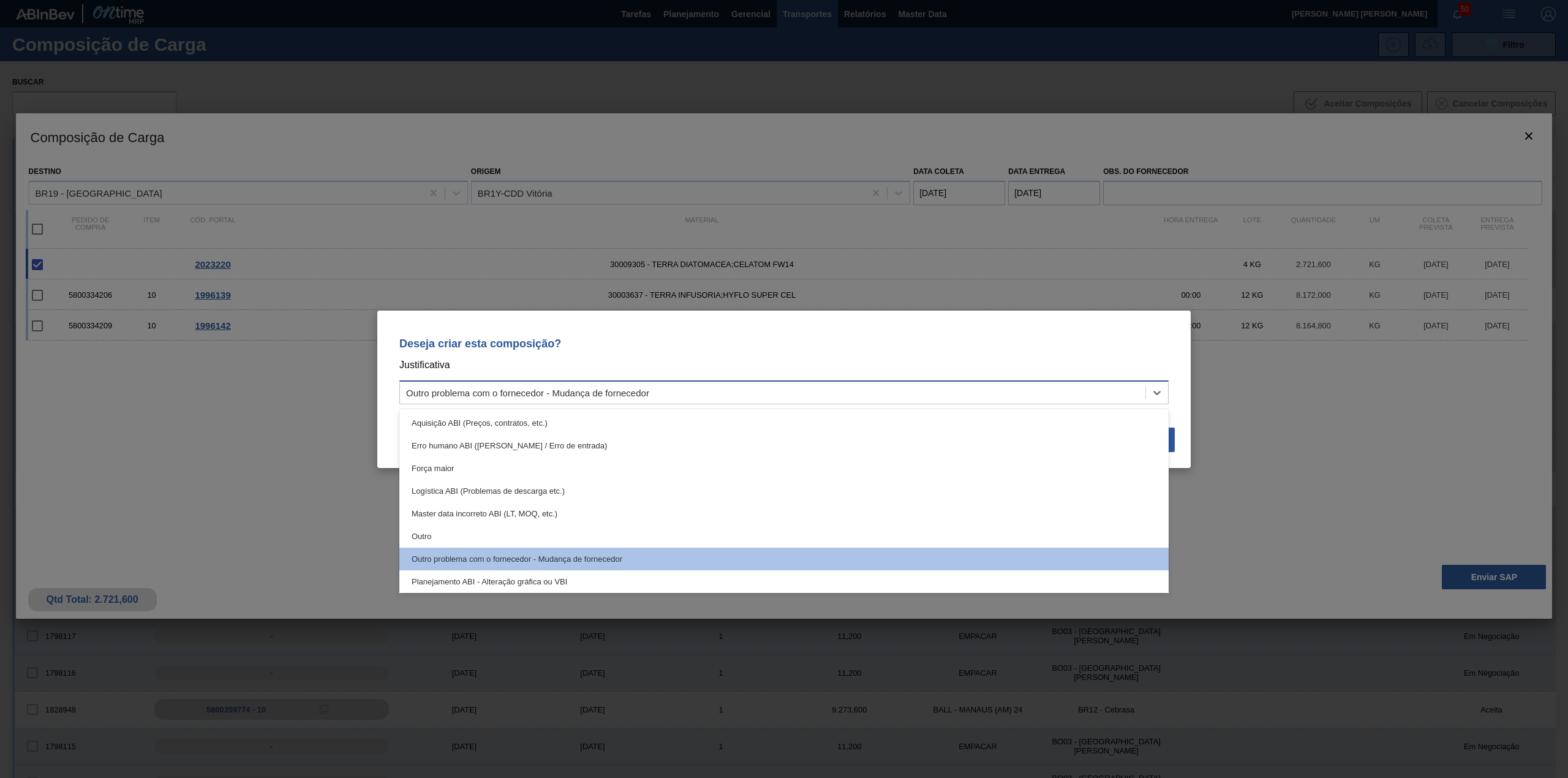
click at [612, 397] on div "Outro problema com o fornecedor - Mudança de fornecedor" at bounding box center [528, 392] width 243 height 11
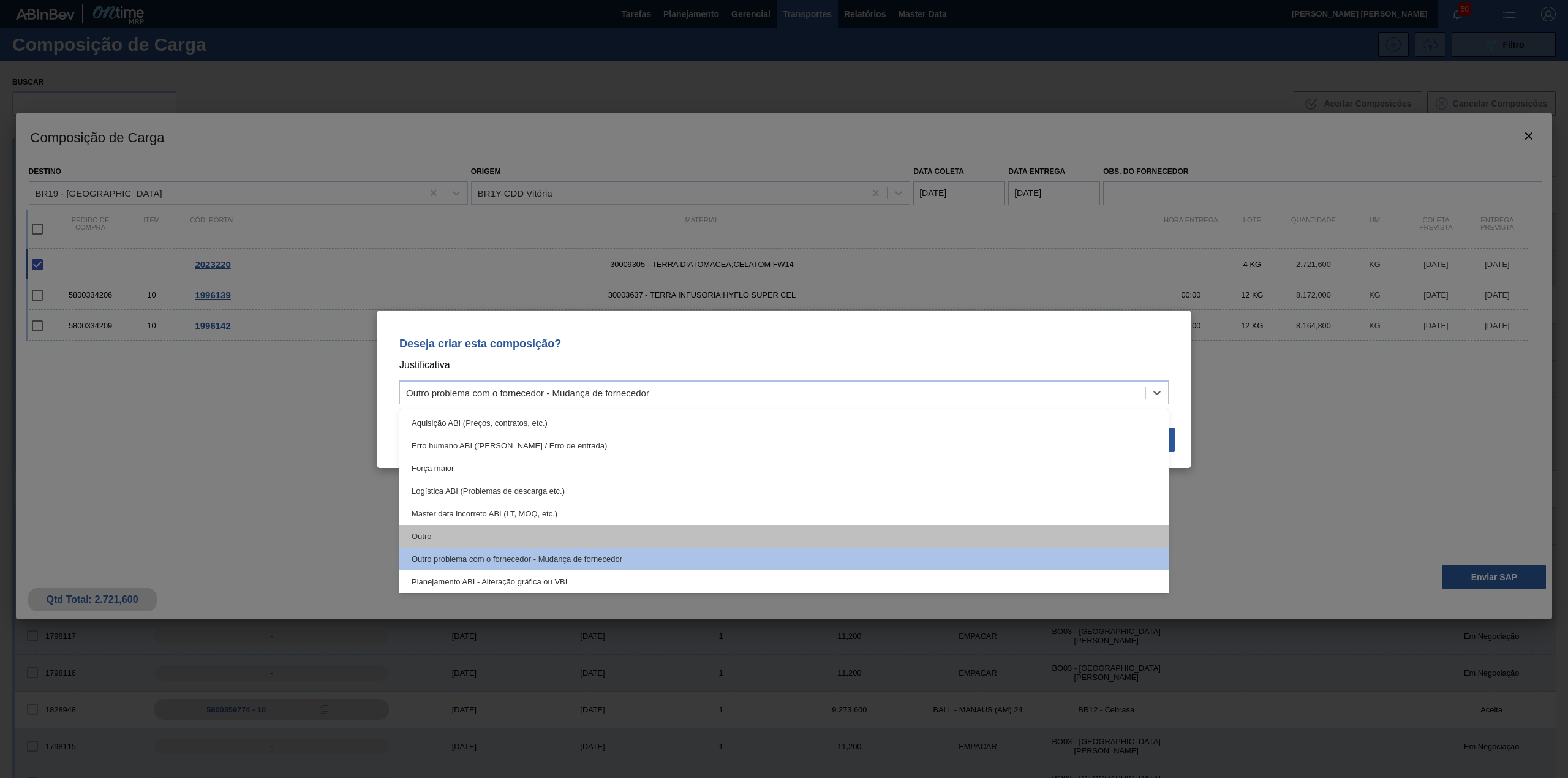
click at [489, 534] on div "Outro" at bounding box center [784, 536] width 769 height 23
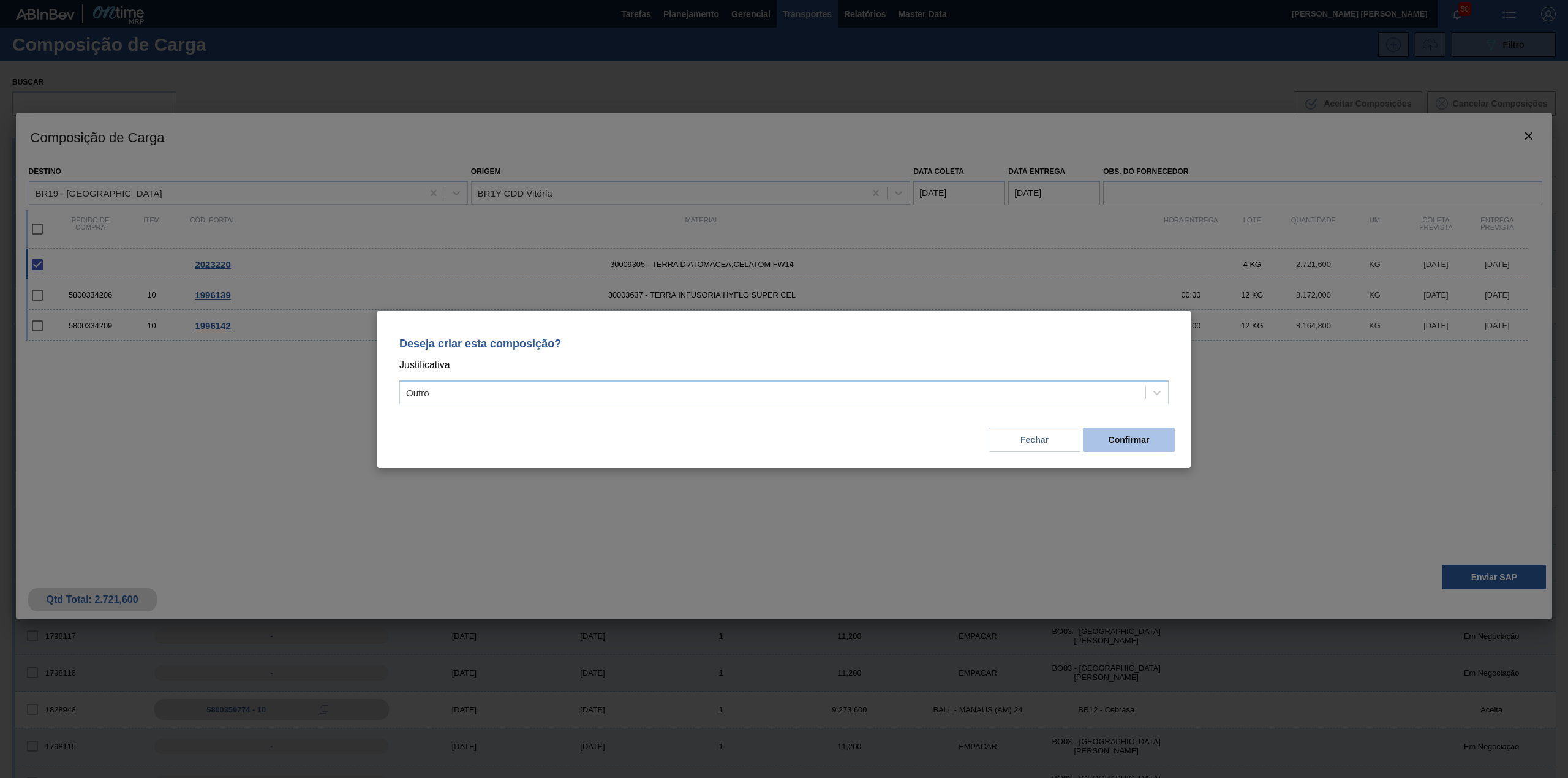
click at [1139, 439] on button "Confirmar" at bounding box center [1129, 439] width 92 height 24
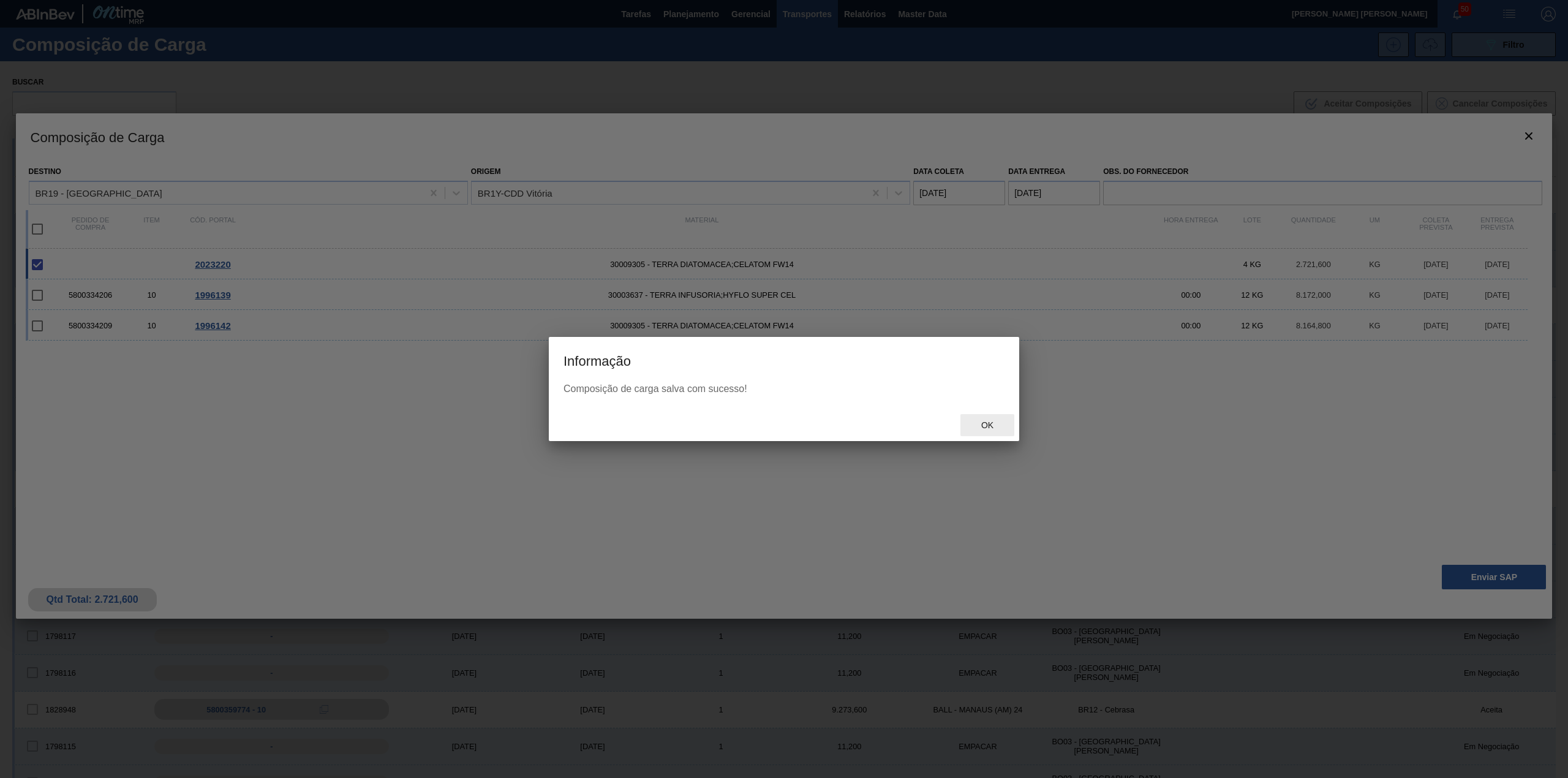
click at [973, 416] on div "Ok" at bounding box center [987, 426] width 54 height 23
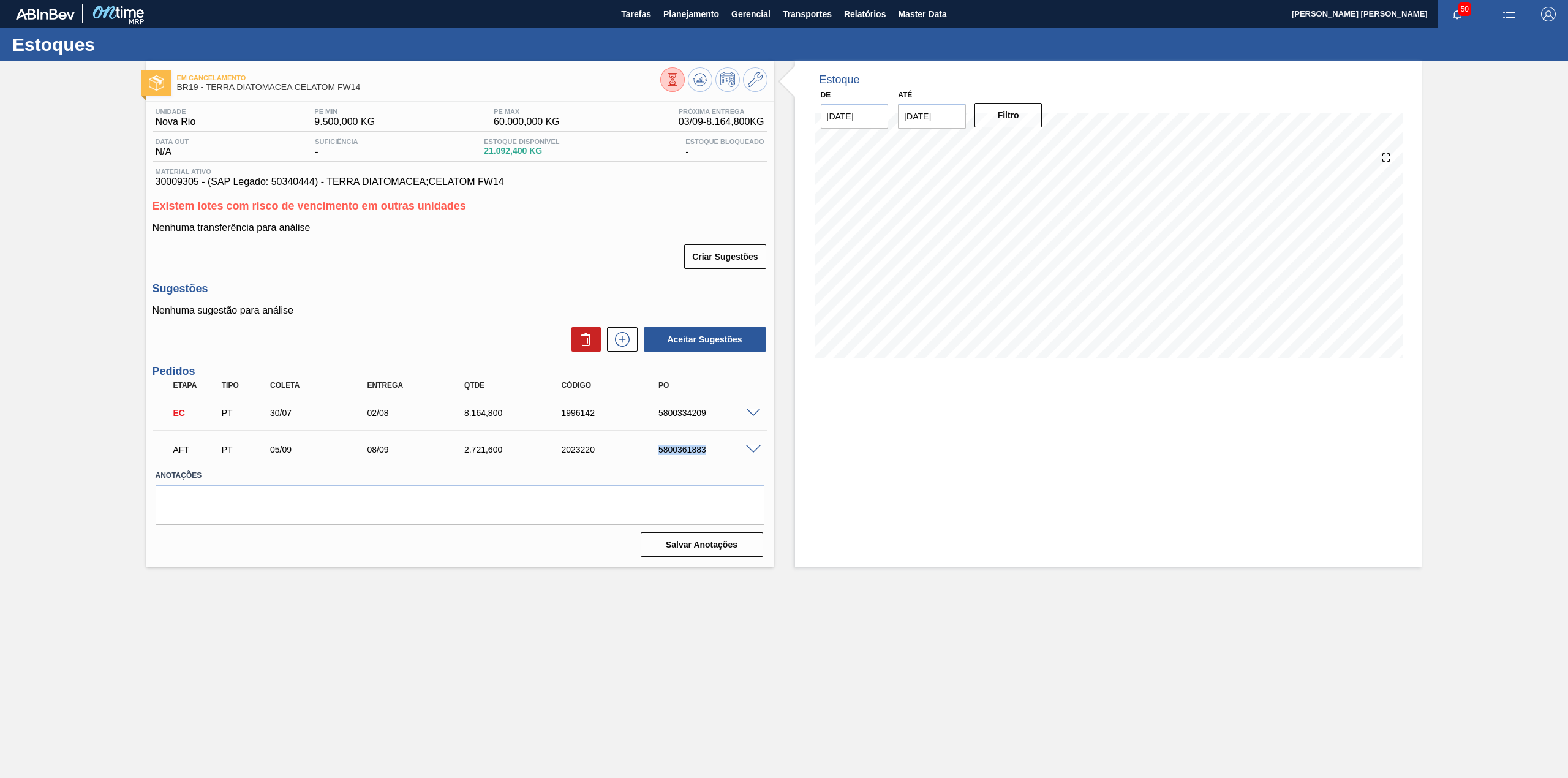
drag, startPoint x: 653, startPoint y: 449, endPoint x: 714, endPoint y: 458, distance: 61.7
click at [714, 458] on div "AFT PT 05/09 08/09 2.721,[PHONE_NUMBER] 5800361883" at bounding box center [457, 448] width 582 height 24
copy div "5800361883"
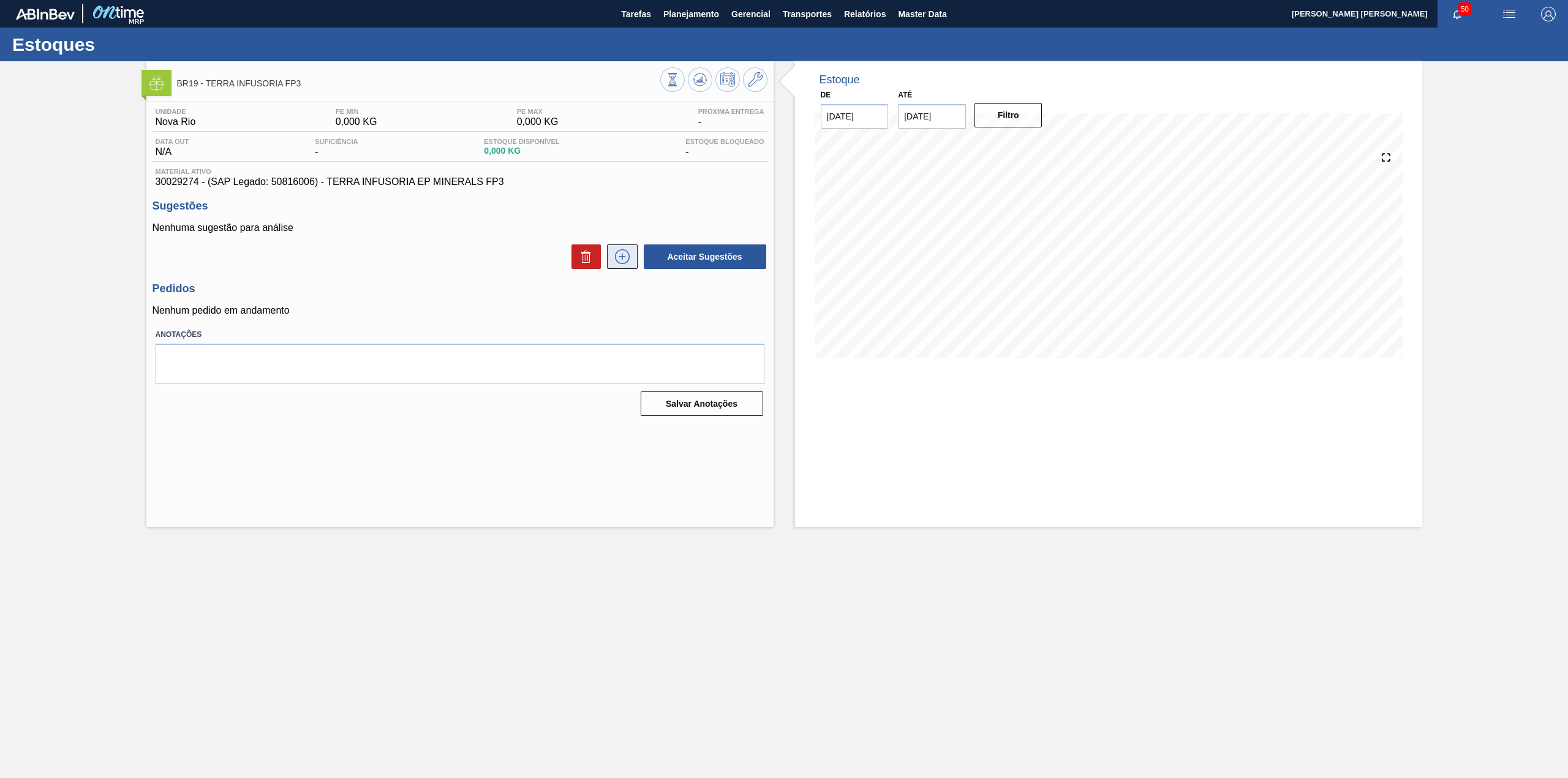
click at [625, 264] on icon at bounding box center [622, 257] width 20 height 15
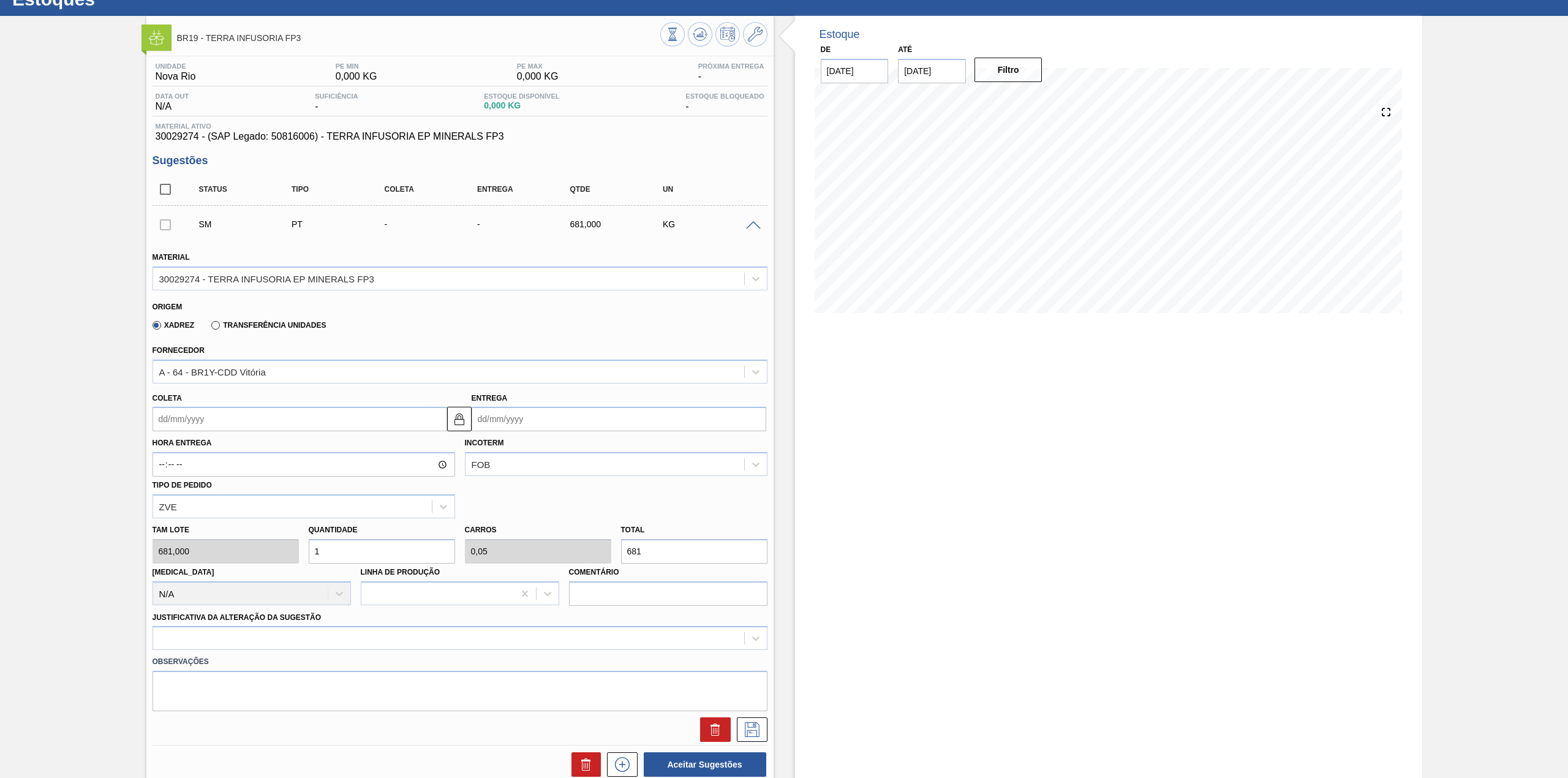
scroll to position [81, 0]
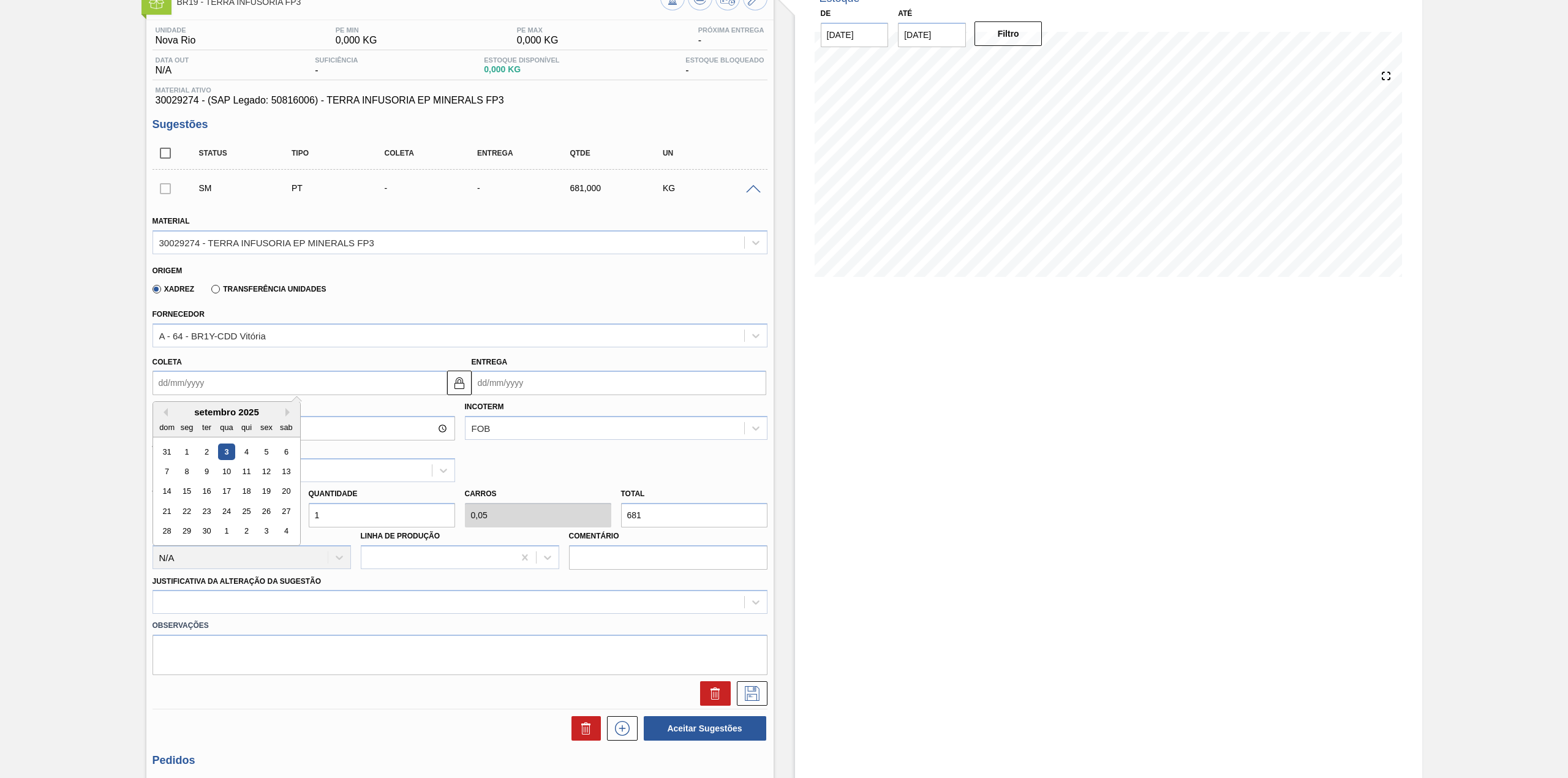
click at [262, 385] on input "Coleta" at bounding box center [300, 382] width 295 height 24
click at [262, 452] on div "5" at bounding box center [266, 452] width 17 height 17
type input "05/09/2025"
type input "[DATE]"
click at [350, 518] on input "1" at bounding box center [382, 515] width 146 height 24
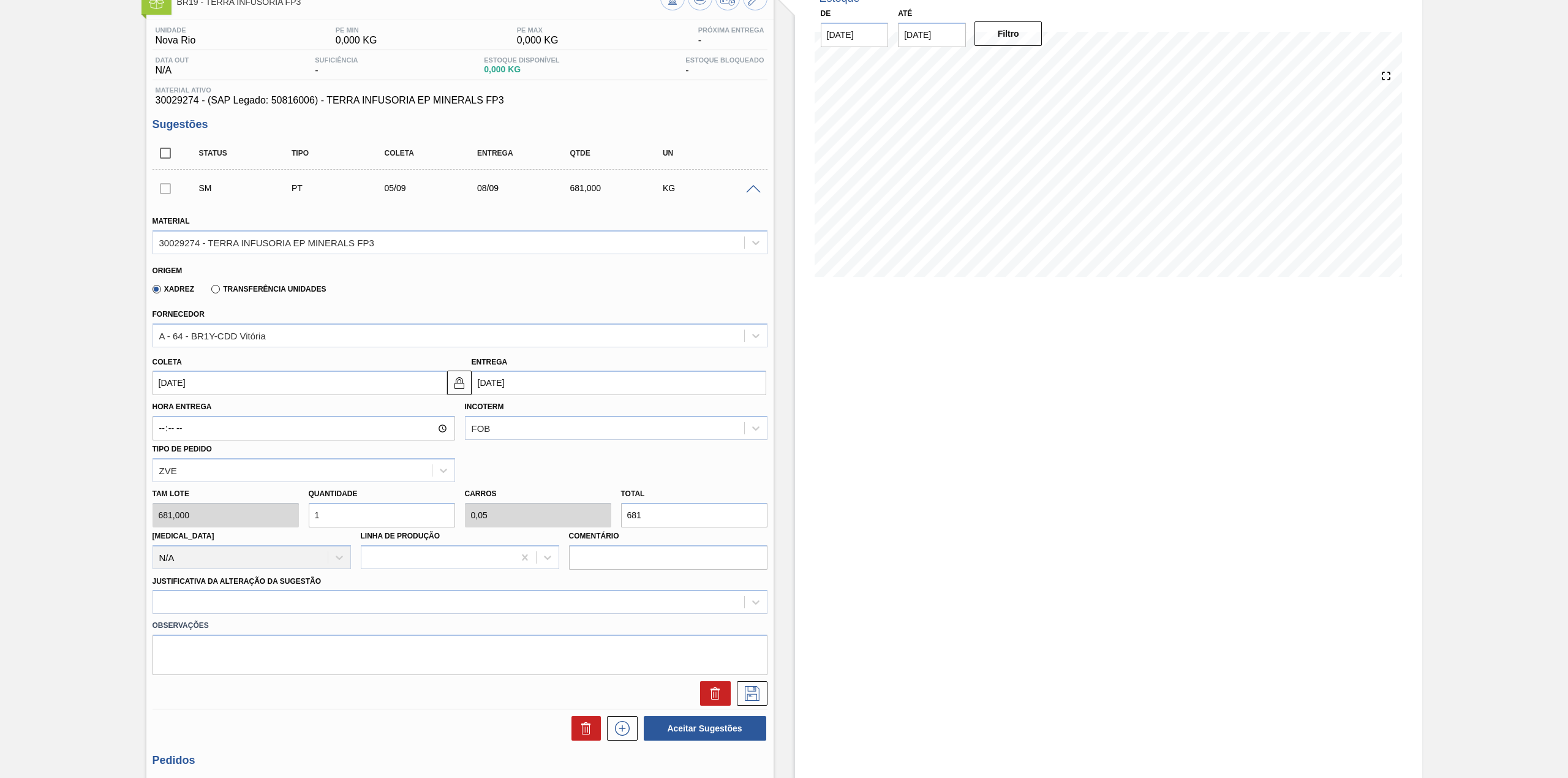
click at [350, 518] on input "1" at bounding box center [382, 515] width 146 height 24
type input "4"
type input "0,2"
type input "2.724"
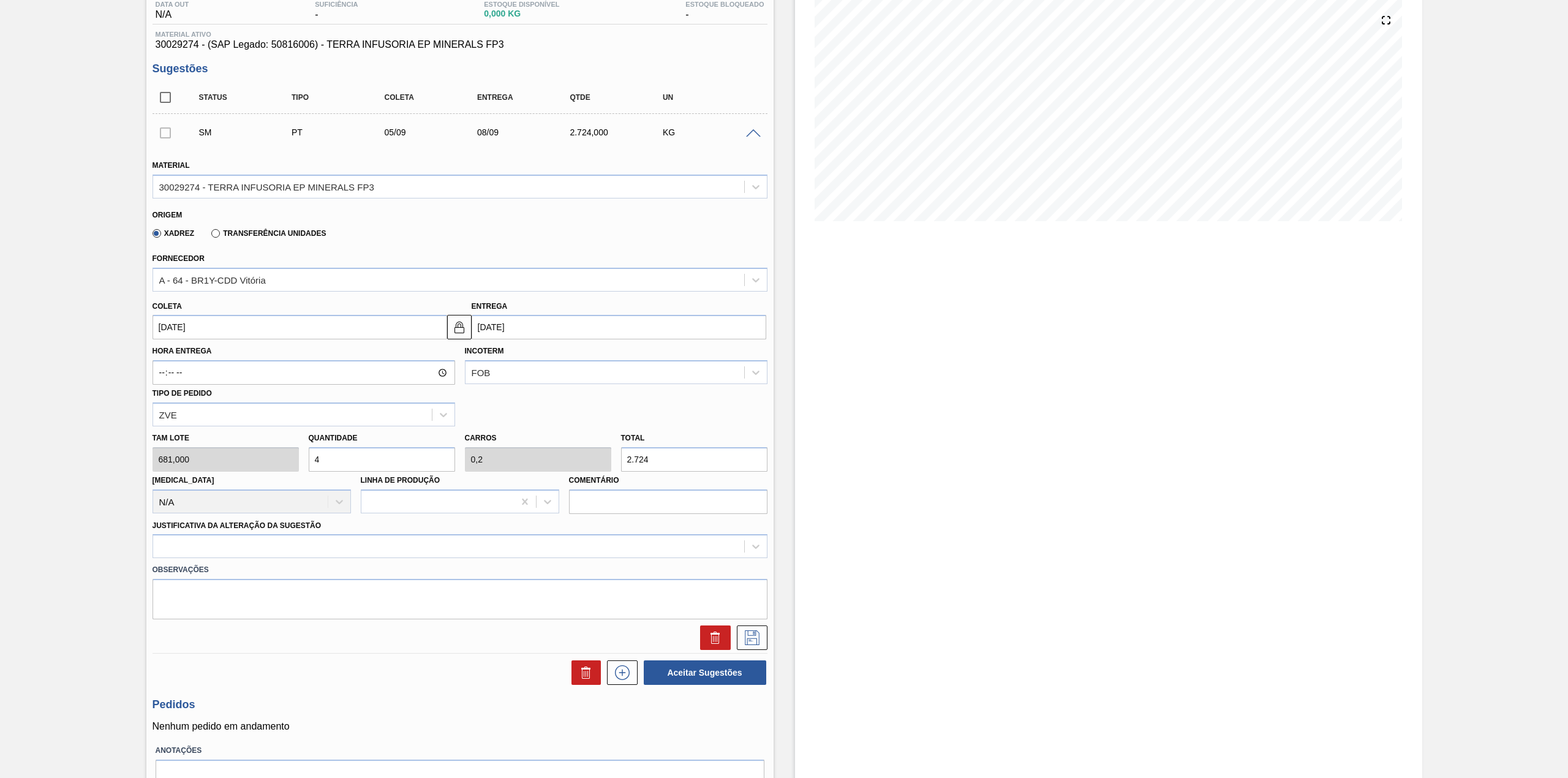
scroll to position [163, 0]
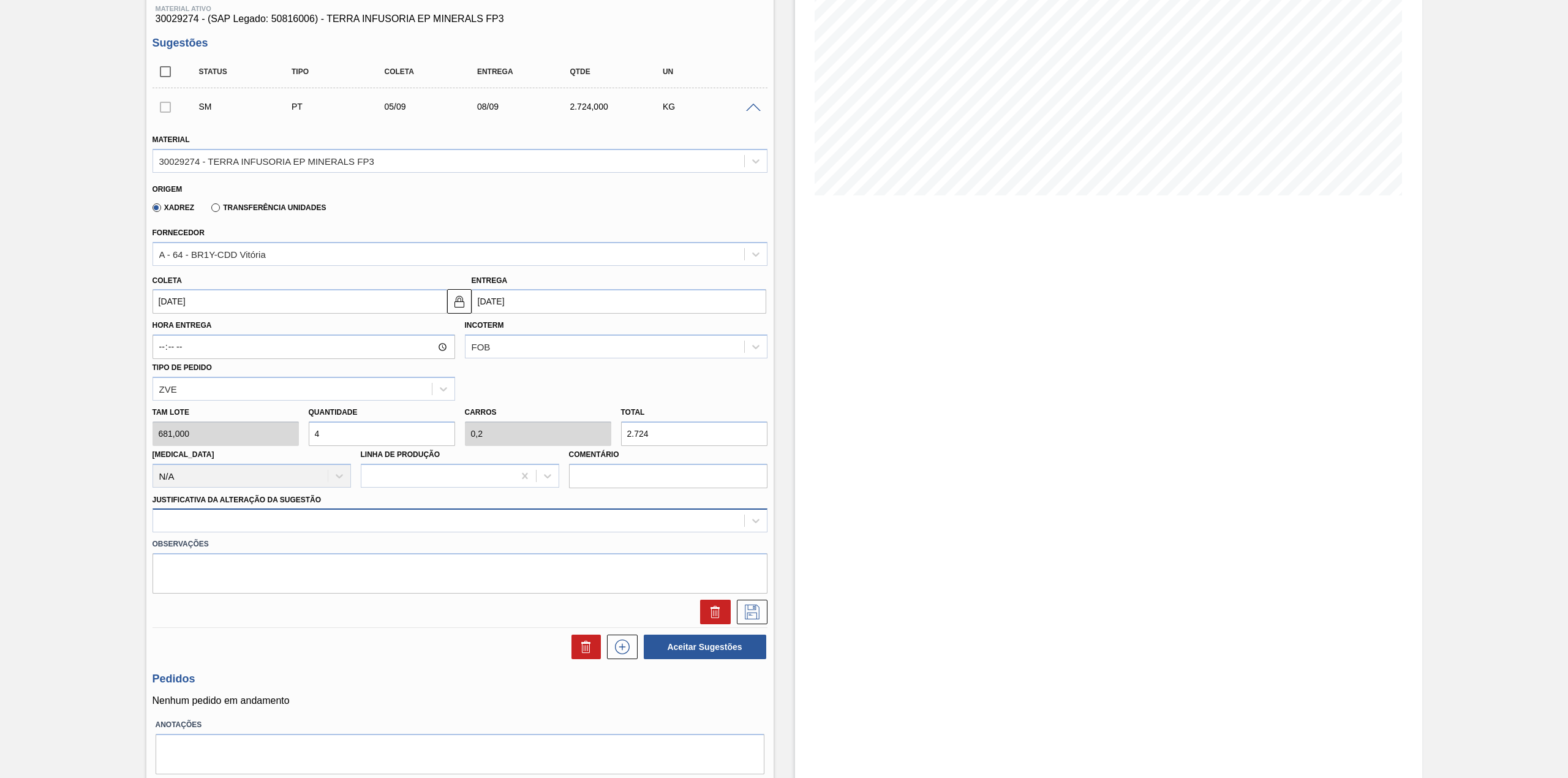
type input "4"
click at [310, 518] on div at bounding box center [448, 521] width 591 height 18
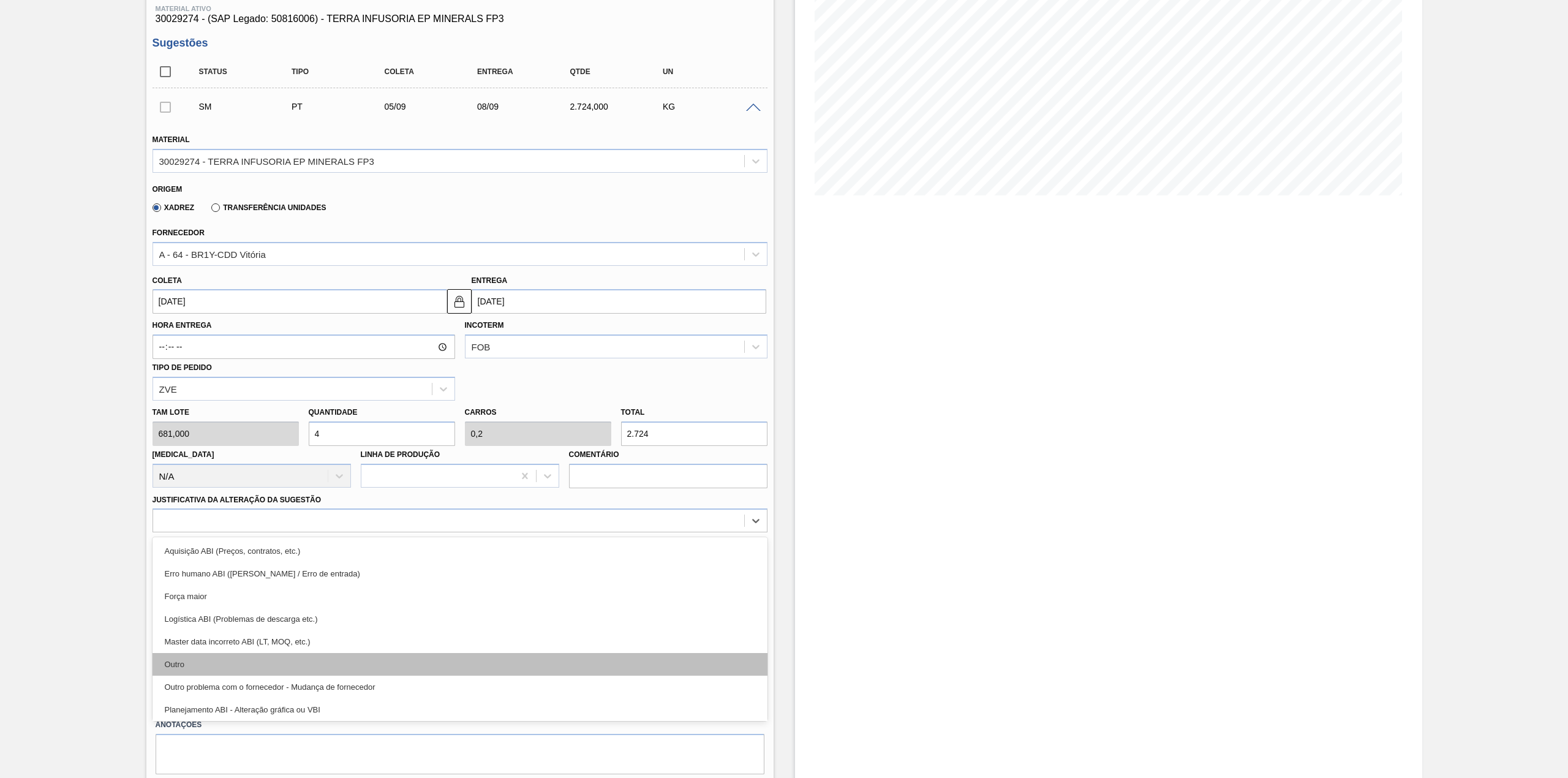
click at [230, 655] on div "Outro" at bounding box center [460, 664] width 615 height 23
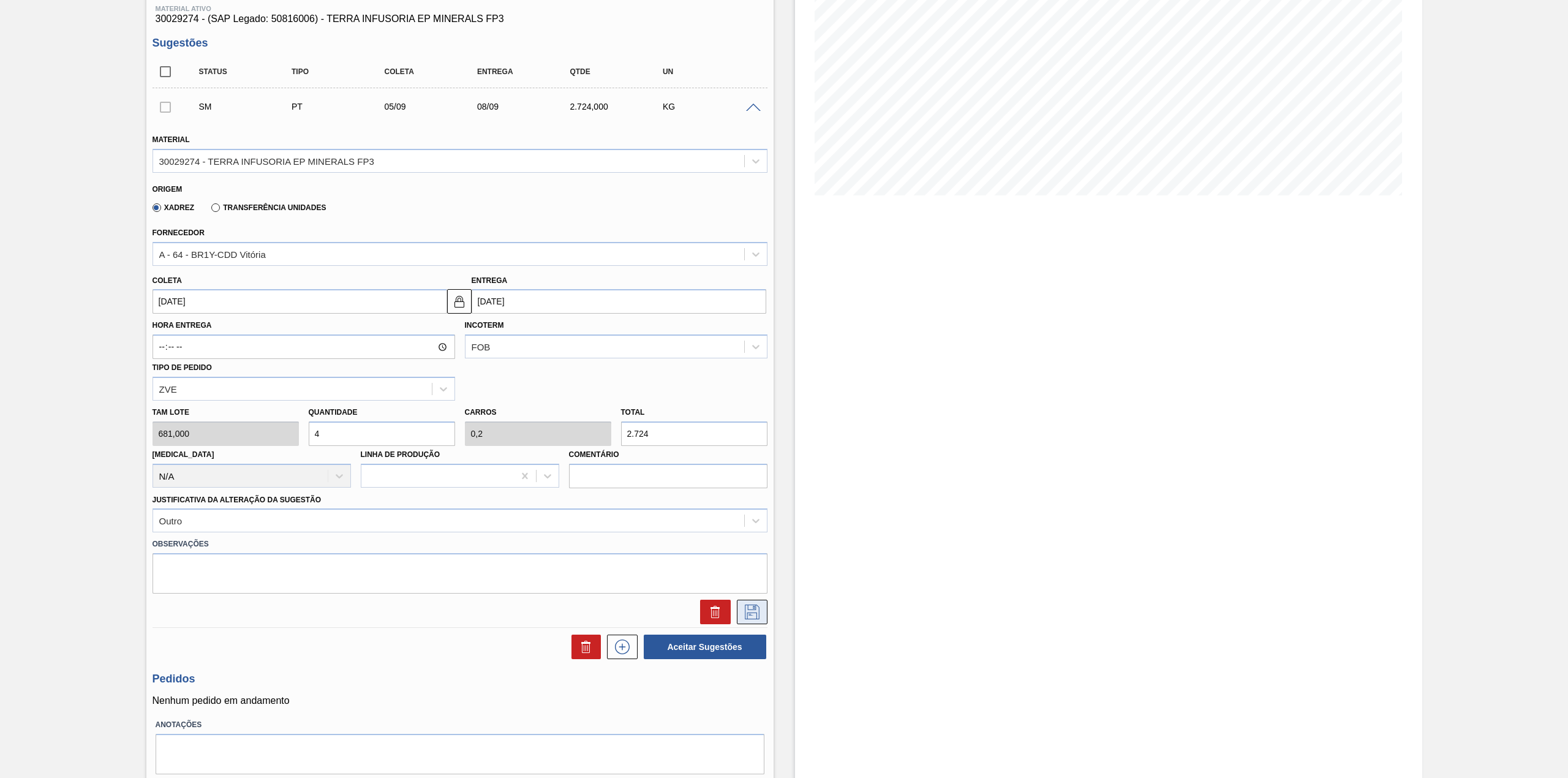
click at [747, 614] on icon at bounding box center [752, 612] width 20 height 15
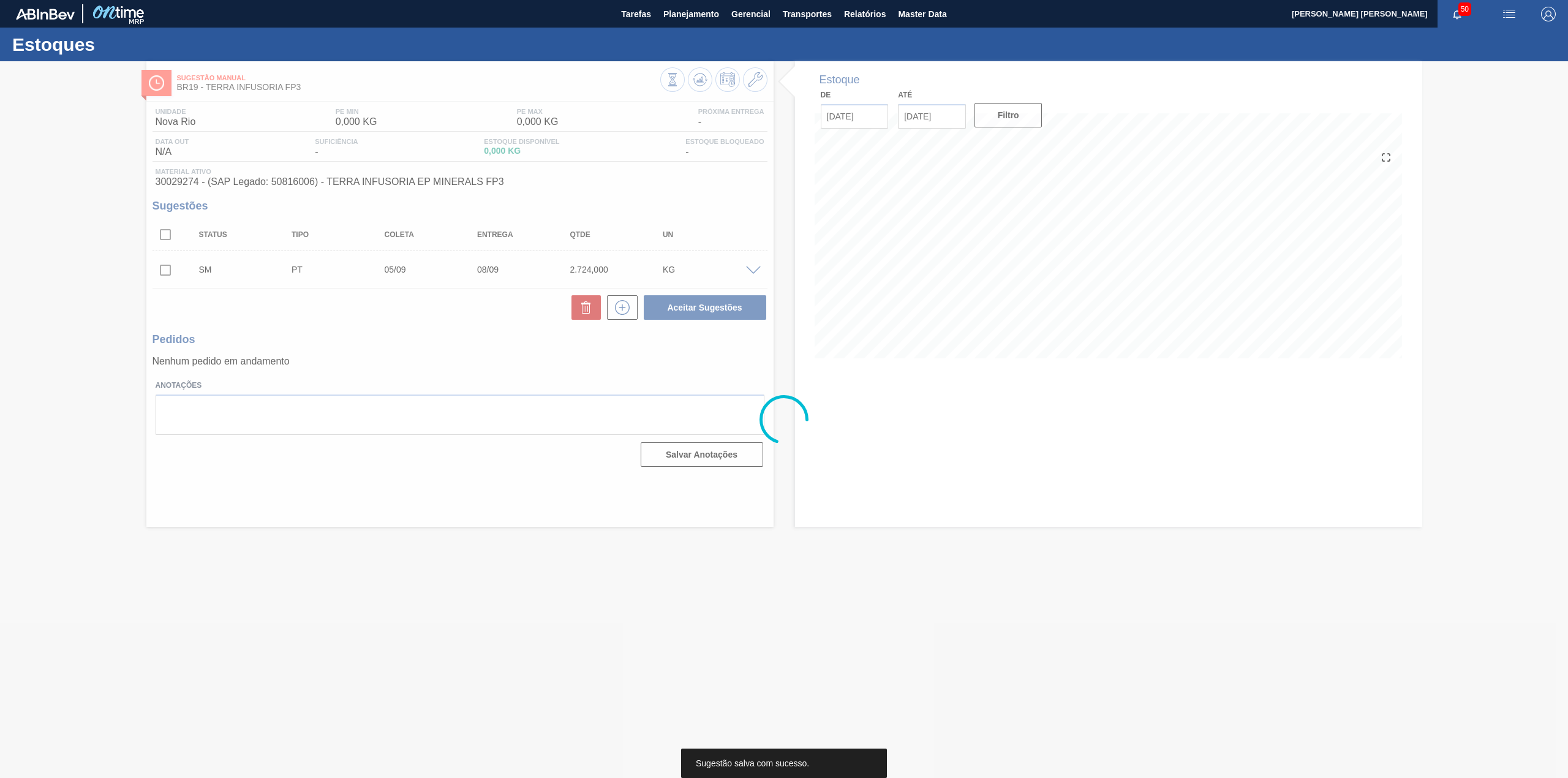
scroll to position [0, 0]
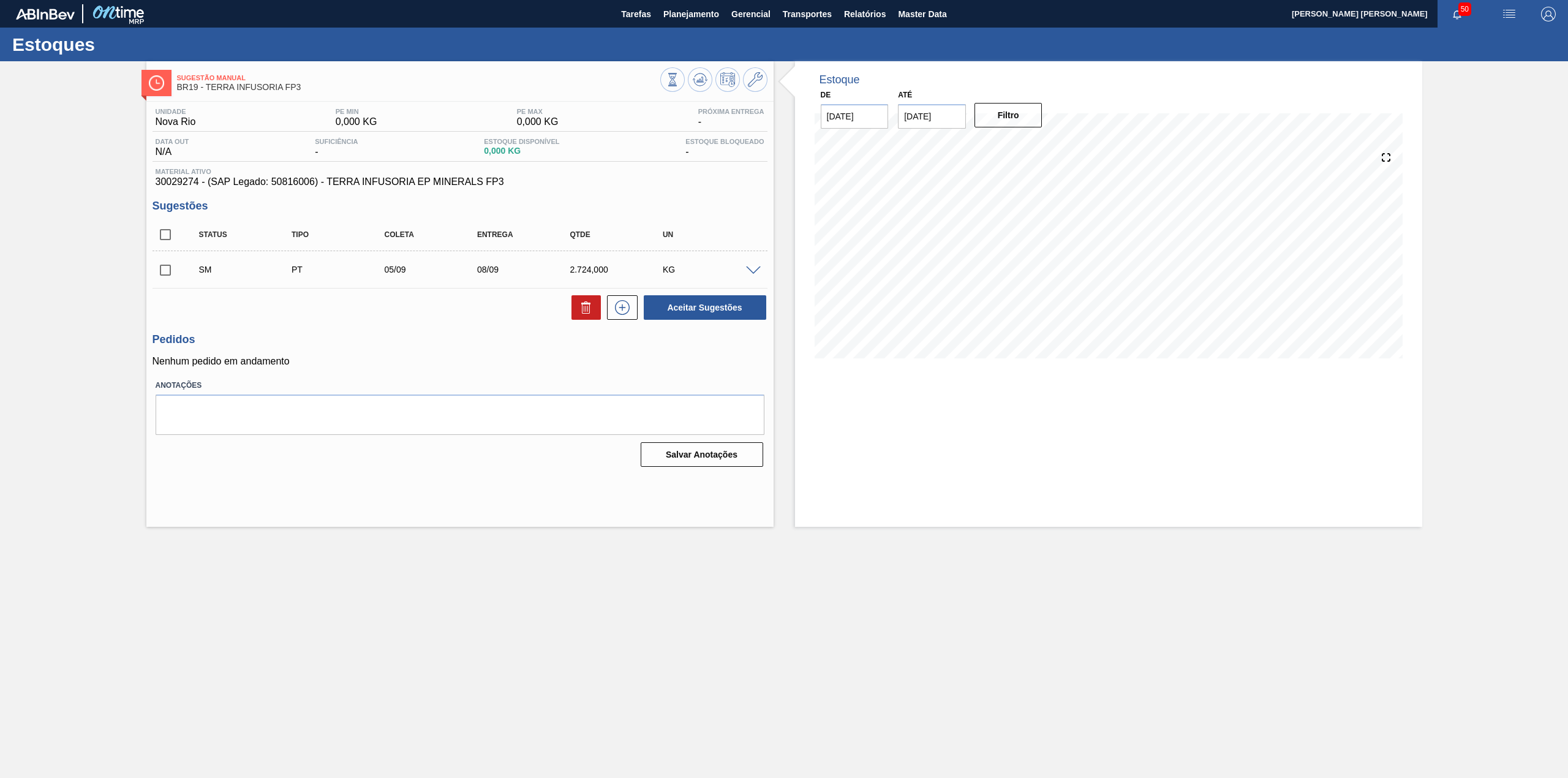
click at [171, 272] on input "checkbox" at bounding box center [165, 270] width 25 height 25
click at [689, 311] on button "Aceitar Sugestões" at bounding box center [705, 307] width 122 height 24
checkbox input "false"
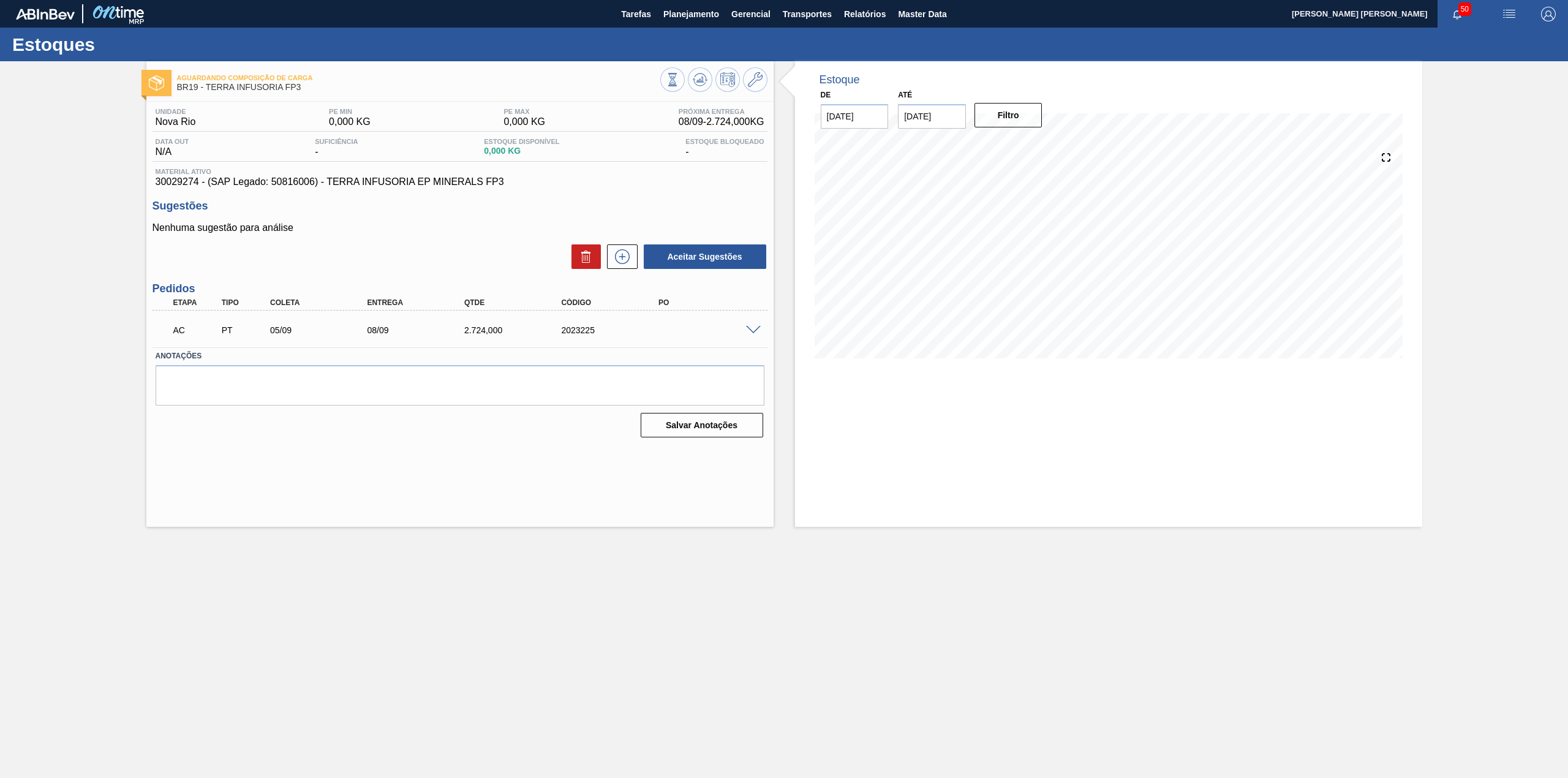
click at [756, 333] on span at bounding box center [754, 330] width 15 height 9
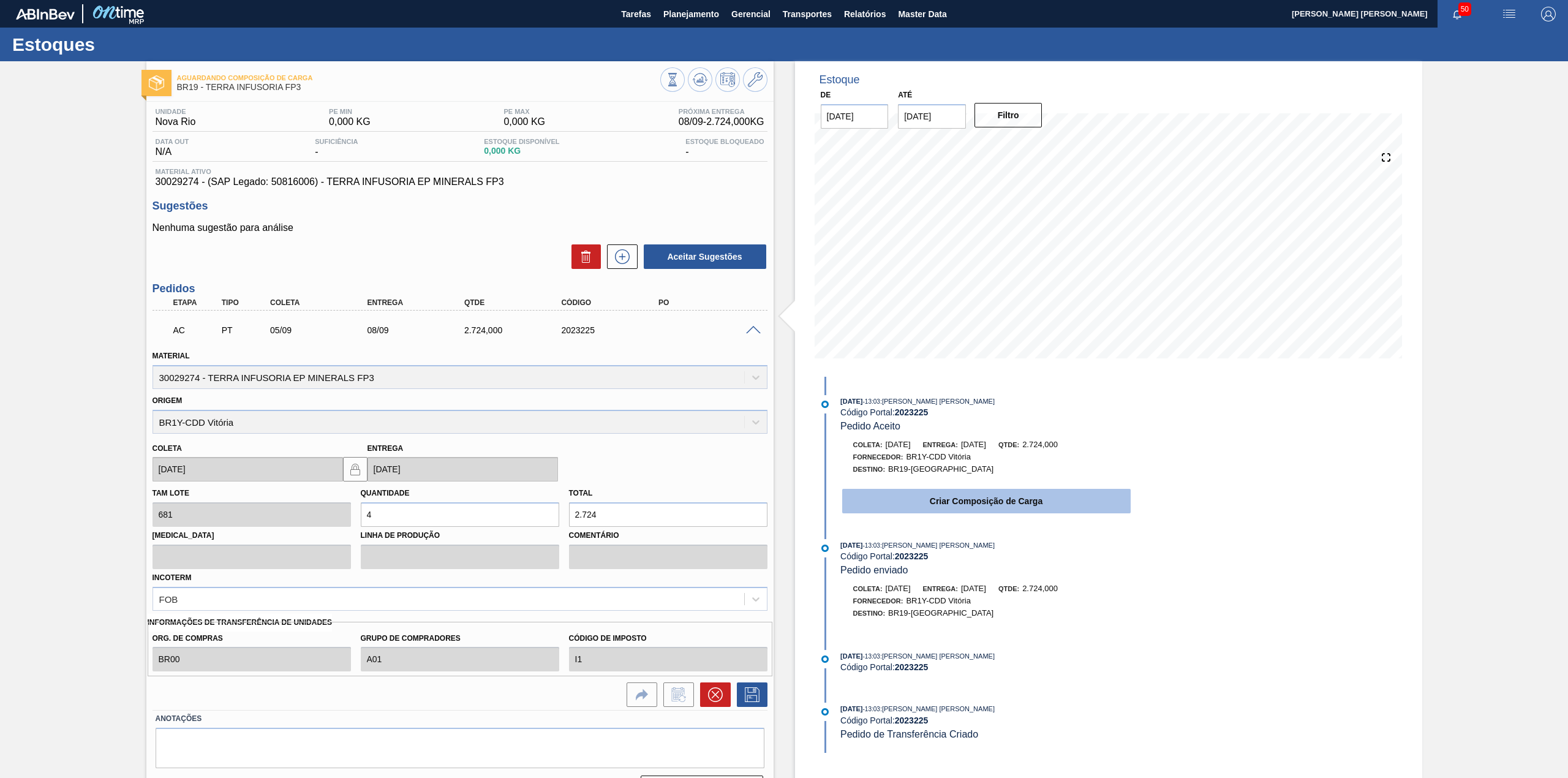
click at [998, 511] on button "Criar Composição de Carga" at bounding box center [986, 501] width 288 height 24
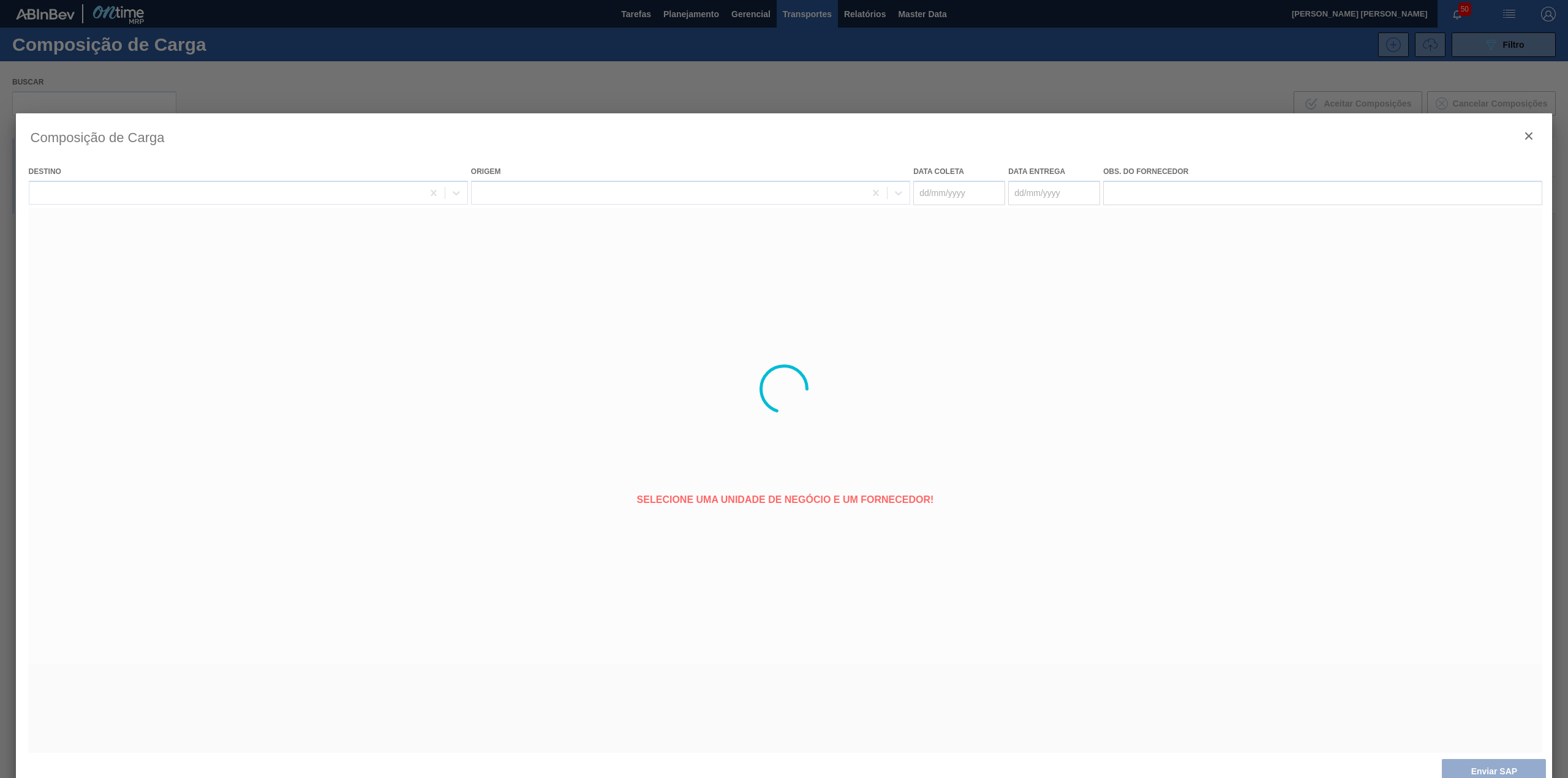
type coleta "05/09/2025"
type entrega "[DATE]"
click at [1034, 537] on div at bounding box center [785, 389] width 1537 height 552
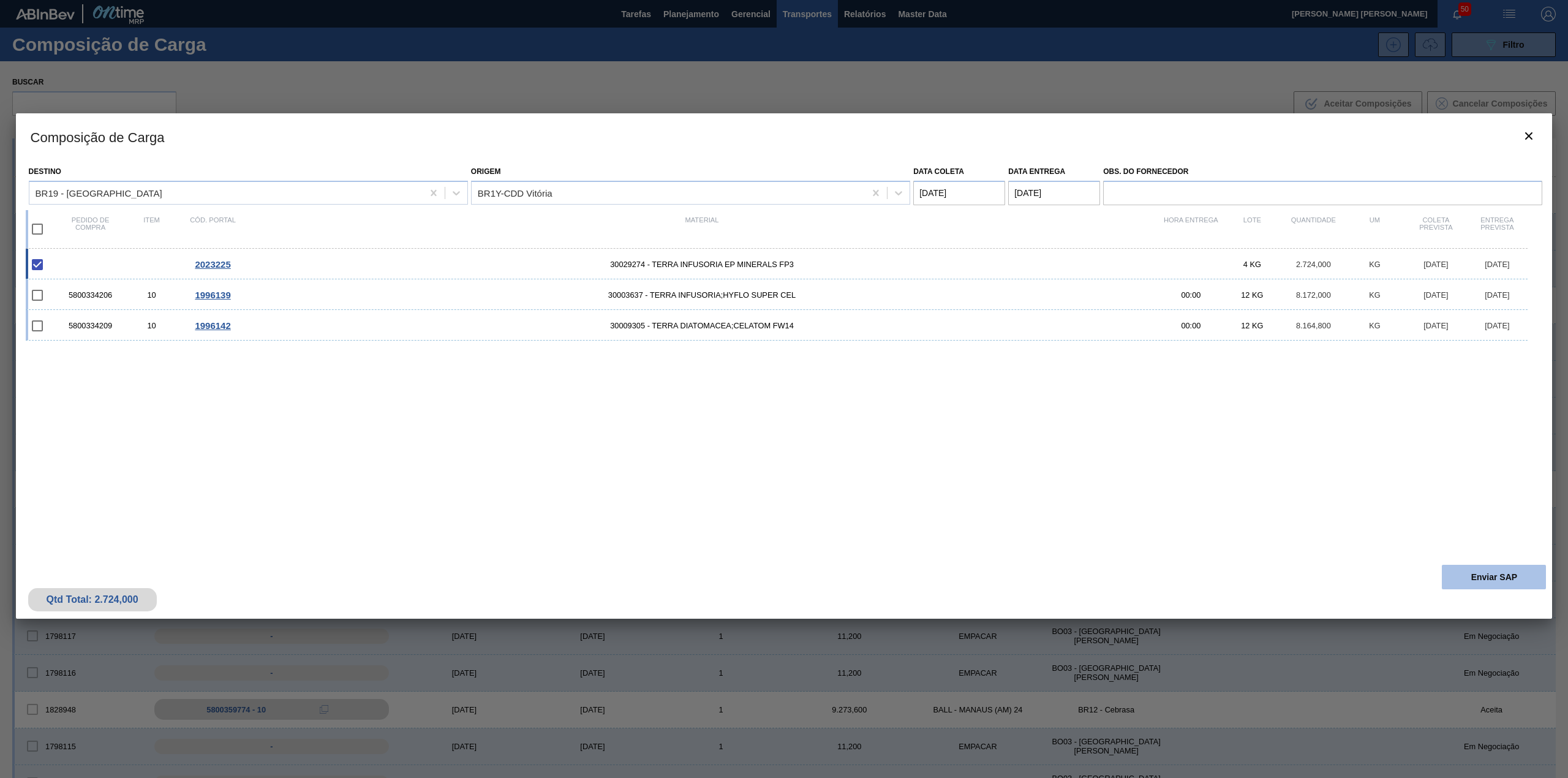
click at [1445, 583] on button "Enviar SAP" at bounding box center [1494, 576] width 104 height 24
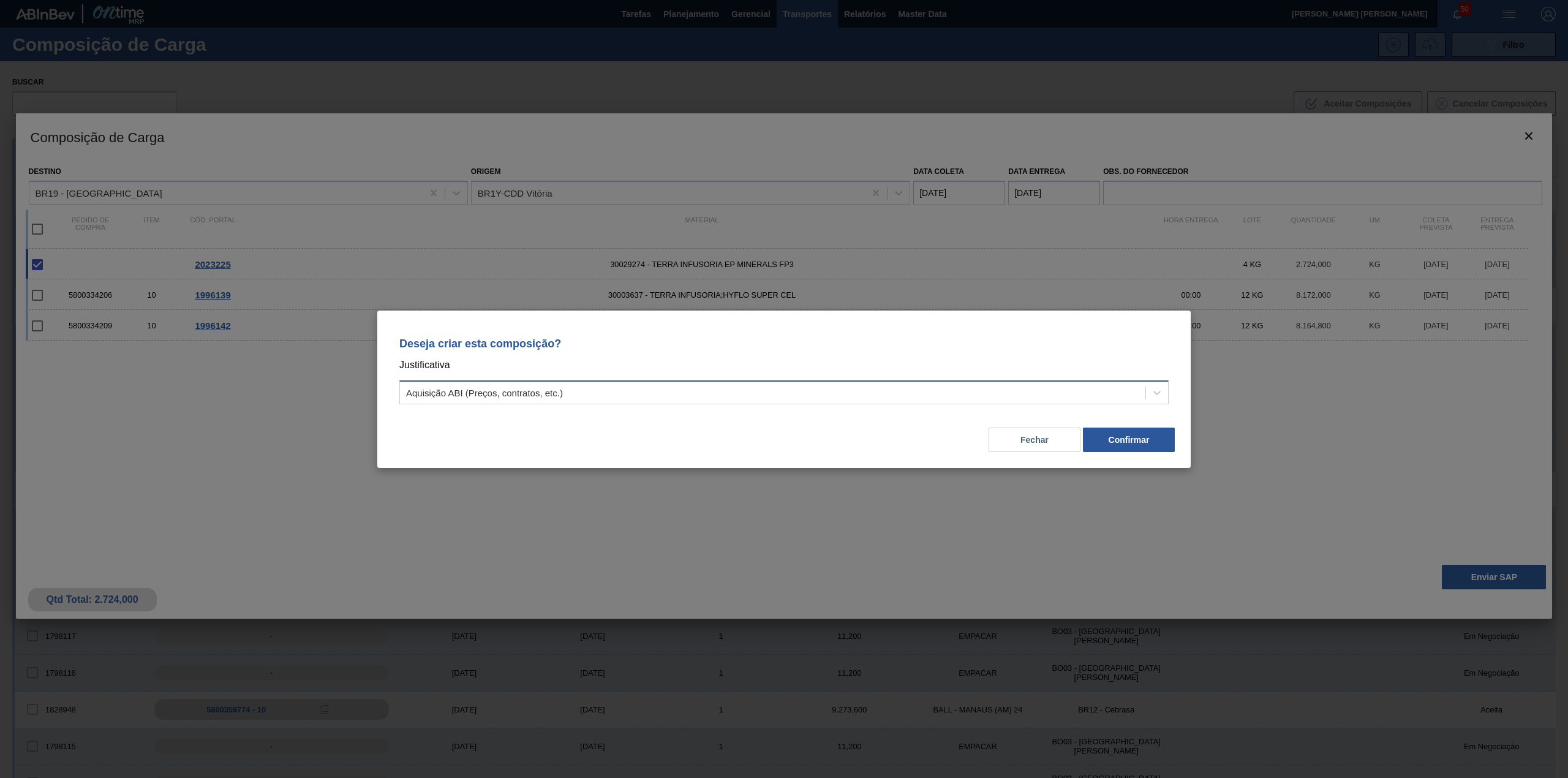
click at [799, 400] on div "Aquisição ABI (Preços, contratos, etc.)" at bounding box center [773, 392] width 746 height 18
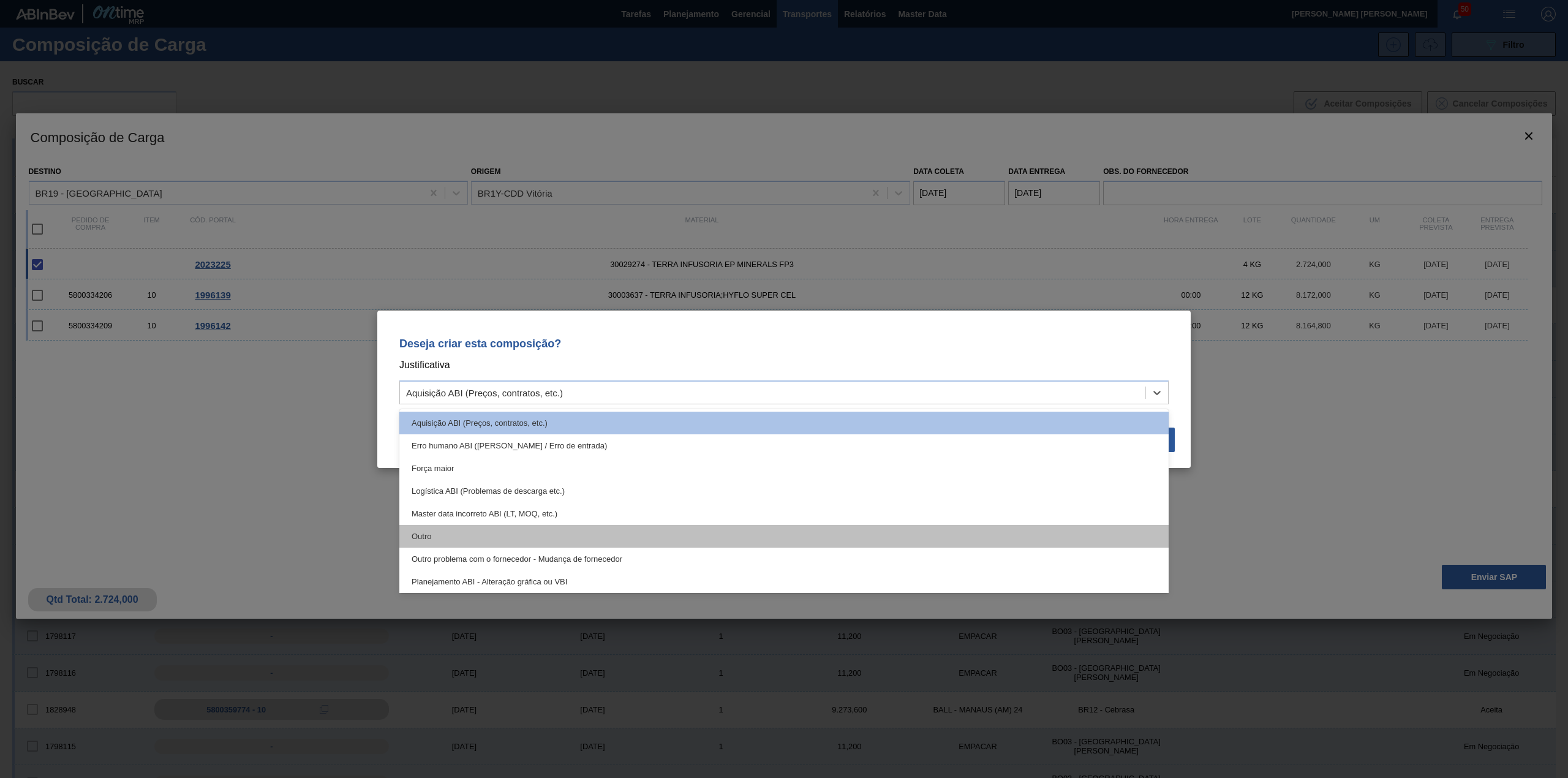
click at [597, 527] on div "Outro" at bounding box center [784, 536] width 769 height 23
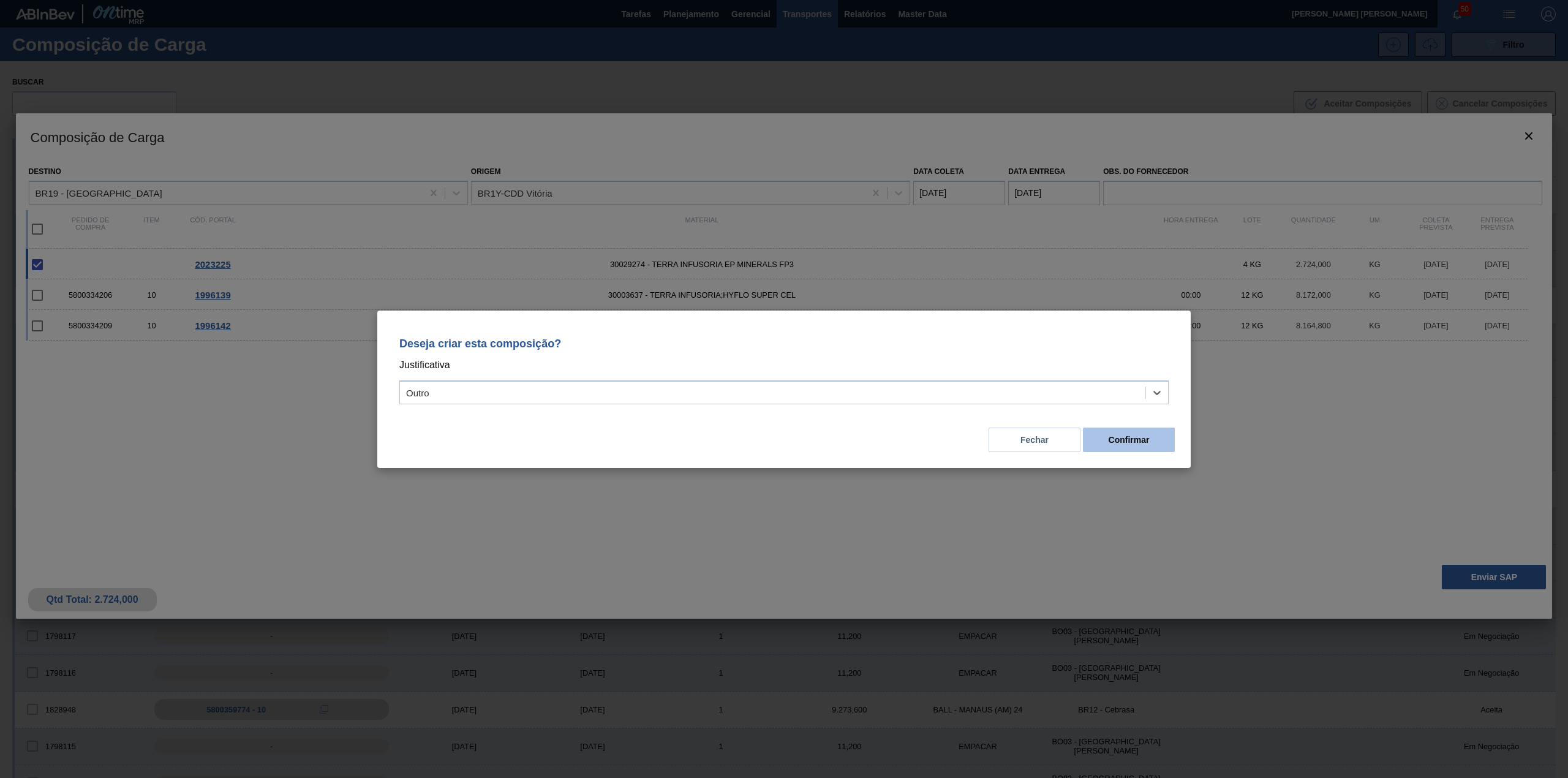
click at [1123, 441] on button "Confirmar" at bounding box center [1129, 439] width 92 height 24
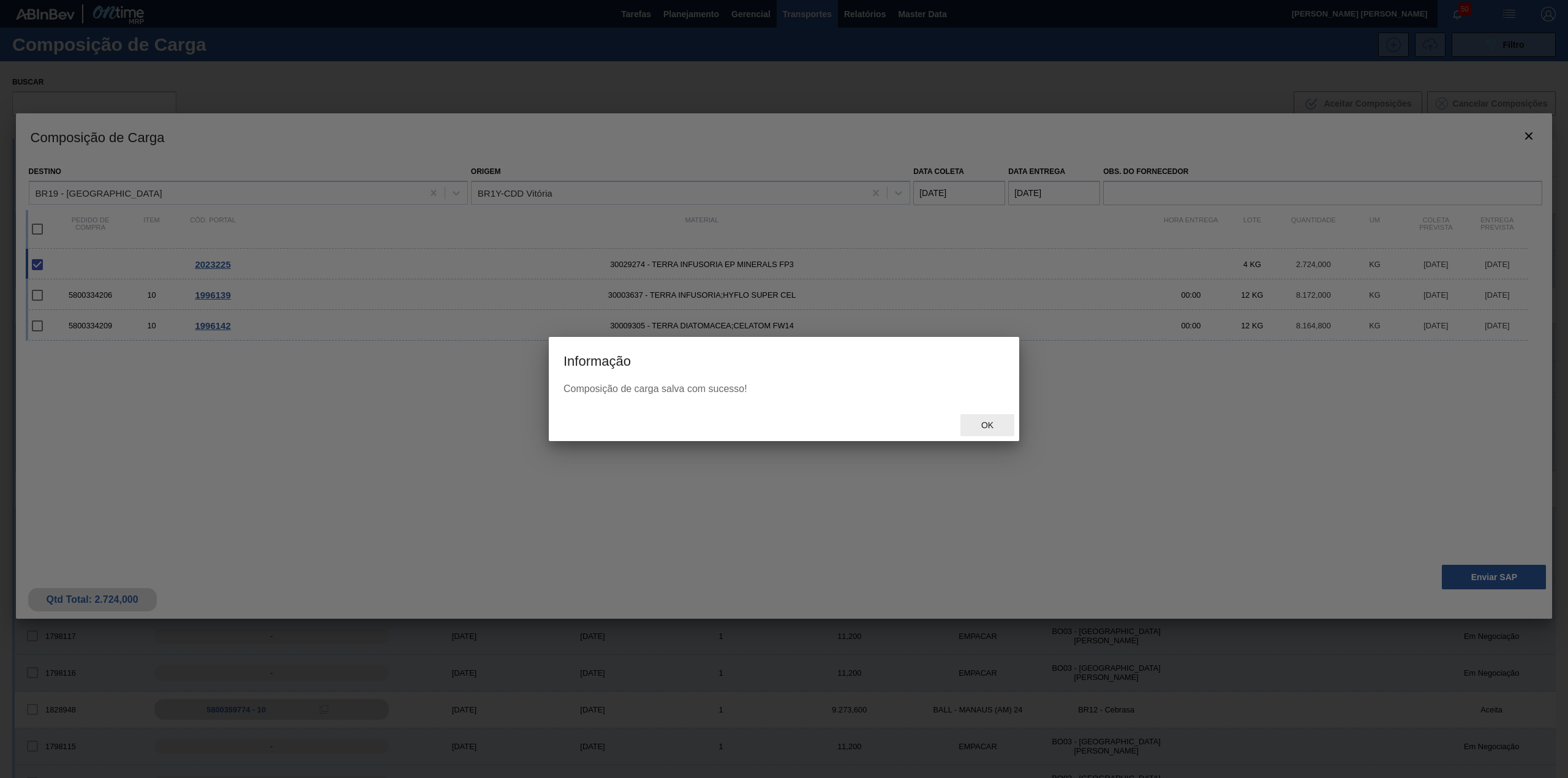
click at [979, 435] on div "Ok" at bounding box center [987, 426] width 54 height 23
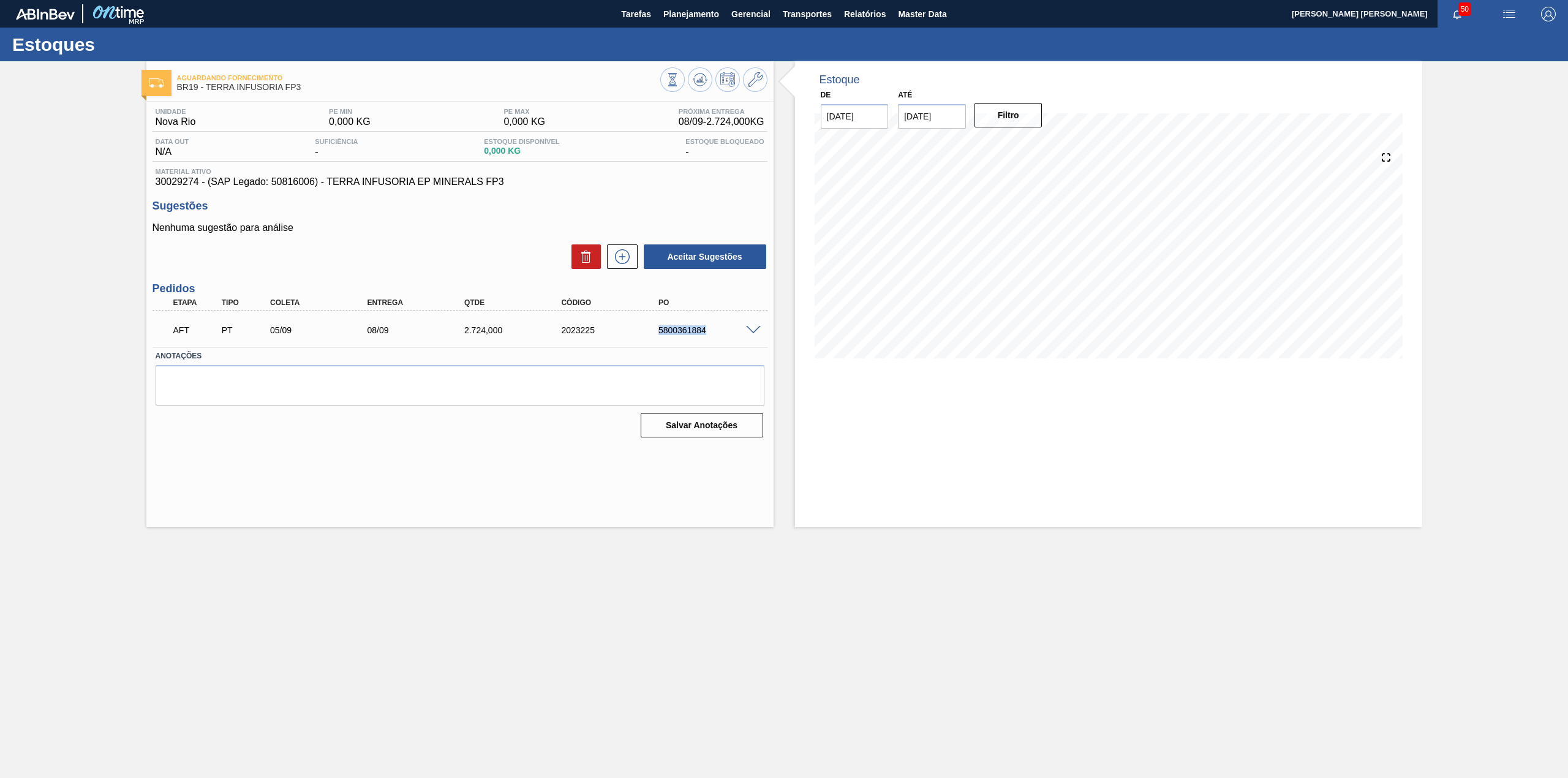
drag, startPoint x: 656, startPoint y: 326, endPoint x: 708, endPoint y: 338, distance: 53.4
click at [708, 338] on div "AFT PT 05/09 08/09 2.724,000 2023225 5800361884" at bounding box center [457, 329] width 582 height 24
copy div "5800361884"
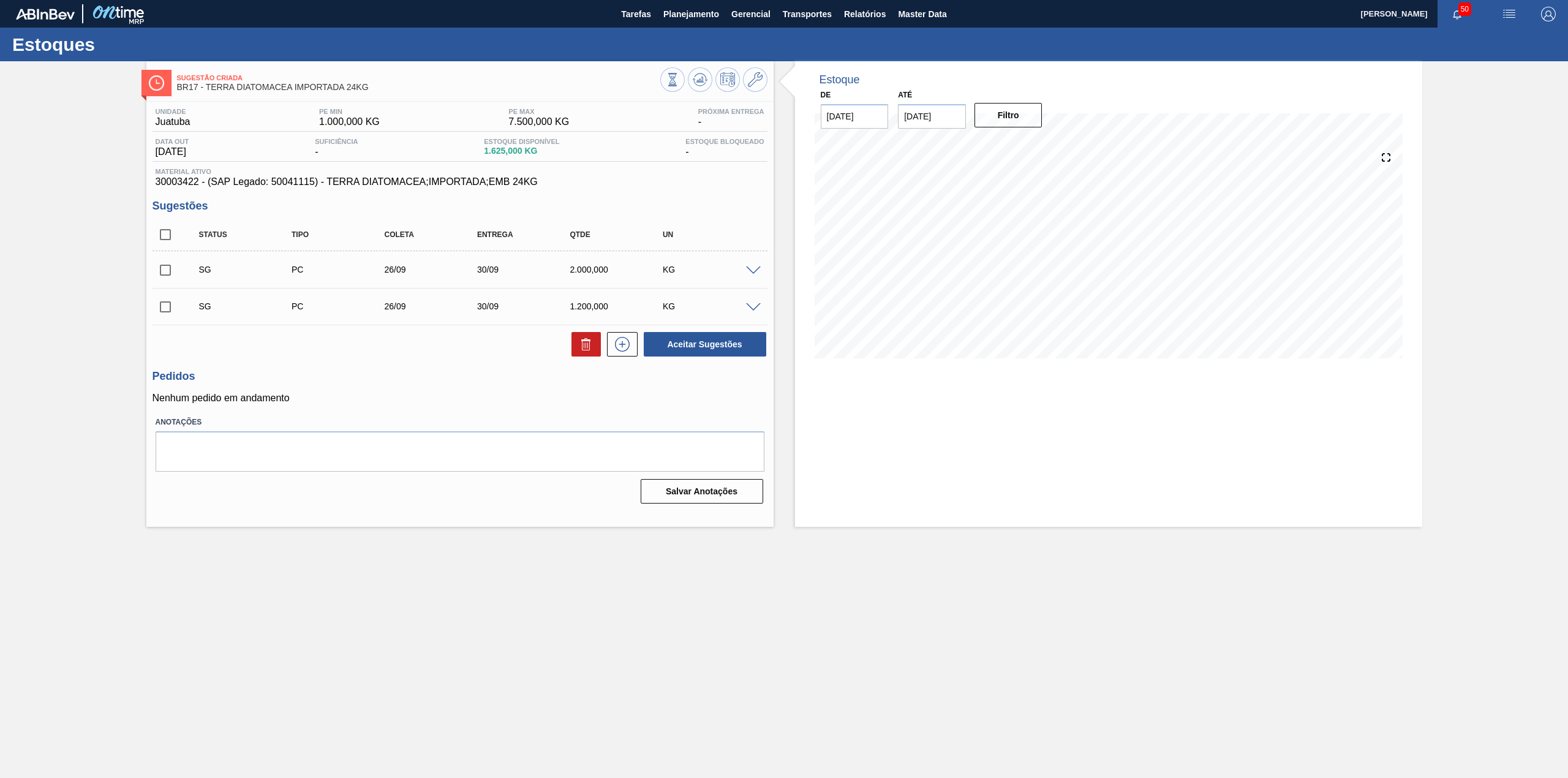
click at [751, 262] on div "SG PC 26/09 30/09 2.000,000 KG" at bounding box center [460, 269] width 615 height 30
click at [751, 266] on div at bounding box center [755, 270] width 24 height 9
click at [747, 263] on div "SG PC 26/09 30/09 2.000,000 KG" at bounding box center [470, 269] width 557 height 24
click at [751, 268] on span at bounding box center [754, 271] width 15 height 9
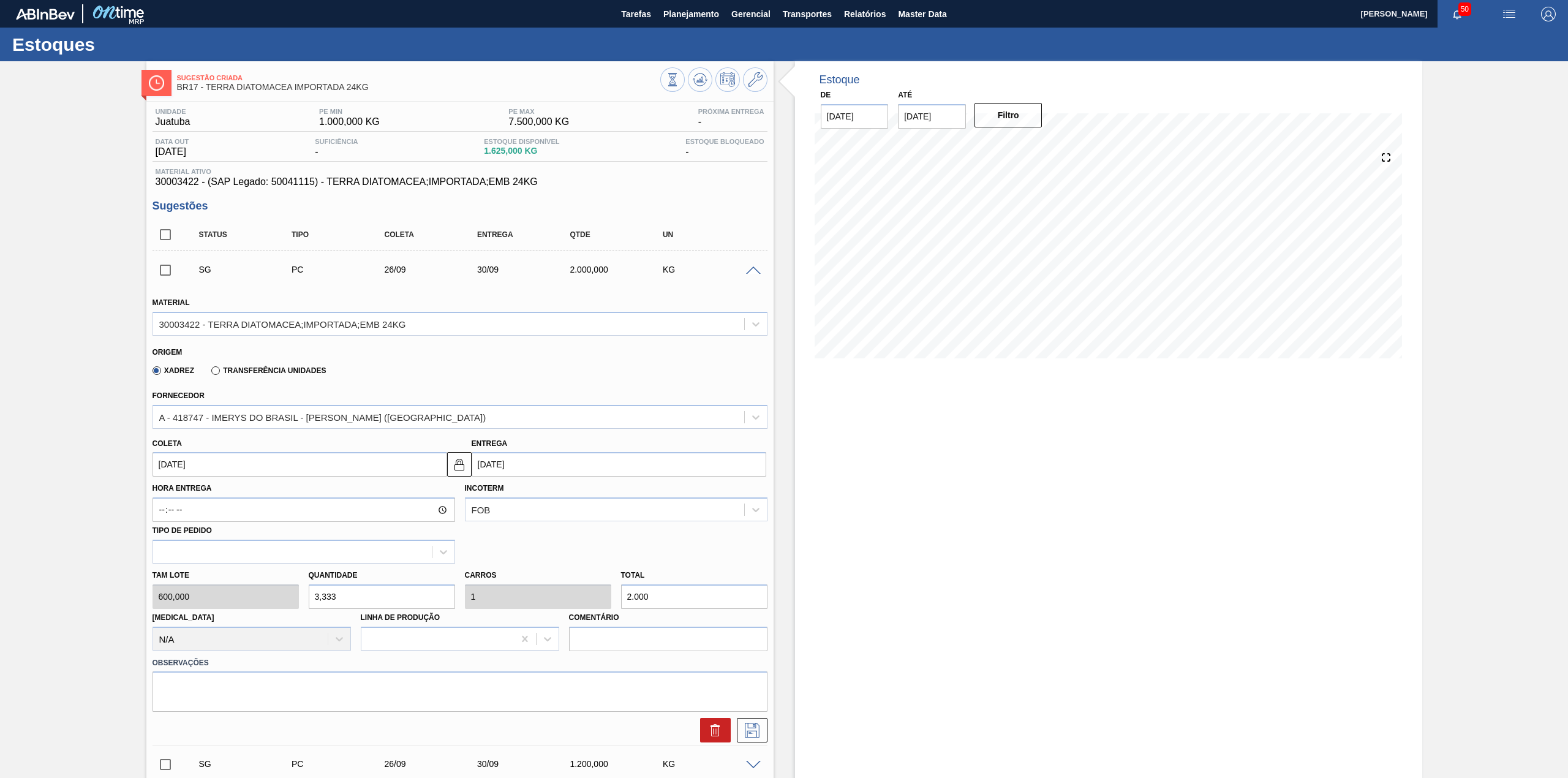
click at [314, 469] on input "[DATE]" at bounding box center [300, 464] width 295 height 24
click at [187, 555] on div "8" at bounding box center [186, 553] width 17 height 17
type input "[DATE]"
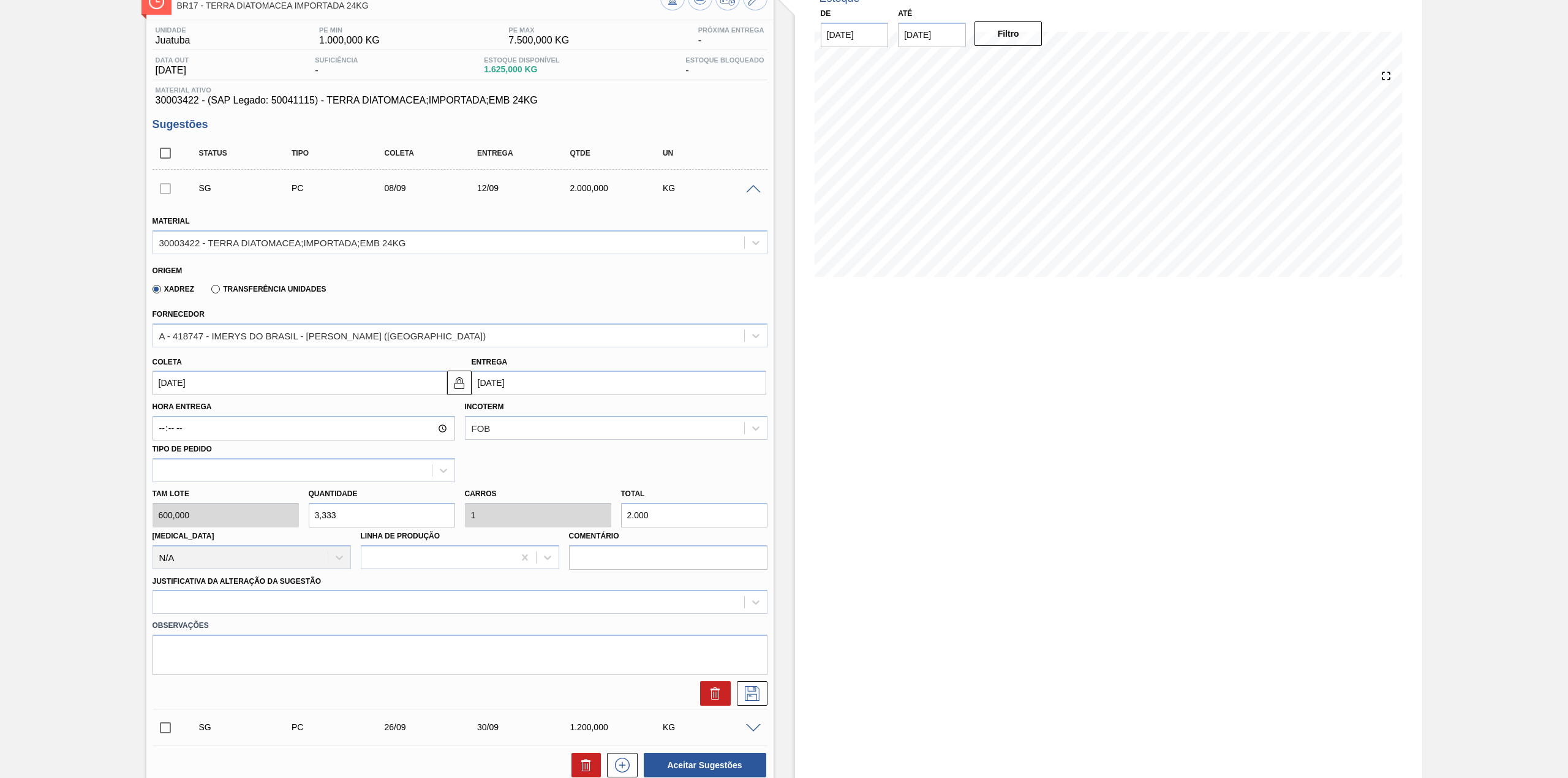
click at [332, 513] on input "3,333" at bounding box center [382, 515] width 146 height 24
click at [332, 514] on input "3,333" at bounding box center [382, 515] width 146 height 24
type input "3"
type input "0,9"
type input "1.800"
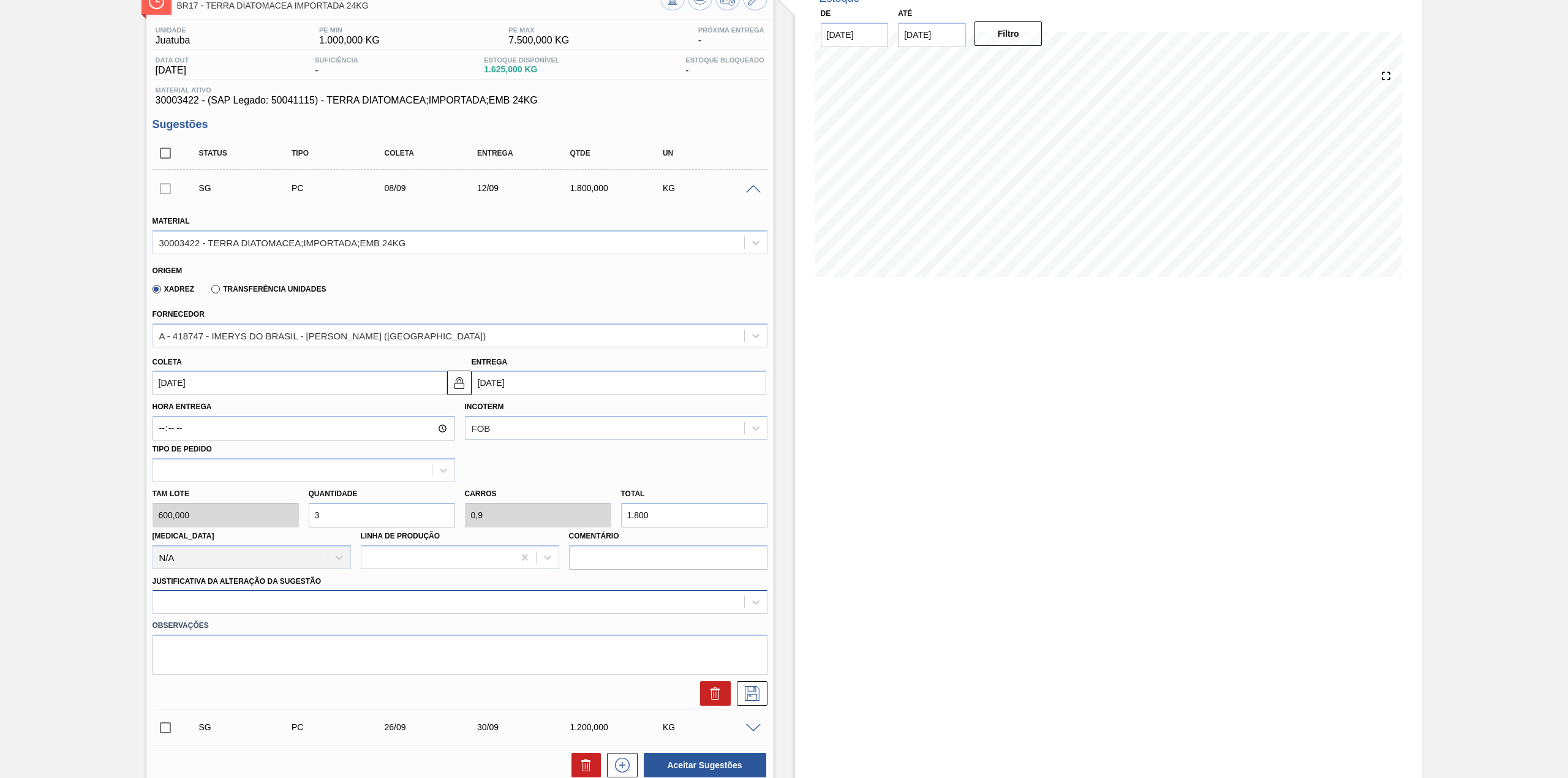
type input "3"
click at [306, 597] on div at bounding box center [460, 602] width 615 height 24
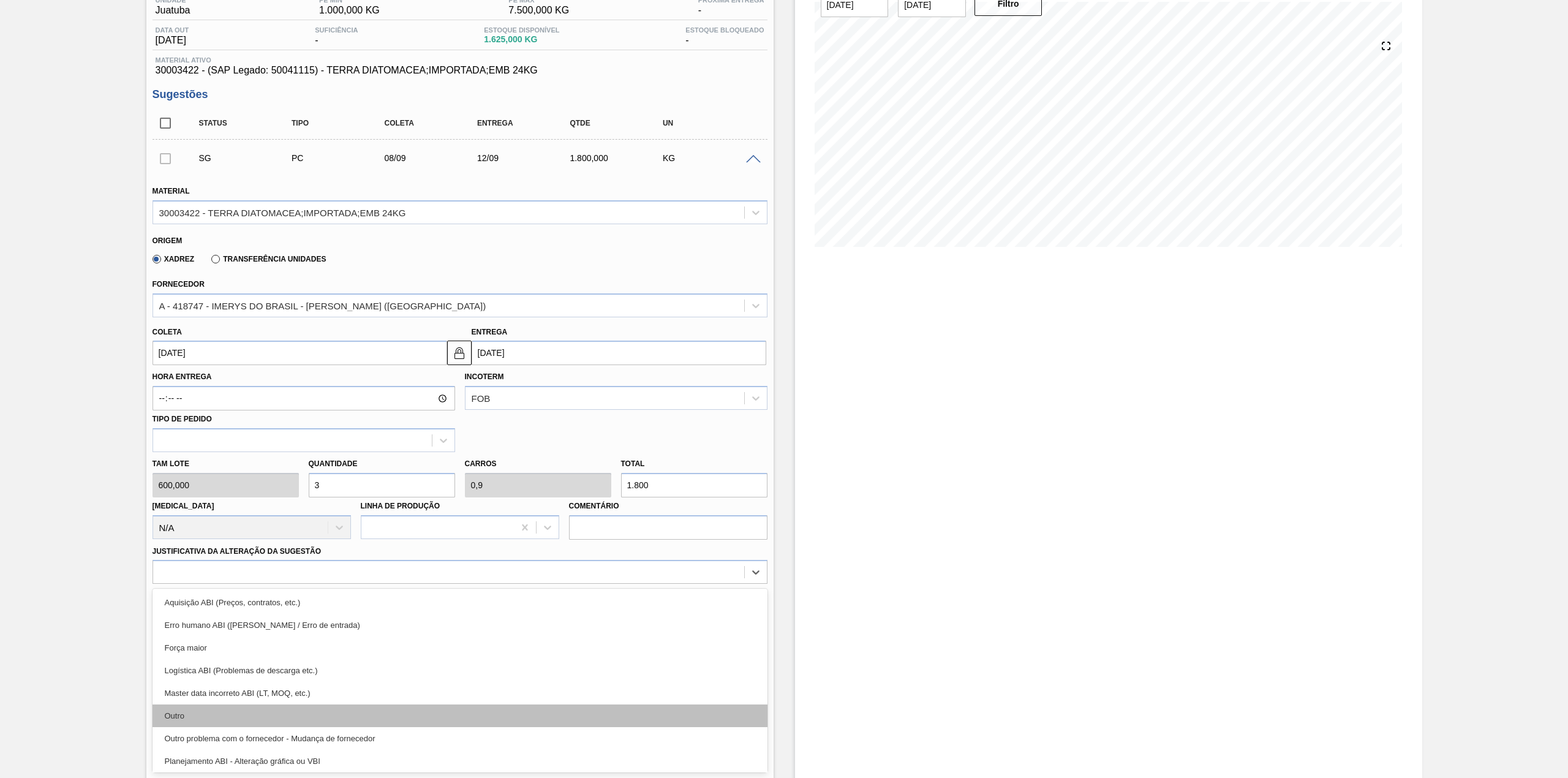
click at [211, 712] on div "Outro" at bounding box center [460, 716] width 615 height 23
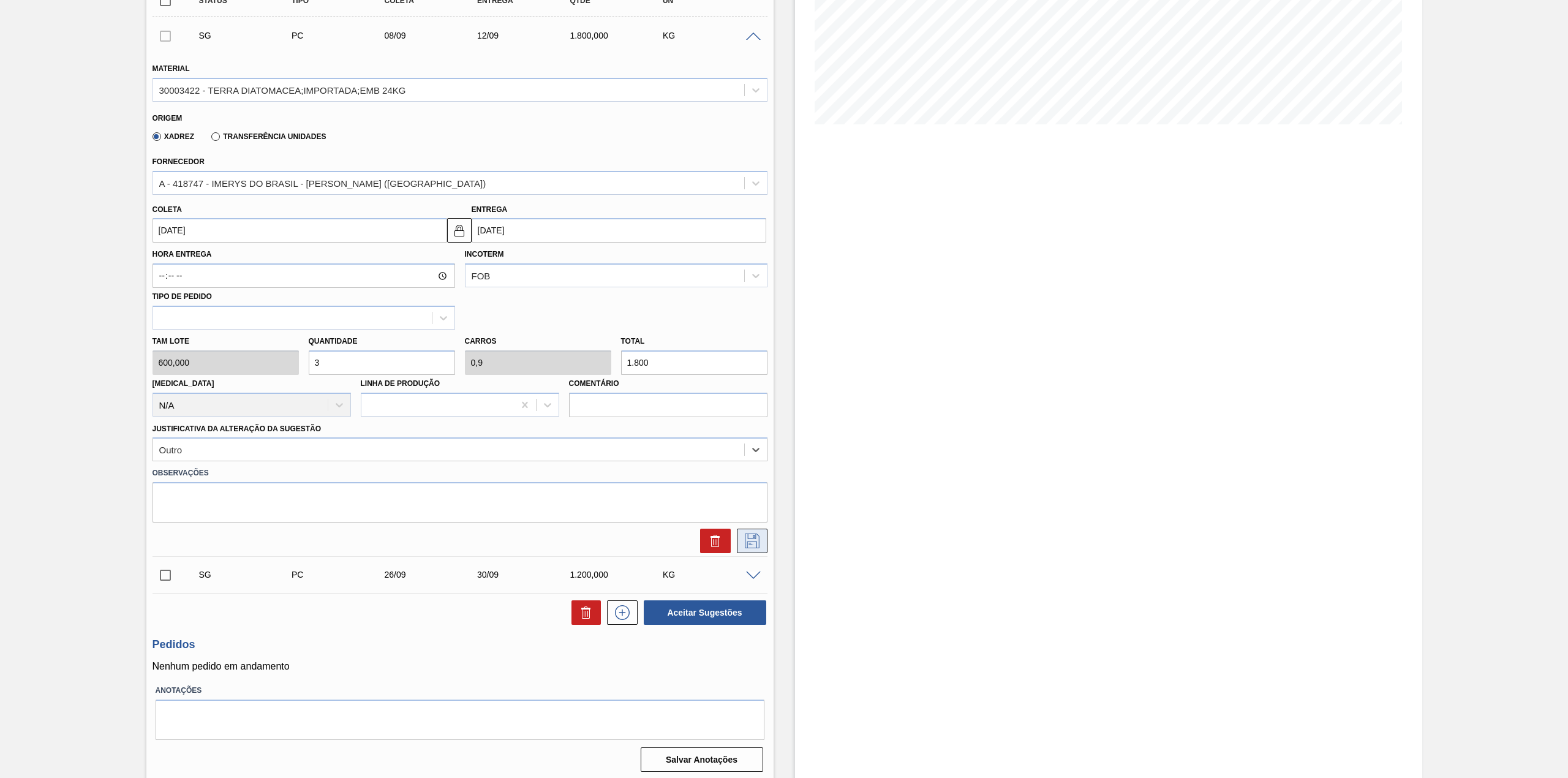
scroll to position [238, 0]
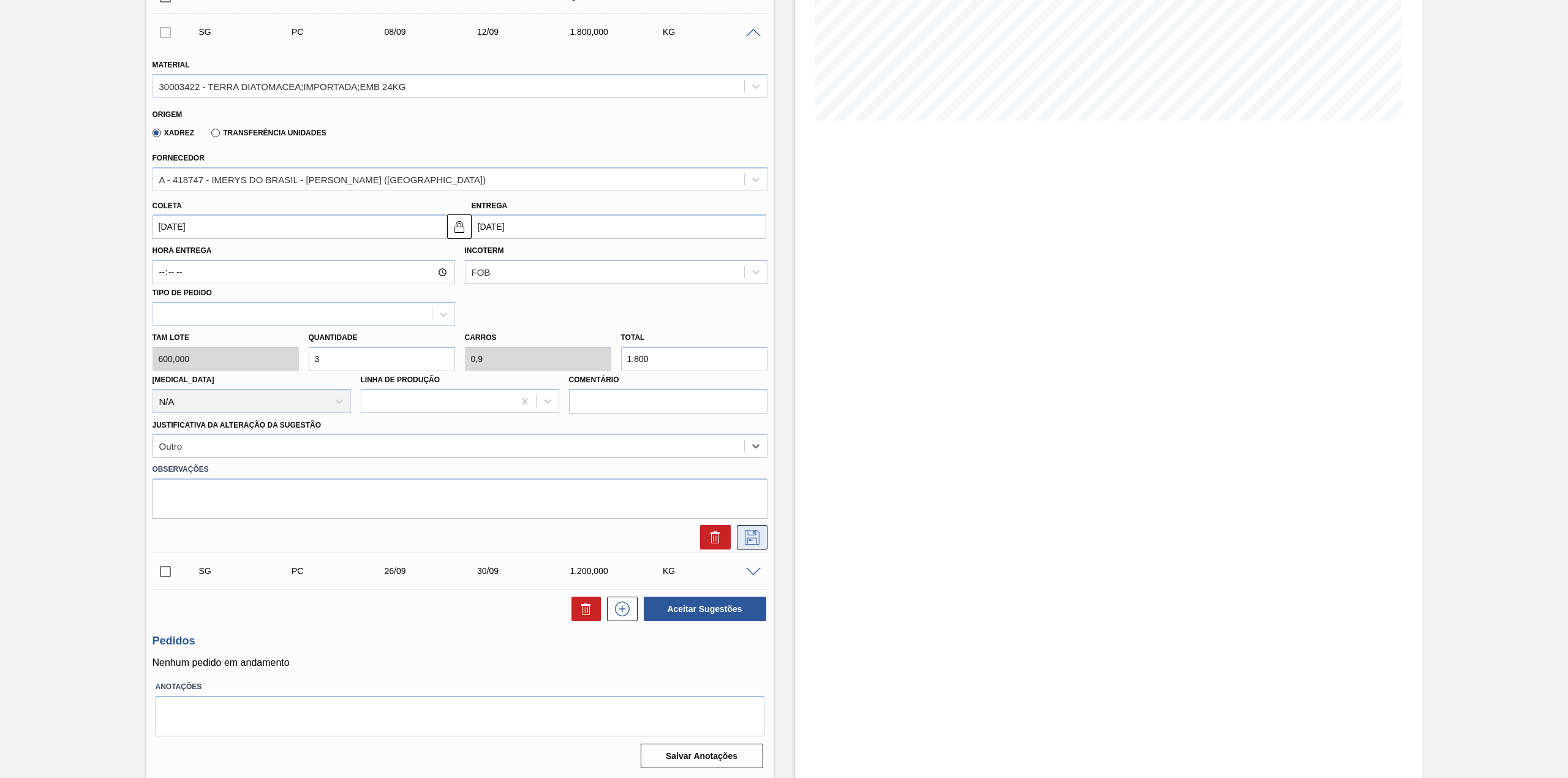
click at [753, 542] on icon at bounding box center [752, 537] width 20 height 15
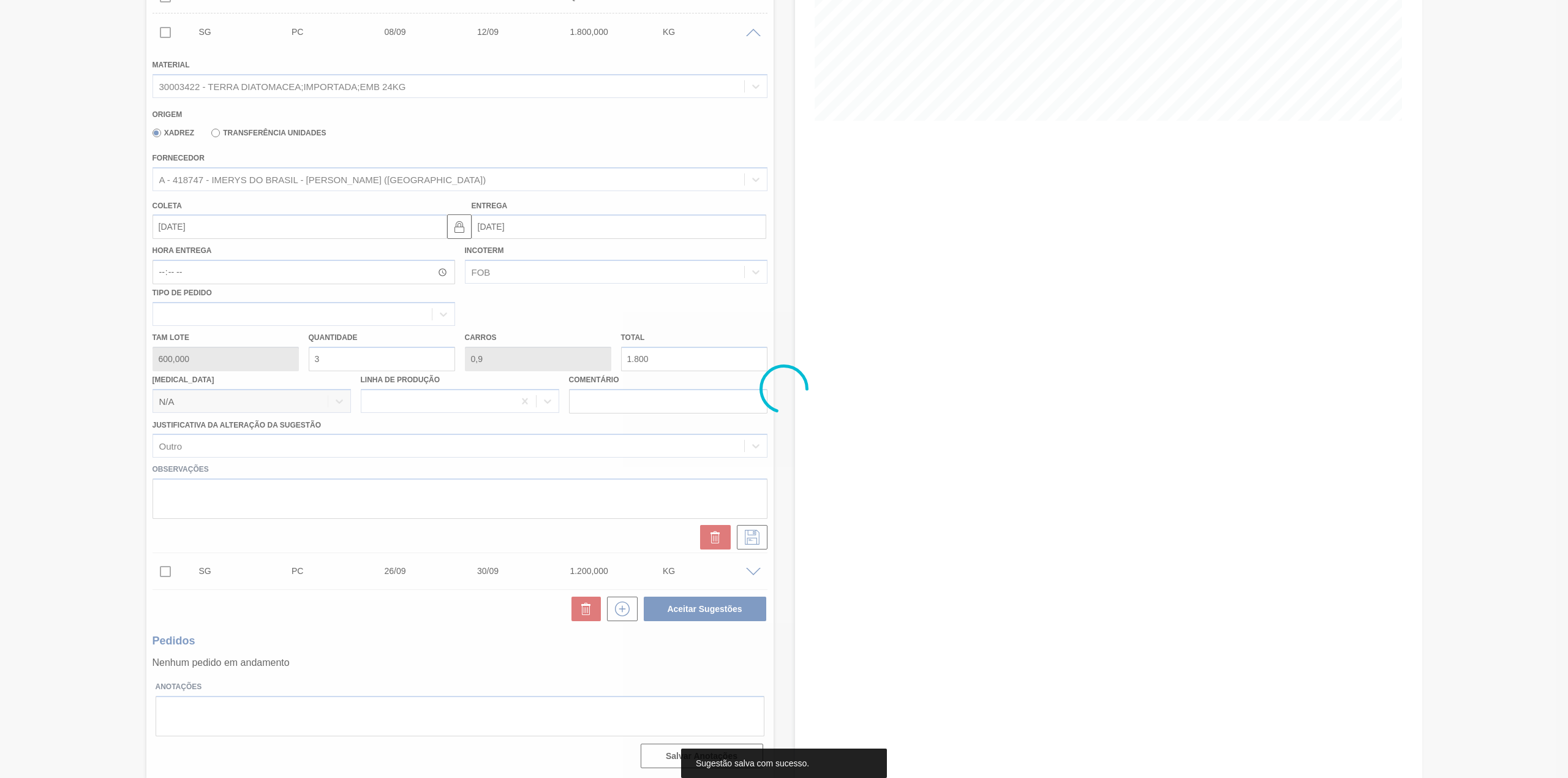
scroll to position [0, 0]
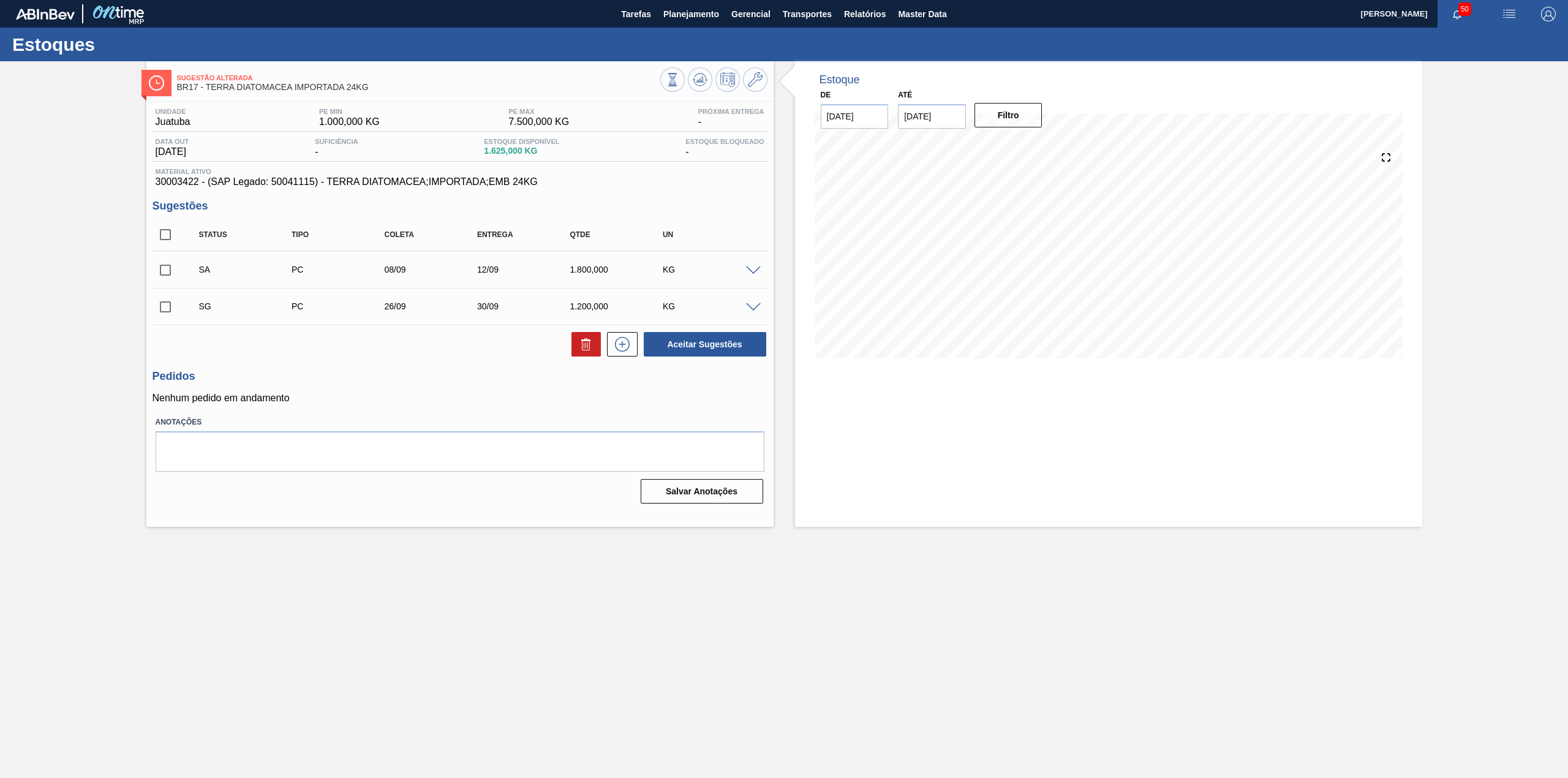
click at [167, 272] on input "checkbox" at bounding box center [165, 270] width 25 height 25
click at [728, 351] on button "Aceitar Sugestões" at bounding box center [705, 344] width 122 height 24
checkbox input "false"
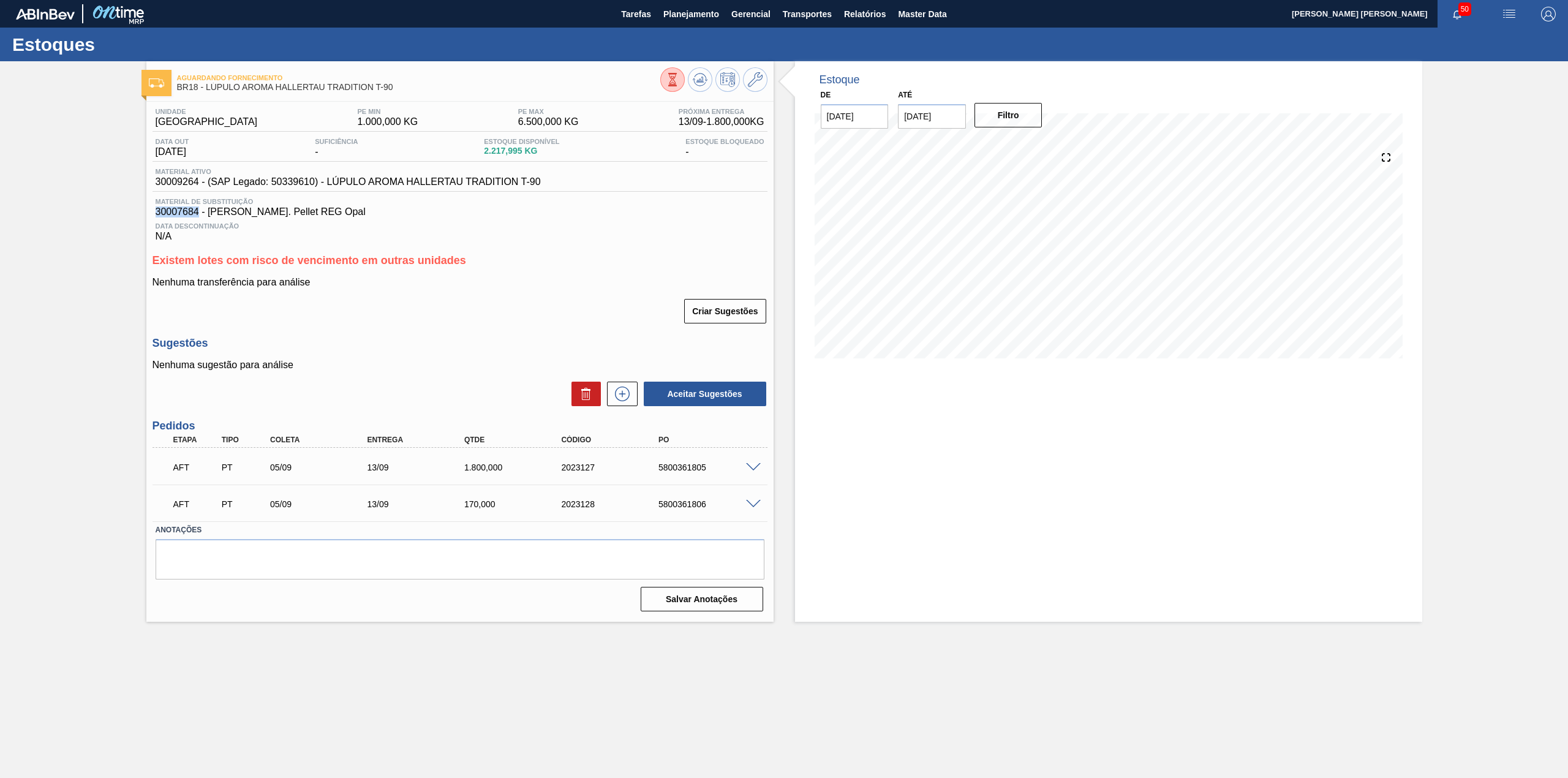
drag, startPoint x: 189, startPoint y: 216, endPoint x: 157, endPoint y: 217, distance: 32.0
click at [157, 217] on span "30007684 - [PERSON_NAME]. Pellet REG Opal" at bounding box center [460, 212] width 609 height 11
copy span "30007684"
drag, startPoint x: 199, startPoint y: 184, endPoint x: 155, endPoint y: 184, distance: 44.0
click at [156, 184] on span "30009264 - (SAP Legado: 50339610) - LÚPULO AROMA HALLERTAU TRADITION T-90" at bounding box center [348, 182] width 385 height 11
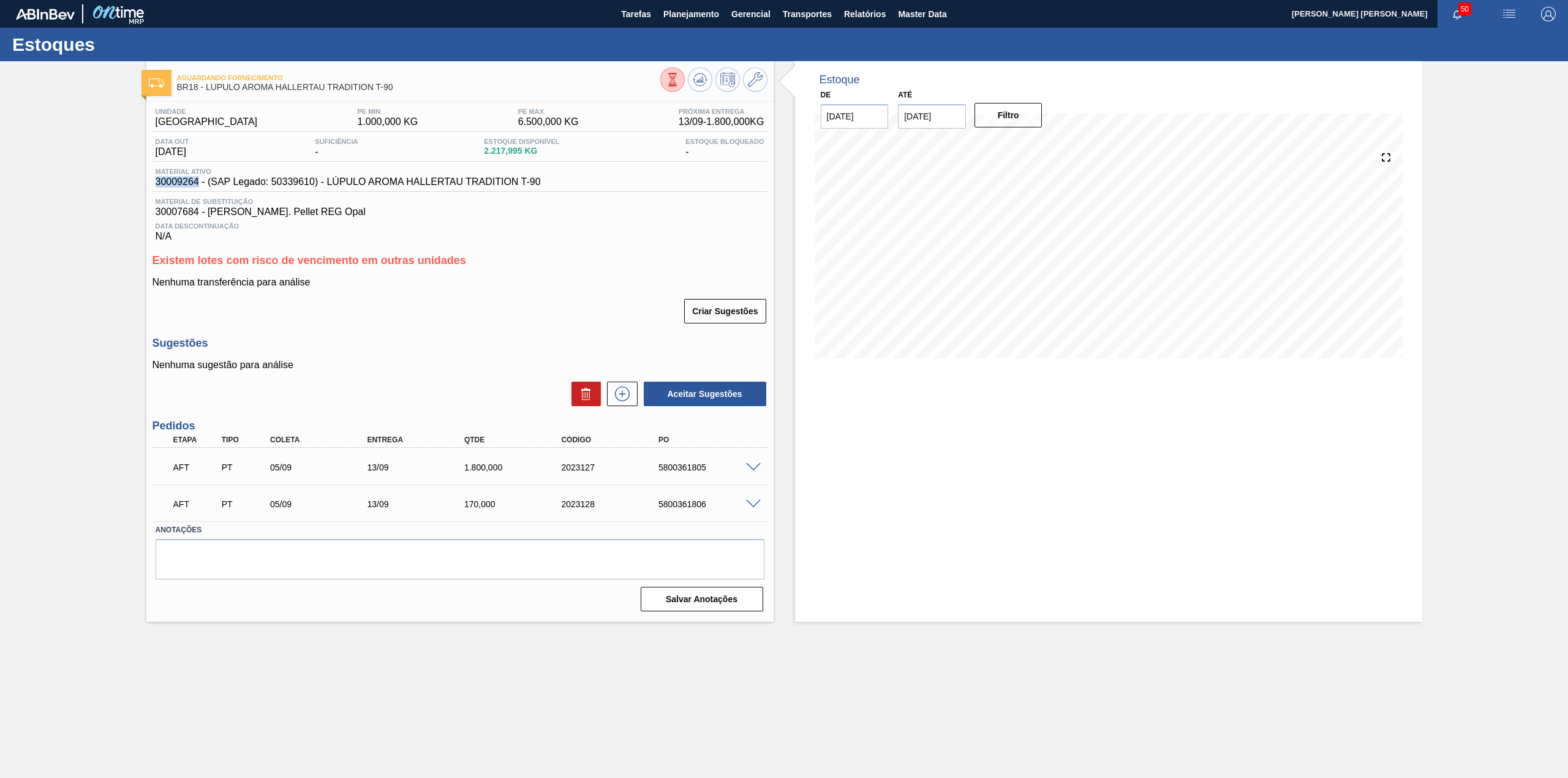
copy span "30009264"
drag, startPoint x: 313, startPoint y: 184, endPoint x: 273, endPoint y: 187, distance: 40.1
click at [273, 187] on span "30009264 - (SAP Legado: 50339610) - LÚPULO AROMA HALLERTAU TRADITION T-90" at bounding box center [348, 182] width 385 height 11
copy span "50339610"
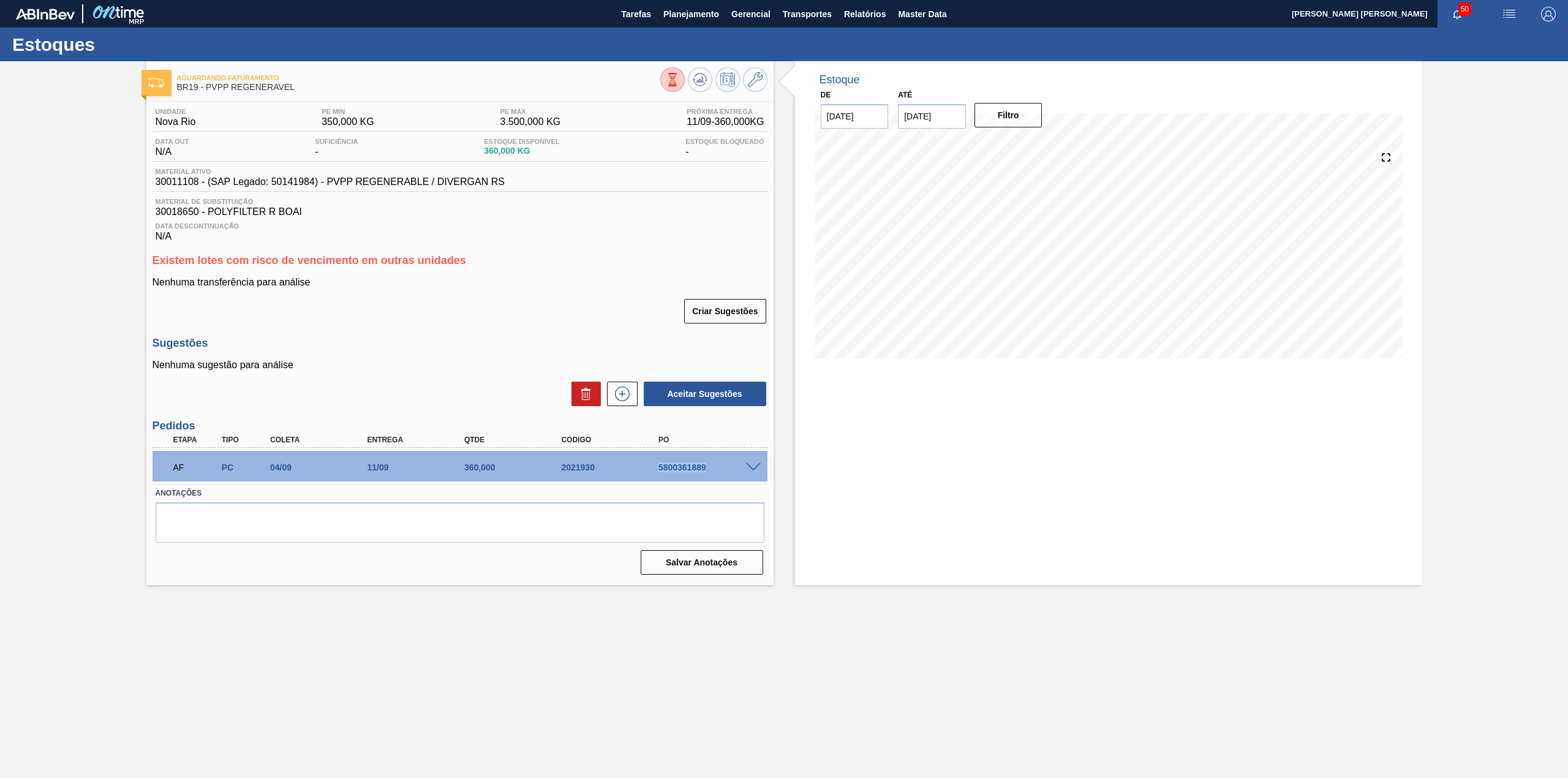
drag, startPoint x: 654, startPoint y: 468, endPoint x: 705, endPoint y: 471, distance: 51.1
click at [705, 471] on div "5800361889" at bounding box center [699, 468] width 97 height 10
copy div "5800361889"
